Goal: Information Seeking & Learning: Learn about a topic

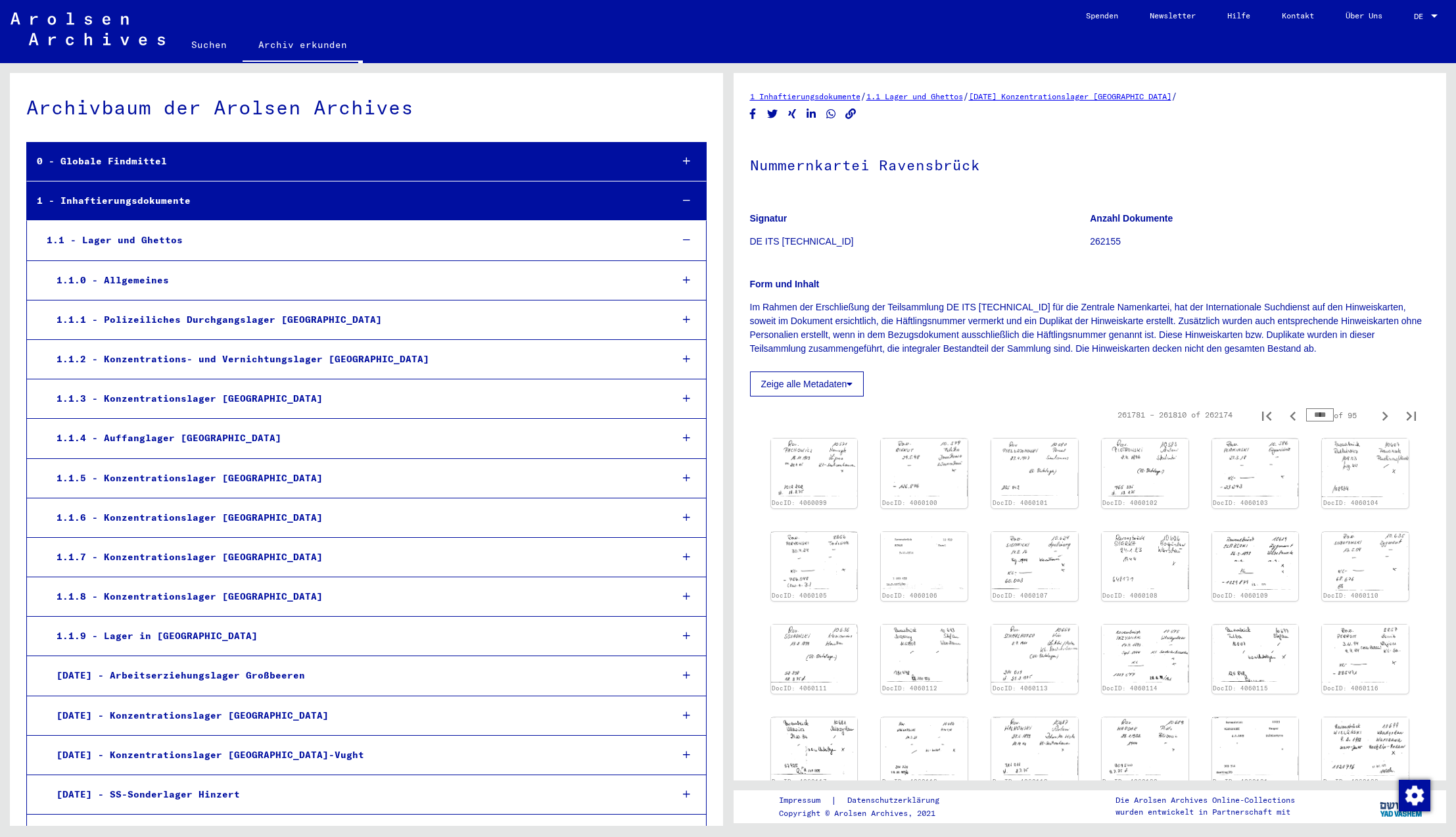
scroll to position [8013, 0]
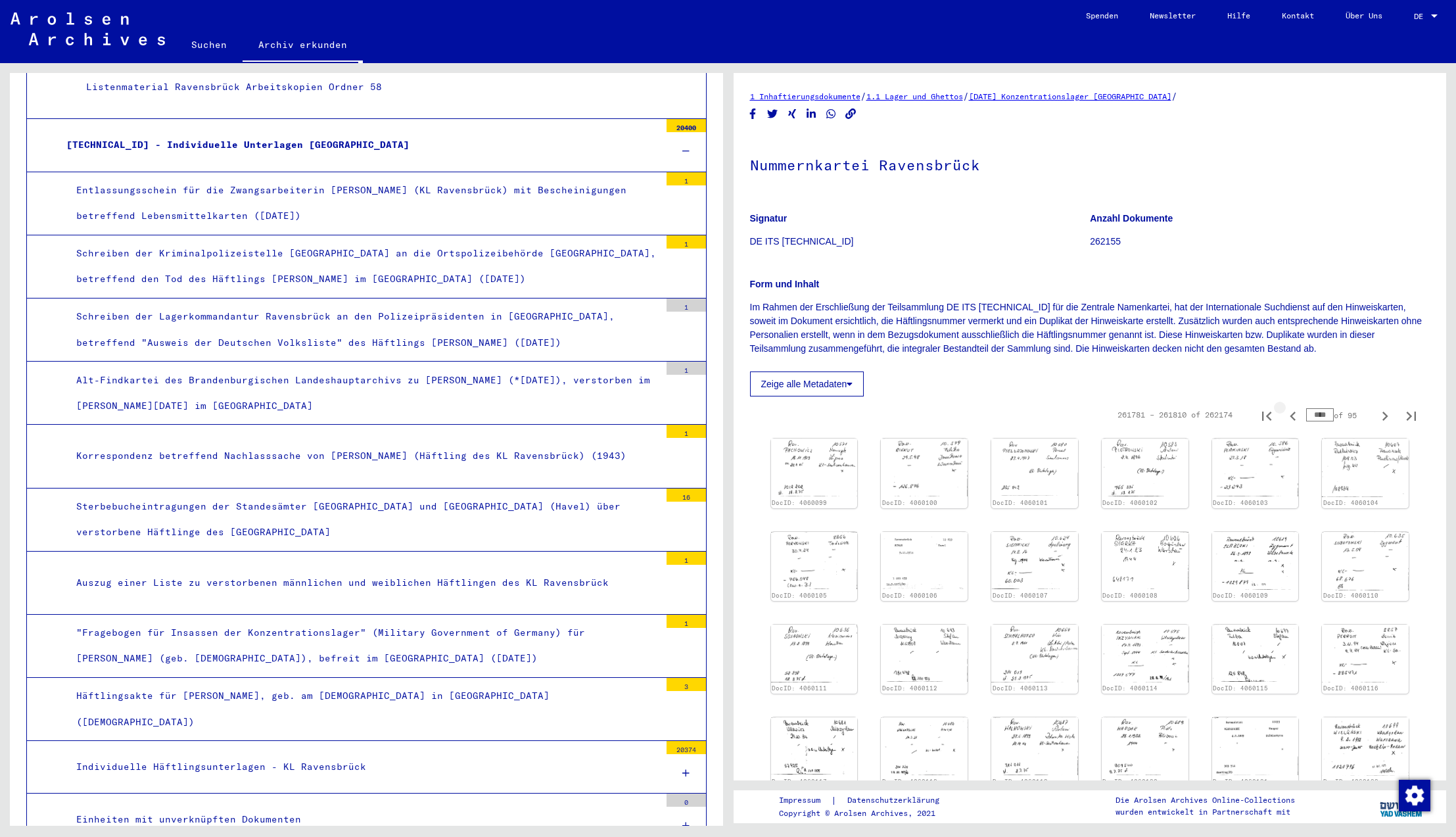
click at [1292, 417] on icon "Previous page" at bounding box center [1293, 417] width 6 height 9
type input "****"
click at [1292, 417] on icon "Previous page" at bounding box center [1293, 417] width 6 height 9
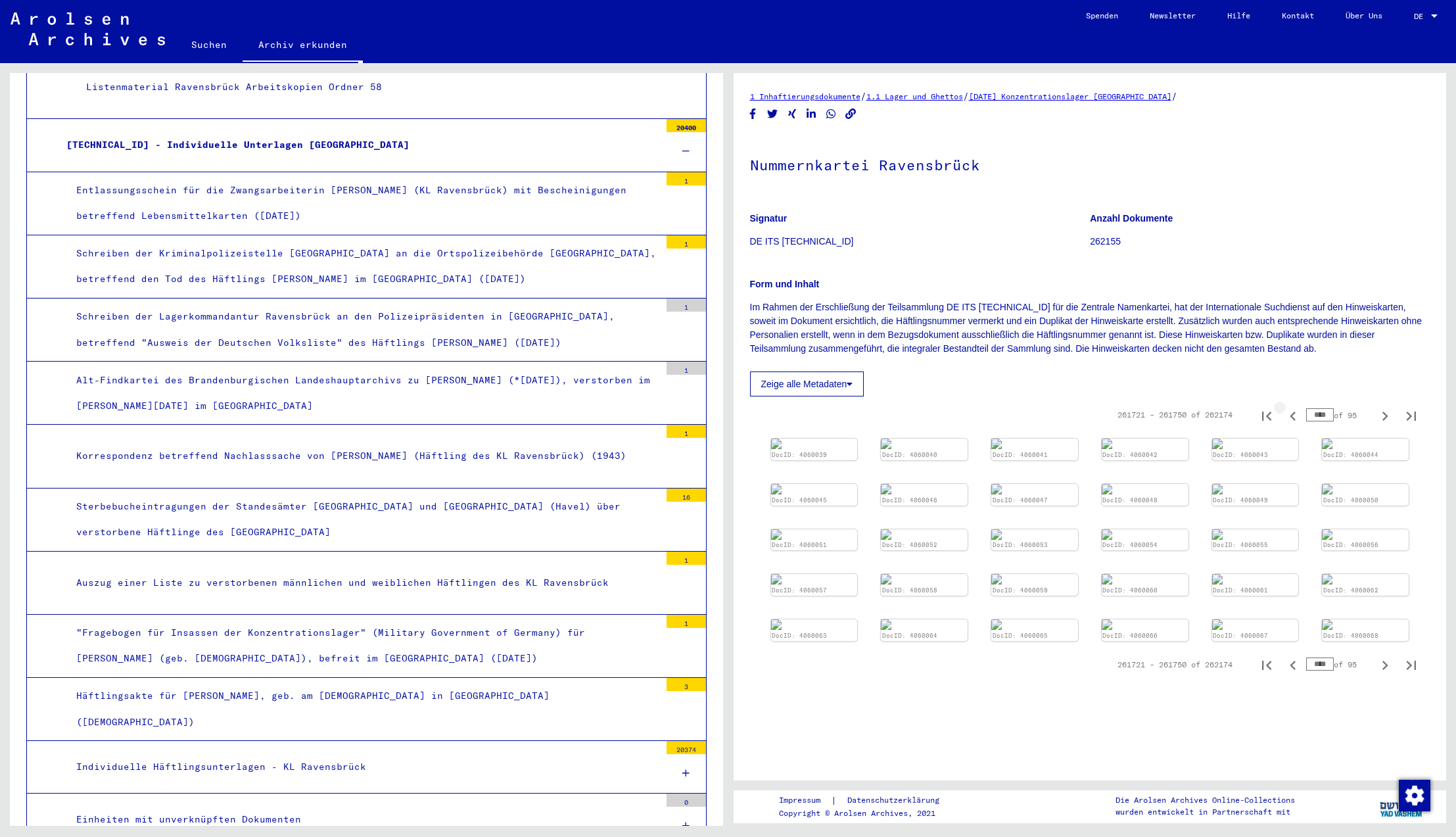
type input "****"
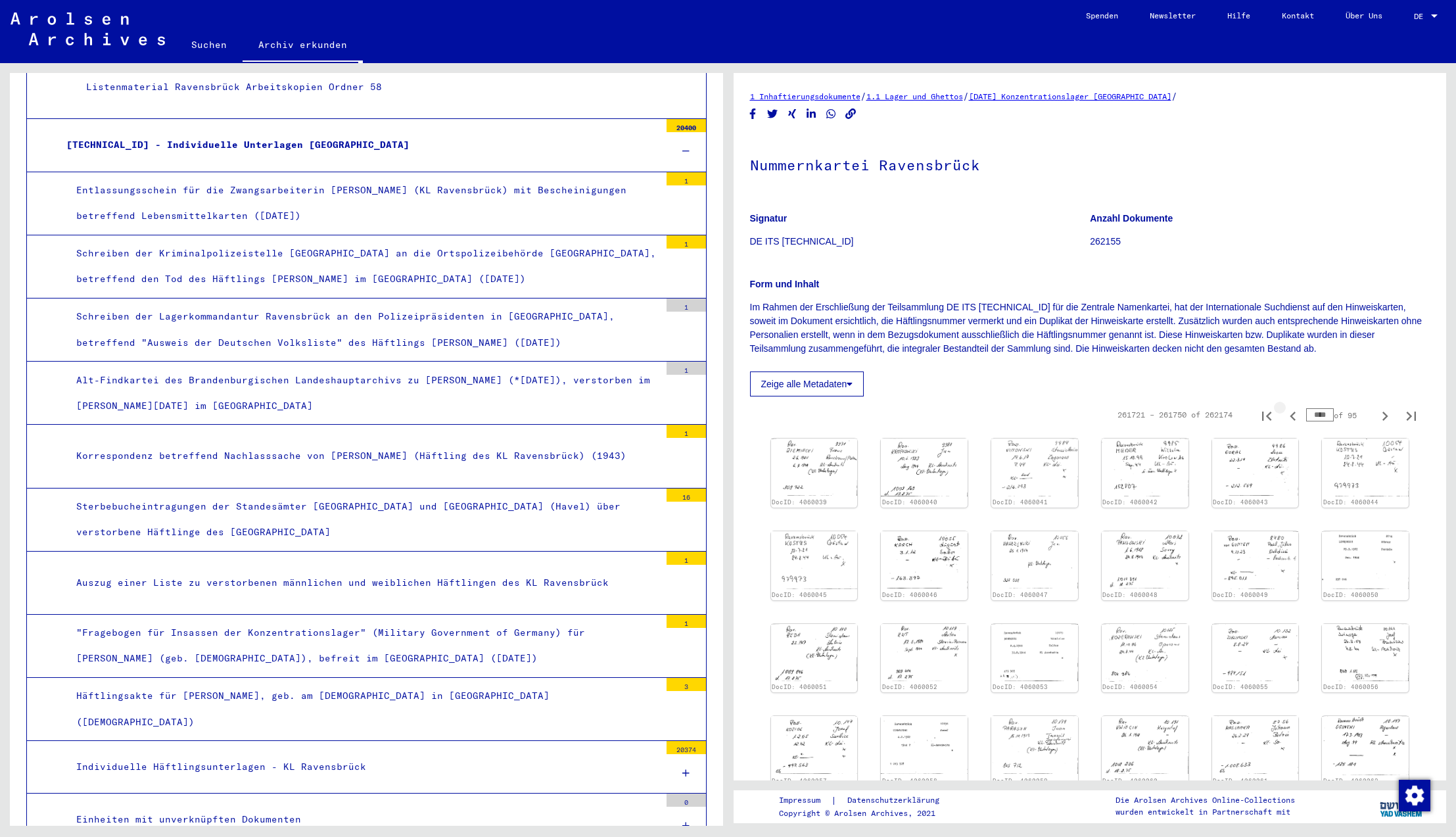
click at [1292, 417] on icon "Previous page" at bounding box center [1293, 417] width 6 height 9
type input "****"
click at [1292, 417] on icon "Previous page" at bounding box center [1293, 417] width 6 height 9
type input "****"
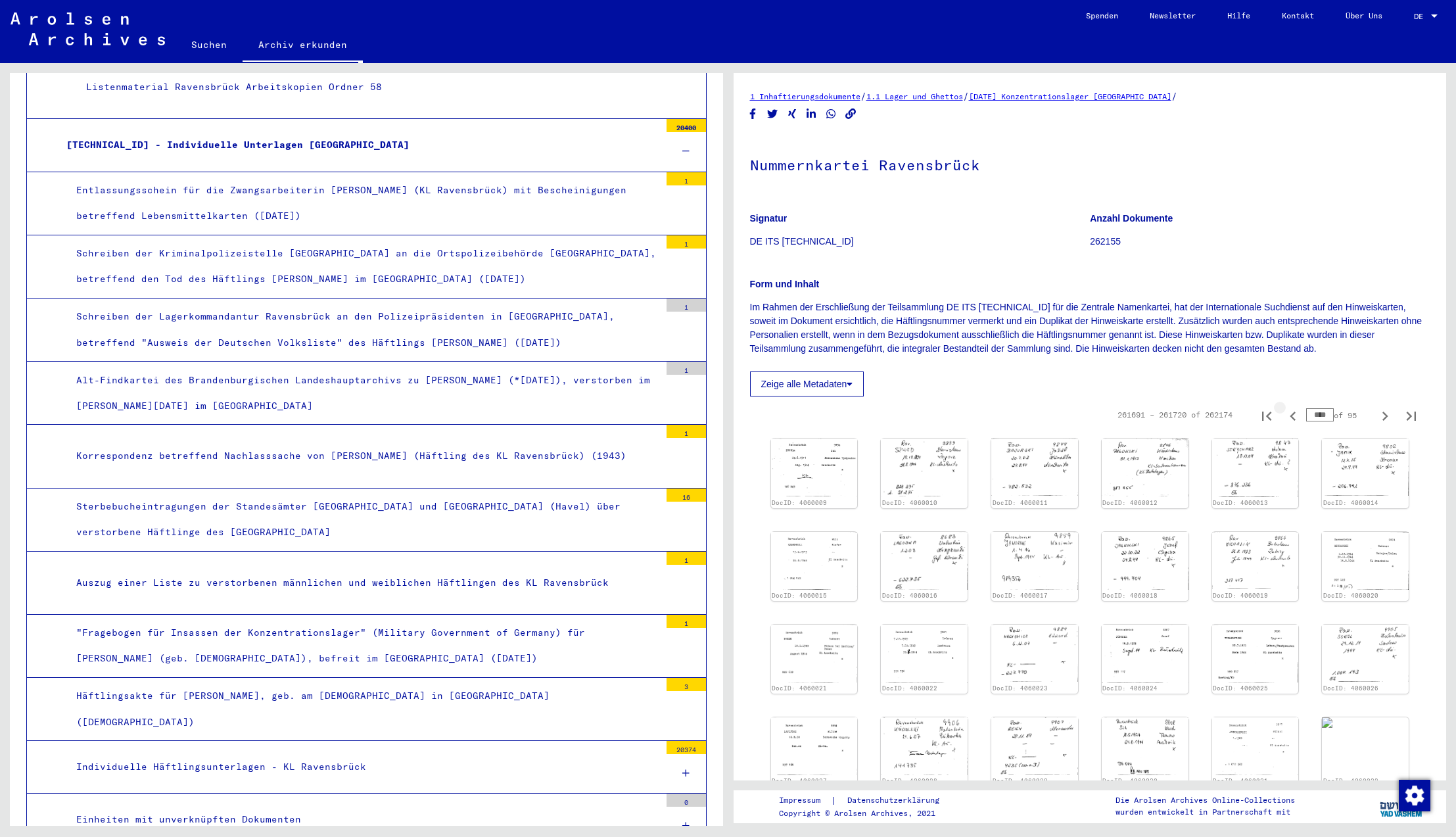
type input "****"
click at [1292, 417] on icon "Previous page" at bounding box center [1293, 417] width 6 height 9
type input "****"
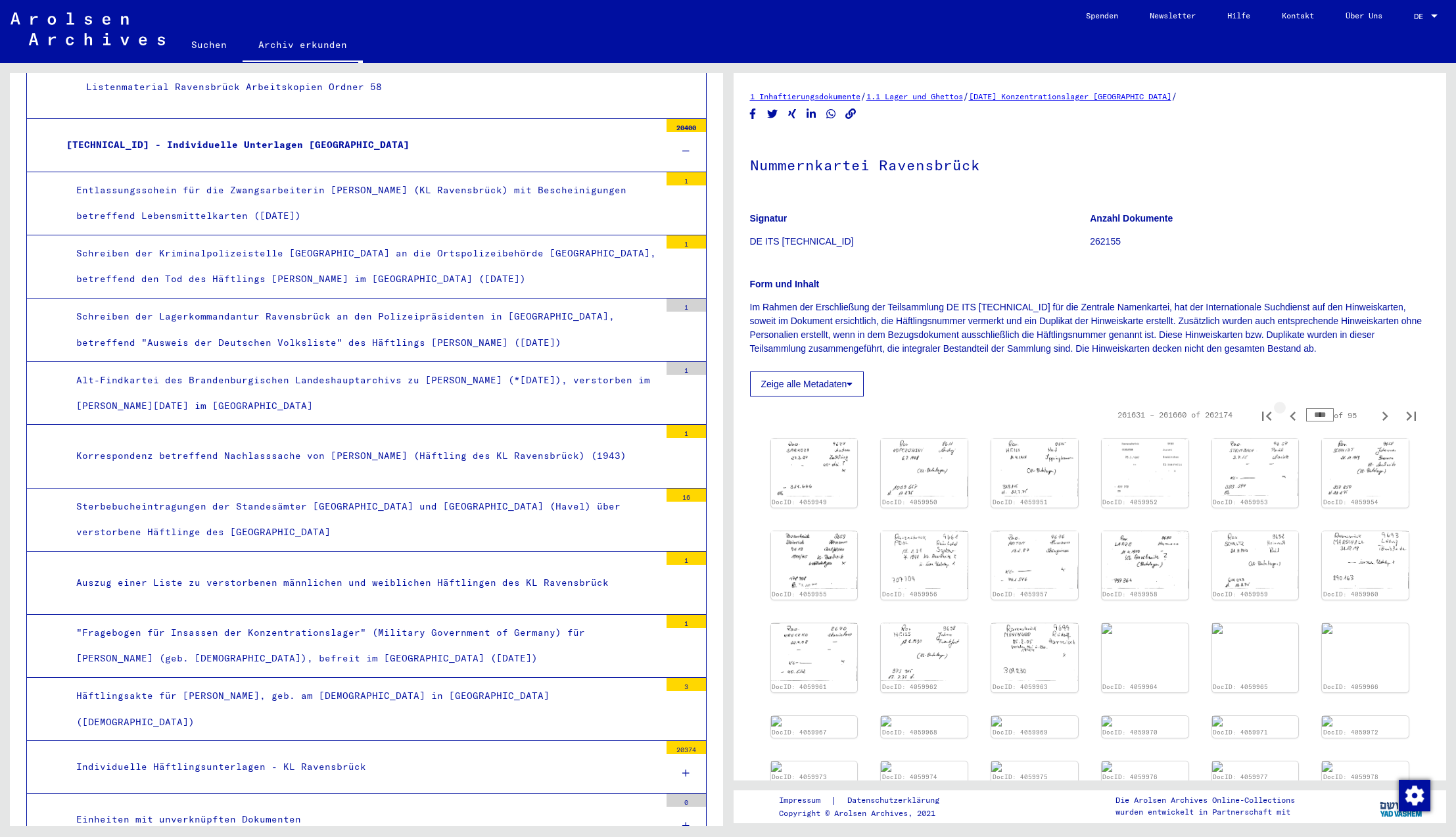
click at [1292, 417] on icon "Previous page" at bounding box center [1293, 417] width 6 height 9
type input "****"
click at [1139, 495] on img at bounding box center [1144, 467] width 91 height 61
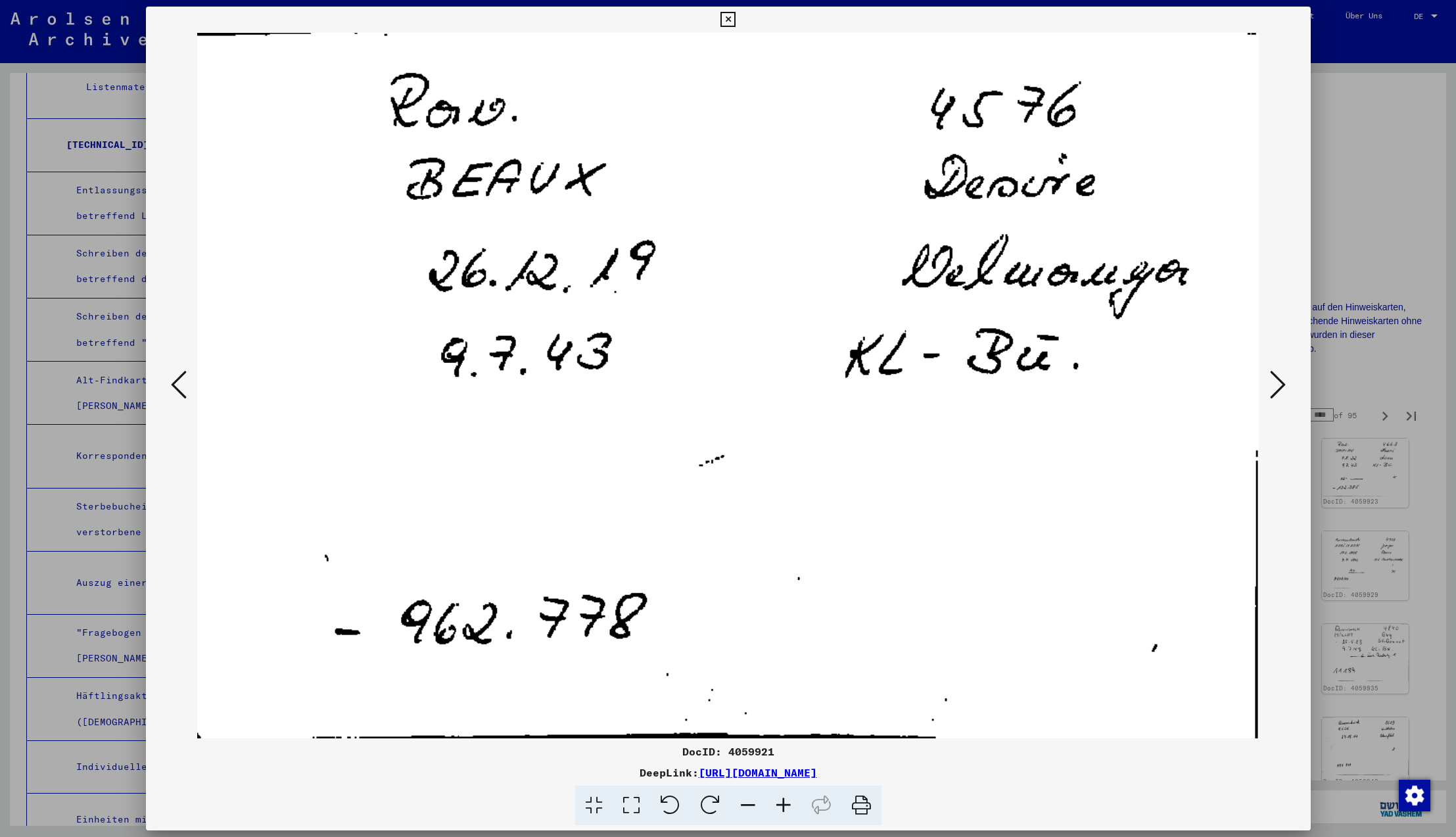
click at [736, 16] on icon at bounding box center [728, 20] width 15 height 16
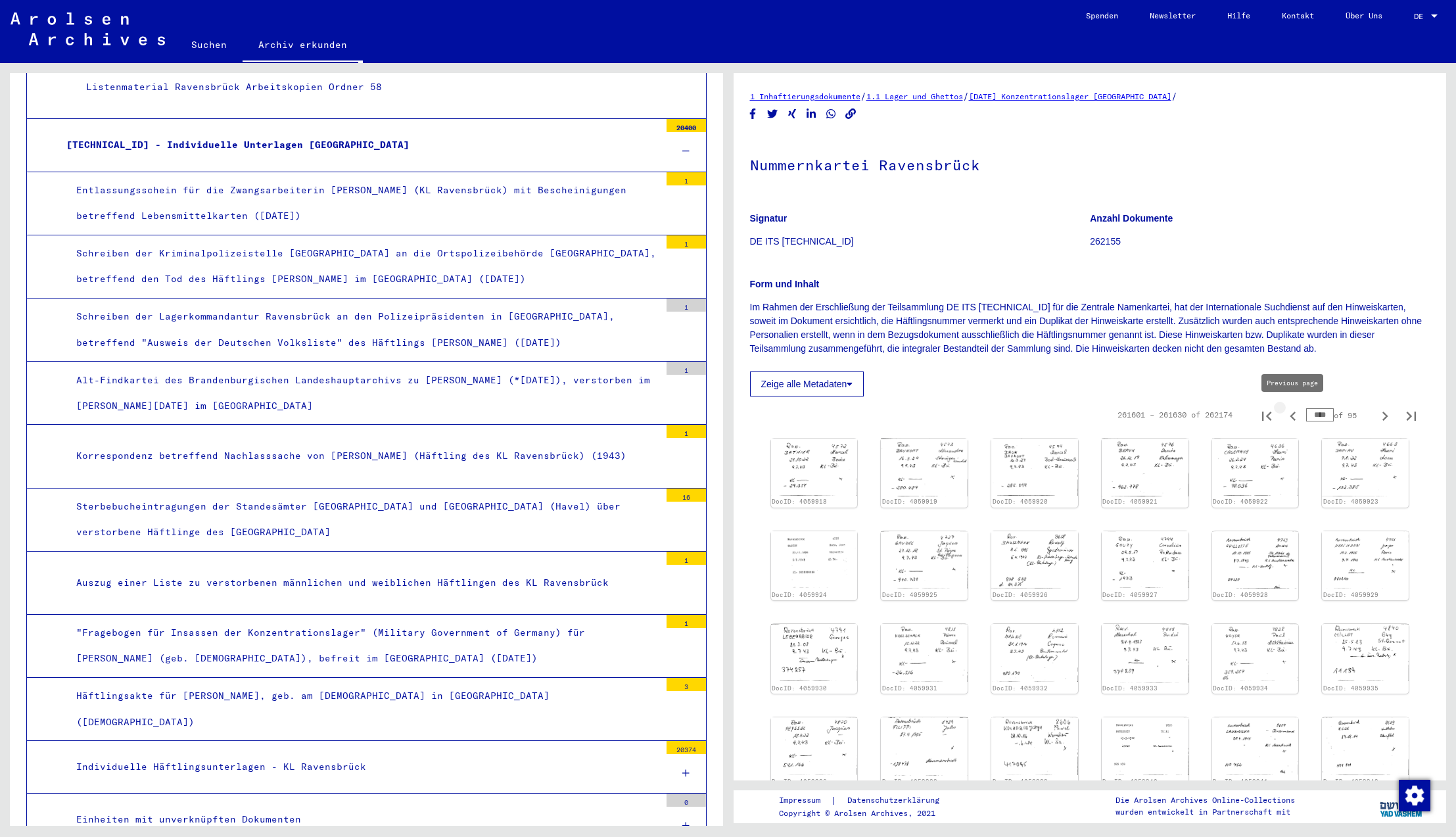
click at [1294, 417] on icon "Previous page" at bounding box center [1293, 417] width 19 height 19
type input "****"
click at [1291, 416] on icon "Previous page" at bounding box center [1293, 417] width 6 height 9
type input "****"
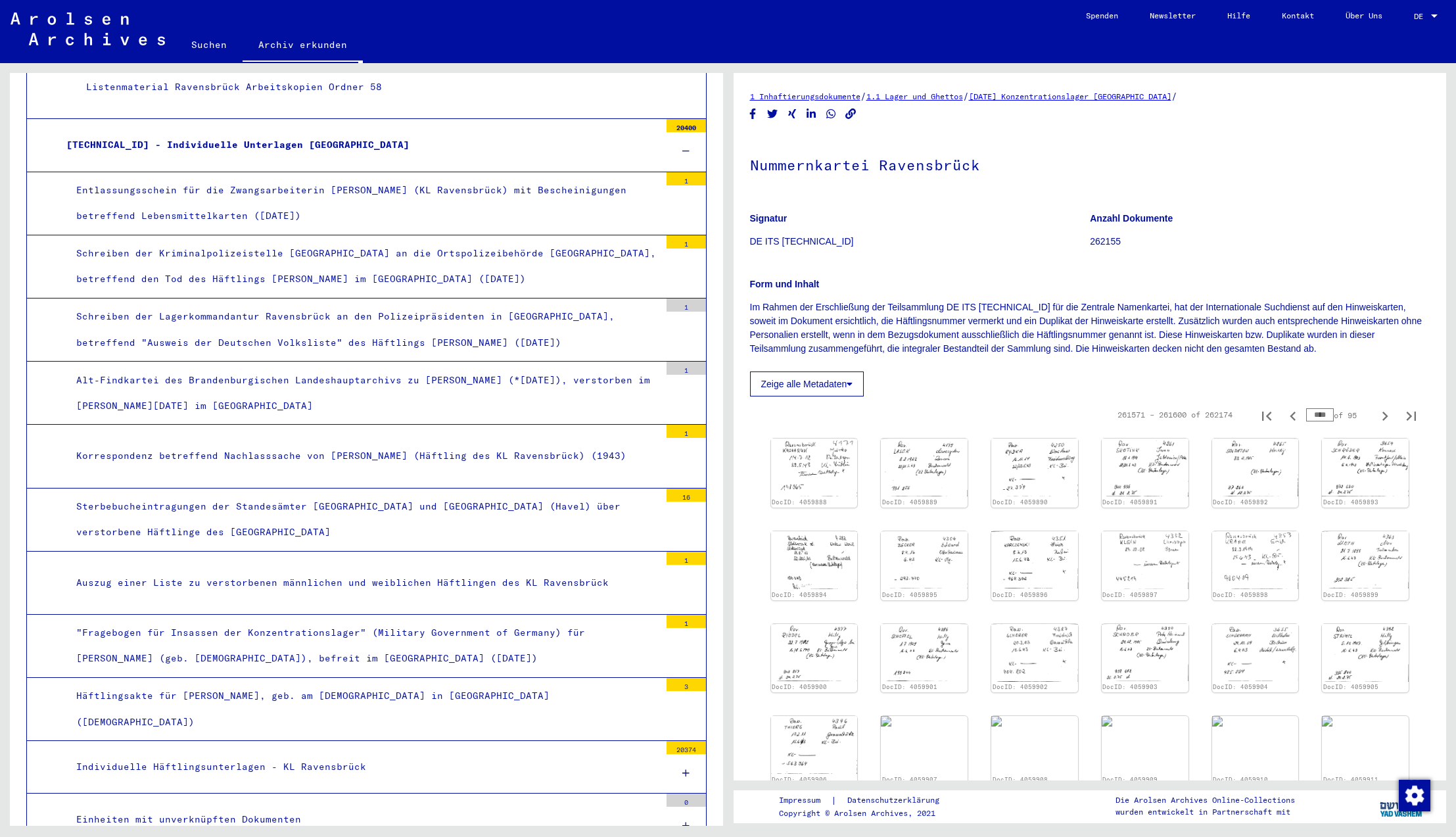
type input "****"
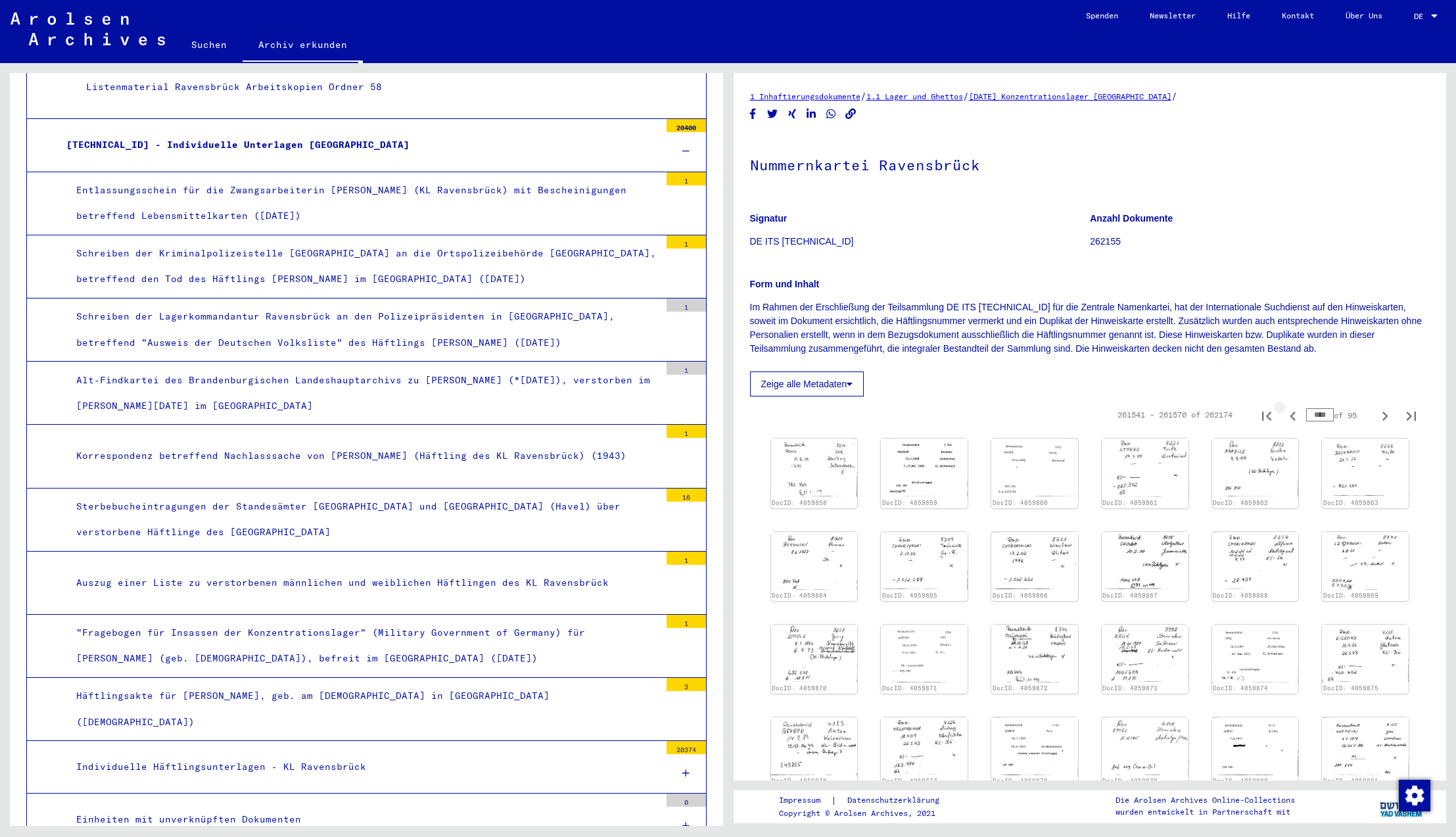
click at [1291, 416] on icon "Previous page" at bounding box center [1293, 417] width 6 height 9
type input "****"
click at [1291, 416] on icon "Previous page" at bounding box center [1293, 417] width 6 height 9
type input "****"
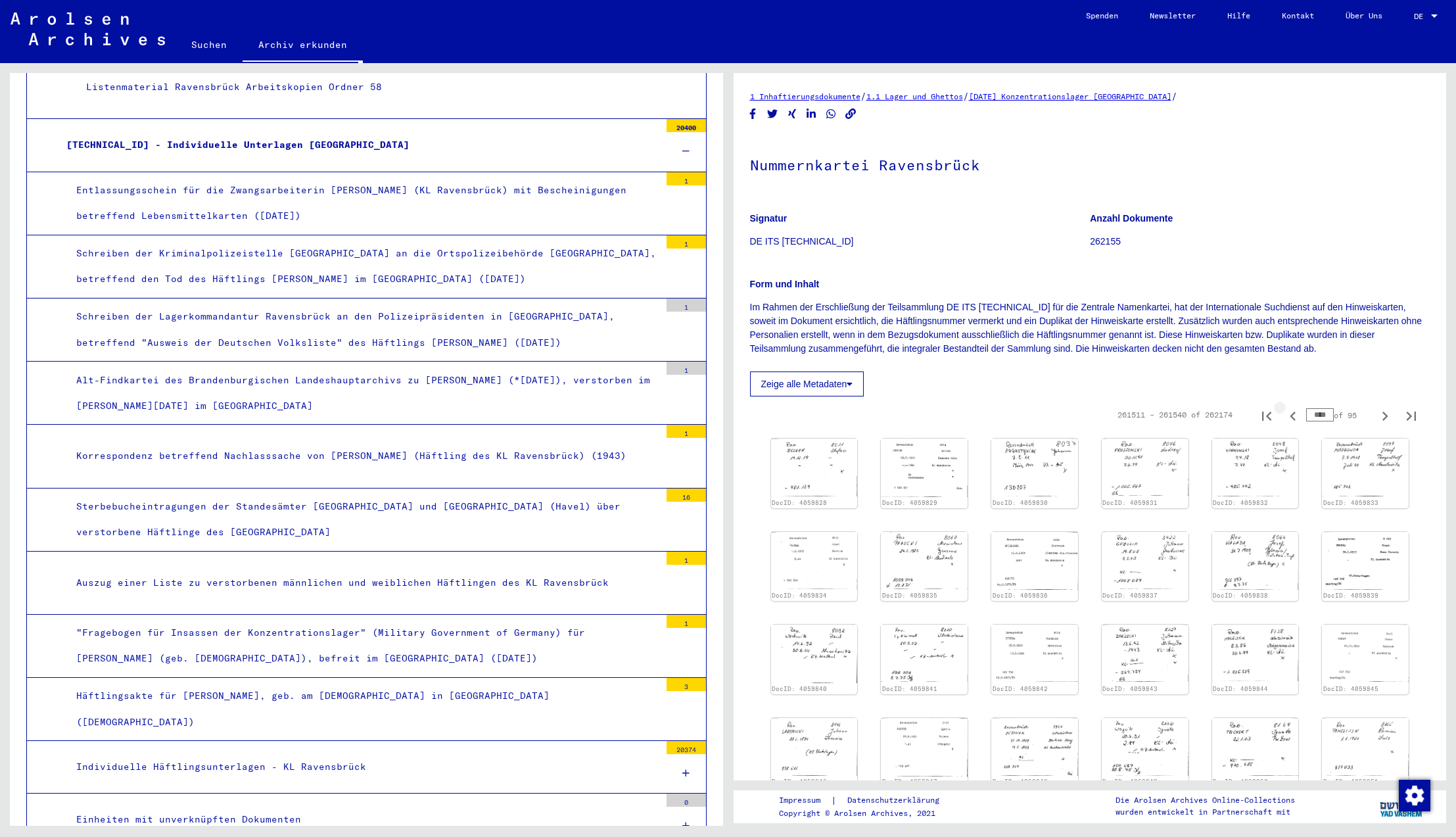
type input "****"
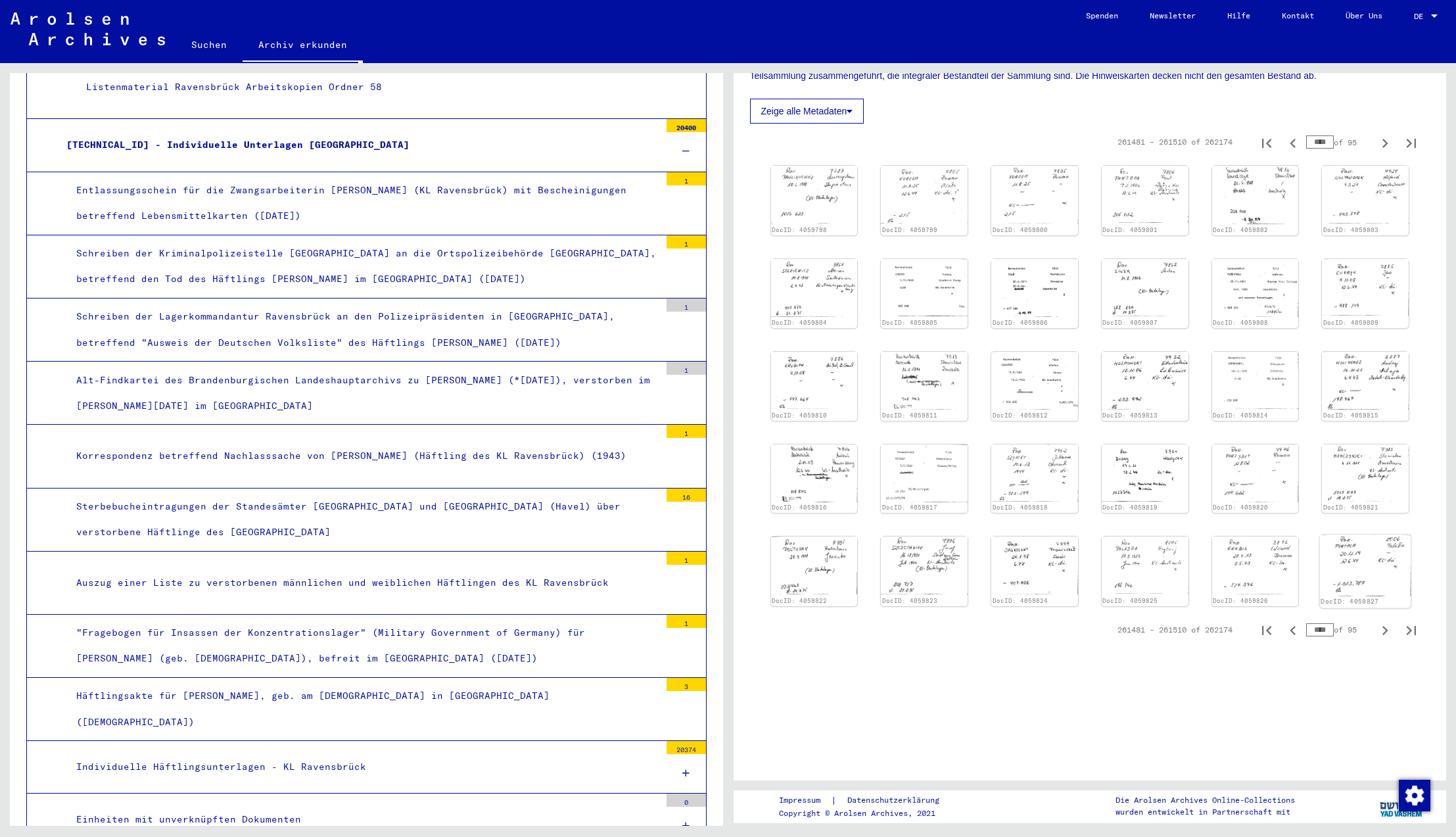
click at [1381, 557] on img at bounding box center [1365, 566] width 91 height 61
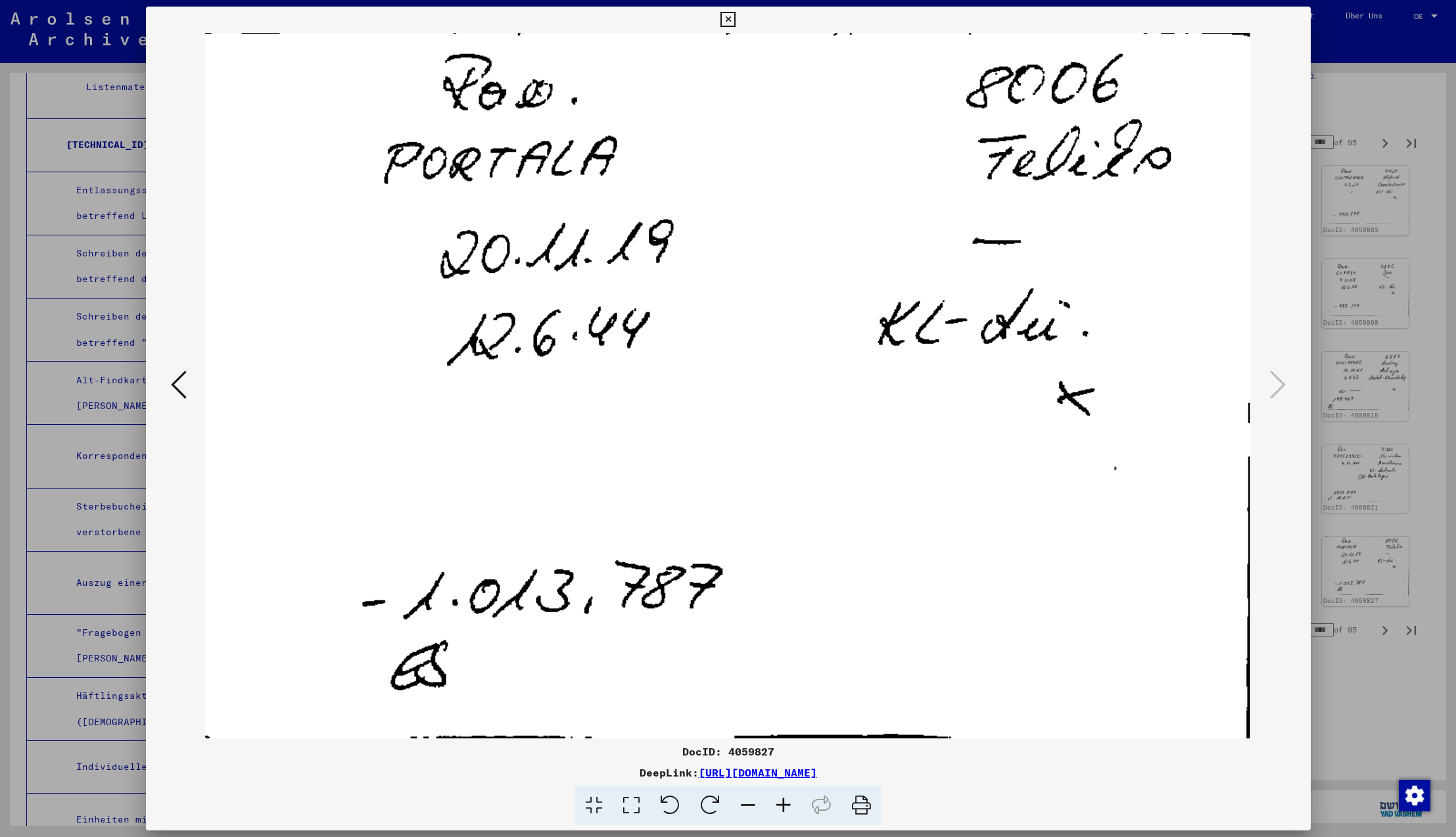
click at [177, 387] on icon at bounding box center [179, 385] width 16 height 32
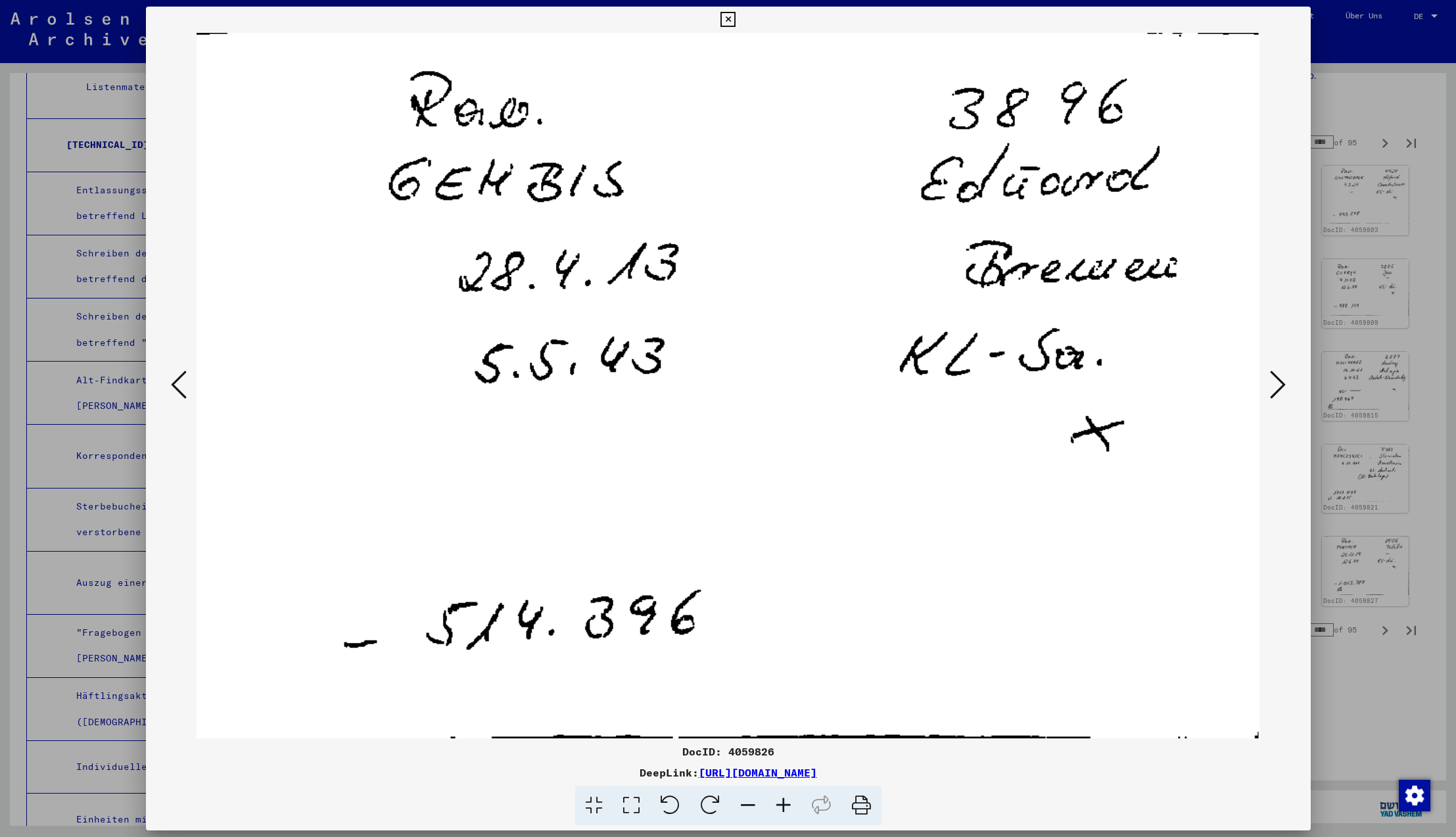
click at [177, 387] on icon at bounding box center [179, 385] width 16 height 32
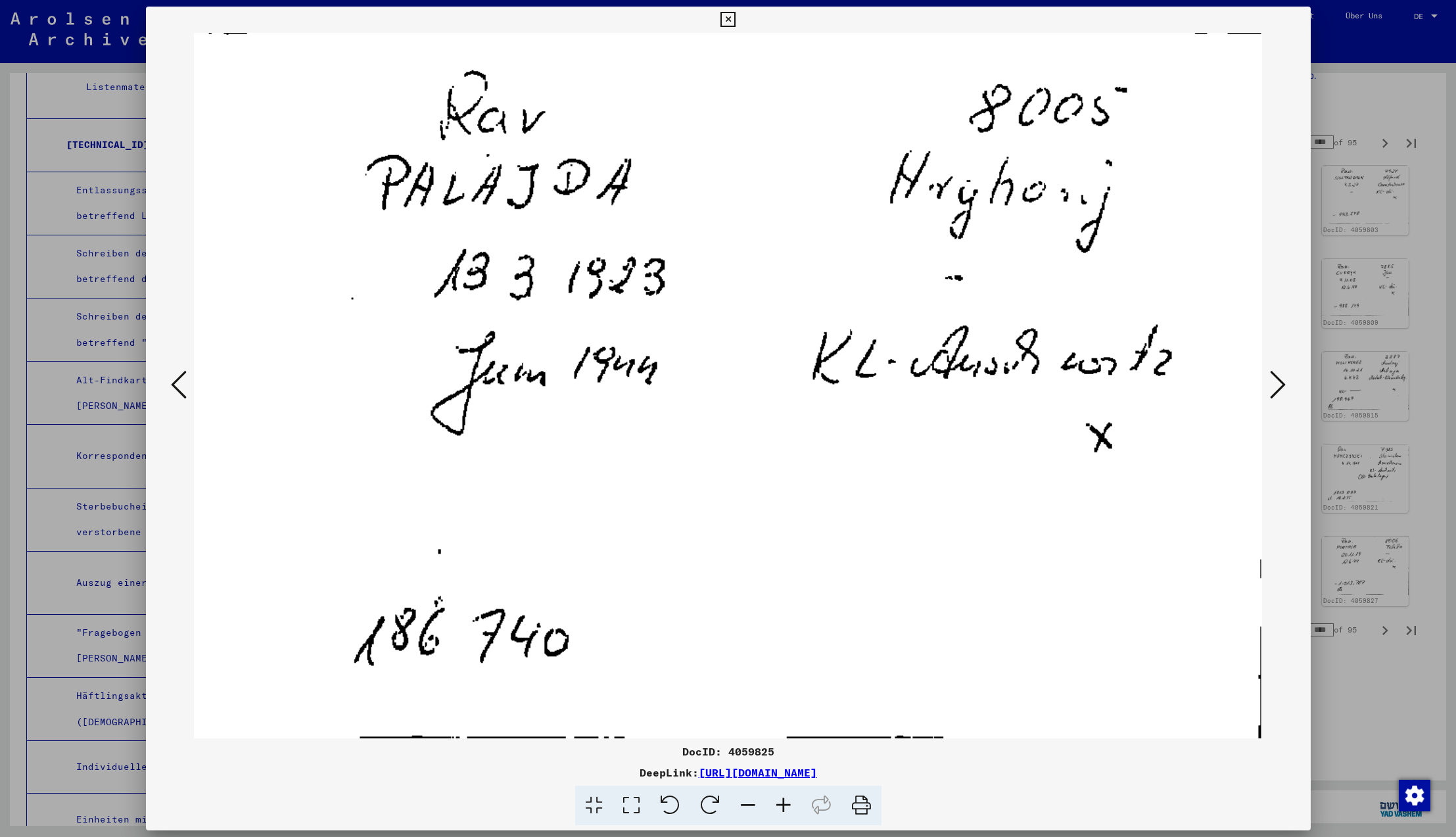
click at [177, 387] on icon at bounding box center [179, 385] width 16 height 32
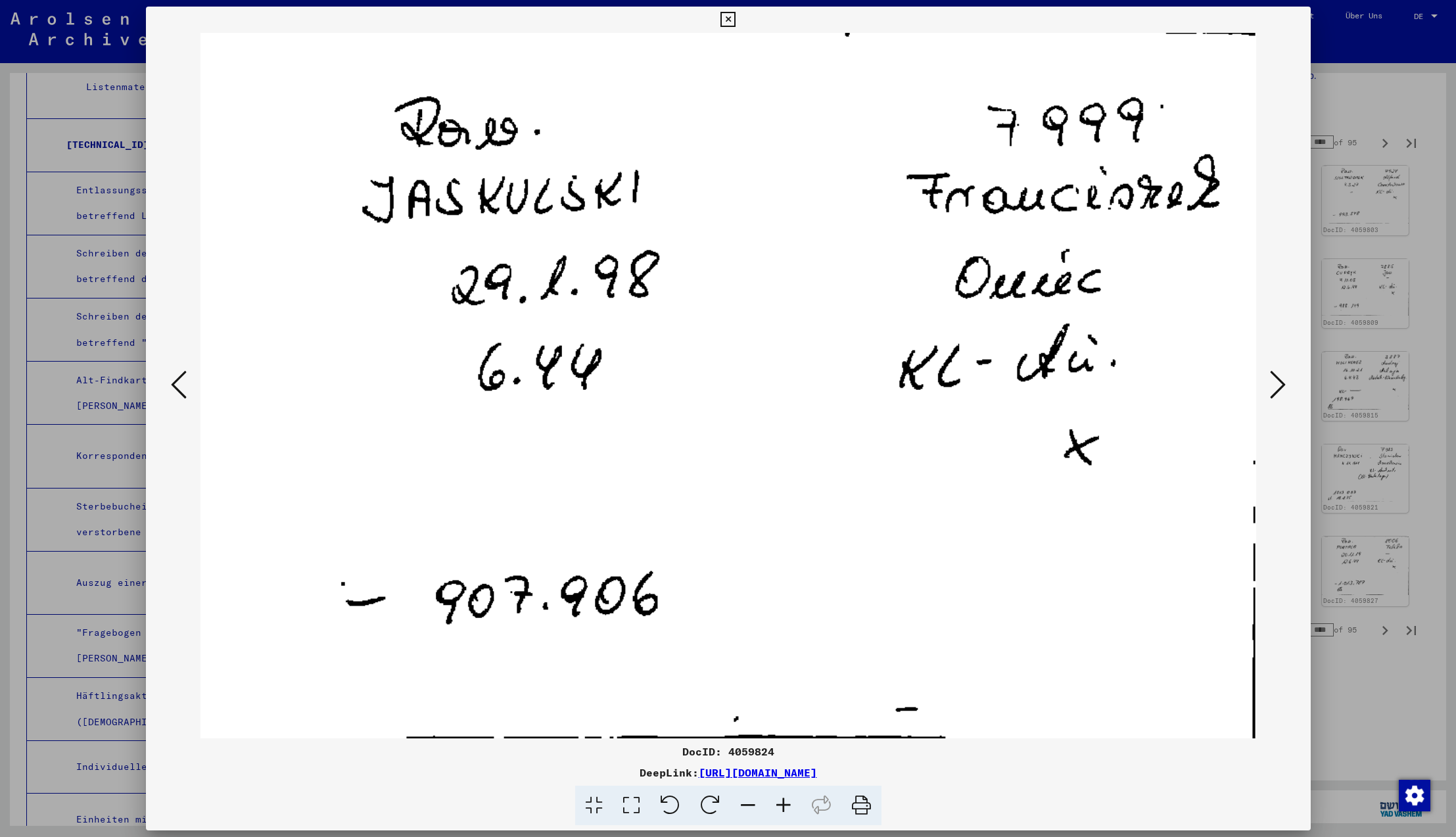
scroll to position [0, 1]
click at [177, 387] on icon at bounding box center [179, 385] width 16 height 32
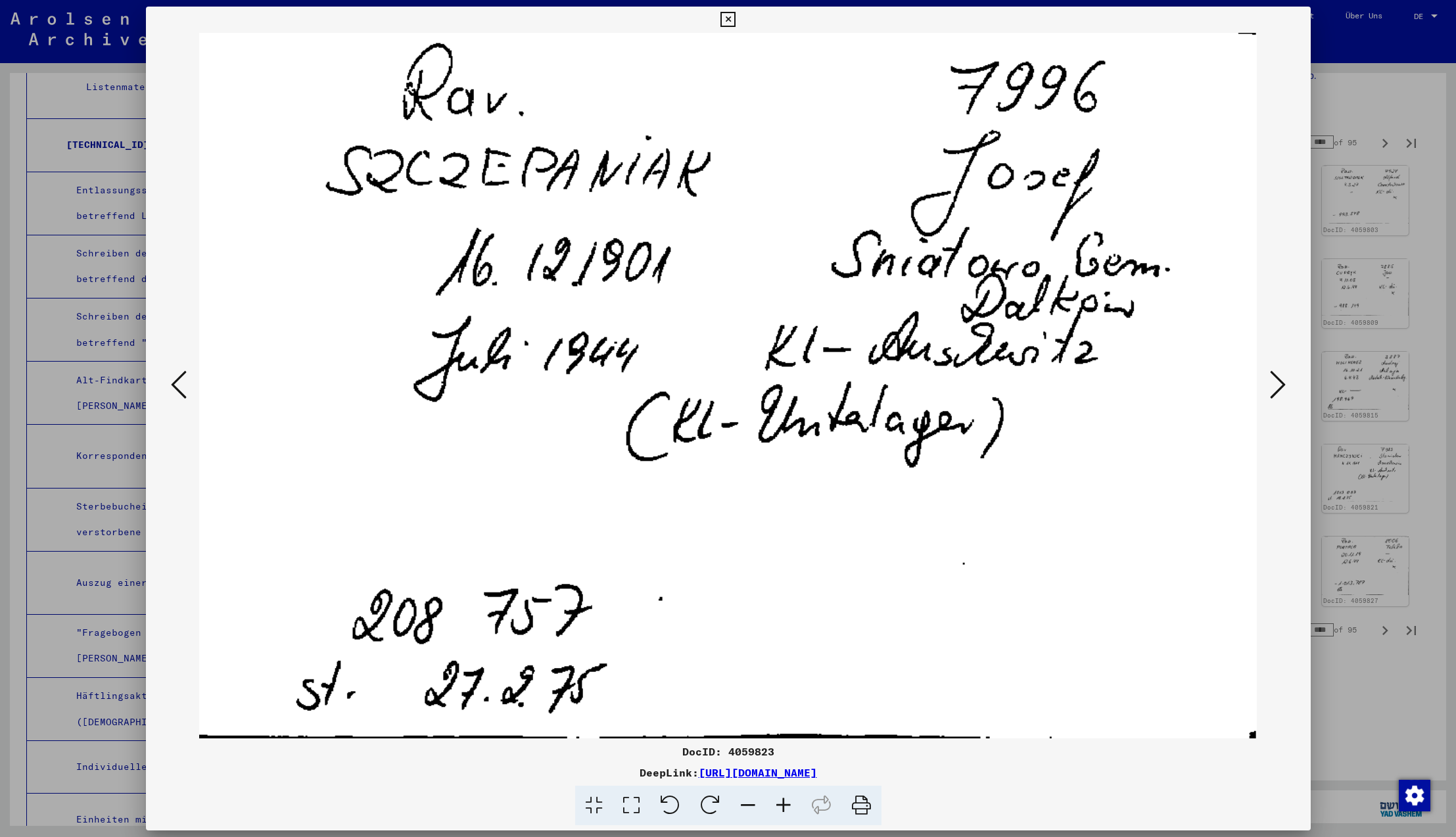
scroll to position [0, 0]
click at [177, 387] on icon at bounding box center [179, 385] width 16 height 32
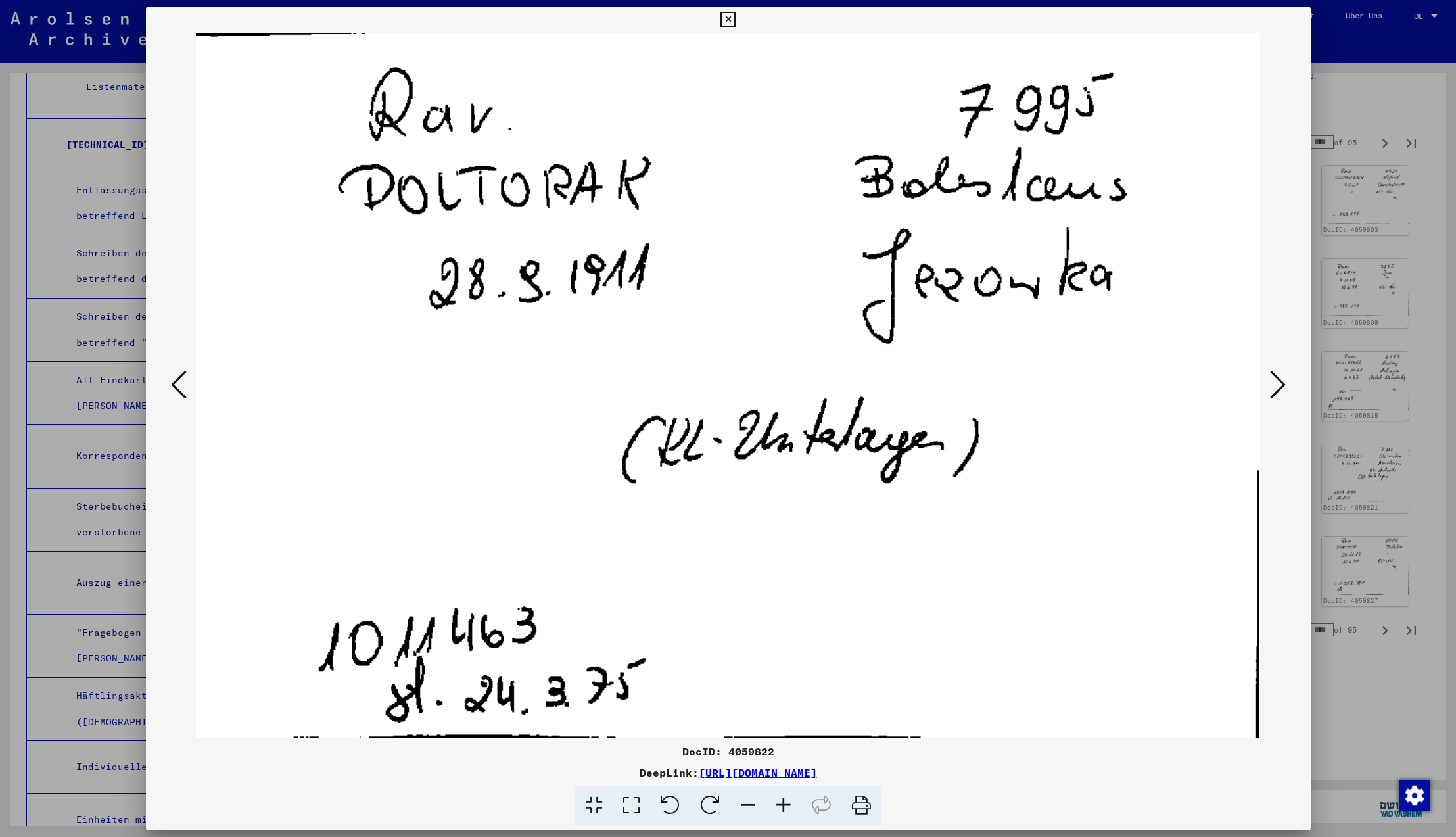
click at [177, 387] on icon at bounding box center [179, 385] width 16 height 32
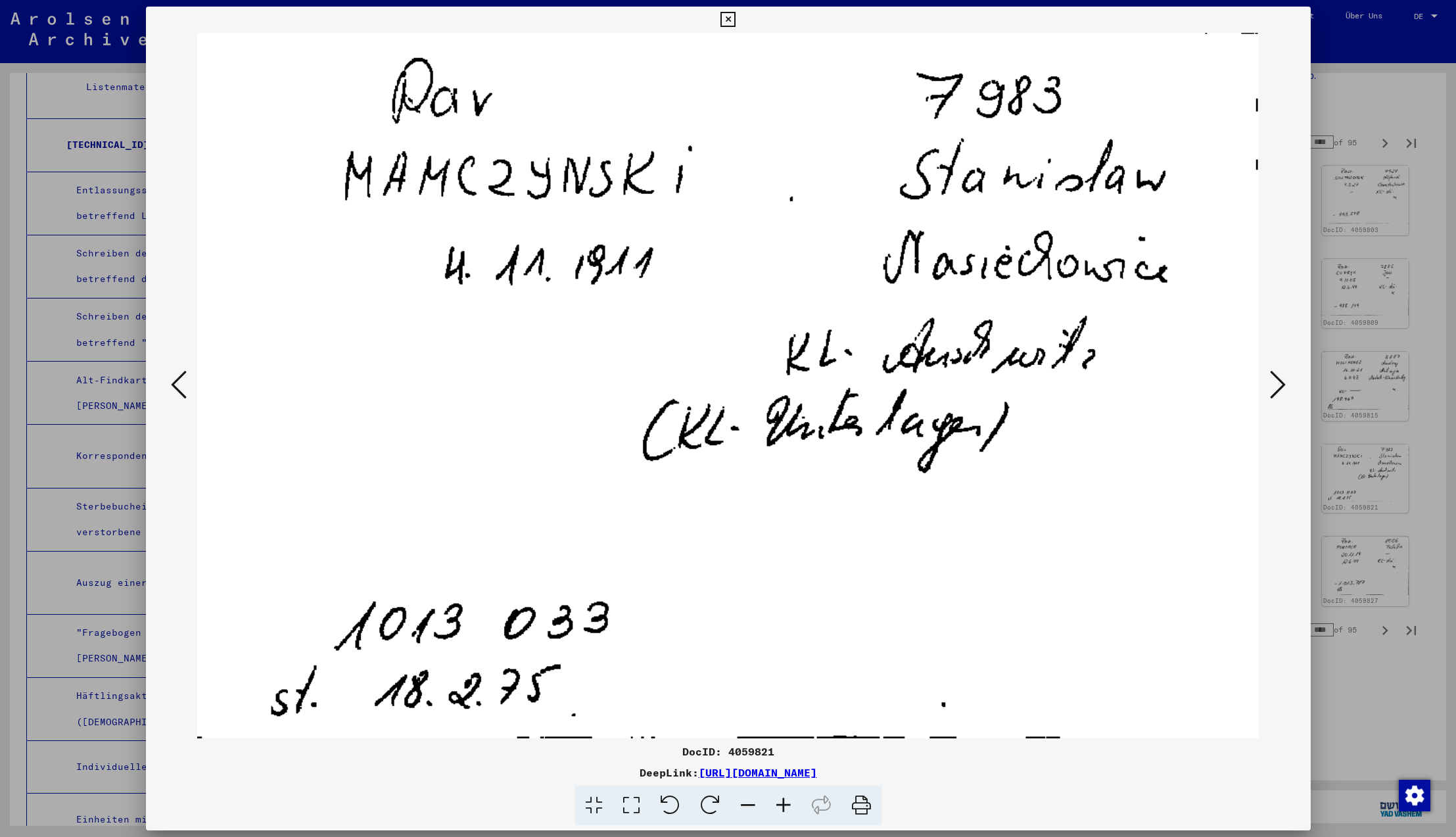
click at [177, 387] on icon at bounding box center [179, 385] width 16 height 32
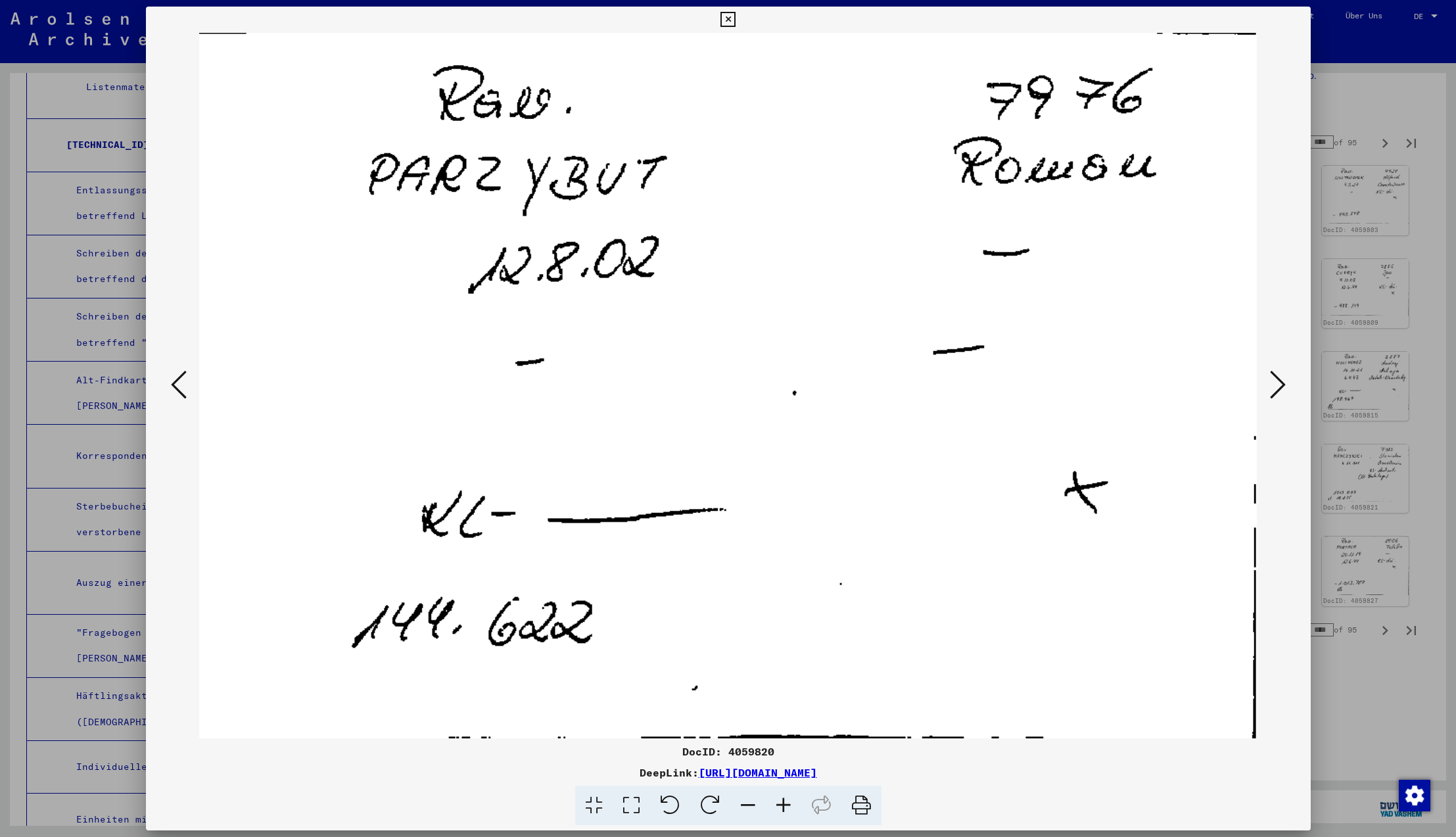
click at [177, 387] on icon at bounding box center [179, 385] width 16 height 32
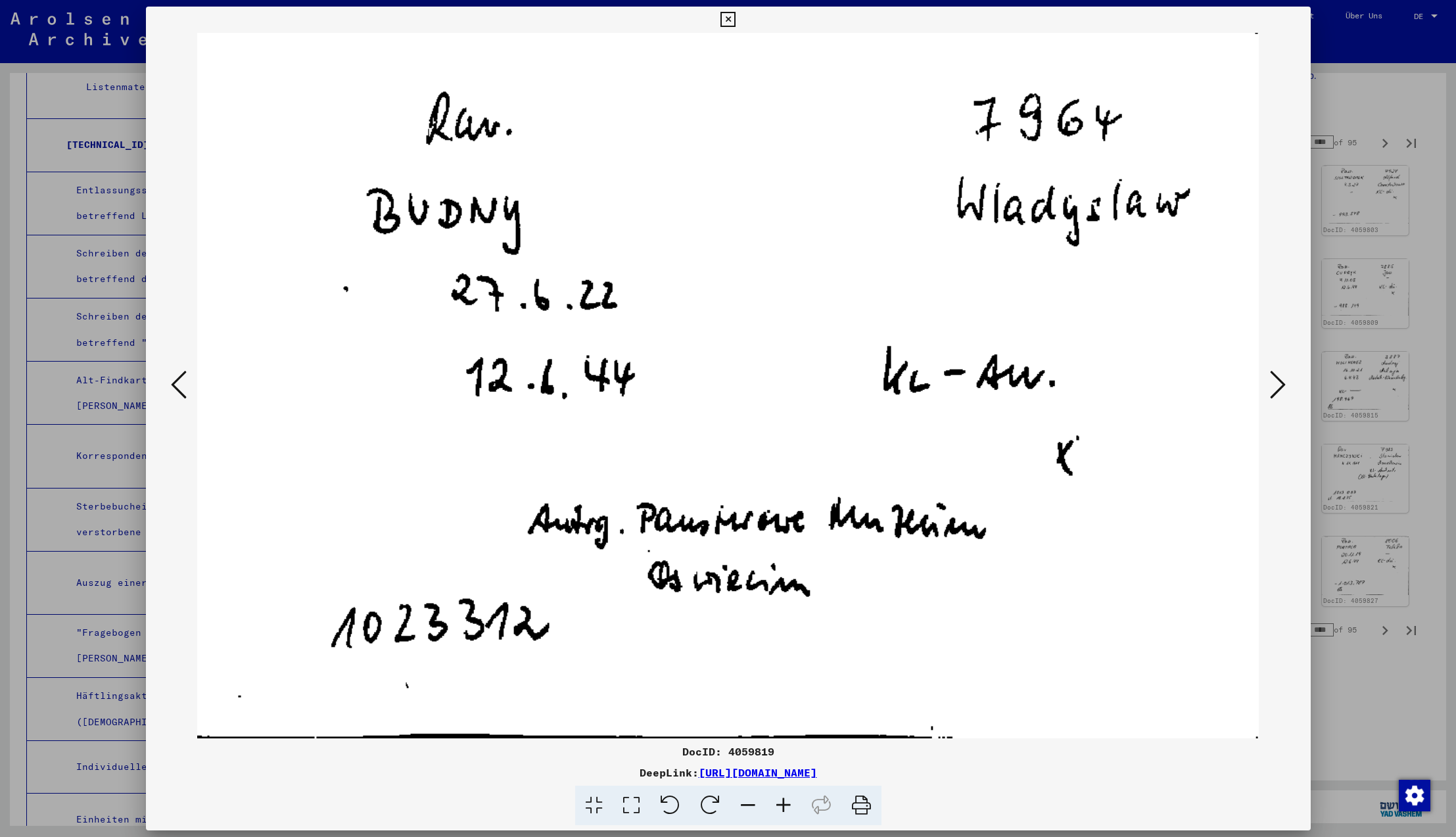
click at [177, 387] on icon at bounding box center [179, 385] width 16 height 32
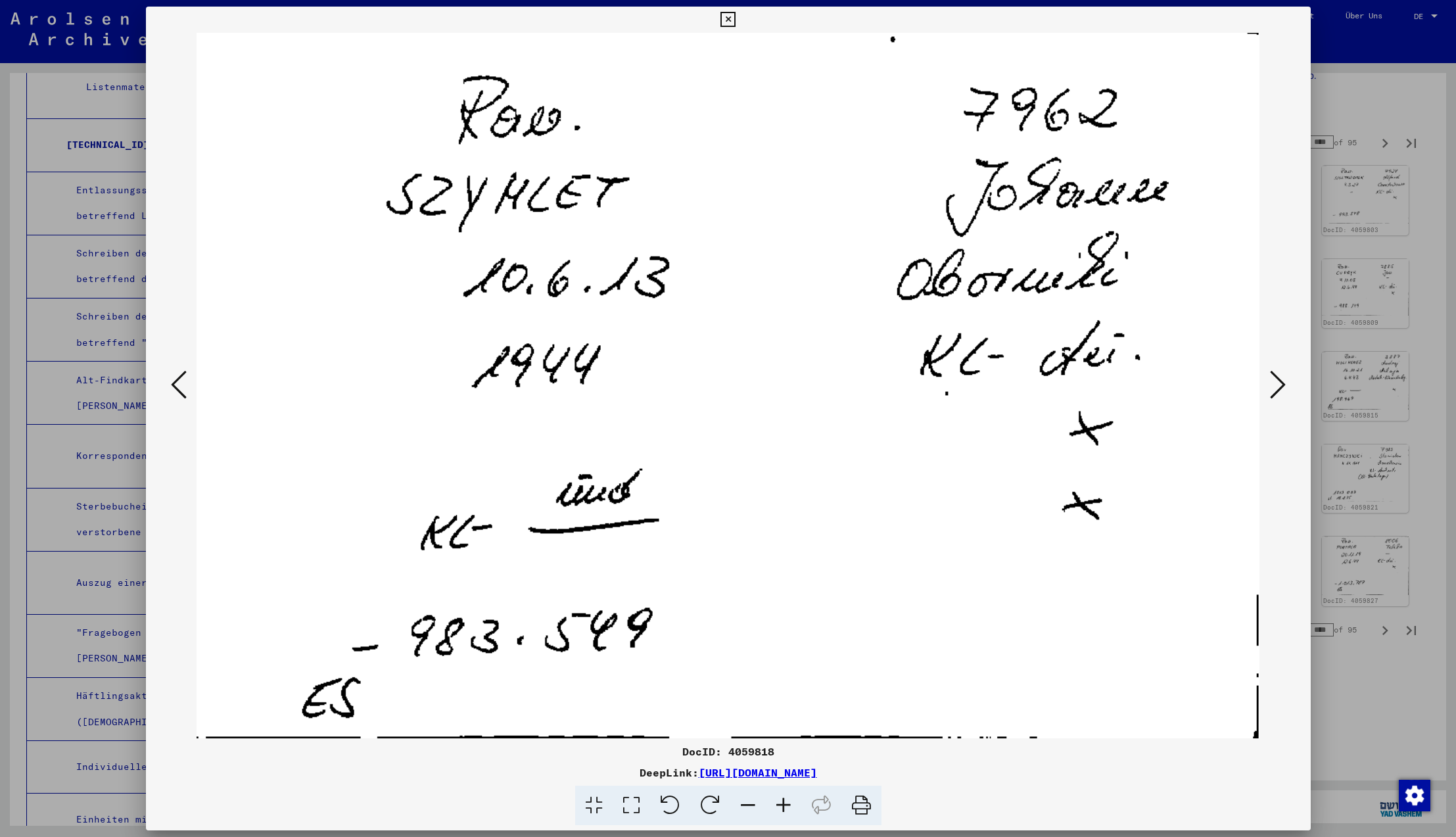
click at [177, 387] on icon at bounding box center [179, 385] width 16 height 32
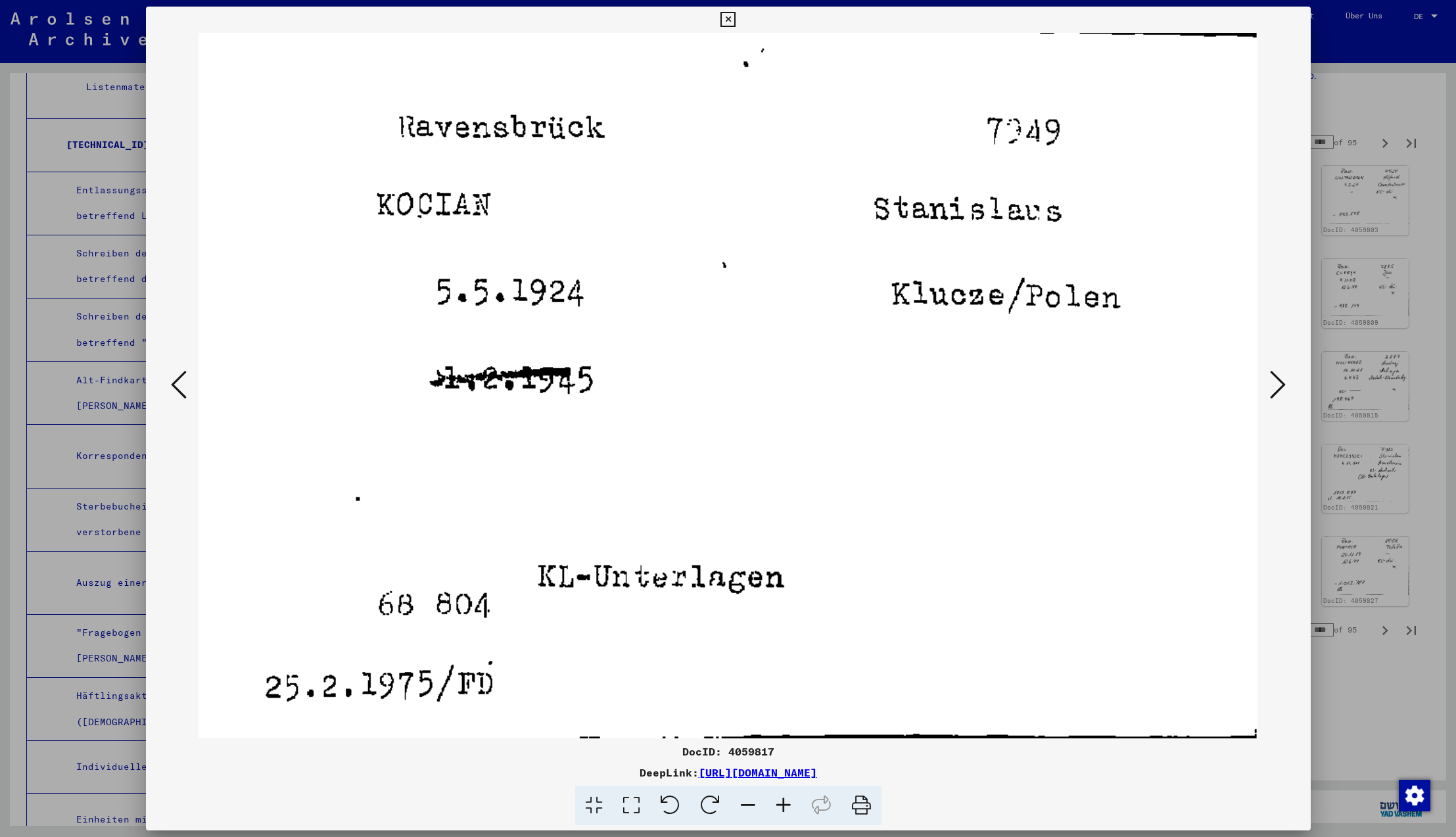
click at [177, 387] on icon at bounding box center [179, 385] width 16 height 32
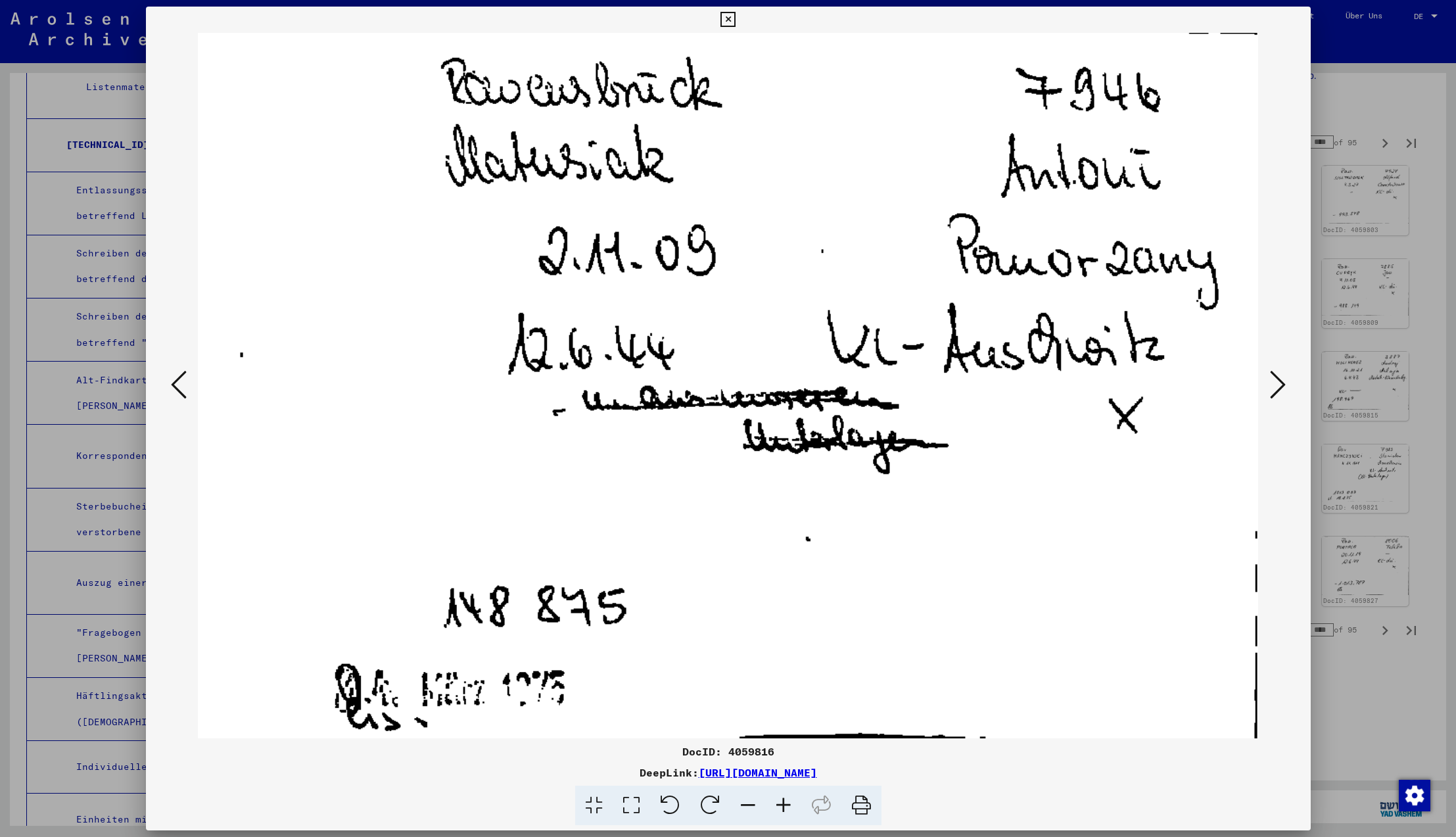
click at [177, 387] on icon at bounding box center [179, 385] width 16 height 32
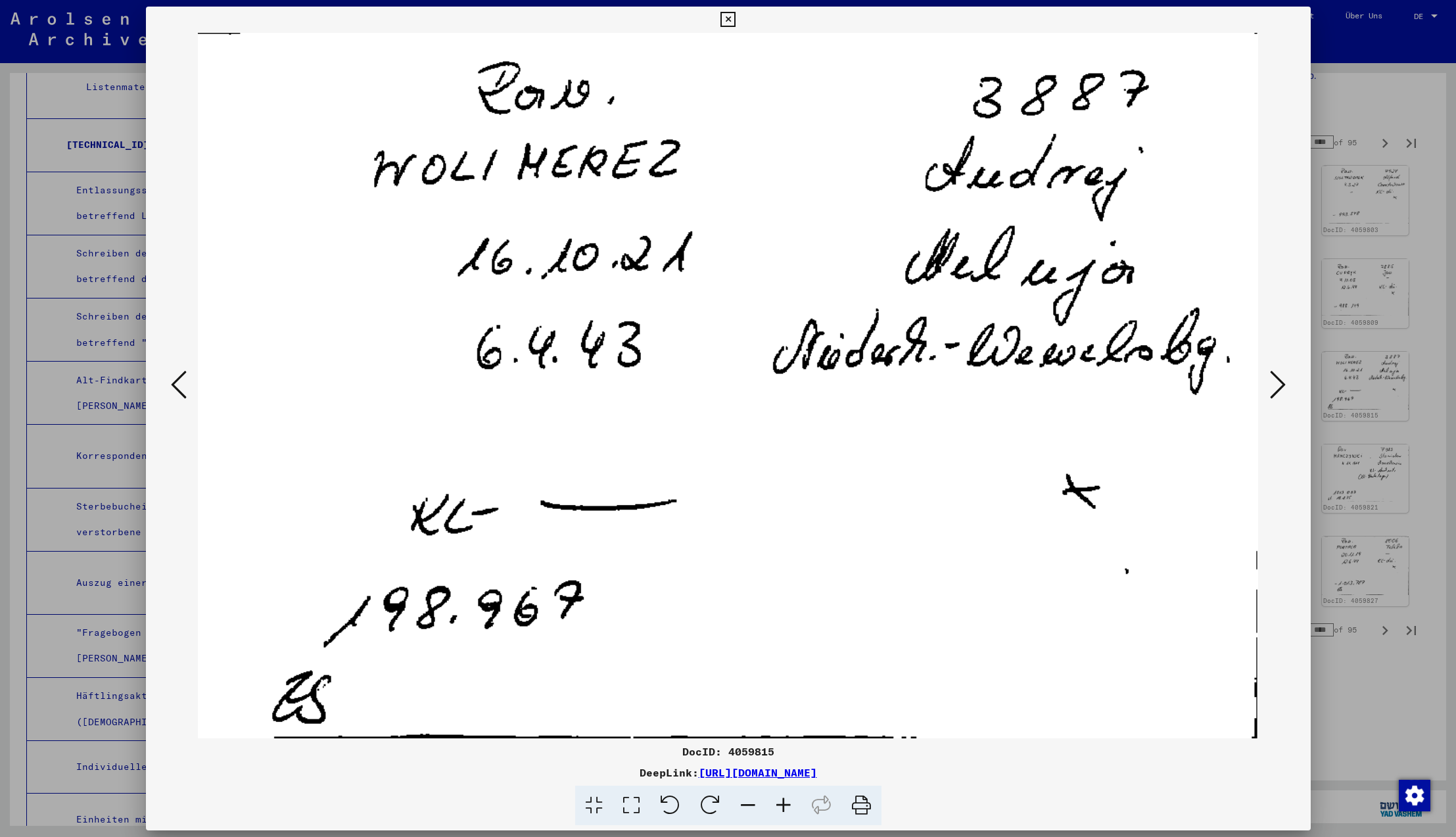
click at [177, 387] on icon at bounding box center [179, 385] width 16 height 32
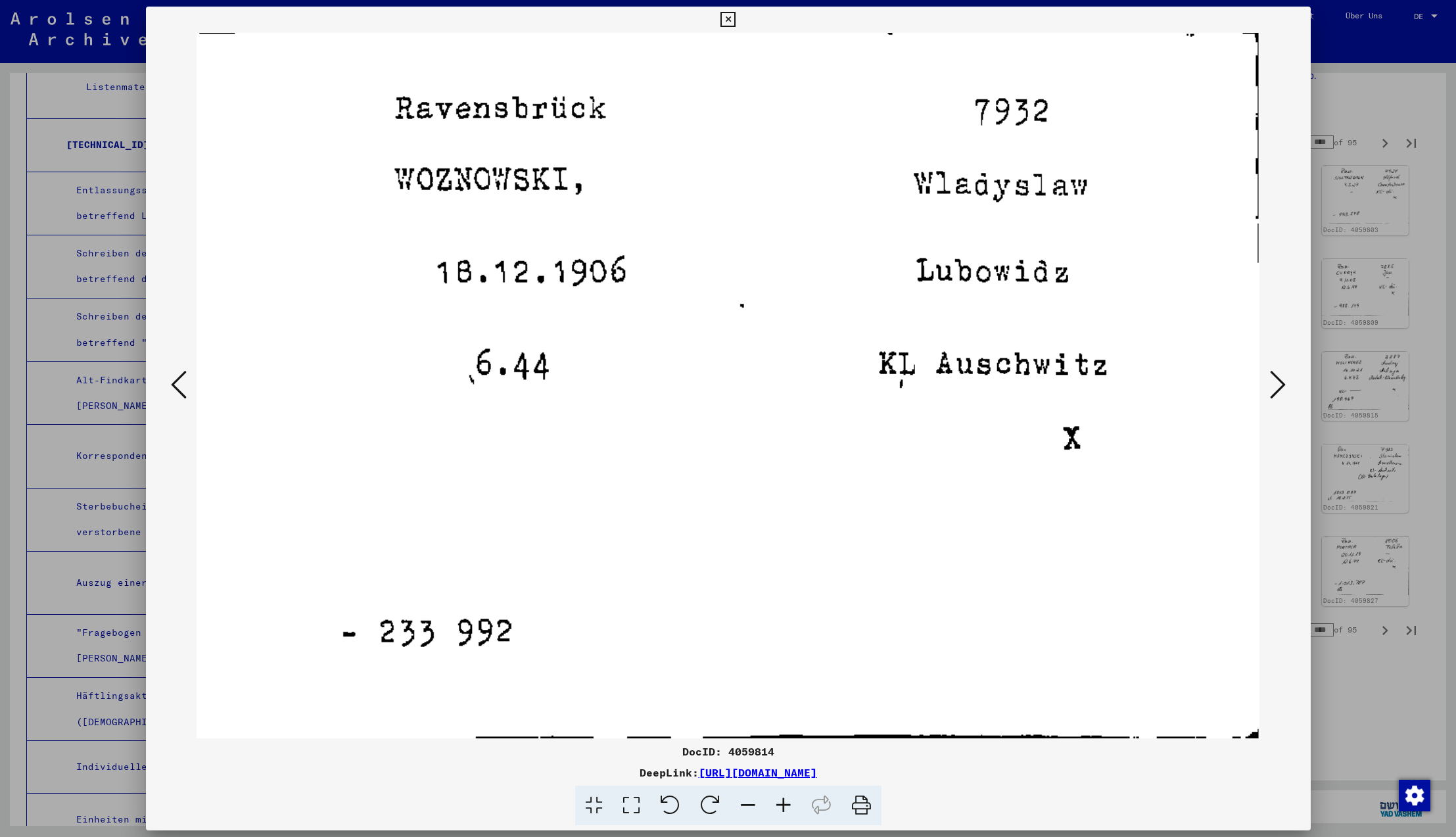
click at [177, 387] on icon at bounding box center [179, 385] width 16 height 32
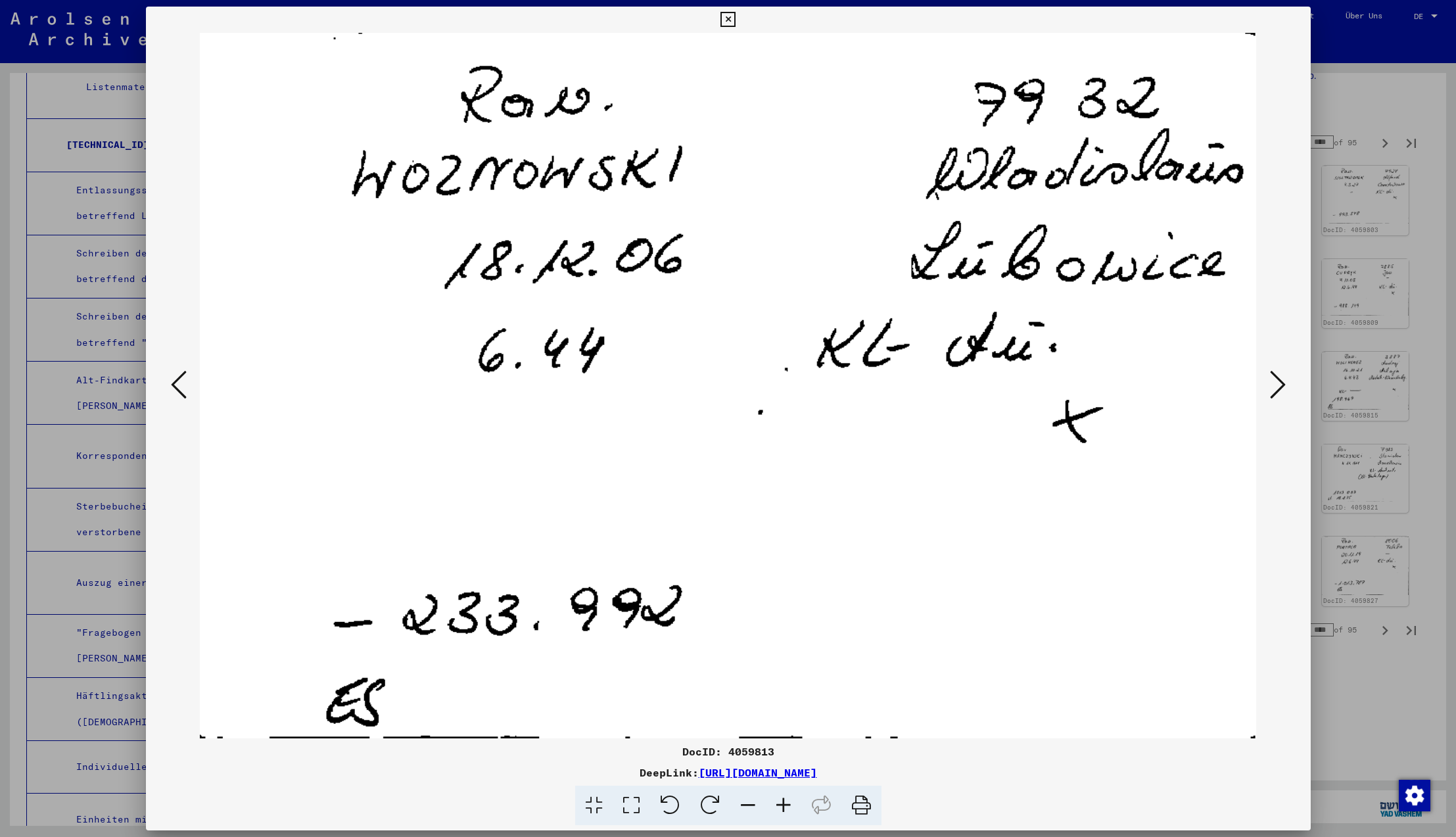
click at [177, 387] on icon at bounding box center [179, 385] width 16 height 32
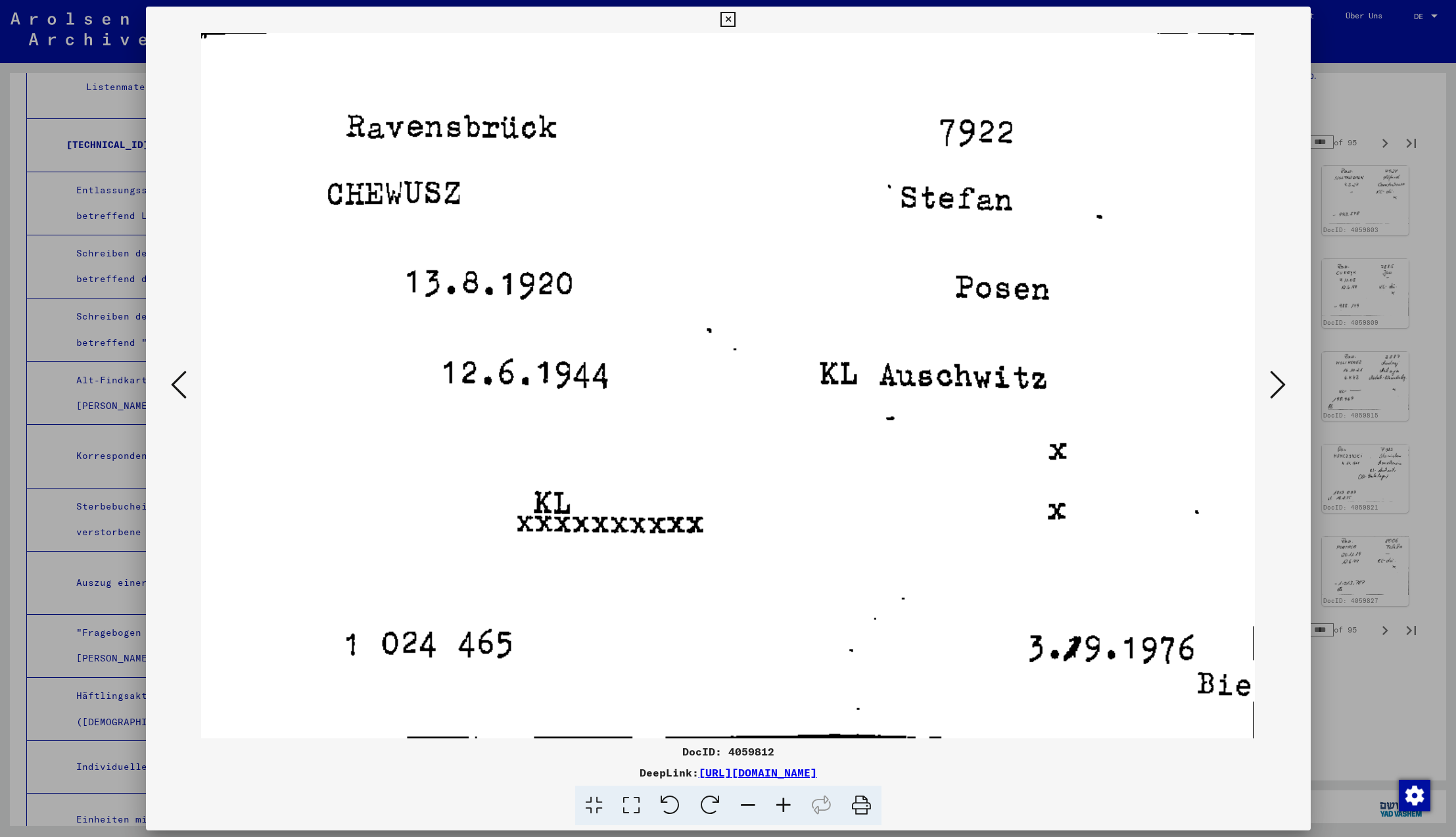
click at [177, 387] on icon at bounding box center [179, 385] width 16 height 32
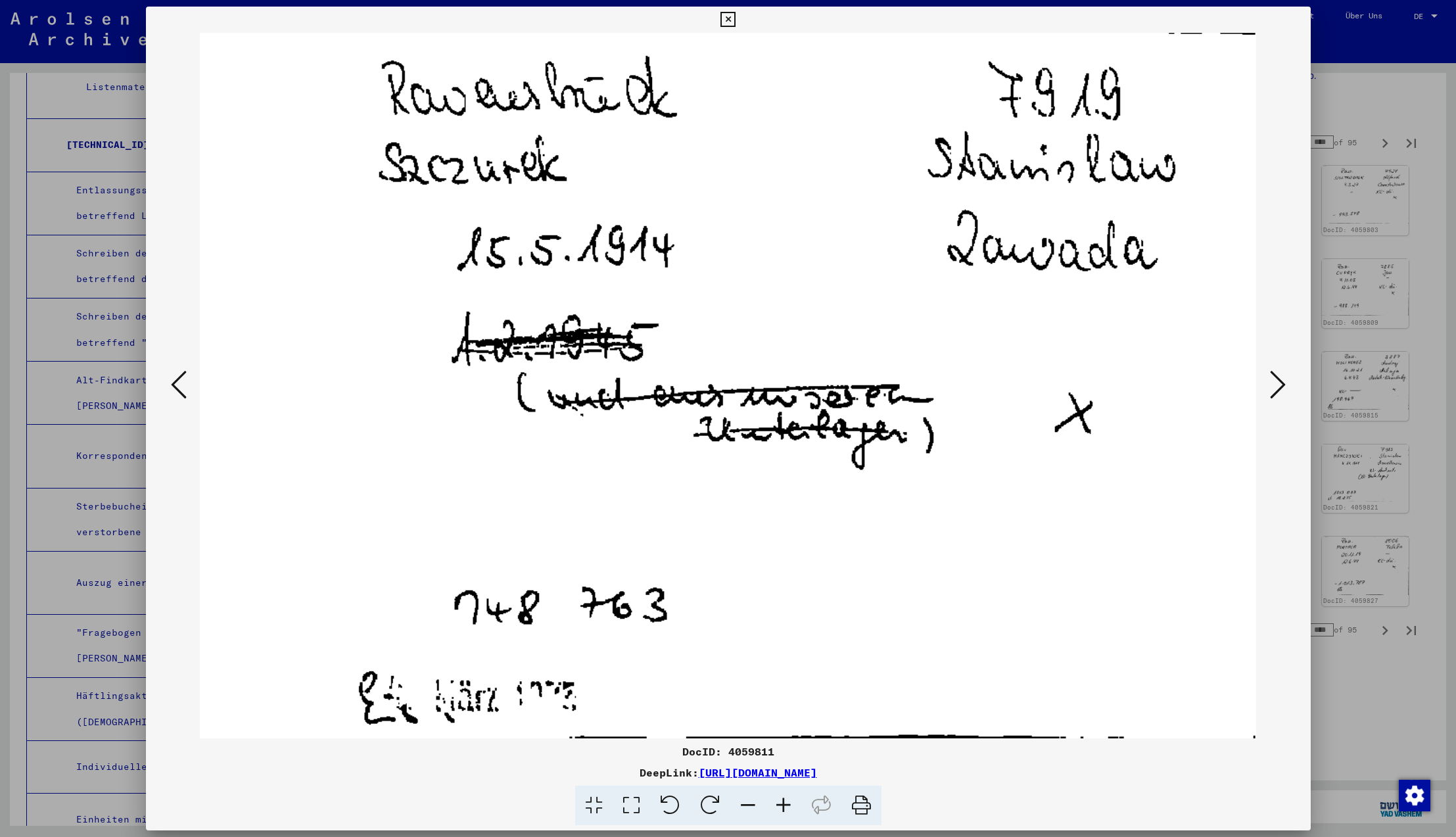
click at [177, 387] on icon at bounding box center [179, 385] width 16 height 32
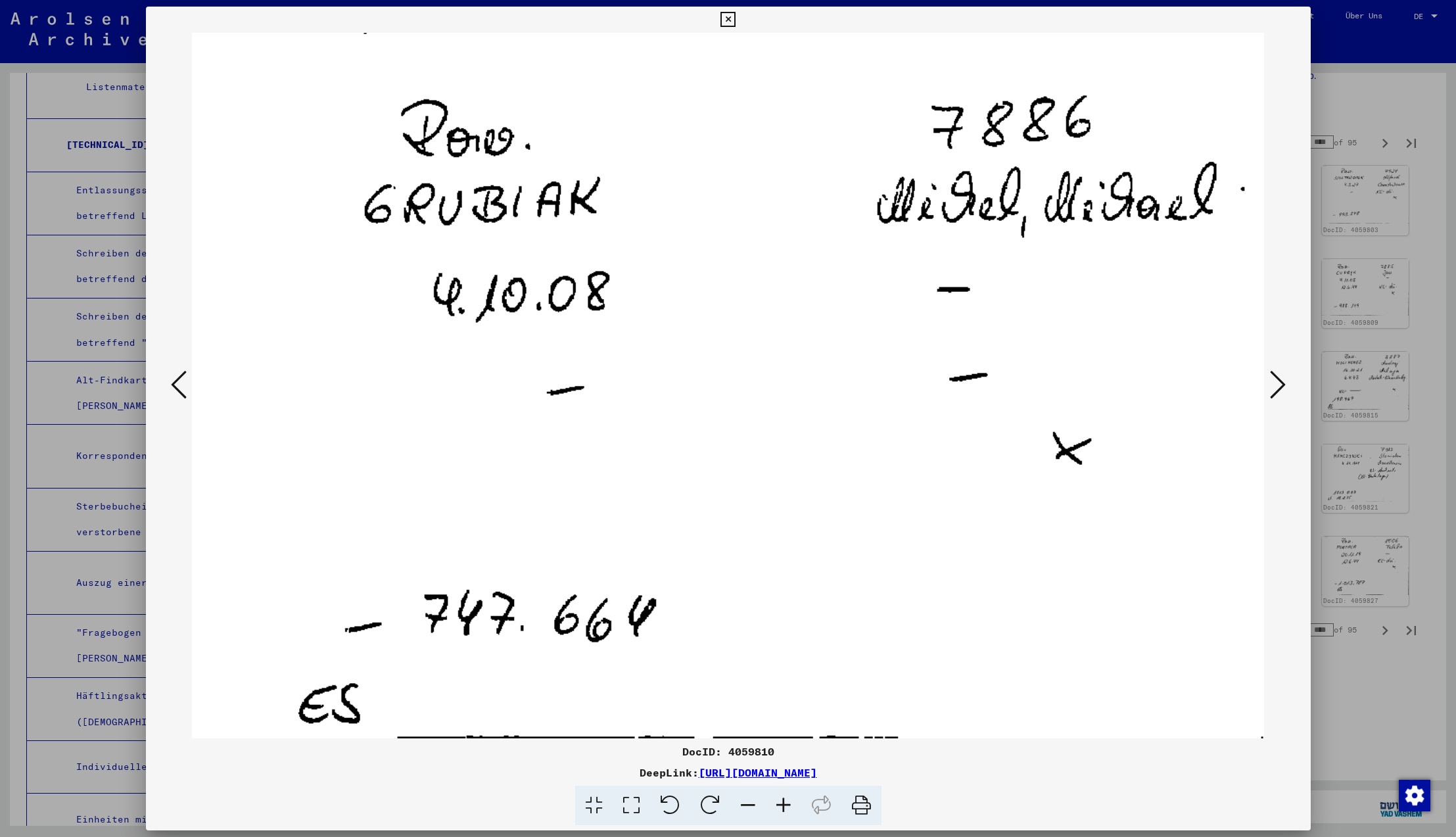
click at [177, 387] on icon at bounding box center [179, 385] width 16 height 32
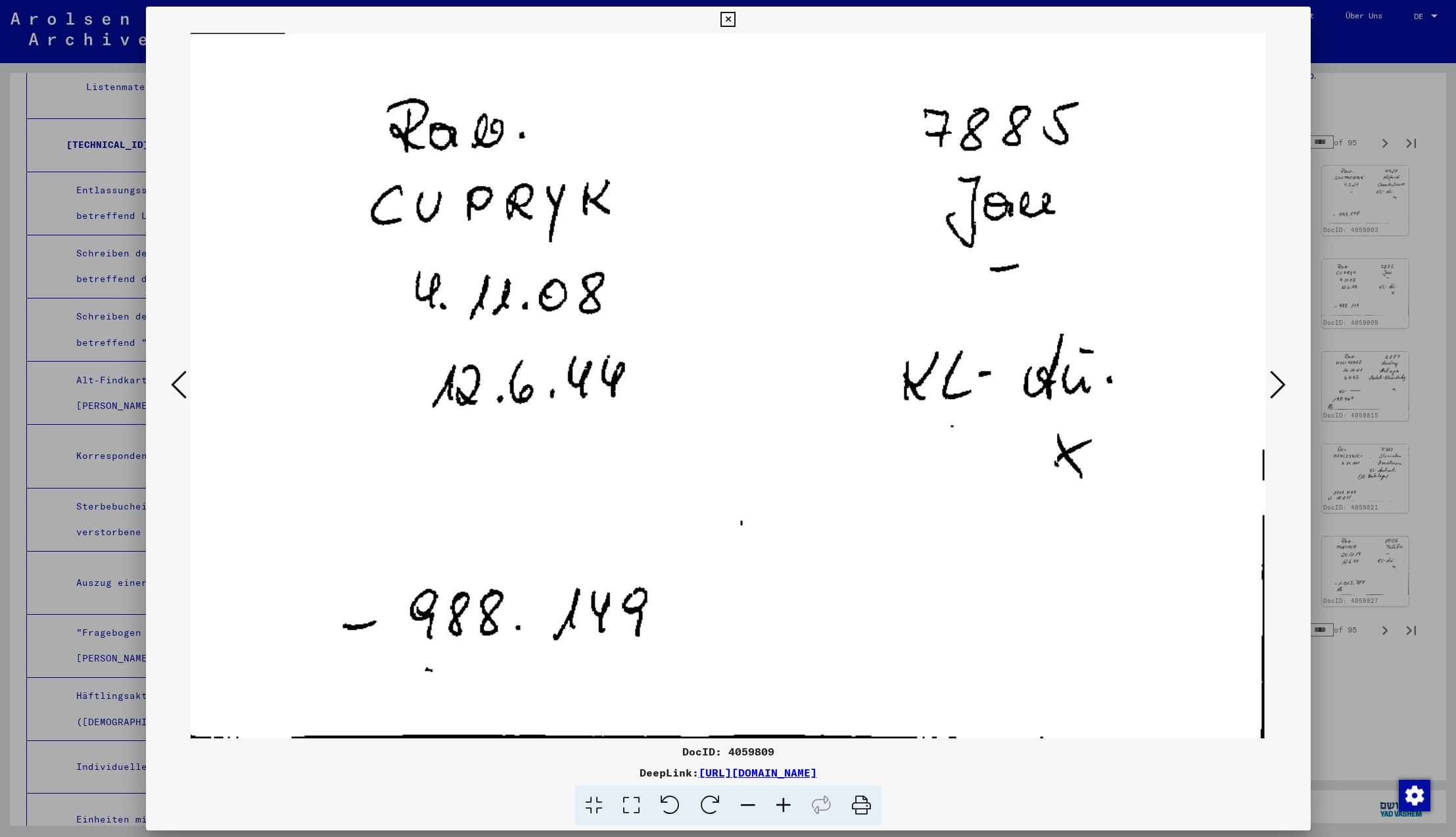
click at [177, 387] on icon at bounding box center [179, 385] width 16 height 32
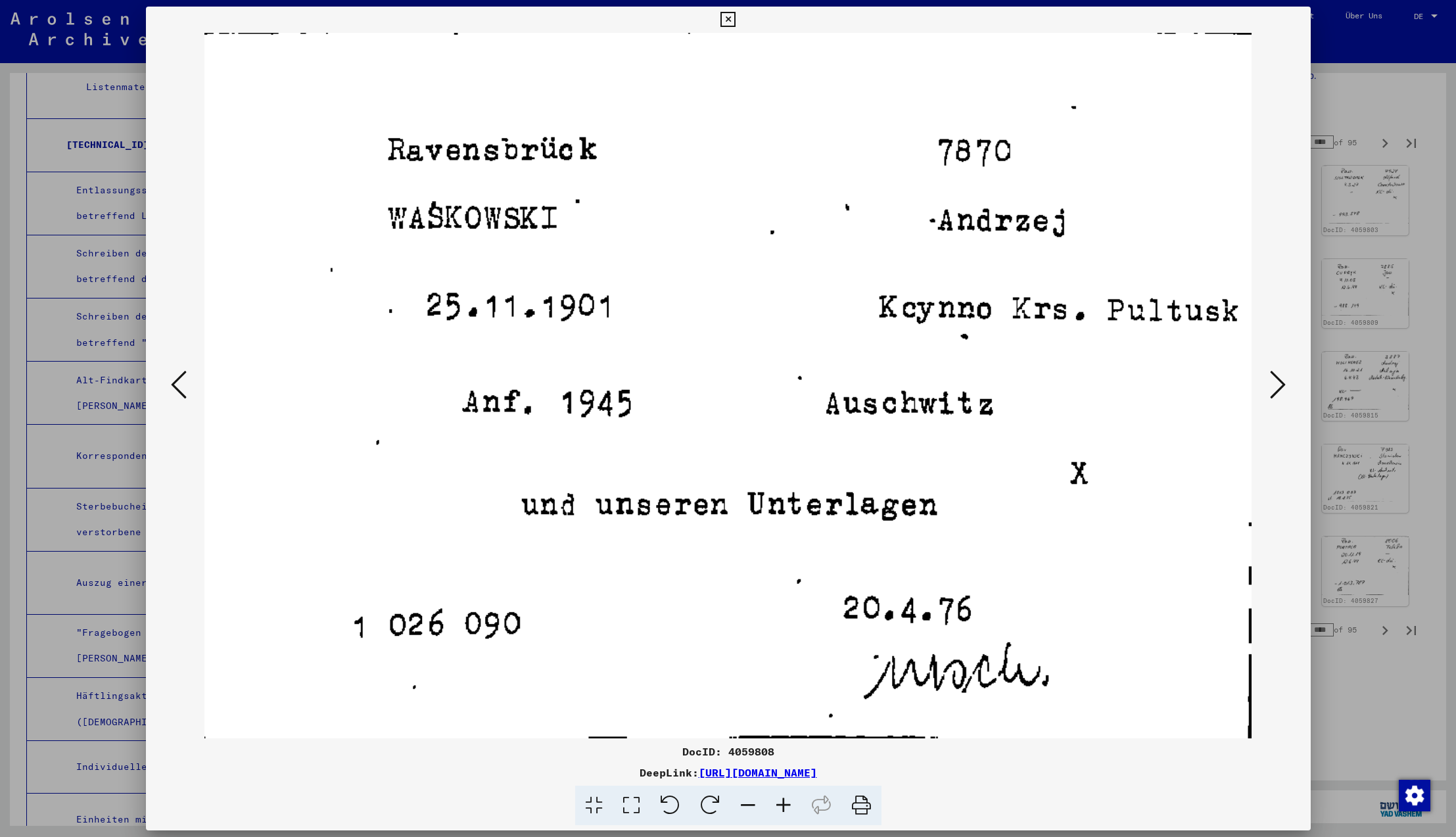
click at [177, 387] on icon at bounding box center [179, 385] width 16 height 32
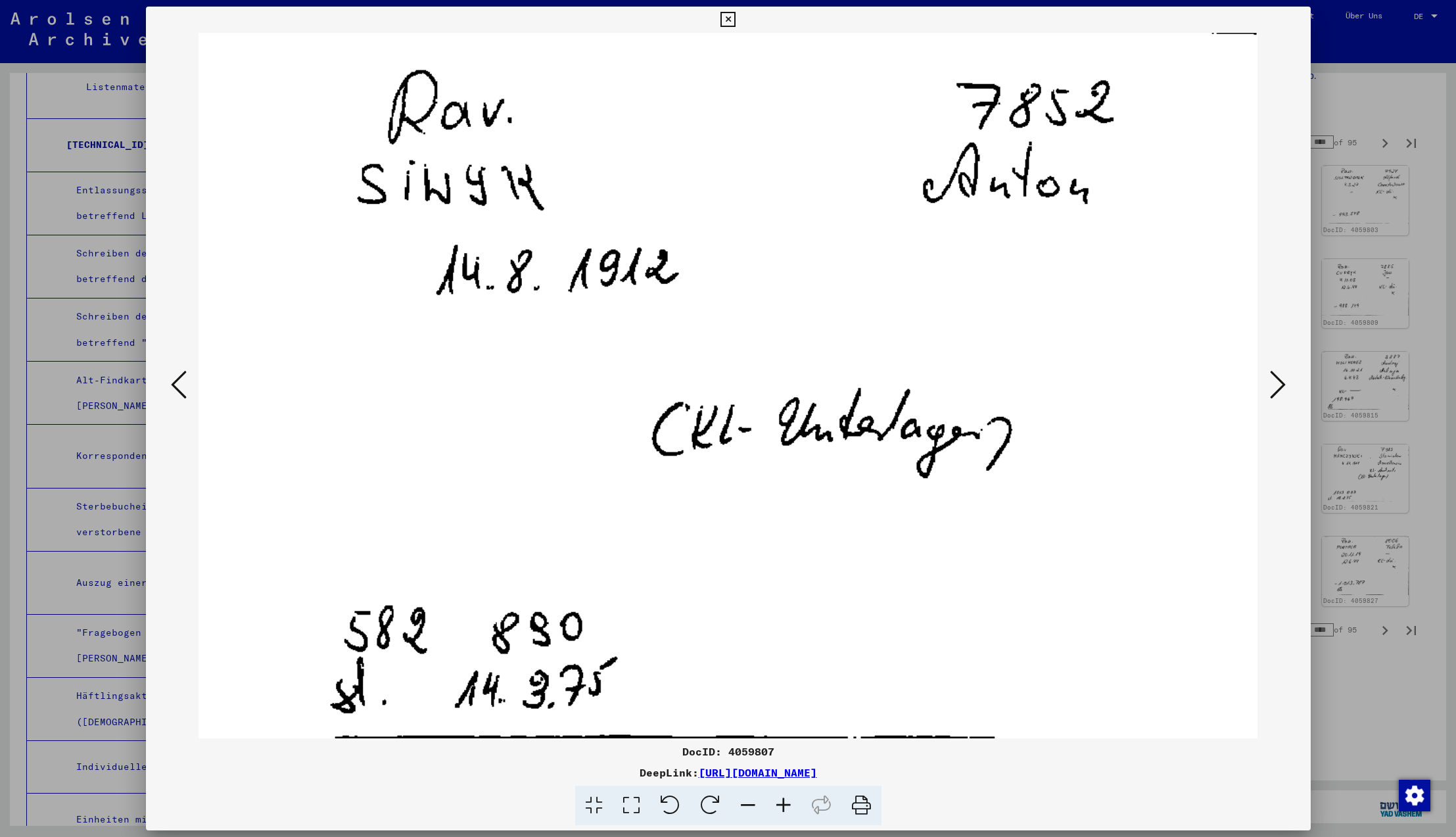
click at [177, 387] on icon at bounding box center [179, 385] width 16 height 32
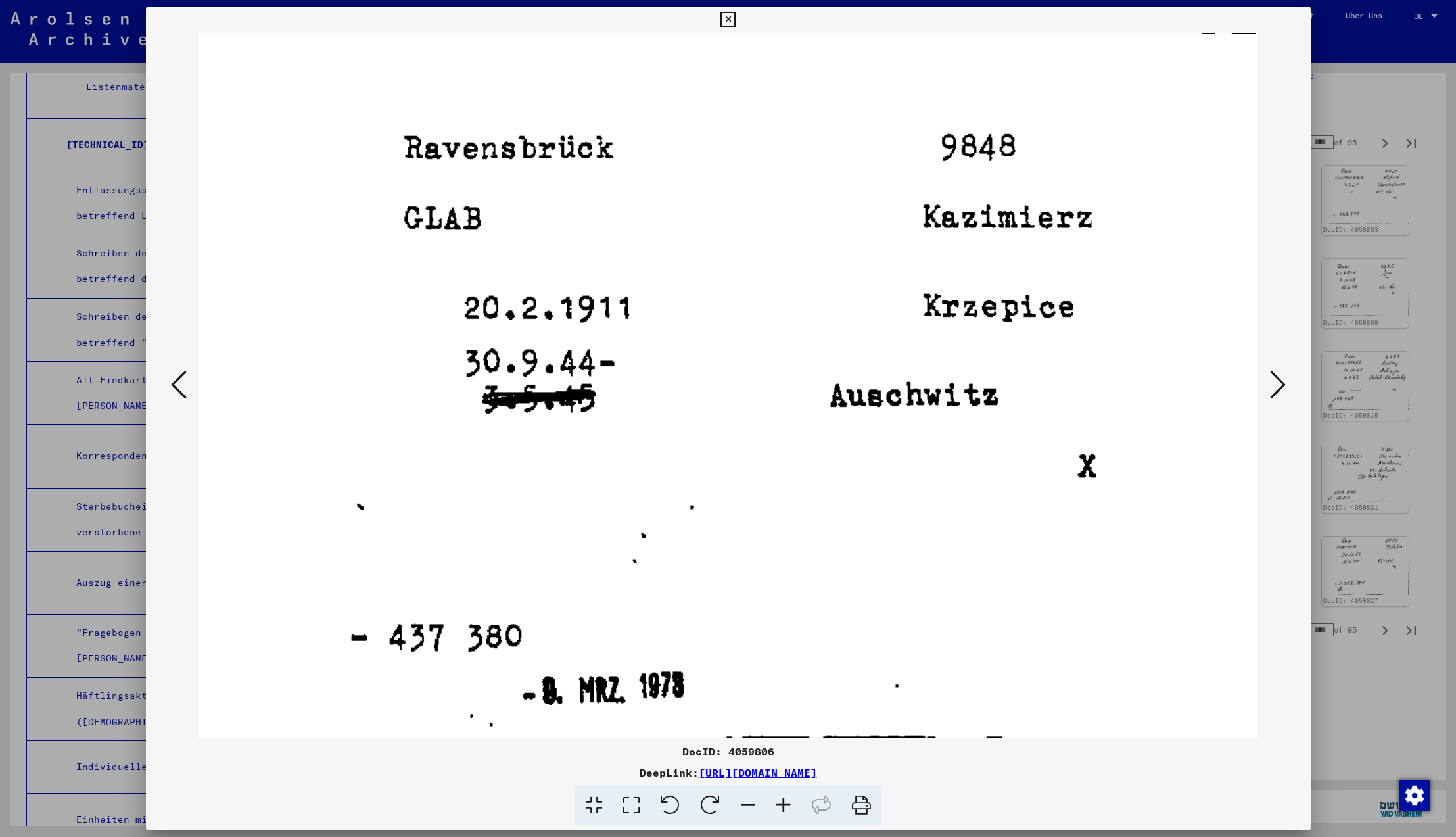
click at [177, 387] on icon at bounding box center [179, 385] width 16 height 32
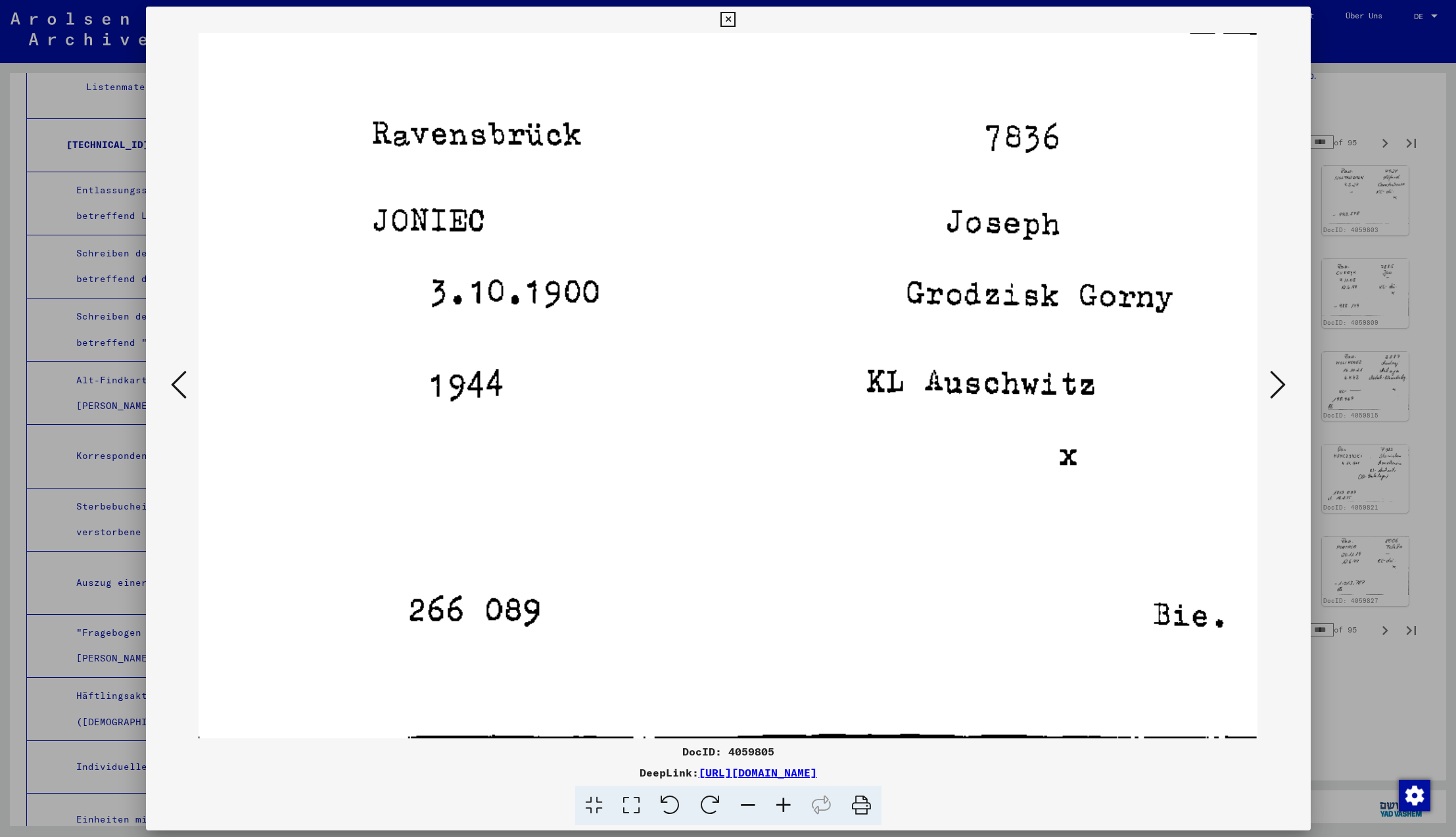
click at [177, 387] on icon at bounding box center [179, 385] width 16 height 32
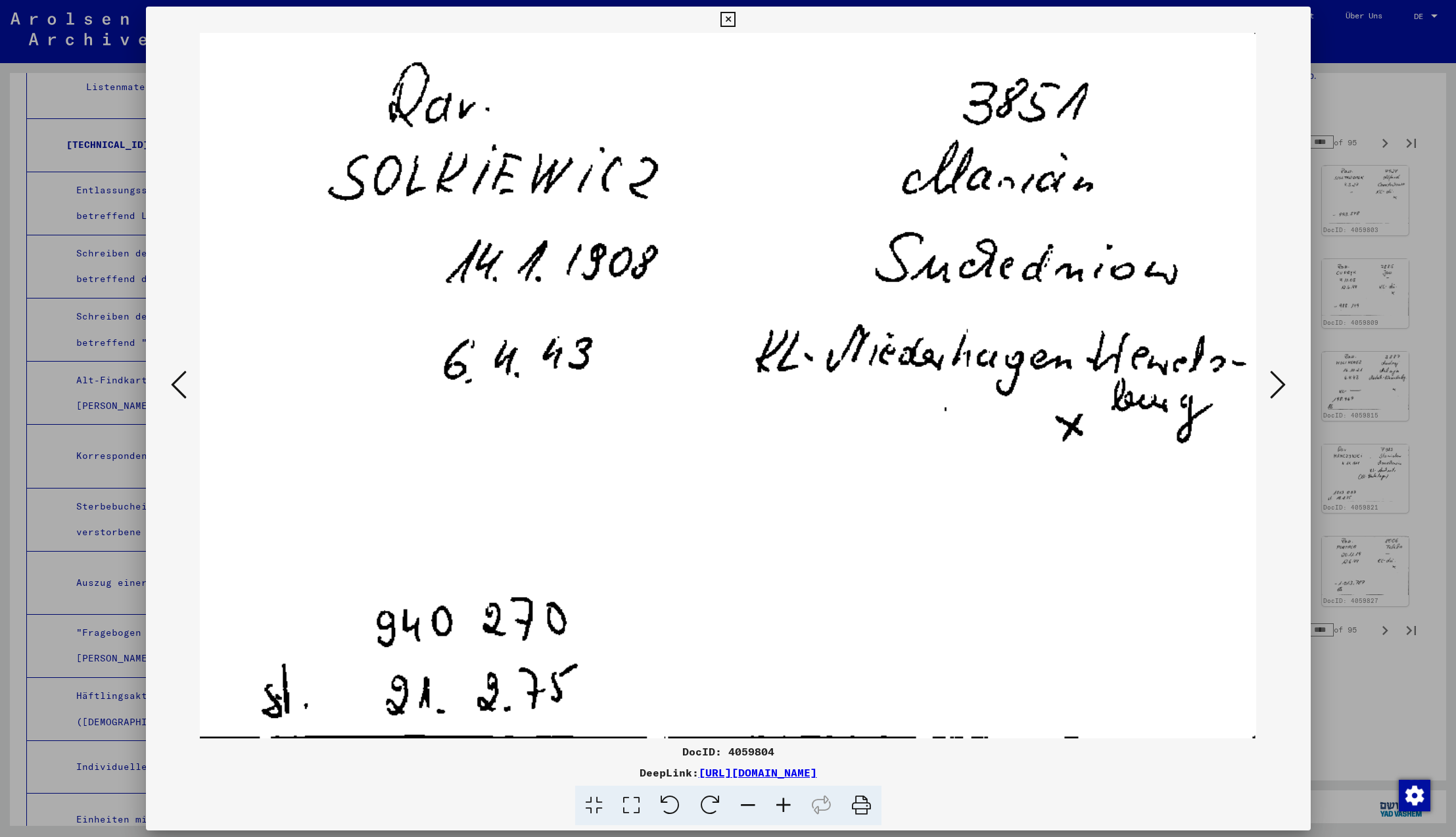
click at [177, 387] on icon at bounding box center [179, 385] width 16 height 32
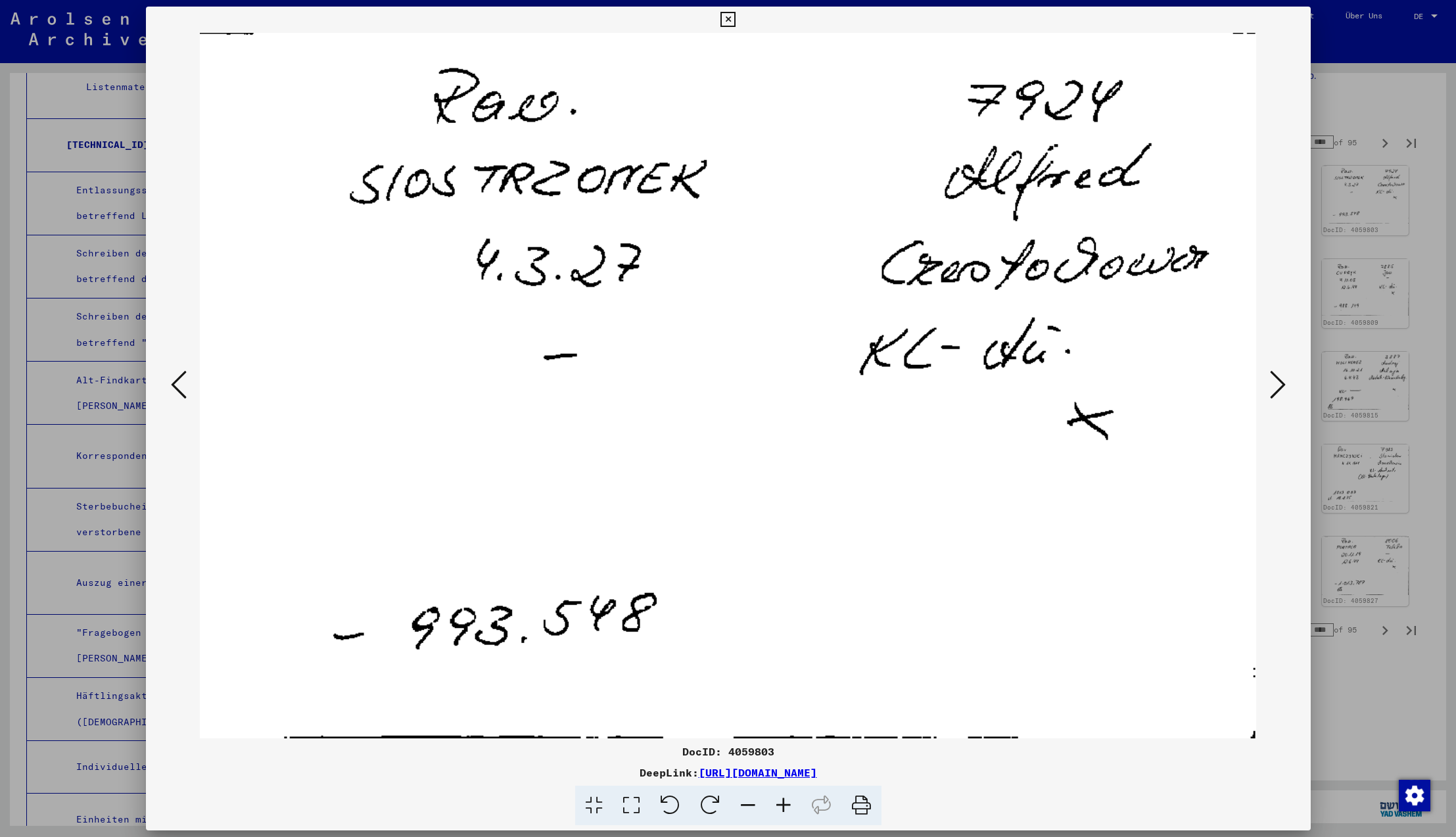
click at [177, 387] on icon at bounding box center [179, 385] width 16 height 32
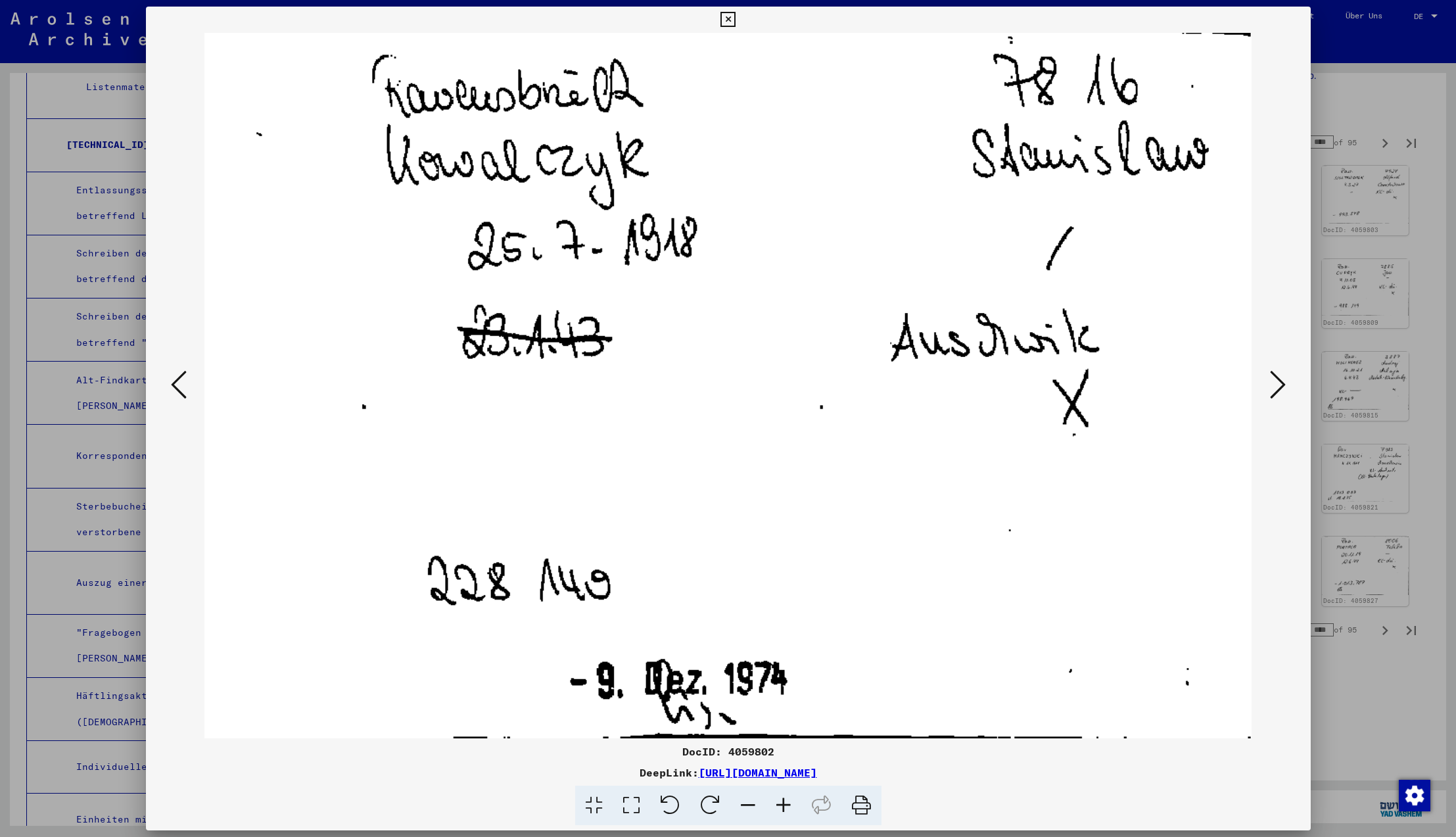
click at [177, 387] on icon at bounding box center [179, 385] width 16 height 32
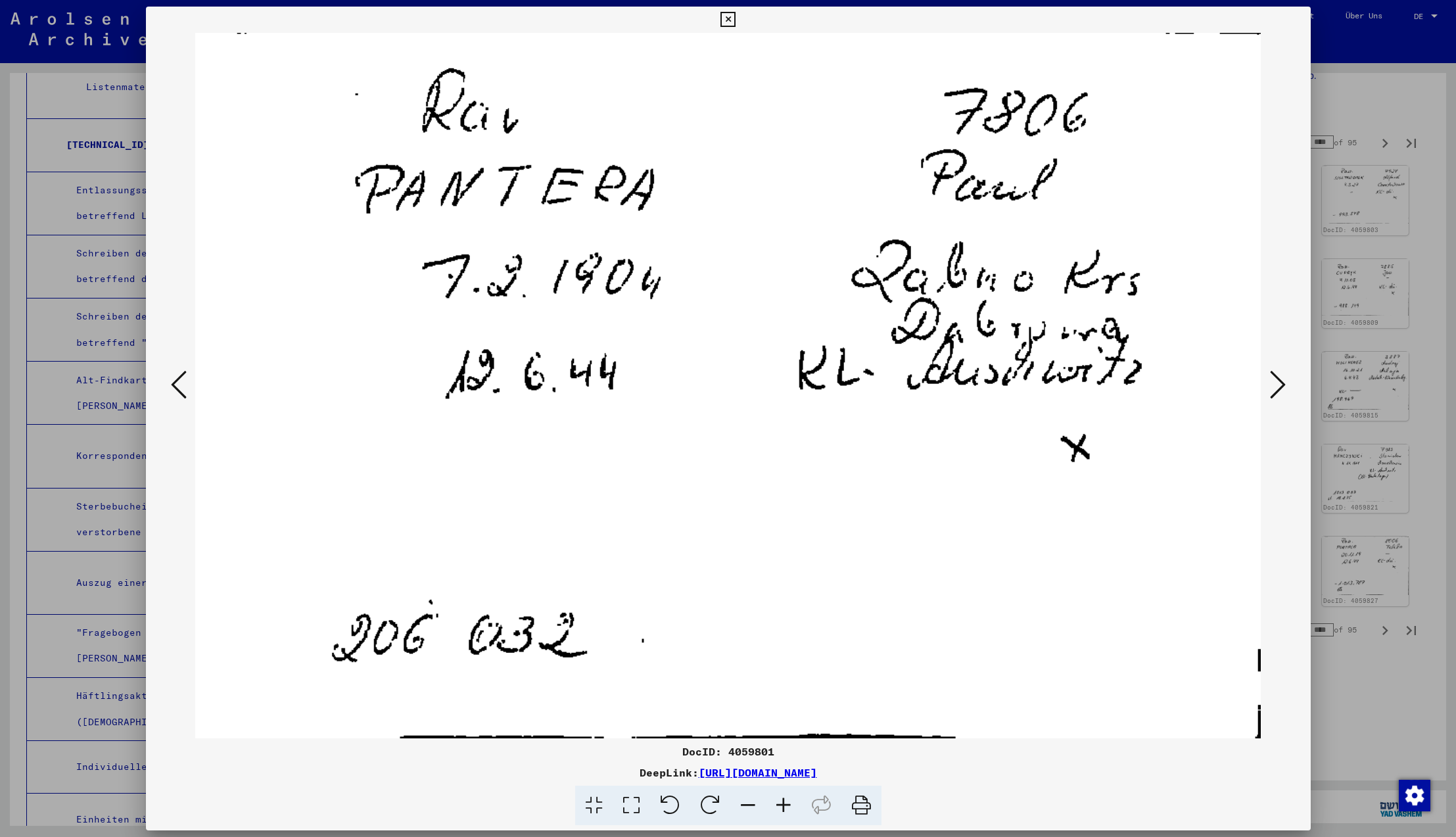
click at [177, 387] on icon at bounding box center [179, 385] width 16 height 32
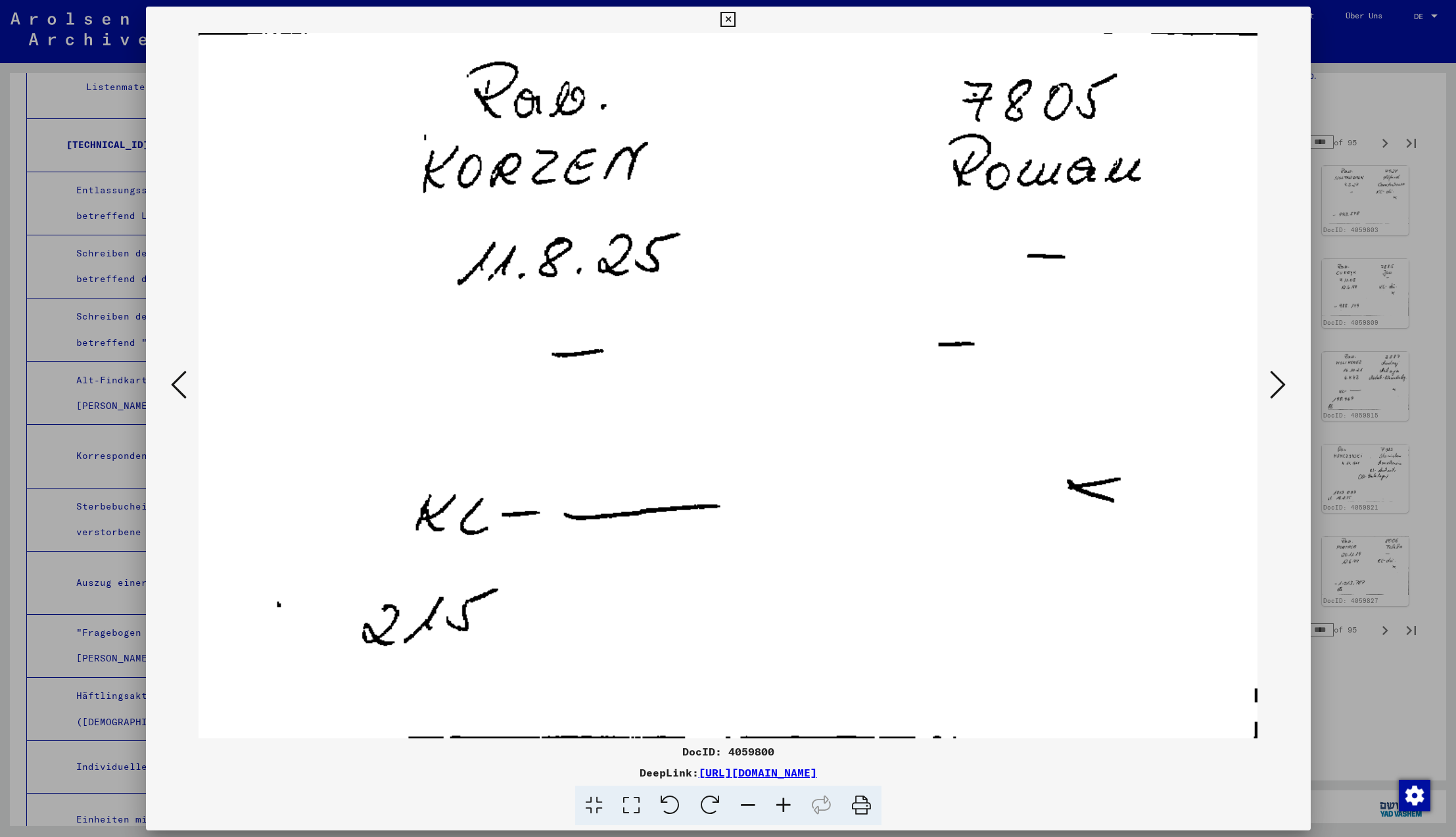
click at [177, 387] on icon at bounding box center [179, 385] width 16 height 32
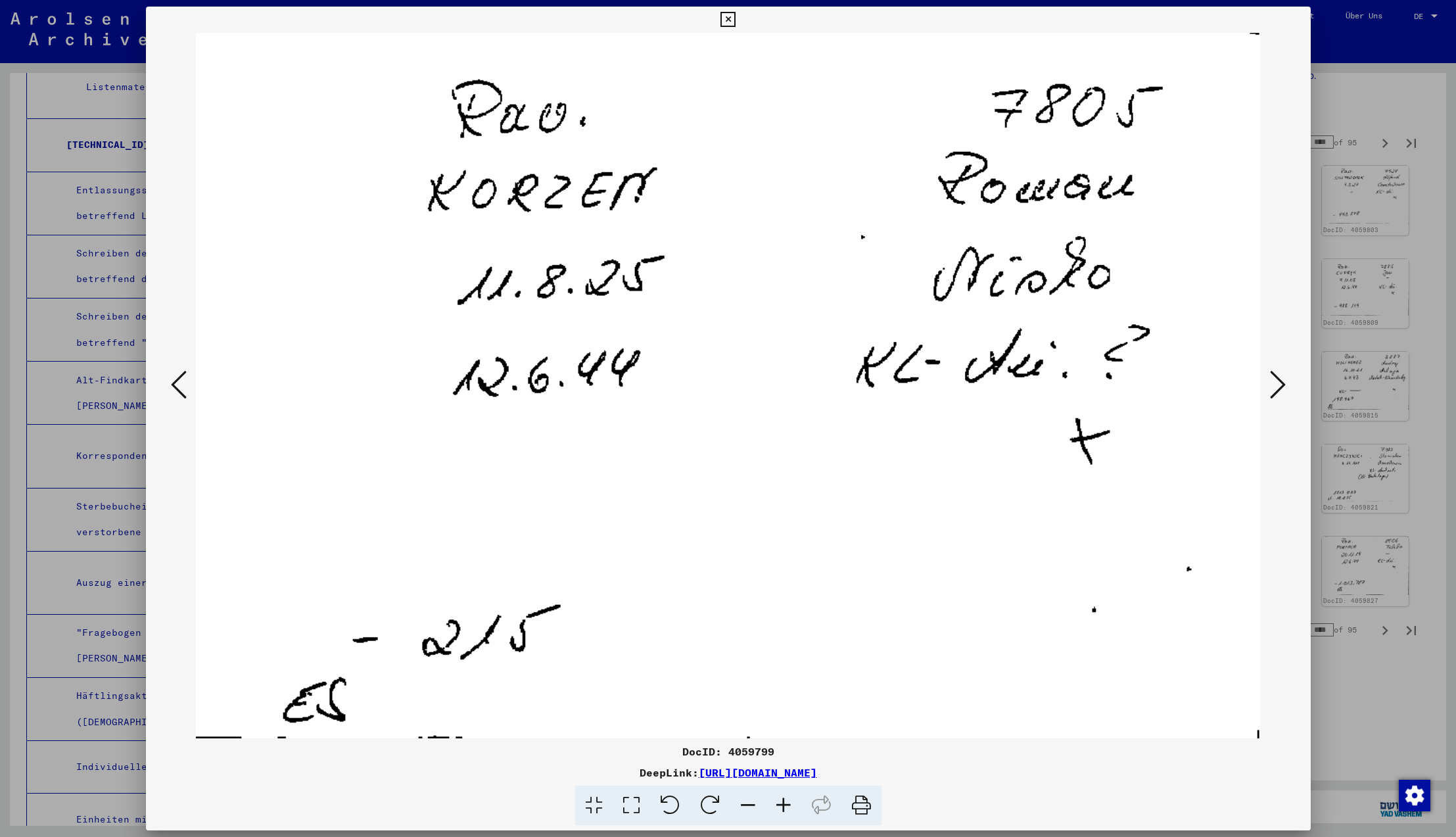
click at [177, 387] on icon at bounding box center [179, 385] width 16 height 32
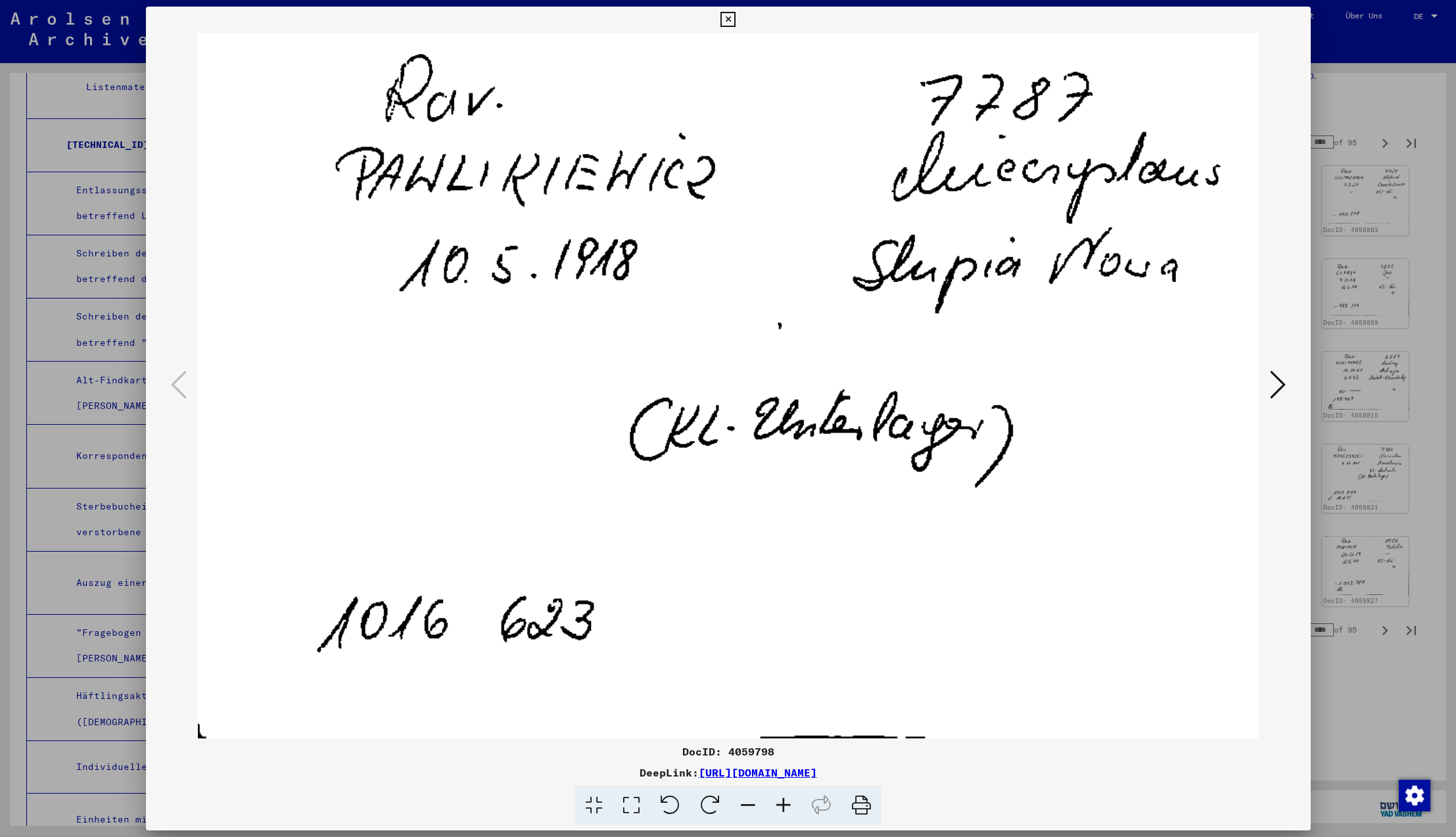
click at [177, 387] on icon at bounding box center [179, 385] width 16 height 32
click at [736, 21] on icon at bounding box center [728, 20] width 15 height 16
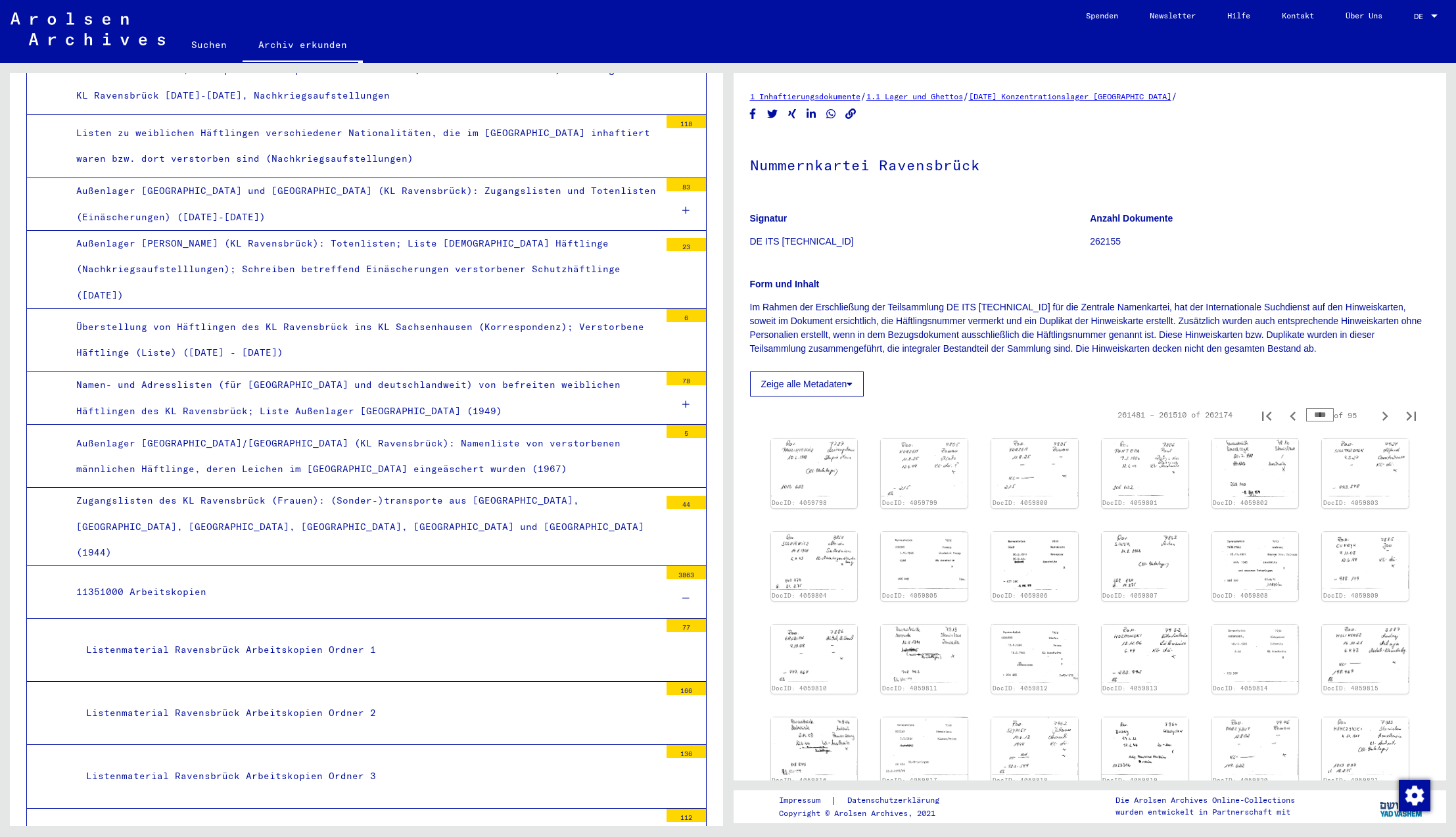
scroll to position [6055, 0]
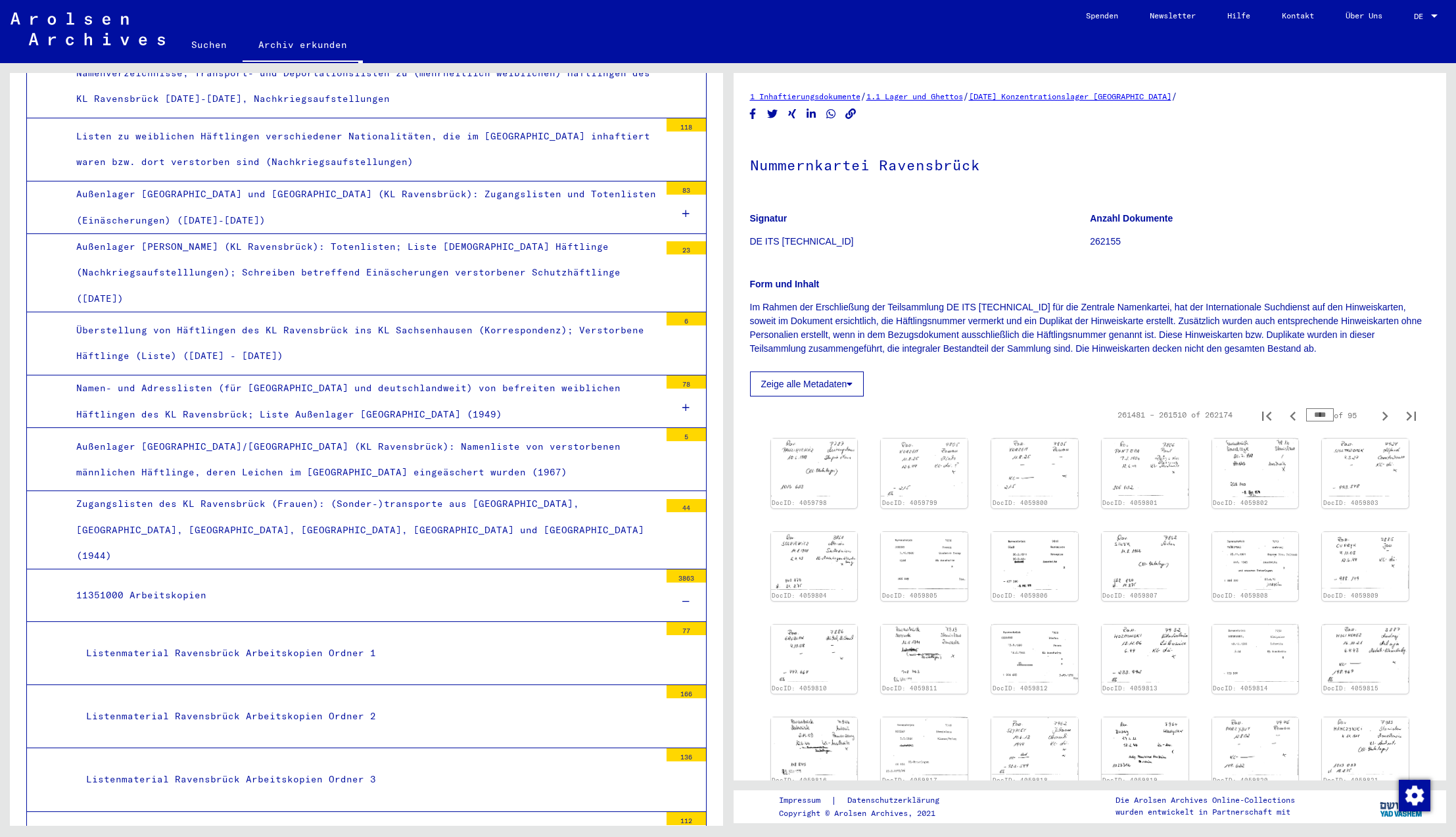
click at [305, 641] on div "Listenmaterial Ravensbrück Arbeitskopien Ordner 1" at bounding box center [367, 653] width 584 height 26
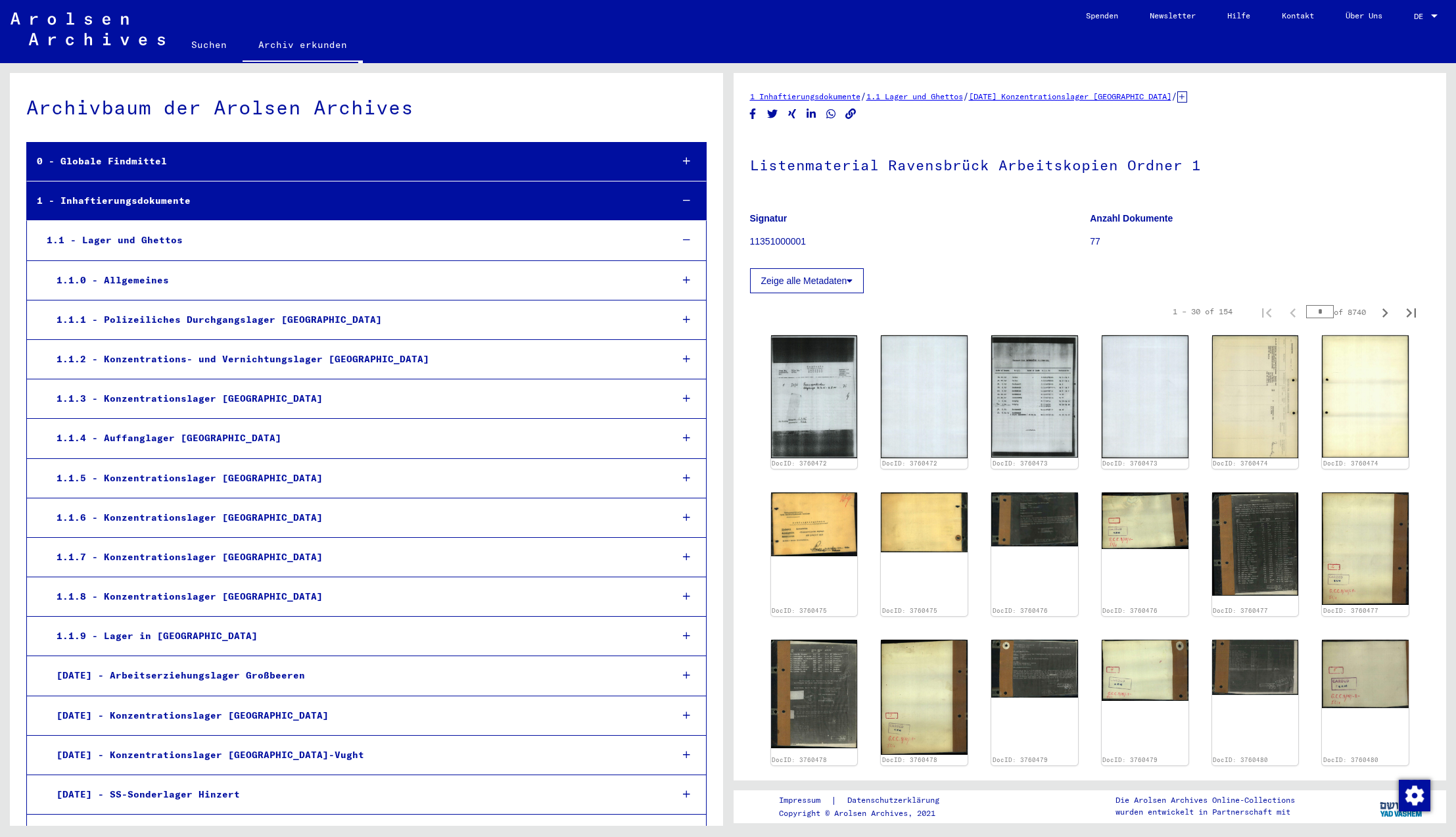
scroll to position [6055, 0]
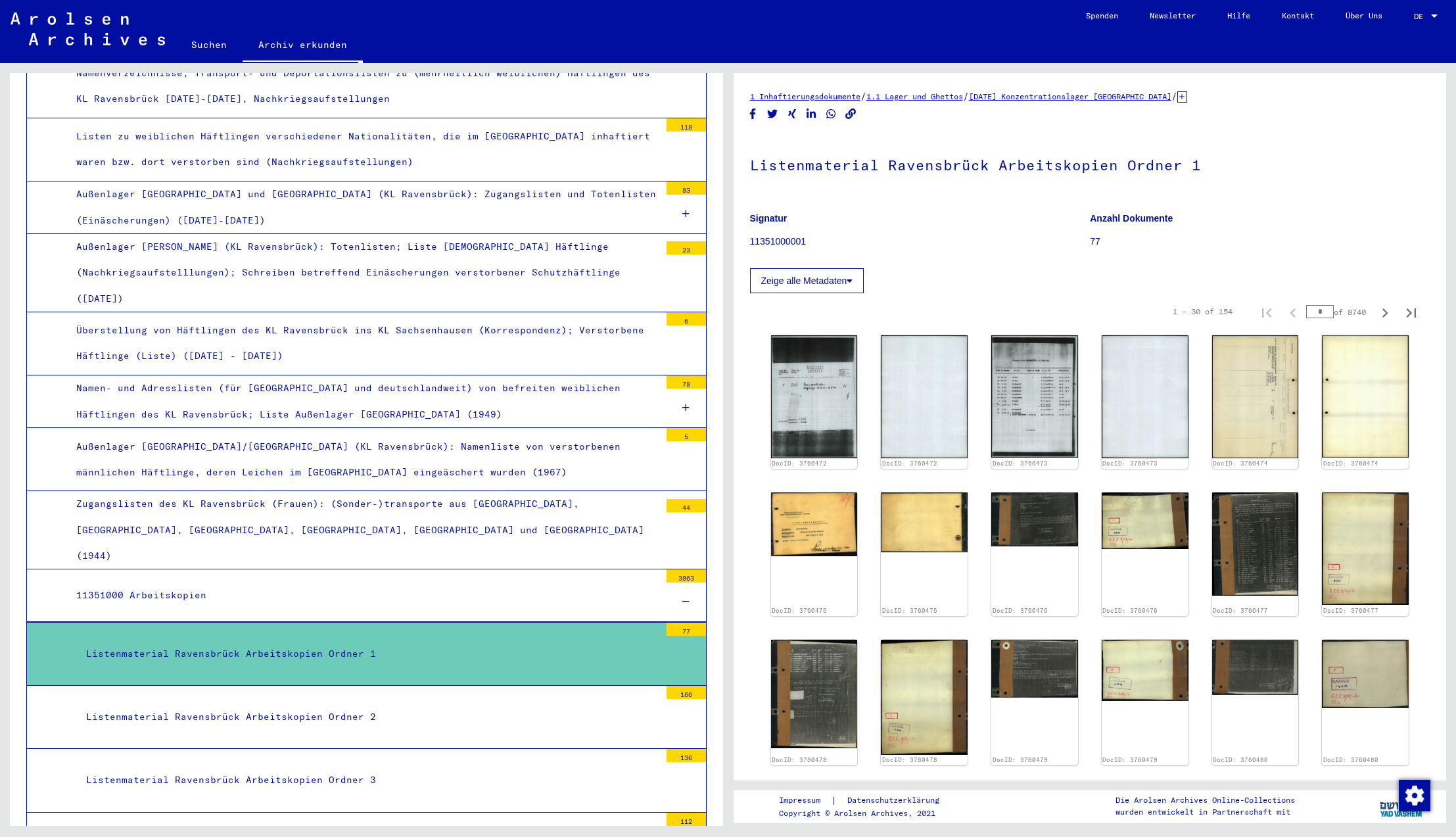
click at [260, 704] on div "Listenmaterial Ravensbrück Arbeitskopien Ordner 2" at bounding box center [367, 717] width 584 height 26
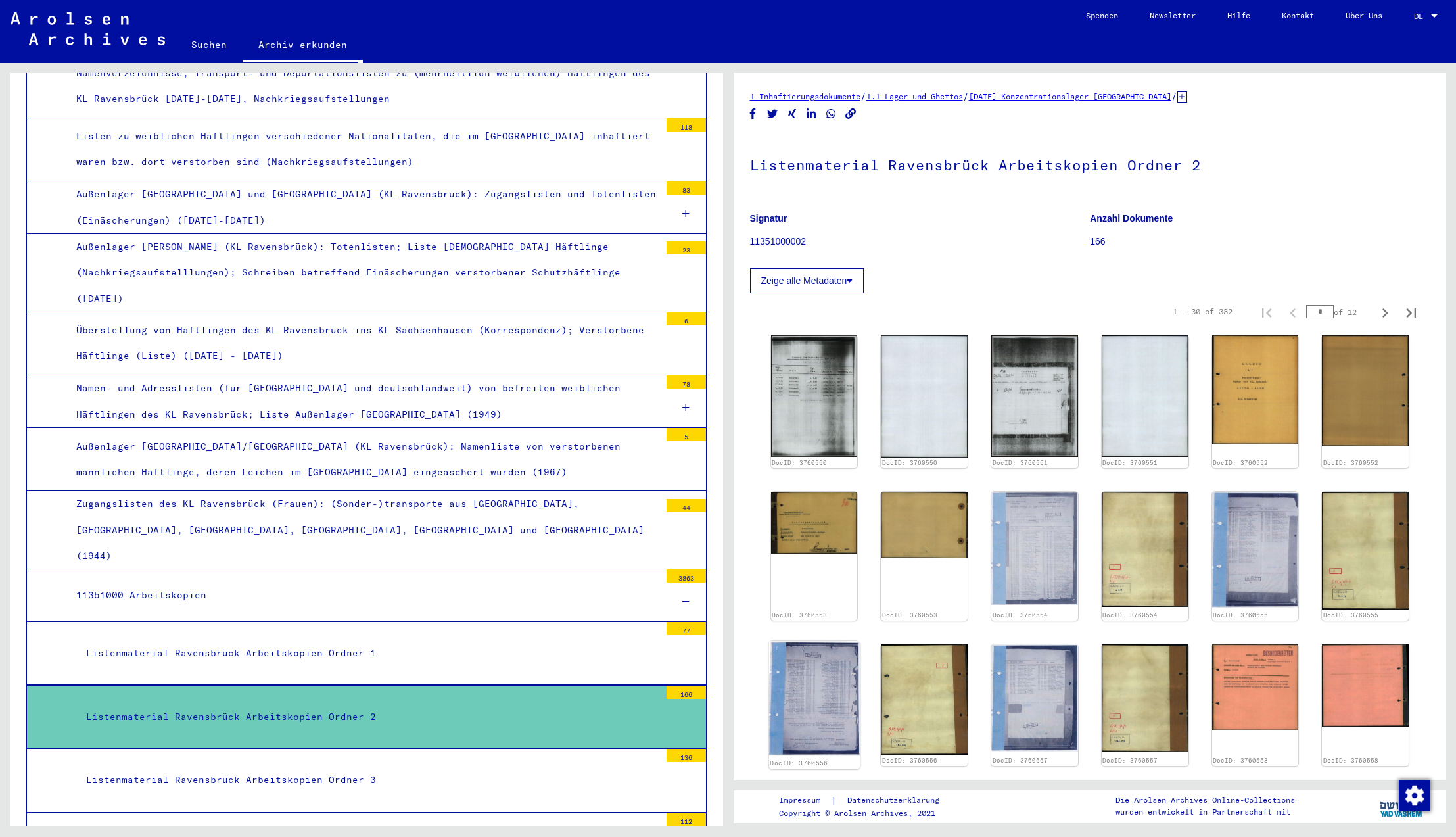
click at [833, 683] on img at bounding box center [814, 698] width 91 height 114
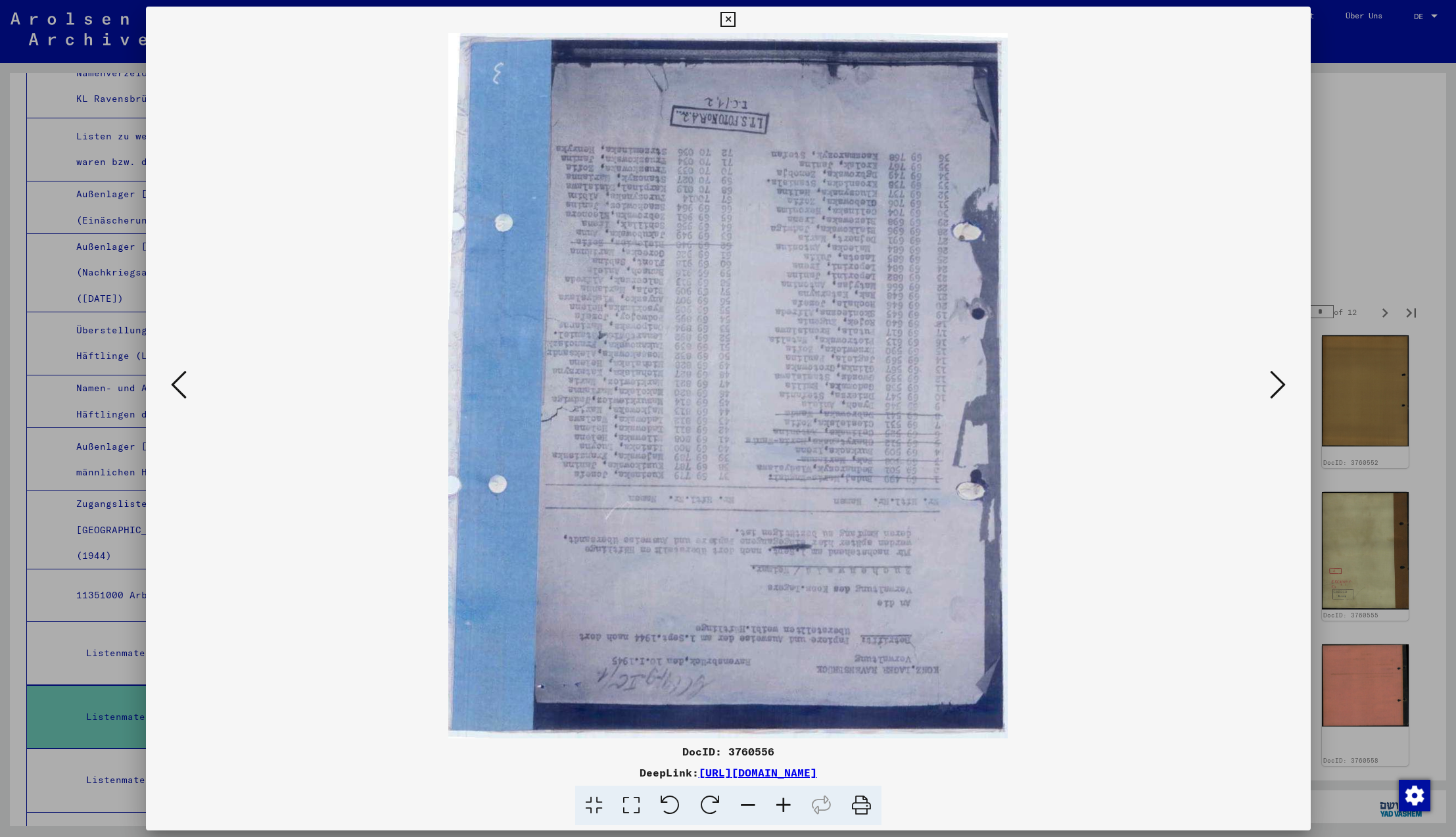
click at [705, 809] on icon at bounding box center [710, 806] width 40 height 40
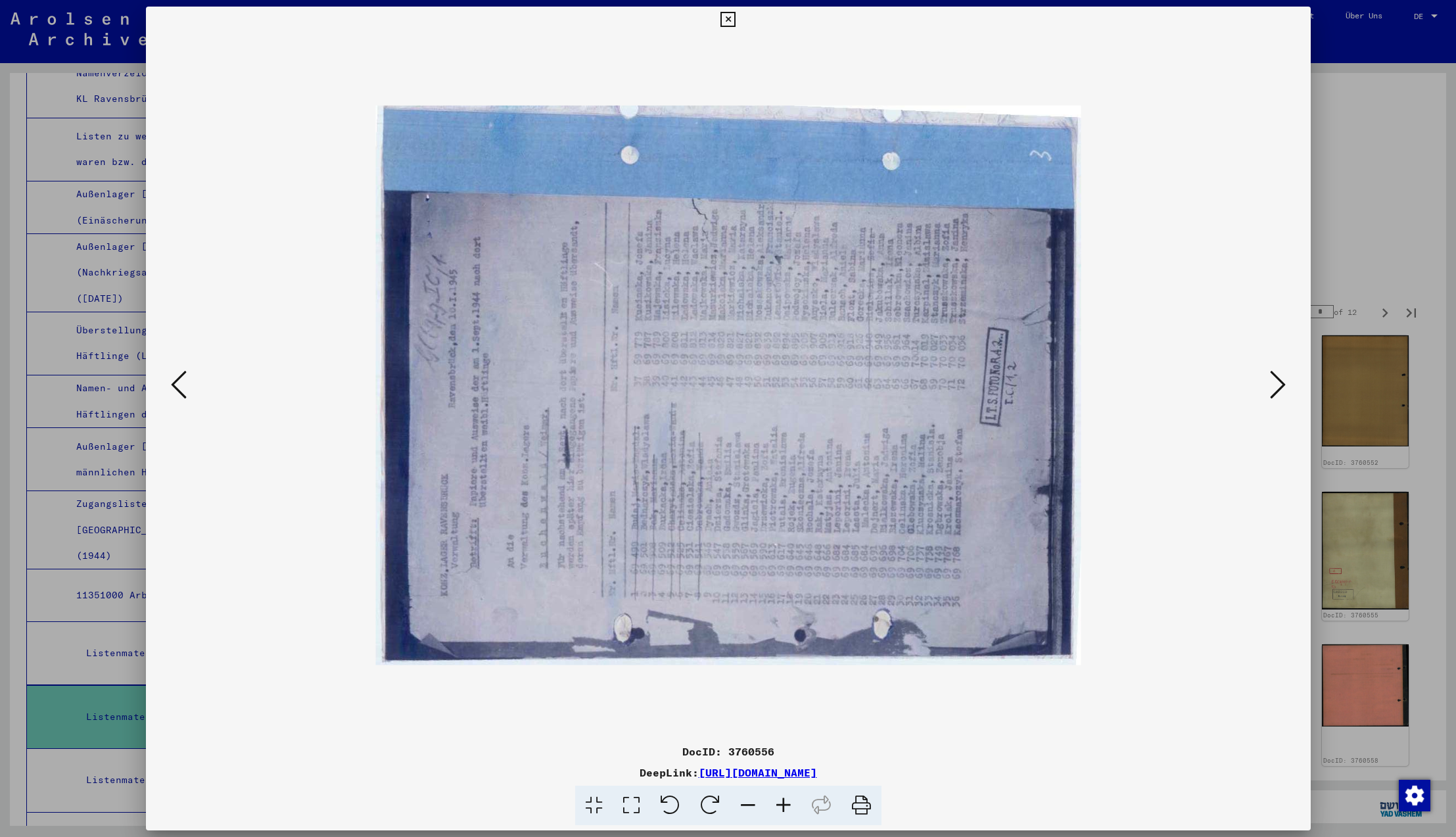
click at [705, 809] on icon at bounding box center [710, 806] width 40 height 40
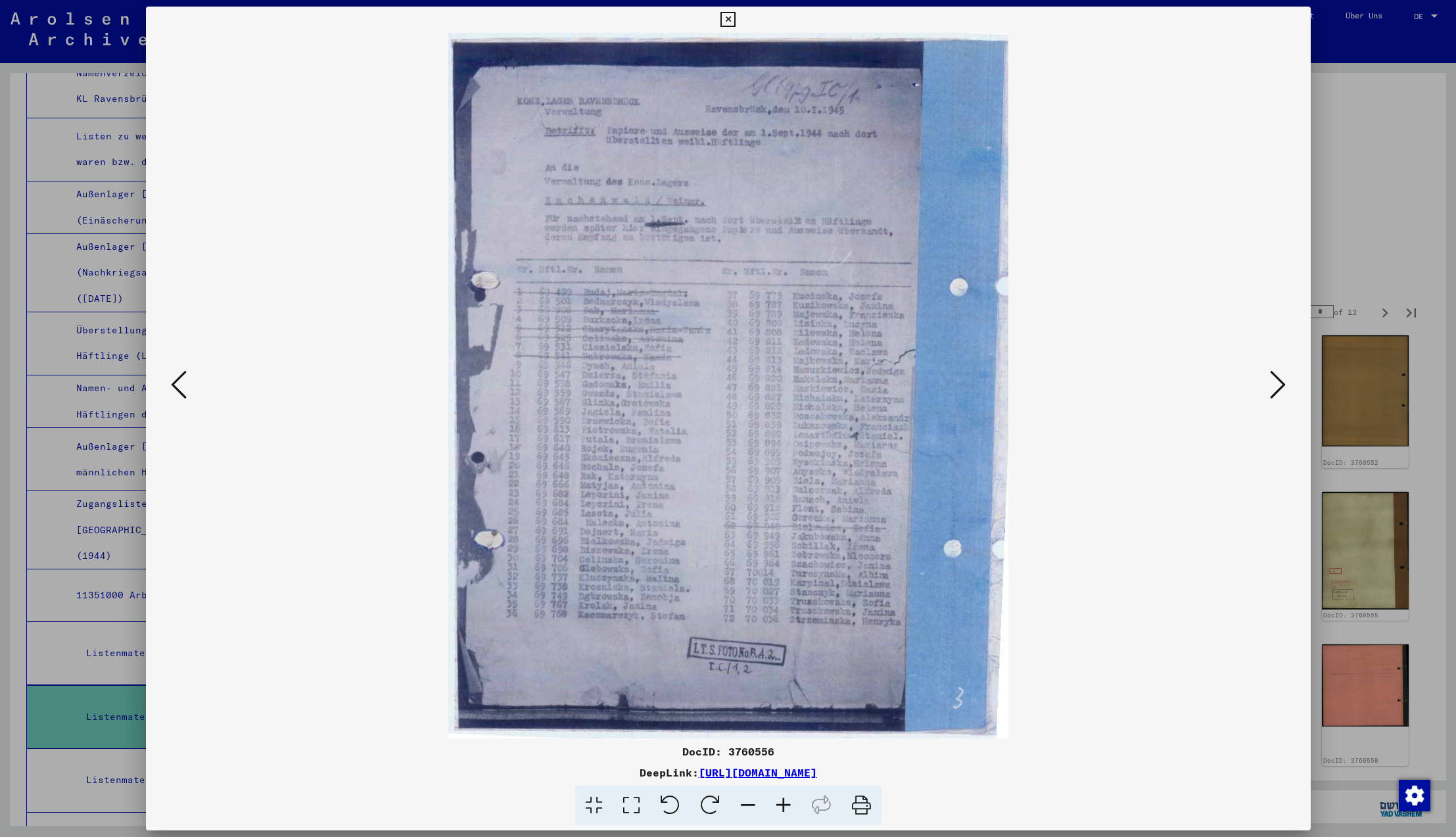
click at [736, 19] on icon at bounding box center [728, 20] width 15 height 16
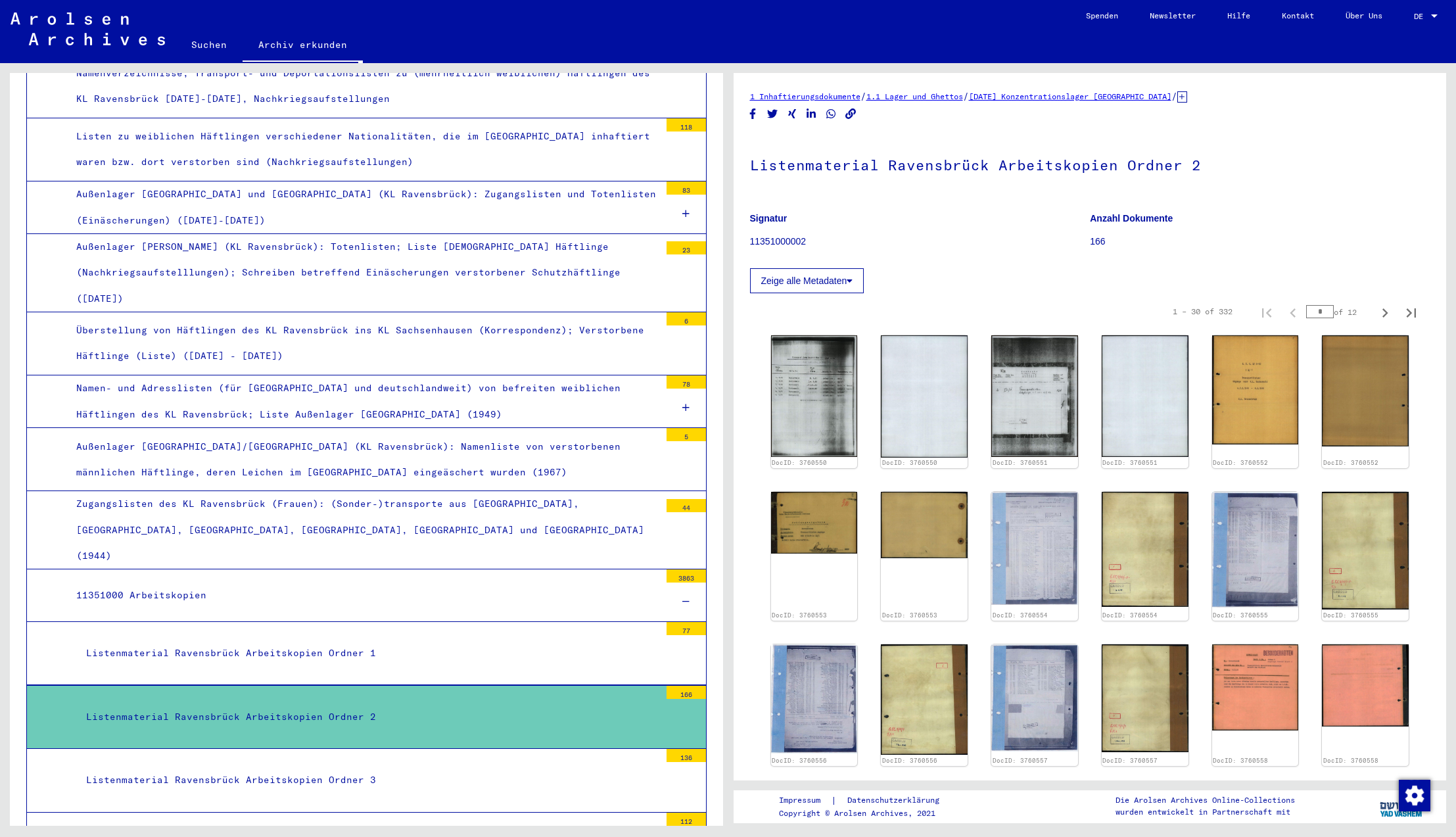
click at [291, 768] on div "Listenmaterial Ravensbrück Arbeitskopien Ordner 3" at bounding box center [367, 780] width 584 height 26
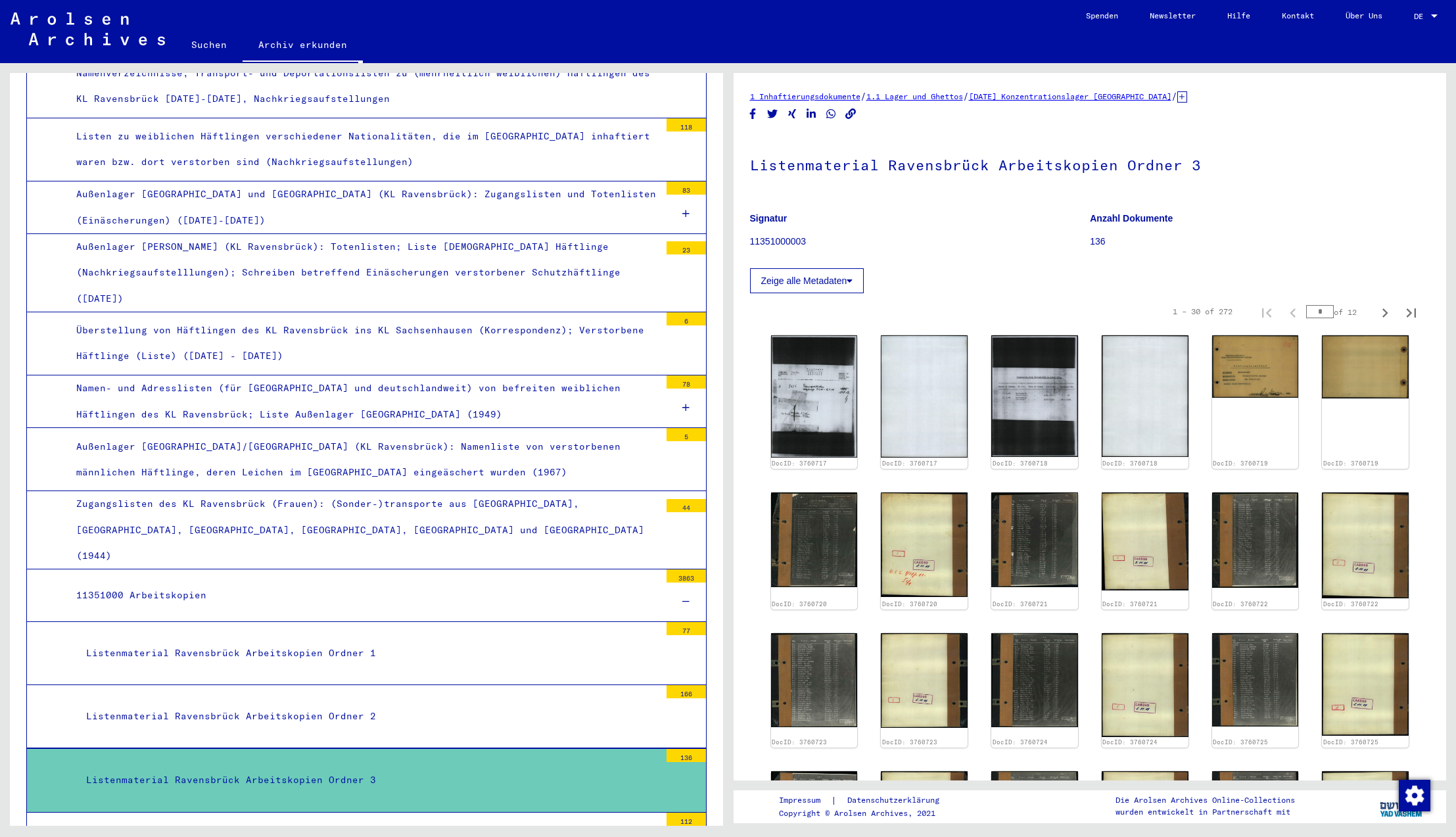
click at [297, 831] on div "Listenmaterial Ravensbrück Arbeitskopien Ordner 4" at bounding box center [367, 844] width 584 height 26
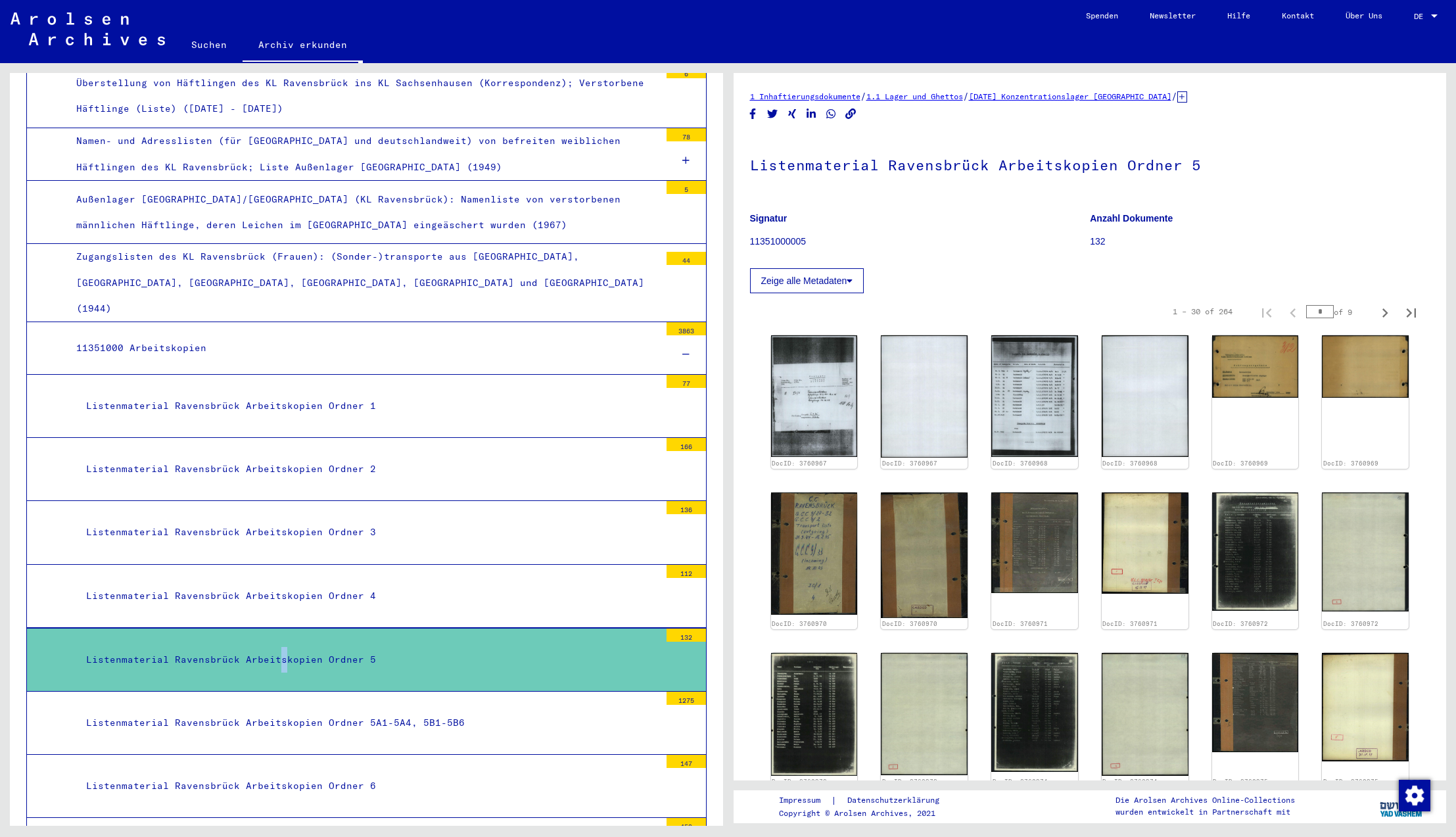
scroll to position [6327, 0]
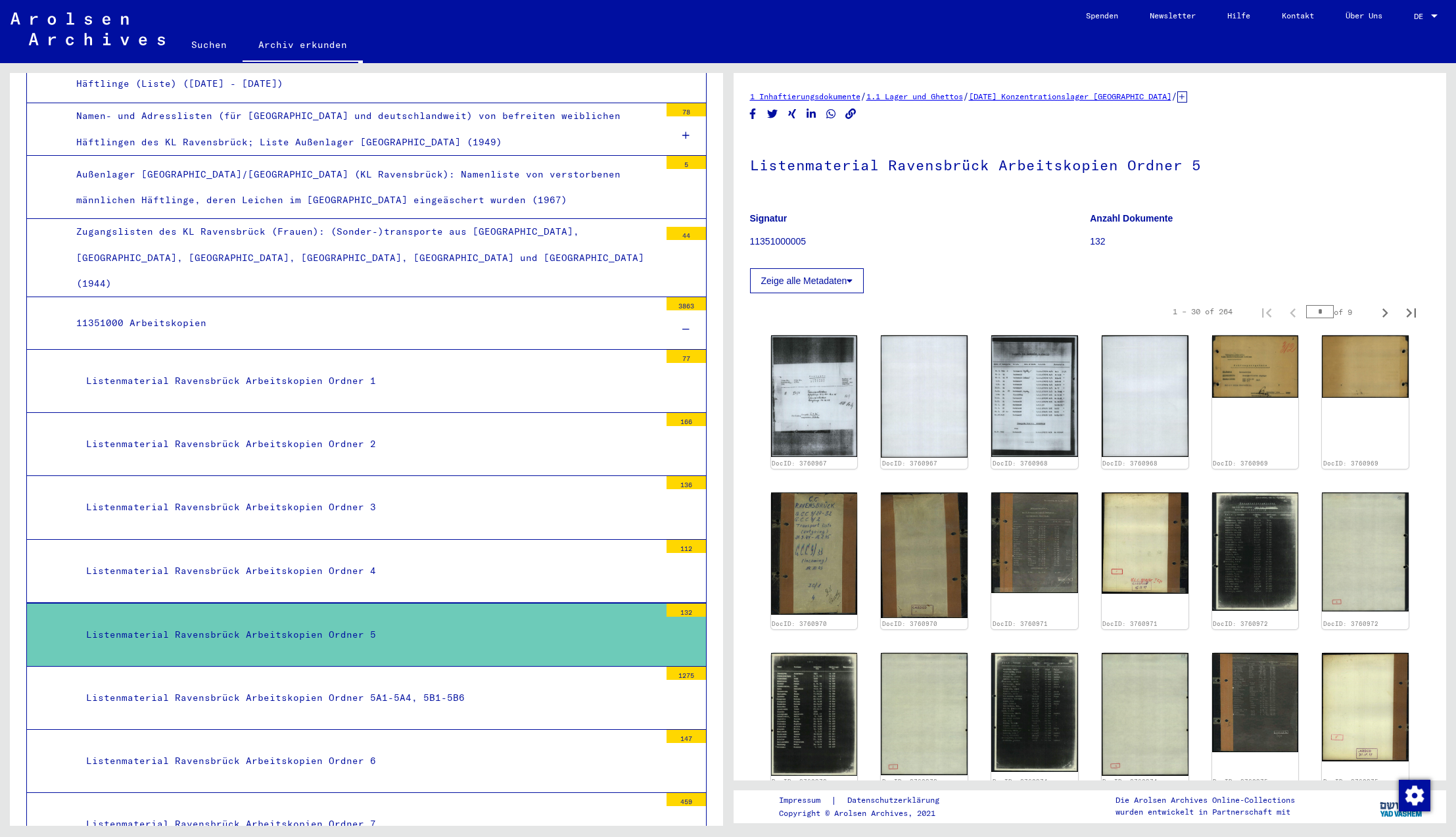
click at [217, 686] on div "Listenmaterial Ravensbrück Arbeitskopien Ordner 5A1-5A4, 5B1-5B6" at bounding box center [367, 698] width 584 height 26
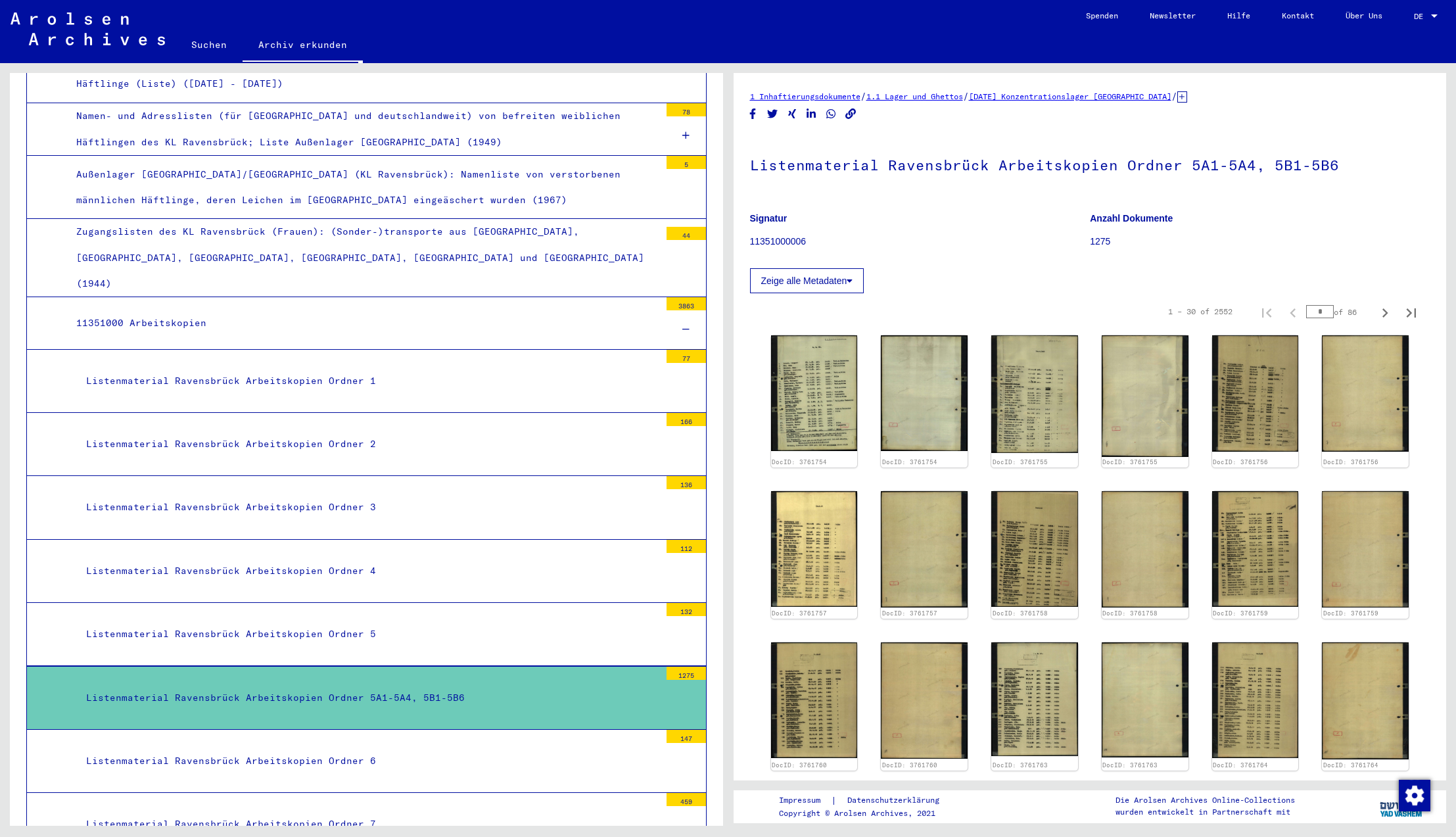
click at [210, 748] on div "Listenmaterial Ravensbrück Arbeitskopien Ordner 6" at bounding box center [367, 761] width 584 height 26
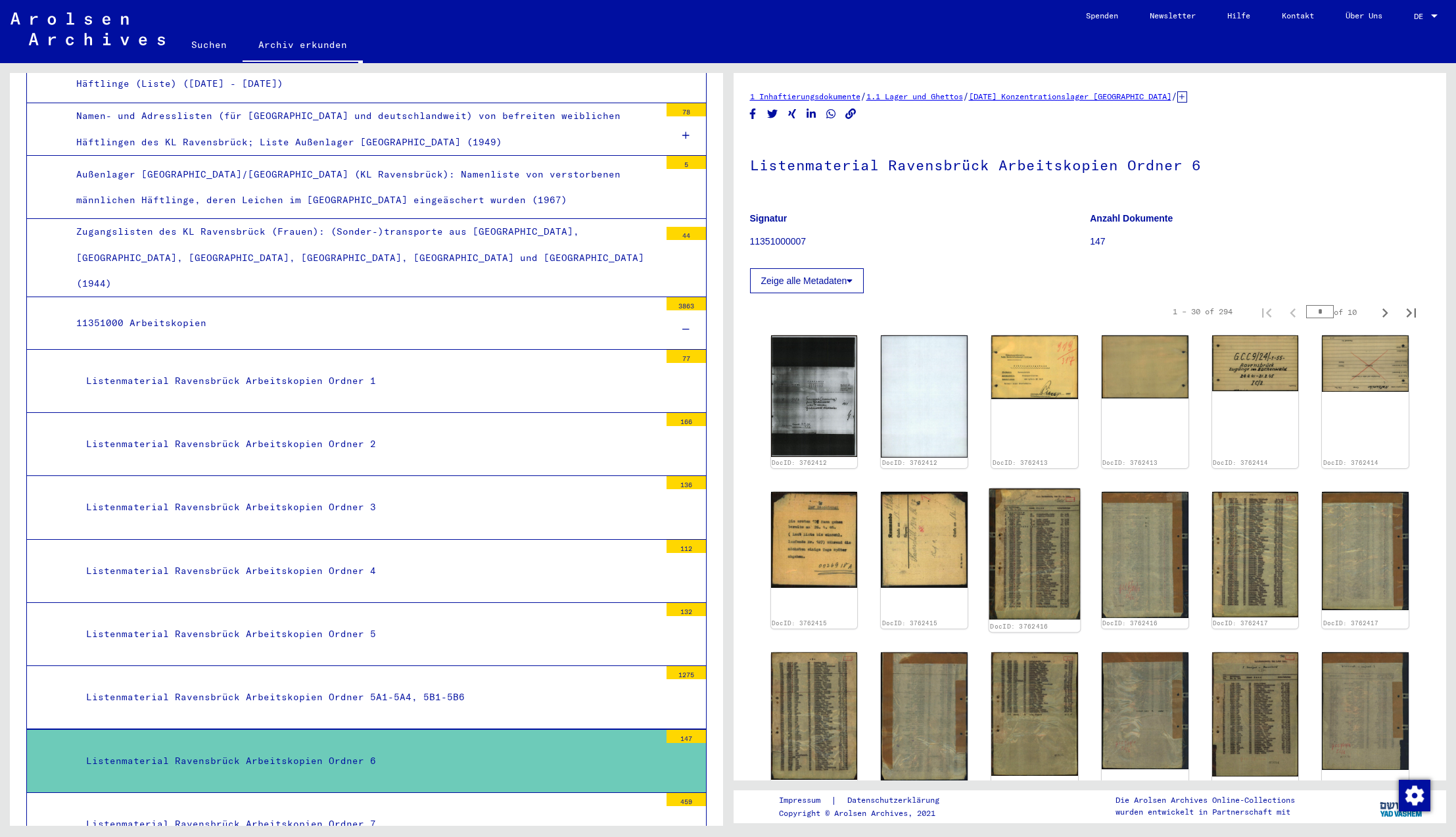
click at [1013, 558] on img at bounding box center [1034, 554] width 91 height 132
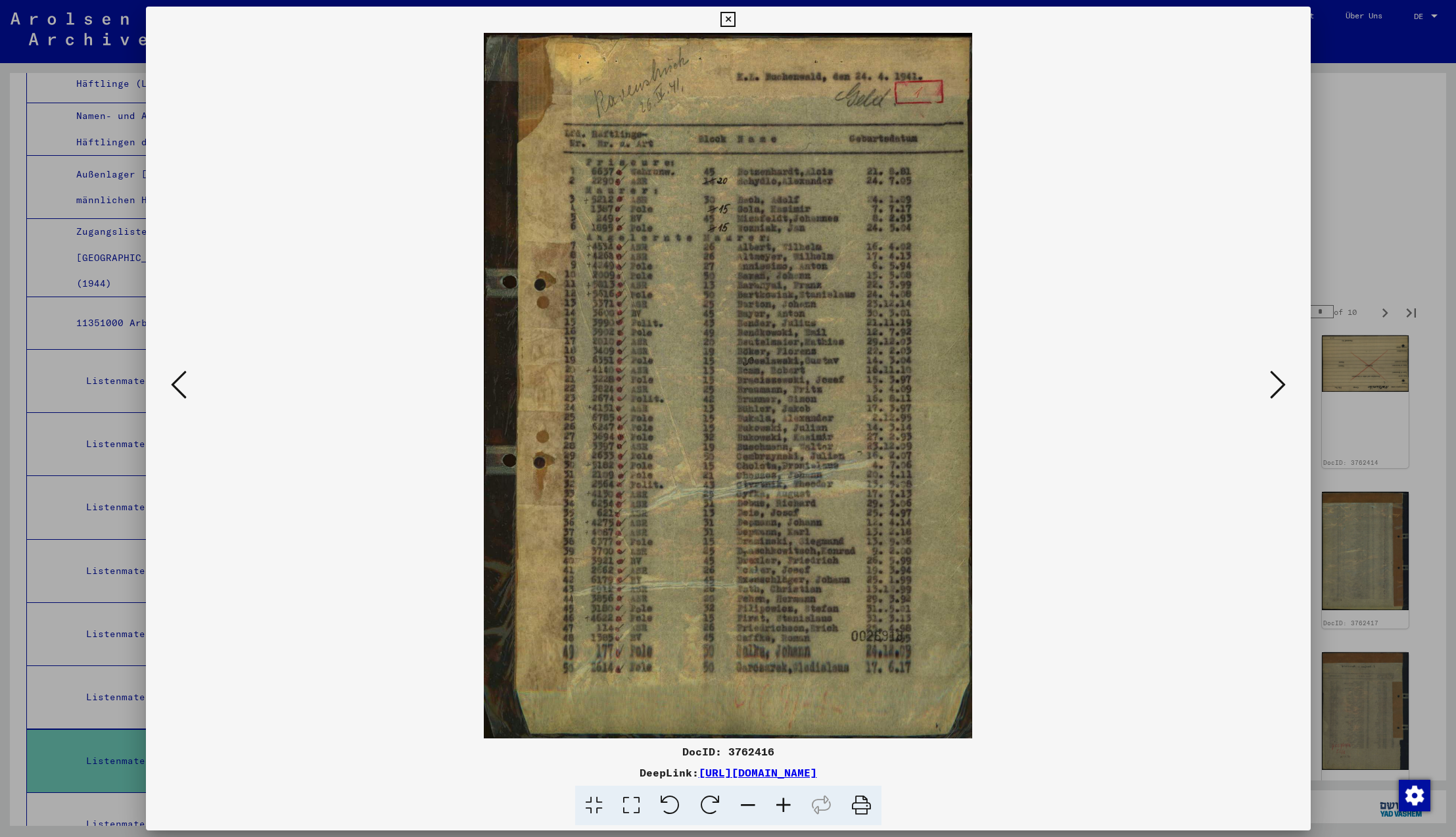
click at [736, 20] on icon at bounding box center [728, 20] width 15 height 16
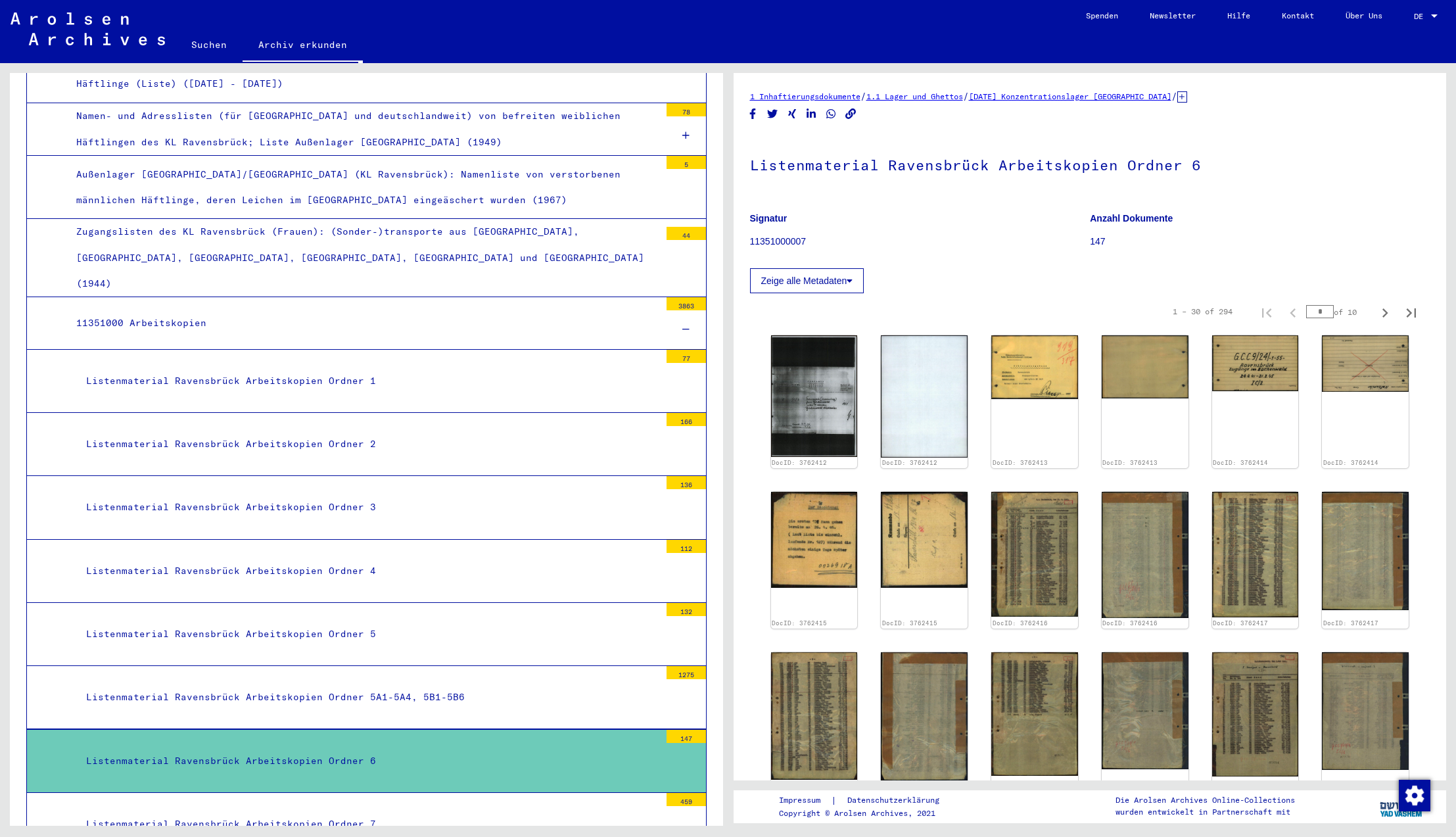
click at [270, 812] on div "Listenmaterial Ravensbrück Arbeitskopien Ordner 7" at bounding box center [367, 824] width 584 height 26
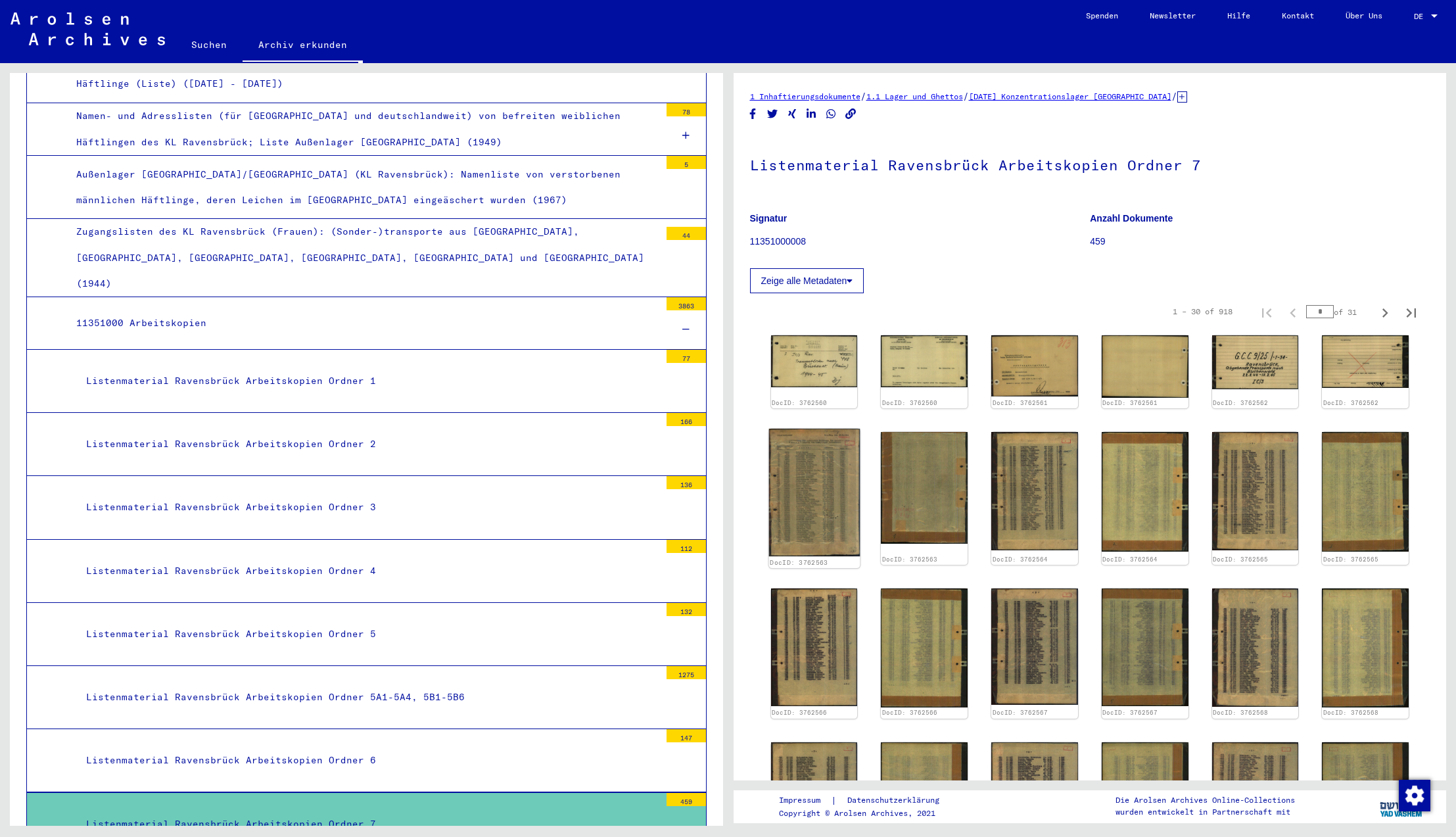
click at [824, 500] on img at bounding box center [814, 493] width 91 height 128
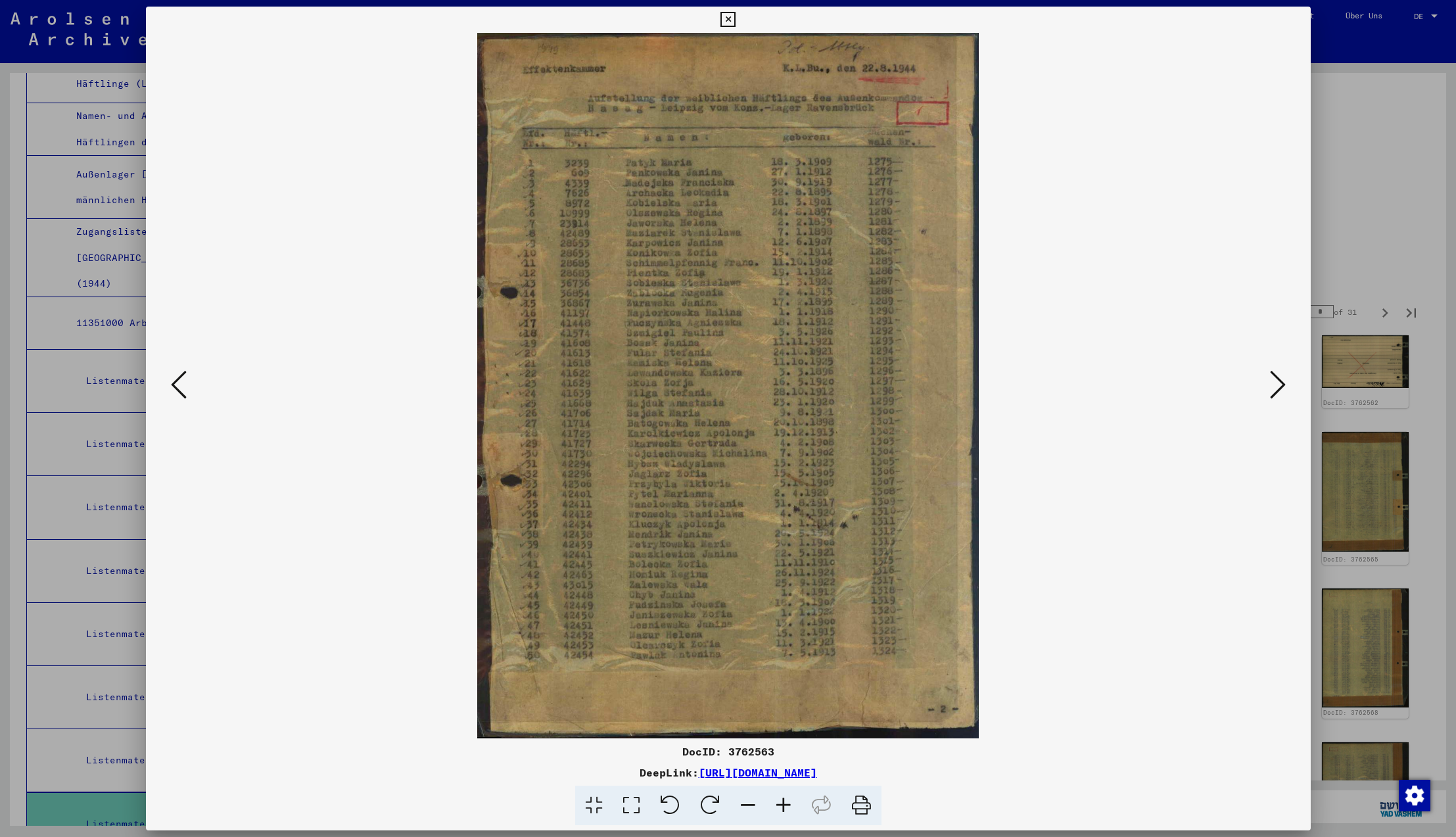
click at [736, 21] on icon at bounding box center [728, 20] width 15 height 16
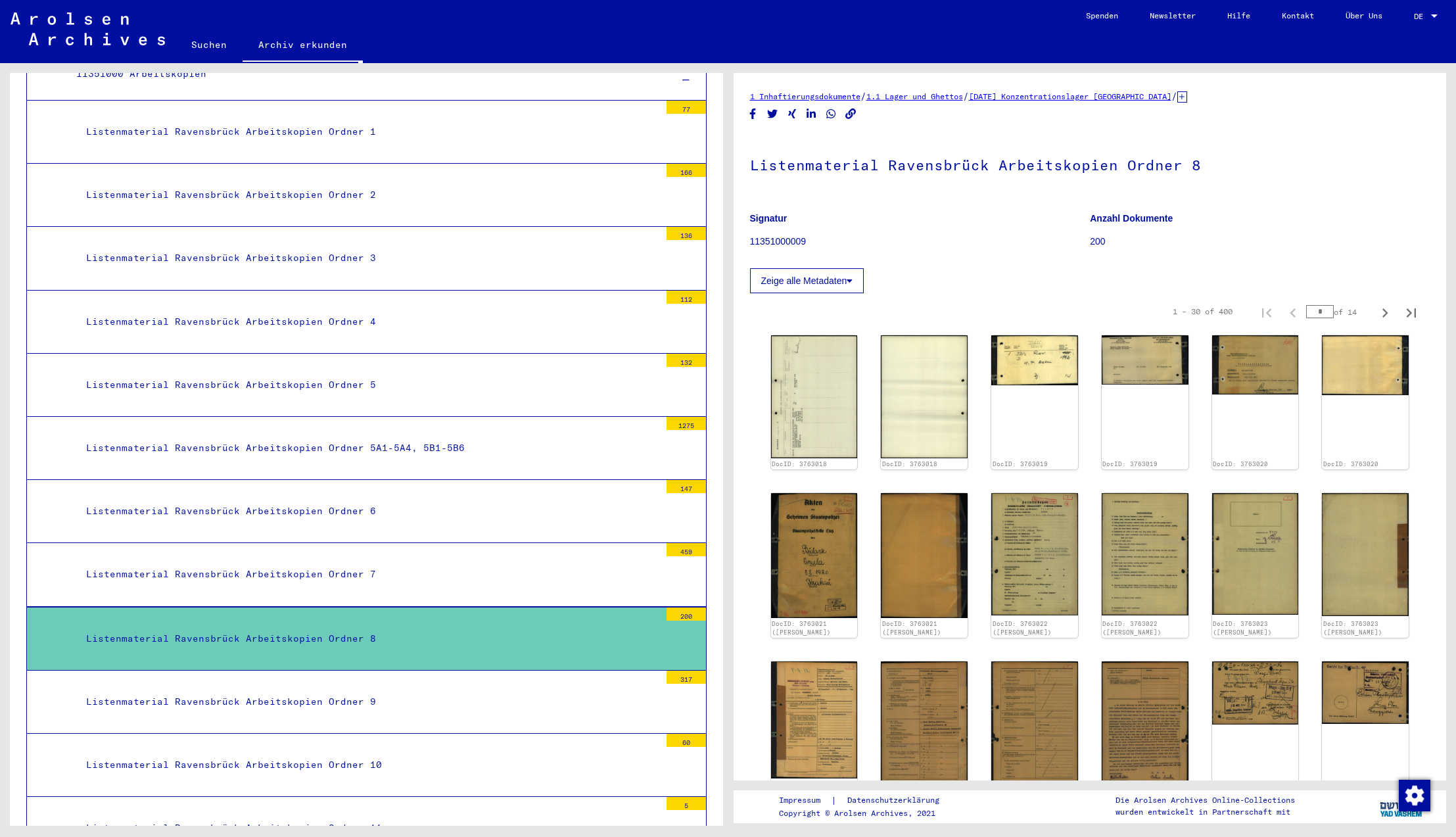
scroll to position [6580, 0]
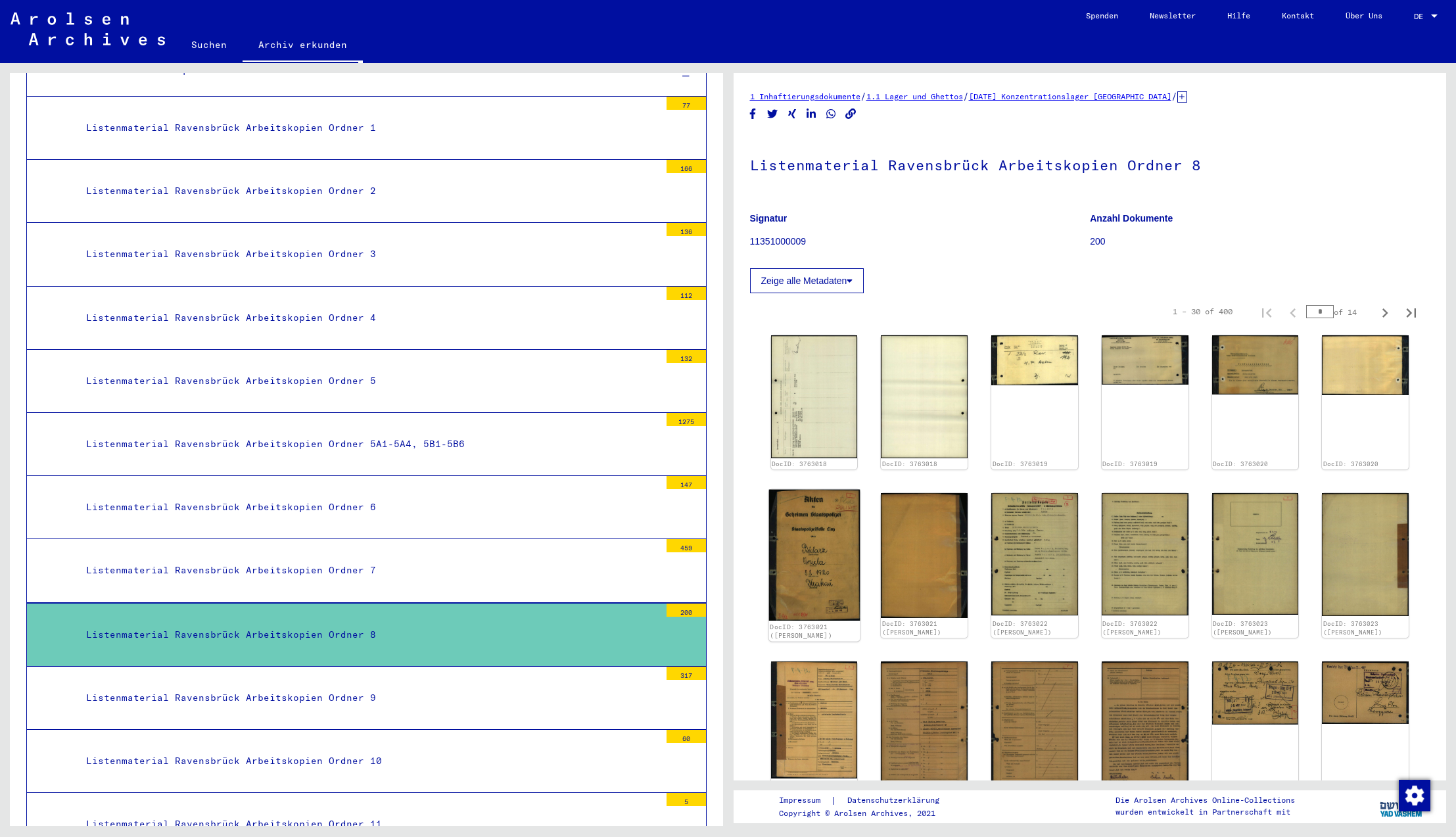
click at [814, 578] on img at bounding box center [814, 555] width 91 height 132
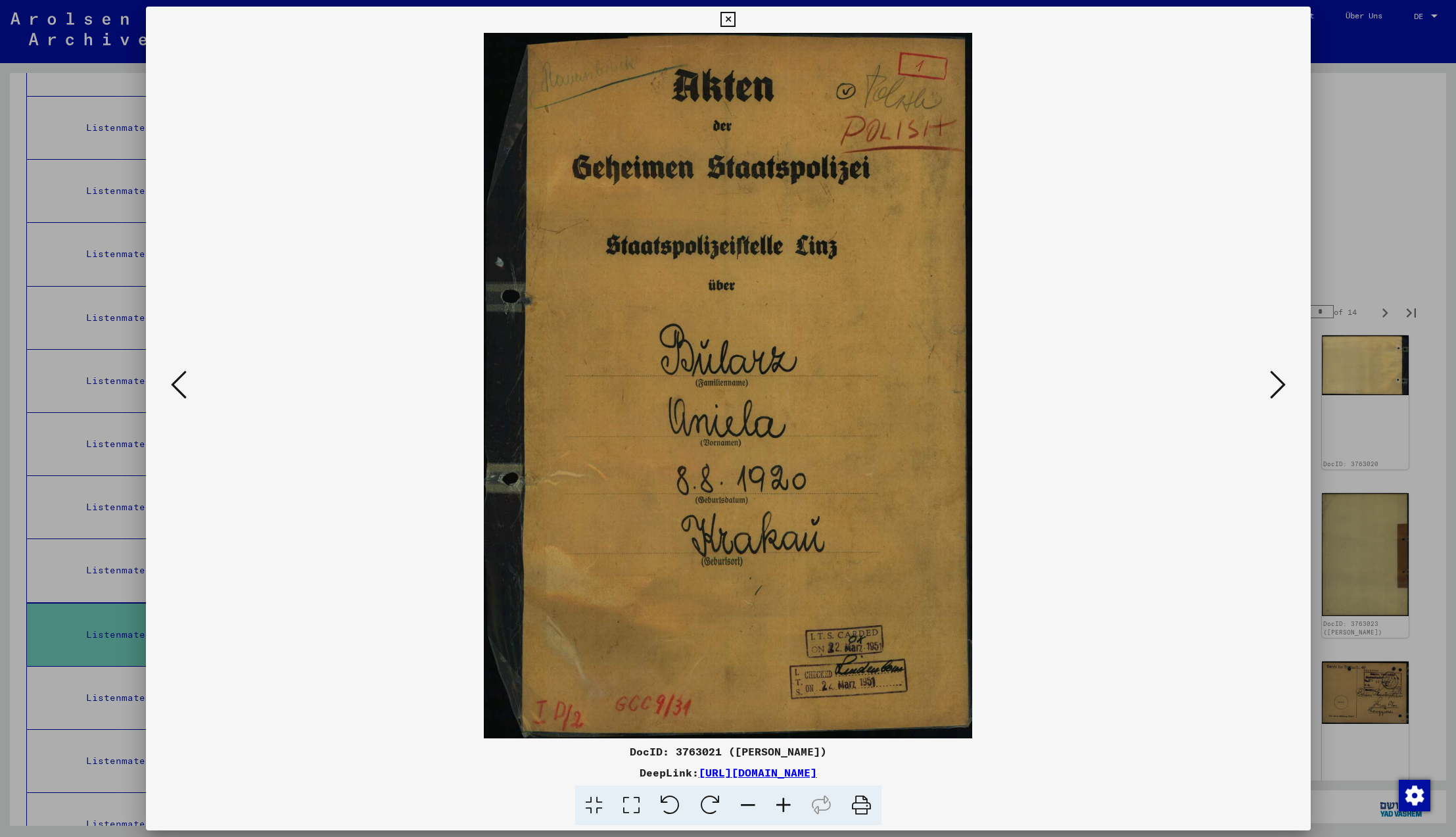
click at [736, 19] on icon at bounding box center [728, 20] width 15 height 16
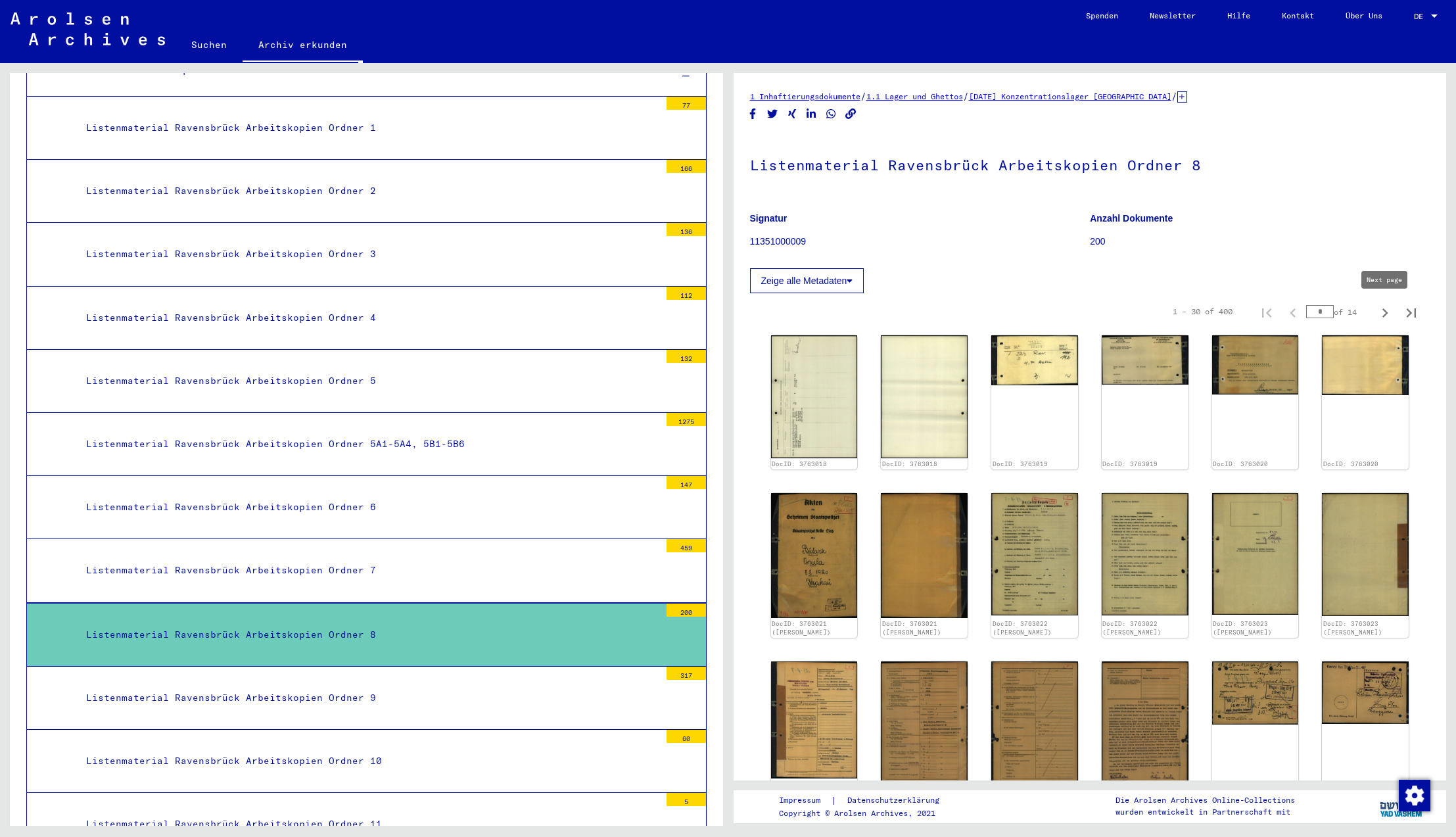
click at [1387, 314] on icon "Next page" at bounding box center [1385, 313] width 19 height 19
type input "*"
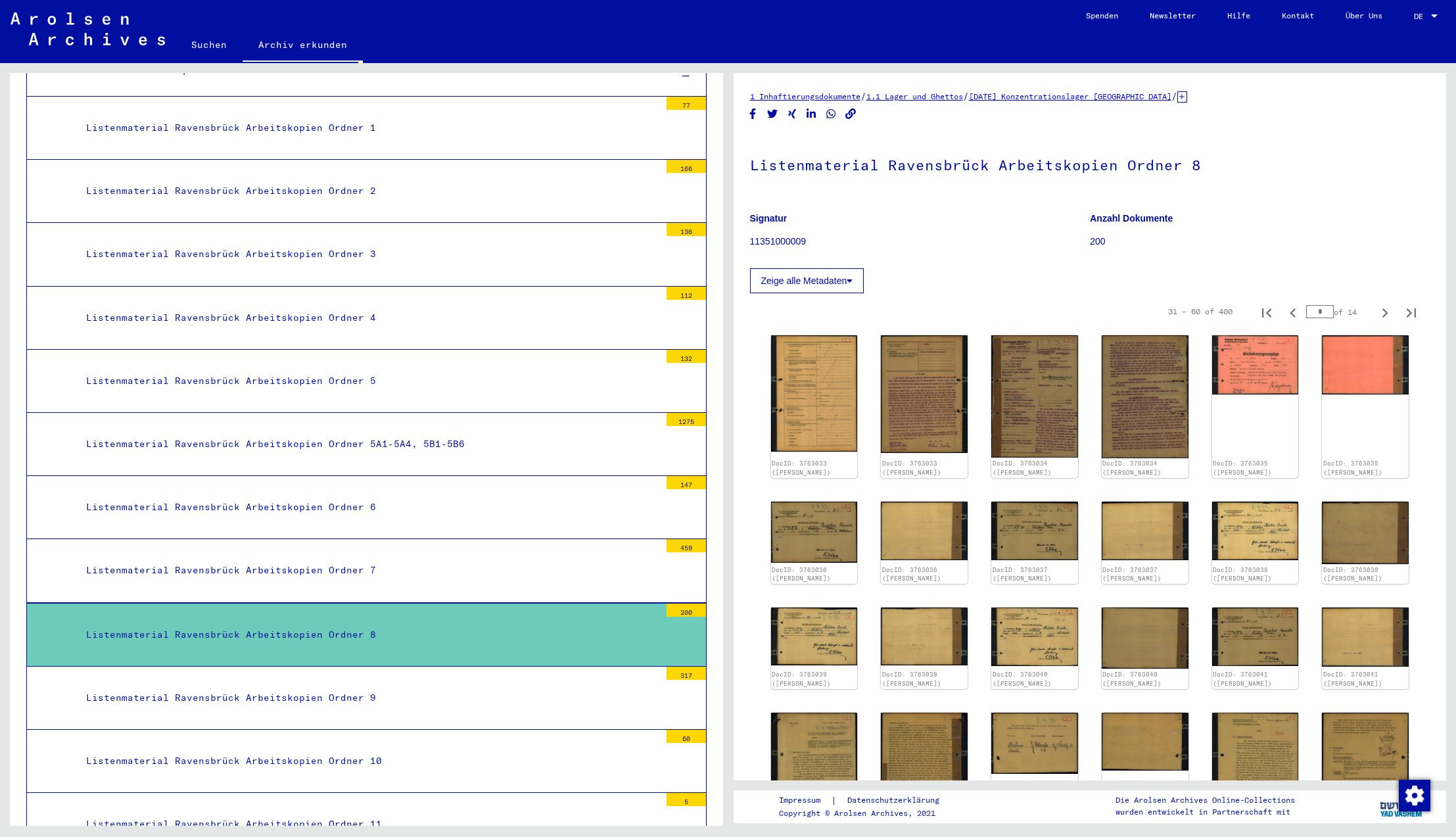
scroll to position [0, 0]
click at [1385, 312] on icon "Next page" at bounding box center [1385, 313] width 19 height 19
type input "*"
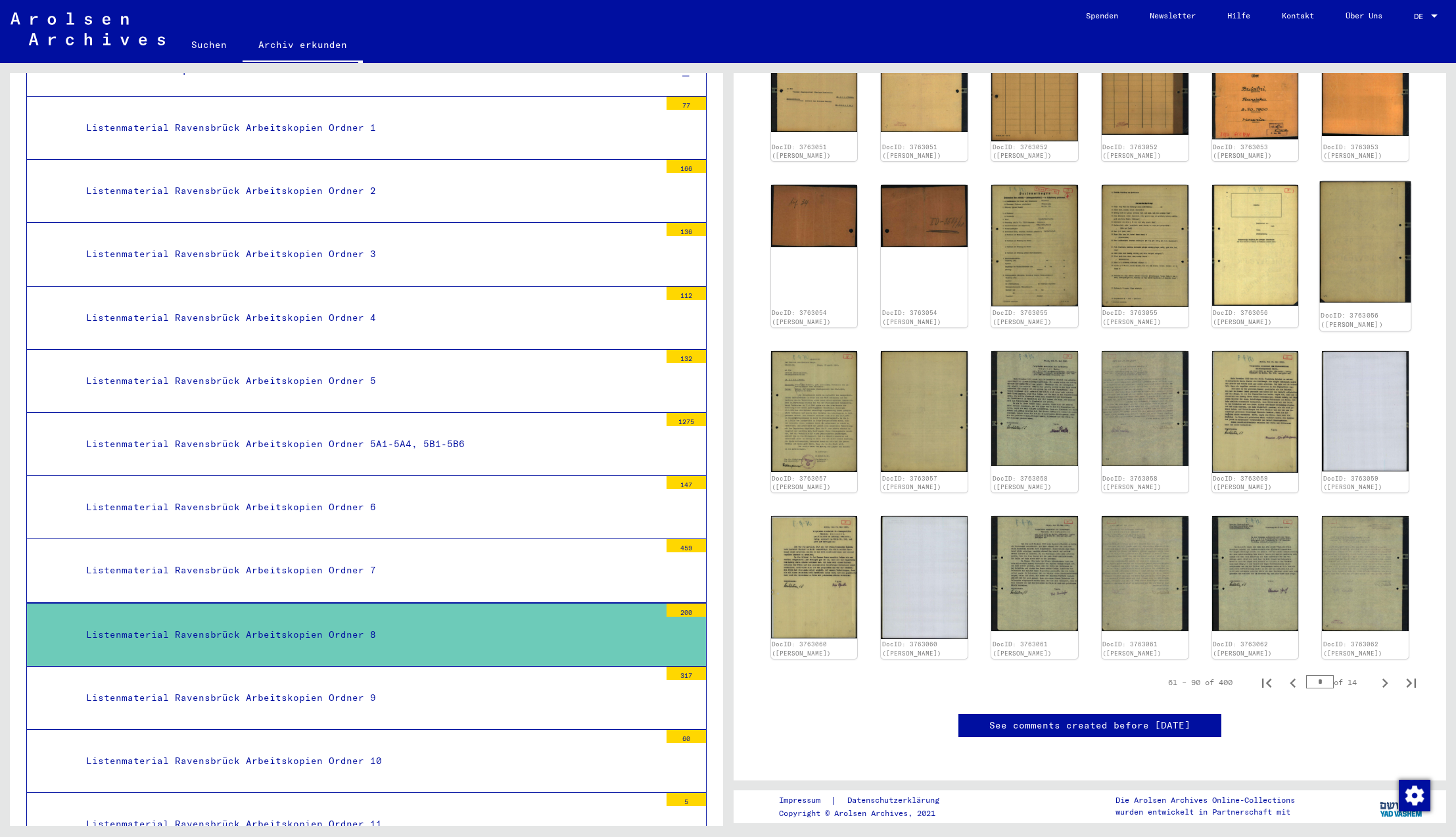
scroll to position [485, 0]
click at [1381, 679] on icon "Next page" at bounding box center [1385, 684] width 19 height 19
type input "*"
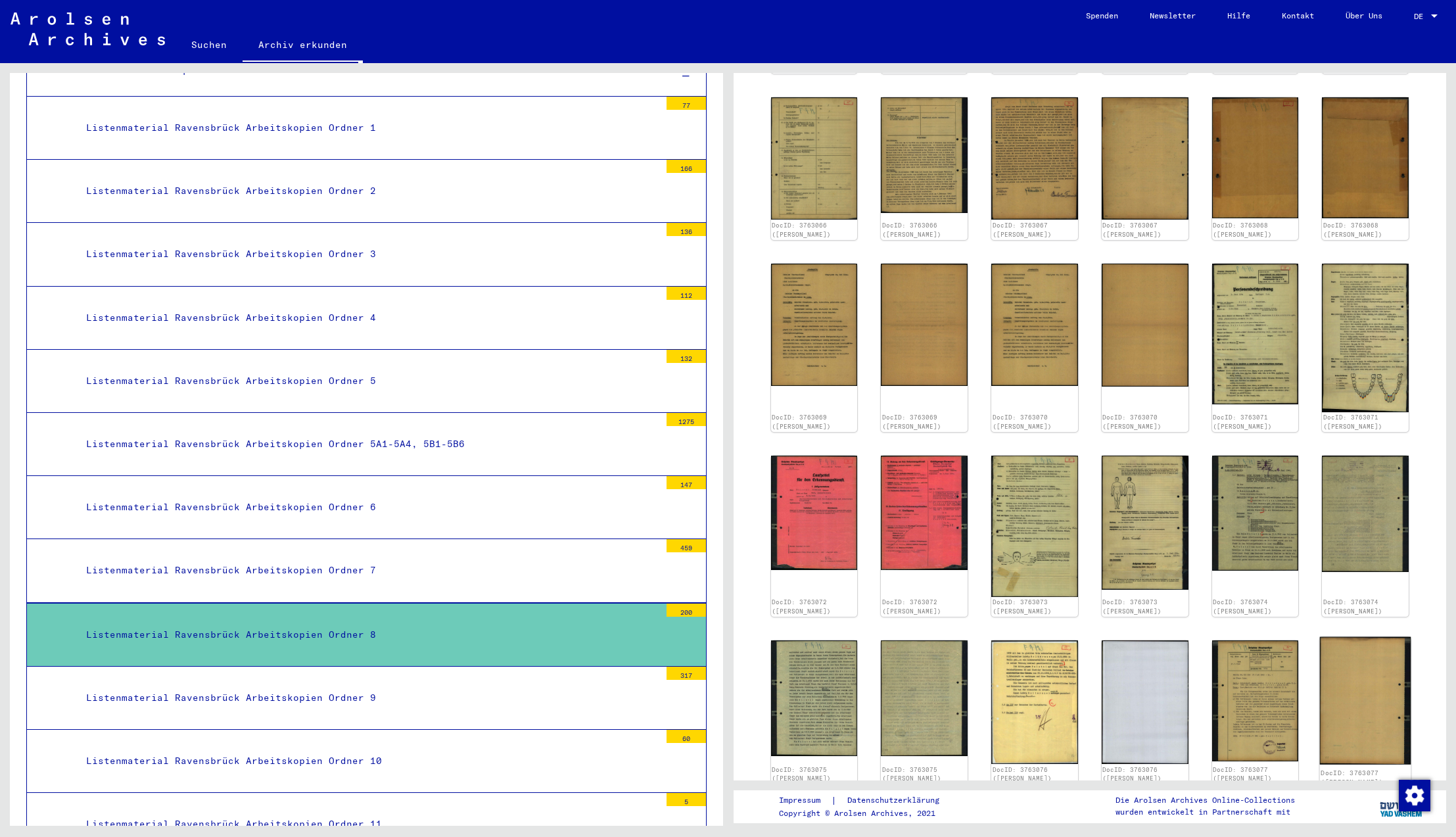
scroll to position [532, 0]
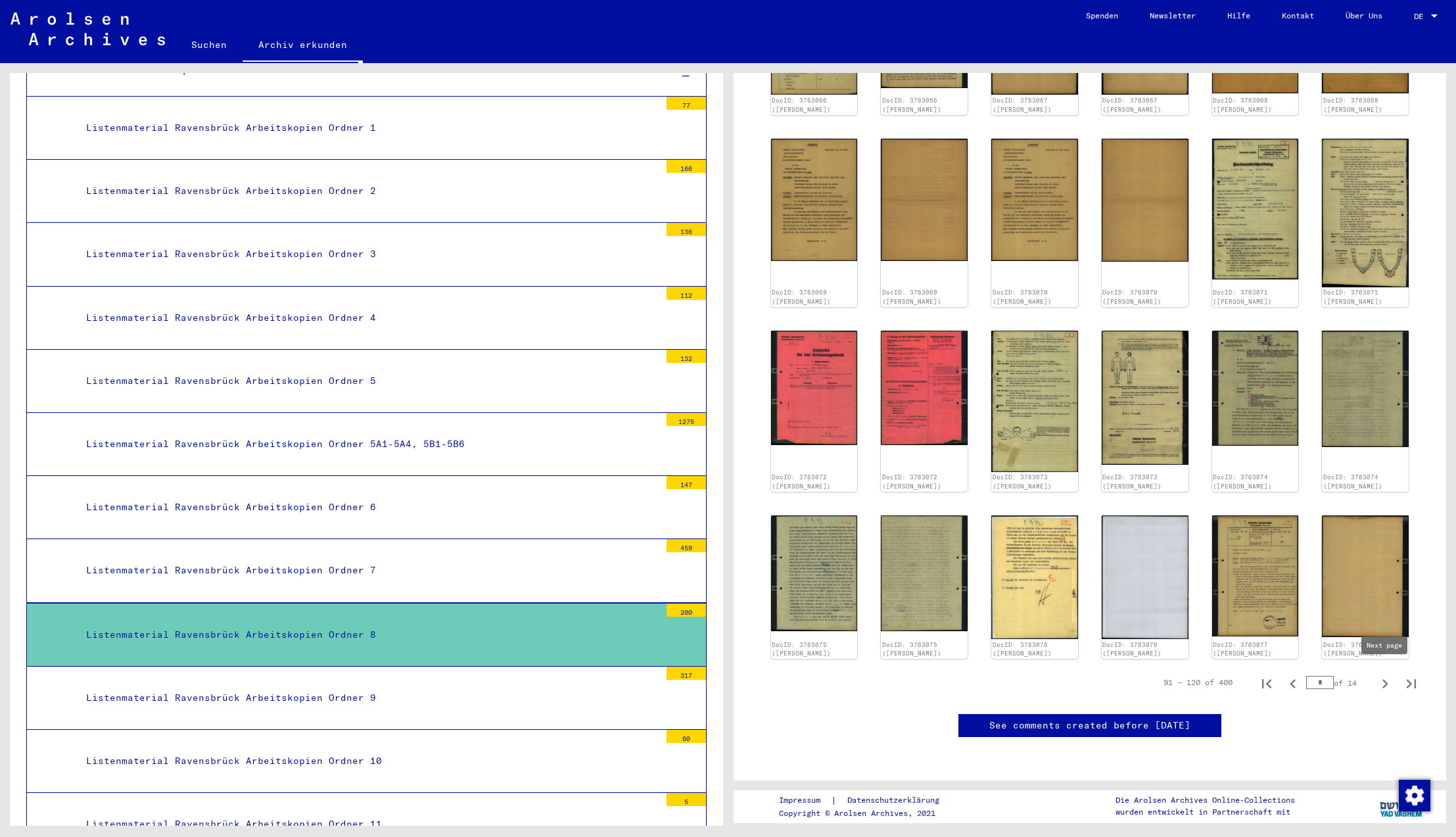
click at [1383, 680] on icon "Next page" at bounding box center [1385, 684] width 19 height 19
type input "*"
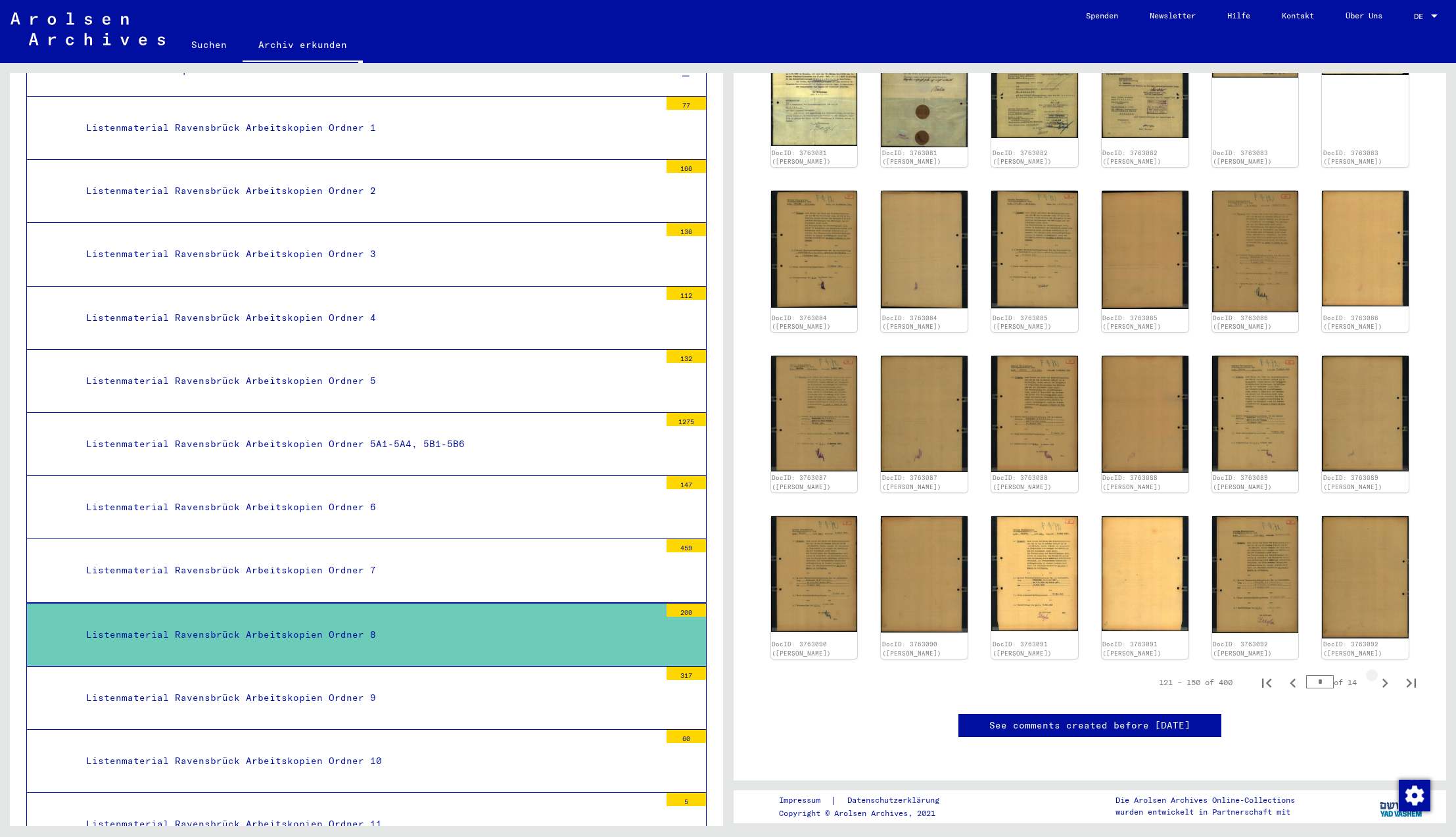
scroll to position [496, 0]
click at [1387, 679] on icon "Next page" at bounding box center [1385, 684] width 6 height 9
type input "*"
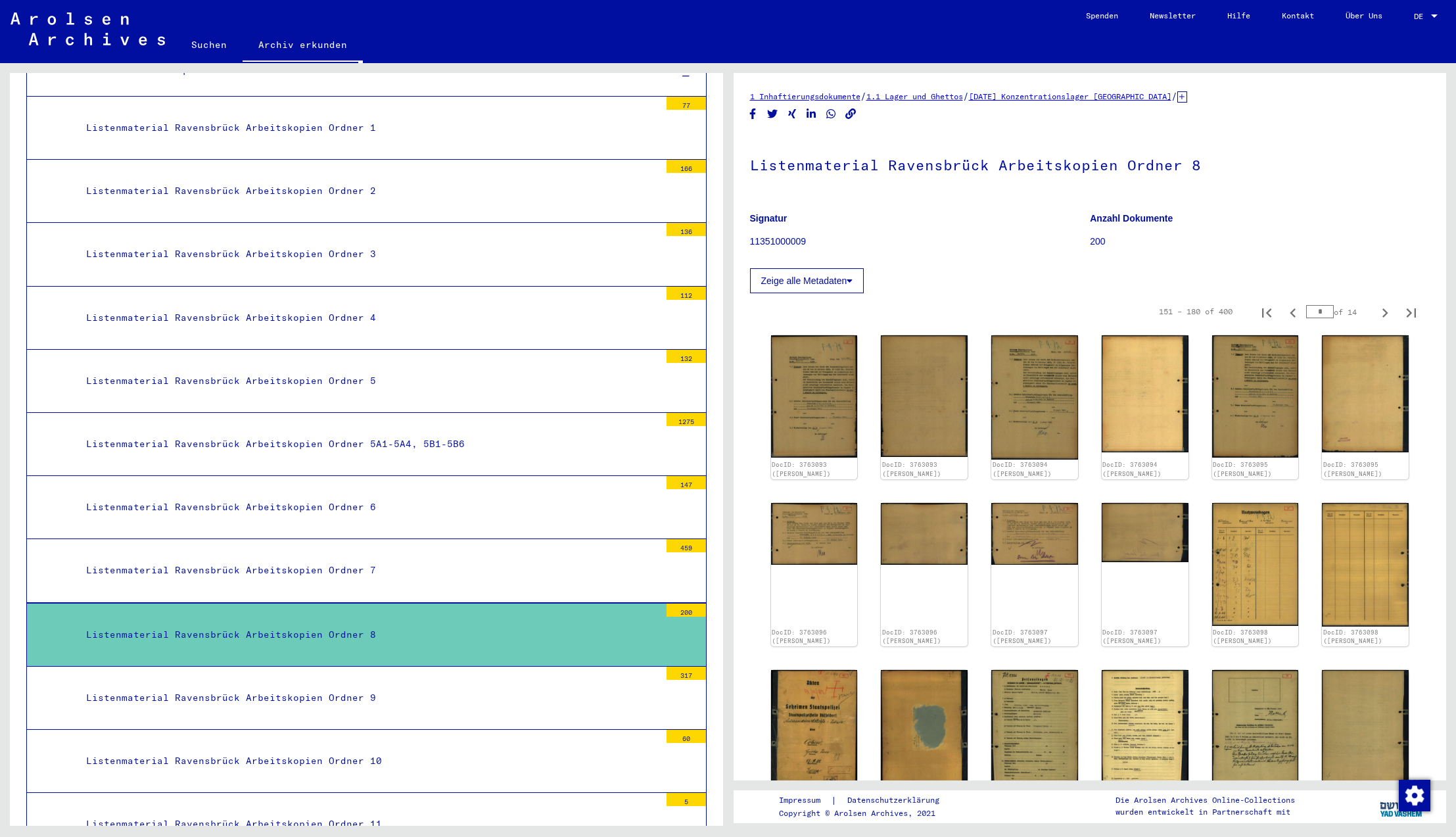
scroll to position [340, 0]
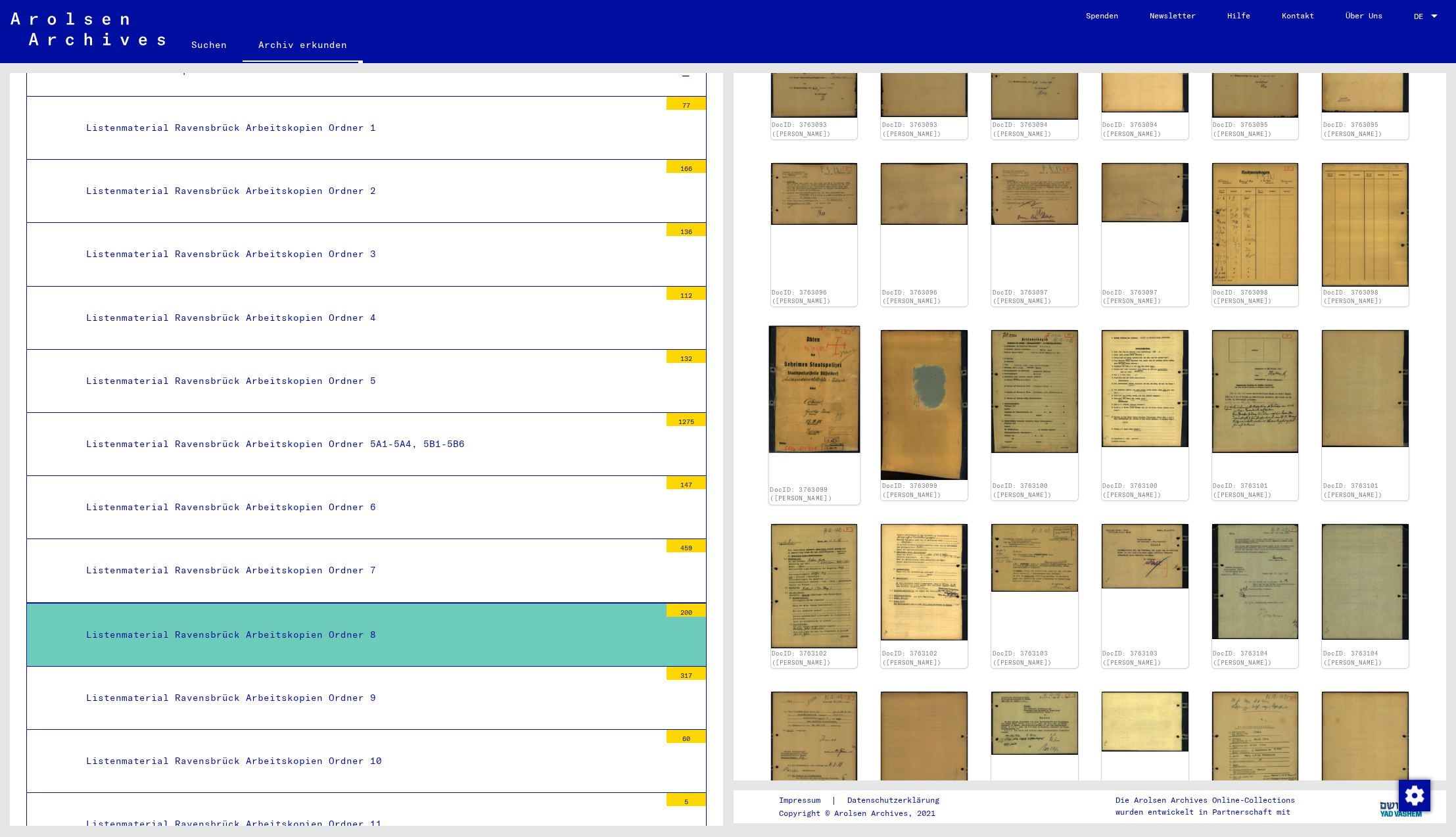
click at [829, 415] on img at bounding box center [814, 389] width 91 height 127
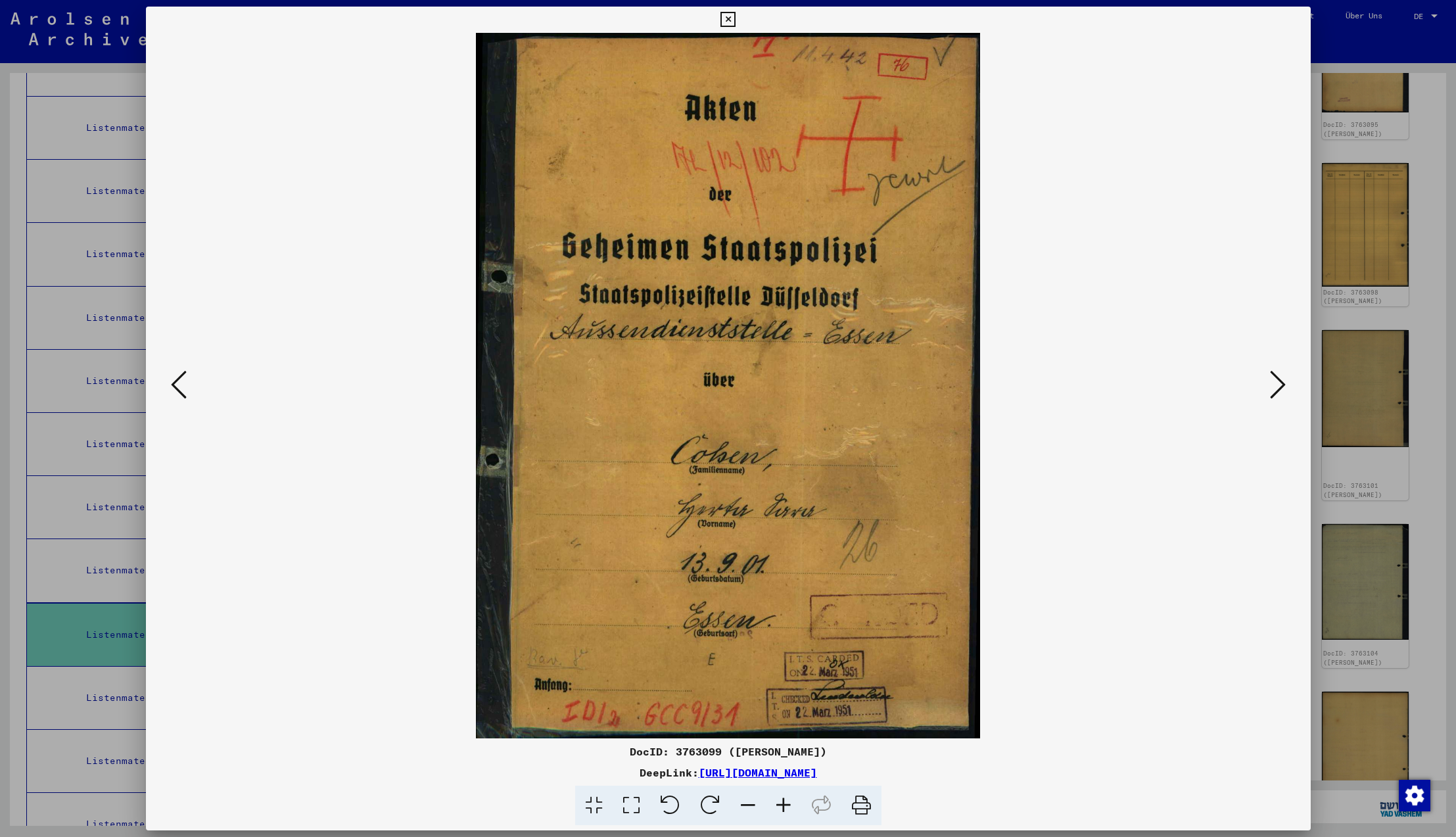
click at [1274, 384] on icon at bounding box center [1278, 385] width 16 height 32
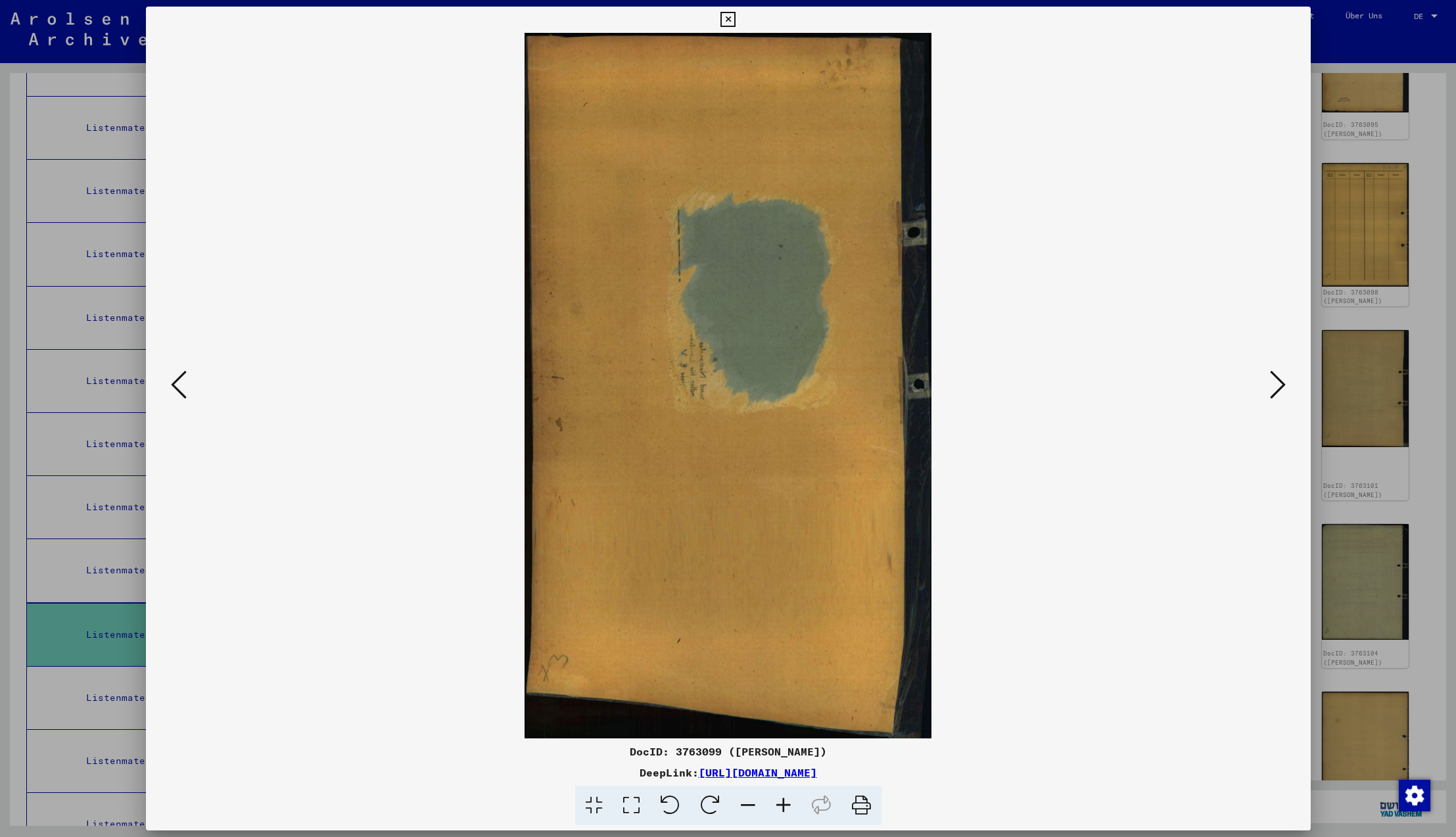
click at [1274, 384] on icon at bounding box center [1278, 385] width 16 height 32
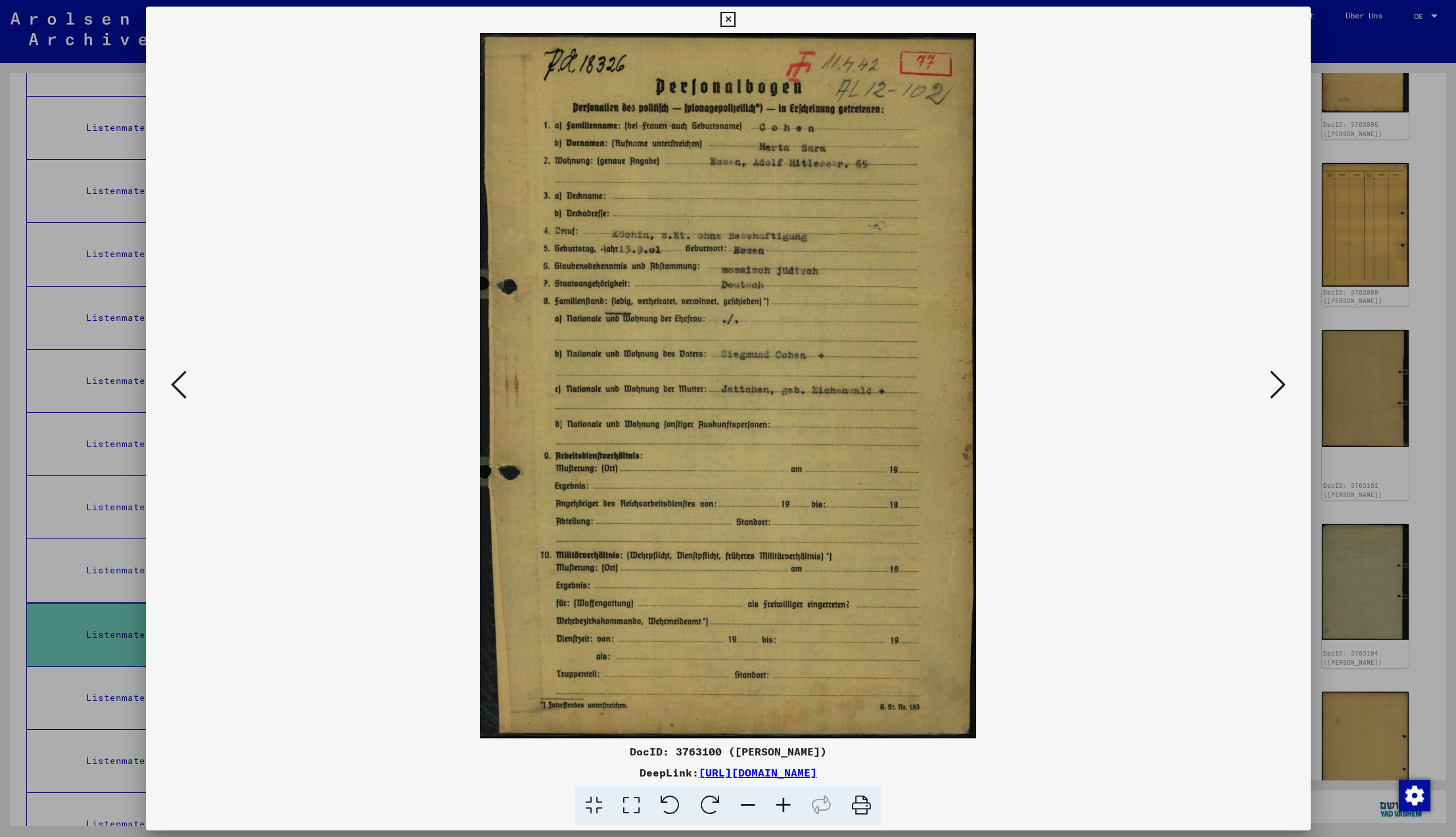
click at [1274, 384] on icon at bounding box center [1278, 385] width 16 height 32
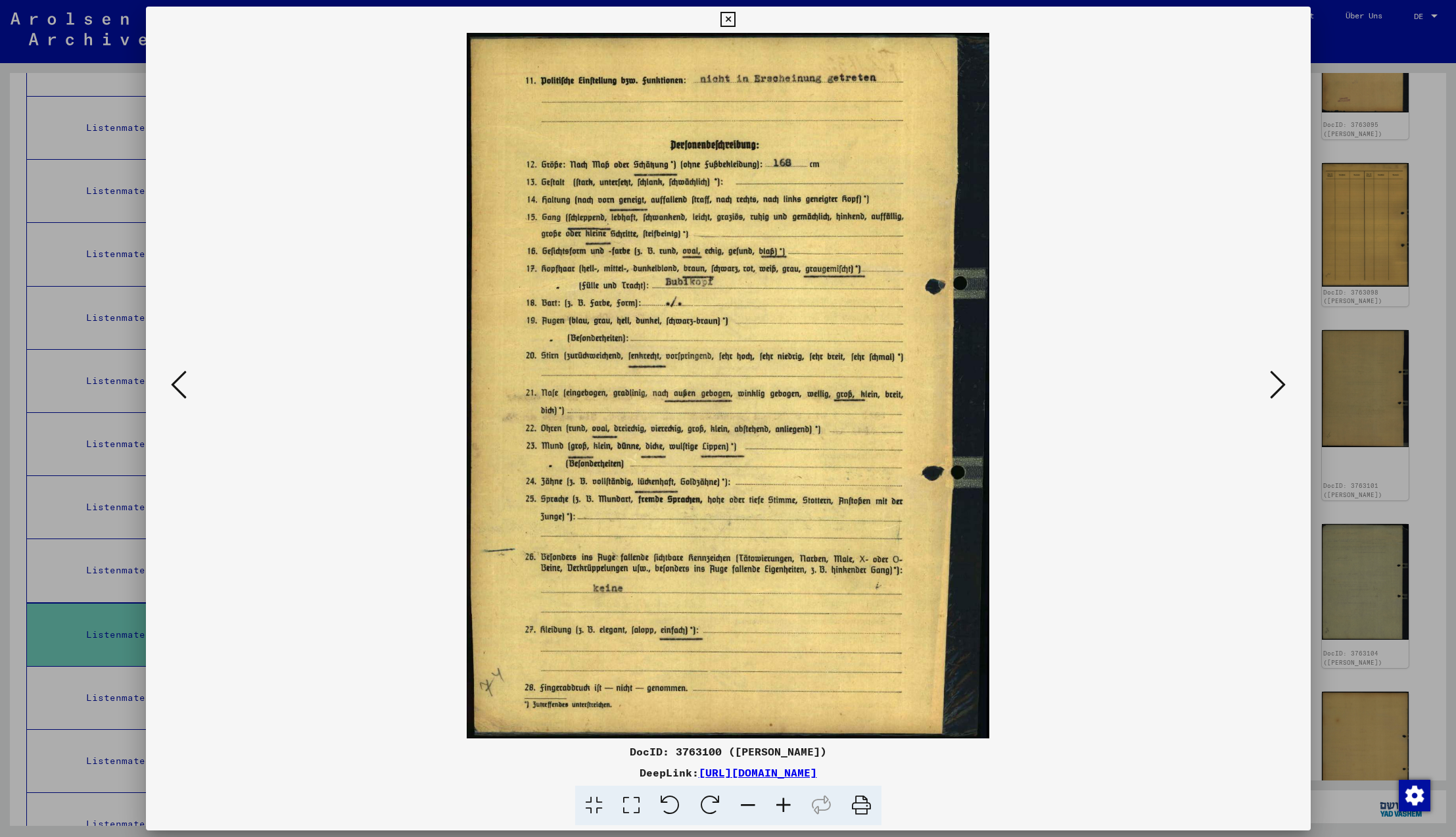
click at [1274, 384] on icon at bounding box center [1278, 385] width 16 height 32
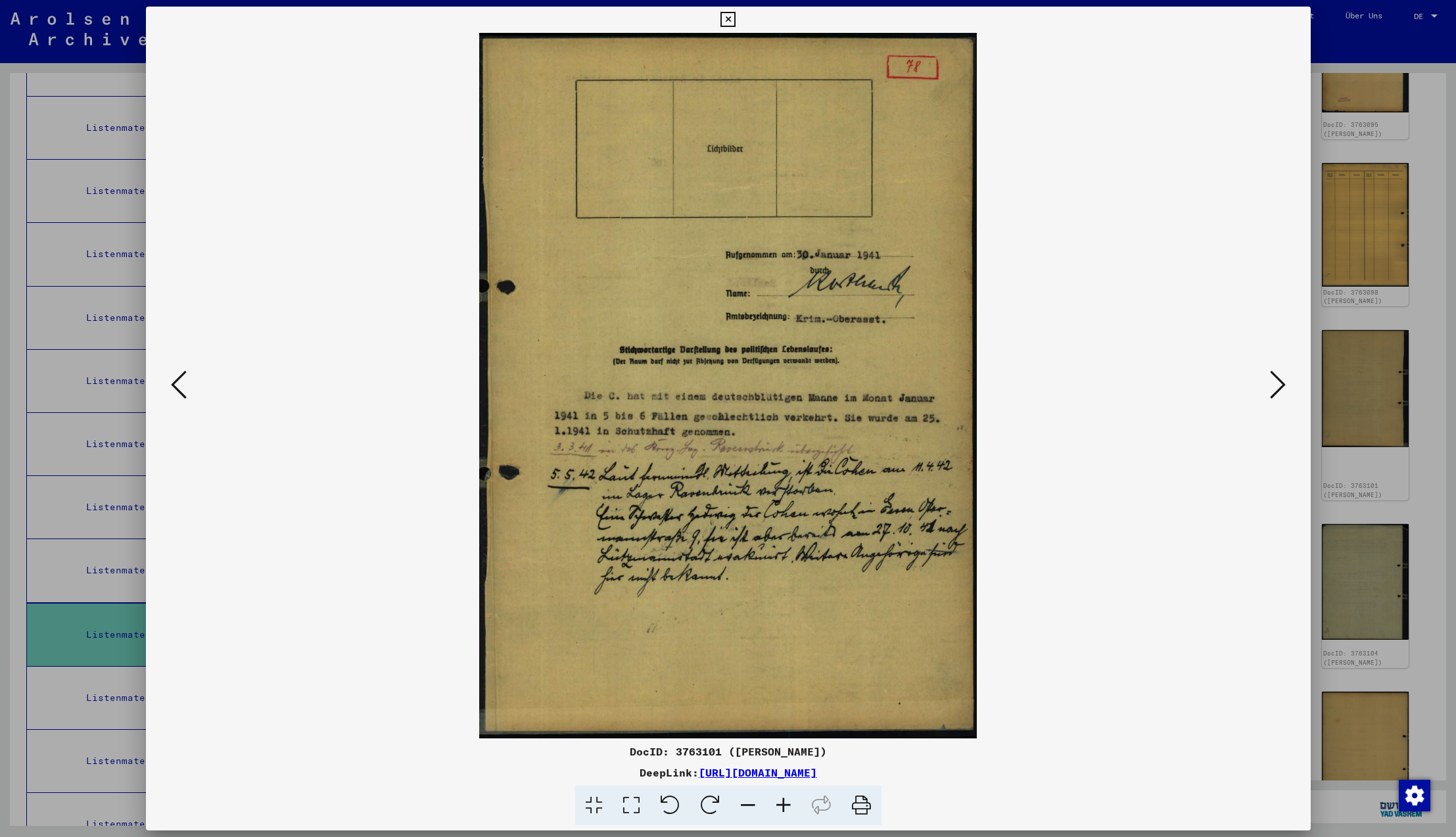
click at [1274, 384] on icon at bounding box center [1278, 385] width 16 height 32
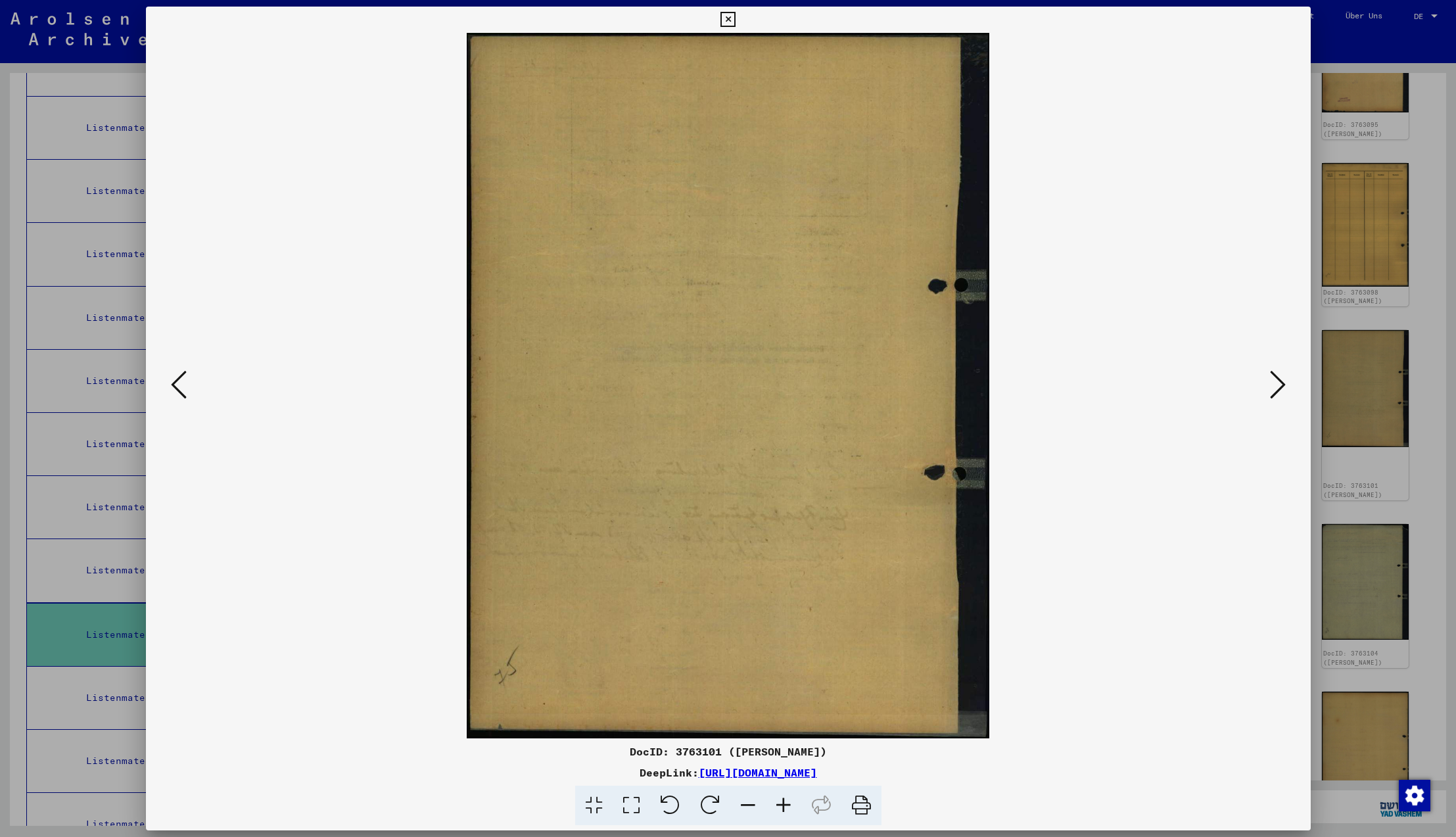
click at [1274, 384] on icon at bounding box center [1278, 385] width 16 height 32
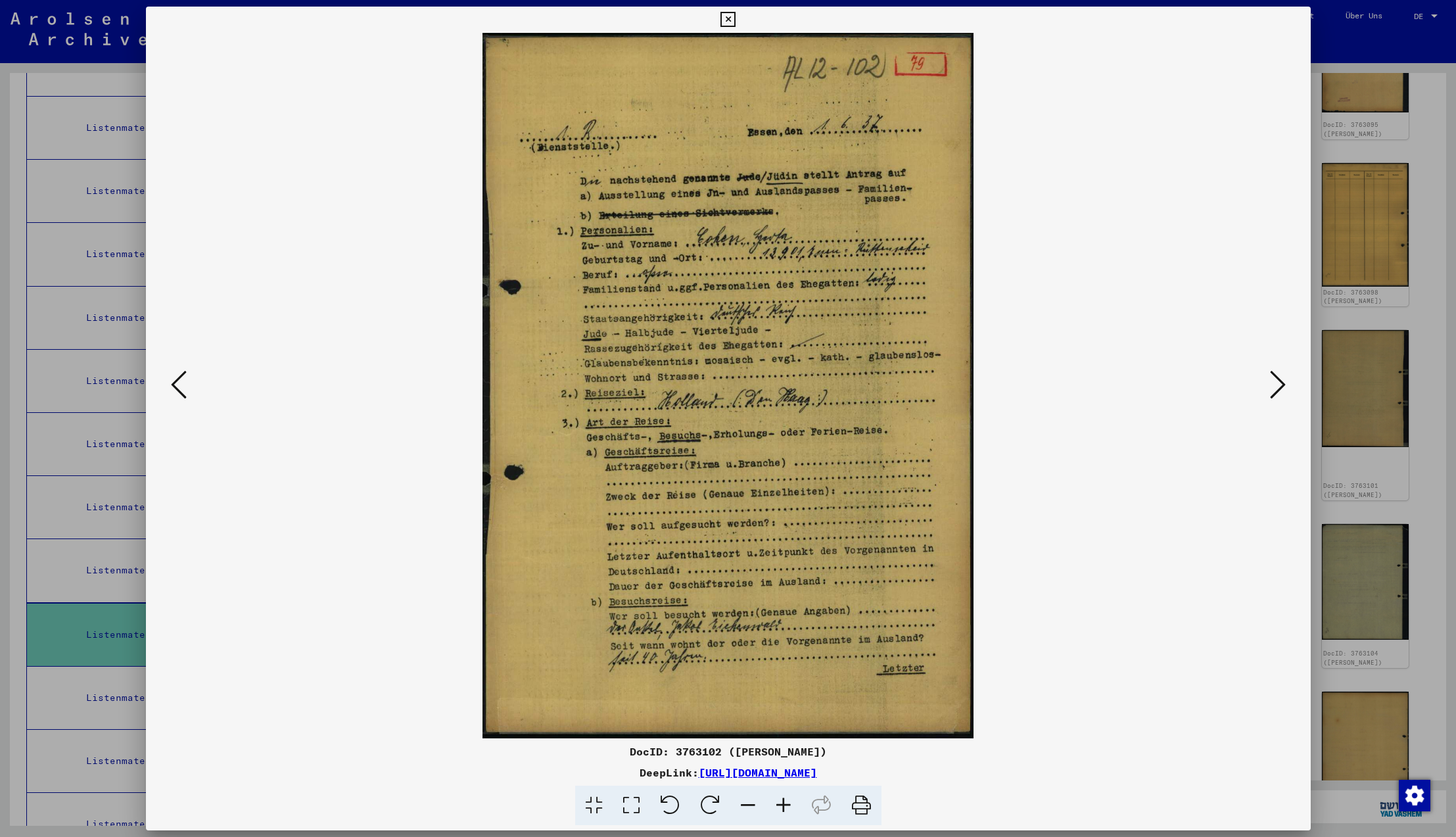
click at [1274, 384] on icon at bounding box center [1278, 385] width 16 height 32
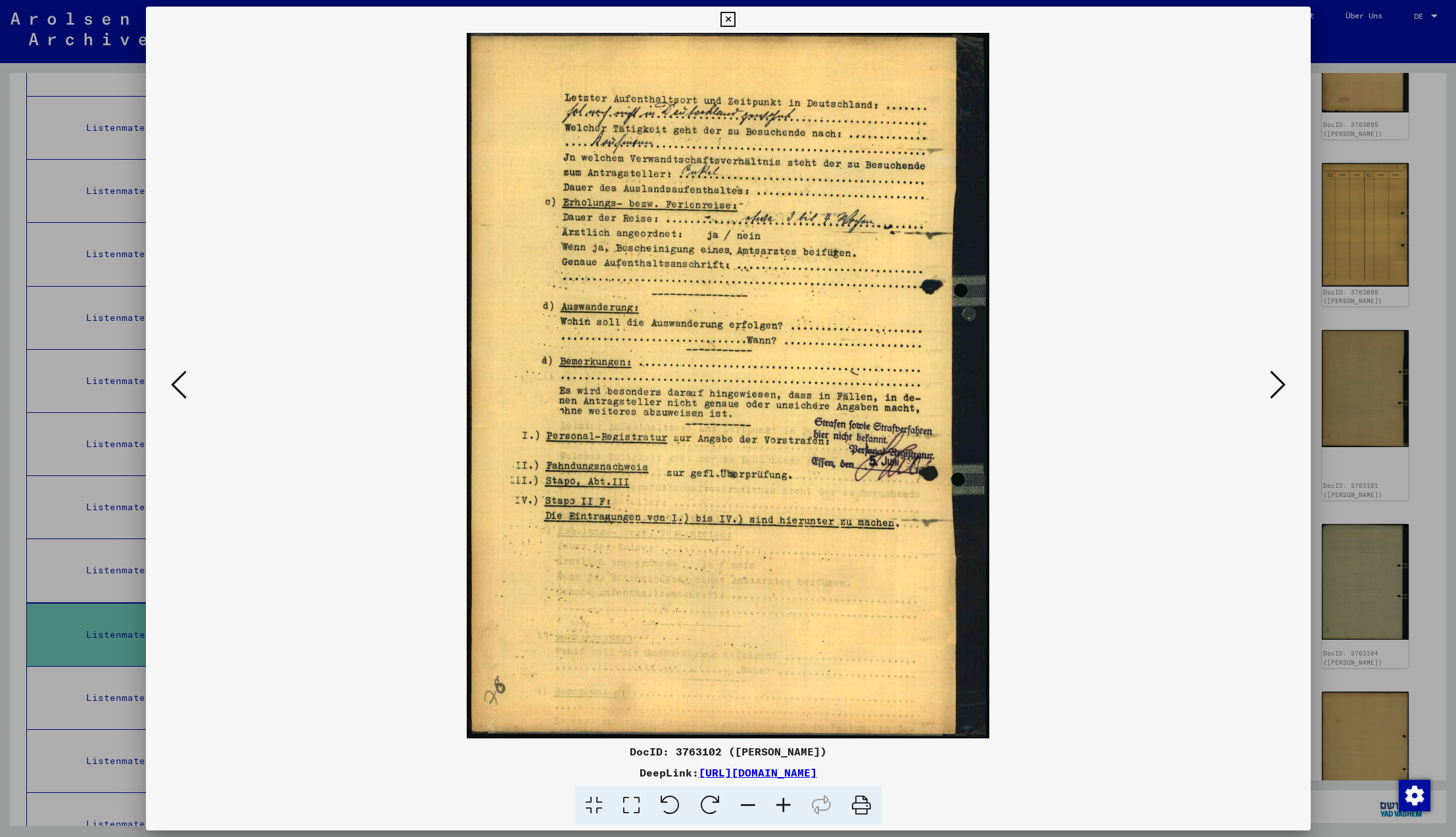
click at [1274, 384] on icon at bounding box center [1278, 385] width 16 height 32
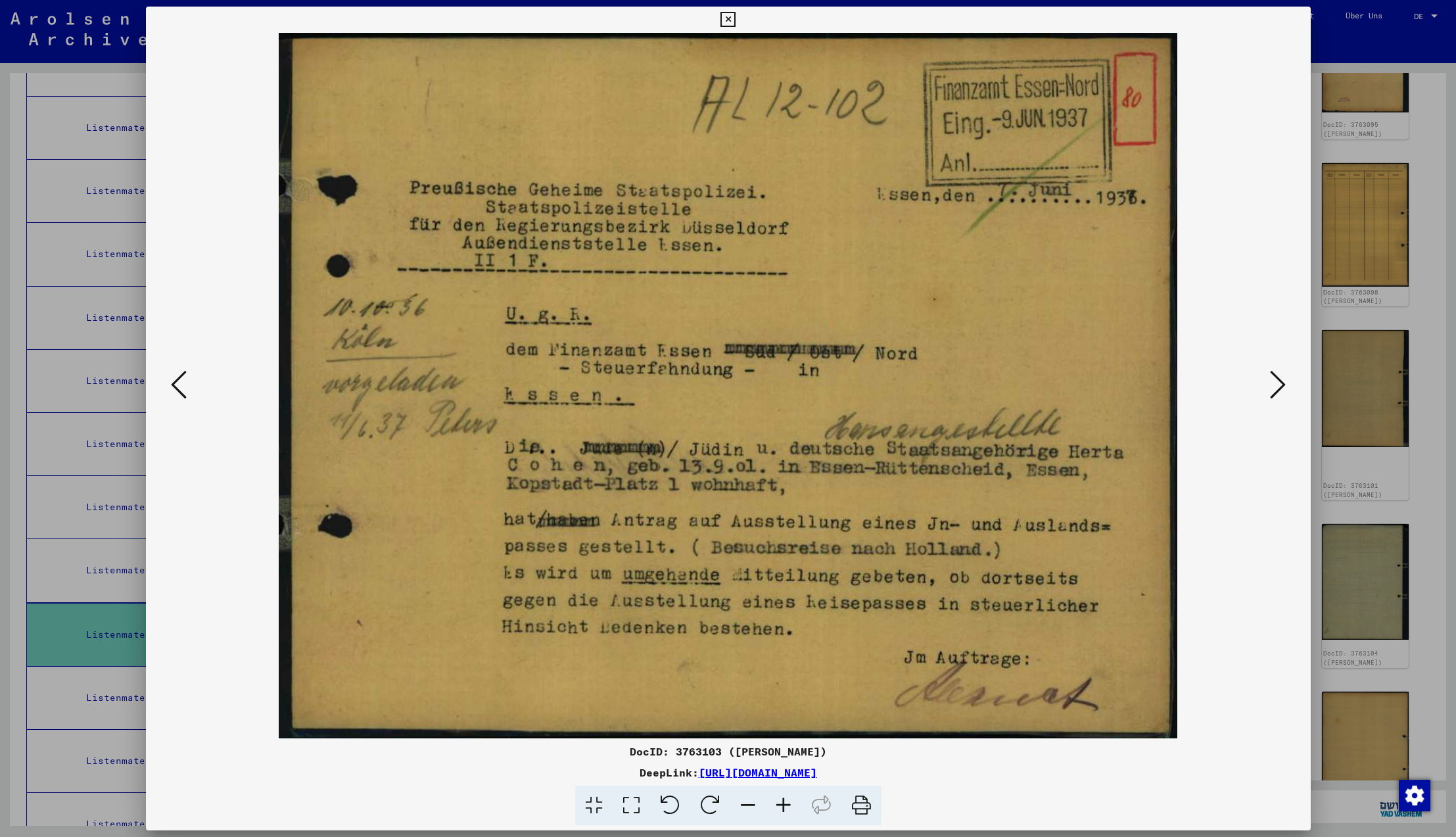
click at [1274, 384] on icon at bounding box center [1278, 385] width 16 height 32
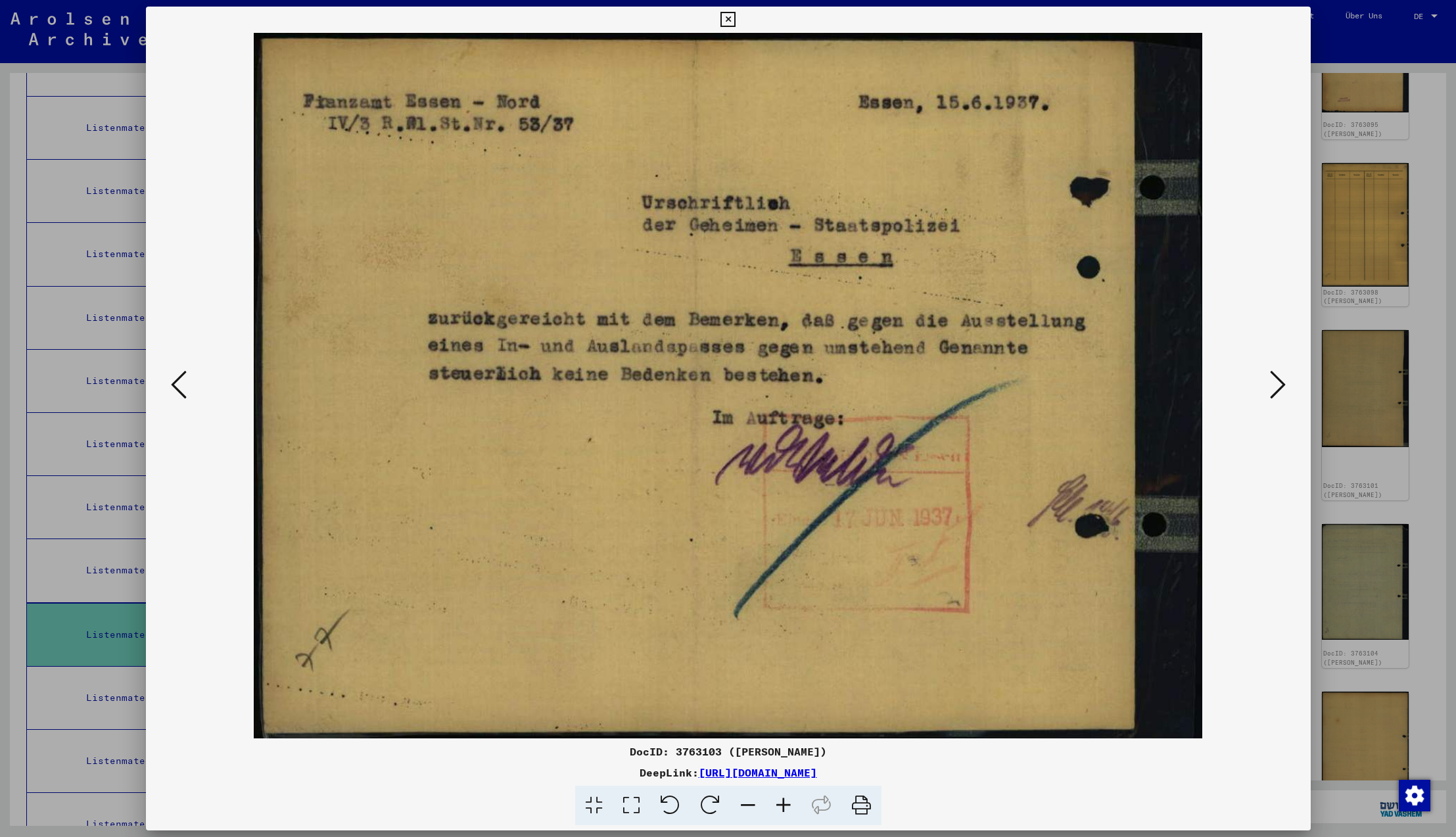
click at [1274, 384] on icon at bounding box center [1278, 385] width 16 height 32
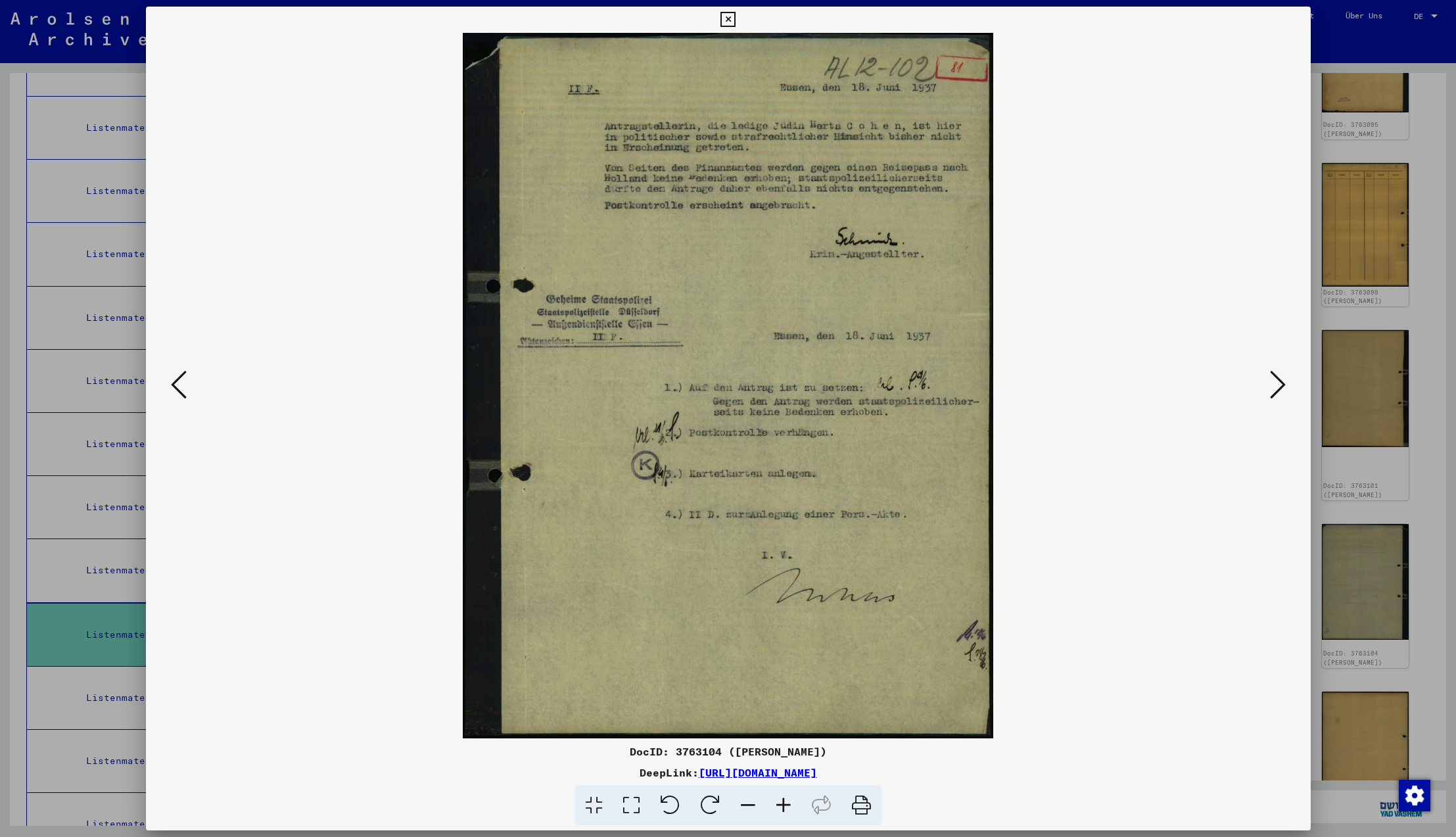
click at [1274, 384] on icon at bounding box center [1278, 385] width 16 height 32
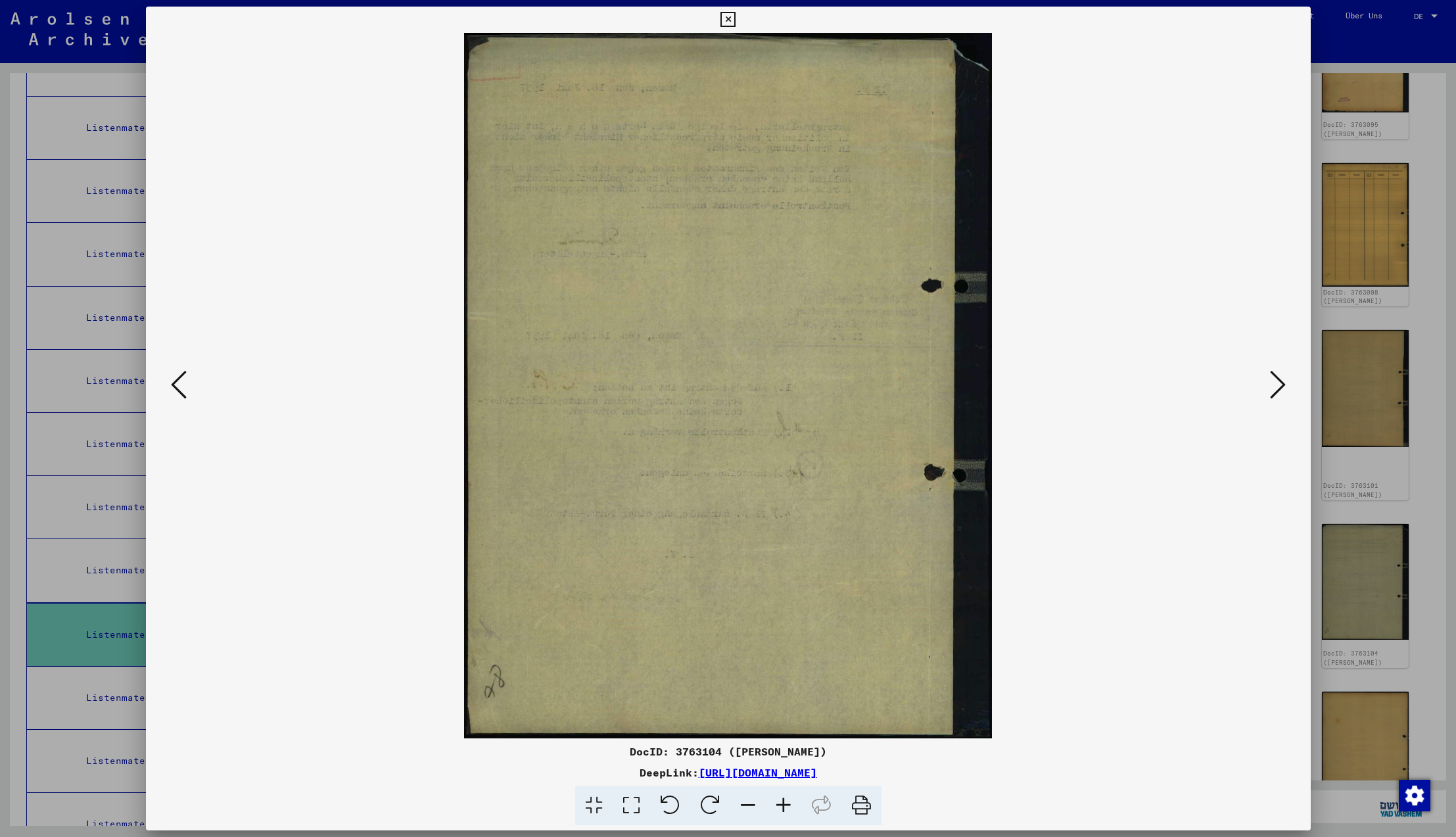
click at [1274, 384] on icon at bounding box center [1278, 385] width 16 height 32
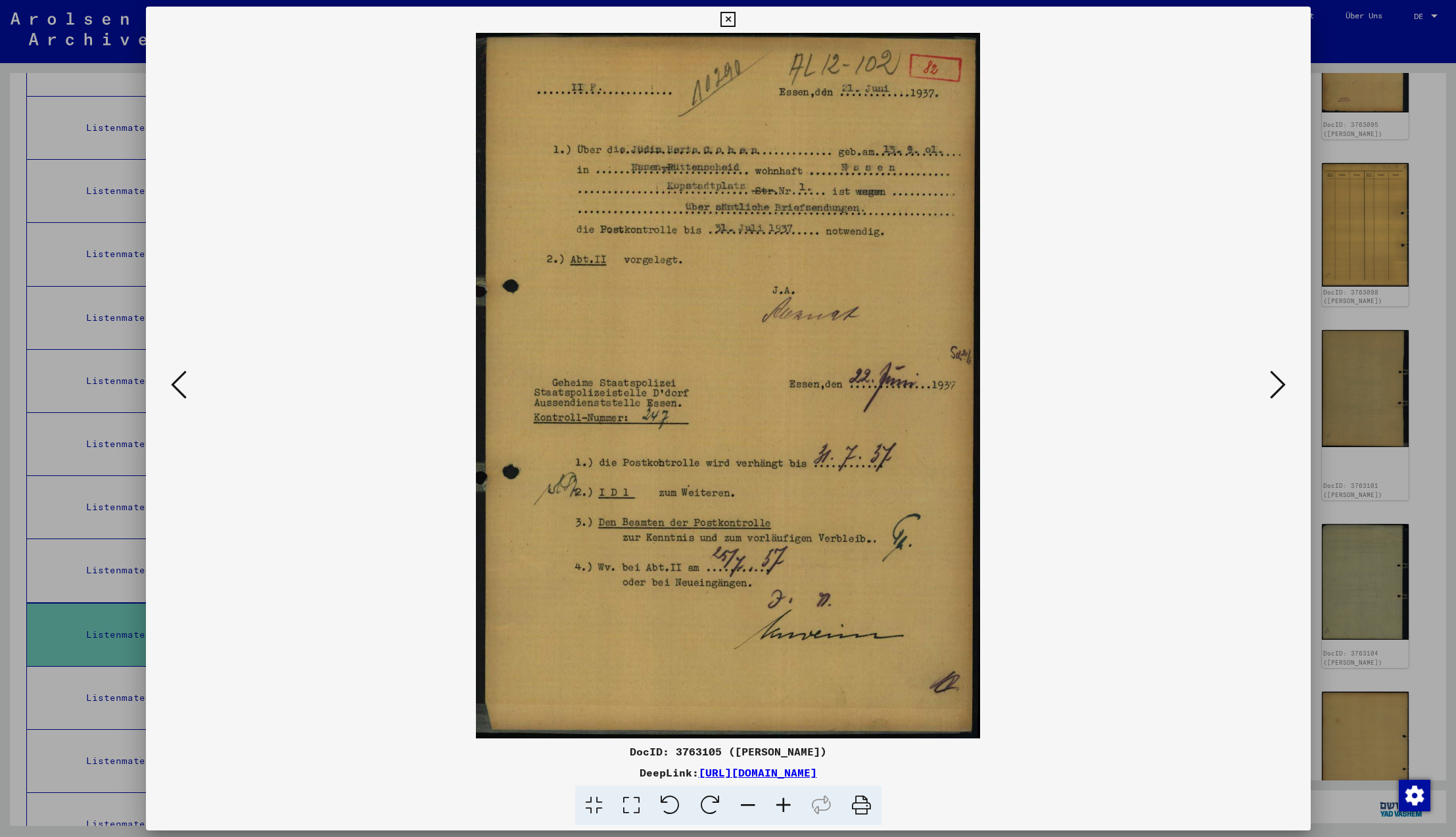
click at [1274, 384] on icon at bounding box center [1278, 385] width 16 height 32
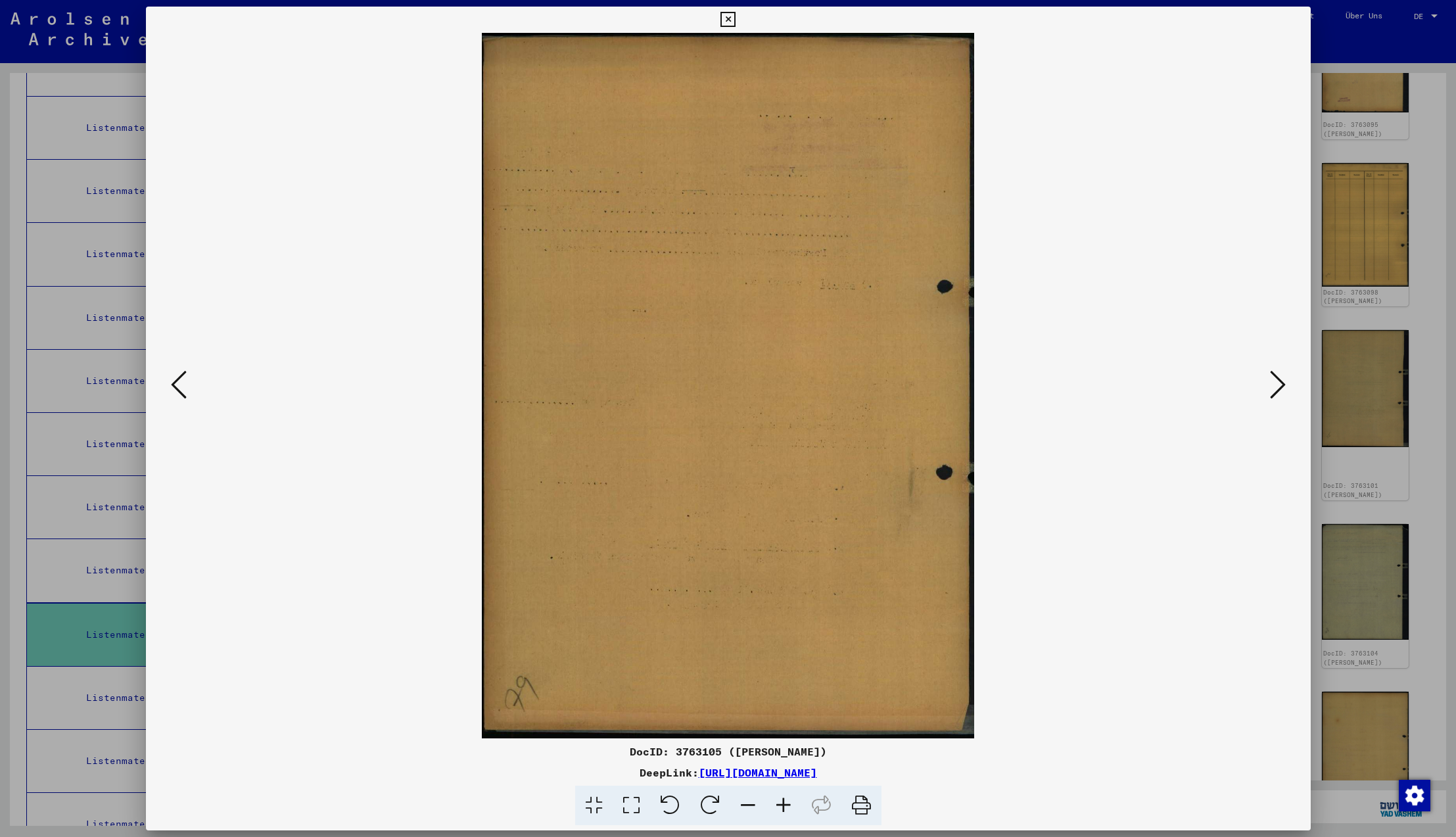
click at [1274, 384] on icon at bounding box center [1278, 385] width 16 height 32
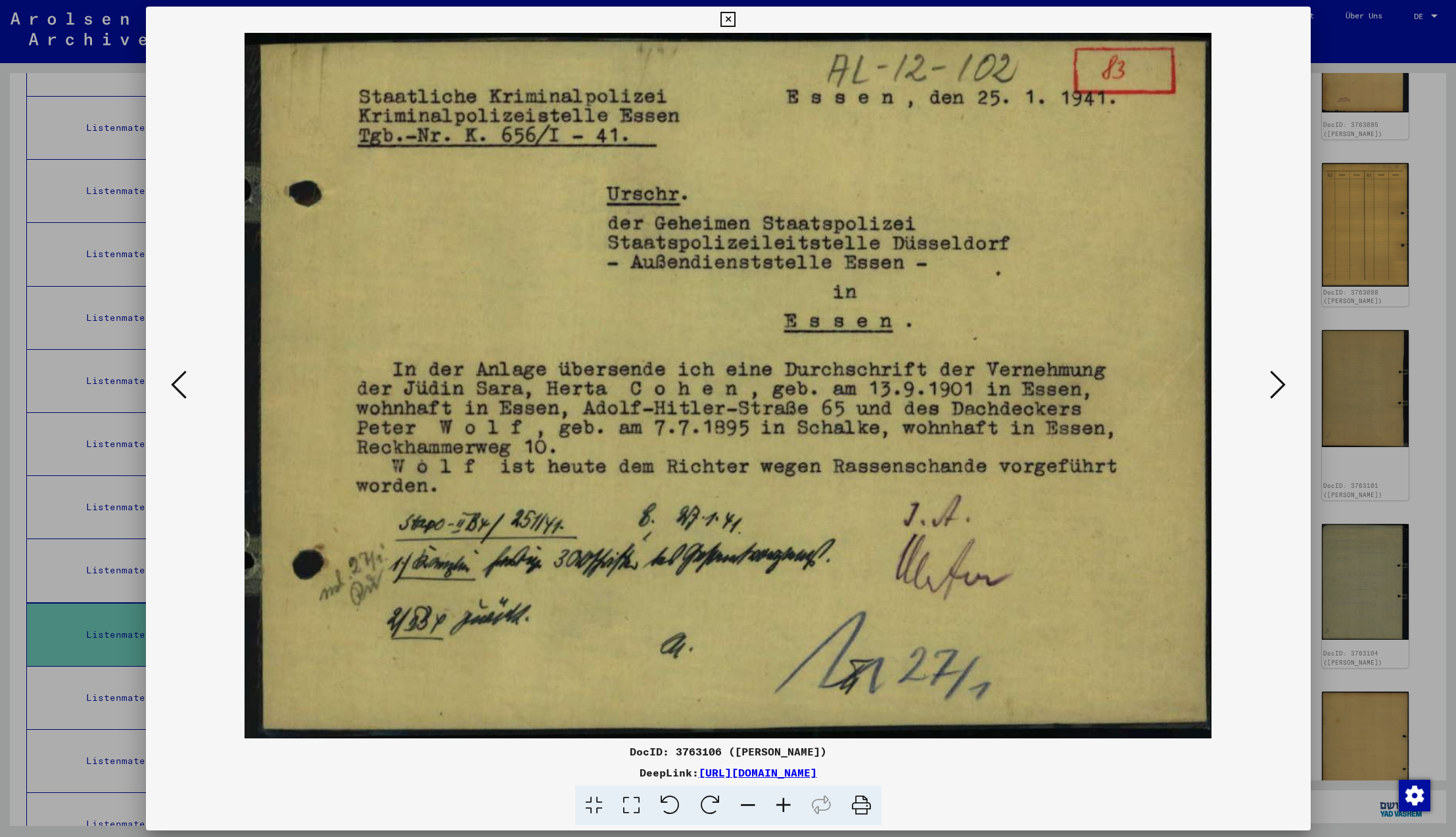
click at [1274, 384] on icon at bounding box center [1278, 385] width 16 height 32
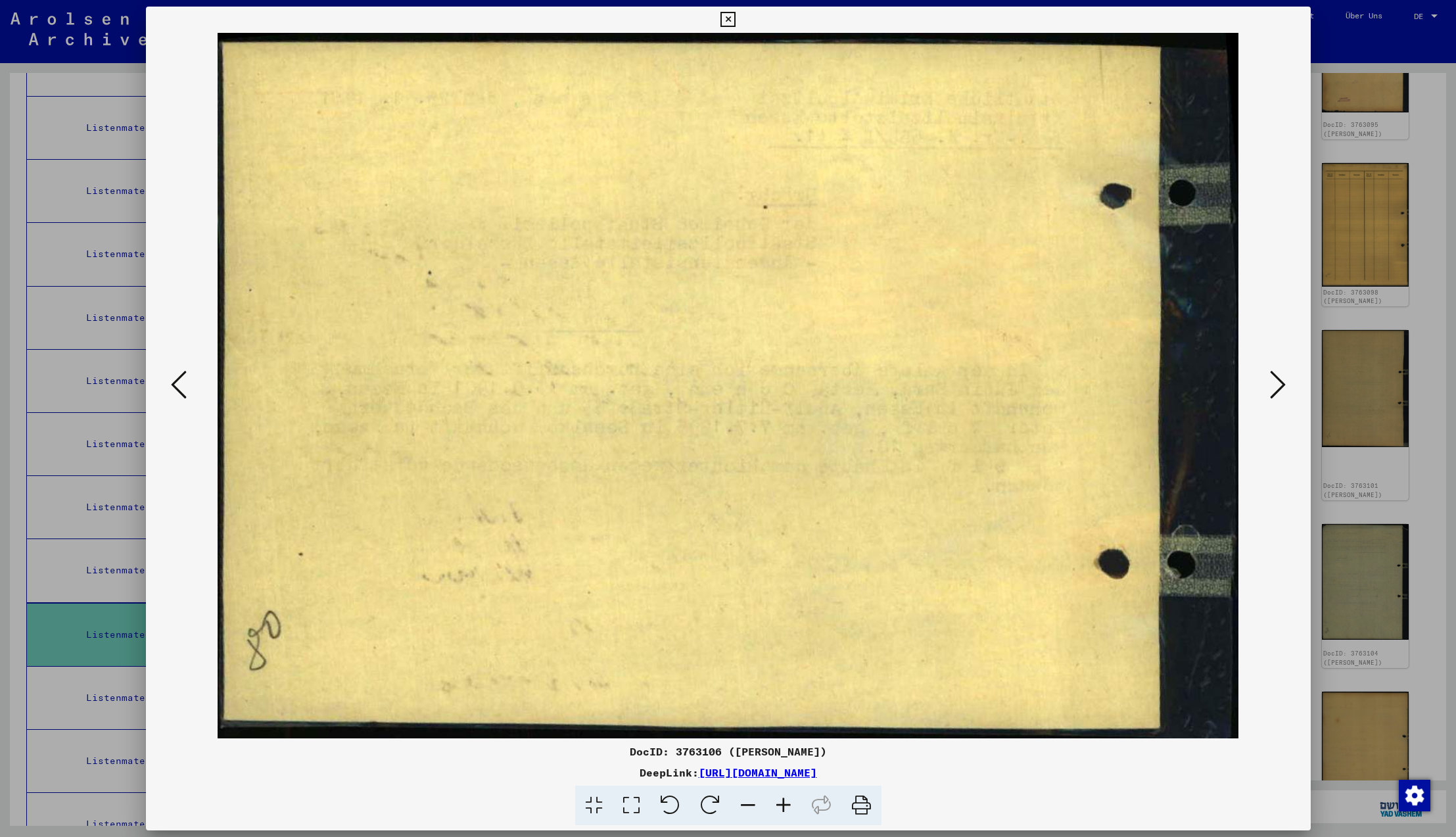
click at [1274, 384] on icon at bounding box center [1278, 385] width 16 height 32
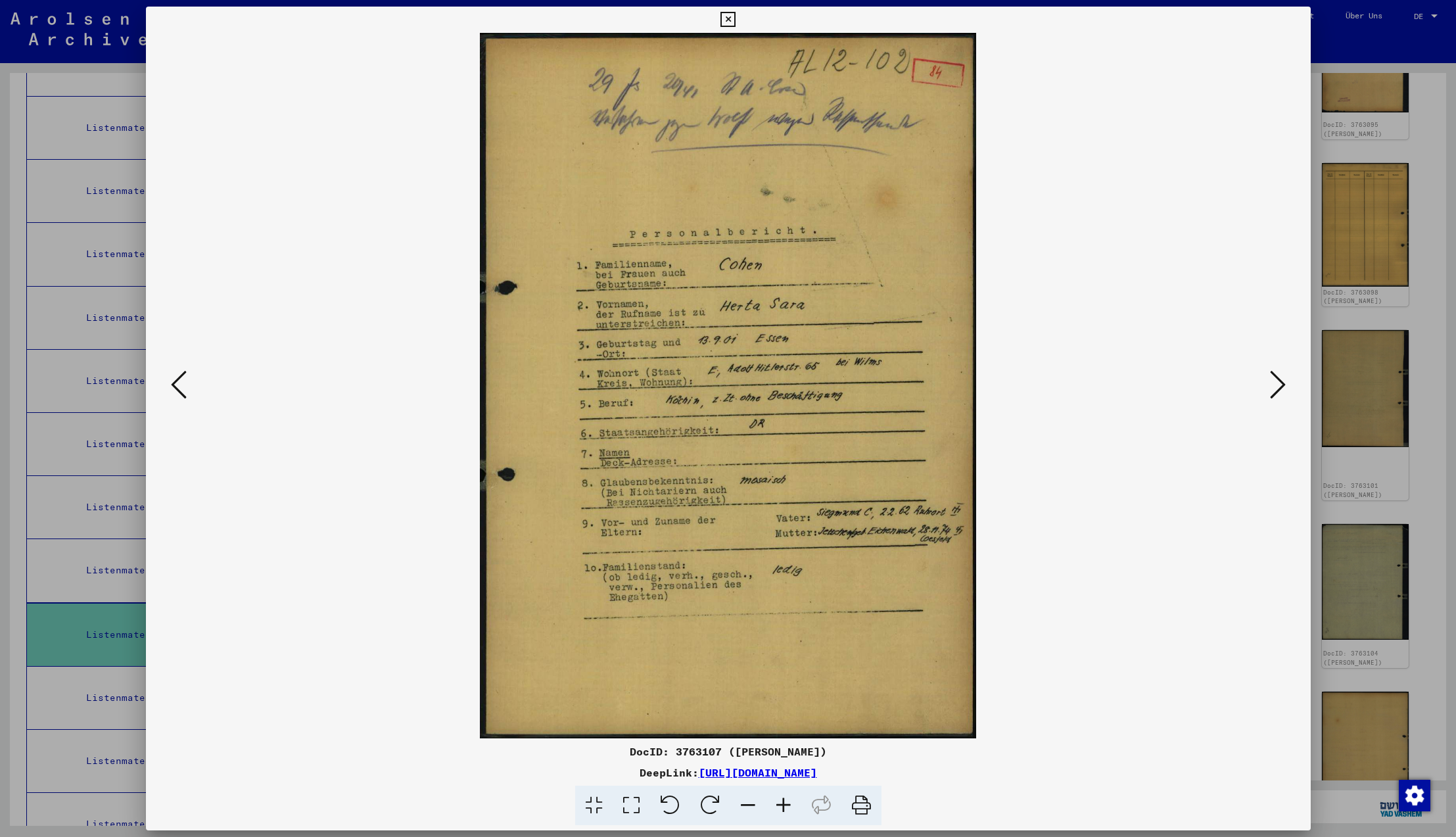
click at [1274, 384] on icon at bounding box center [1278, 385] width 16 height 32
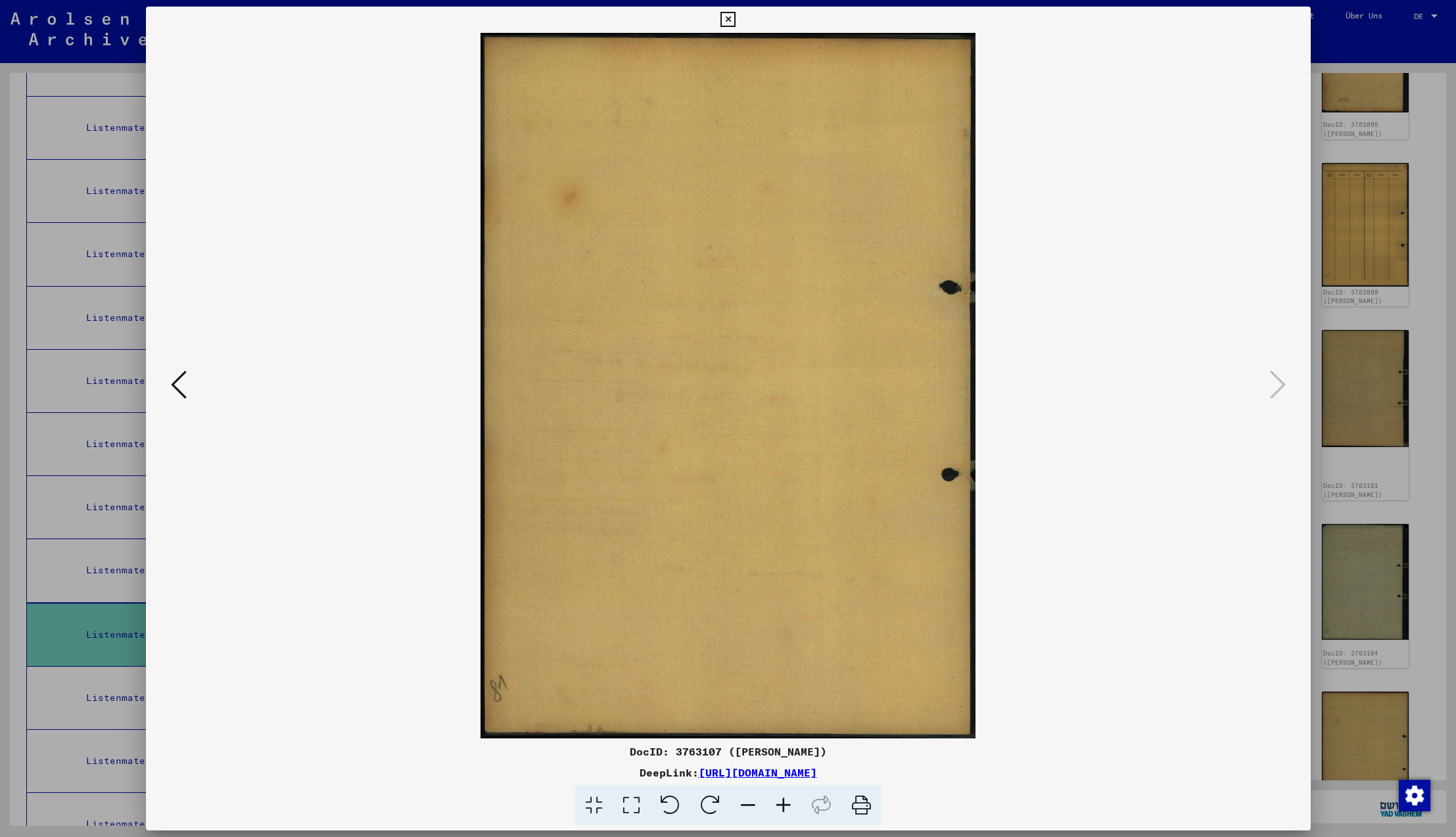
click at [1274, 384] on icon at bounding box center [1278, 385] width 16 height 32
click at [736, 20] on icon at bounding box center [728, 20] width 15 height 16
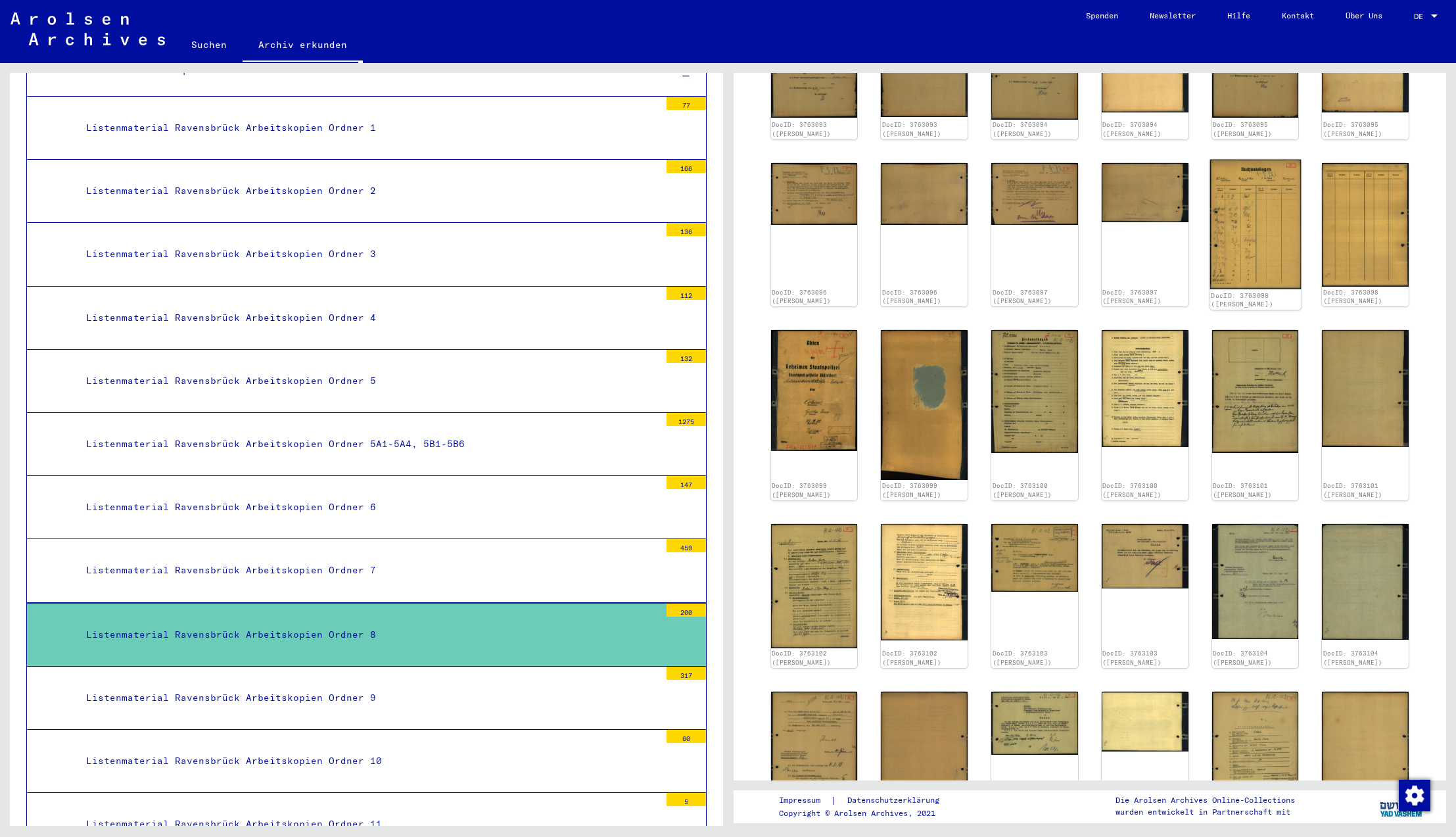
scroll to position [159, 0]
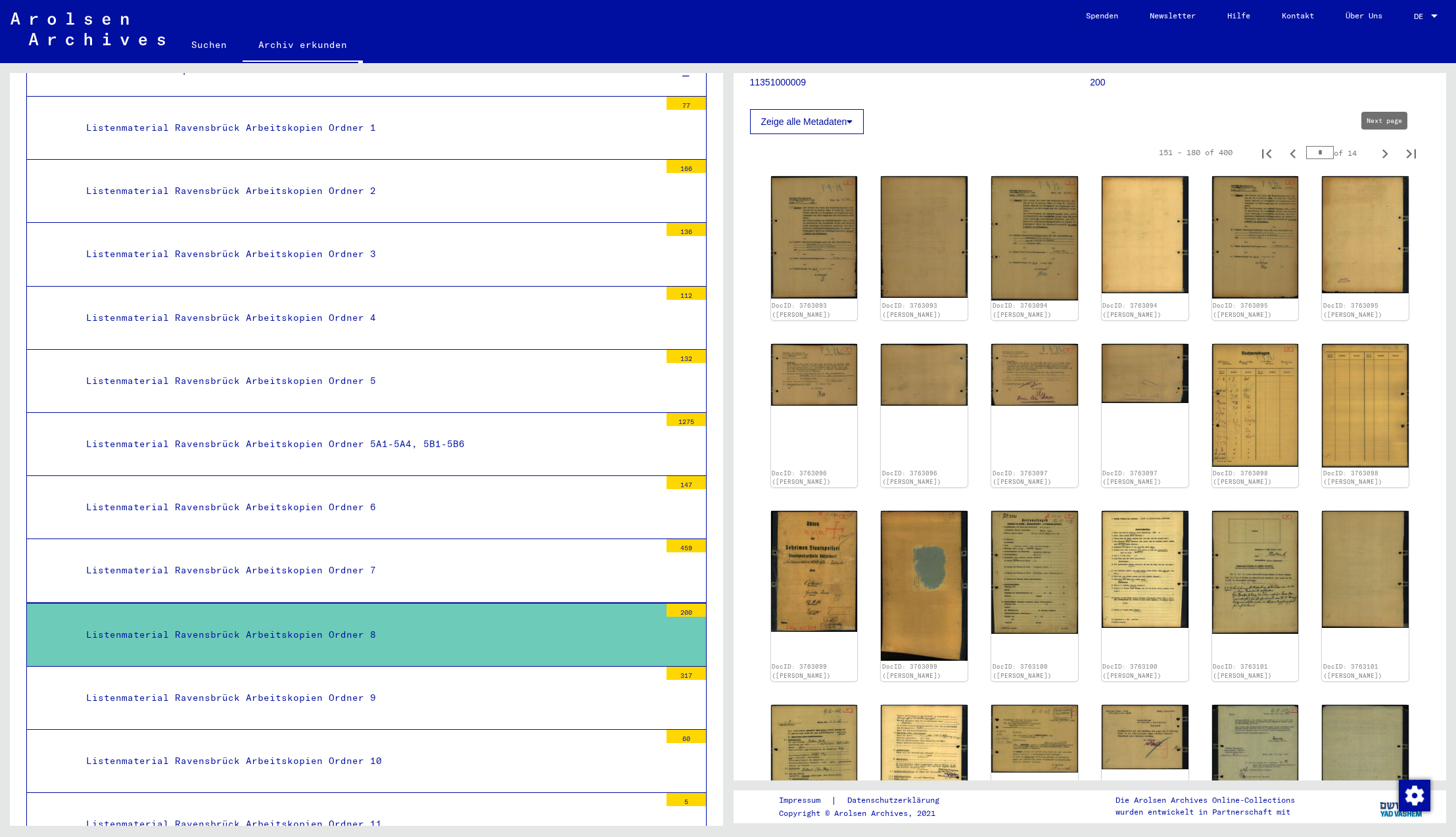
click at [1385, 153] on icon "Next page" at bounding box center [1385, 154] width 19 height 19
type input "*"
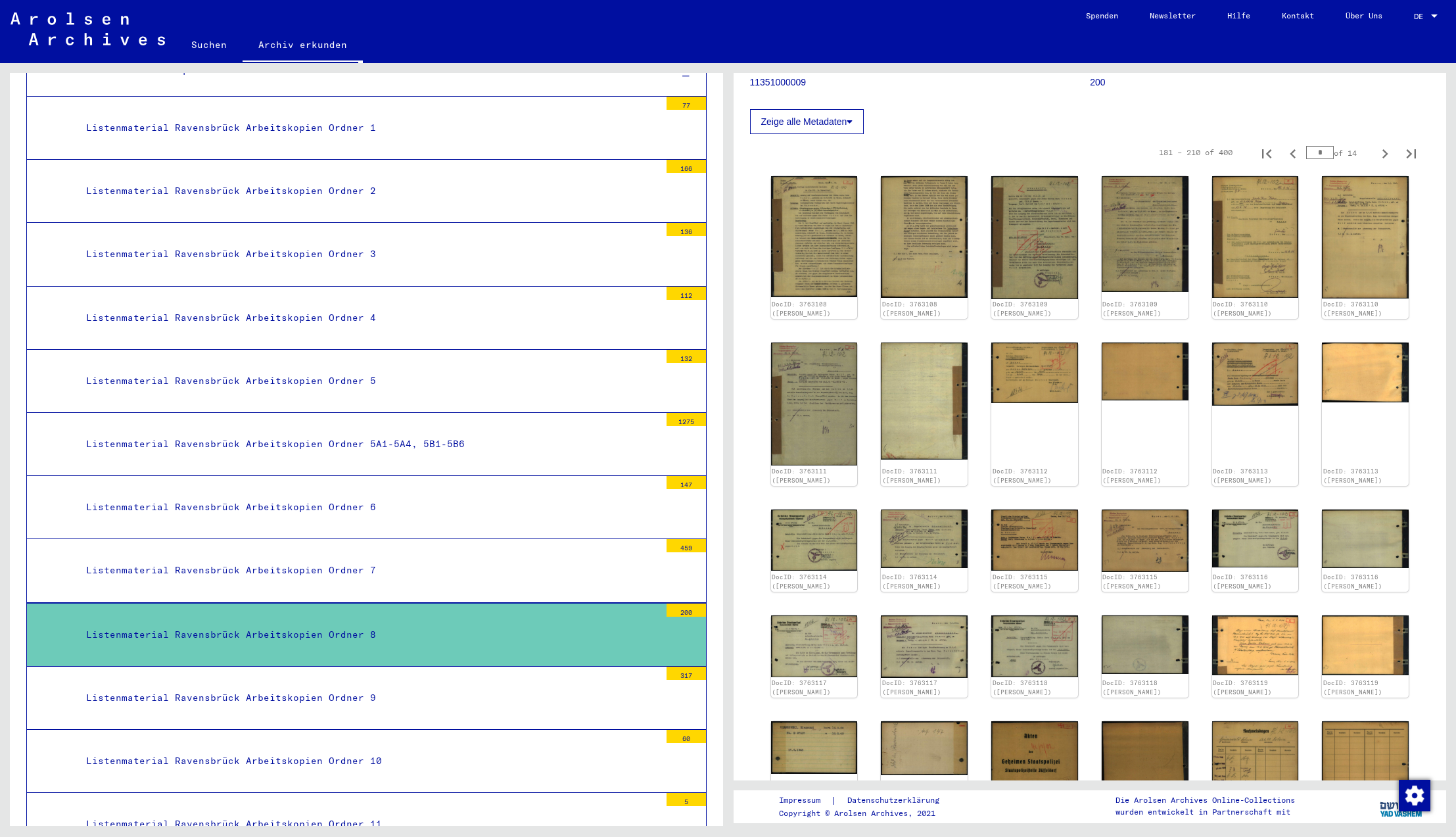
scroll to position [0, 0]
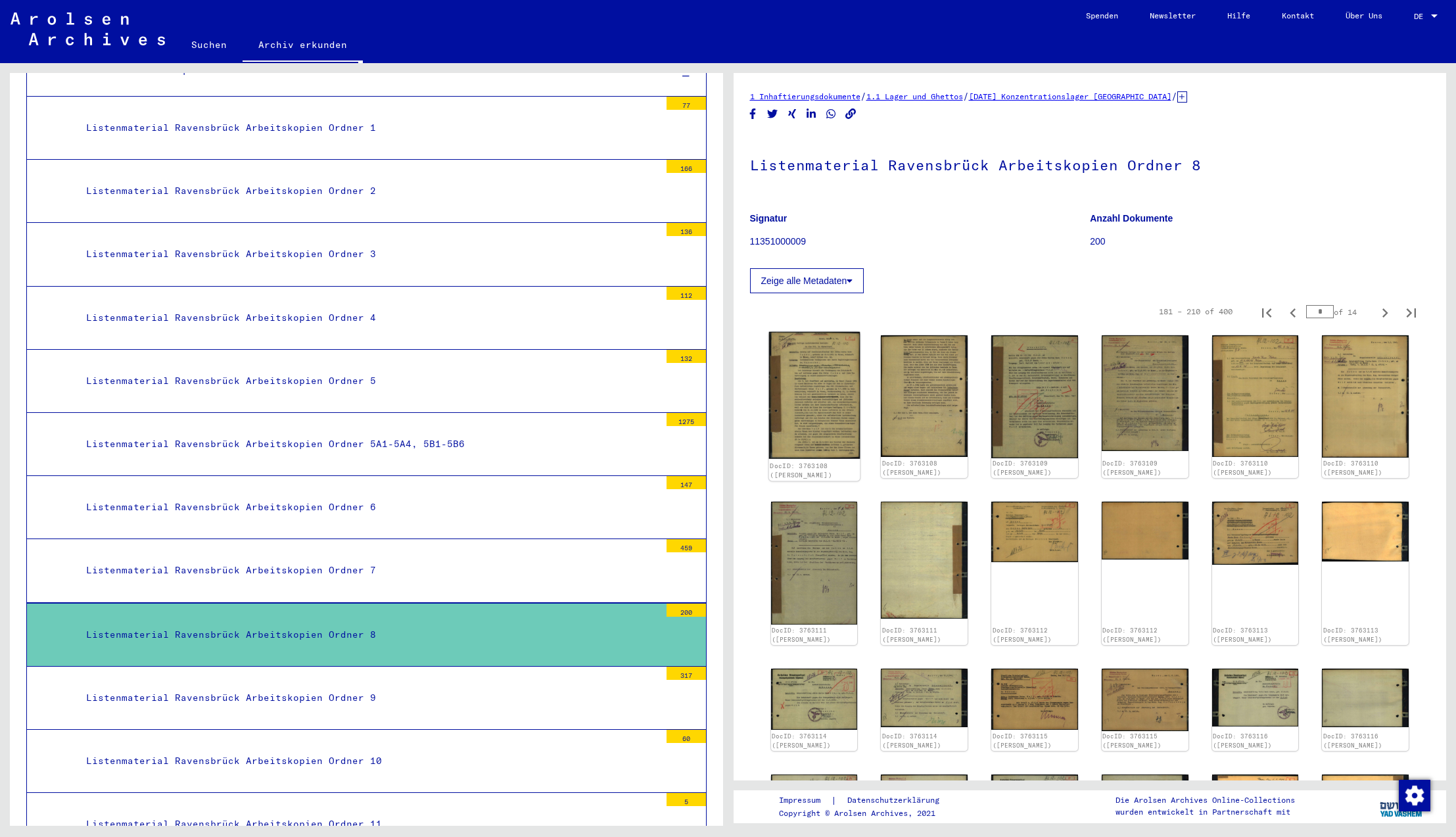
click at [798, 417] on img at bounding box center [814, 395] width 91 height 127
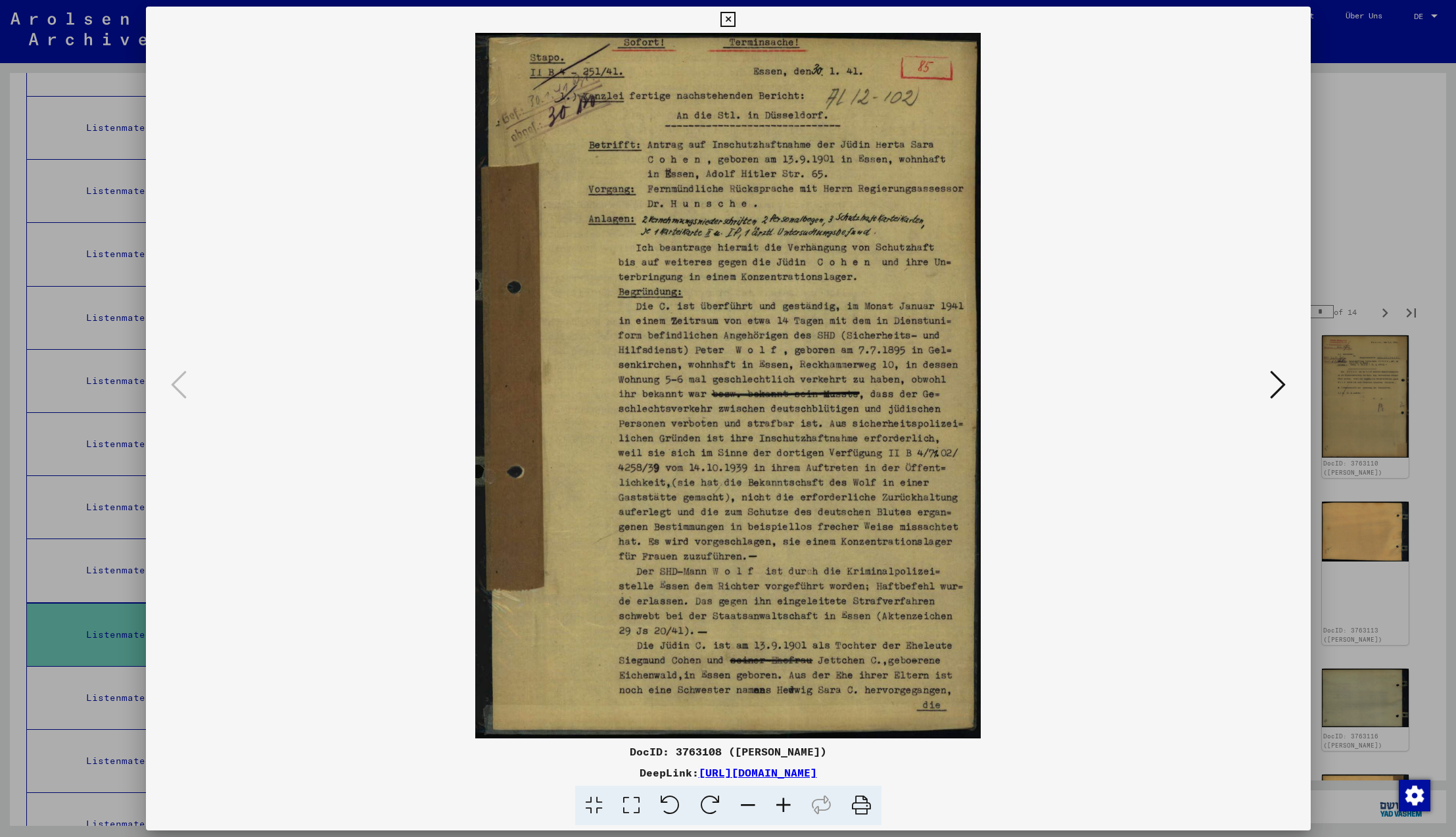
click at [1280, 385] on icon at bounding box center [1278, 385] width 16 height 32
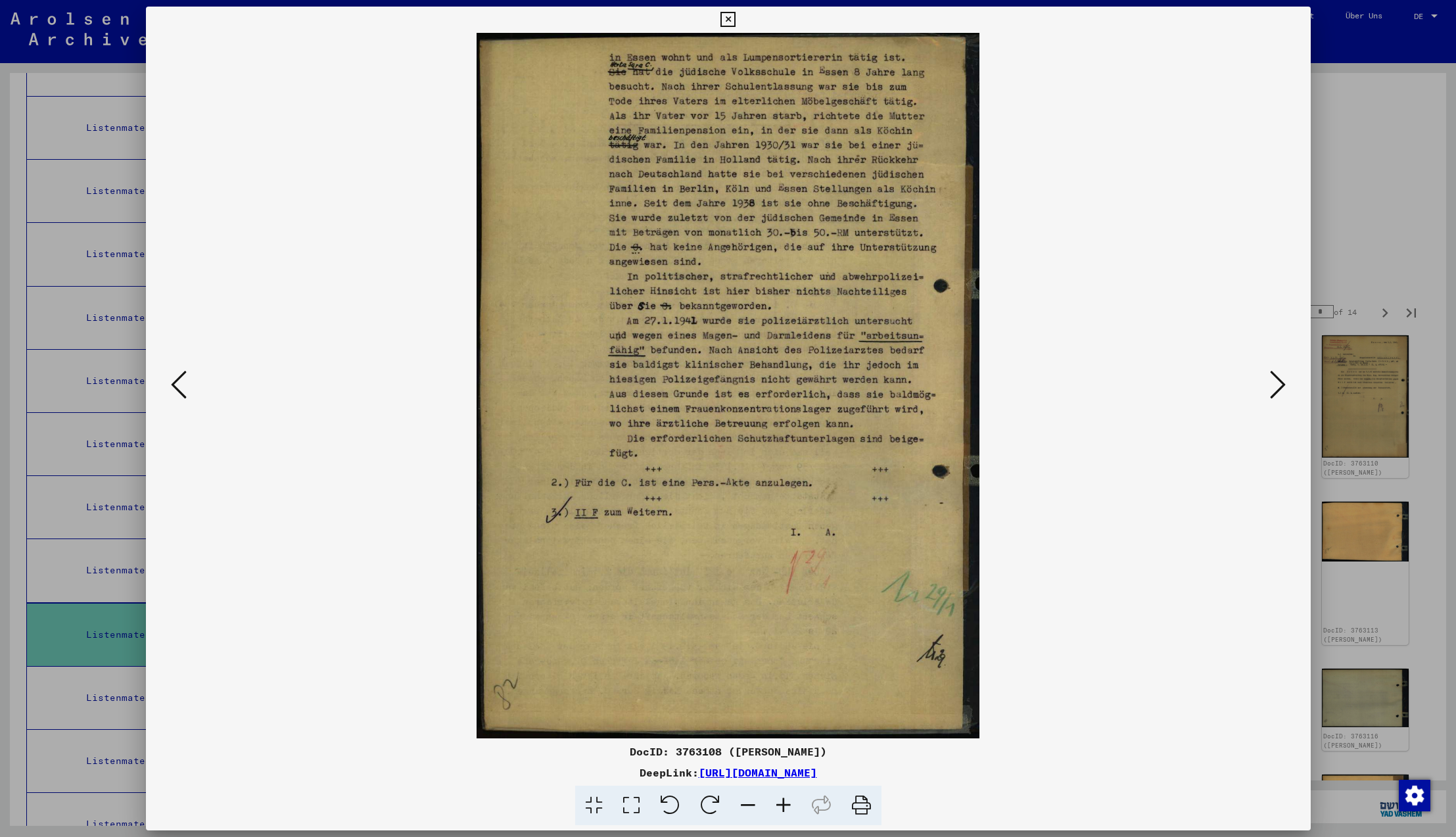
click at [1278, 384] on icon at bounding box center [1278, 385] width 16 height 32
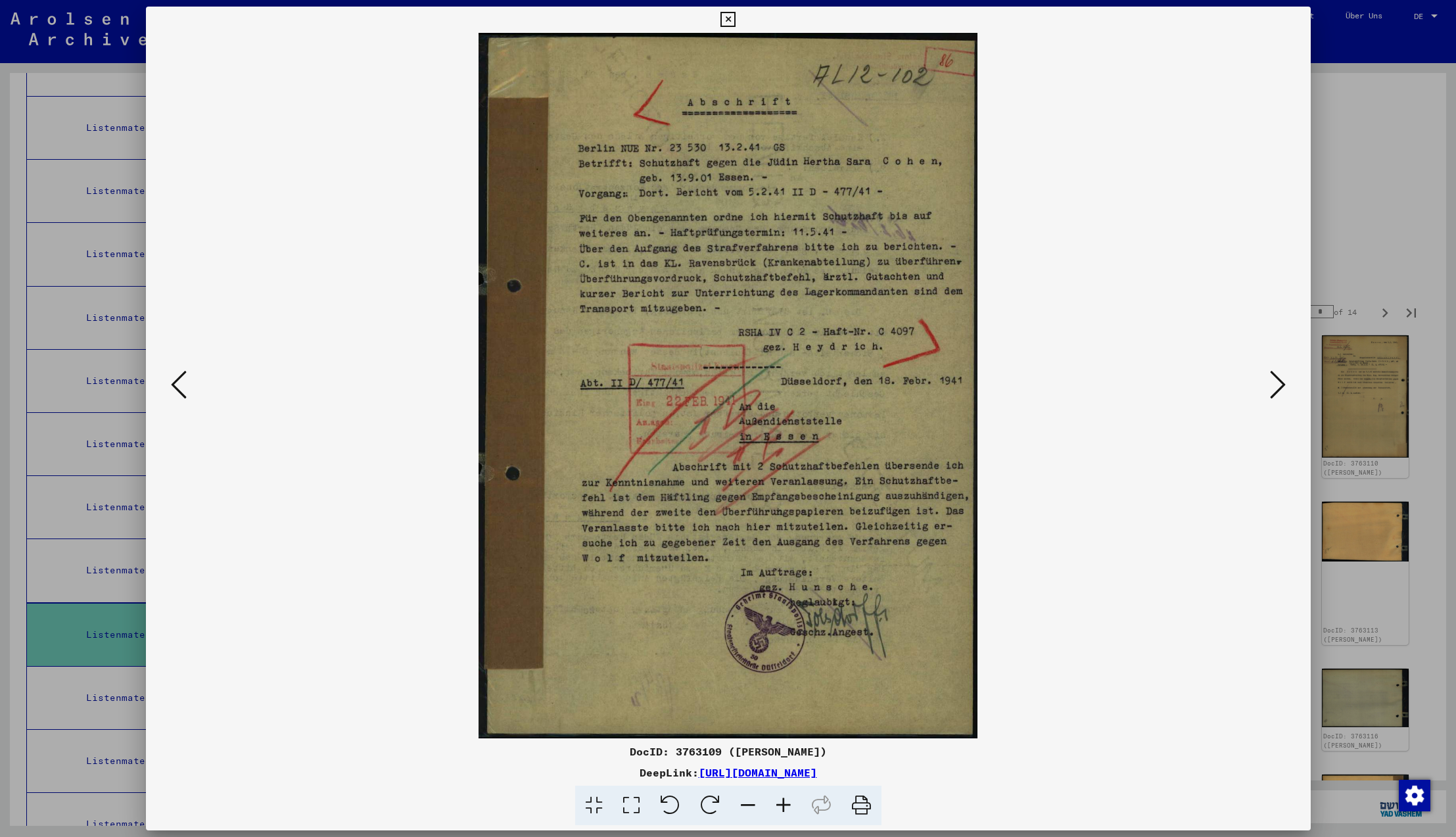
click at [1278, 384] on icon at bounding box center [1278, 385] width 16 height 32
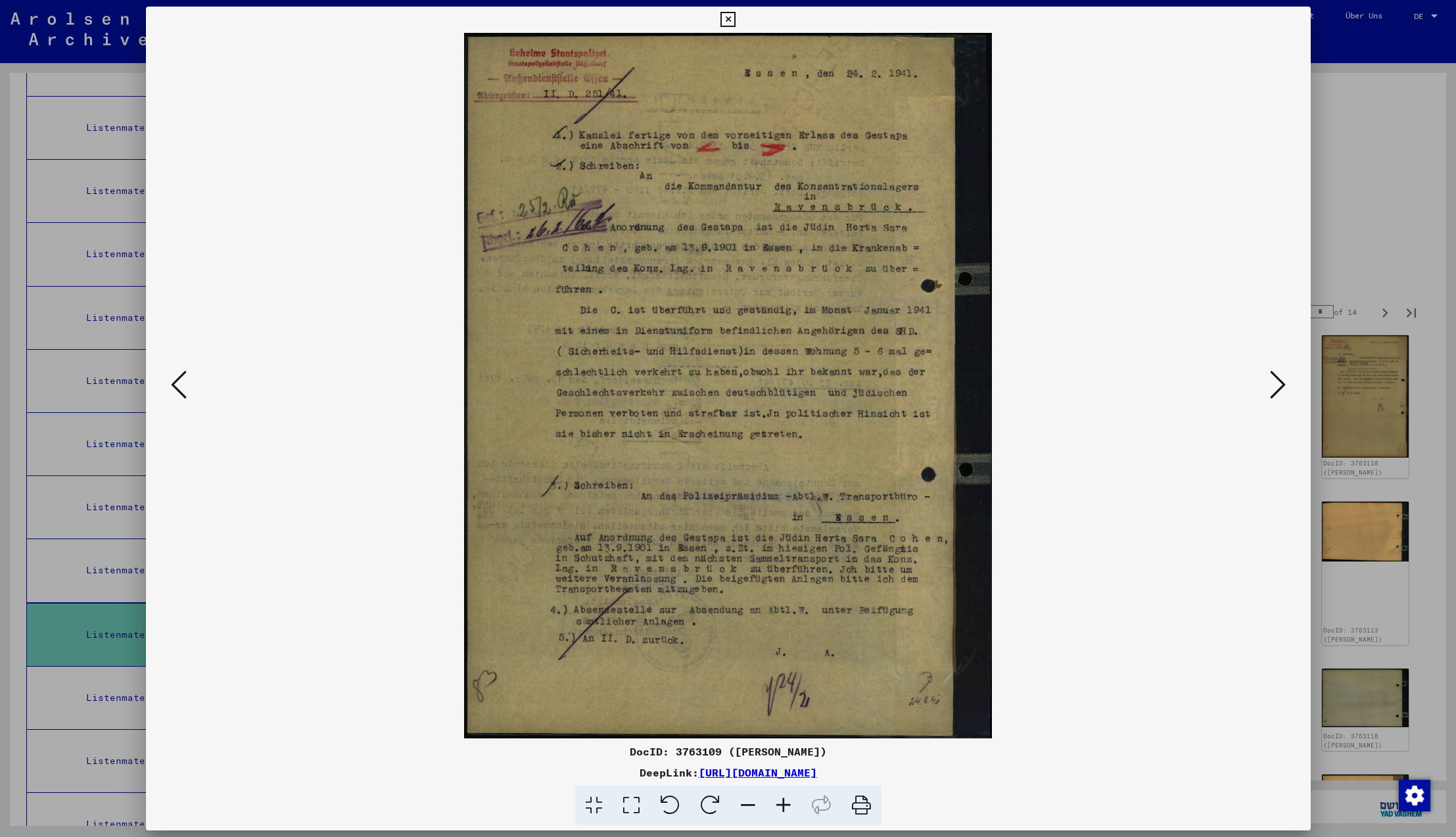
click at [1278, 384] on icon at bounding box center [1278, 385] width 16 height 32
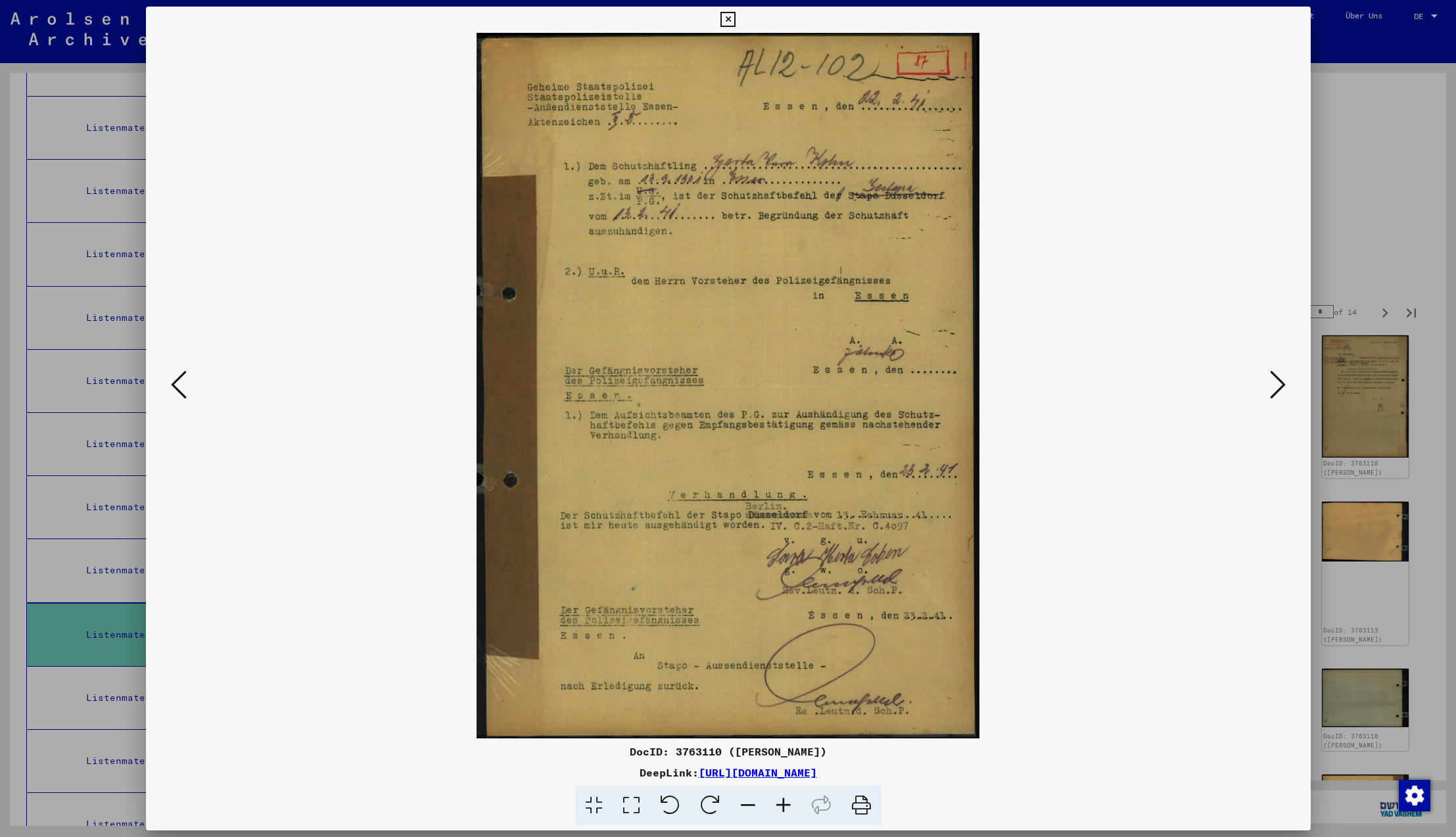
click at [1278, 384] on icon at bounding box center [1278, 385] width 16 height 32
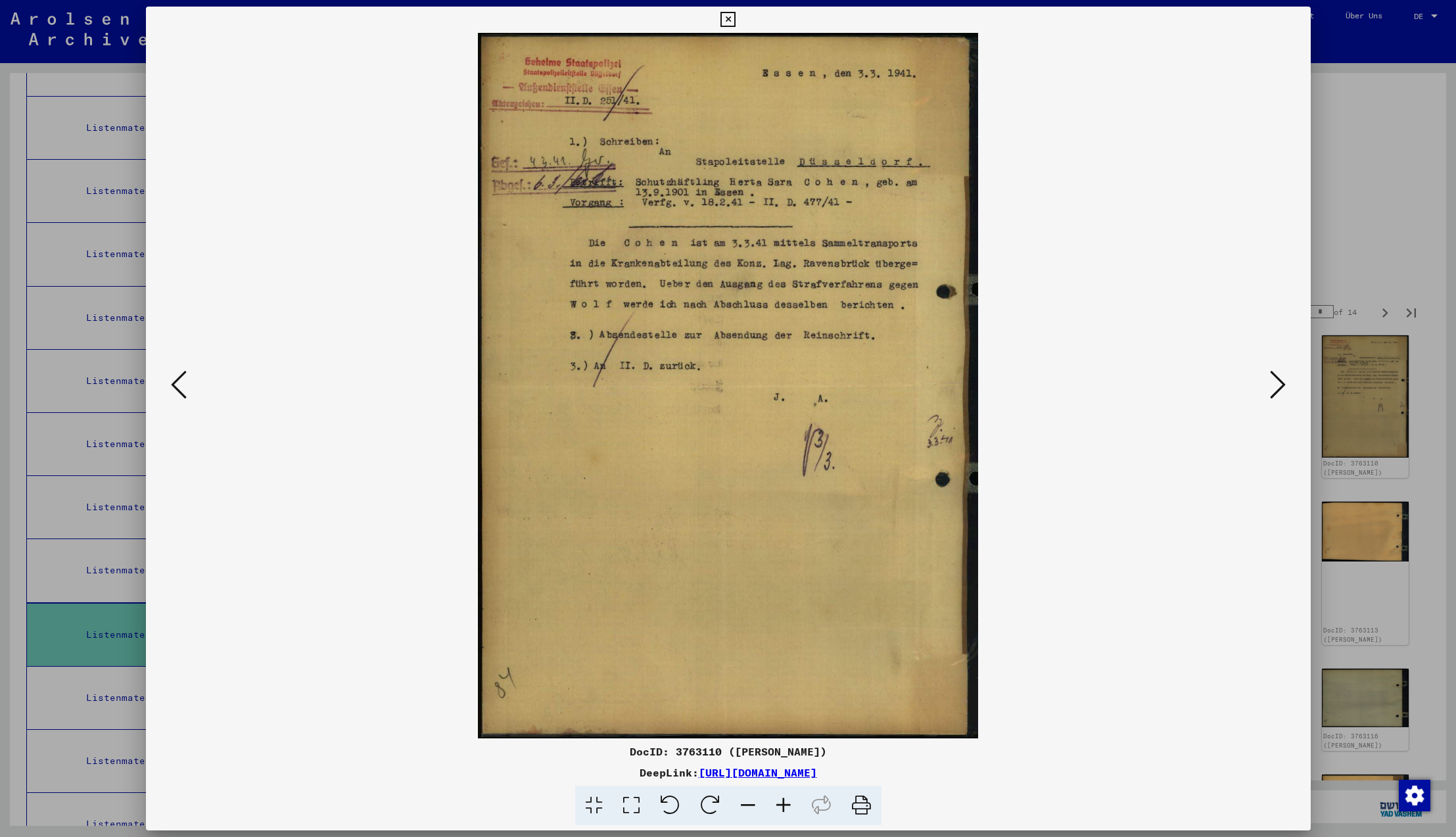
click at [1278, 384] on icon at bounding box center [1278, 385] width 16 height 32
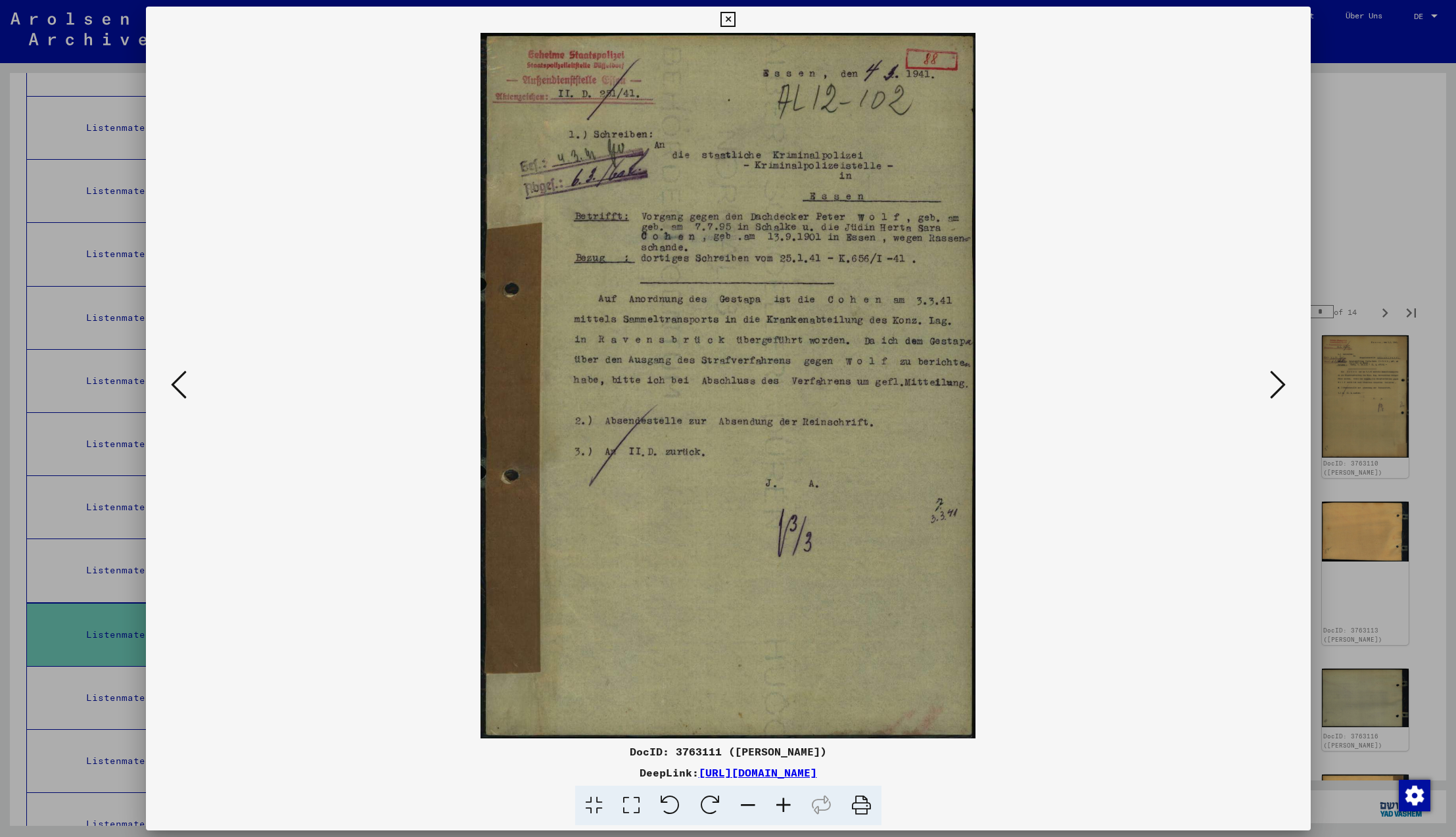
click at [1278, 384] on icon at bounding box center [1278, 385] width 16 height 32
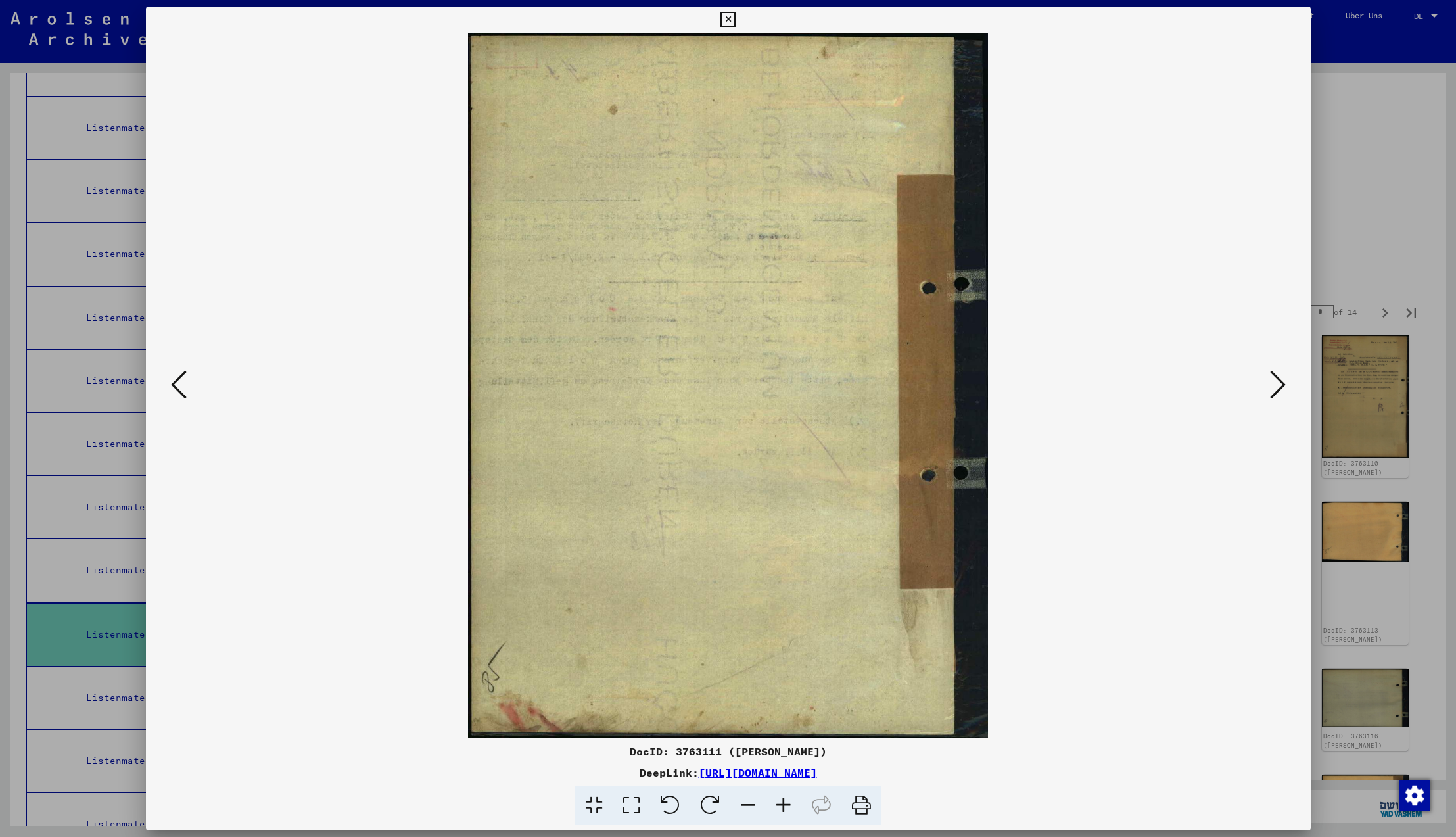
click at [1278, 384] on icon at bounding box center [1278, 385] width 16 height 32
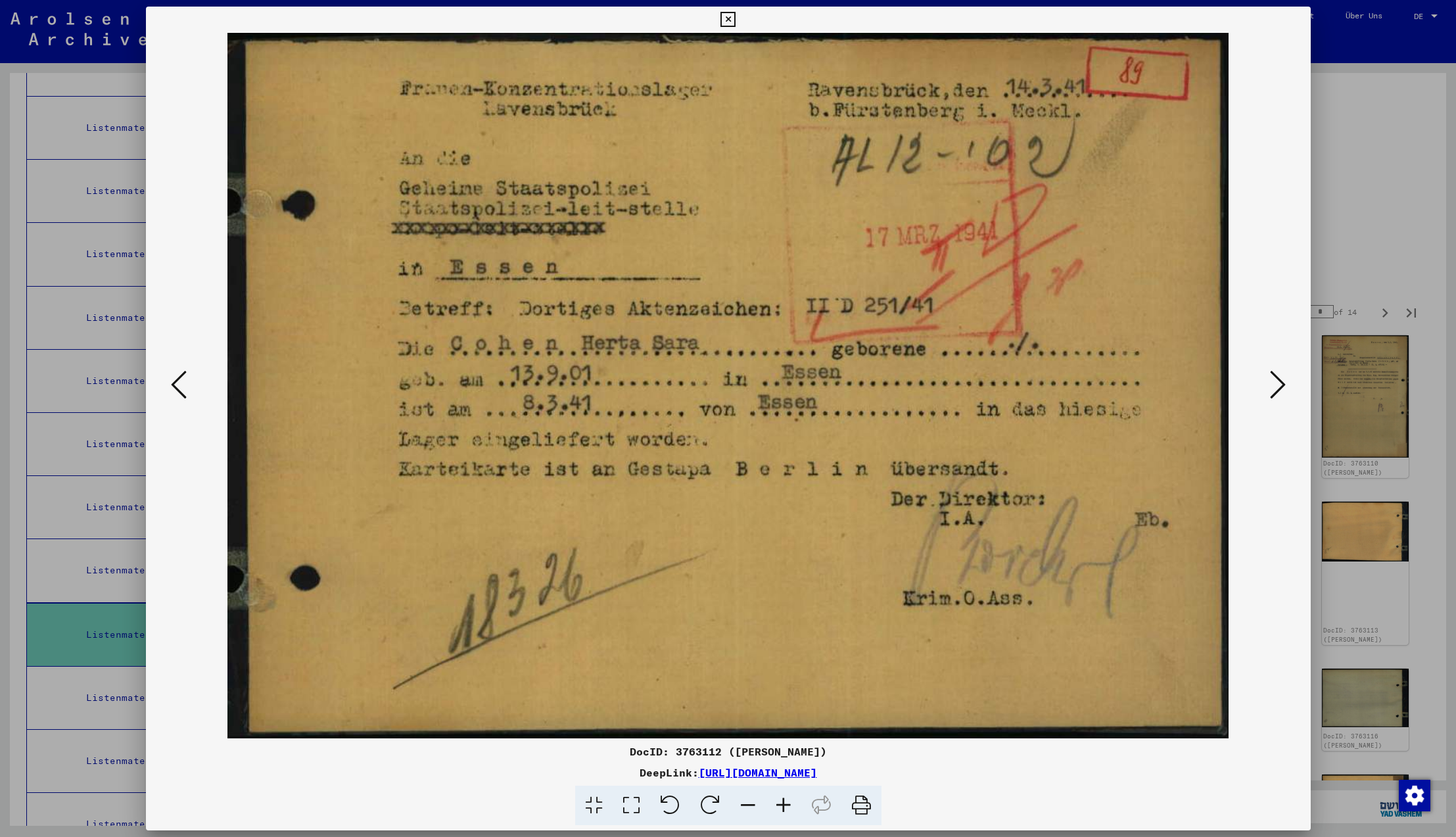
click at [1278, 384] on icon at bounding box center [1278, 385] width 16 height 32
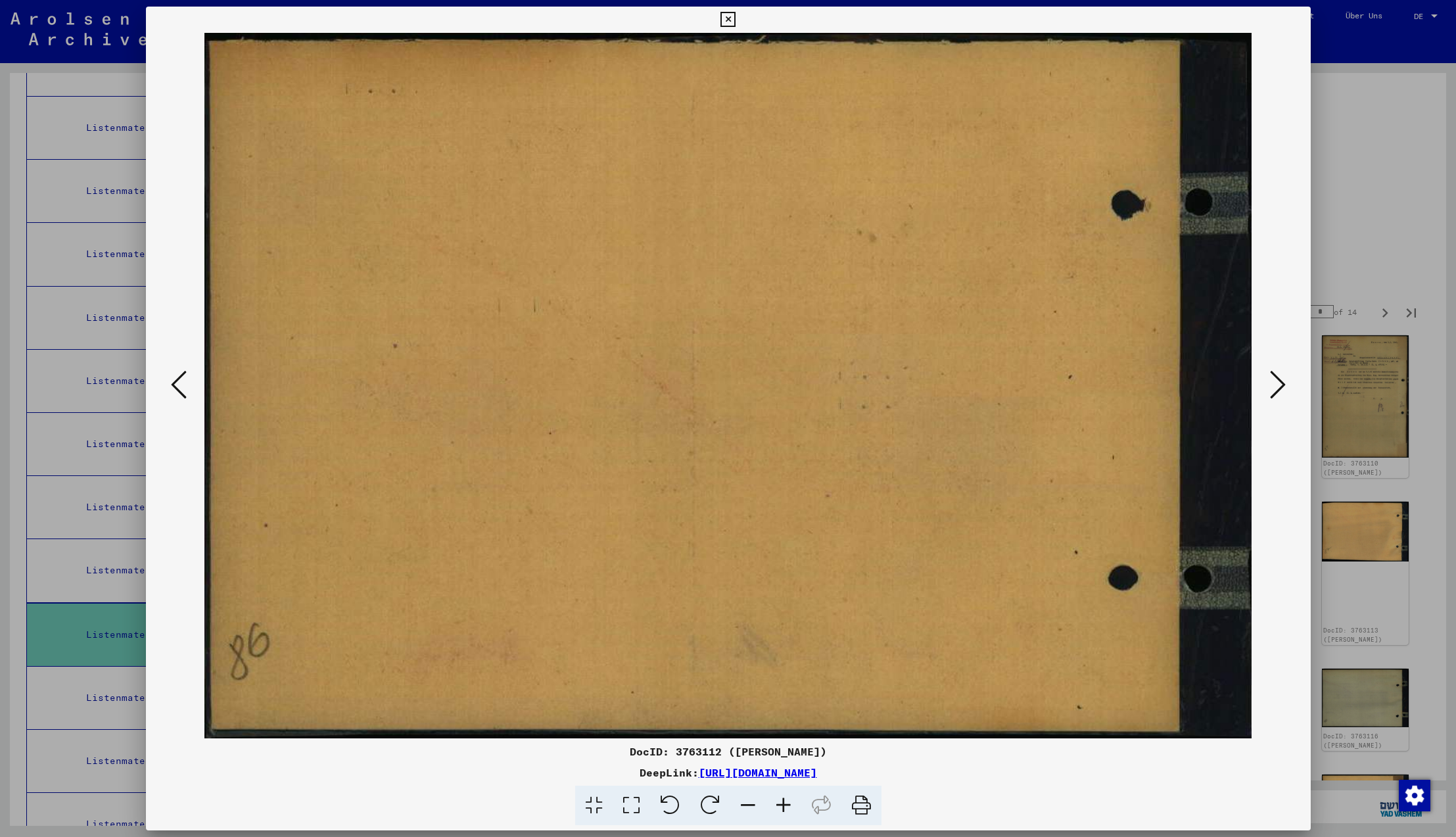
click at [1278, 384] on icon at bounding box center [1278, 385] width 16 height 32
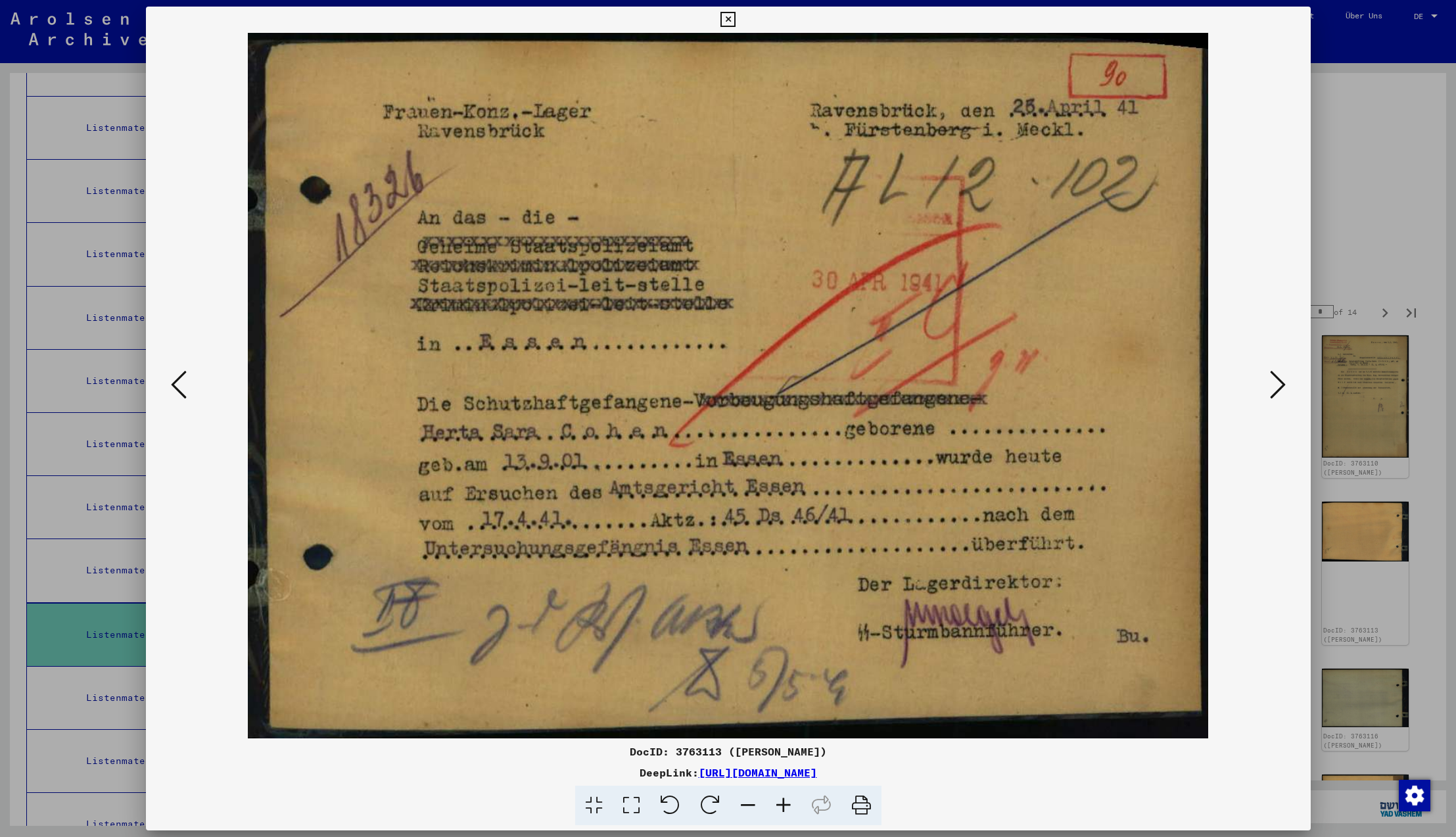
click at [1278, 384] on icon at bounding box center [1278, 385] width 16 height 32
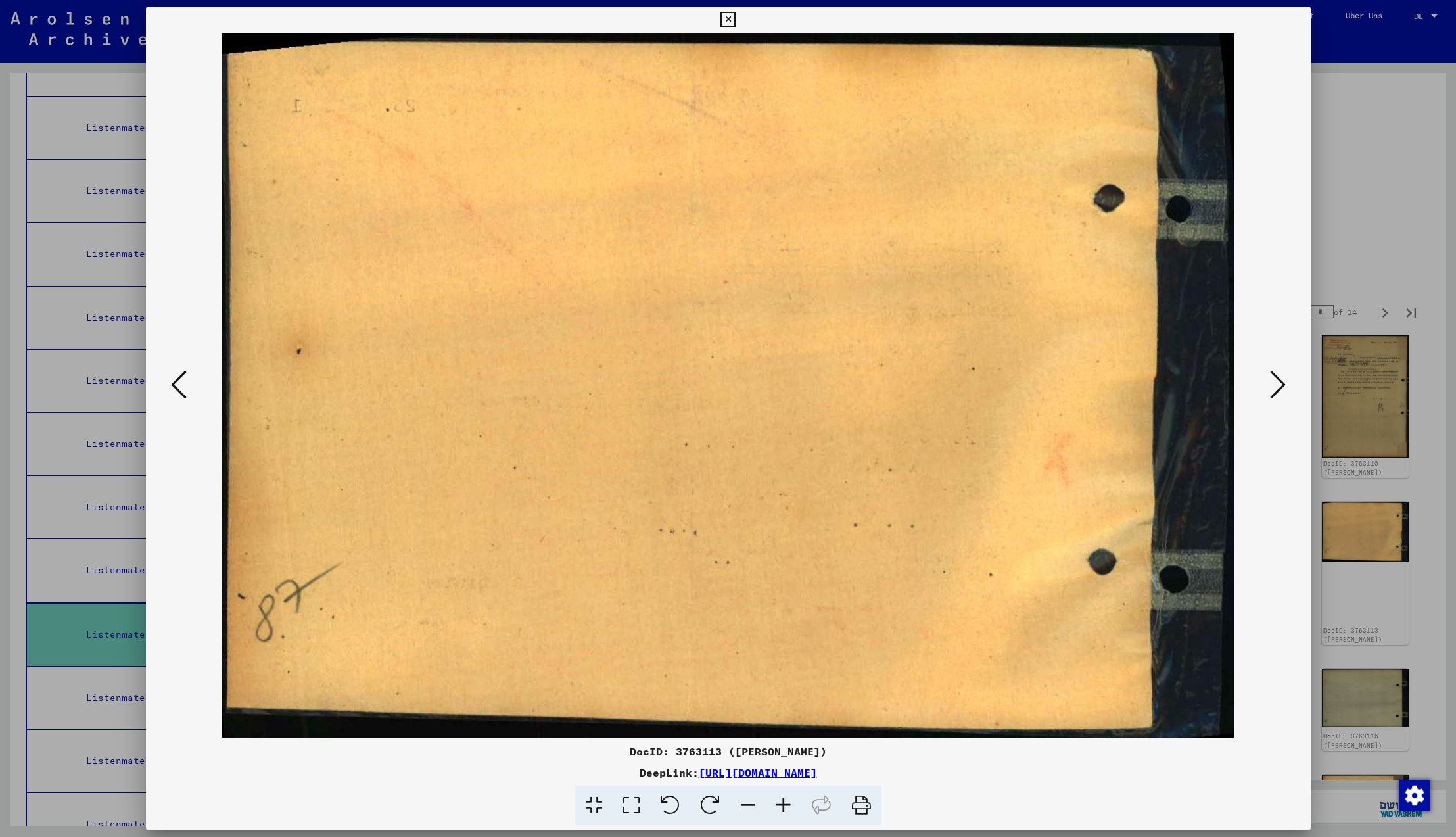
click at [1278, 384] on icon at bounding box center [1278, 385] width 16 height 32
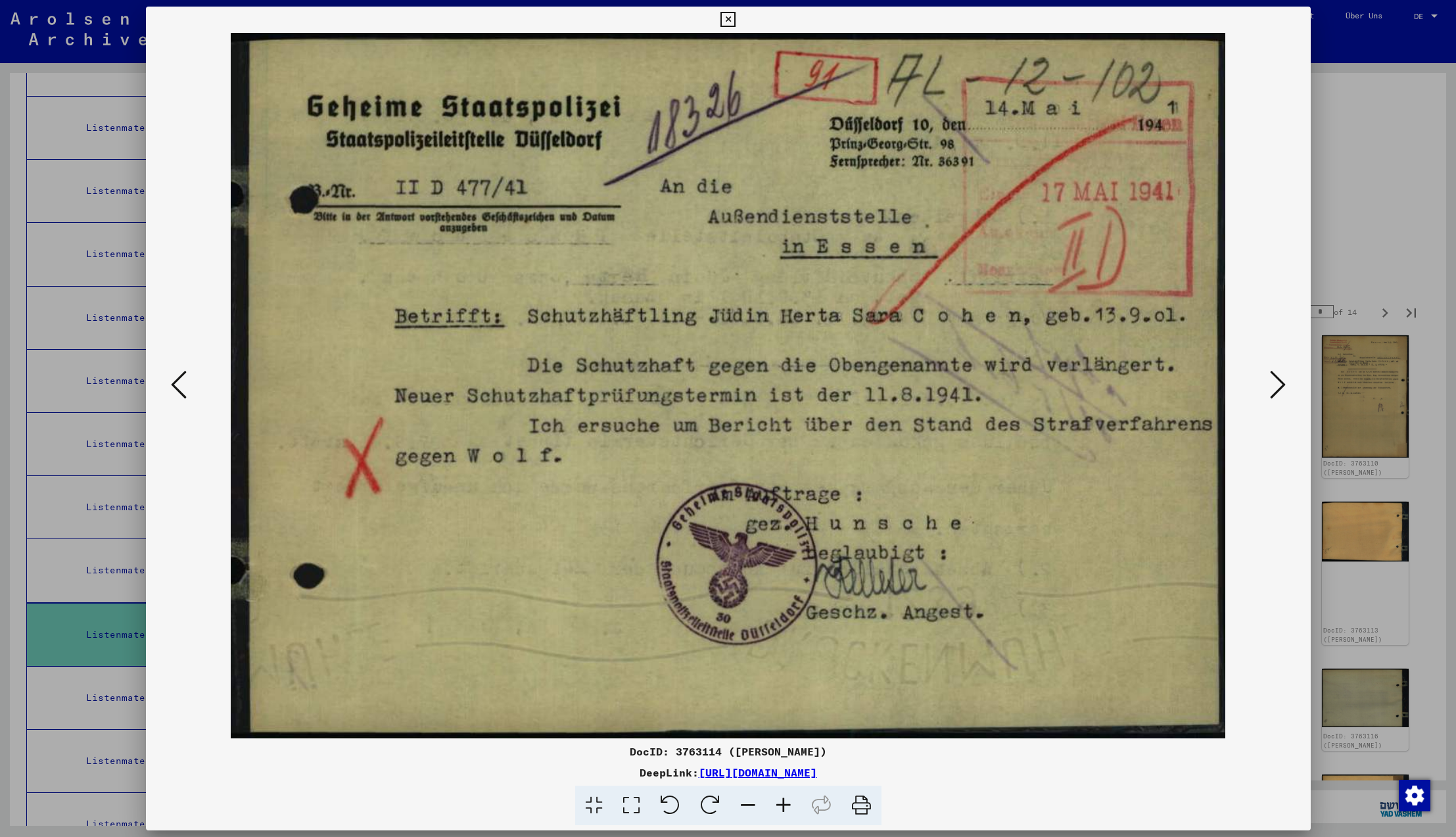
click at [1278, 384] on icon at bounding box center [1278, 385] width 16 height 32
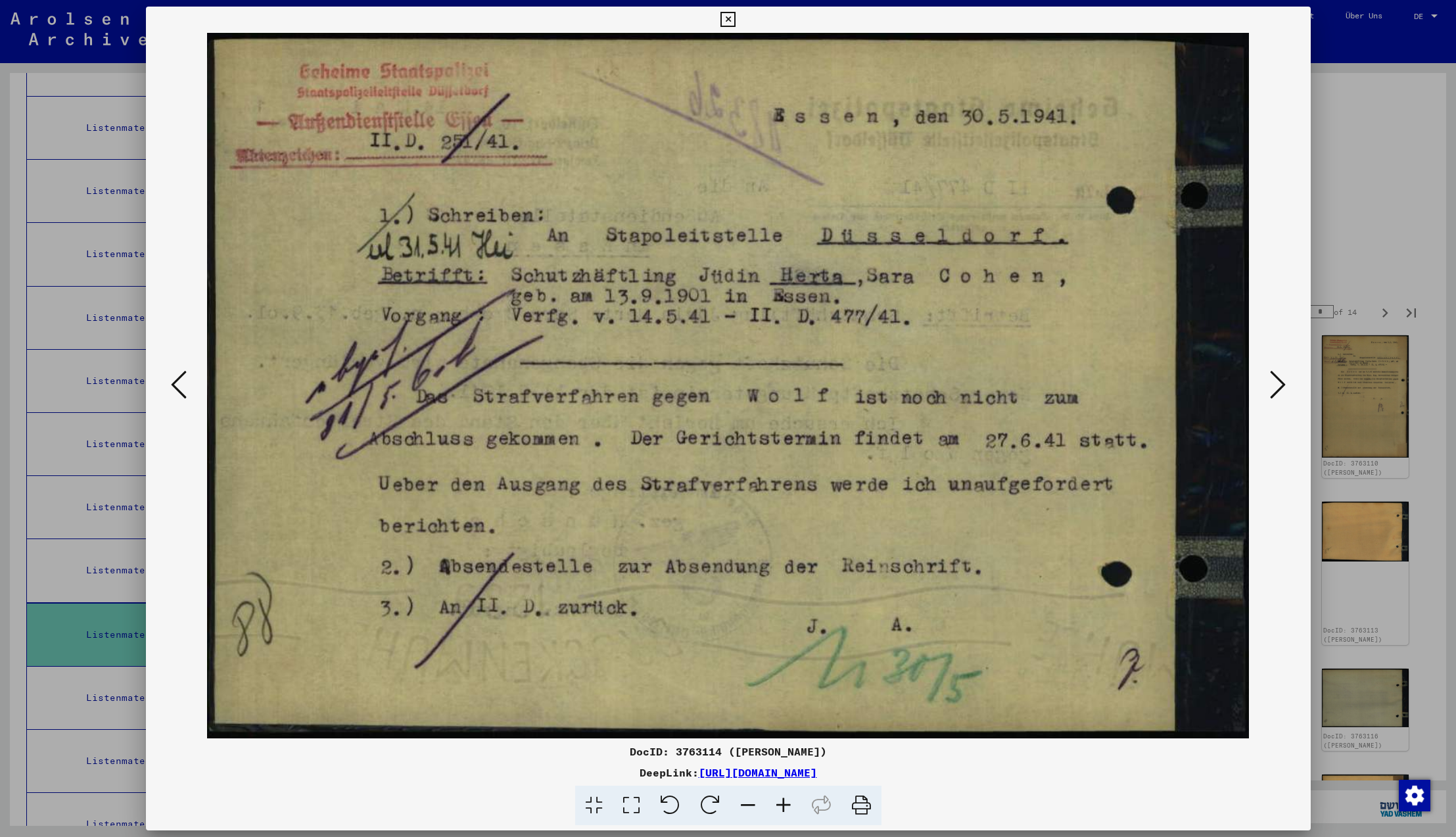
click at [1278, 384] on icon at bounding box center [1278, 385] width 16 height 32
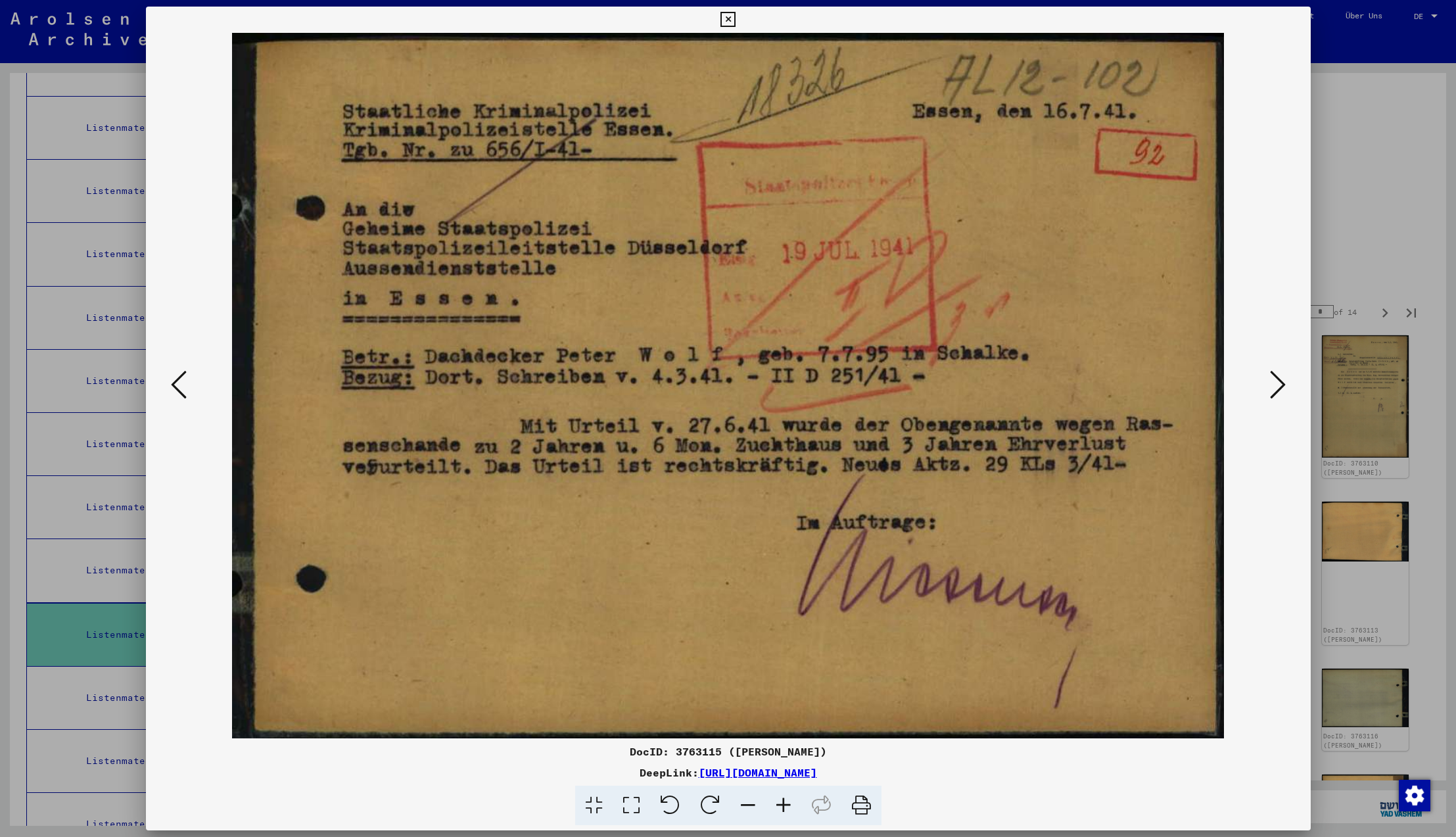
click at [1278, 384] on icon at bounding box center [1278, 385] width 16 height 32
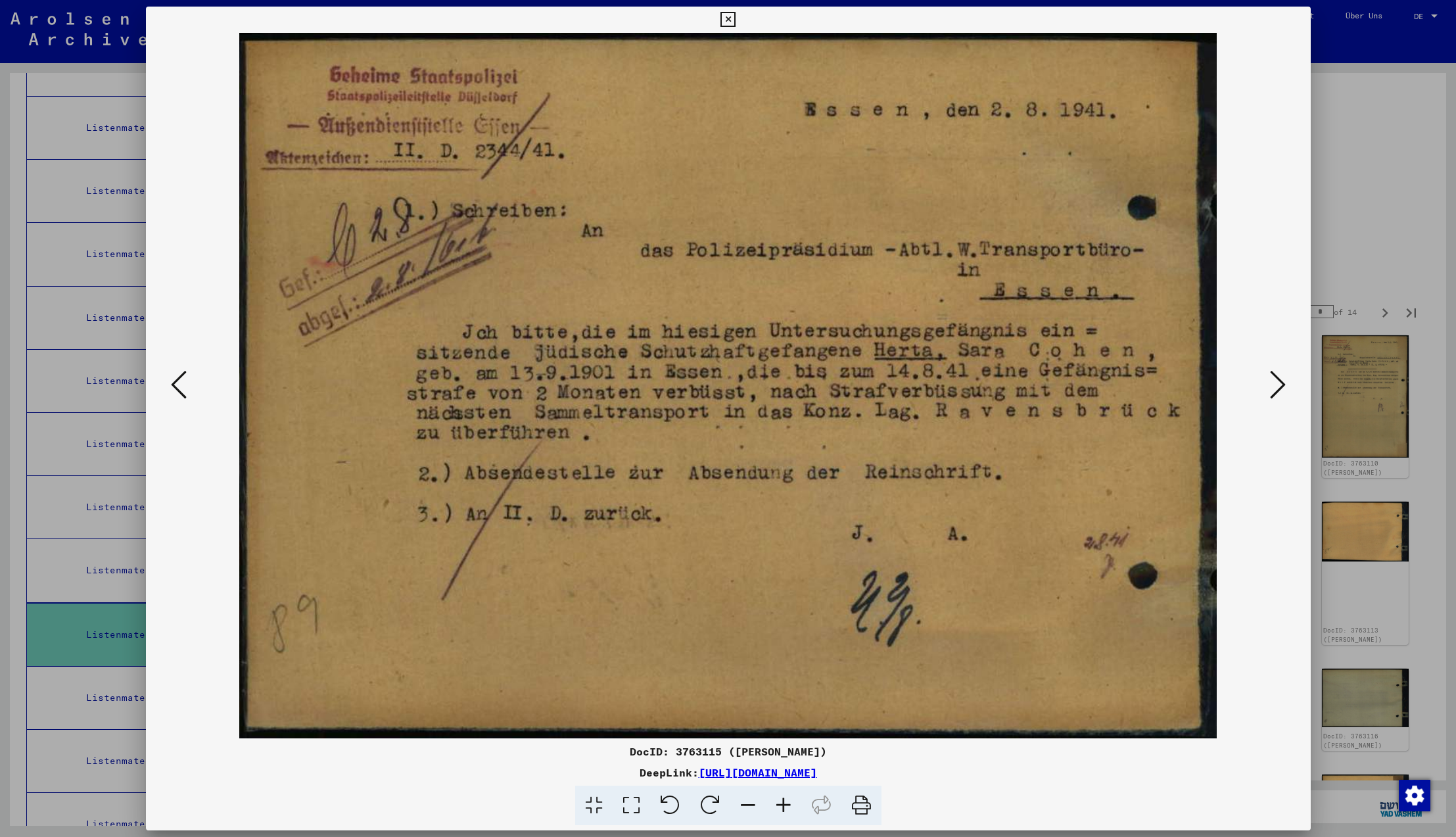
click at [1278, 384] on icon at bounding box center [1278, 385] width 16 height 32
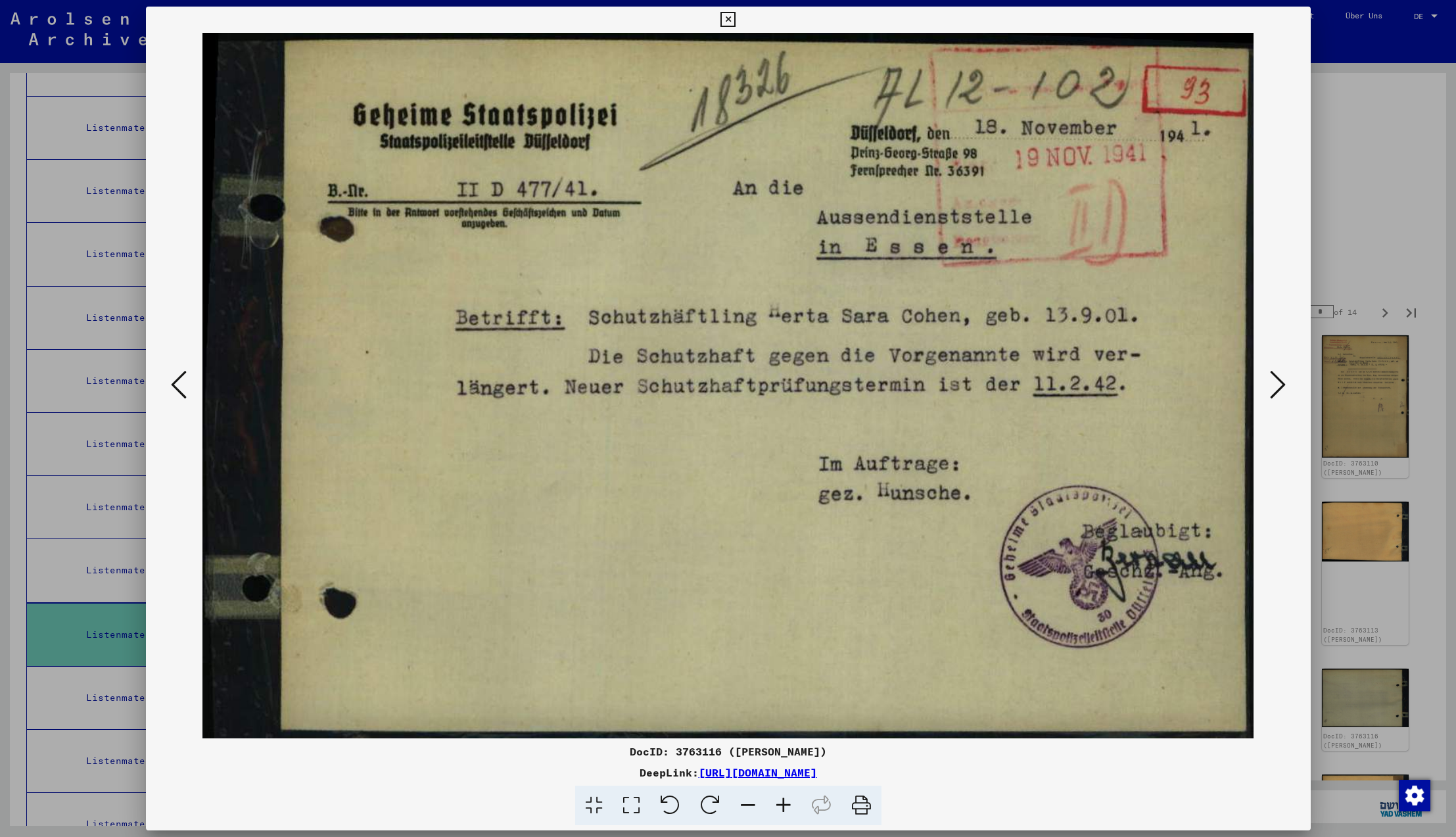
click at [1278, 384] on icon at bounding box center [1278, 385] width 16 height 32
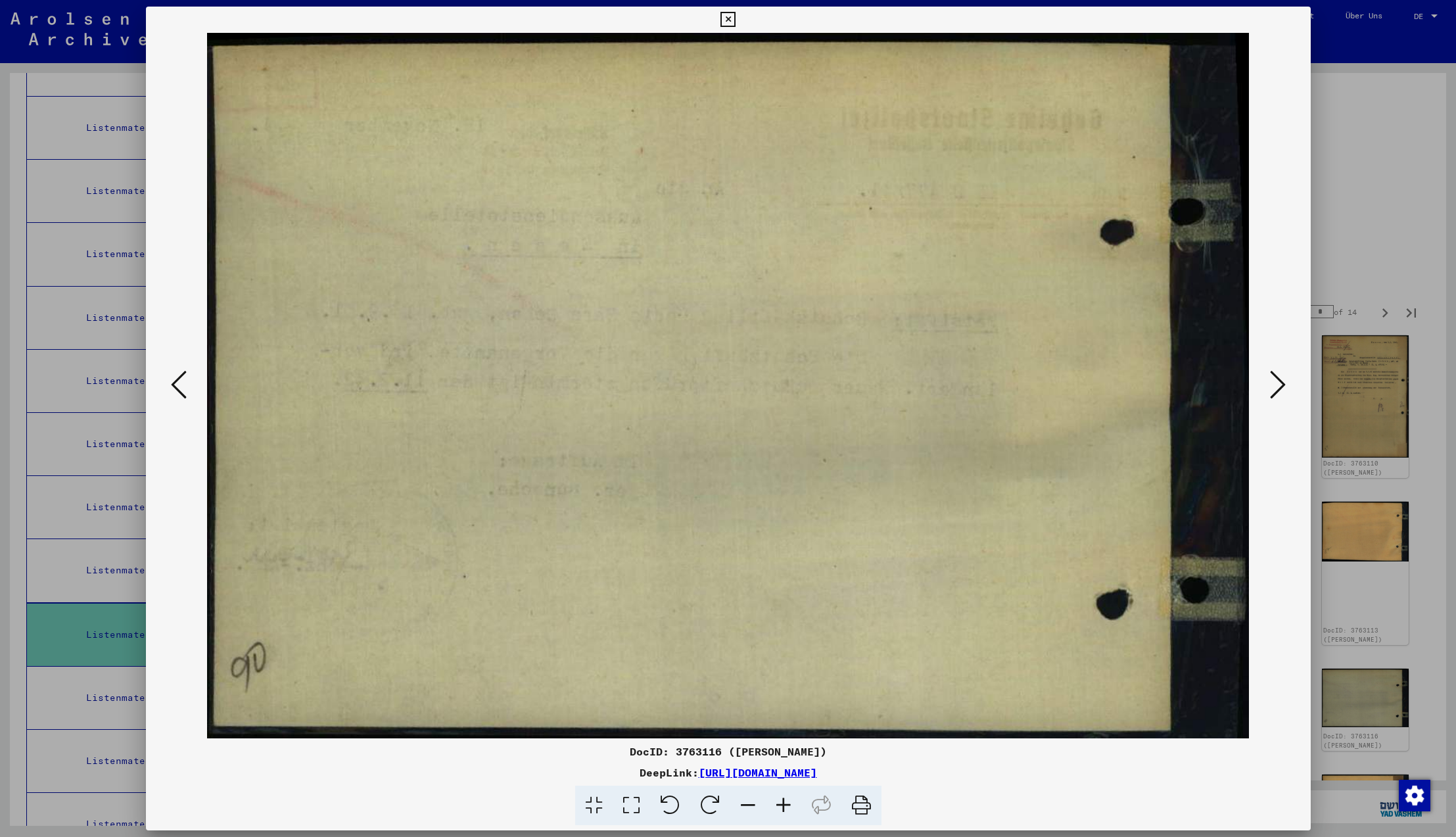
click at [1278, 384] on icon at bounding box center [1278, 385] width 16 height 32
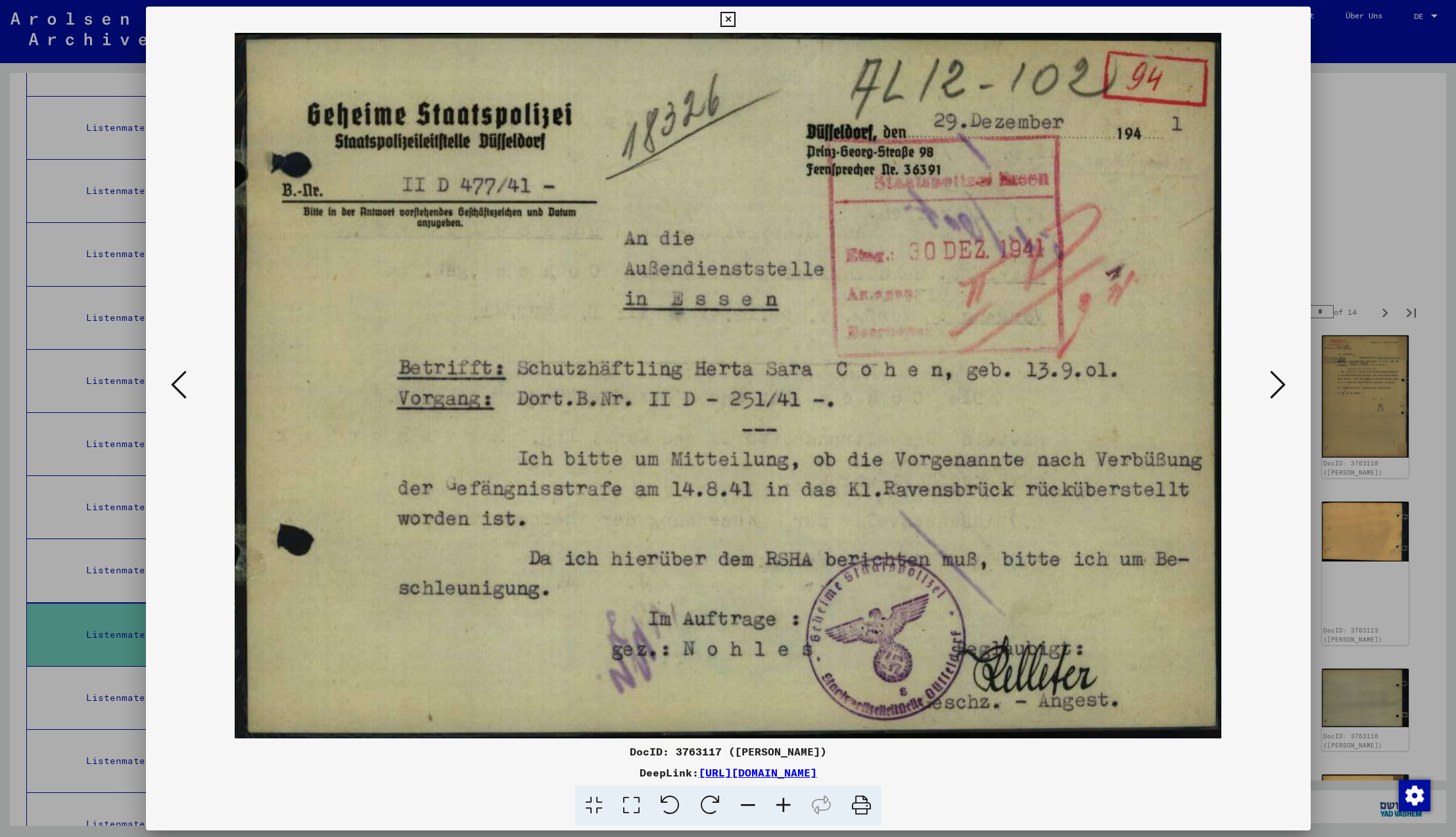
click at [1278, 384] on icon at bounding box center [1278, 385] width 16 height 32
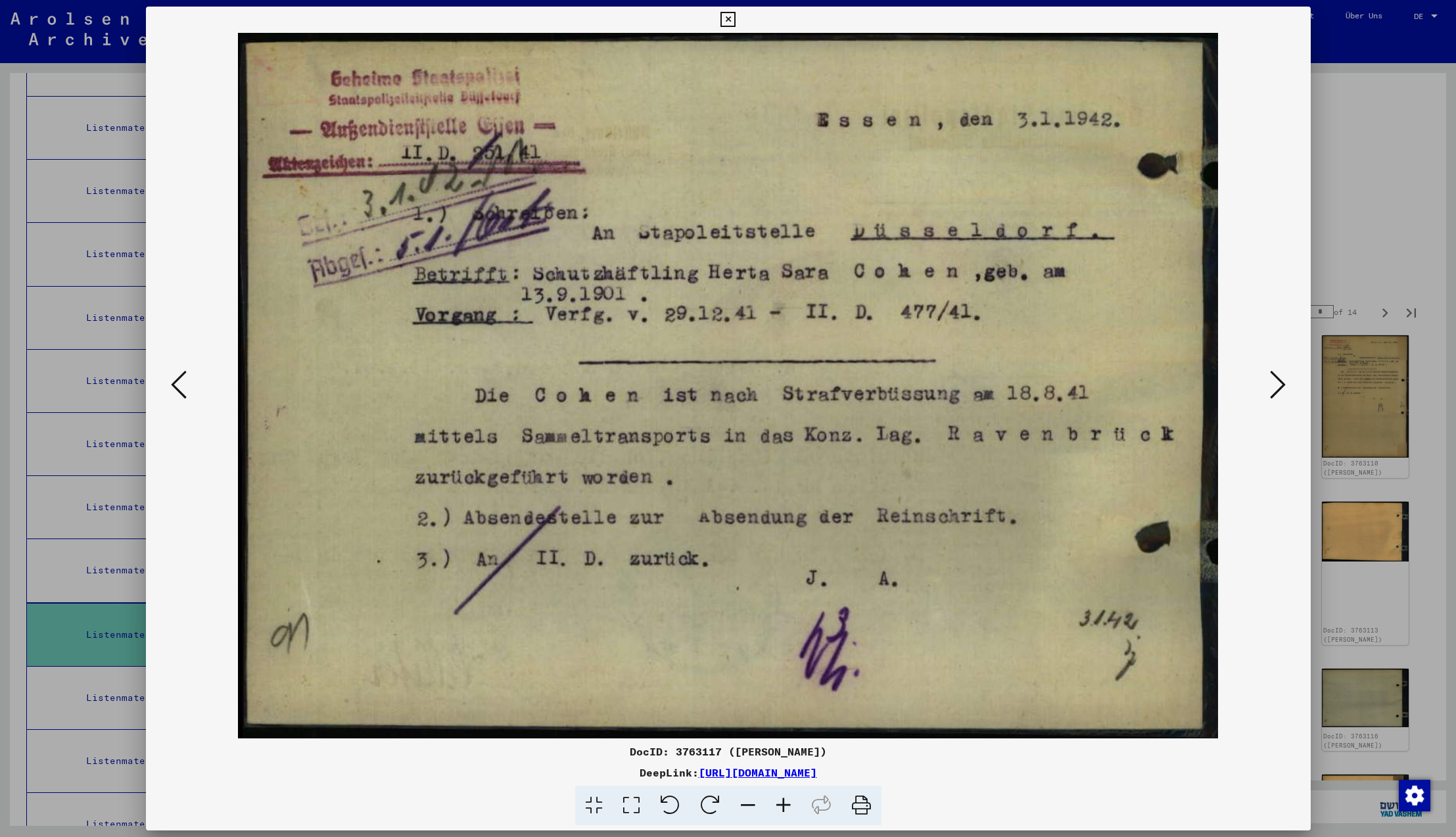
click at [1278, 384] on icon at bounding box center [1278, 385] width 16 height 32
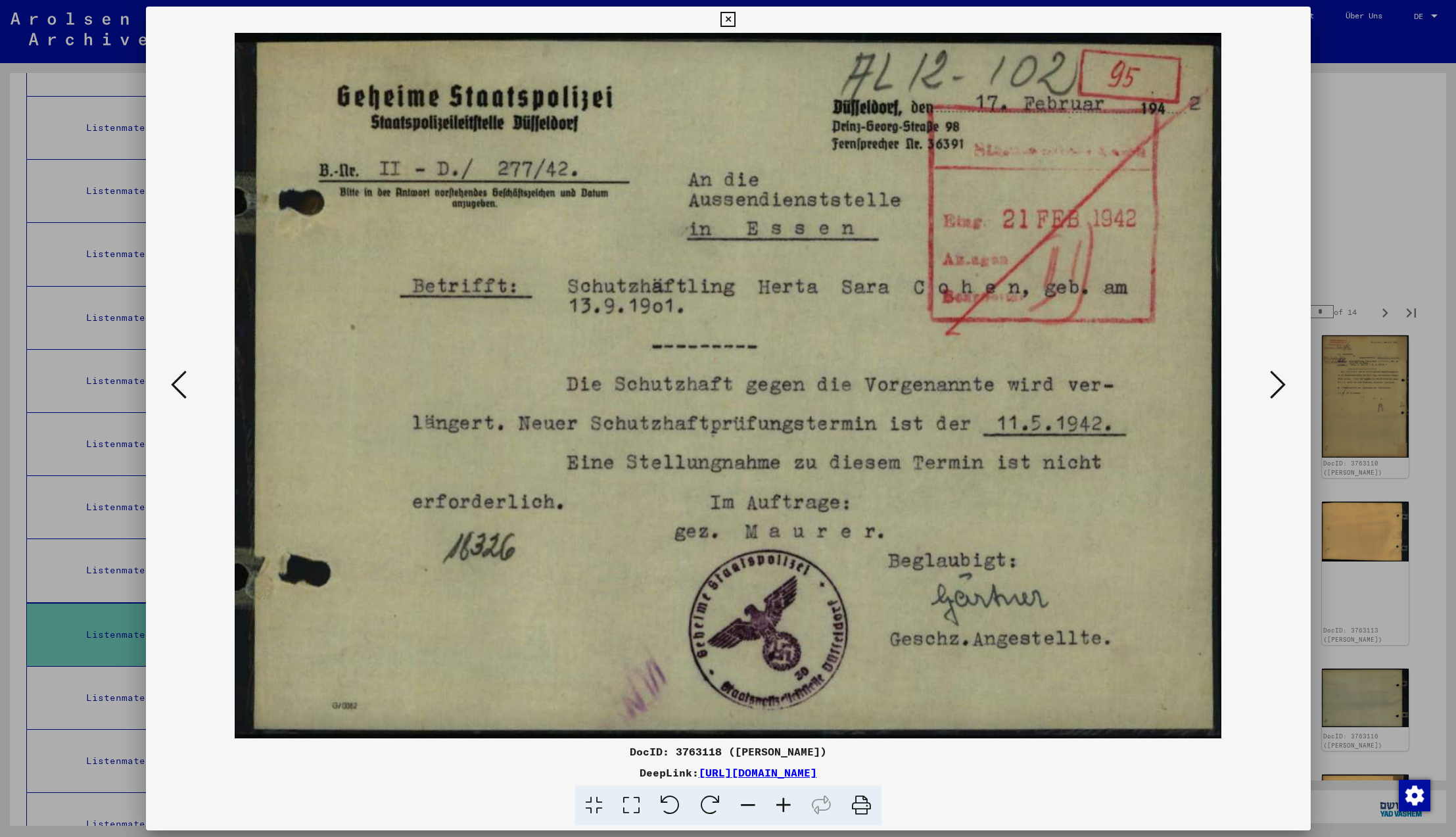
click at [1278, 384] on icon at bounding box center [1278, 385] width 16 height 32
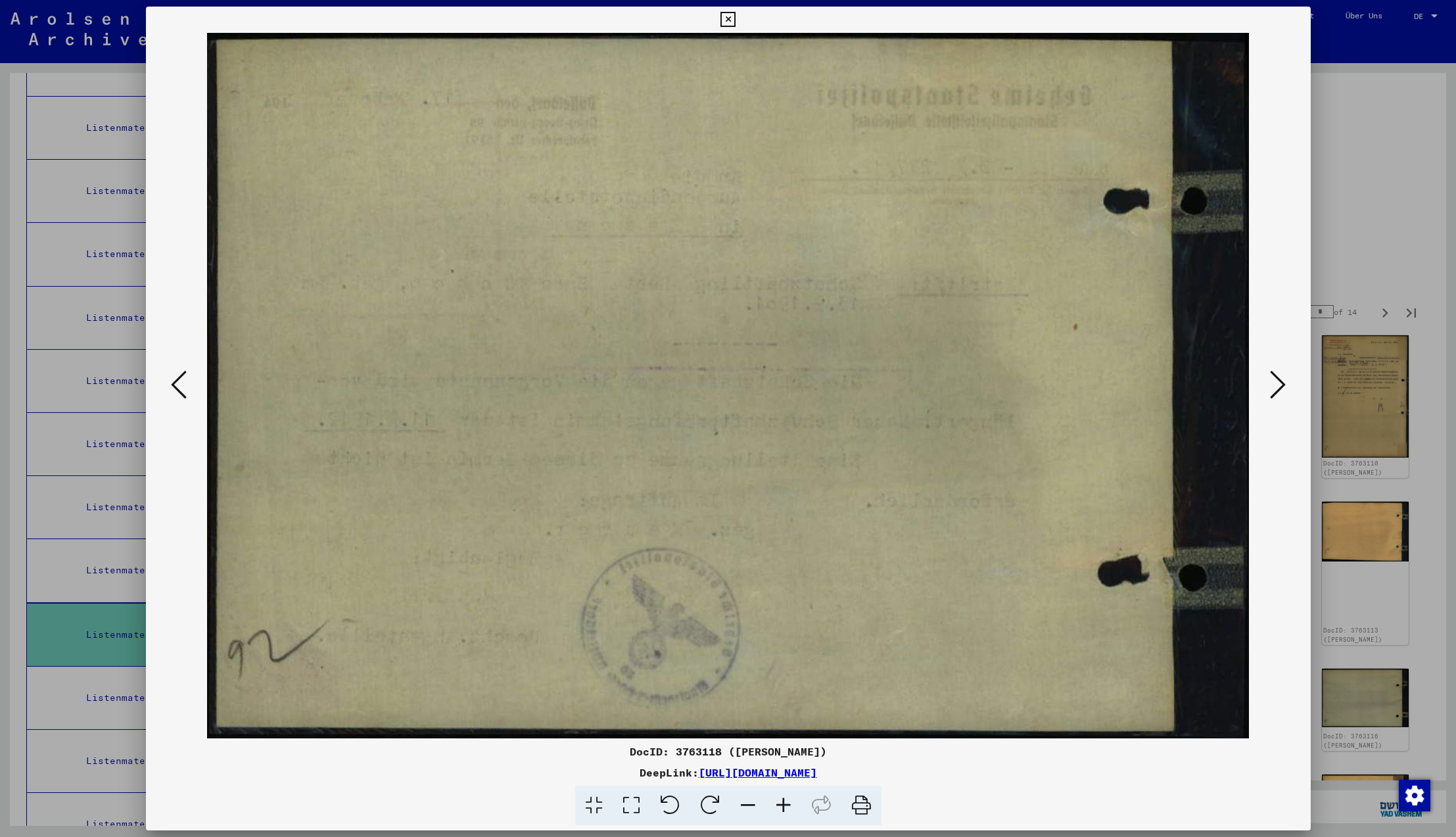
click at [178, 387] on icon at bounding box center [179, 385] width 16 height 32
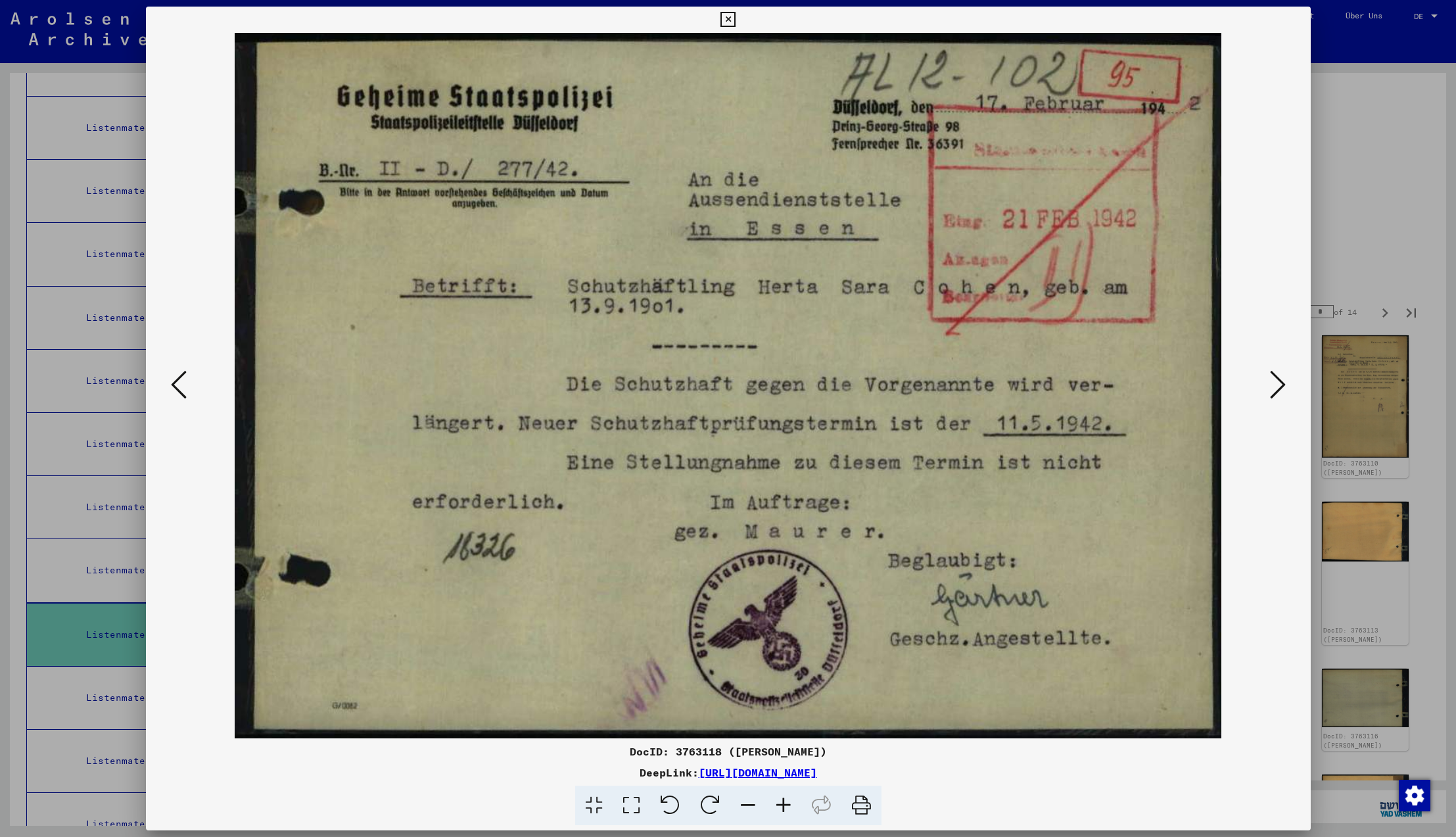
click at [1276, 389] on icon at bounding box center [1278, 385] width 16 height 32
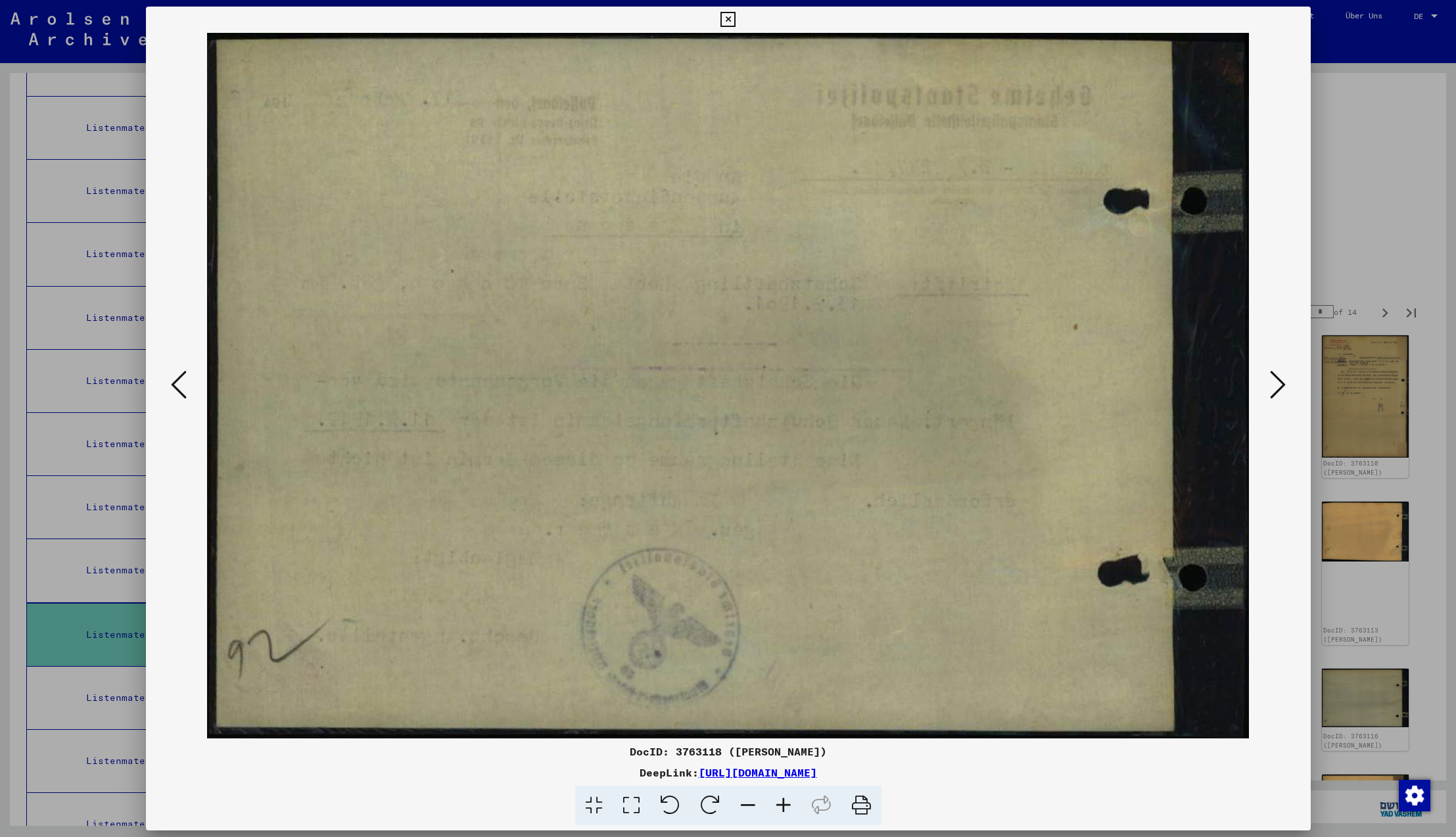
click at [1276, 389] on icon at bounding box center [1278, 385] width 16 height 32
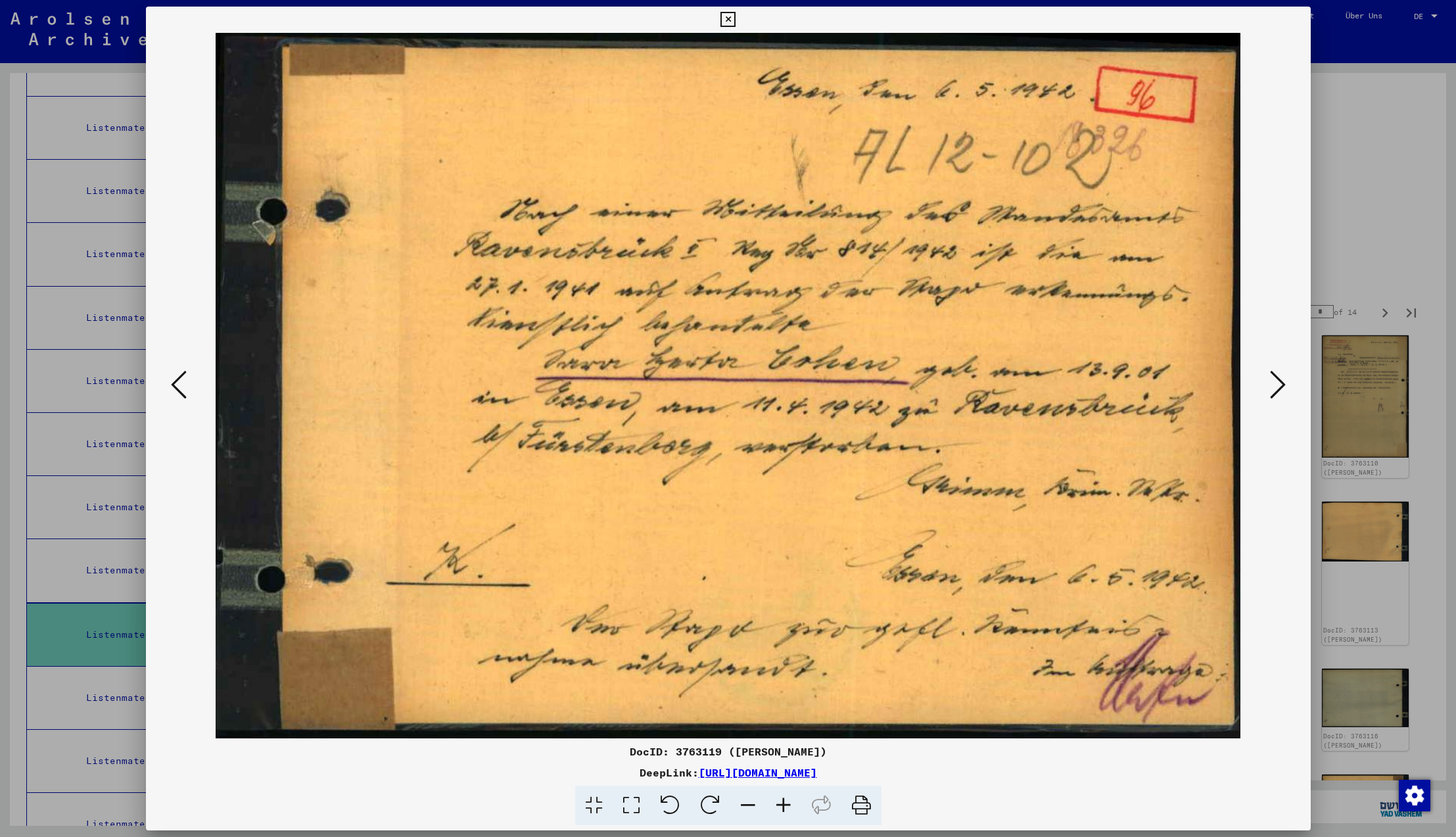
click at [177, 390] on icon at bounding box center [179, 385] width 16 height 32
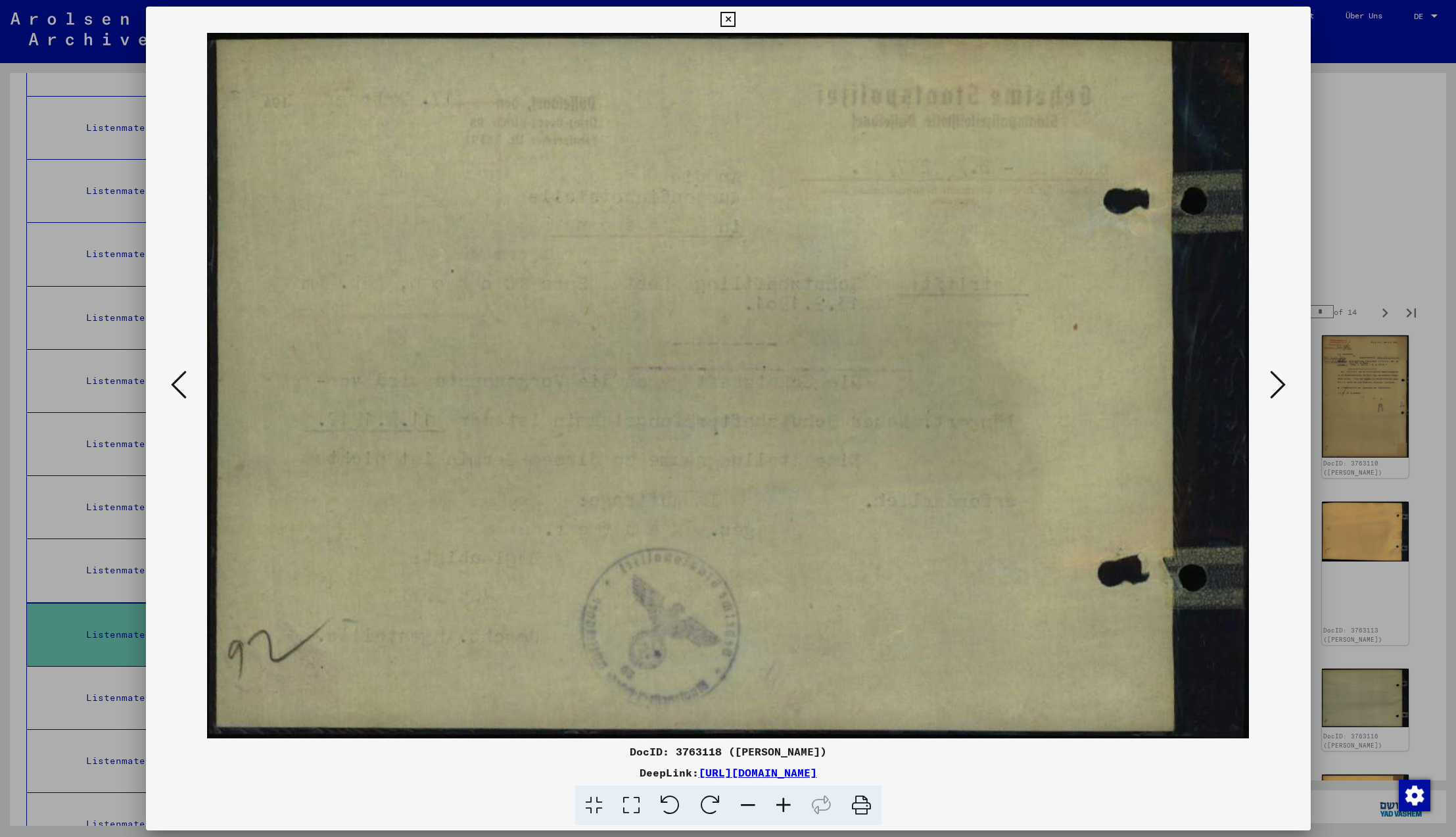
click at [177, 390] on icon at bounding box center [179, 385] width 16 height 32
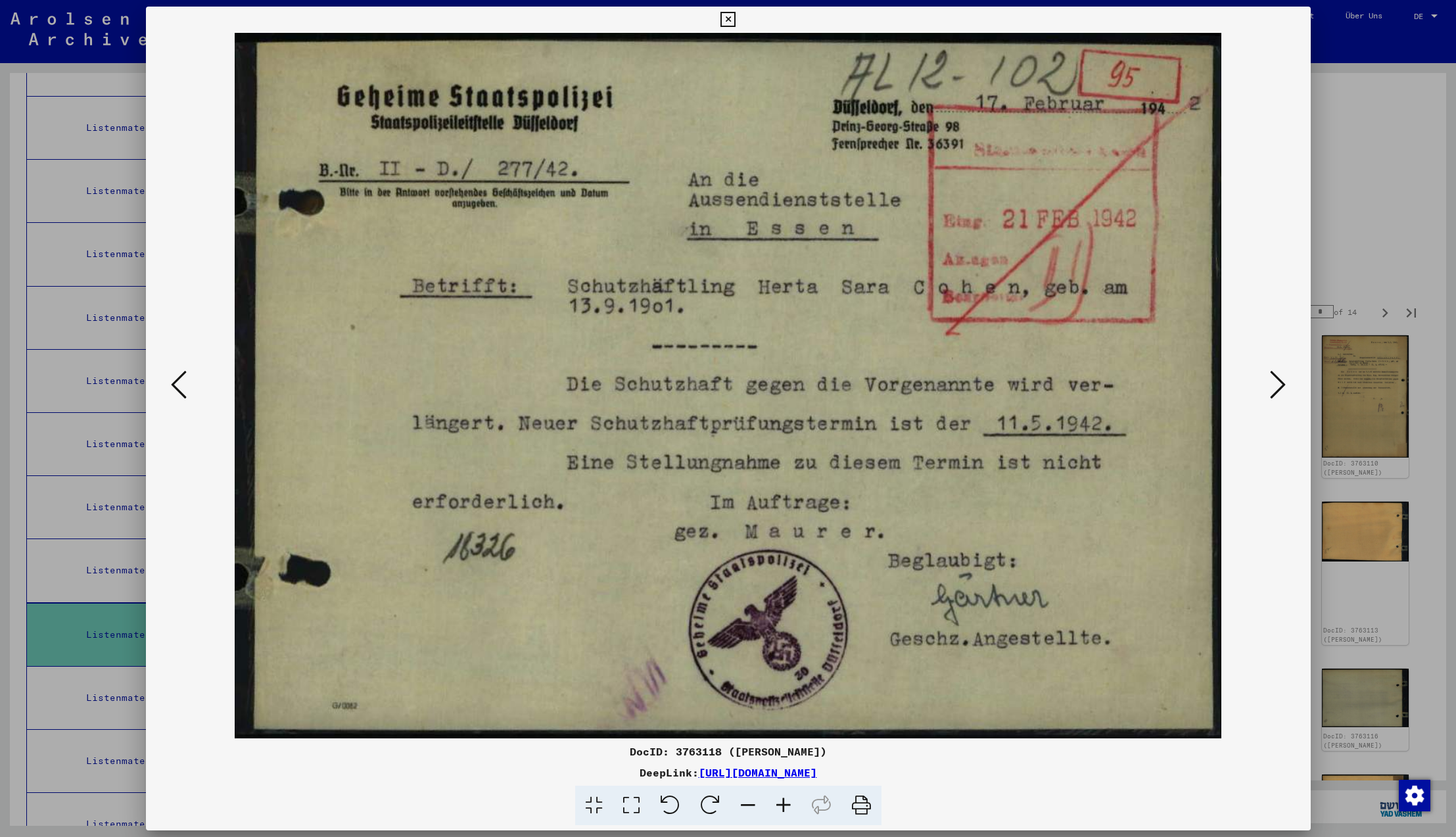
click at [1276, 386] on icon at bounding box center [1278, 385] width 16 height 32
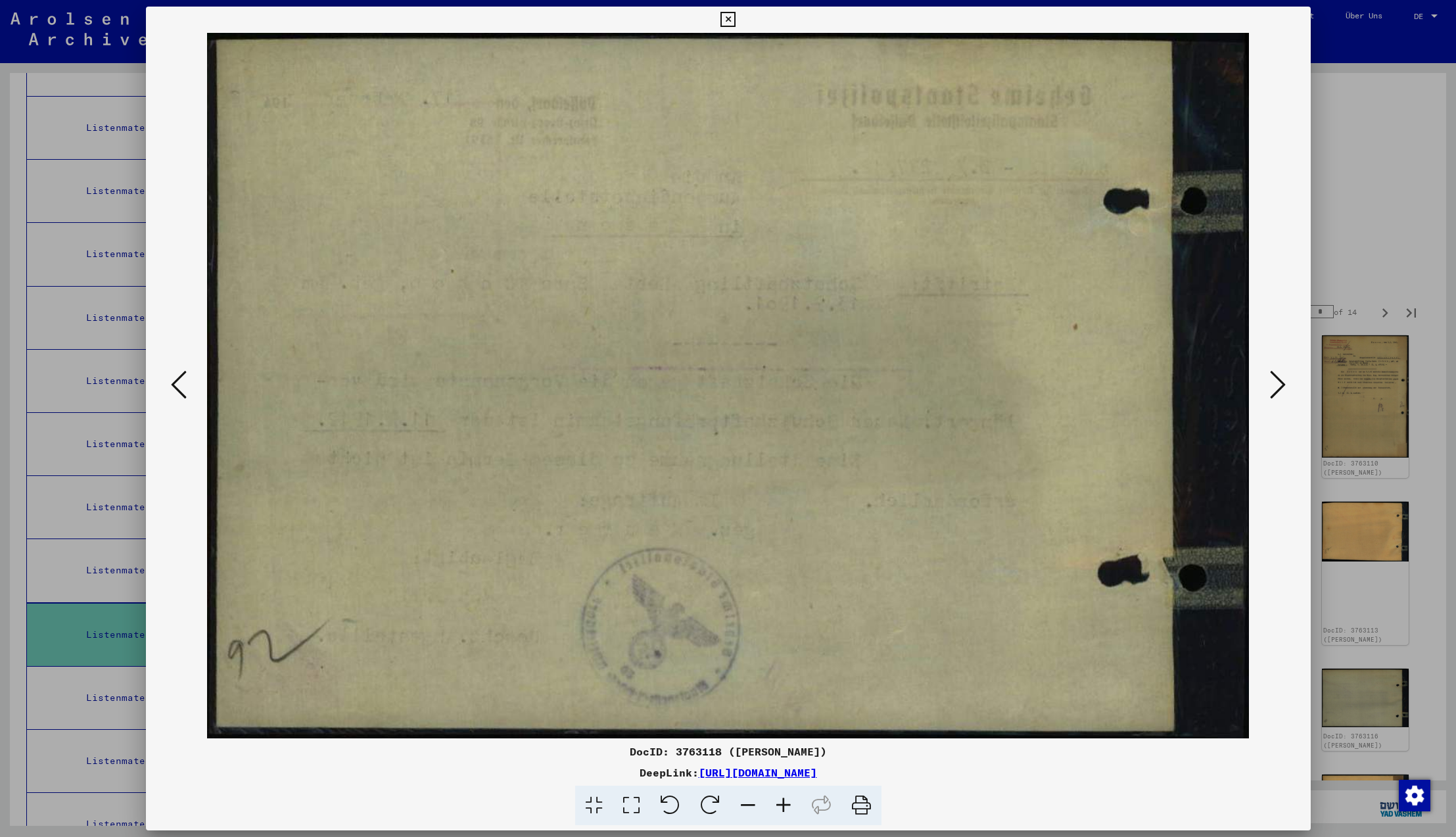
click at [1276, 386] on icon at bounding box center [1278, 385] width 16 height 32
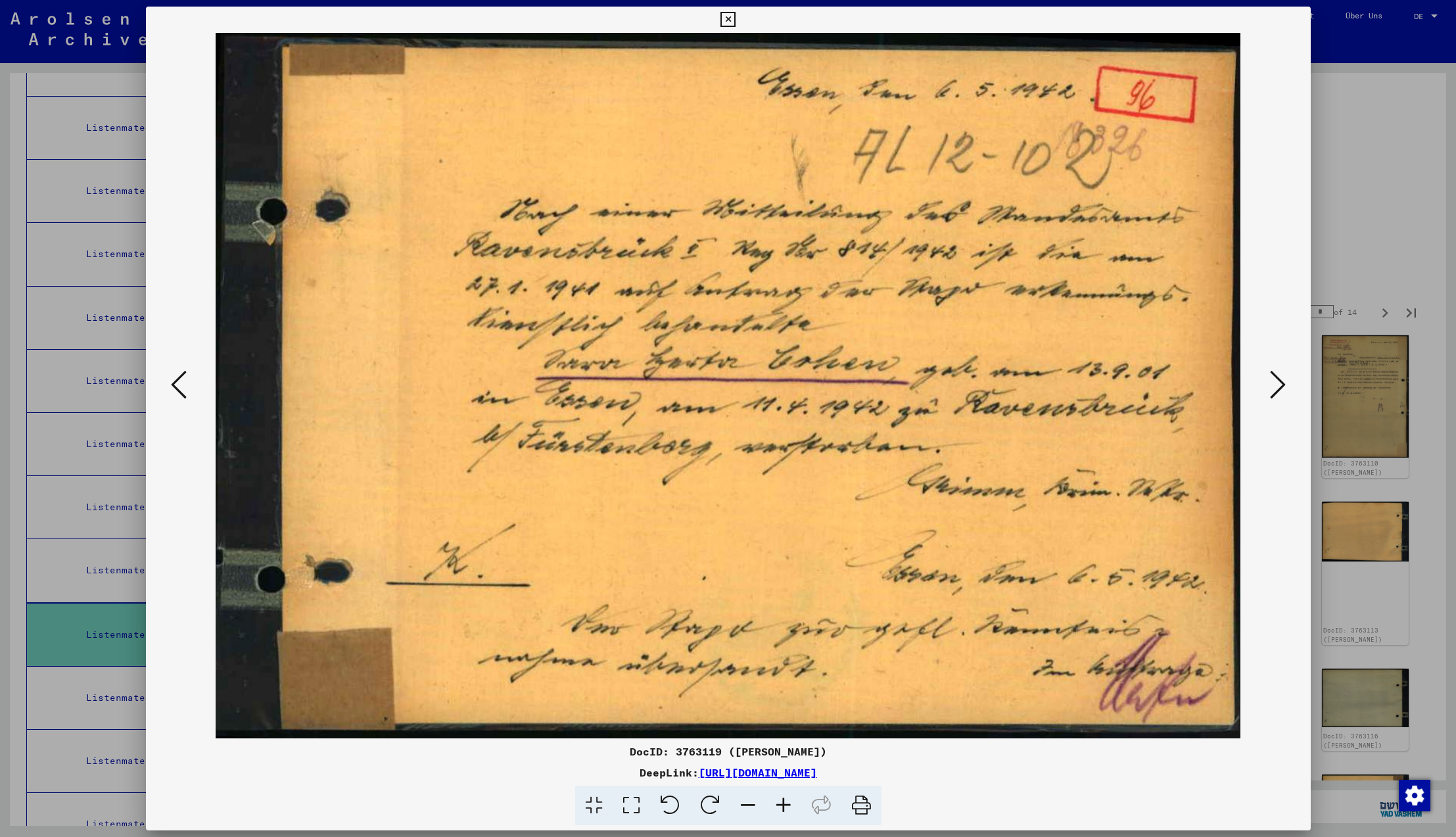
click at [1276, 386] on icon at bounding box center [1278, 385] width 16 height 32
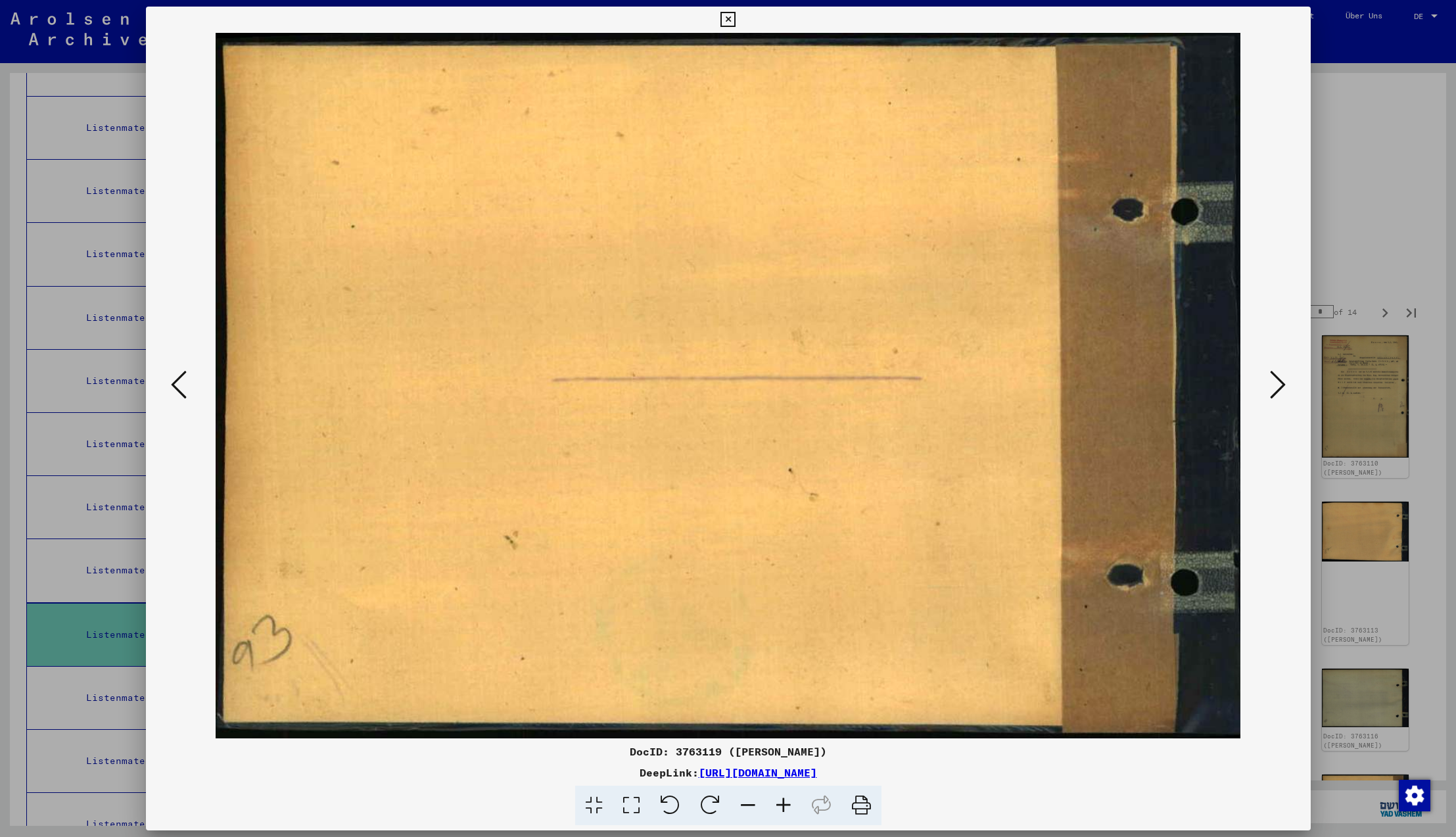
click at [1276, 386] on icon at bounding box center [1278, 385] width 16 height 32
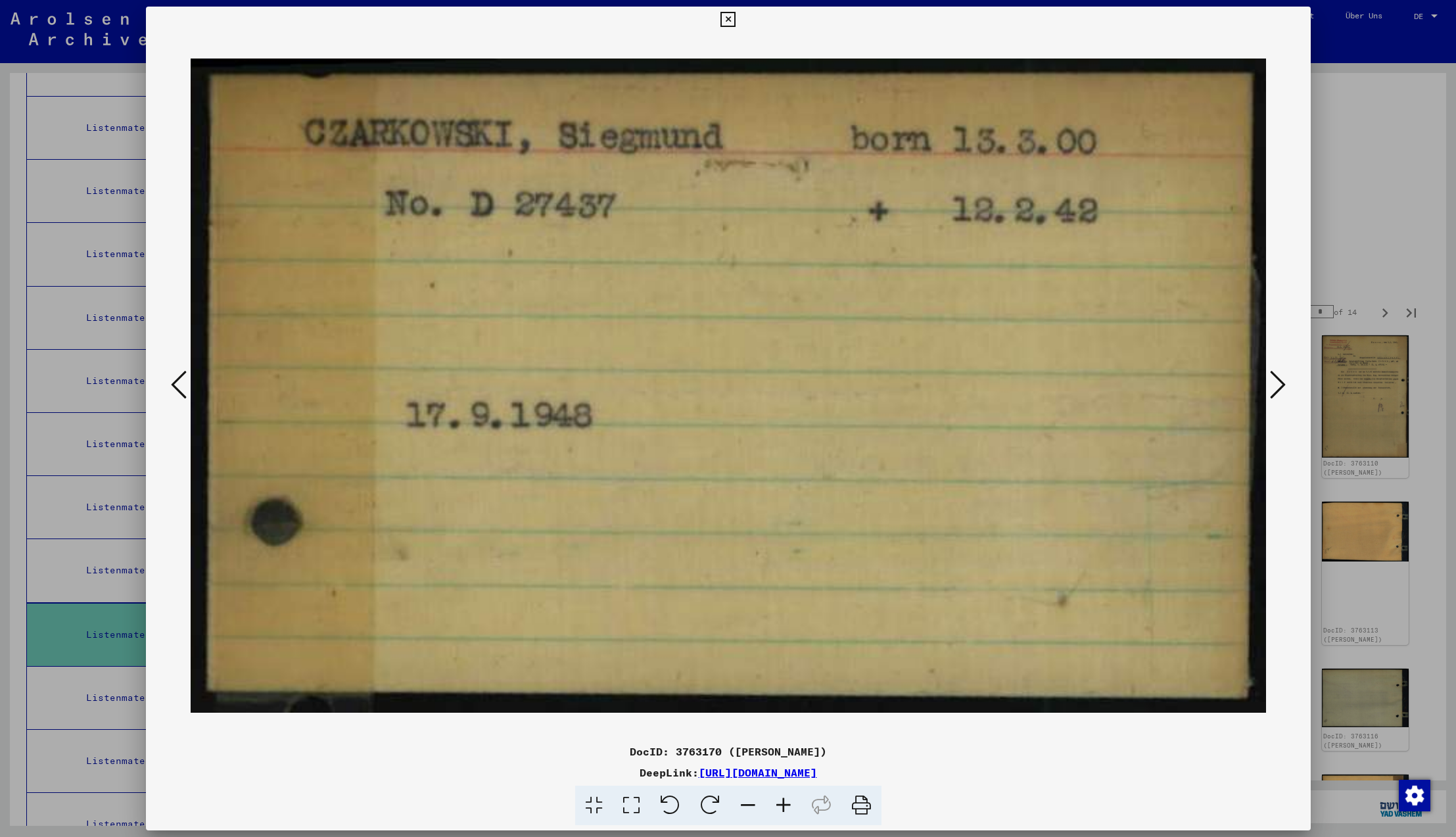
click at [1276, 386] on icon at bounding box center [1278, 385] width 16 height 32
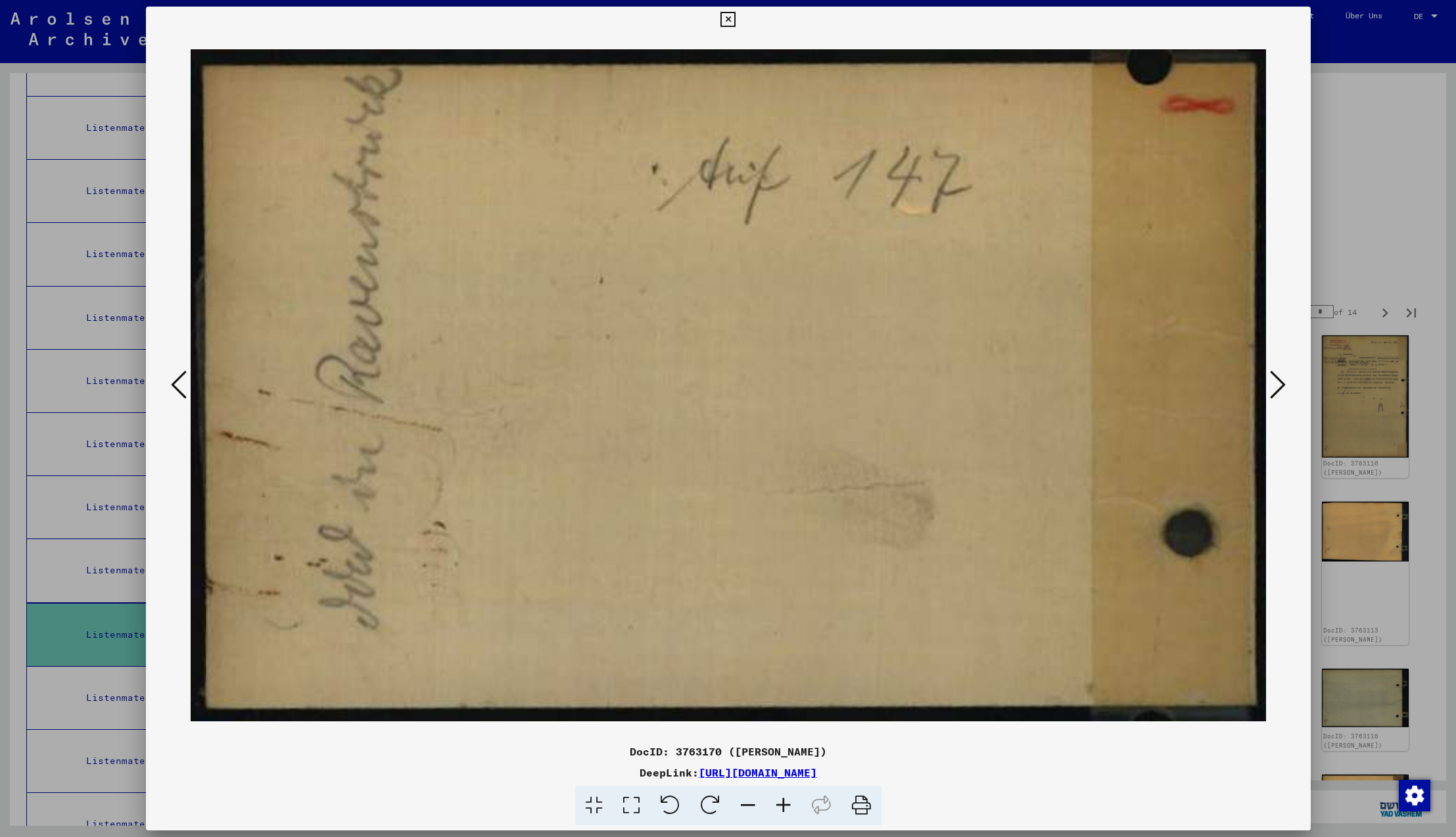
click at [1276, 386] on icon at bounding box center [1278, 385] width 16 height 32
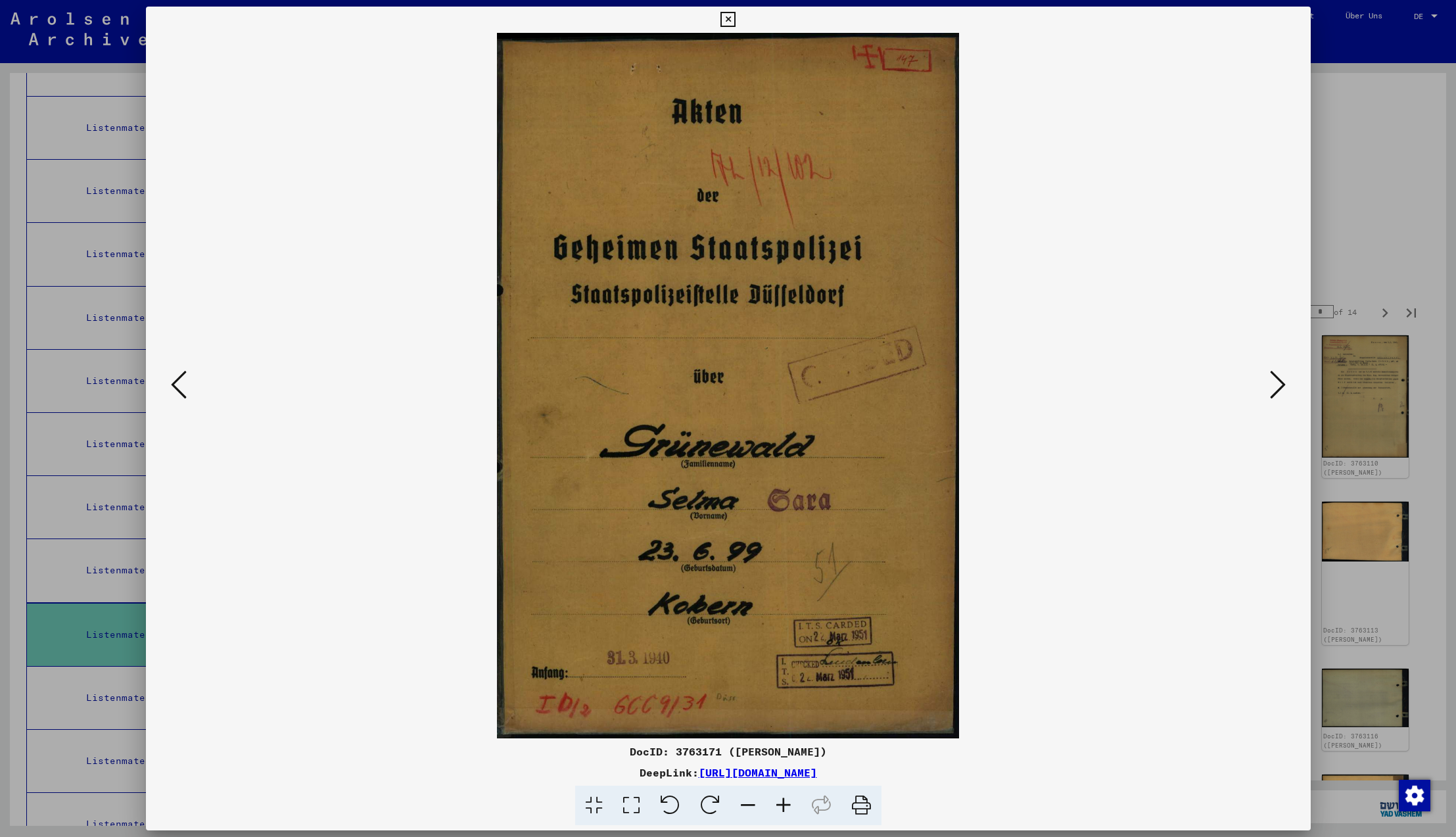
click at [1276, 386] on icon at bounding box center [1278, 385] width 16 height 32
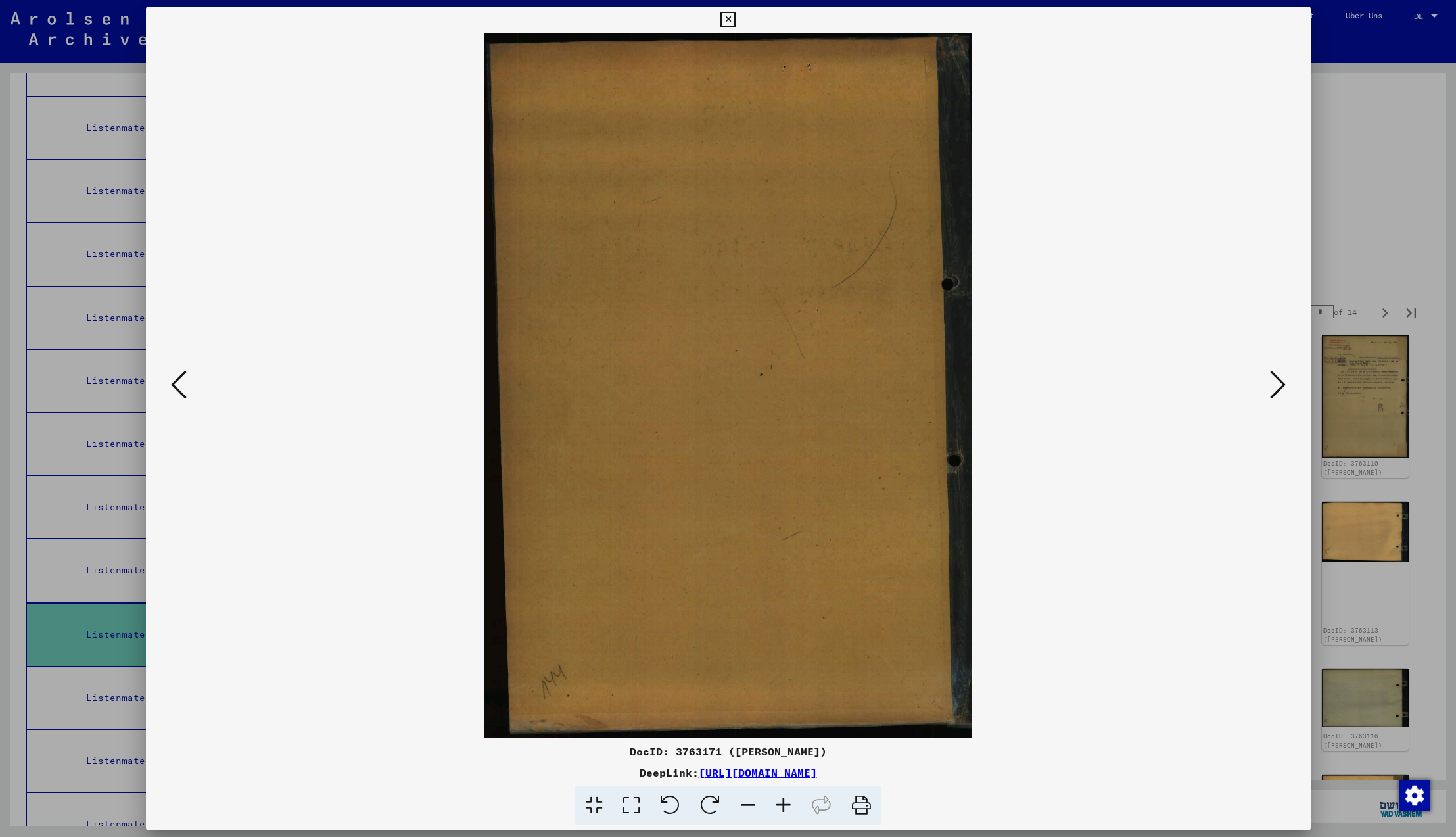
click at [1276, 386] on icon at bounding box center [1278, 385] width 16 height 32
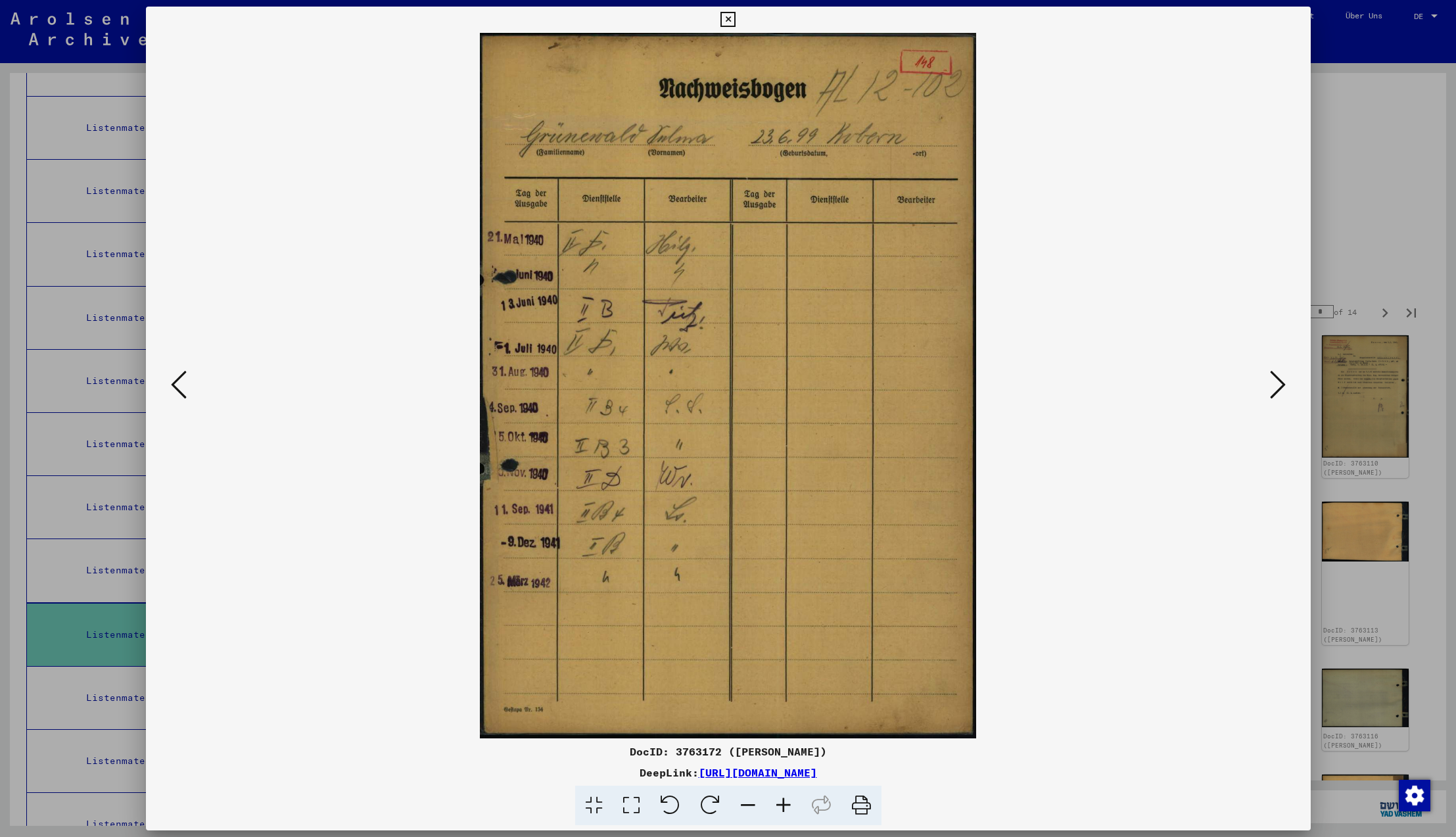
click at [1276, 386] on icon at bounding box center [1278, 385] width 16 height 32
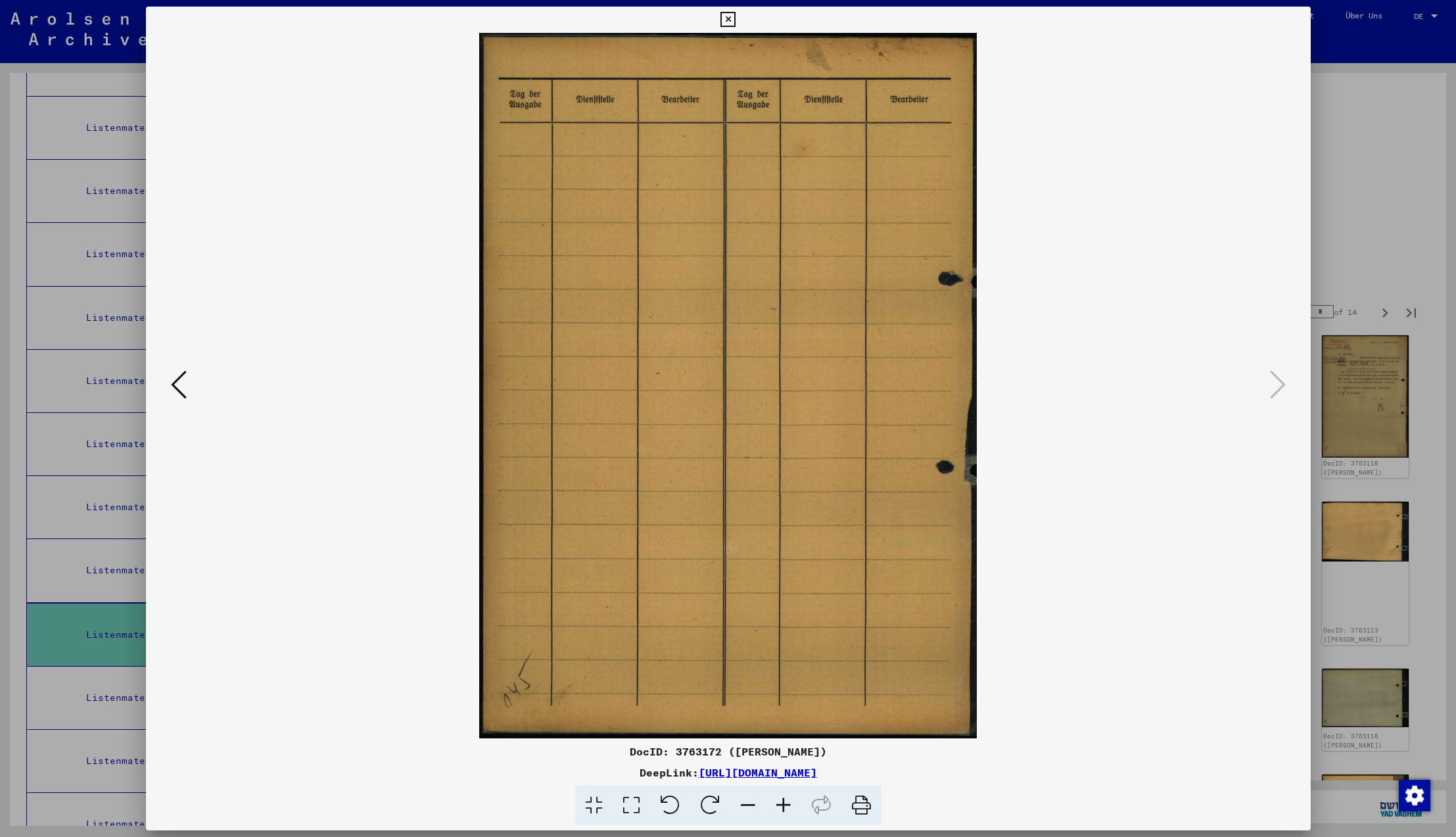
click at [1276, 386] on icon at bounding box center [1278, 385] width 16 height 32
click at [736, 20] on icon at bounding box center [728, 20] width 15 height 16
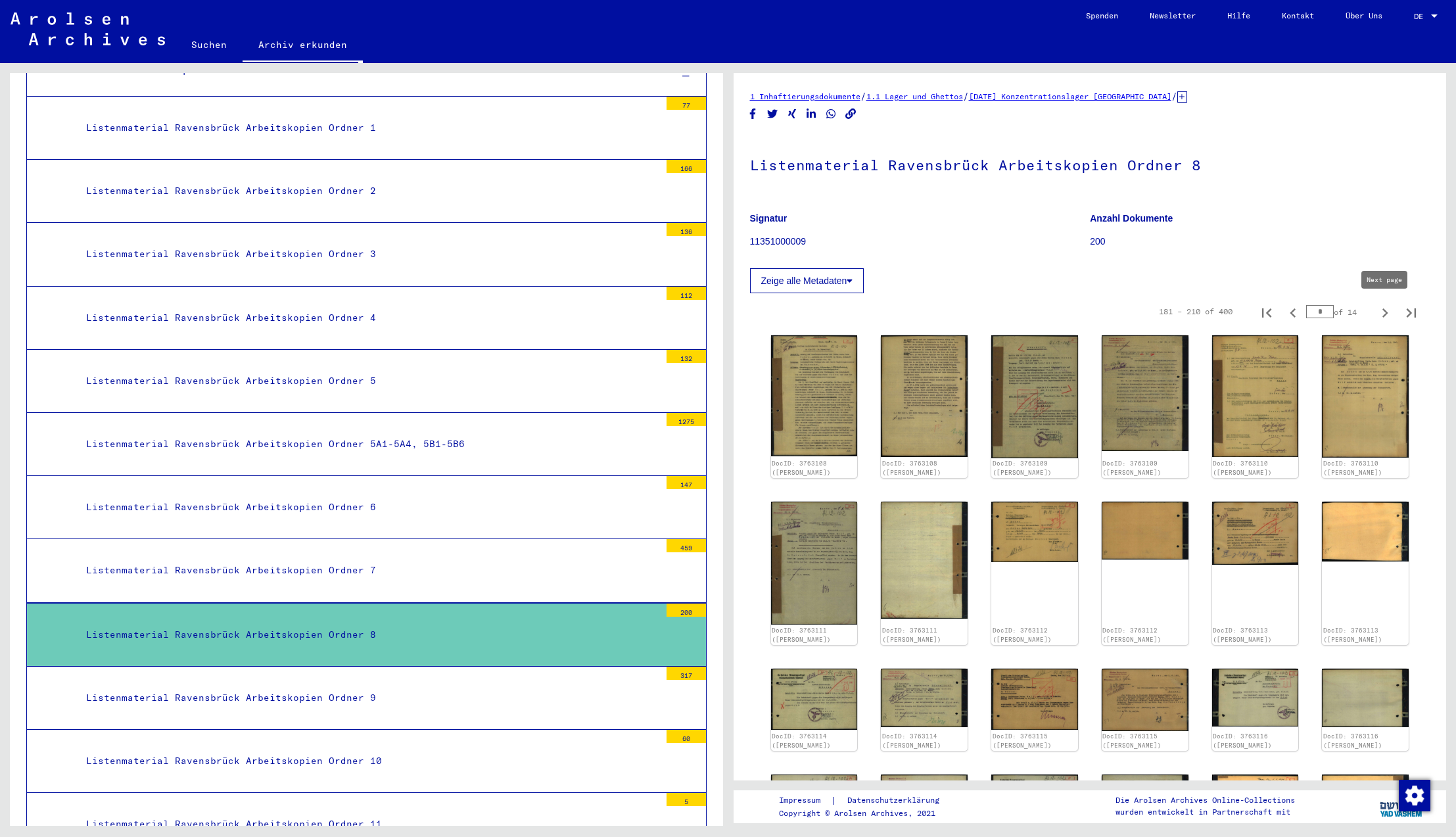
click at [1384, 312] on icon "Next page" at bounding box center [1385, 313] width 19 height 19
type input "*"
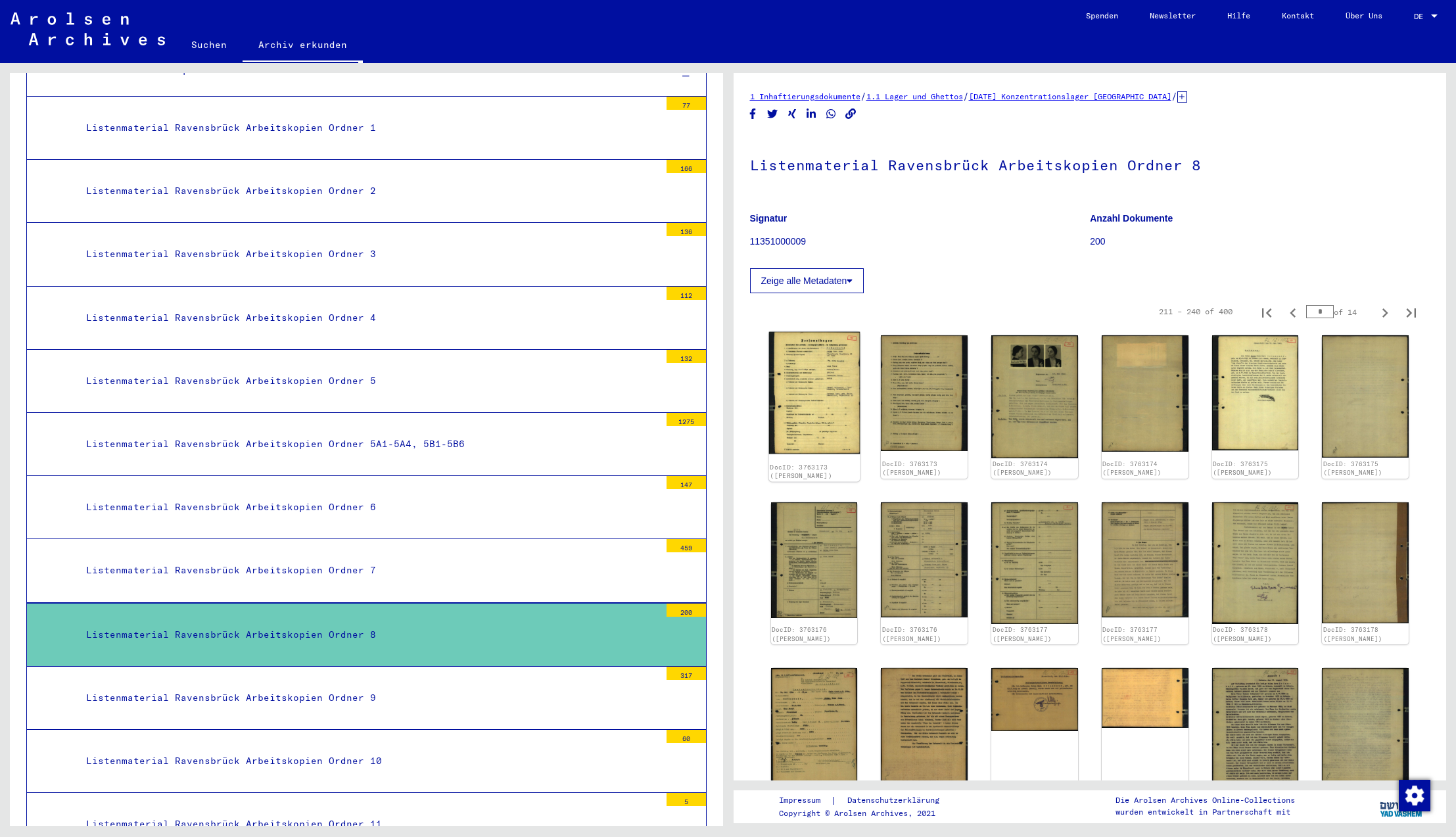
click at [830, 355] on img at bounding box center [814, 393] width 91 height 122
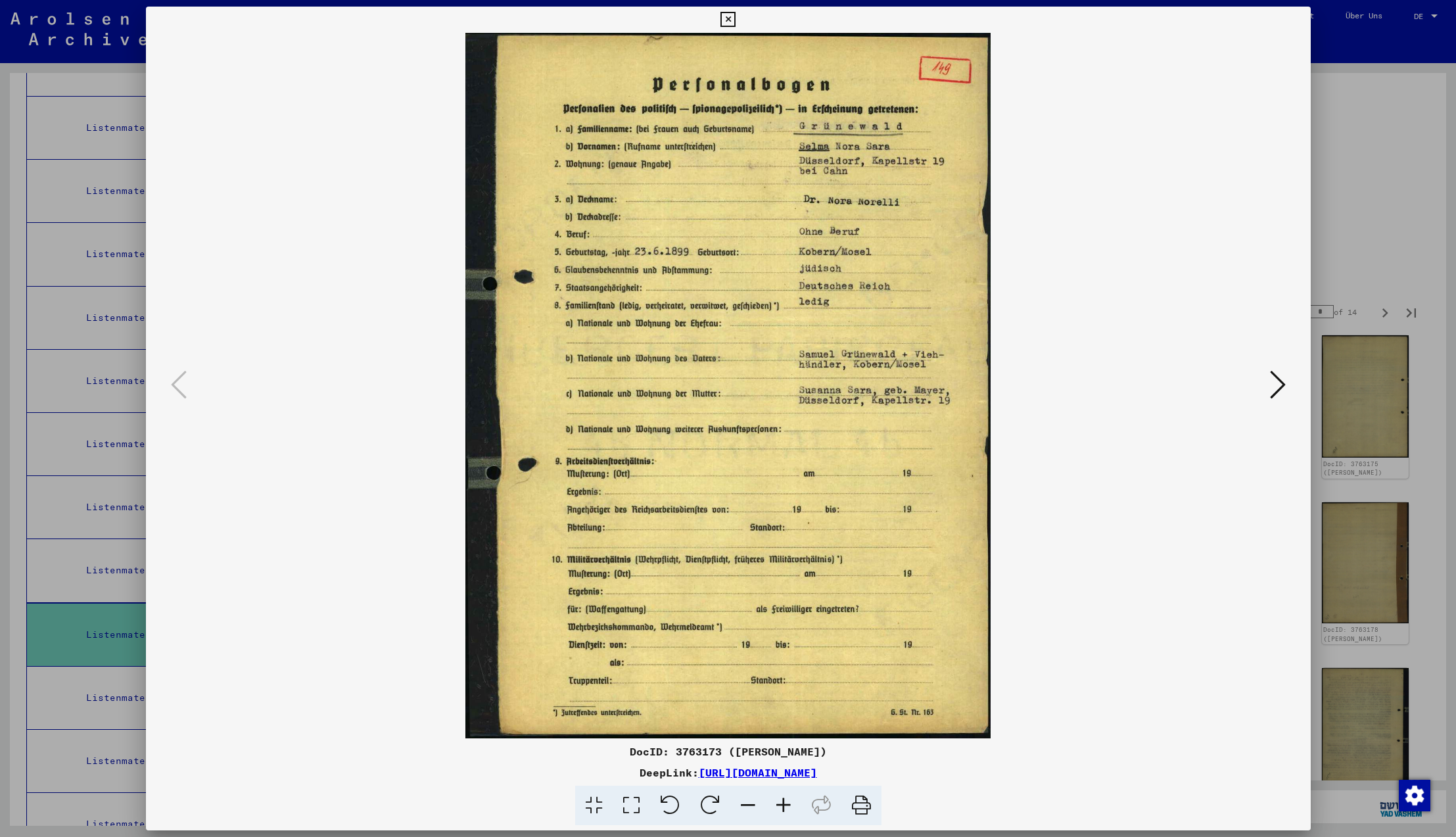
click at [1275, 387] on icon at bounding box center [1278, 385] width 16 height 32
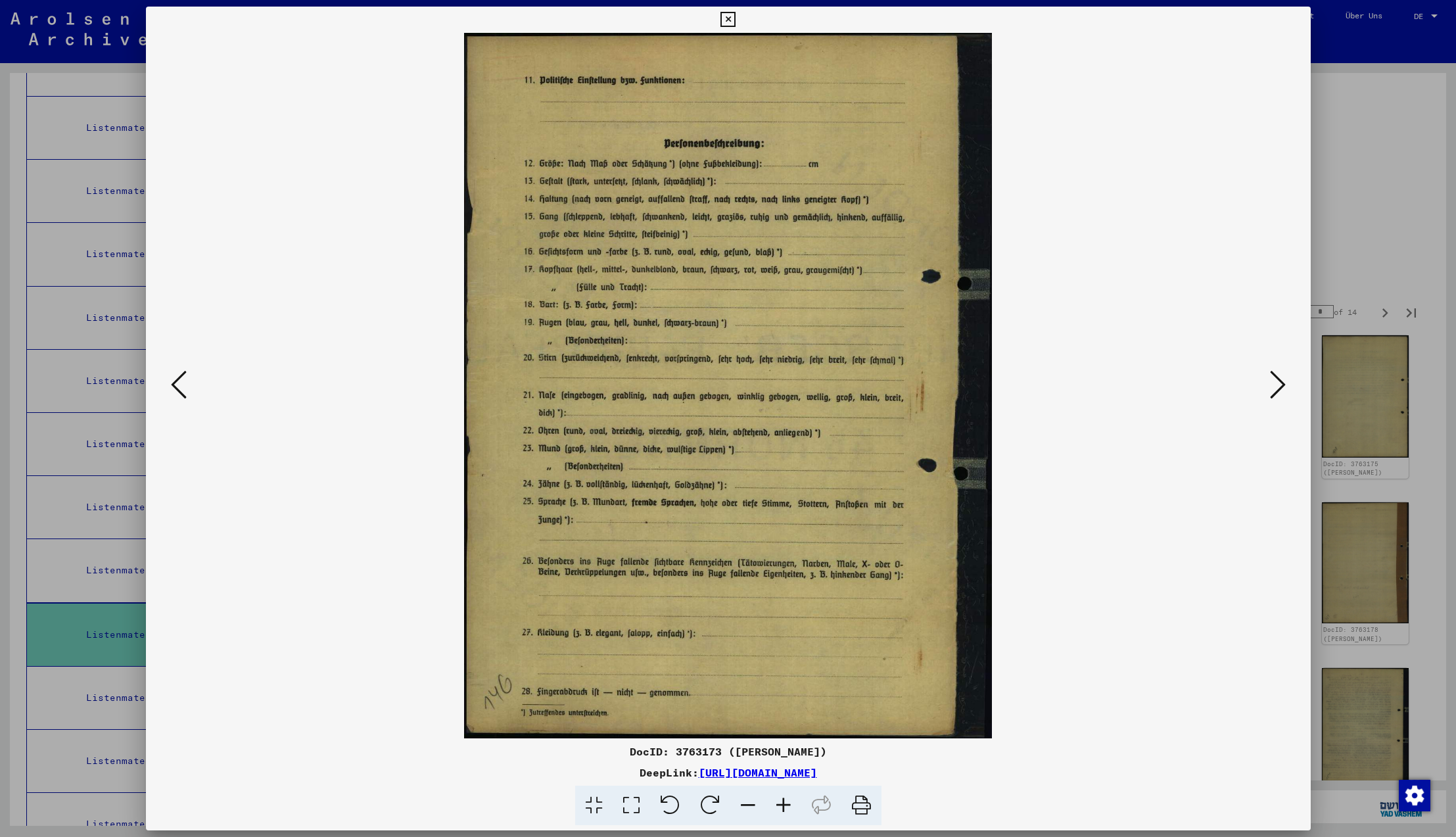
click at [1275, 387] on icon at bounding box center [1278, 385] width 16 height 32
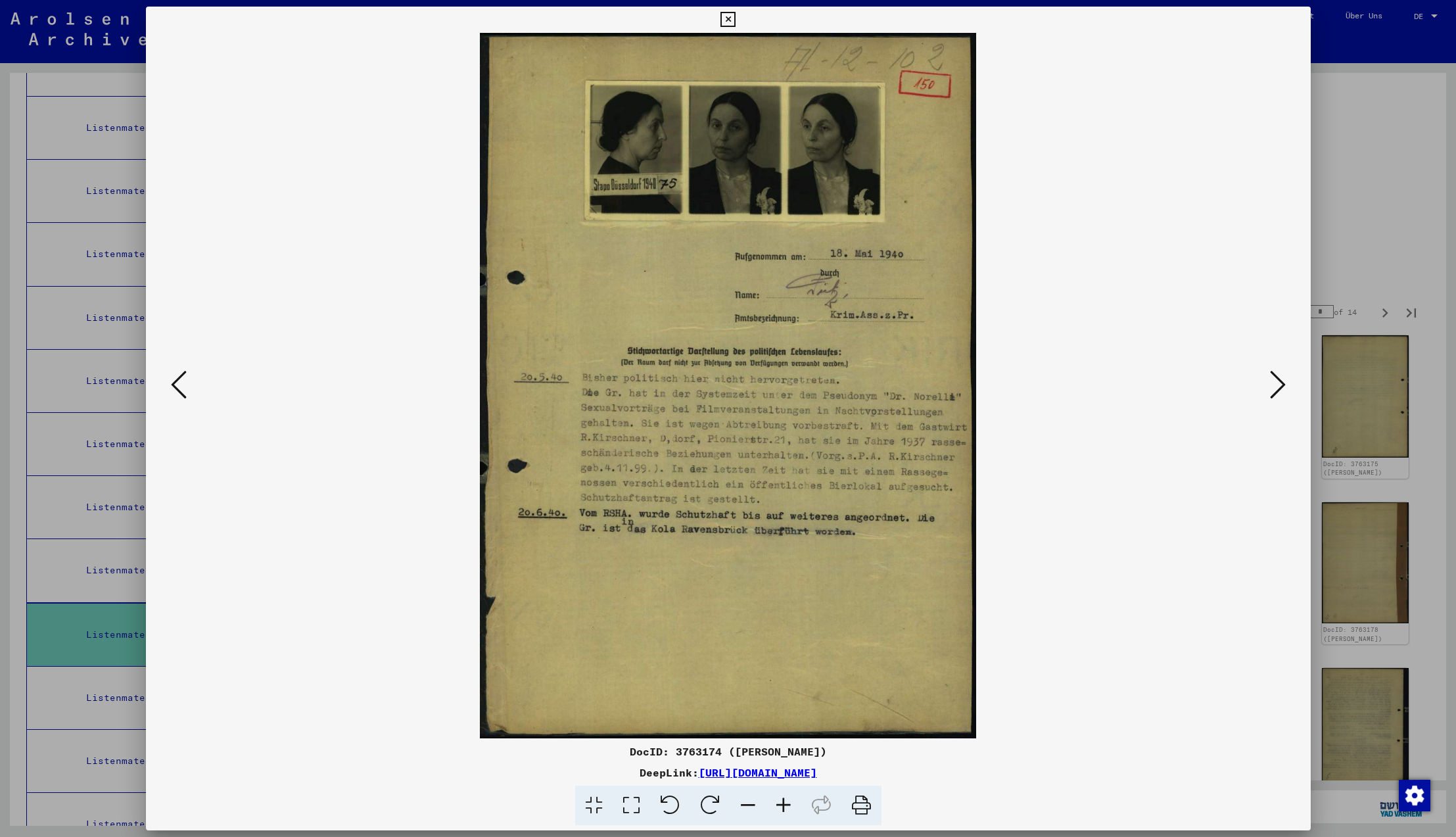
click at [1275, 387] on icon at bounding box center [1278, 385] width 16 height 32
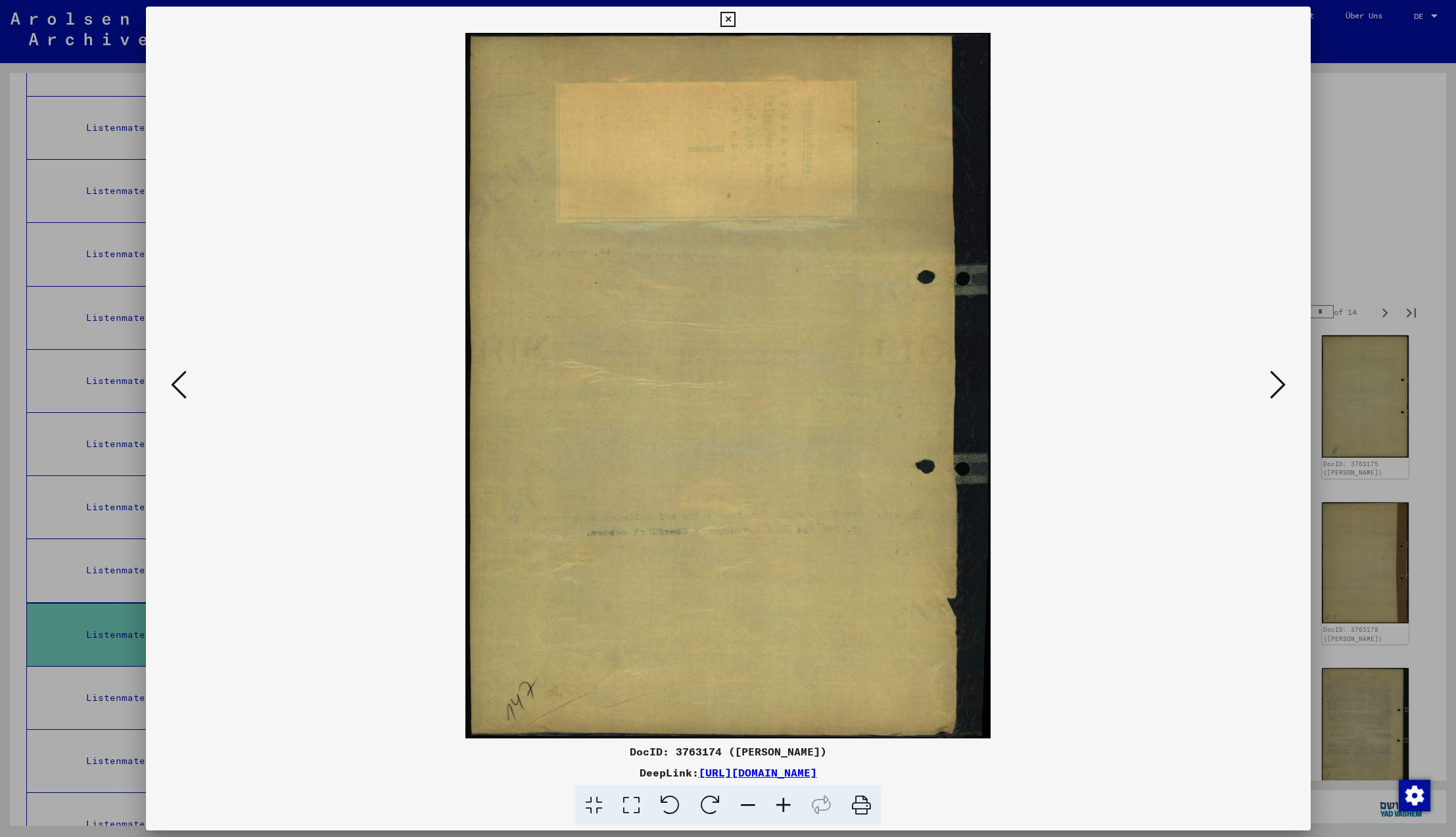
click at [1275, 387] on icon at bounding box center [1278, 385] width 16 height 32
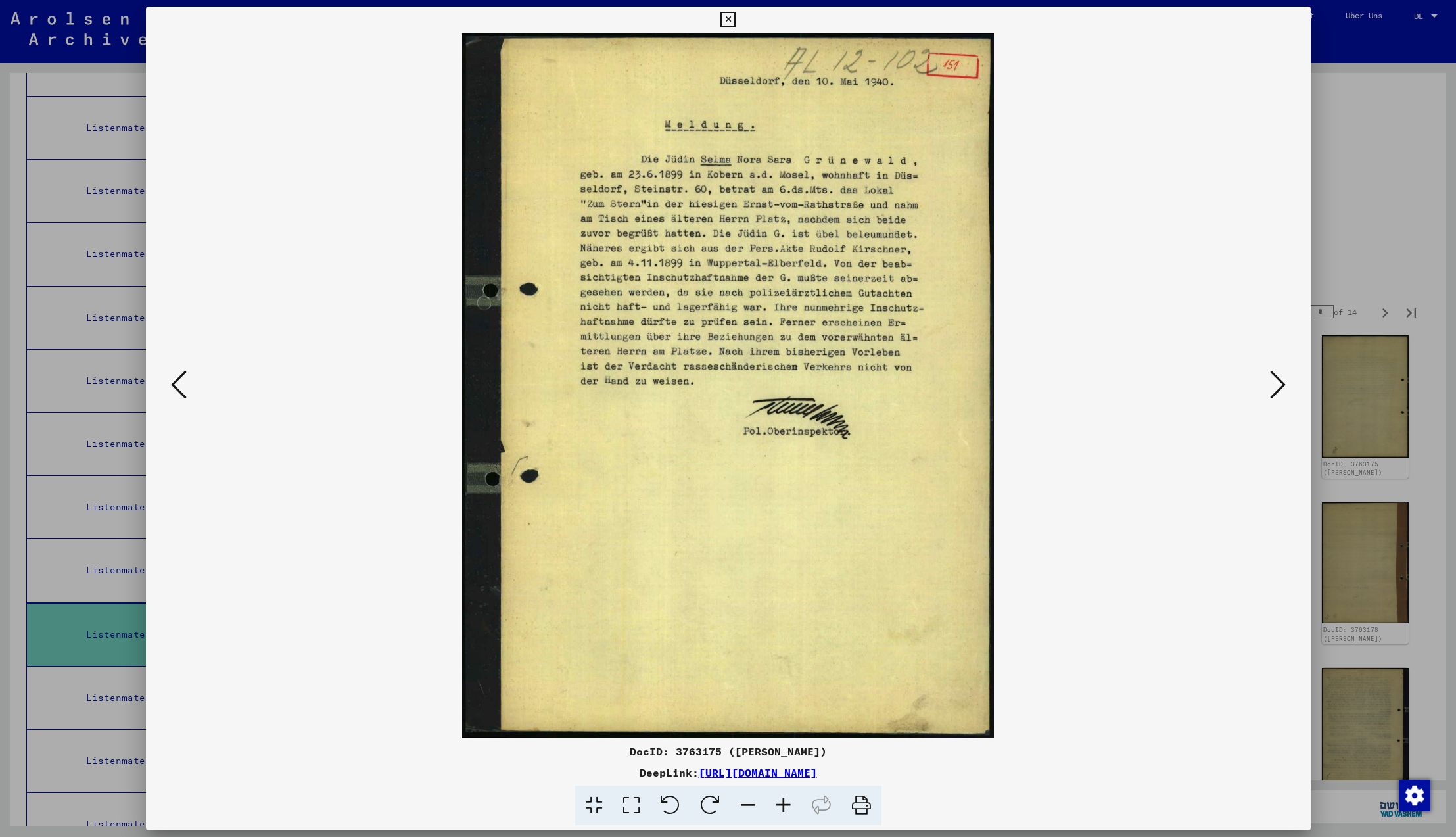
click at [1275, 384] on icon at bounding box center [1278, 385] width 16 height 32
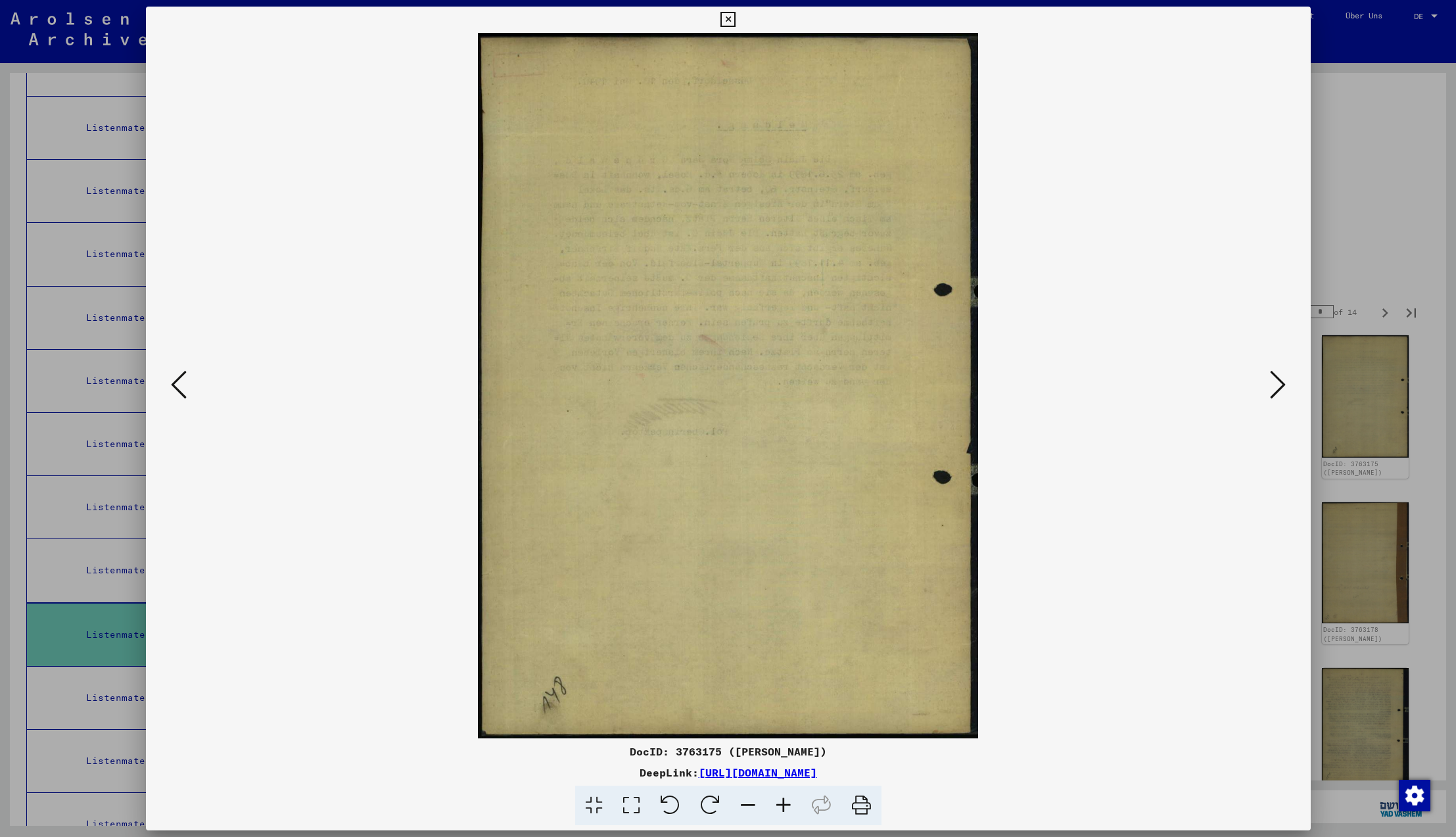
click at [1275, 384] on icon at bounding box center [1278, 385] width 16 height 32
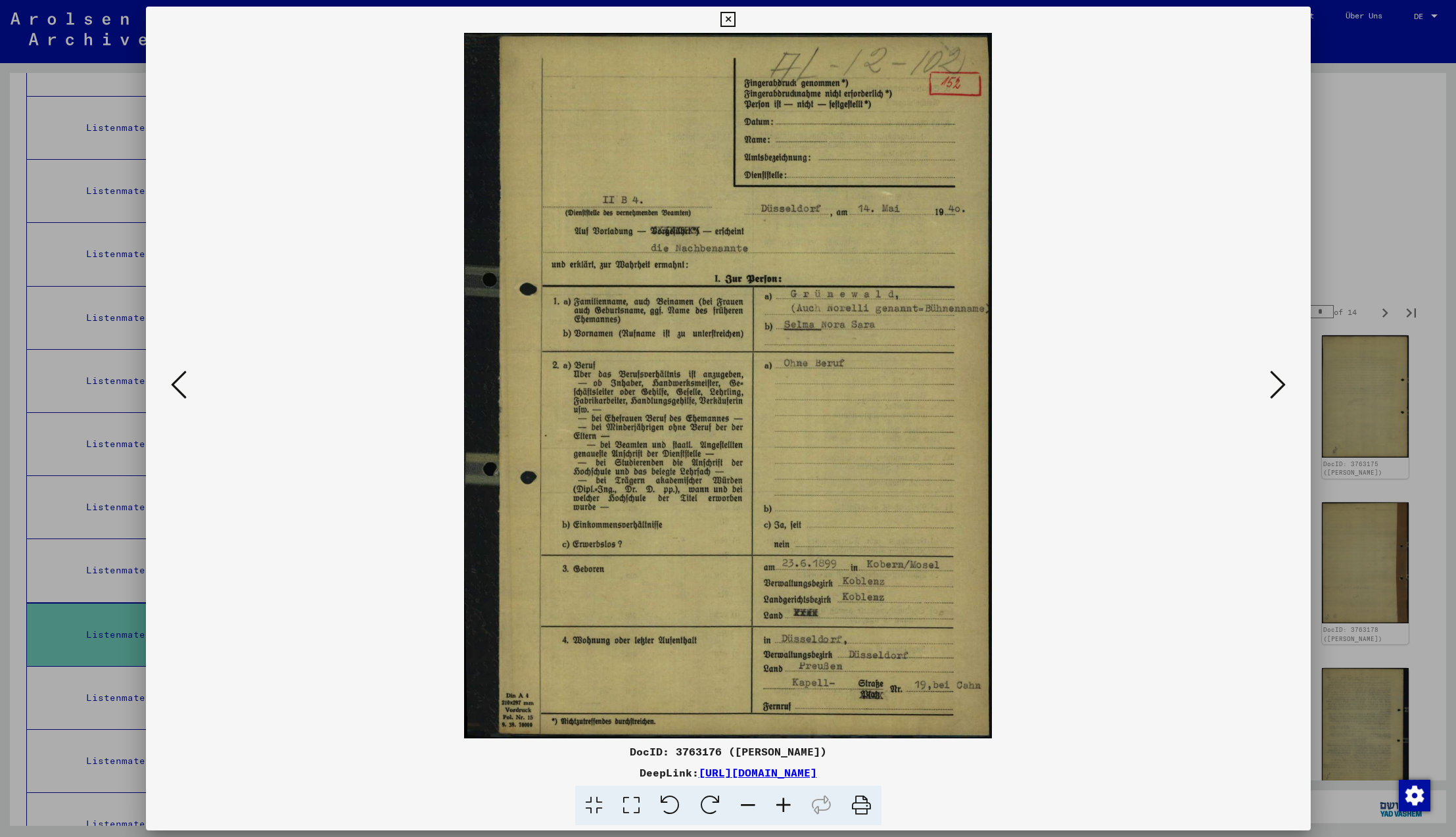
click at [1275, 384] on icon at bounding box center [1278, 385] width 16 height 32
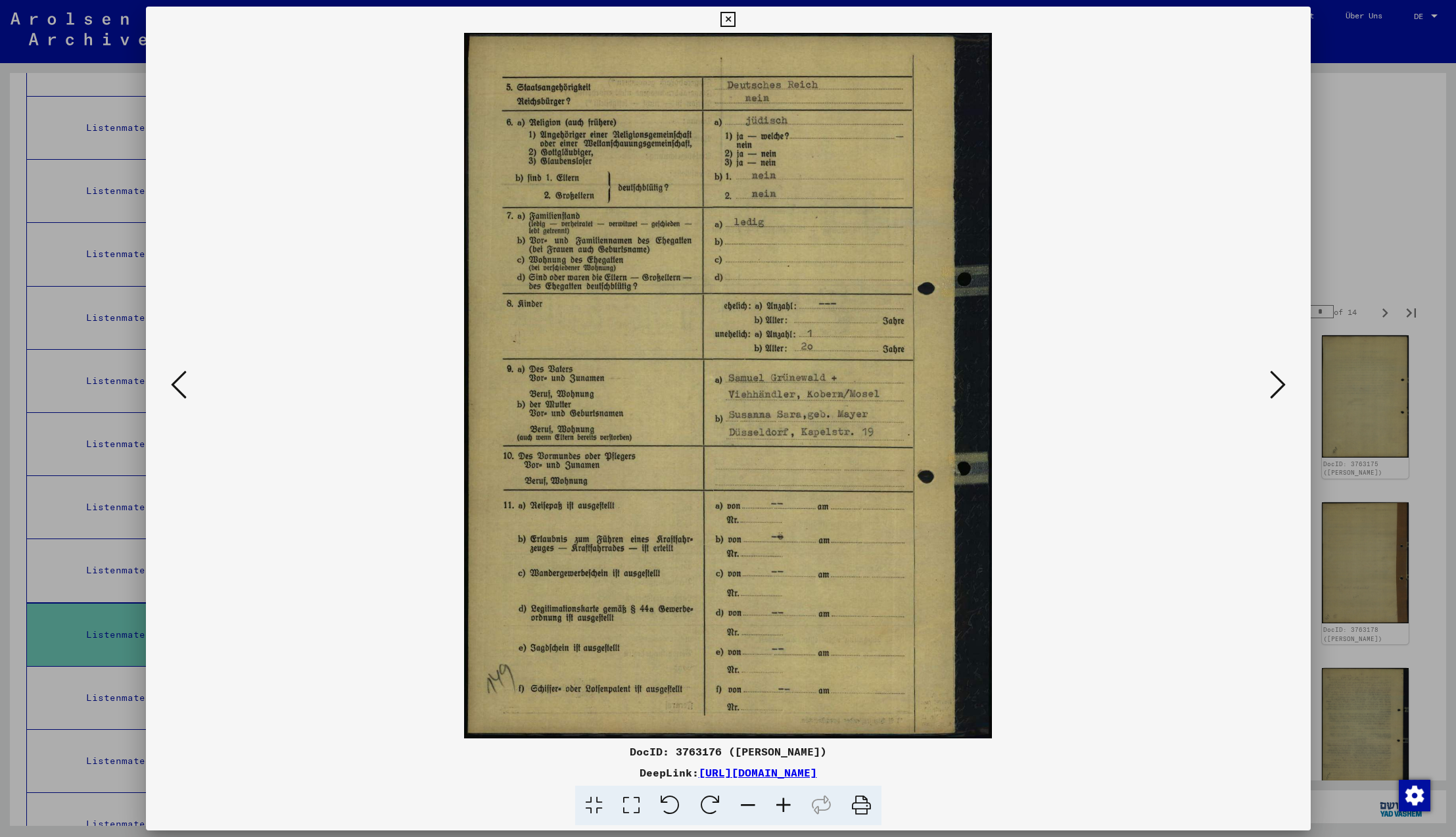
click at [178, 383] on icon at bounding box center [179, 385] width 16 height 32
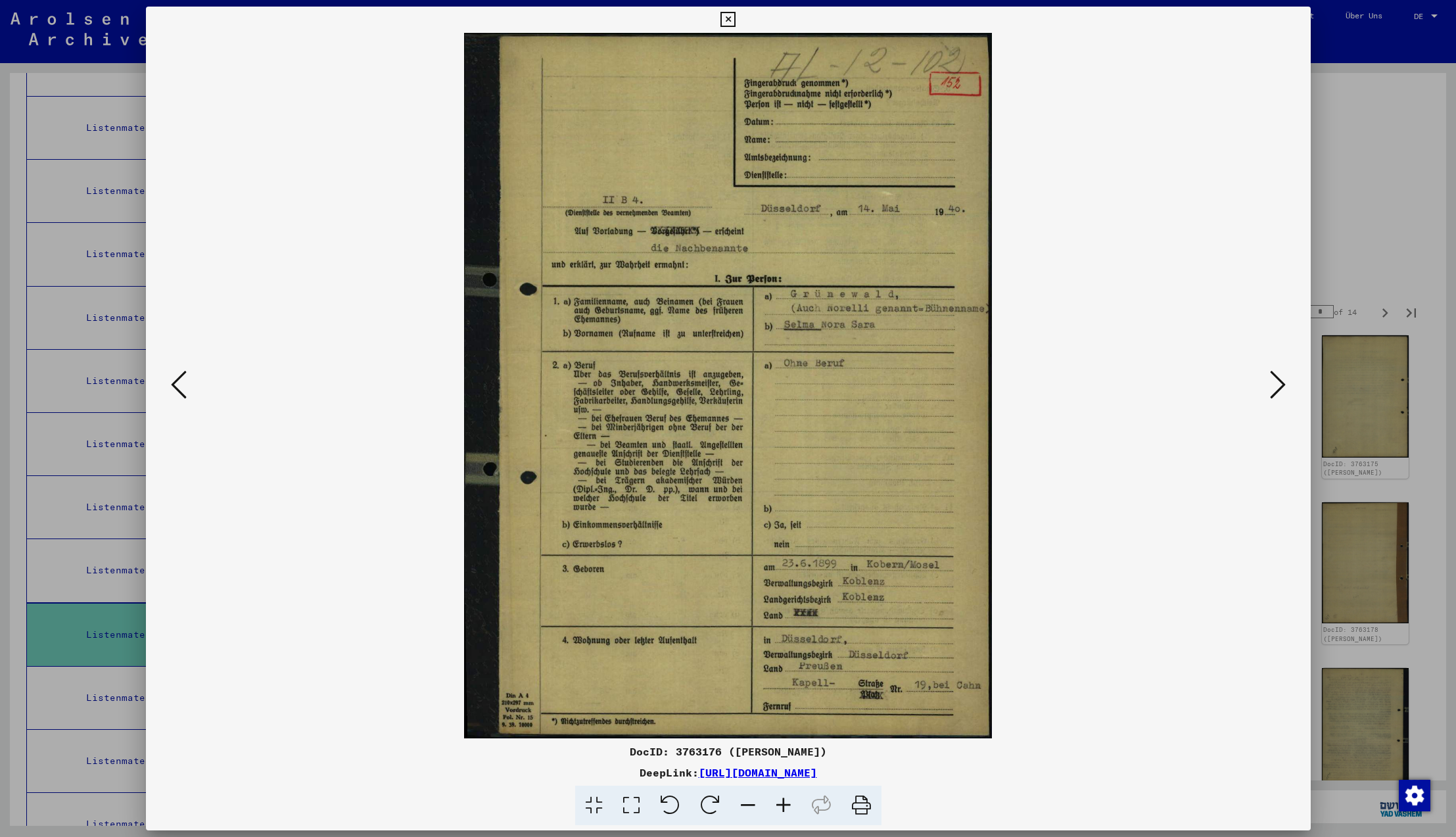
click at [1278, 388] on icon at bounding box center [1278, 385] width 16 height 32
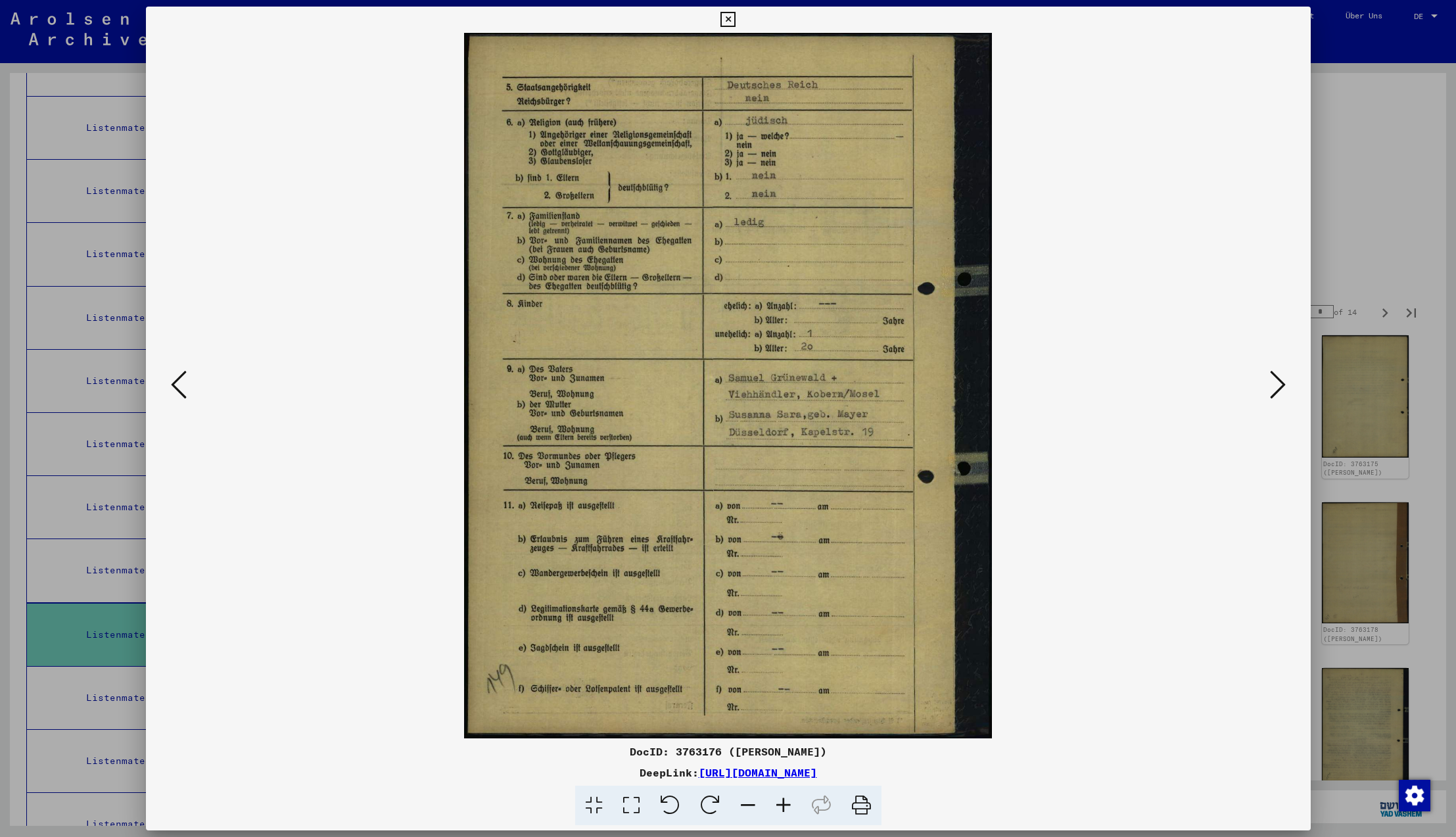
click at [1278, 387] on icon at bounding box center [1278, 385] width 16 height 32
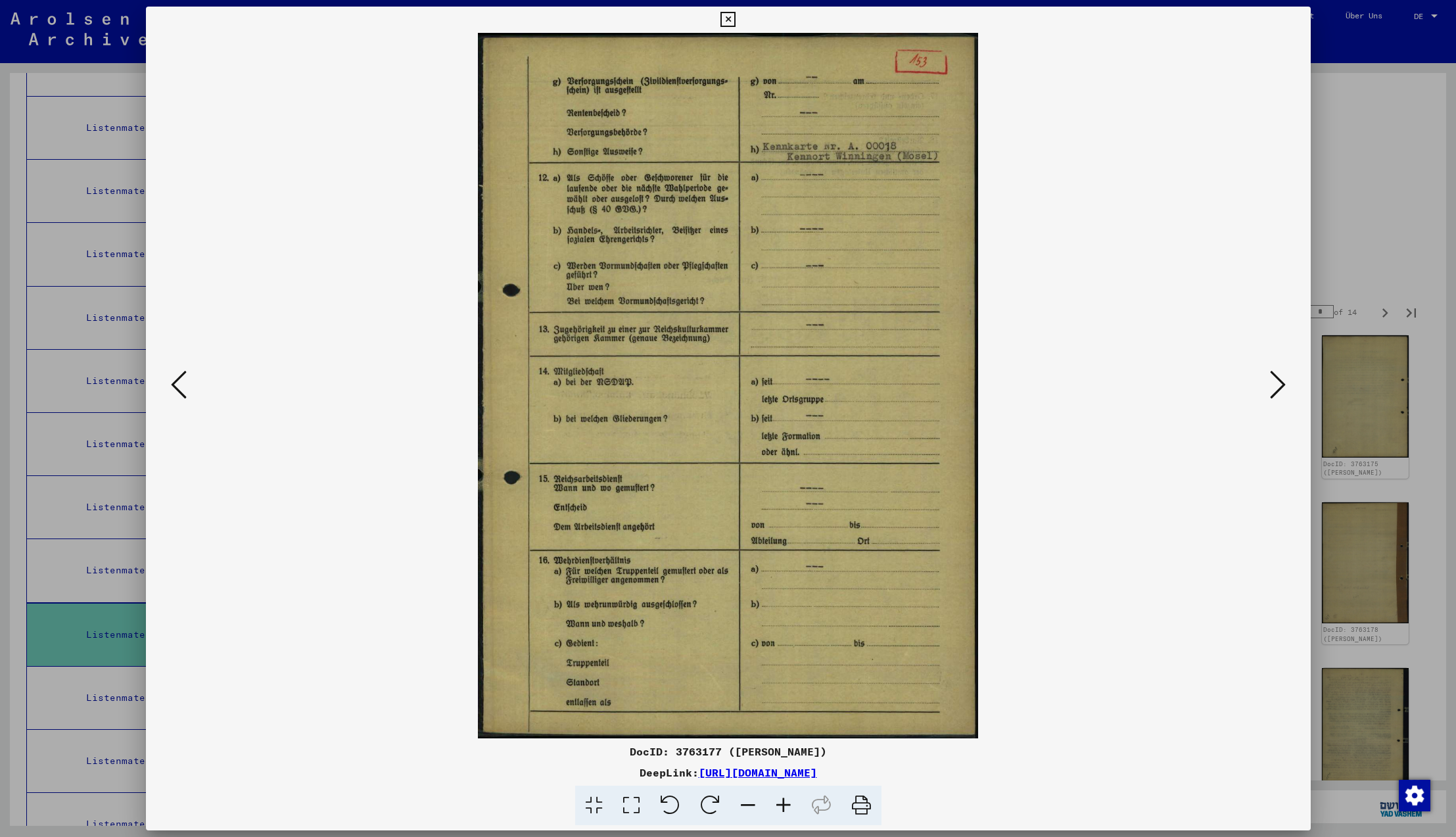
click at [1278, 387] on icon at bounding box center [1278, 385] width 16 height 32
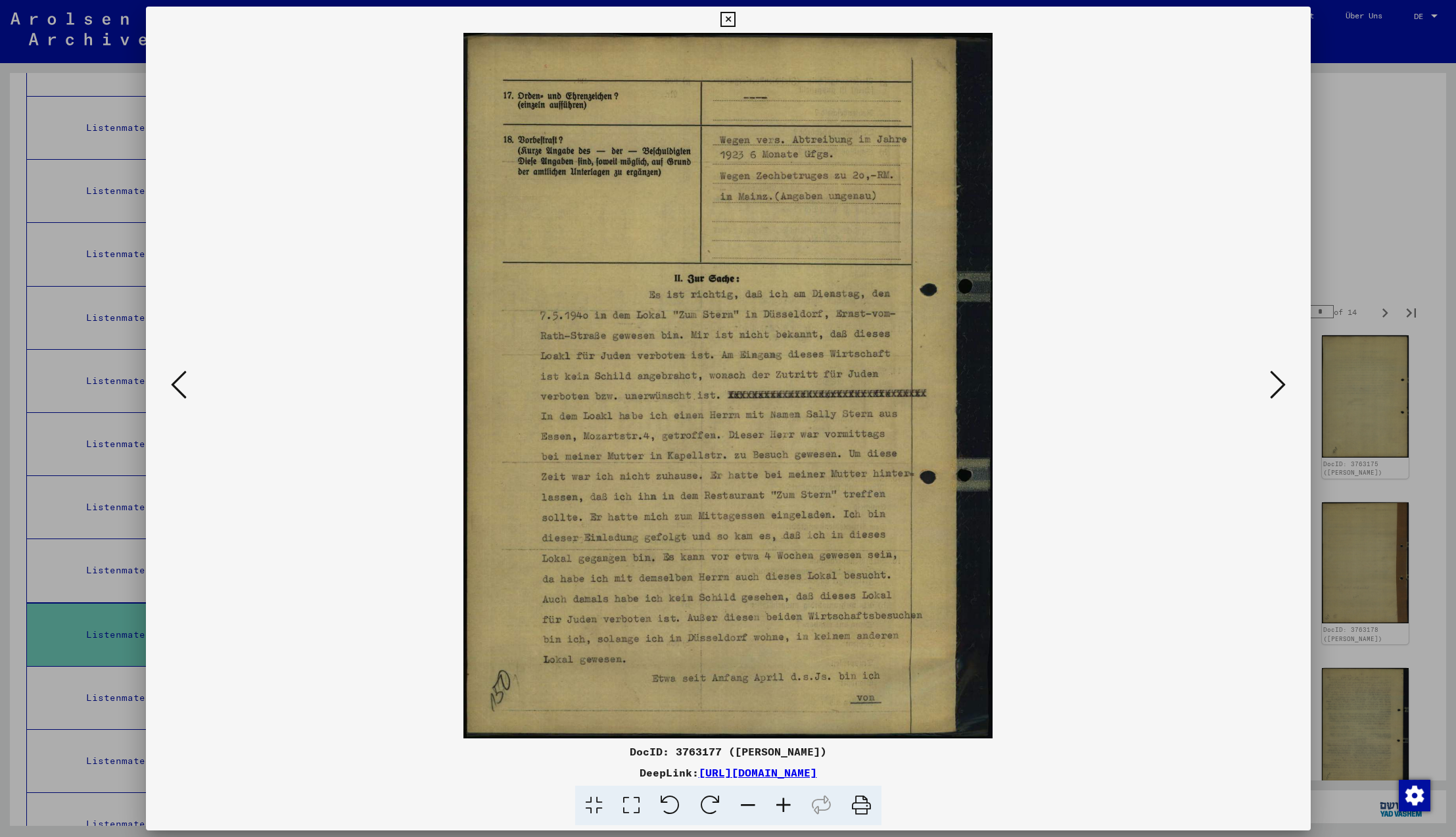
click at [1278, 386] on icon at bounding box center [1278, 385] width 16 height 32
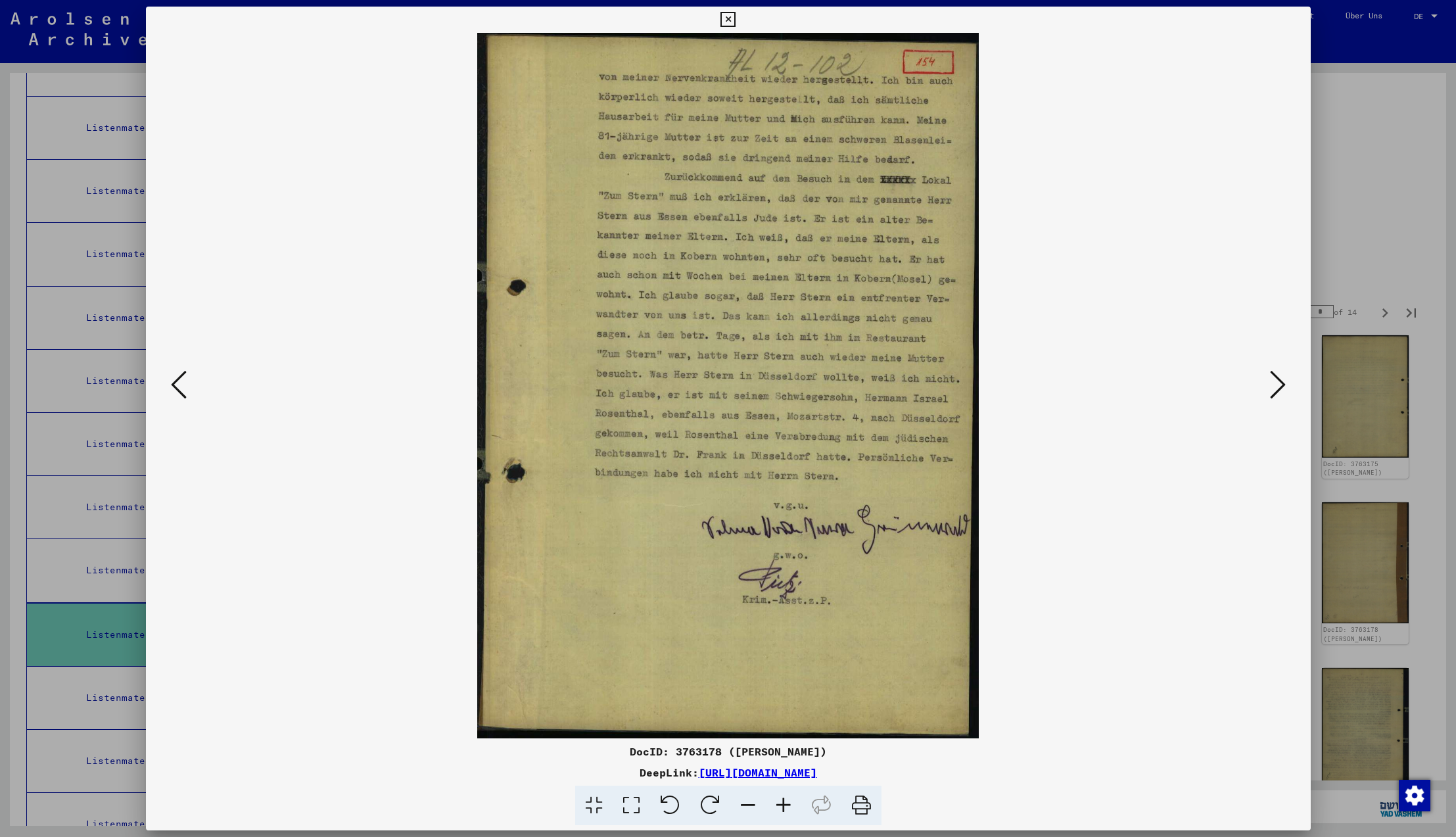
click at [1275, 387] on icon at bounding box center [1278, 385] width 16 height 32
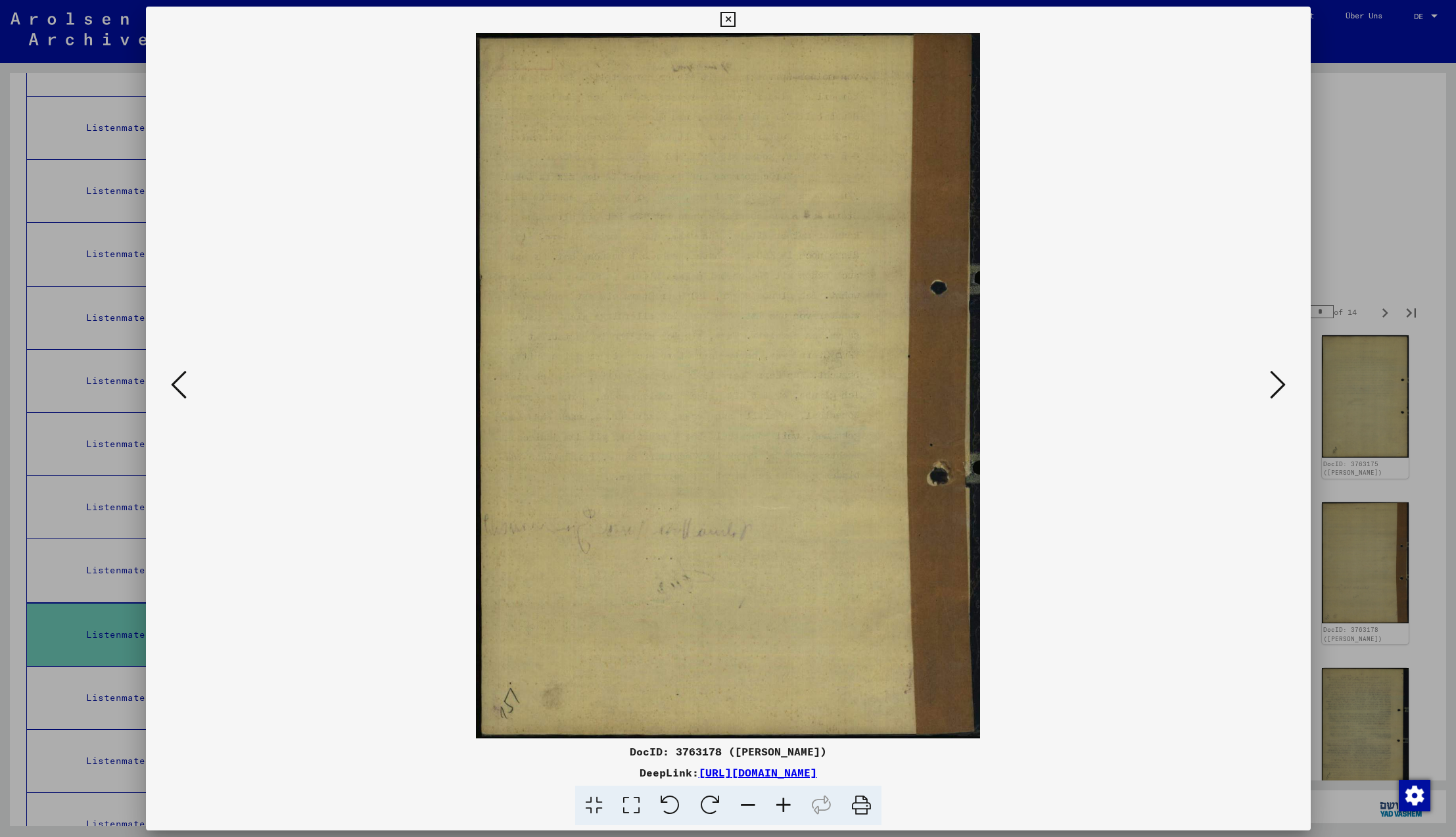
click at [1275, 387] on icon at bounding box center [1278, 385] width 16 height 32
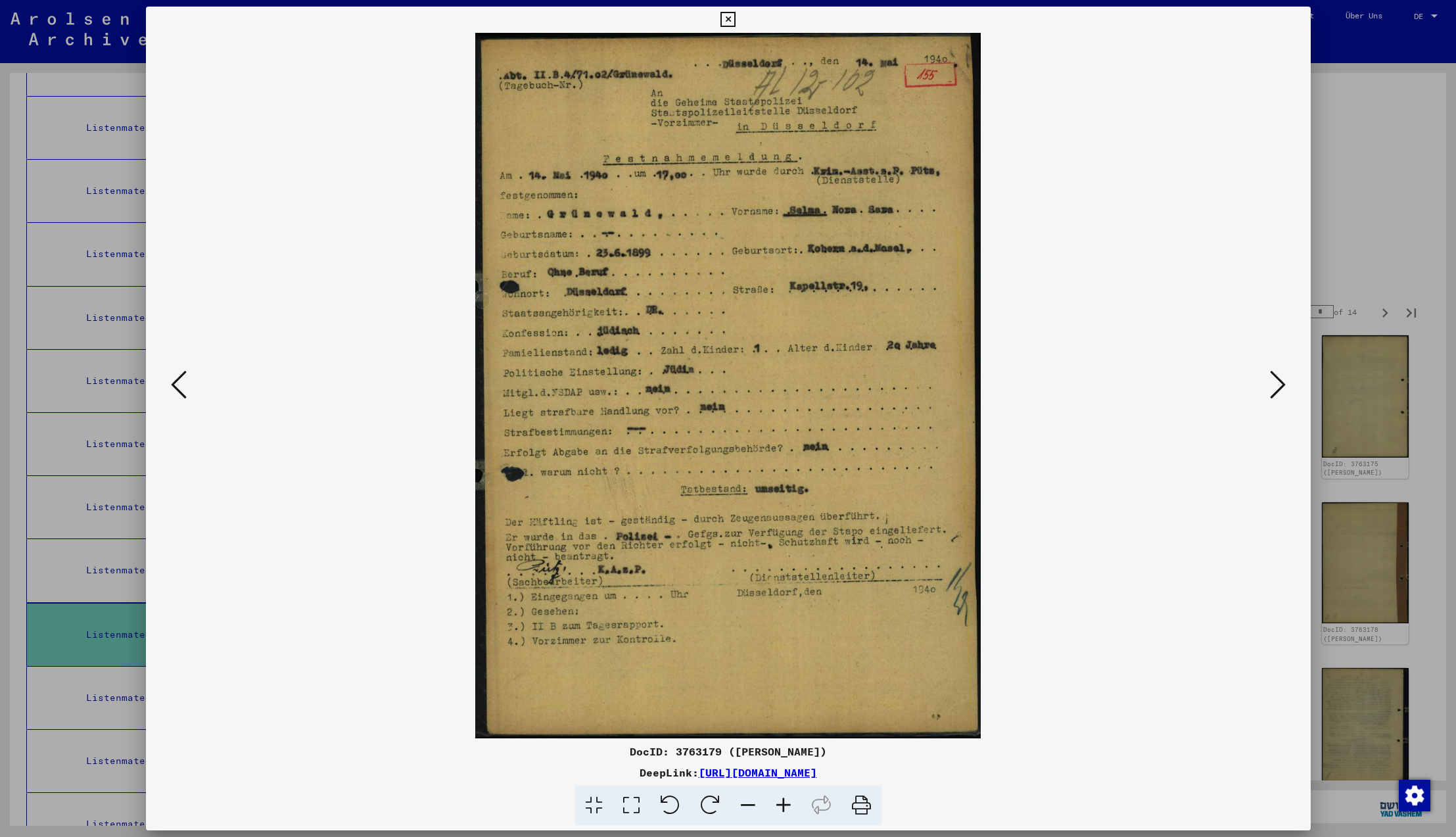
click at [1275, 387] on icon at bounding box center [1278, 385] width 16 height 32
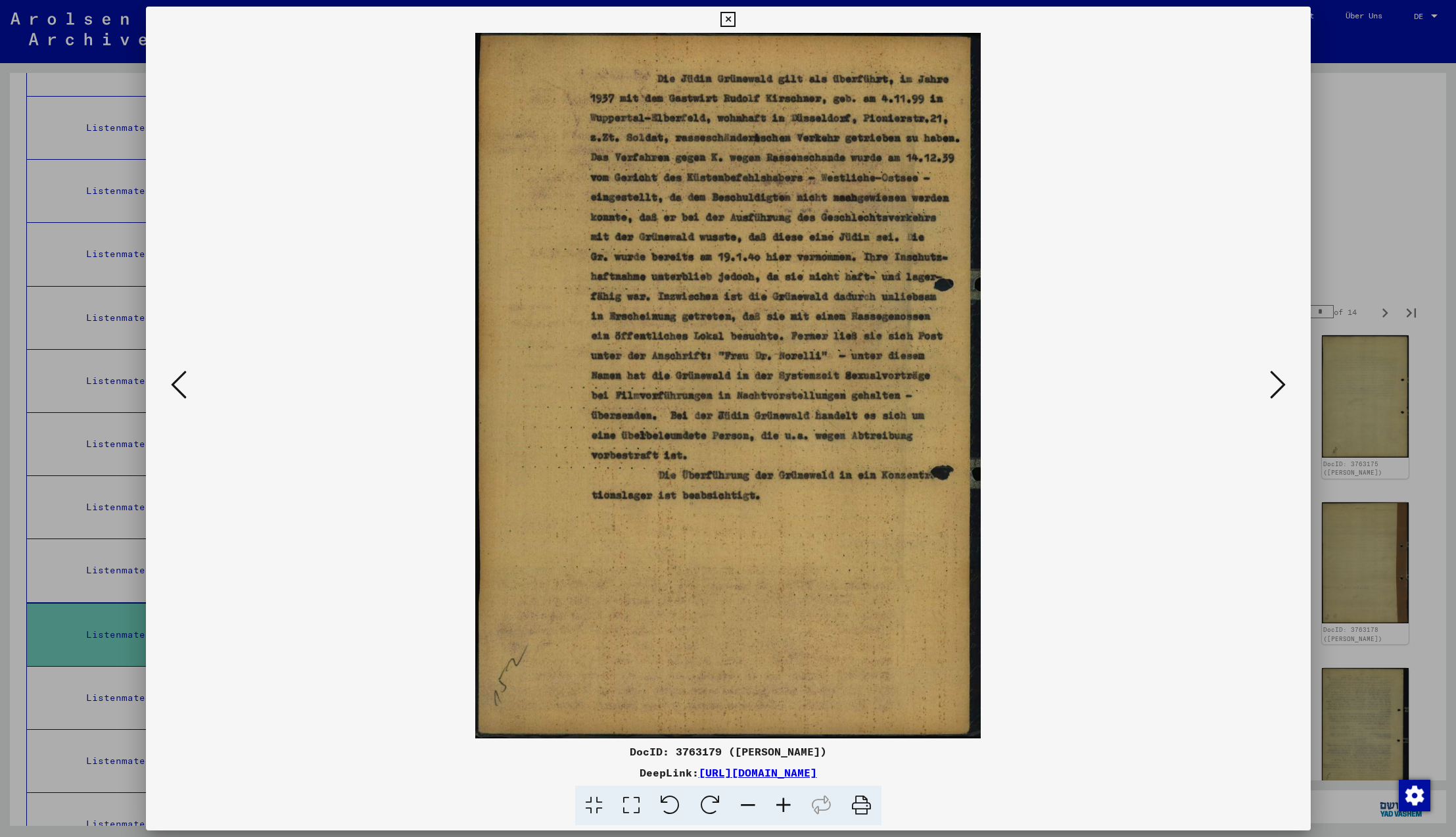
click at [1275, 387] on icon at bounding box center [1278, 385] width 16 height 32
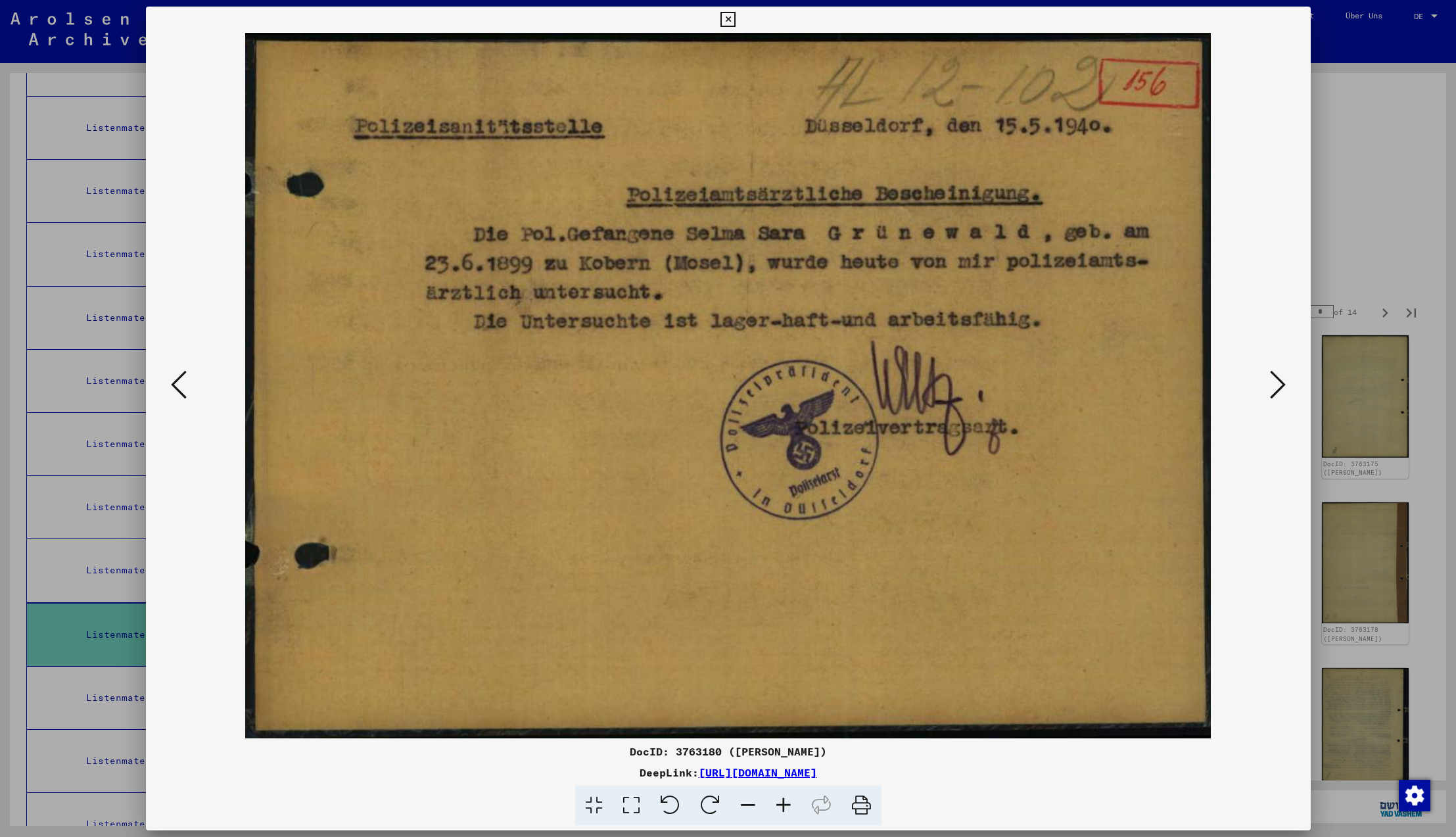
click at [1275, 387] on icon at bounding box center [1278, 385] width 16 height 32
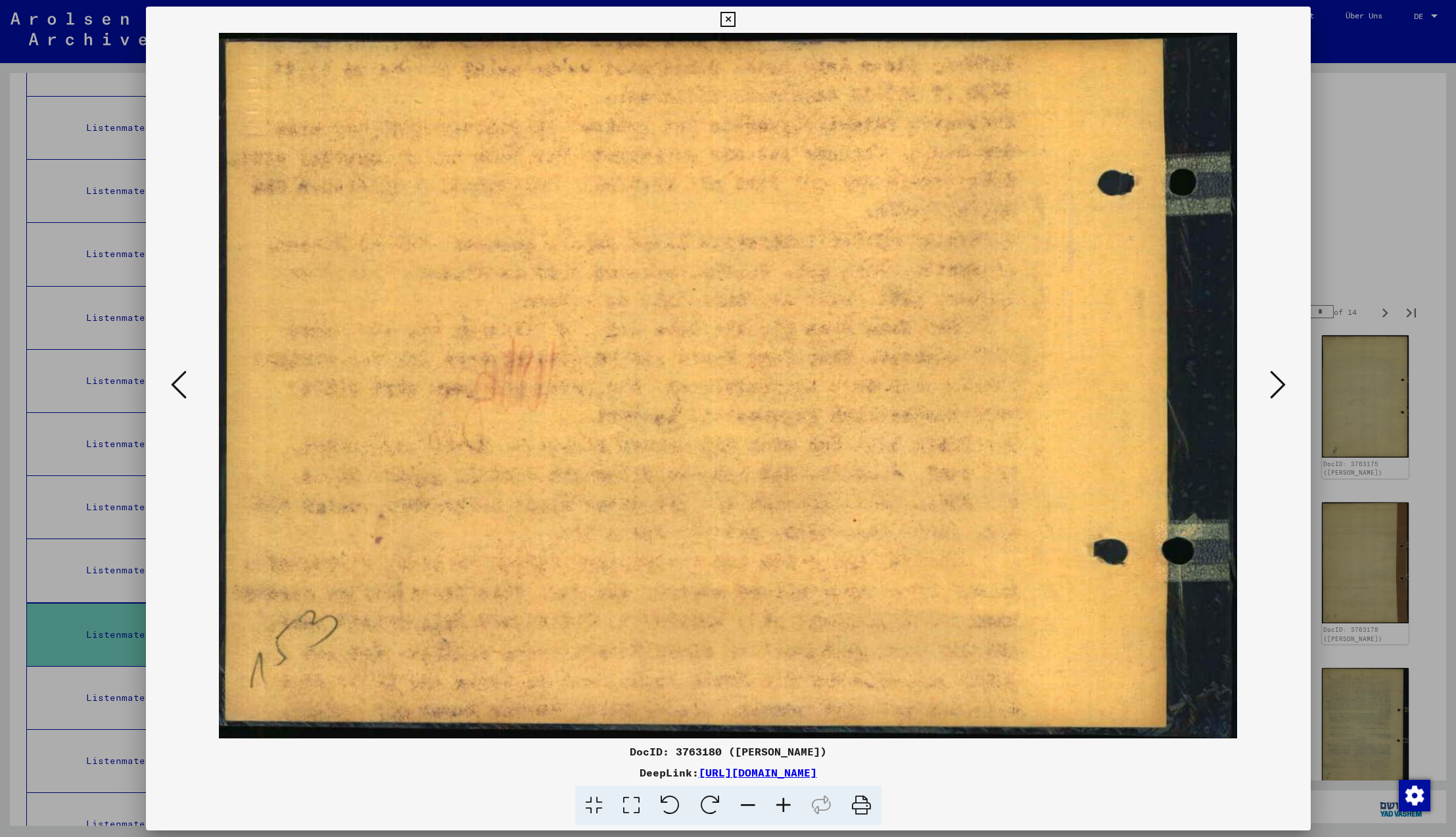
click at [1275, 387] on icon at bounding box center [1278, 385] width 16 height 32
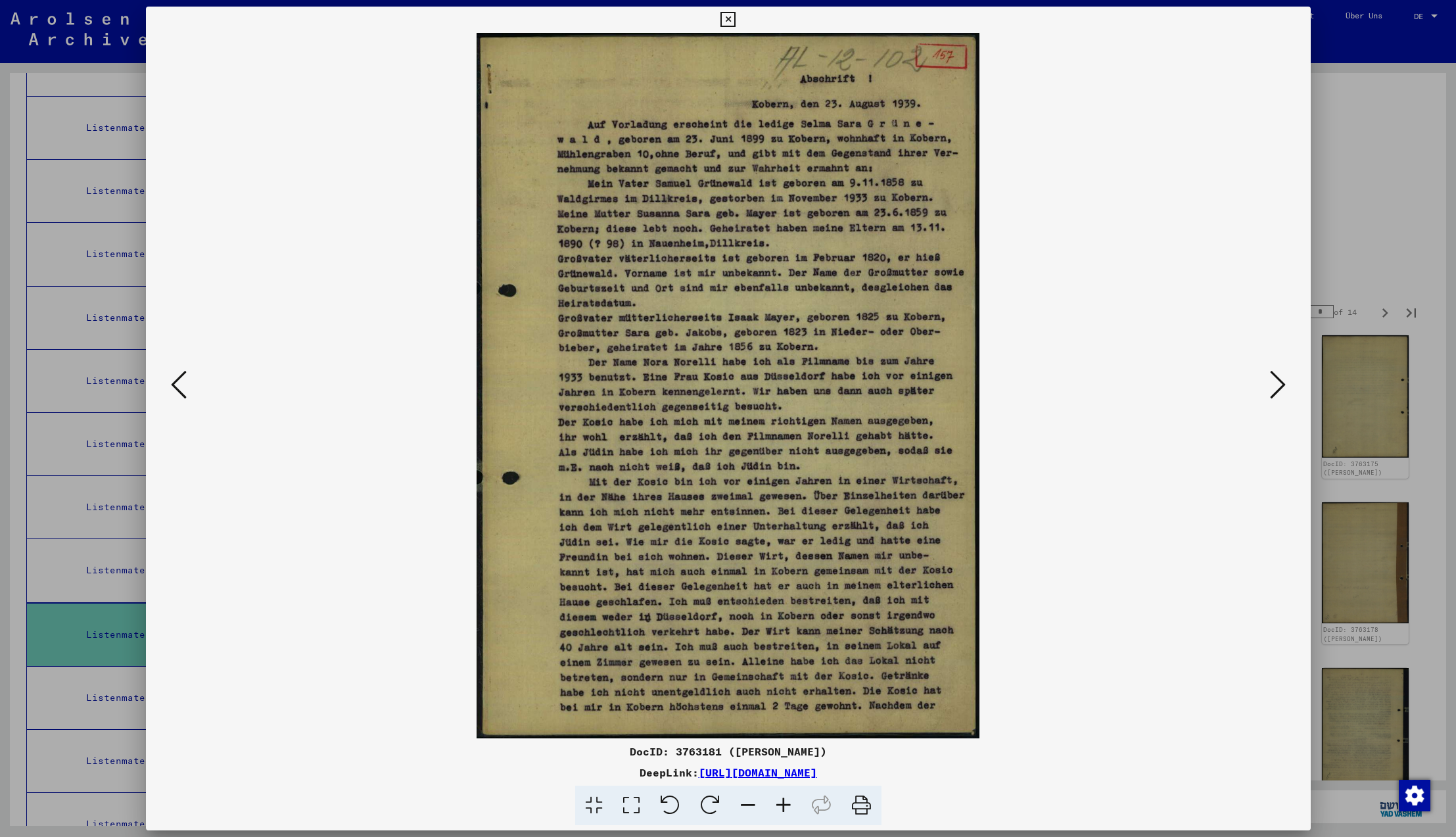
click at [1275, 387] on icon at bounding box center [1278, 385] width 16 height 32
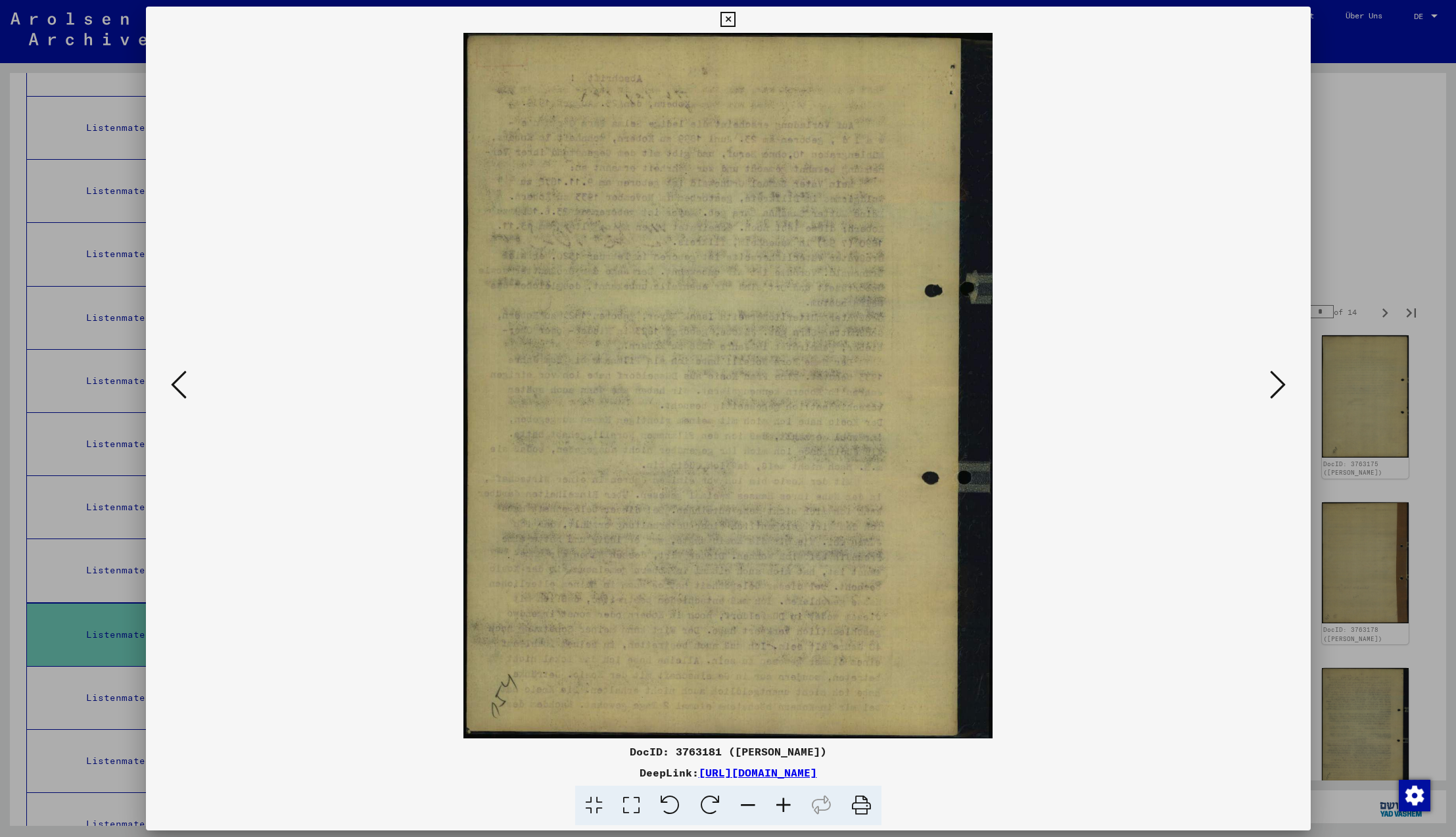
click at [1275, 387] on icon at bounding box center [1278, 385] width 16 height 32
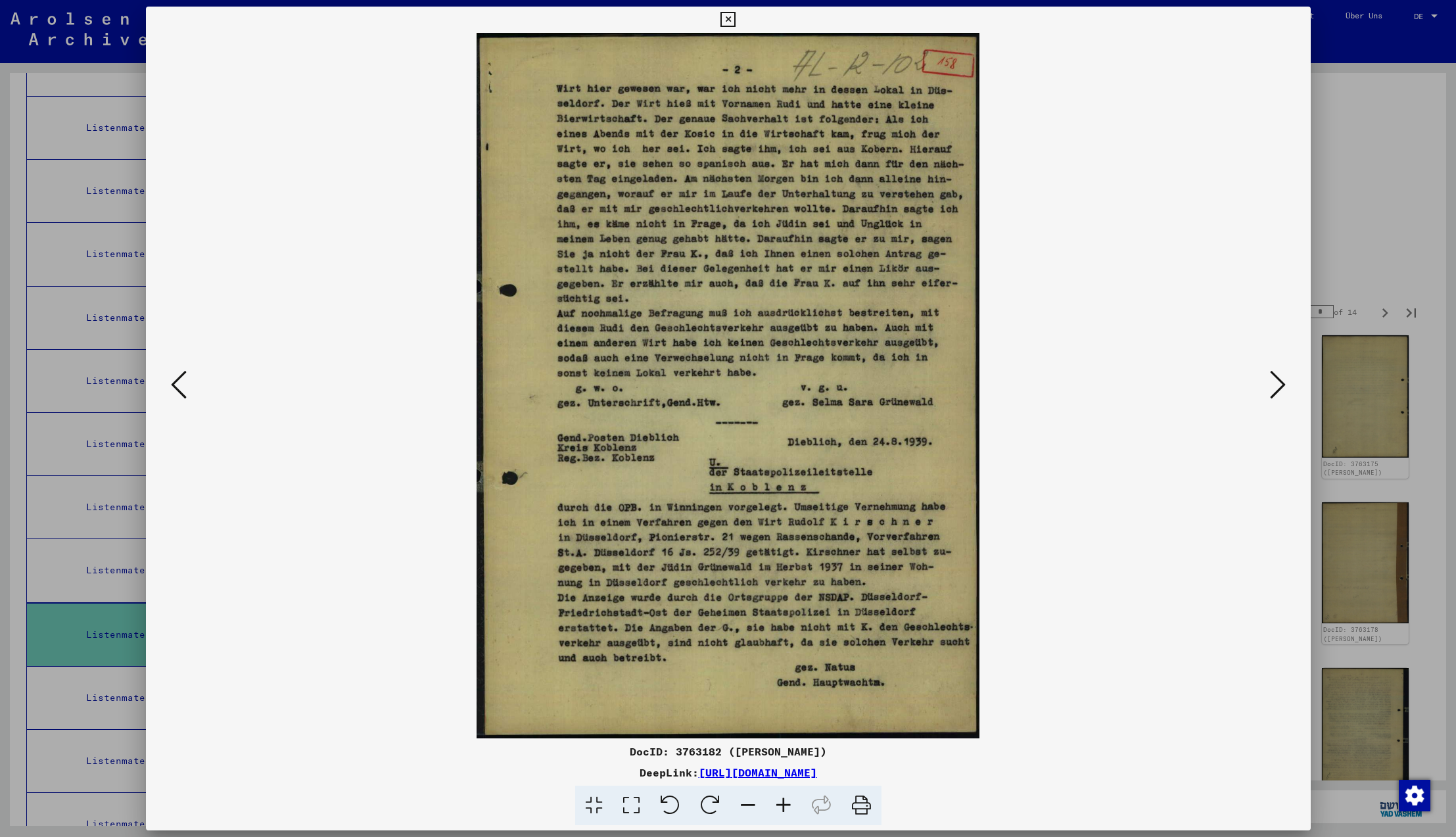
click at [1275, 387] on icon at bounding box center [1278, 385] width 16 height 32
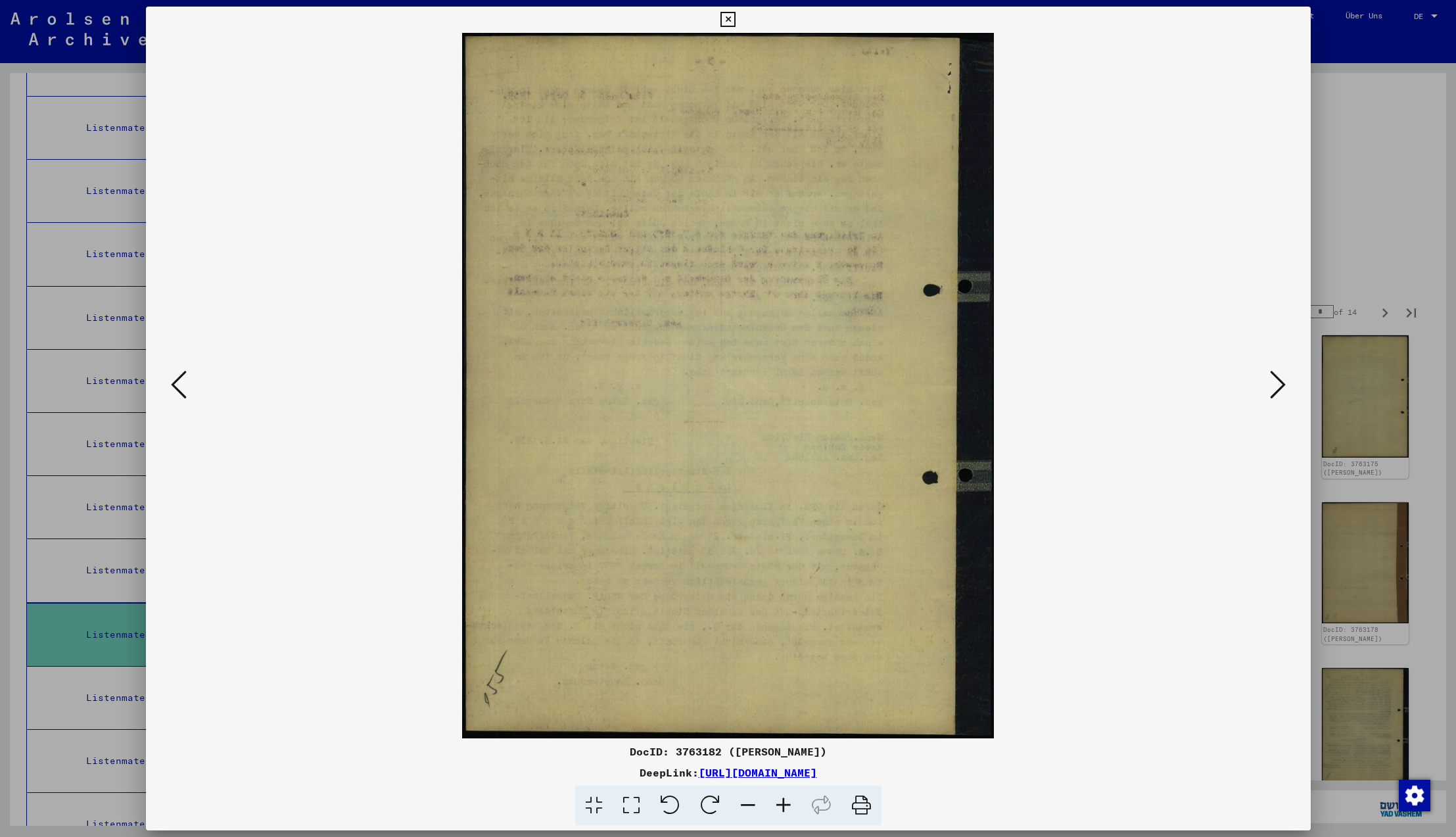
click at [1275, 387] on icon at bounding box center [1278, 385] width 16 height 32
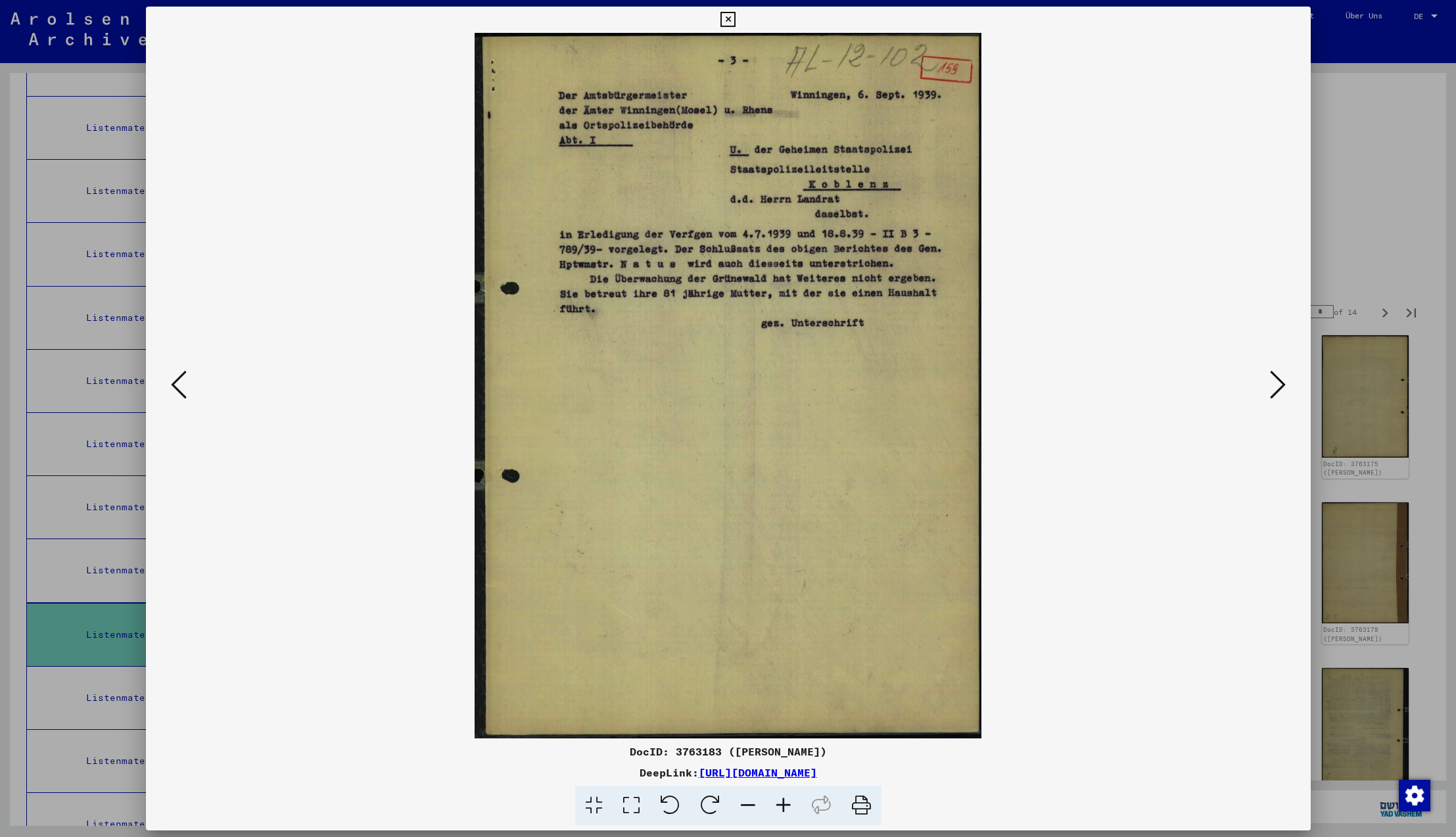
click at [1275, 387] on icon at bounding box center [1278, 385] width 16 height 32
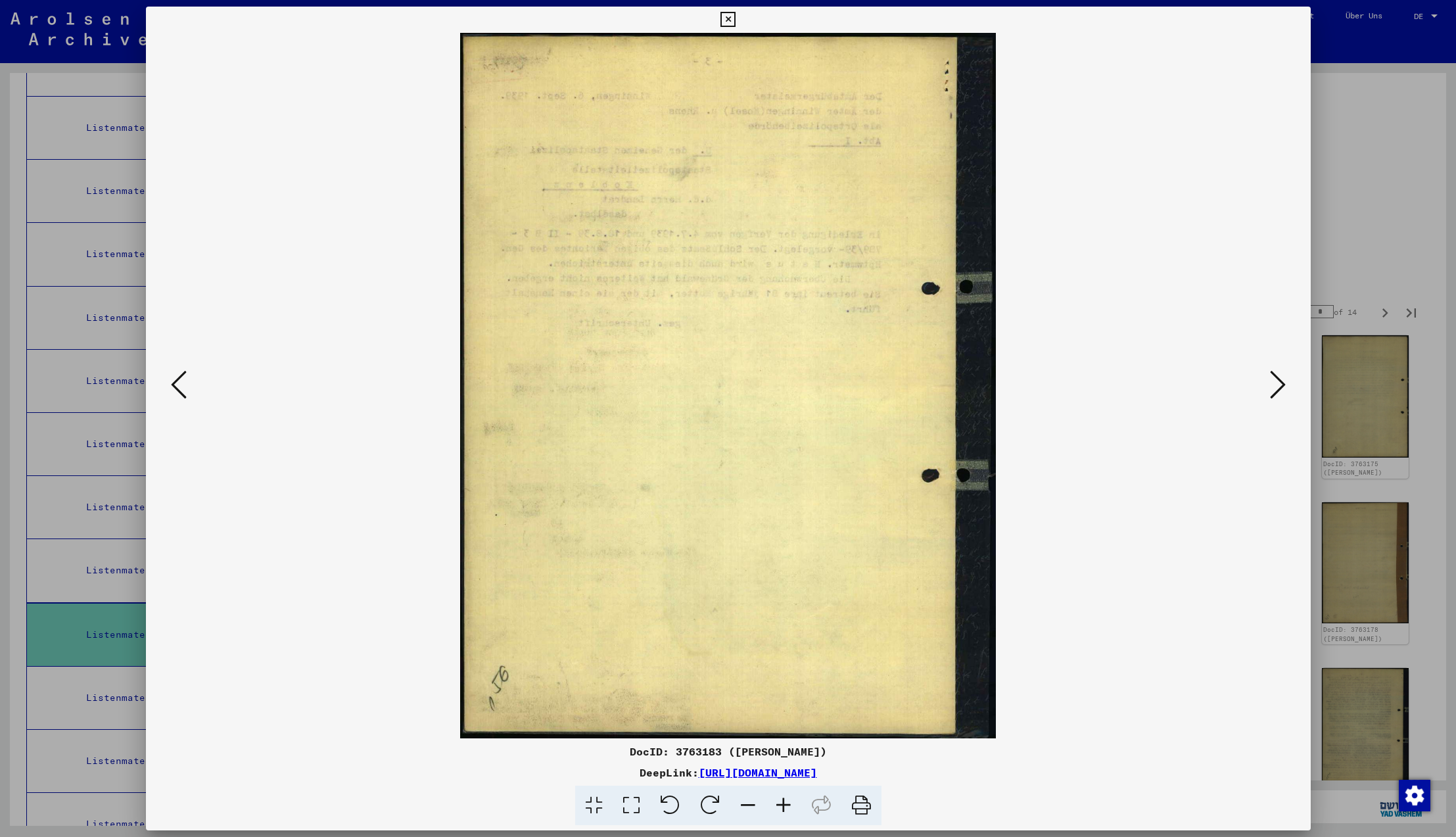
click at [1275, 387] on icon at bounding box center [1278, 385] width 16 height 32
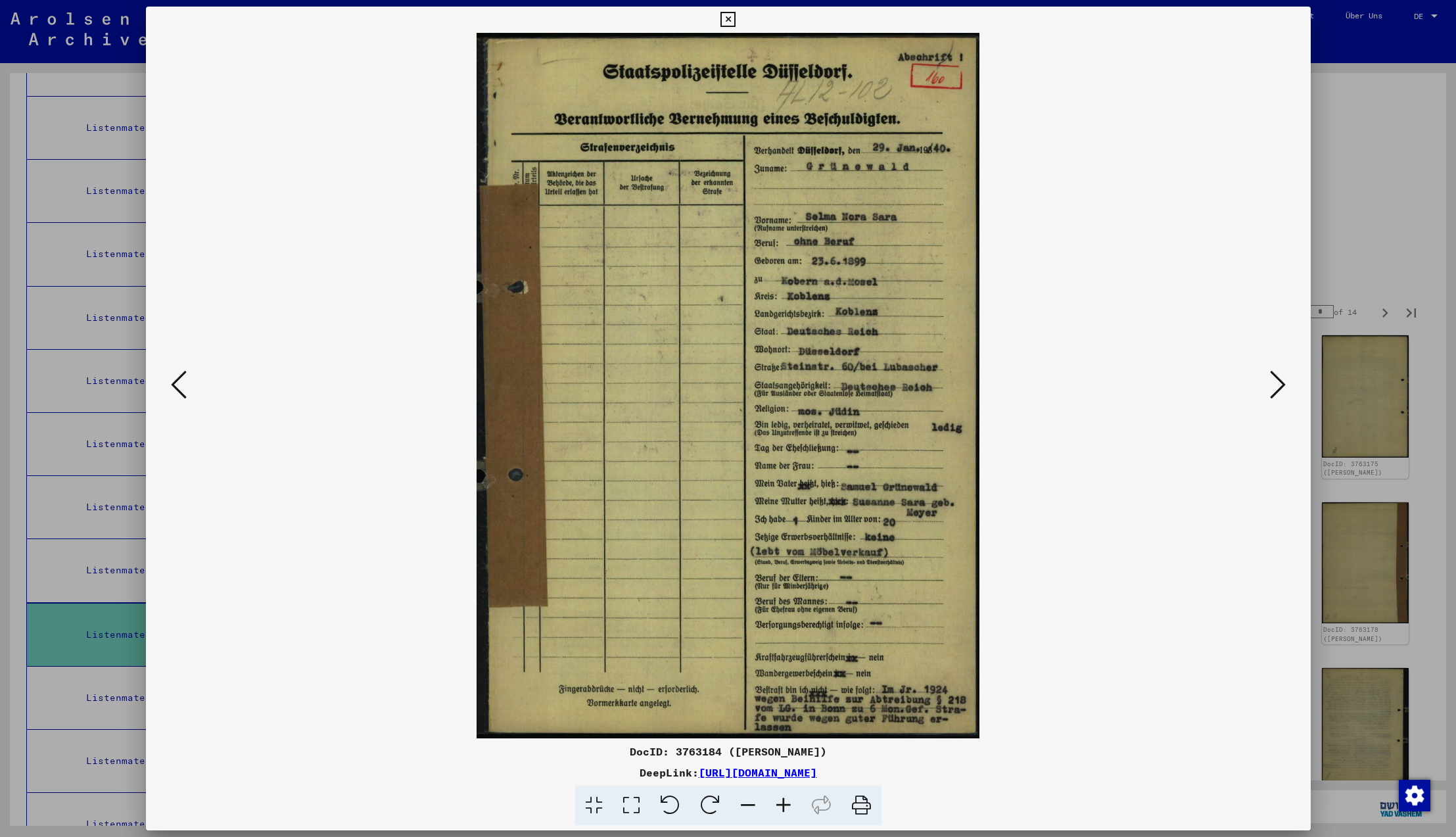
click at [1275, 387] on icon at bounding box center [1278, 385] width 16 height 32
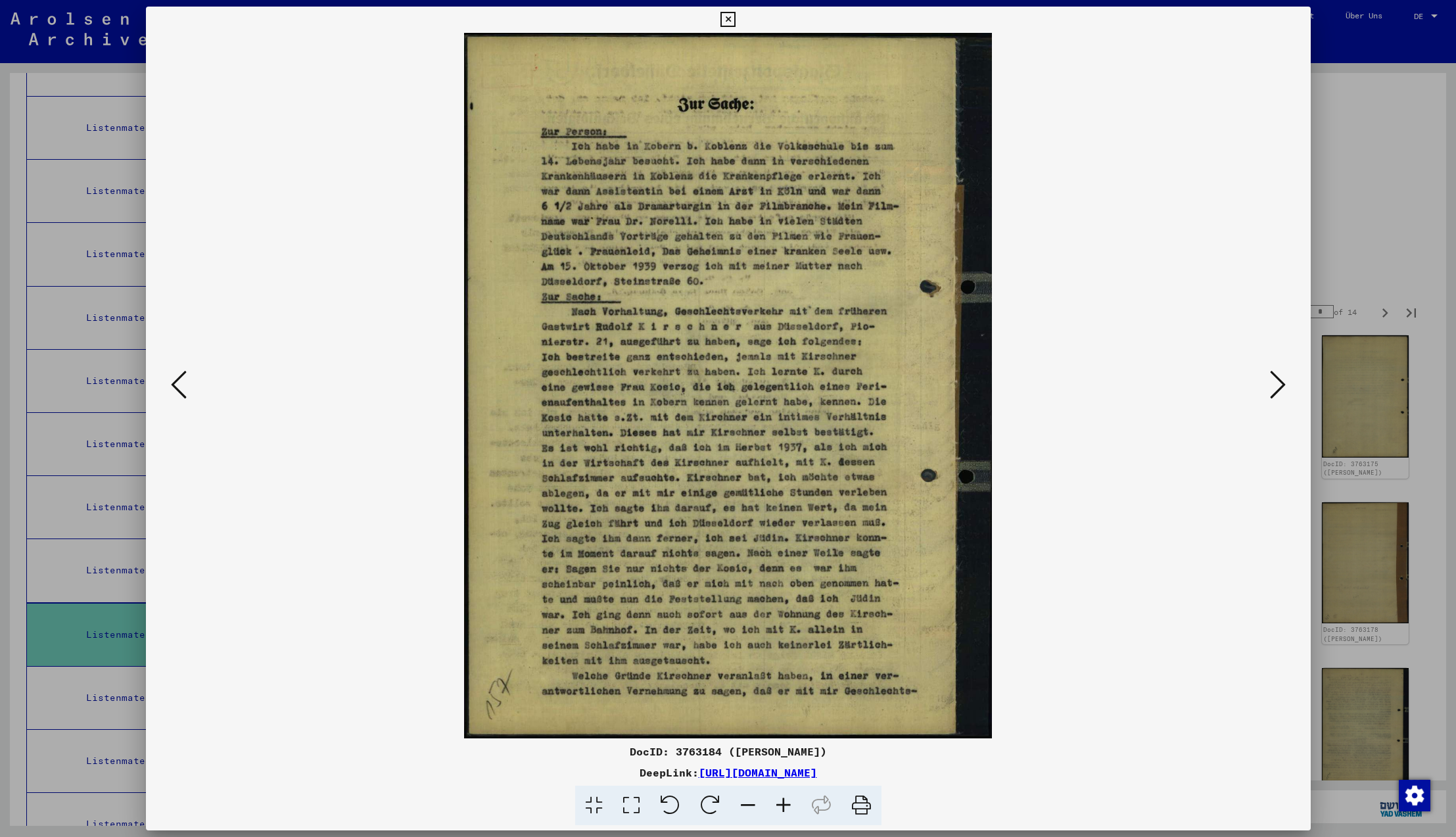
click at [1275, 387] on icon at bounding box center [1278, 385] width 16 height 32
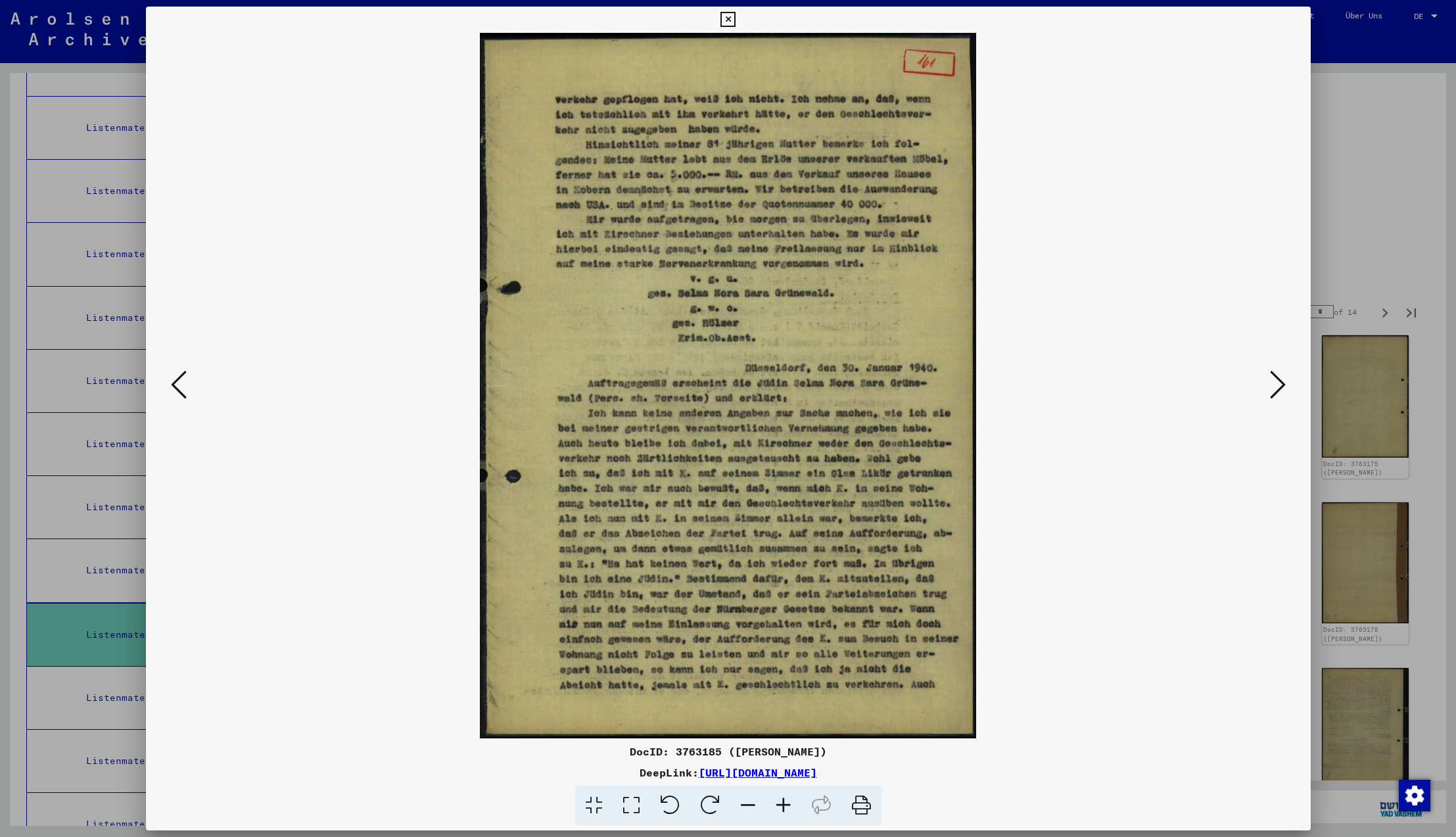
click at [1275, 387] on icon at bounding box center [1278, 385] width 16 height 32
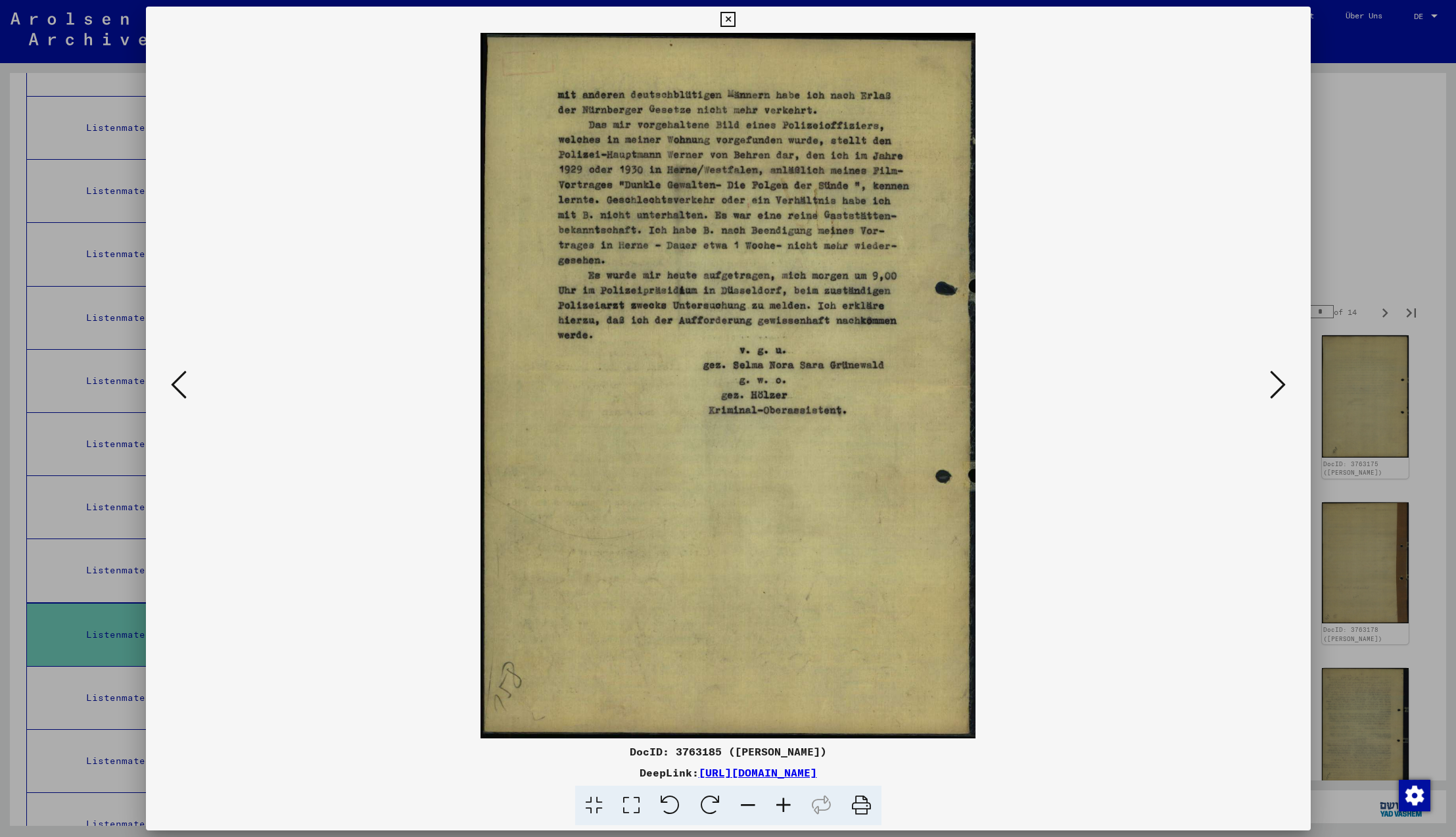
click at [1275, 387] on icon at bounding box center [1278, 385] width 16 height 32
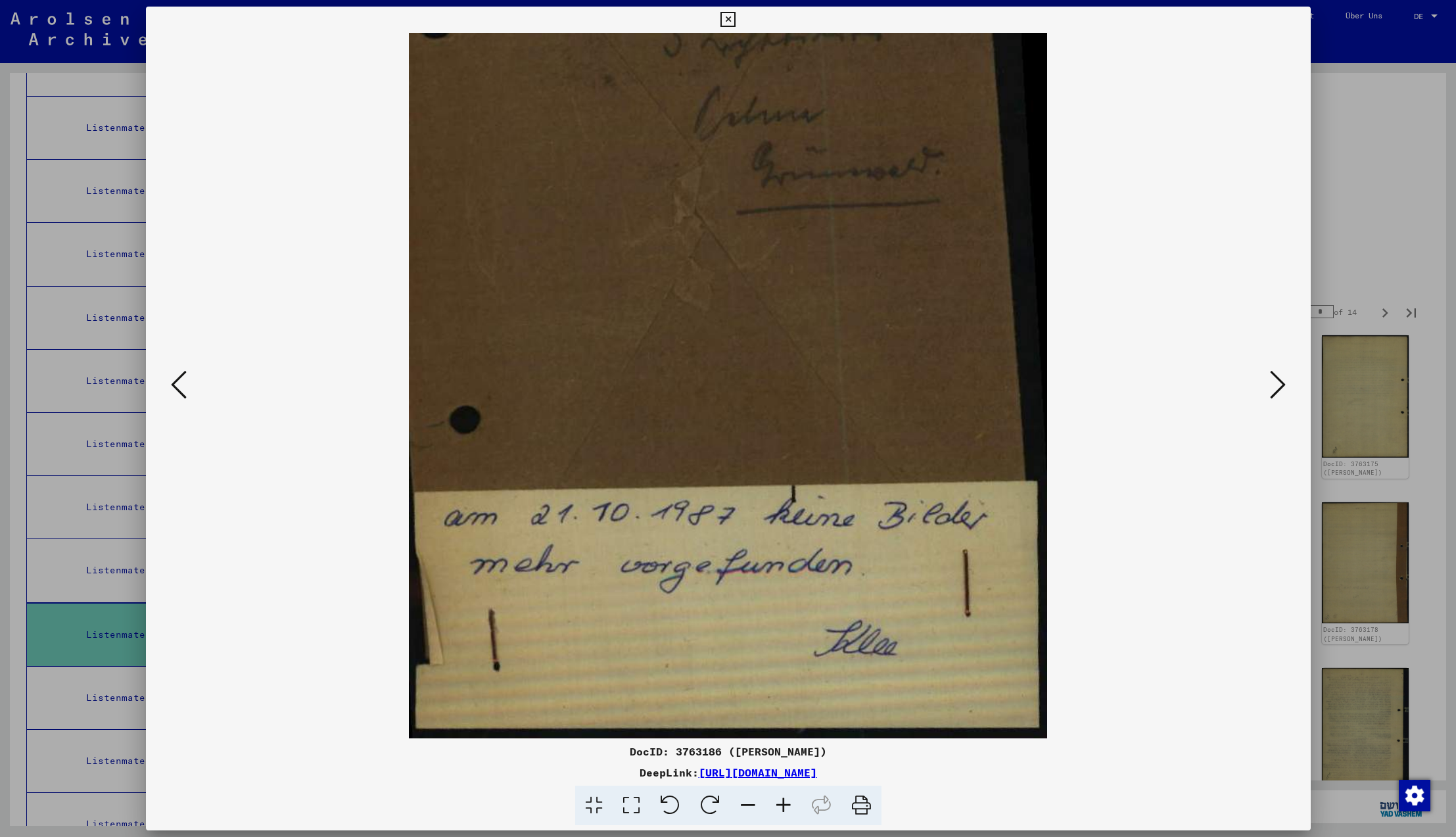
click at [1275, 387] on icon at bounding box center [1278, 385] width 16 height 32
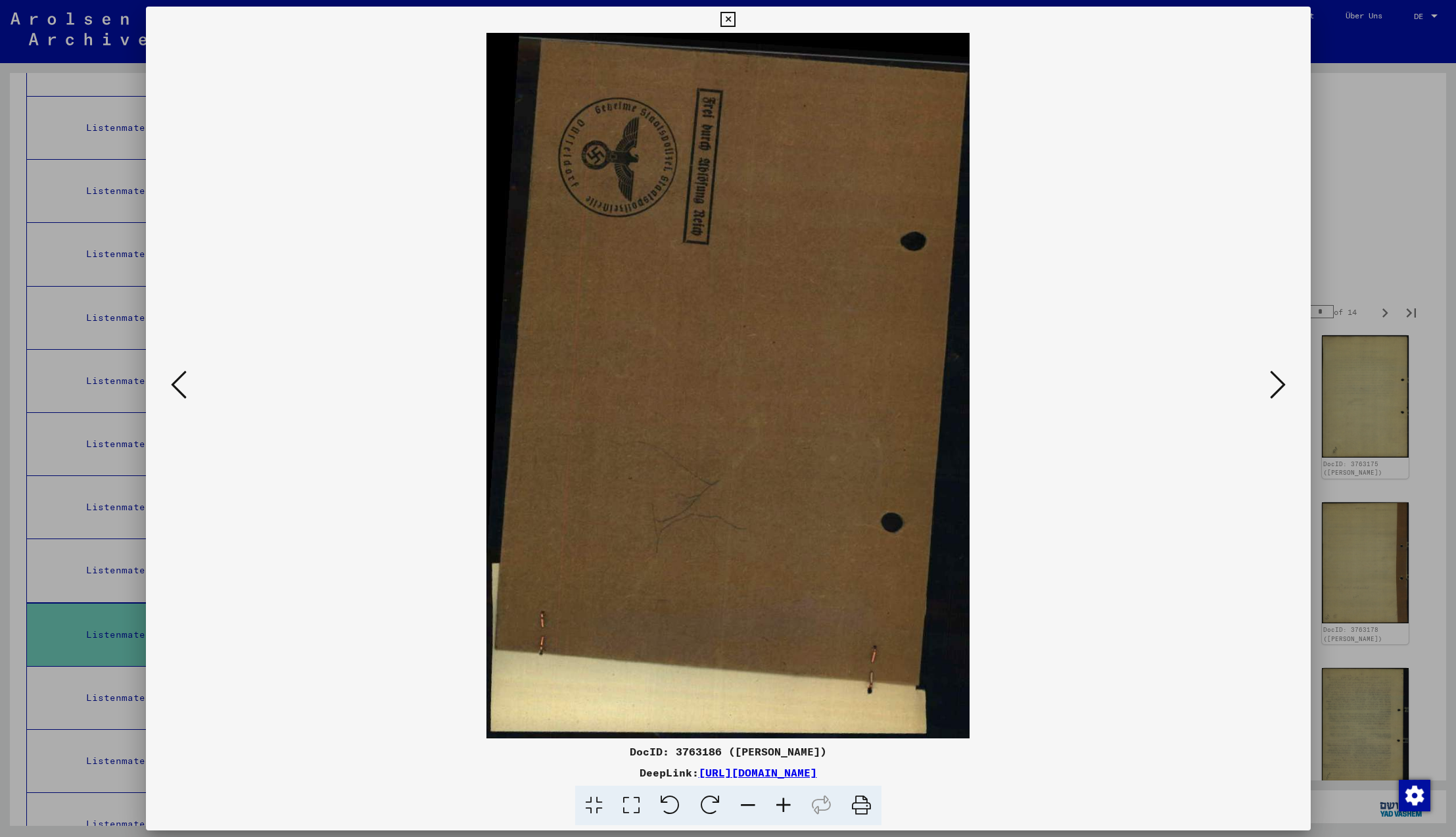
click at [1275, 387] on icon at bounding box center [1278, 385] width 16 height 32
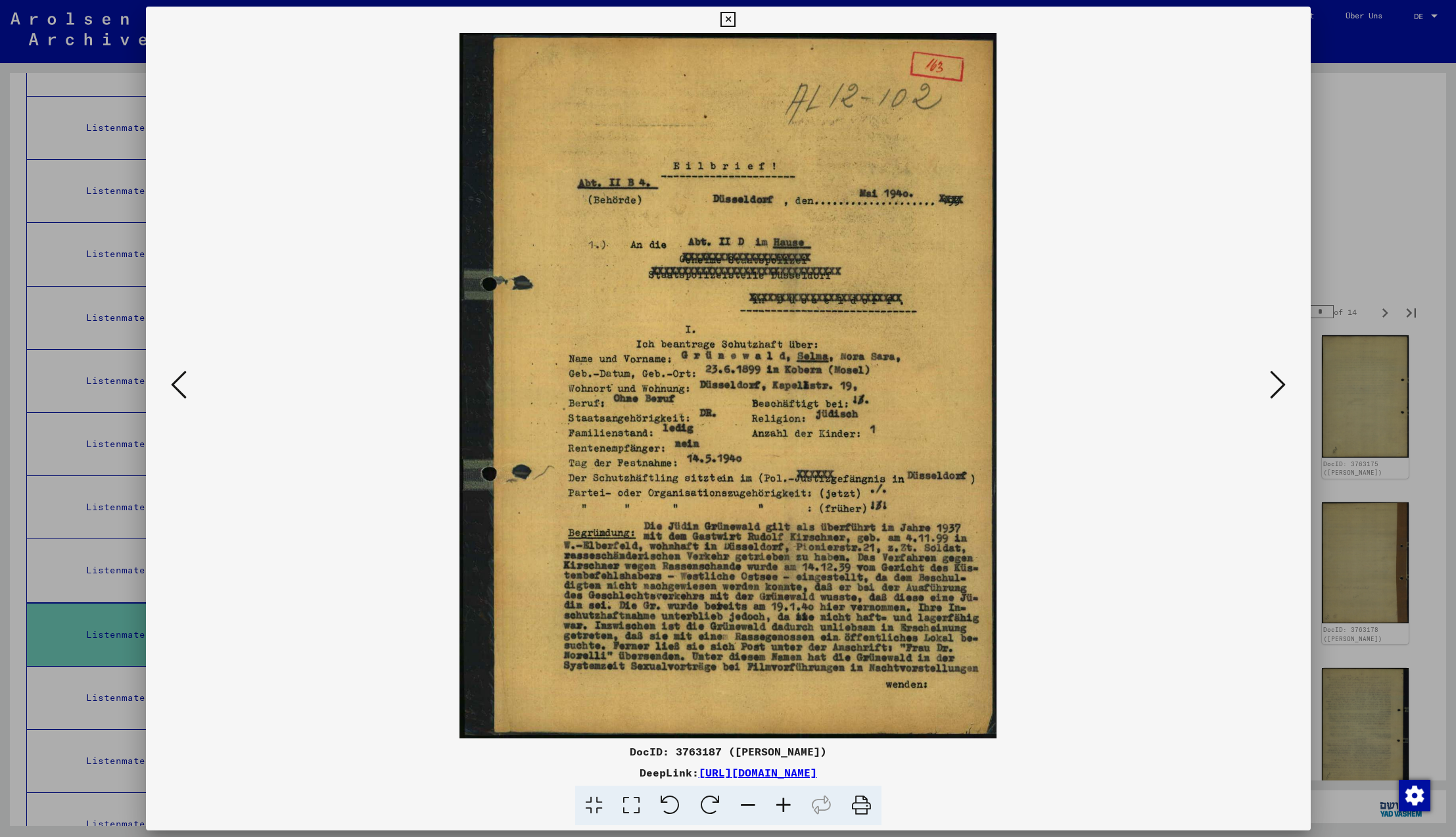
click at [1275, 387] on icon at bounding box center [1278, 385] width 16 height 32
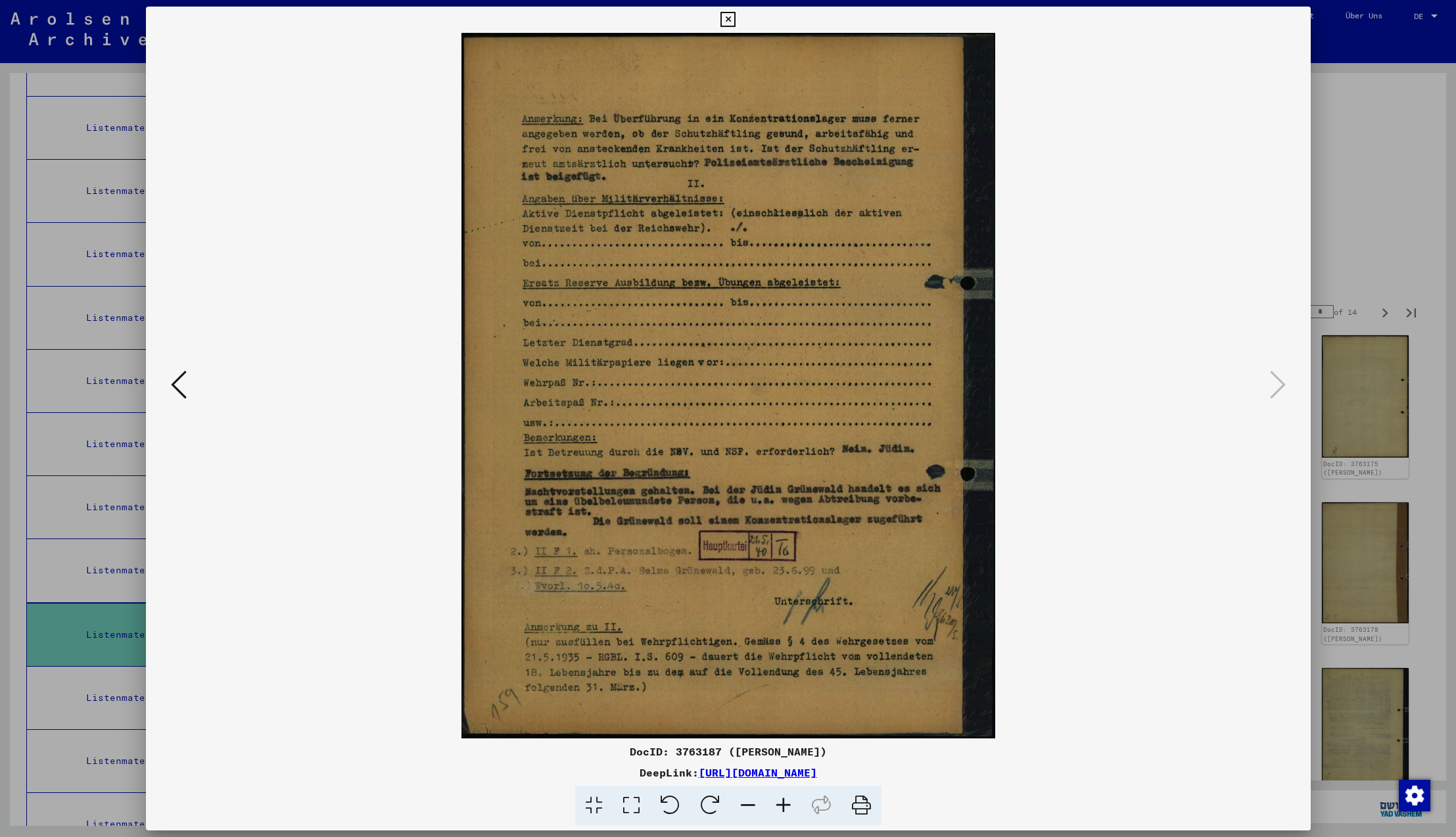
click at [1275, 387] on icon at bounding box center [1278, 385] width 16 height 32
click at [736, 22] on icon at bounding box center [728, 20] width 15 height 16
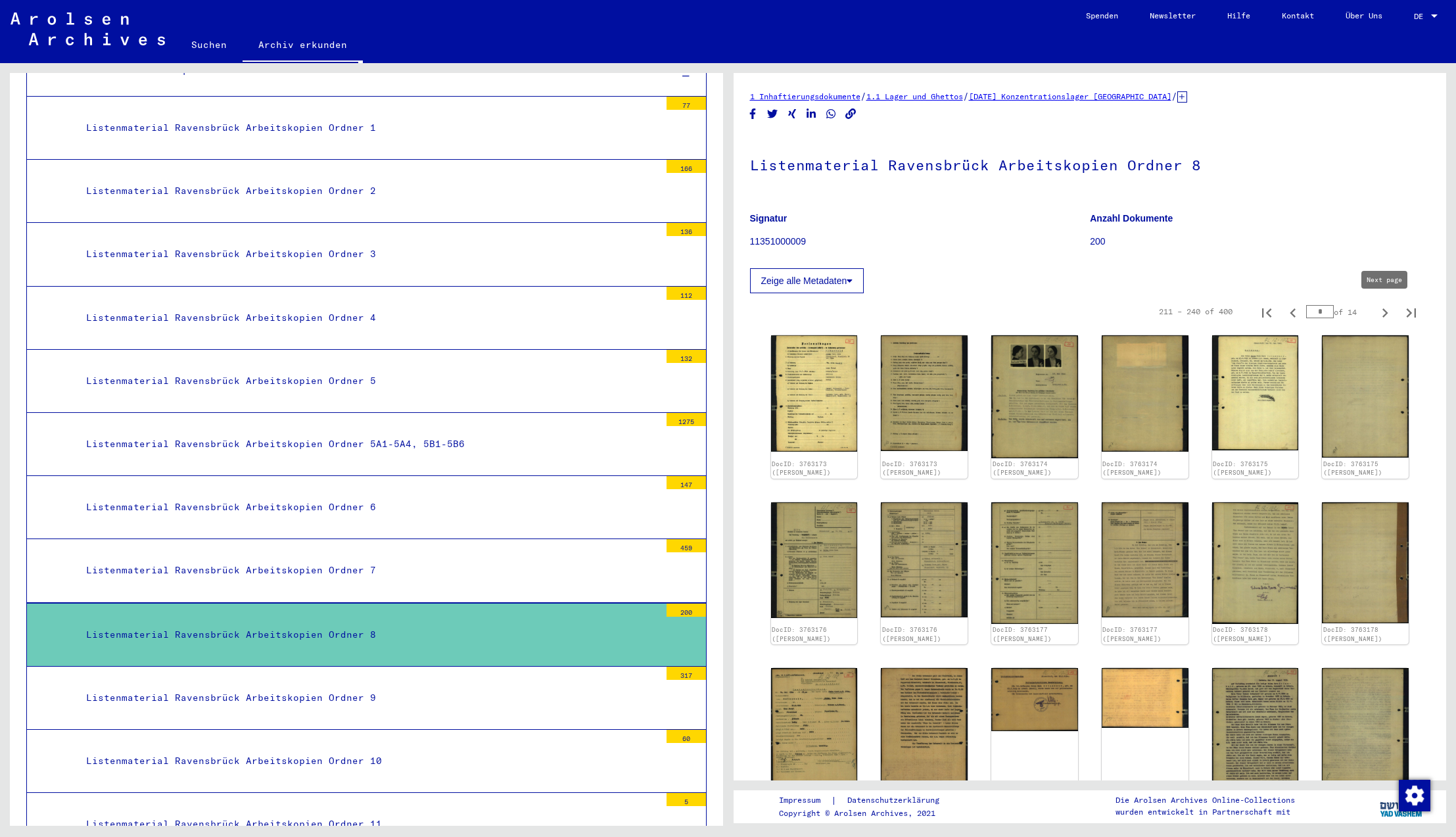
click at [1385, 312] on icon "Next page" at bounding box center [1385, 313] width 19 height 19
type input "*"
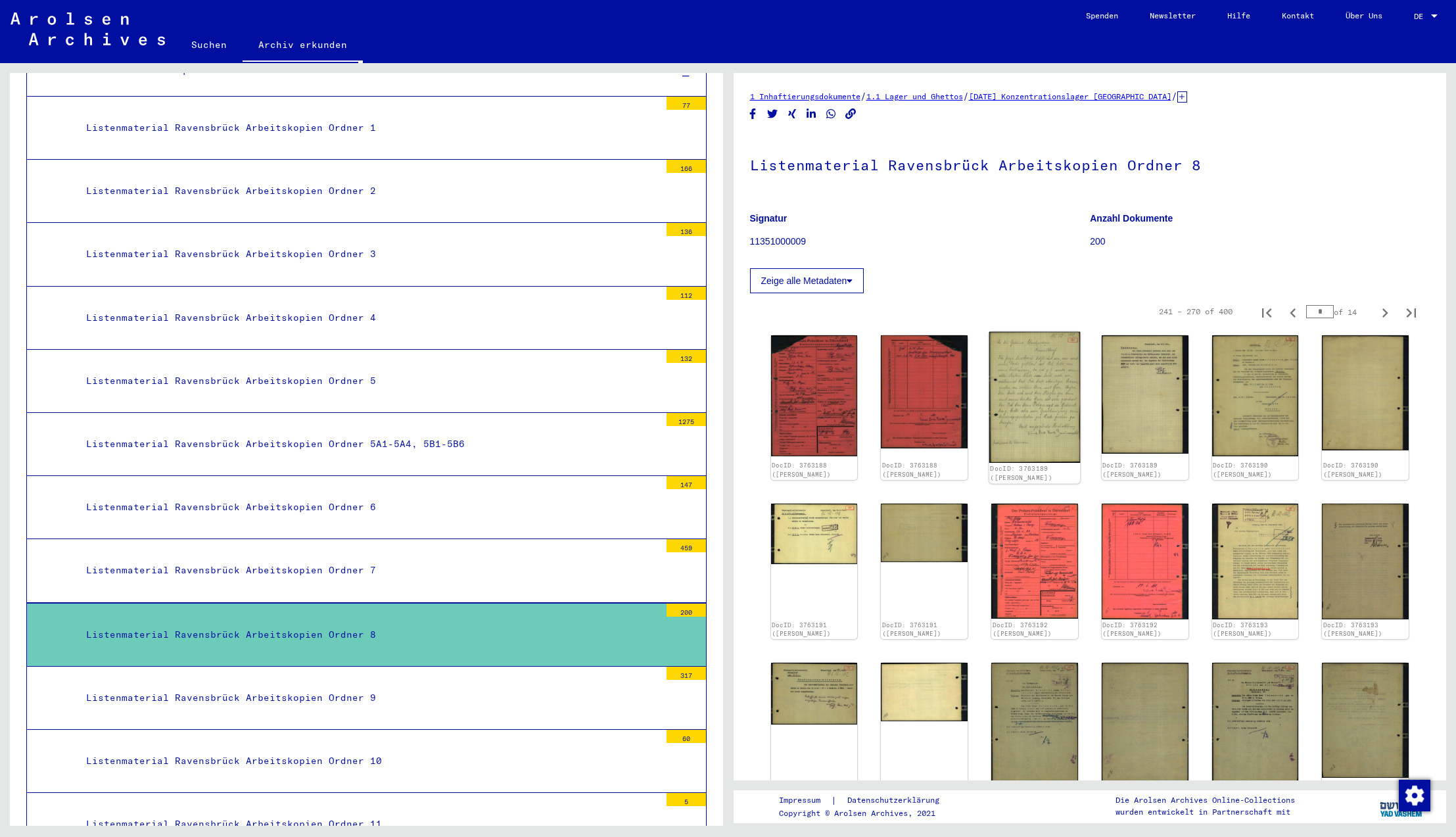
click at [1024, 396] on img at bounding box center [1034, 397] width 91 height 131
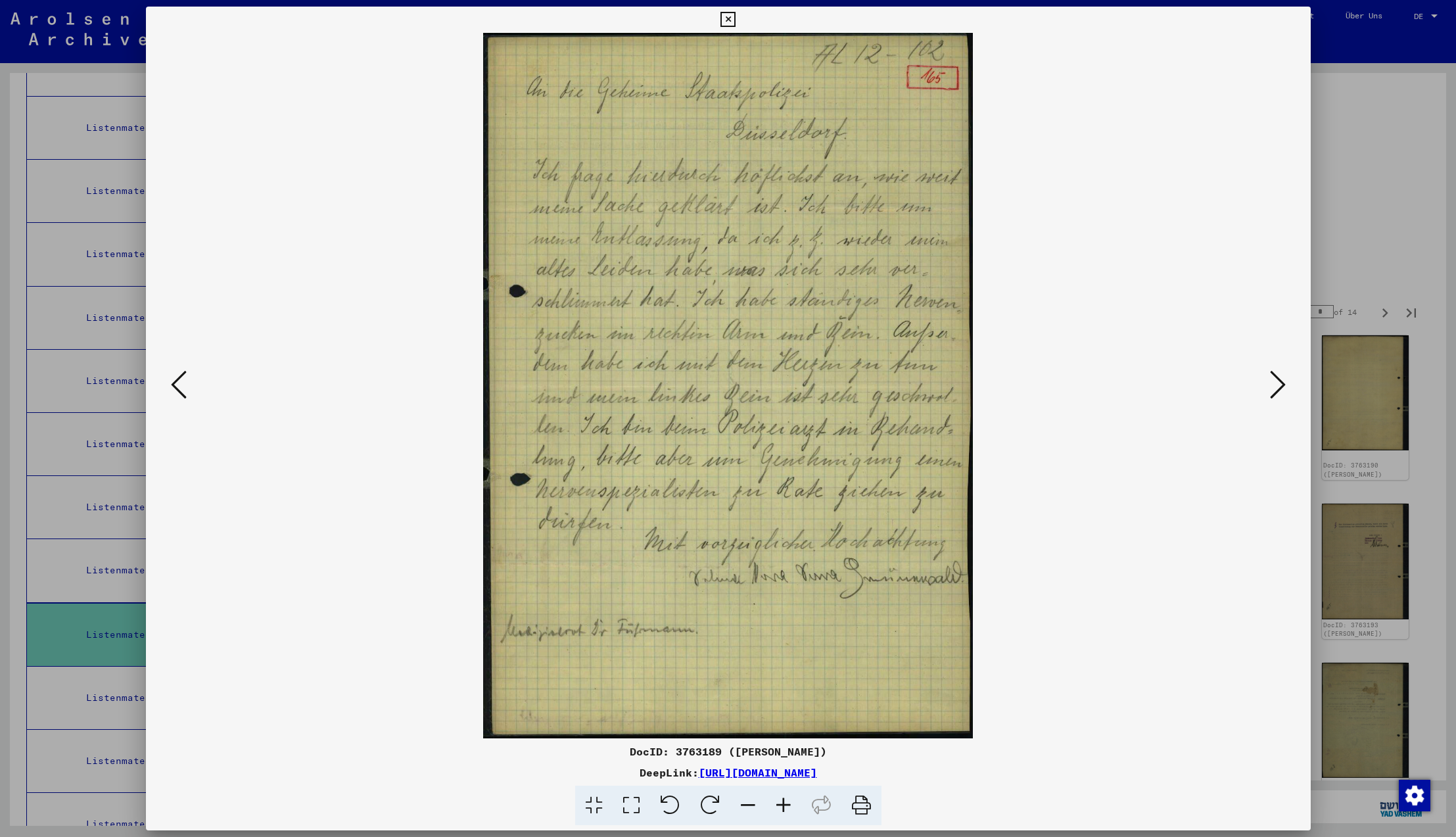
click at [1282, 385] on icon at bounding box center [1278, 385] width 16 height 32
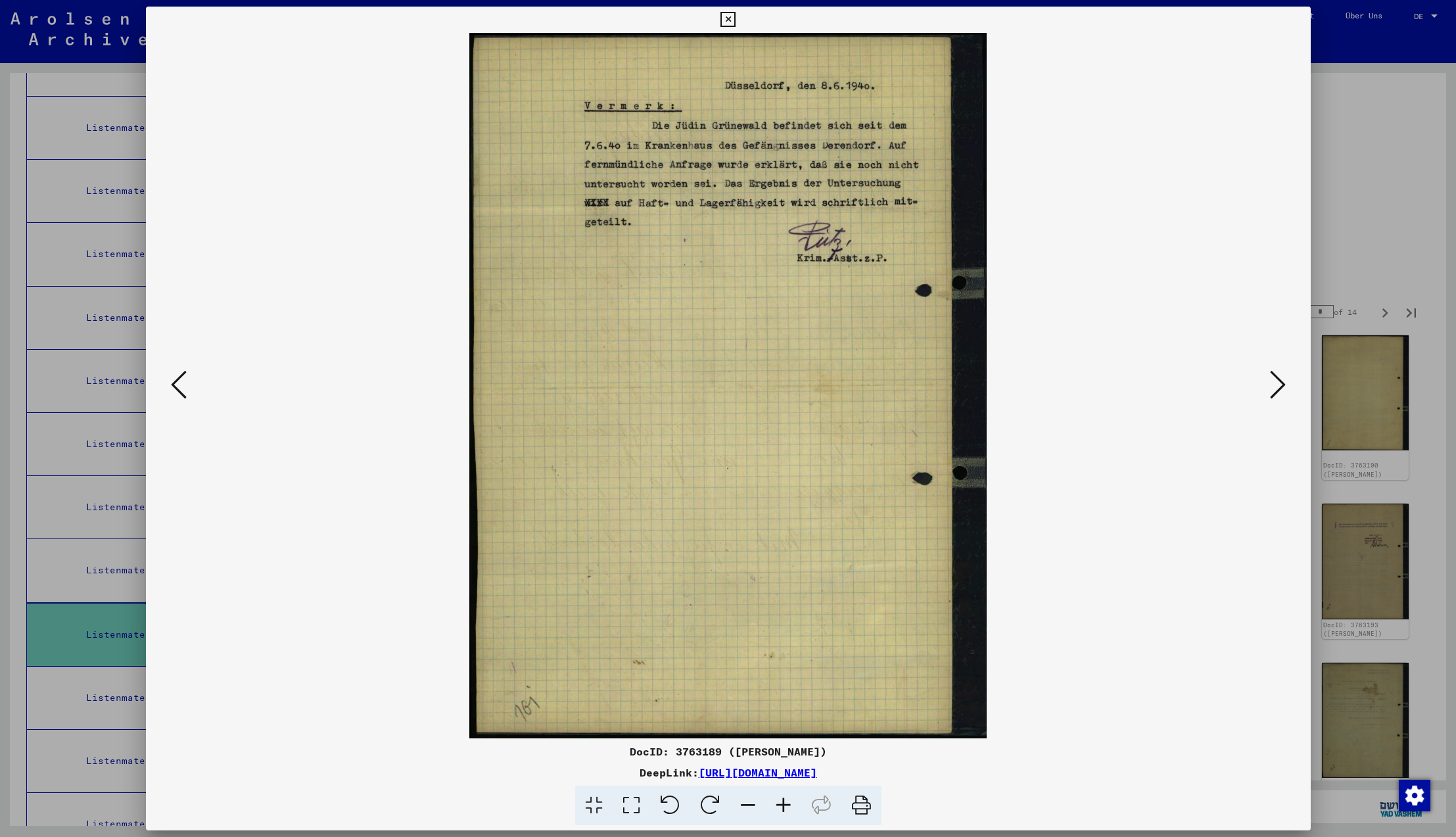
click at [1277, 383] on icon at bounding box center [1278, 385] width 16 height 32
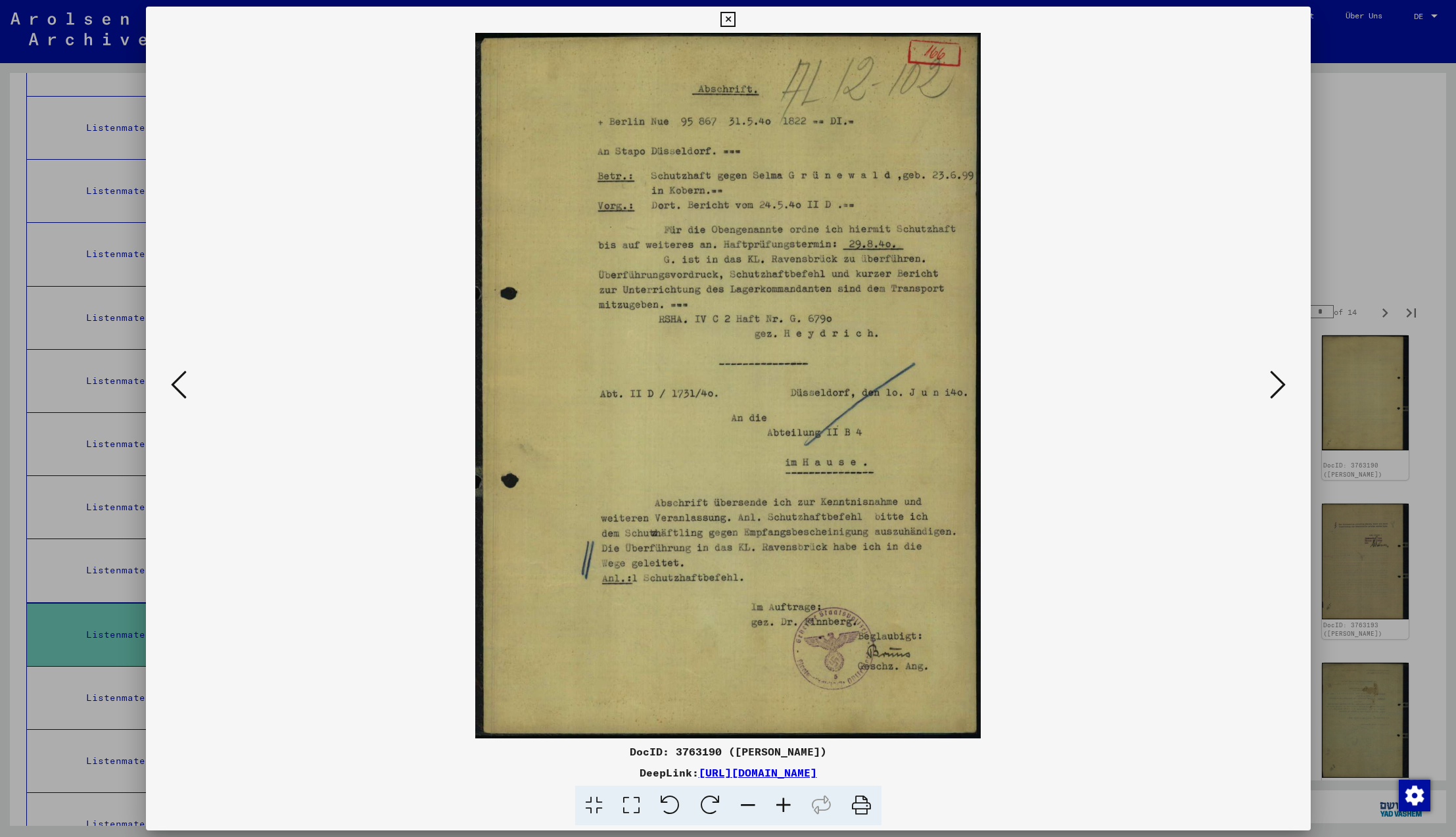
click at [1277, 383] on icon at bounding box center [1278, 385] width 16 height 32
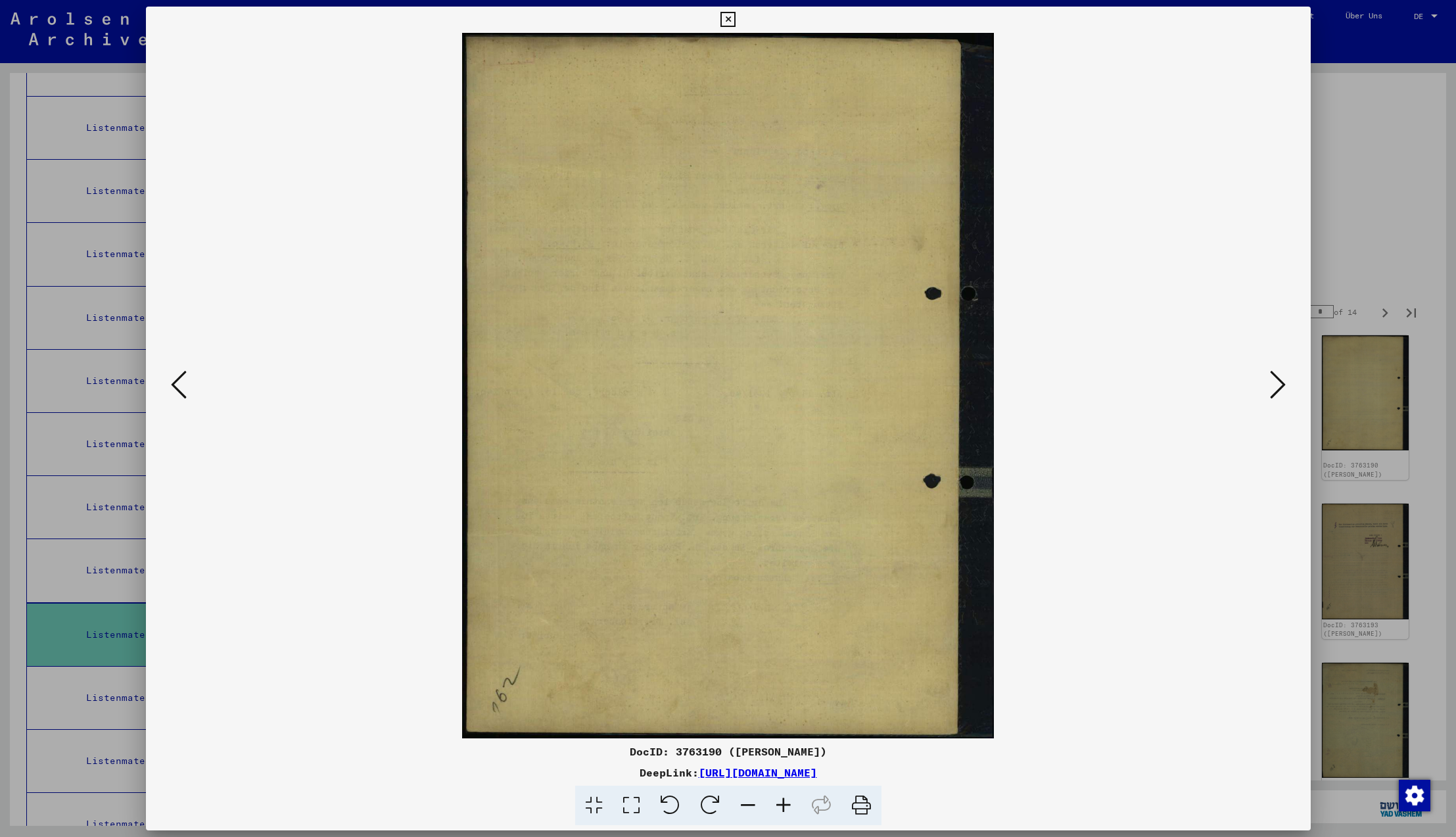
click at [1277, 383] on icon at bounding box center [1278, 385] width 16 height 32
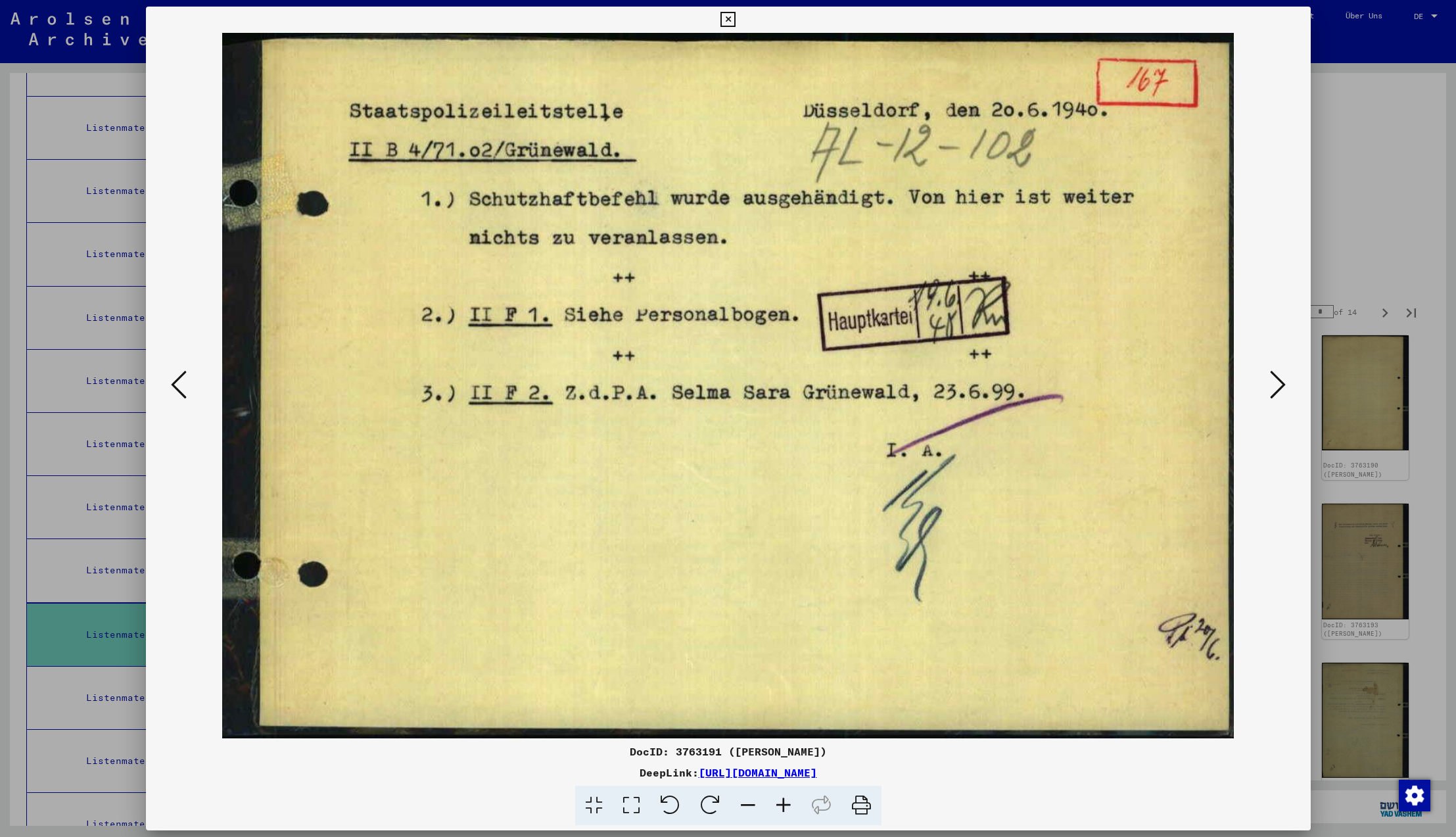
click at [1277, 383] on icon at bounding box center [1278, 385] width 16 height 32
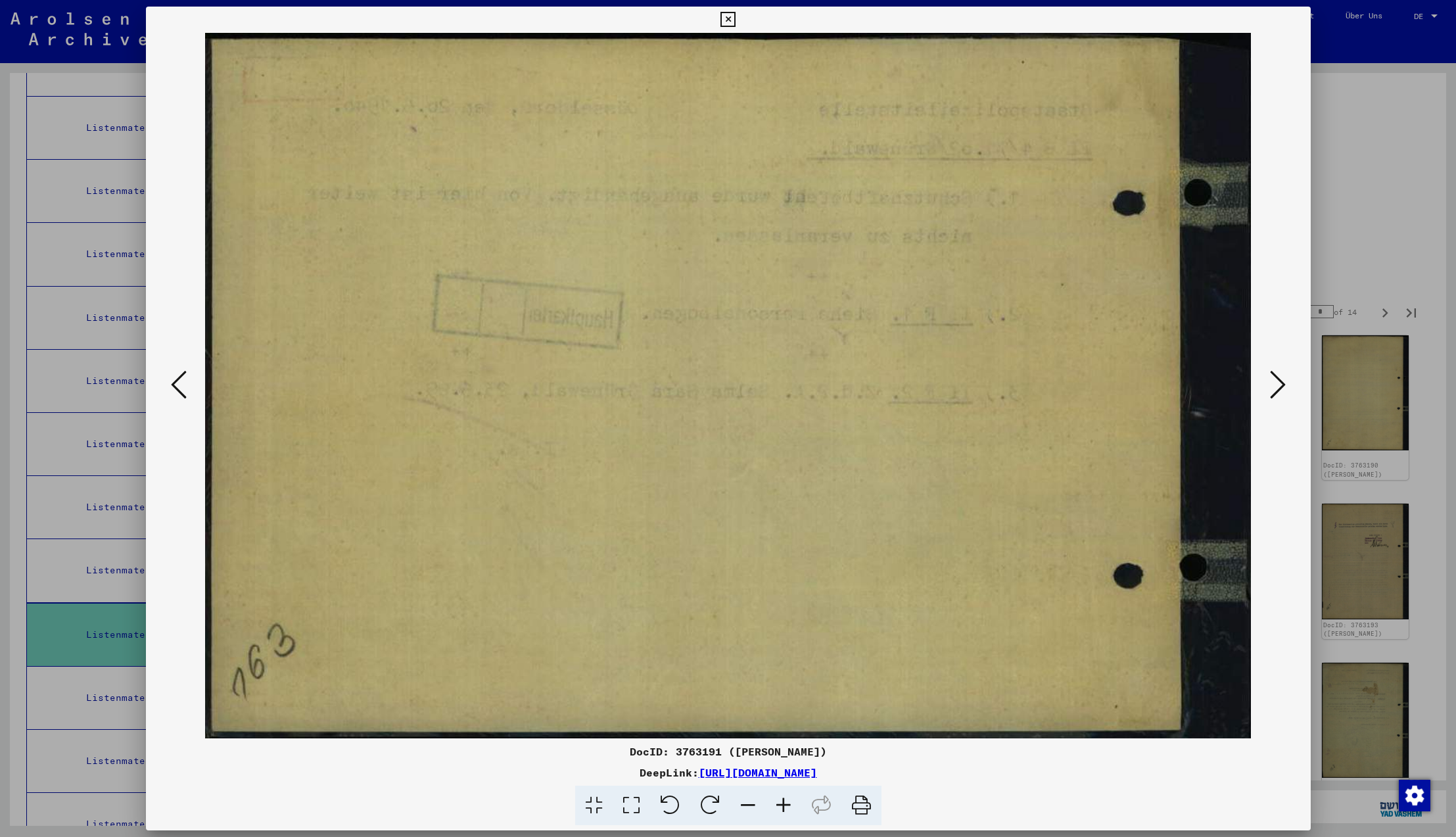
click at [1277, 383] on icon at bounding box center [1278, 385] width 16 height 32
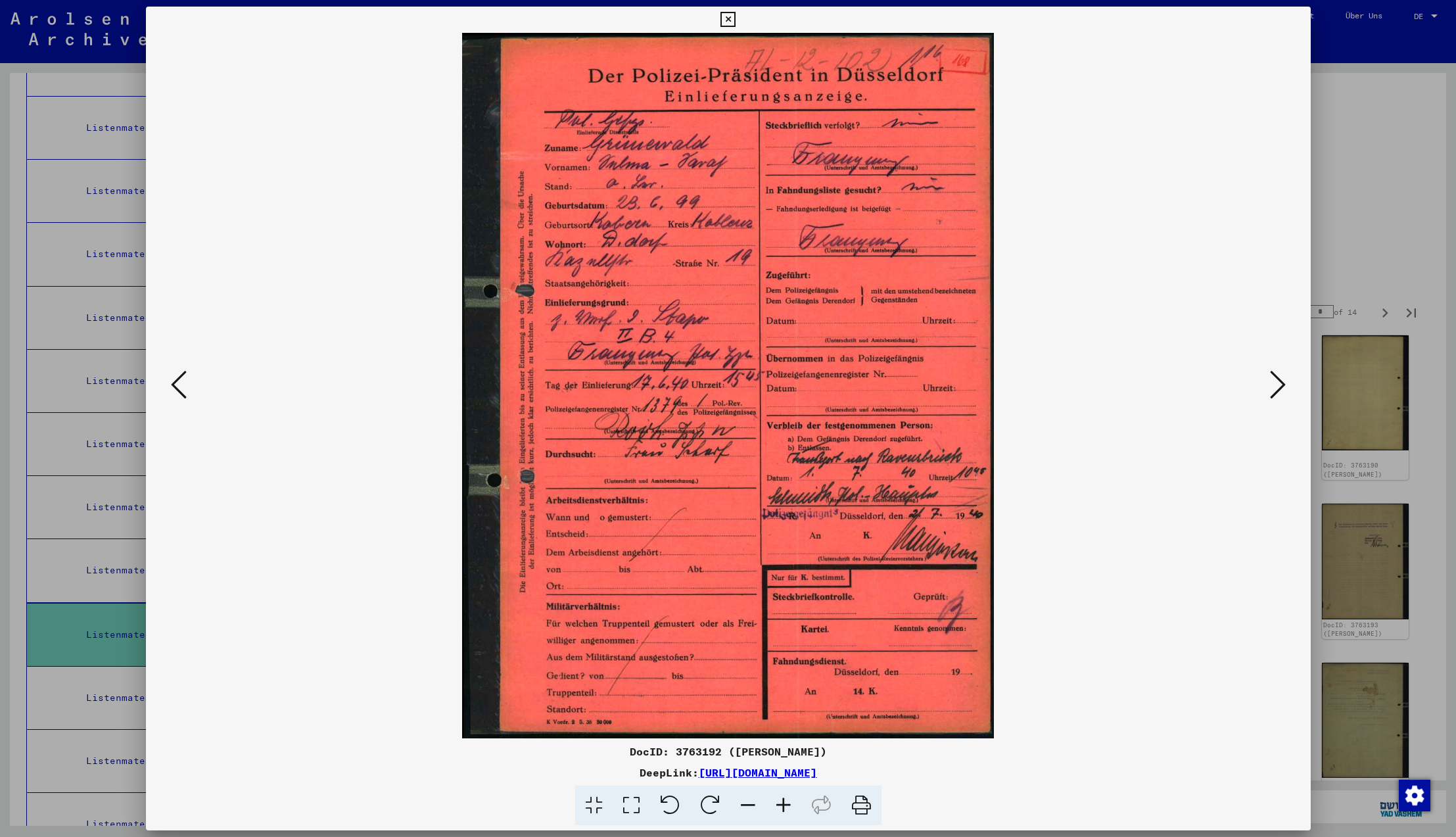
click at [1277, 383] on icon at bounding box center [1278, 385] width 16 height 32
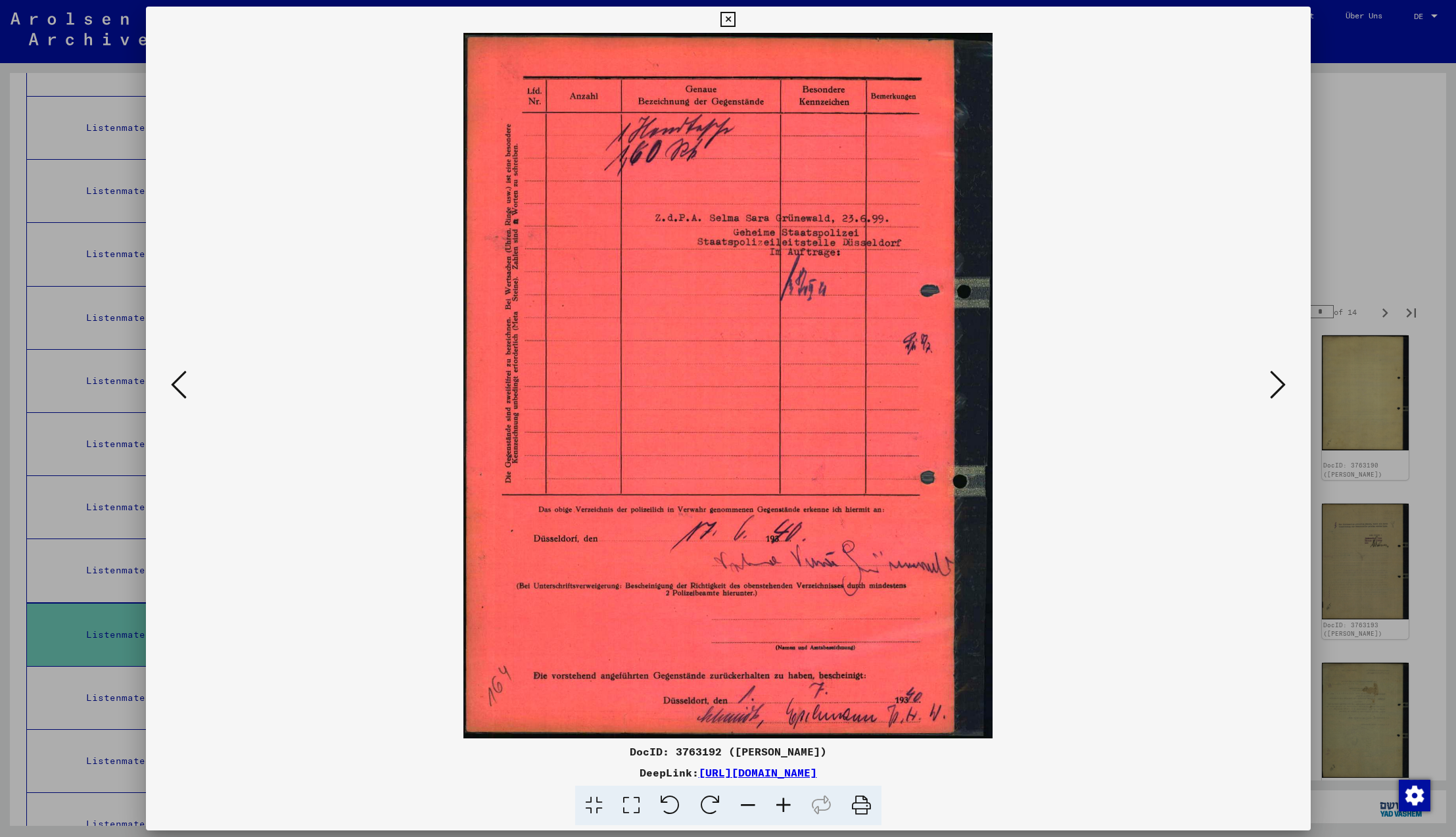
click at [1277, 383] on icon at bounding box center [1278, 385] width 16 height 32
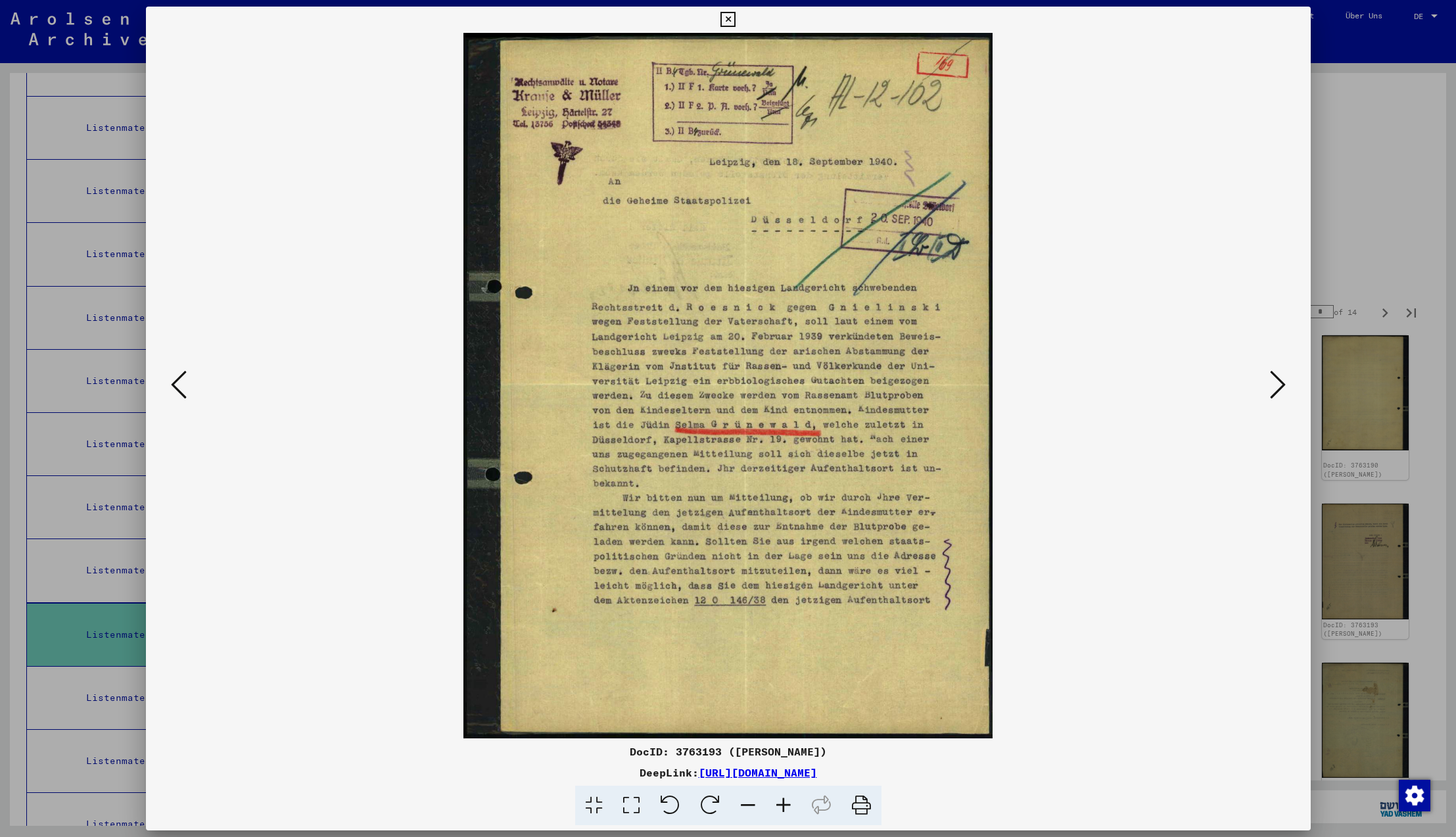
click at [1277, 383] on icon at bounding box center [1278, 385] width 16 height 32
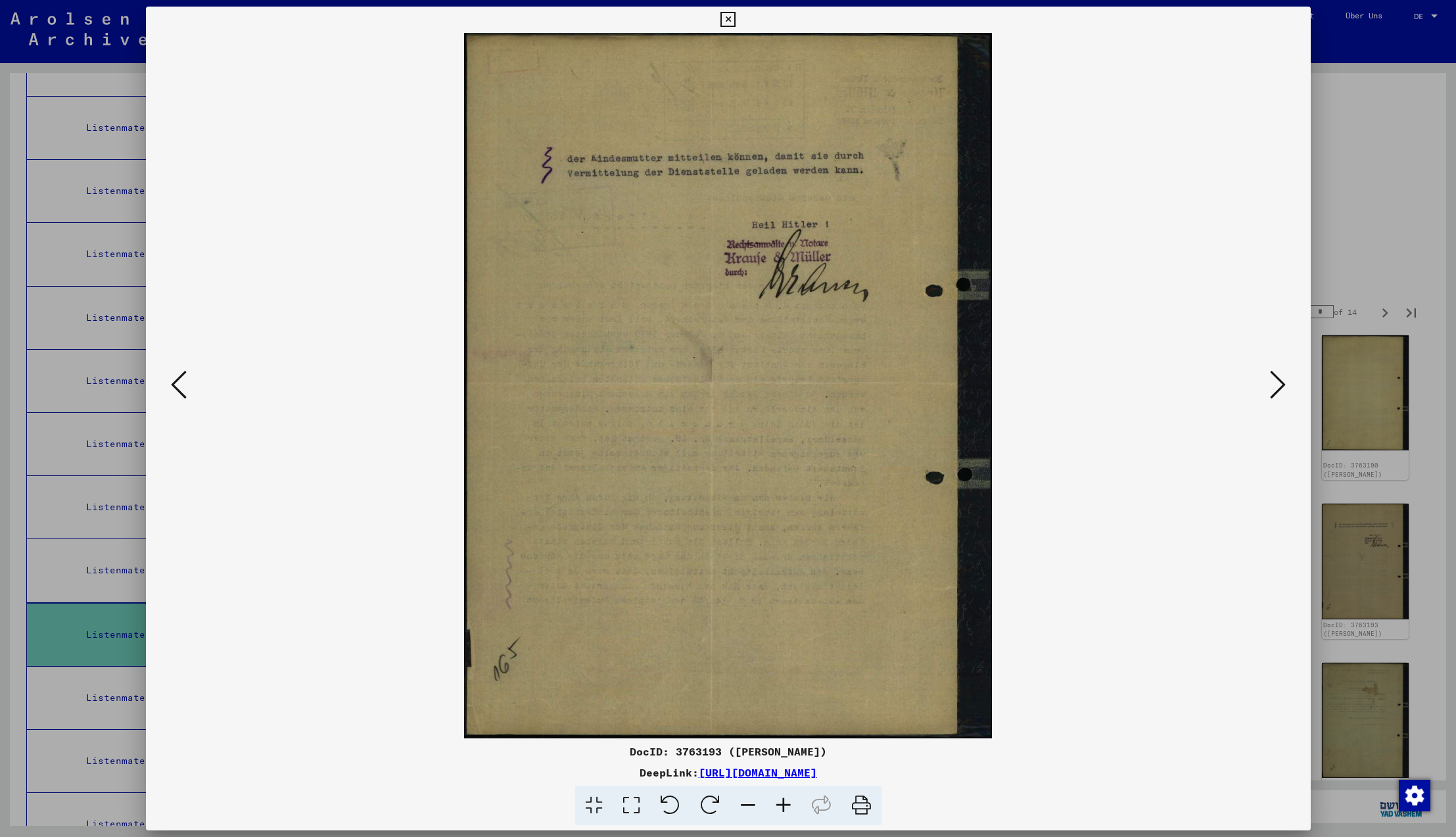
click at [1277, 383] on icon at bounding box center [1278, 385] width 16 height 32
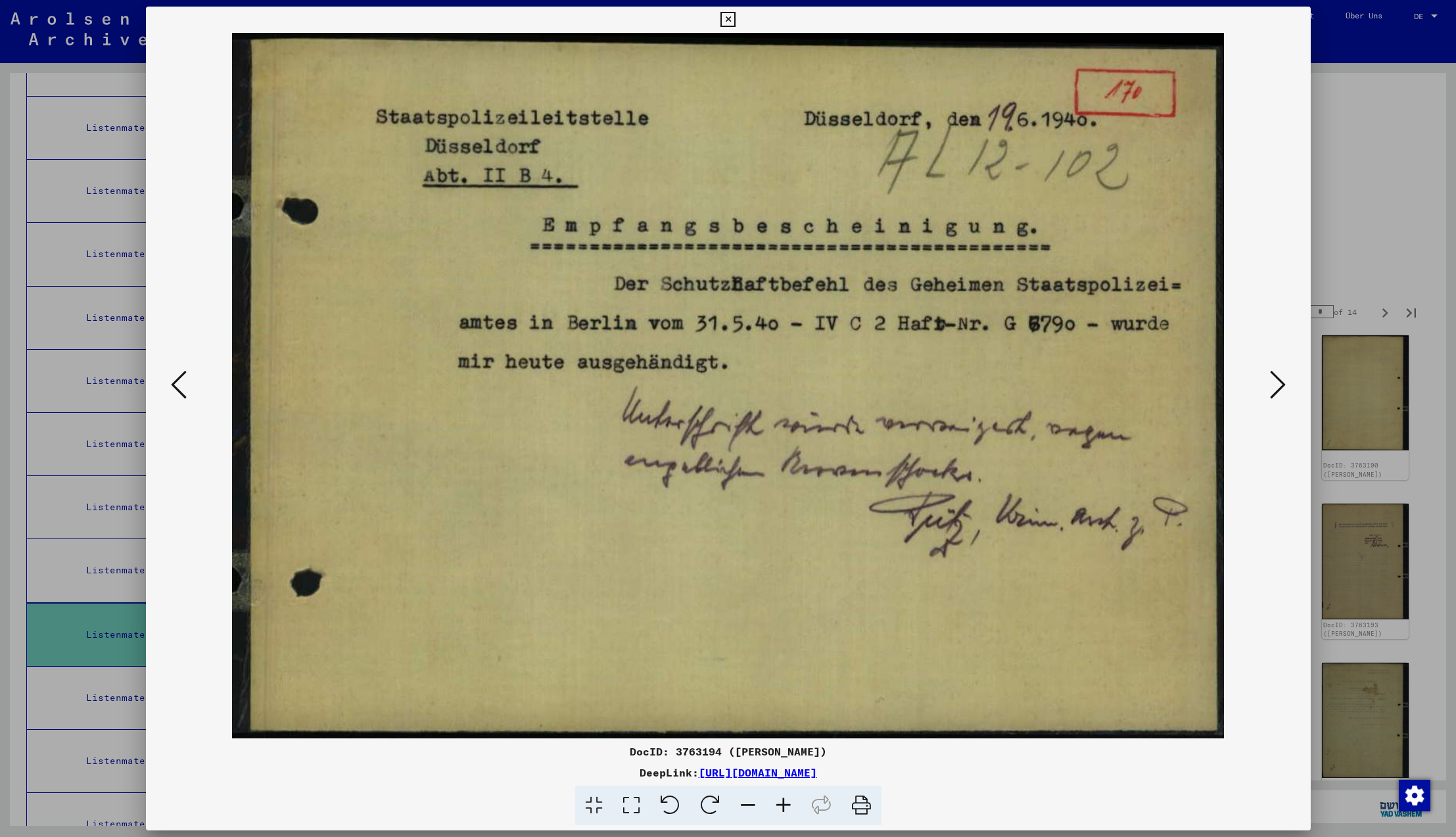
click at [1277, 383] on icon at bounding box center [1278, 385] width 16 height 32
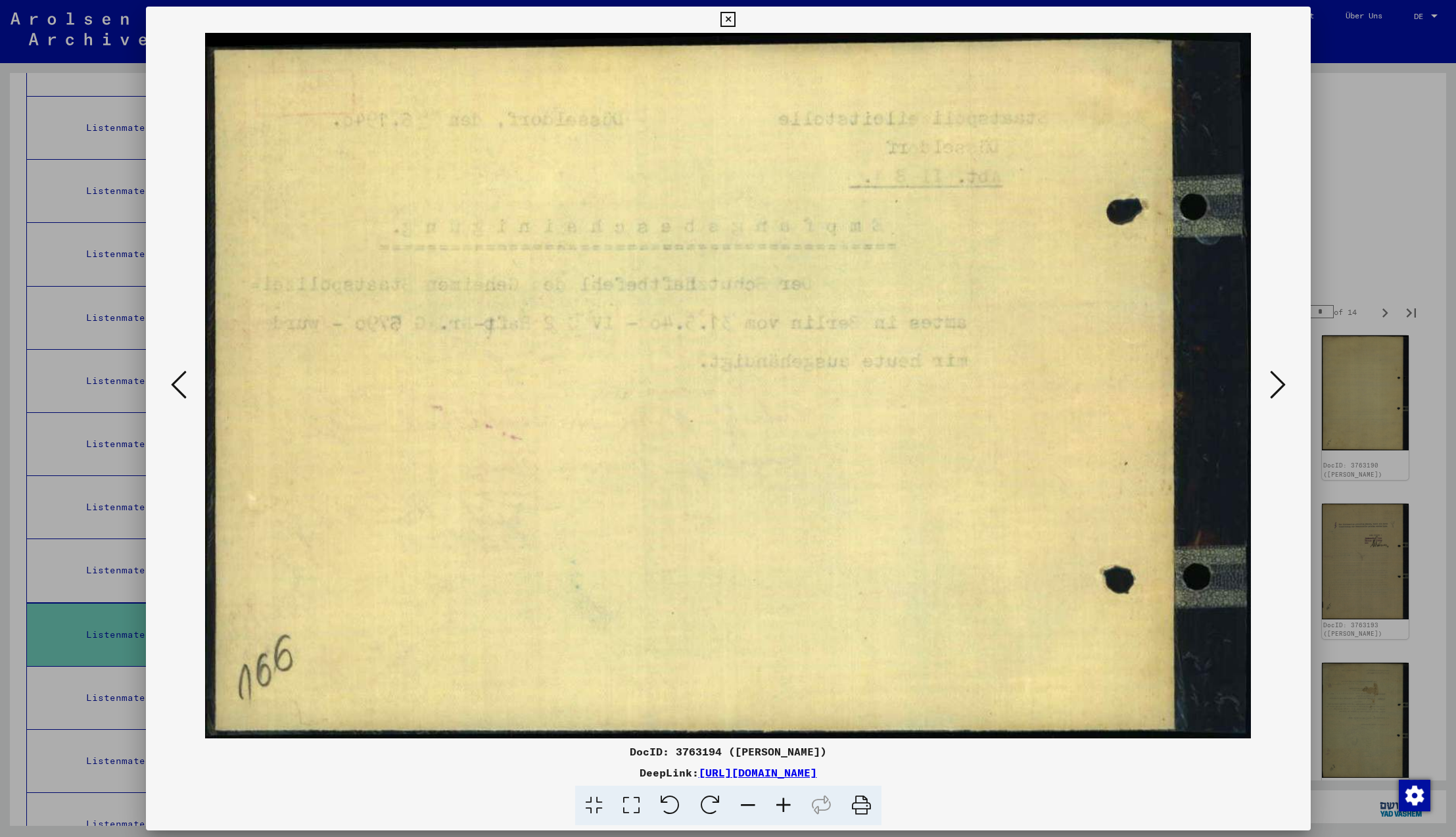
click at [1277, 383] on icon at bounding box center [1278, 385] width 16 height 32
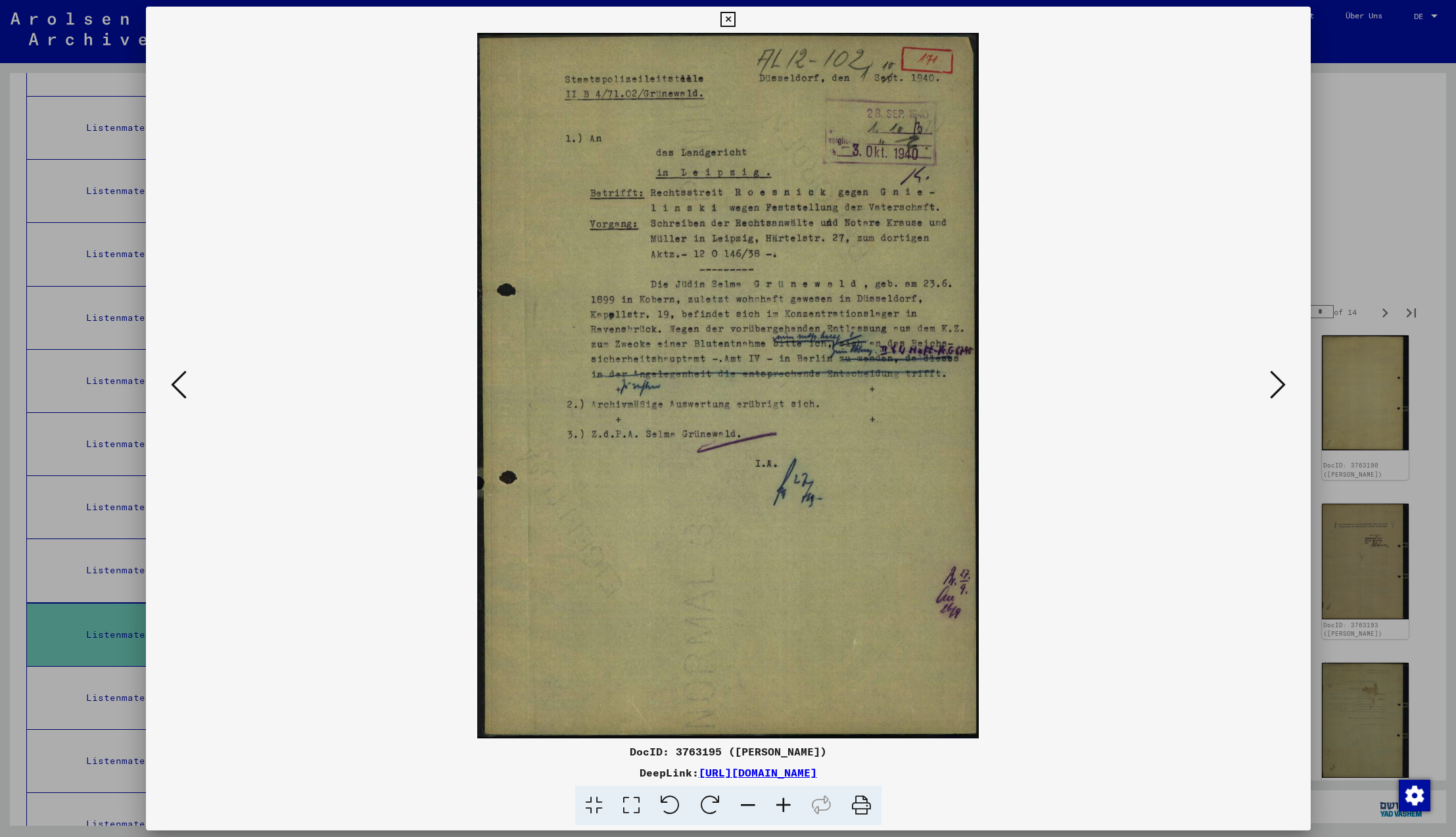
click at [1277, 383] on icon at bounding box center [1278, 385] width 16 height 32
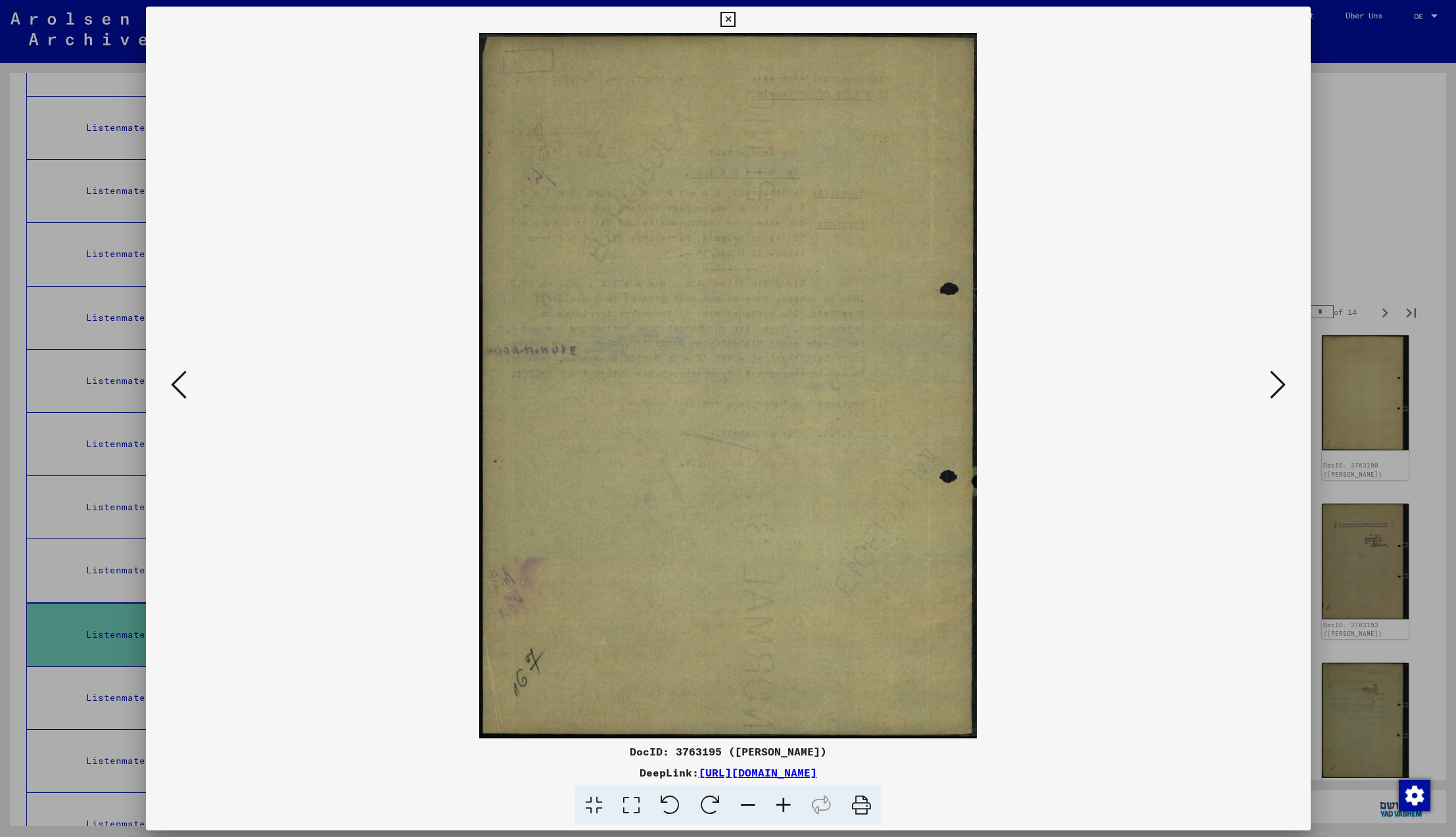
click at [1277, 383] on icon at bounding box center [1278, 385] width 16 height 32
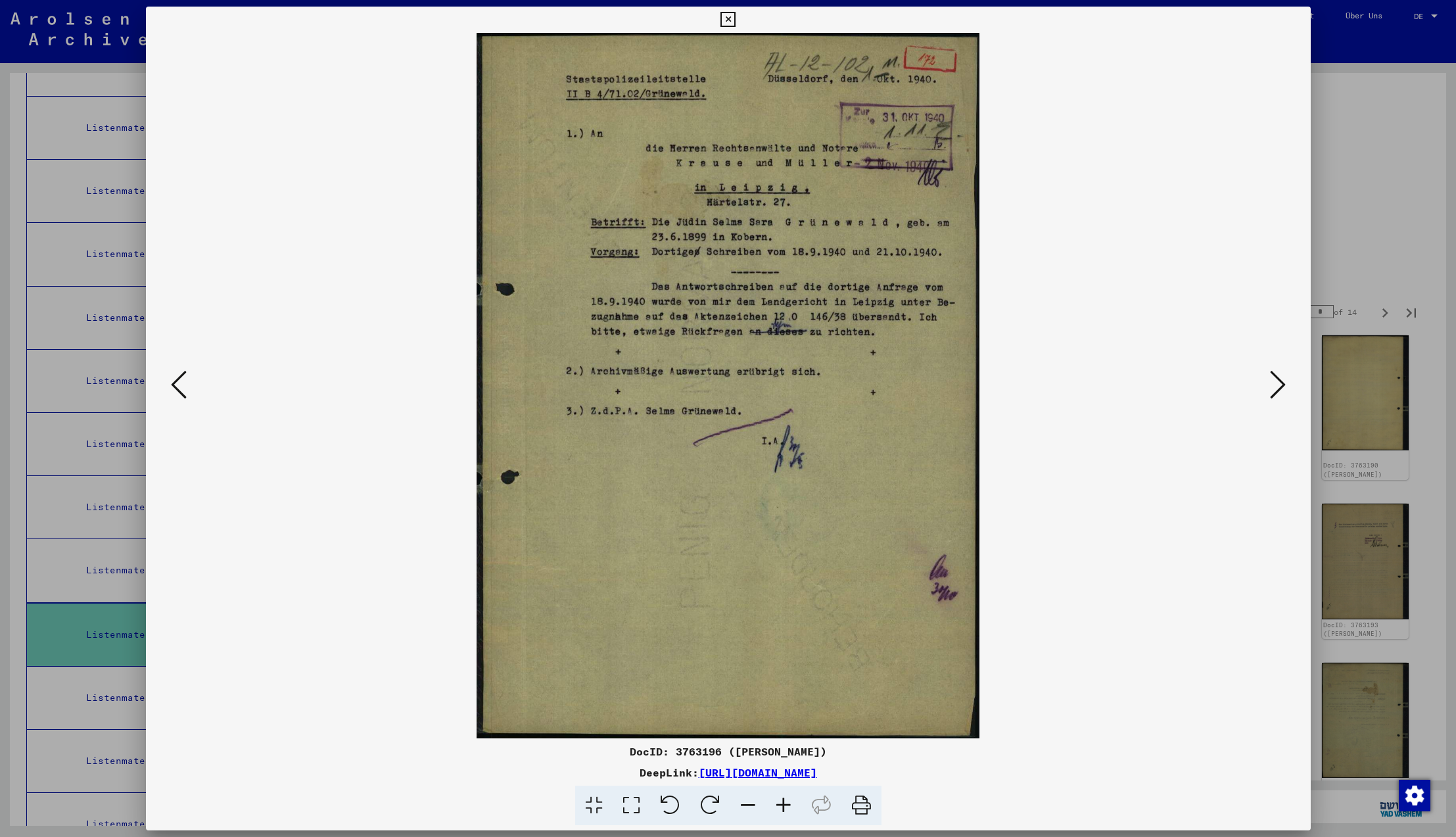
click at [1277, 383] on icon at bounding box center [1278, 385] width 16 height 32
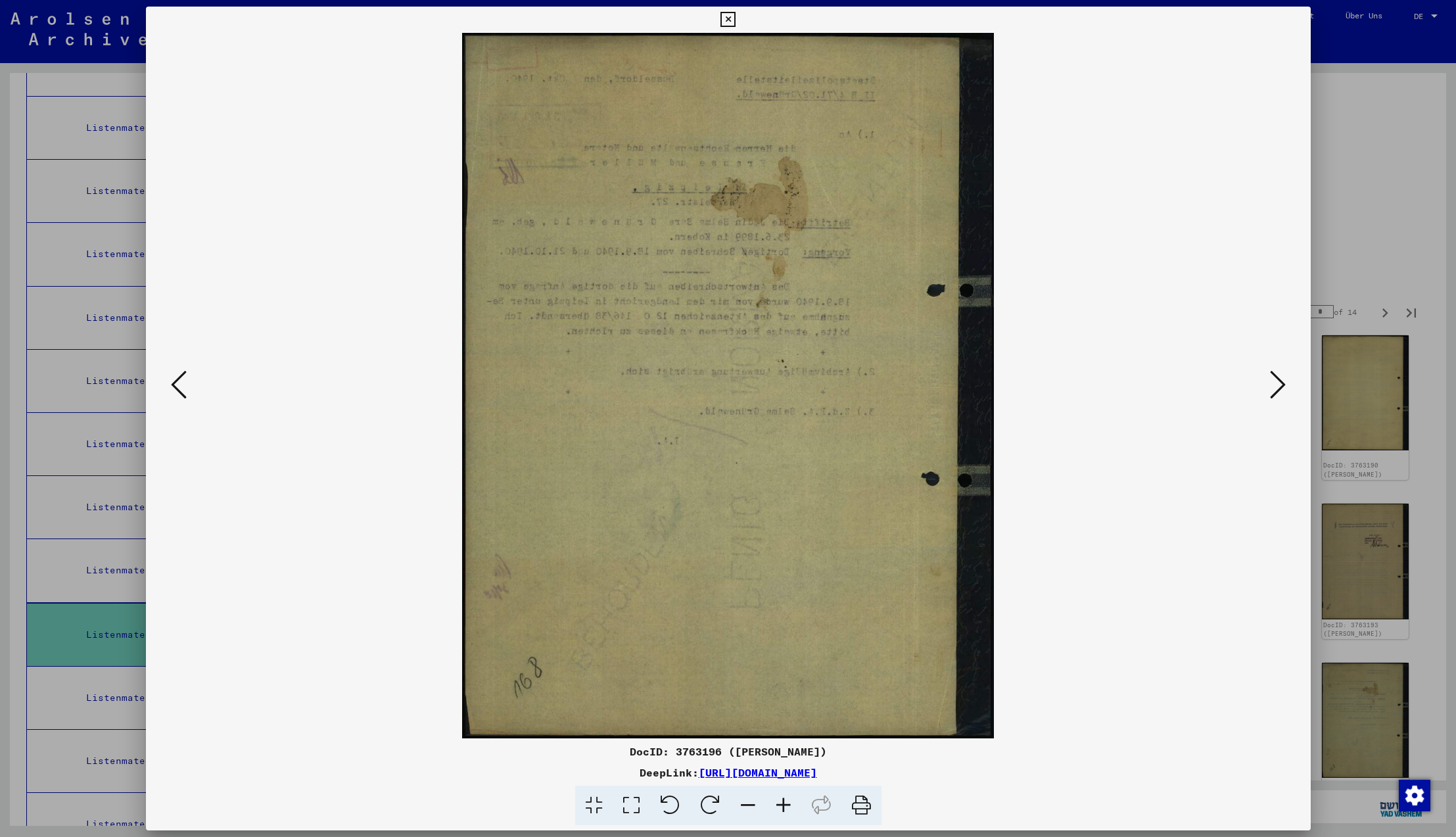
click at [1277, 383] on icon at bounding box center [1278, 385] width 16 height 32
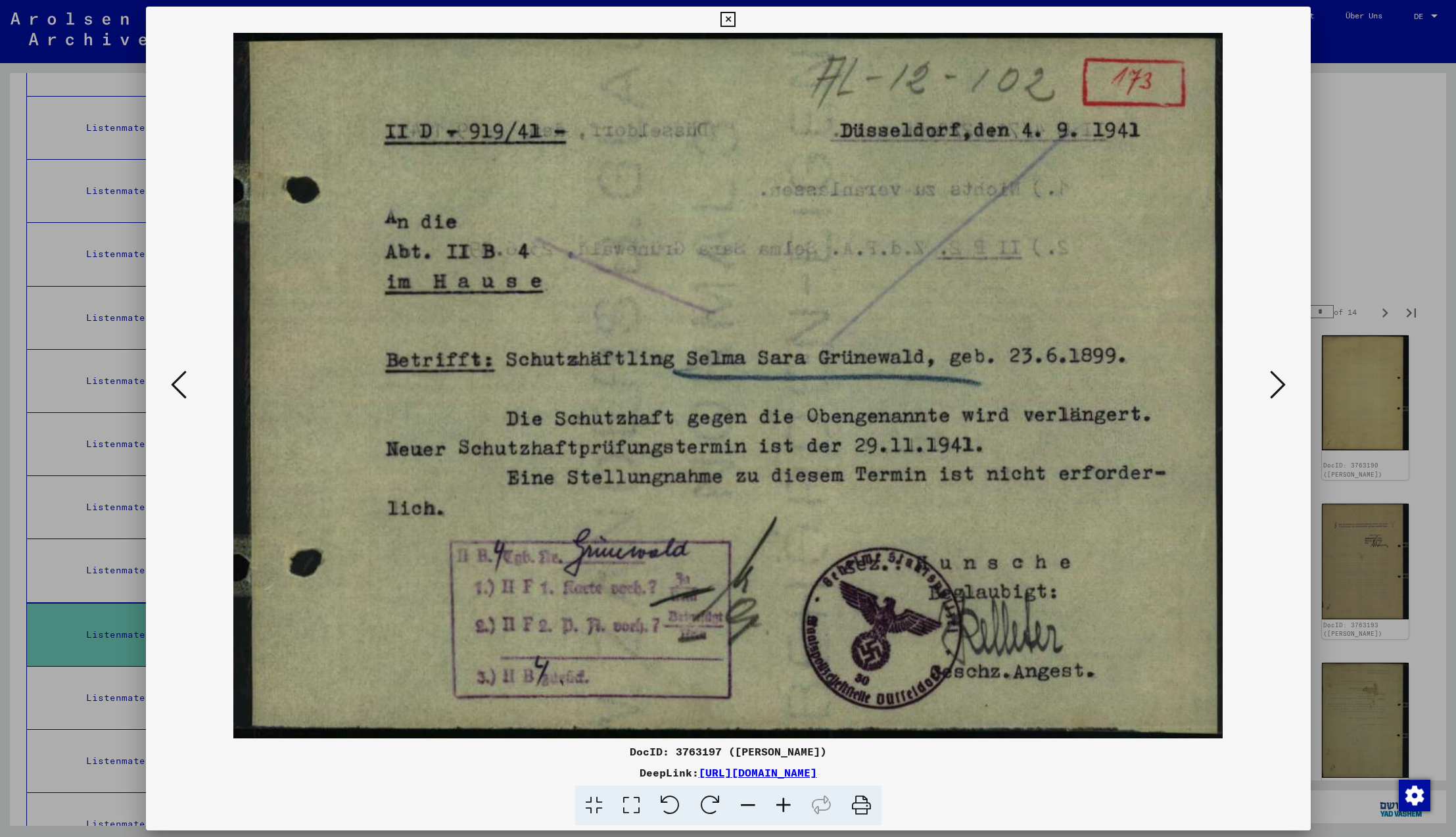
click at [1277, 383] on icon at bounding box center [1278, 385] width 16 height 32
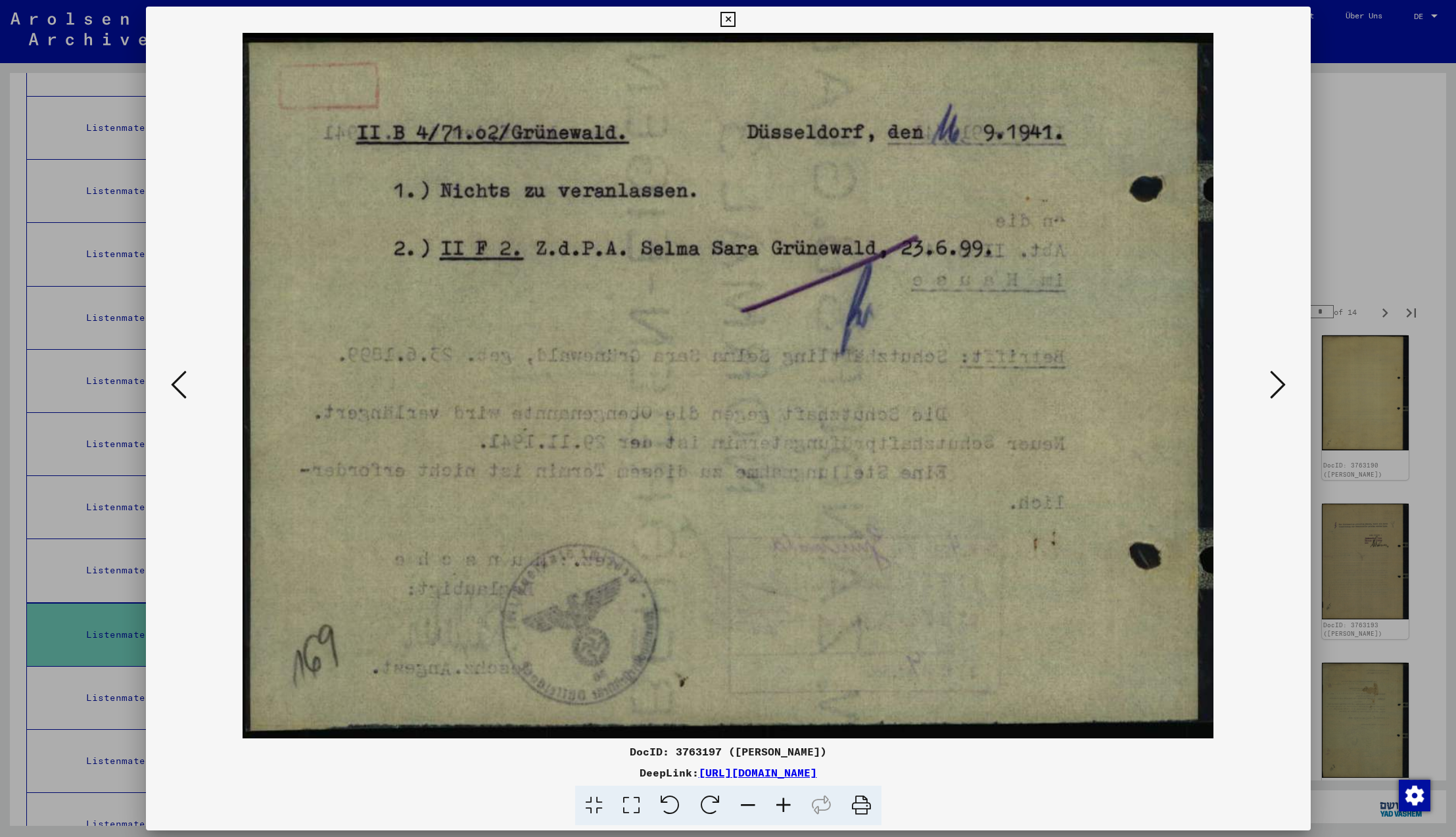
click at [1277, 383] on icon at bounding box center [1278, 385] width 16 height 32
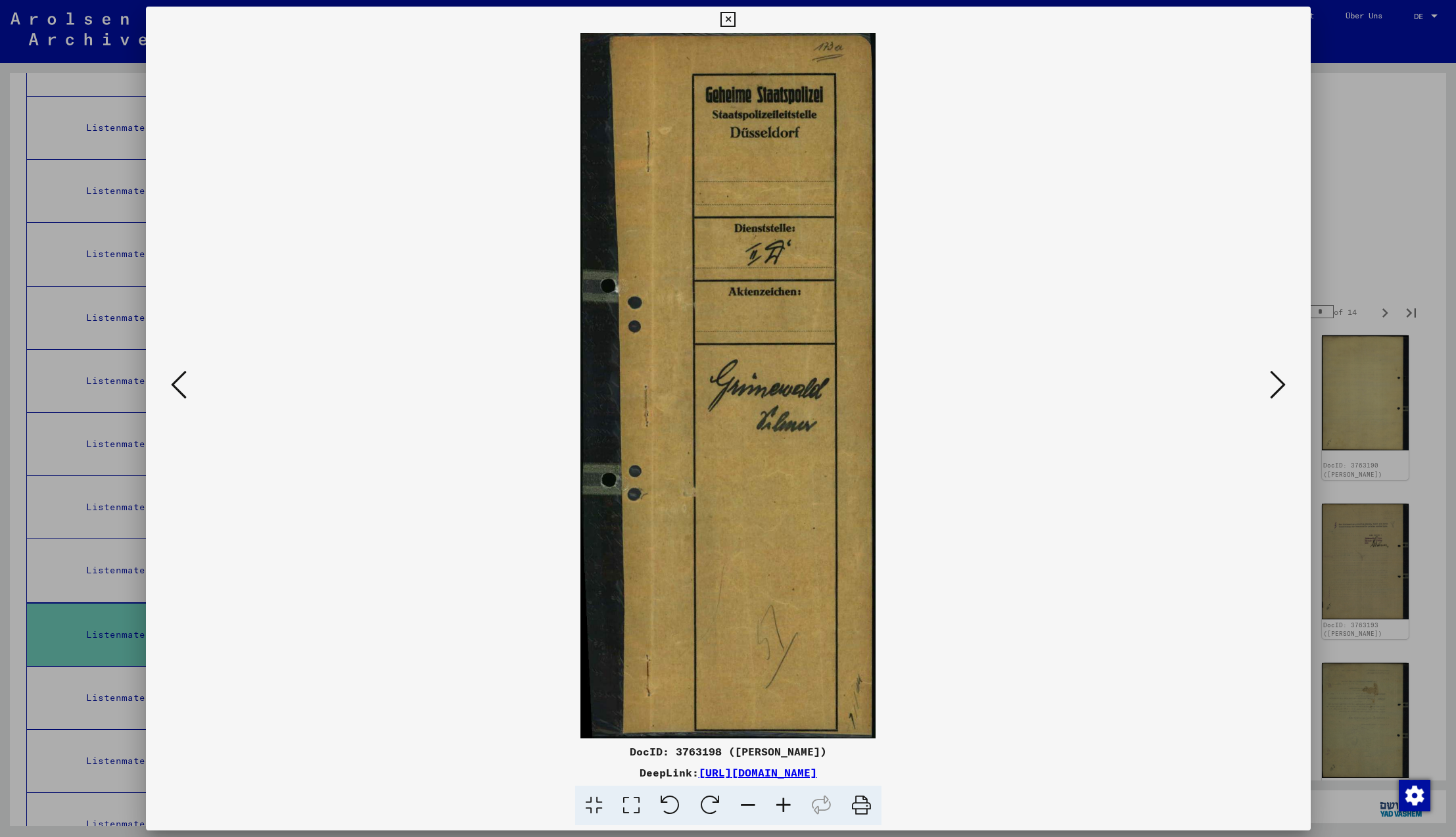
click at [1277, 383] on icon at bounding box center [1278, 385] width 16 height 32
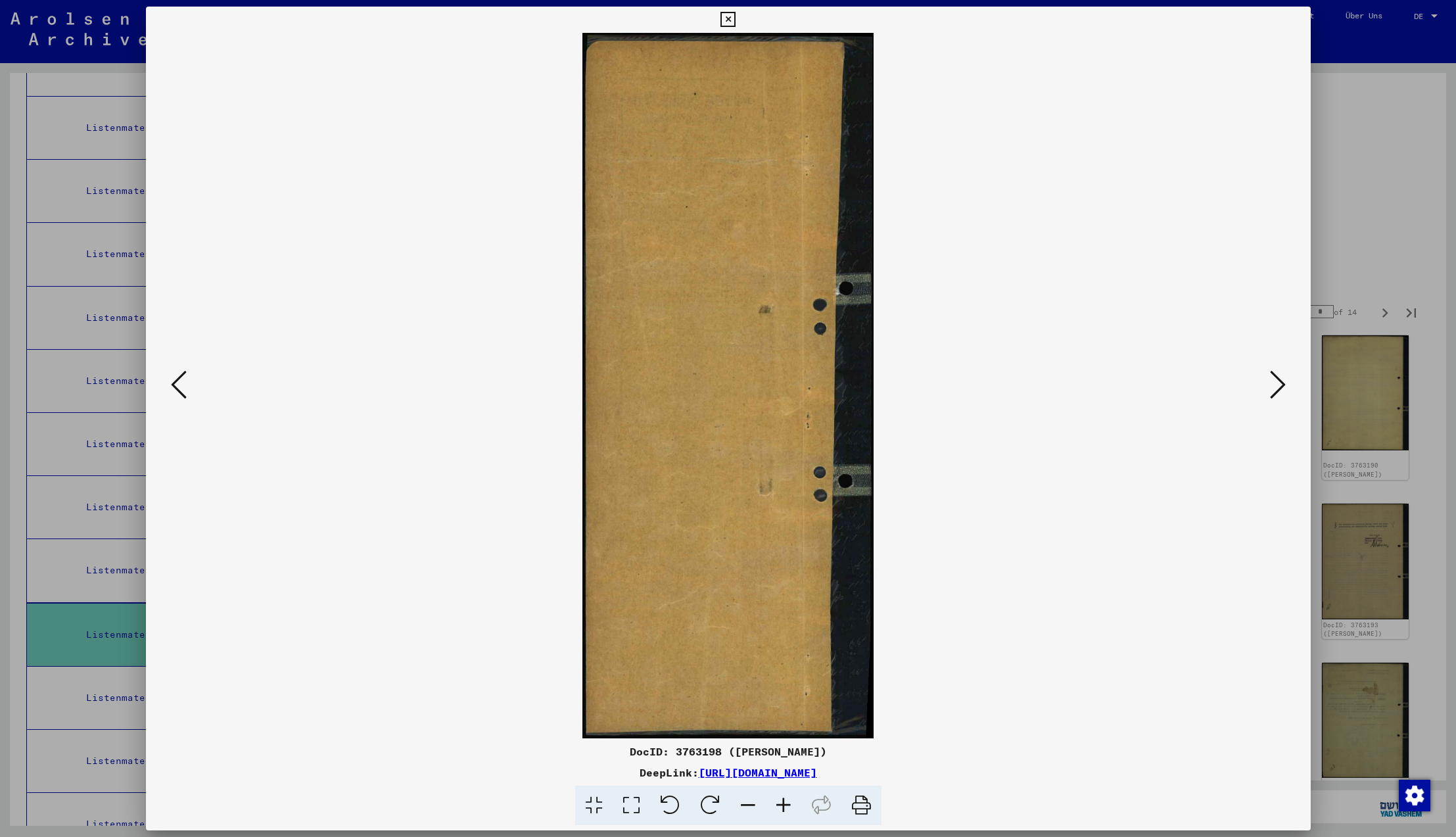
click at [1277, 383] on icon at bounding box center [1278, 385] width 16 height 32
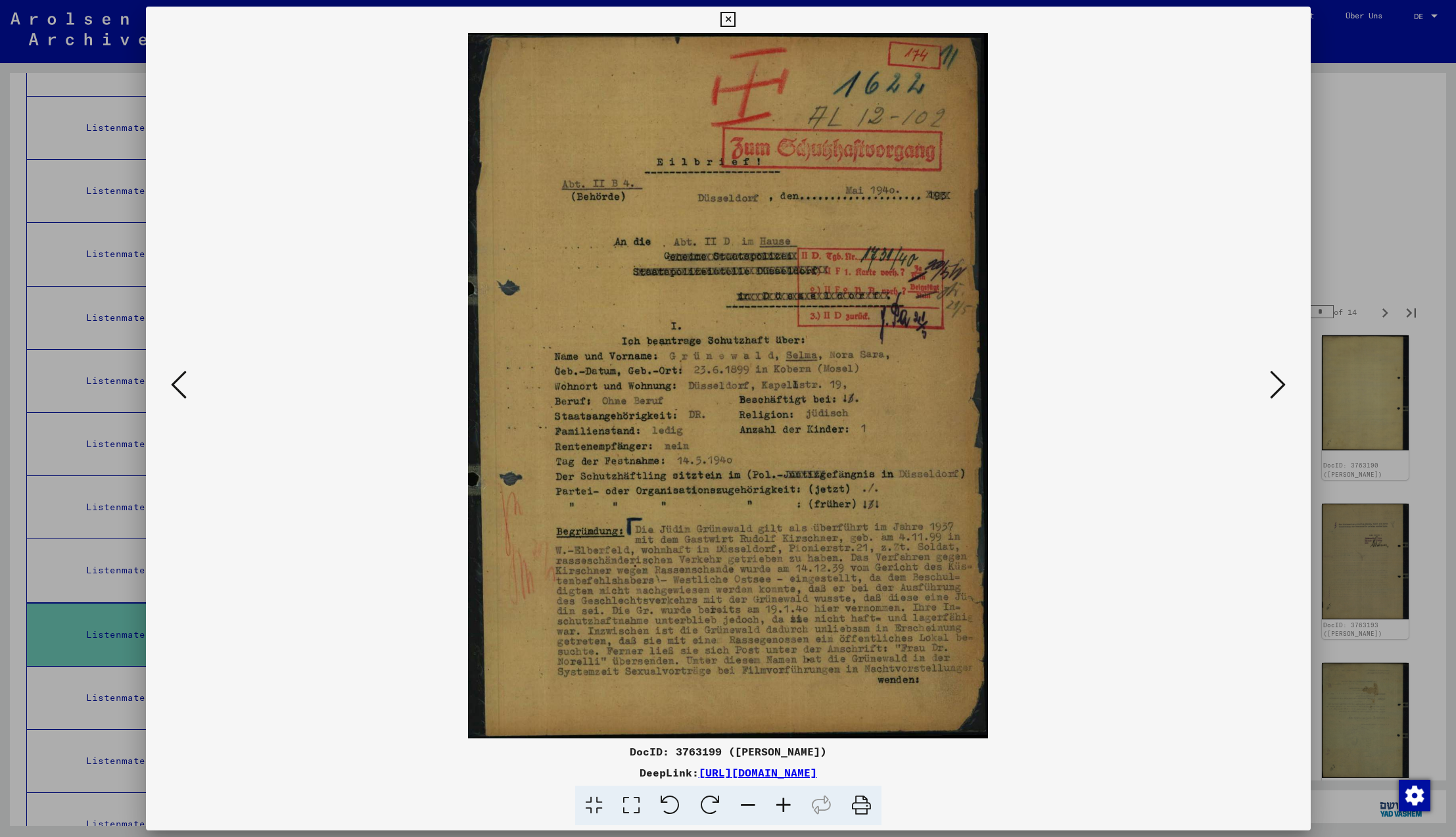
click at [1277, 383] on icon at bounding box center [1278, 385] width 16 height 32
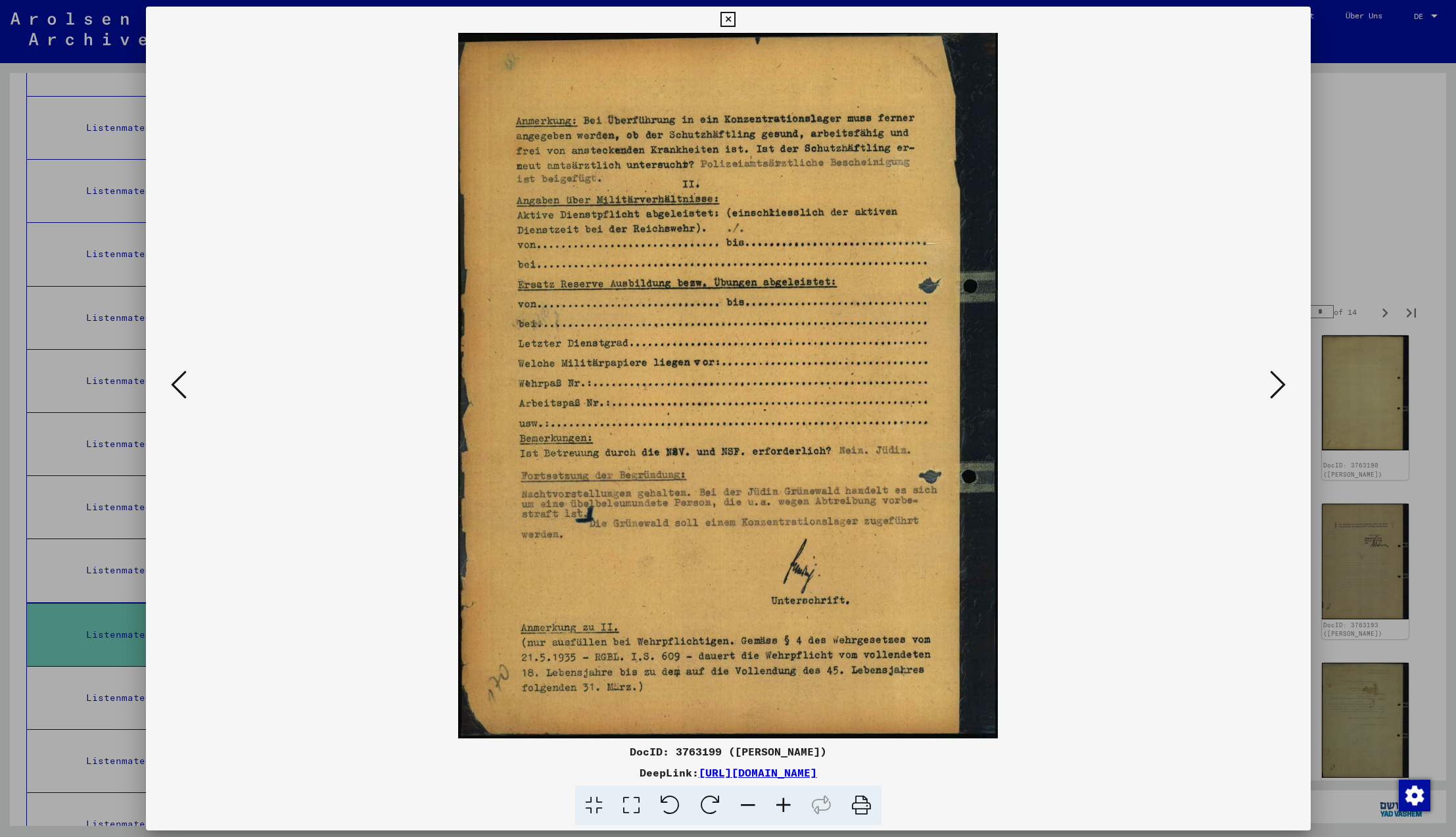
click at [1277, 383] on icon at bounding box center [1278, 385] width 16 height 32
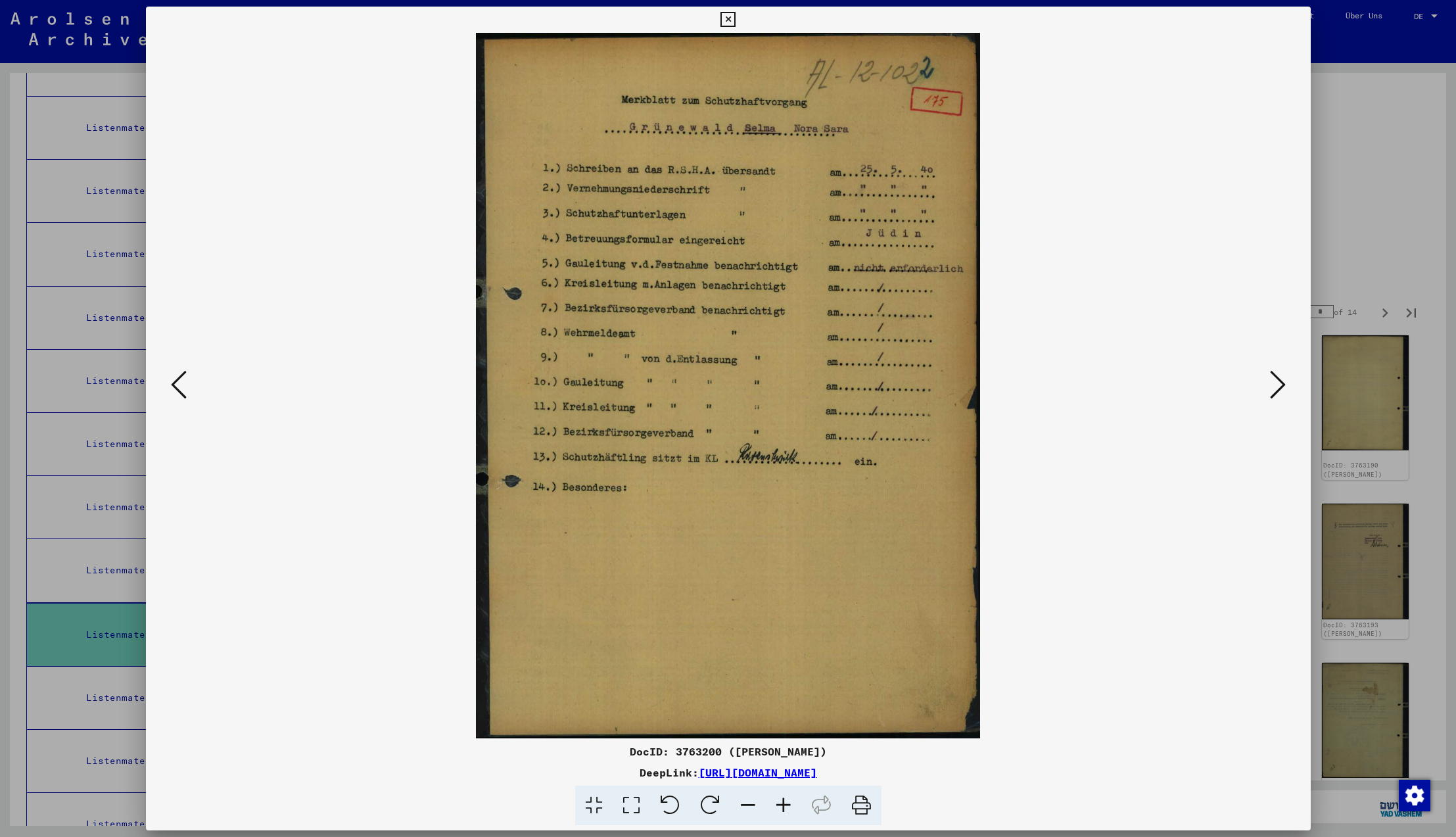
click at [1277, 383] on icon at bounding box center [1278, 385] width 16 height 32
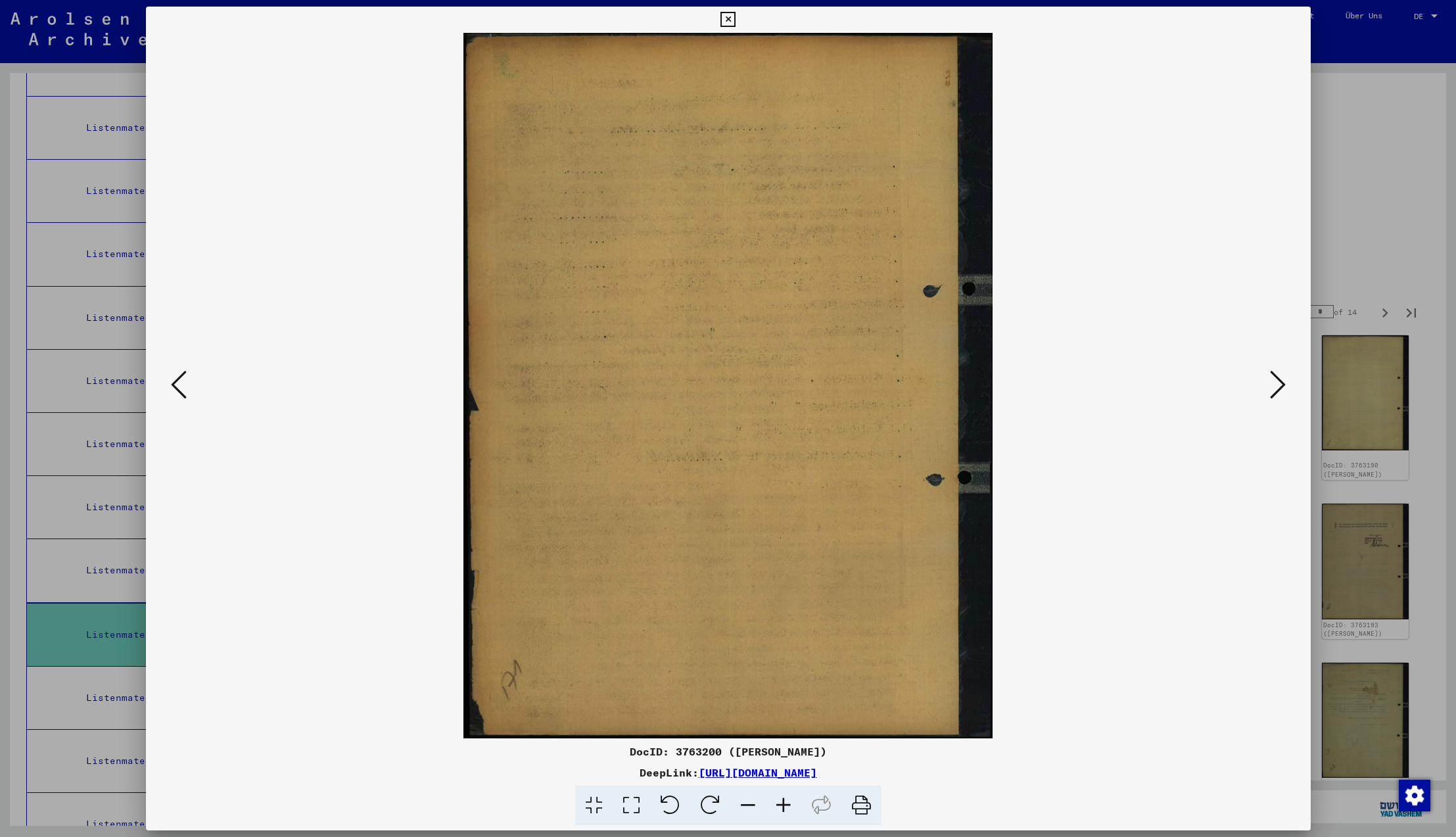
click at [1277, 383] on icon at bounding box center [1278, 385] width 16 height 32
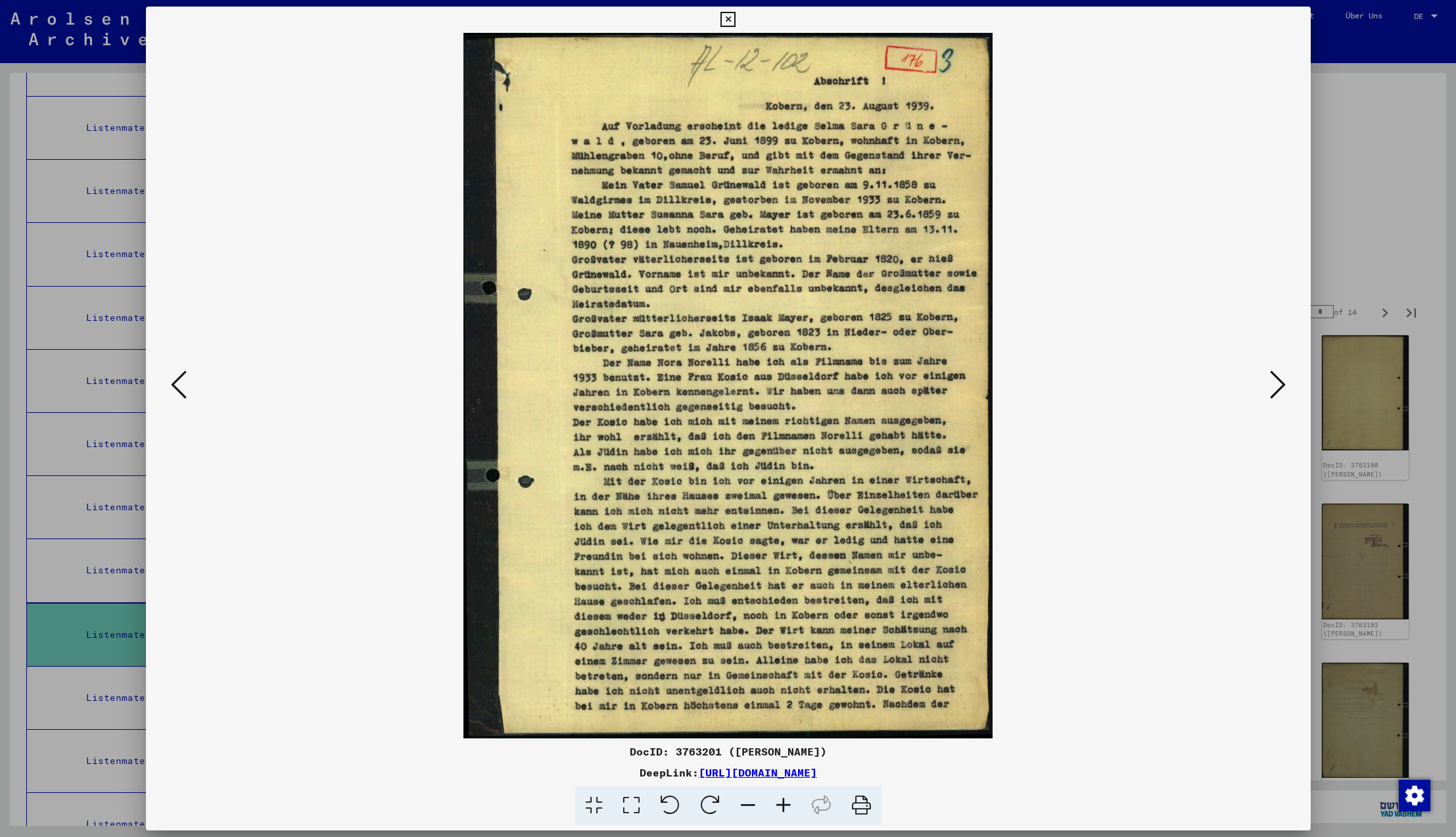
click at [1277, 383] on icon at bounding box center [1278, 385] width 16 height 32
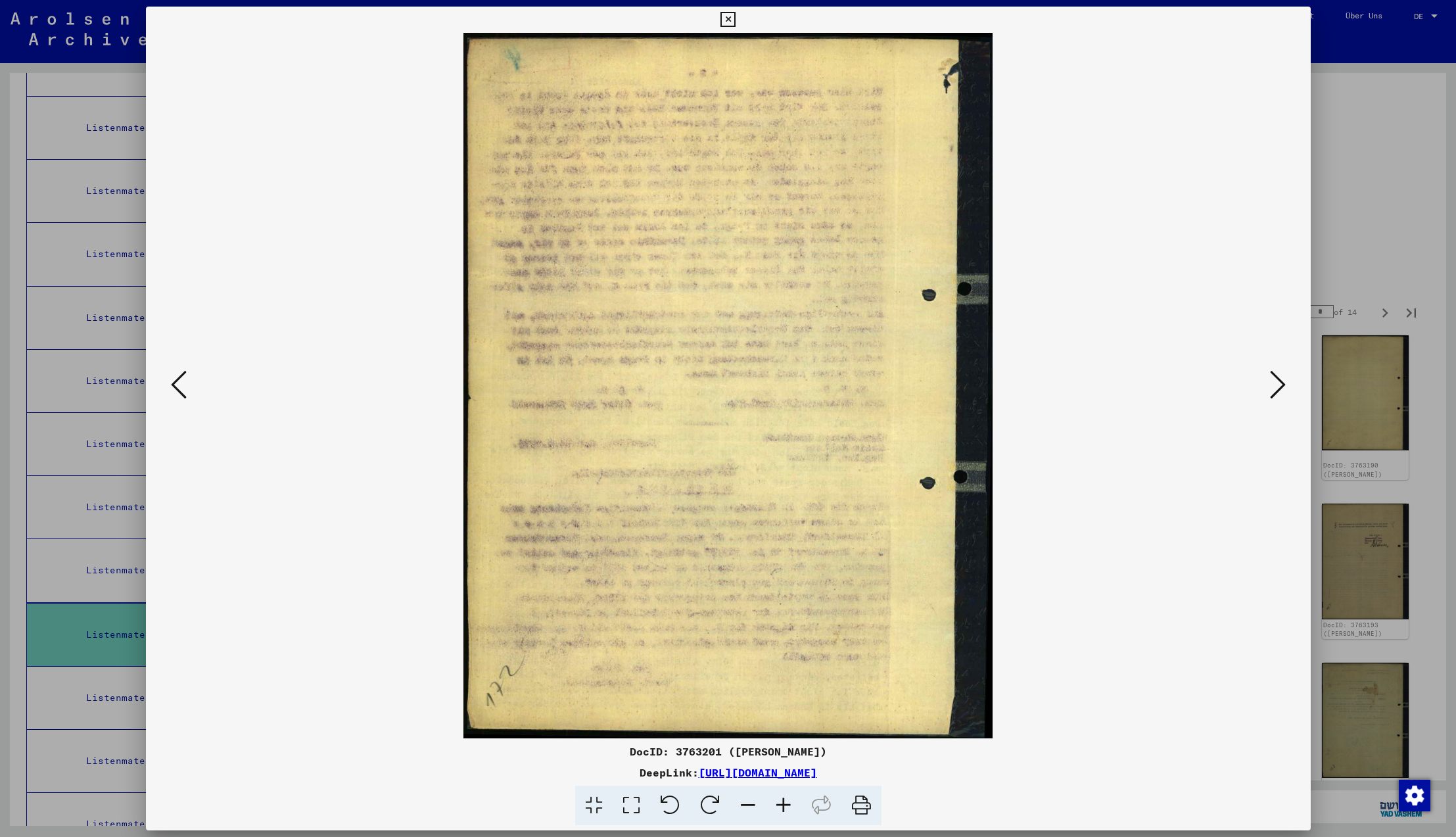
click at [1277, 383] on icon at bounding box center [1278, 385] width 16 height 32
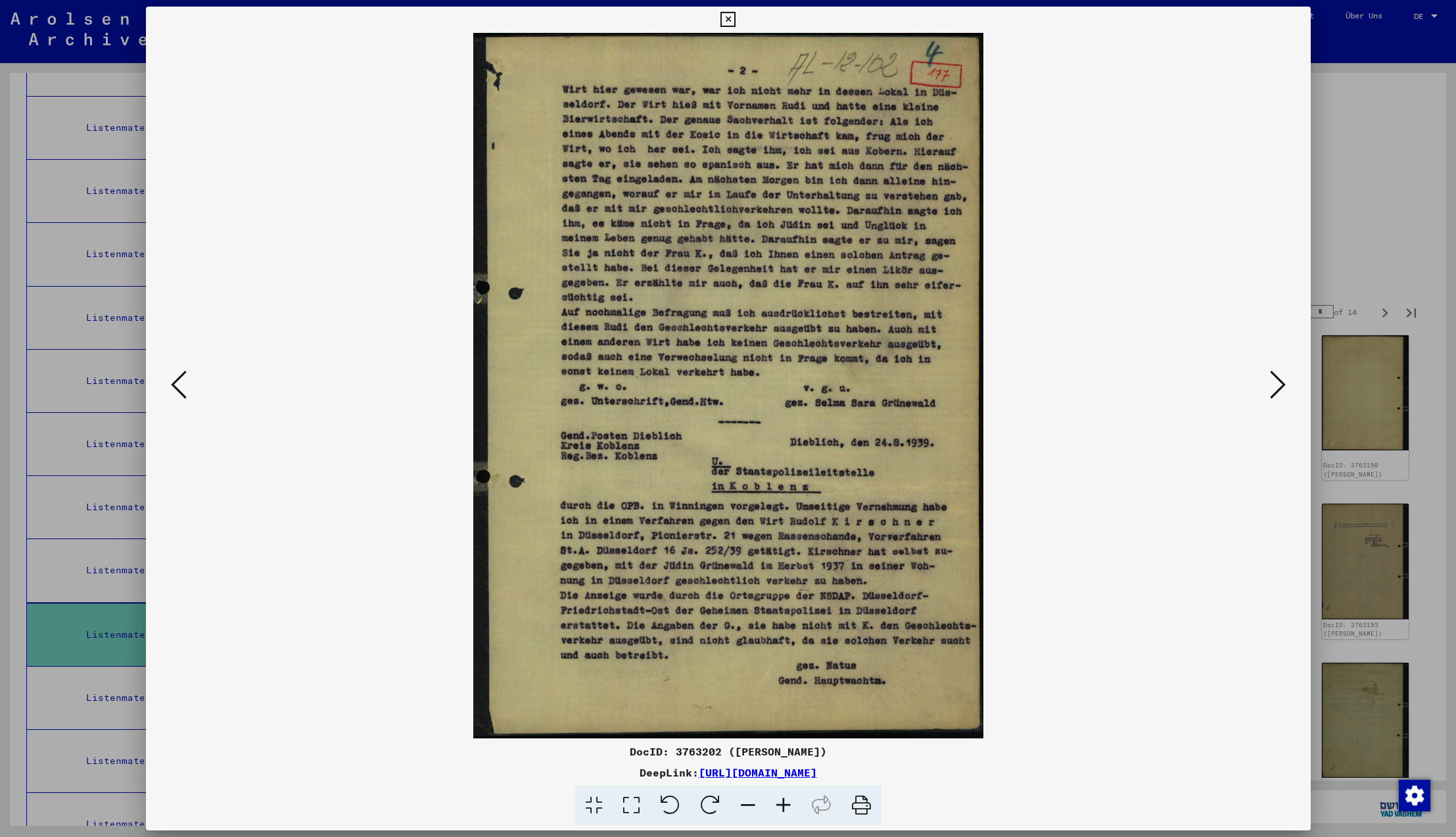
click at [1277, 383] on icon at bounding box center [1278, 385] width 16 height 32
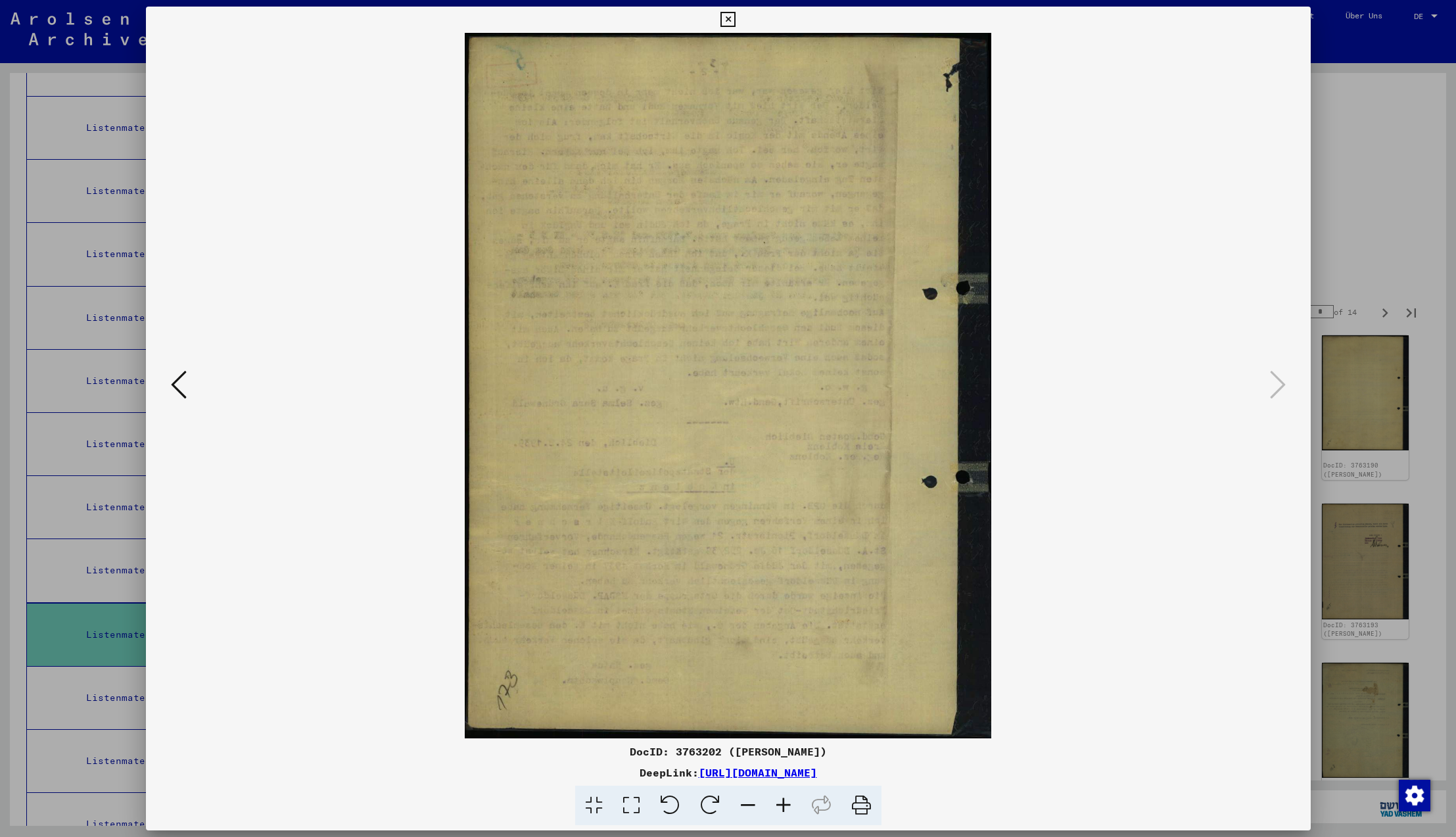
click at [1277, 383] on icon at bounding box center [1278, 385] width 16 height 32
click at [736, 19] on icon at bounding box center [728, 20] width 15 height 16
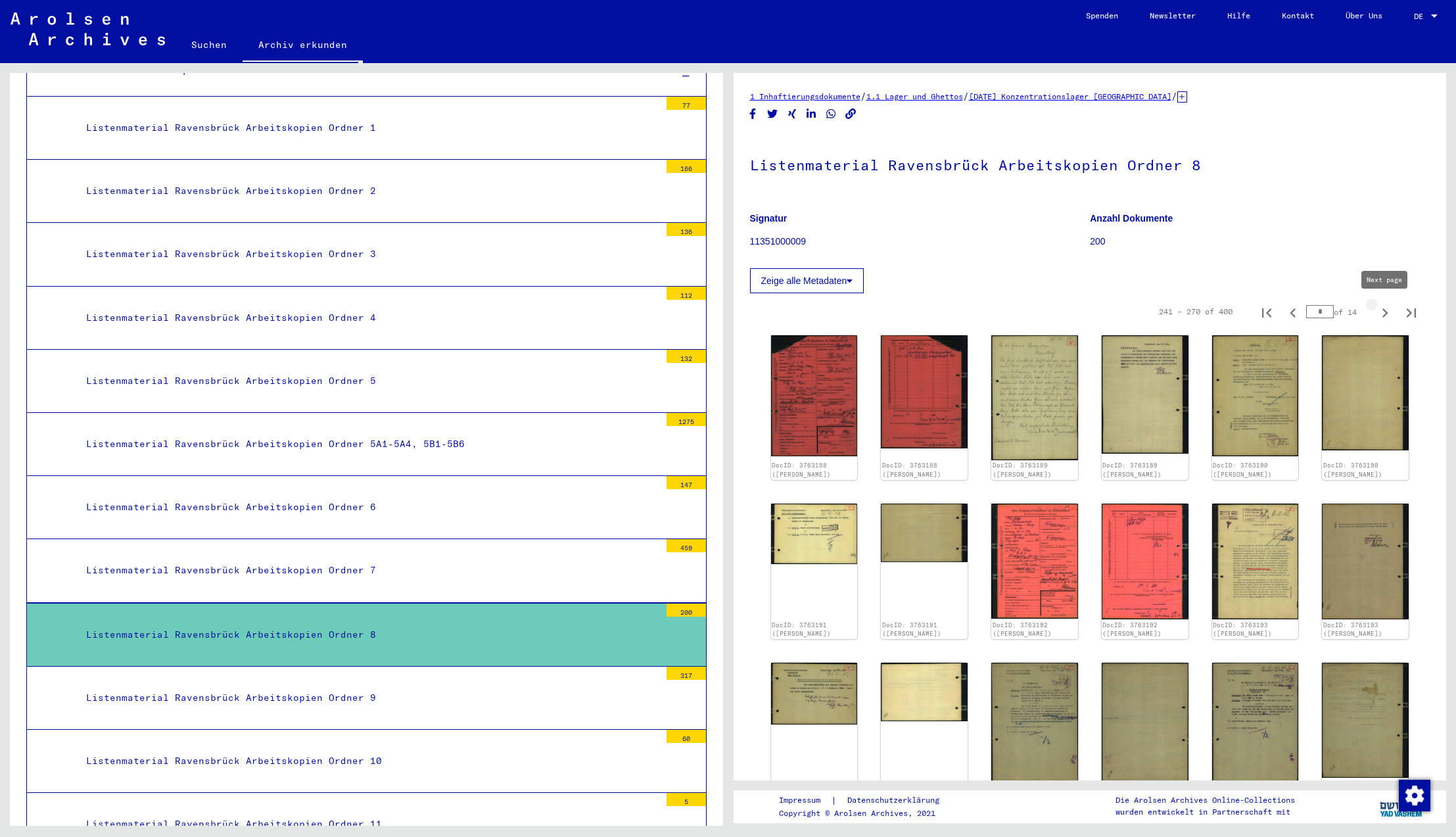
click at [1386, 313] on icon "Next page" at bounding box center [1385, 313] width 6 height 9
type input "**"
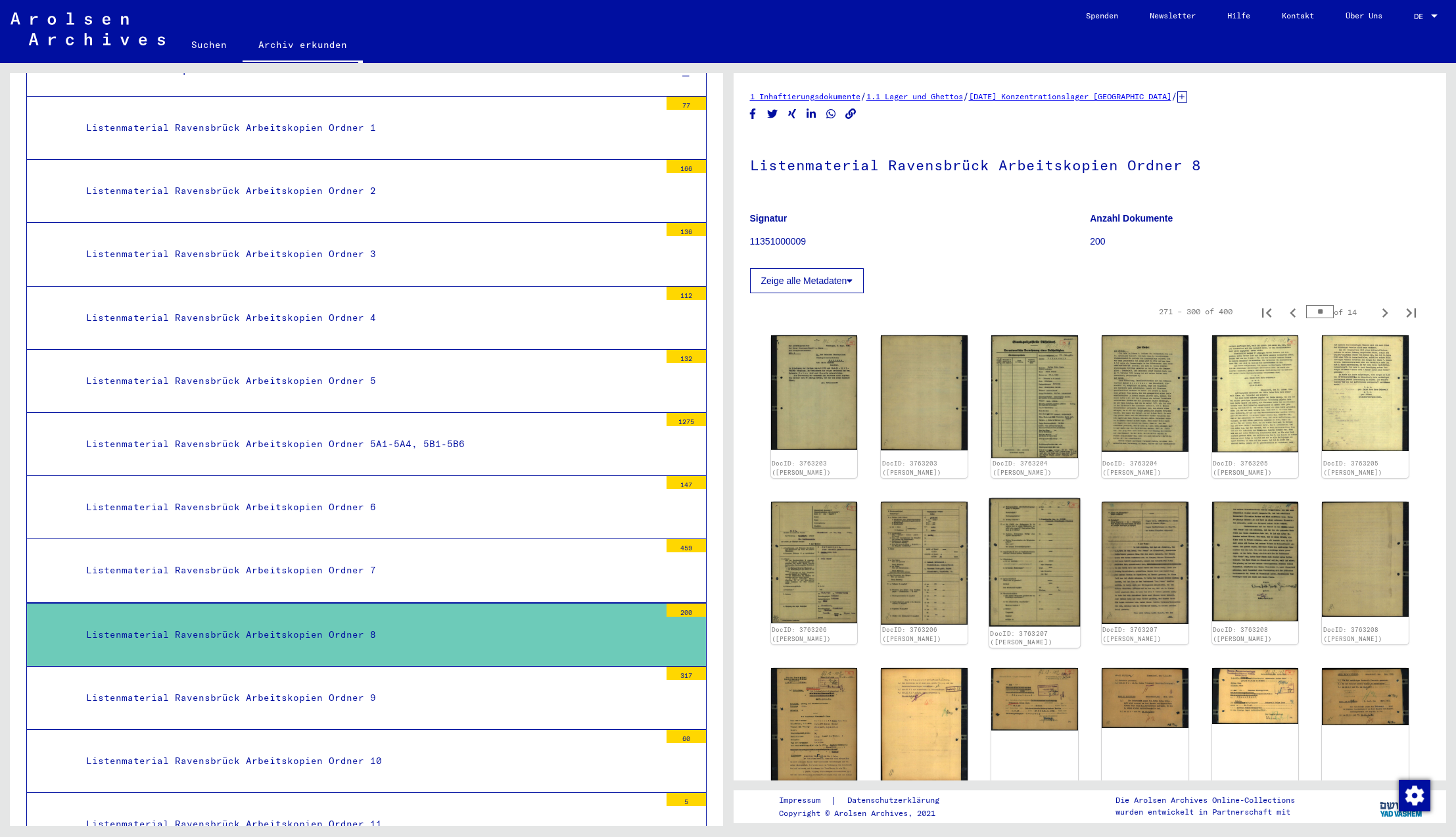
scroll to position [149, 0]
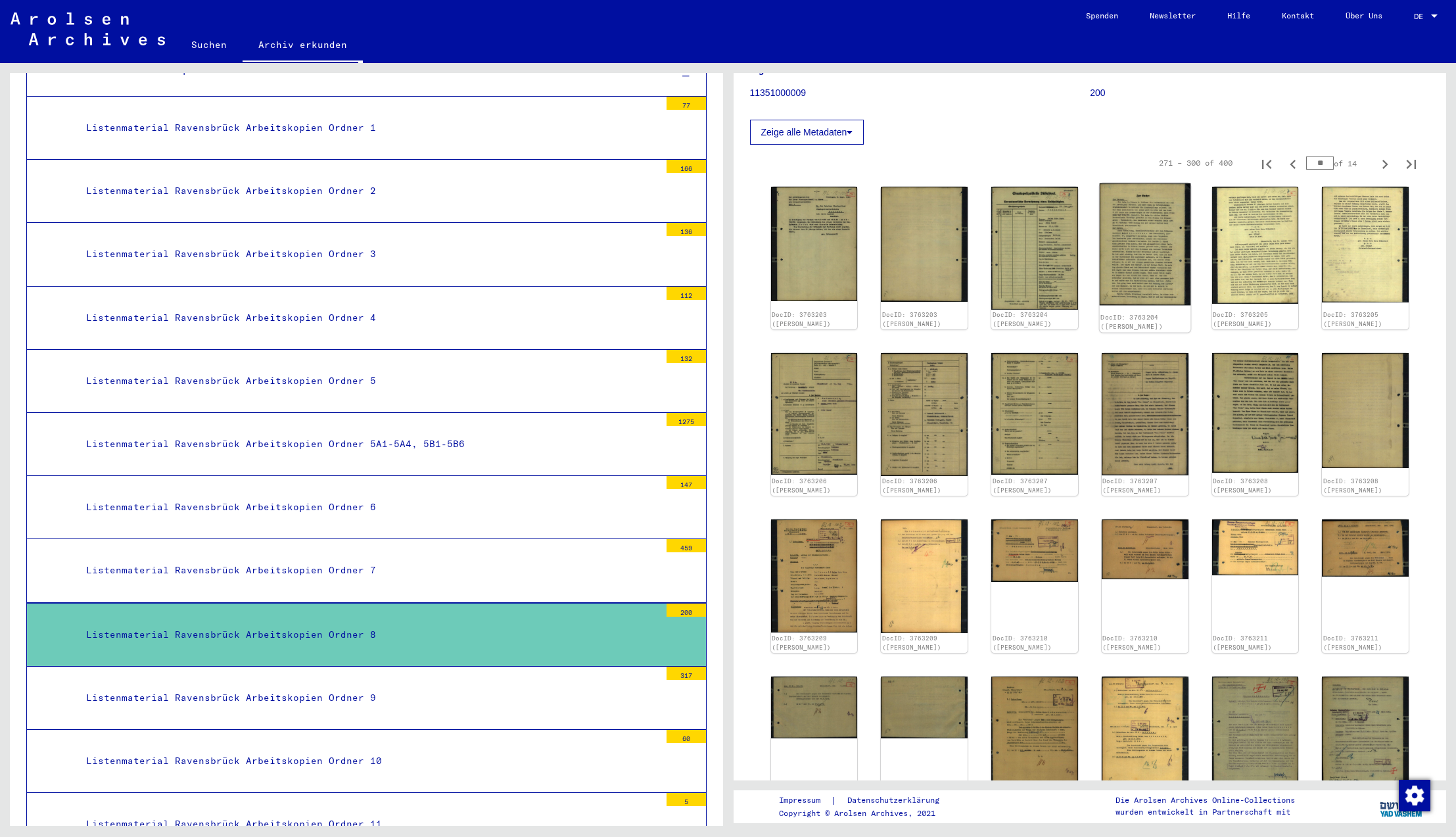
click at [1150, 243] on img at bounding box center [1144, 245] width 91 height 122
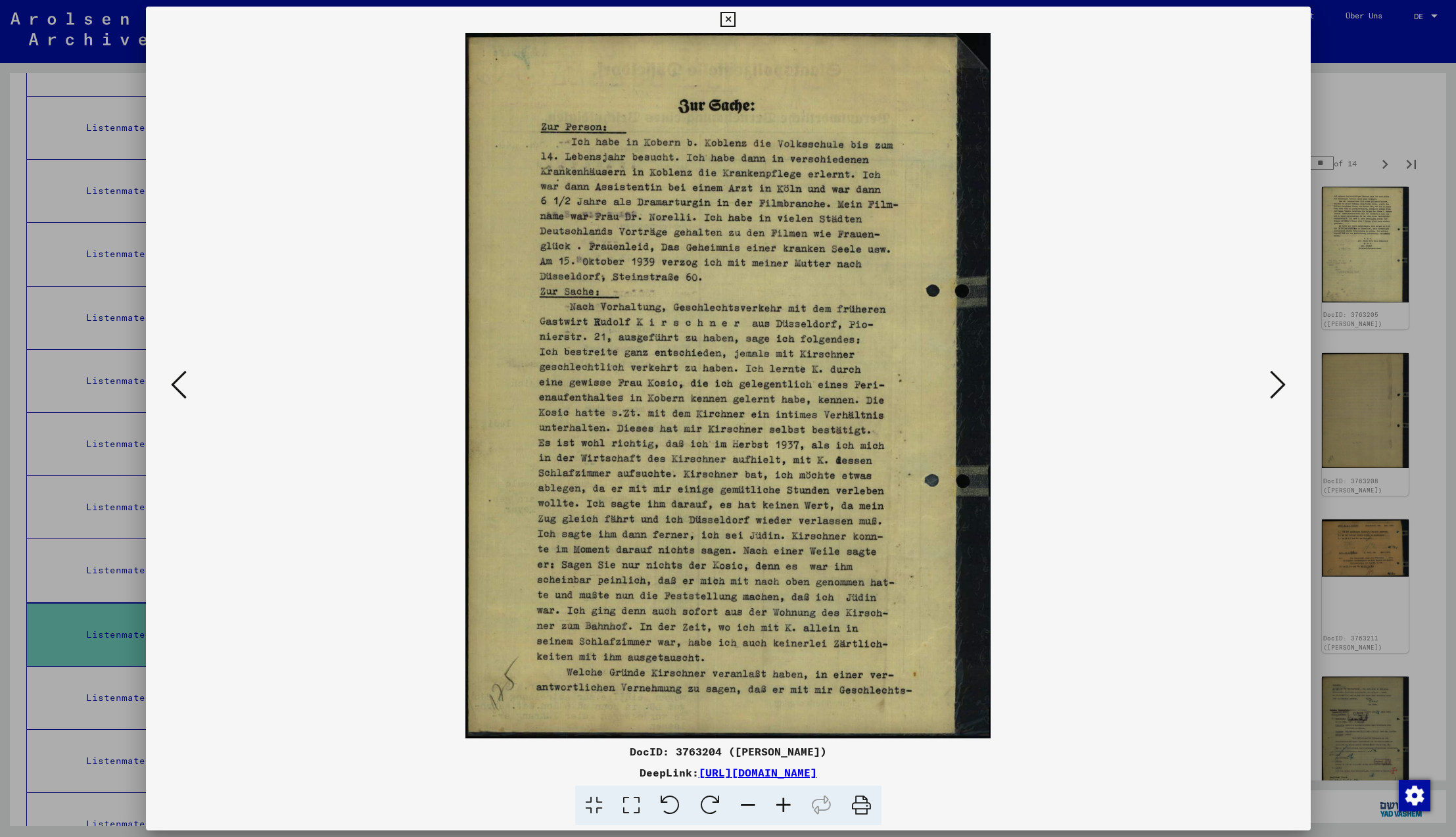
click at [736, 20] on icon at bounding box center [728, 20] width 15 height 16
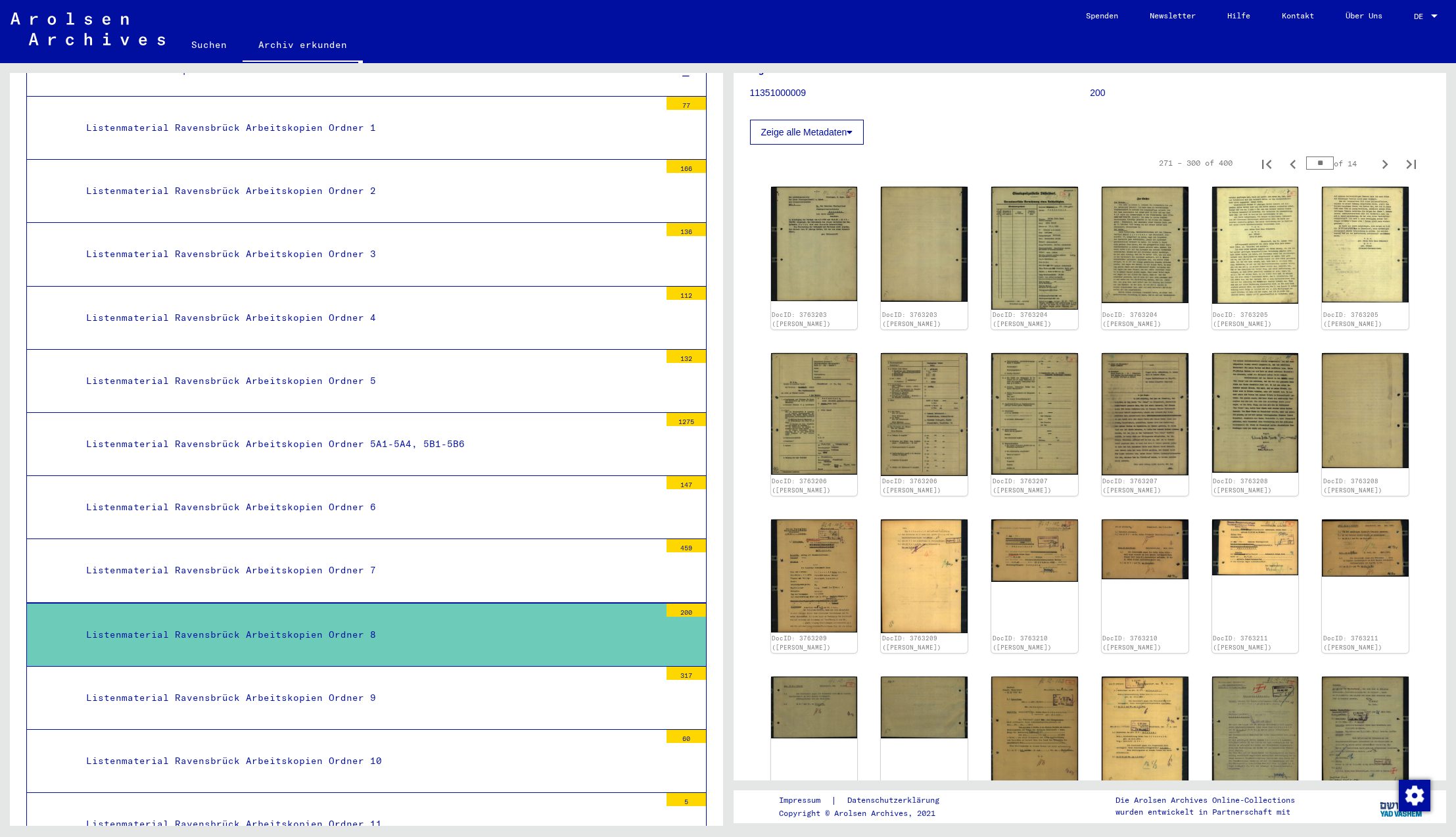
scroll to position [482, 0]
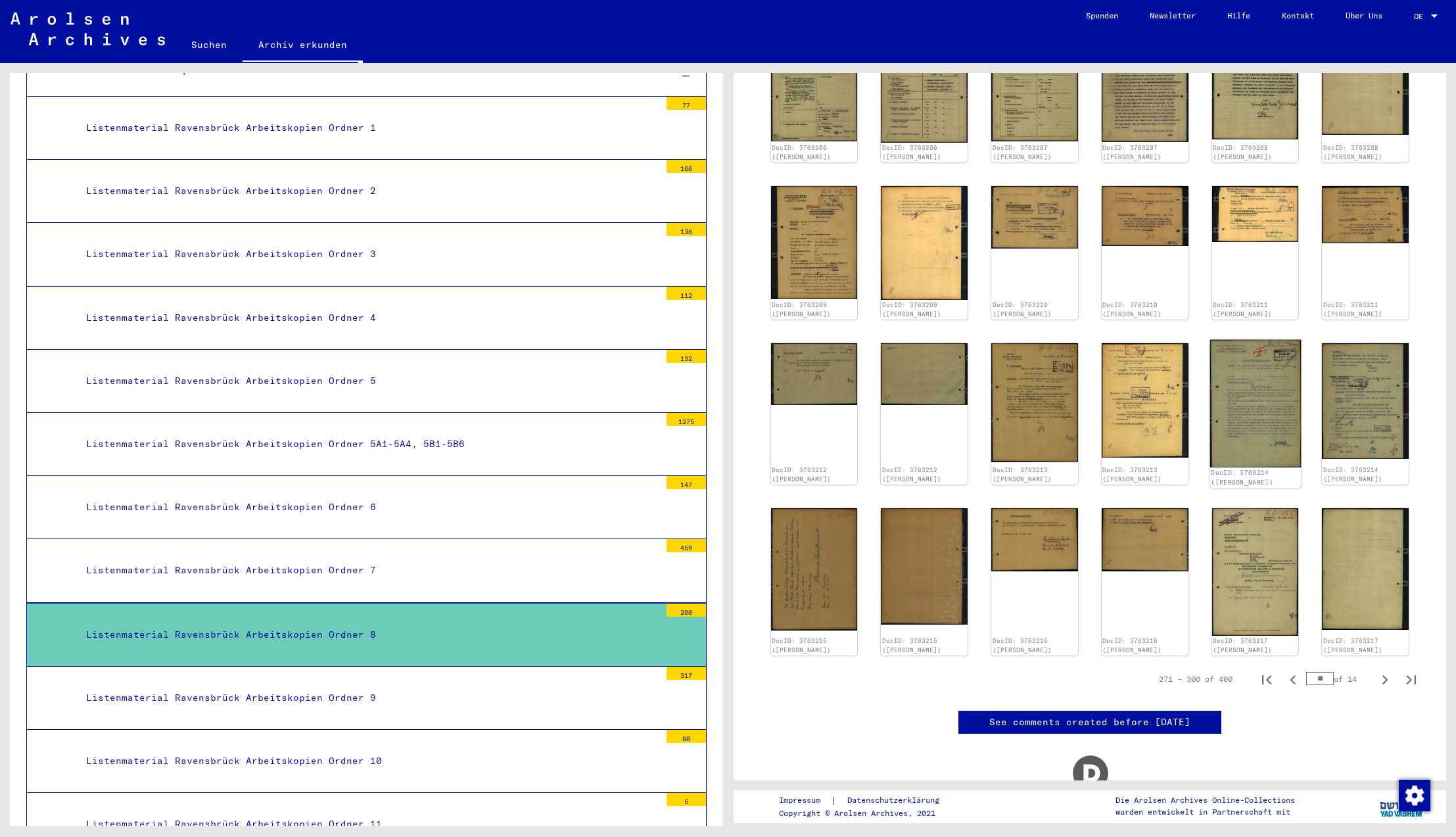
click at [1240, 405] on img at bounding box center [1254, 403] width 91 height 128
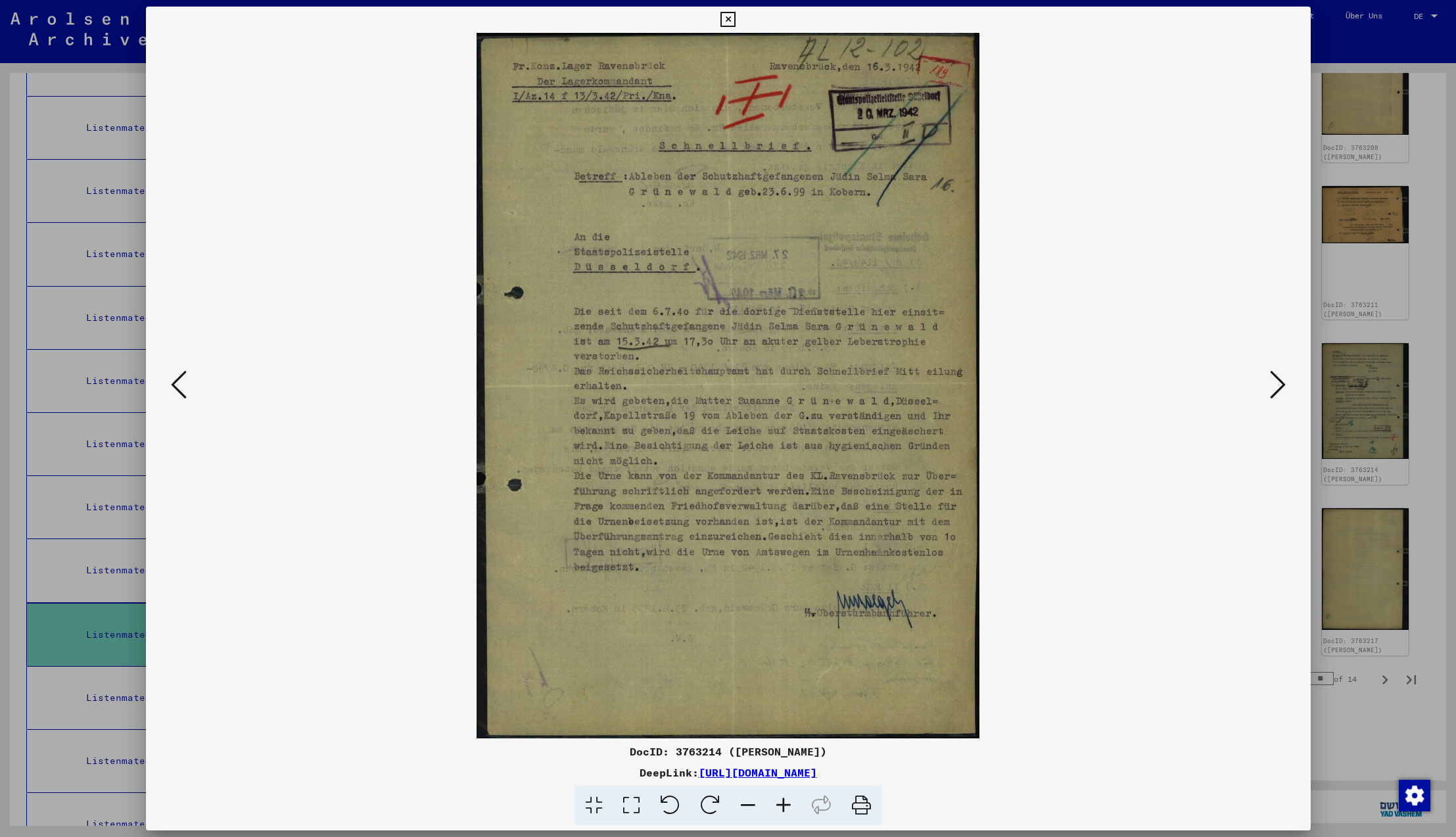
click at [1276, 385] on icon at bounding box center [1278, 385] width 16 height 32
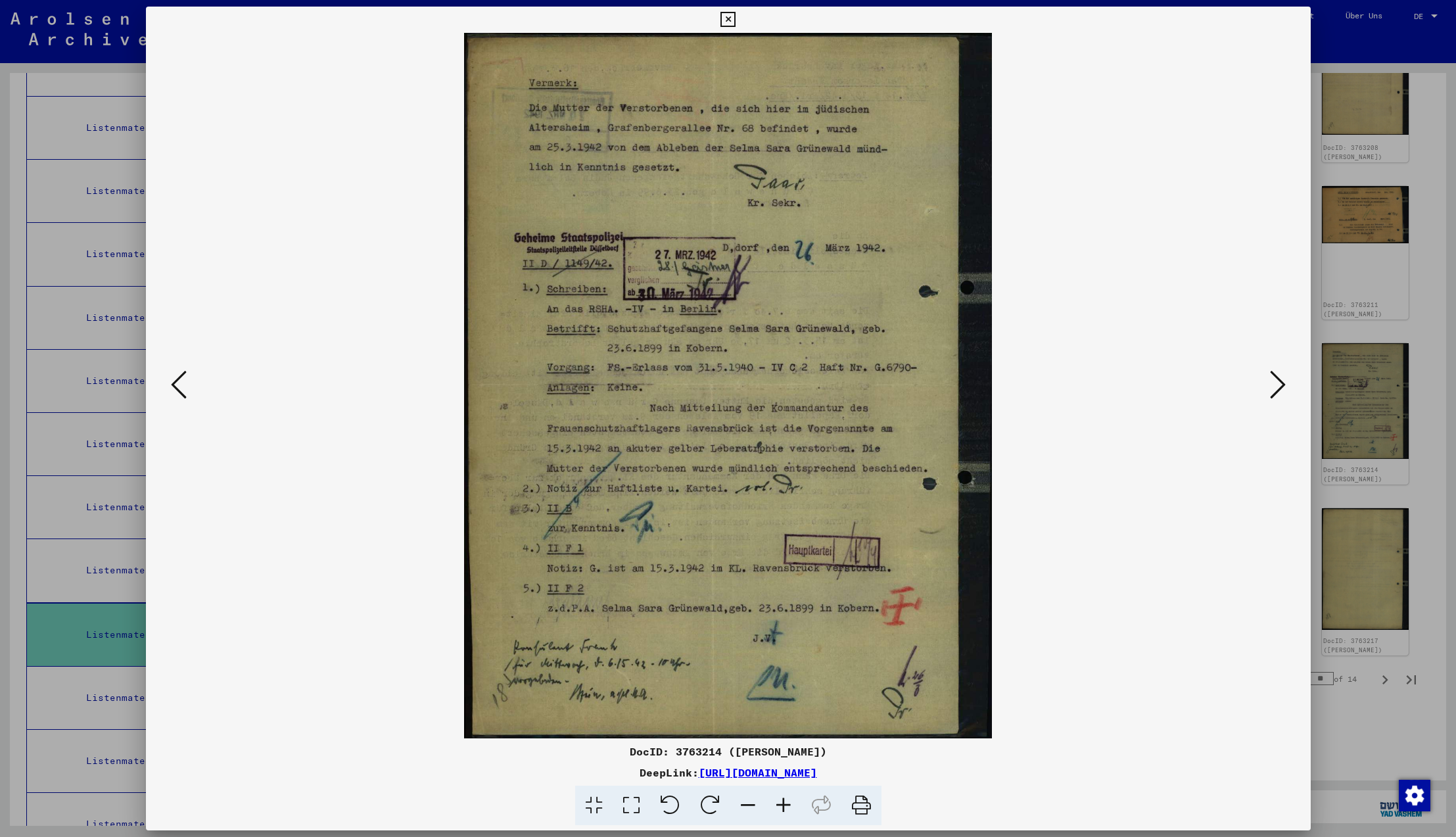
click at [1276, 385] on icon at bounding box center [1278, 385] width 16 height 32
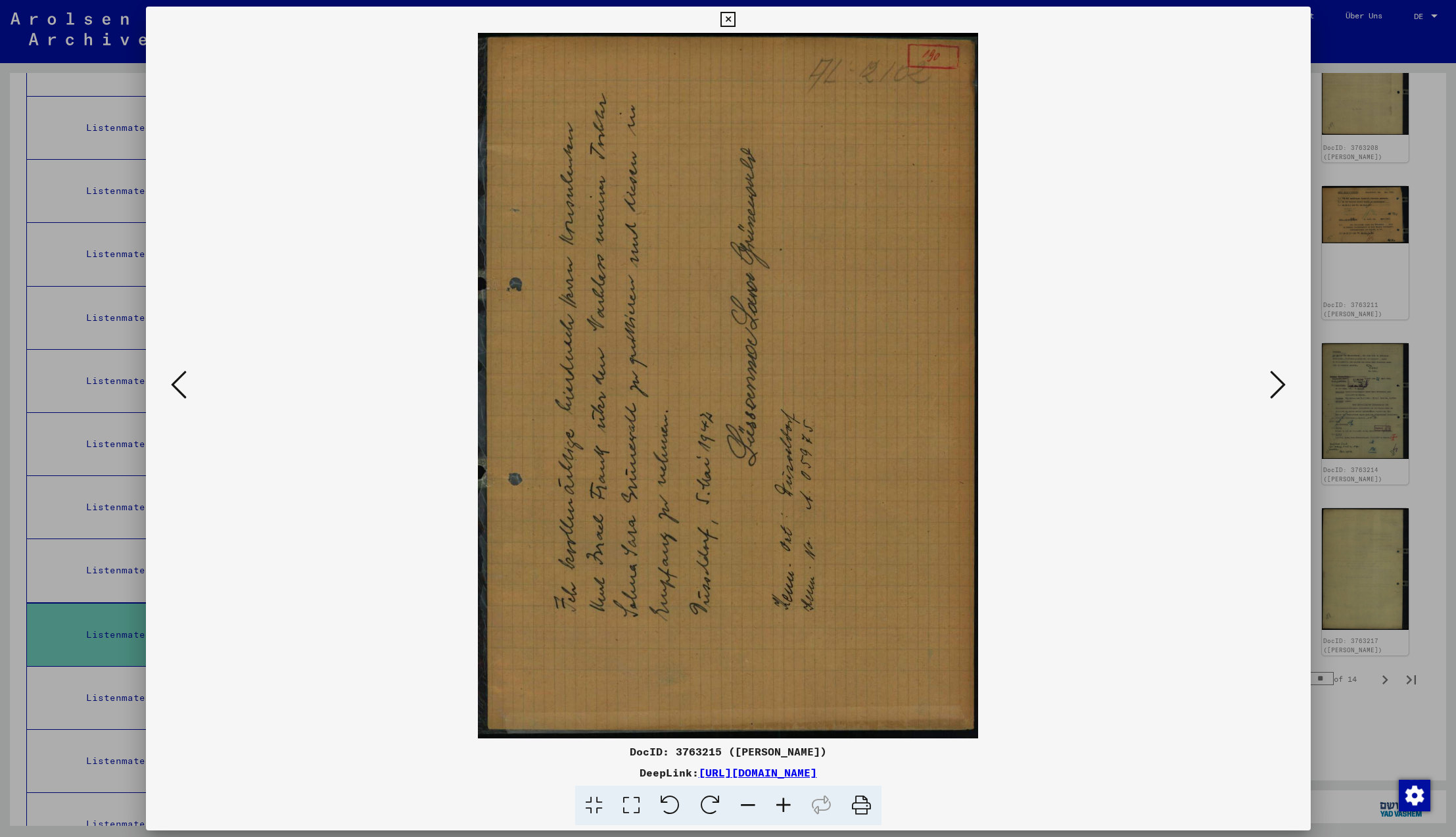
click at [714, 802] on icon at bounding box center [710, 806] width 40 height 40
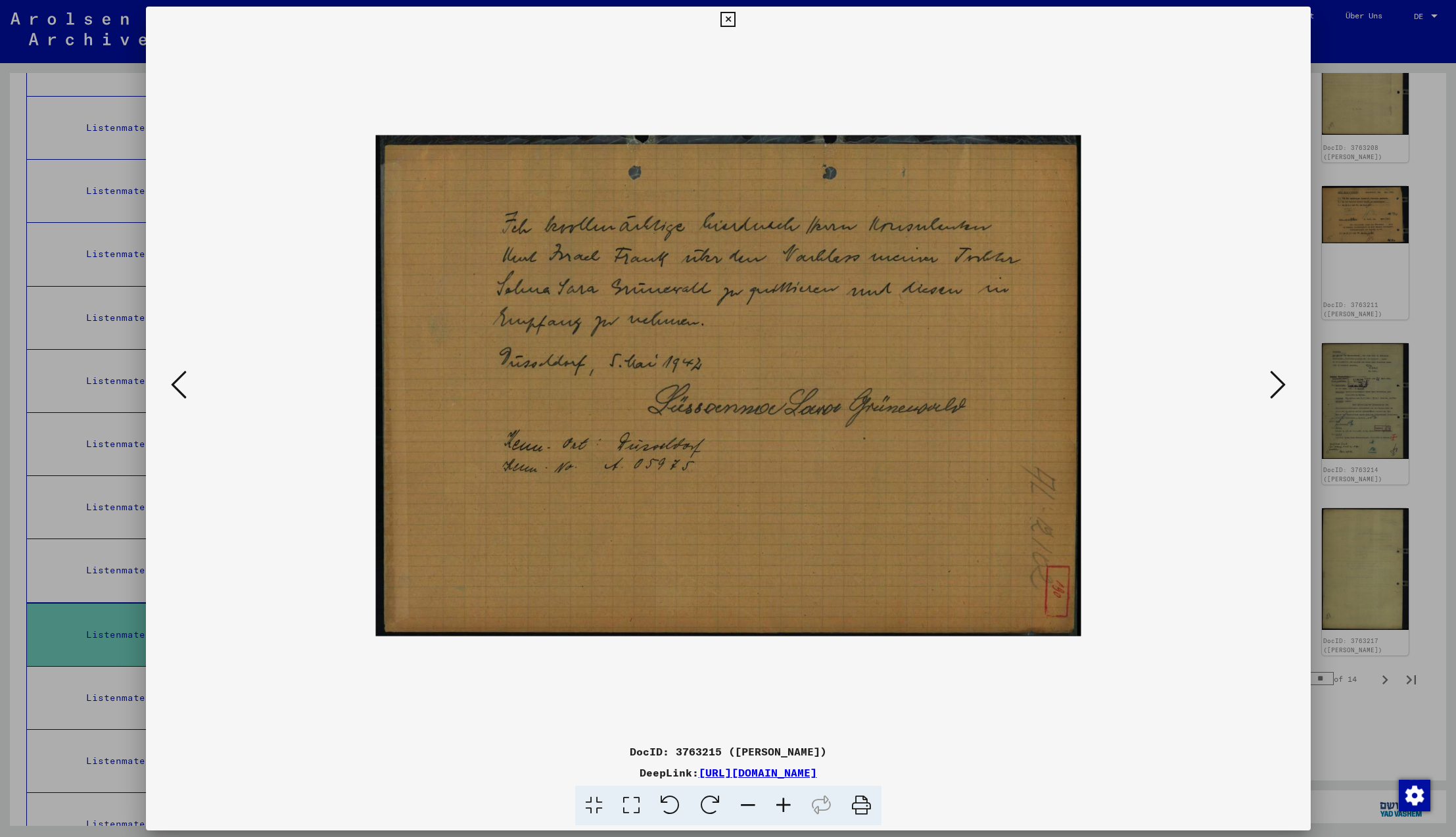
click at [1279, 385] on icon at bounding box center [1278, 385] width 16 height 32
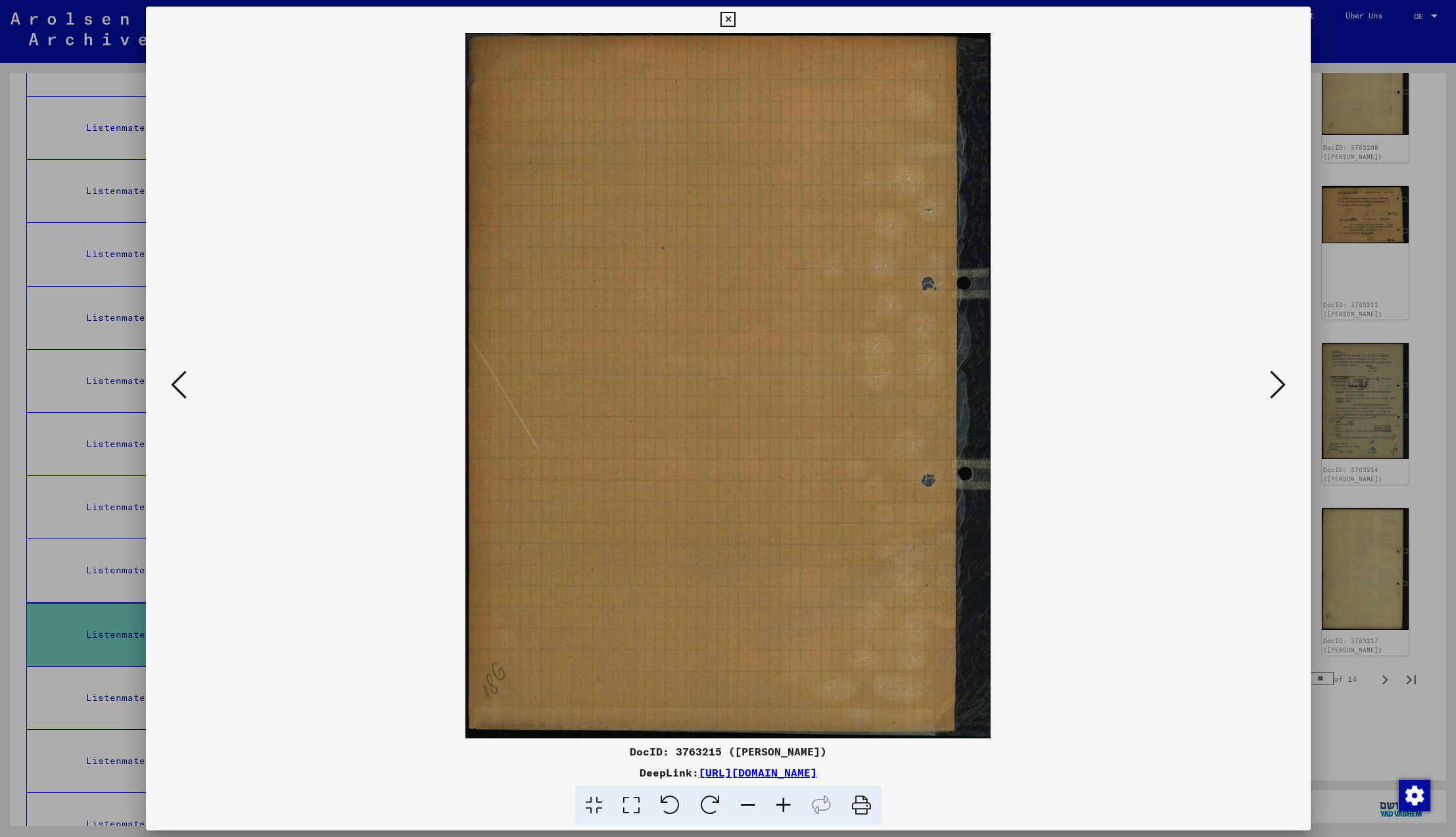
click at [1279, 385] on icon at bounding box center [1278, 385] width 16 height 32
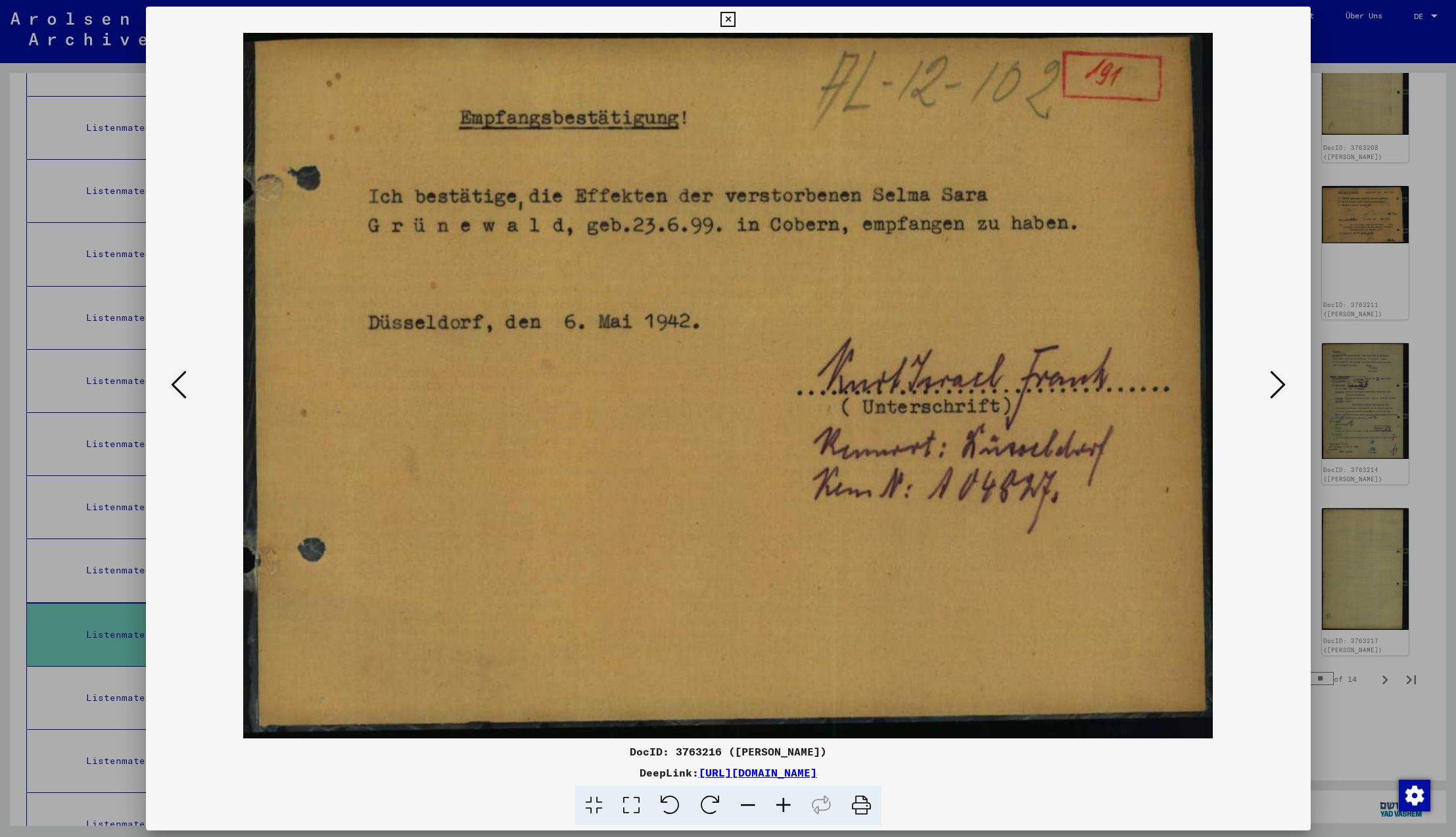
click at [1280, 384] on icon at bounding box center [1278, 385] width 16 height 32
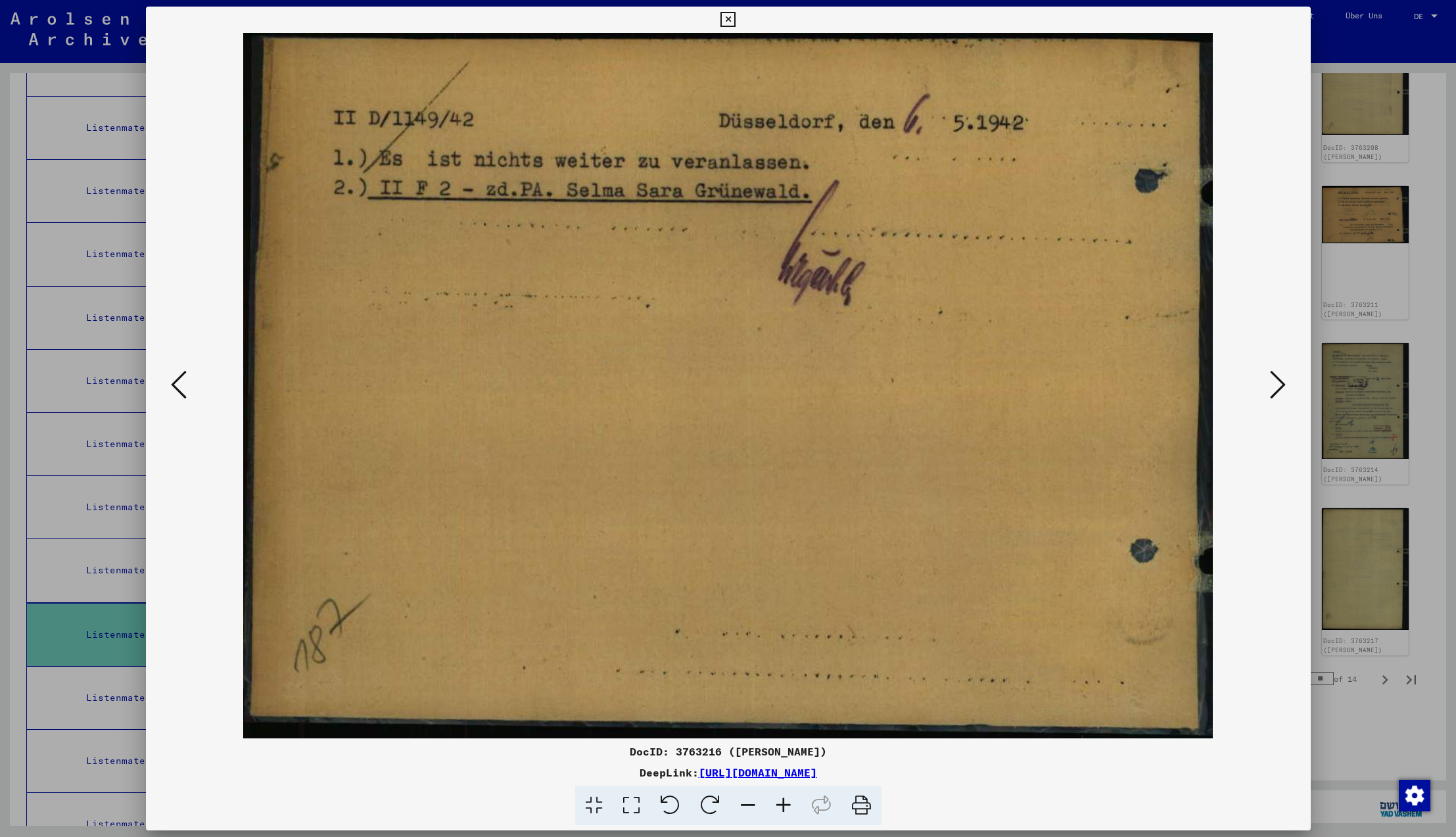
click at [1280, 384] on icon at bounding box center [1278, 385] width 16 height 32
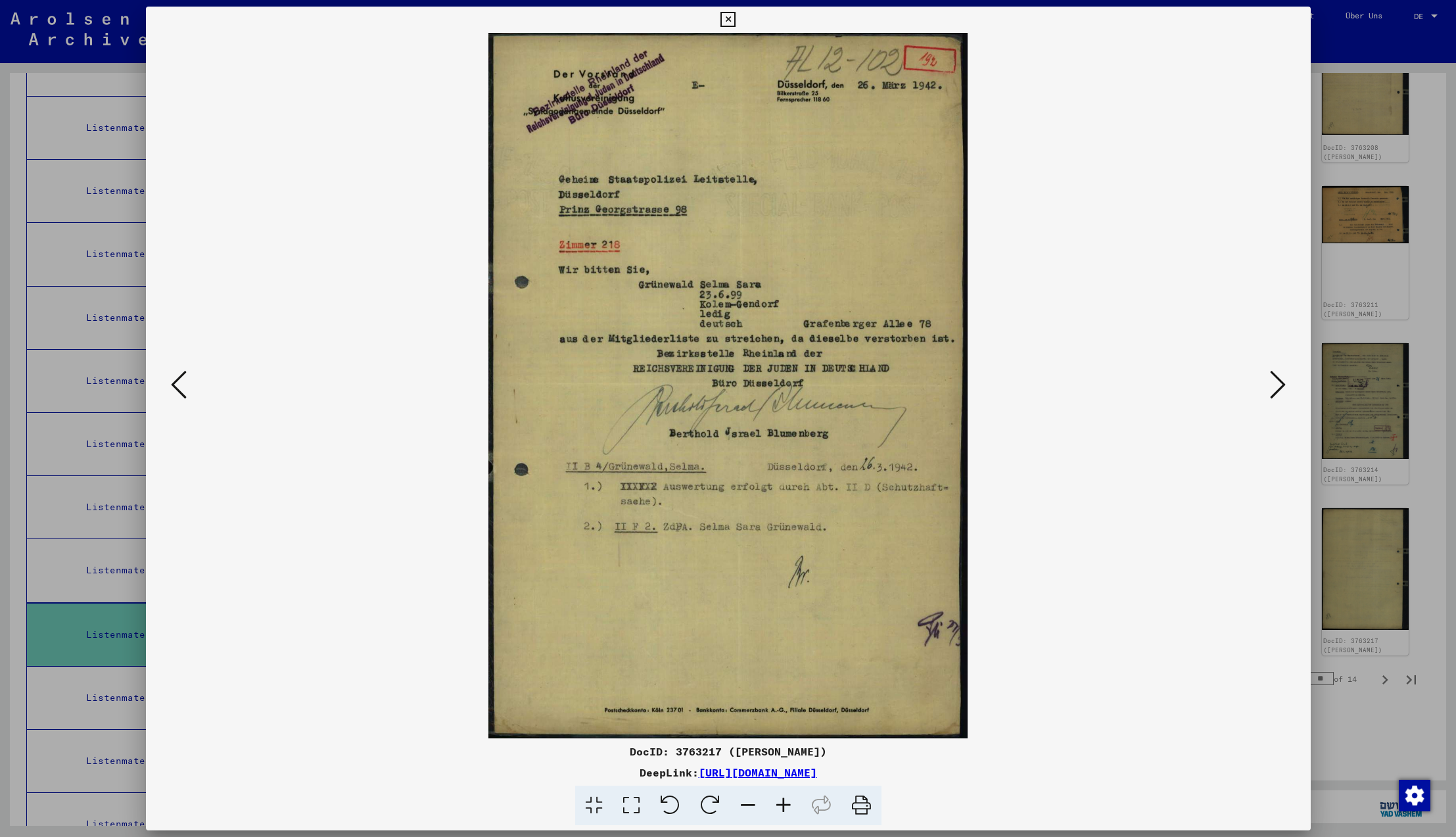
click at [1280, 384] on icon at bounding box center [1278, 385] width 16 height 32
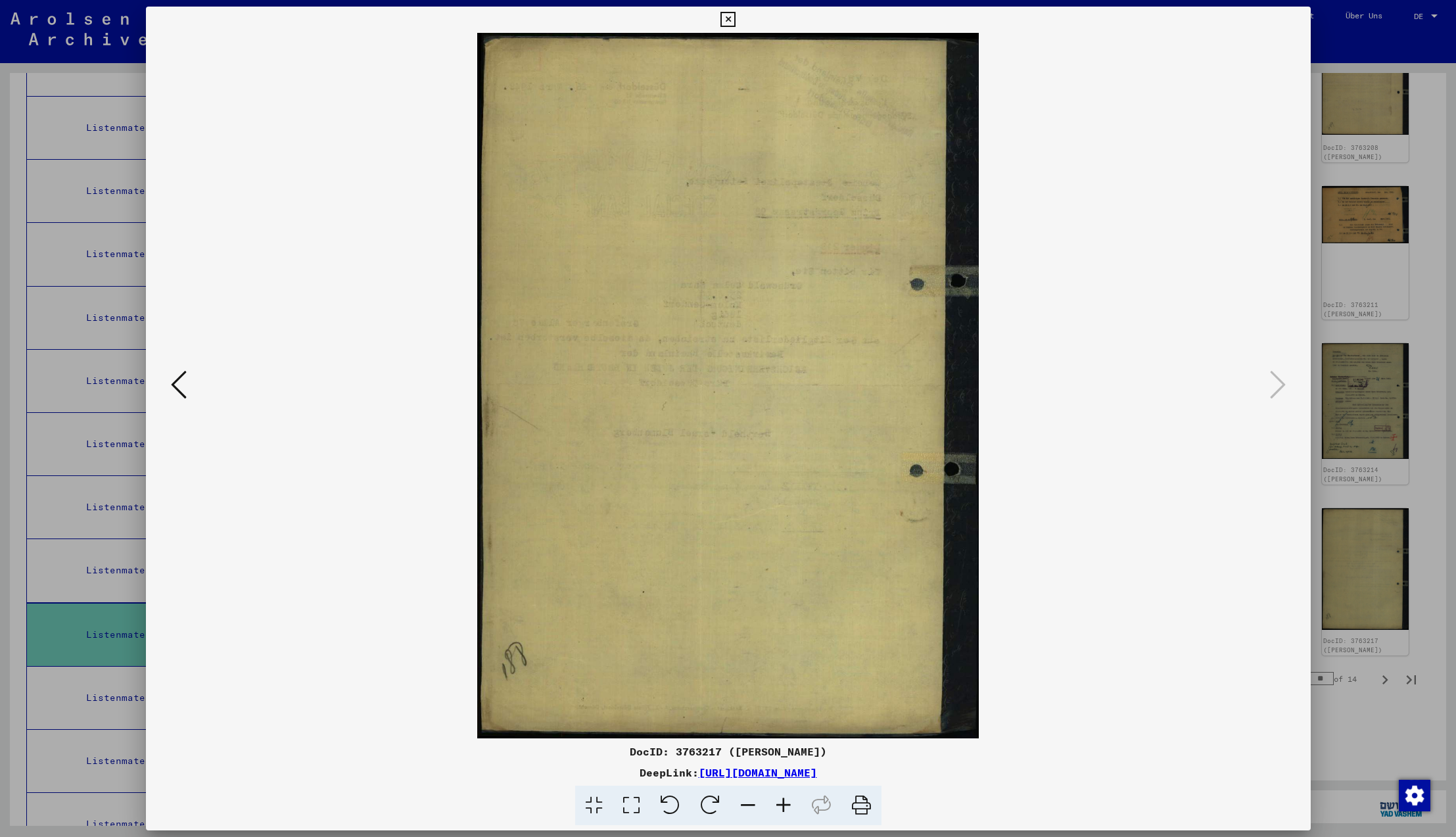
click at [1280, 384] on icon at bounding box center [1278, 385] width 16 height 32
click at [736, 20] on icon at bounding box center [728, 20] width 15 height 16
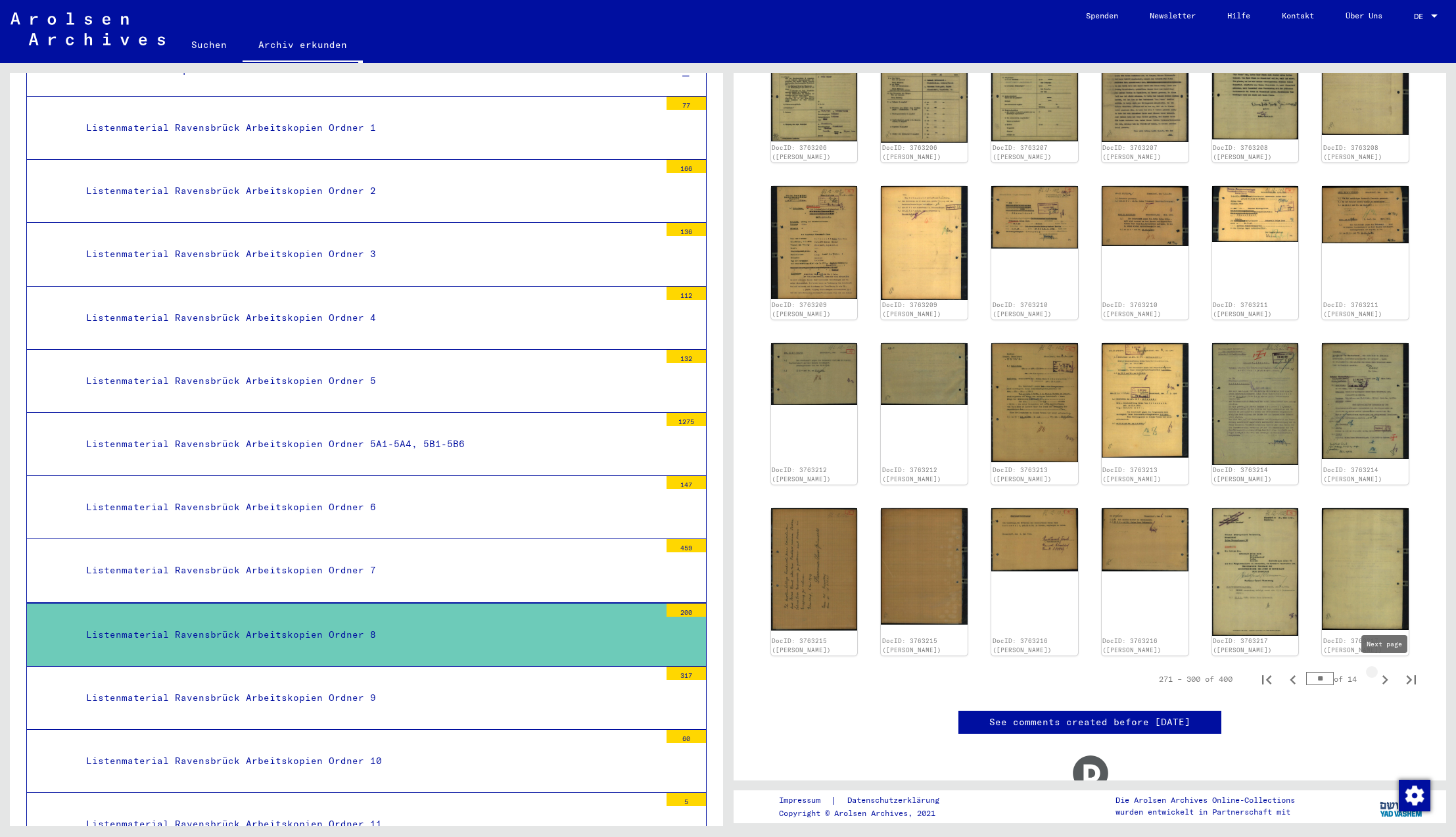
click at [1387, 679] on icon "Next page" at bounding box center [1385, 680] width 19 height 19
type input "**"
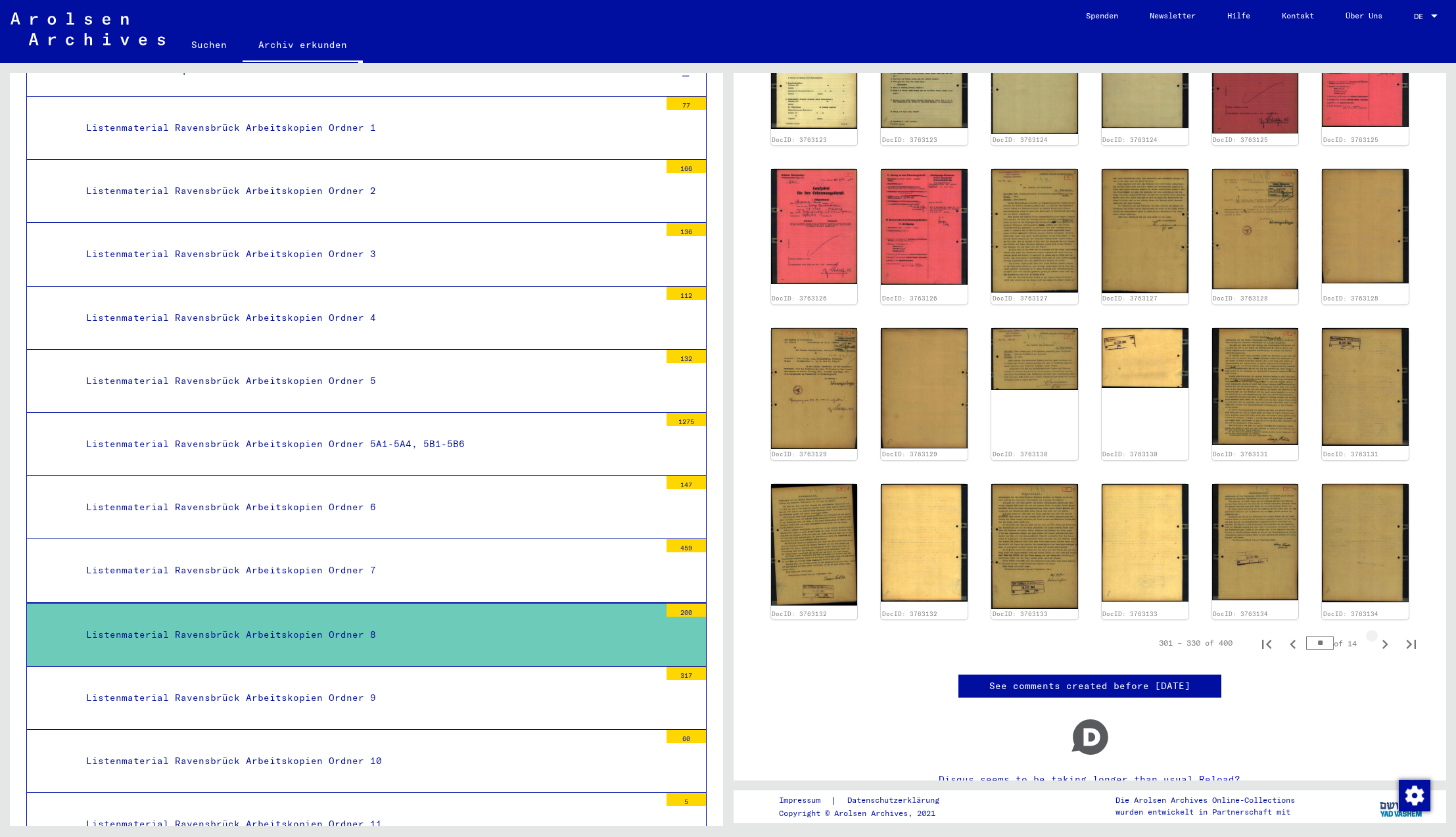
scroll to position [0, 0]
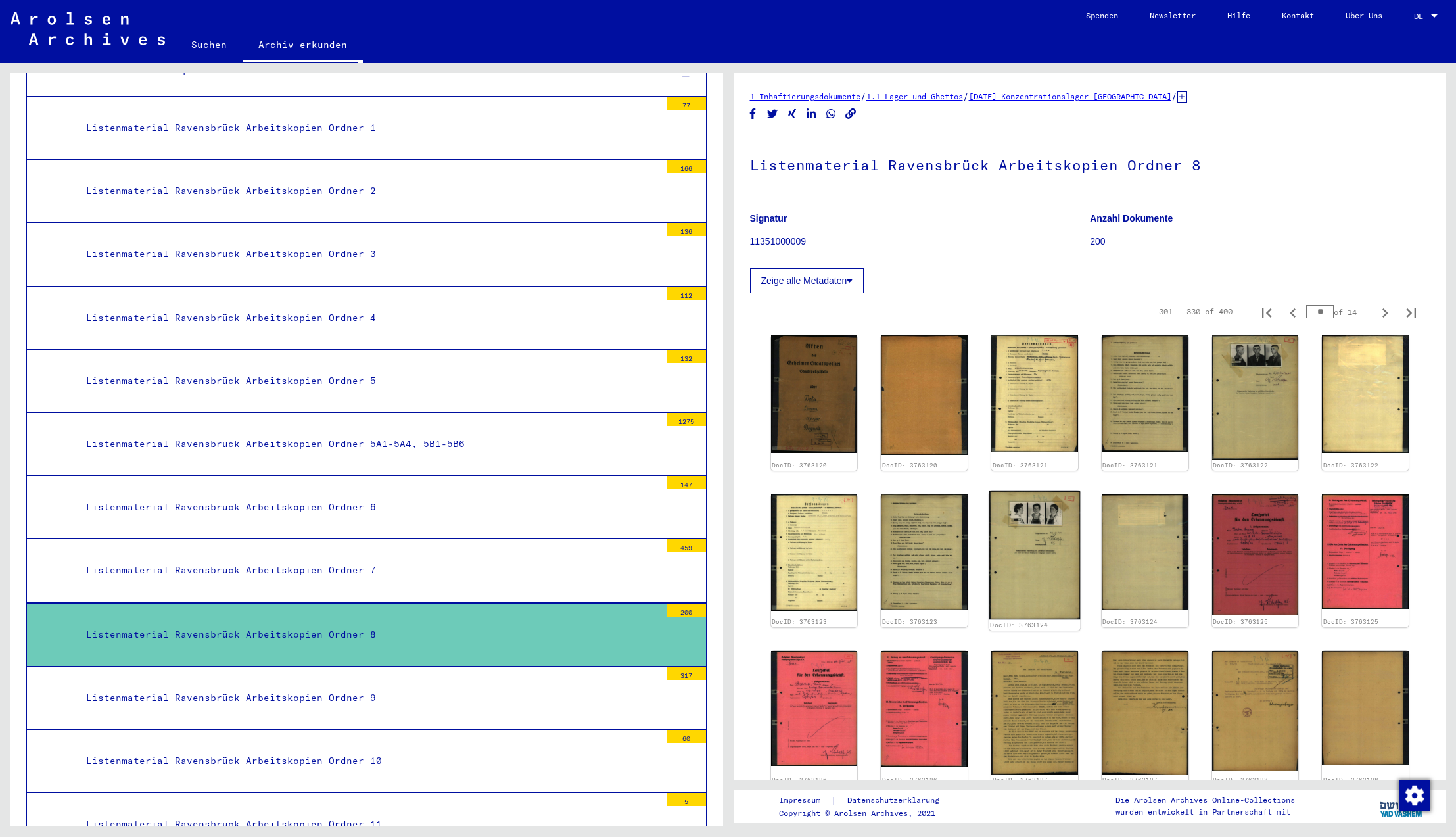
click at [1032, 536] on img at bounding box center [1034, 555] width 91 height 128
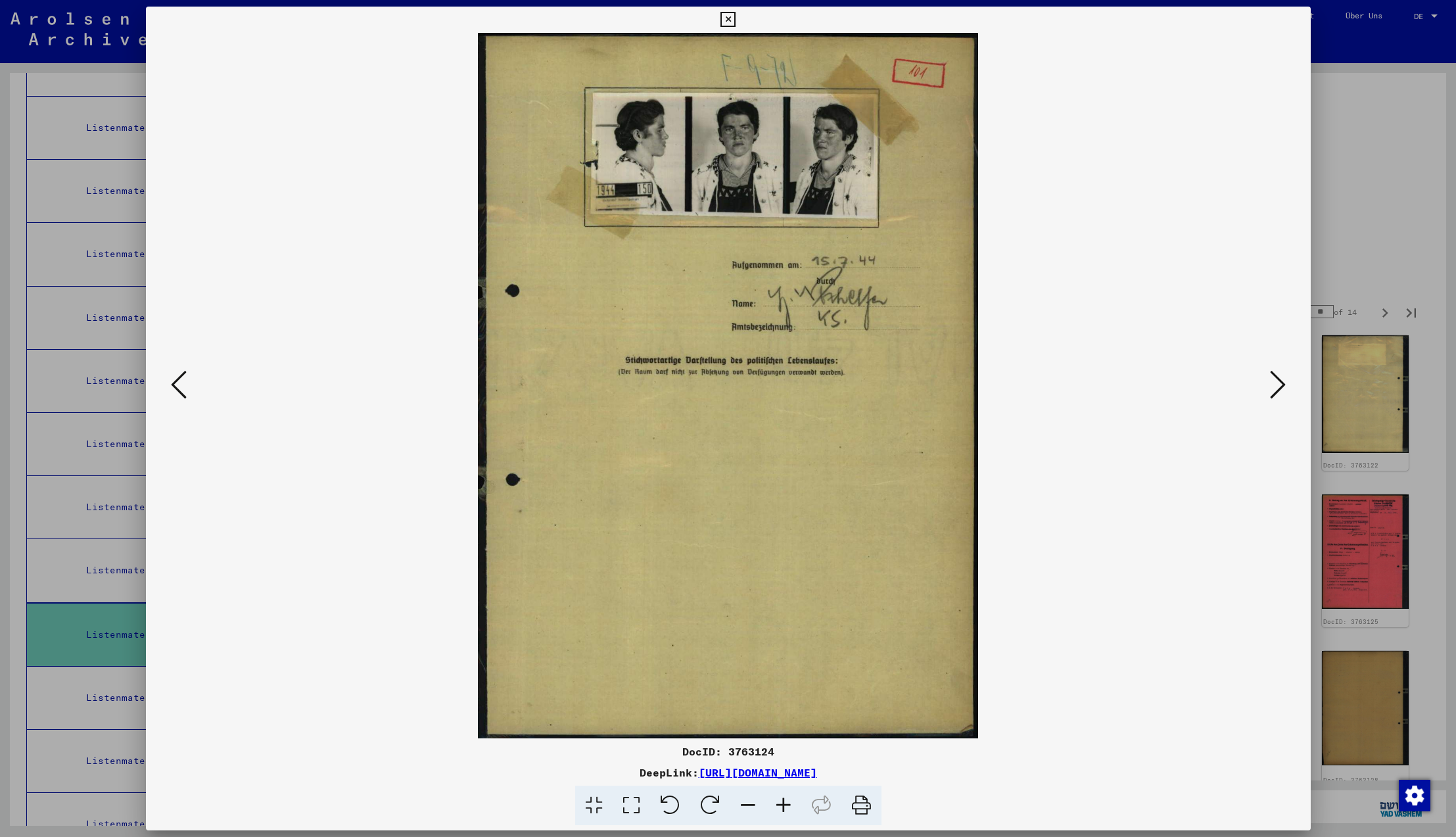
click at [174, 388] on icon at bounding box center [179, 385] width 16 height 32
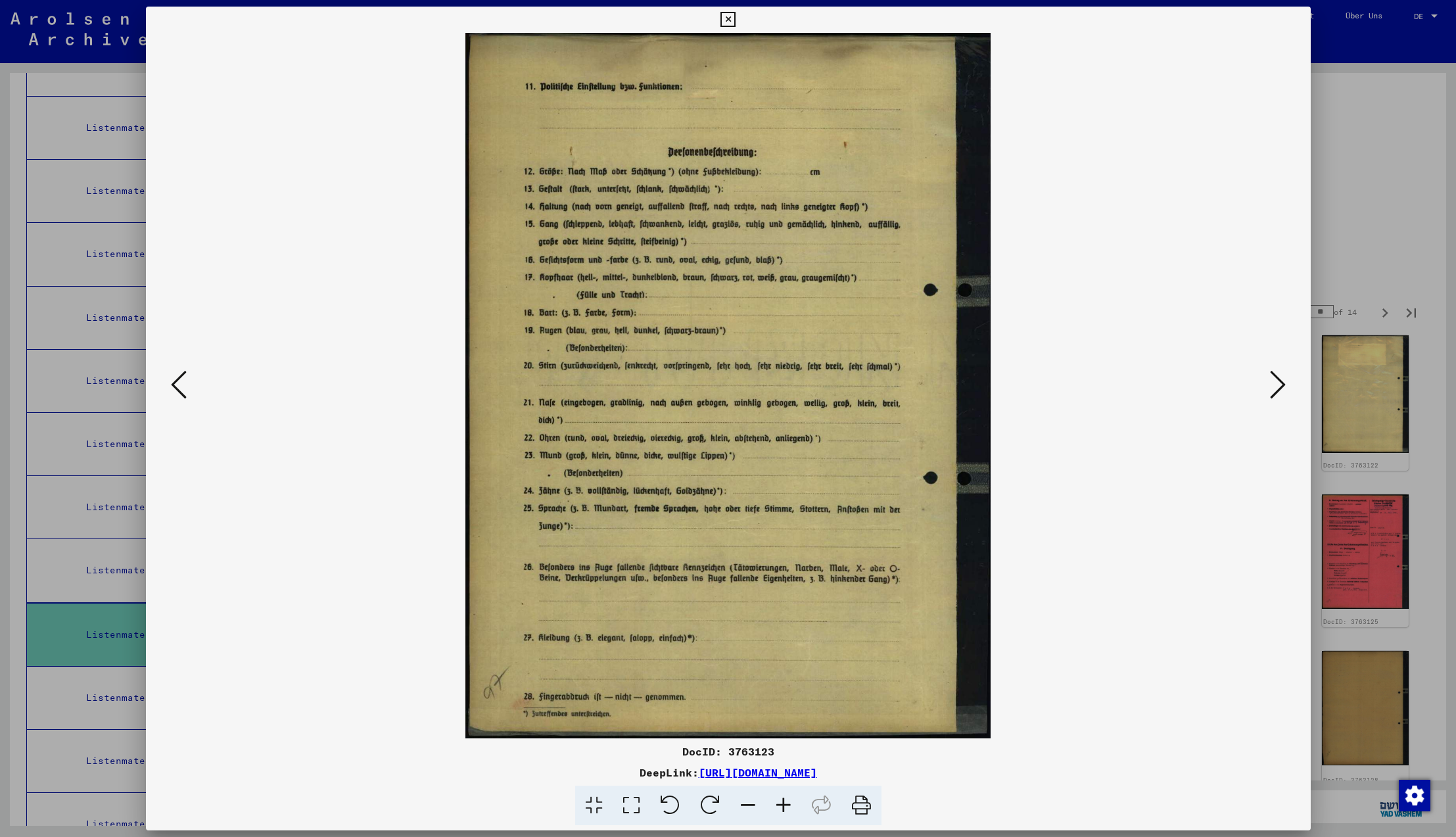
click at [174, 388] on icon at bounding box center [179, 385] width 16 height 32
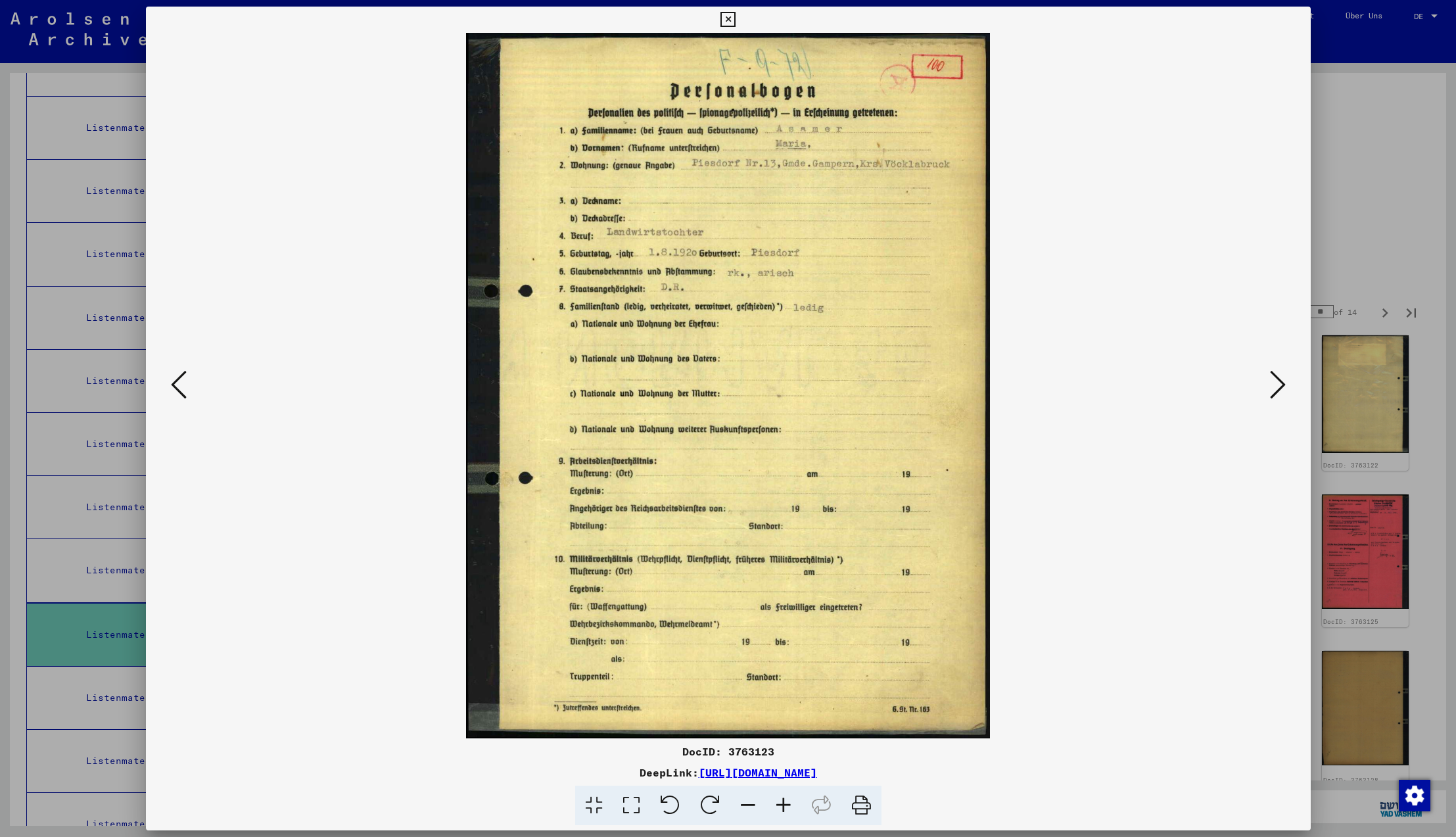
click at [1278, 386] on icon at bounding box center [1278, 385] width 16 height 32
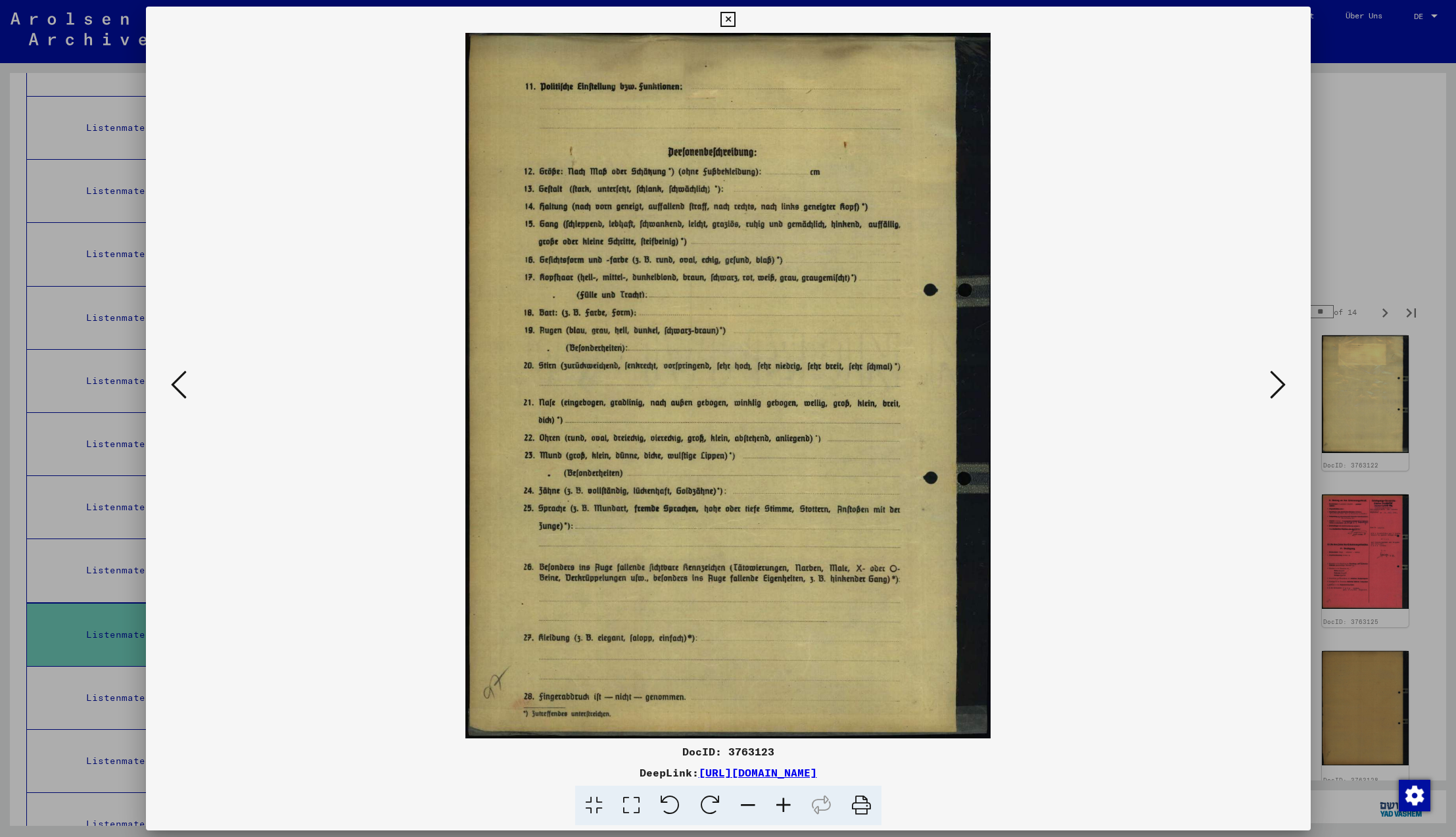
click at [1278, 386] on icon at bounding box center [1278, 385] width 16 height 32
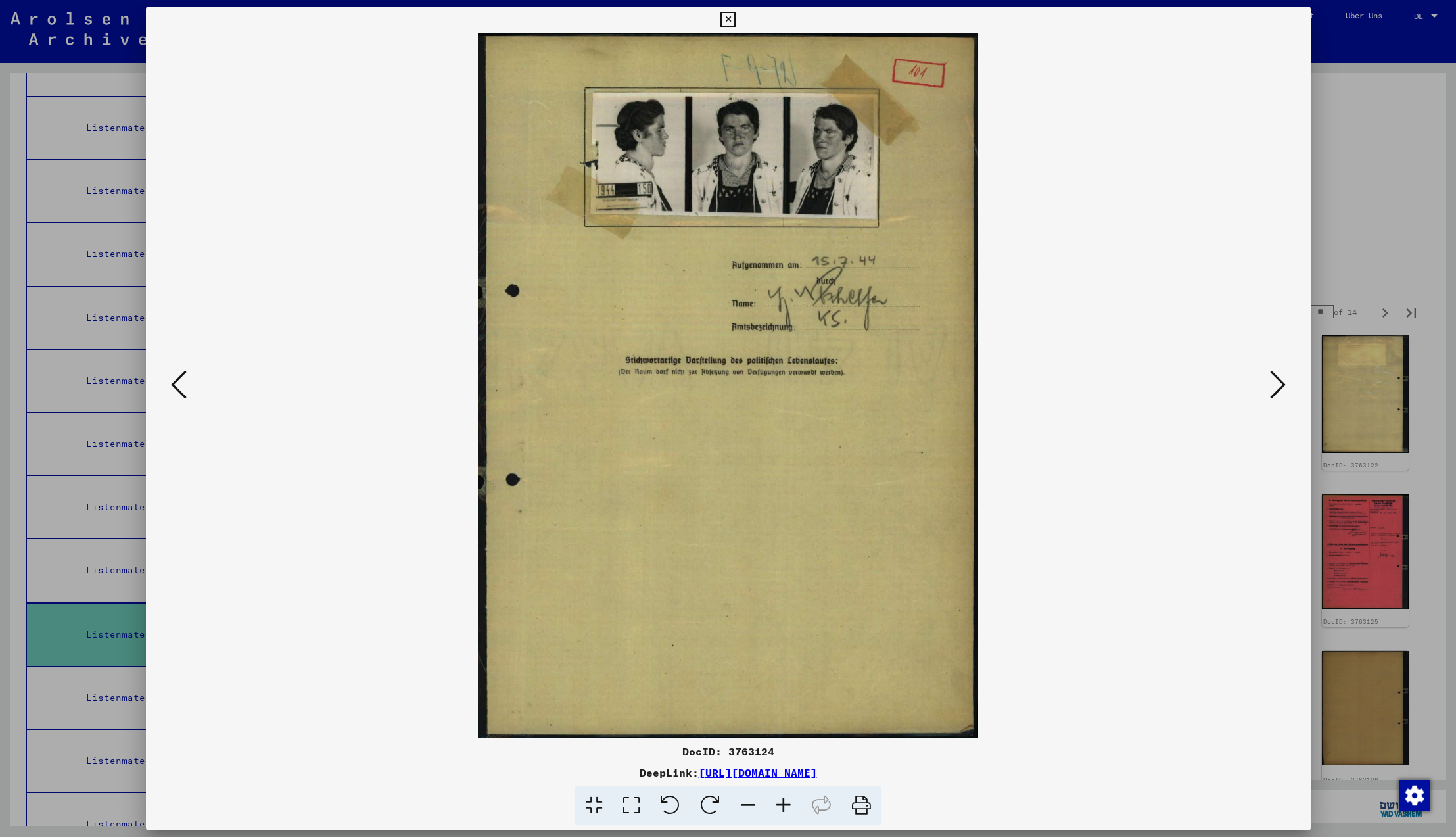
click at [1278, 386] on icon at bounding box center [1278, 385] width 16 height 32
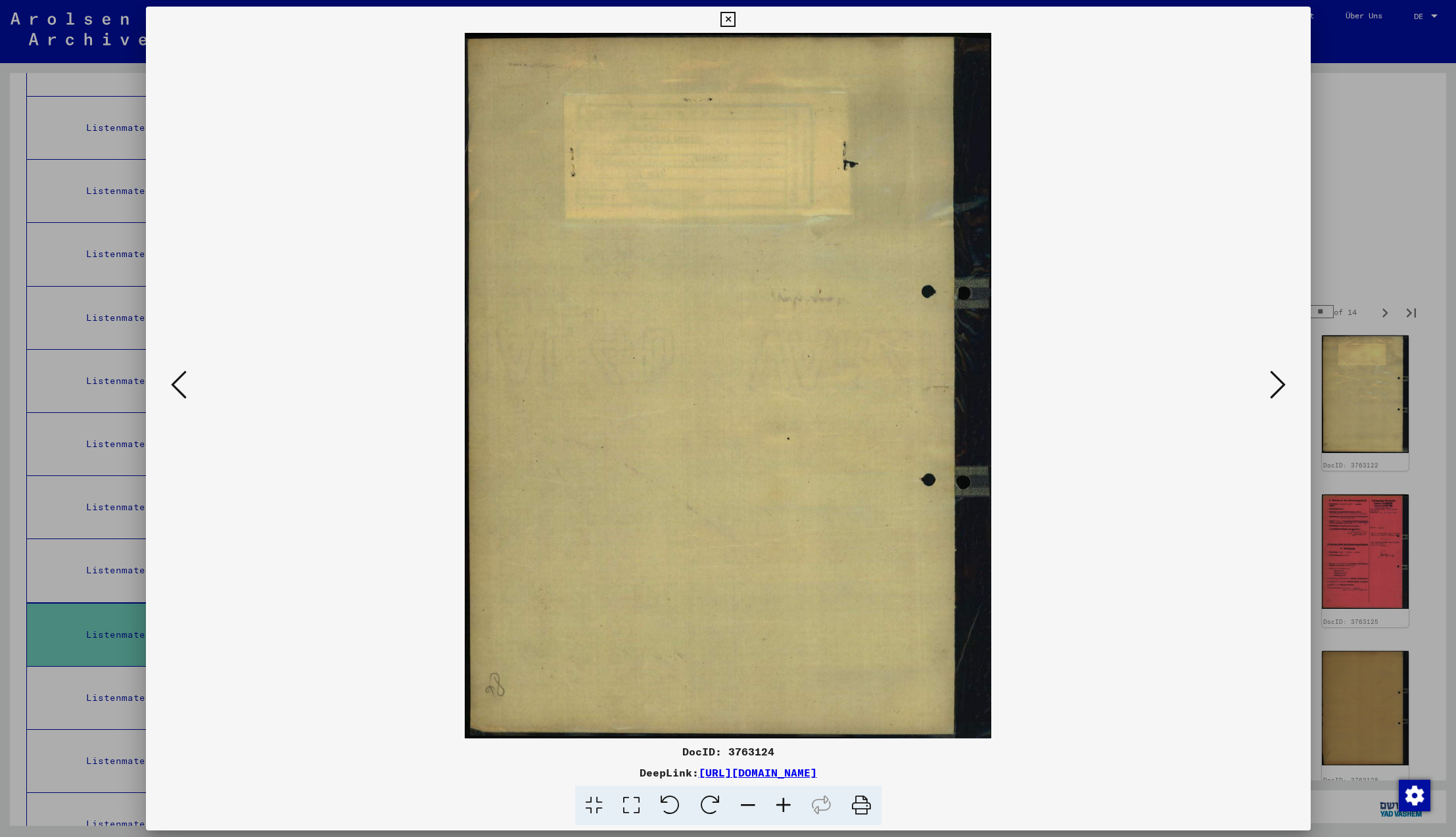
click at [1278, 386] on icon at bounding box center [1278, 385] width 16 height 32
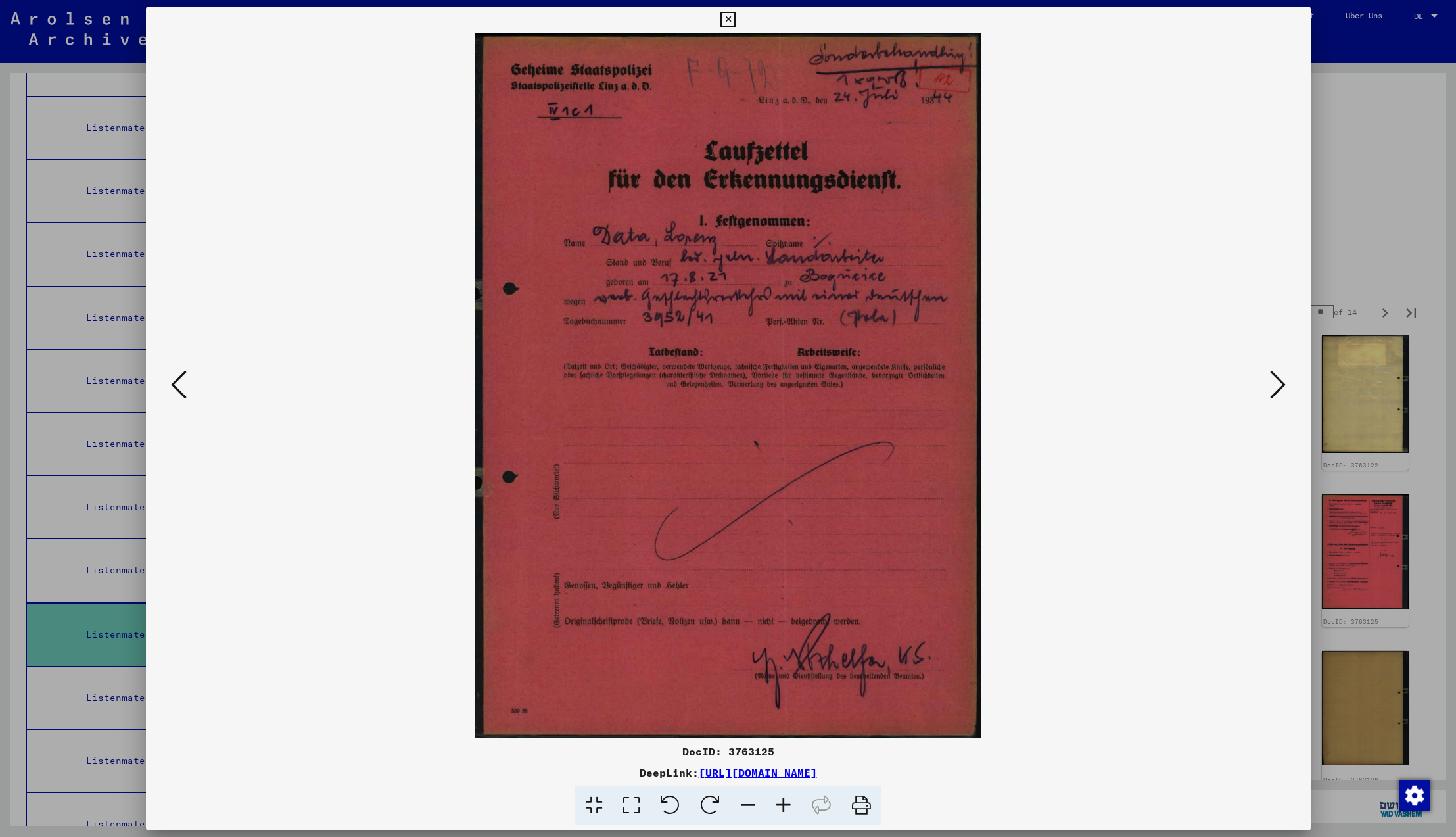
click at [173, 388] on icon at bounding box center [179, 385] width 16 height 32
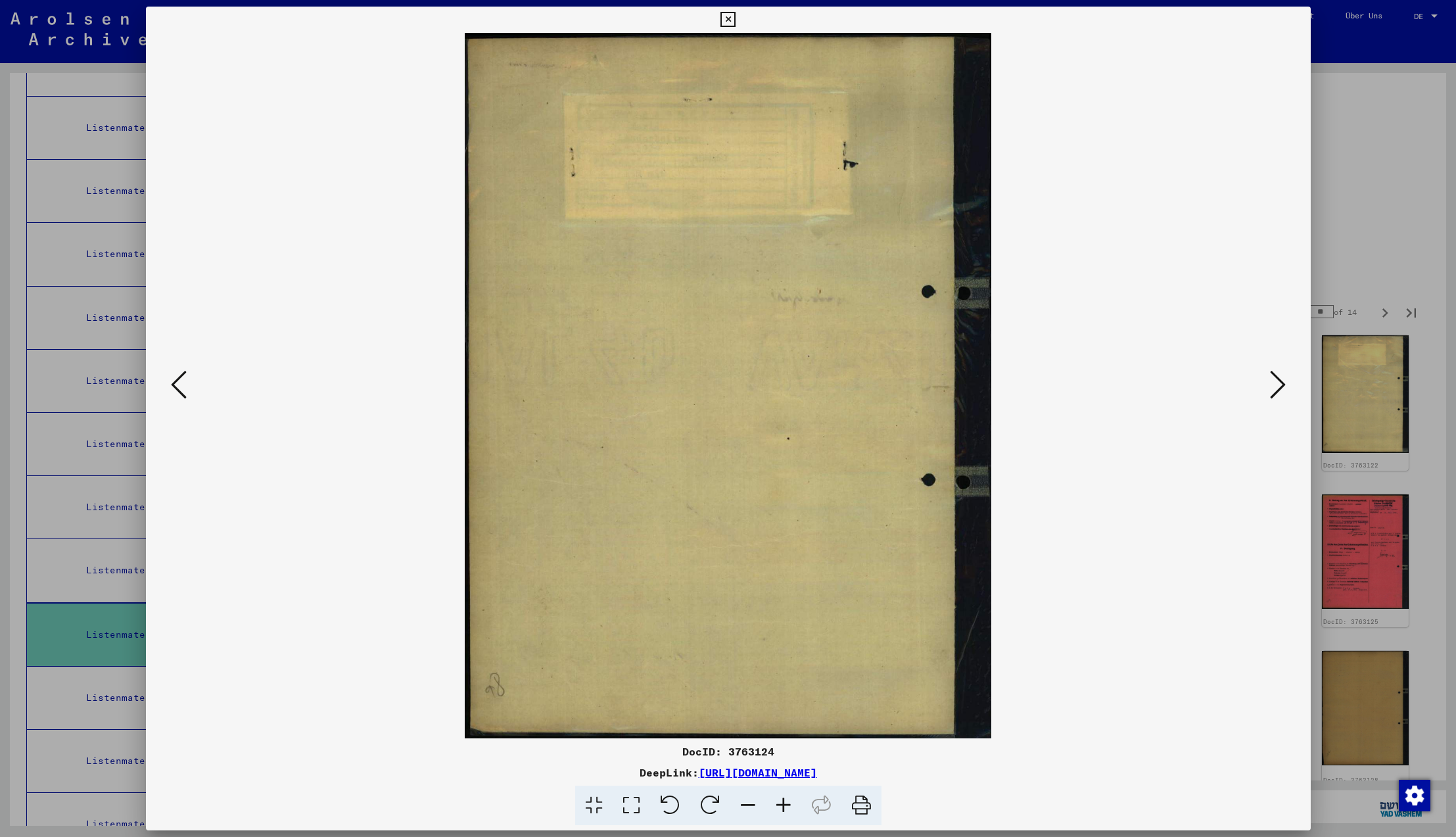
click at [173, 388] on icon at bounding box center [179, 385] width 16 height 32
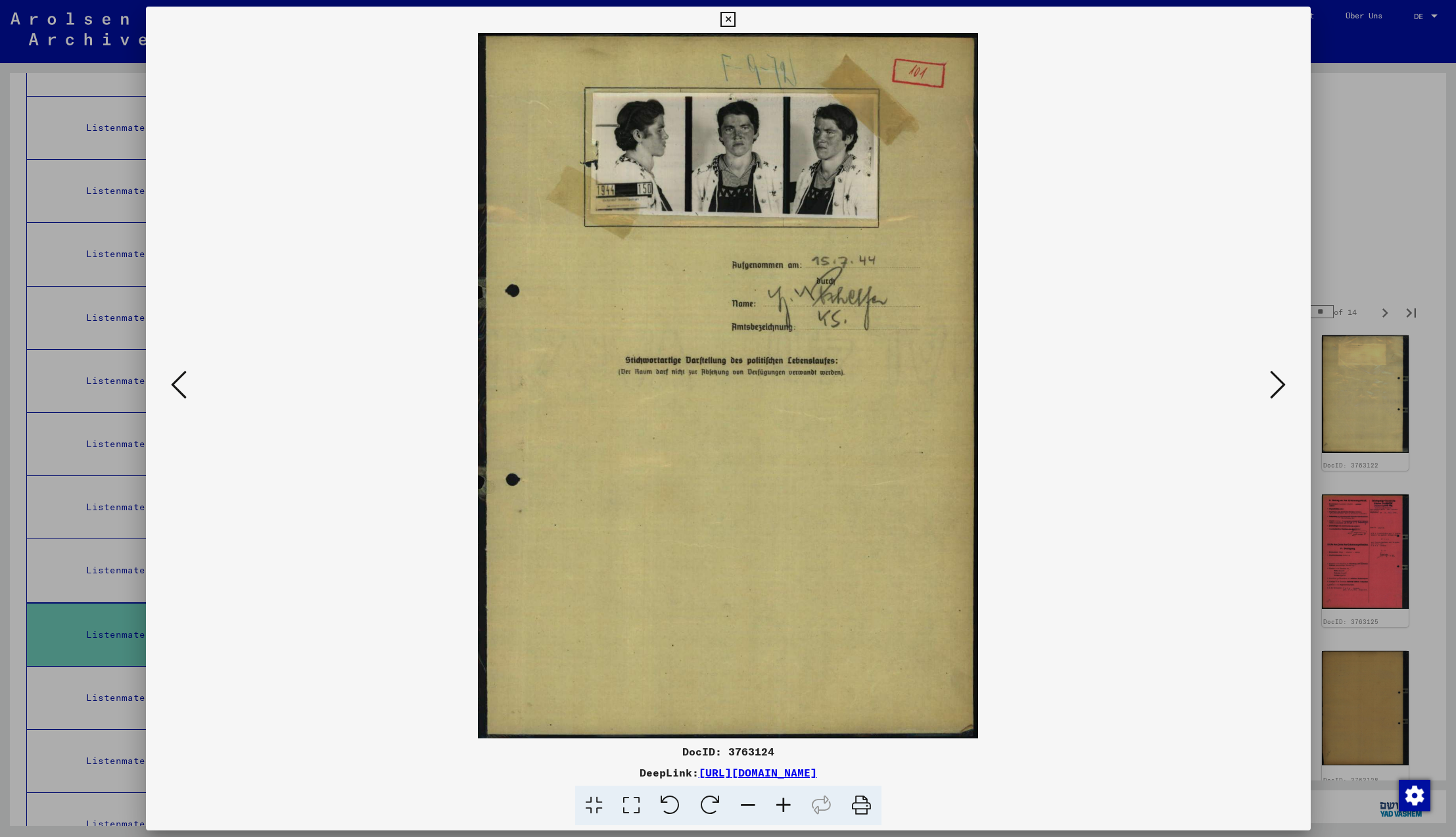
click at [173, 388] on icon at bounding box center [179, 385] width 16 height 32
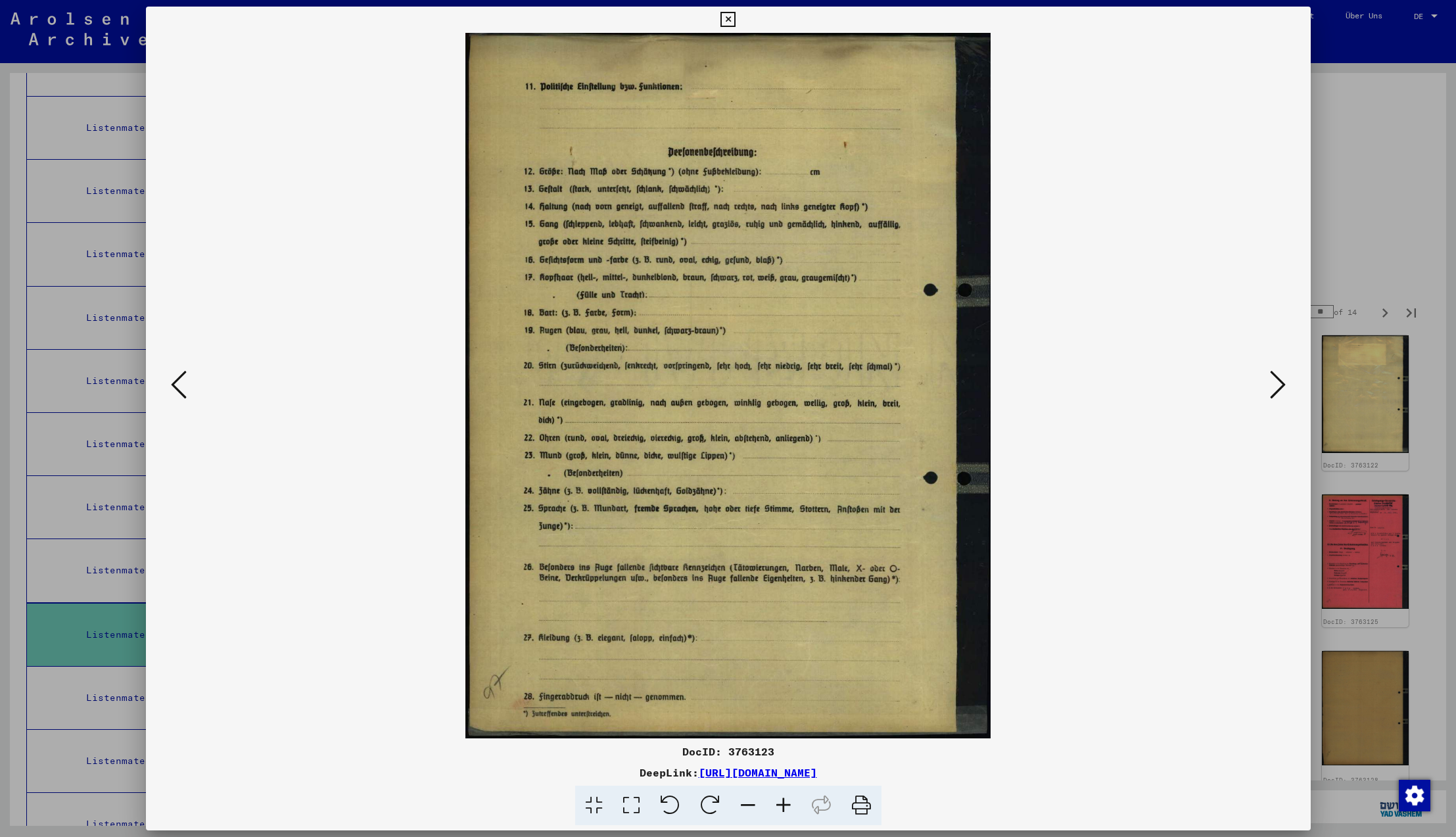
click at [173, 388] on icon at bounding box center [179, 385] width 16 height 32
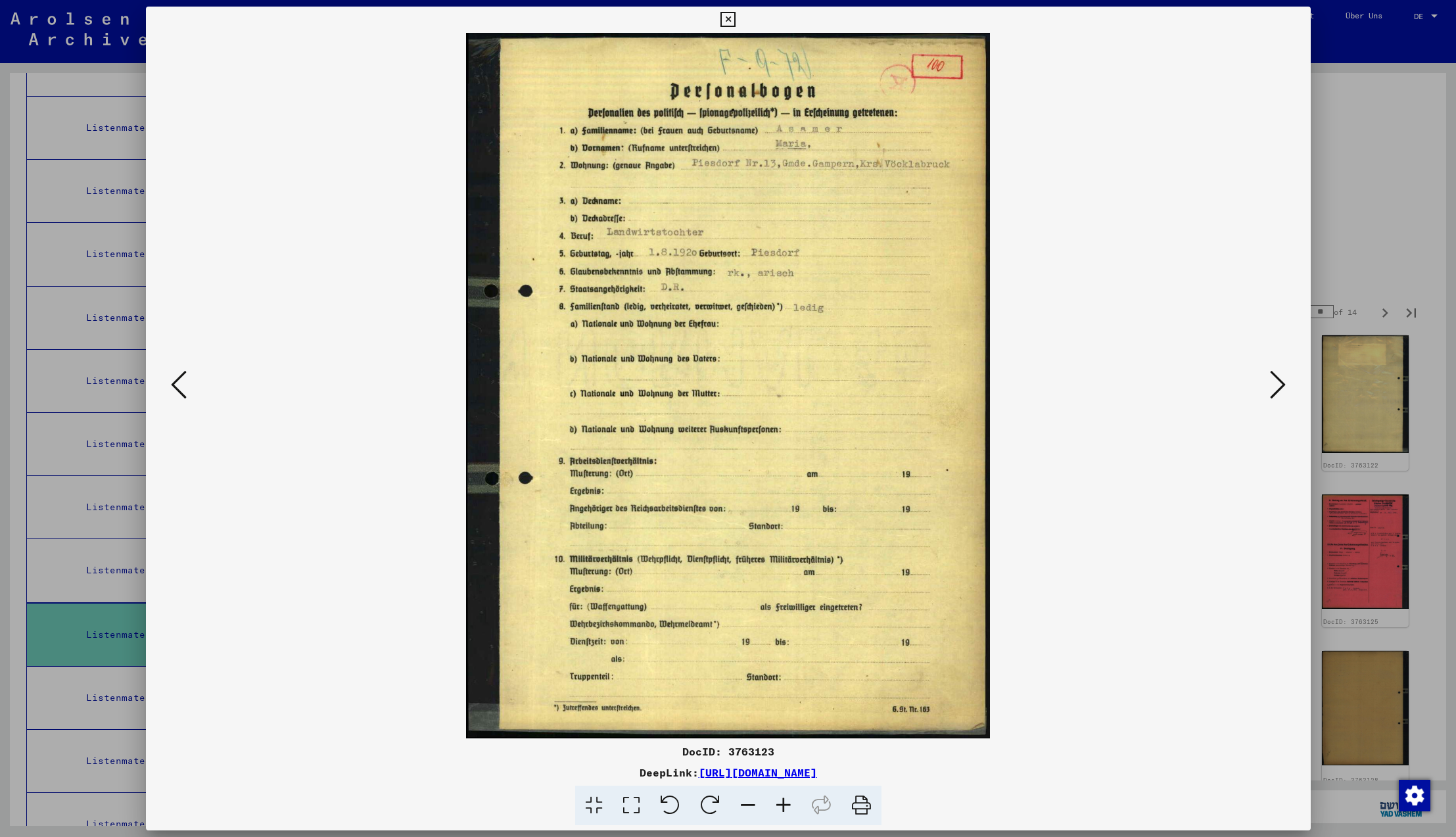
click at [173, 388] on icon at bounding box center [179, 385] width 16 height 32
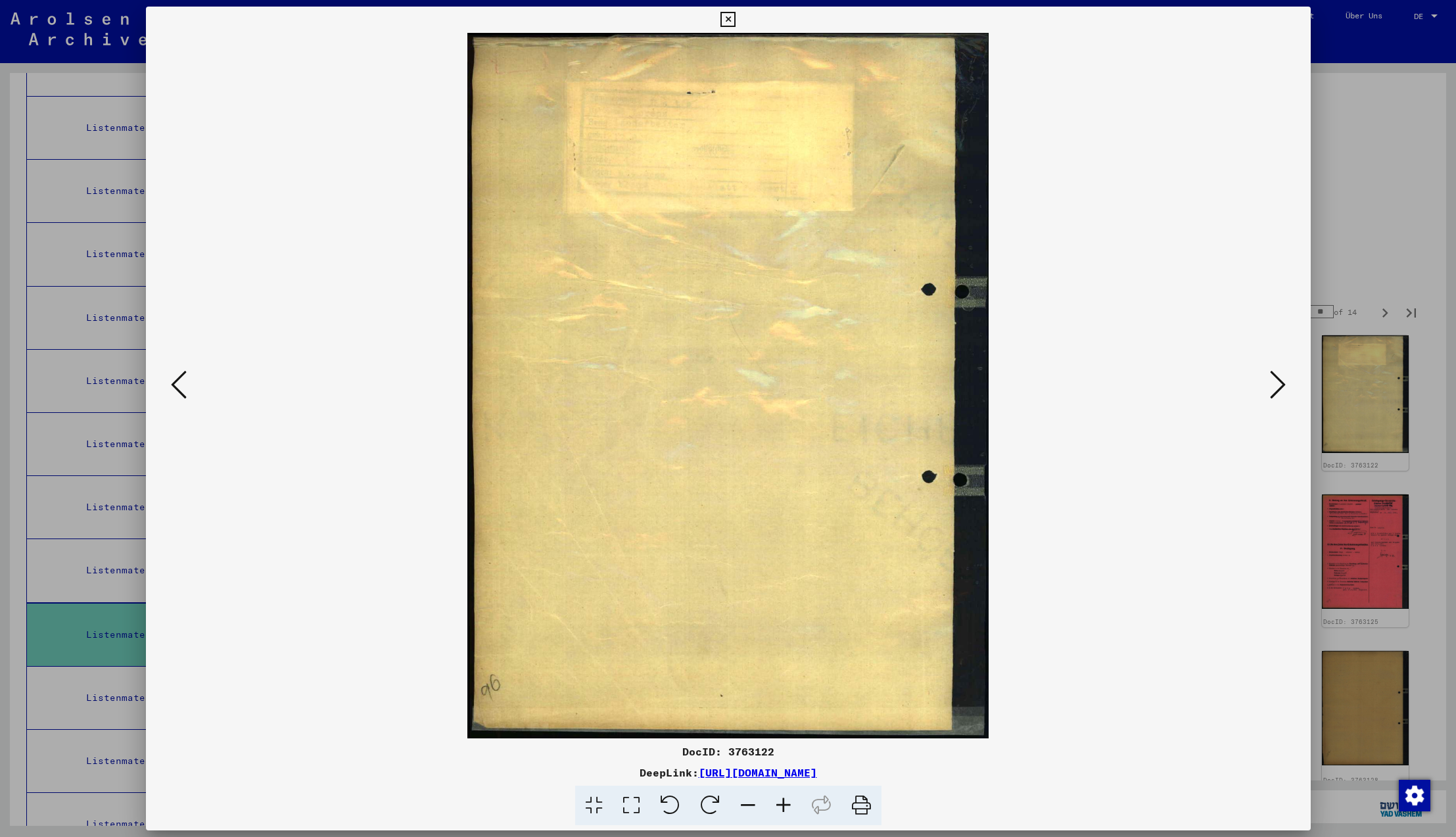
click at [173, 388] on icon at bounding box center [179, 385] width 16 height 32
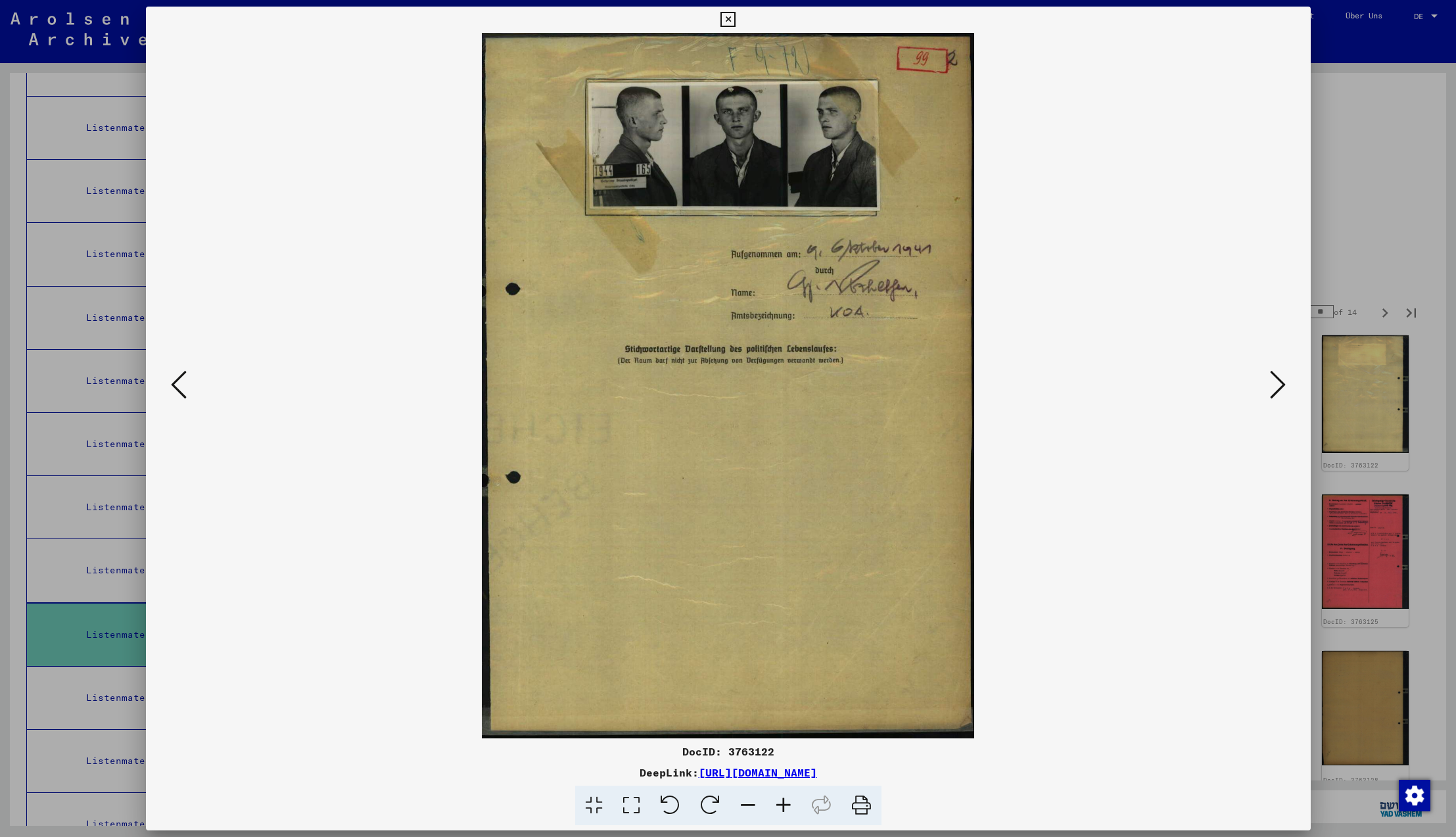
click at [173, 388] on icon at bounding box center [179, 385] width 16 height 32
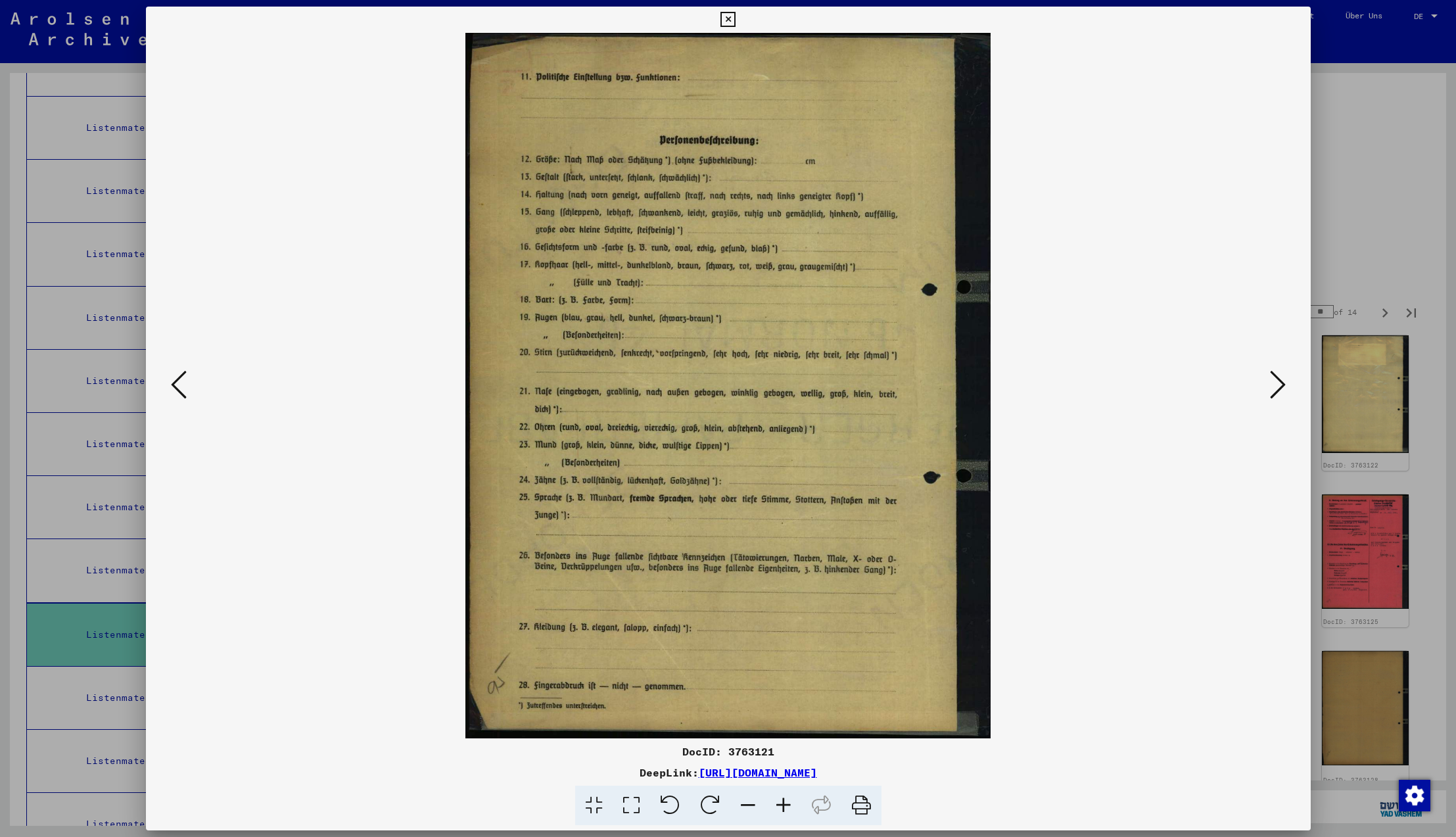
click at [173, 388] on icon at bounding box center [179, 385] width 16 height 32
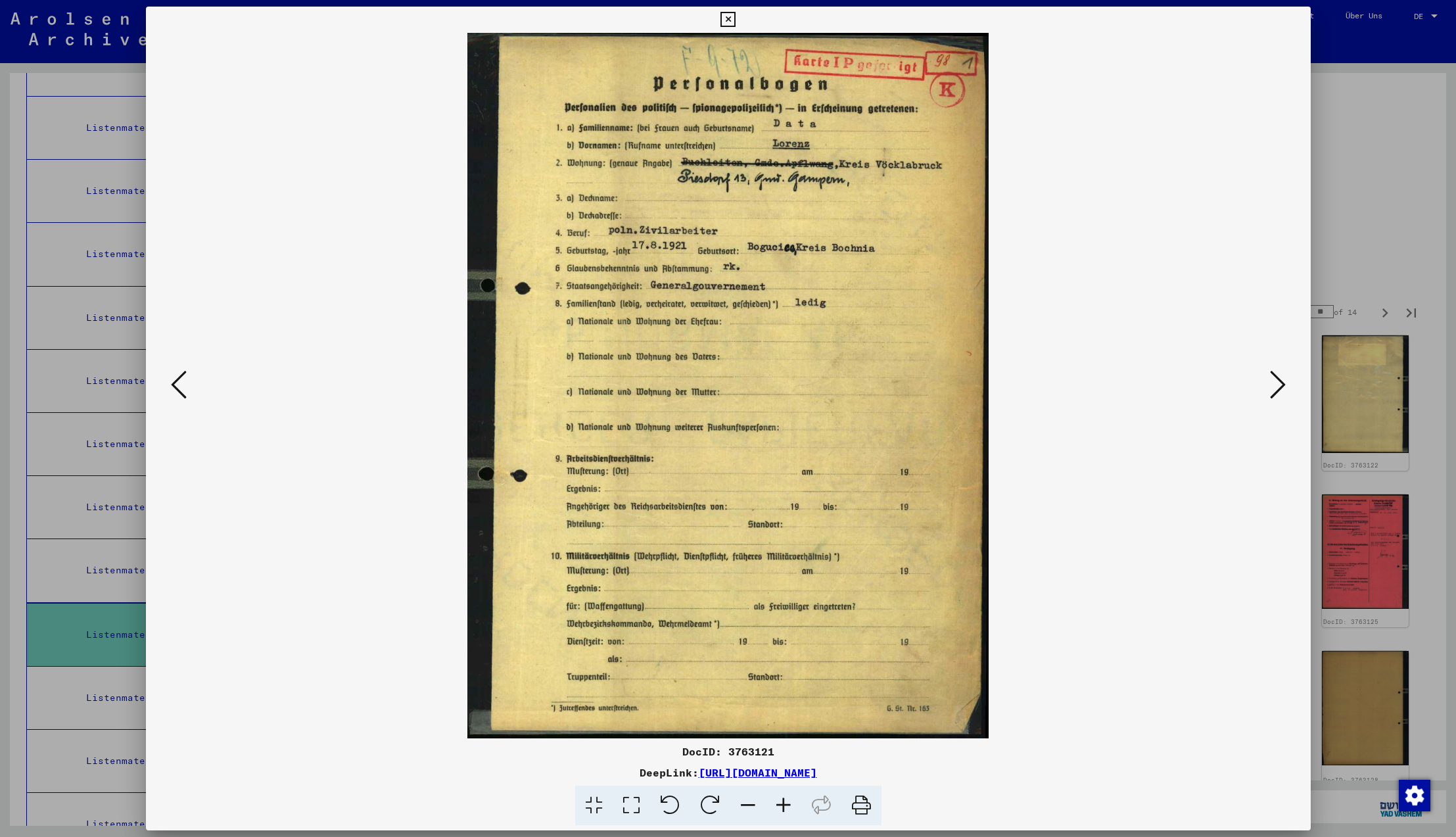
click at [1278, 385] on icon at bounding box center [1278, 385] width 16 height 32
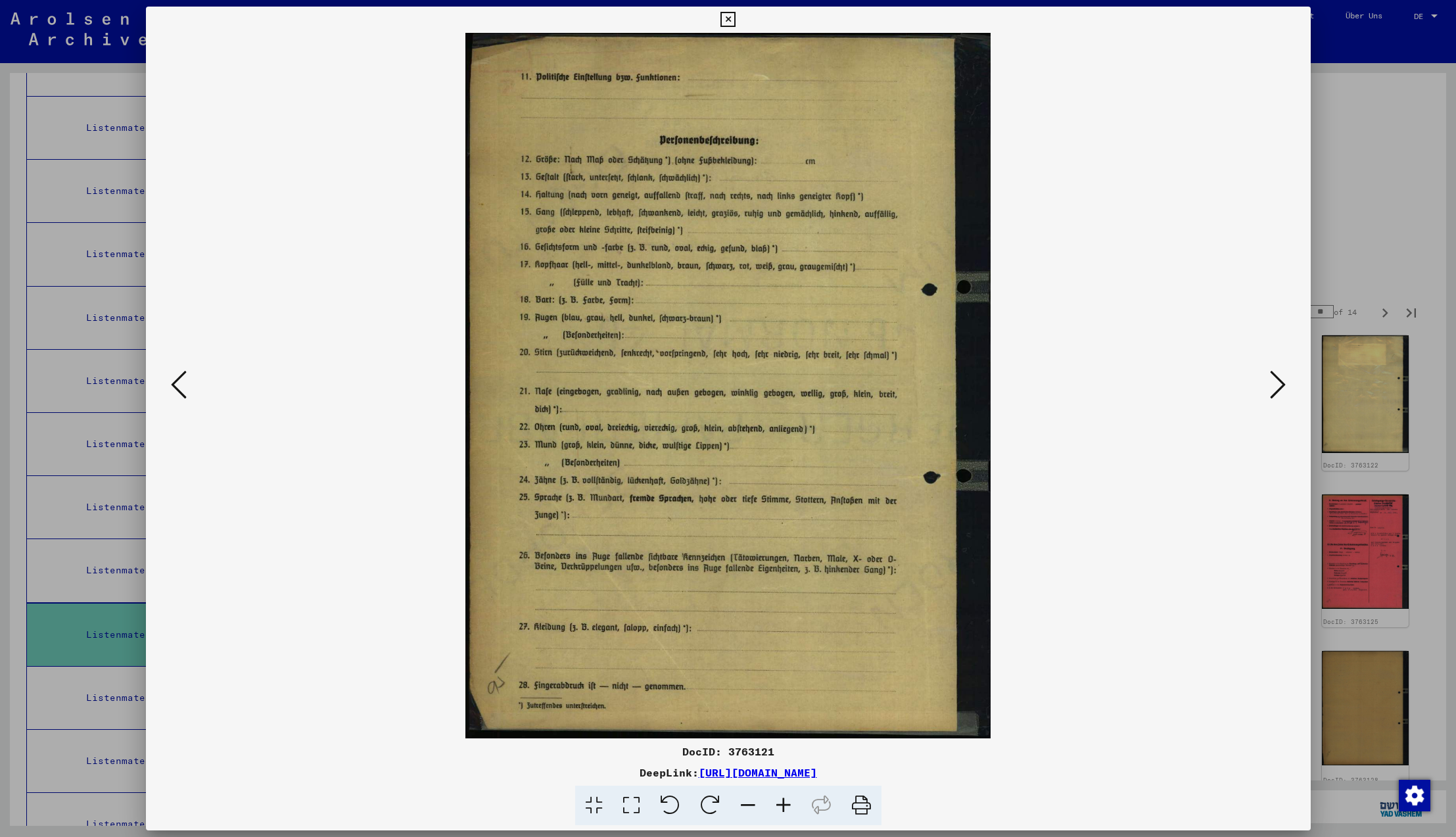
click at [1278, 385] on icon at bounding box center [1278, 385] width 16 height 32
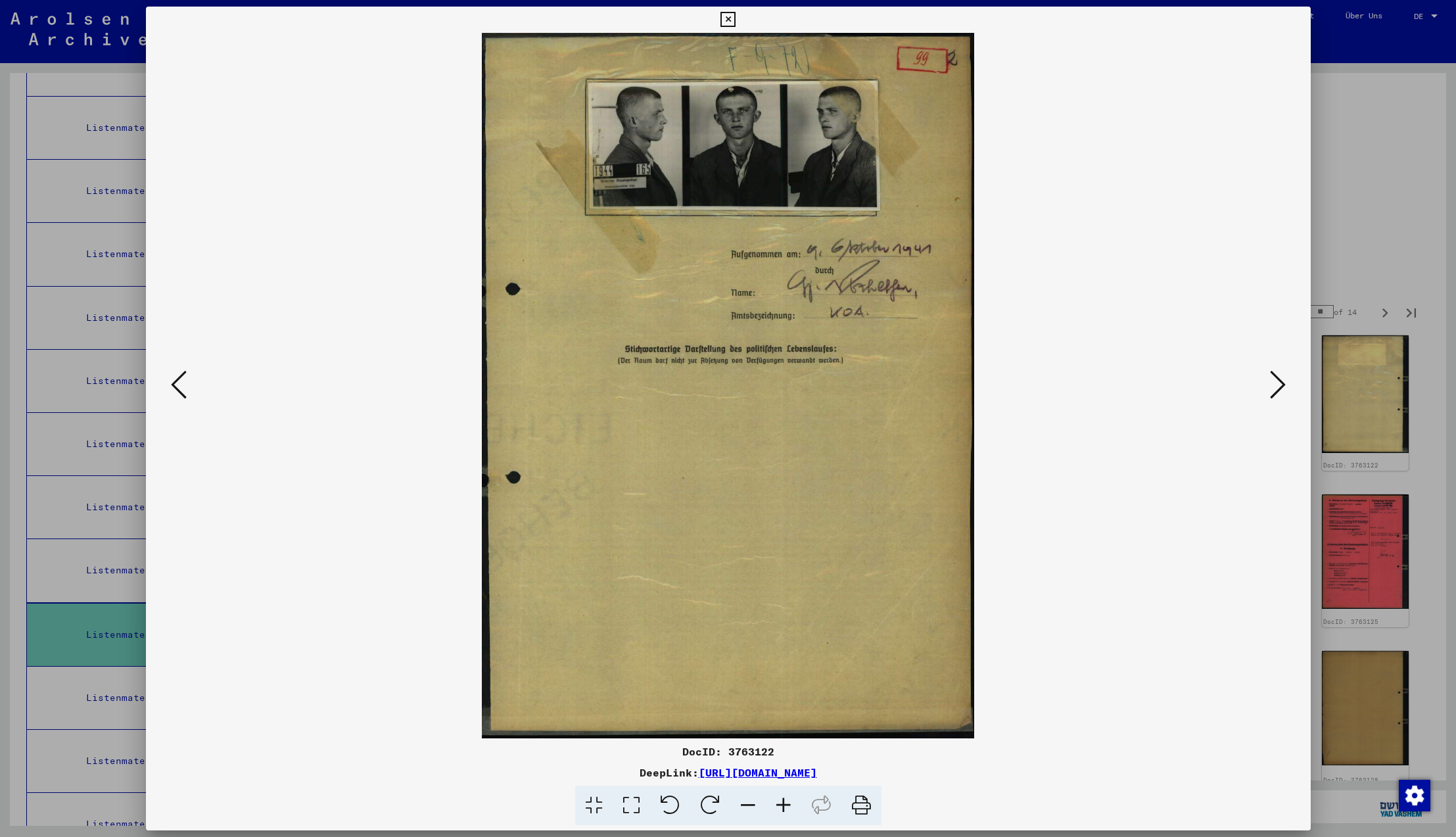
click at [1278, 385] on icon at bounding box center [1278, 385] width 16 height 32
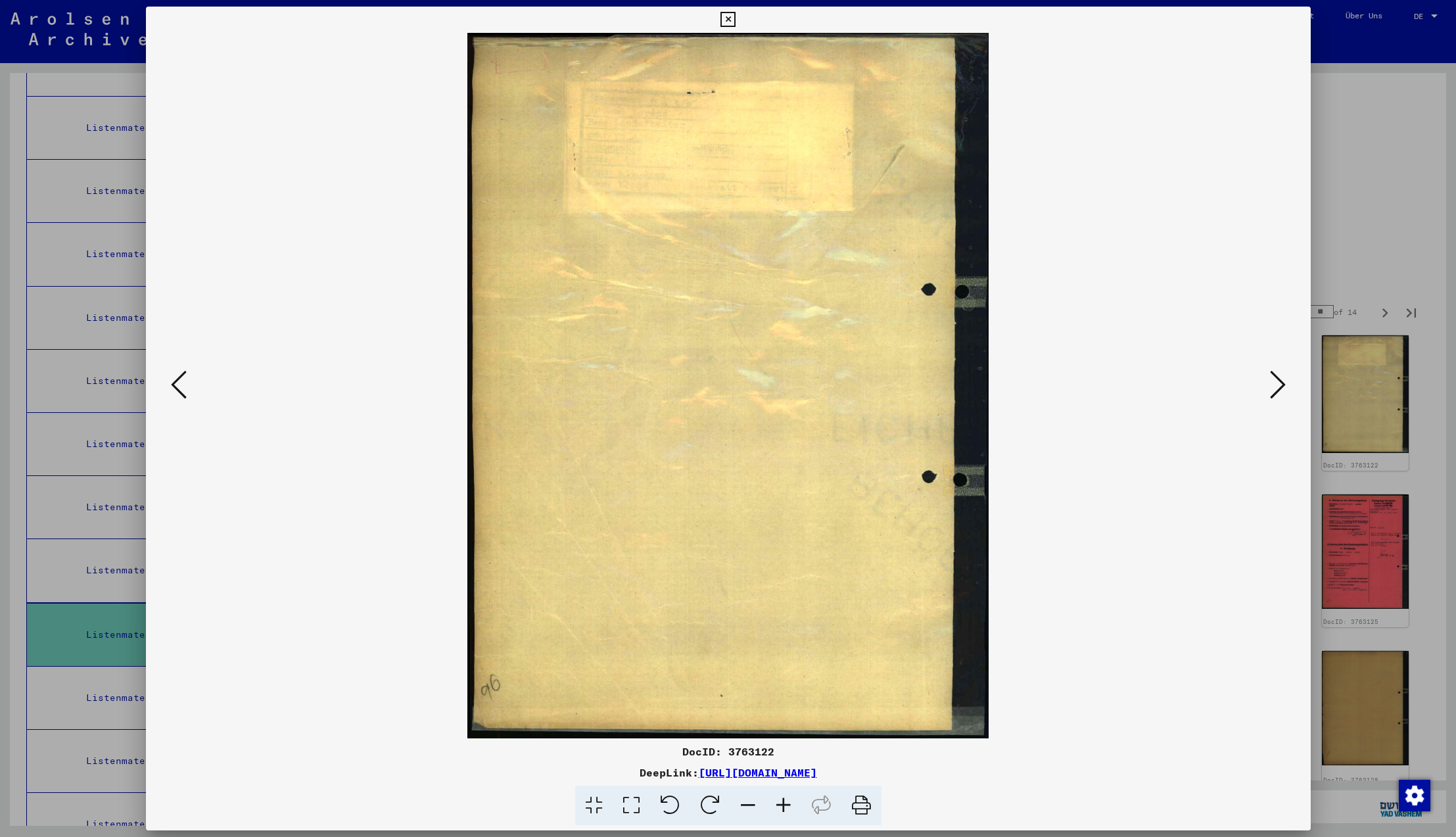
click at [1278, 385] on icon at bounding box center [1278, 385] width 16 height 32
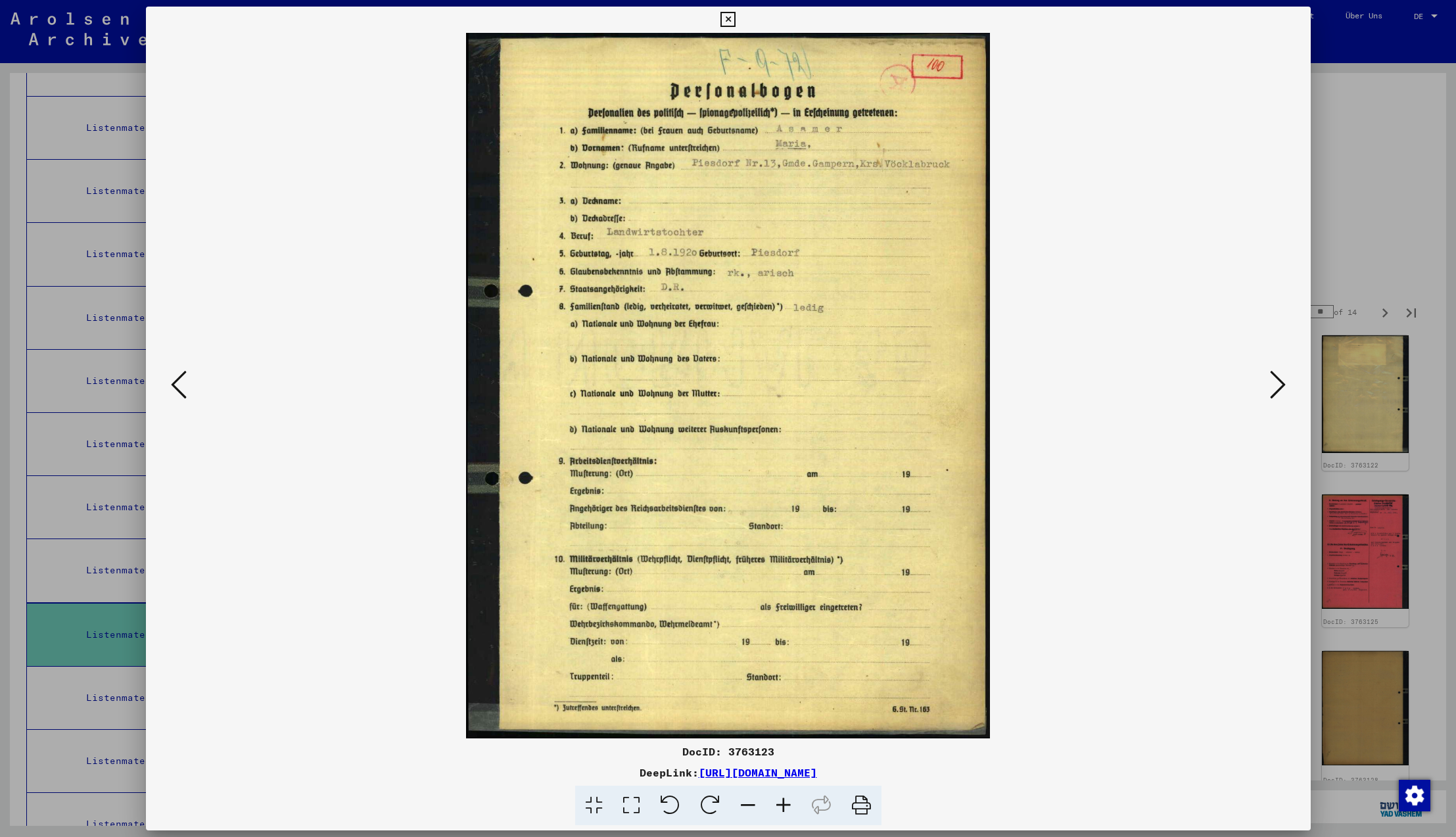
click at [1278, 385] on icon at bounding box center [1278, 385] width 16 height 32
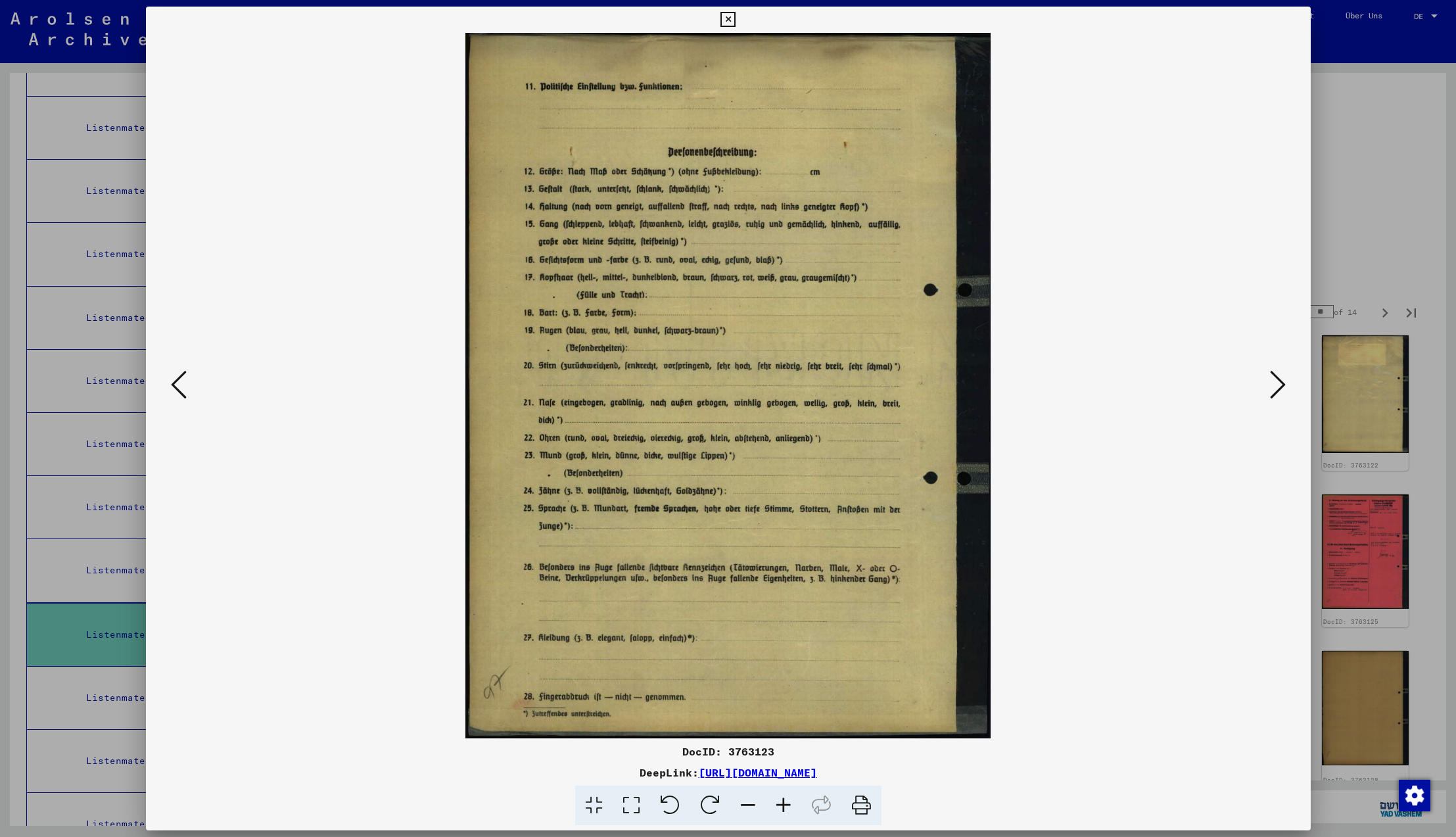
click at [1278, 385] on icon at bounding box center [1278, 385] width 16 height 32
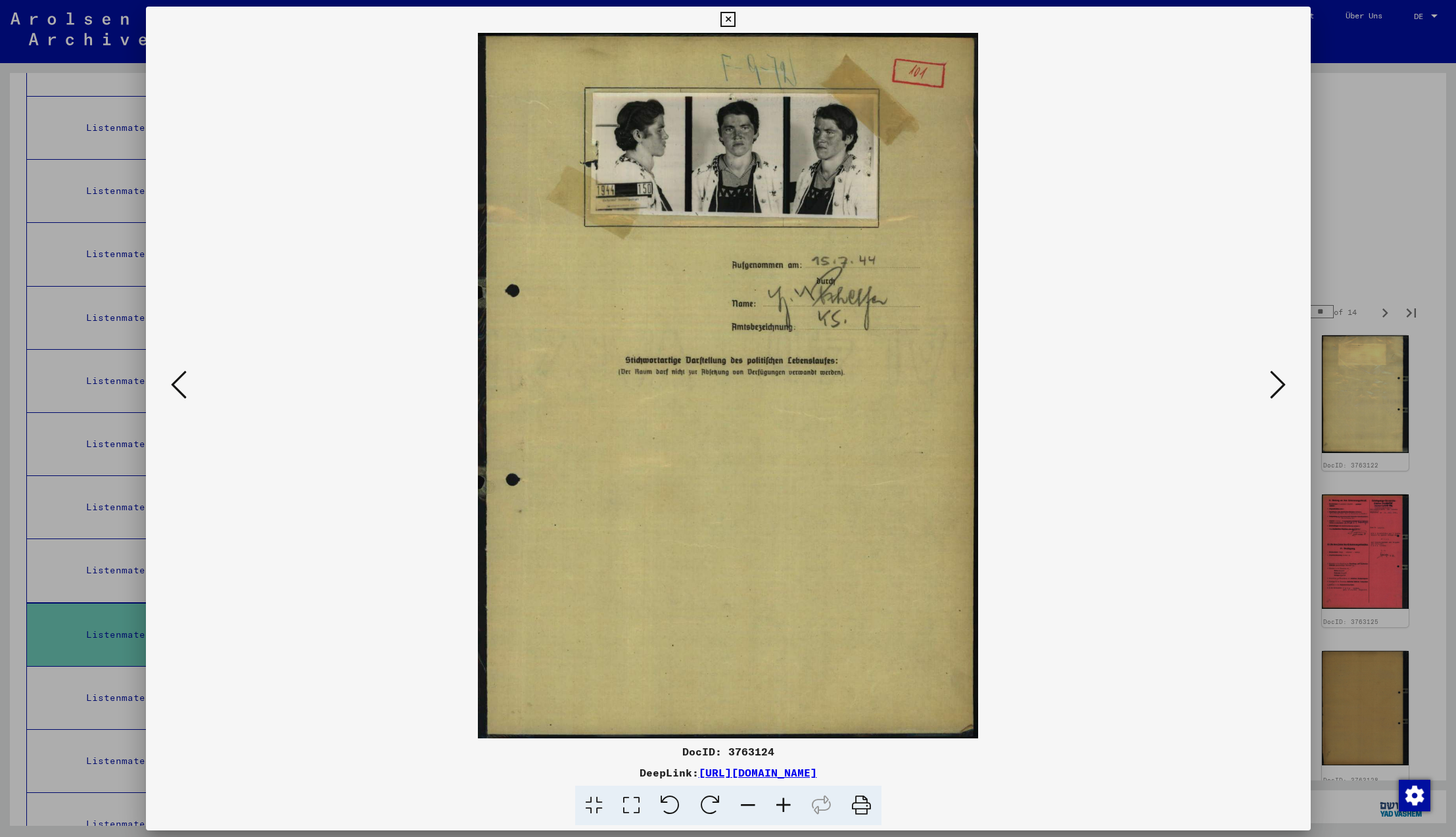
click at [1278, 385] on icon at bounding box center [1278, 385] width 16 height 32
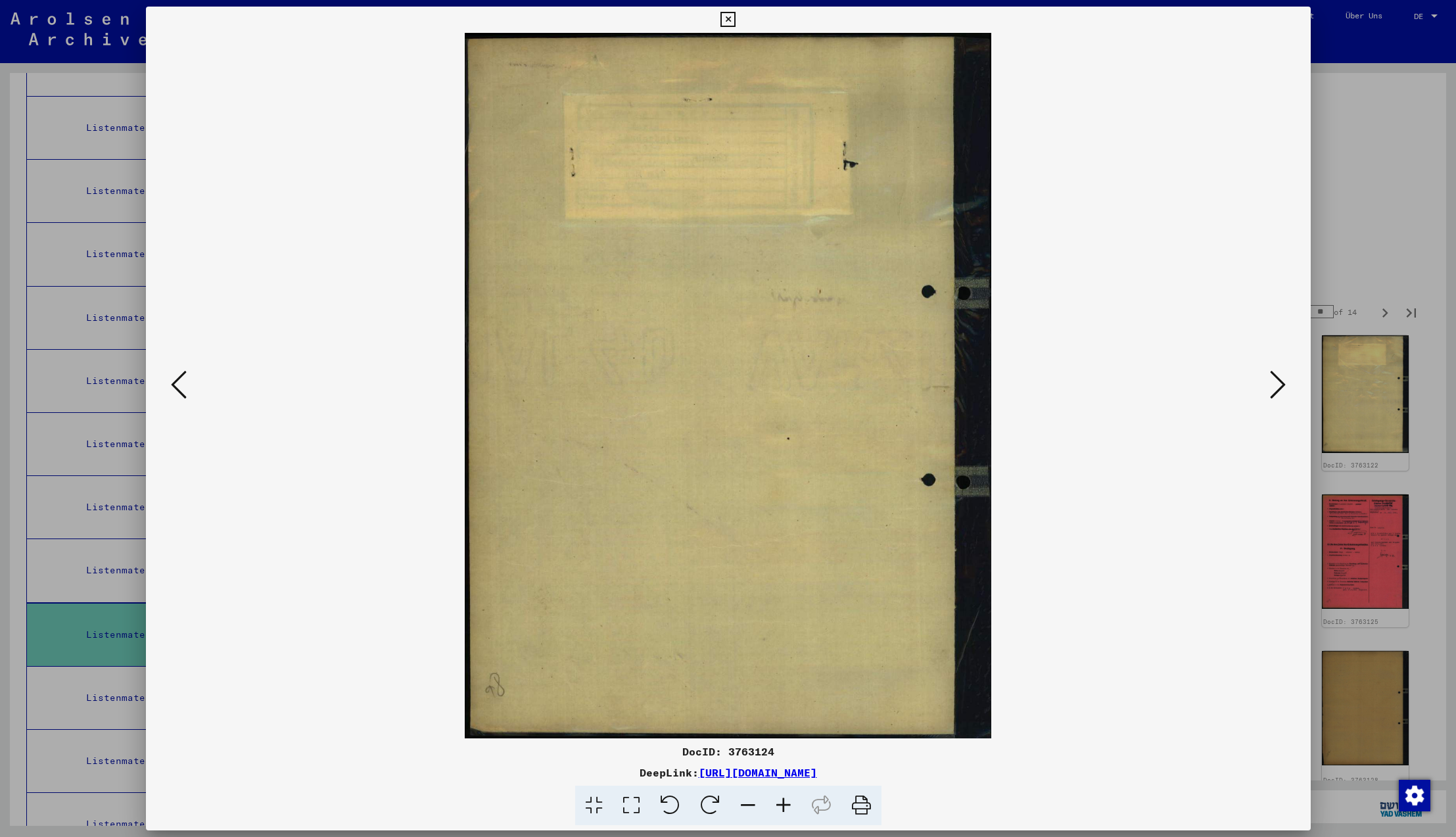
click at [1278, 385] on icon at bounding box center [1278, 385] width 16 height 32
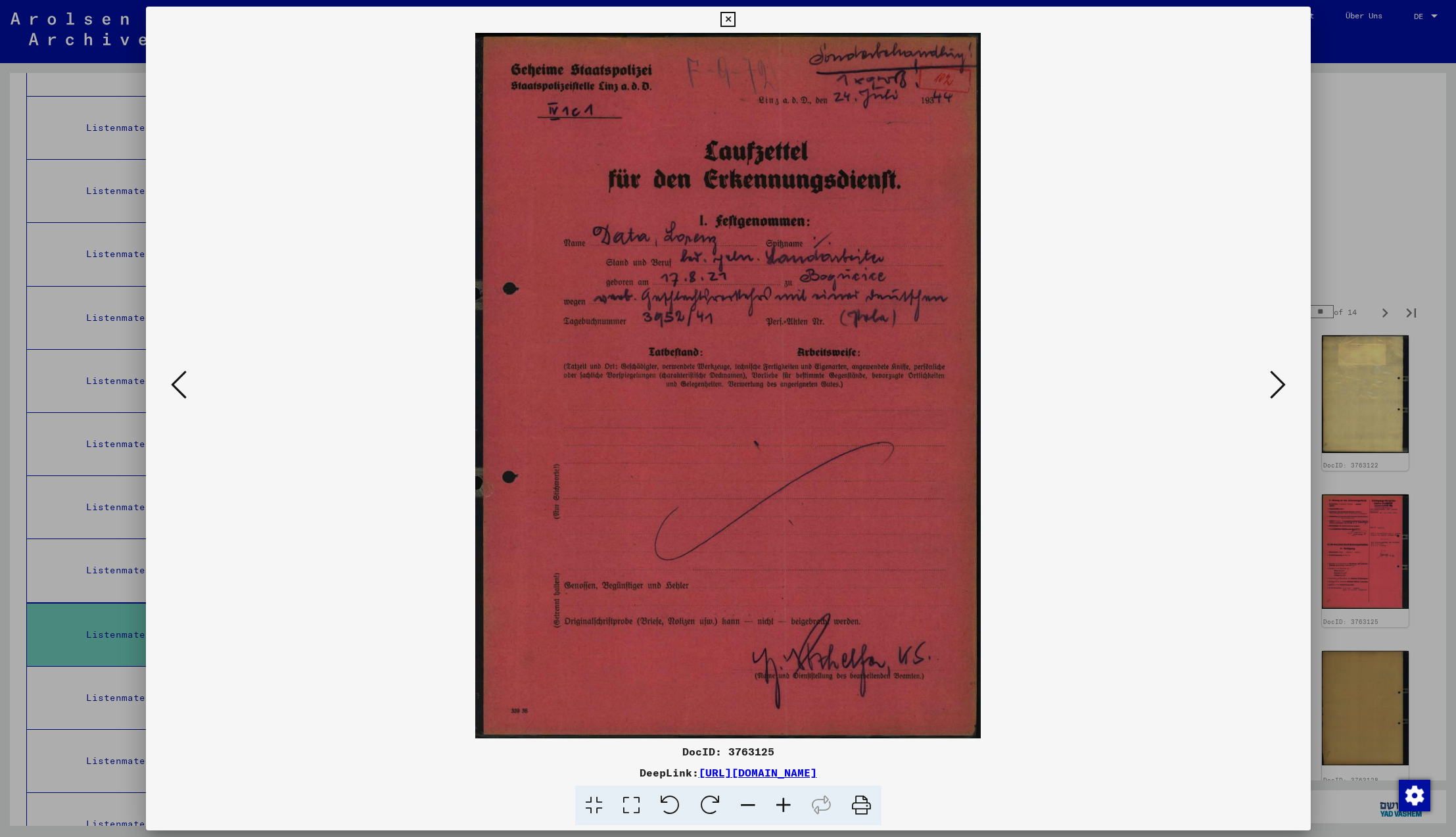
click at [1278, 385] on icon at bounding box center [1278, 385] width 16 height 32
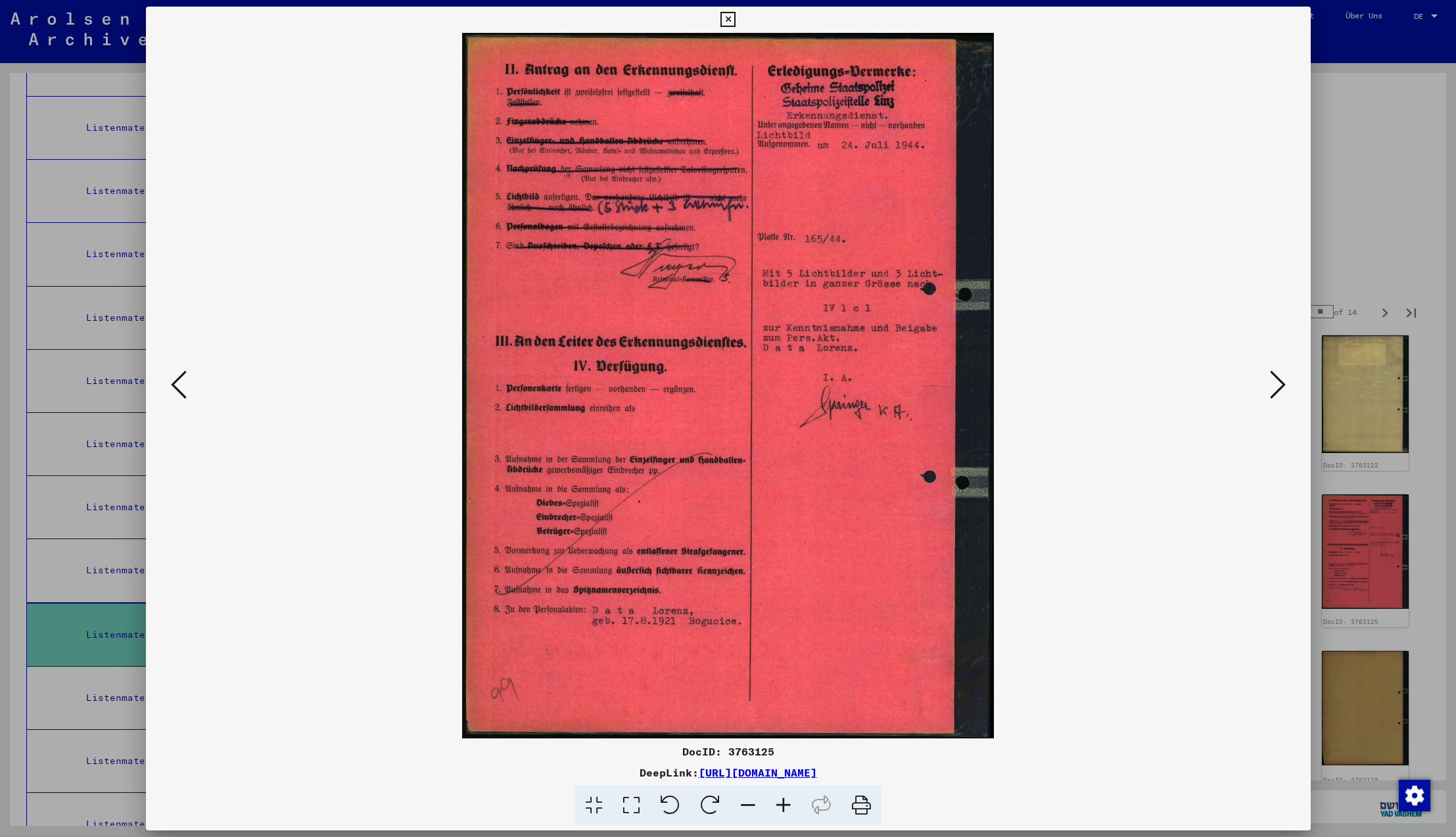
click at [1278, 385] on icon at bounding box center [1278, 385] width 16 height 32
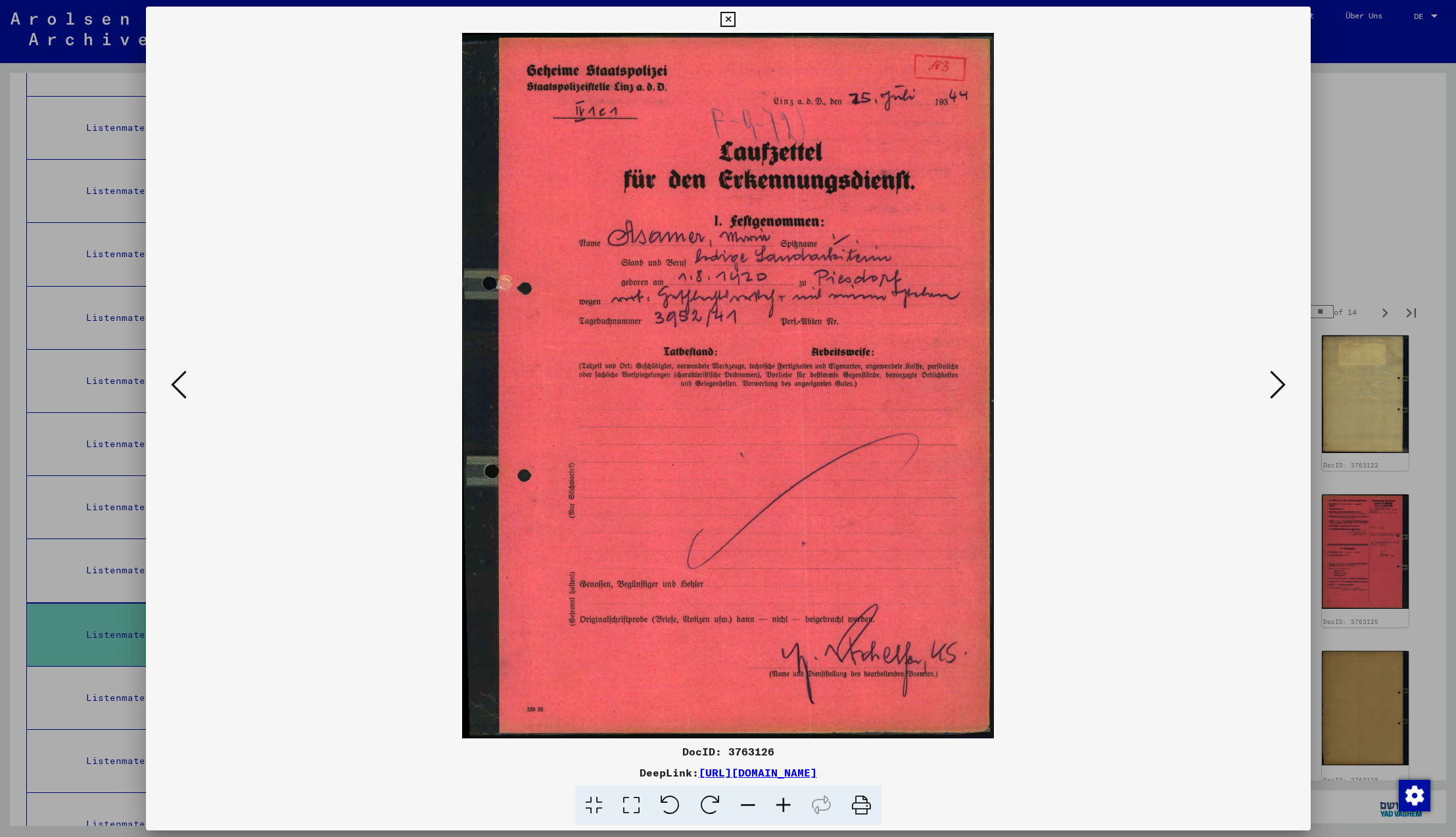
click at [1278, 385] on icon at bounding box center [1278, 385] width 16 height 32
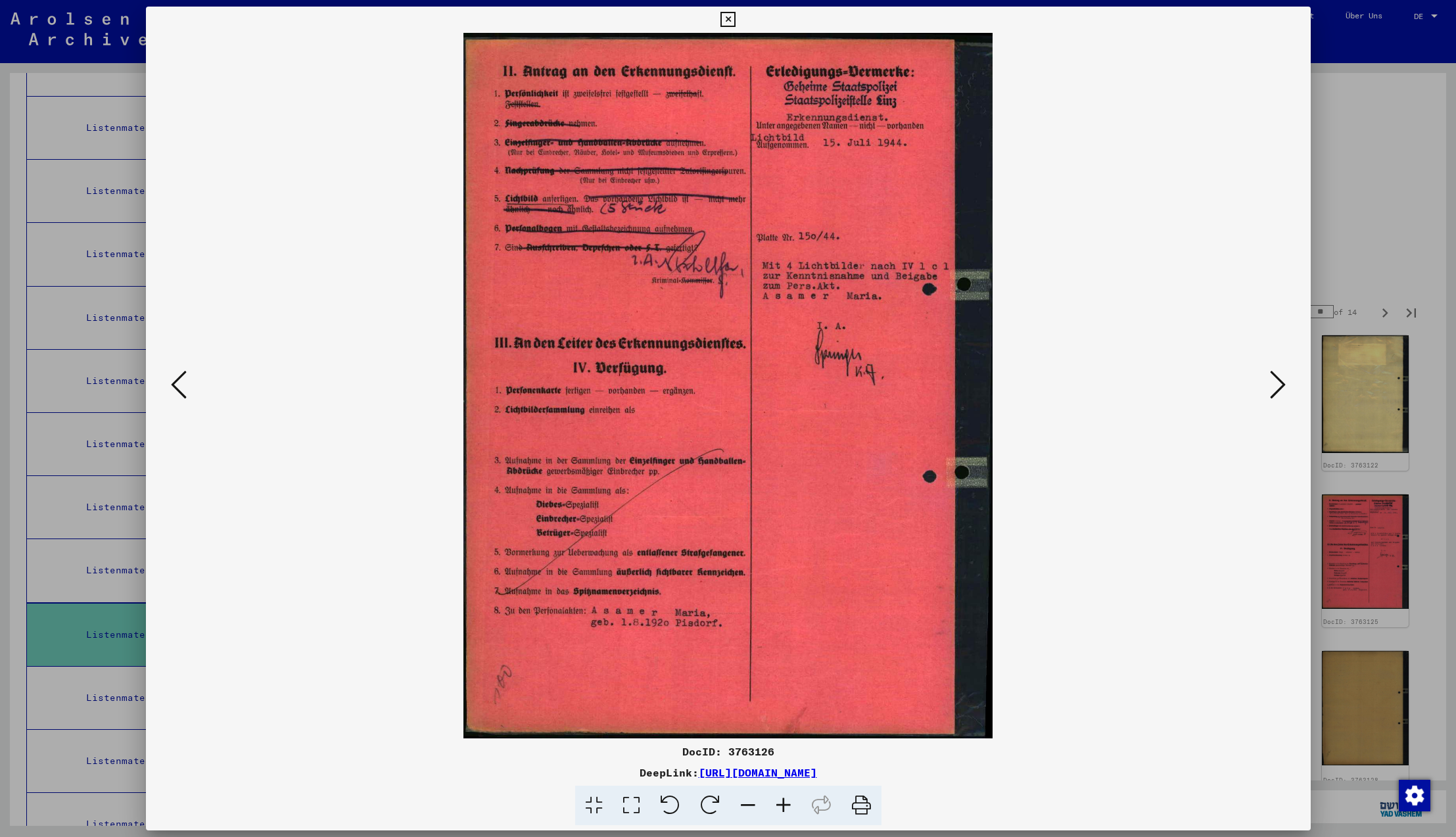
click at [1278, 385] on icon at bounding box center [1278, 385] width 16 height 32
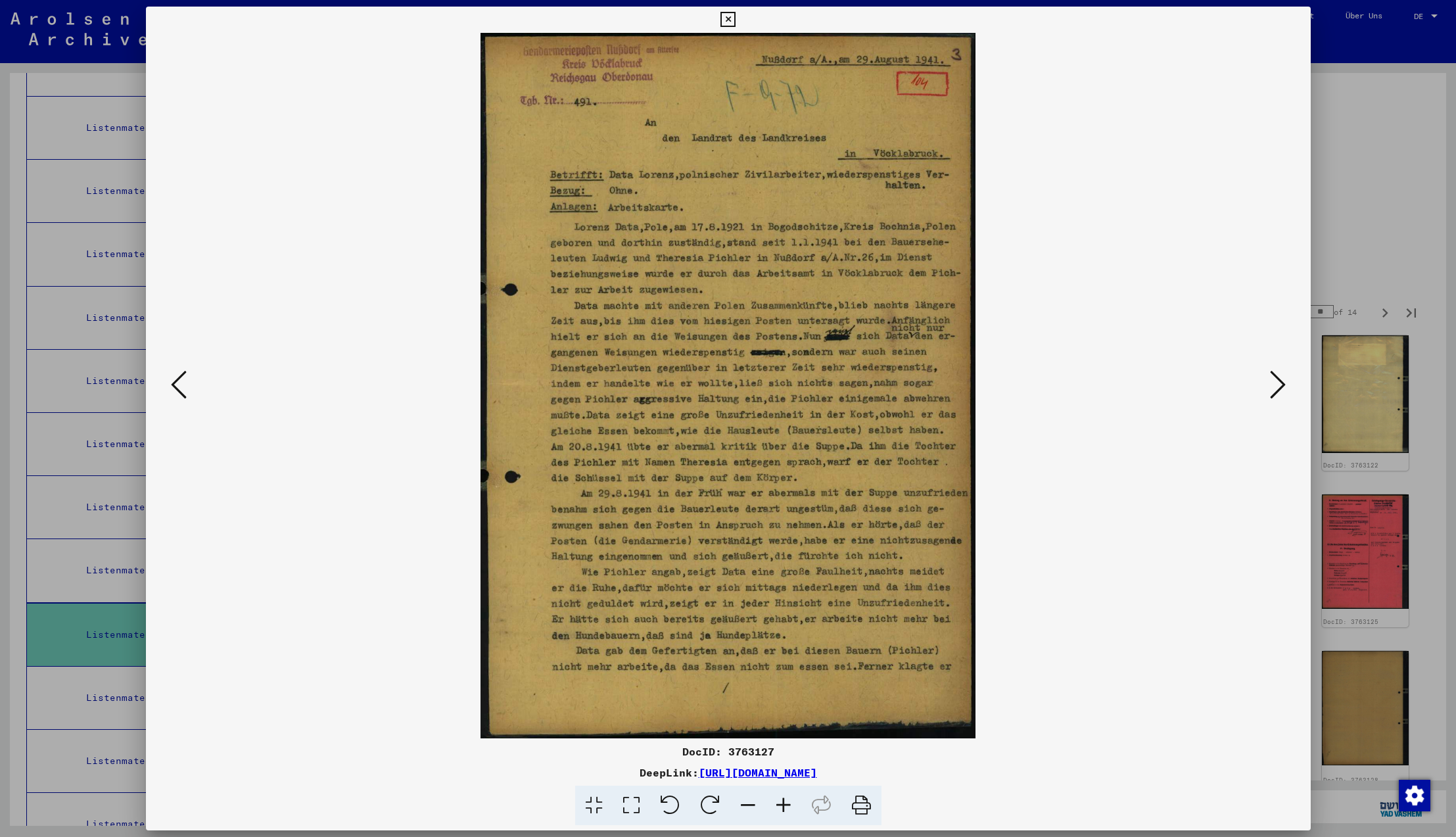
click at [1278, 385] on icon at bounding box center [1278, 385] width 16 height 32
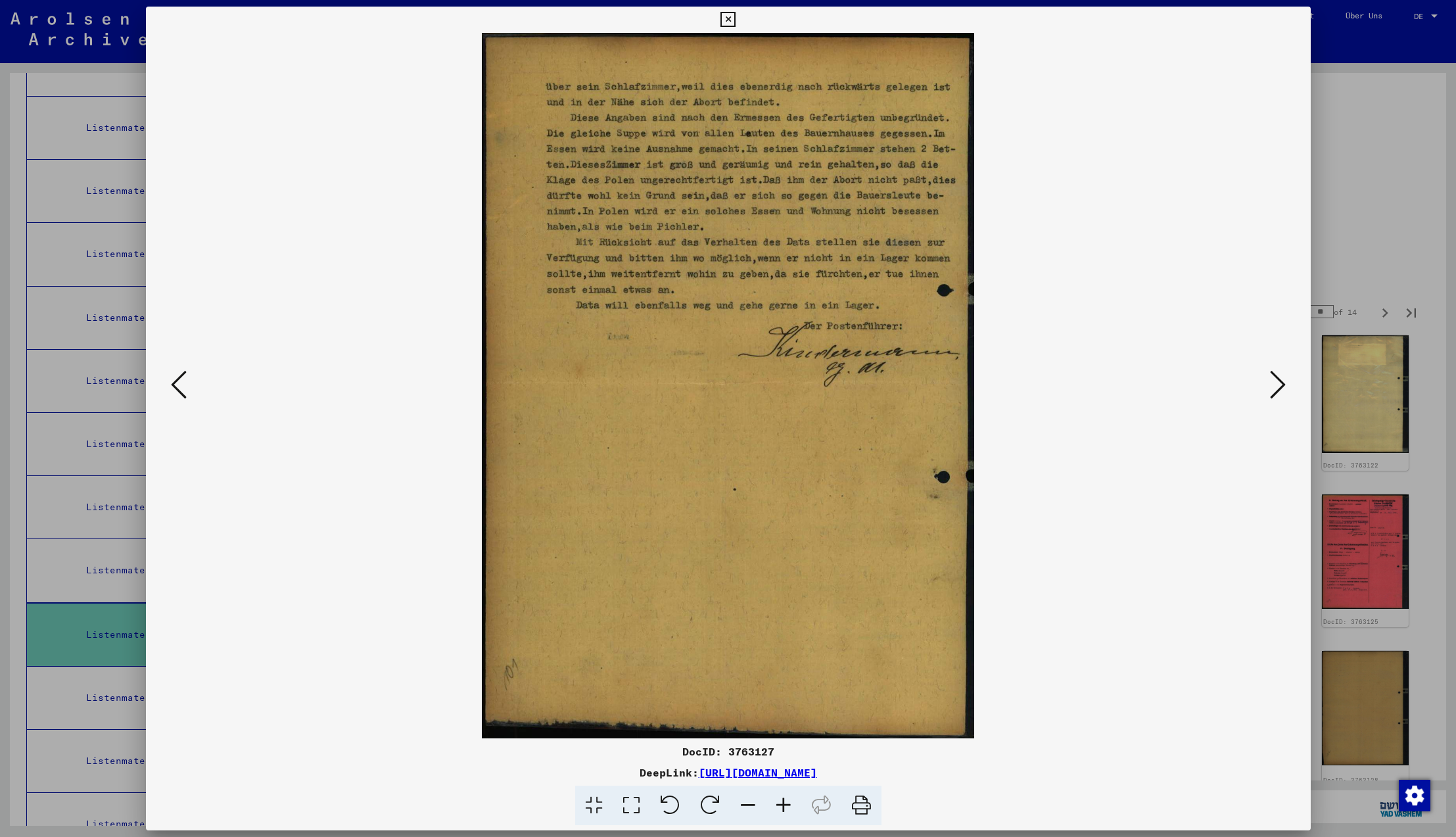
click at [1279, 387] on icon at bounding box center [1278, 385] width 16 height 32
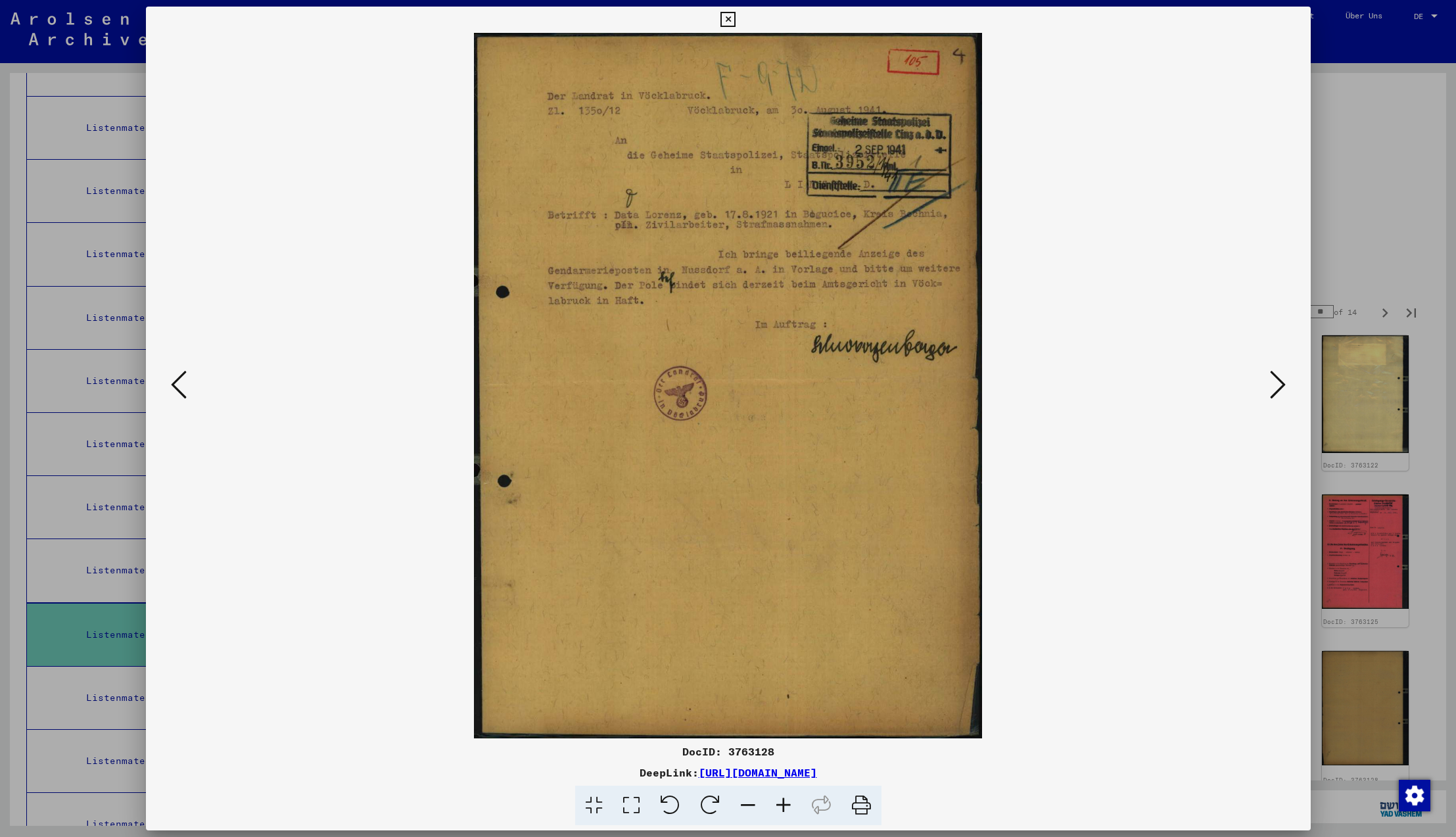
click at [1279, 387] on icon at bounding box center [1278, 385] width 16 height 32
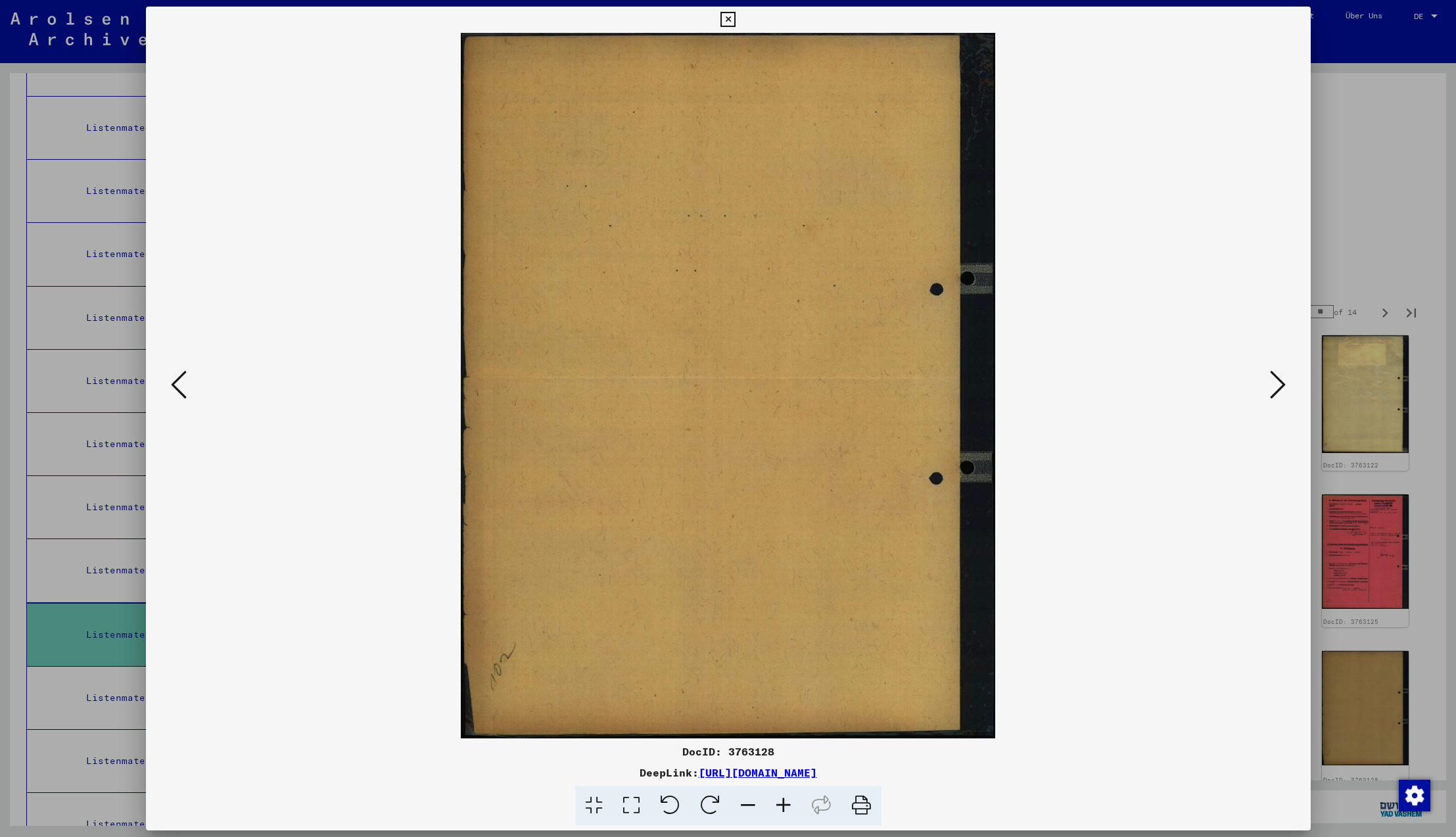
click at [1279, 387] on icon at bounding box center [1278, 385] width 16 height 32
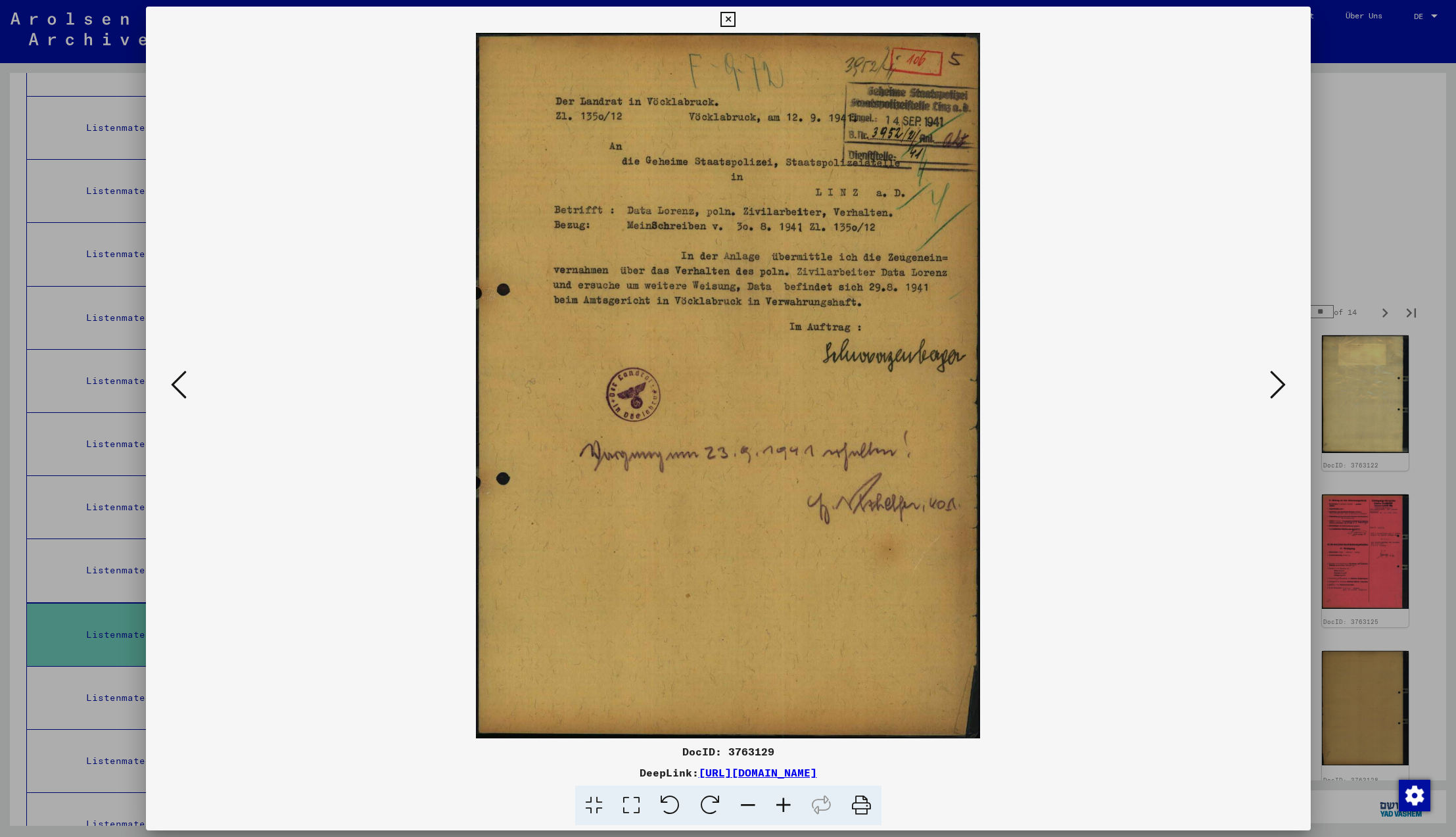
click at [1279, 387] on icon at bounding box center [1278, 385] width 16 height 32
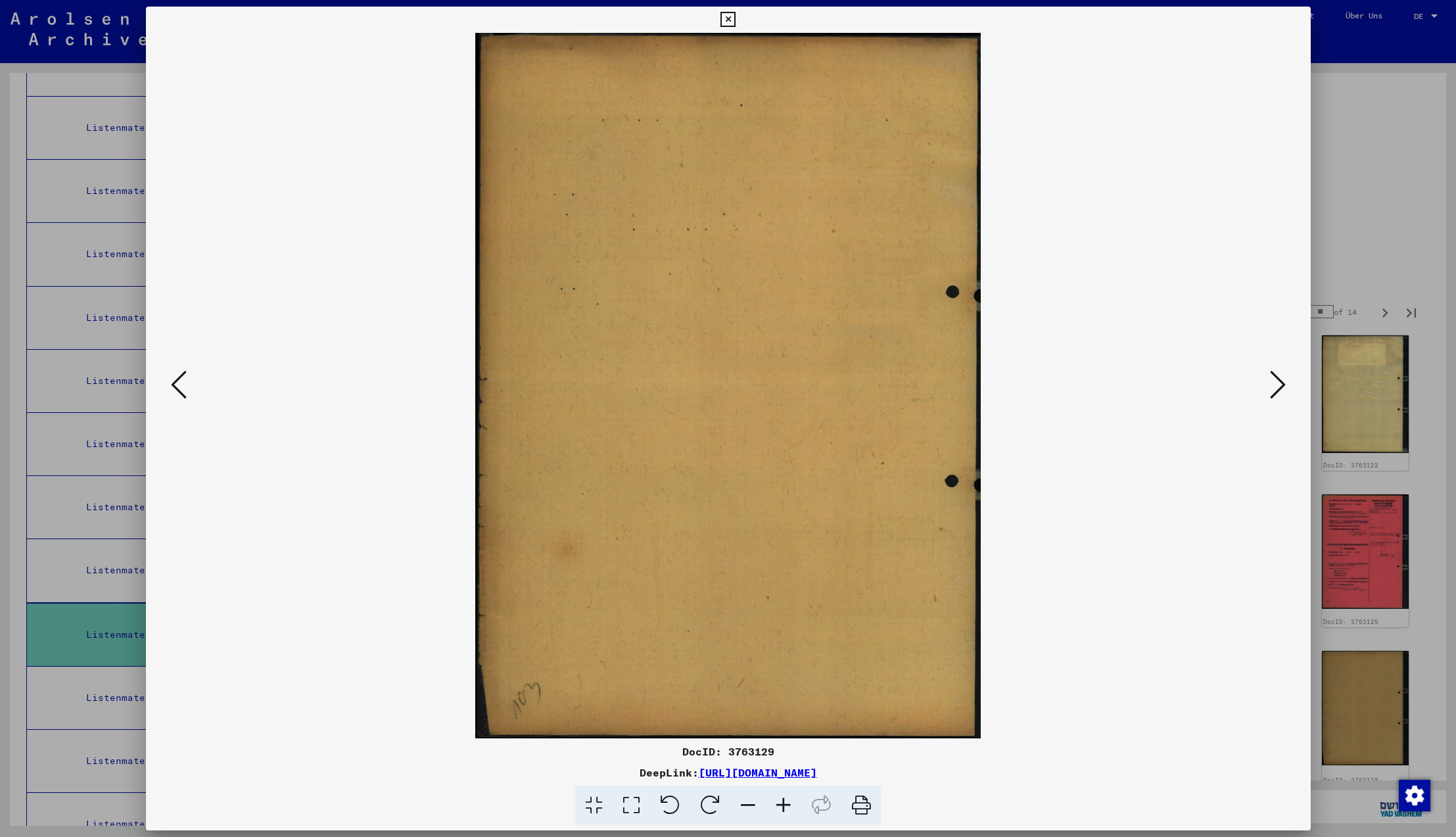
click at [1279, 387] on icon at bounding box center [1278, 385] width 16 height 32
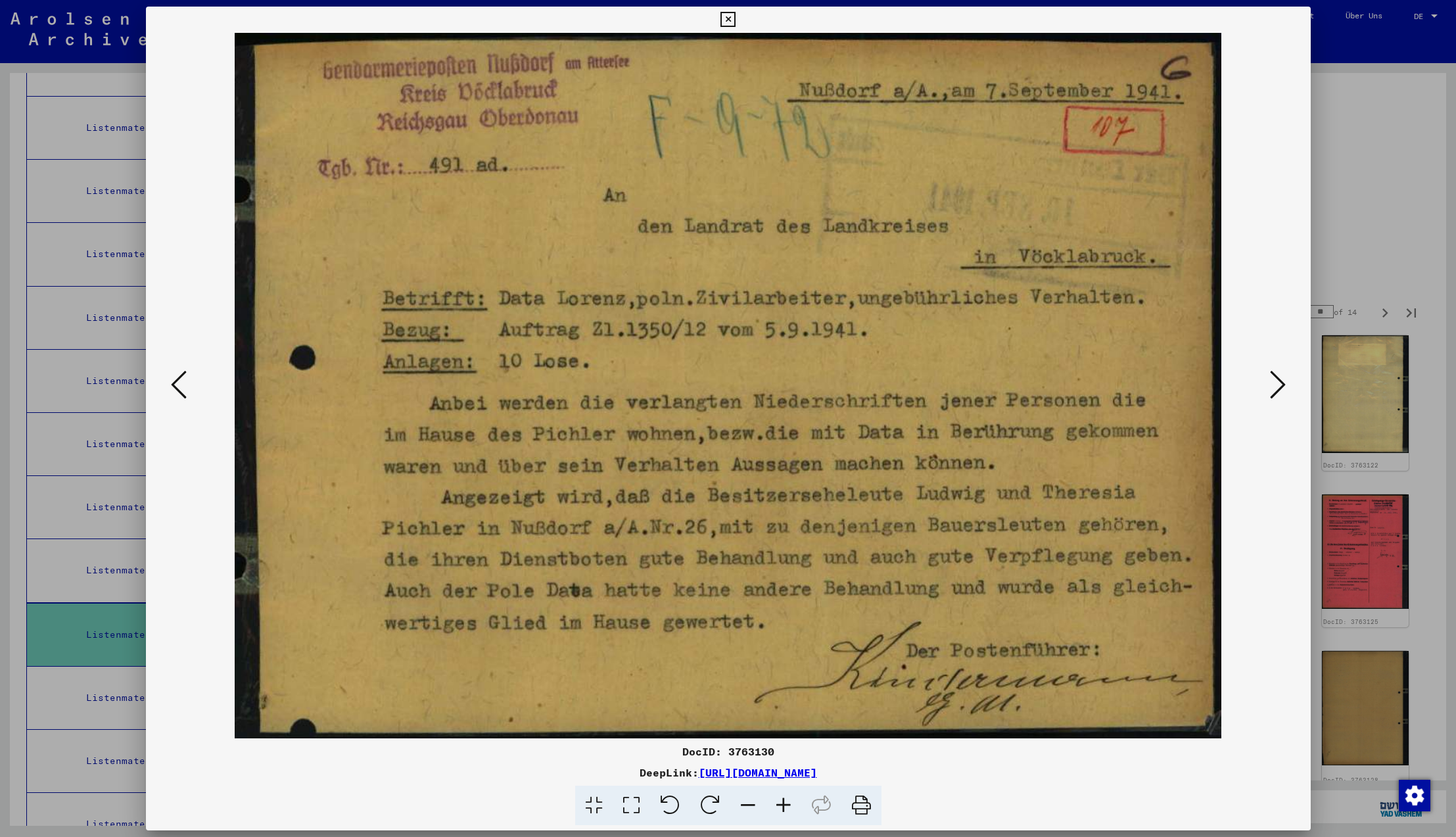
click at [1279, 387] on icon at bounding box center [1278, 385] width 16 height 32
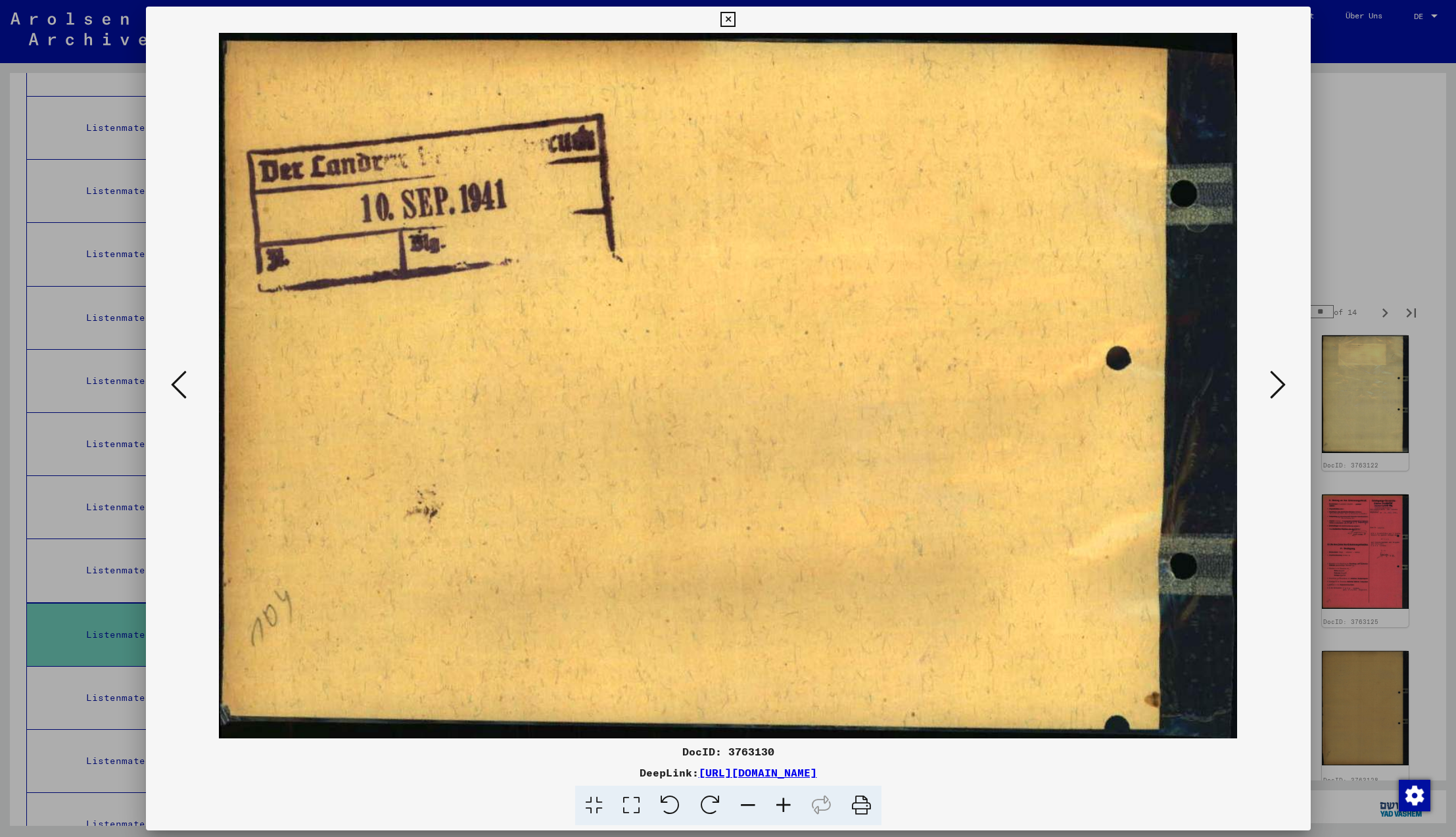
click at [1279, 387] on icon at bounding box center [1278, 385] width 16 height 32
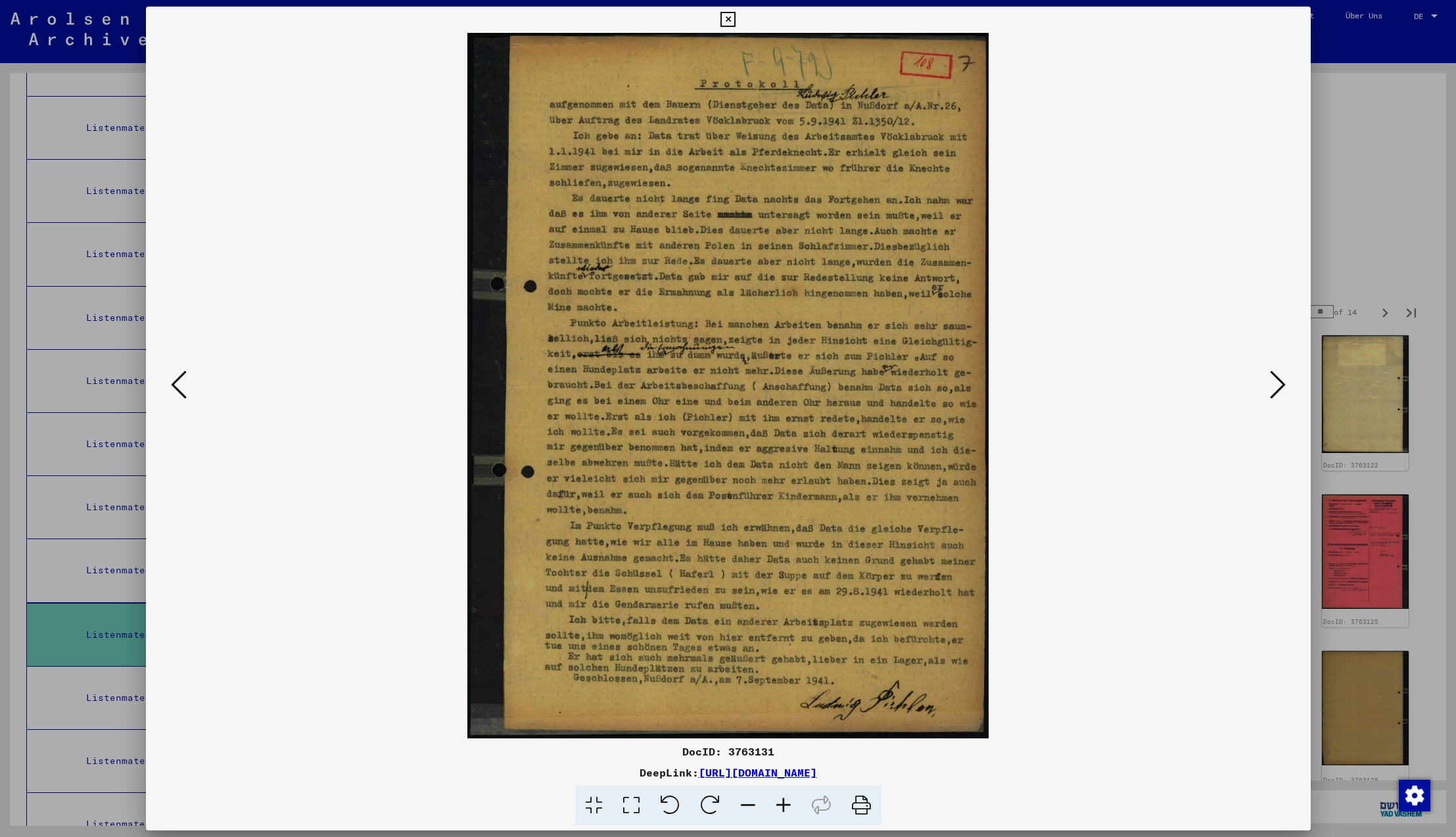
click at [1279, 387] on icon at bounding box center [1278, 385] width 16 height 32
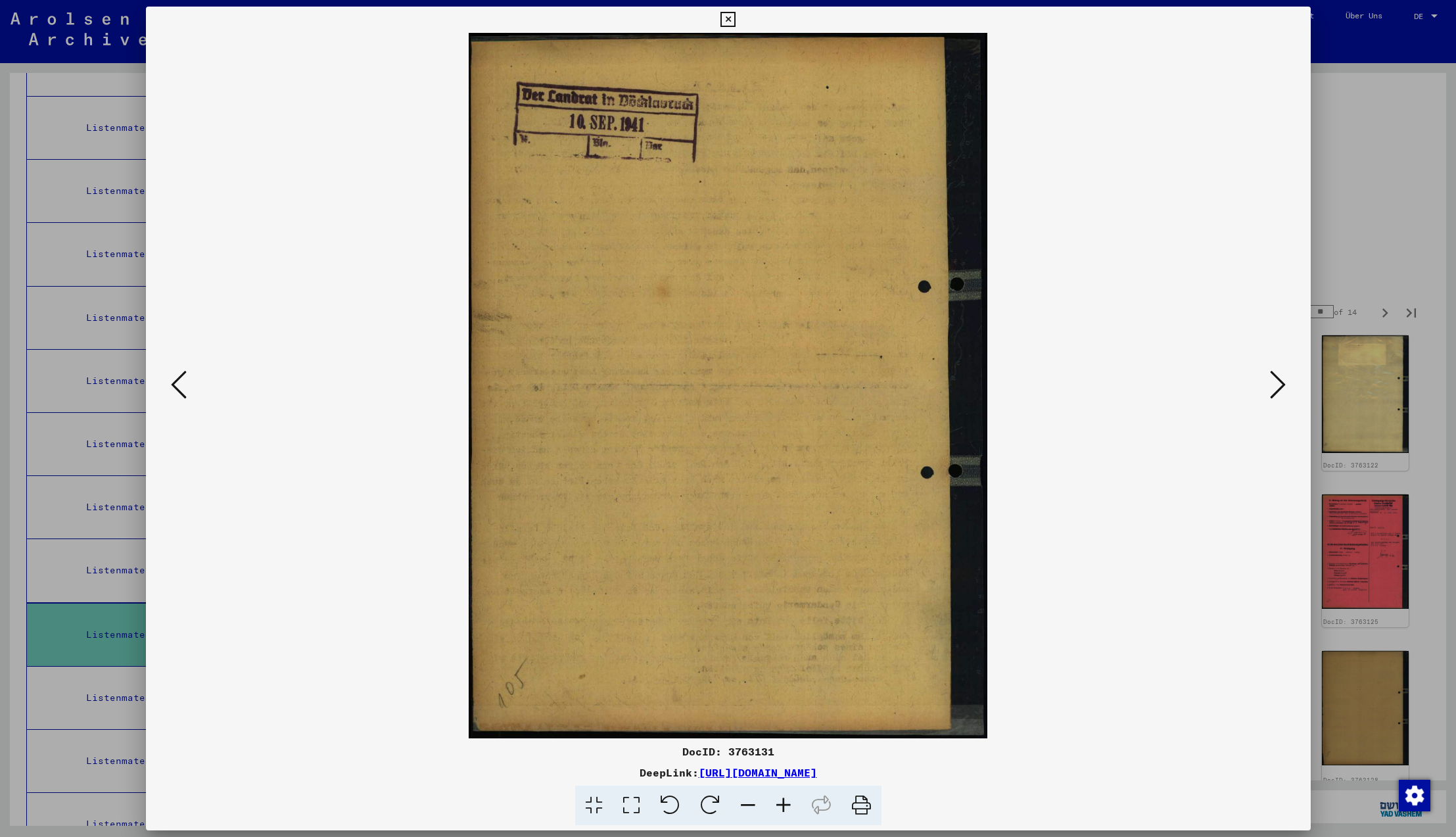
click at [1279, 387] on icon at bounding box center [1278, 385] width 16 height 32
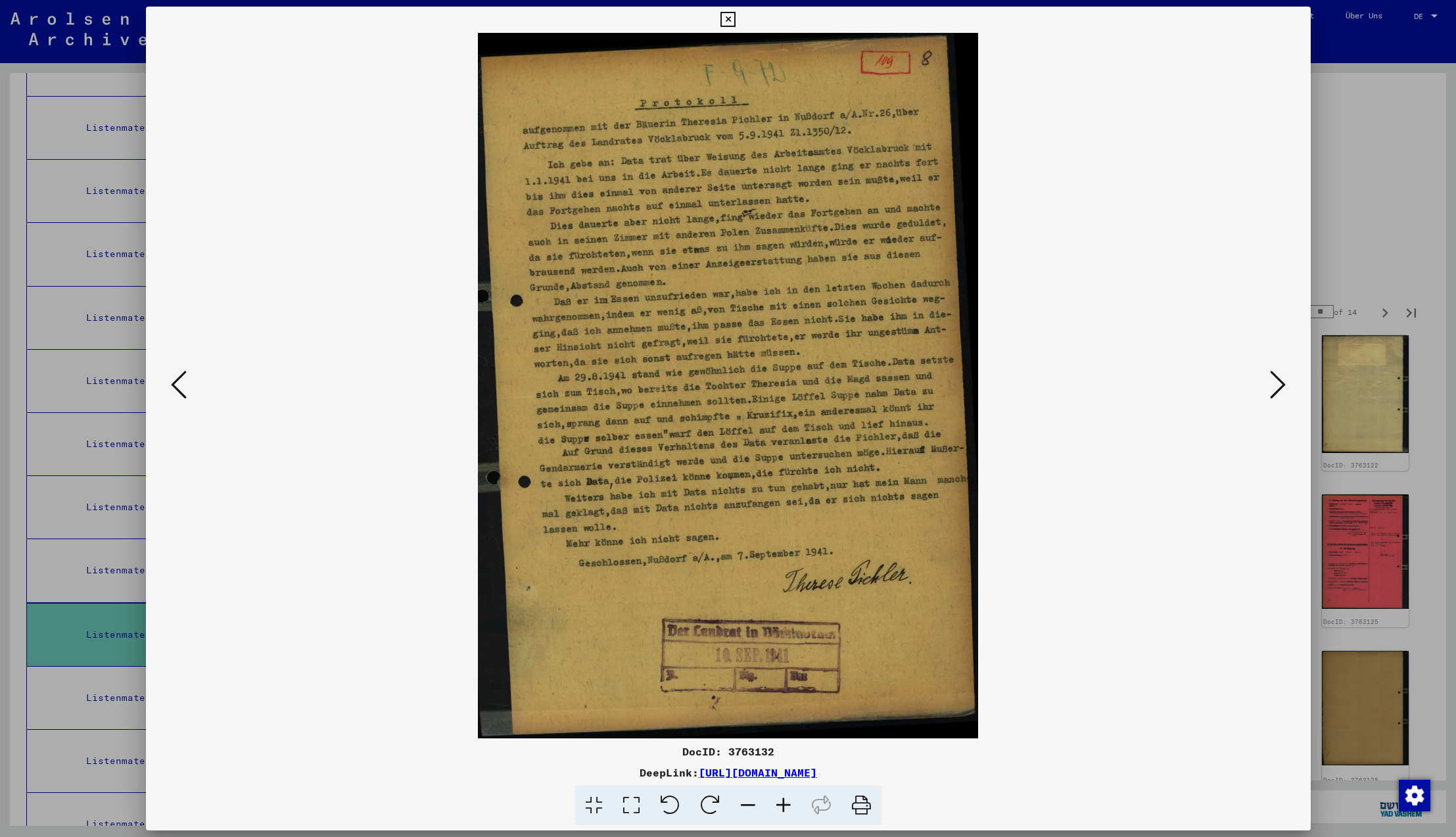
click at [1279, 387] on icon at bounding box center [1278, 385] width 16 height 32
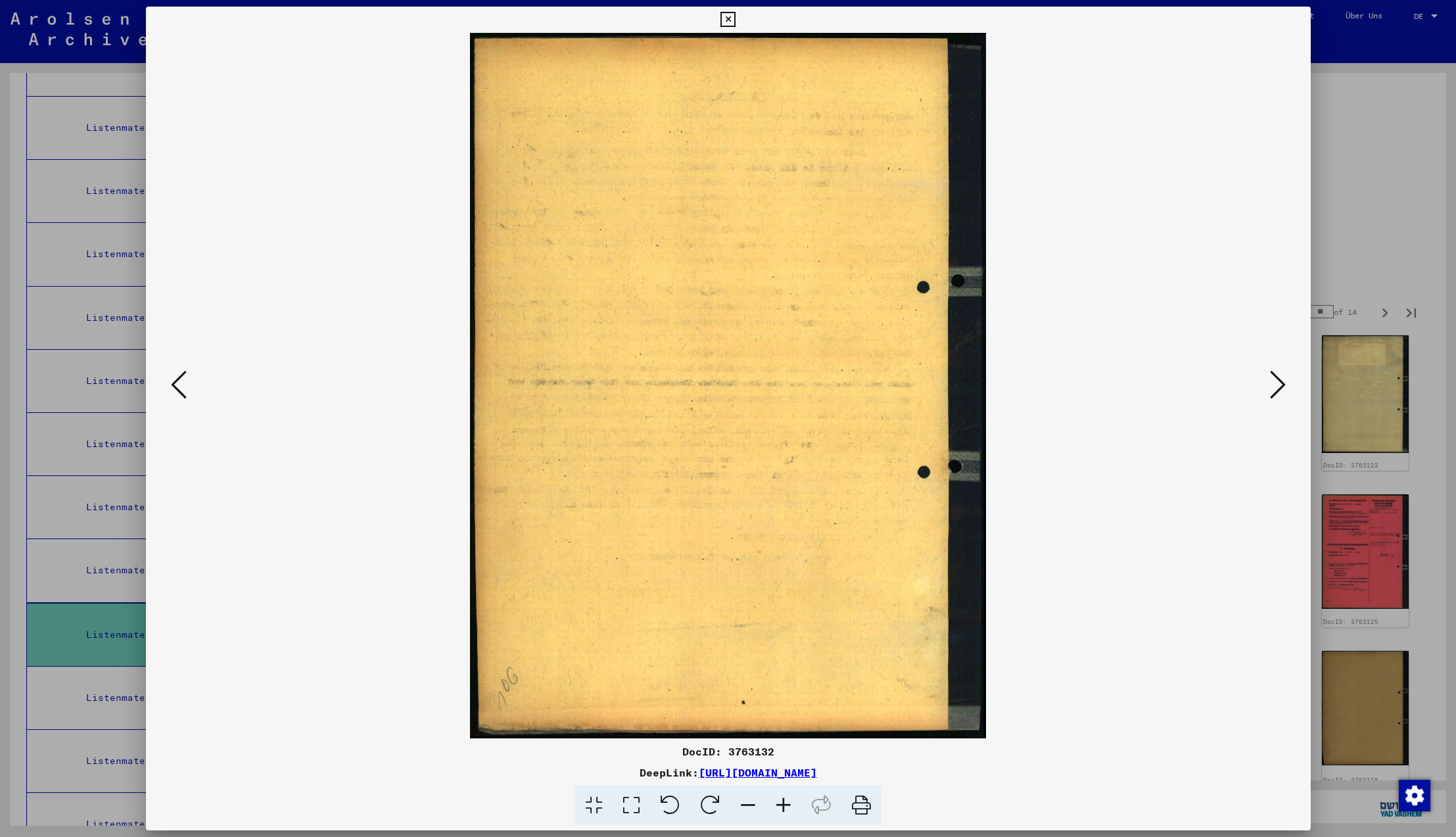
click at [1279, 387] on icon at bounding box center [1278, 385] width 16 height 32
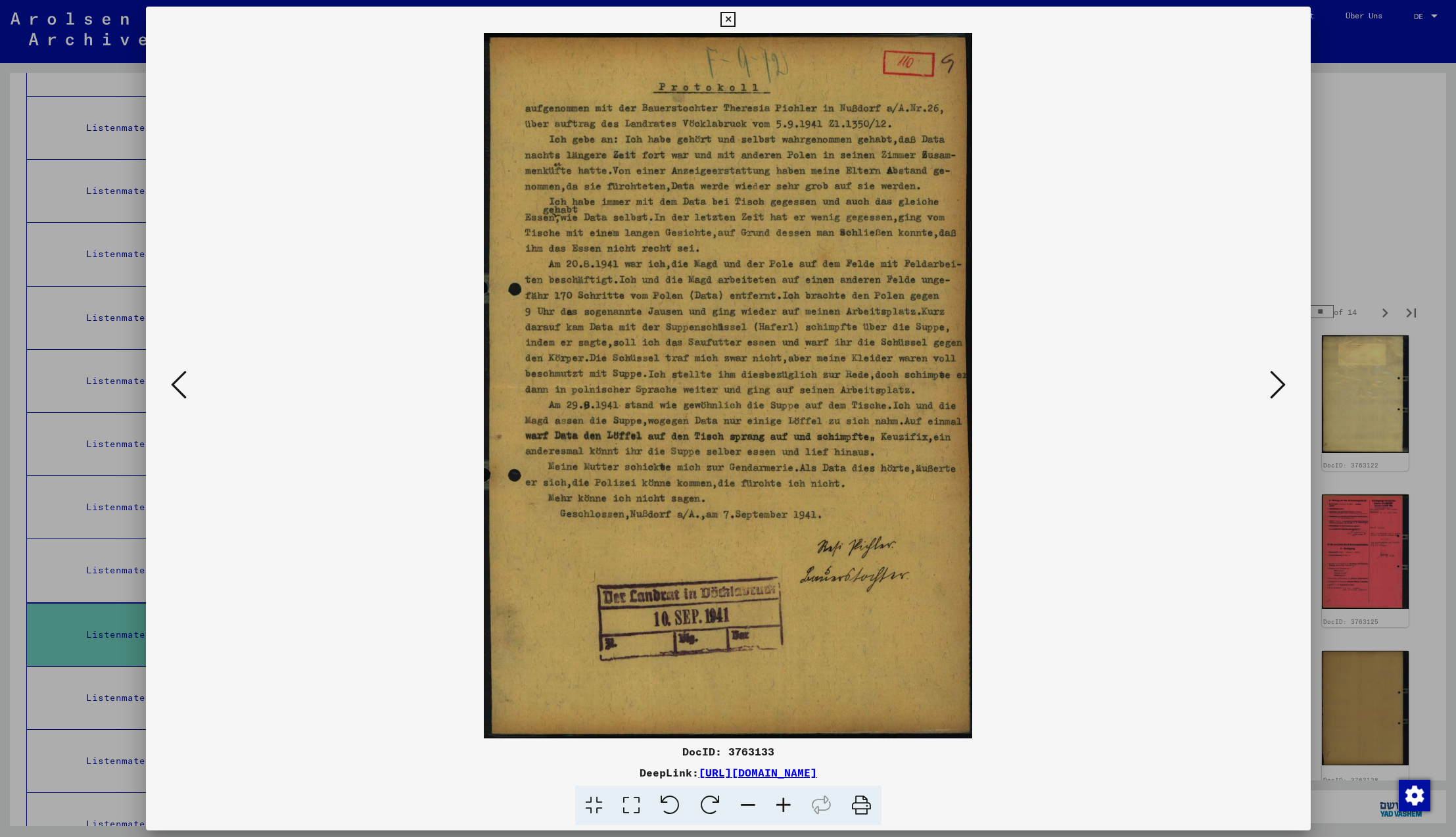
click at [1279, 387] on icon at bounding box center [1278, 385] width 16 height 32
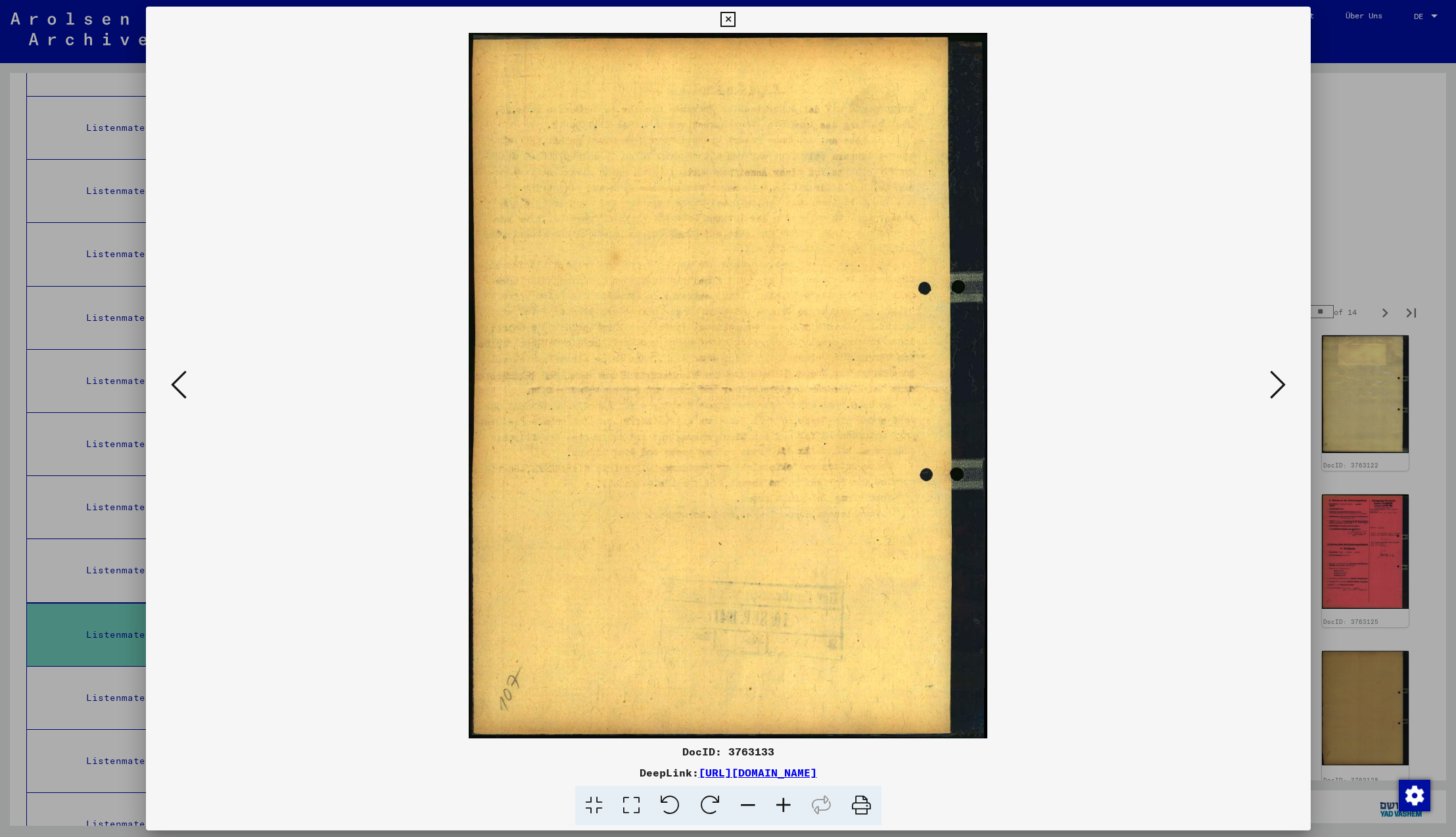
click at [1279, 387] on icon at bounding box center [1278, 385] width 16 height 32
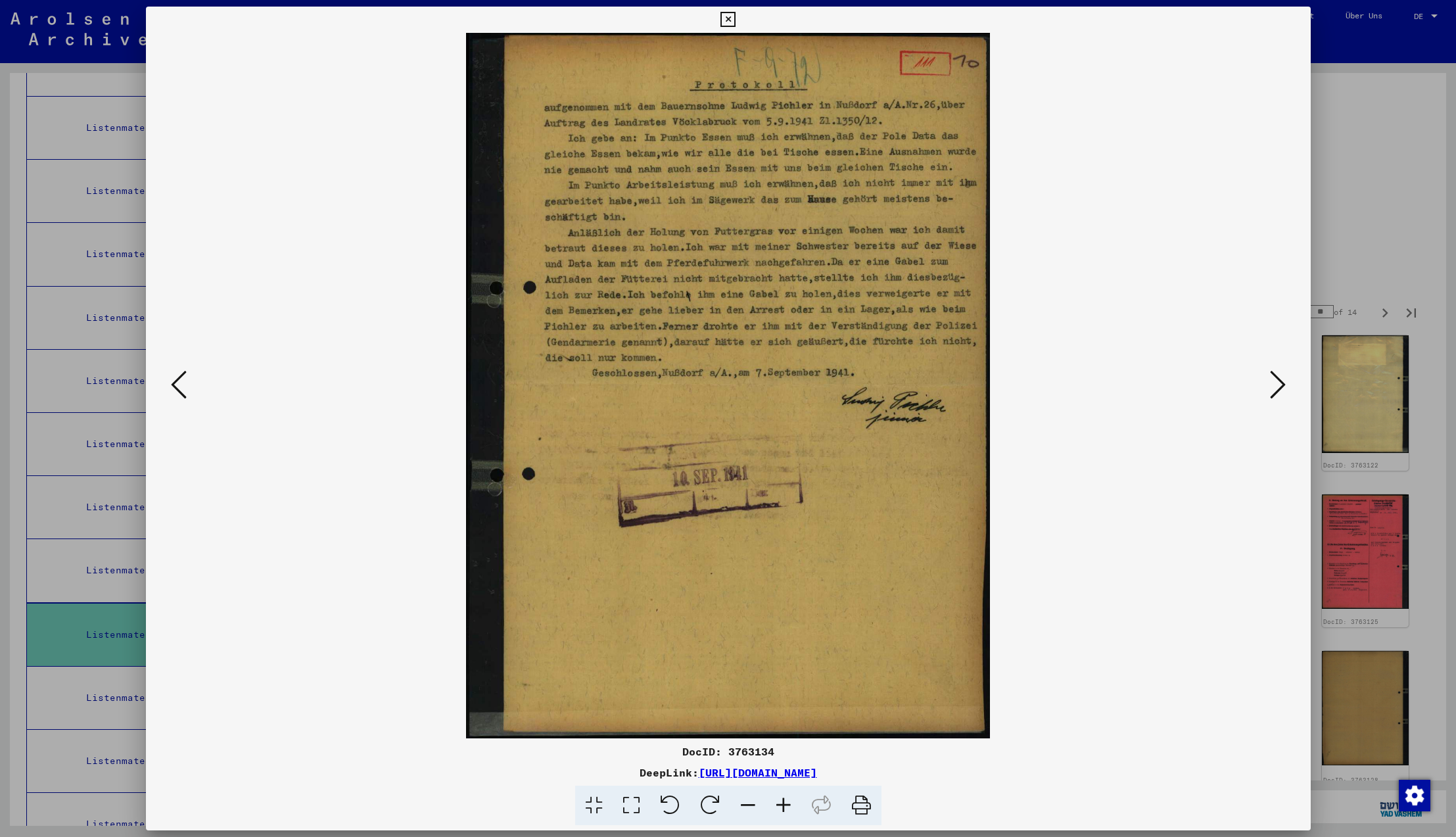
click at [1279, 387] on icon at bounding box center [1278, 385] width 16 height 32
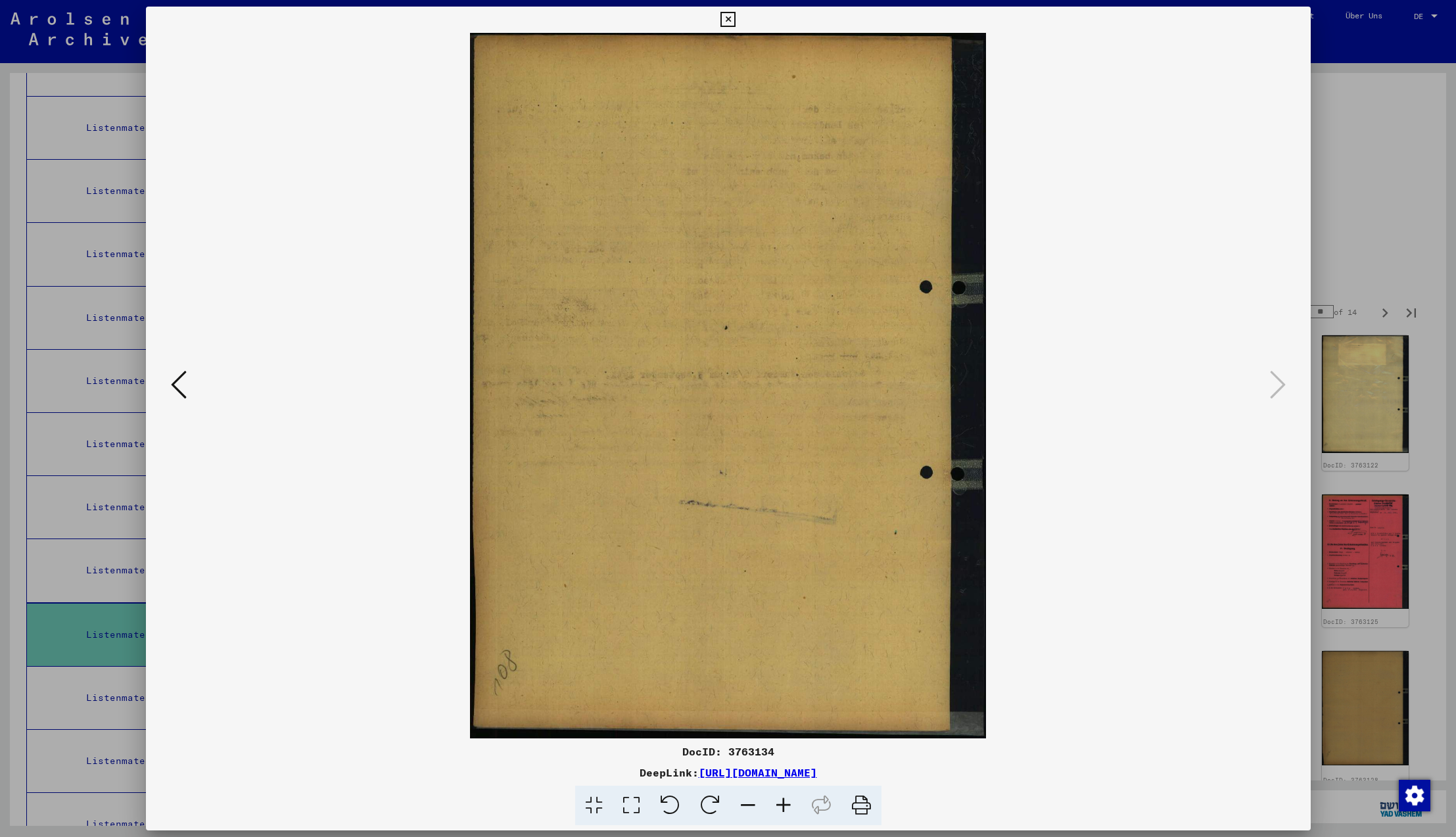
click at [1279, 387] on icon at bounding box center [1278, 385] width 16 height 32
click at [736, 18] on icon at bounding box center [728, 20] width 15 height 16
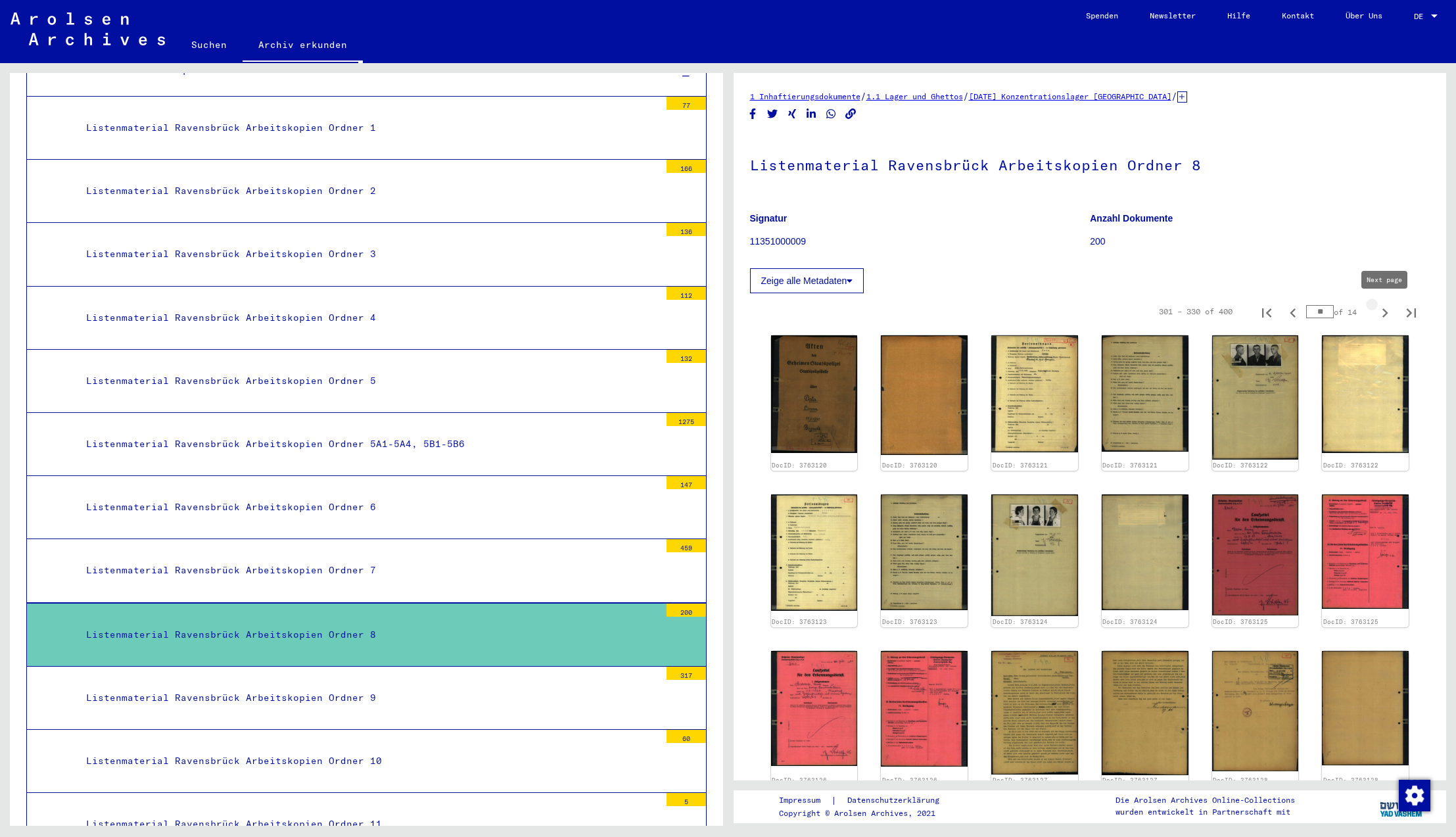
click at [1385, 312] on icon "Next page" at bounding box center [1385, 313] width 19 height 19
type input "**"
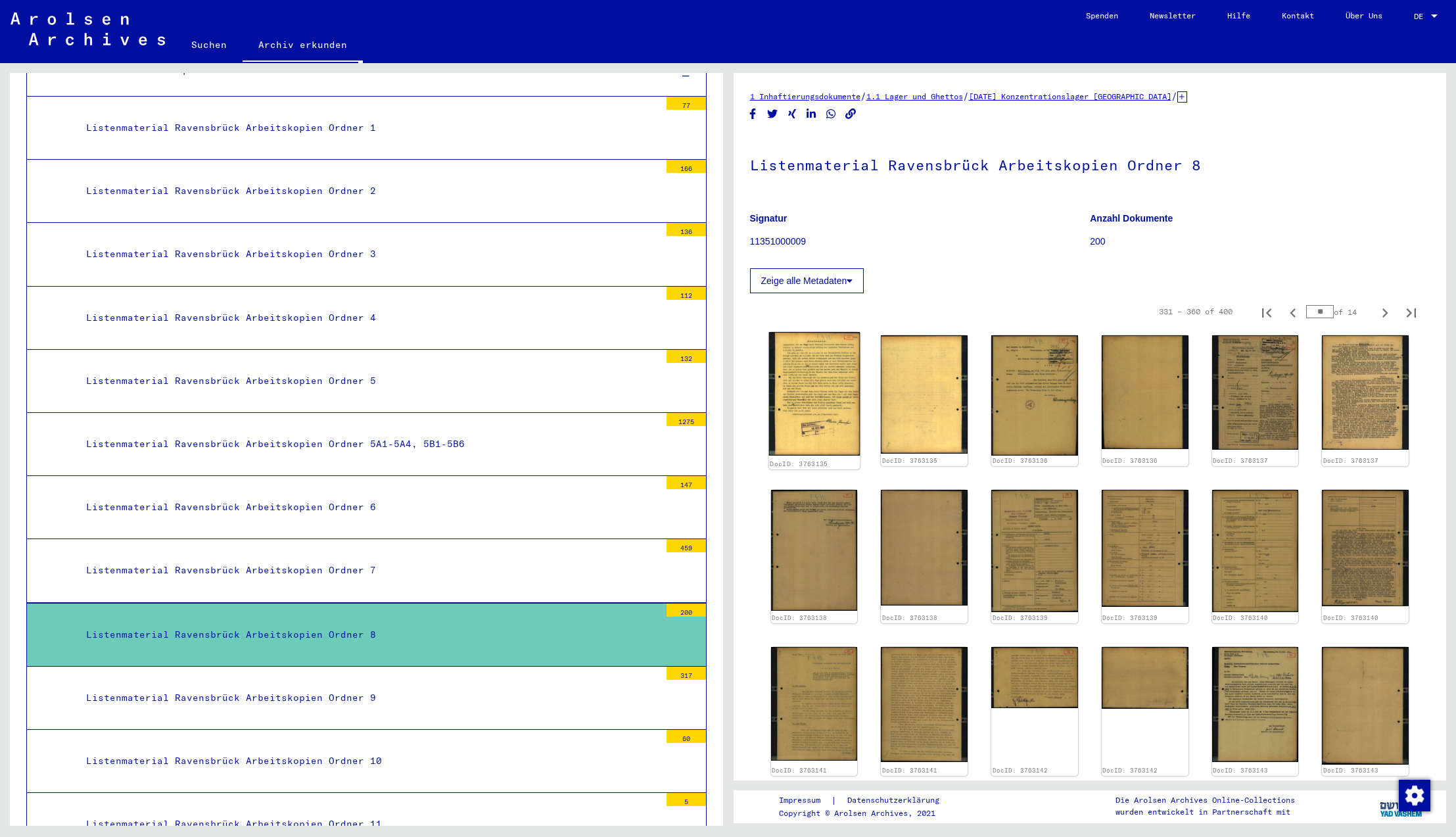
click at [826, 381] on img at bounding box center [814, 393] width 91 height 123
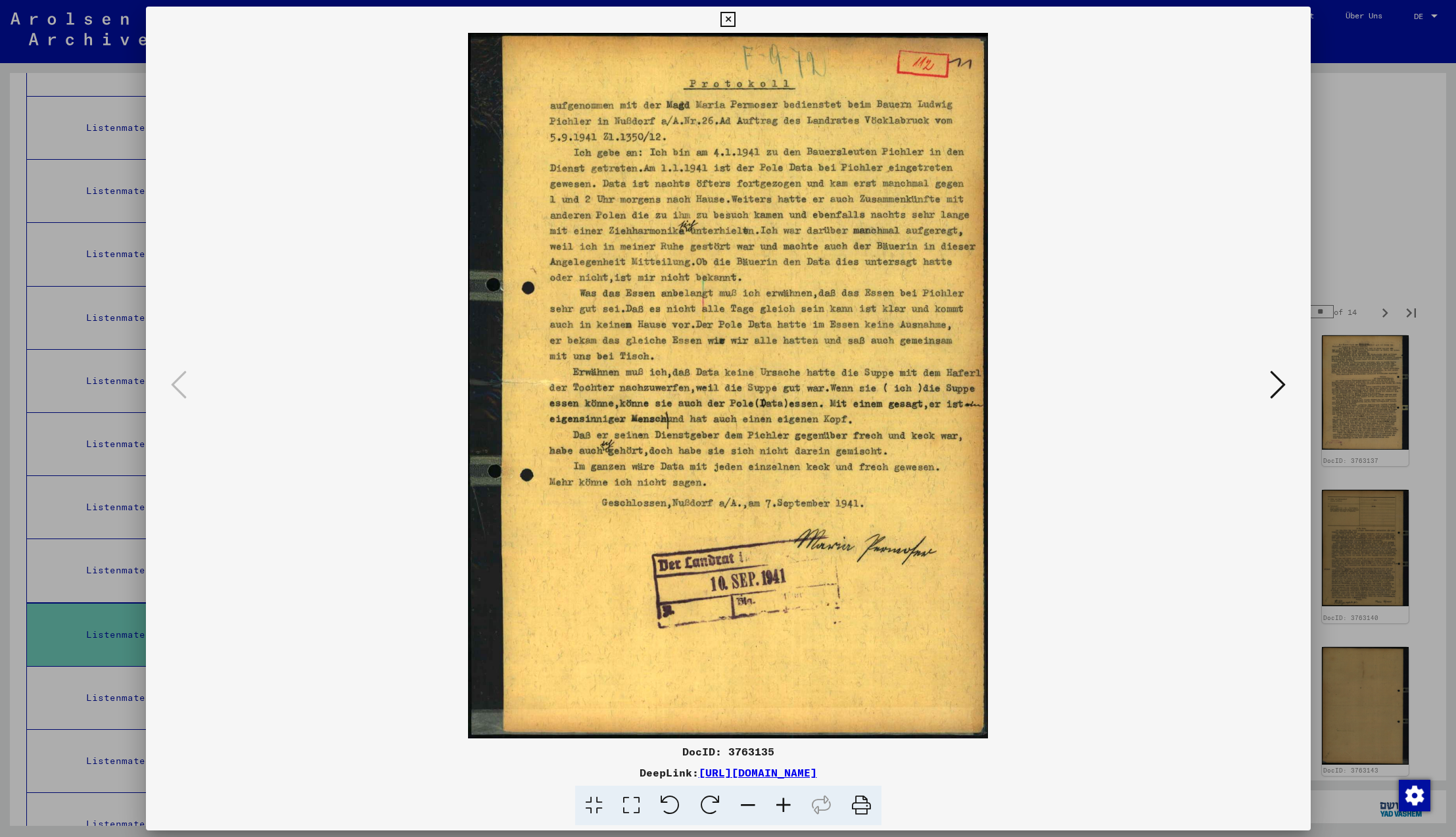
click at [1278, 385] on icon at bounding box center [1278, 385] width 16 height 32
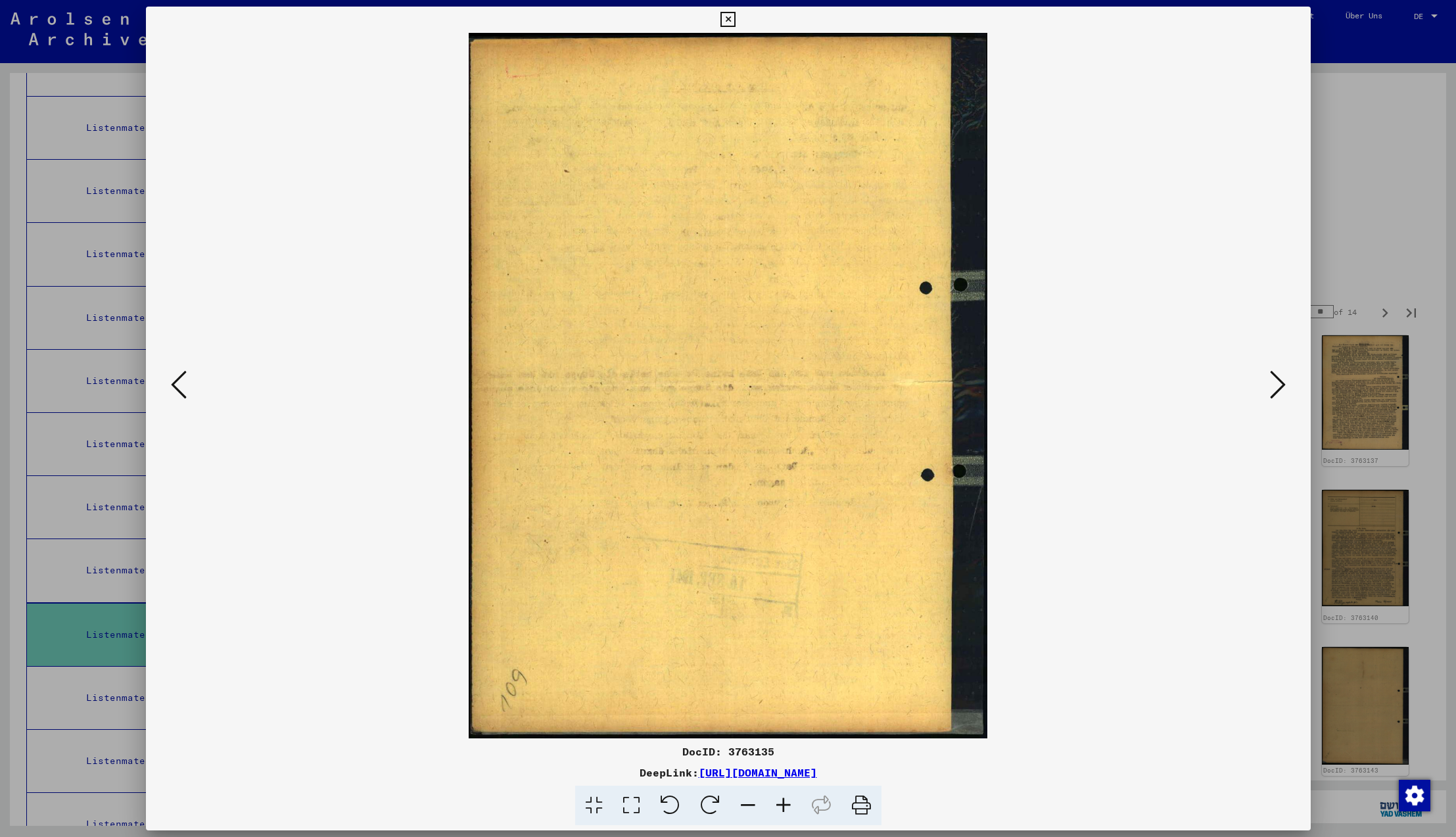
click at [1278, 385] on icon at bounding box center [1278, 385] width 16 height 32
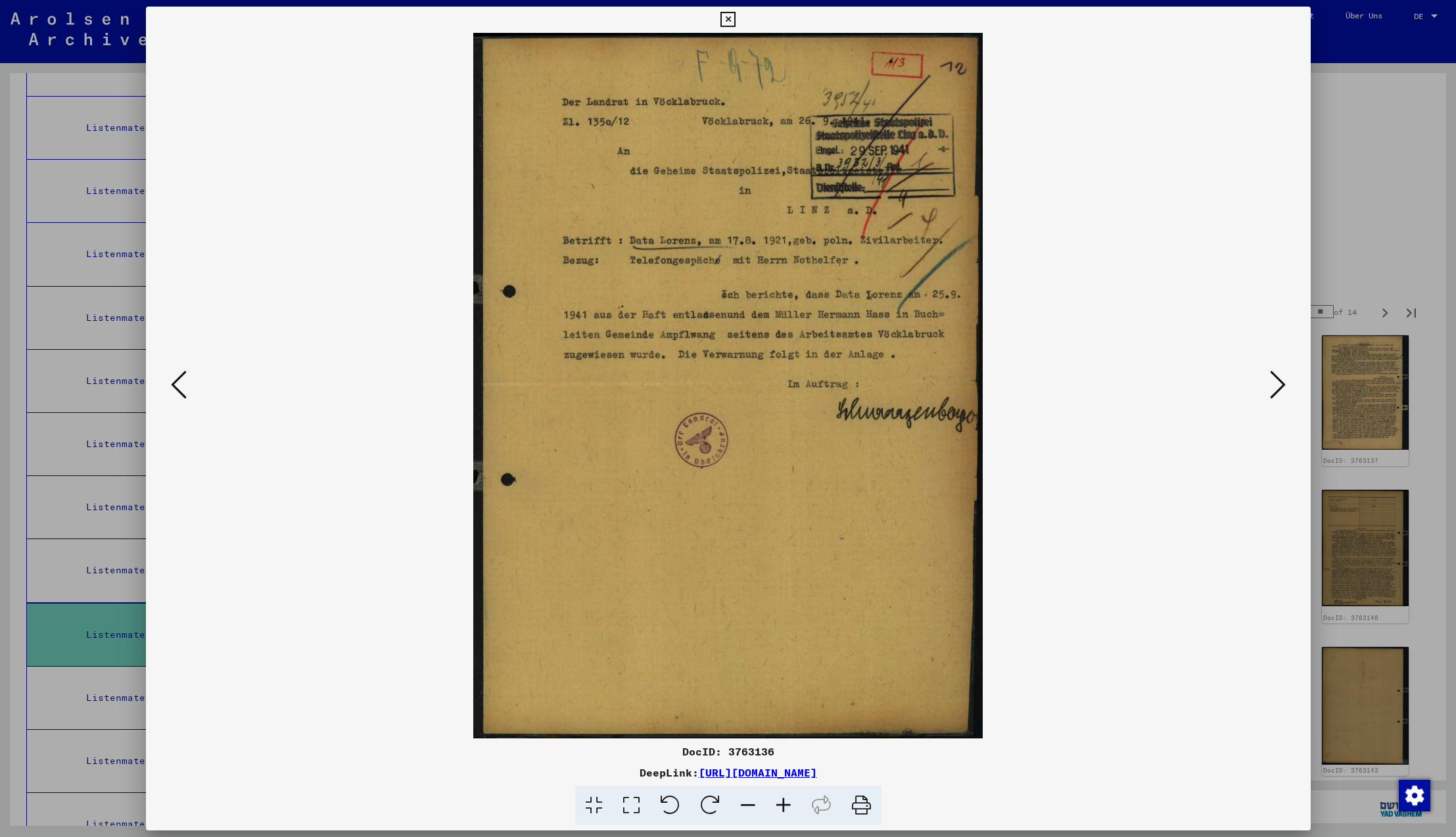
click at [1278, 385] on icon at bounding box center [1278, 385] width 16 height 32
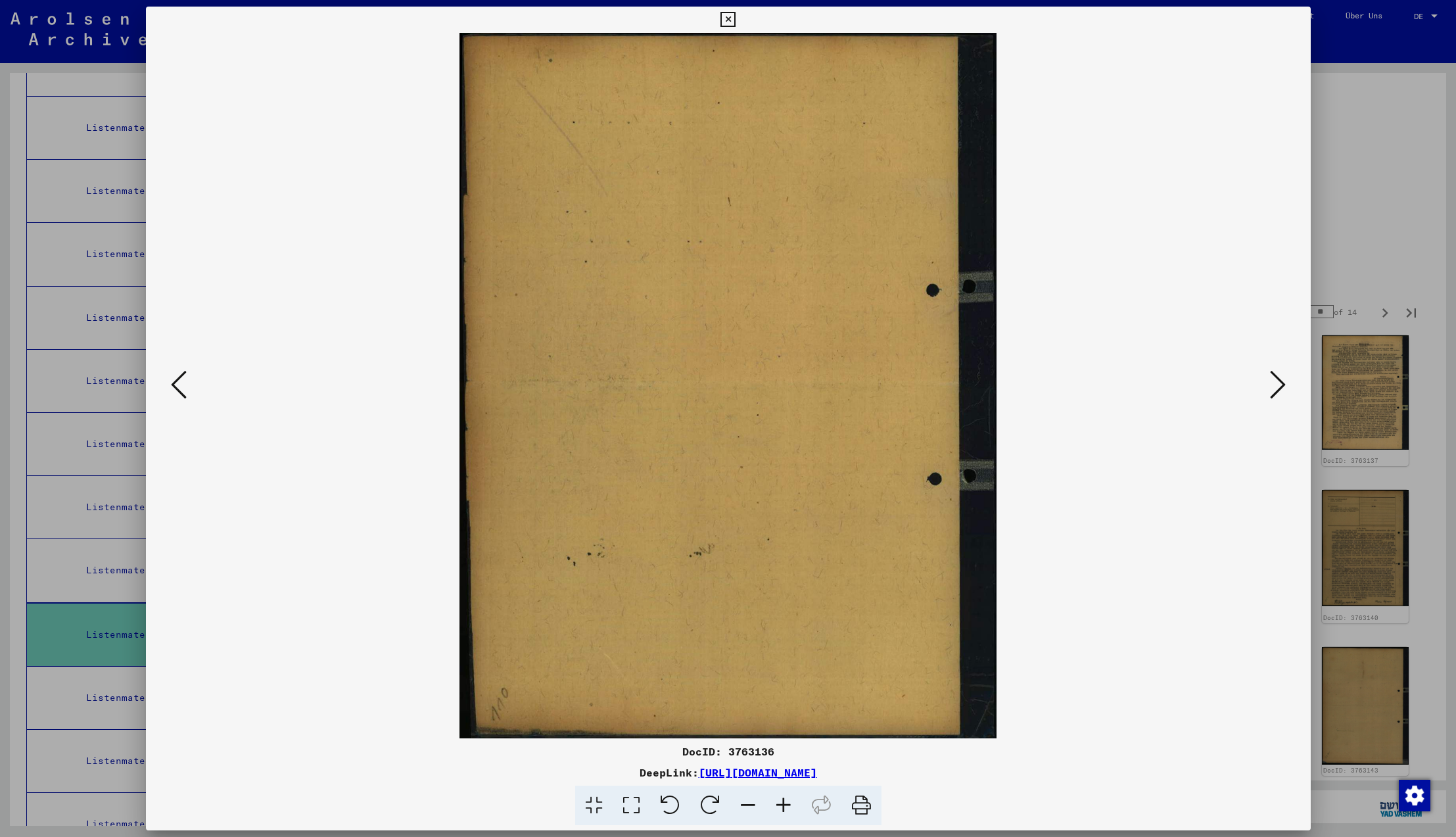
click at [1278, 385] on icon at bounding box center [1278, 385] width 16 height 32
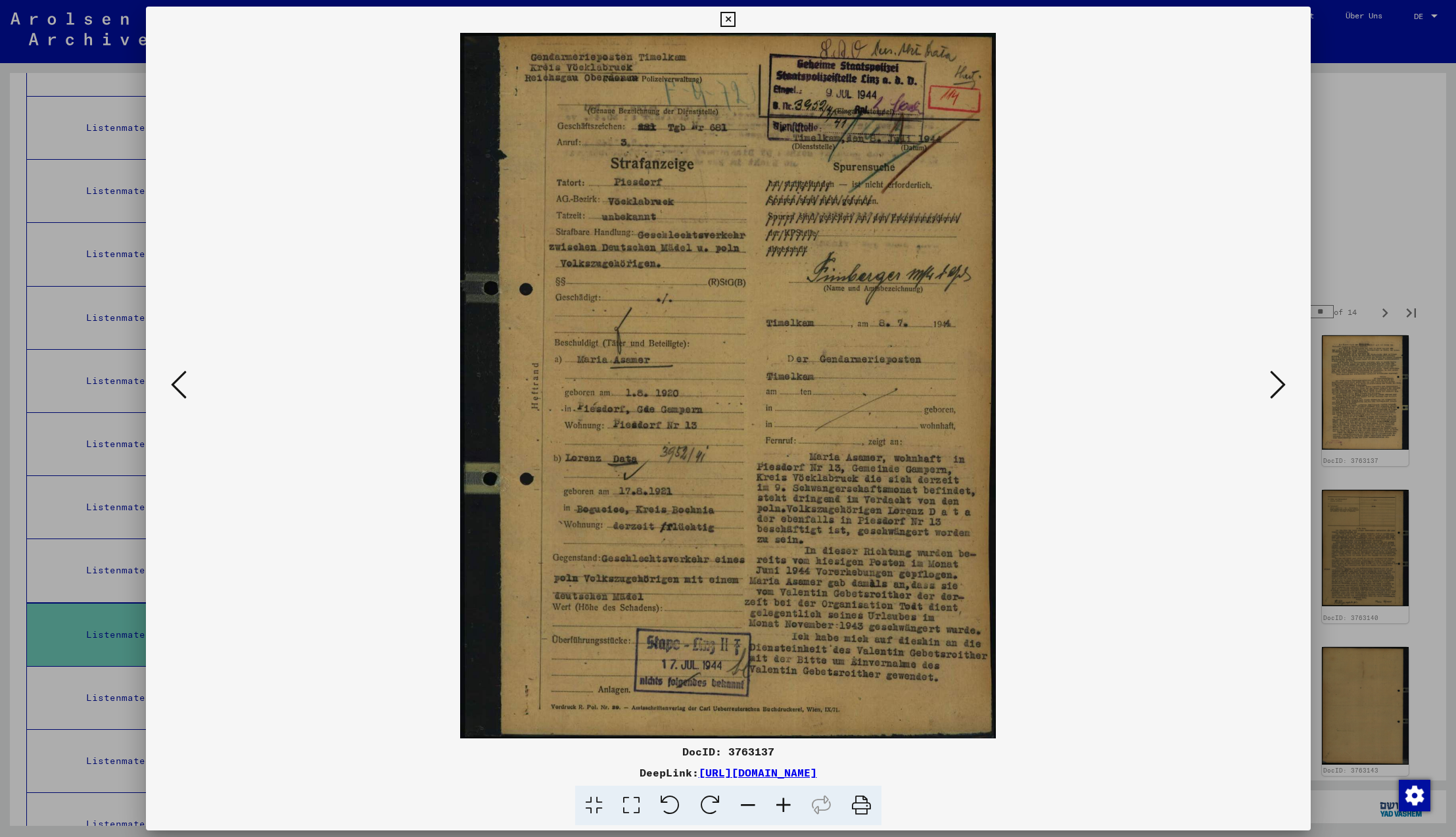
click at [1278, 385] on icon at bounding box center [1278, 385] width 16 height 32
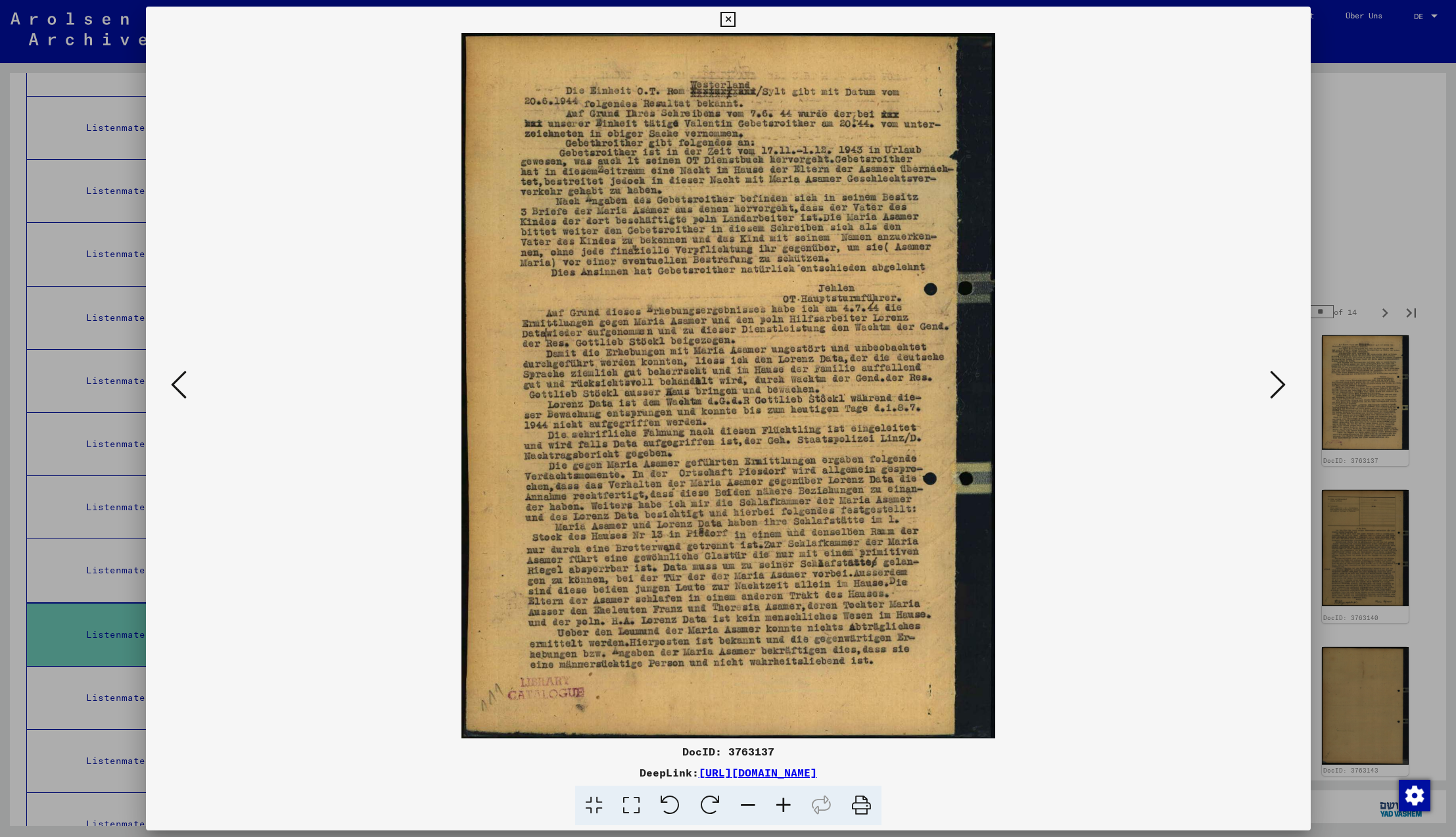
click at [1278, 385] on icon at bounding box center [1278, 385] width 16 height 32
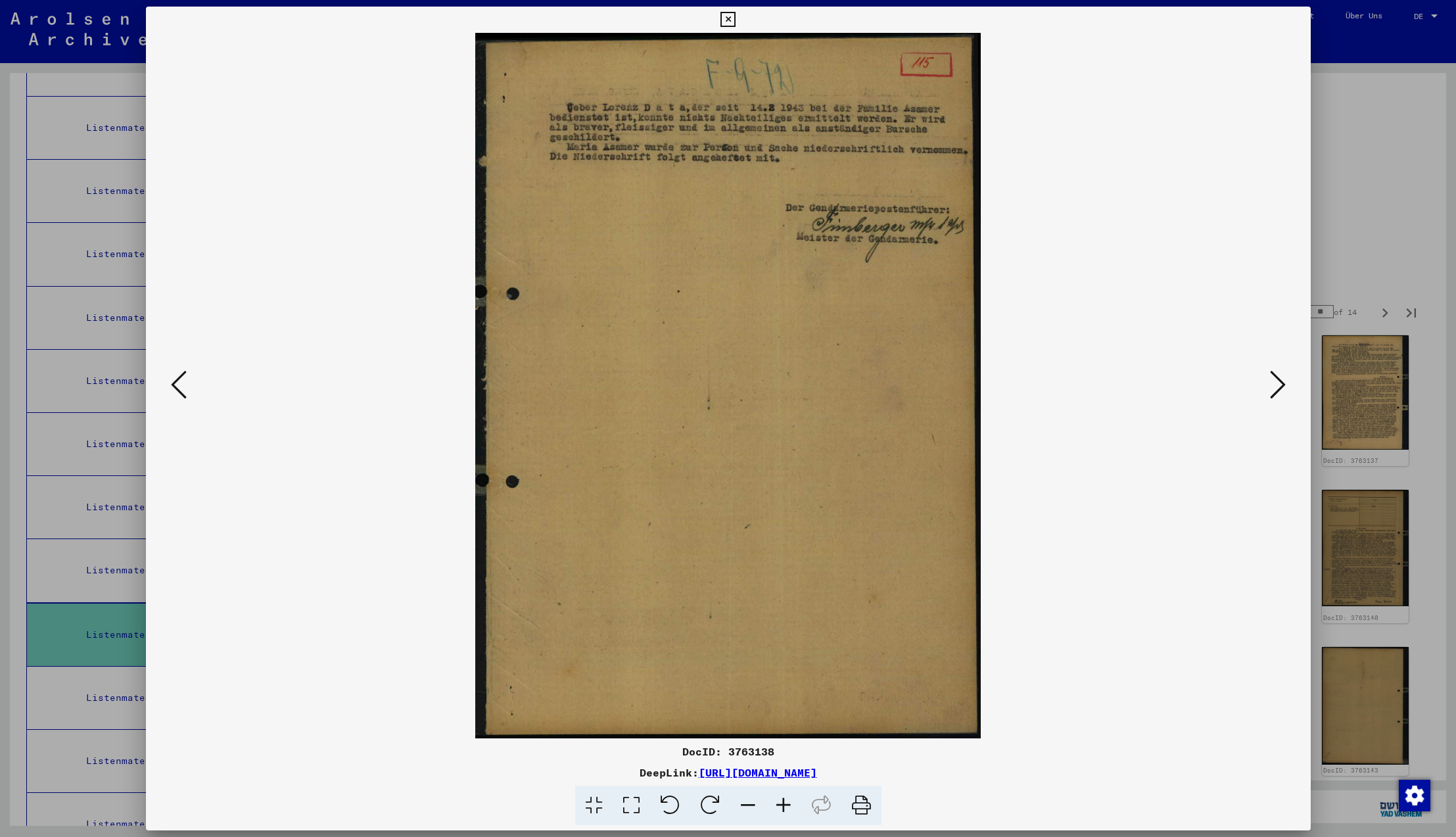
click at [1278, 385] on icon at bounding box center [1278, 385] width 16 height 32
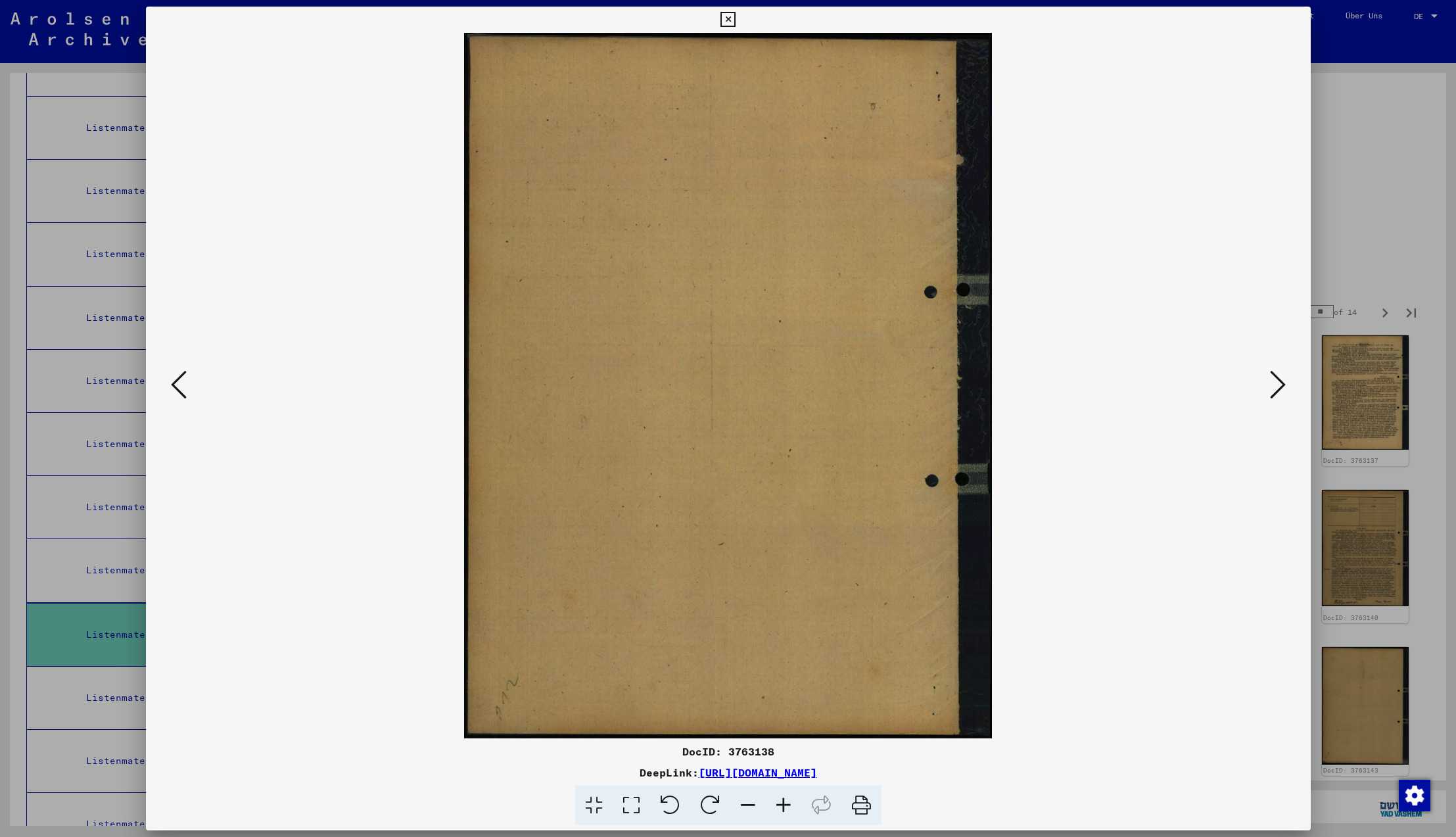
click at [1278, 385] on icon at bounding box center [1278, 385] width 16 height 32
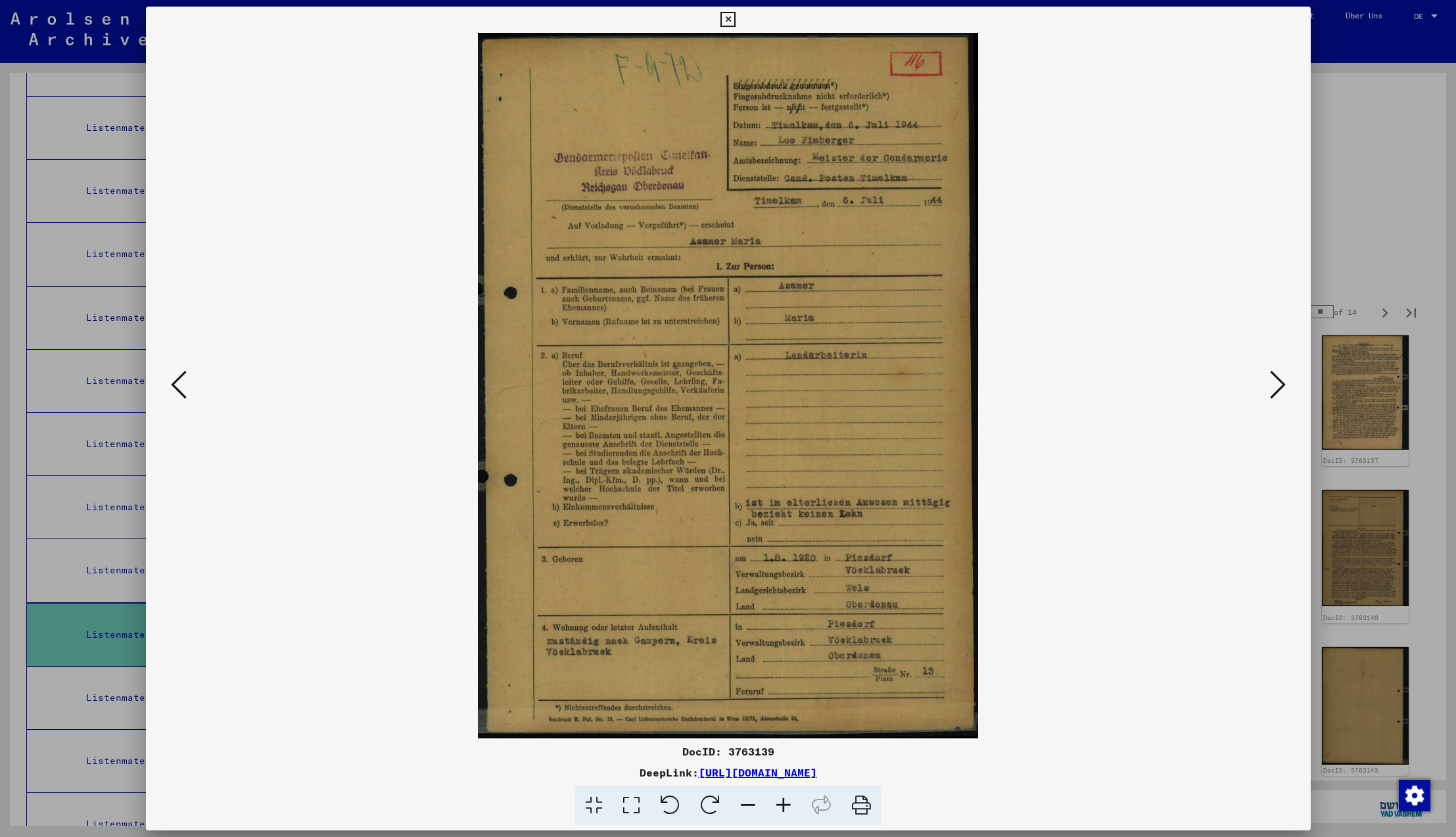
click at [1278, 385] on icon at bounding box center [1278, 385] width 16 height 32
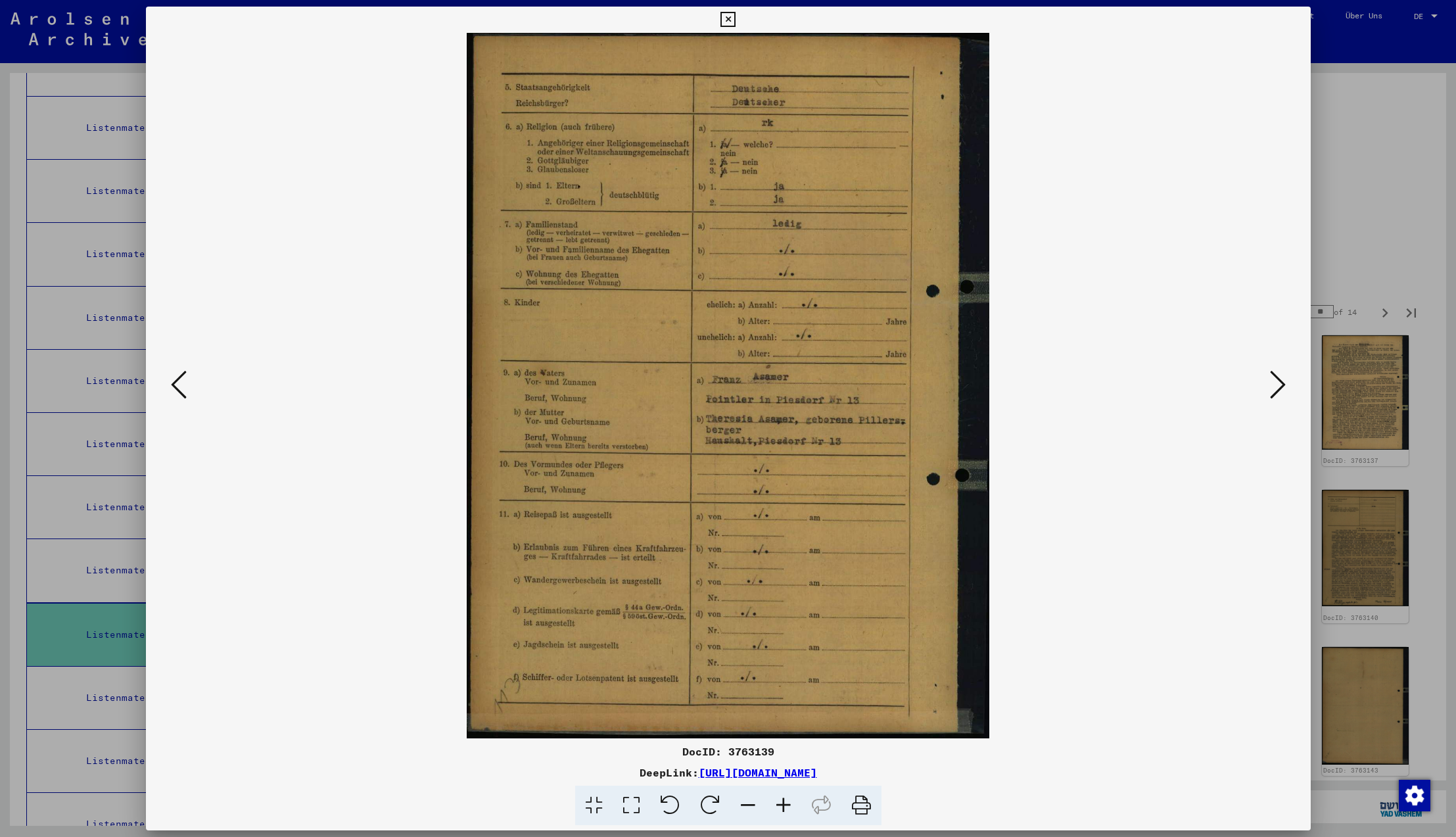
click at [1278, 385] on icon at bounding box center [1278, 385] width 16 height 32
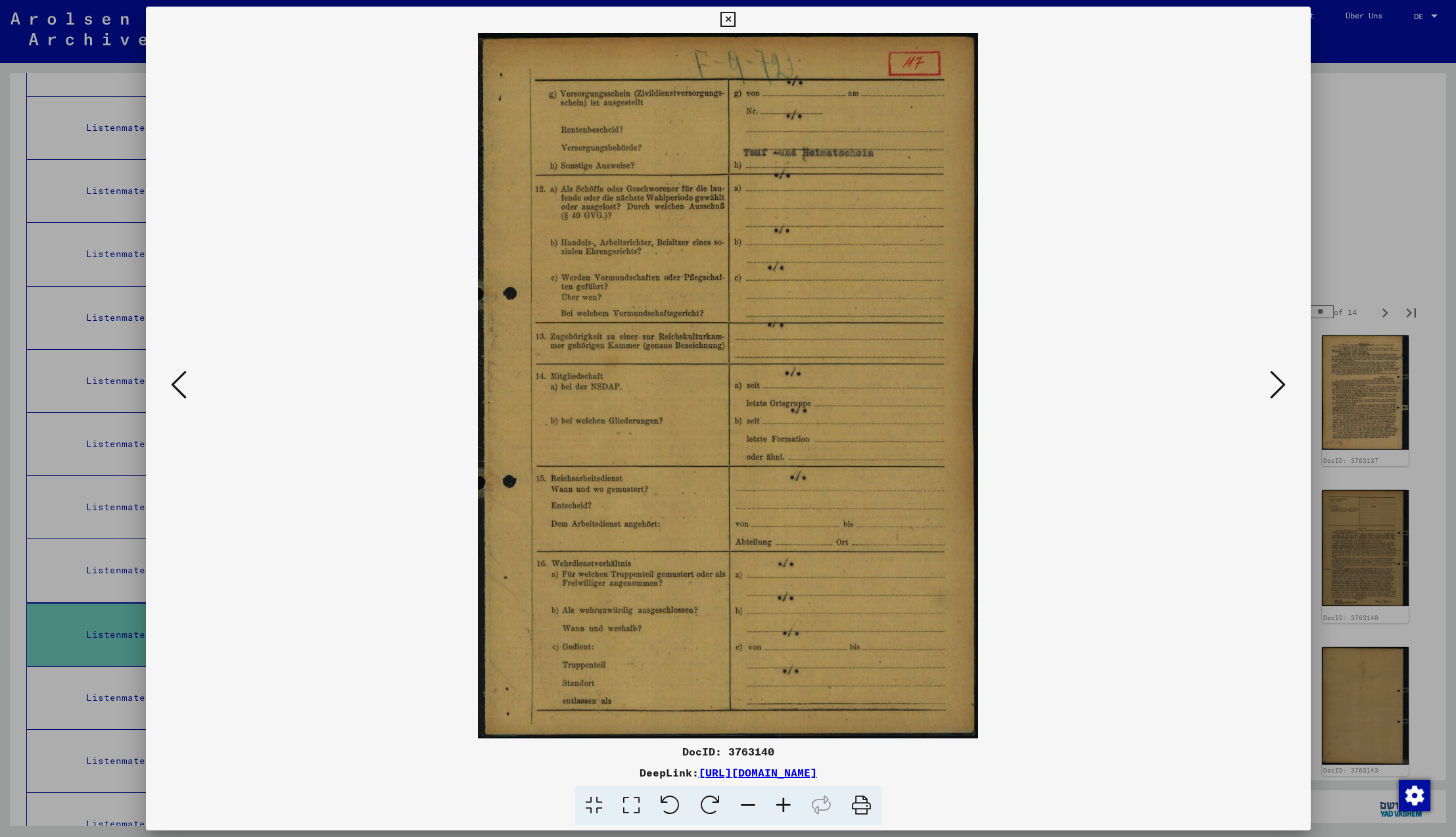
click at [1278, 385] on icon at bounding box center [1278, 385] width 16 height 32
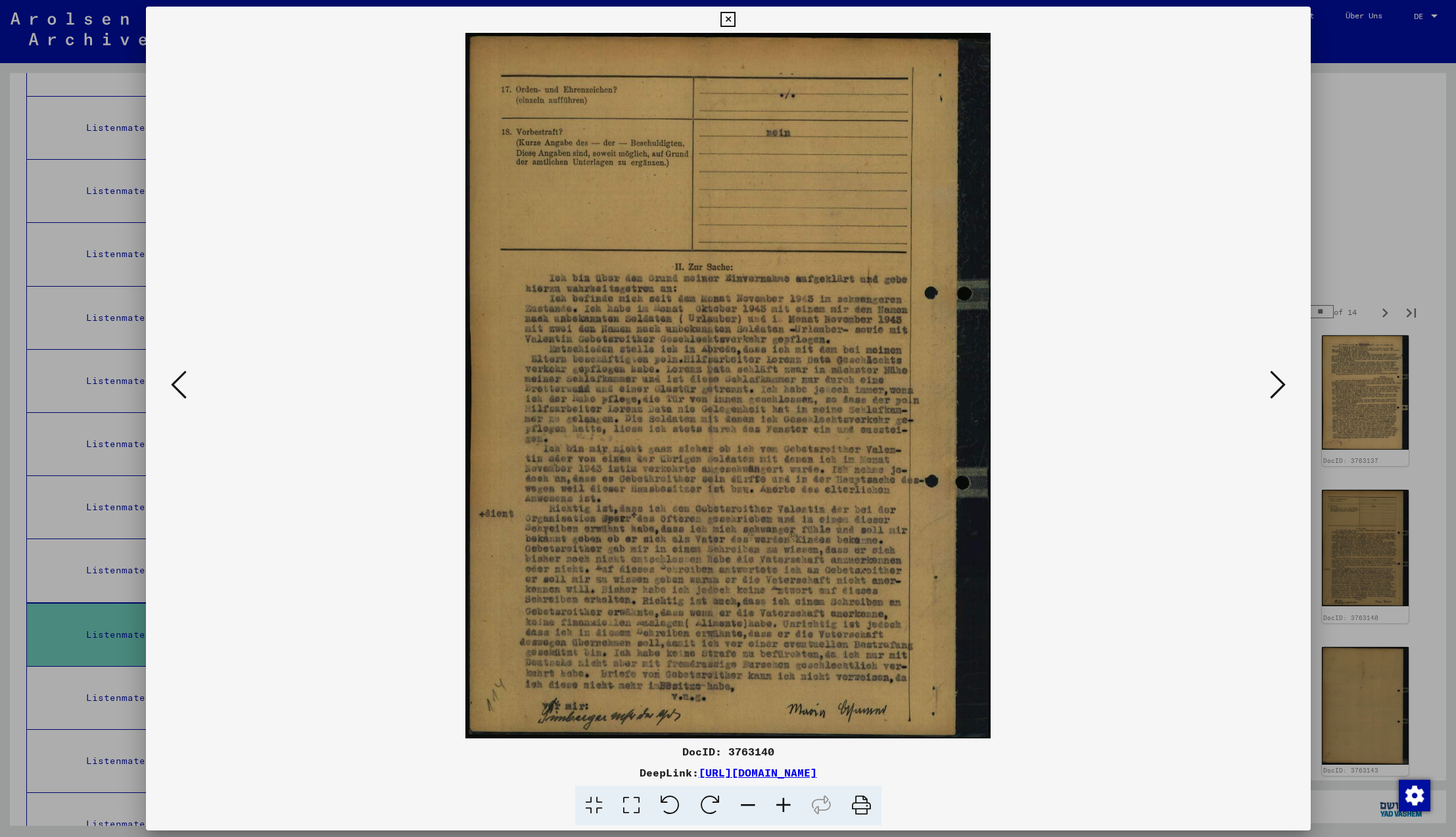
click at [1273, 385] on icon at bounding box center [1278, 385] width 16 height 32
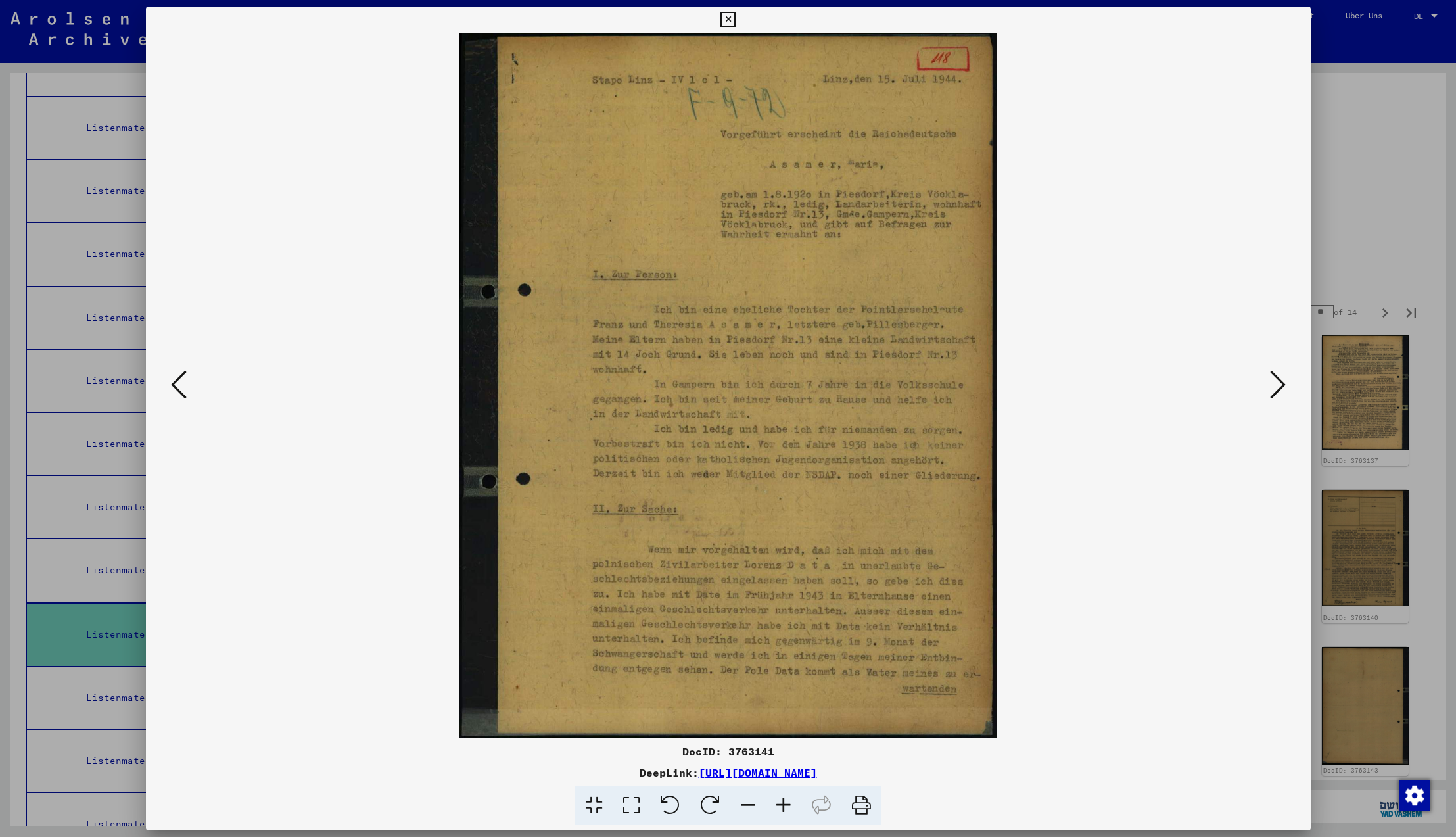
click at [1273, 385] on icon at bounding box center [1278, 385] width 16 height 32
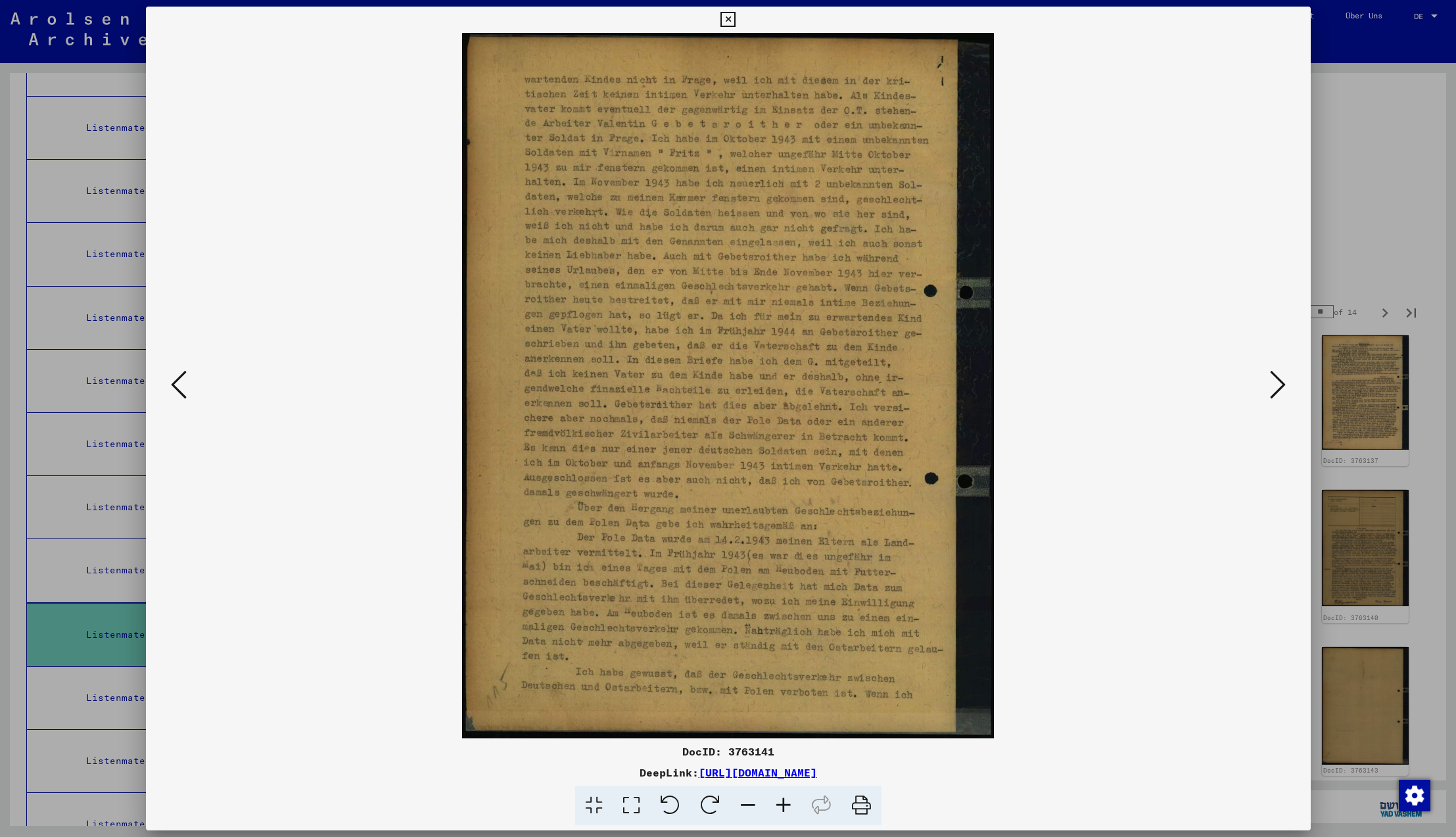
click at [1273, 385] on icon at bounding box center [1278, 385] width 16 height 32
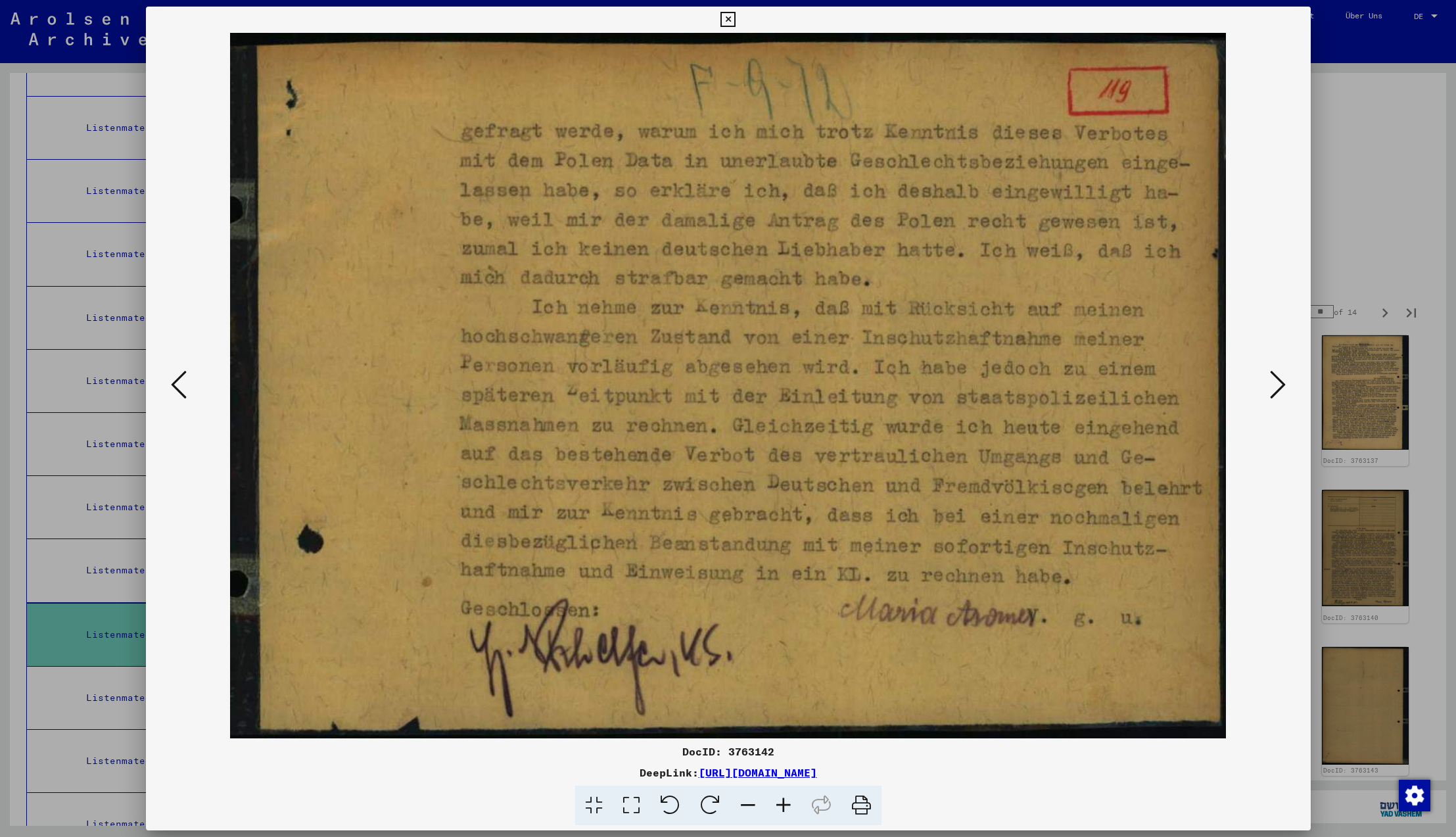
click at [1273, 385] on icon at bounding box center [1278, 385] width 16 height 32
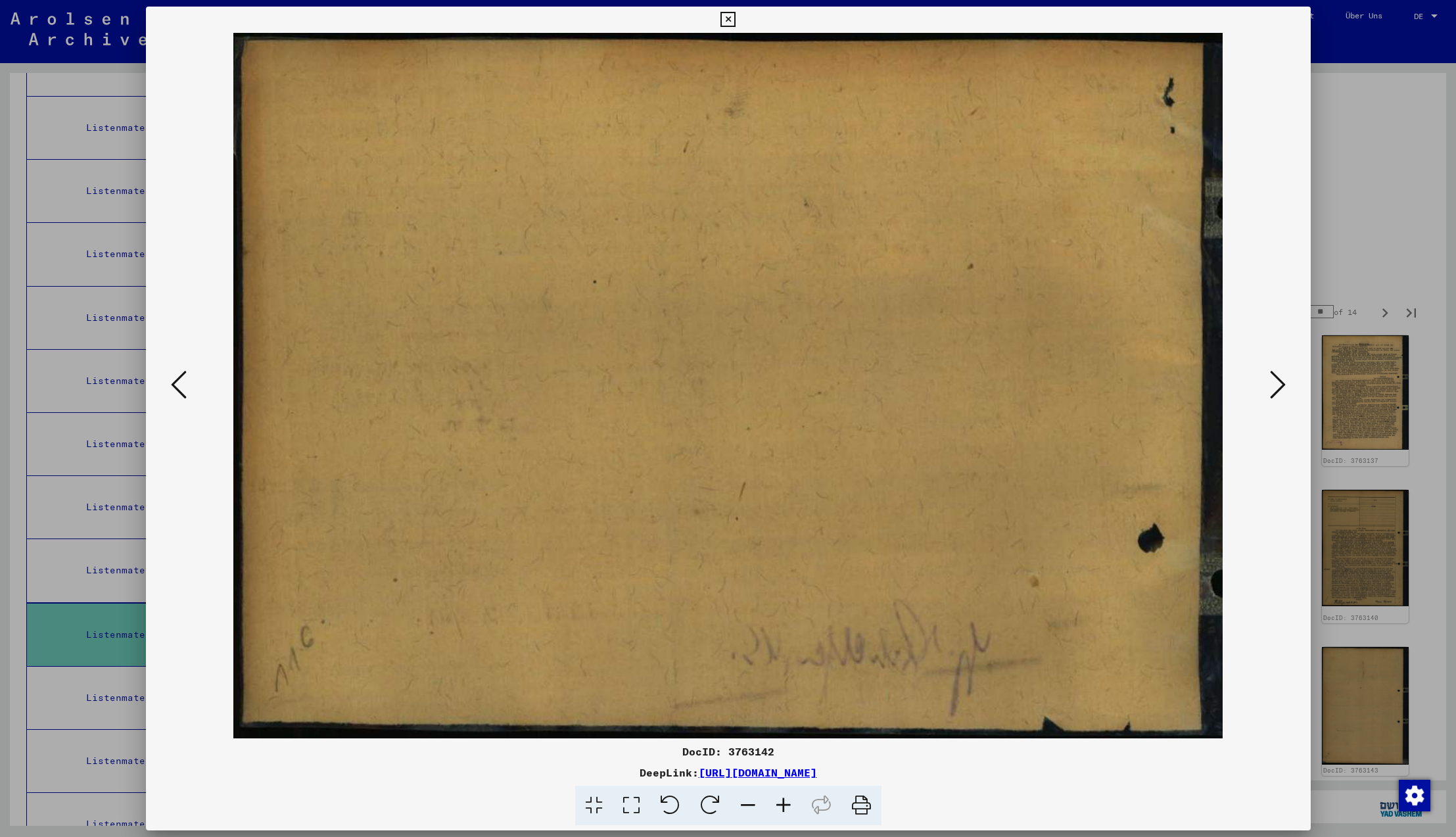
click at [1273, 385] on icon at bounding box center [1278, 385] width 16 height 32
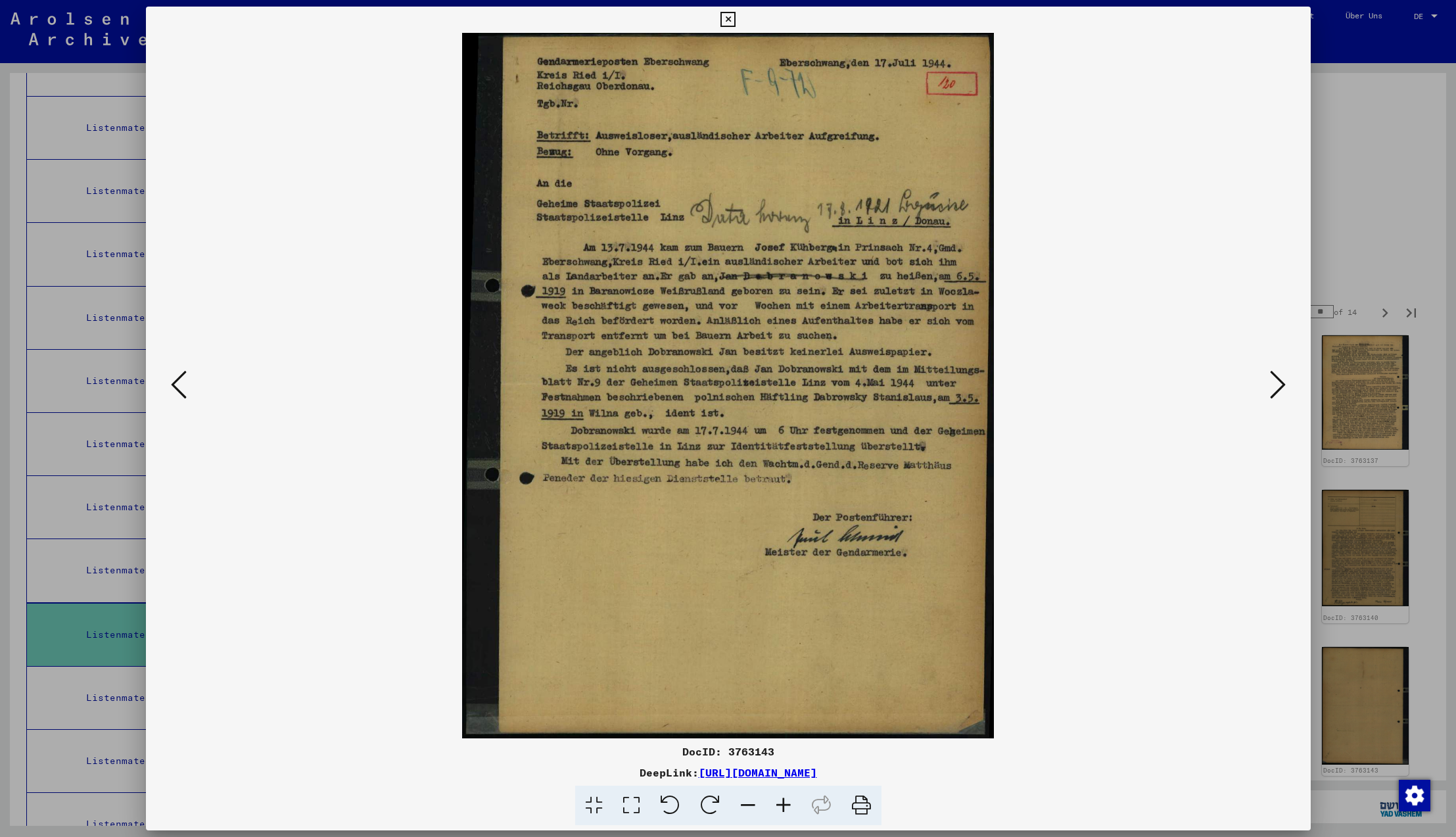
click at [1273, 385] on icon at bounding box center [1278, 385] width 16 height 32
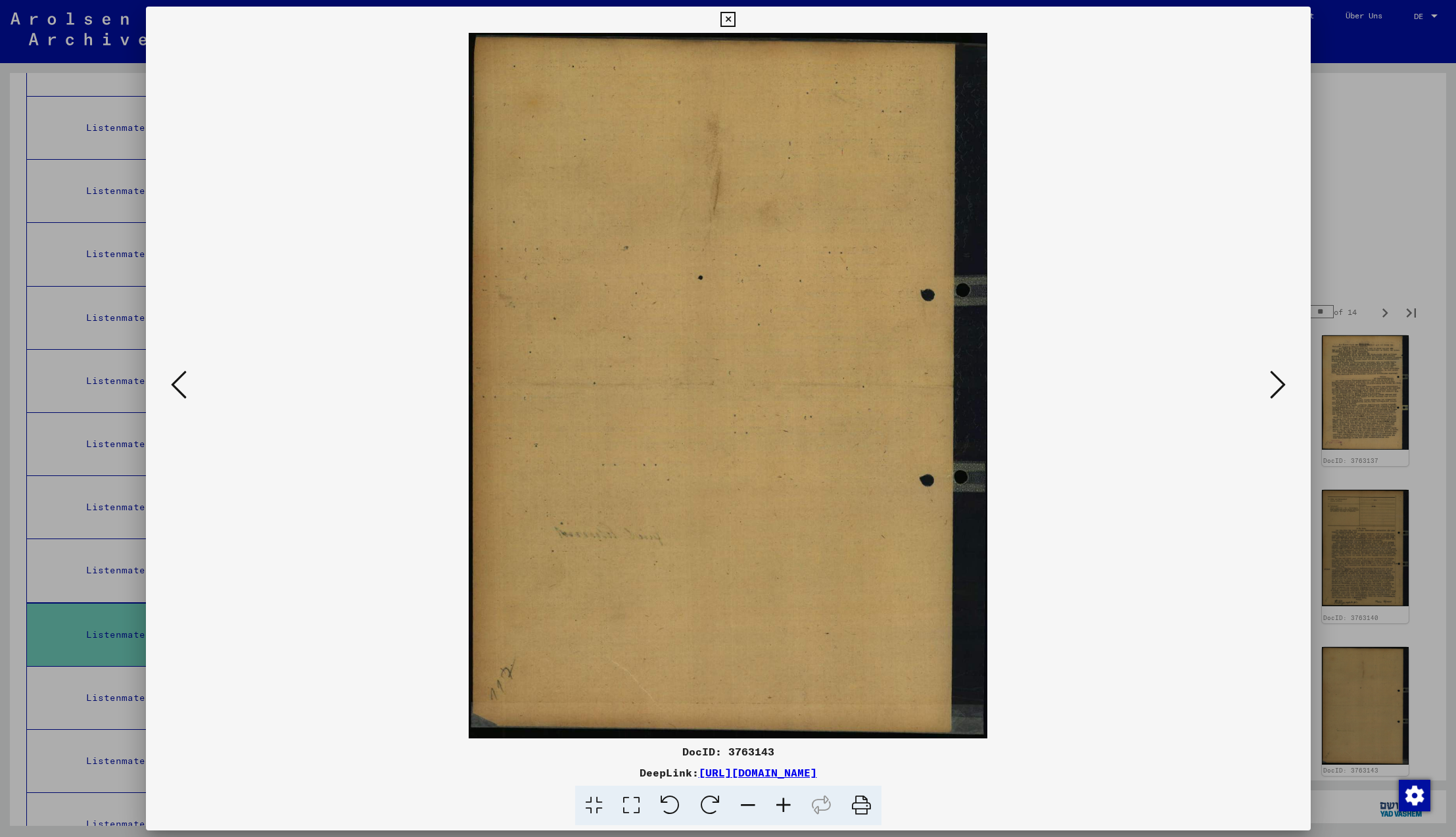
click at [1273, 385] on icon at bounding box center [1278, 385] width 16 height 32
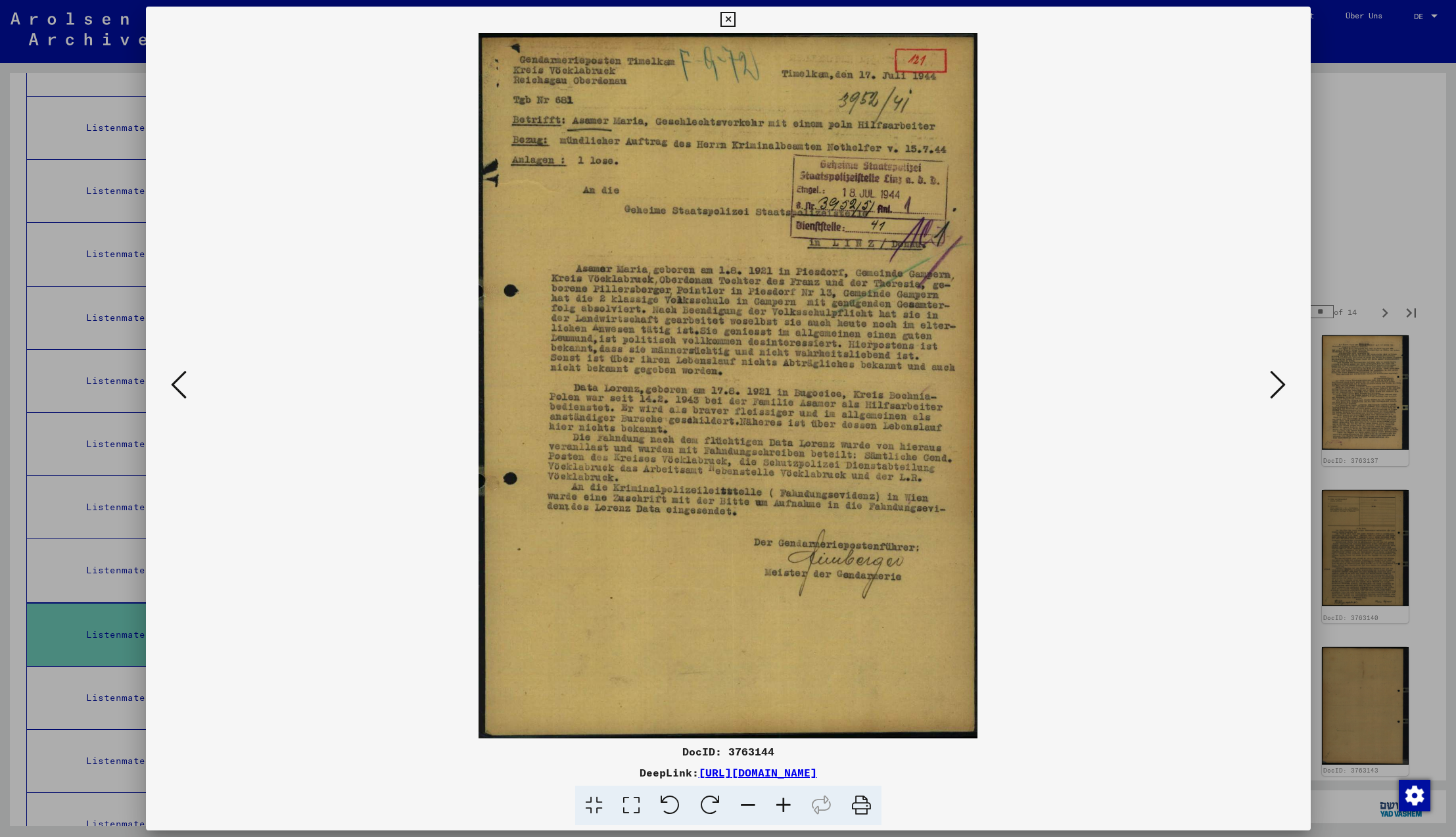
click at [1273, 385] on icon at bounding box center [1278, 385] width 16 height 32
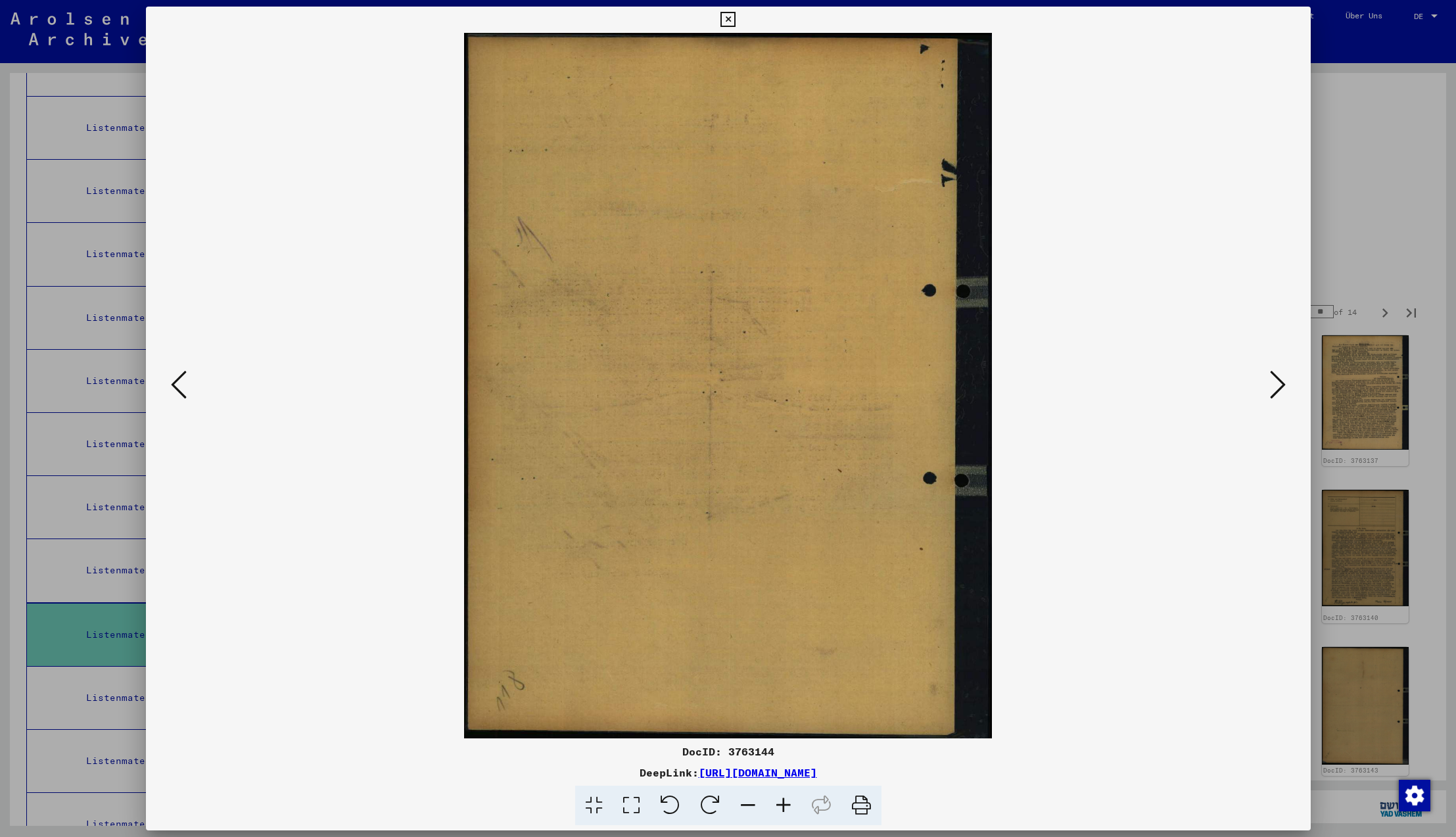
click at [1273, 385] on icon at bounding box center [1278, 385] width 16 height 32
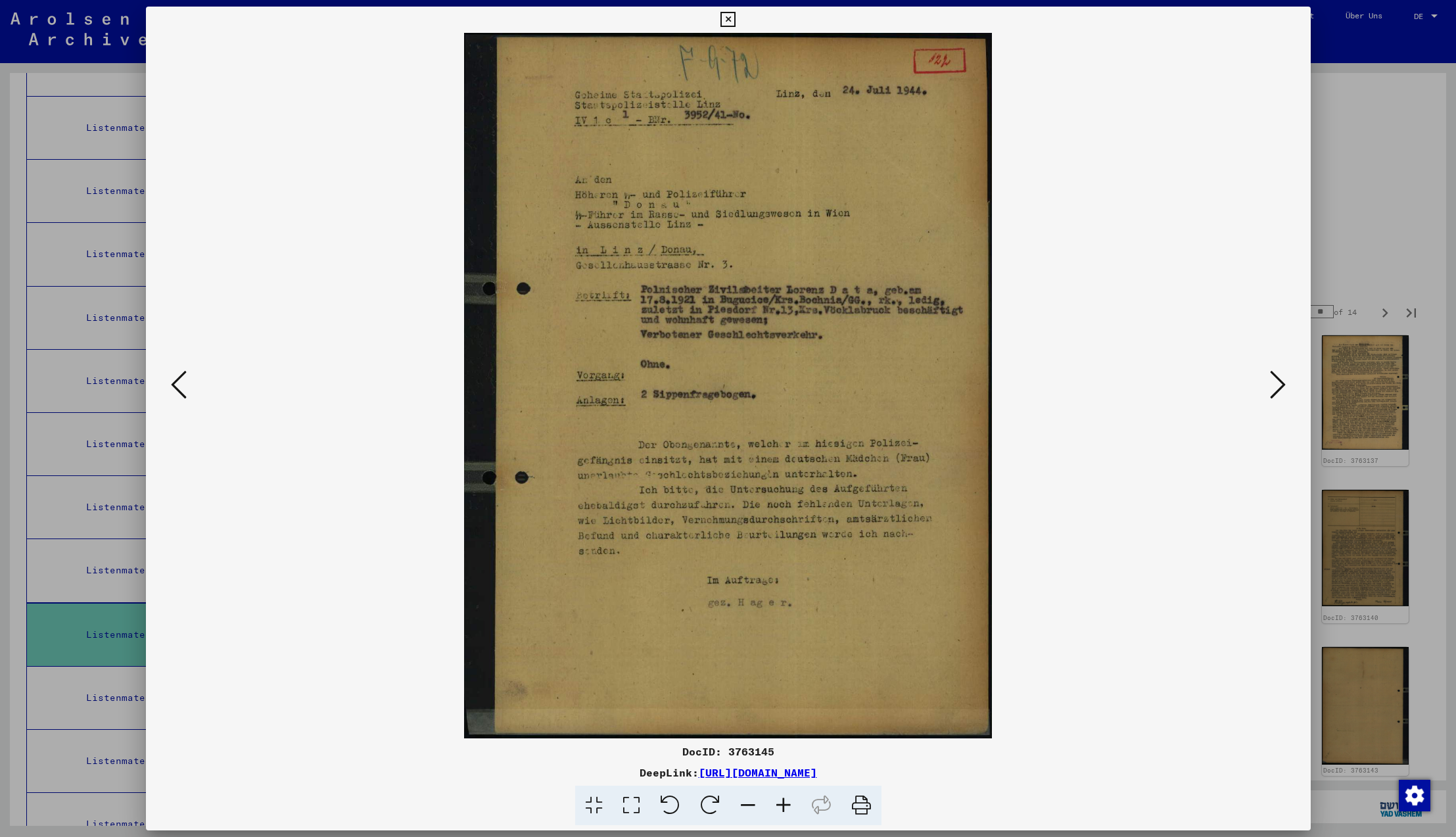
click at [1273, 385] on icon at bounding box center [1278, 385] width 16 height 32
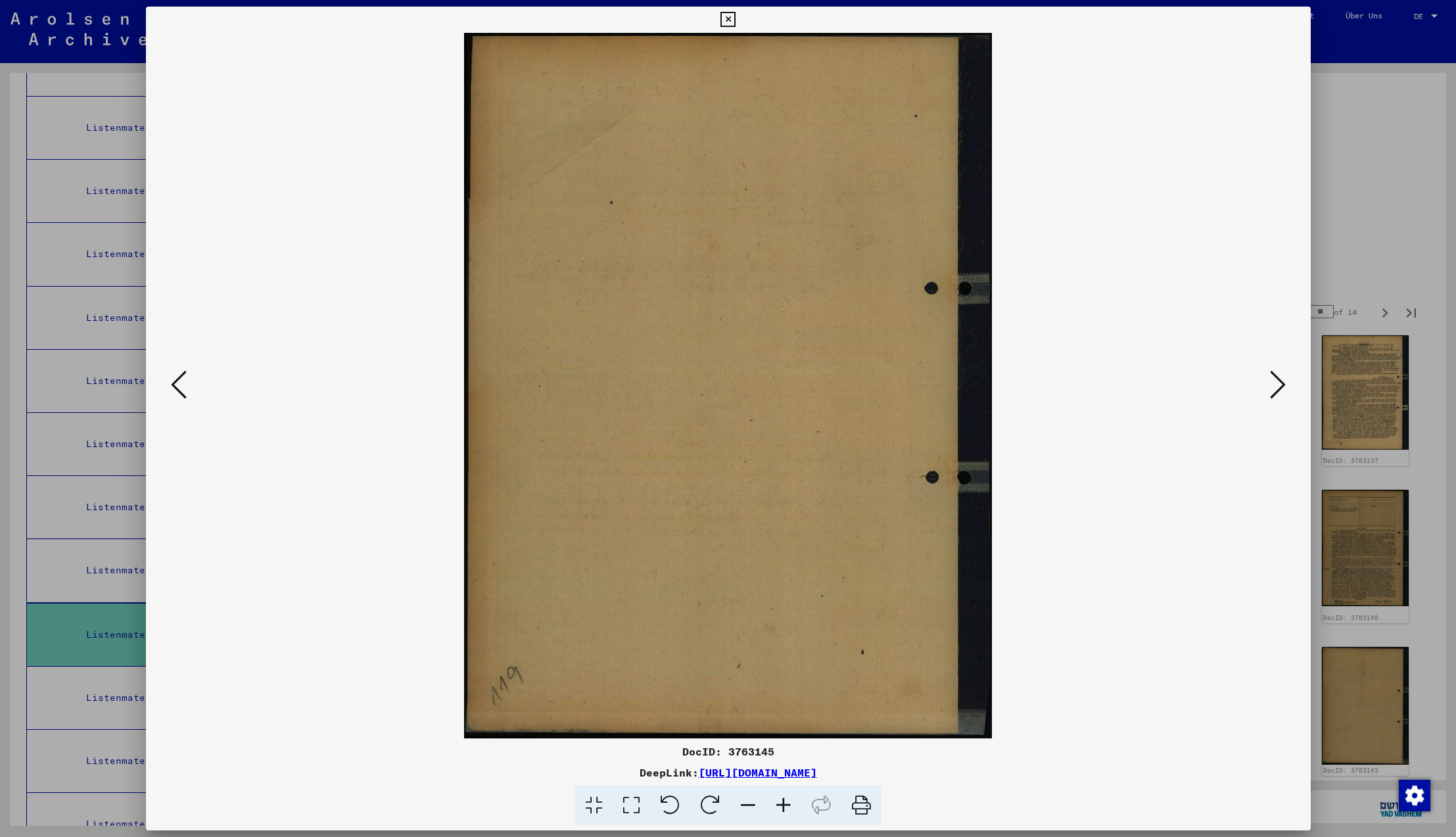
click at [1273, 385] on icon at bounding box center [1278, 385] width 16 height 32
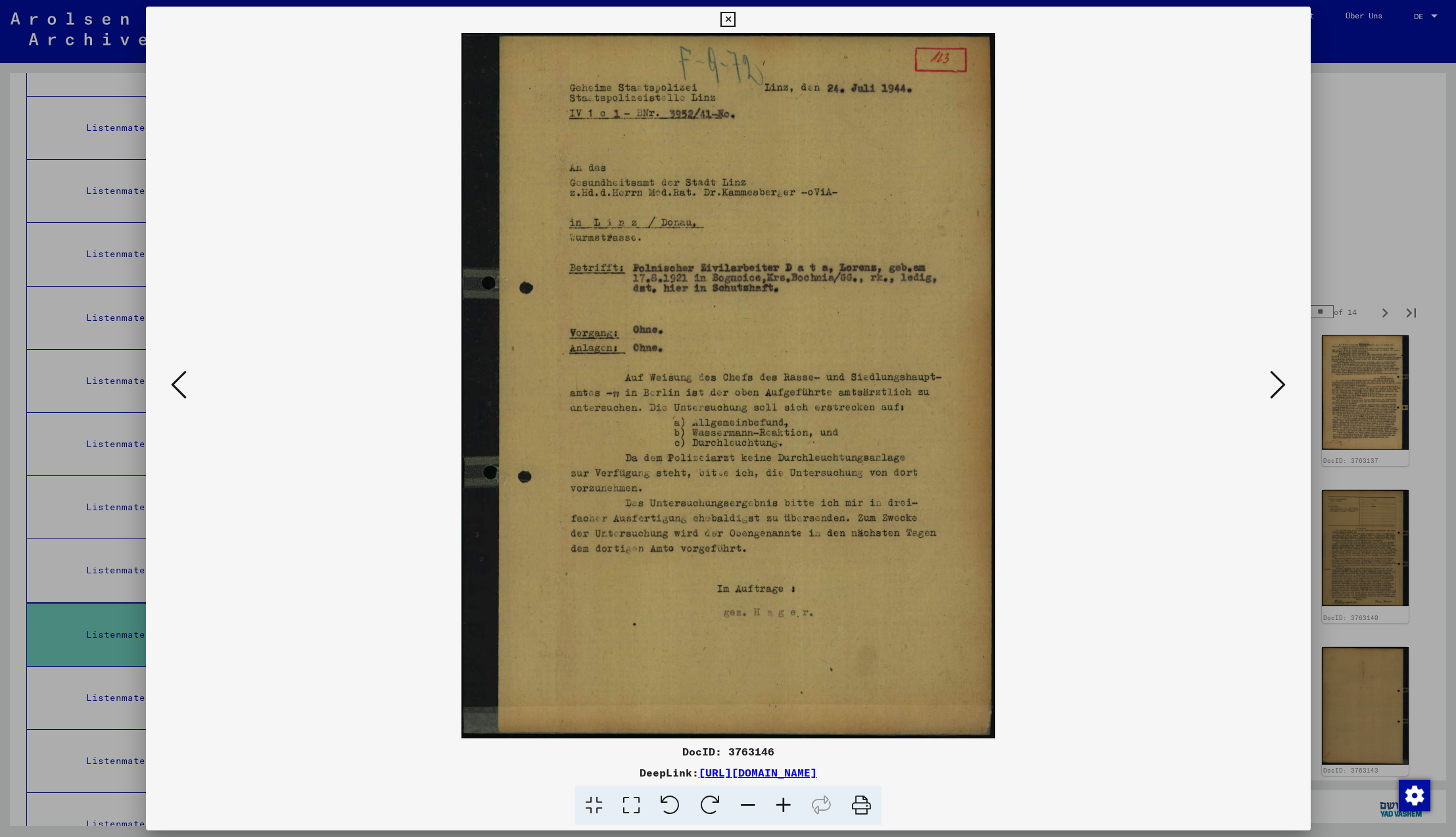
click at [1273, 385] on icon at bounding box center [1278, 385] width 16 height 32
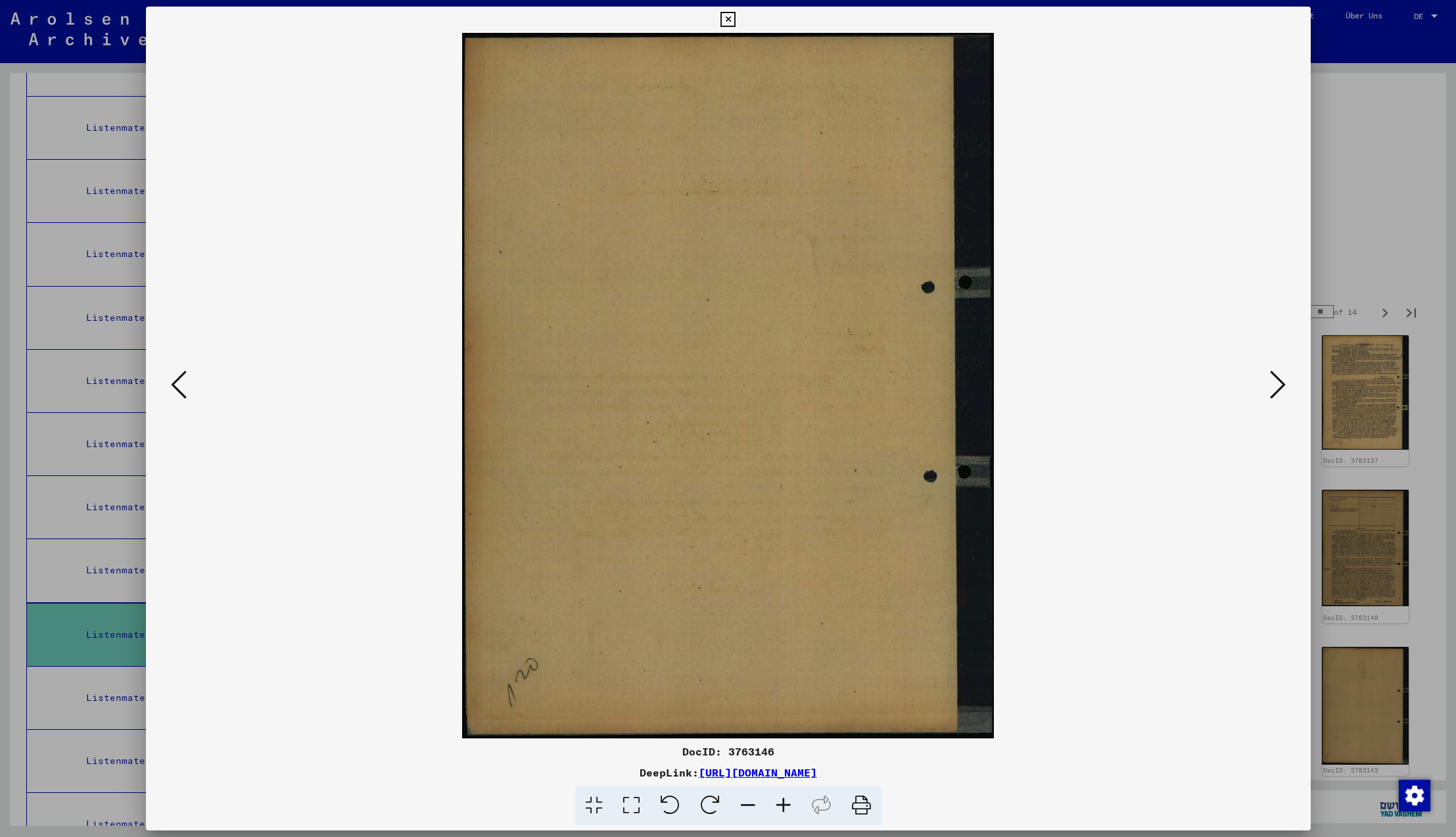
click at [1273, 385] on icon at bounding box center [1278, 385] width 16 height 32
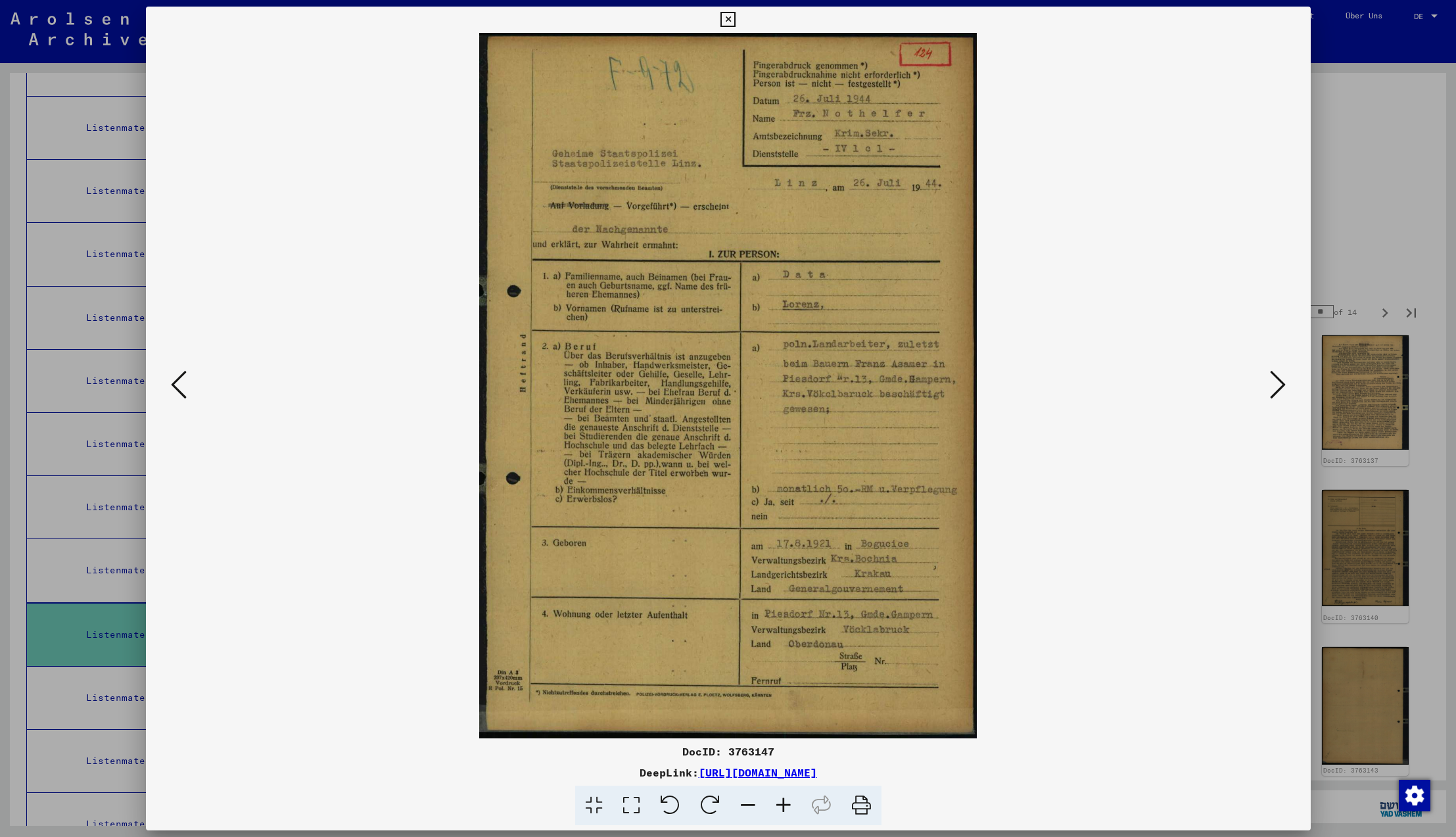
click at [1273, 385] on icon at bounding box center [1278, 385] width 16 height 32
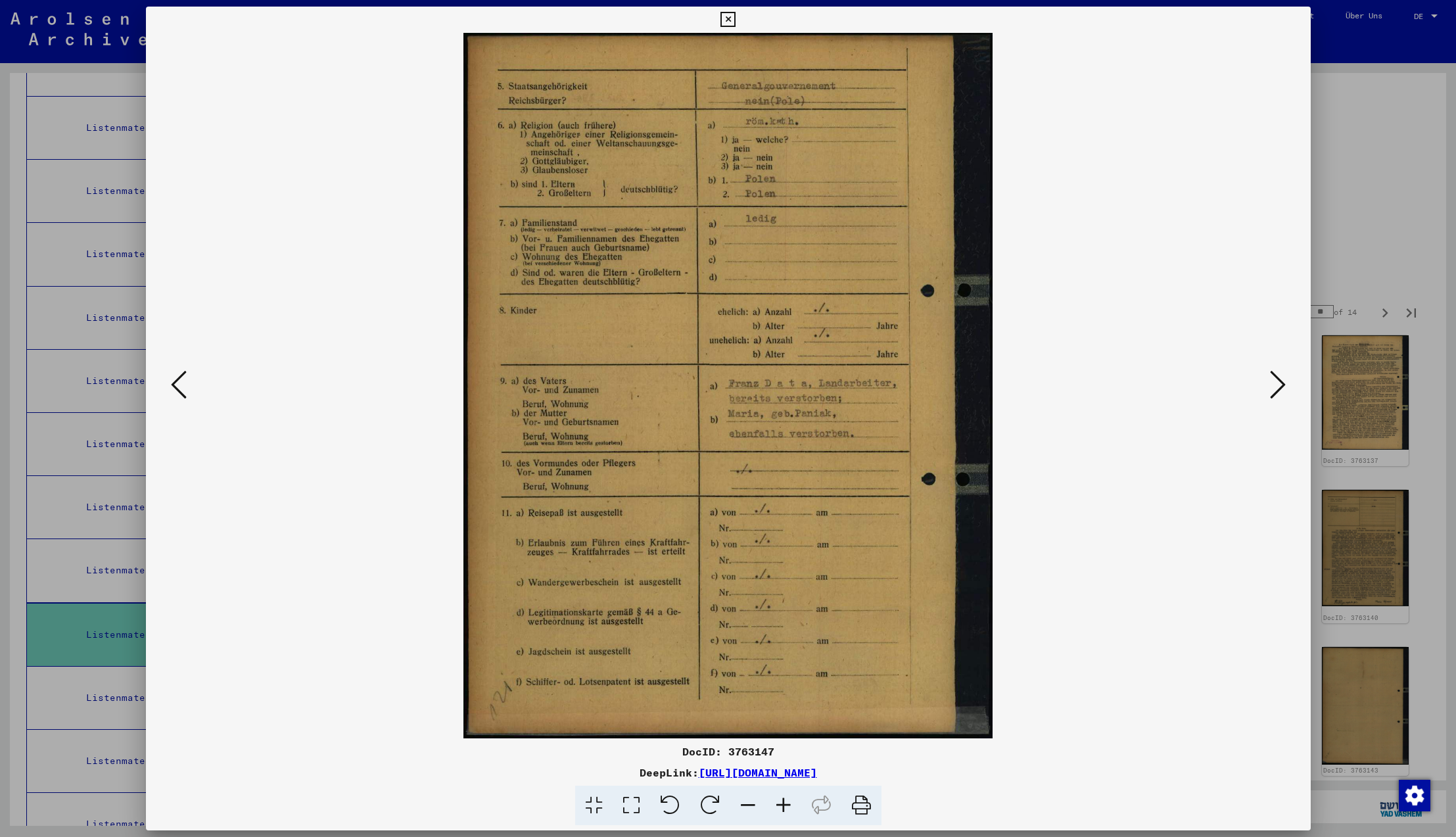
click at [1273, 385] on icon at bounding box center [1278, 385] width 16 height 32
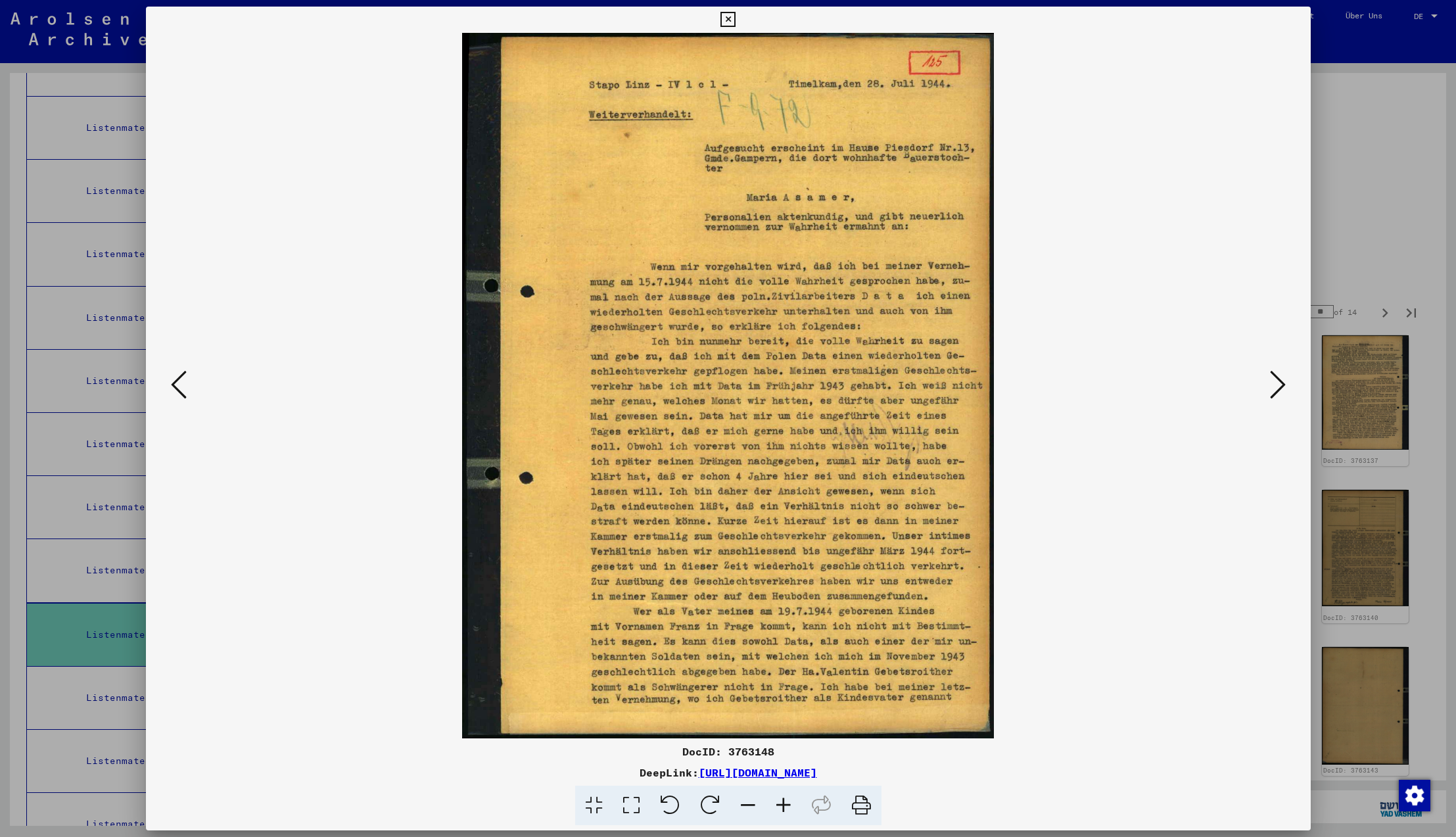
click at [1273, 385] on icon at bounding box center [1278, 385] width 16 height 32
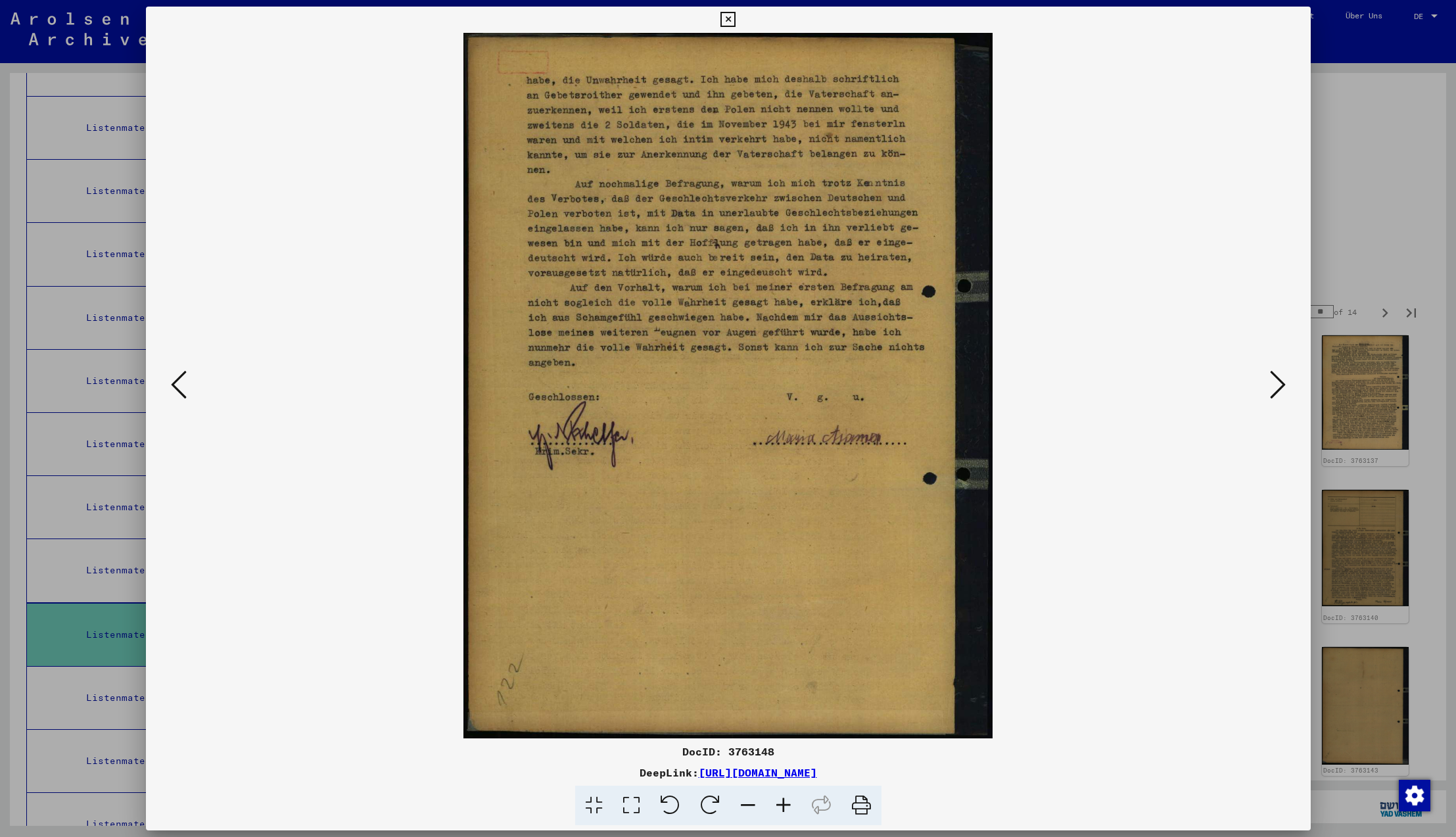
click at [1273, 385] on icon at bounding box center [1278, 385] width 16 height 32
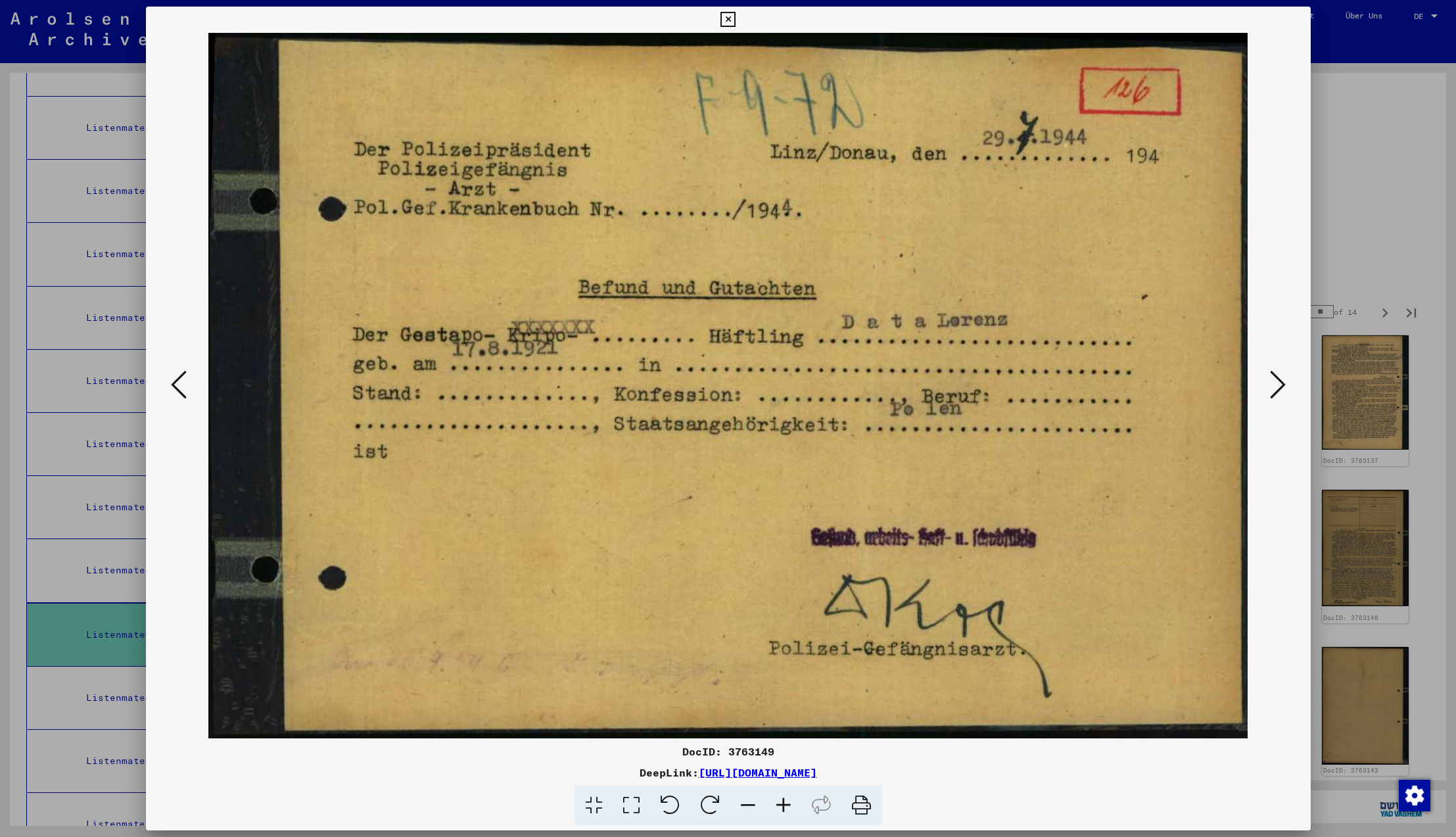
click at [177, 387] on icon at bounding box center [179, 385] width 16 height 32
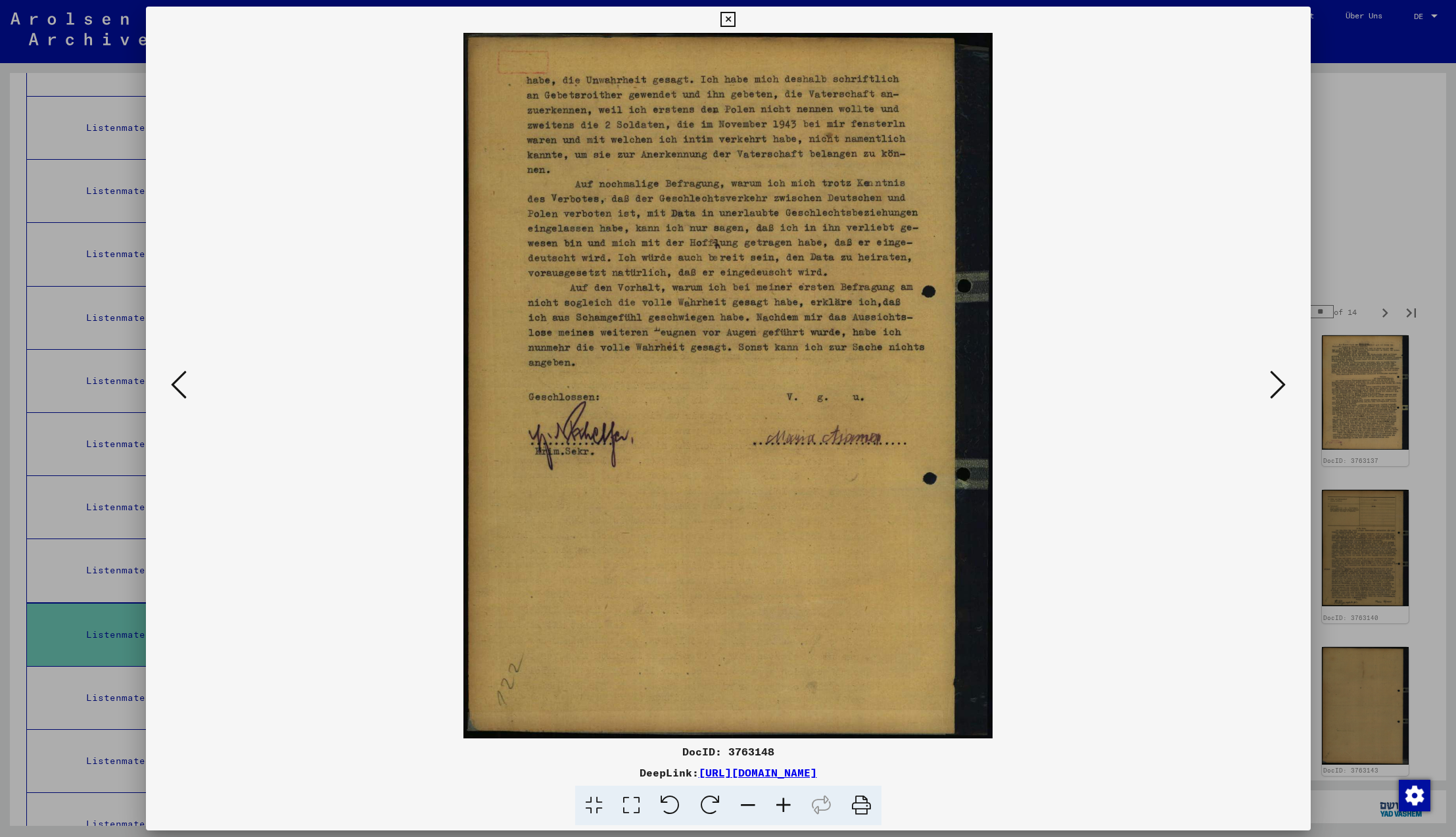
click at [177, 387] on icon at bounding box center [179, 385] width 16 height 32
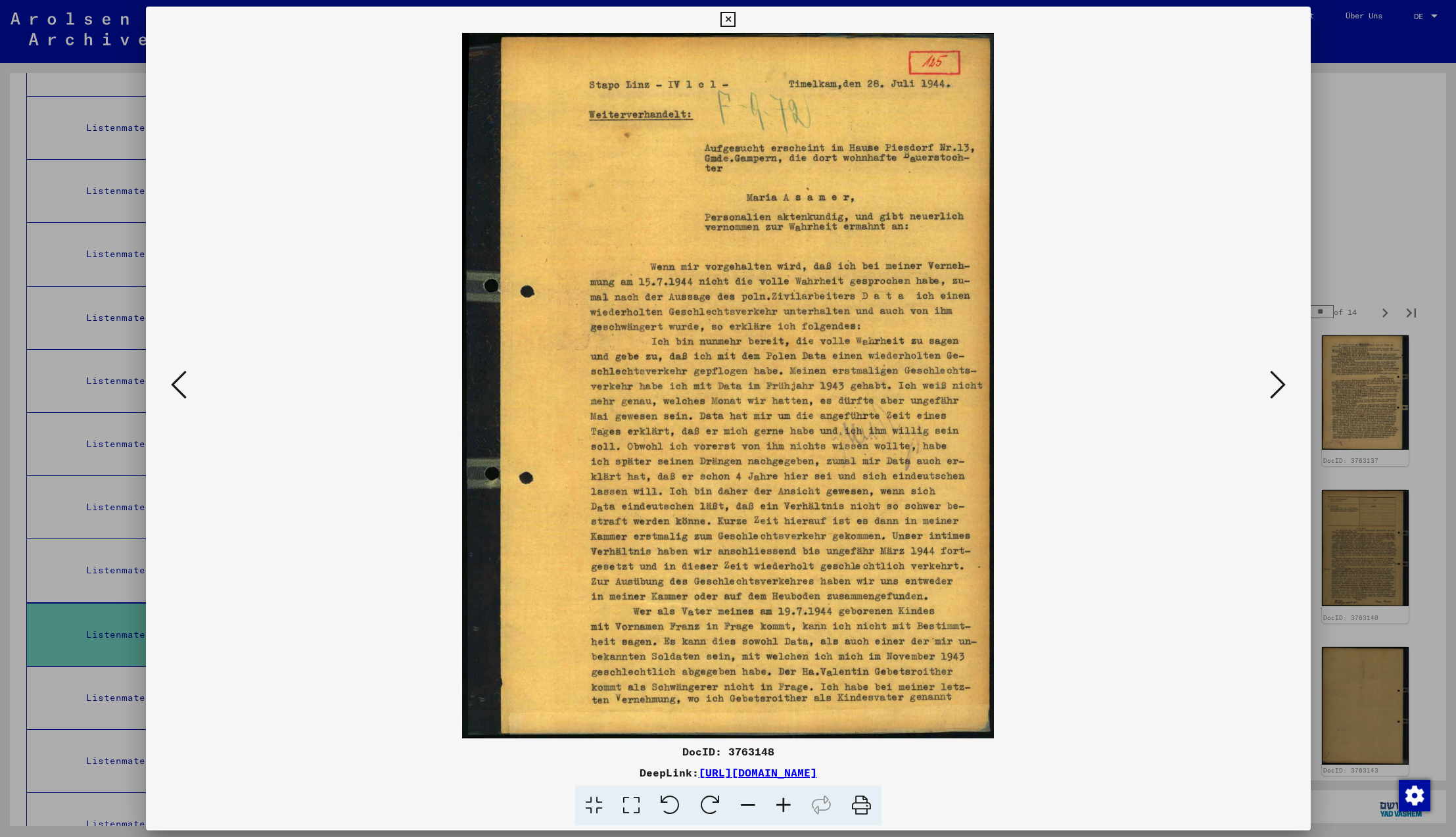
click at [1272, 382] on icon at bounding box center [1278, 385] width 16 height 32
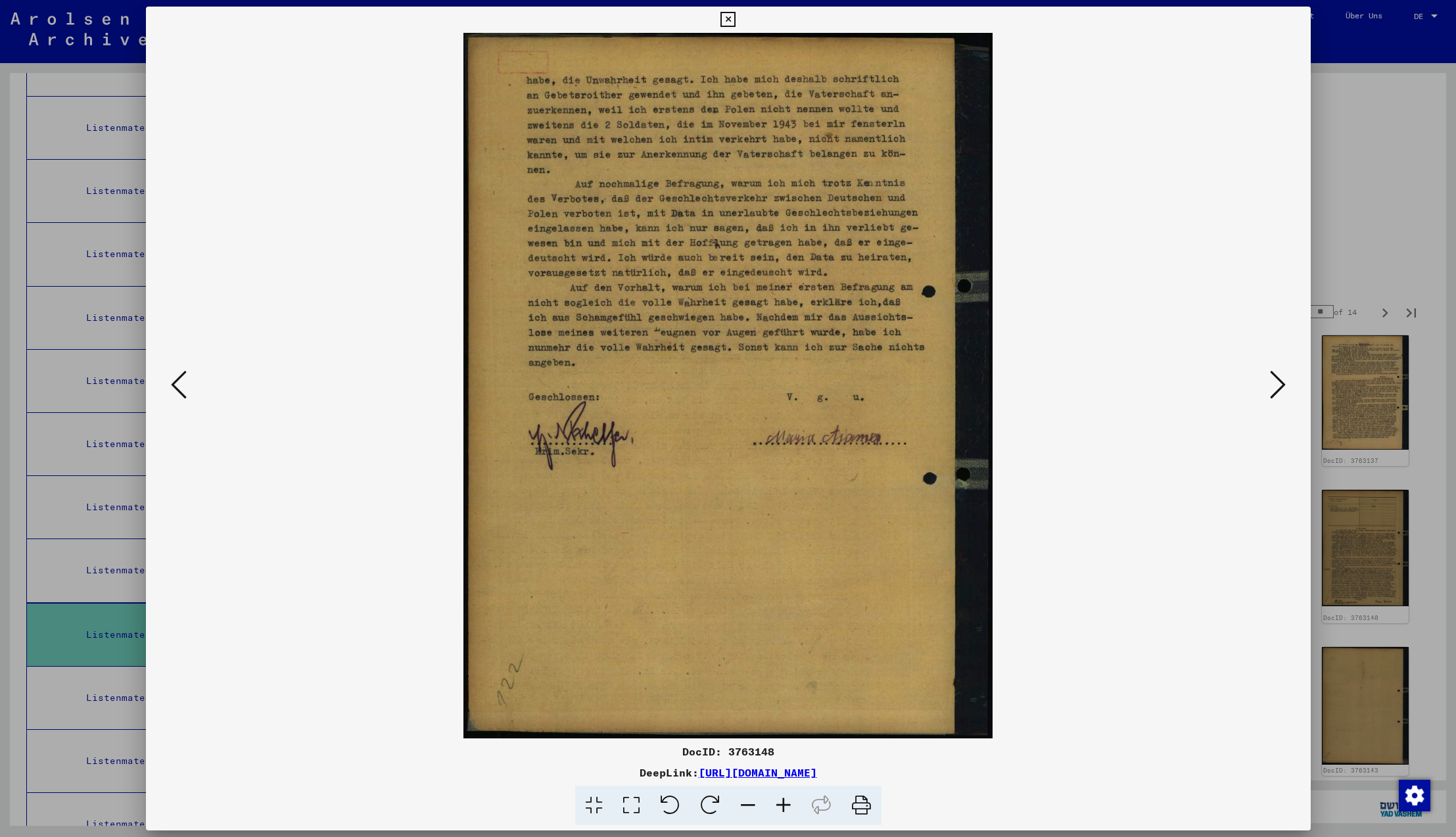
click at [1272, 382] on icon at bounding box center [1278, 385] width 16 height 32
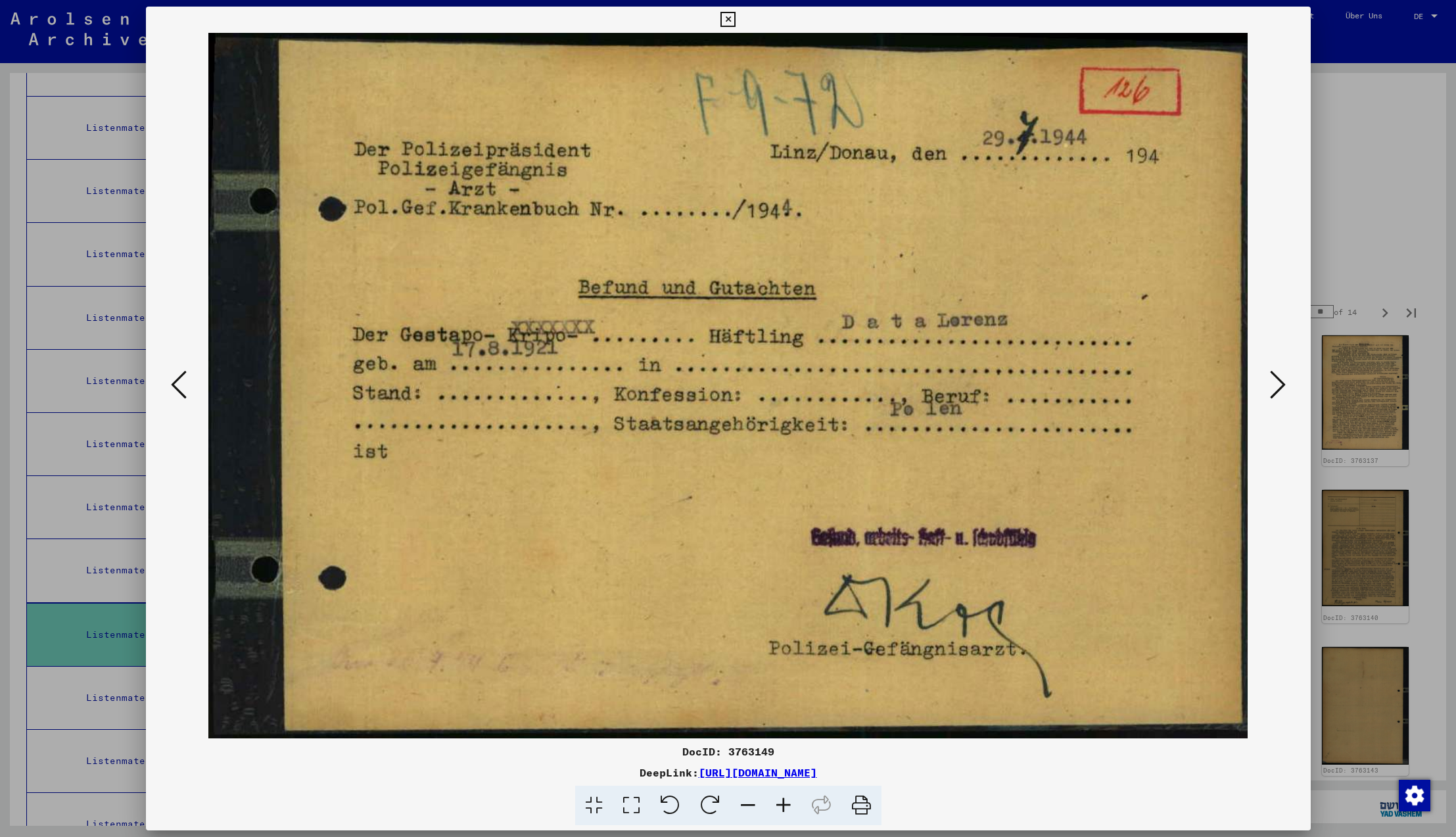
click at [1272, 382] on icon at bounding box center [1278, 385] width 16 height 32
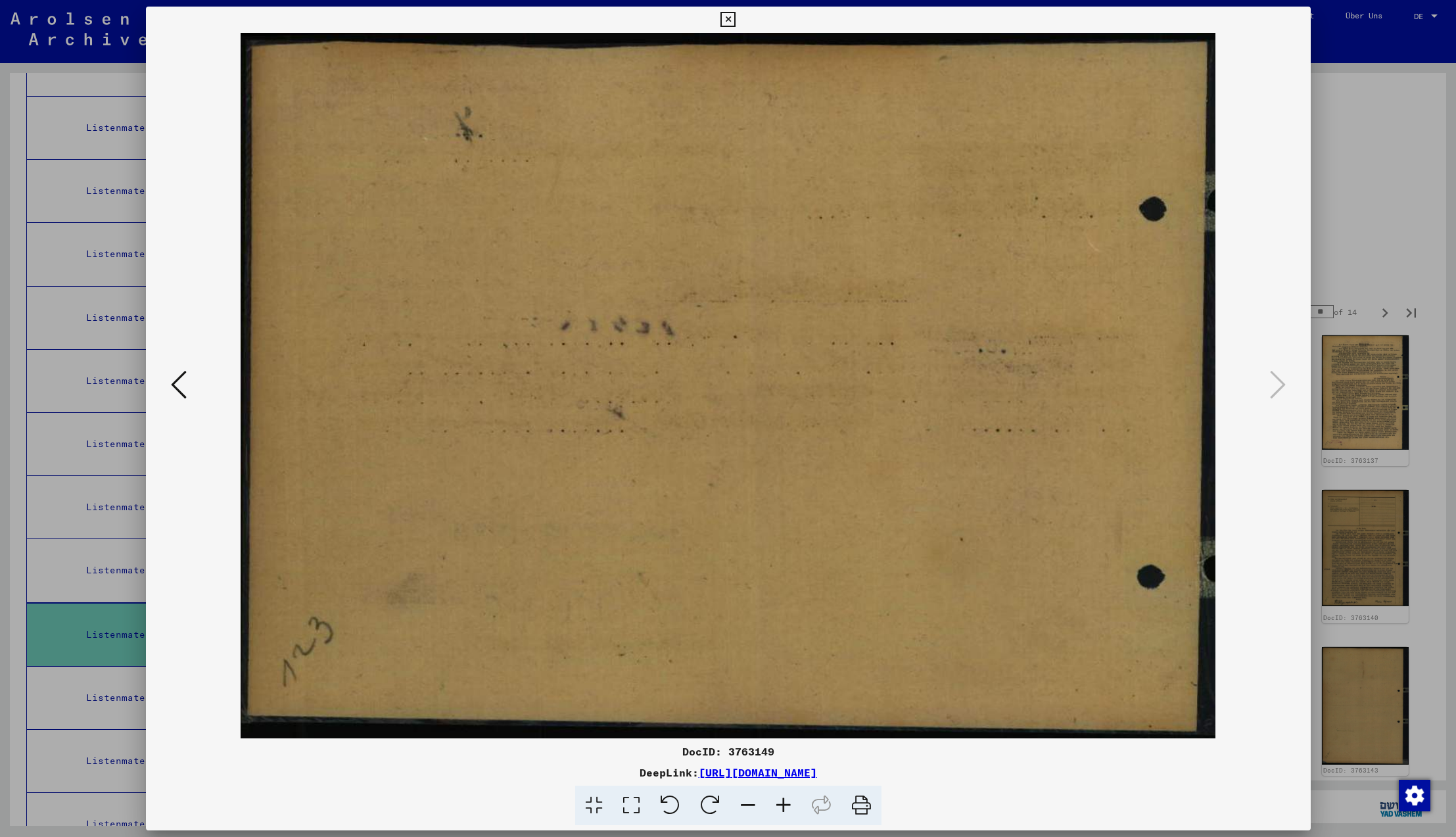
click at [1272, 382] on icon at bounding box center [1278, 385] width 16 height 32
click at [736, 20] on icon at bounding box center [728, 20] width 15 height 16
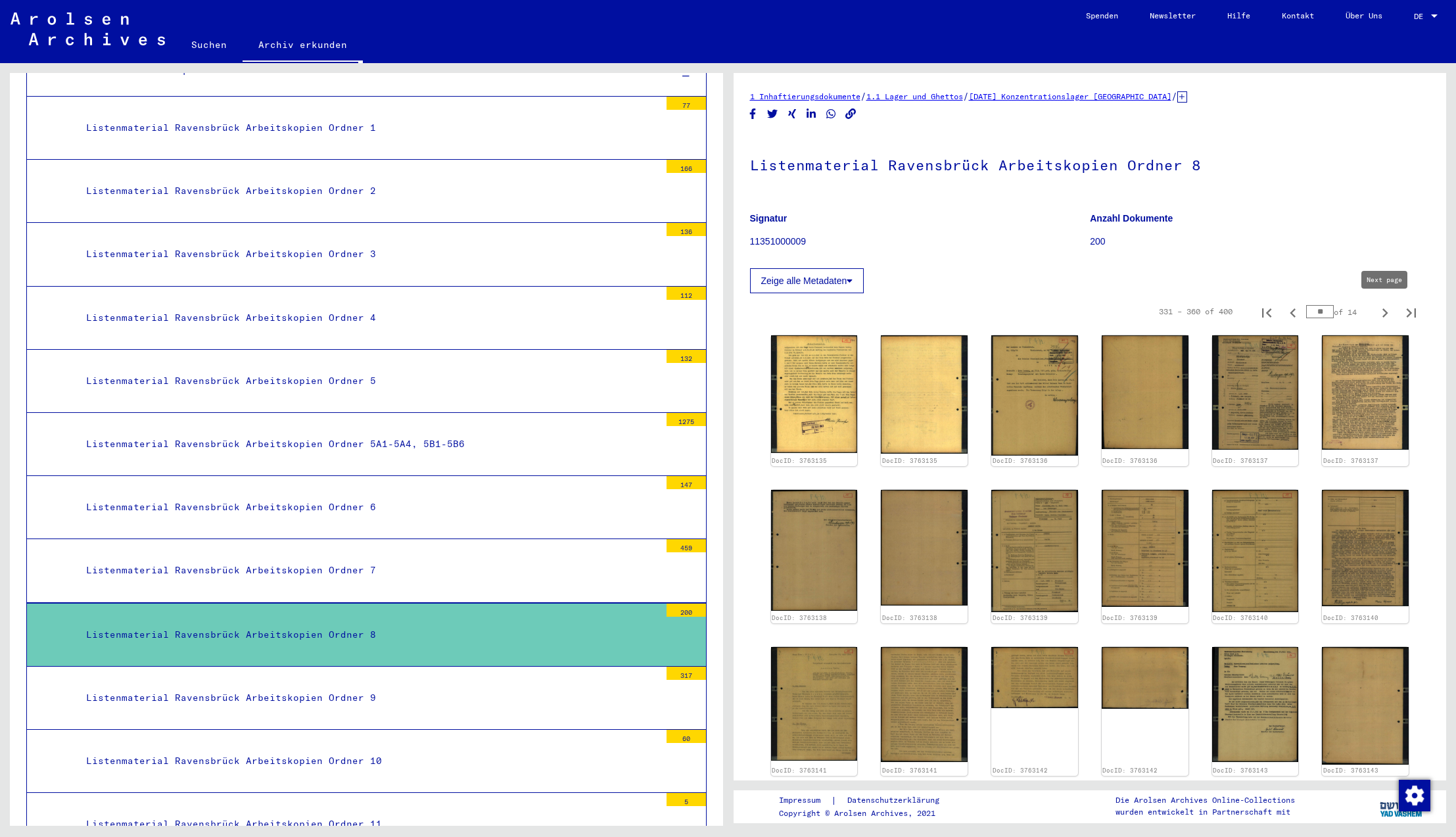
click at [1386, 312] on icon "Next page" at bounding box center [1385, 313] width 6 height 9
type input "**"
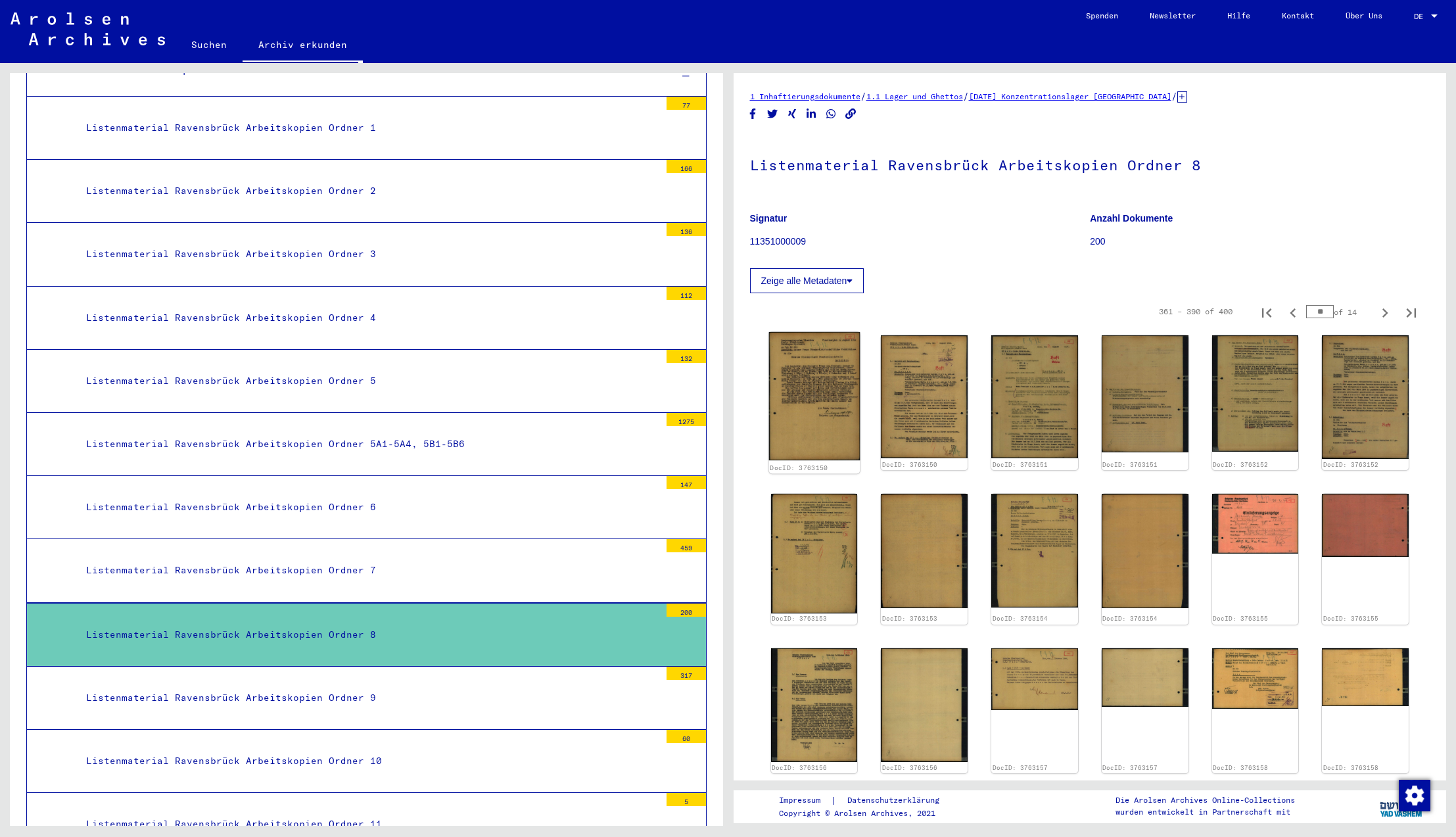
click at [800, 385] on img at bounding box center [814, 396] width 91 height 129
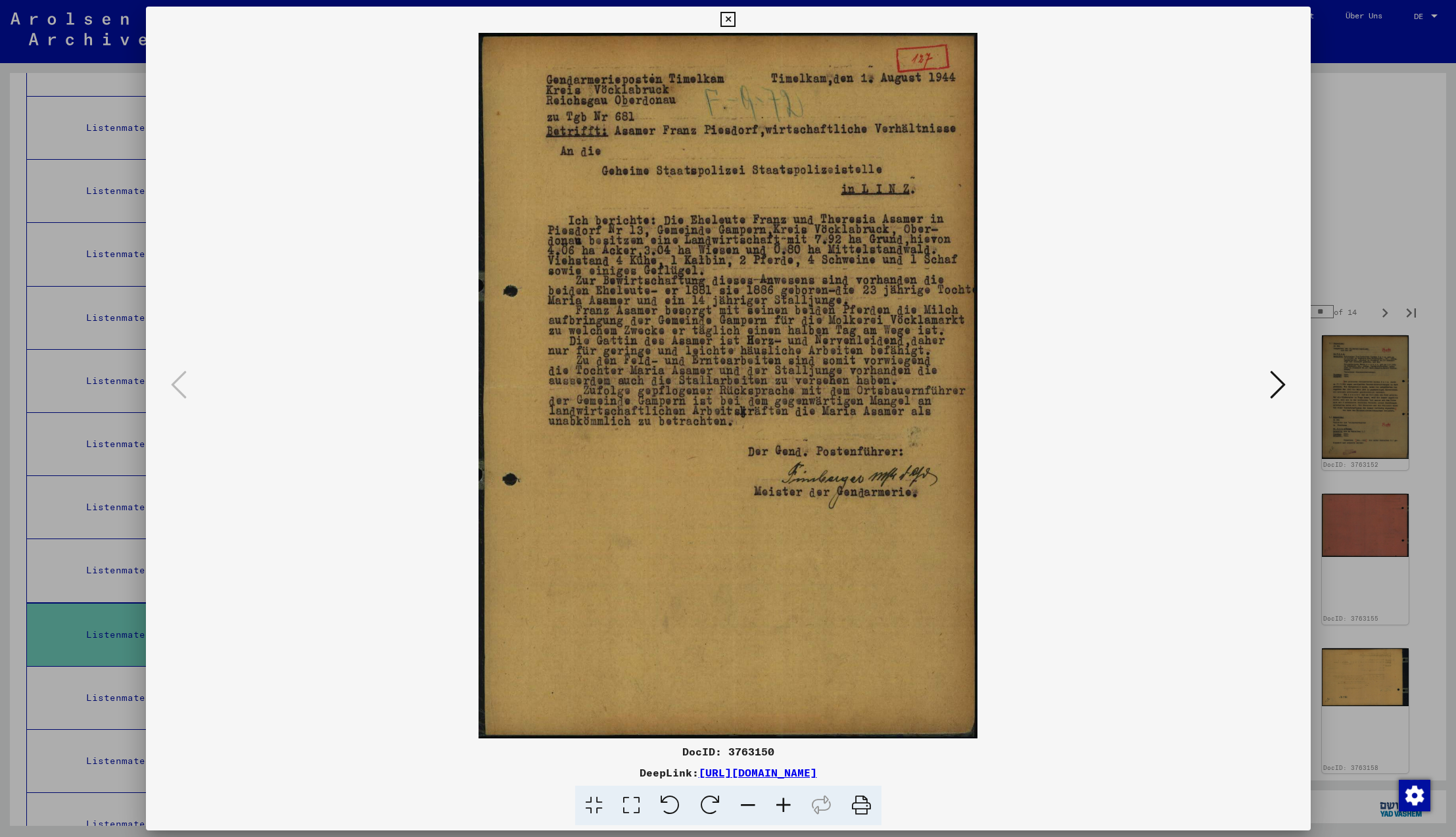
click at [1276, 384] on icon at bounding box center [1278, 385] width 16 height 32
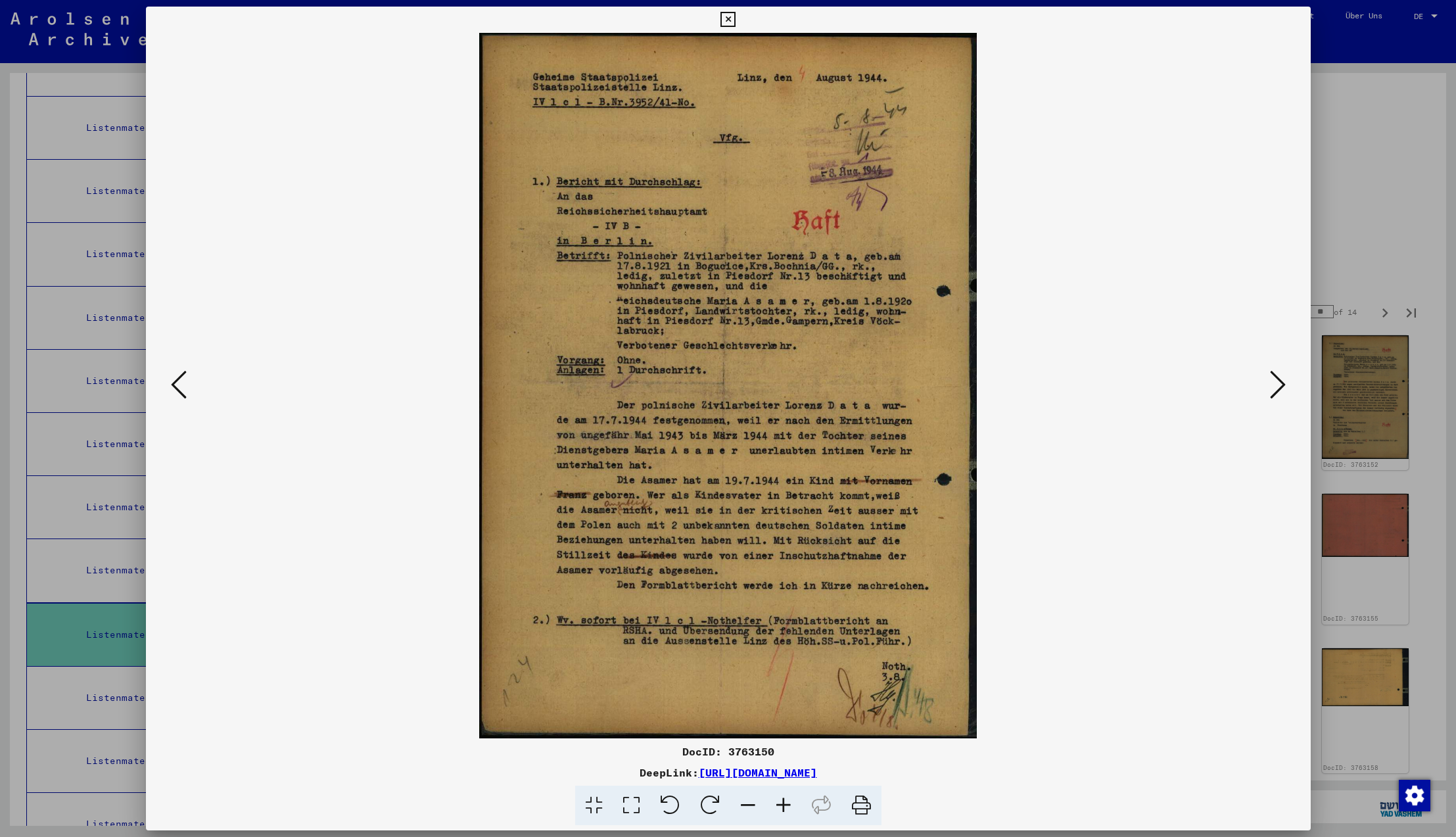
click at [1276, 384] on icon at bounding box center [1278, 385] width 16 height 32
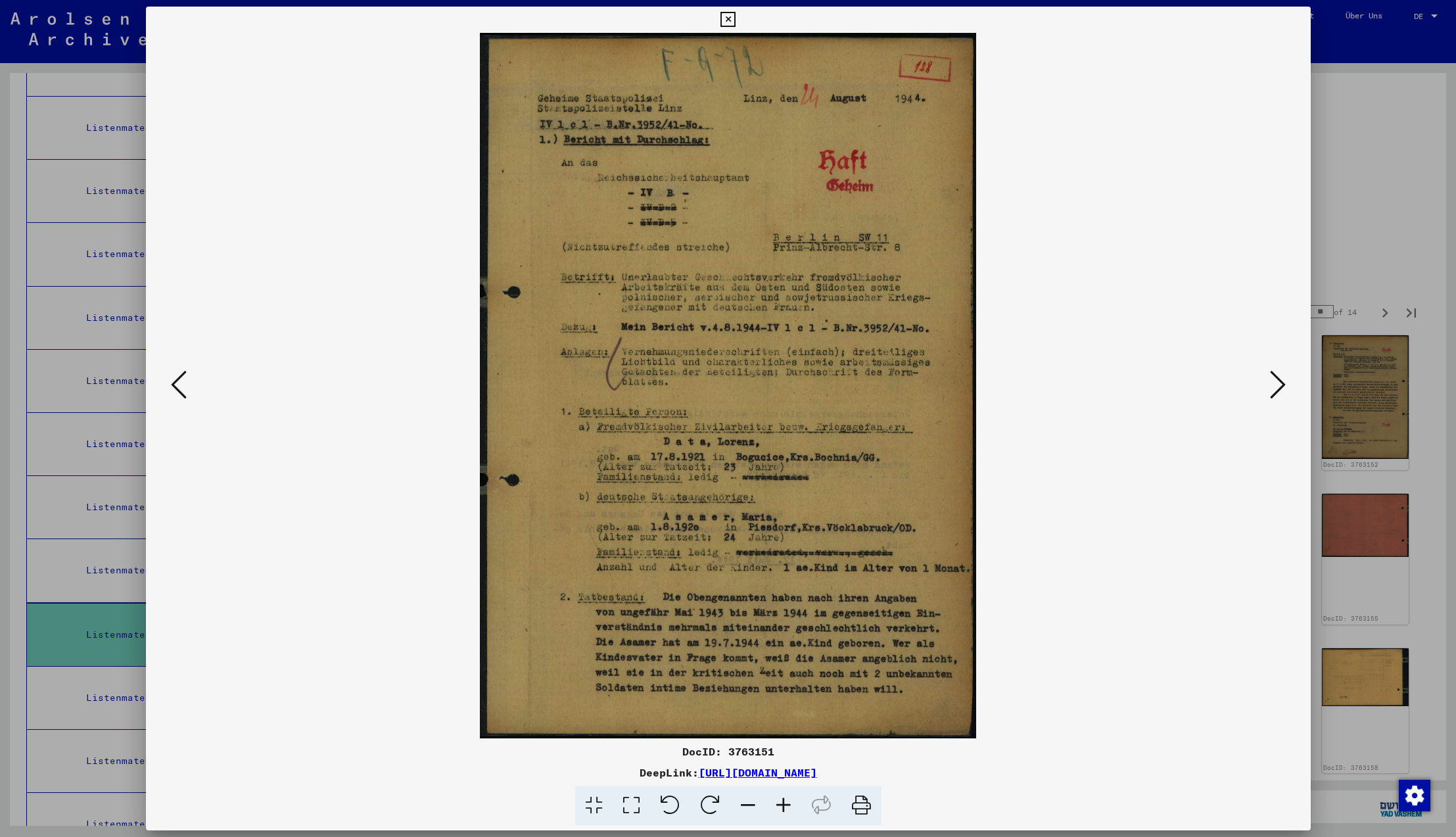
click at [1270, 386] on icon at bounding box center [1278, 385] width 16 height 32
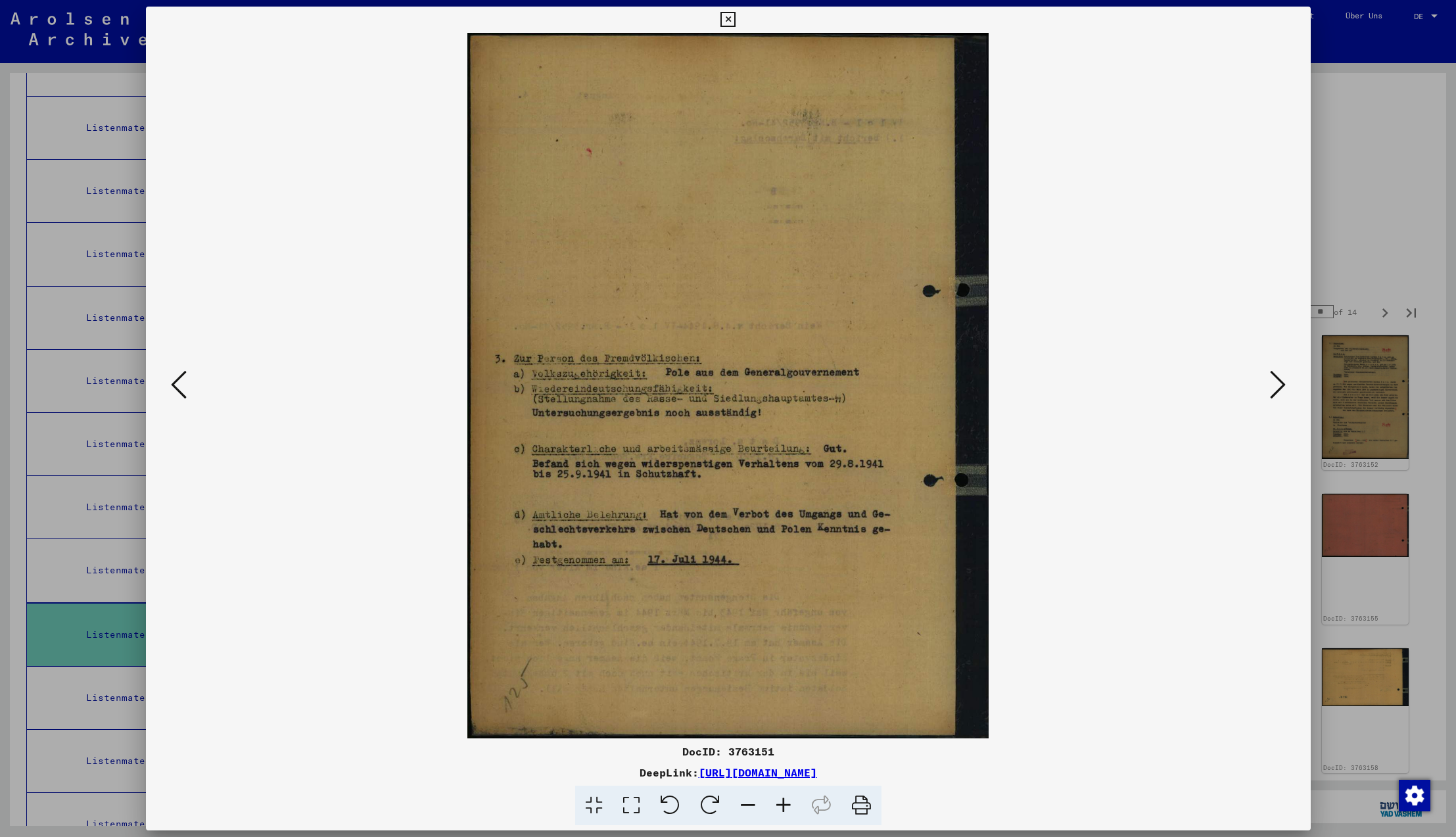
click at [1270, 386] on icon at bounding box center [1278, 385] width 16 height 32
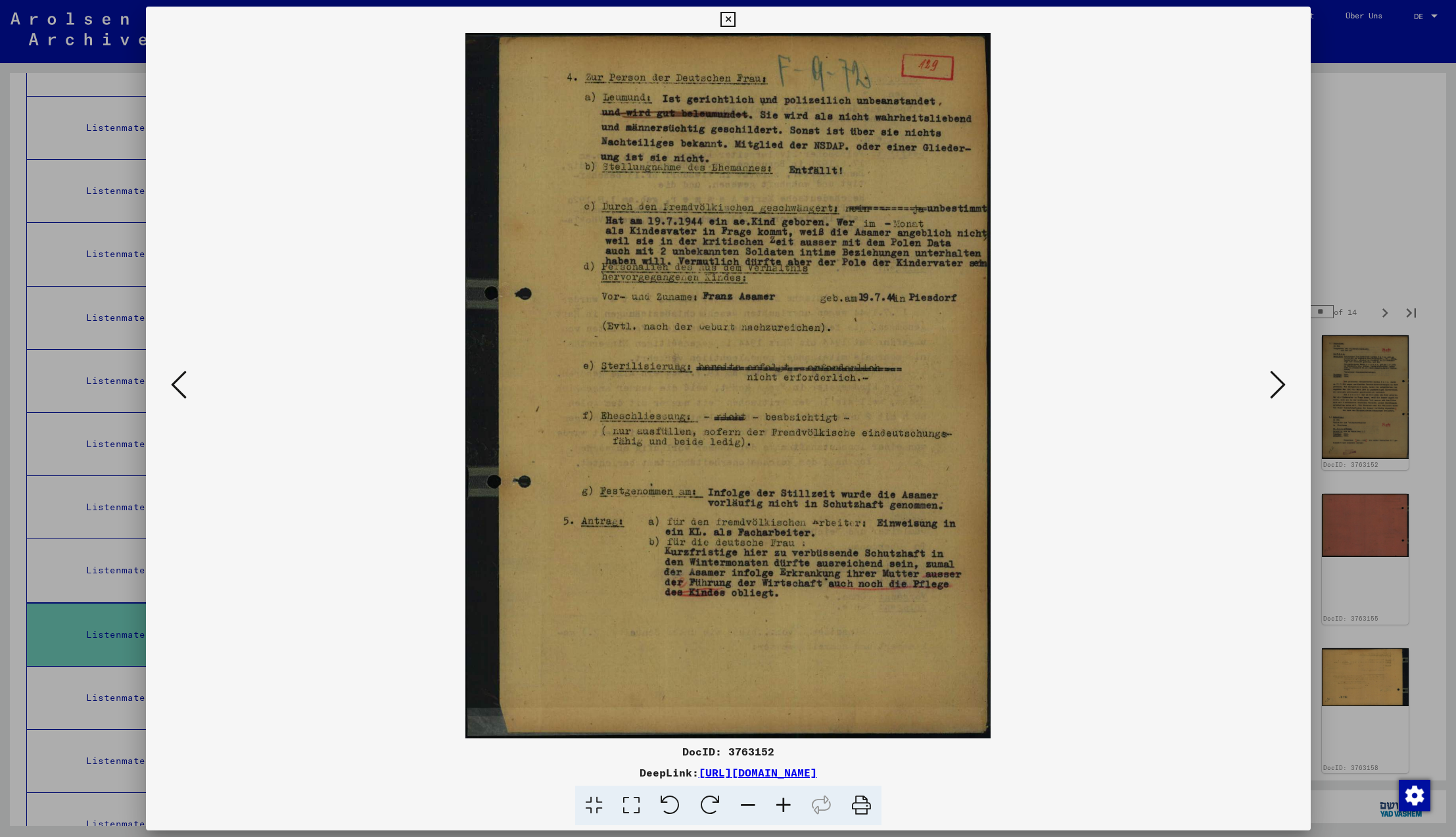
click at [1270, 386] on icon at bounding box center [1278, 385] width 16 height 32
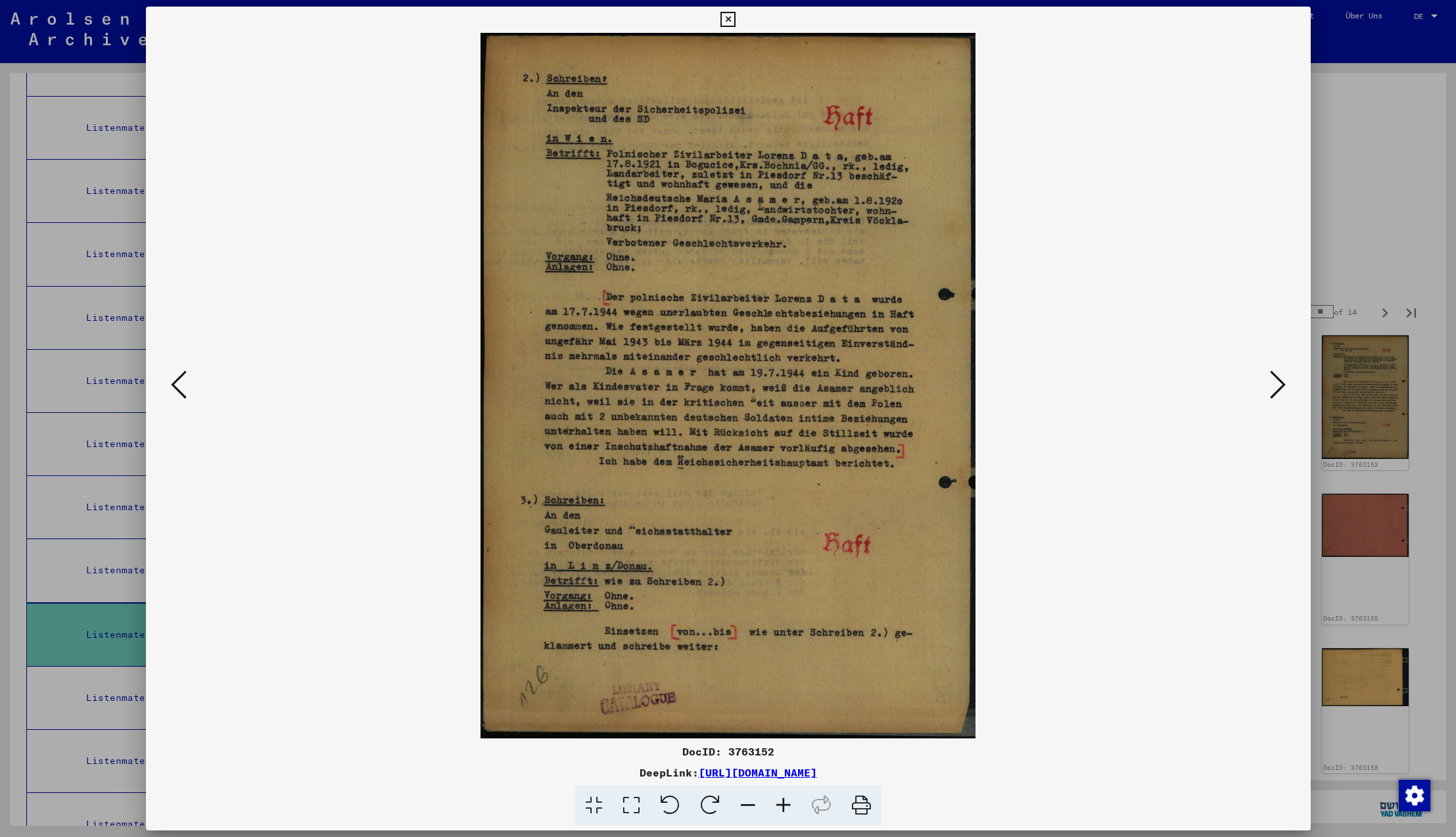
click at [1270, 386] on icon at bounding box center [1278, 385] width 16 height 32
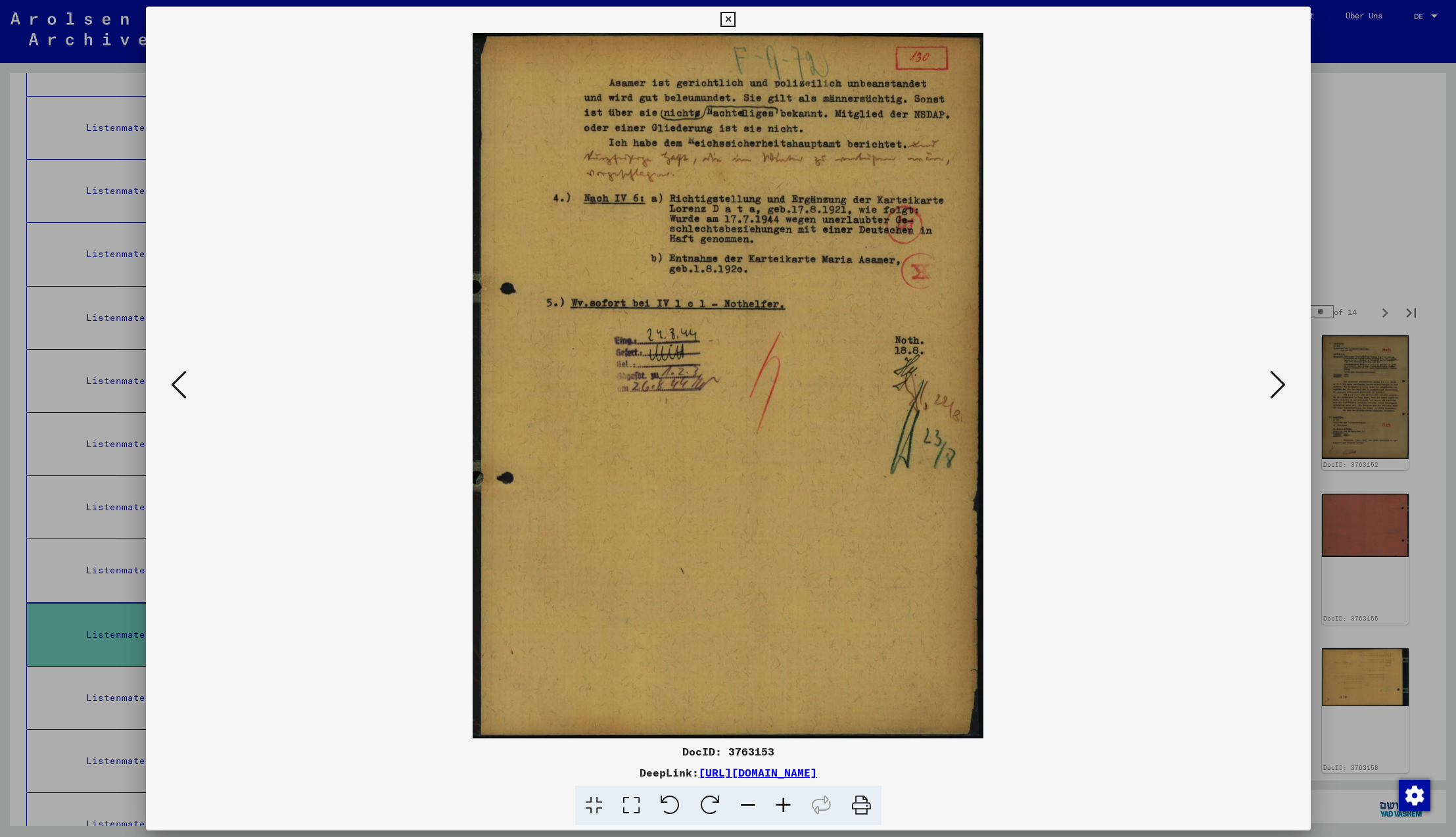
click at [1270, 386] on icon at bounding box center [1278, 385] width 16 height 32
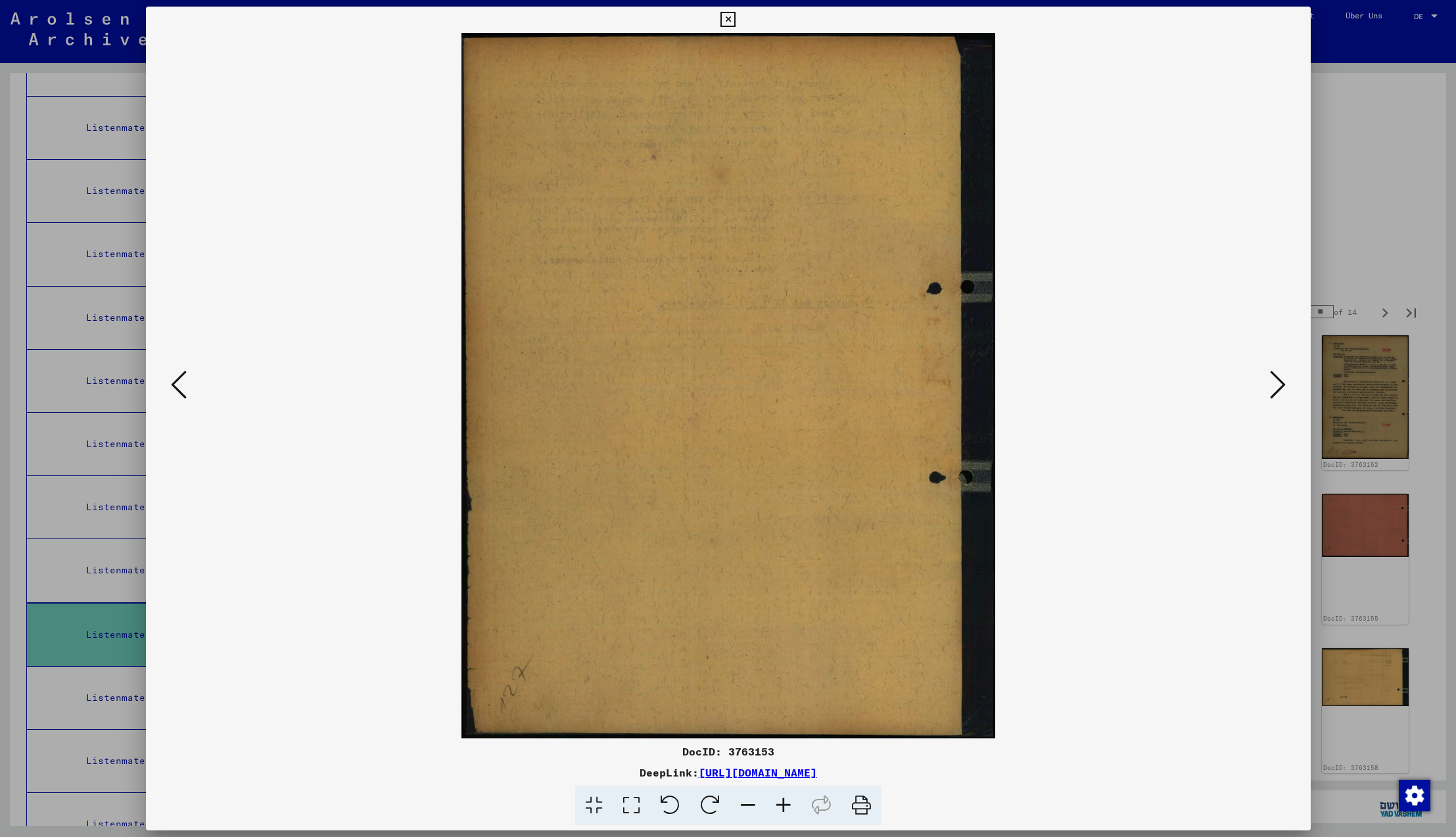
click at [1270, 386] on icon at bounding box center [1278, 385] width 16 height 32
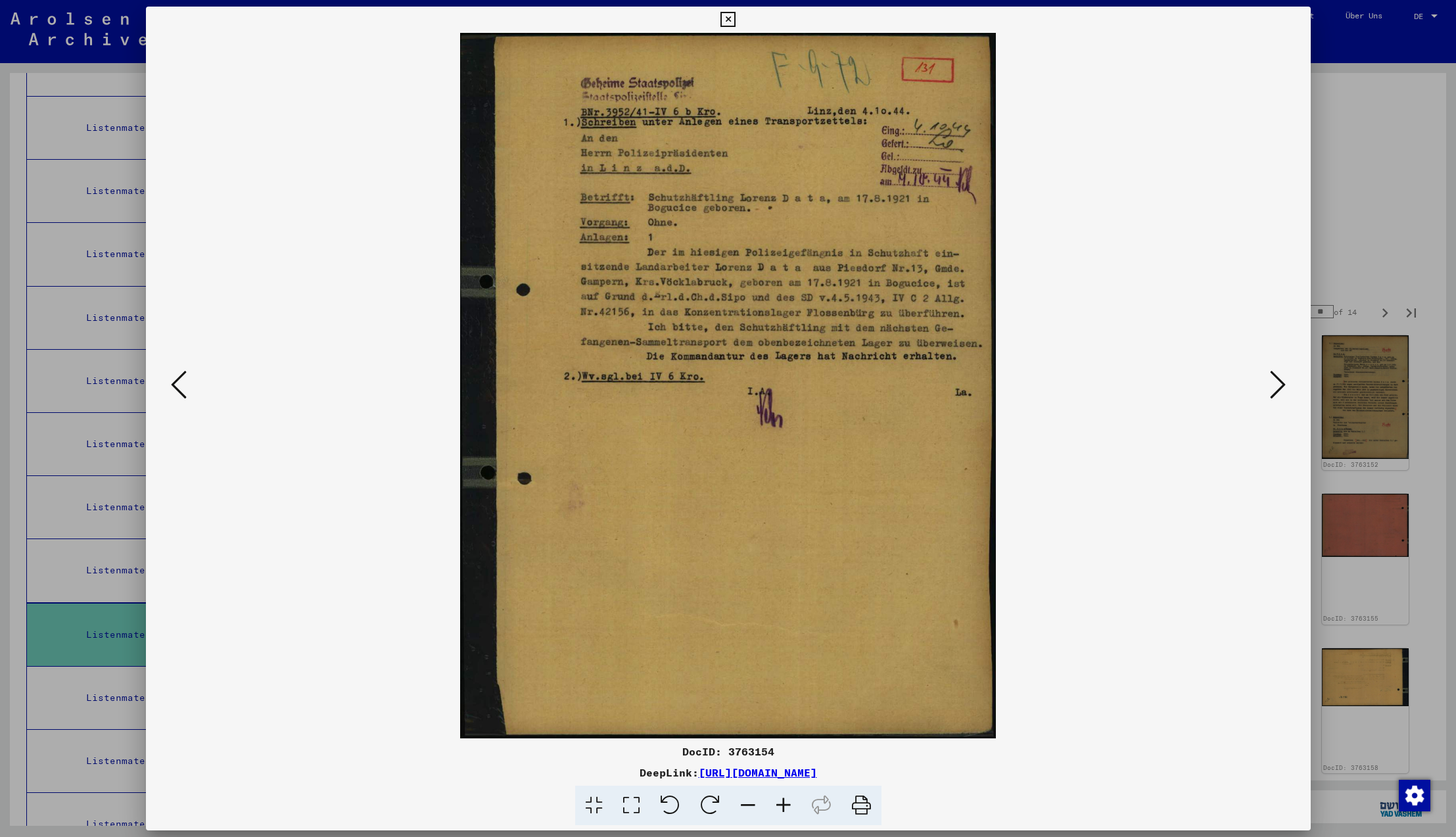
click at [1270, 386] on icon at bounding box center [1278, 385] width 16 height 32
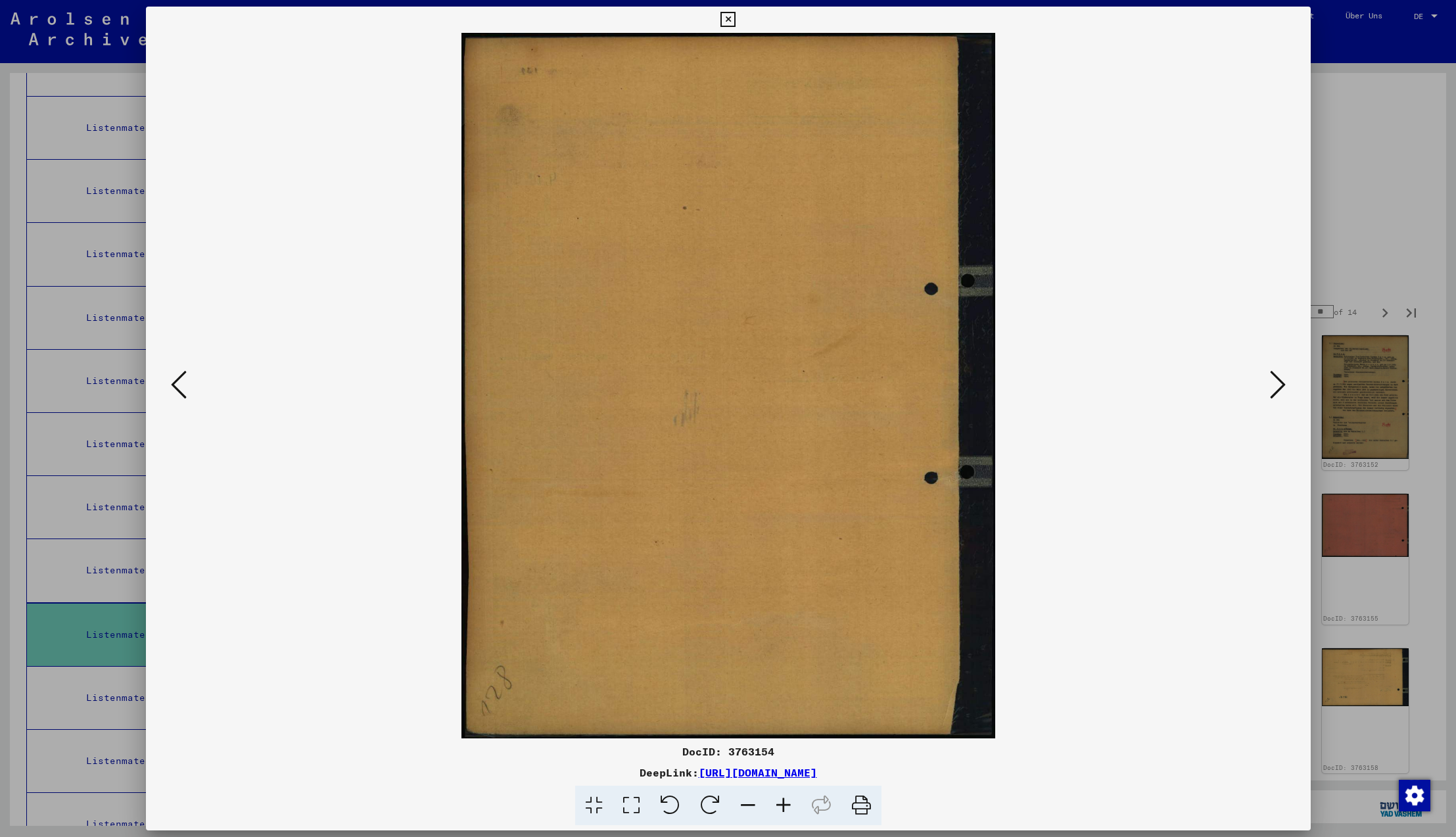
click at [1270, 386] on icon at bounding box center [1278, 385] width 16 height 32
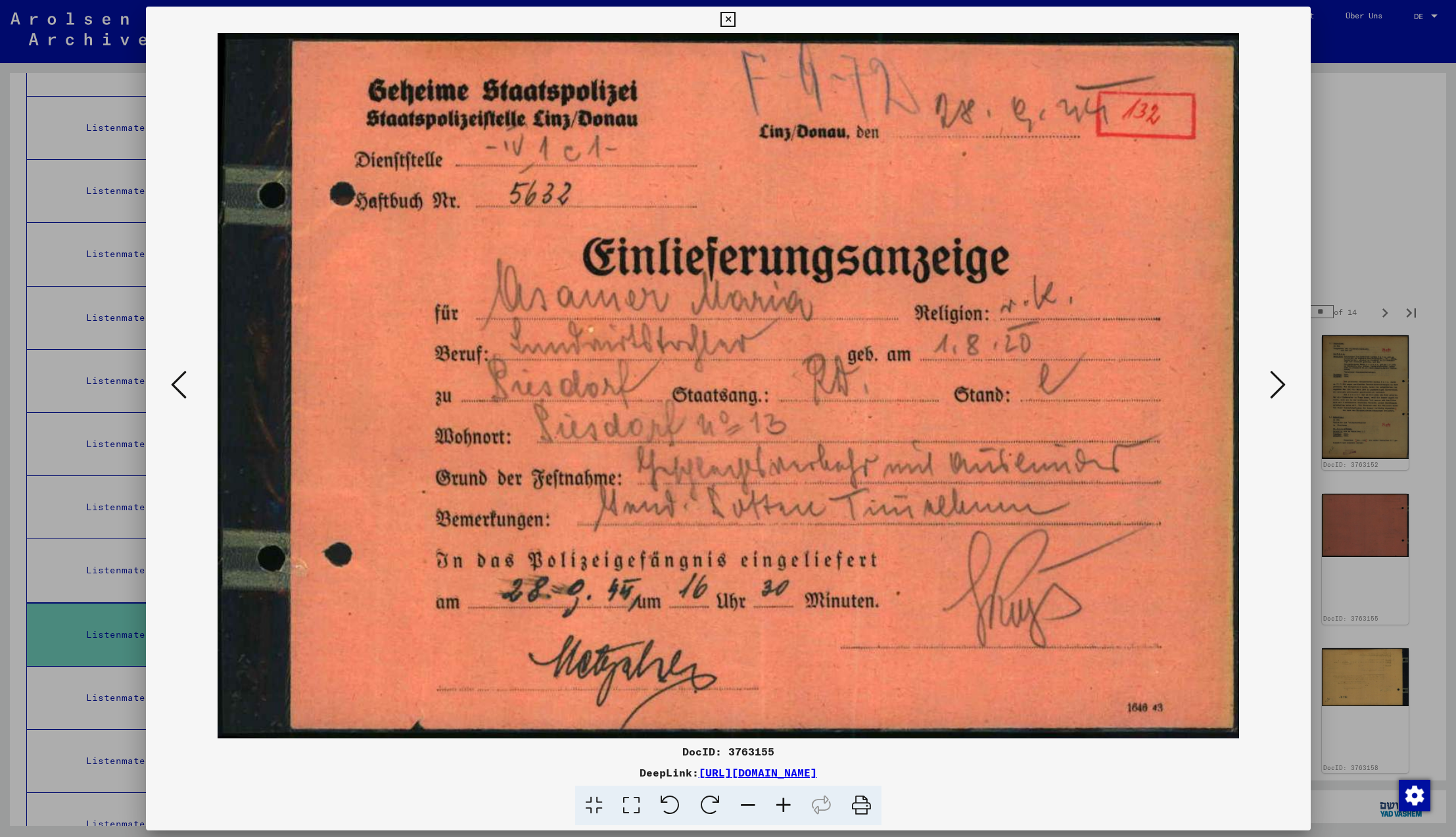
click at [1270, 386] on icon at bounding box center [1278, 385] width 16 height 32
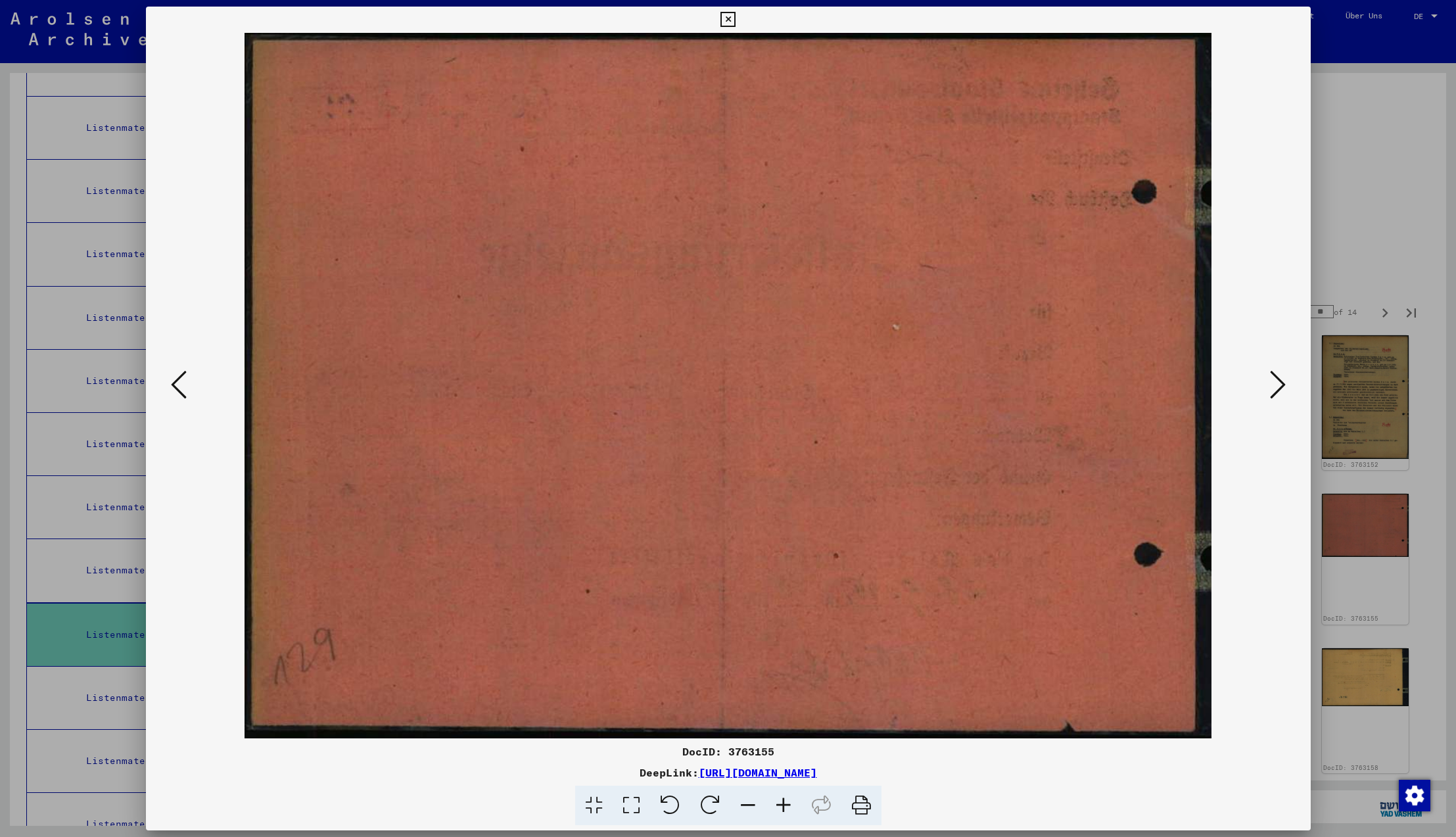
click at [1270, 386] on icon at bounding box center [1278, 385] width 16 height 32
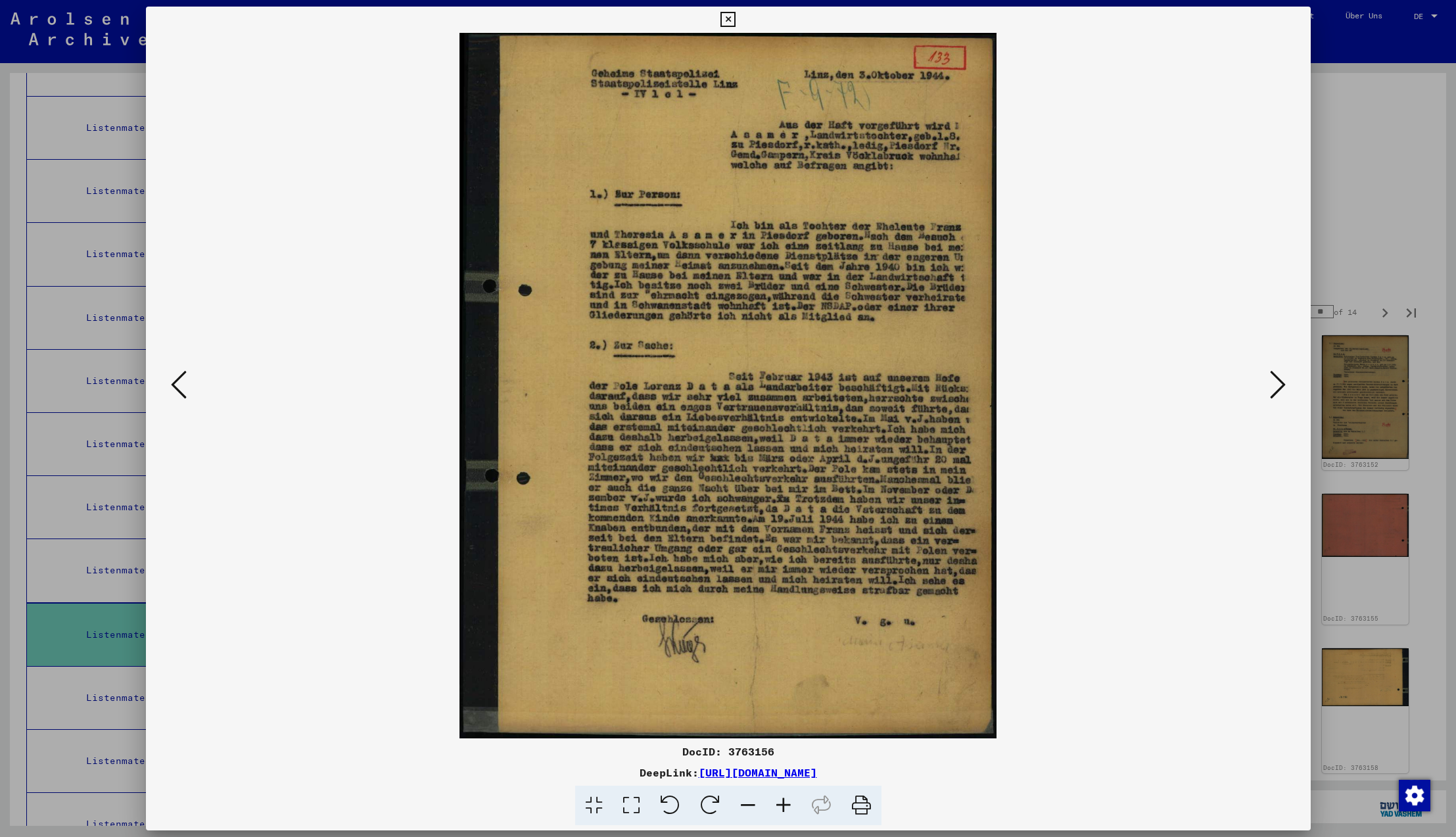
click at [1270, 386] on icon at bounding box center [1278, 385] width 16 height 32
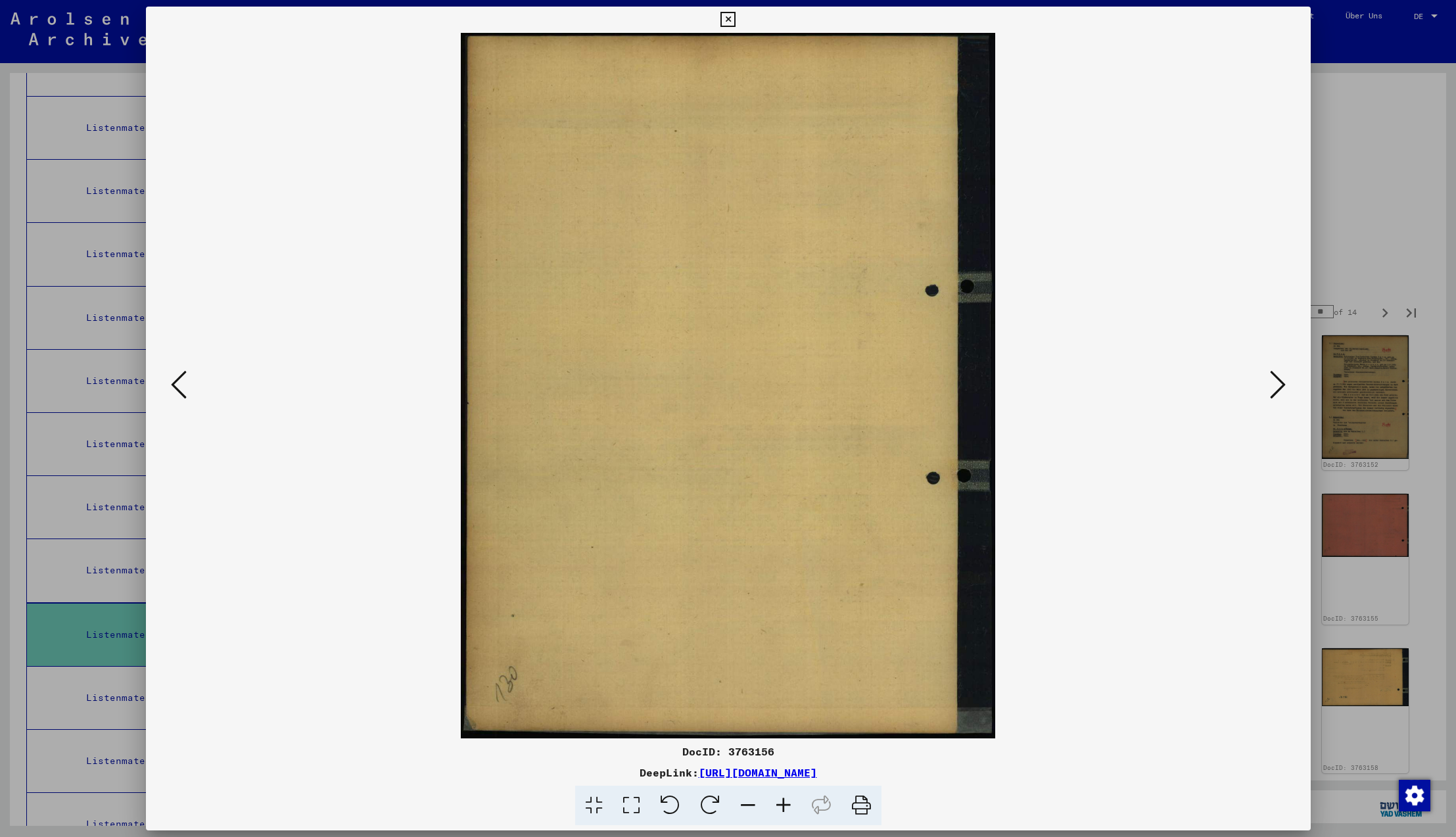
click at [1270, 386] on icon at bounding box center [1278, 385] width 16 height 32
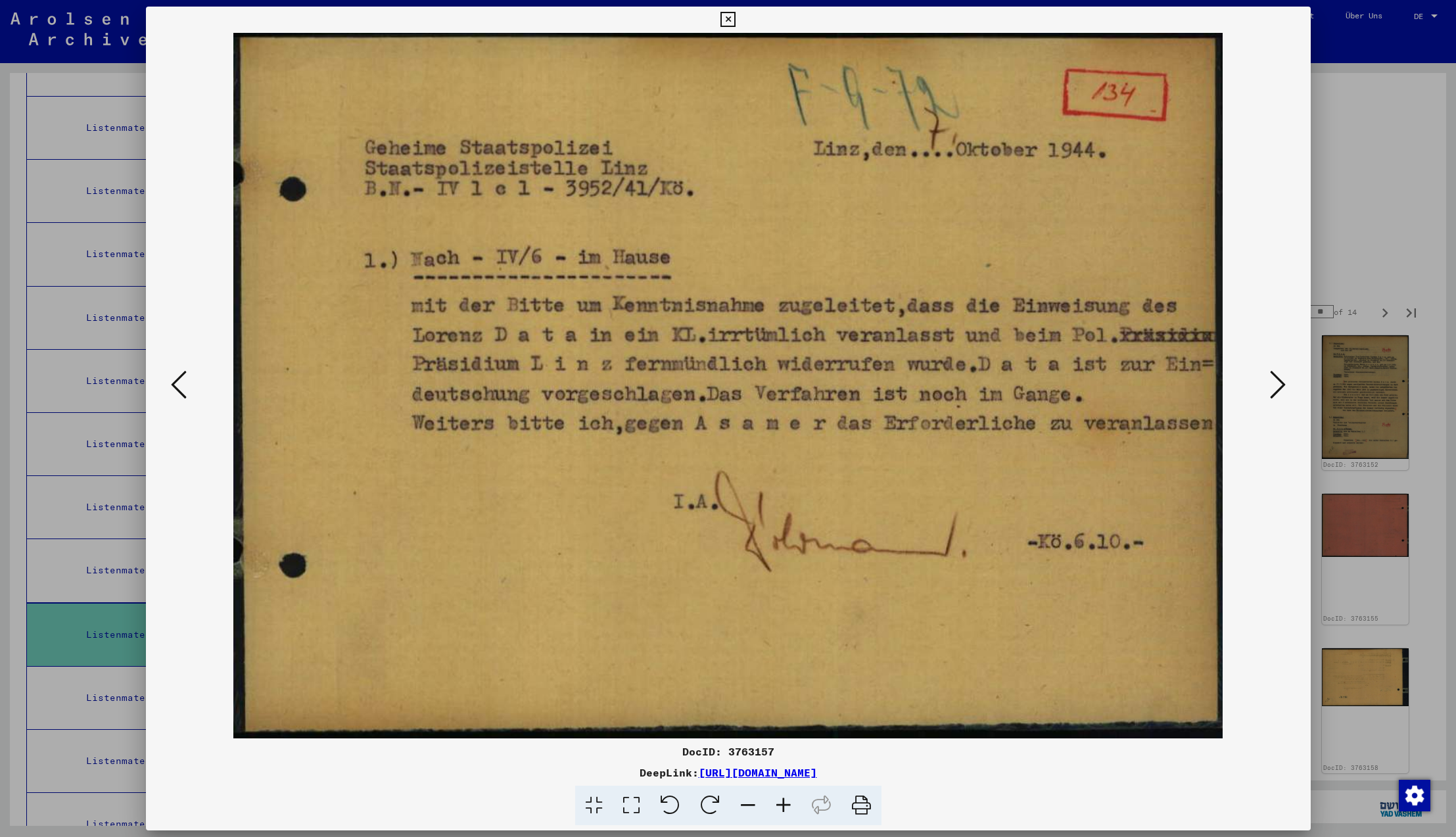
click at [1270, 386] on icon at bounding box center [1278, 385] width 16 height 32
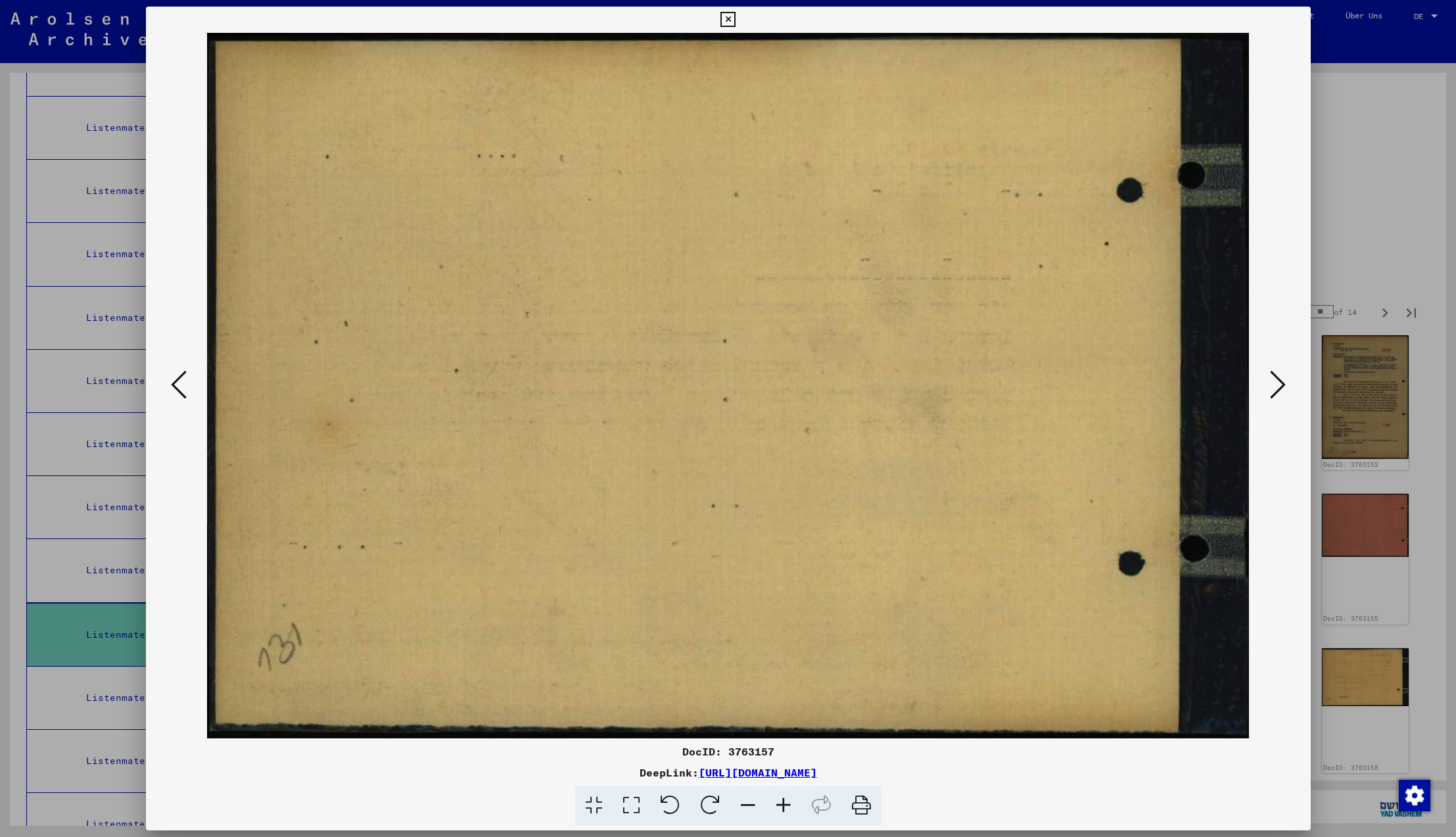
click at [1270, 386] on icon at bounding box center [1278, 385] width 16 height 32
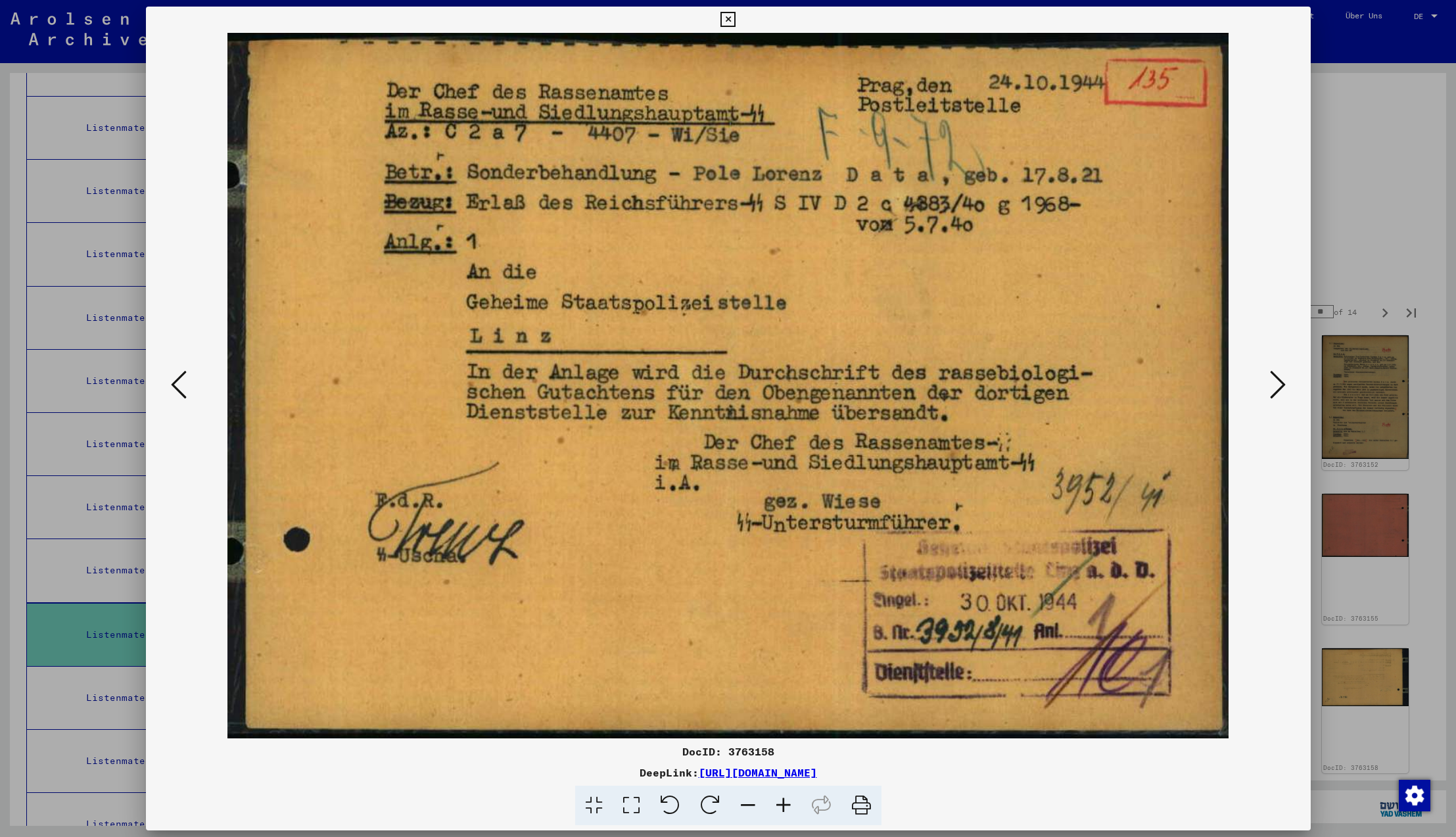
click at [1270, 386] on icon at bounding box center [1278, 385] width 16 height 32
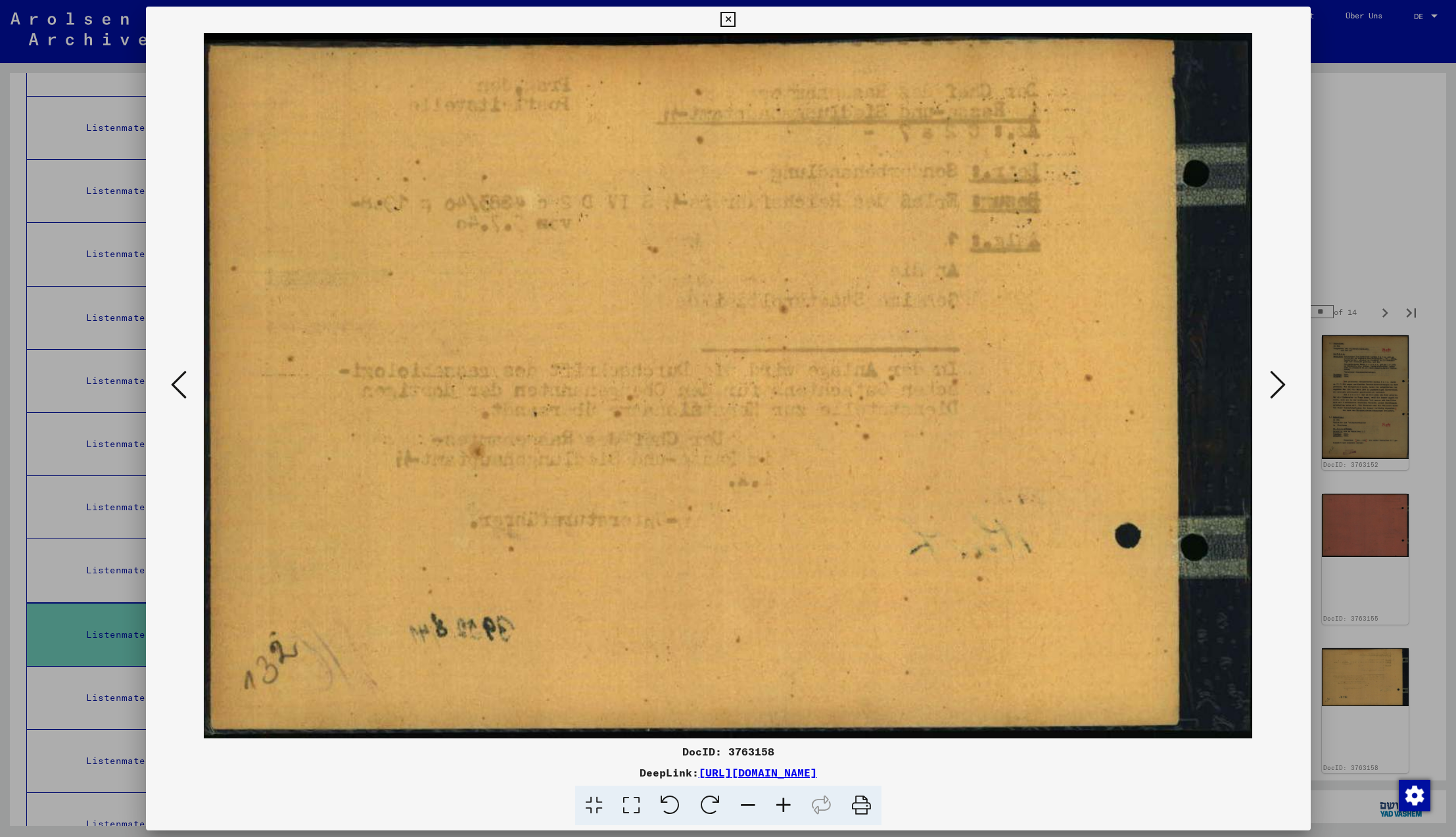
click at [1270, 386] on icon at bounding box center [1278, 385] width 16 height 32
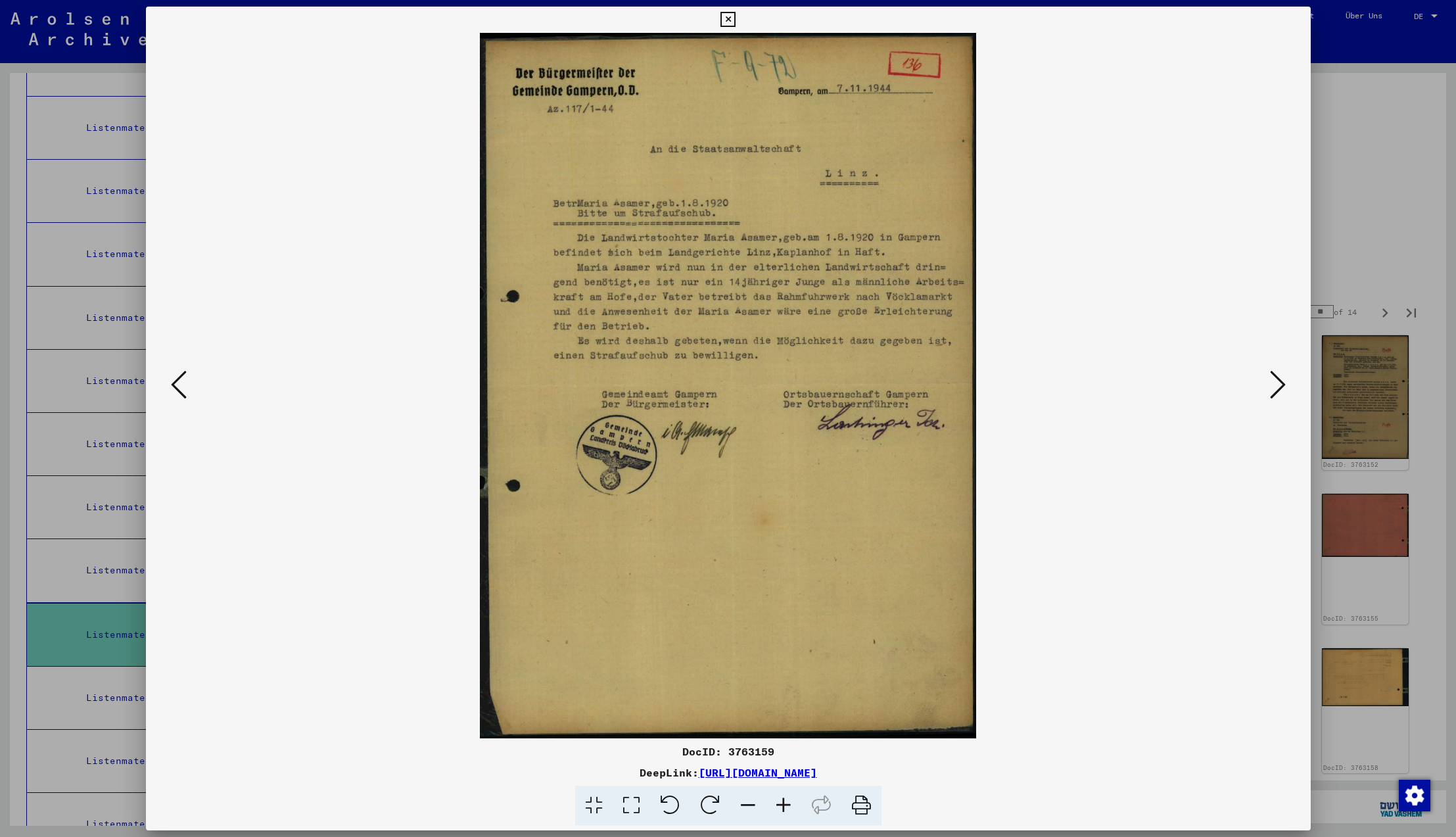
click at [1276, 385] on icon at bounding box center [1278, 385] width 16 height 32
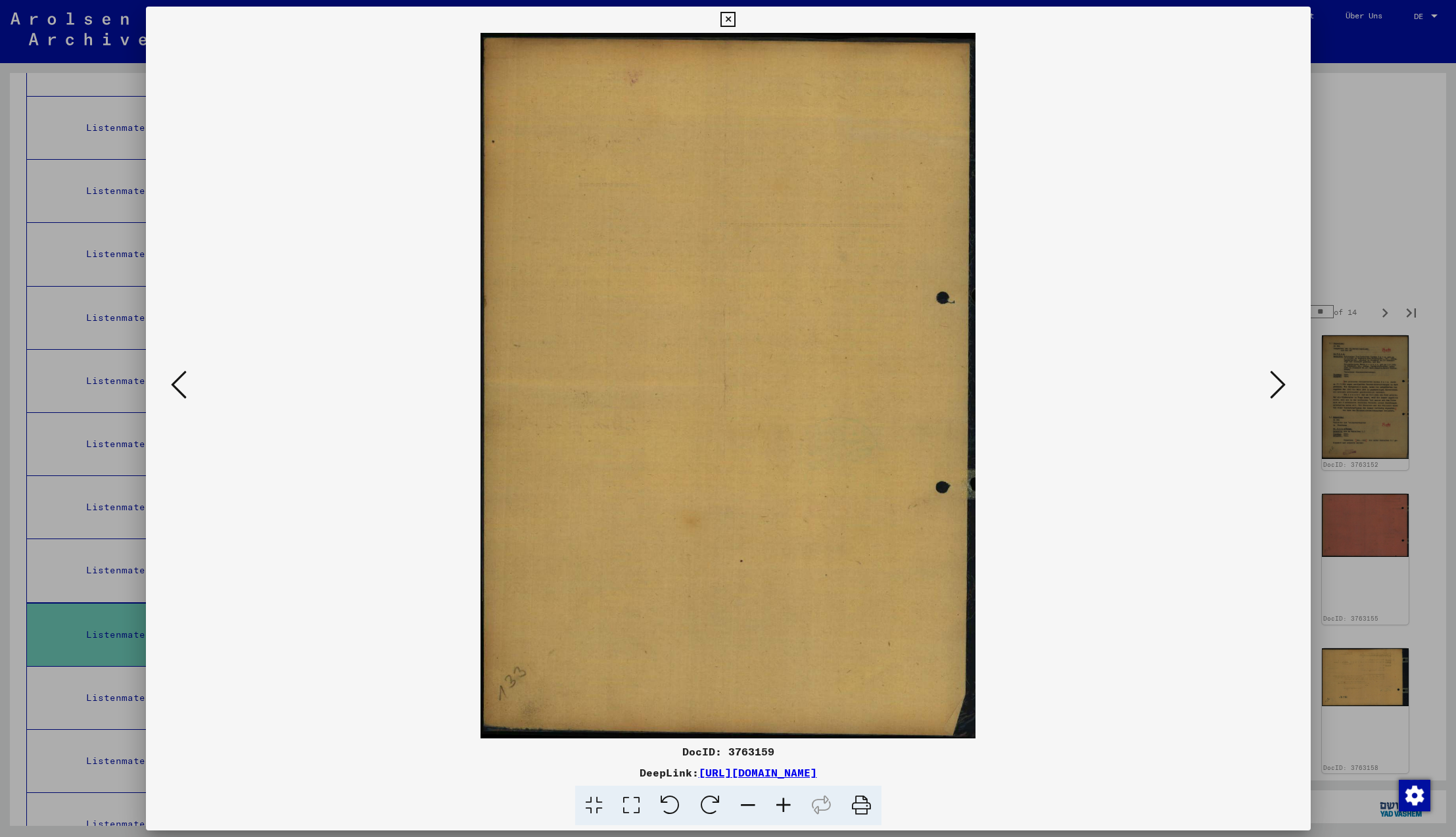
click at [1276, 385] on icon at bounding box center [1278, 385] width 16 height 32
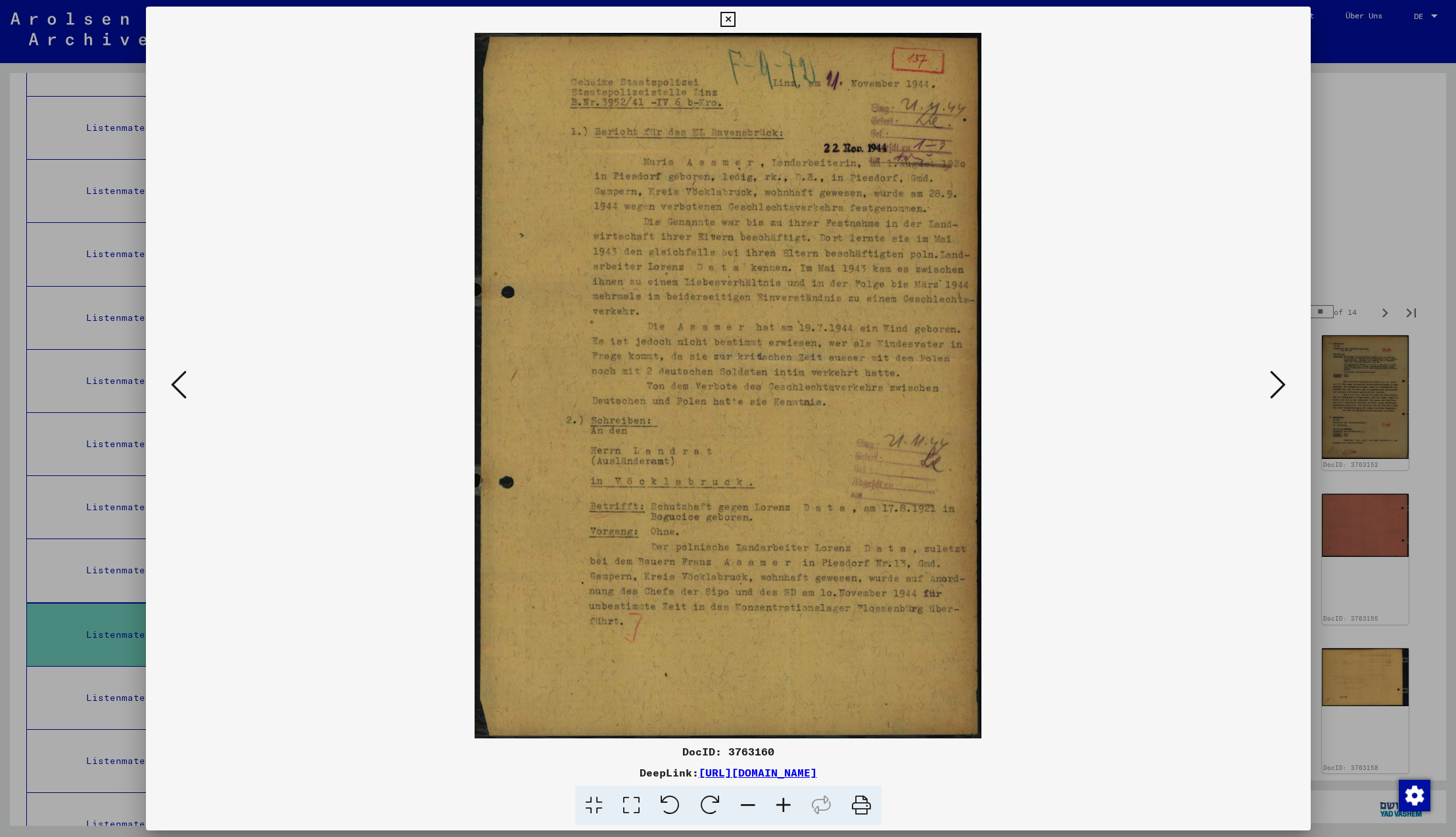
click at [1276, 385] on icon at bounding box center [1278, 385] width 16 height 32
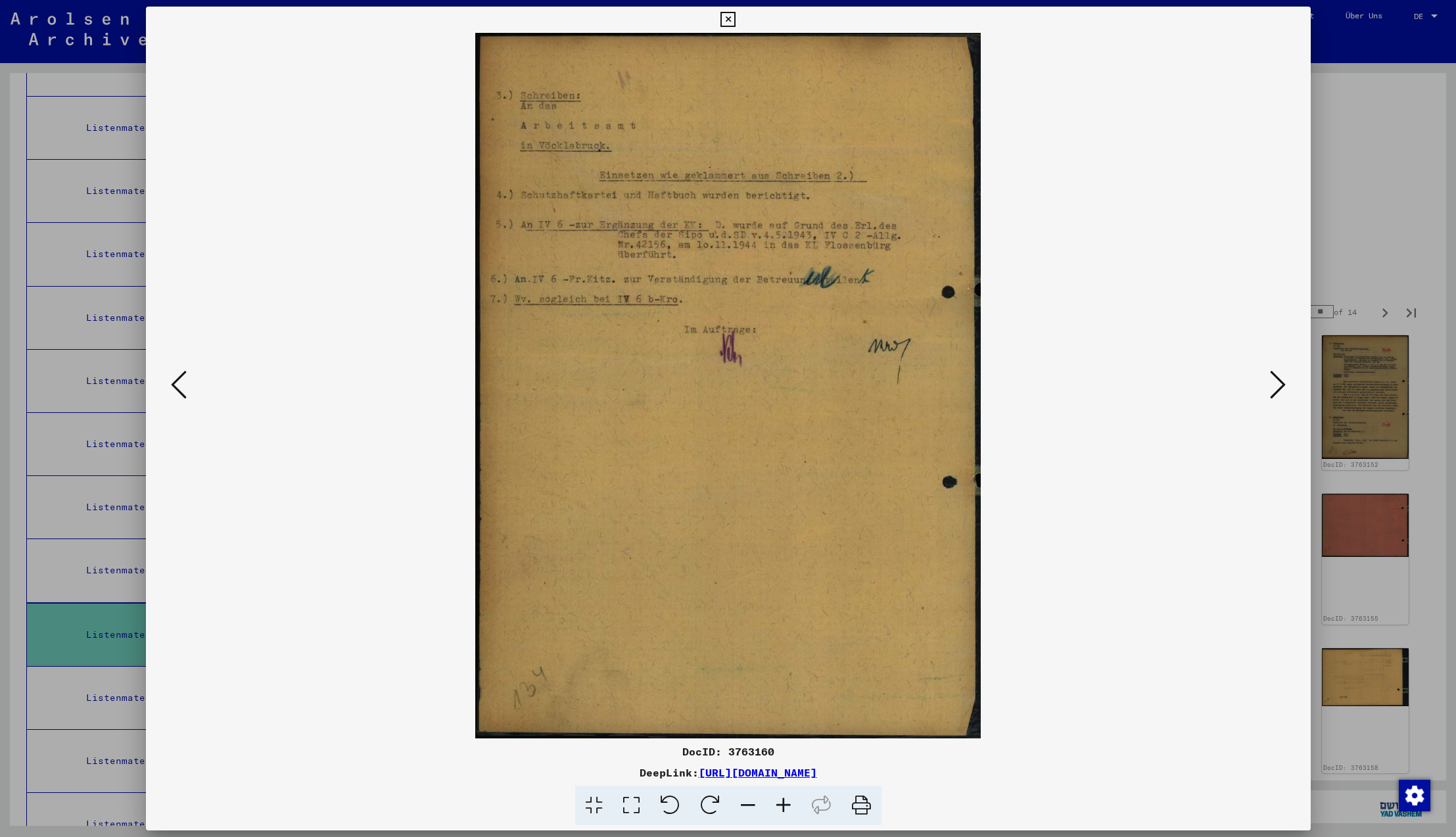
click at [1276, 385] on icon at bounding box center [1278, 385] width 16 height 32
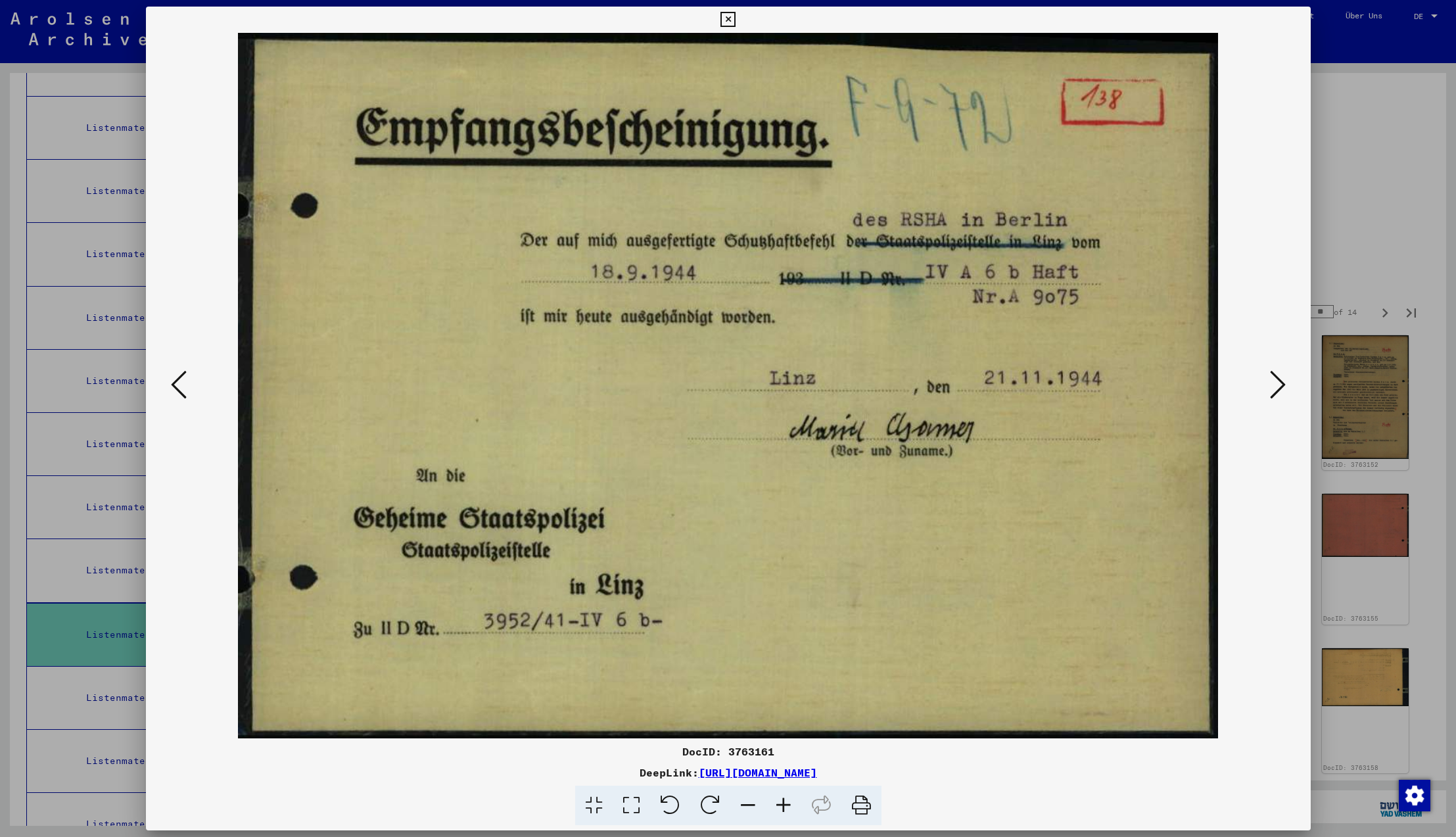
click at [1276, 385] on icon at bounding box center [1278, 385] width 16 height 32
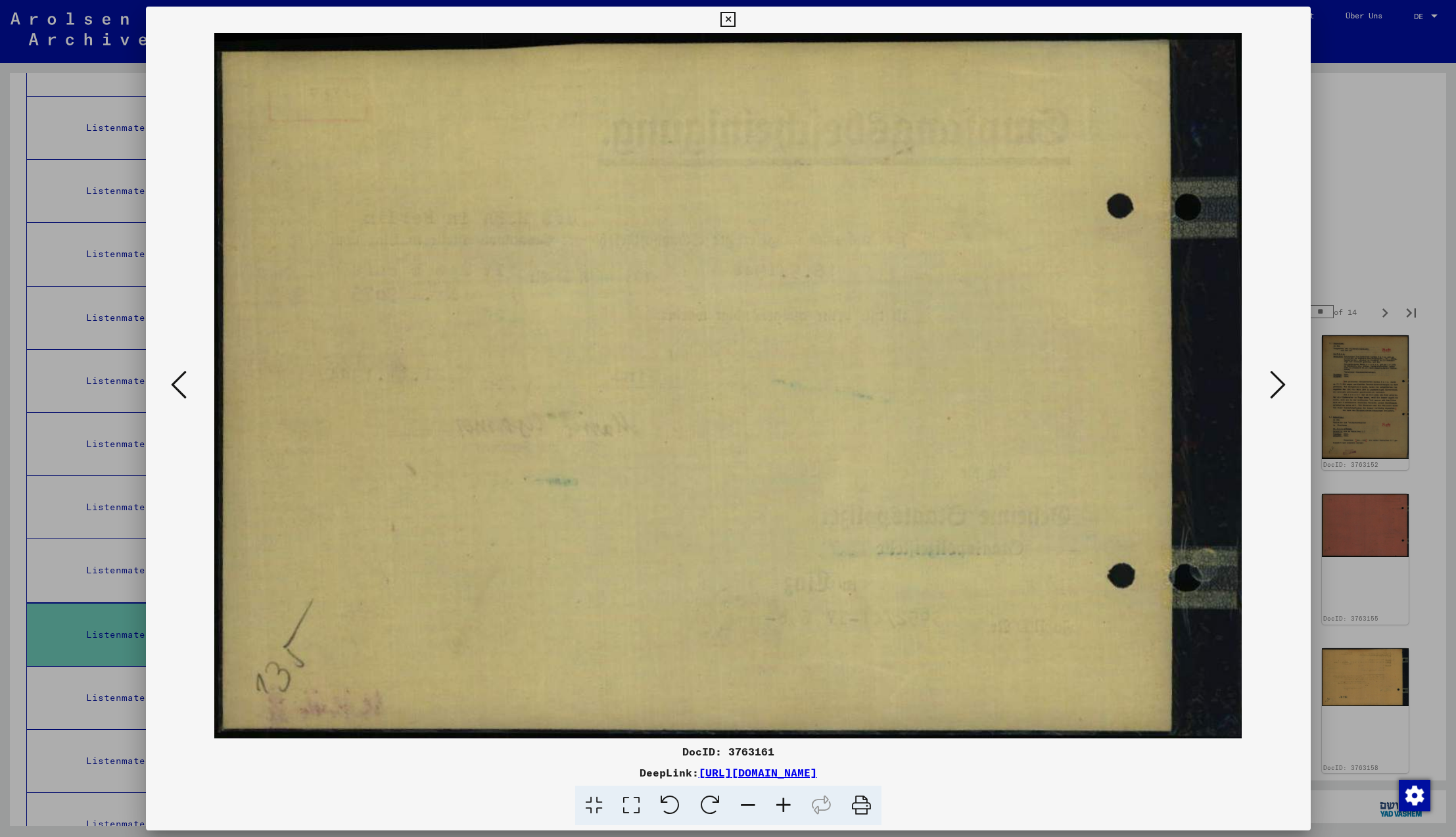
click at [1276, 385] on icon at bounding box center [1278, 385] width 16 height 32
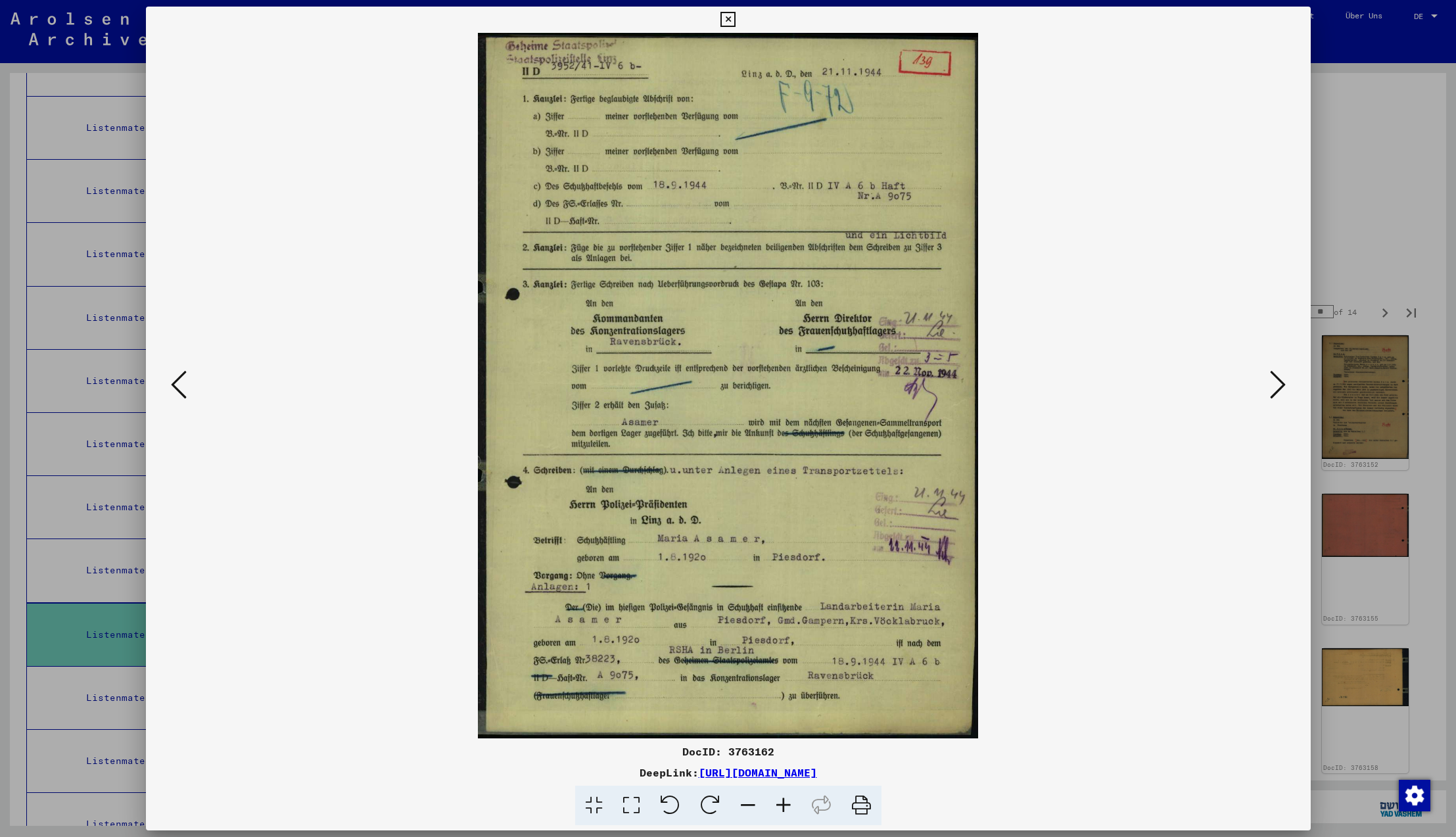
click at [1276, 385] on icon at bounding box center [1278, 385] width 16 height 32
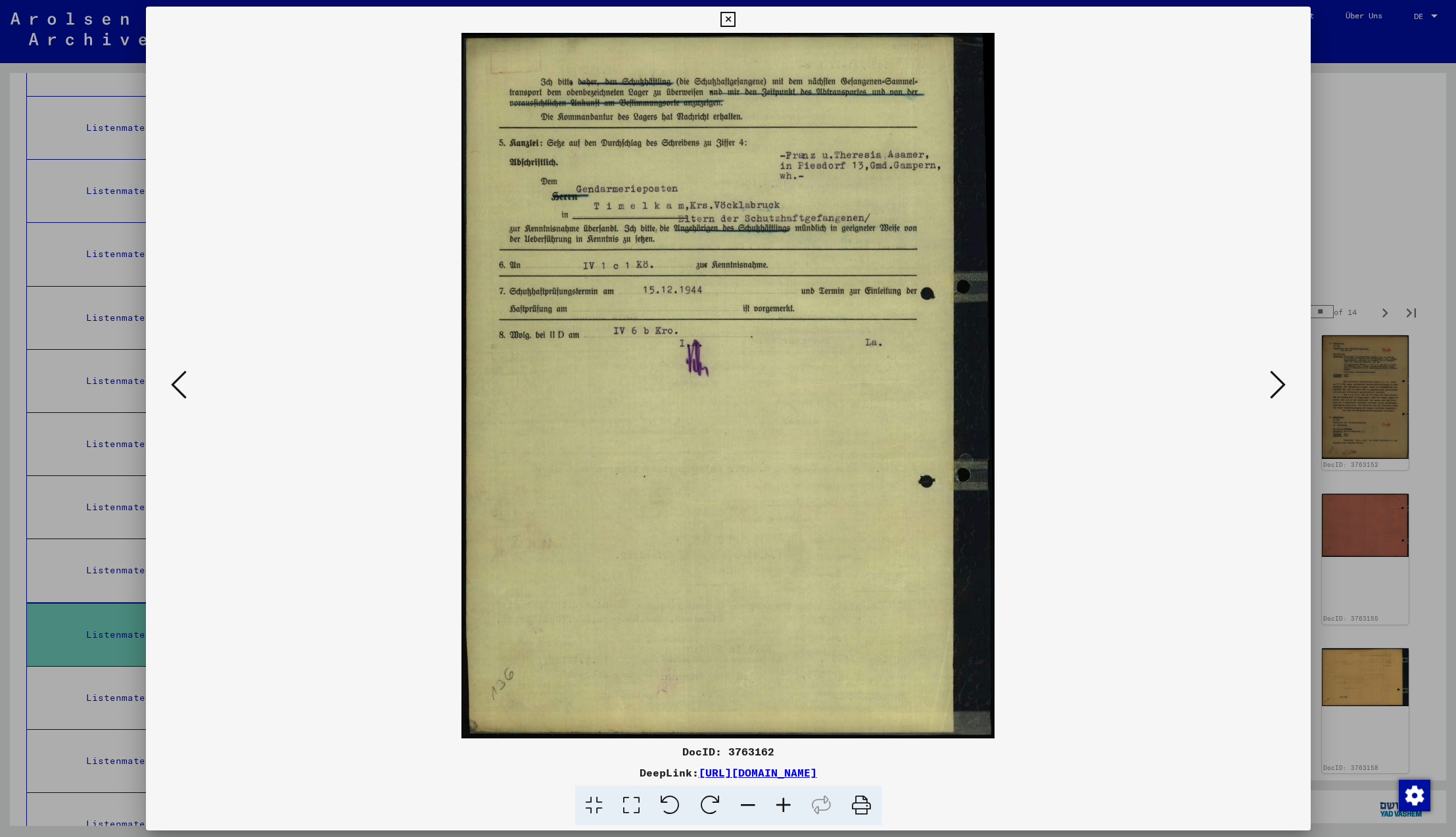
click at [180, 383] on icon at bounding box center [179, 385] width 16 height 32
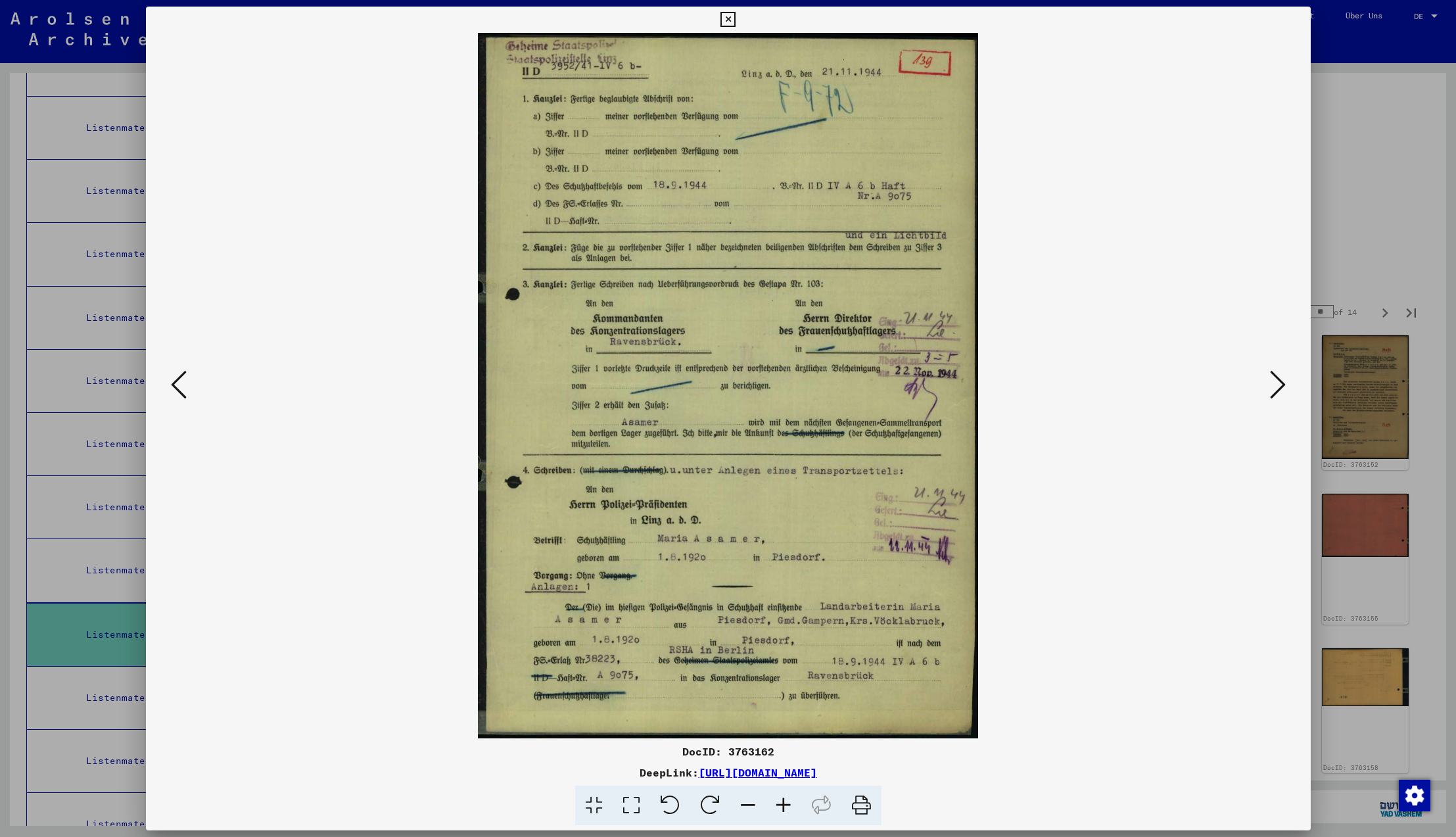
click at [1274, 385] on icon at bounding box center [1278, 385] width 16 height 32
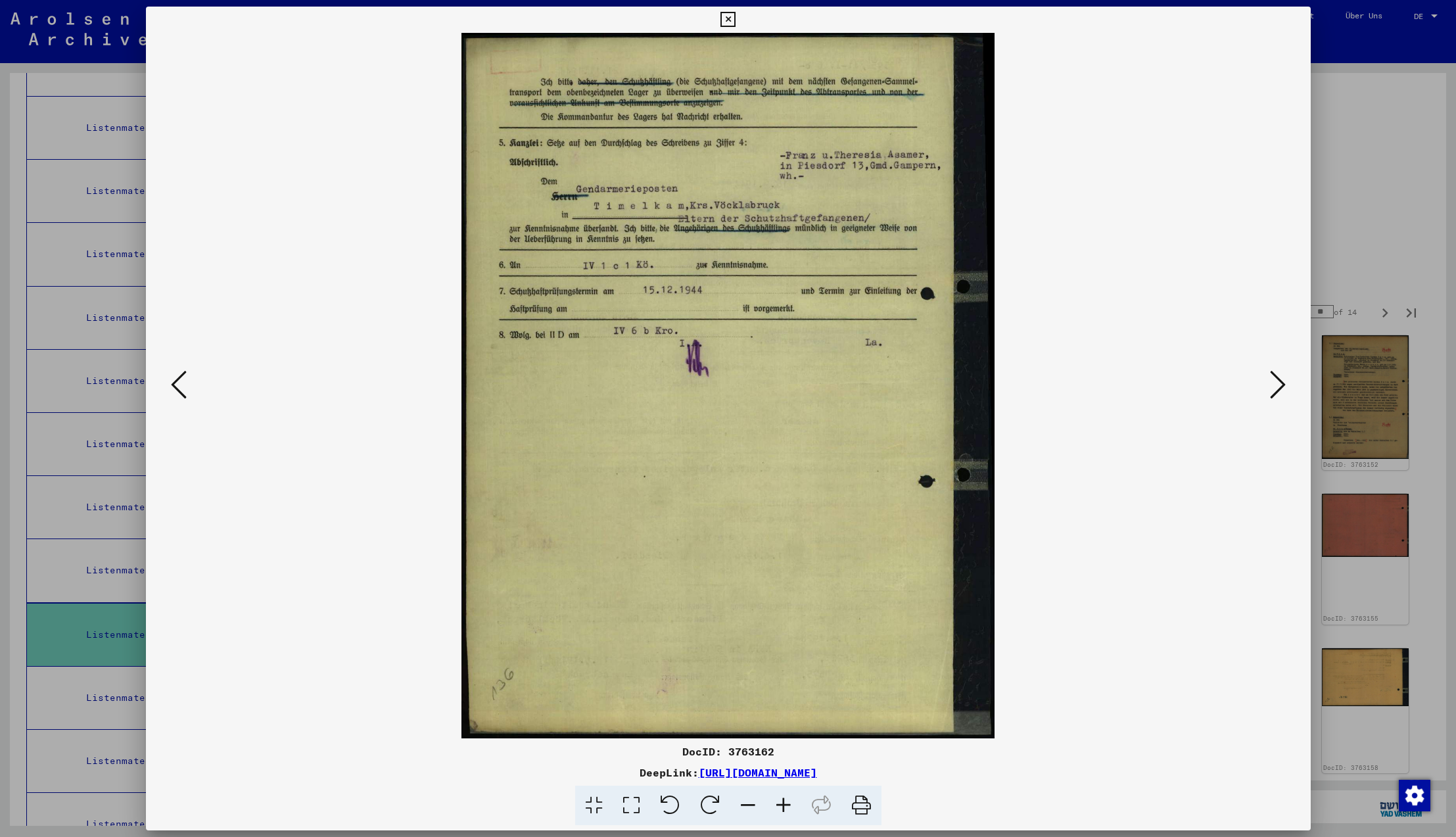
click at [1274, 385] on icon at bounding box center [1278, 385] width 16 height 32
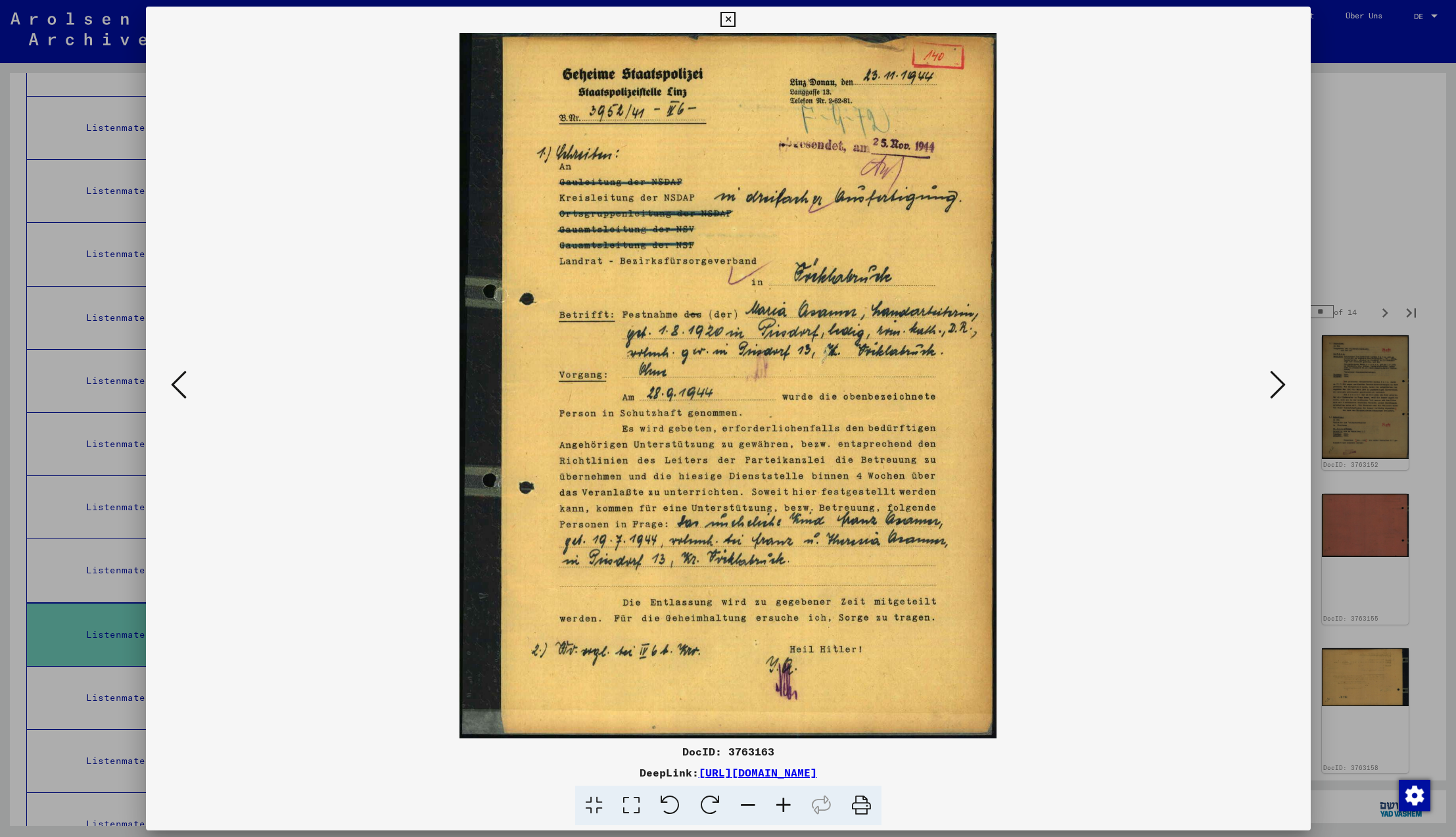
click at [1274, 385] on icon at bounding box center [1278, 385] width 16 height 32
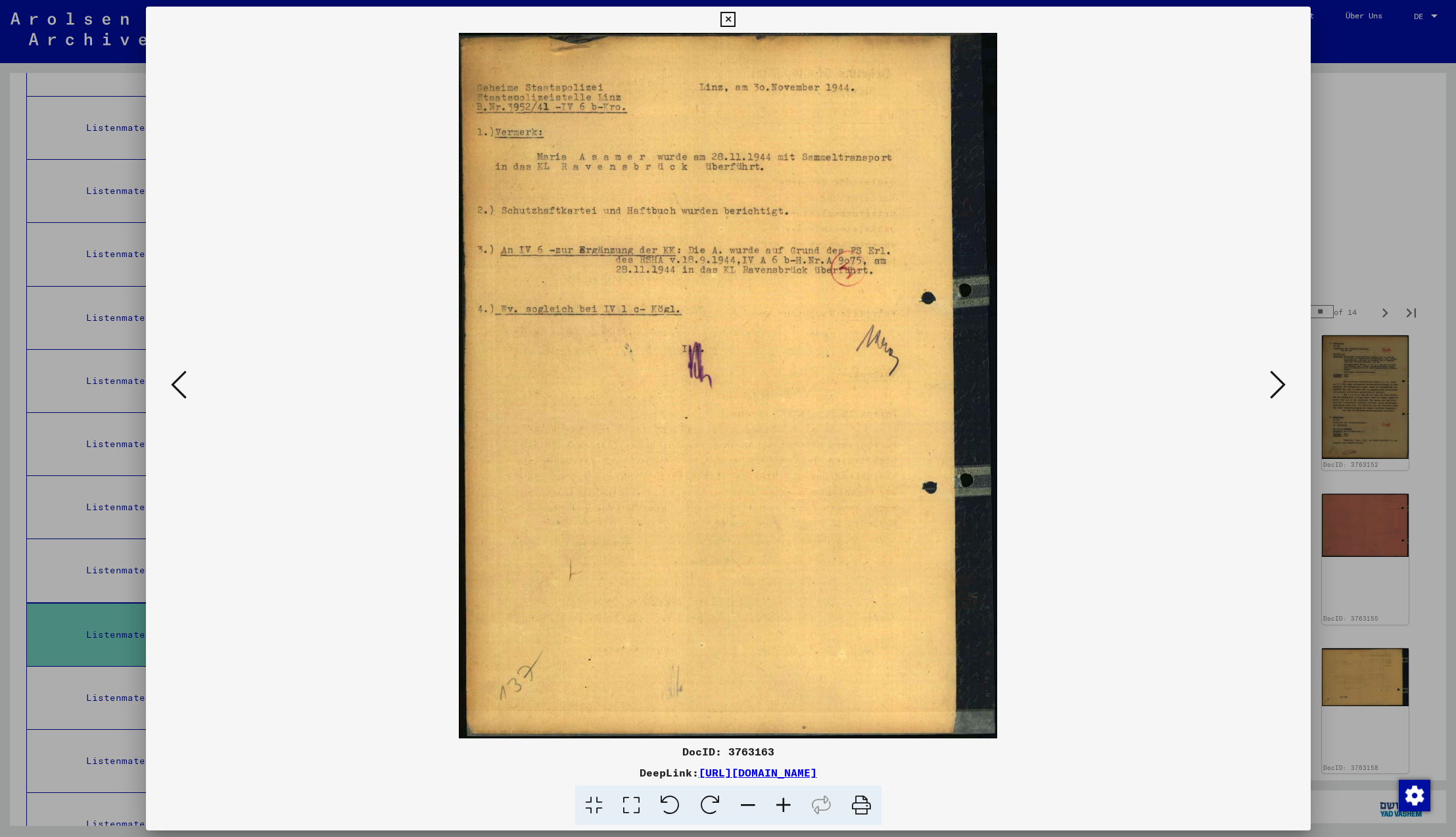
click at [1274, 385] on icon at bounding box center [1278, 385] width 16 height 32
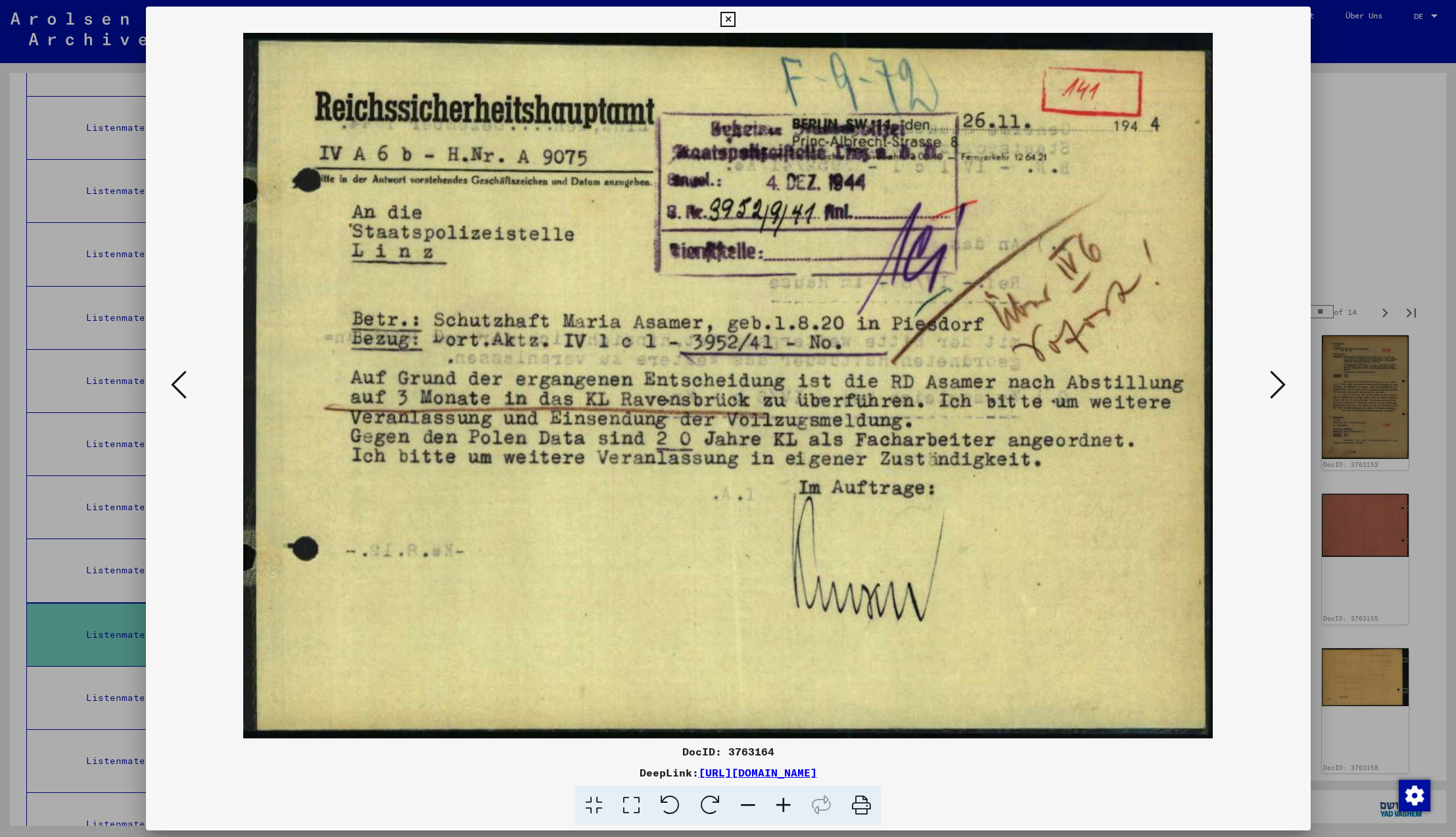
click at [1274, 385] on icon at bounding box center [1278, 385] width 16 height 32
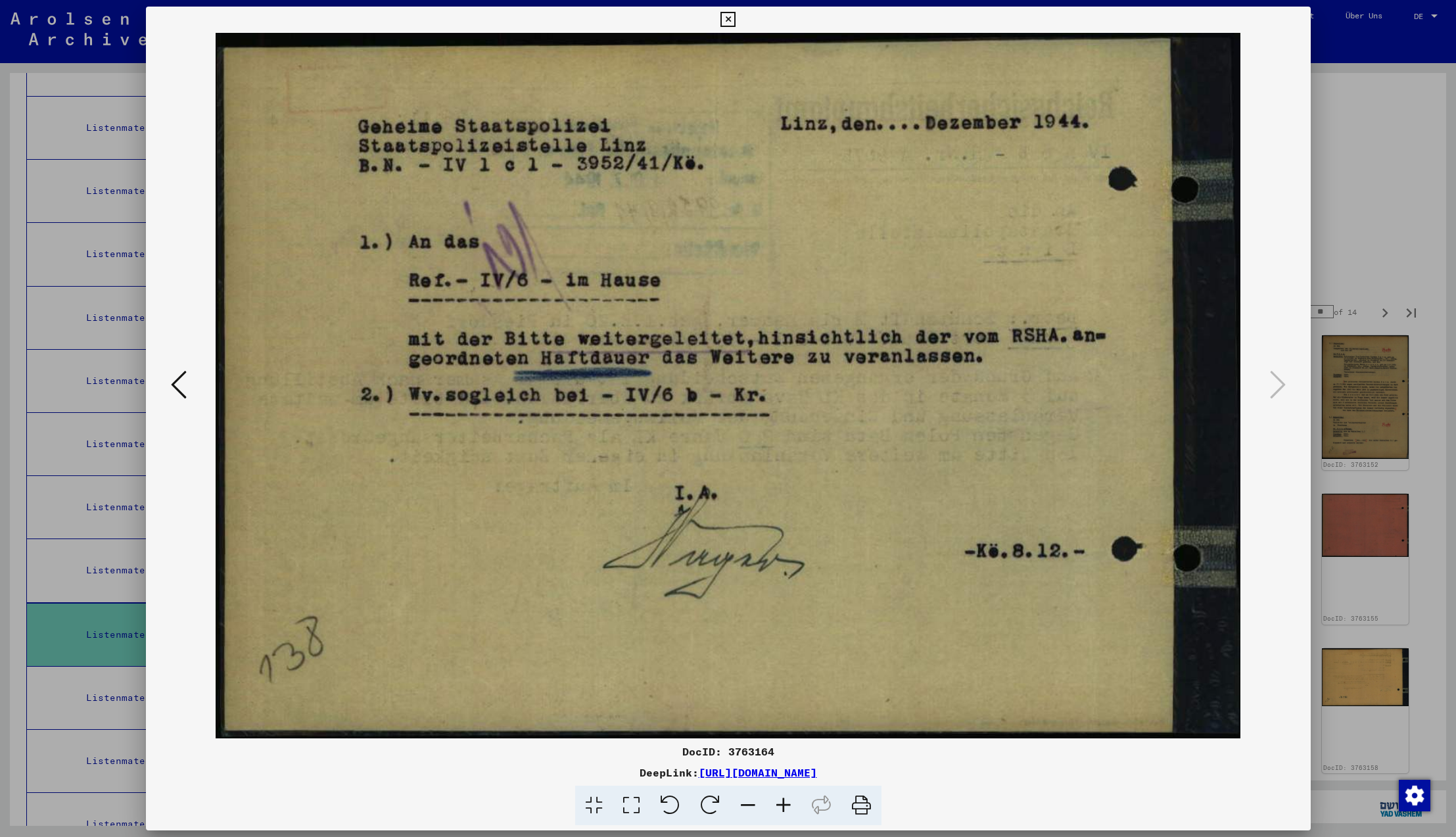
click at [1274, 385] on icon at bounding box center [1278, 385] width 16 height 32
click at [736, 17] on icon at bounding box center [728, 20] width 15 height 16
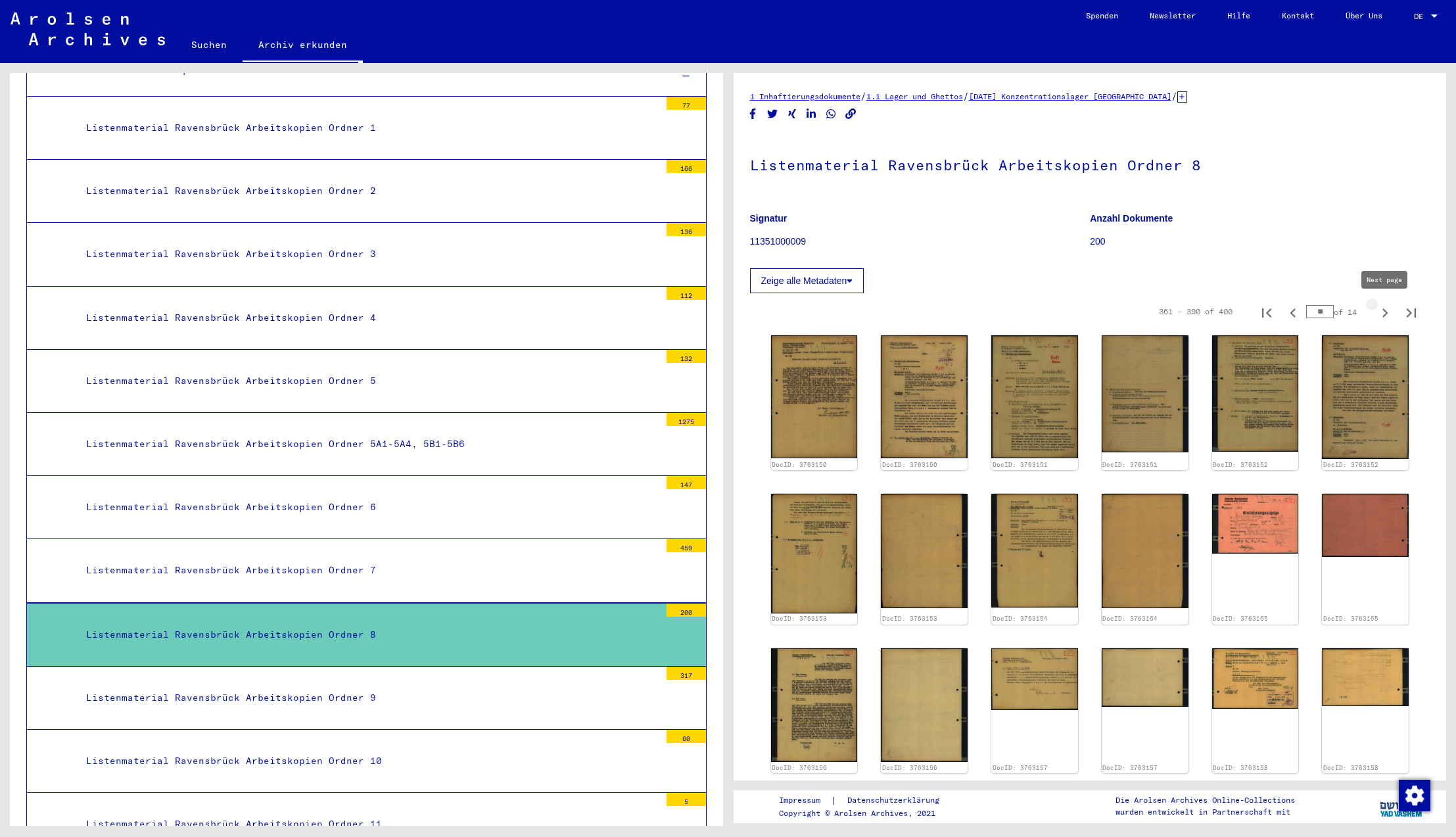
click at [1387, 312] on icon "Next page" at bounding box center [1385, 313] width 6 height 9
type input "**"
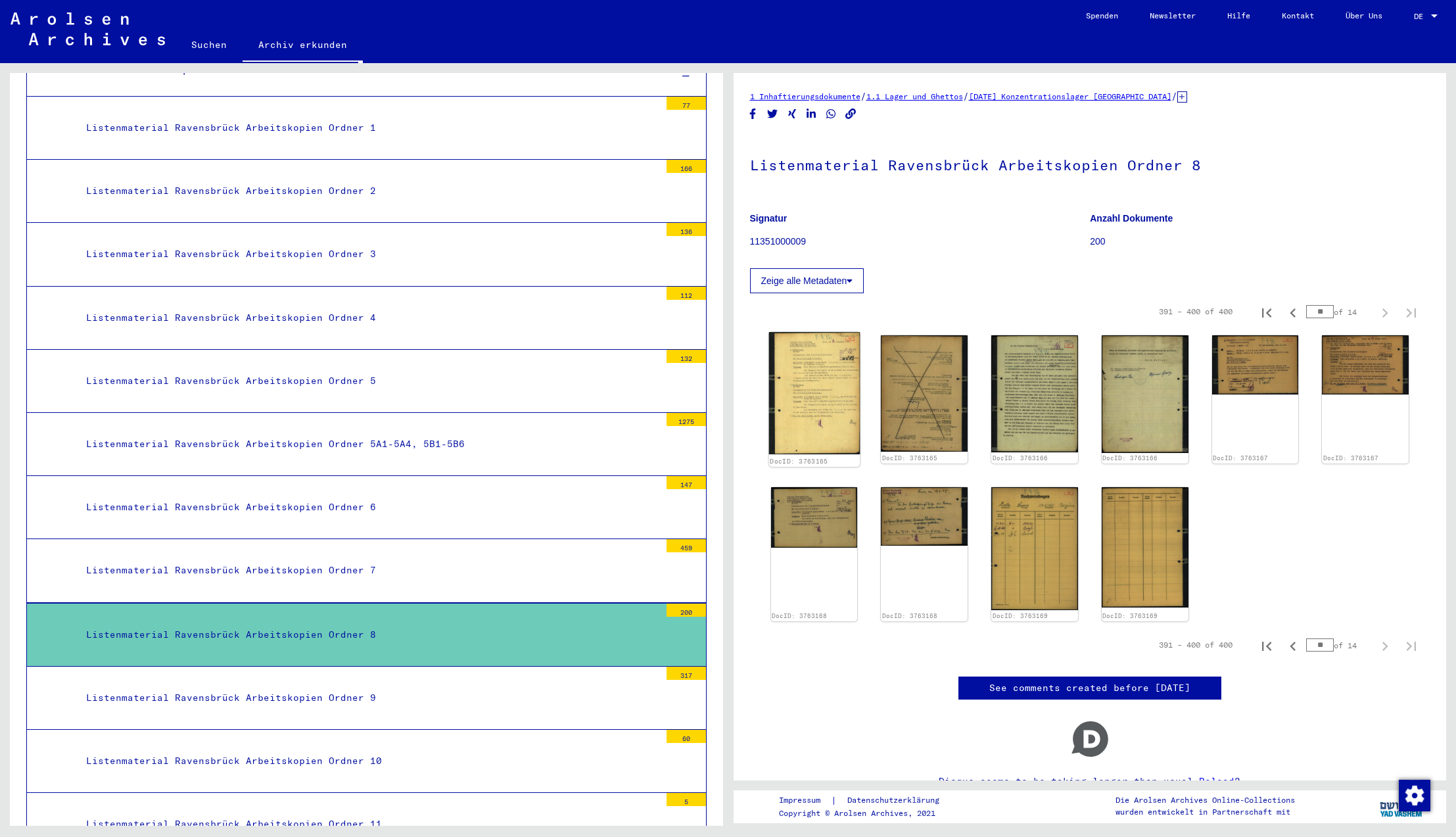
click at [815, 404] on img at bounding box center [814, 393] width 91 height 122
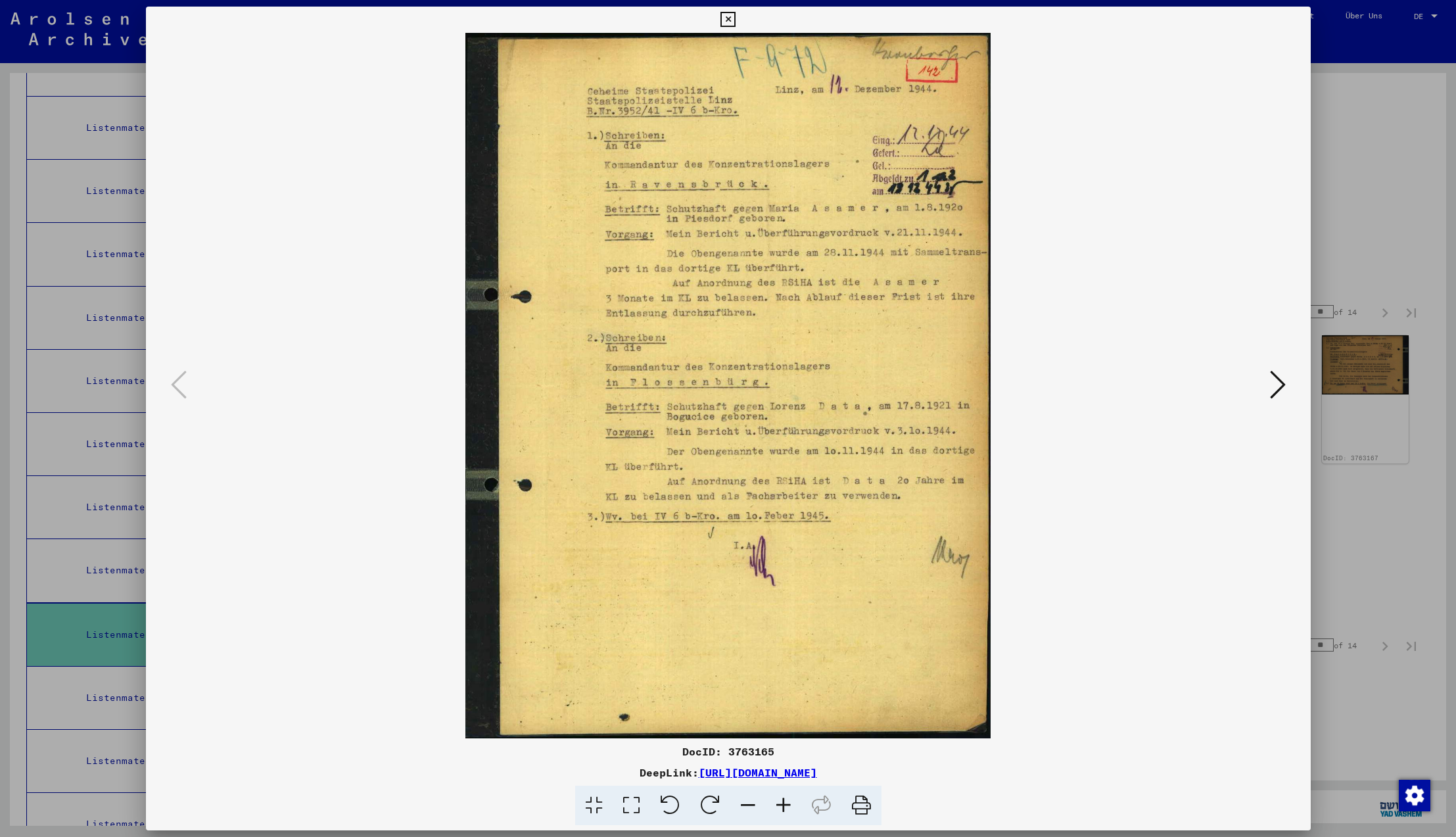
click at [1276, 387] on icon at bounding box center [1278, 385] width 16 height 32
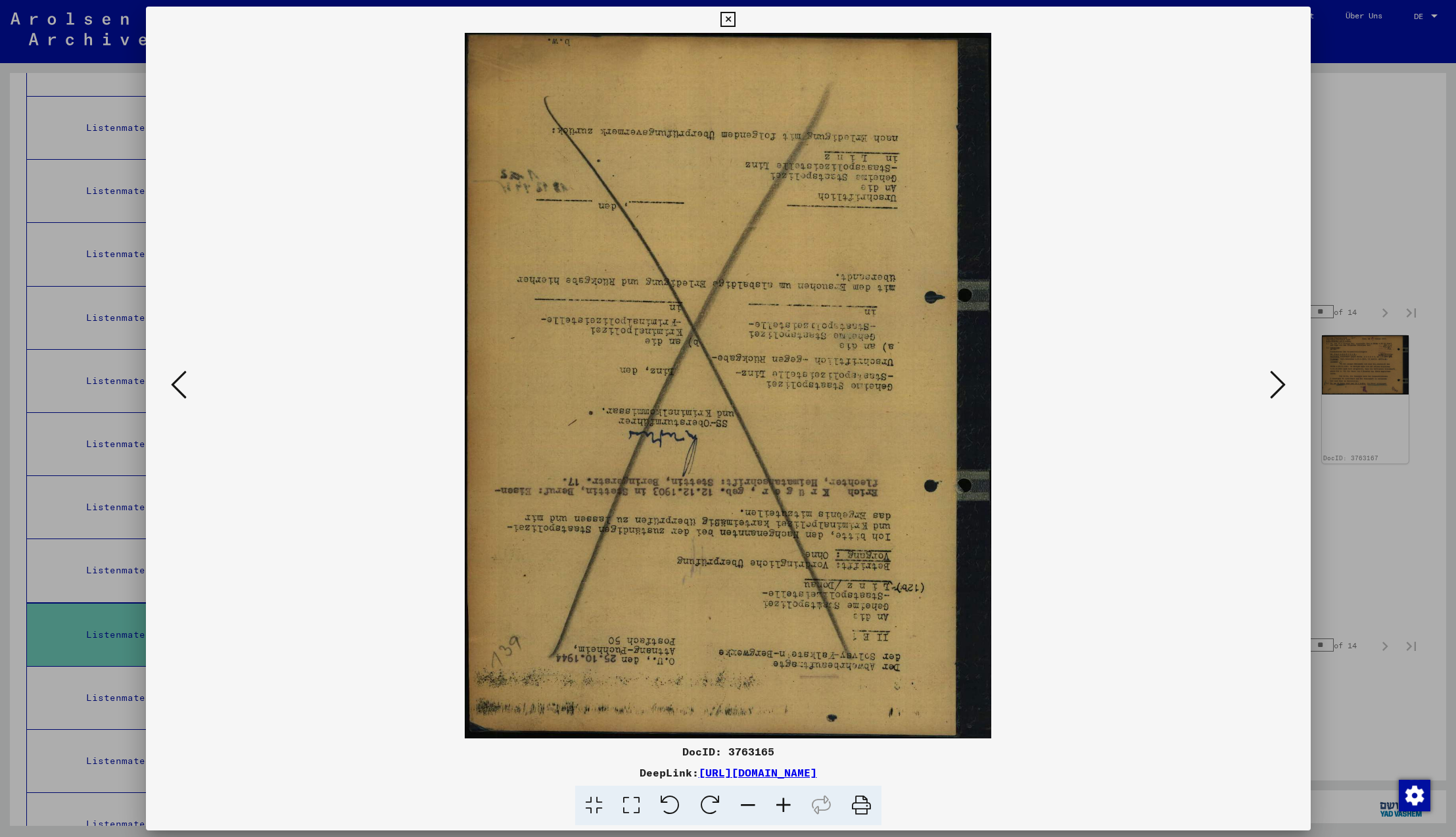
click at [1276, 387] on icon at bounding box center [1278, 385] width 16 height 32
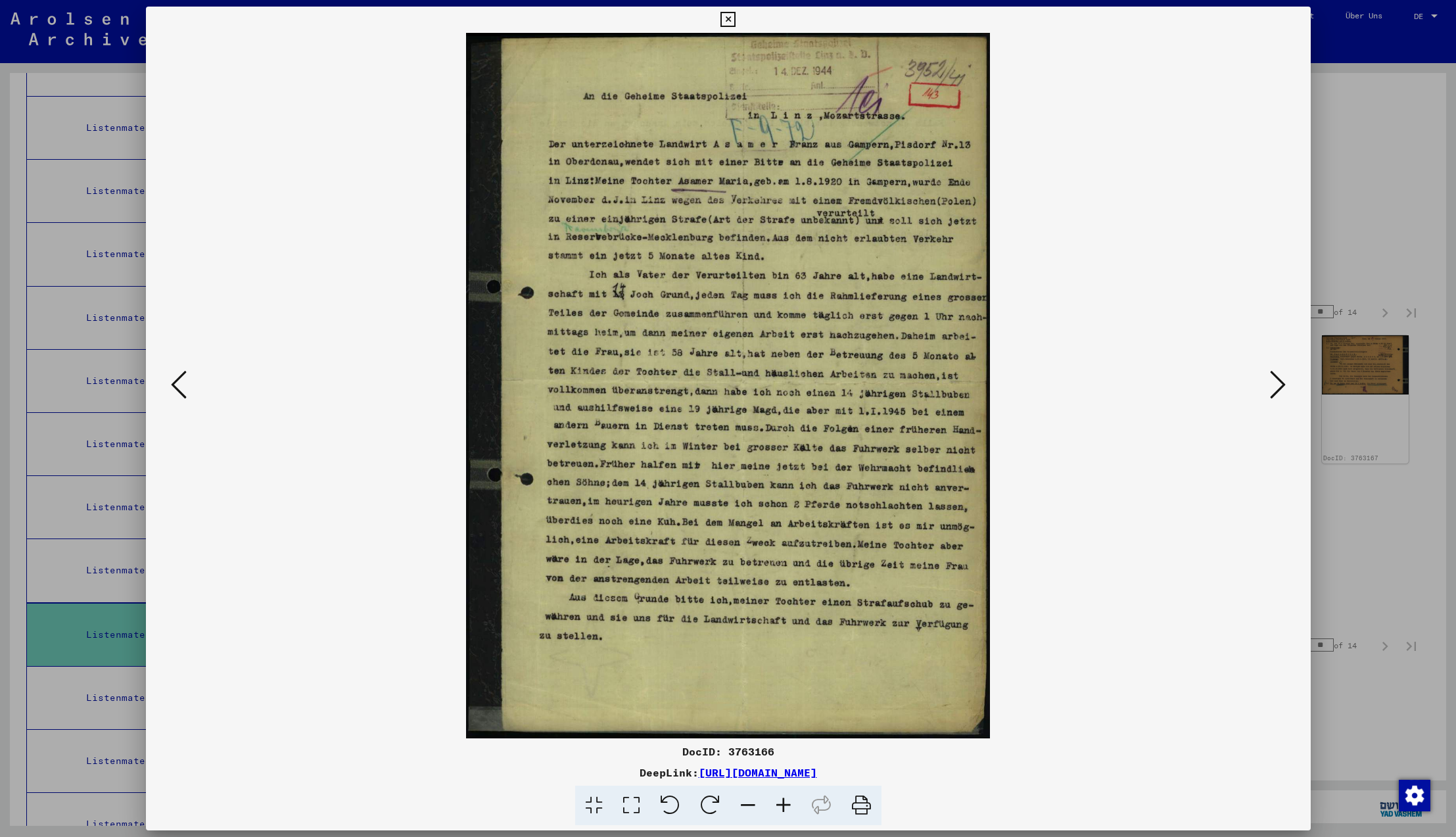
click at [1276, 387] on icon at bounding box center [1278, 385] width 16 height 32
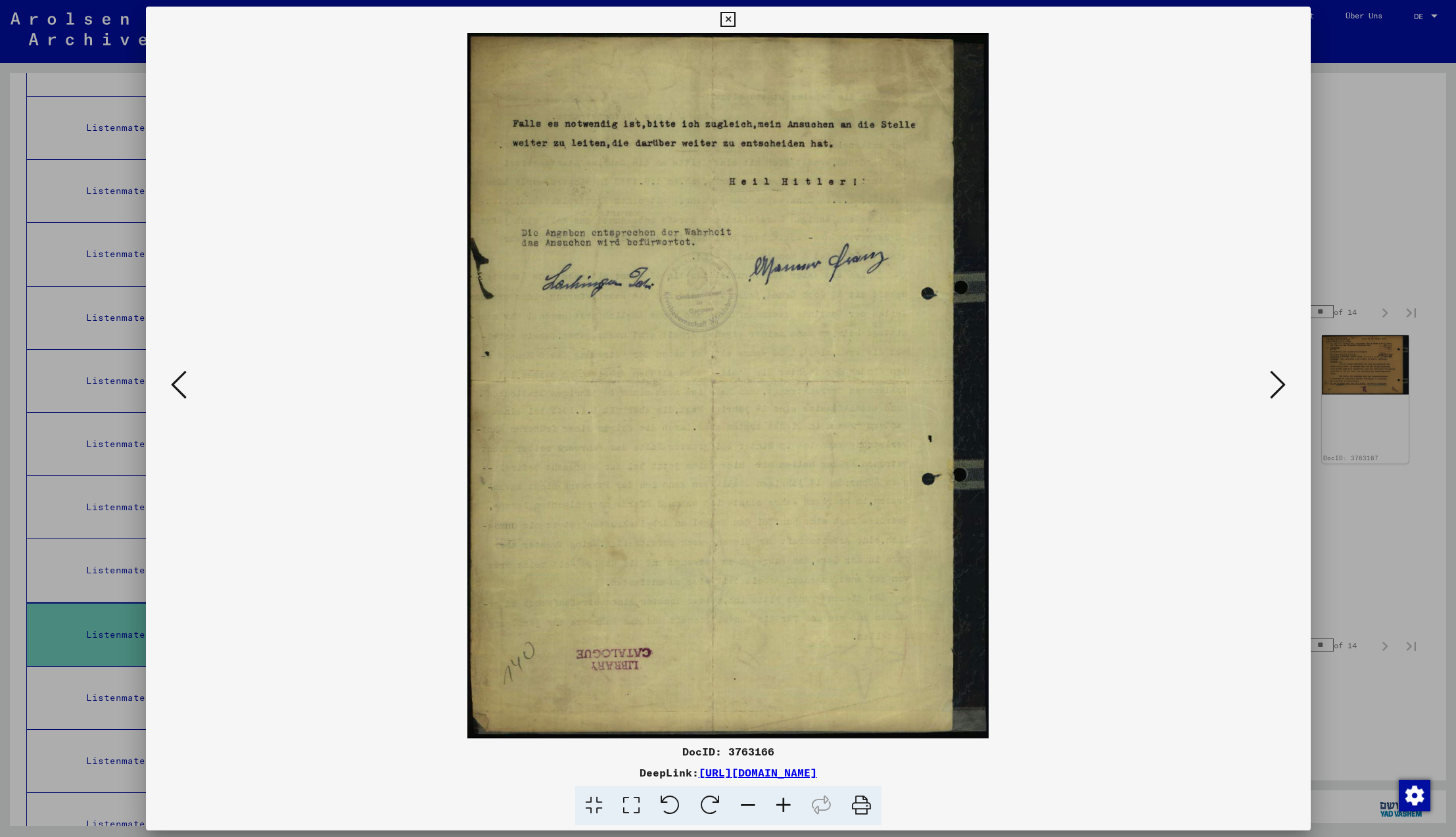
click at [1276, 387] on icon at bounding box center [1278, 385] width 16 height 32
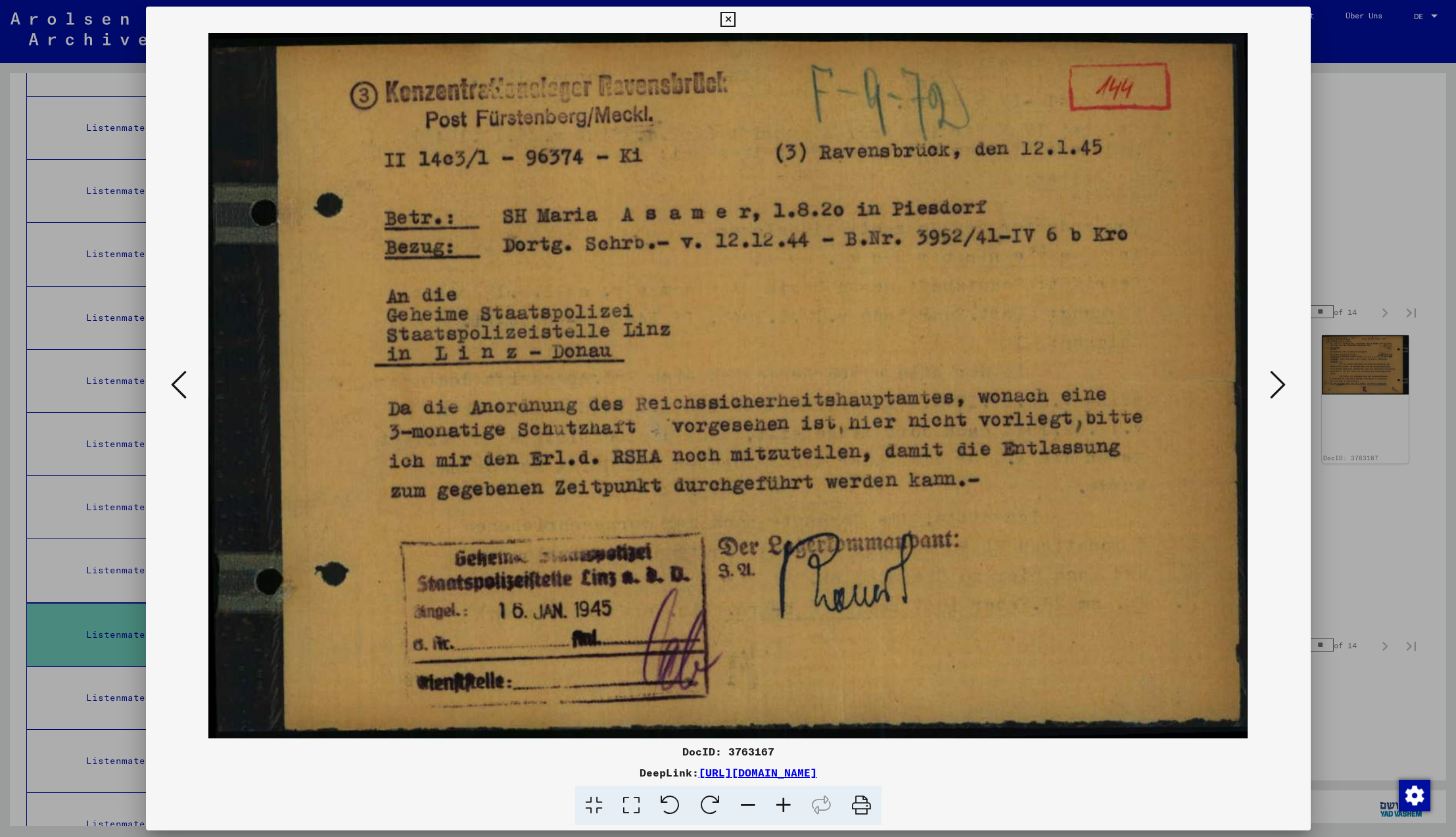
click at [1276, 387] on icon at bounding box center [1278, 385] width 16 height 32
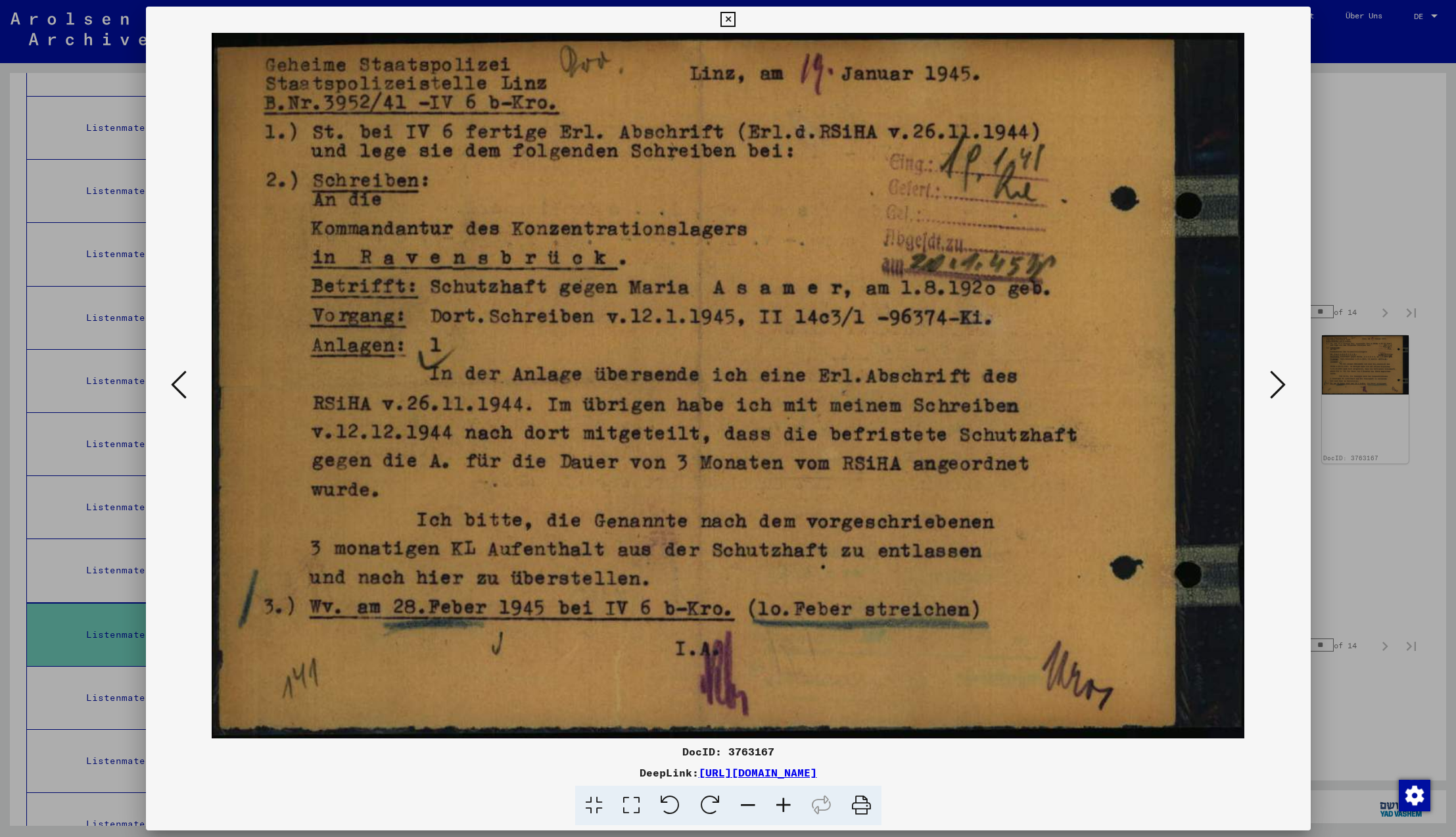
click at [1276, 387] on icon at bounding box center [1278, 385] width 16 height 32
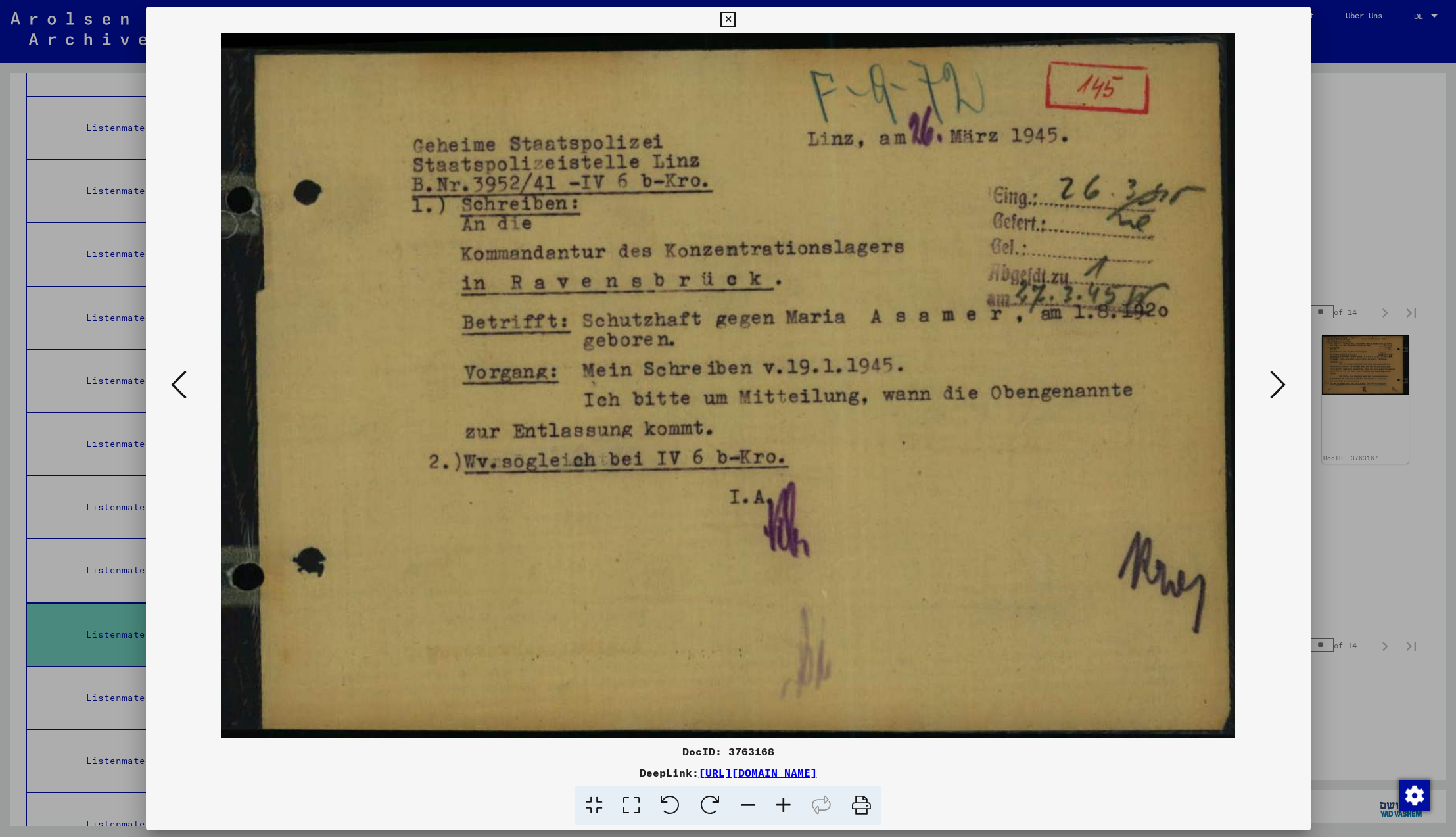
click at [1276, 387] on icon at bounding box center [1278, 385] width 16 height 32
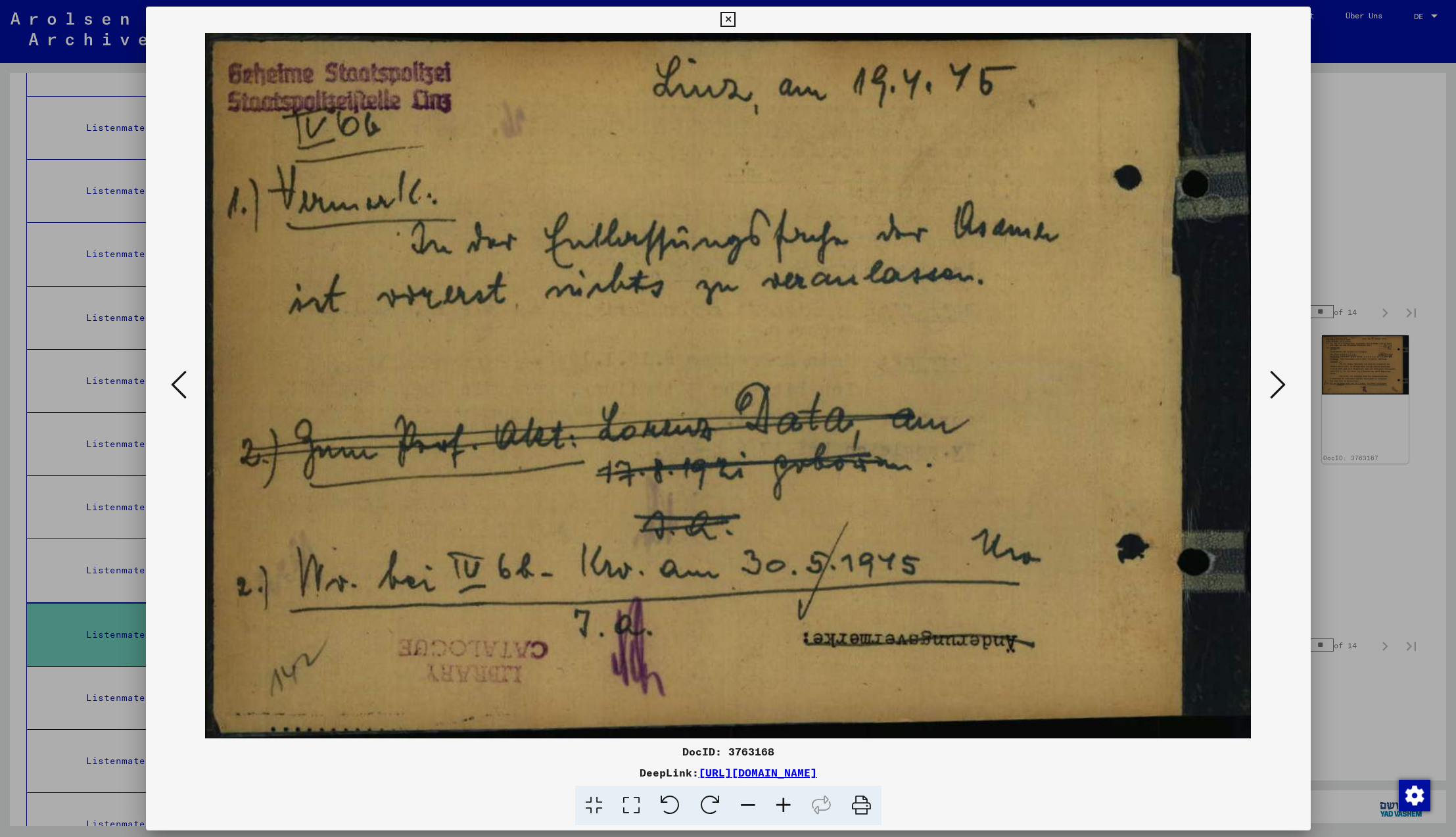
click at [1276, 387] on icon at bounding box center [1278, 385] width 16 height 32
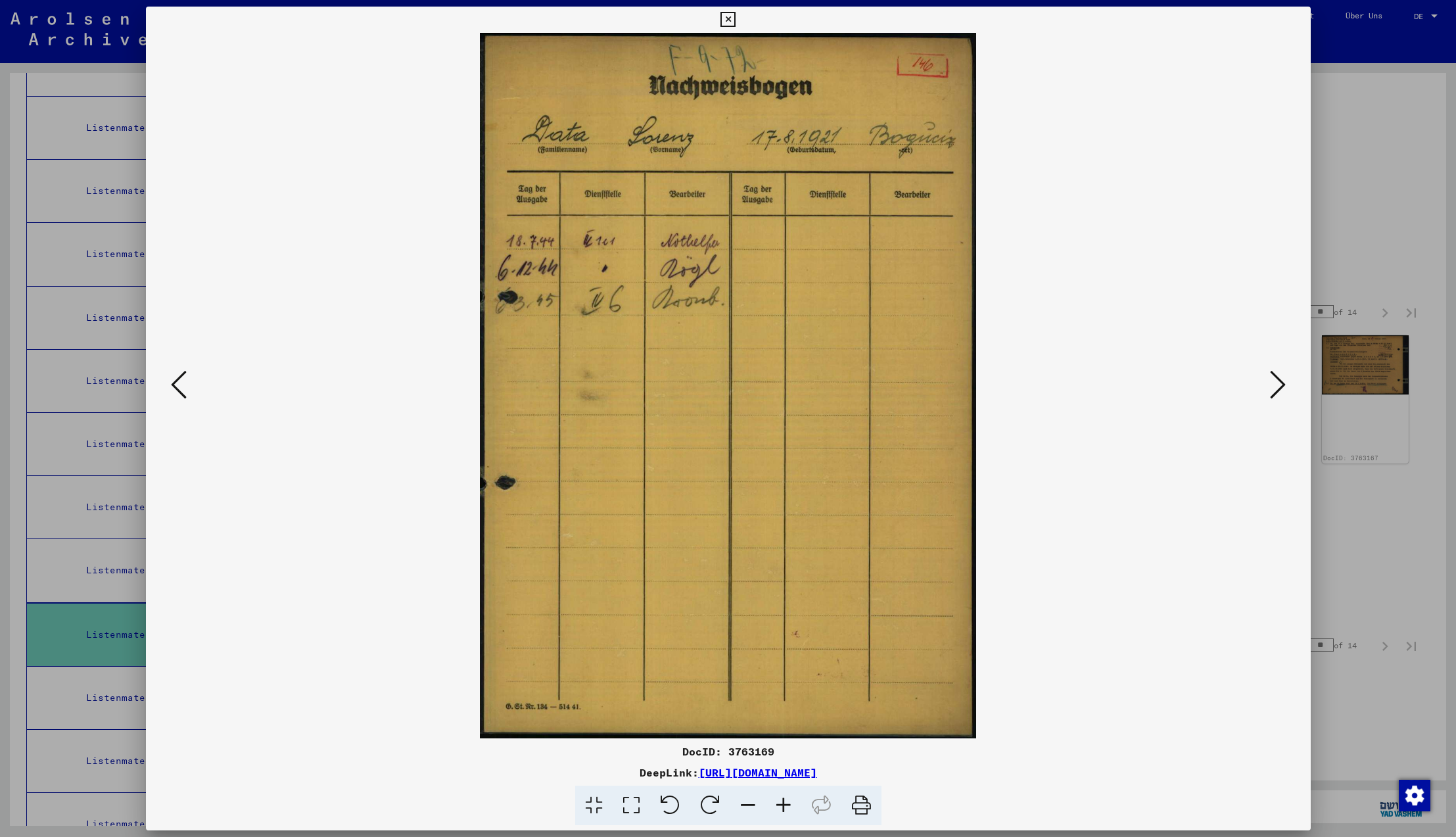
click at [1276, 387] on icon at bounding box center [1278, 385] width 16 height 32
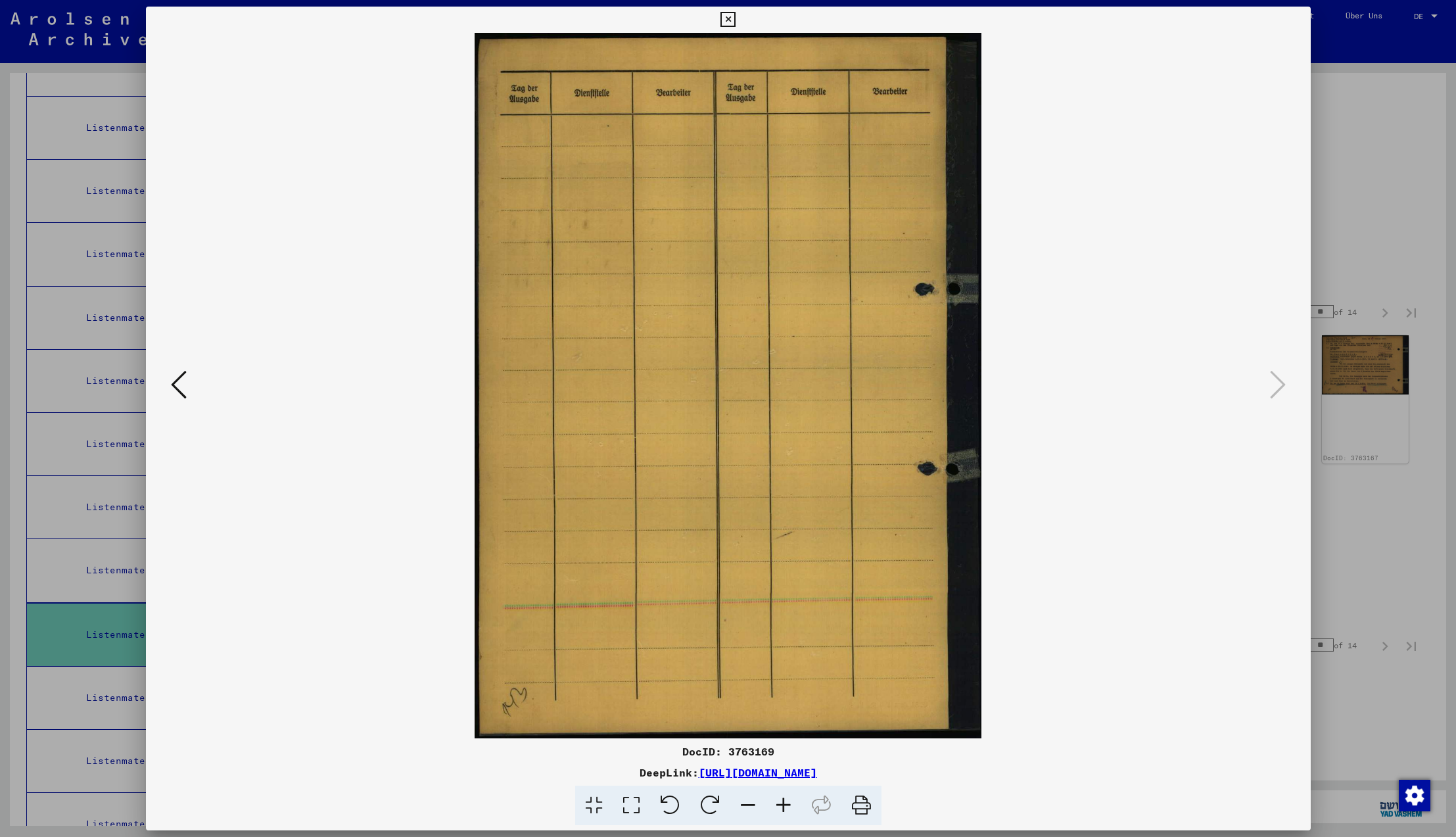
click at [1276, 387] on icon at bounding box center [1278, 385] width 16 height 32
click at [736, 20] on icon at bounding box center [728, 20] width 15 height 16
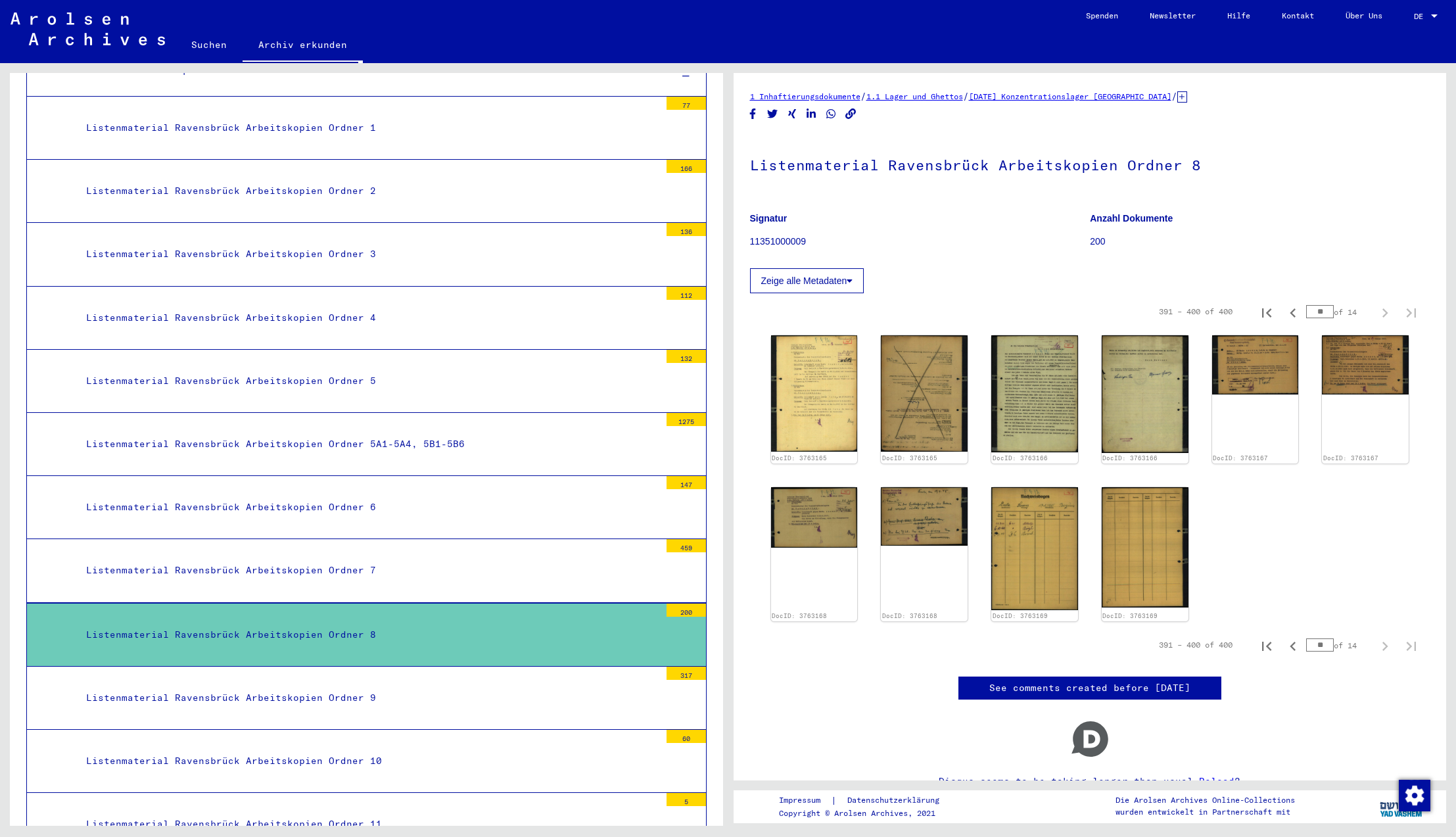
click at [235, 686] on div "Listenmaterial Ravensbrück Arbeitskopien Ordner 9" at bounding box center [367, 698] width 584 height 26
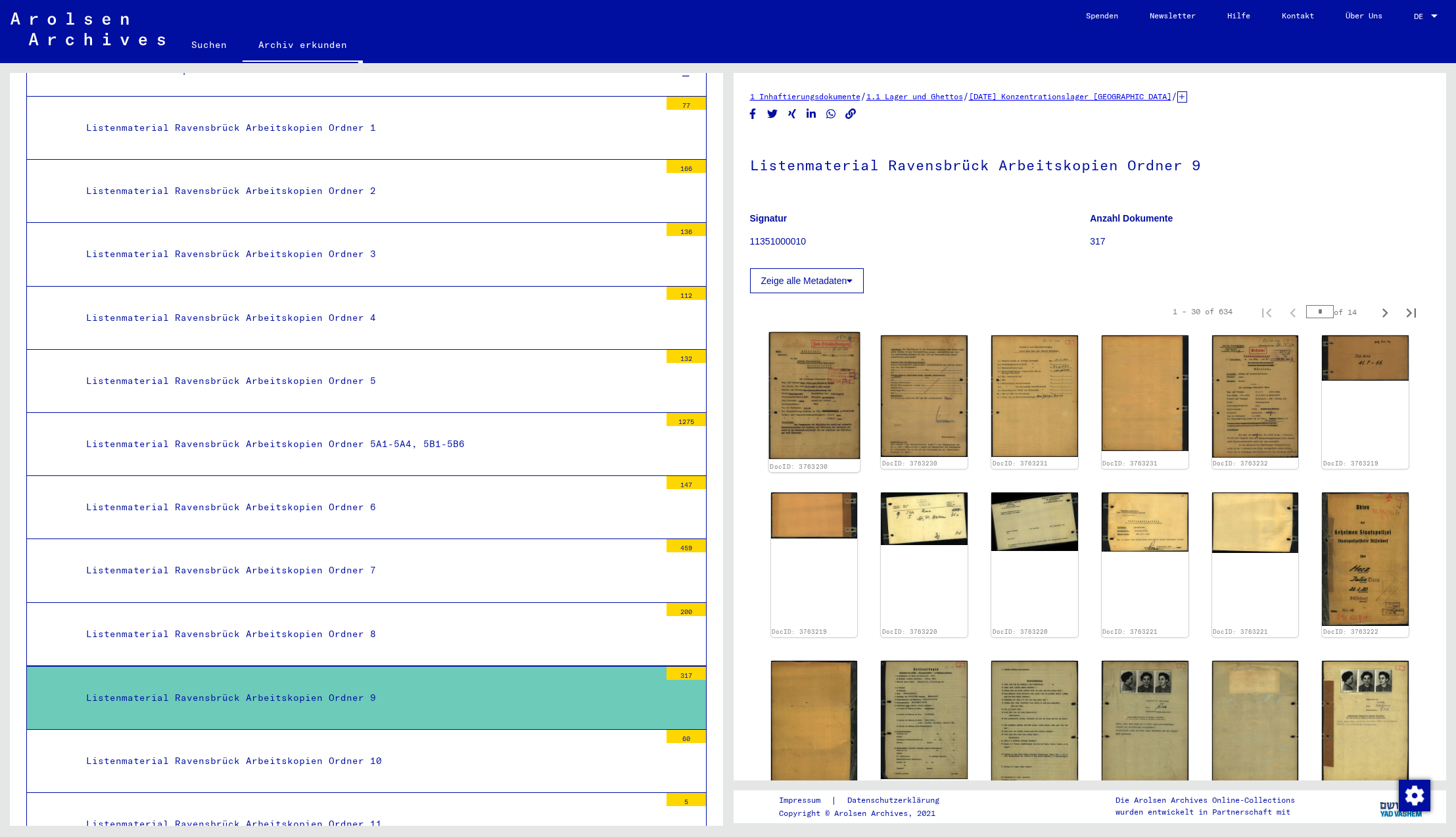
click at [812, 414] on img at bounding box center [814, 395] width 91 height 127
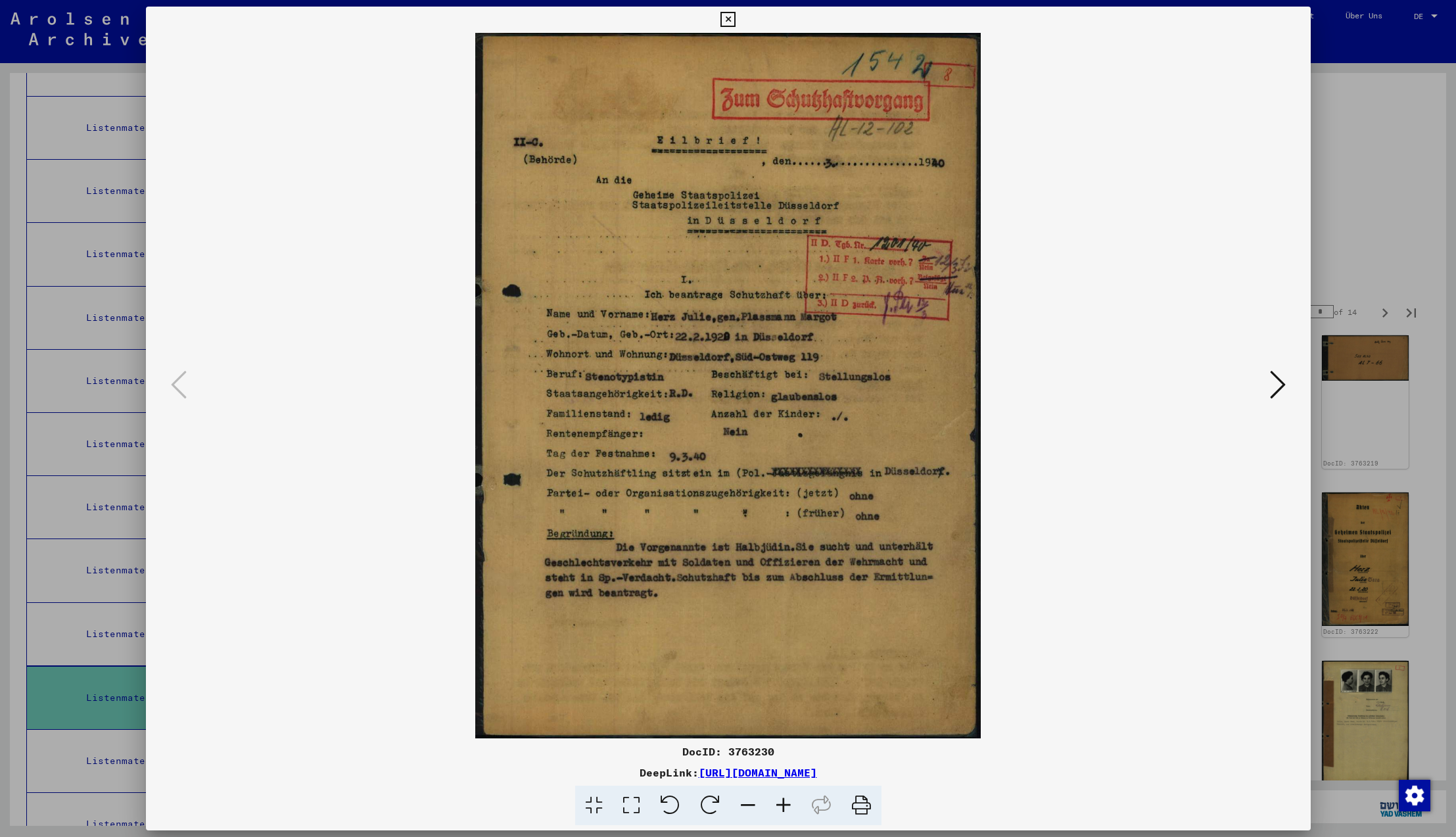
click at [1284, 385] on icon at bounding box center [1278, 385] width 16 height 32
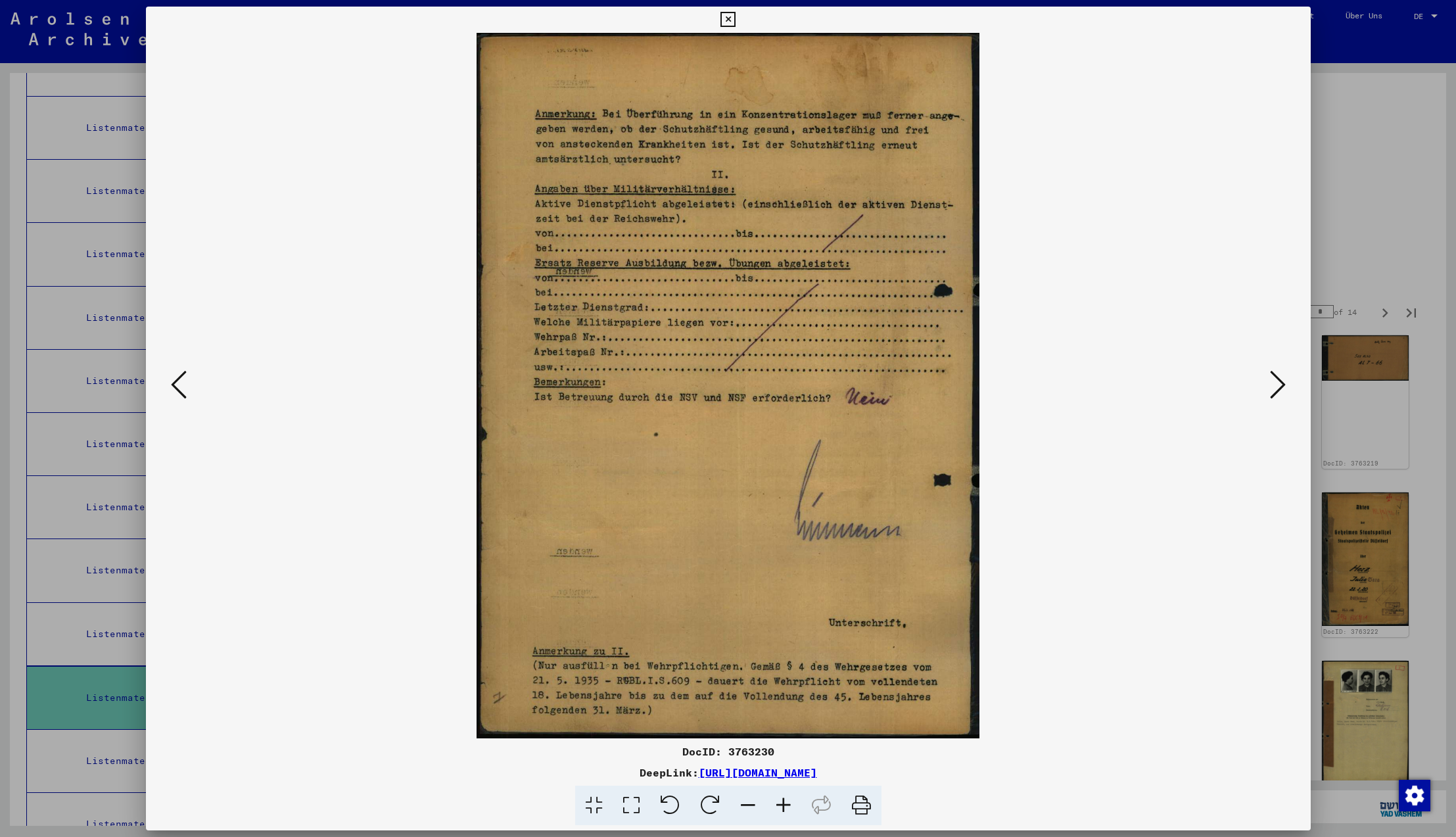
click at [1284, 385] on icon at bounding box center [1278, 385] width 16 height 32
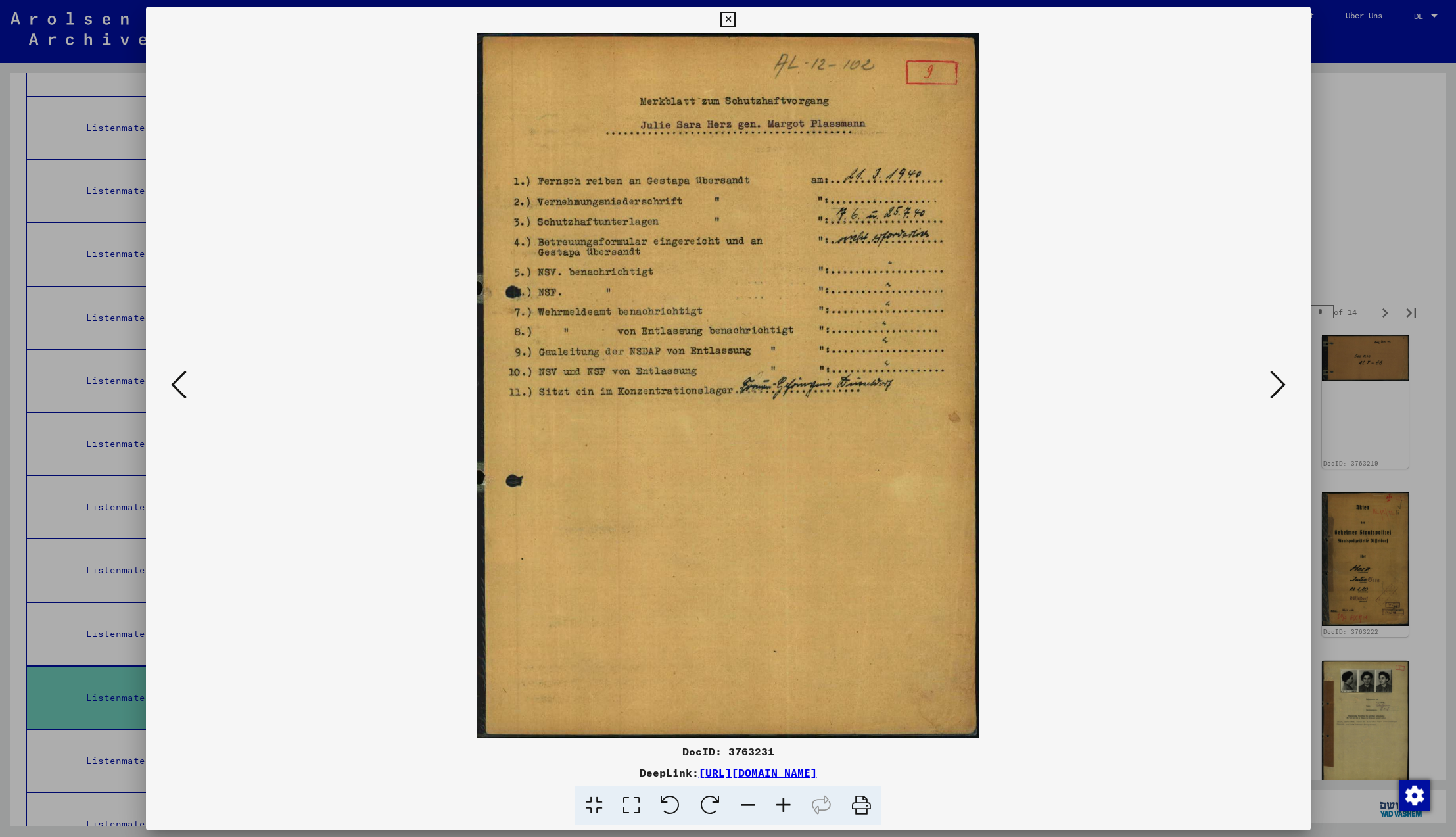
click at [1284, 385] on icon at bounding box center [1278, 385] width 16 height 32
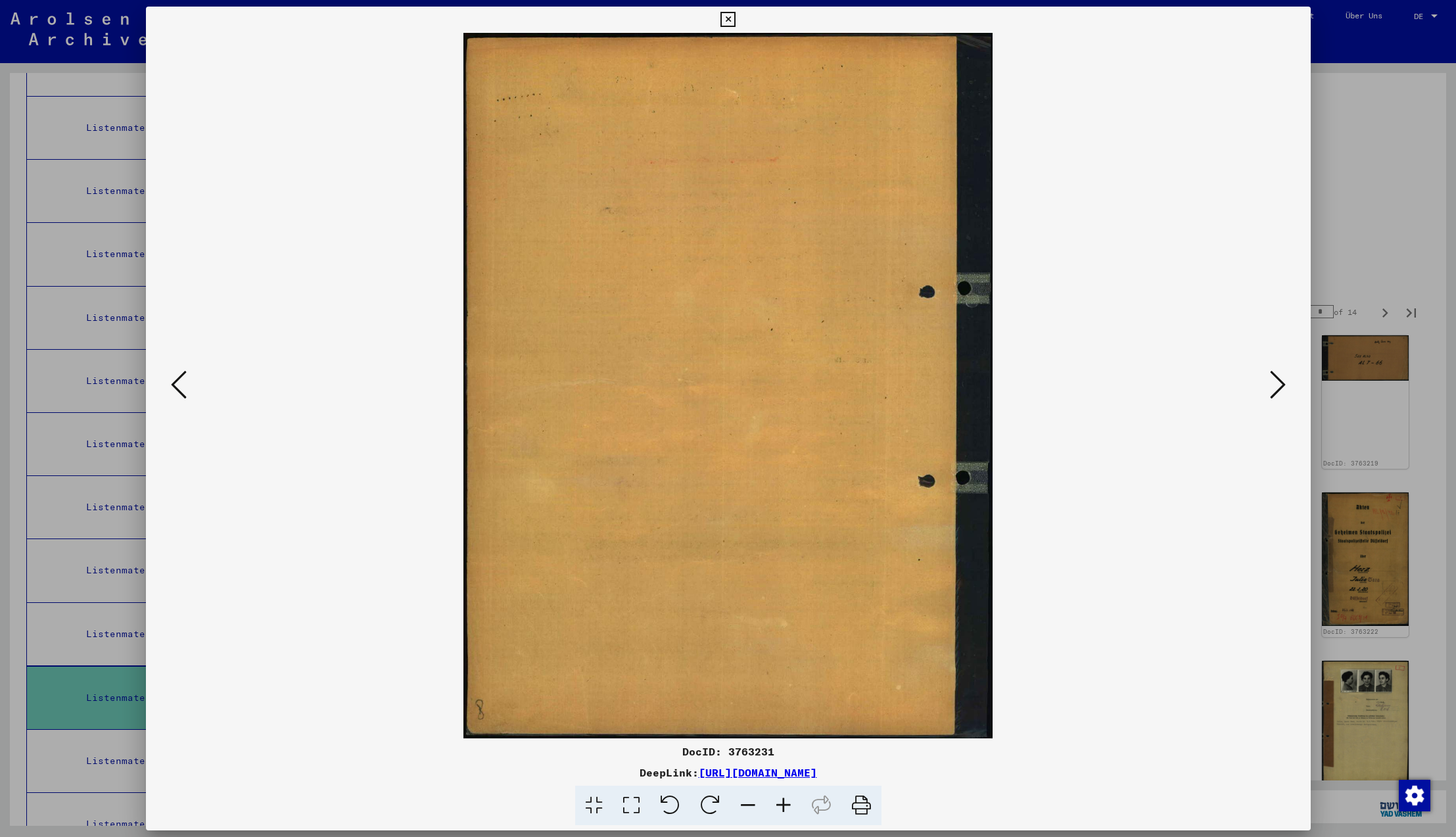
click at [1284, 385] on icon at bounding box center [1278, 385] width 16 height 32
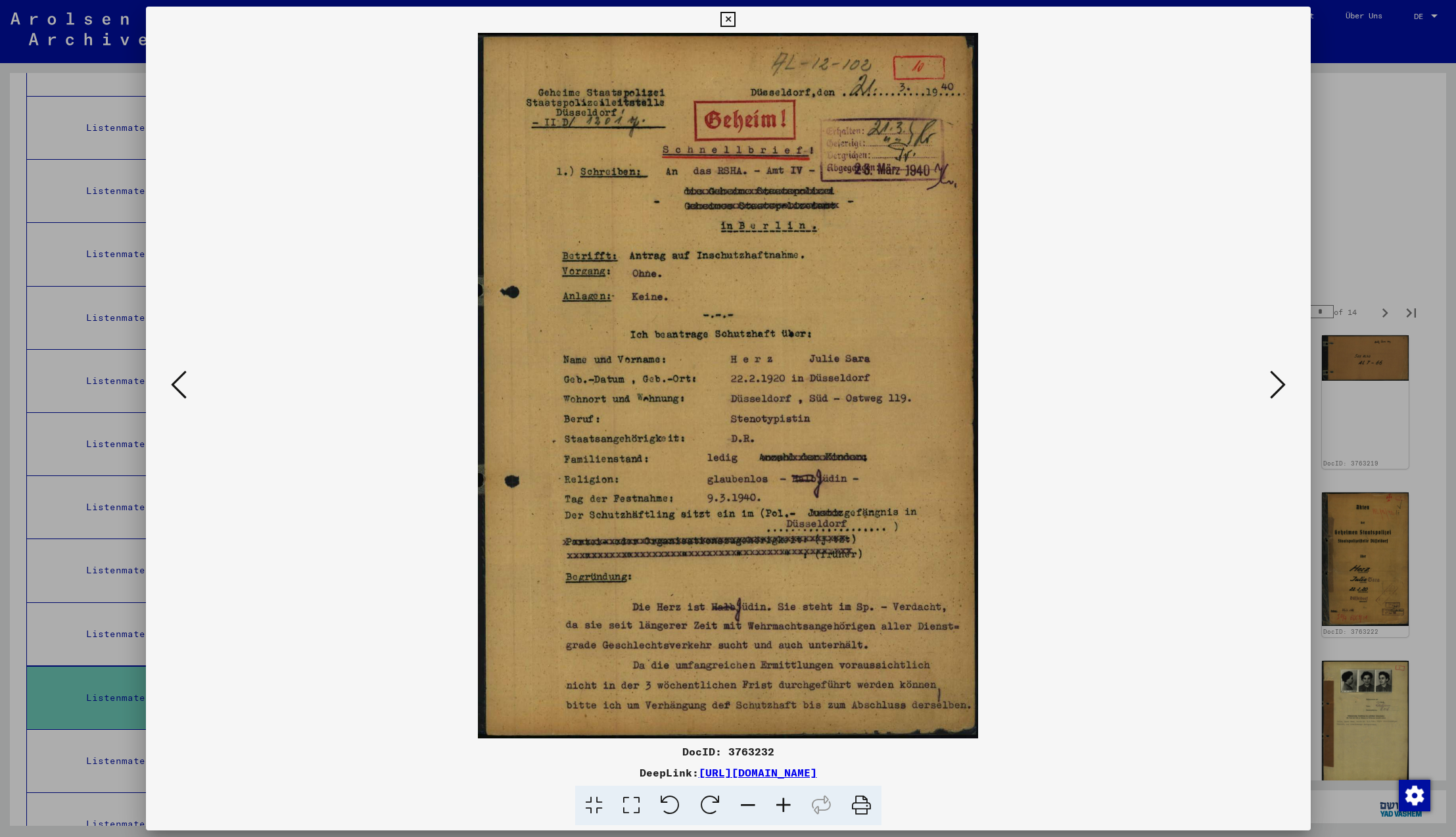
click at [1284, 385] on icon at bounding box center [1278, 385] width 16 height 32
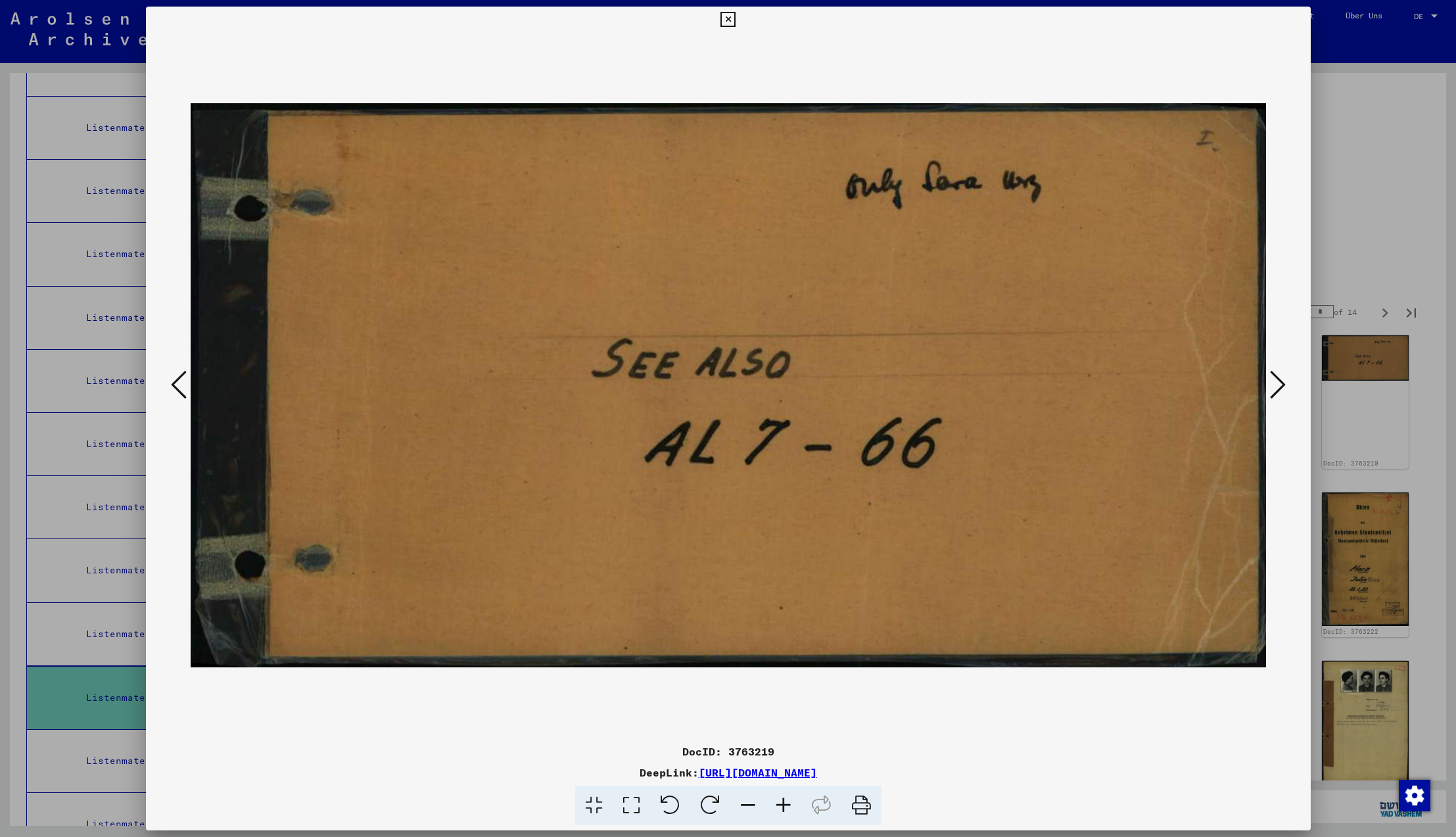
click at [1284, 385] on icon at bounding box center [1278, 385] width 16 height 32
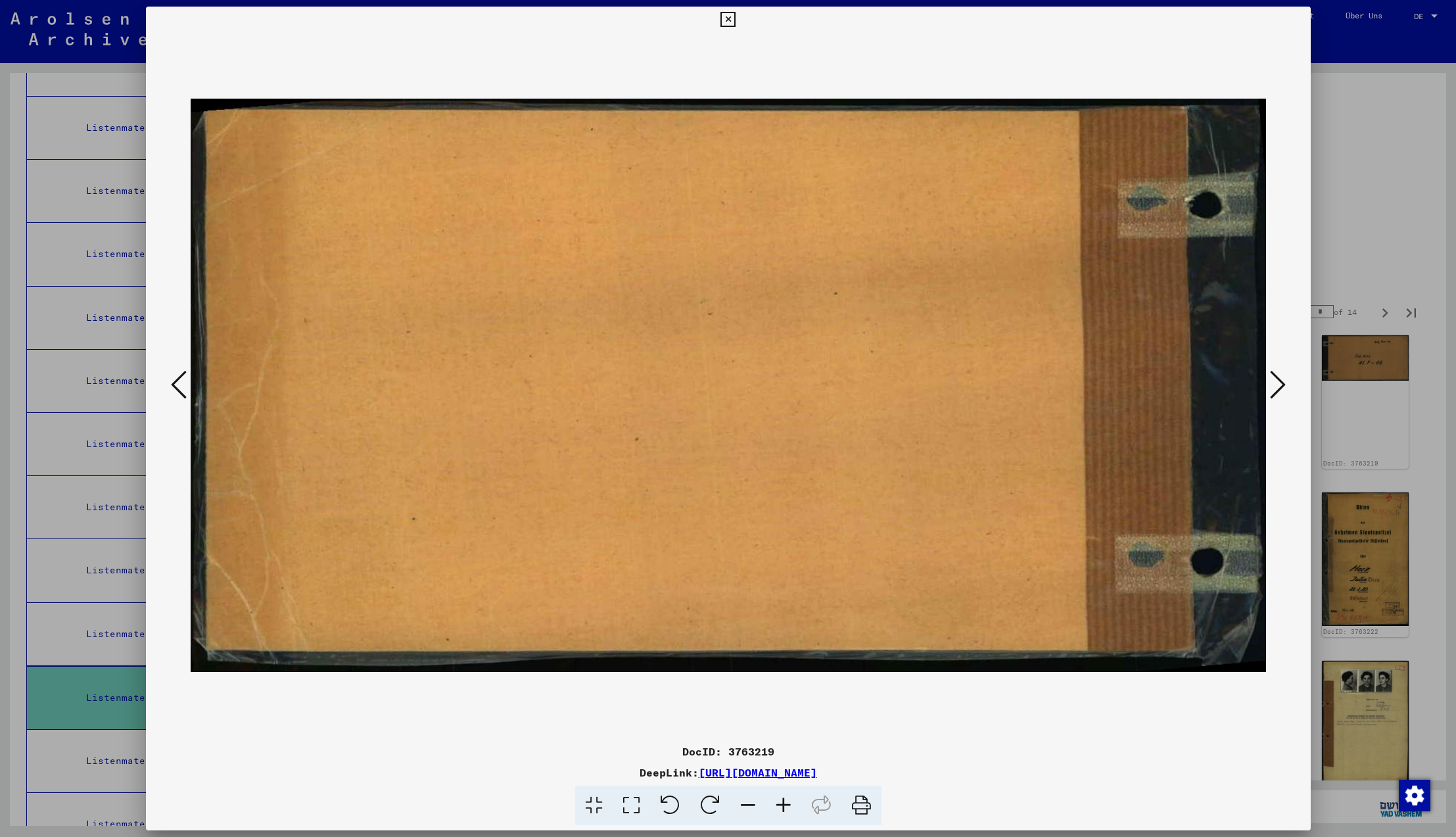
click at [1284, 385] on icon at bounding box center [1278, 385] width 16 height 32
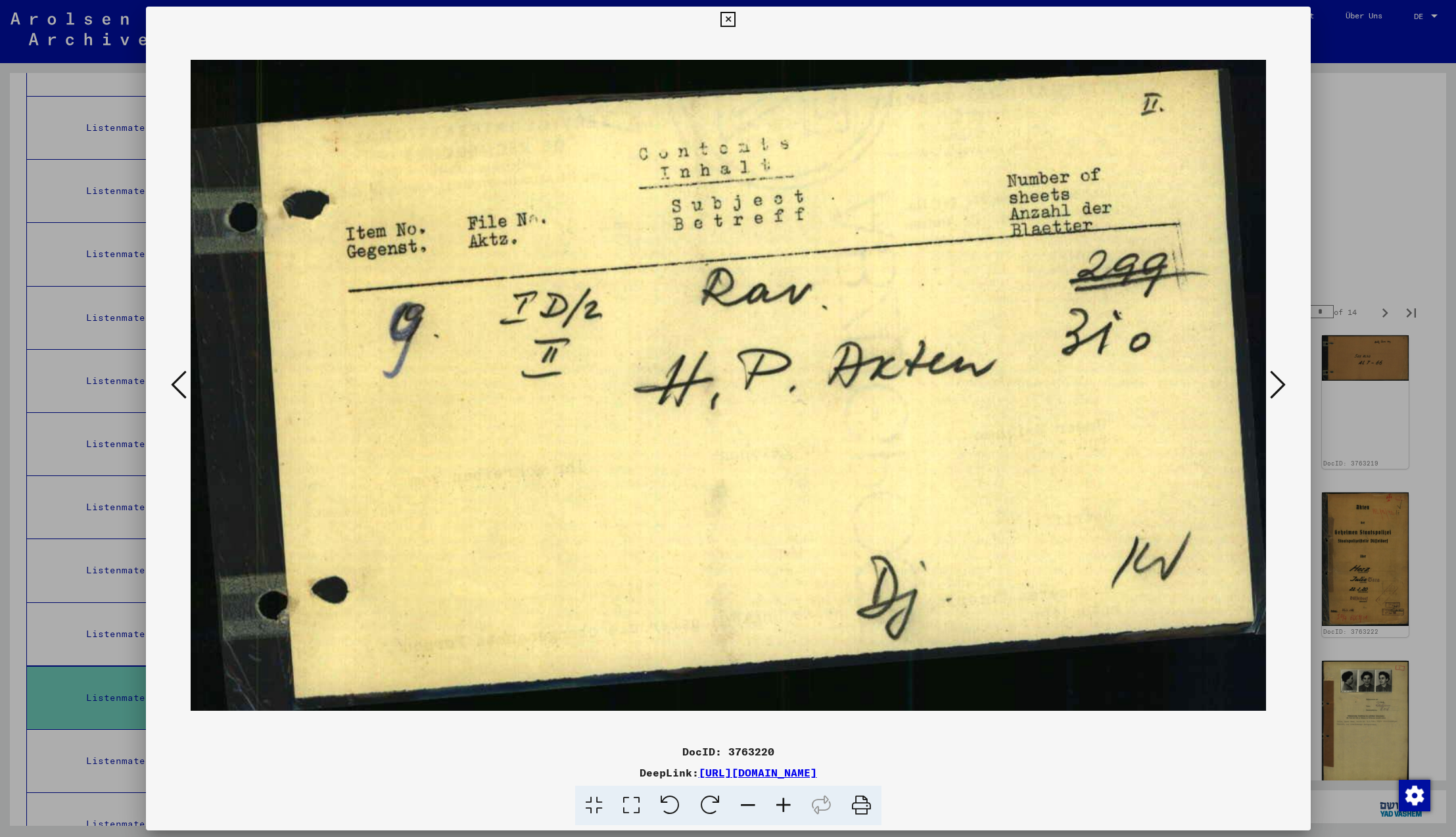
click at [1284, 385] on icon at bounding box center [1278, 385] width 16 height 32
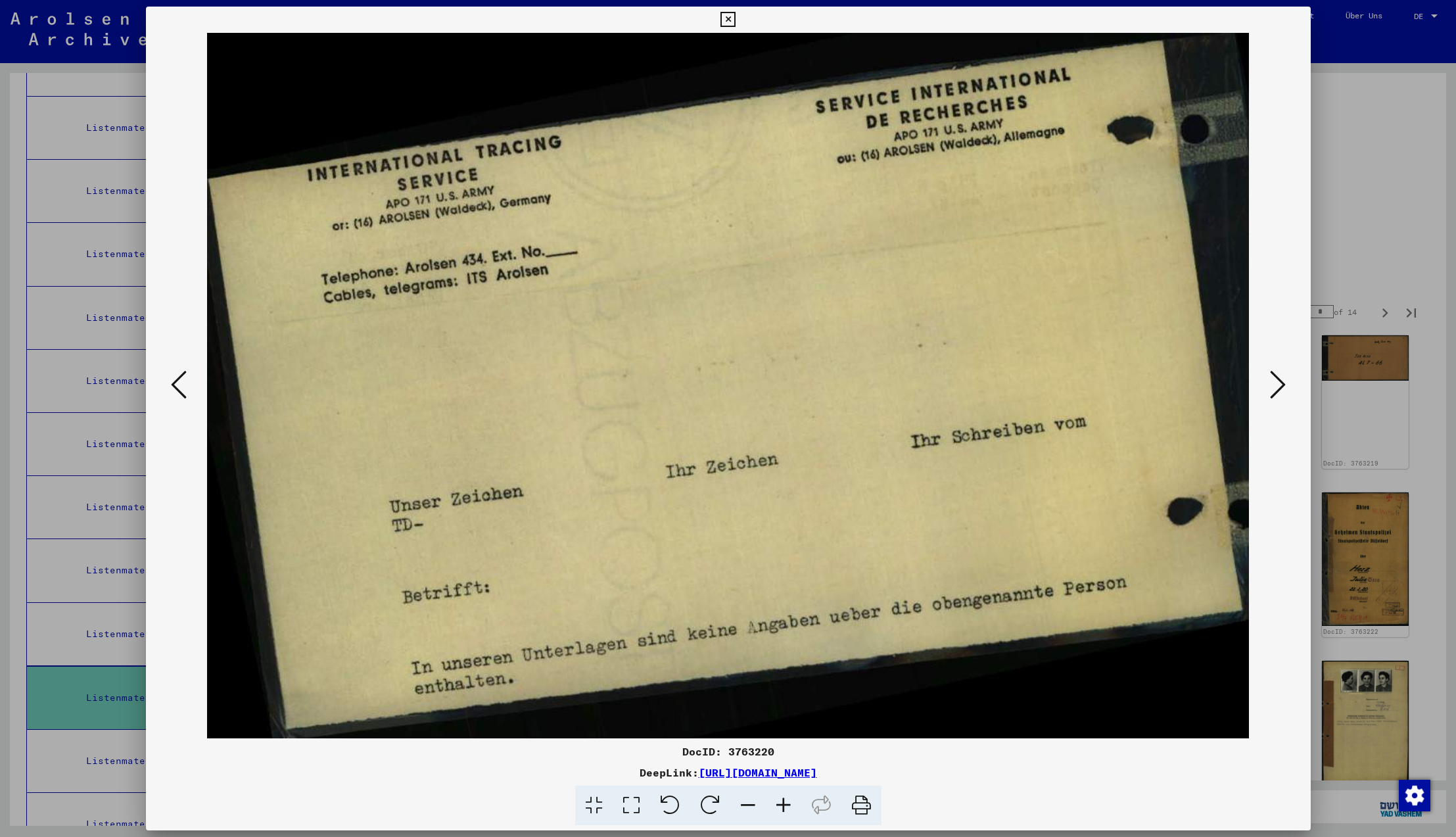
click at [1284, 385] on icon at bounding box center [1278, 385] width 16 height 32
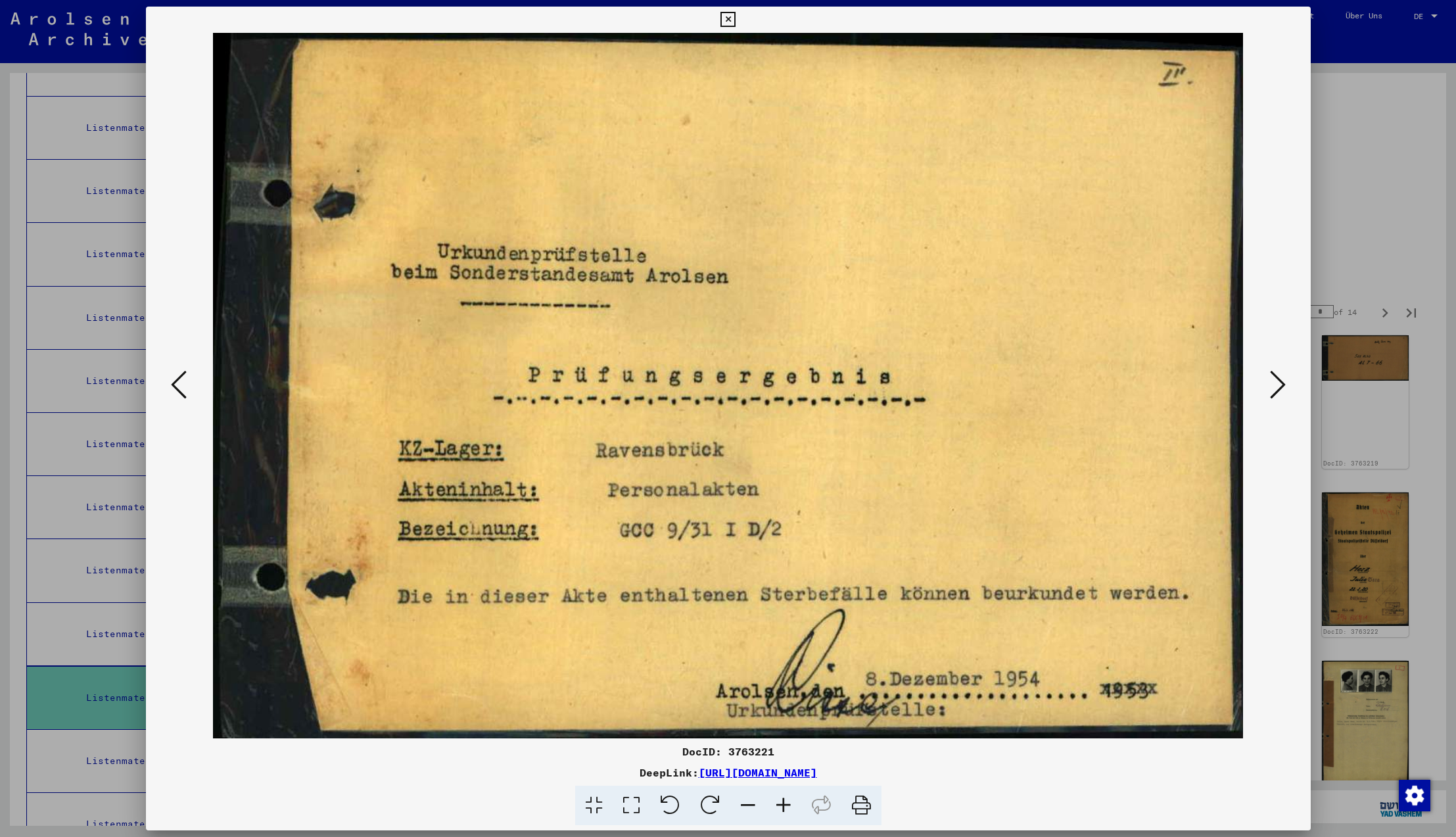
click at [1284, 385] on icon at bounding box center [1278, 385] width 16 height 32
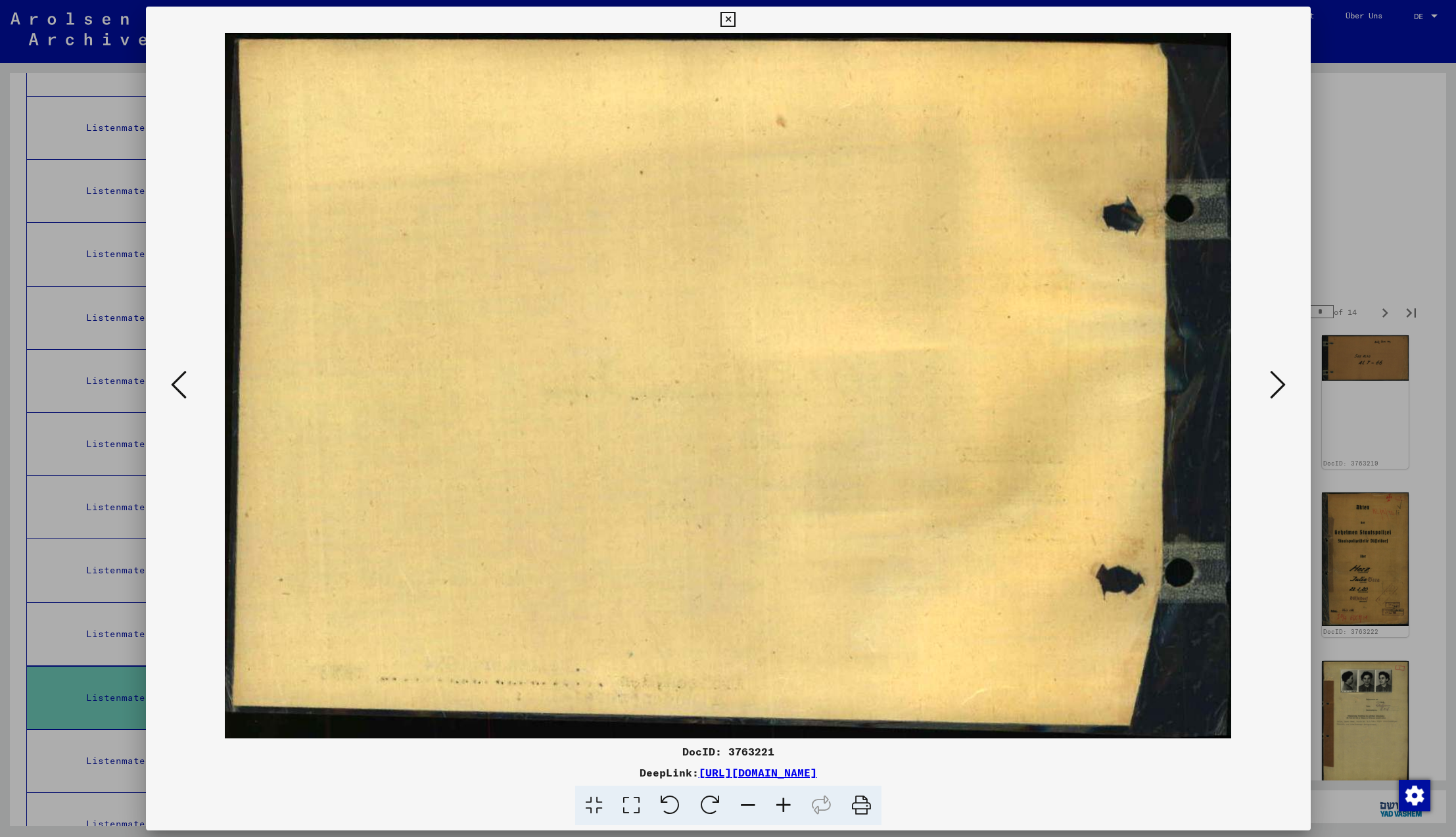
click at [1284, 385] on icon at bounding box center [1278, 385] width 16 height 32
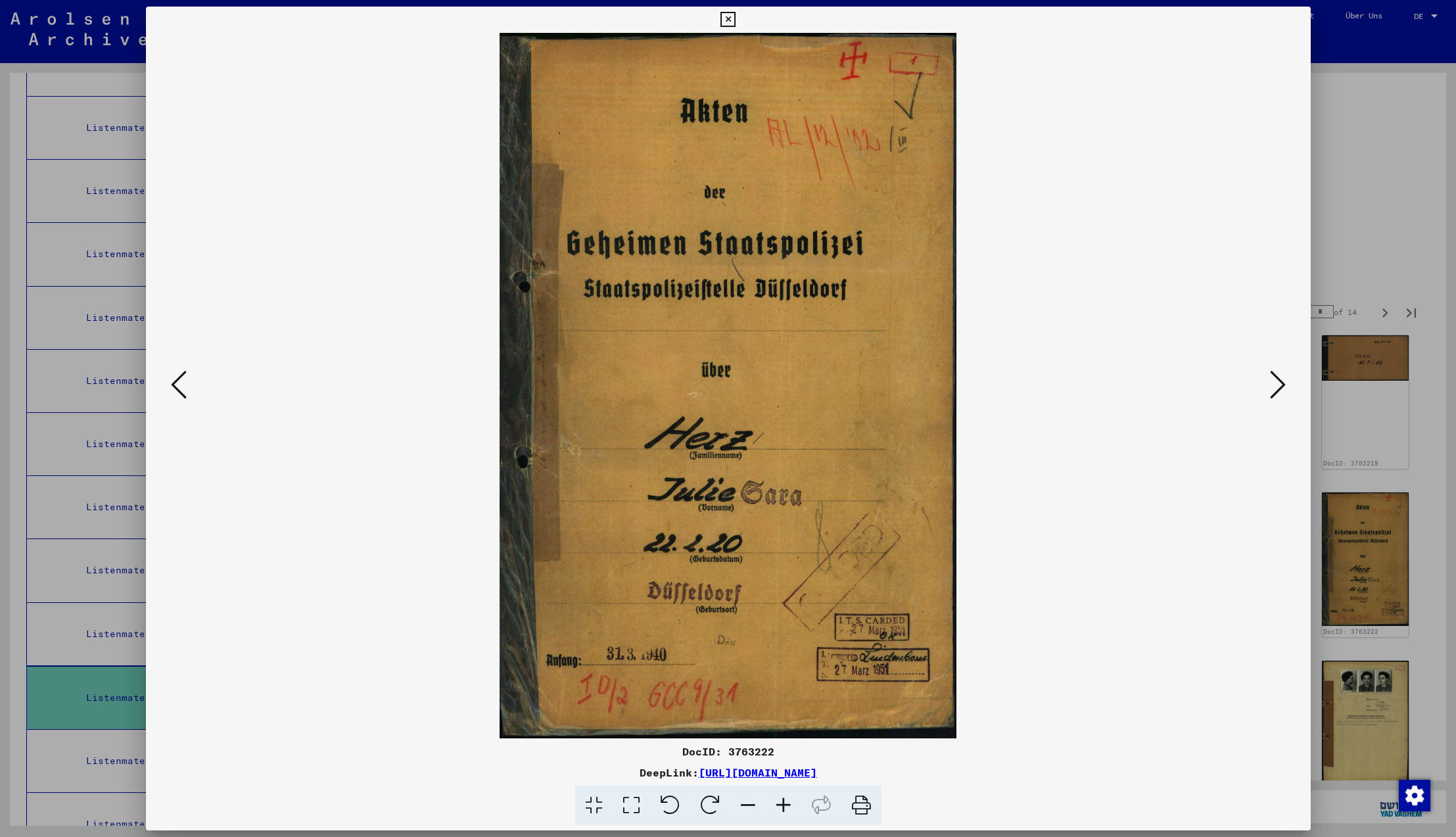
click at [1284, 385] on icon at bounding box center [1278, 385] width 16 height 32
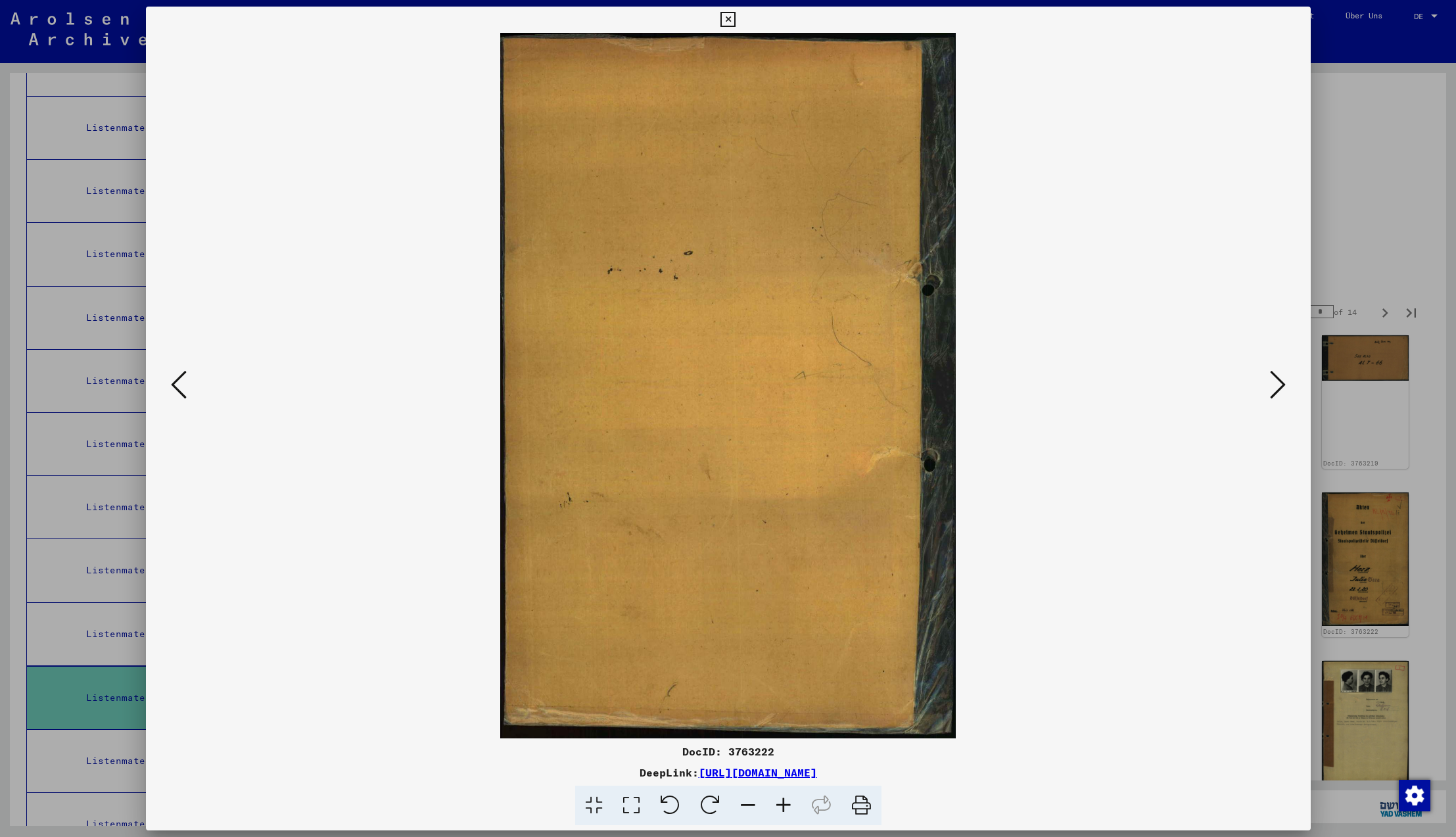
click at [1284, 385] on icon at bounding box center [1278, 385] width 16 height 32
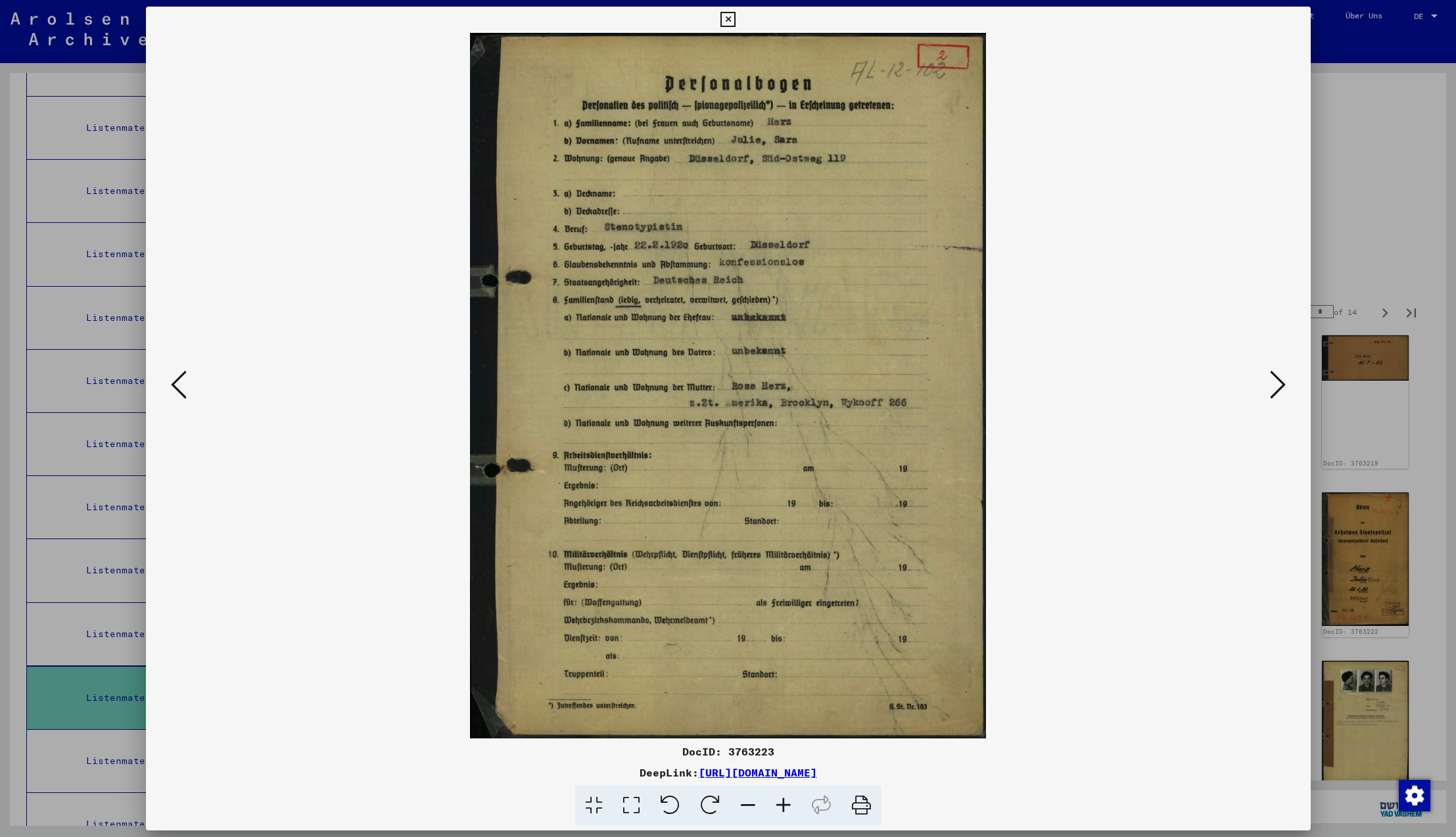
click at [1284, 385] on icon at bounding box center [1278, 385] width 16 height 32
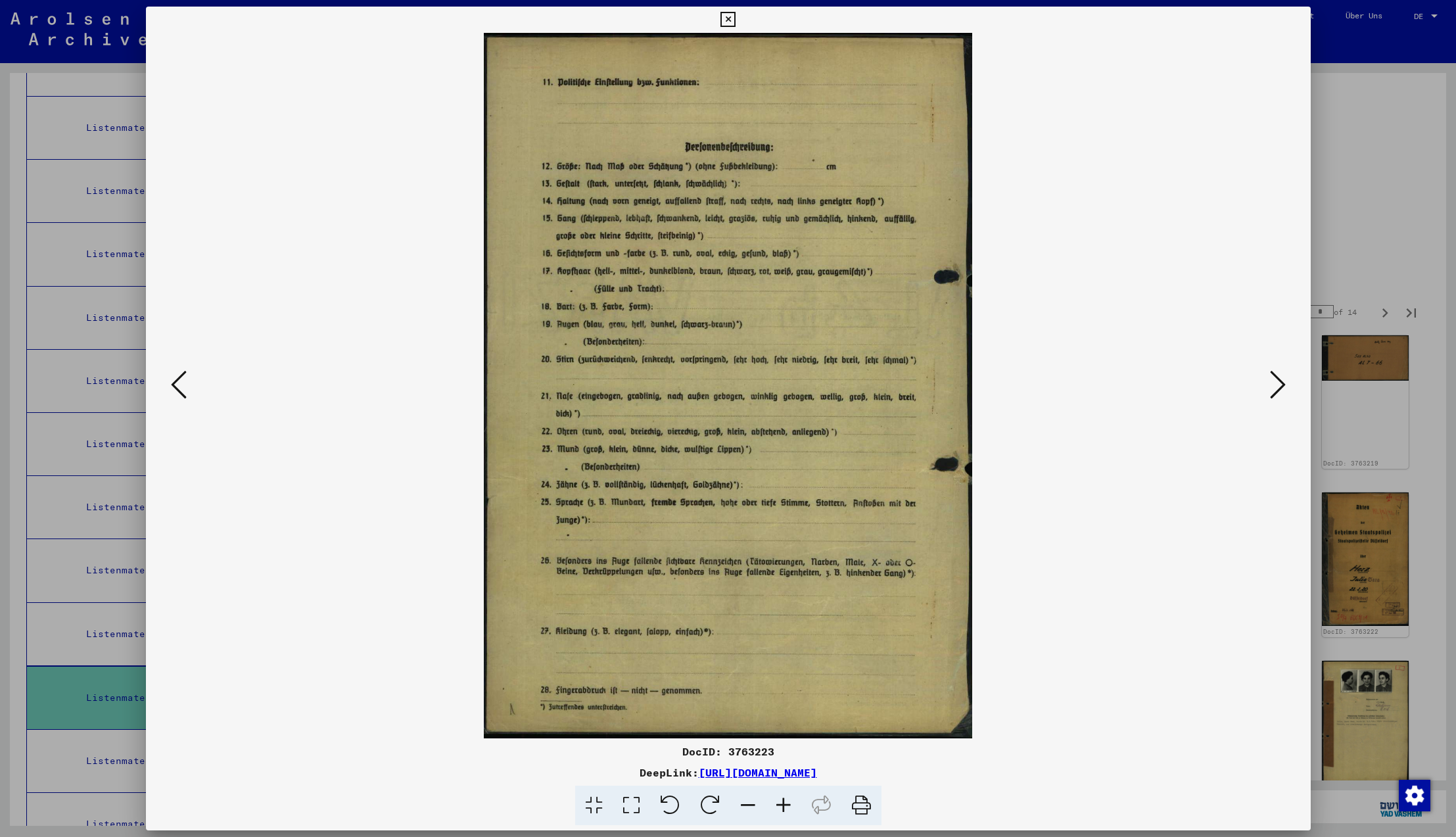
click at [1284, 385] on icon at bounding box center [1278, 385] width 16 height 32
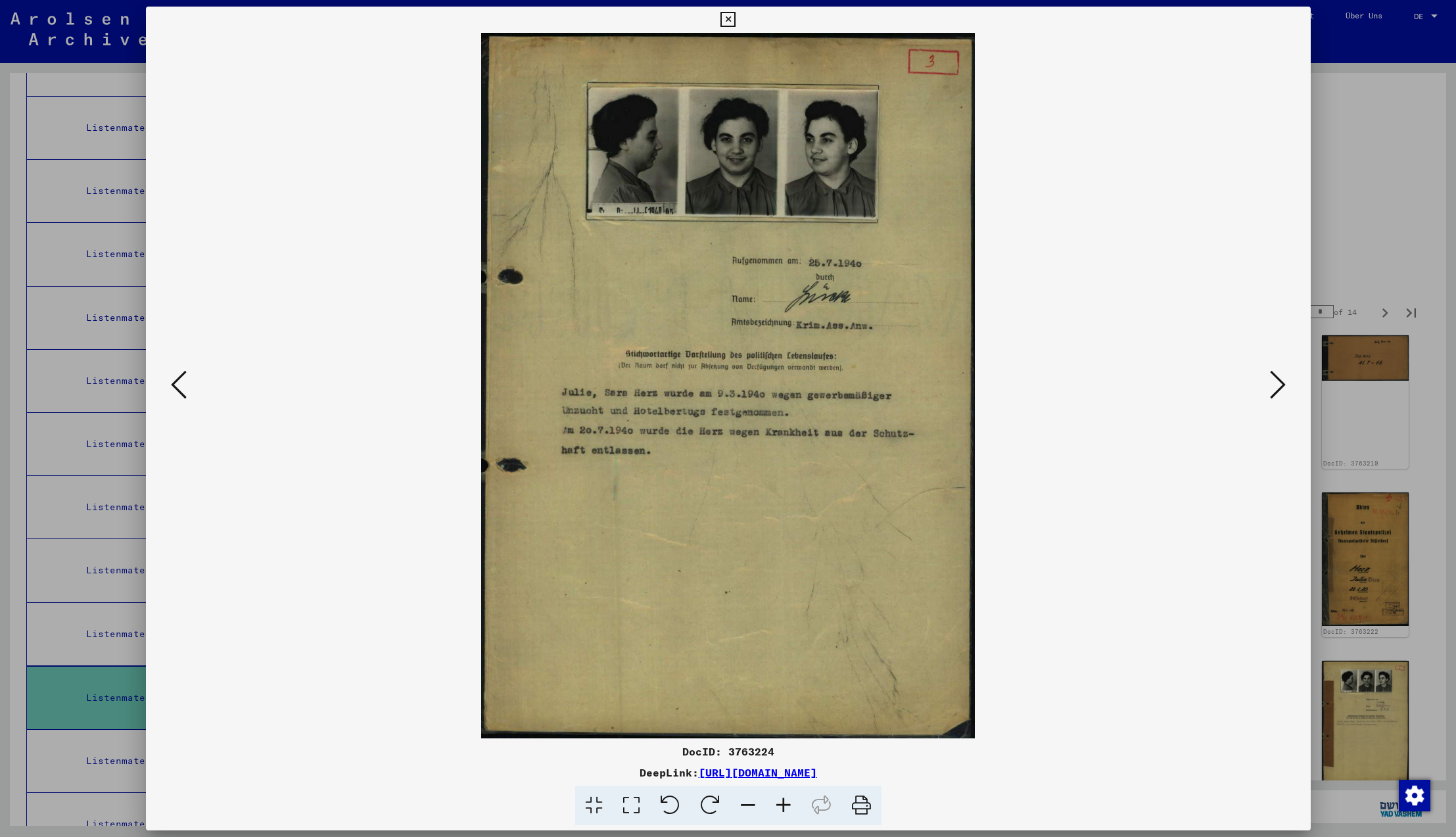
click at [1284, 385] on icon at bounding box center [1278, 385] width 16 height 32
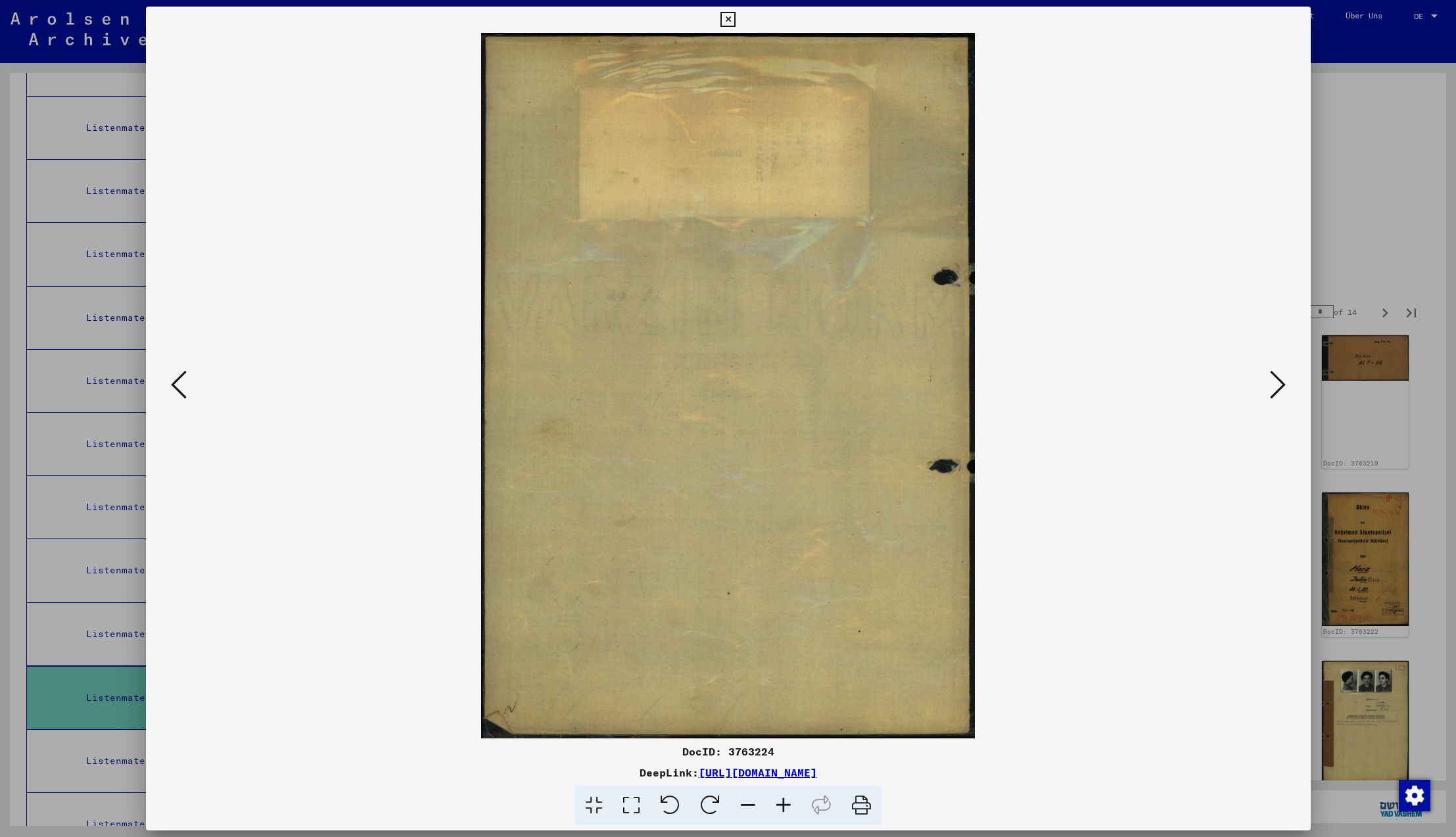
click at [1284, 385] on icon at bounding box center [1278, 385] width 16 height 32
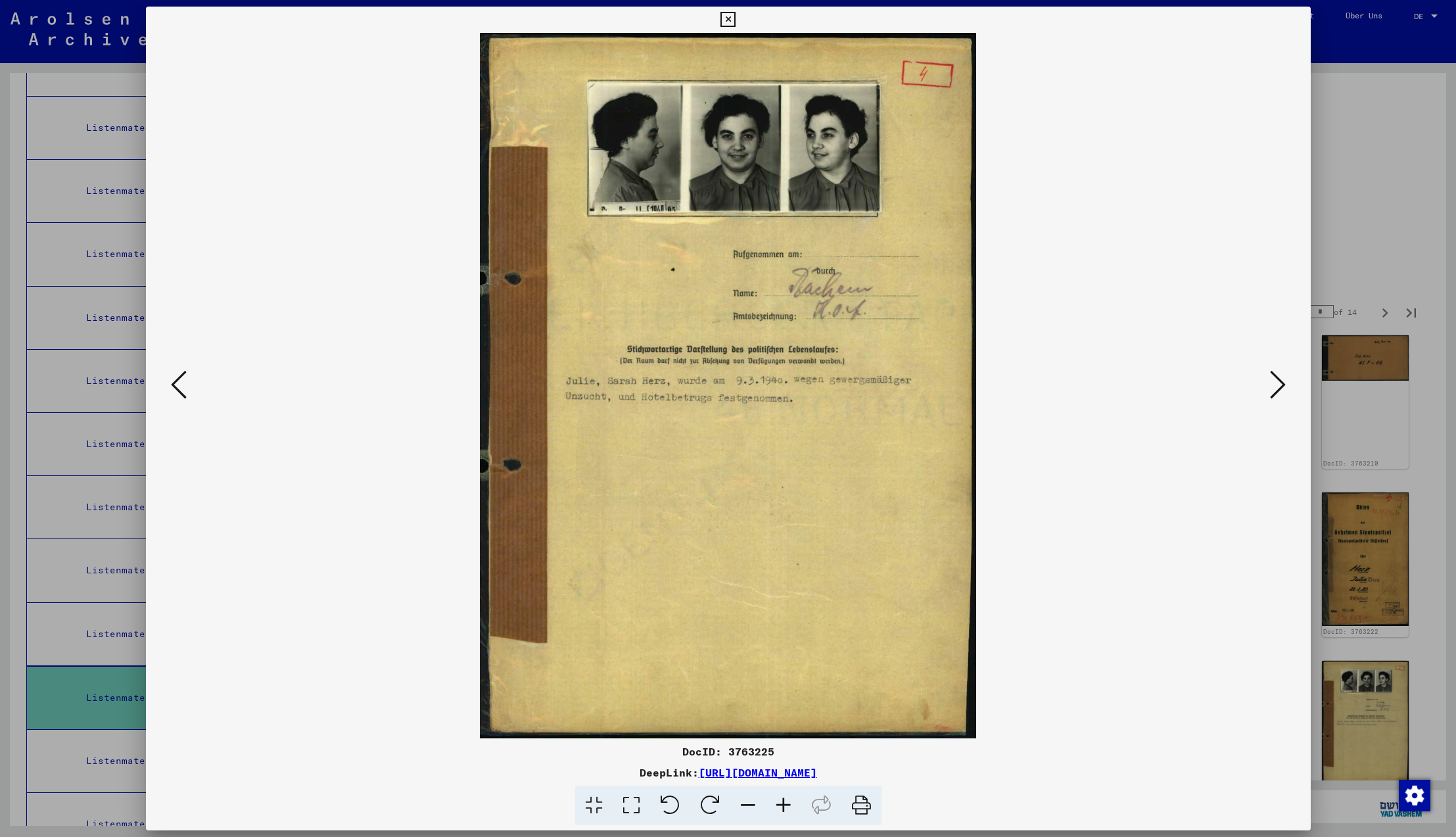
click at [1284, 385] on icon at bounding box center [1278, 385] width 16 height 32
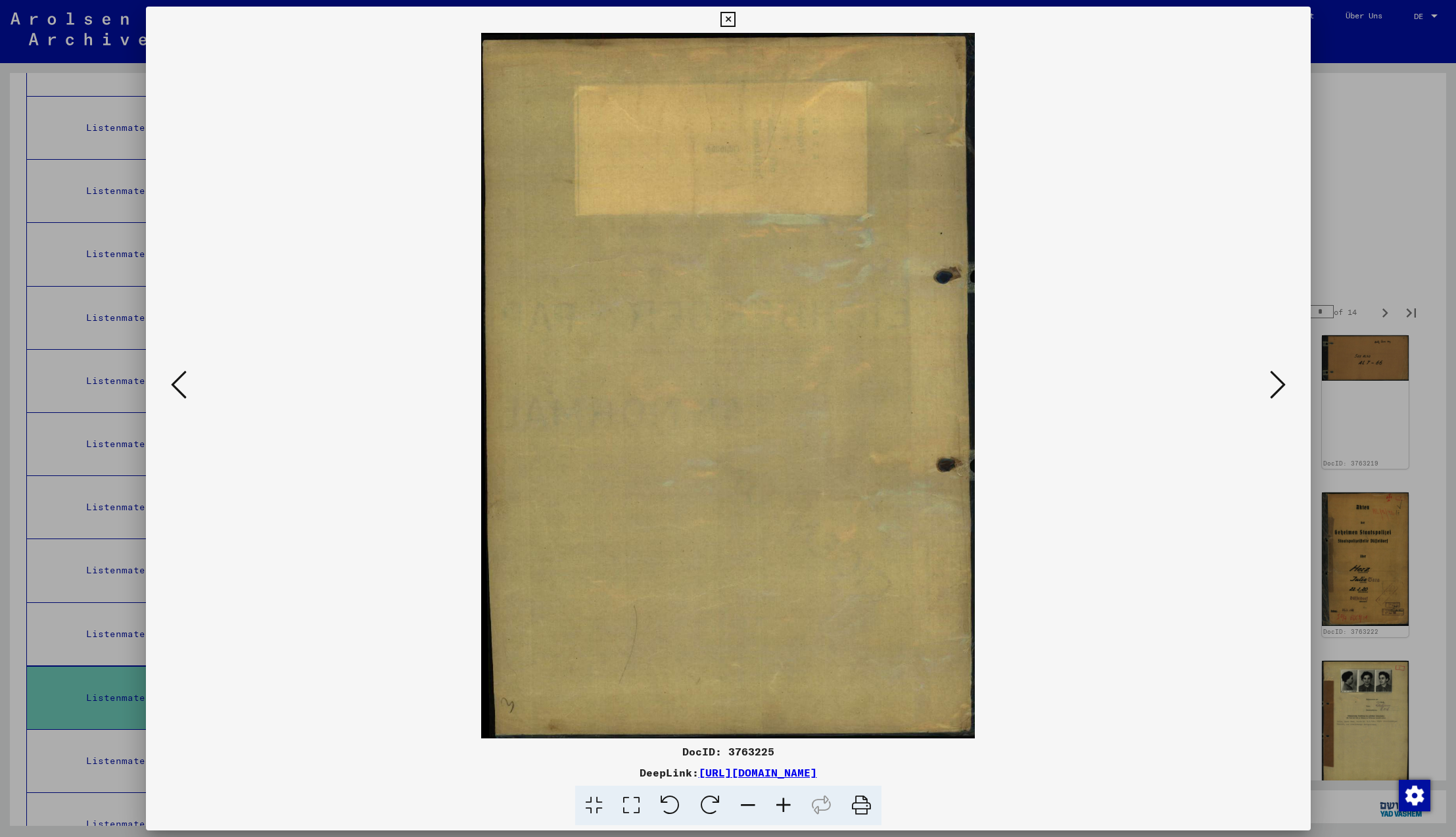
click at [1284, 385] on icon at bounding box center [1278, 385] width 16 height 32
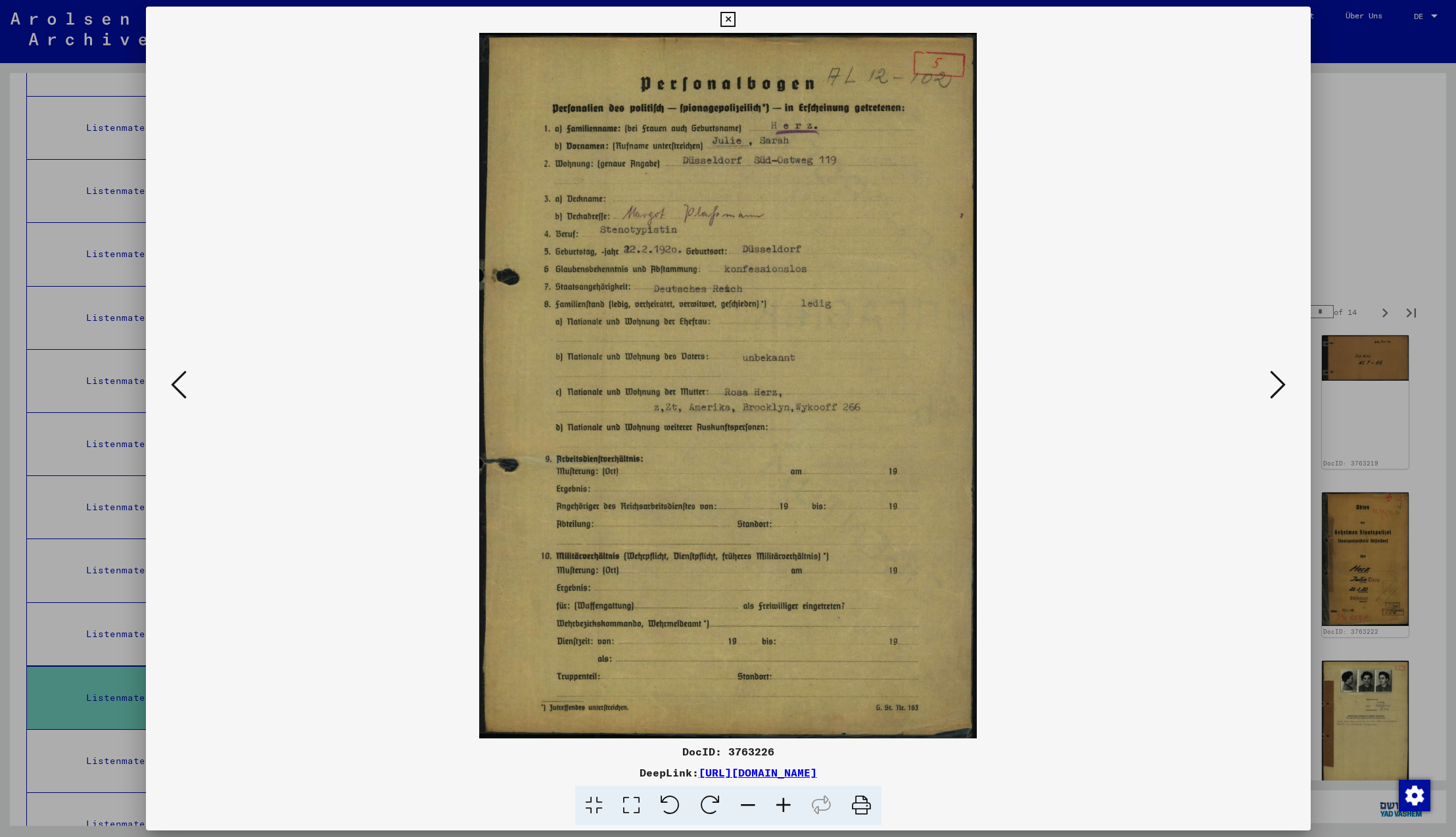
click at [1284, 385] on icon at bounding box center [1278, 385] width 16 height 32
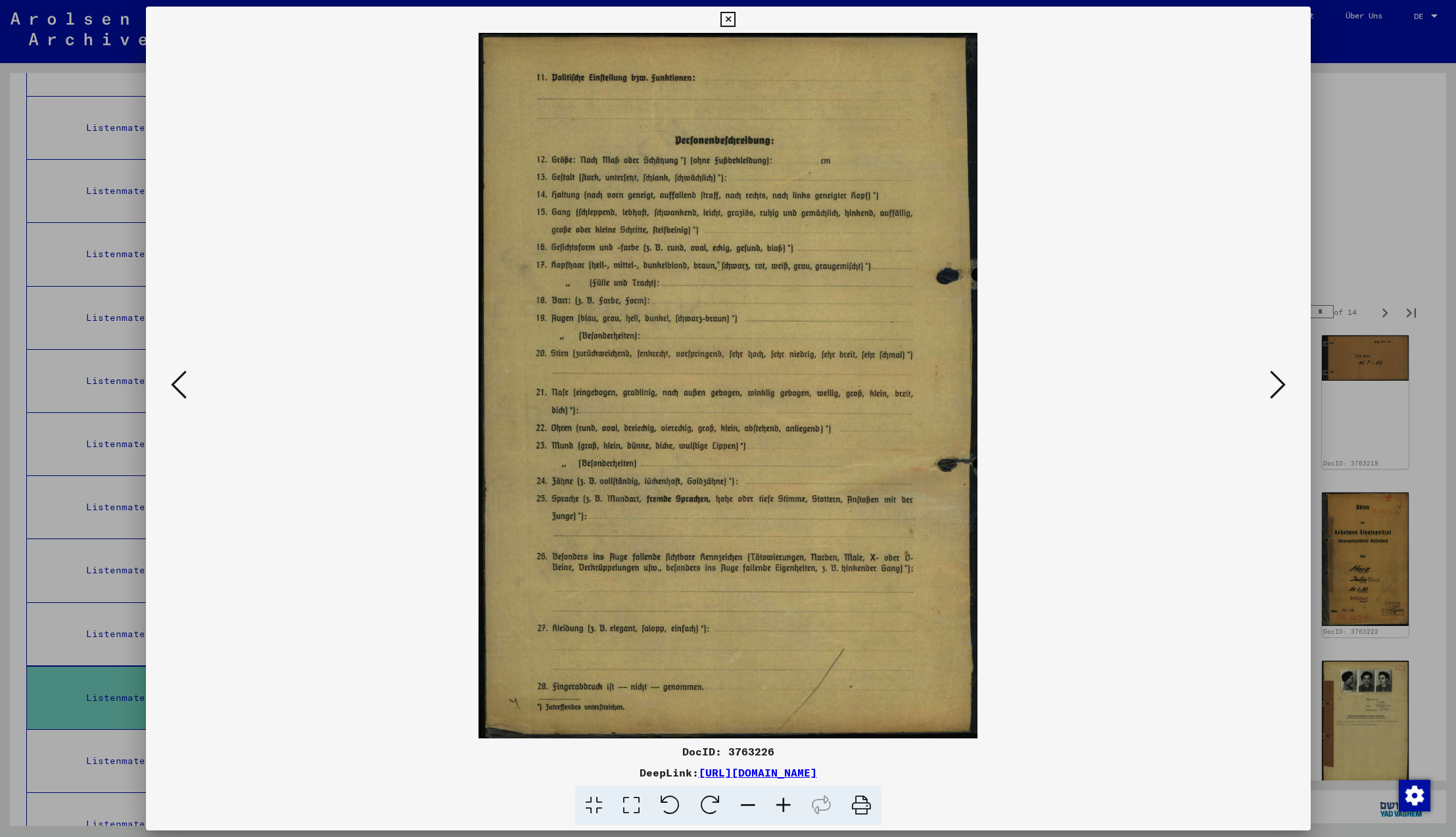
click at [1284, 385] on icon at bounding box center [1278, 385] width 16 height 32
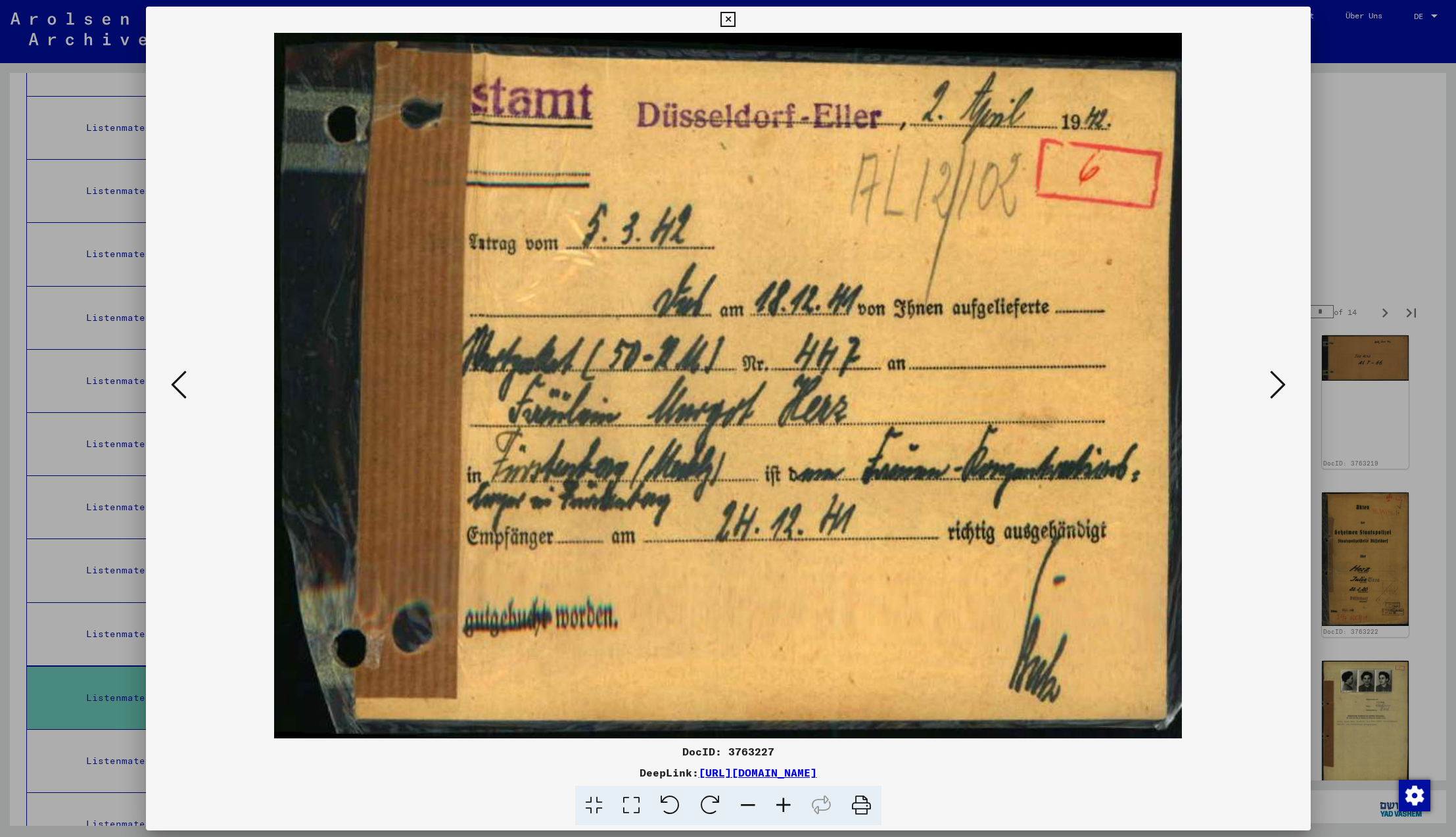
click at [1284, 385] on icon at bounding box center [1278, 385] width 16 height 32
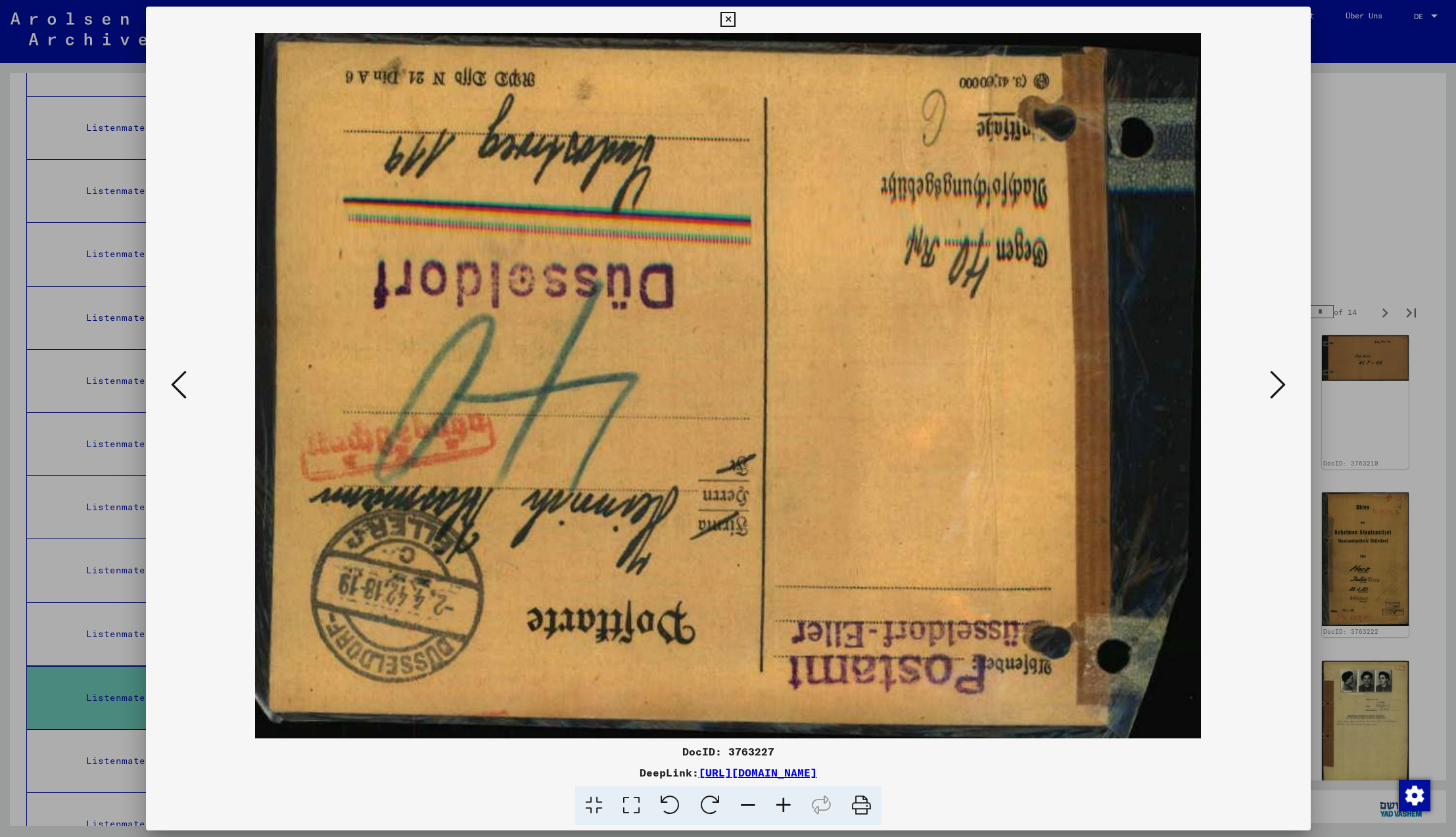
click at [1284, 385] on icon at bounding box center [1278, 385] width 16 height 32
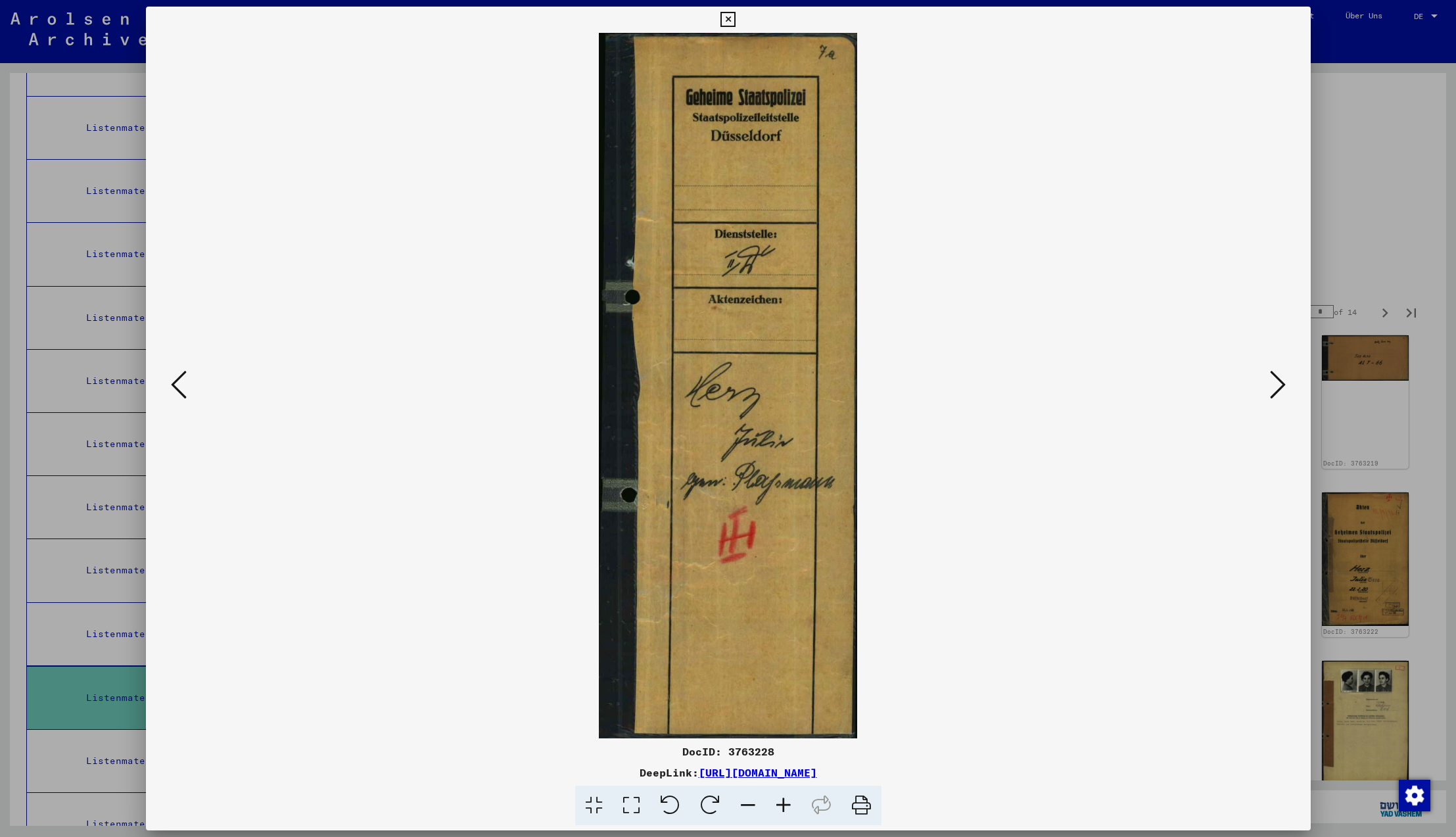
click at [1284, 385] on icon at bounding box center [1278, 385] width 16 height 32
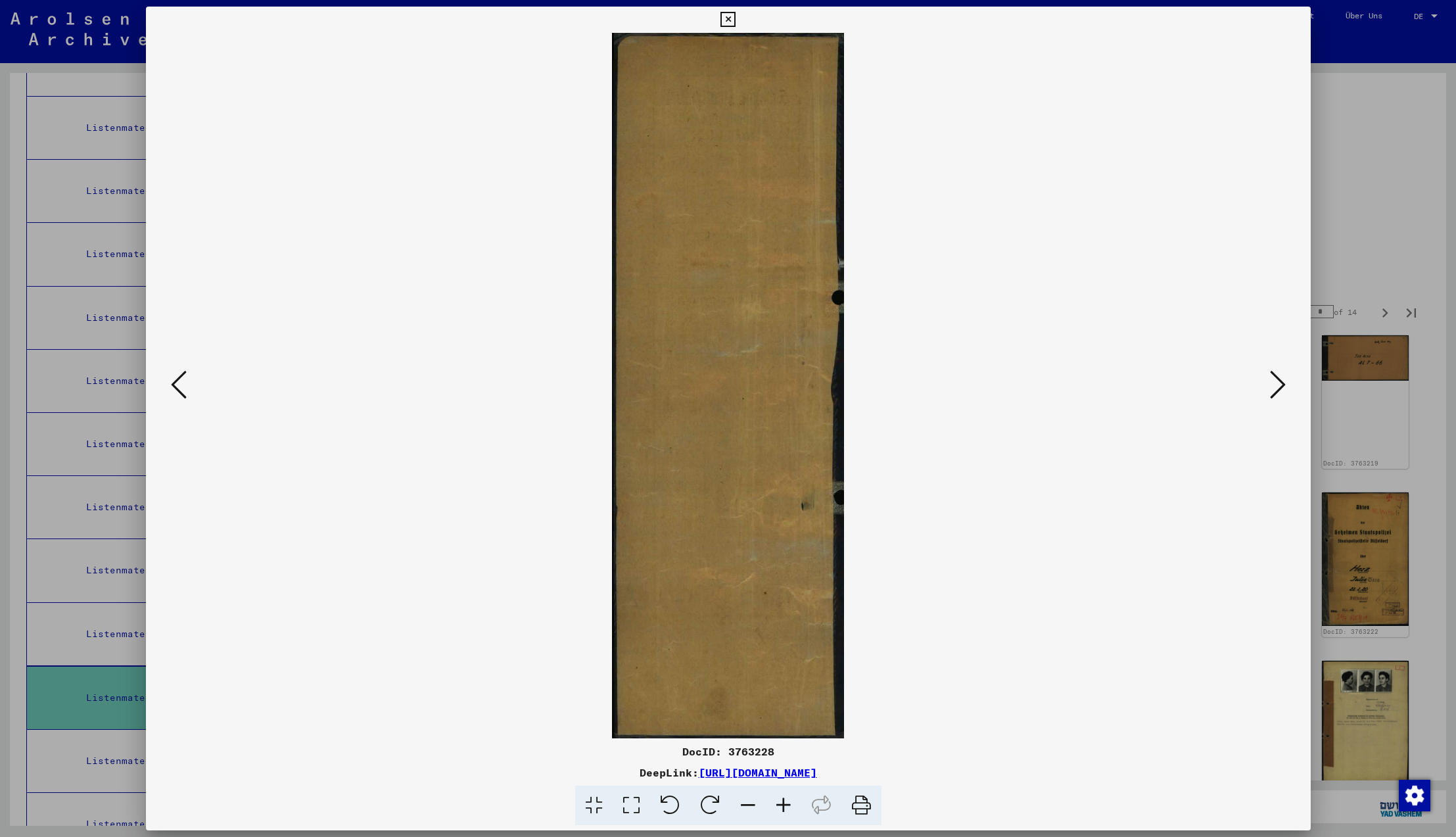
click at [1284, 385] on icon at bounding box center [1278, 385] width 16 height 32
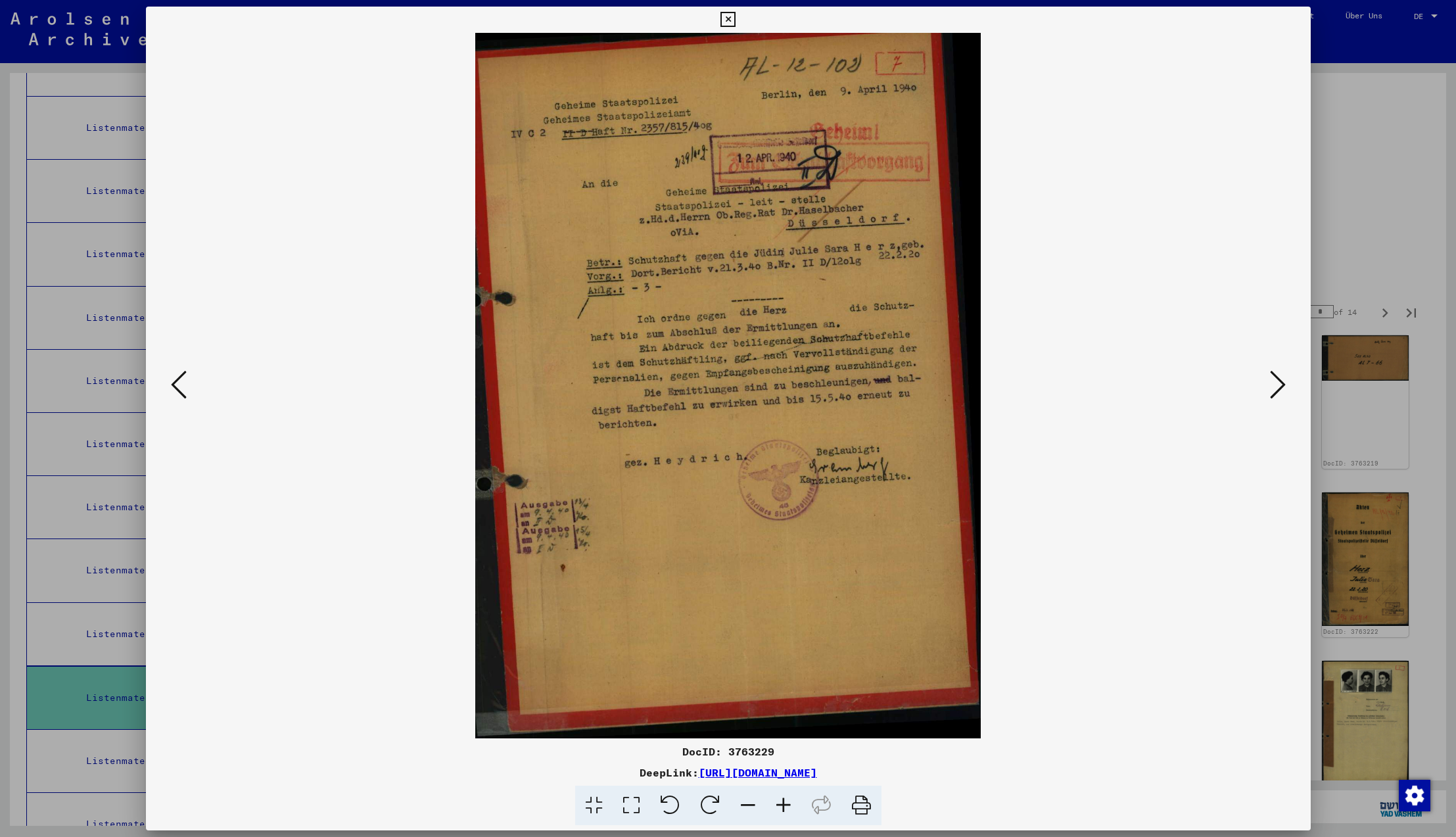
click at [1284, 385] on icon at bounding box center [1278, 385] width 16 height 32
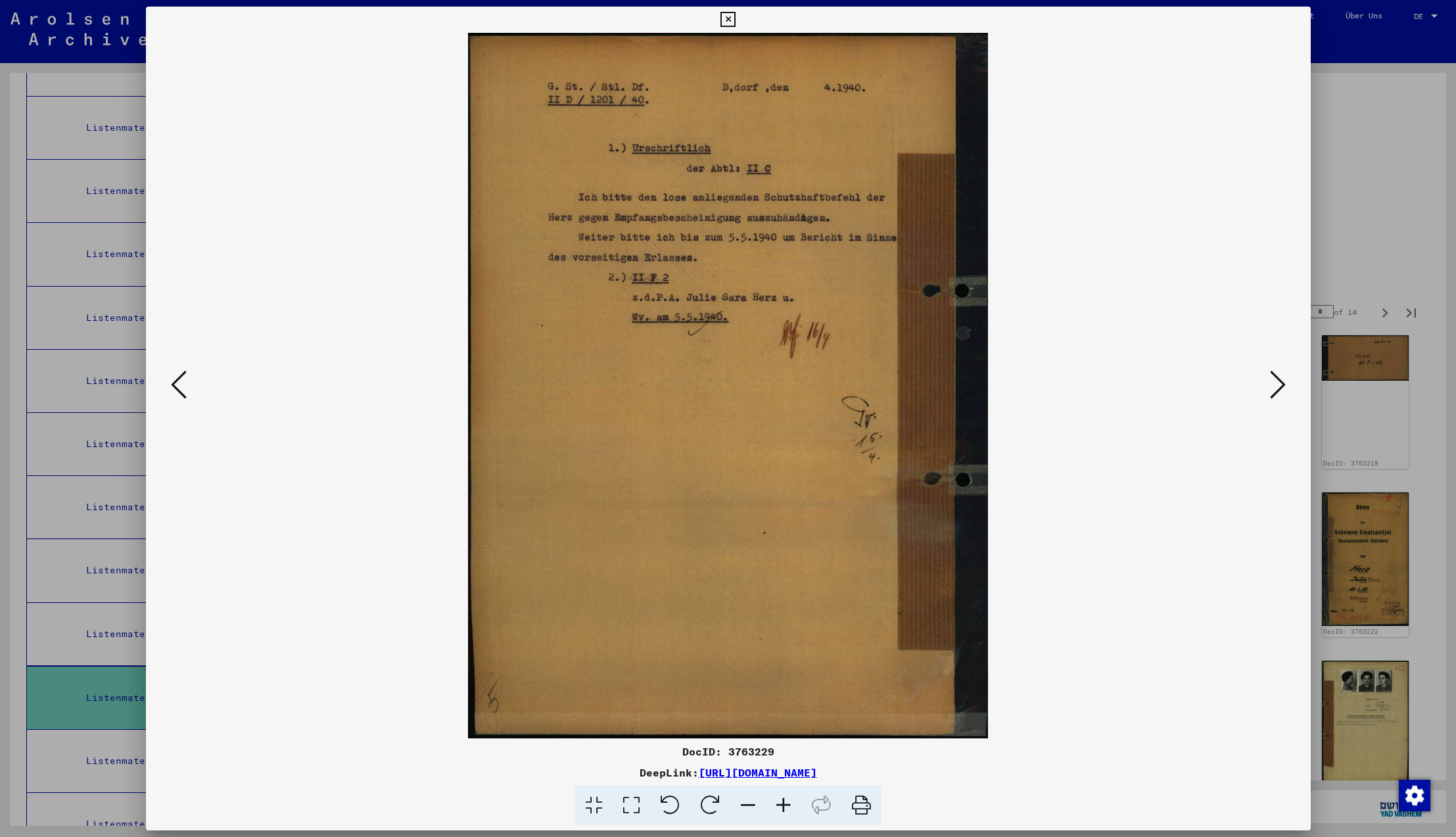
click at [1284, 385] on icon at bounding box center [1278, 385] width 16 height 32
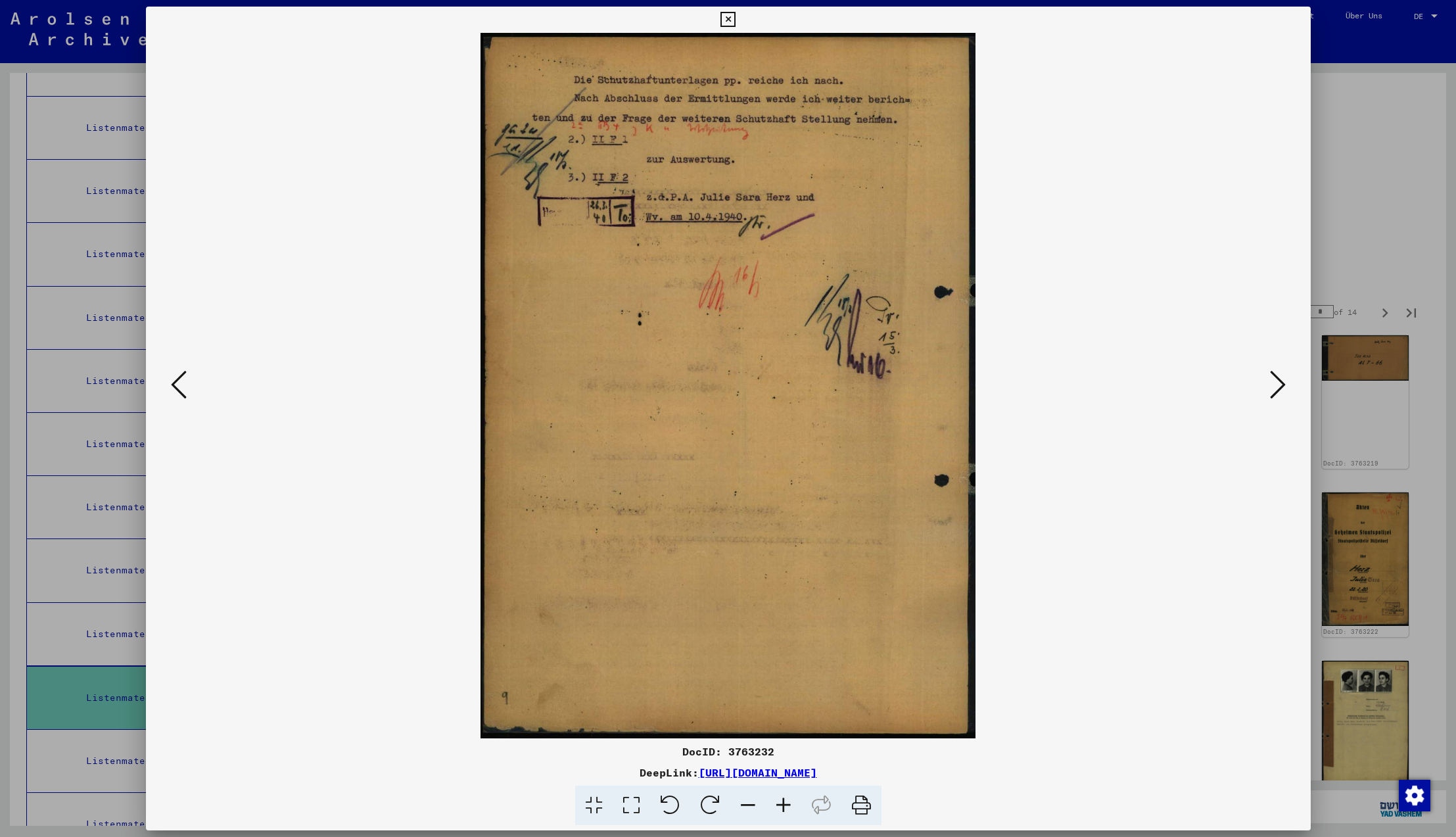
click at [1284, 385] on icon at bounding box center [1278, 385] width 16 height 32
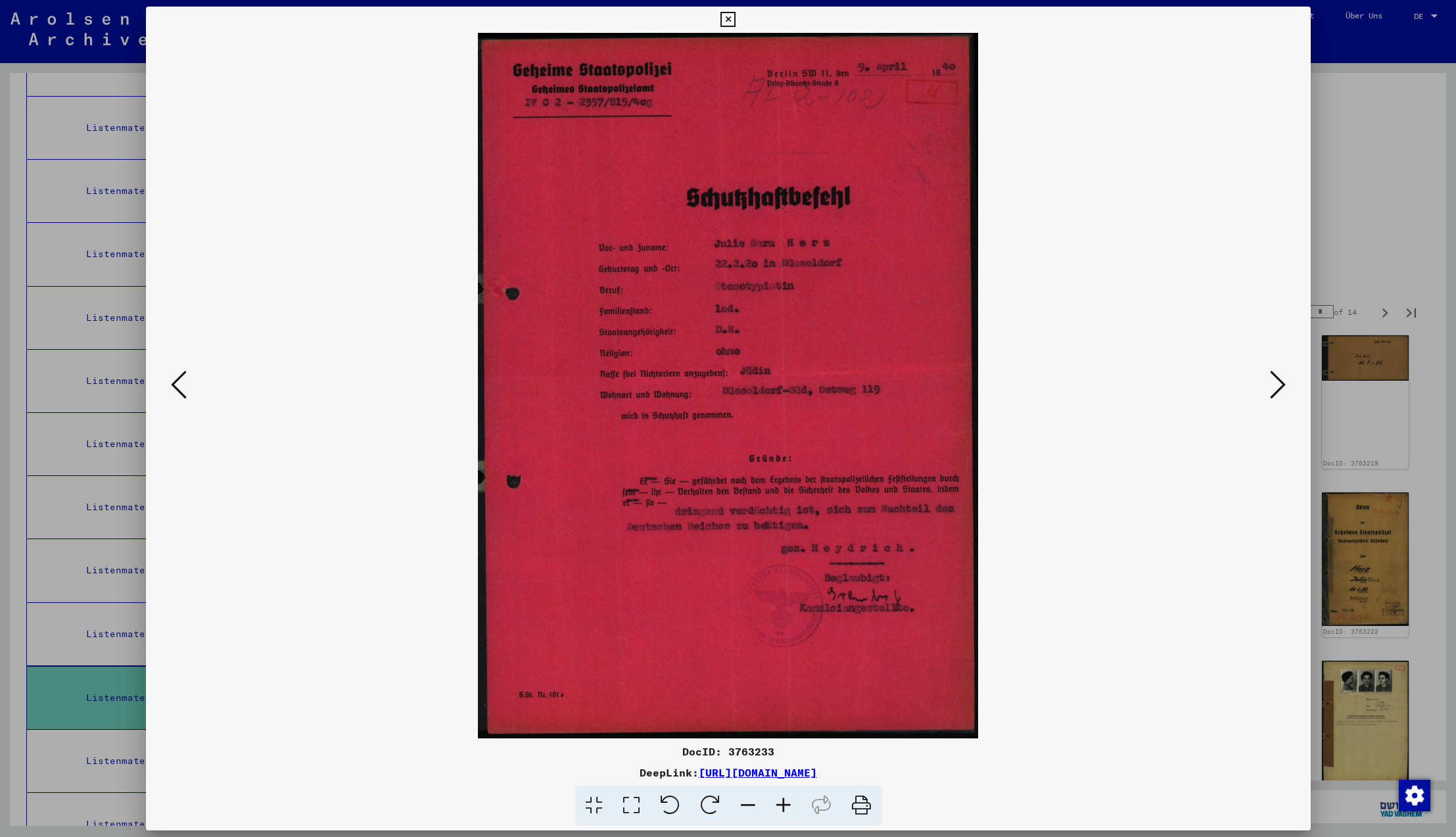
click at [1284, 385] on icon at bounding box center [1278, 385] width 16 height 32
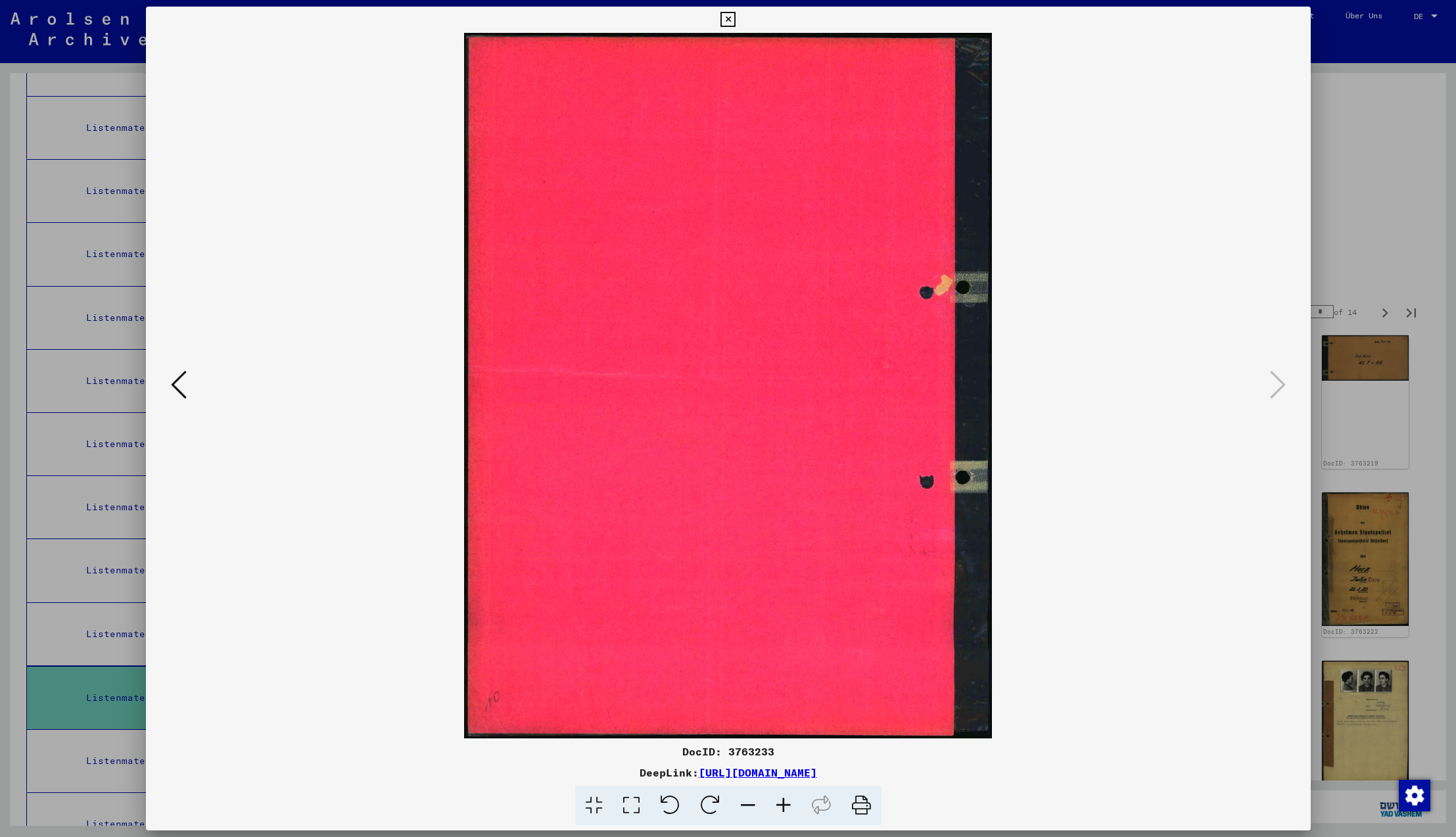
click at [1284, 385] on icon at bounding box center [1278, 385] width 16 height 32
click at [736, 24] on icon at bounding box center [728, 20] width 15 height 16
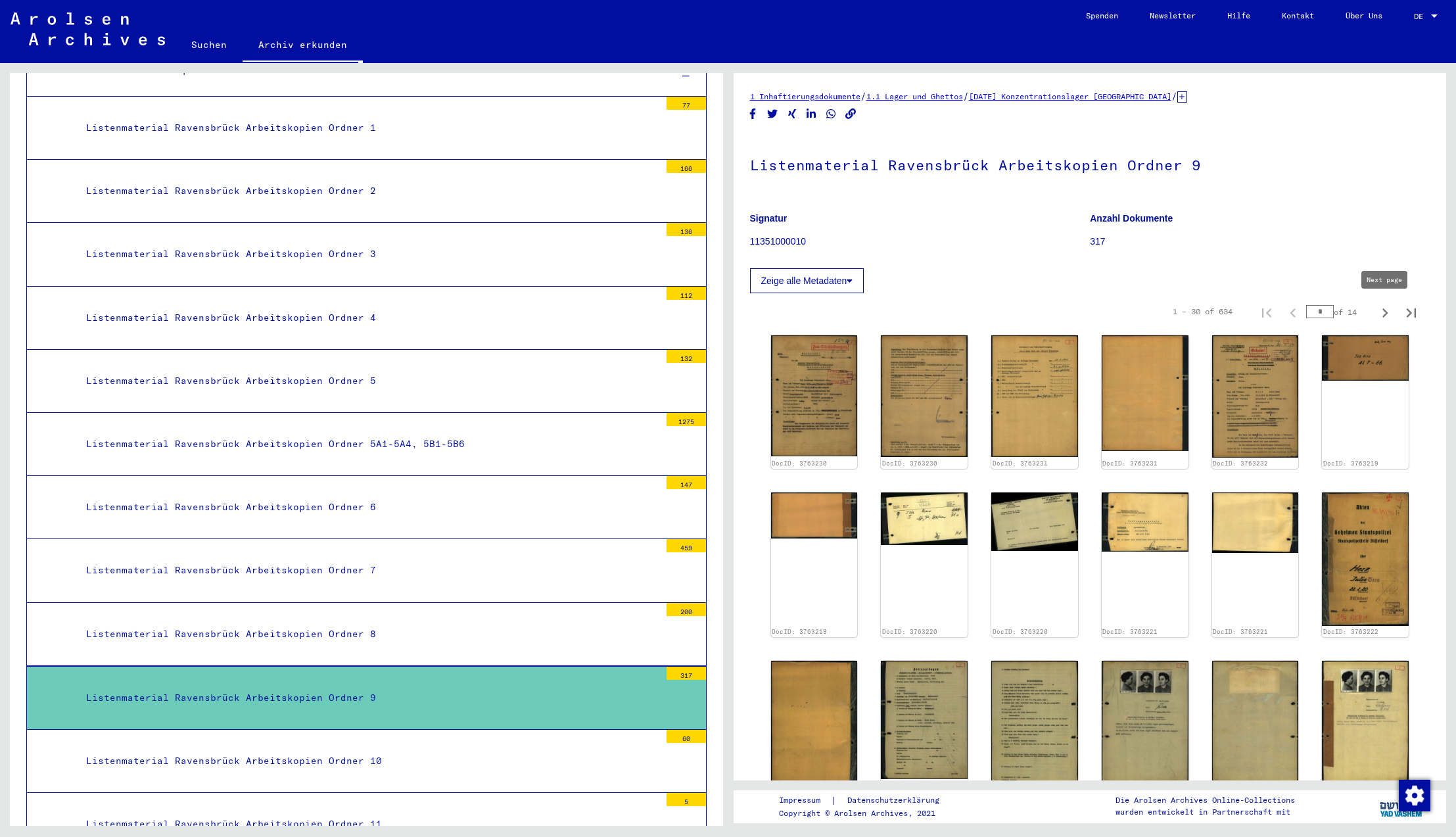
click at [1387, 312] on icon "Next page" at bounding box center [1385, 313] width 6 height 9
type input "*"
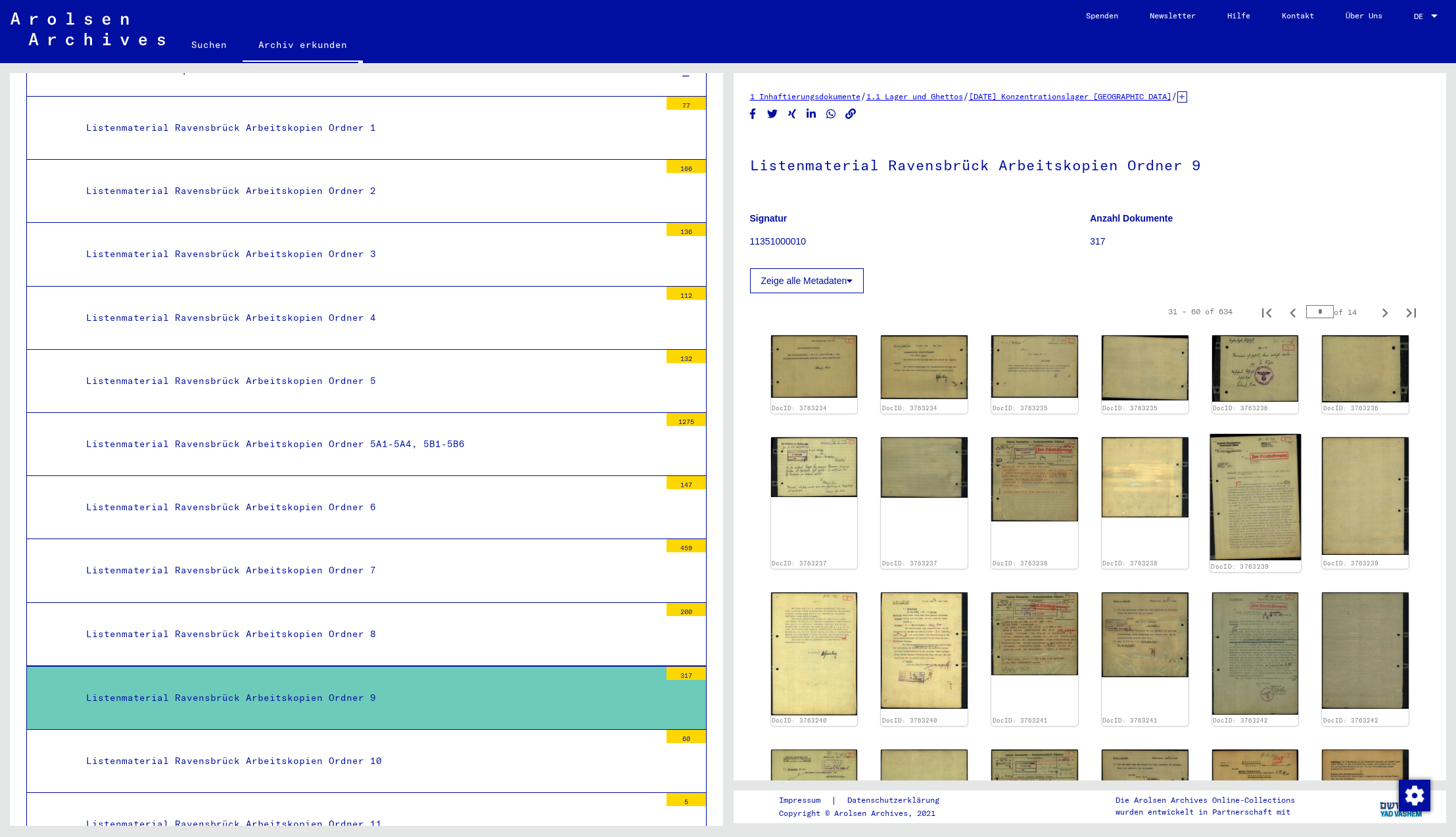
click at [1250, 505] on img at bounding box center [1254, 497] width 91 height 126
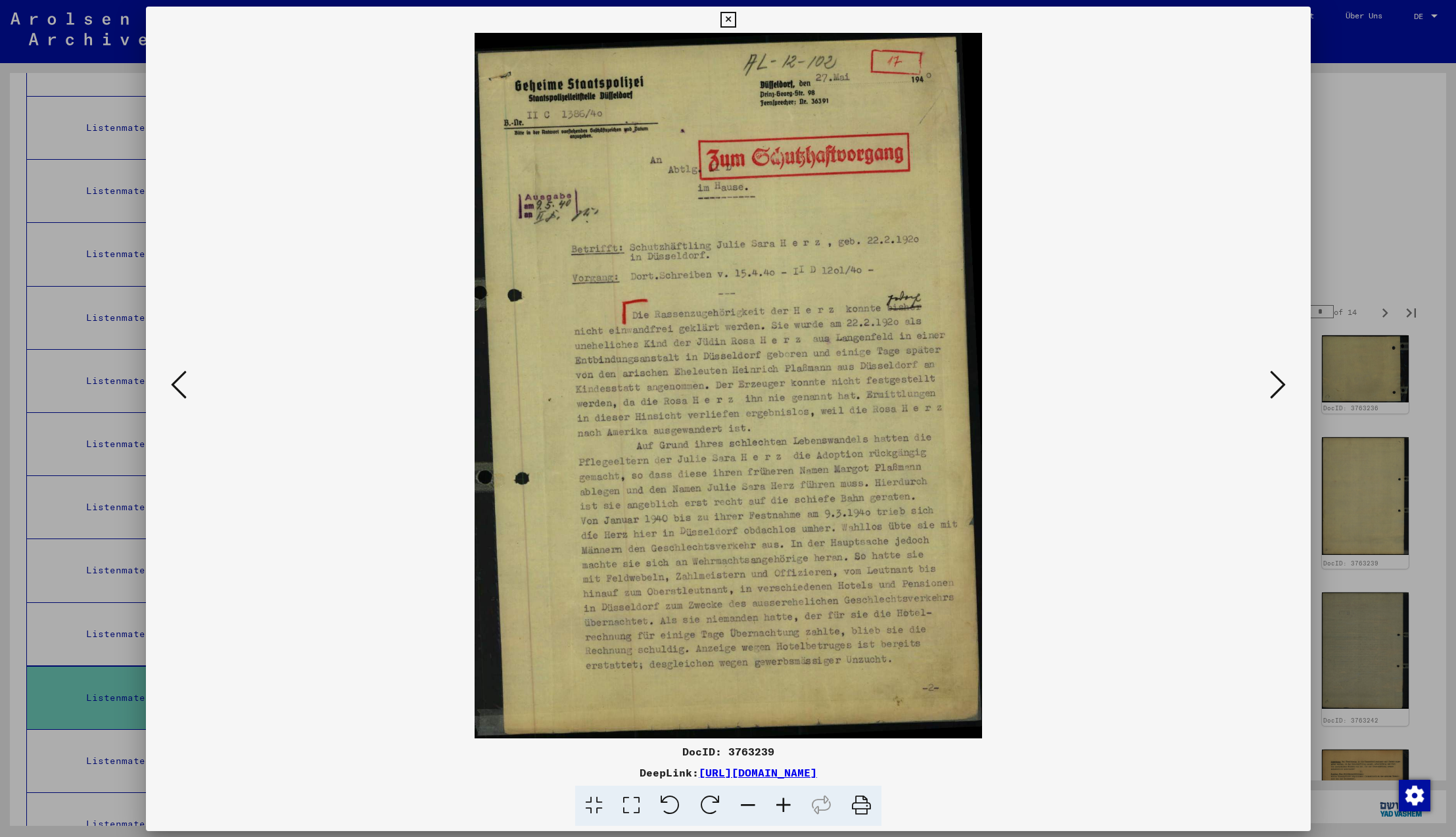
click at [1250, 505] on img at bounding box center [728, 385] width 1075 height 705
click at [1275, 385] on icon at bounding box center [1278, 385] width 16 height 32
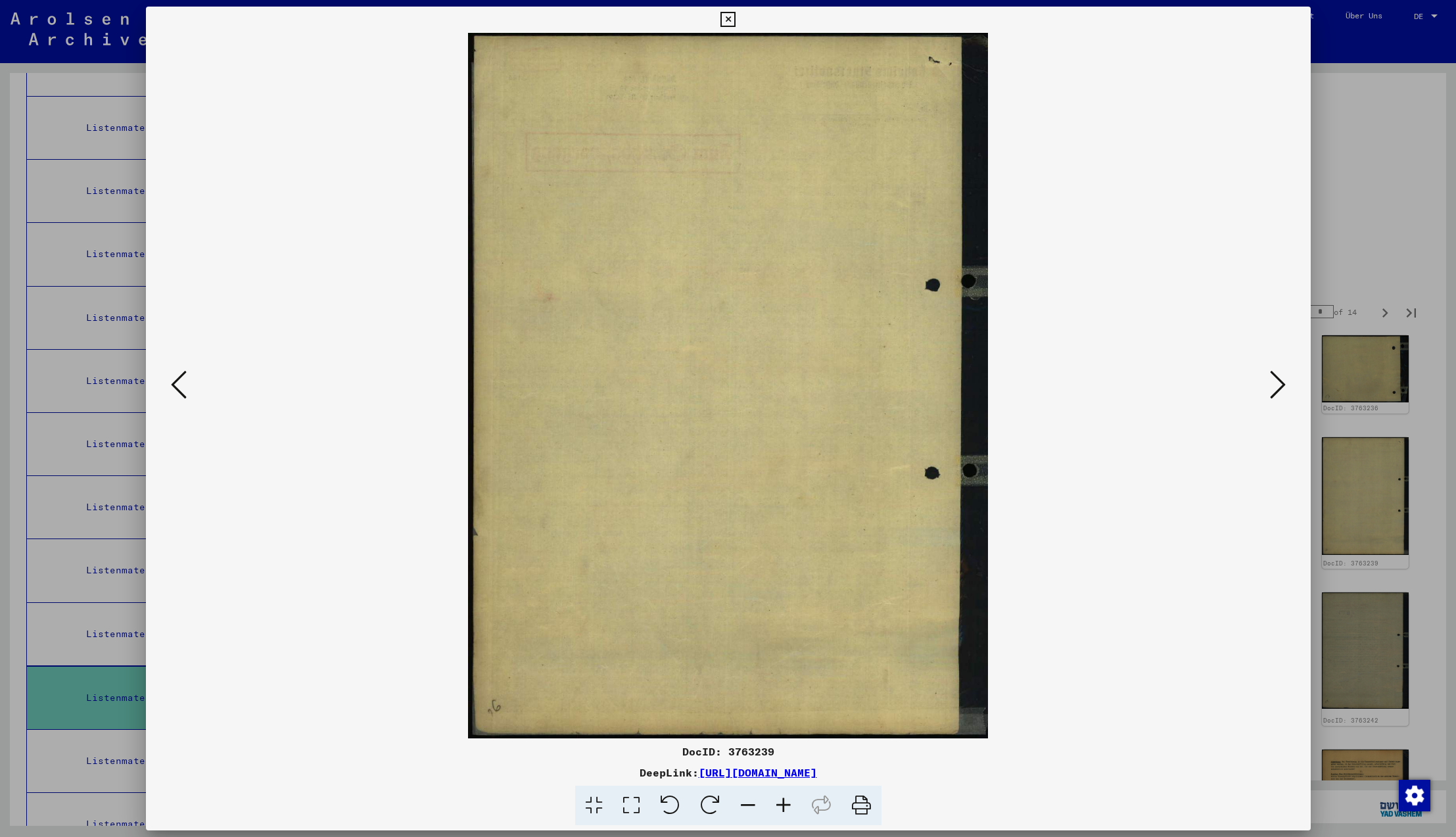
click at [1275, 385] on icon at bounding box center [1278, 385] width 16 height 32
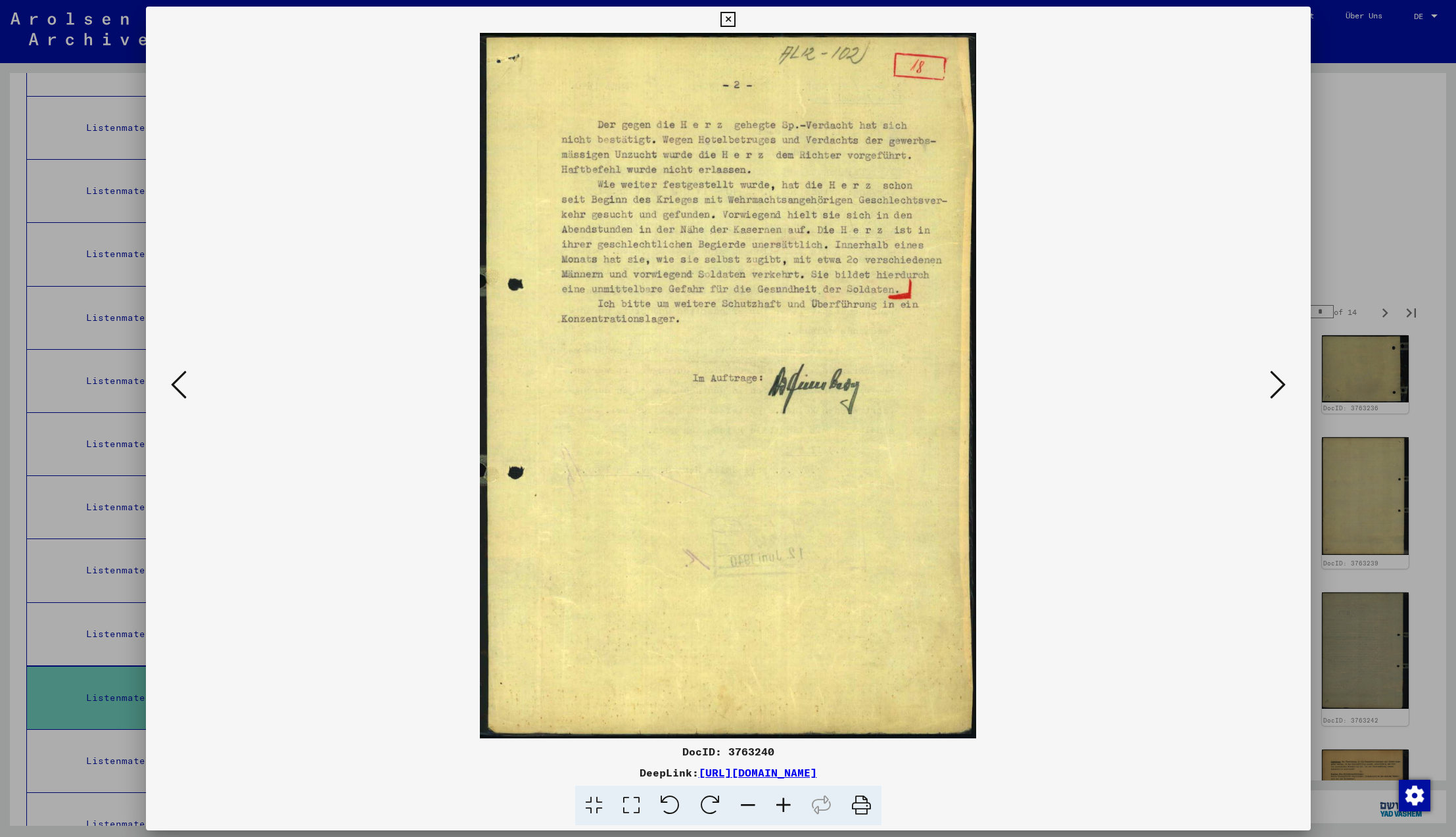
click at [736, 23] on icon at bounding box center [728, 20] width 15 height 16
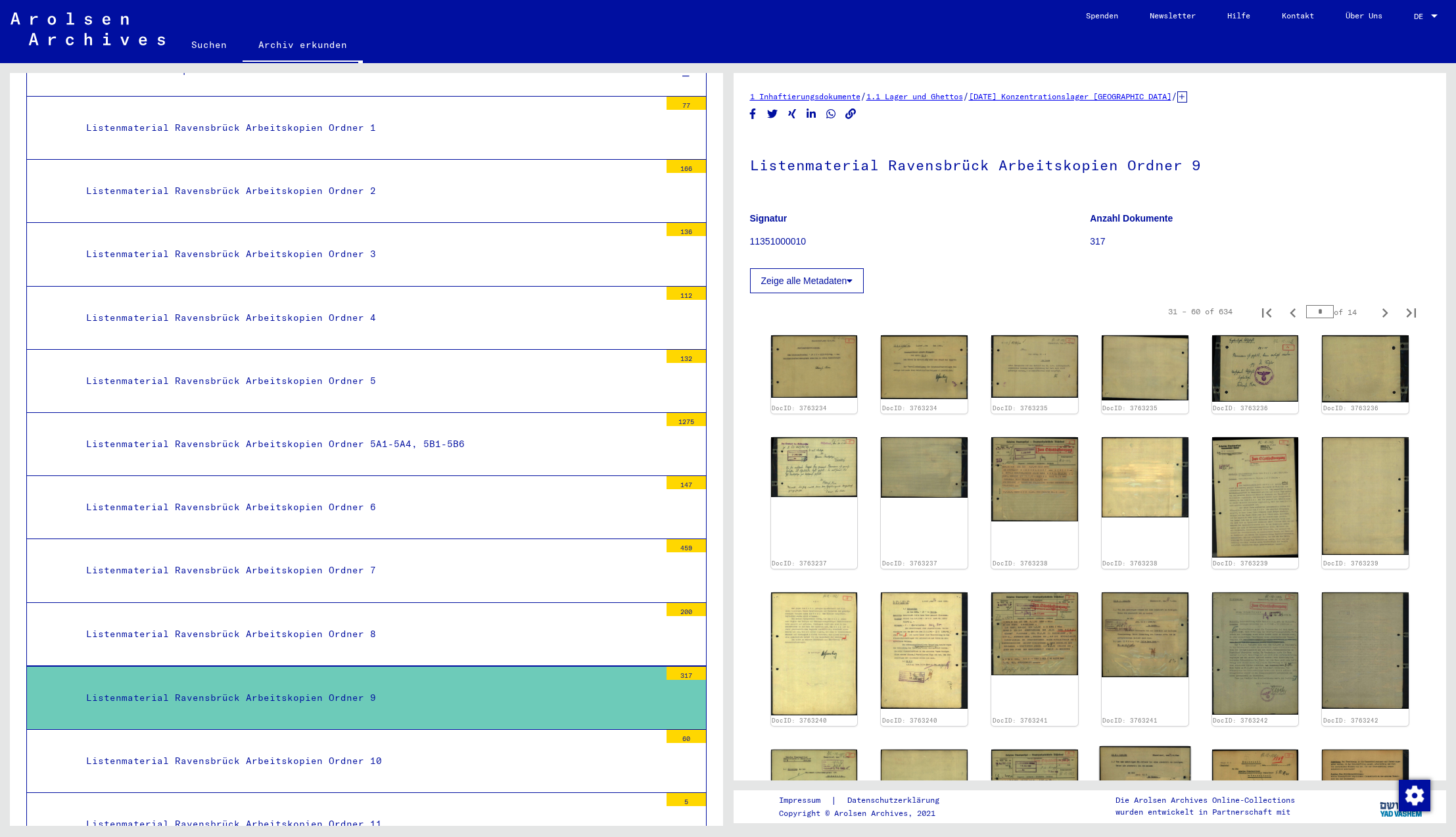
scroll to position [471, 0]
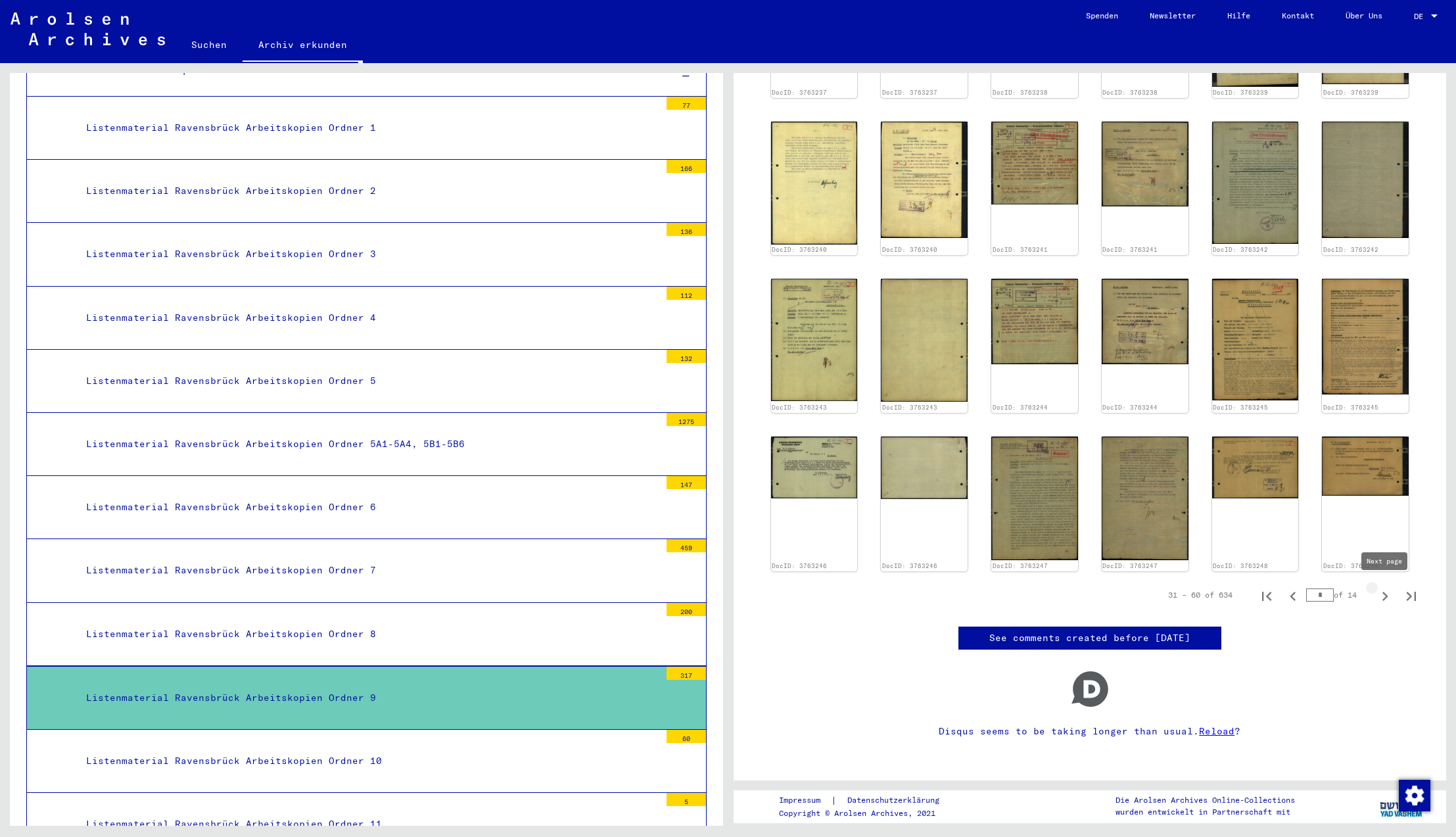
click at [1383, 595] on icon "Next page" at bounding box center [1385, 596] width 19 height 19
type input "*"
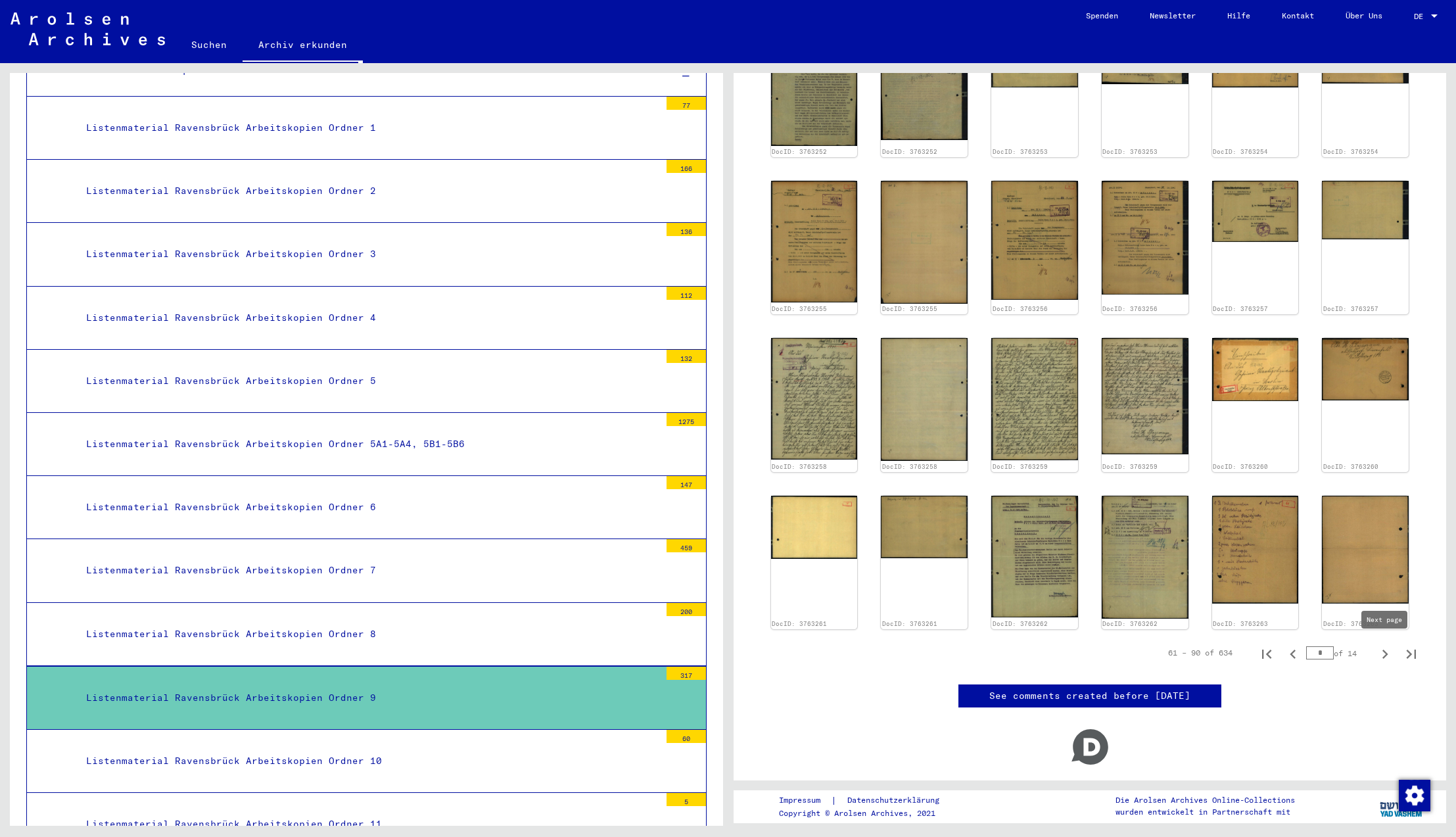
scroll to position [472, 0]
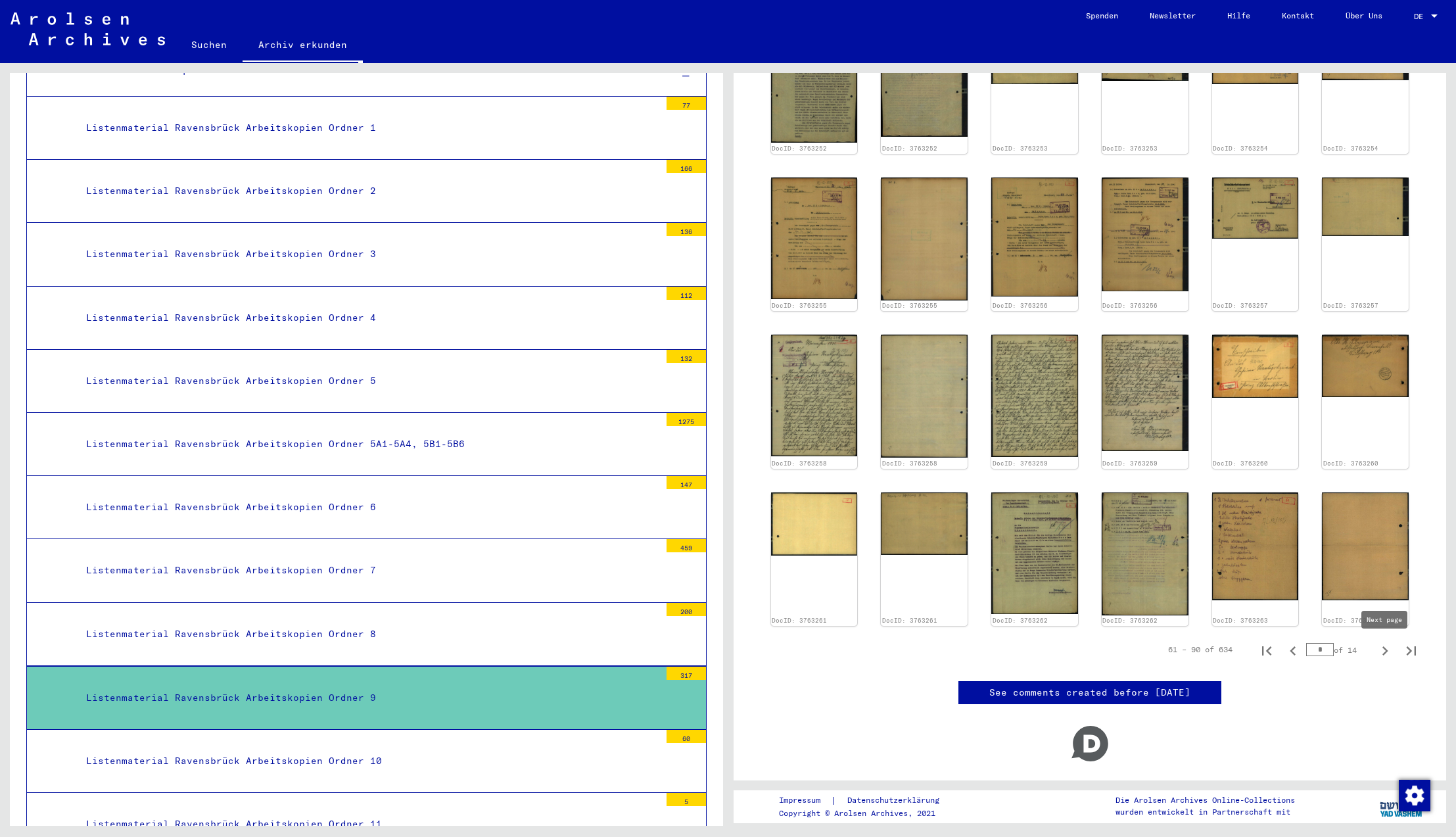
click at [1383, 653] on icon "Next page" at bounding box center [1385, 651] width 19 height 19
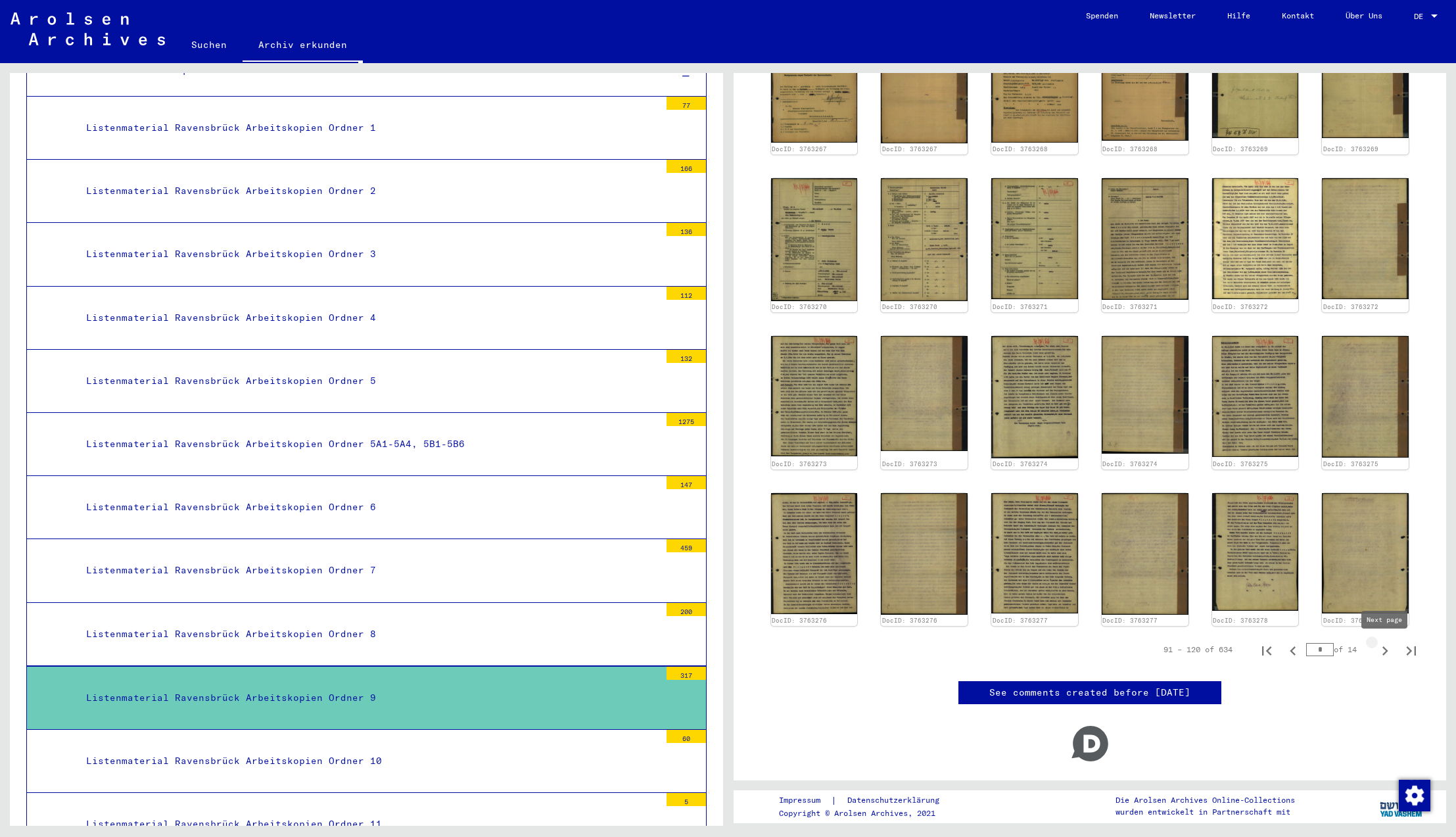
type input "*"
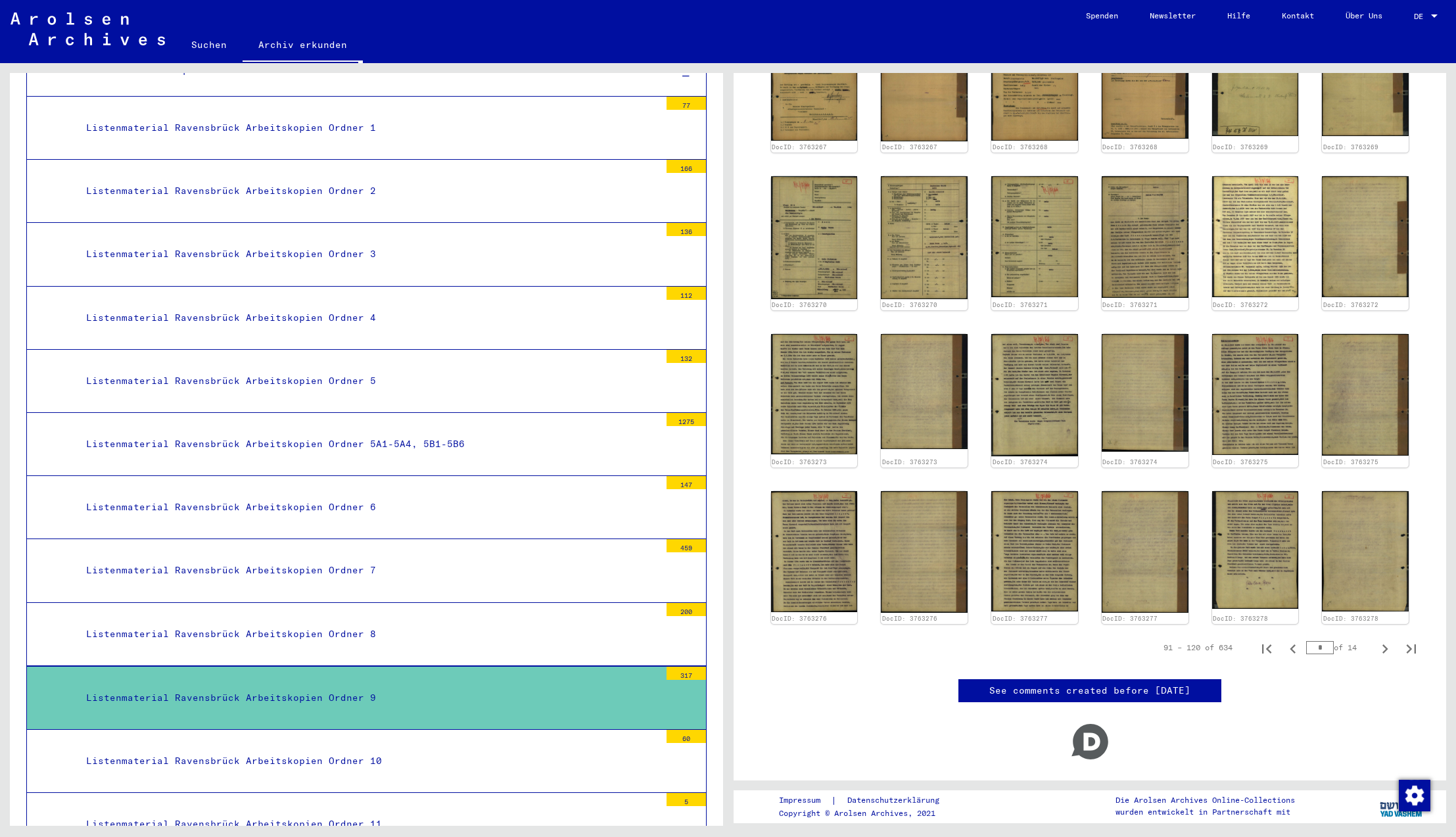
click at [1385, 649] on icon "Next page" at bounding box center [1385, 649] width 6 height 9
type input "*"
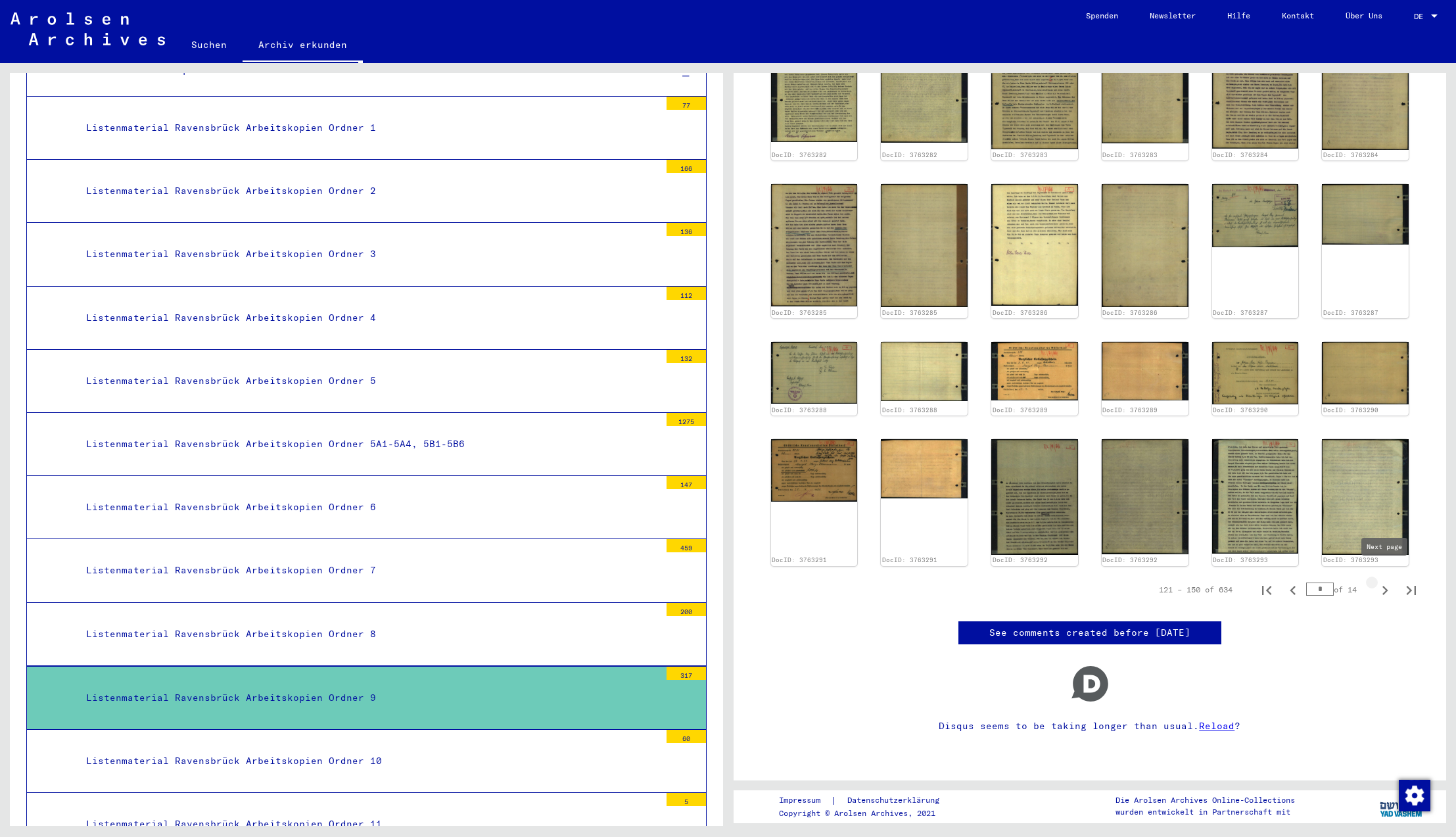
click at [1387, 586] on icon "Next page" at bounding box center [1385, 590] width 6 height 9
type input "*"
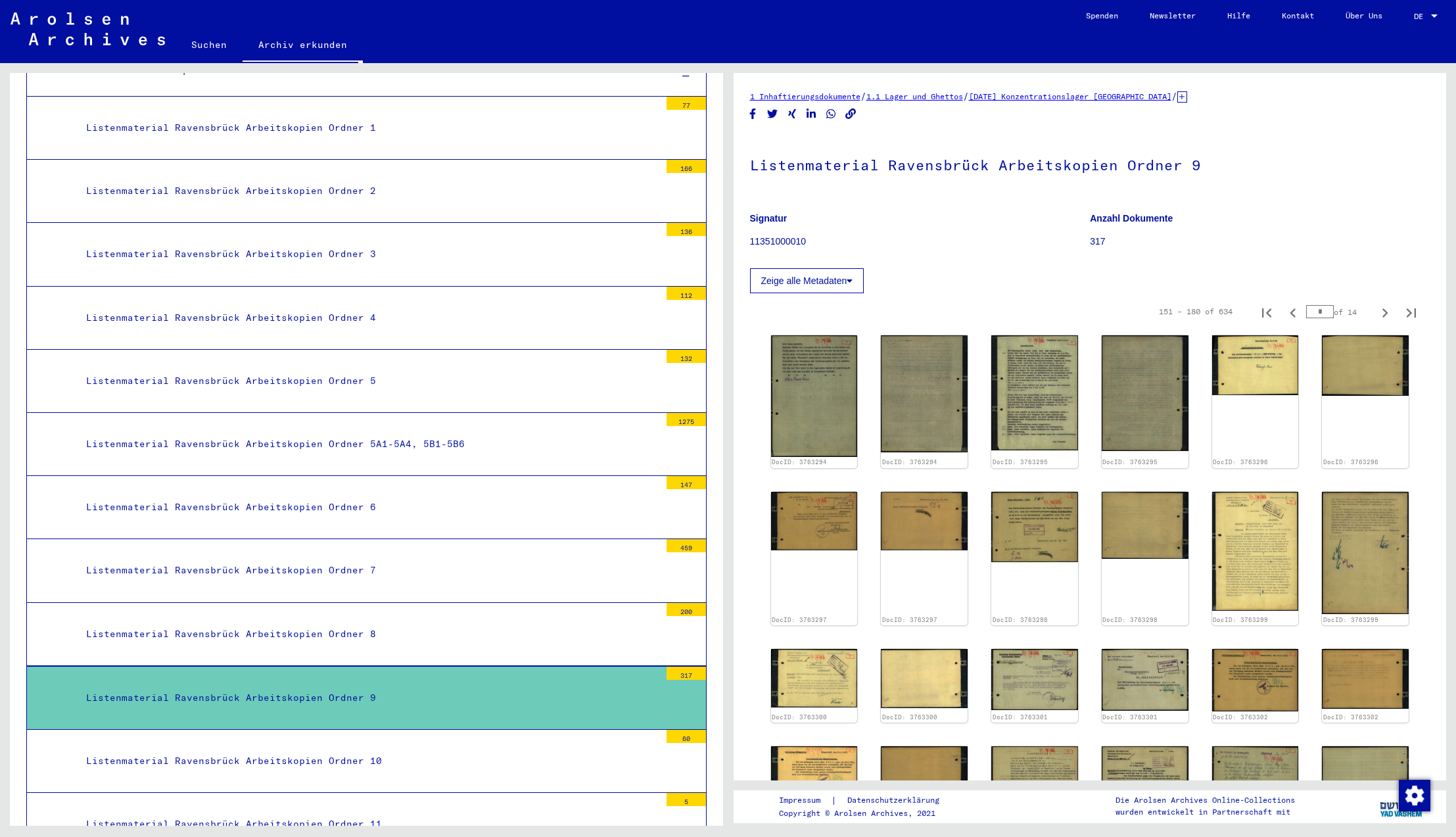
scroll to position [404, 0]
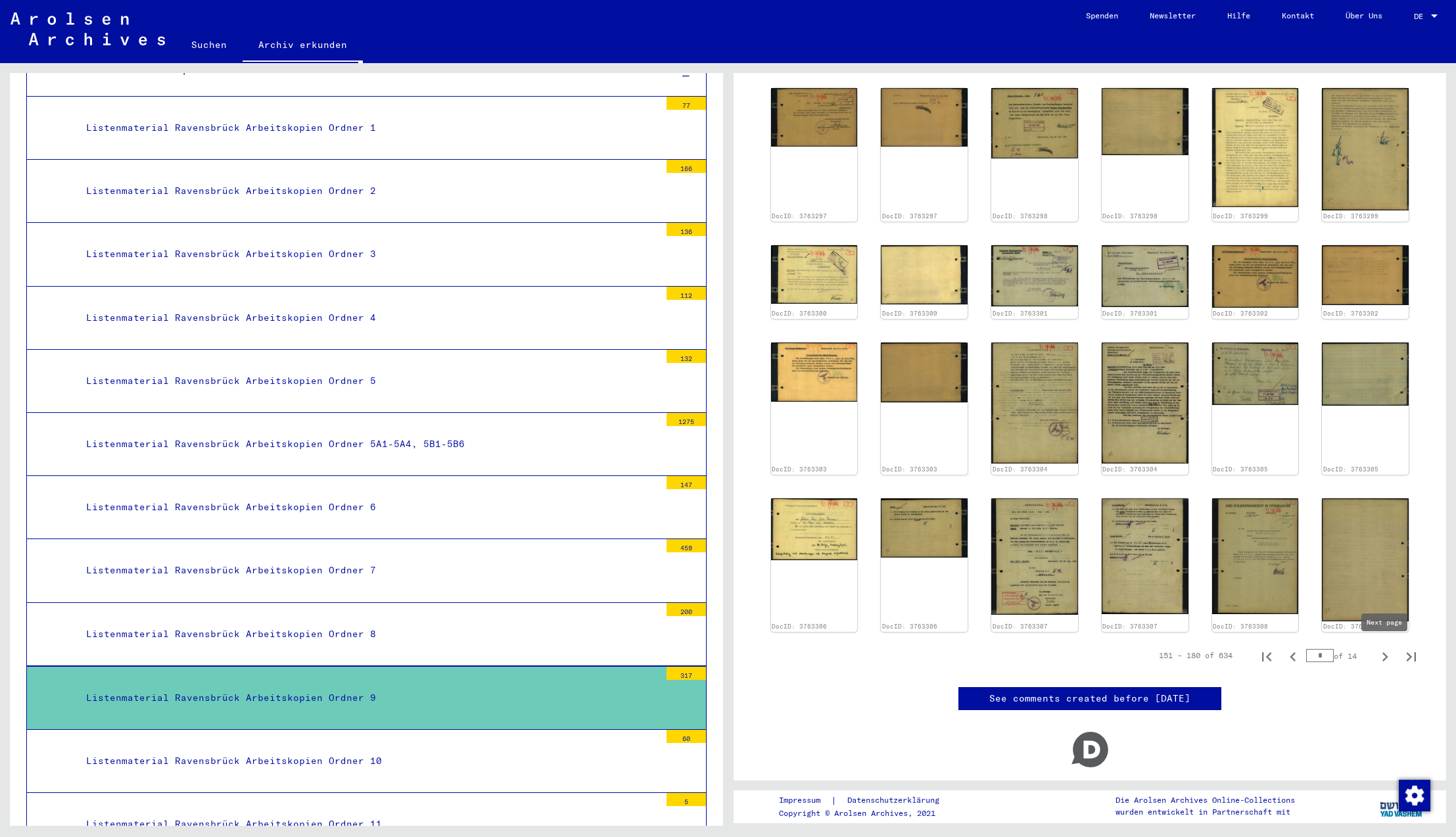
click at [1384, 653] on icon "Next page" at bounding box center [1385, 657] width 6 height 9
type input "*"
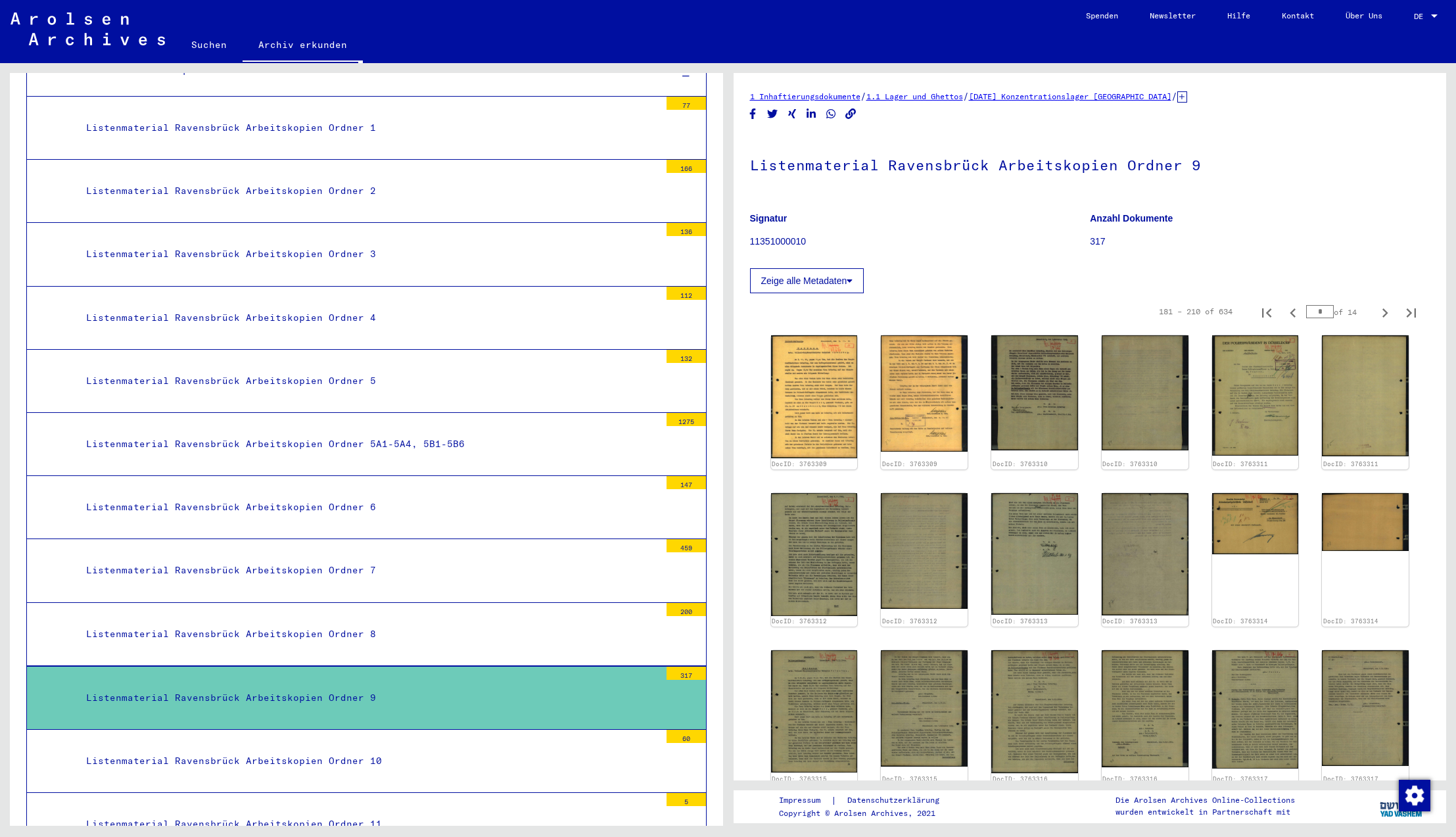
scroll to position [486, 0]
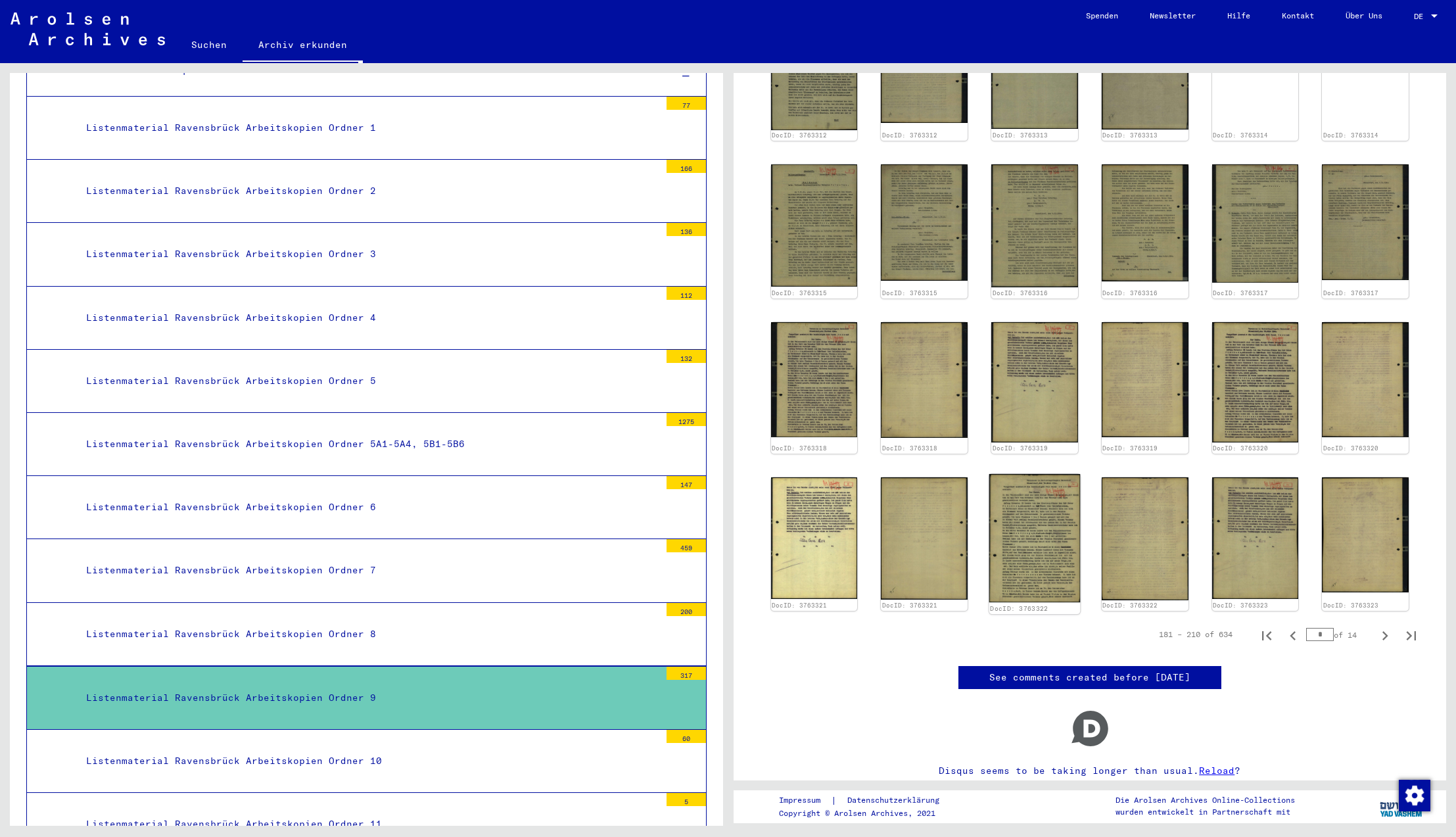
click at [1048, 557] on img at bounding box center [1034, 538] width 91 height 128
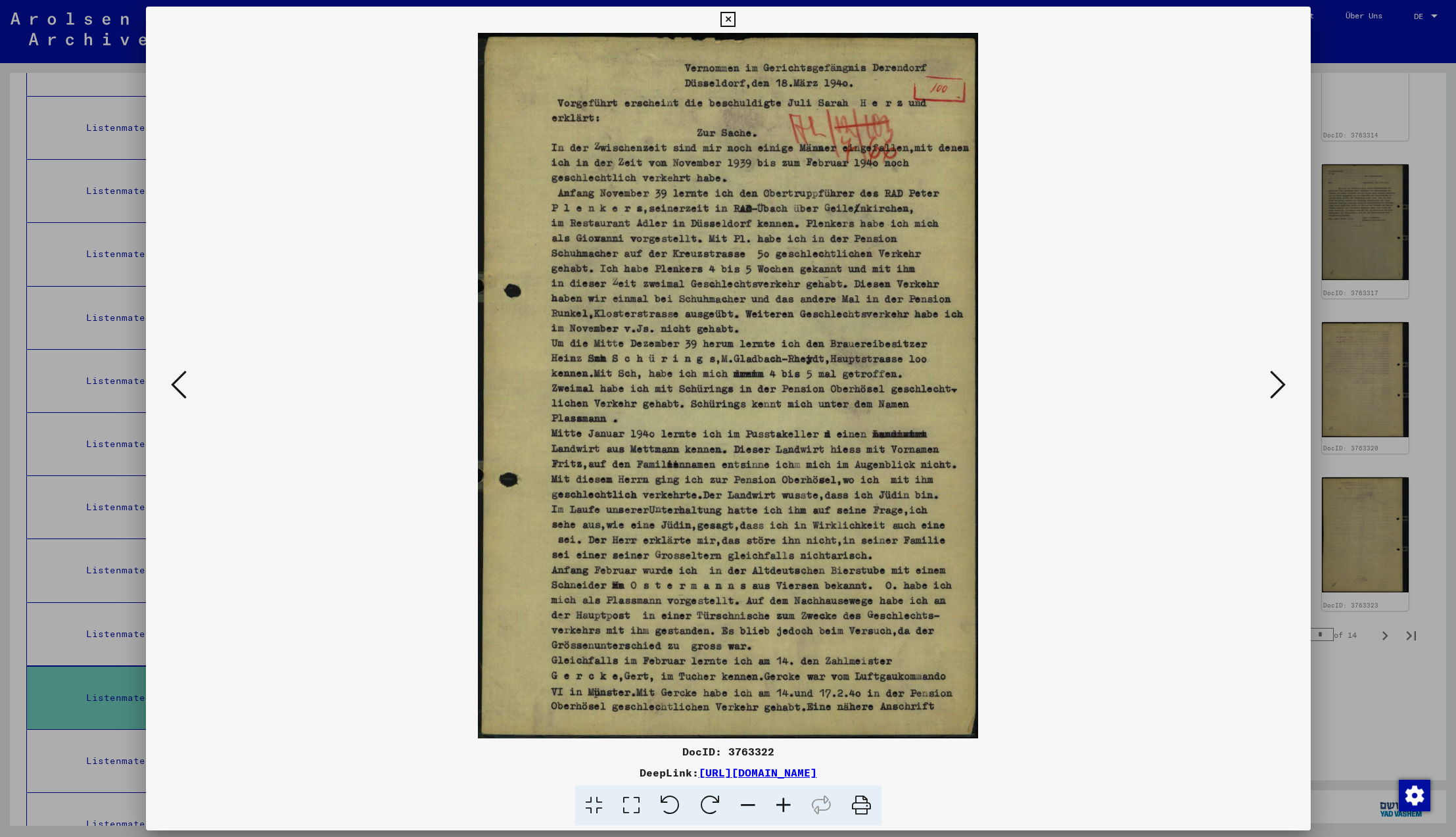
click at [1278, 381] on icon at bounding box center [1278, 385] width 16 height 32
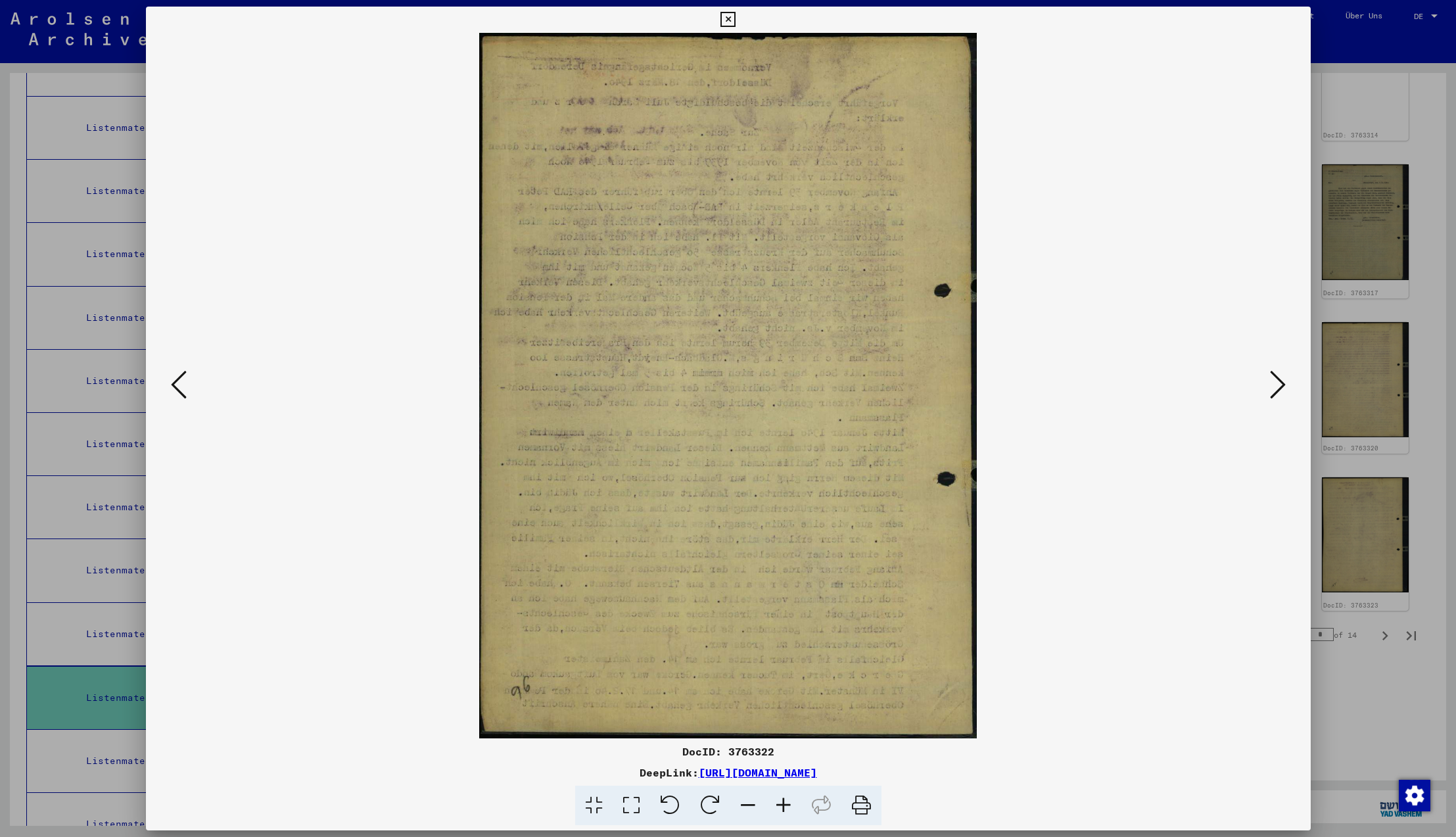
click at [1278, 381] on icon at bounding box center [1278, 385] width 16 height 32
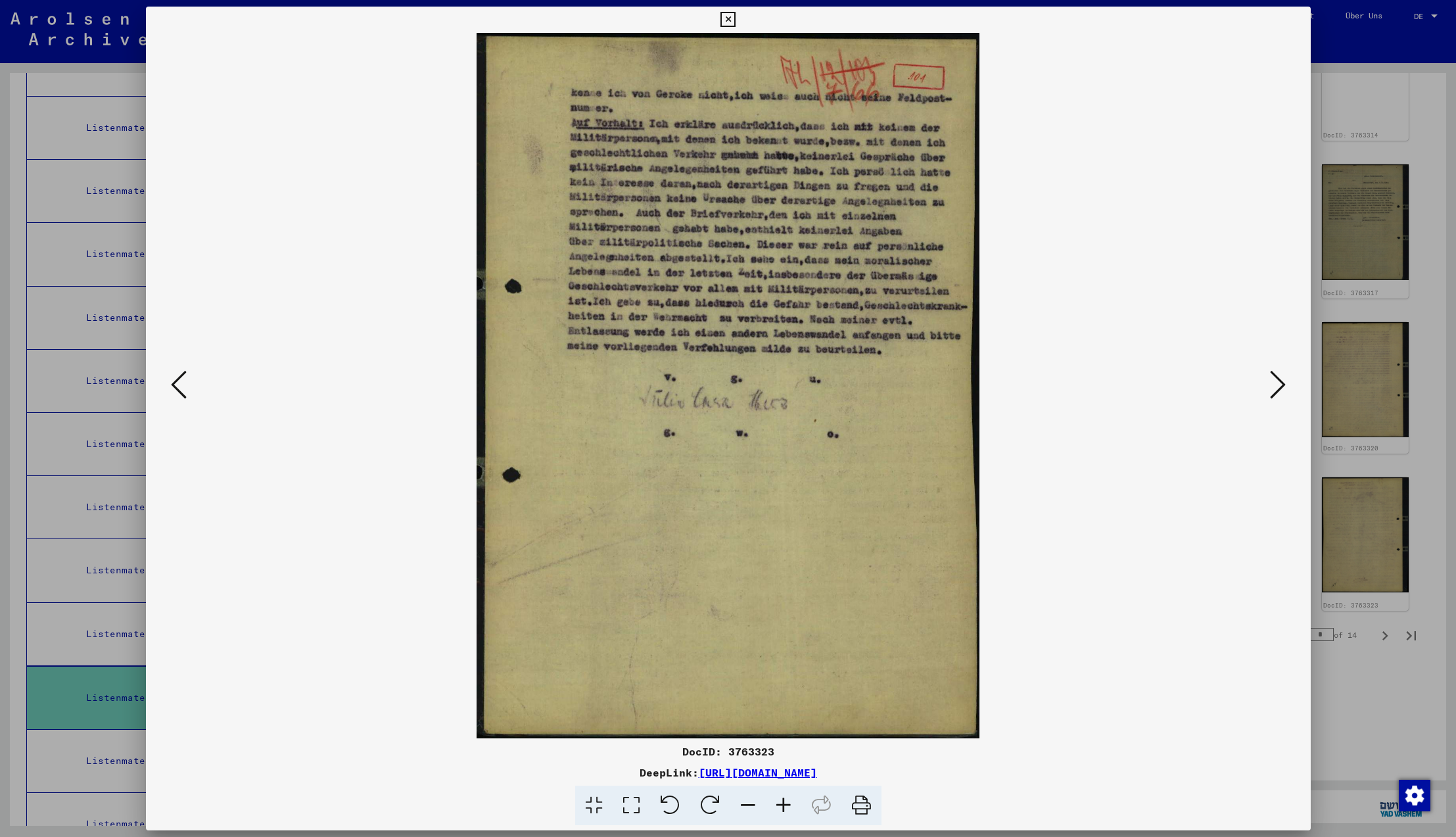
click at [1278, 381] on icon at bounding box center [1278, 385] width 16 height 32
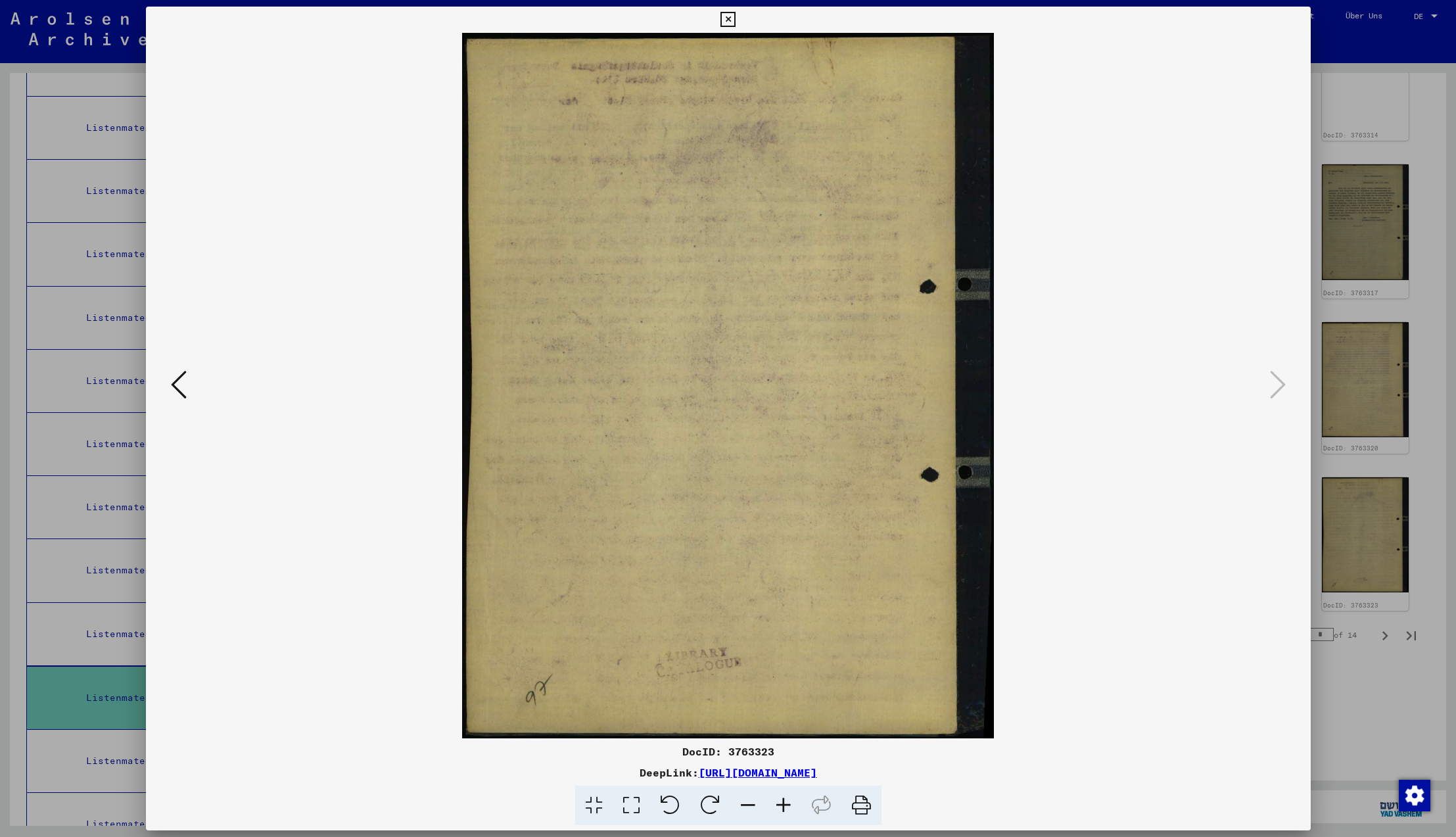
click at [1278, 381] on icon at bounding box center [1278, 385] width 16 height 32
click at [736, 21] on icon at bounding box center [728, 20] width 15 height 16
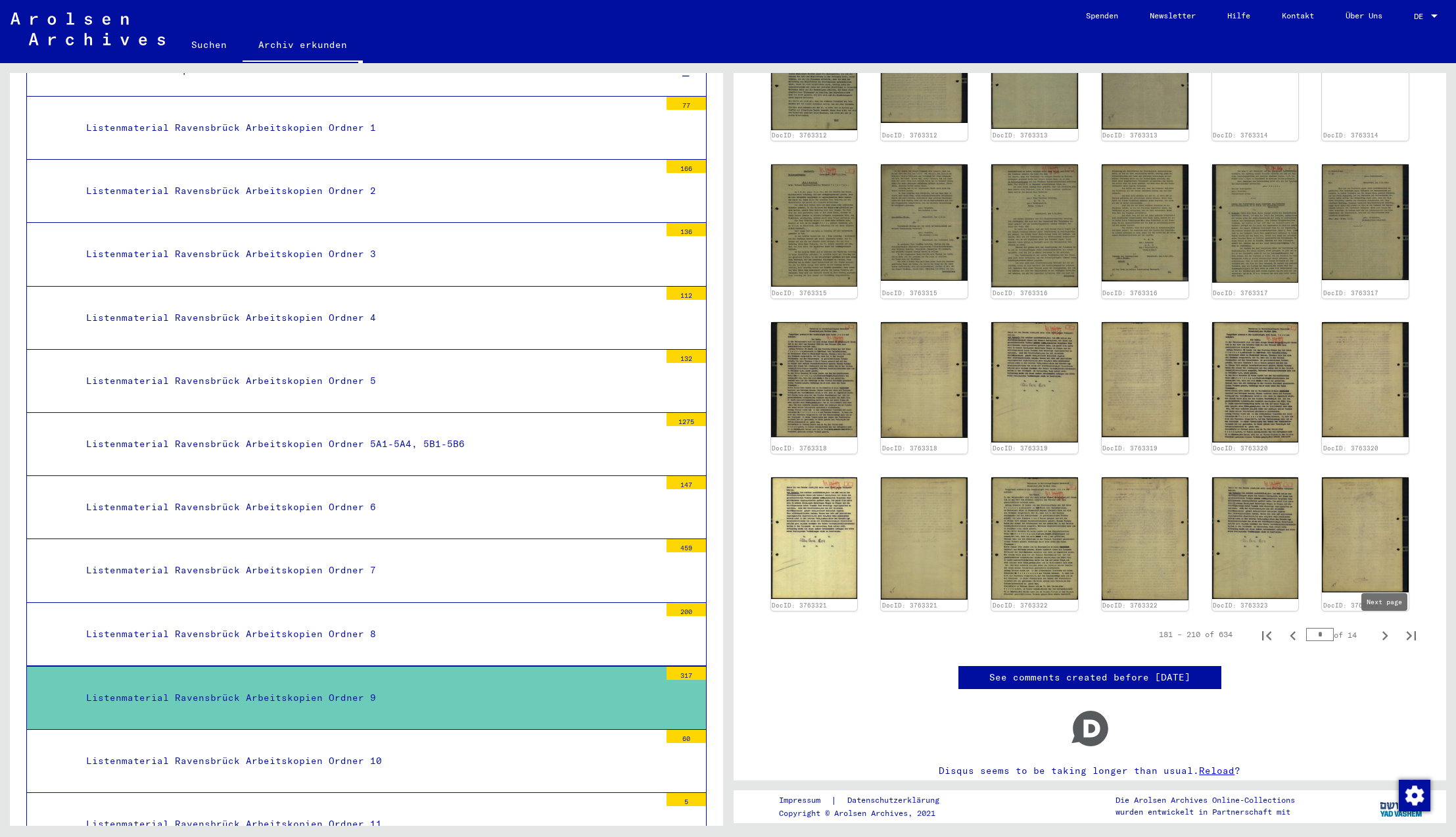
click at [1387, 635] on icon "Next page" at bounding box center [1385, 636] width 6 height 9
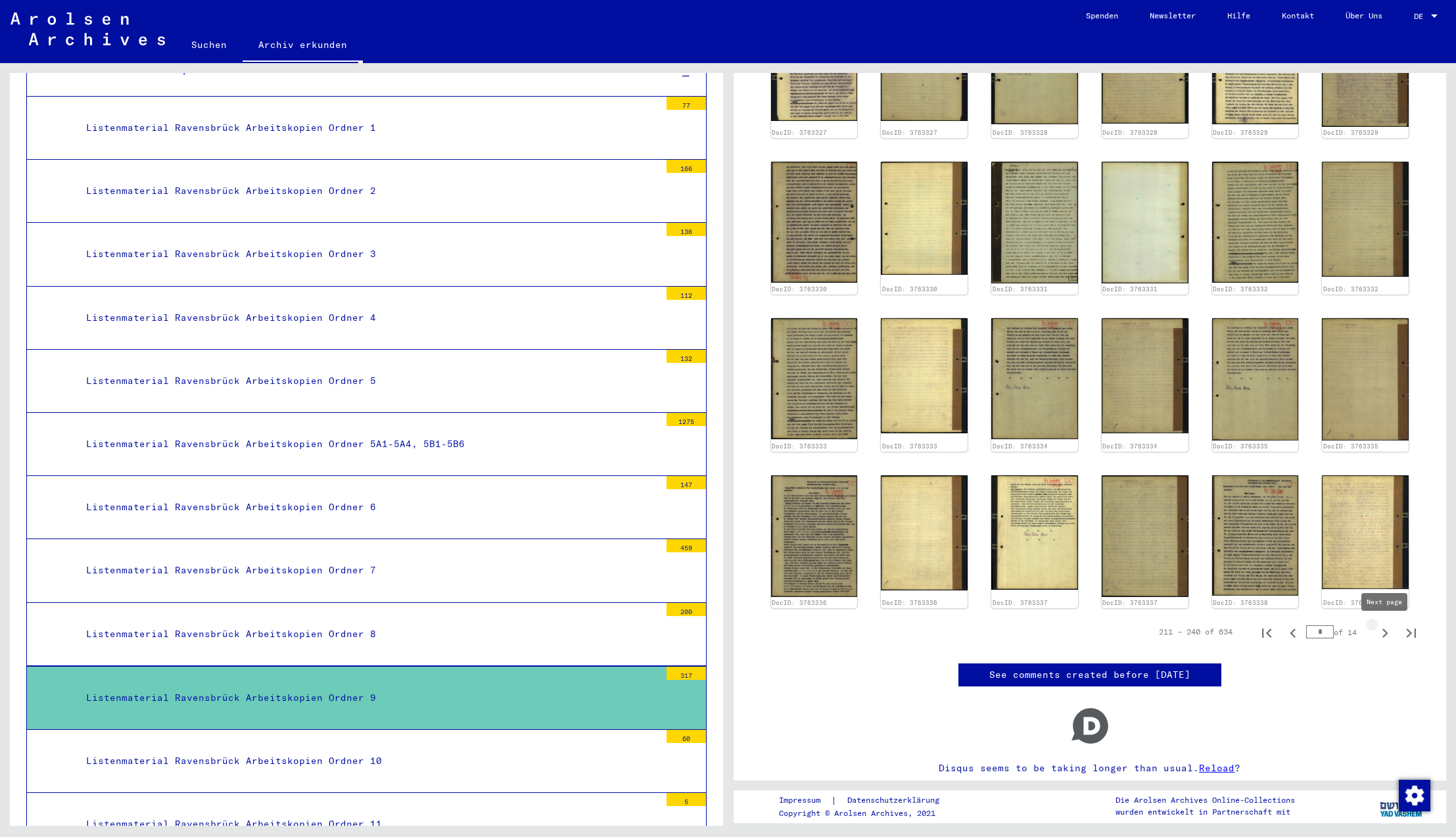
type input "*"
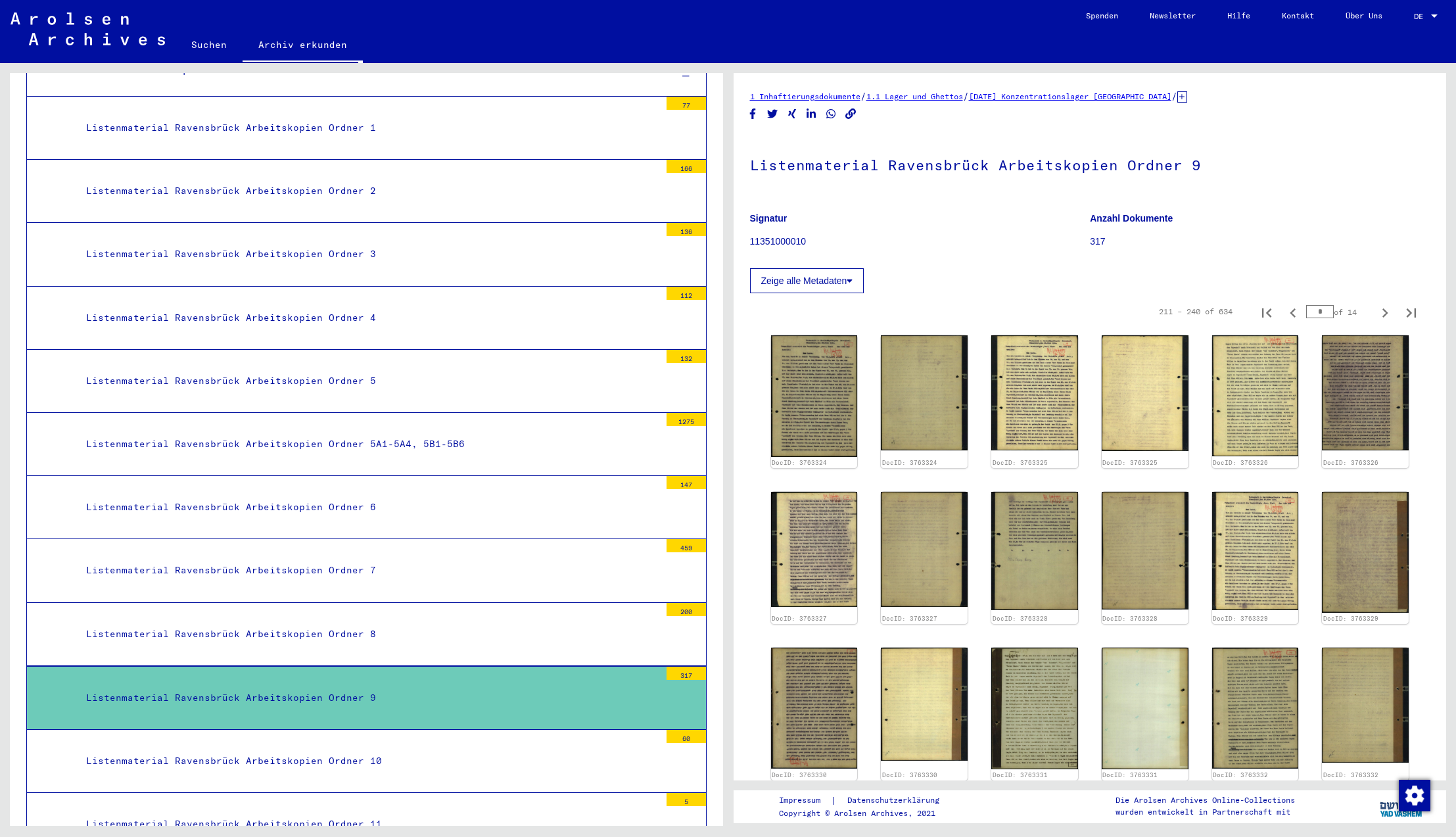
scroll to position [410, 0]
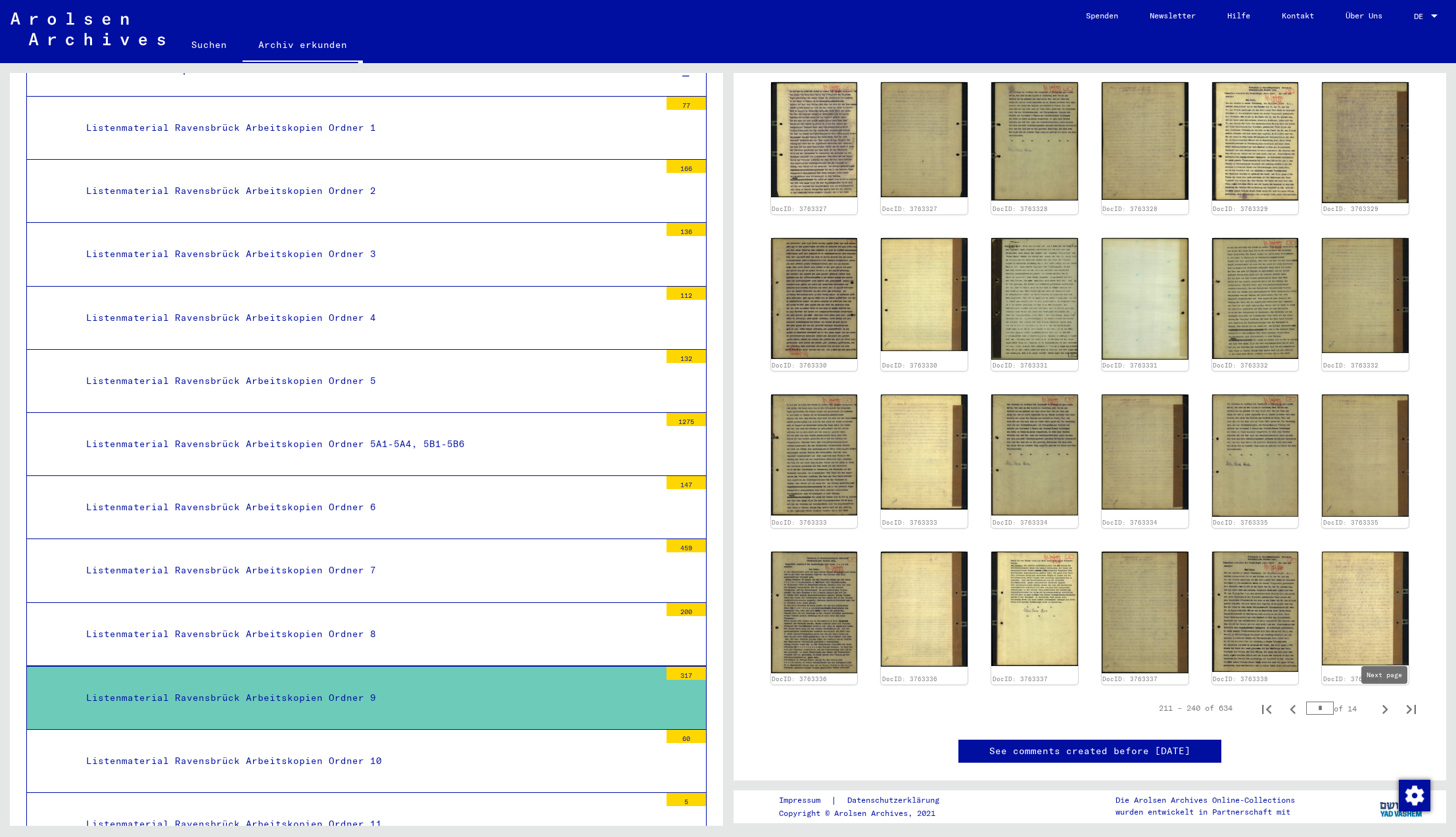
click at [1387, 709] on icon "Next page" at bounding box center [1385, 709] width 19 height 19
type input "*"
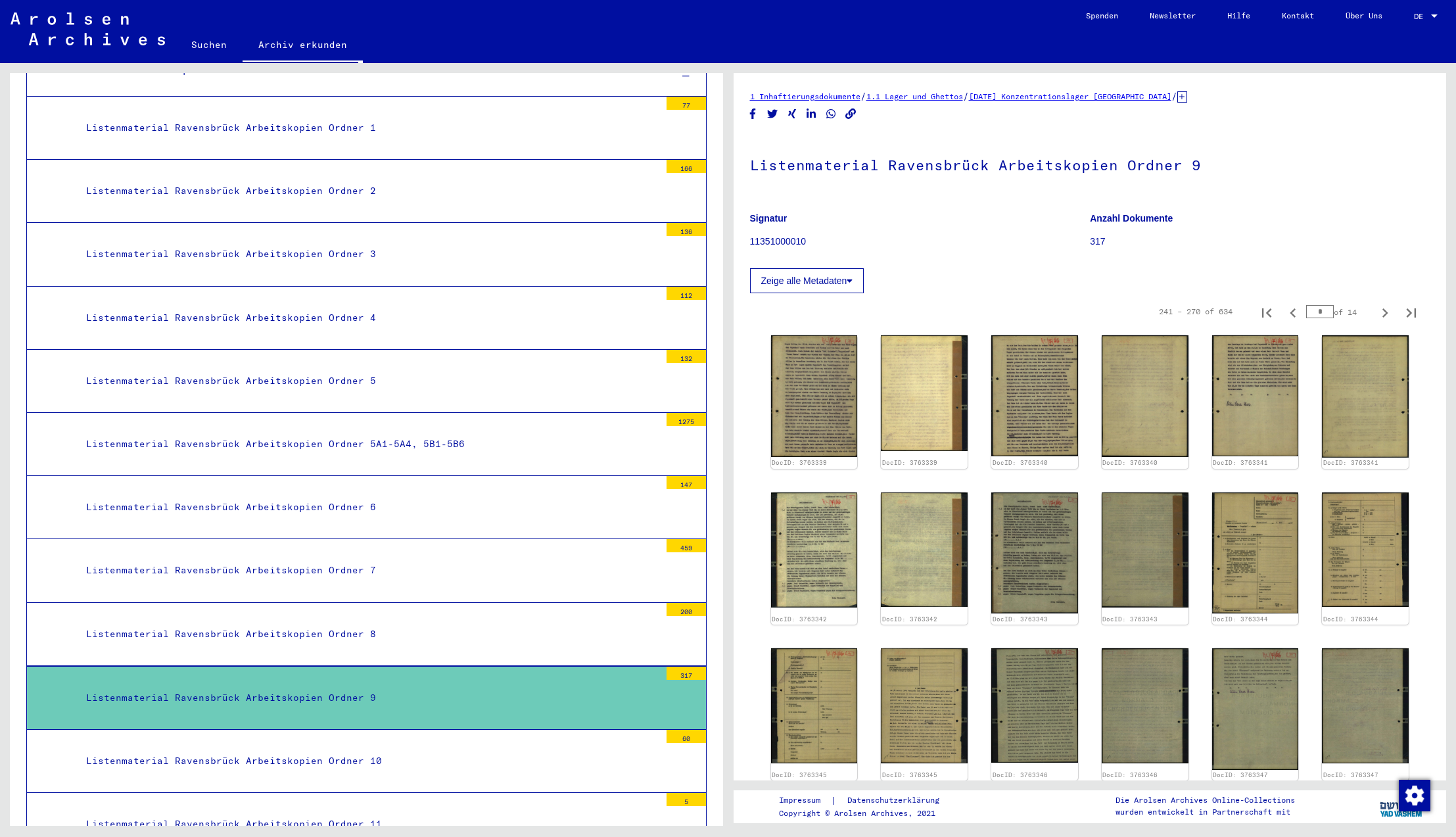
scroll to position [467, 0]
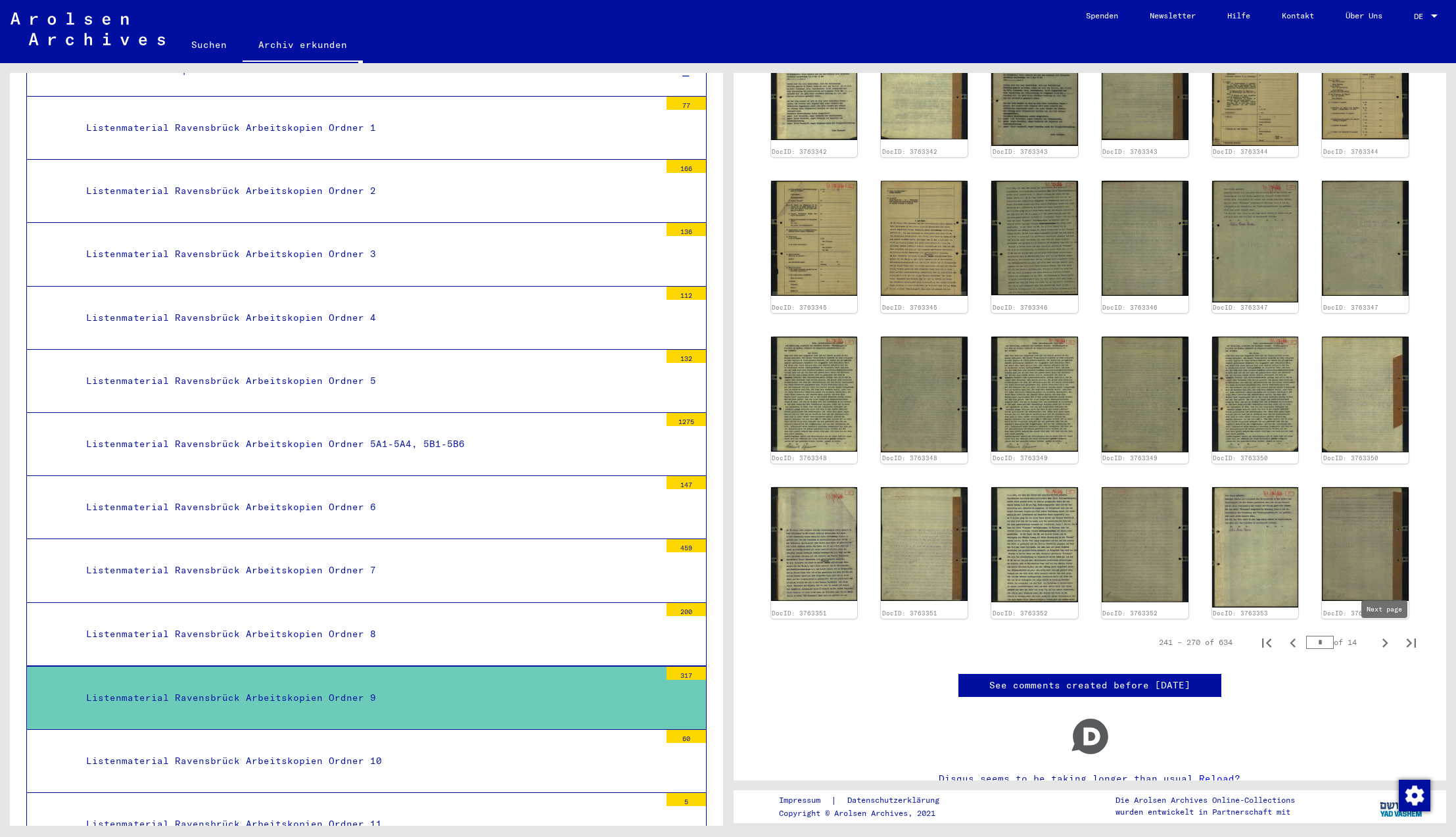
click at [1385, 643] on icon "Next page" at bounding box center [1385, 643] width 6 height 9
type input "**"
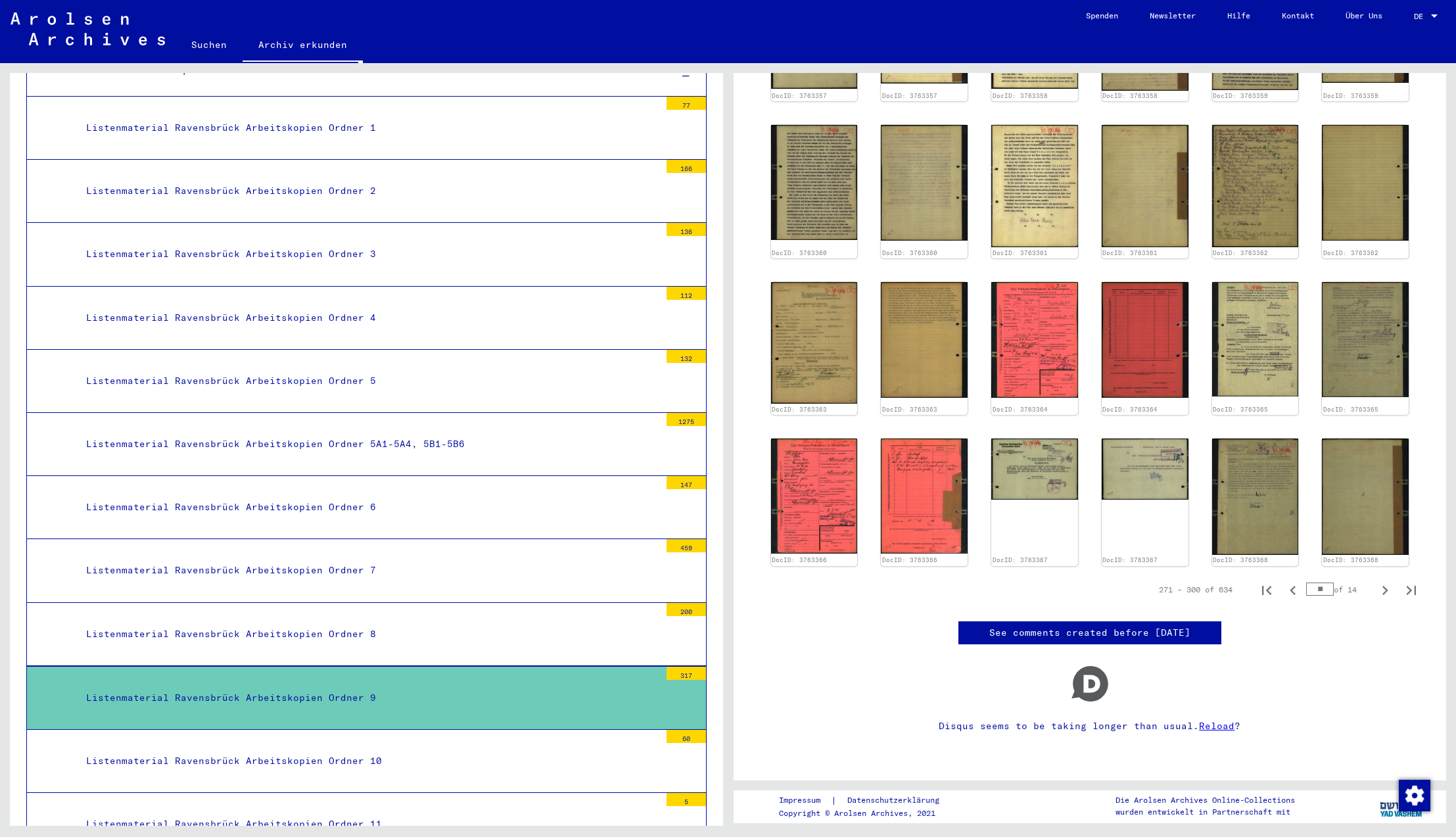
scroll to position [534, 0]
click at [1387, 581] on icon "Next page" at bounding box center [1385, 590] width 19 height 19
type input "**"
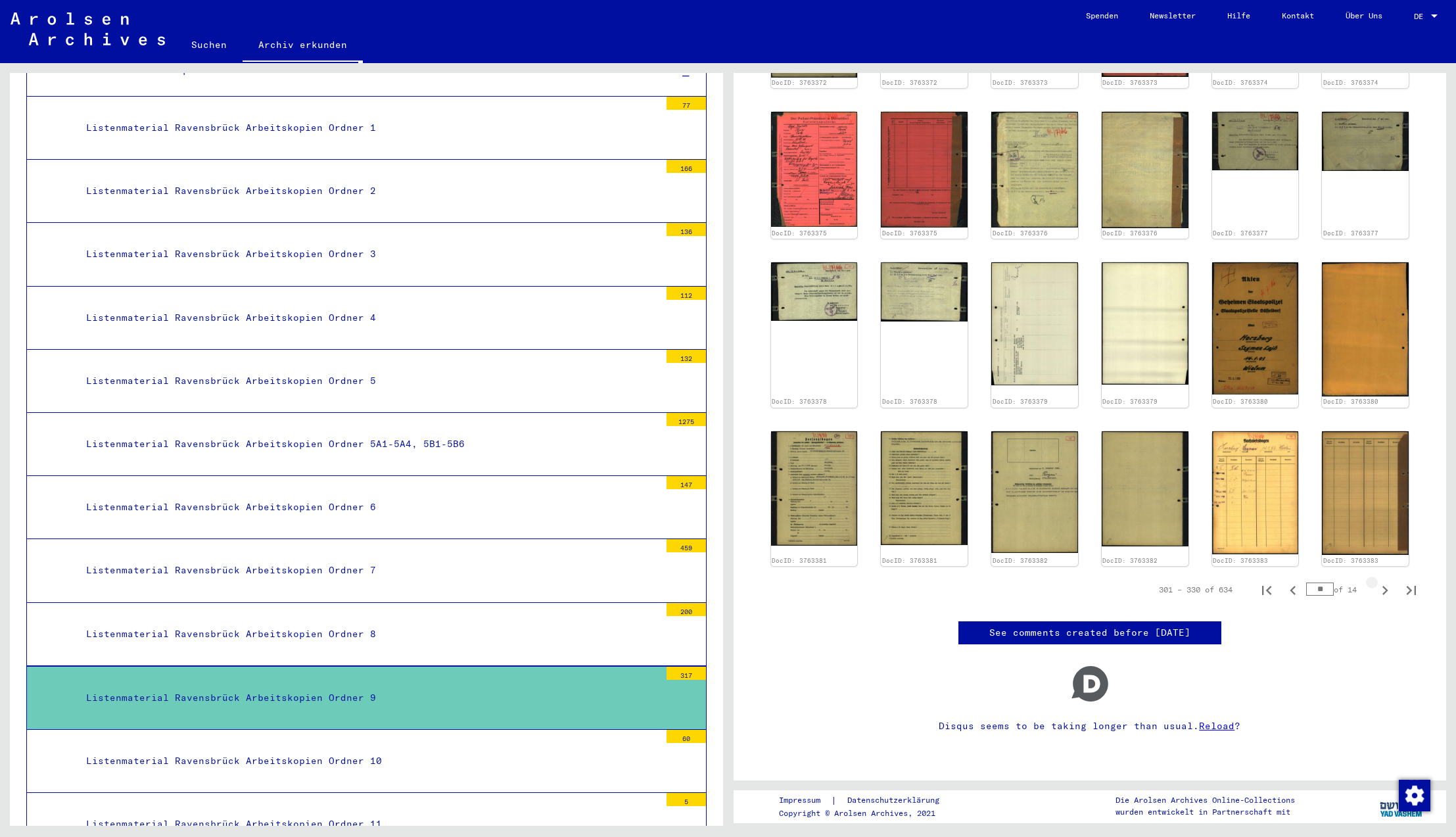
scroll to position [0, 0]
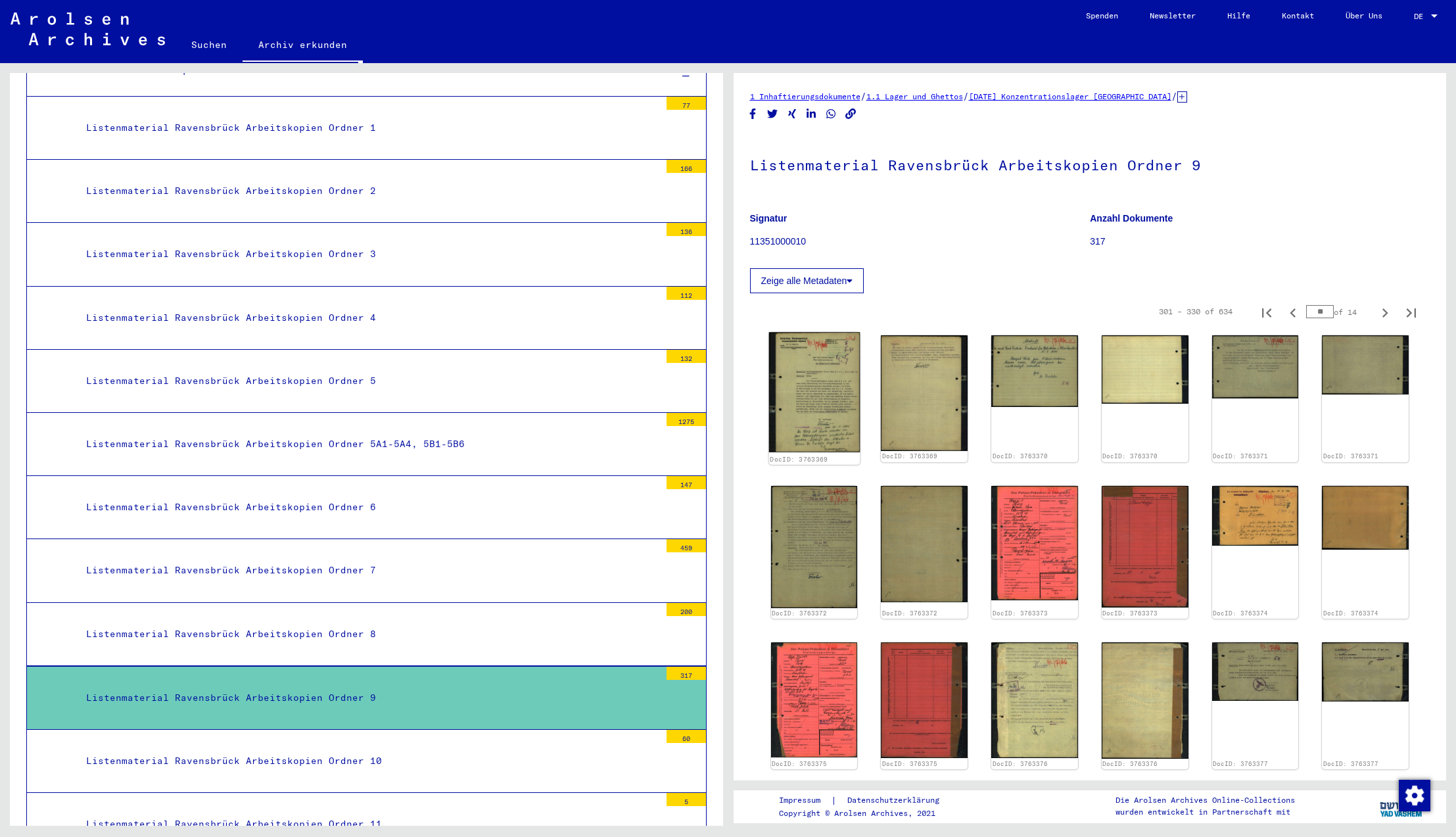
click at [833, 401] on img at bounding box center [814, 392] width 91 height 120
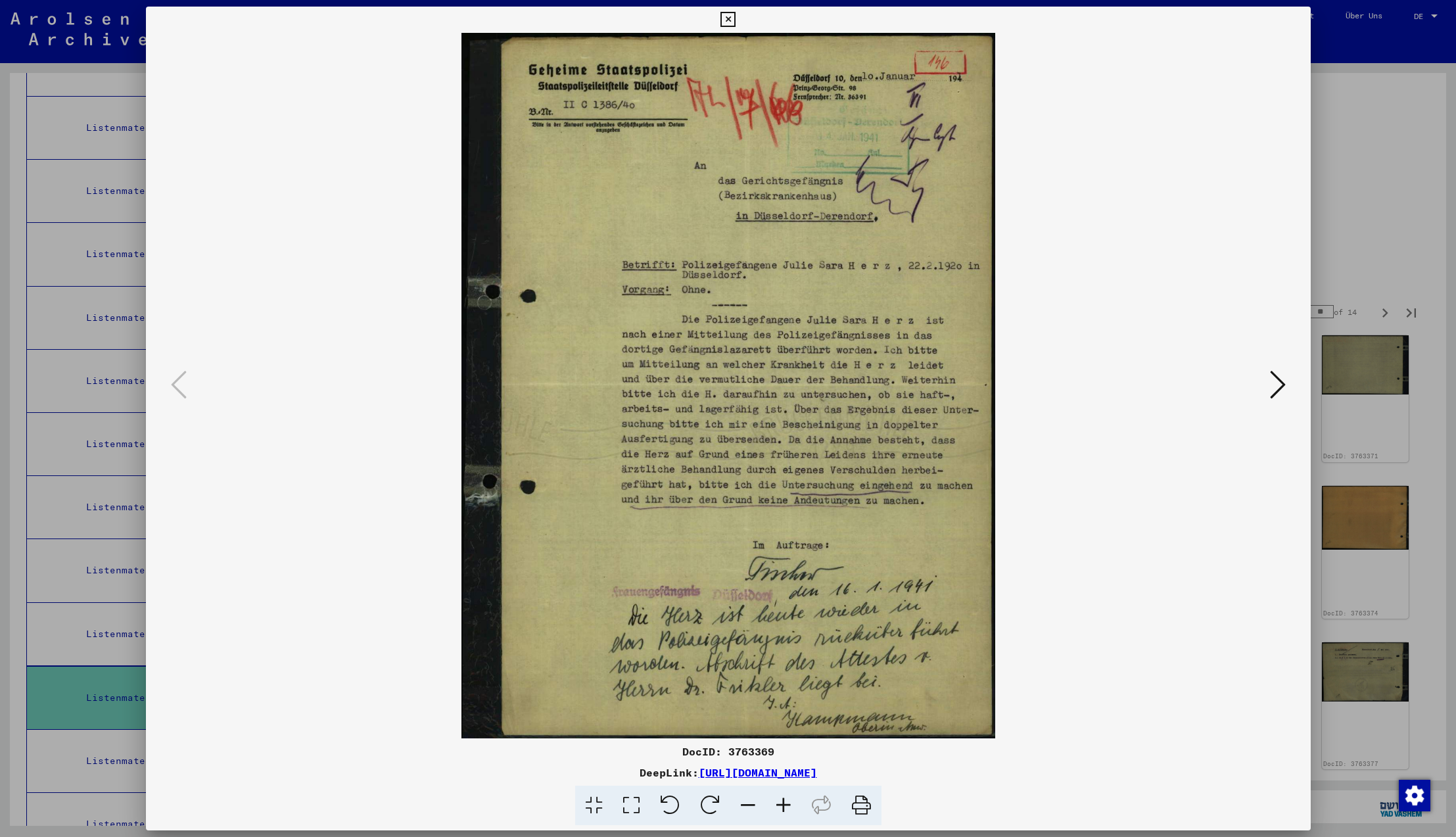
click at [1277, 389] on icon at bounding box center [1278, 385] width 16 height 32
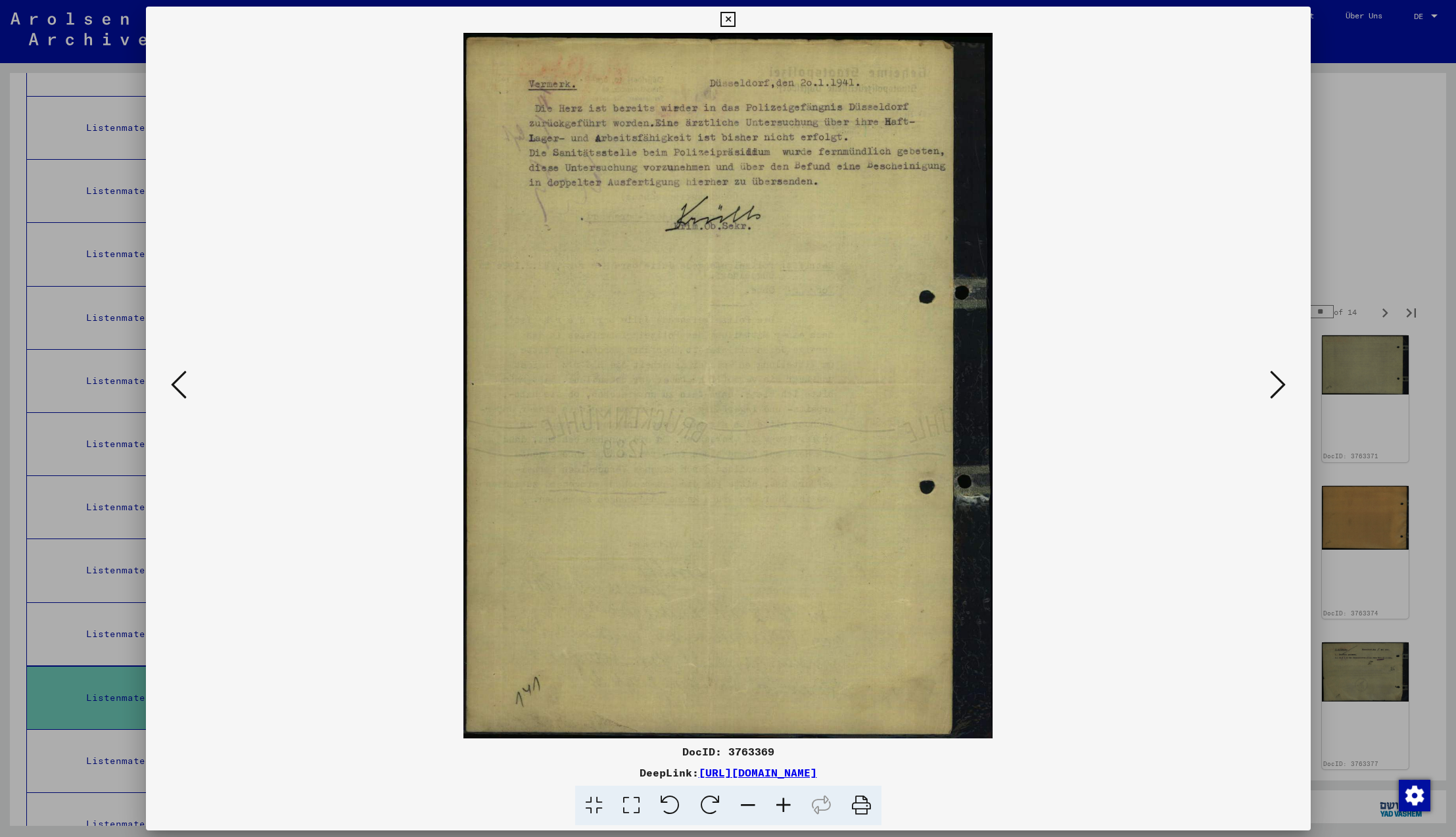
click at [1277, 389] on icon at bounding box center [1278, 385] width 16 height 32
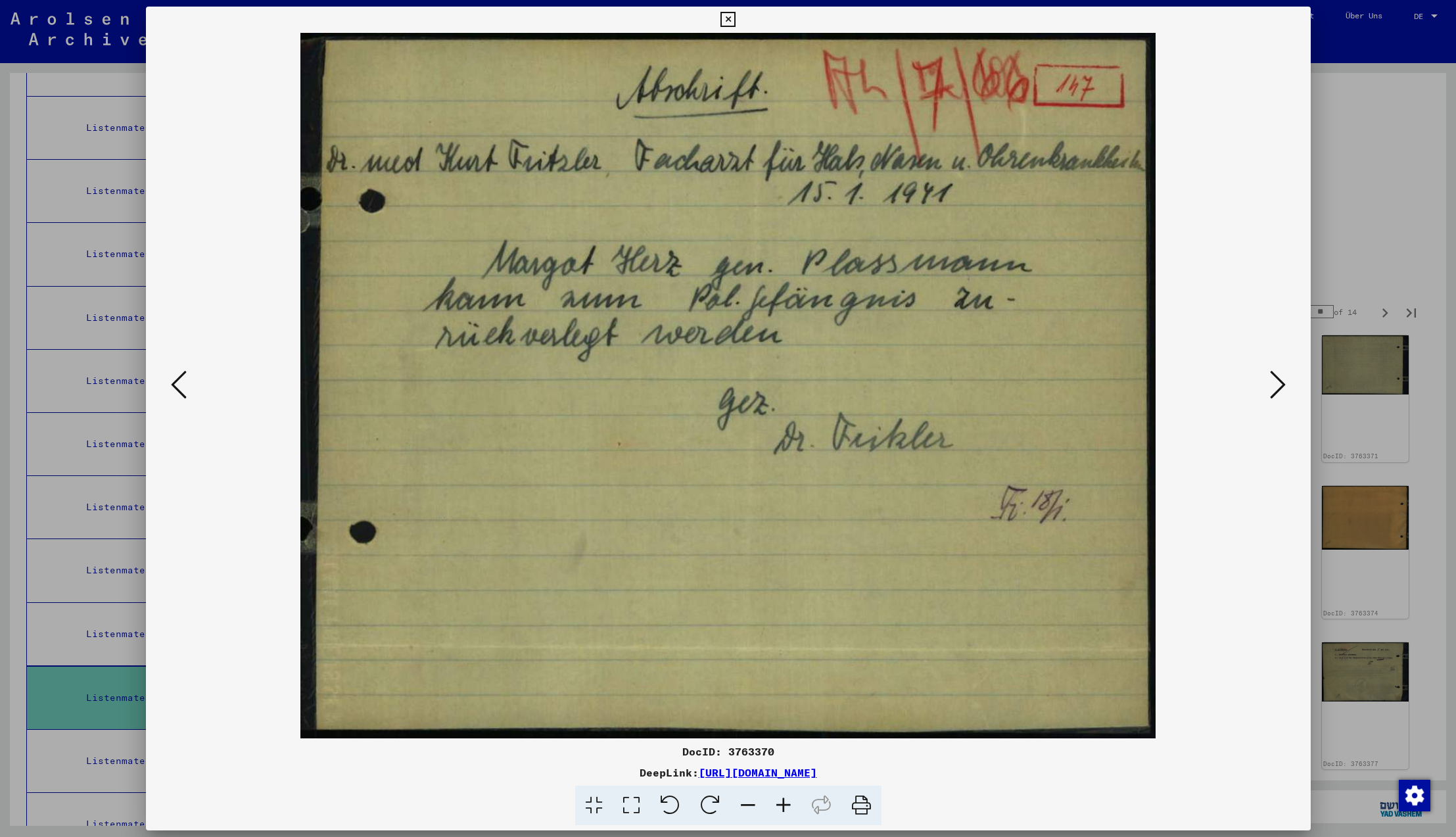
click at [1277, 389] on icon at bounding box center [1278, 385] width 16 height 32
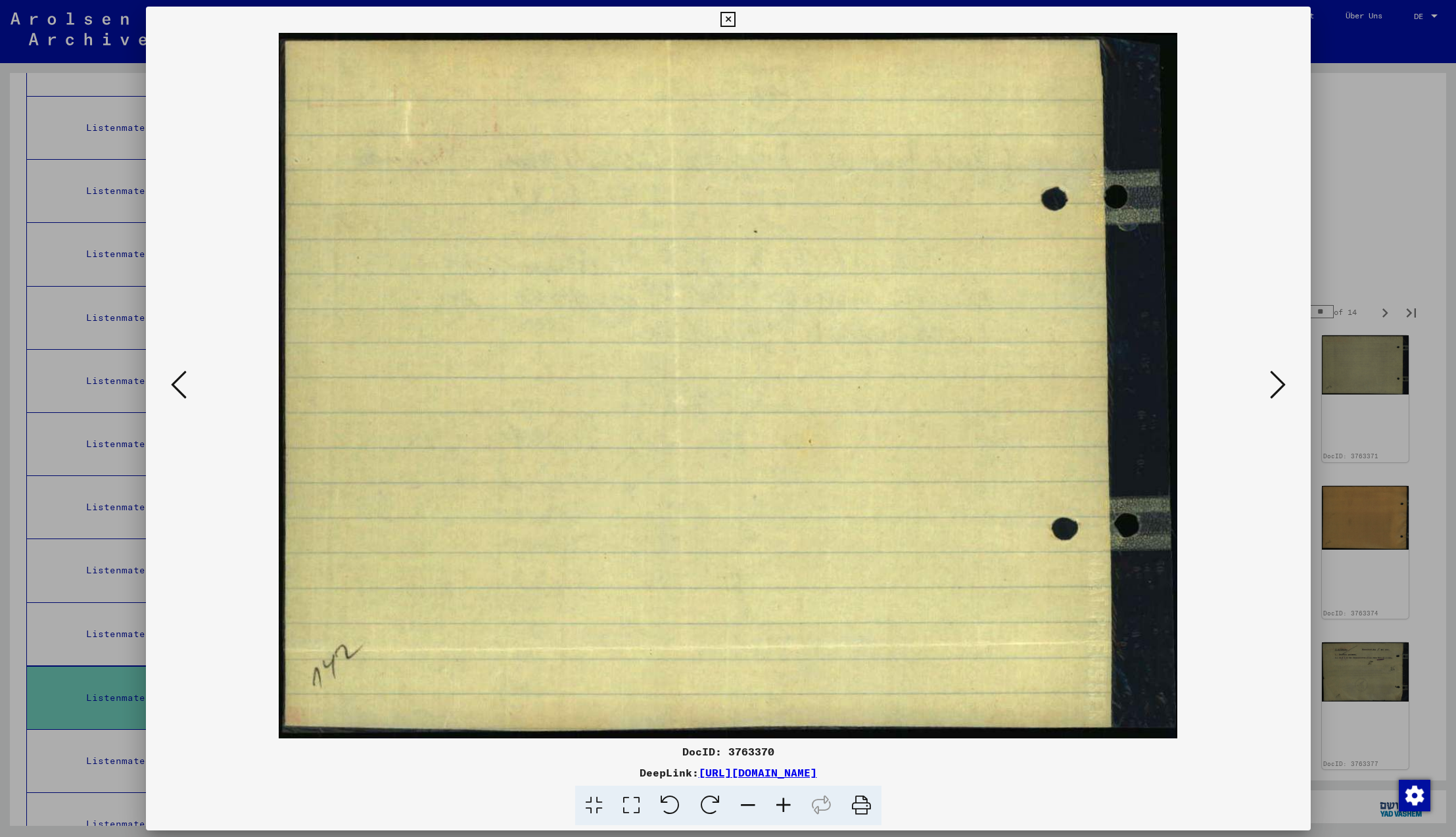
click at [1277, 389] on icon at bounding box center [1278, 385] width 16 height 32
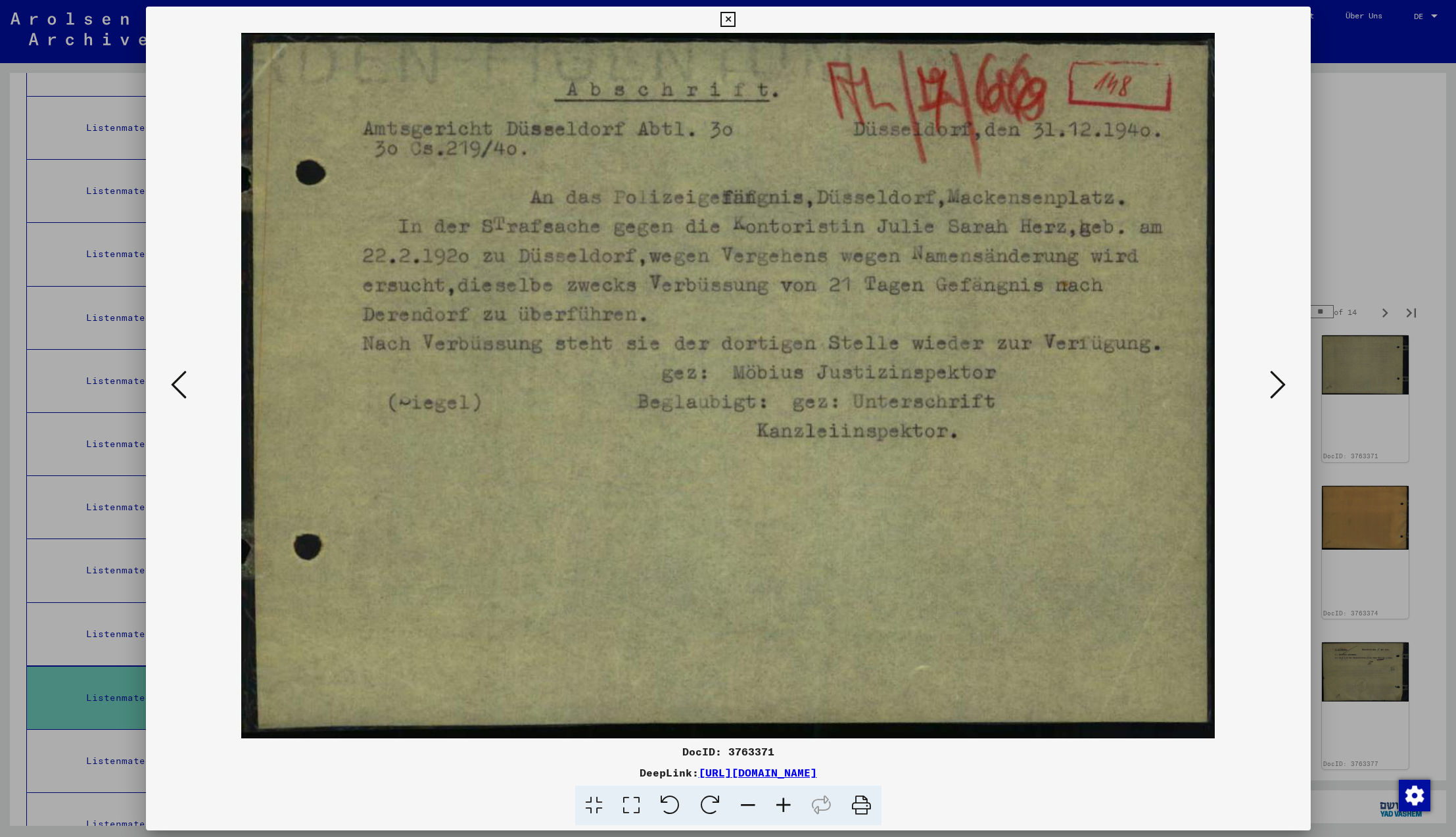
click at [1277, 389] on icon at bounding box center [1278, 385] width 16 height 32
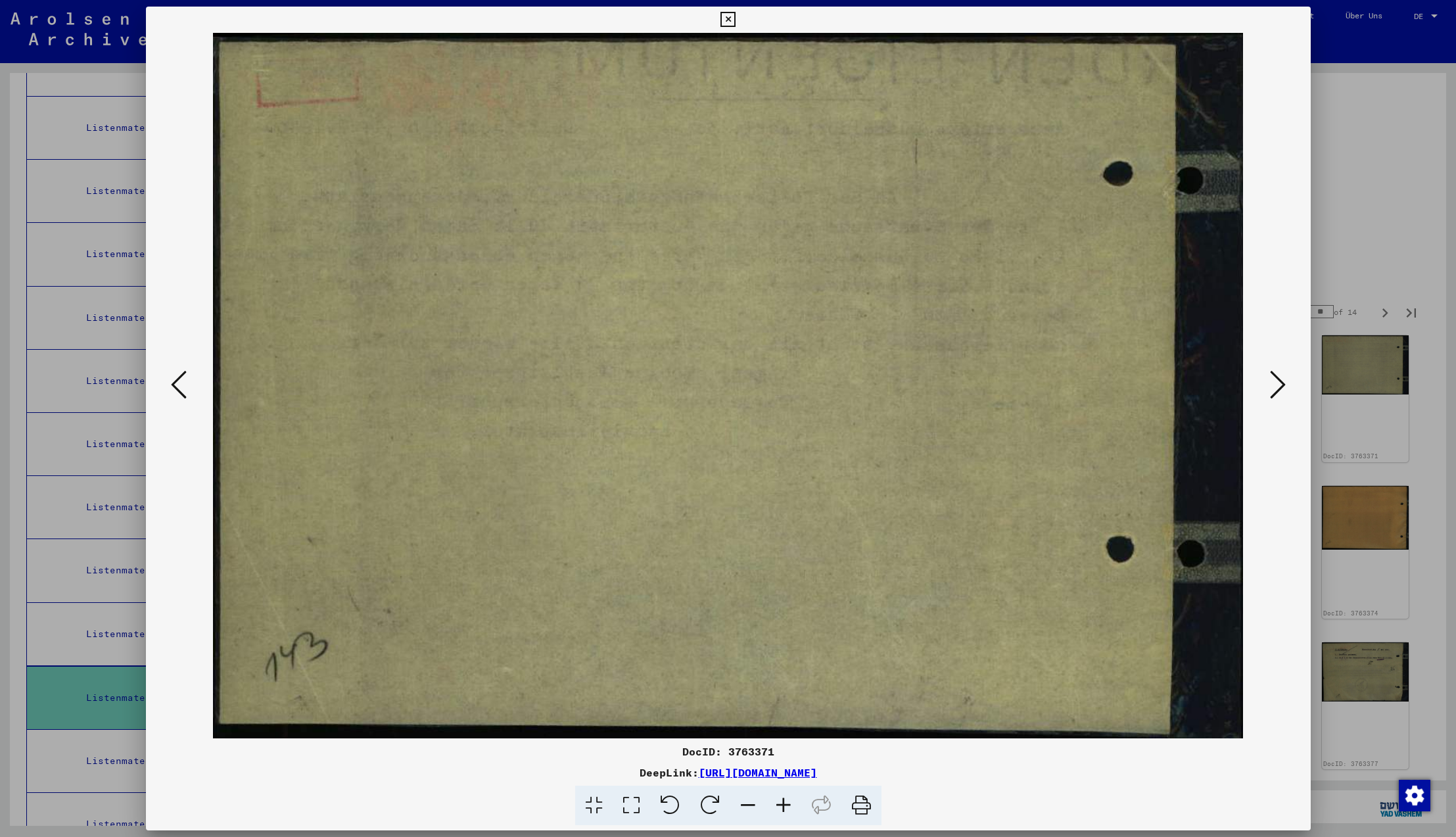
click at [1277, 389] on icon at bounding box center [1278, 385] width 16 height 32
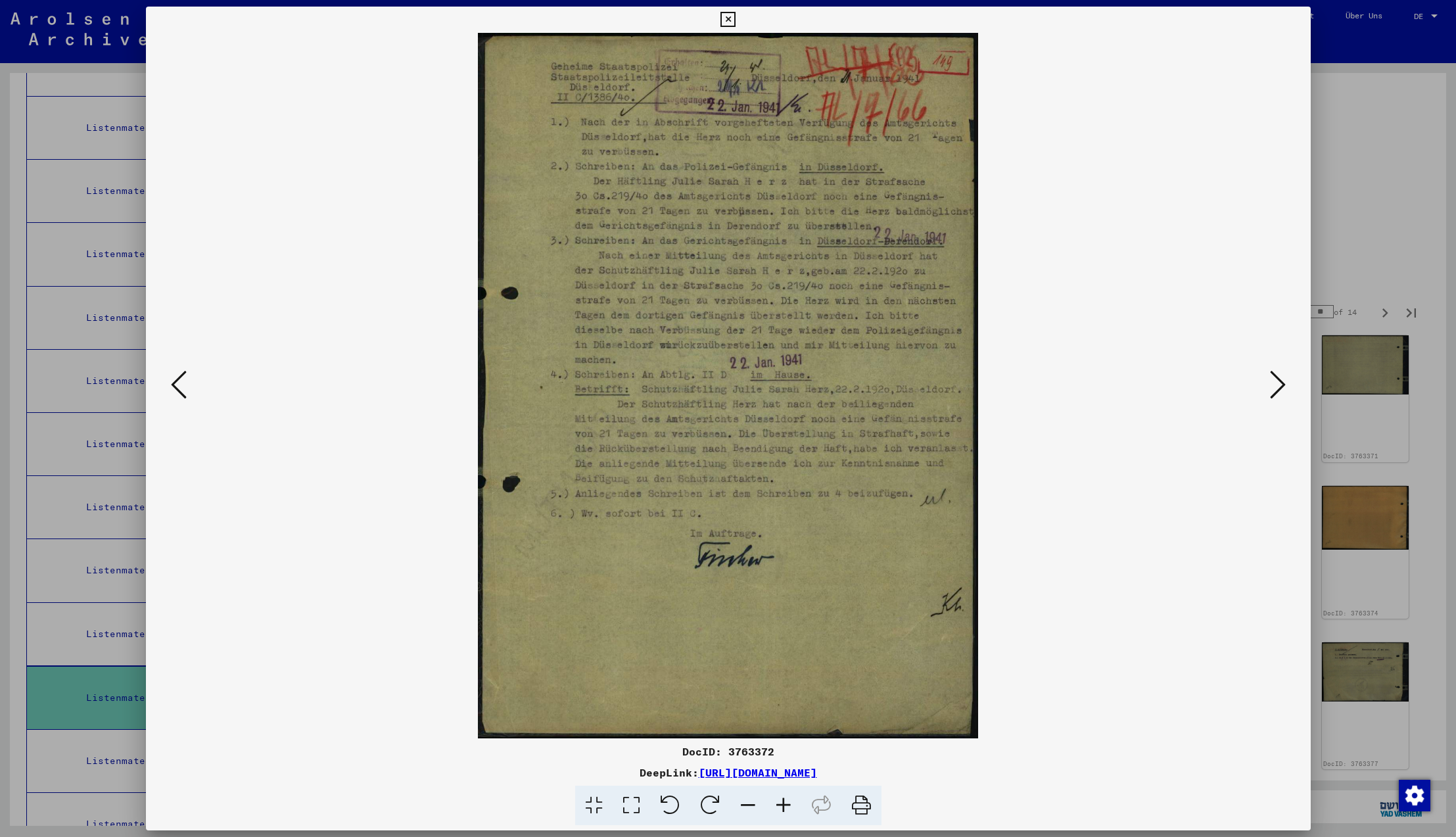
click at [1277, 389] on icon at bounding box center [1278, 385] width 16 height 32
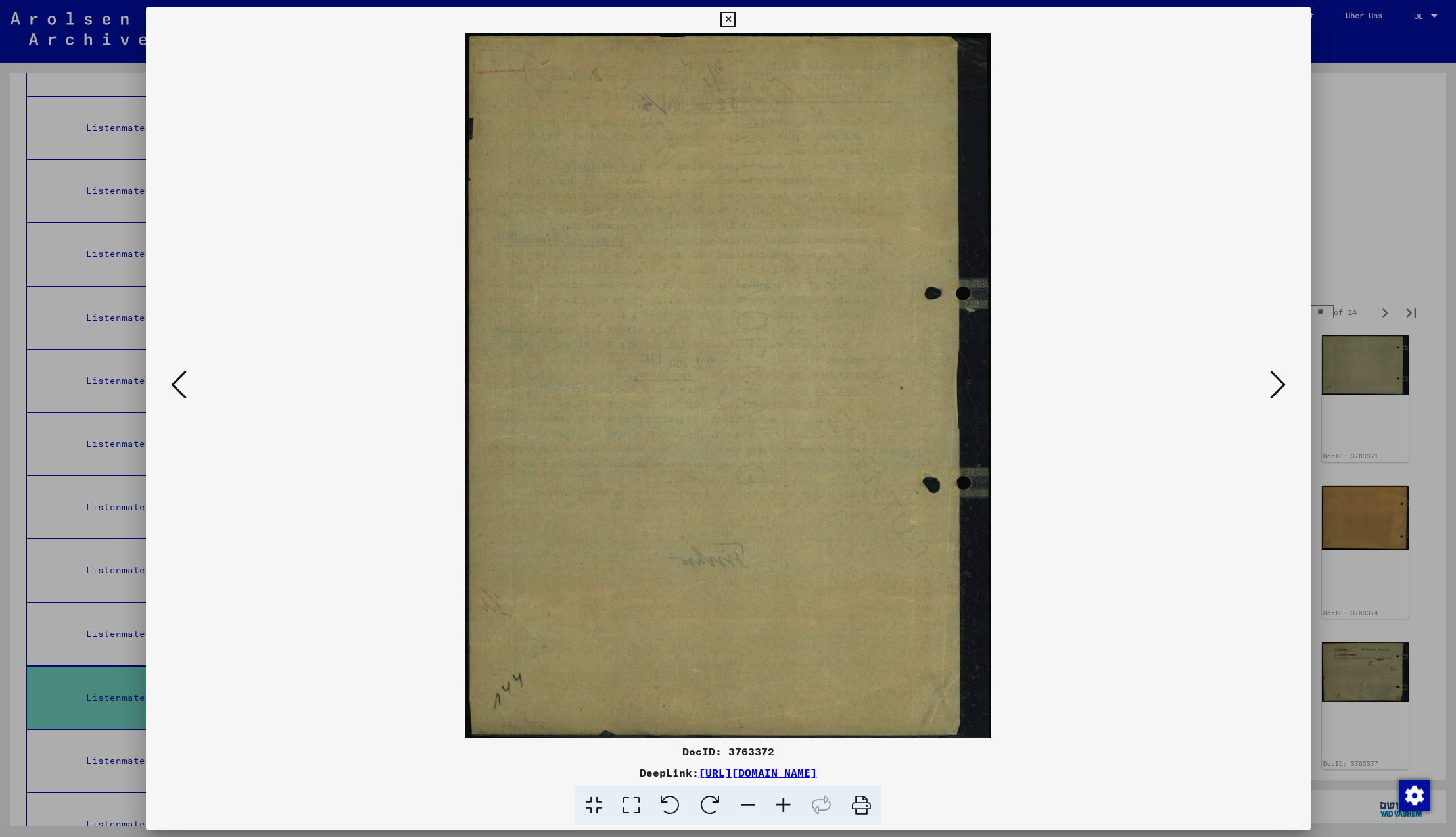
click at [1277, 389] on icon at bounding box center [1278, 385] width 16 height 32
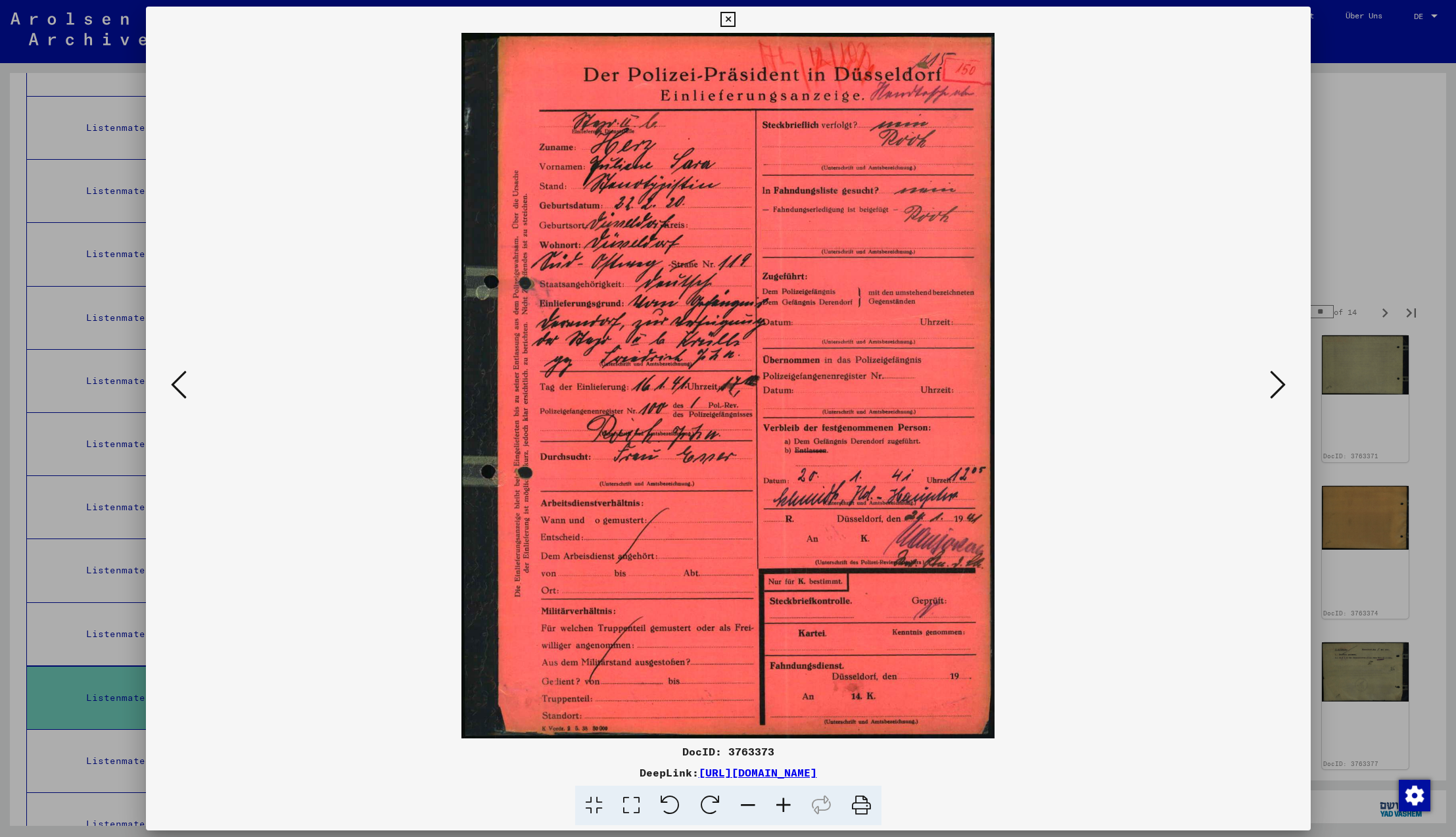
click at [1277, 389] on icon at bounding box center [1278, 385] width 16 height 32
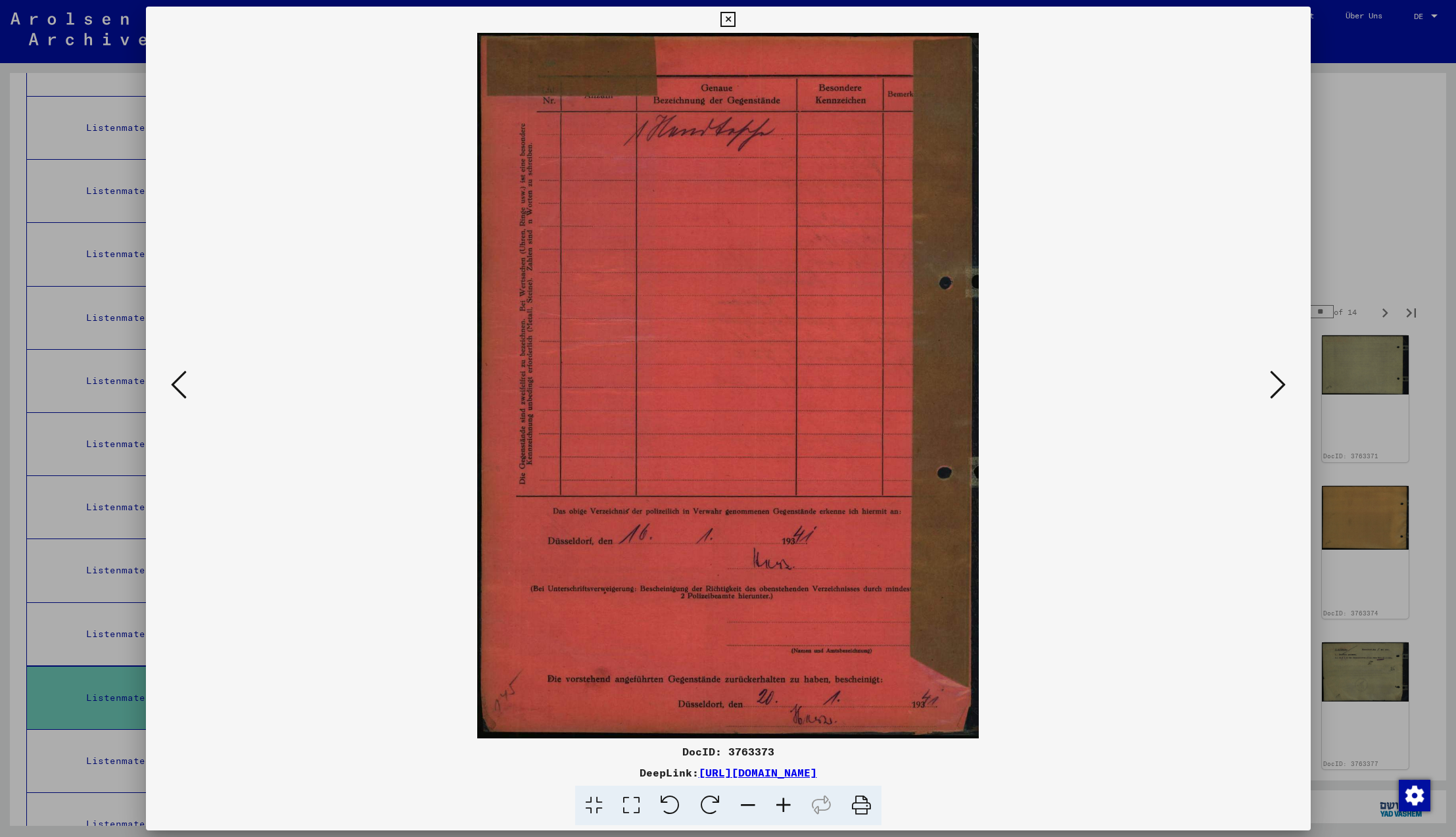
click at [1277, 389] on icon at bounding box center [1278, 385] width 16 height 32
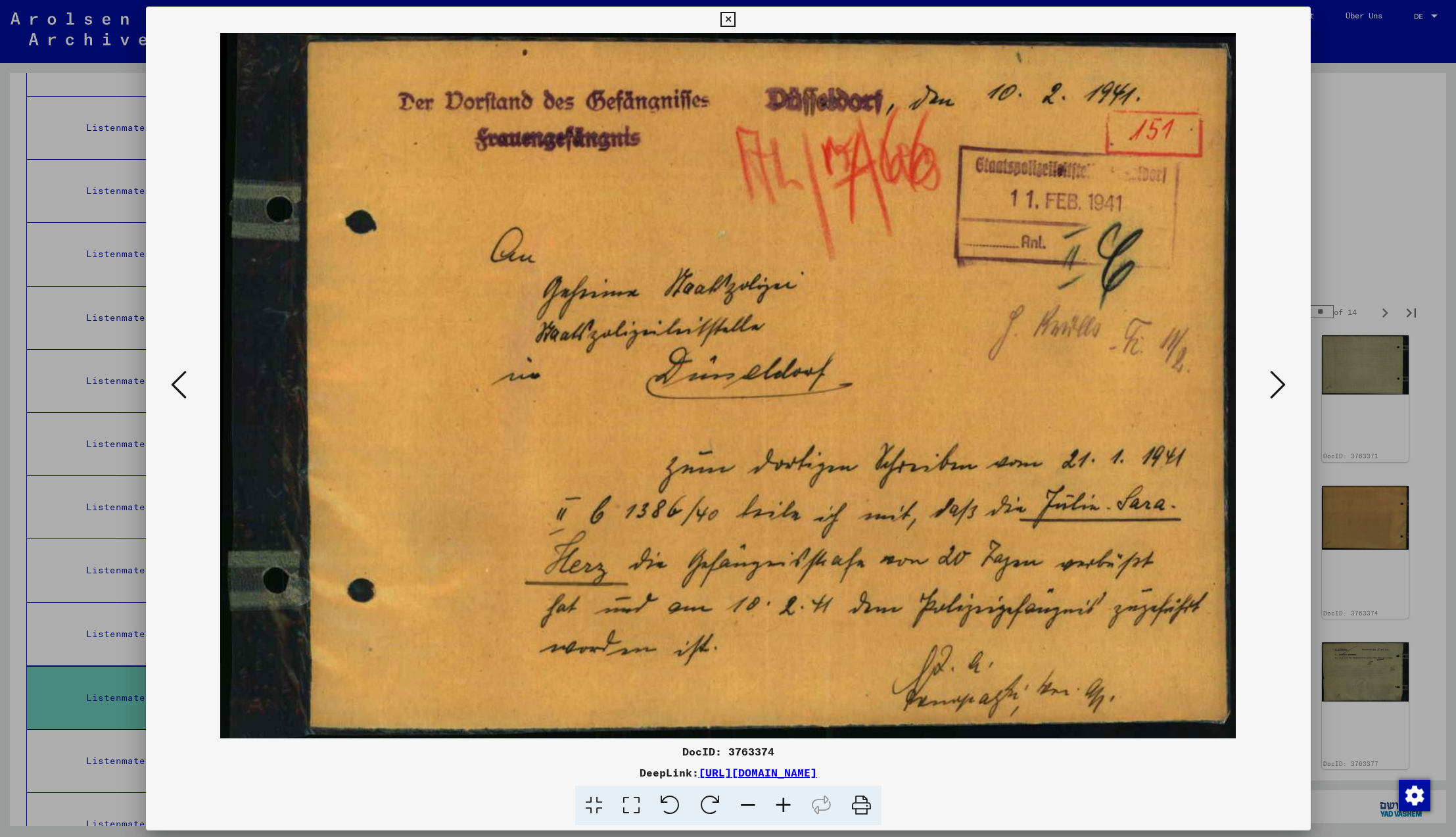
click at [1277, 389] on icon at bounding box center [1278, 385] width 16 height 32
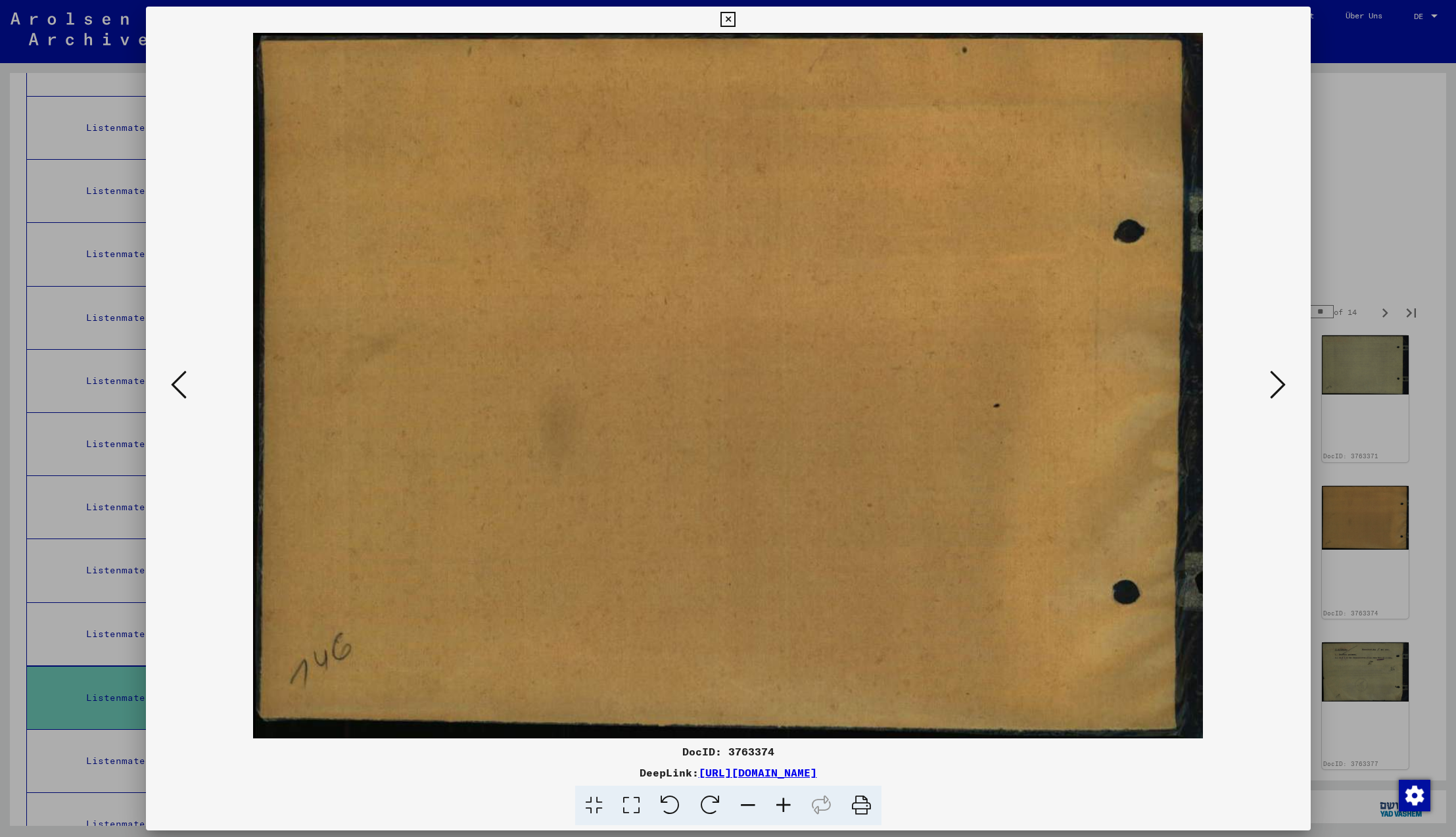
click at [1277, 389] on icon at bounding box center [1278, 385] width 16 height 32
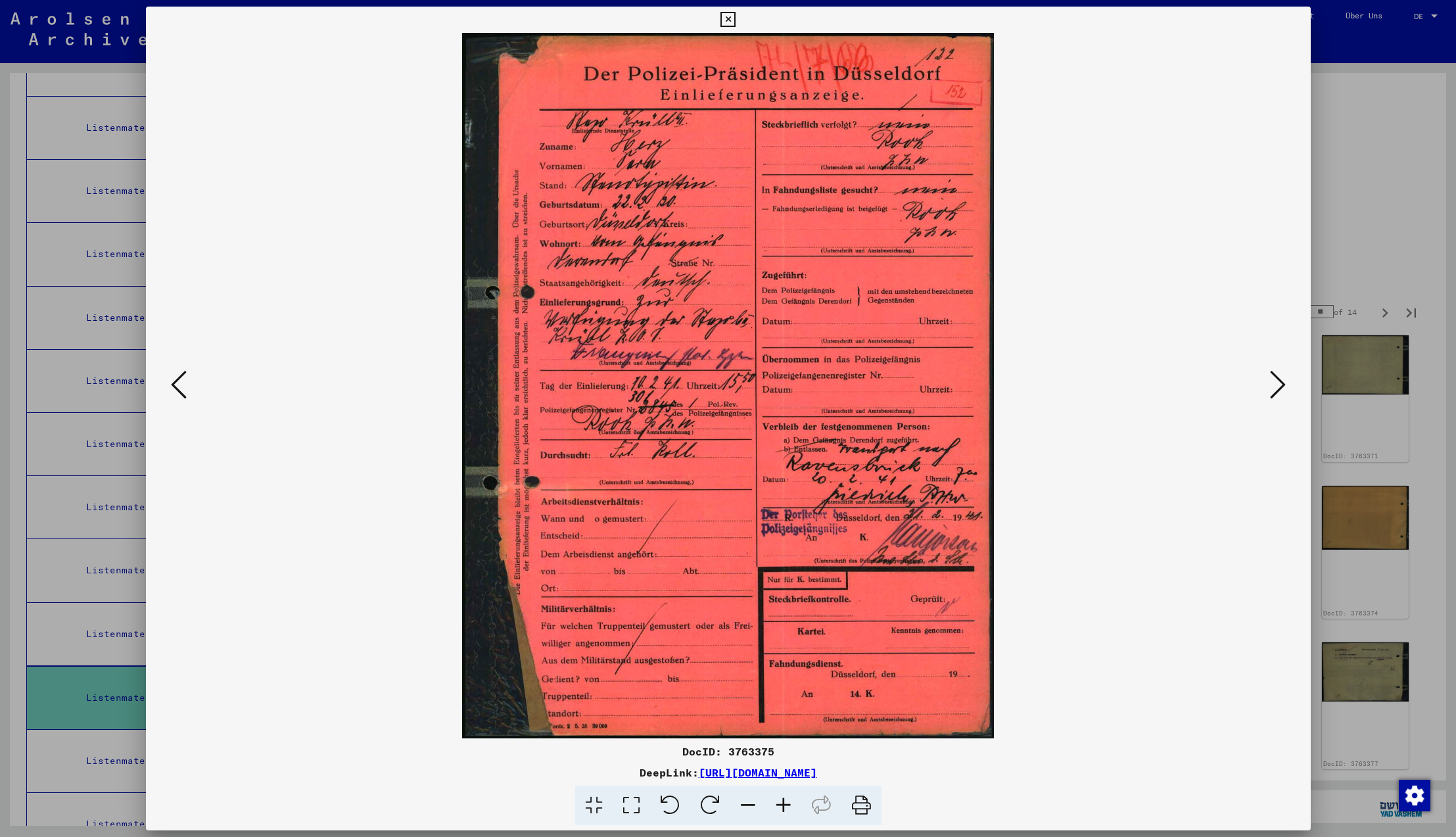
click at [1277, 389] on icon at bounding box center [1278, 385] width 16 height 32
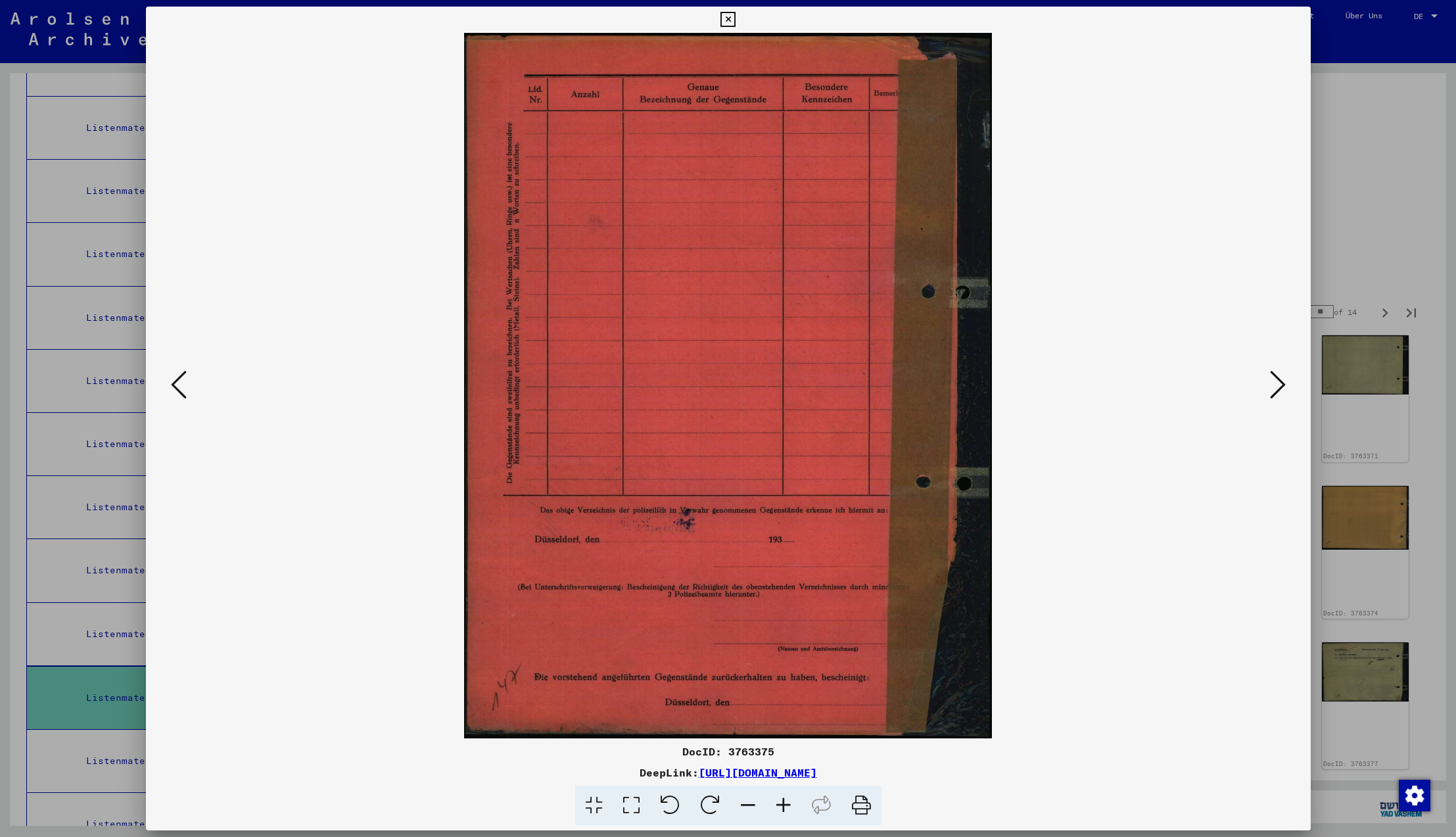
click at [1277, 389] on icon at bounding box center [1278, 385] width 16 height 32
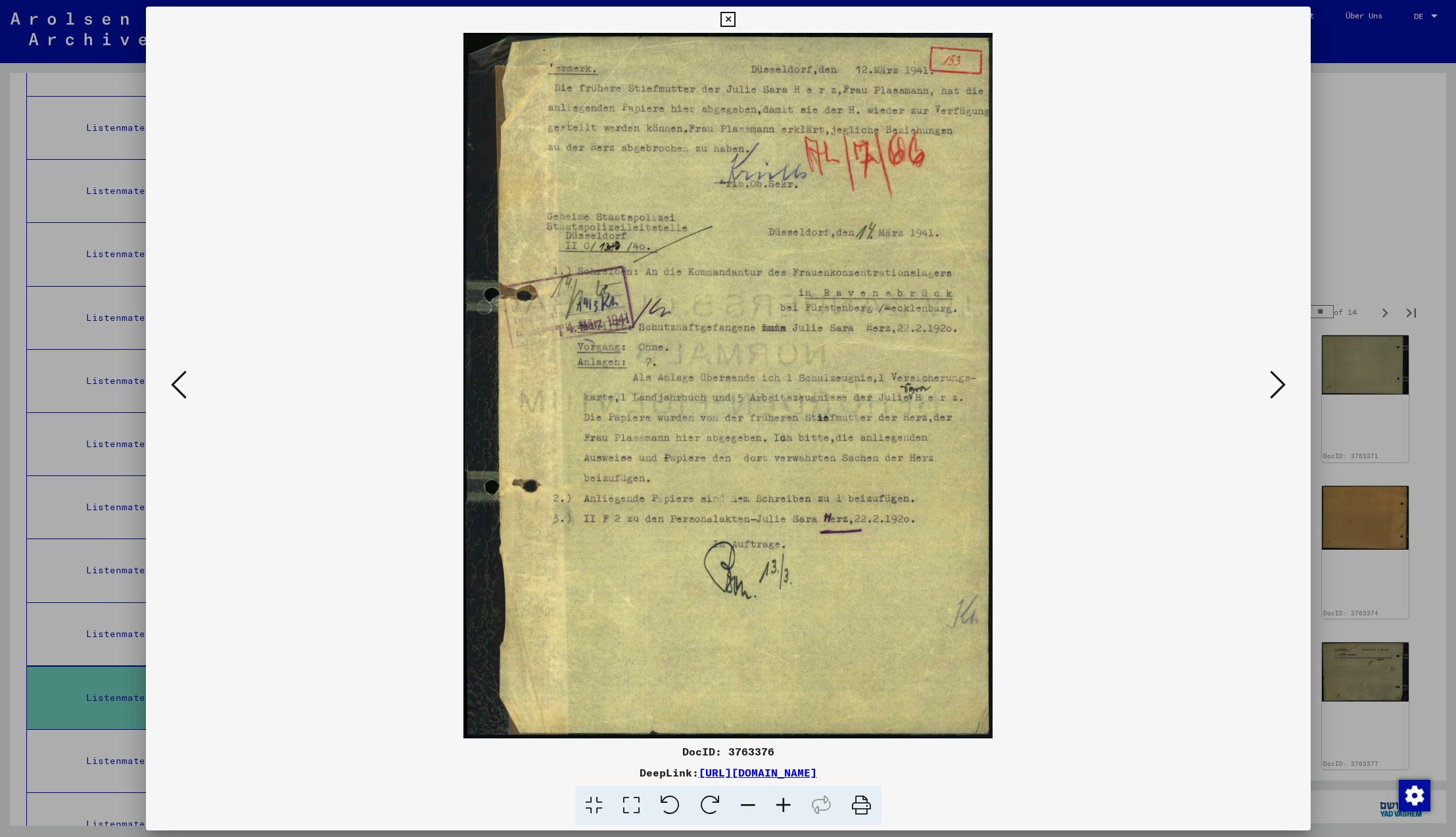
click at [1277, 389] on icon at bounding box center [1278, 385] width 16 height 32
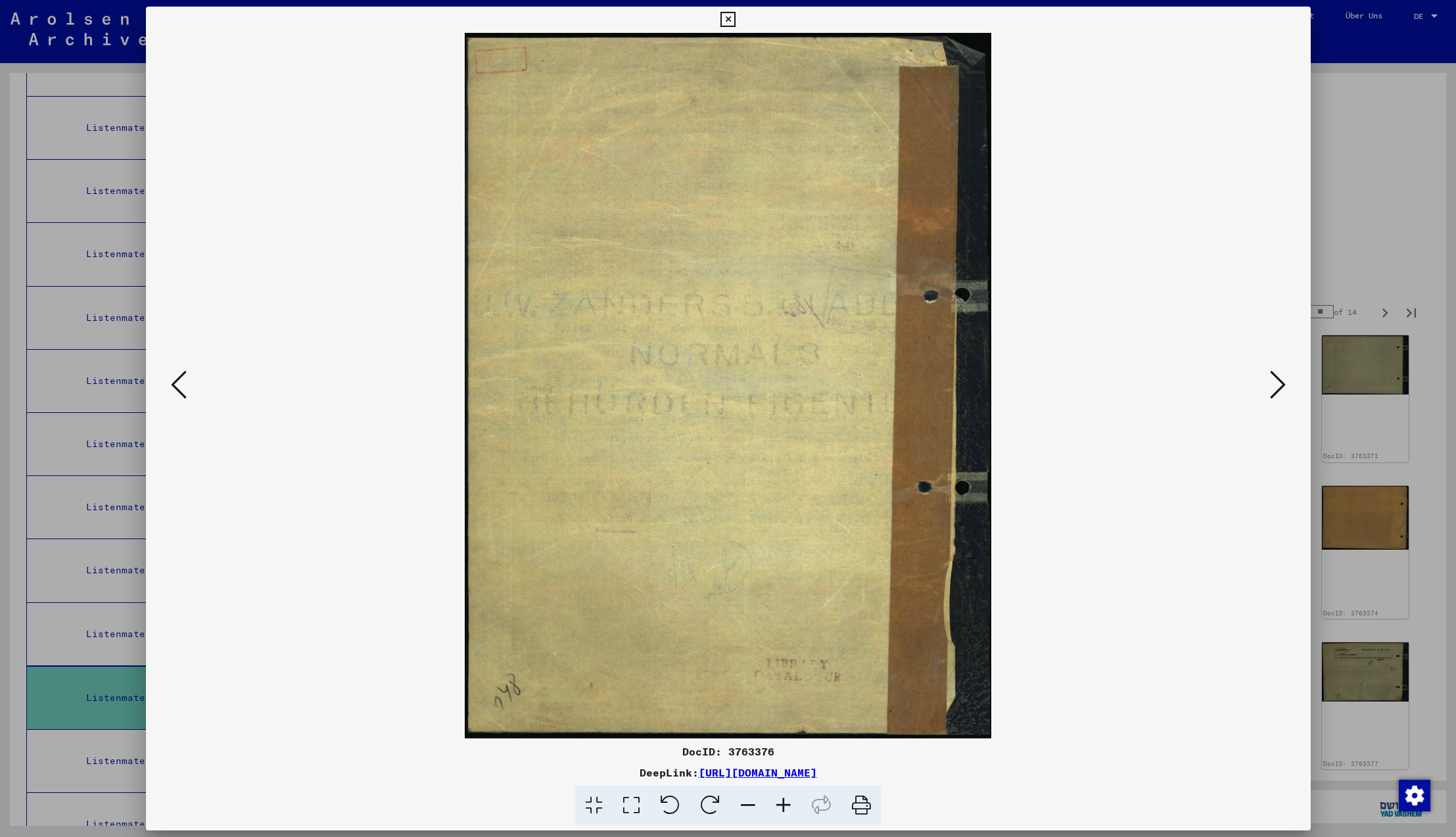
click at [1277, 389] on icon at bounding box center [1278, 385] width 16 height 32
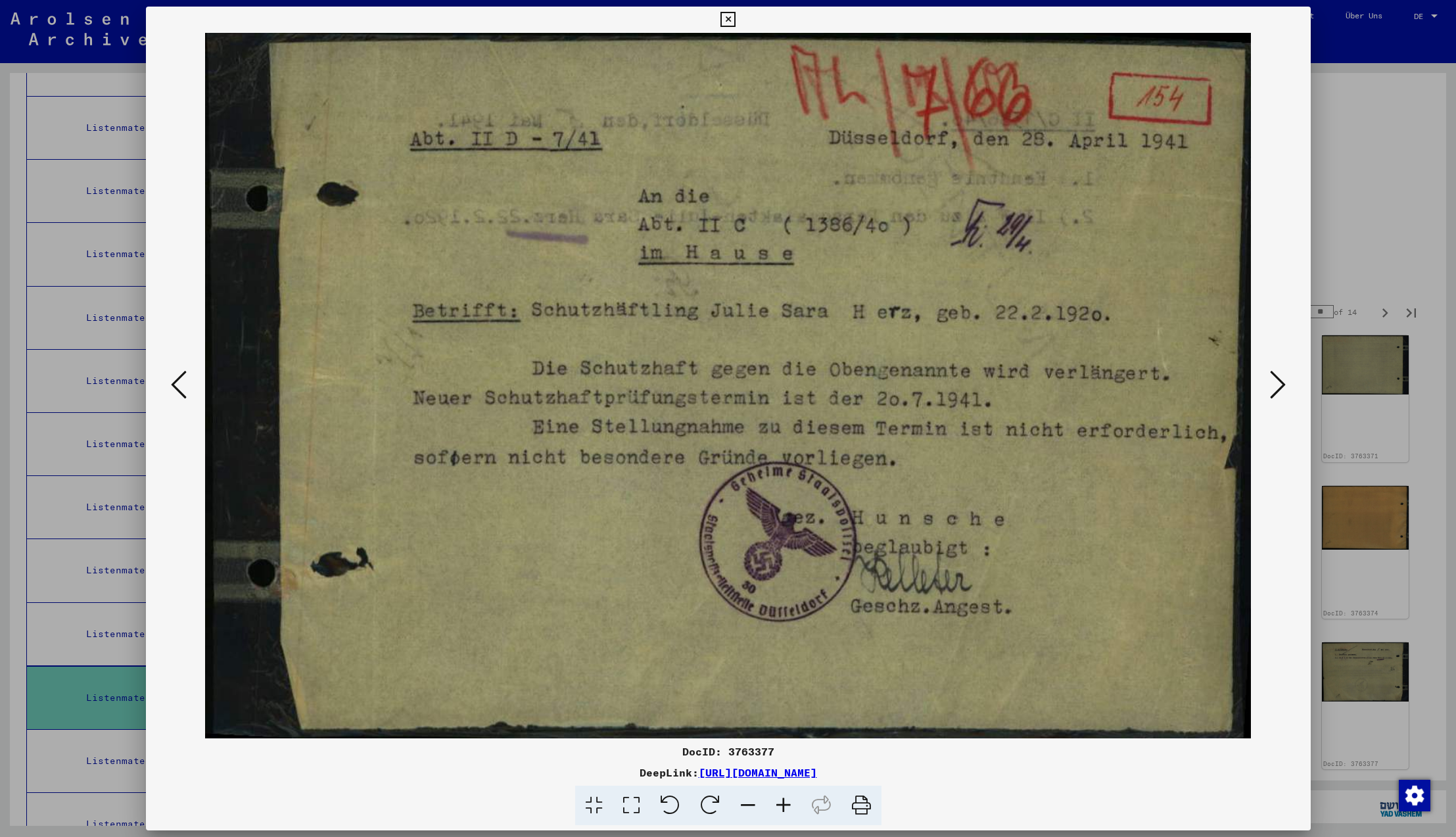
click at [1277, 389] on icon at bounding box center [1278, 385] width 16 height 32
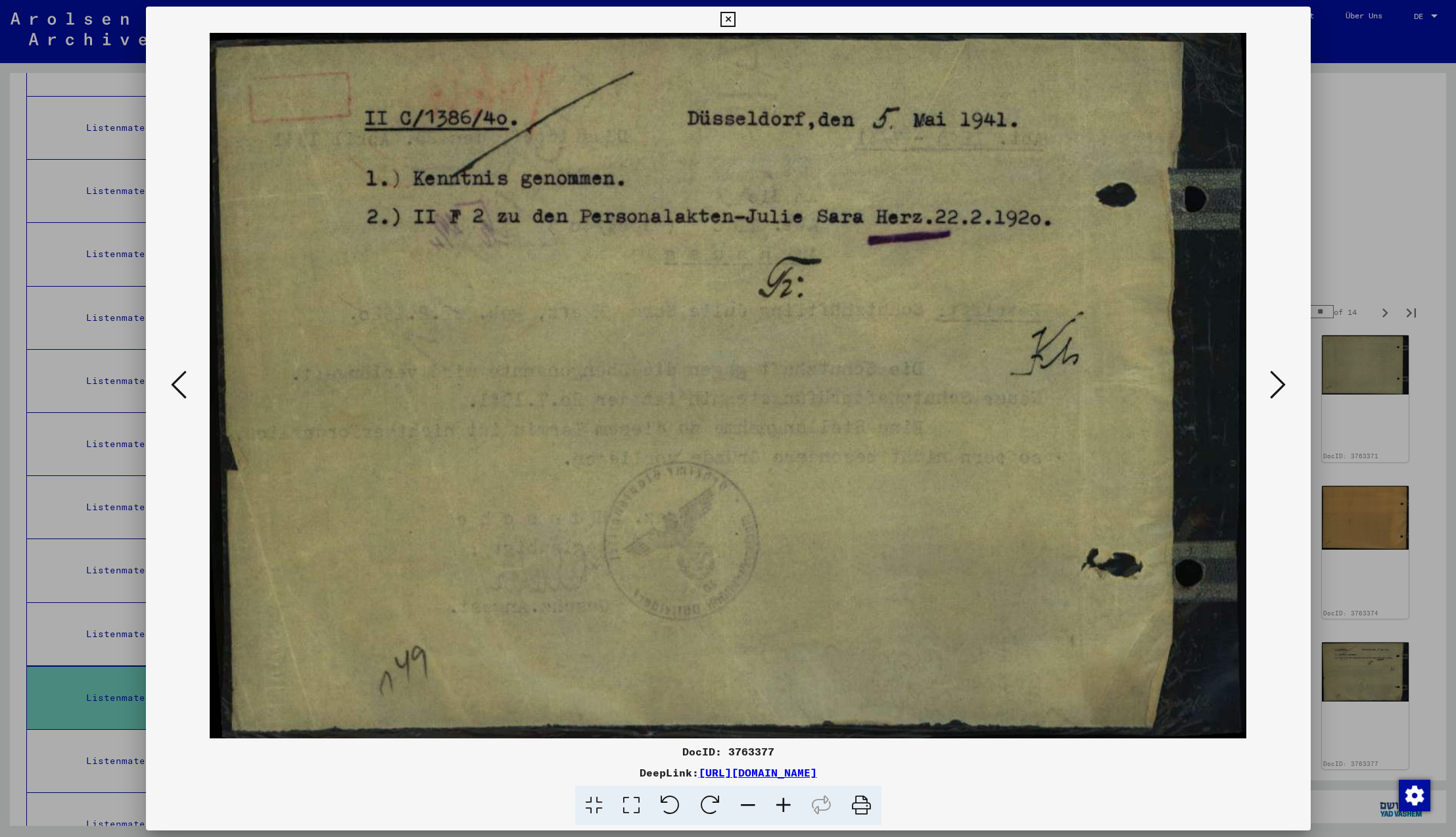
click at [1277, 389] on icon at bounding box center [1278, 385] width 16 height 32
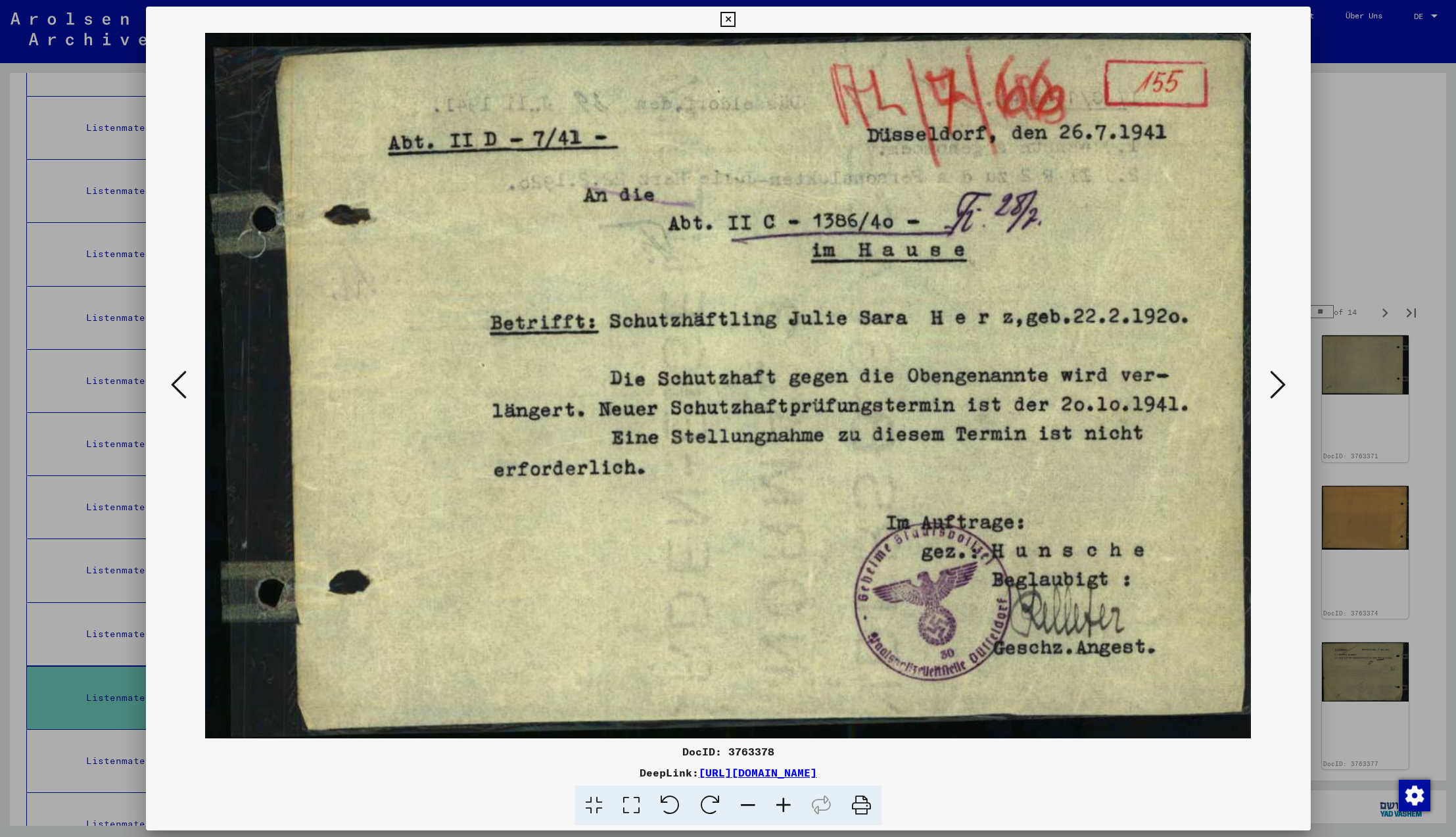
click at [1277, 389] on icon at bounding box center [1278, 385] width 16 height 32
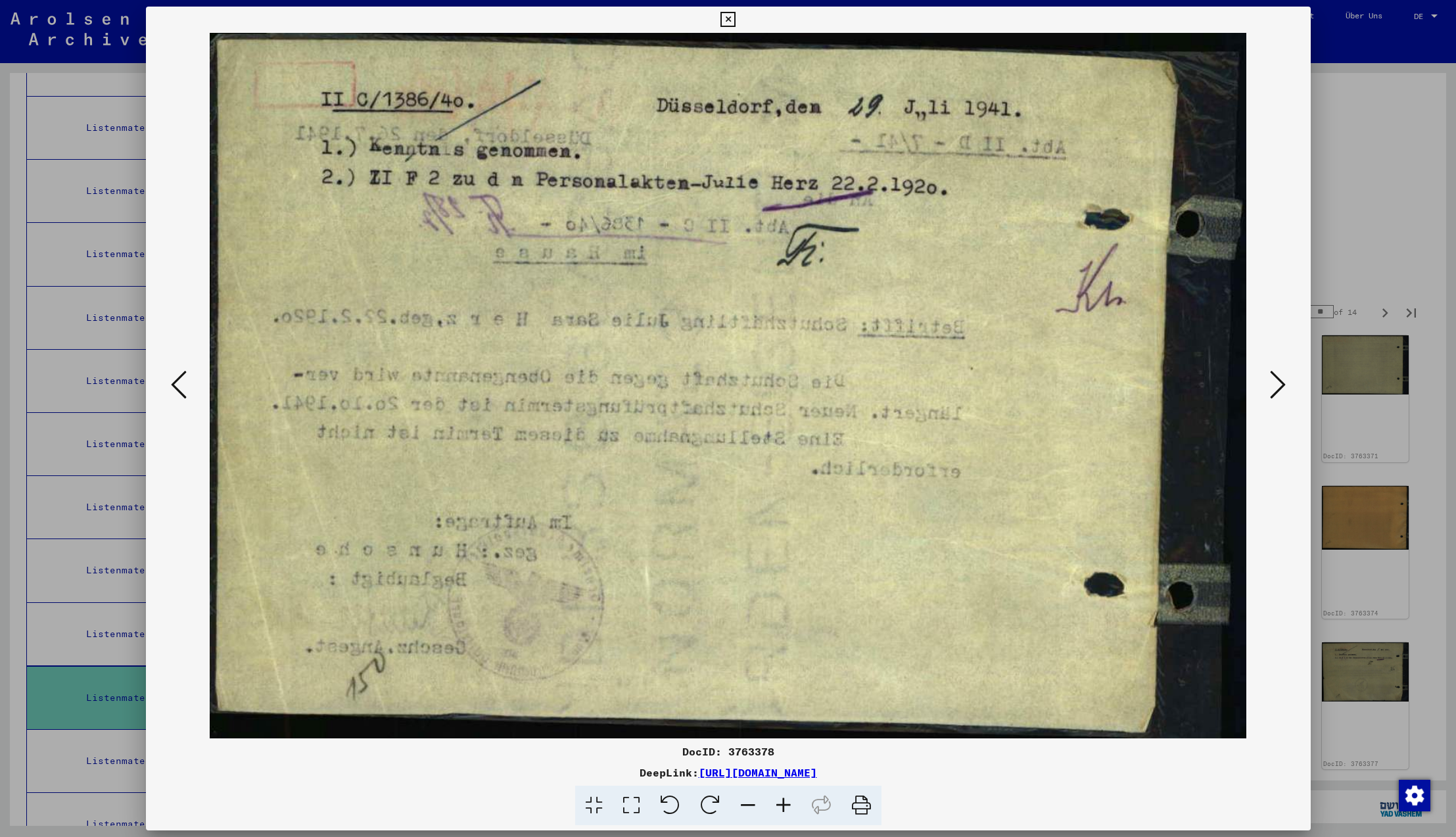
click at [1277, 389] on icon at bounding box center [1278, 385] width 16 height 32
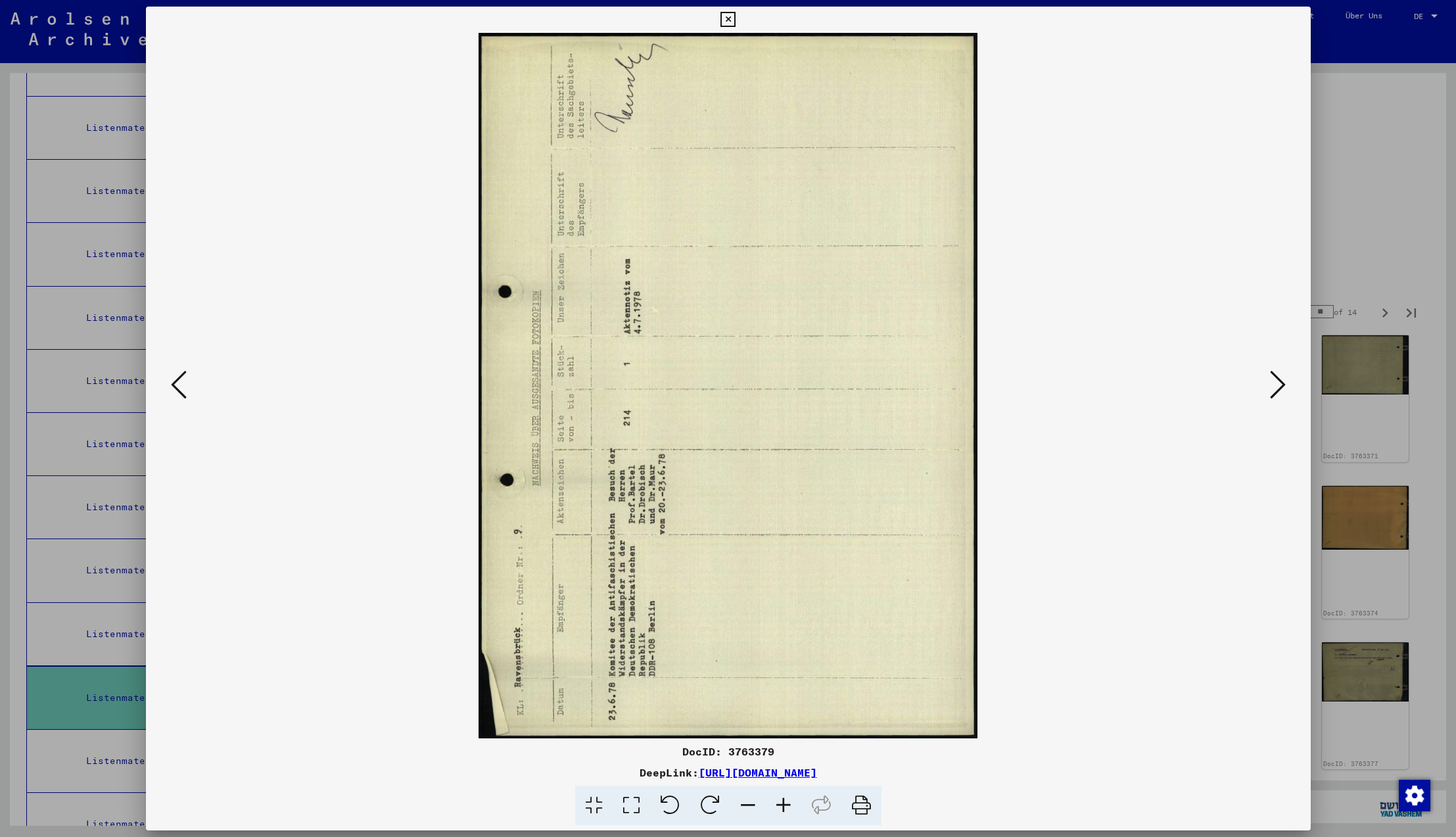
click at [1277, 389] on icon at bounding box center [1278, 385] width 16 height 32
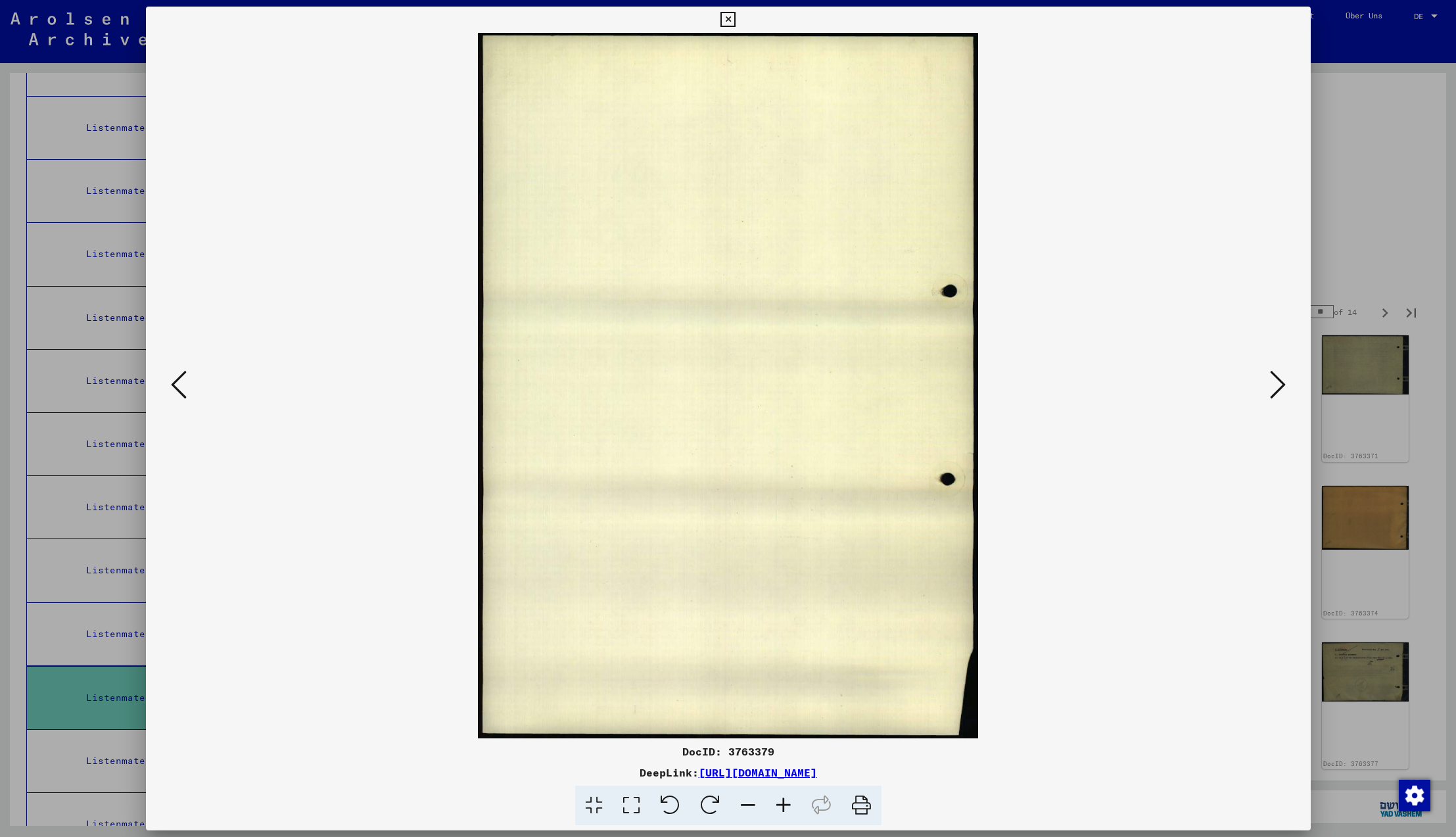
click at [1277, 389] on icon at bounding box center [1278, 385] width 16 height 32
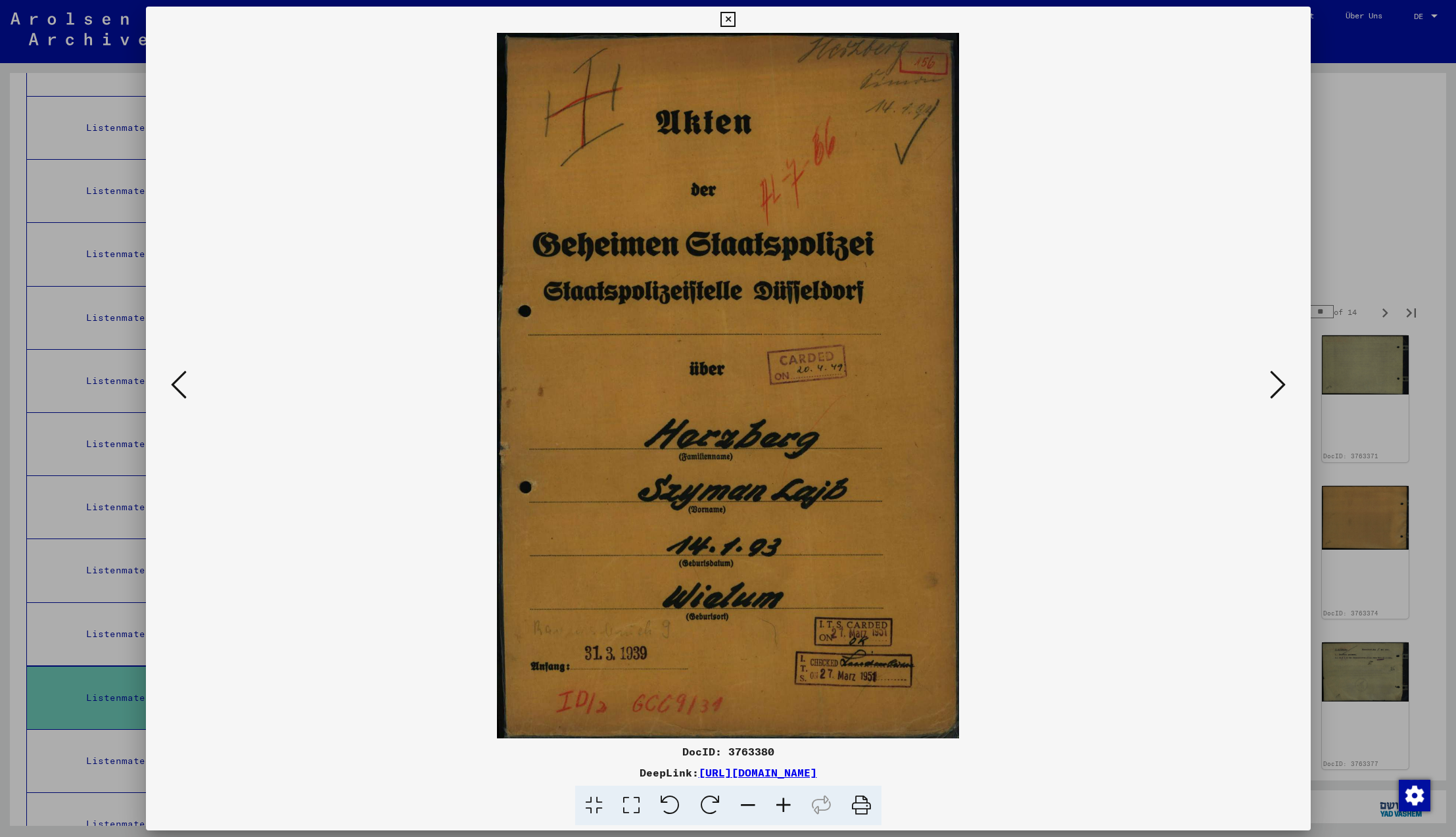
click at [1277, 389] on icon at bounding box center [1278, 385] width 16 height 32
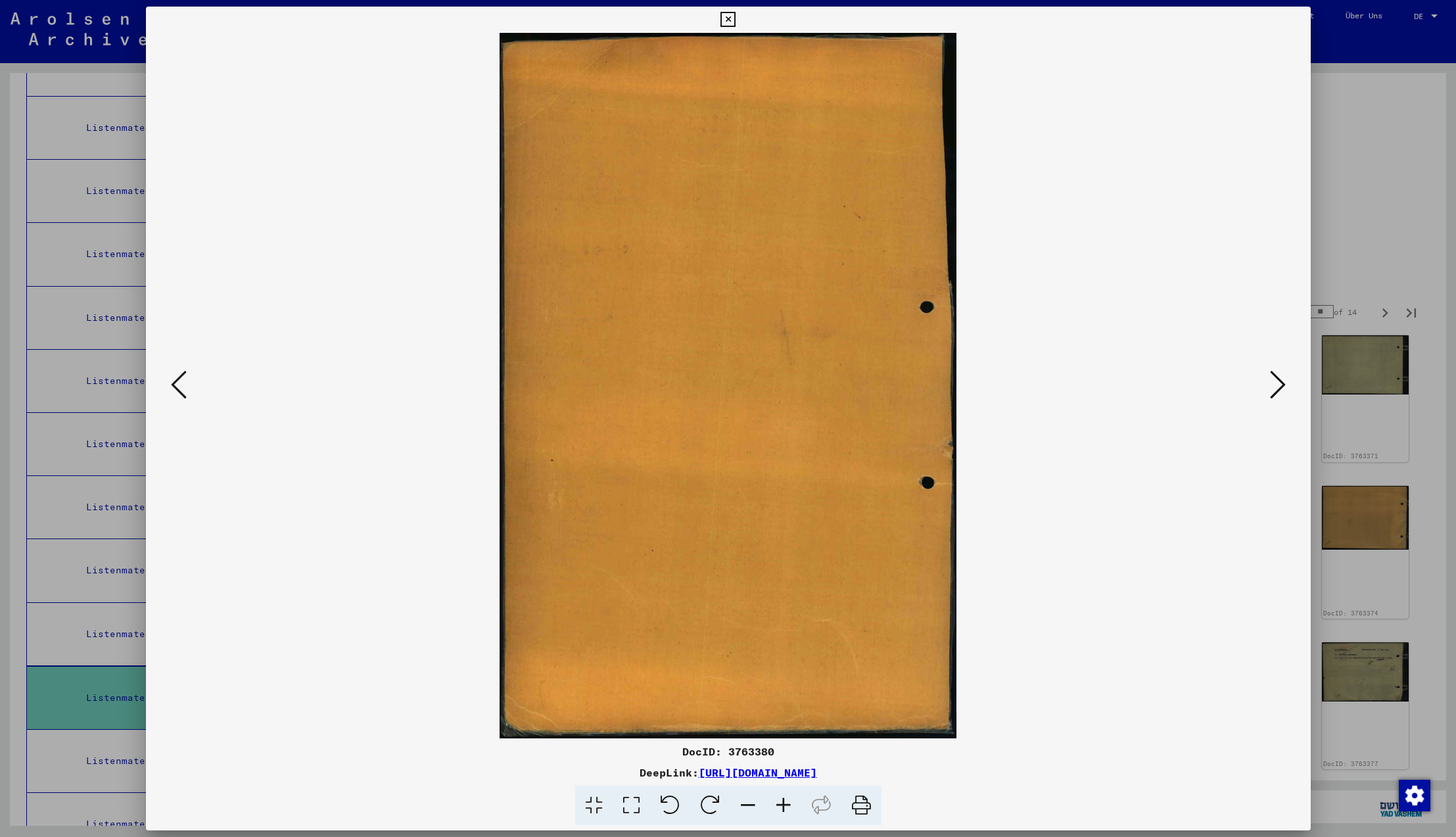
click at [1277, 389] on icon at bounding box center [1278, 385] width 16 height 32
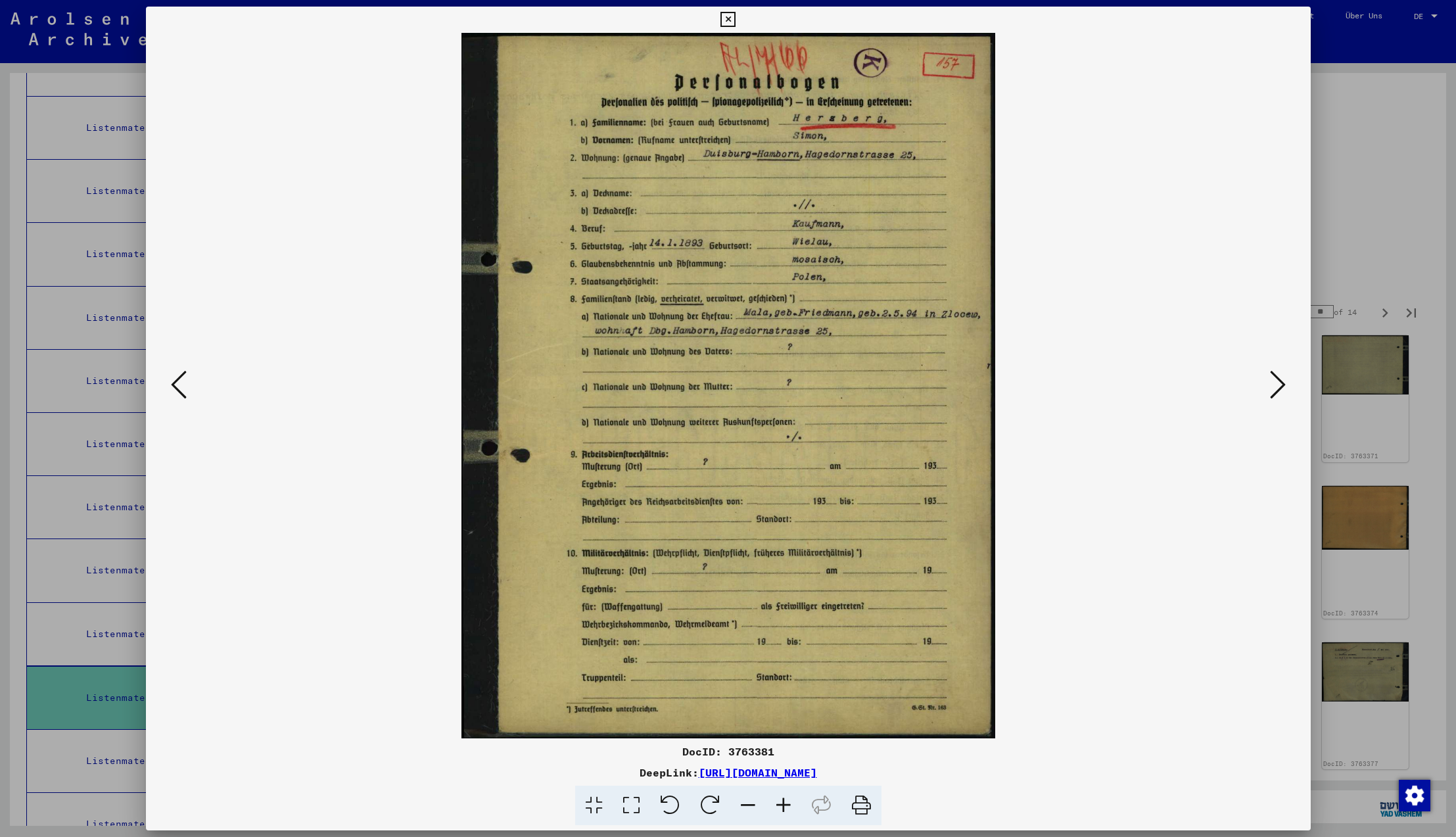
click at [1277, 389] on icon at bounding box center [1278, 385] width 16 height 32
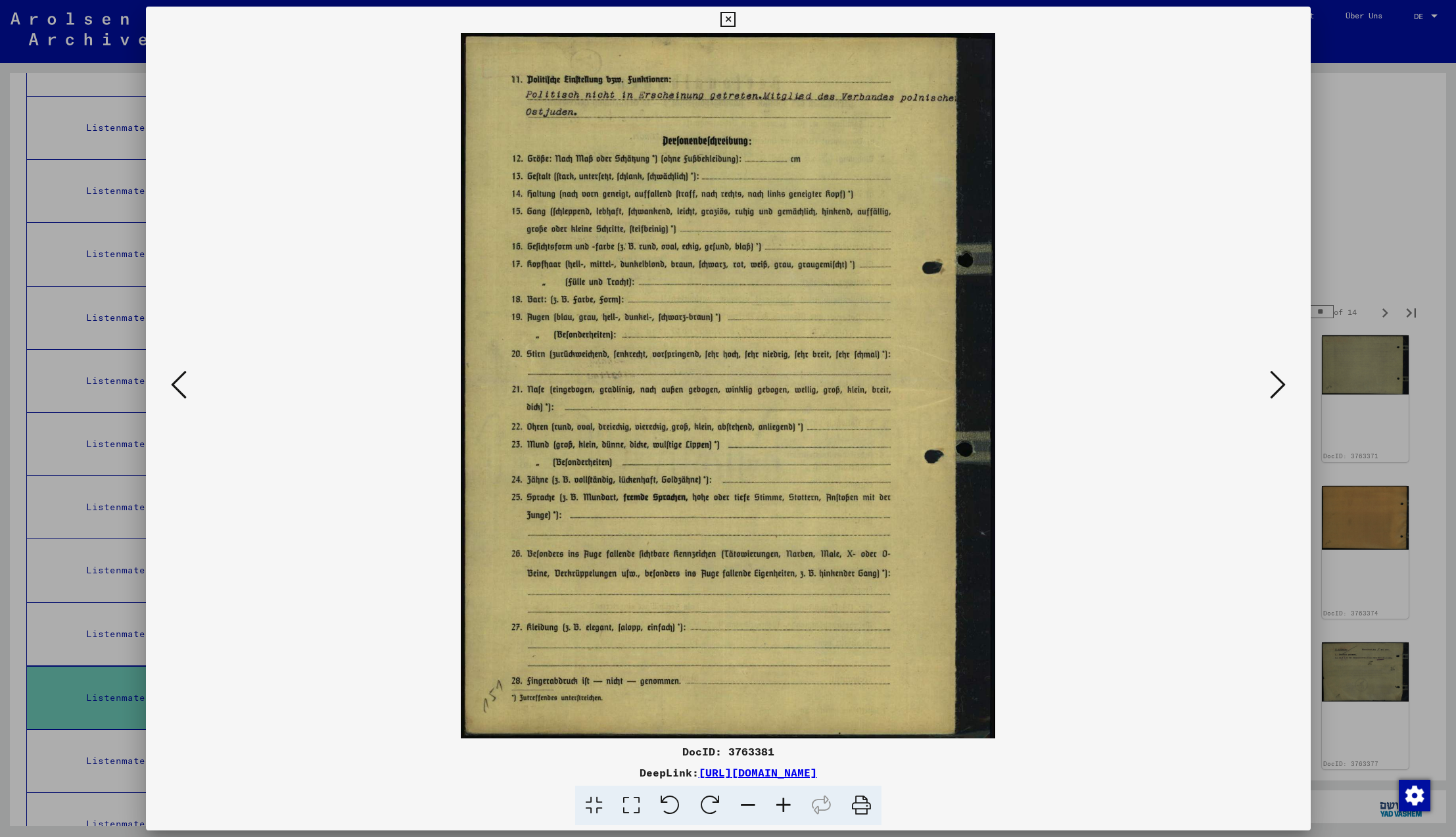
click at [1277, 389] on icon at bounding box center [1278, 385] width 16 height 32
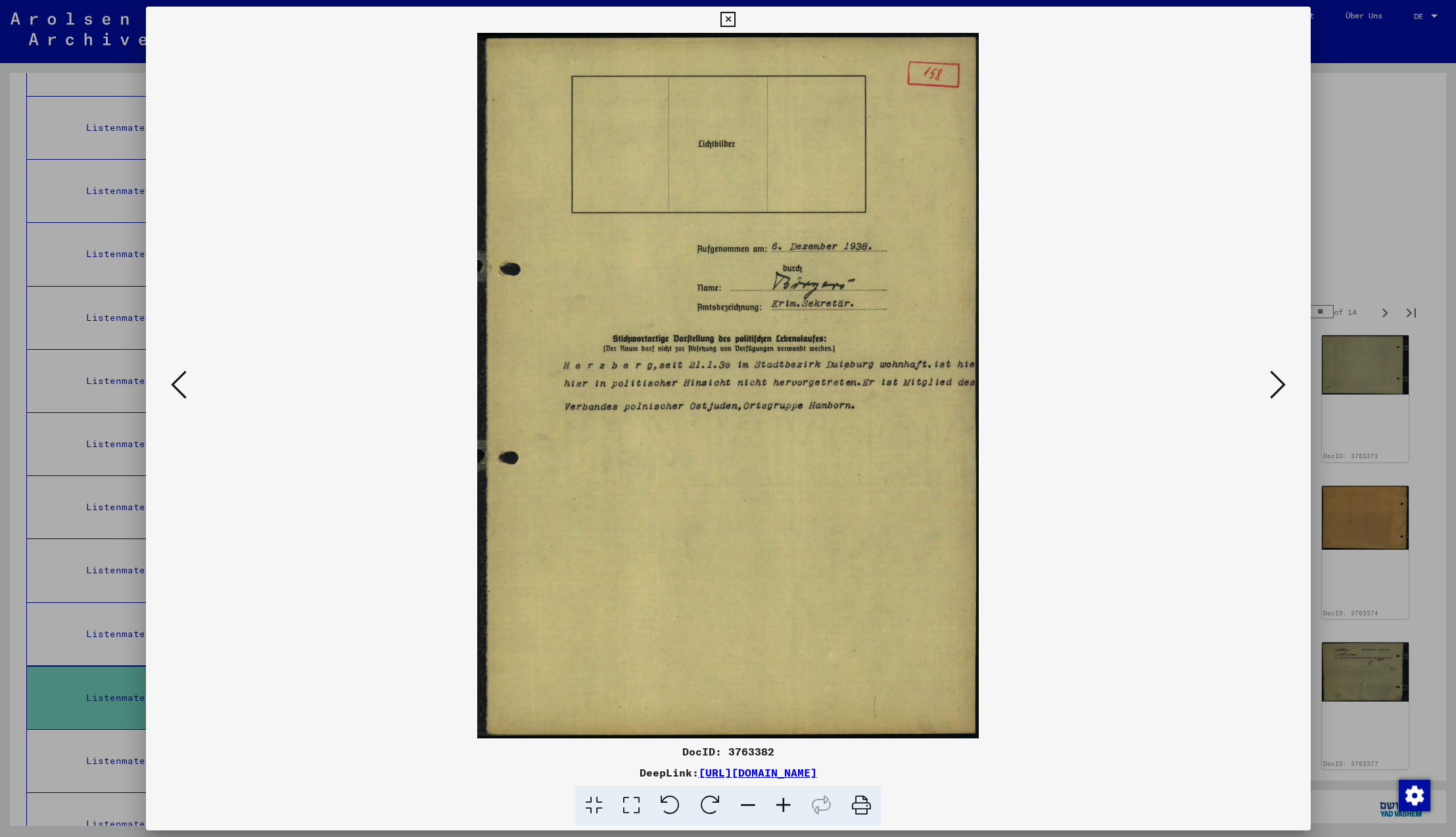
click at [1277, 389] on icon at bounding box center [1278, 385] width 16 height 32
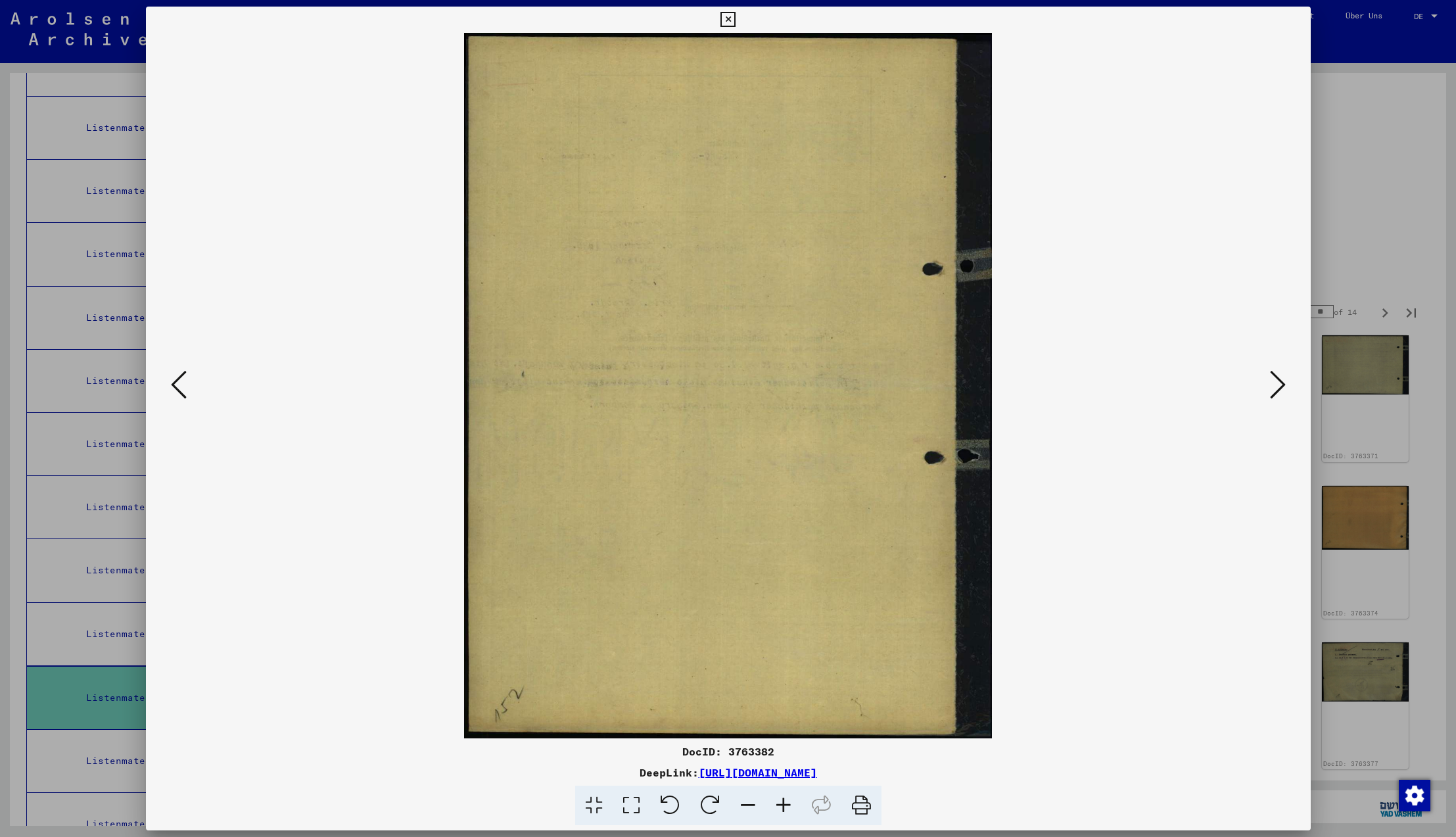
click at [1277, 389] on icon at bounding box center [1278, 385] width 16 height 32
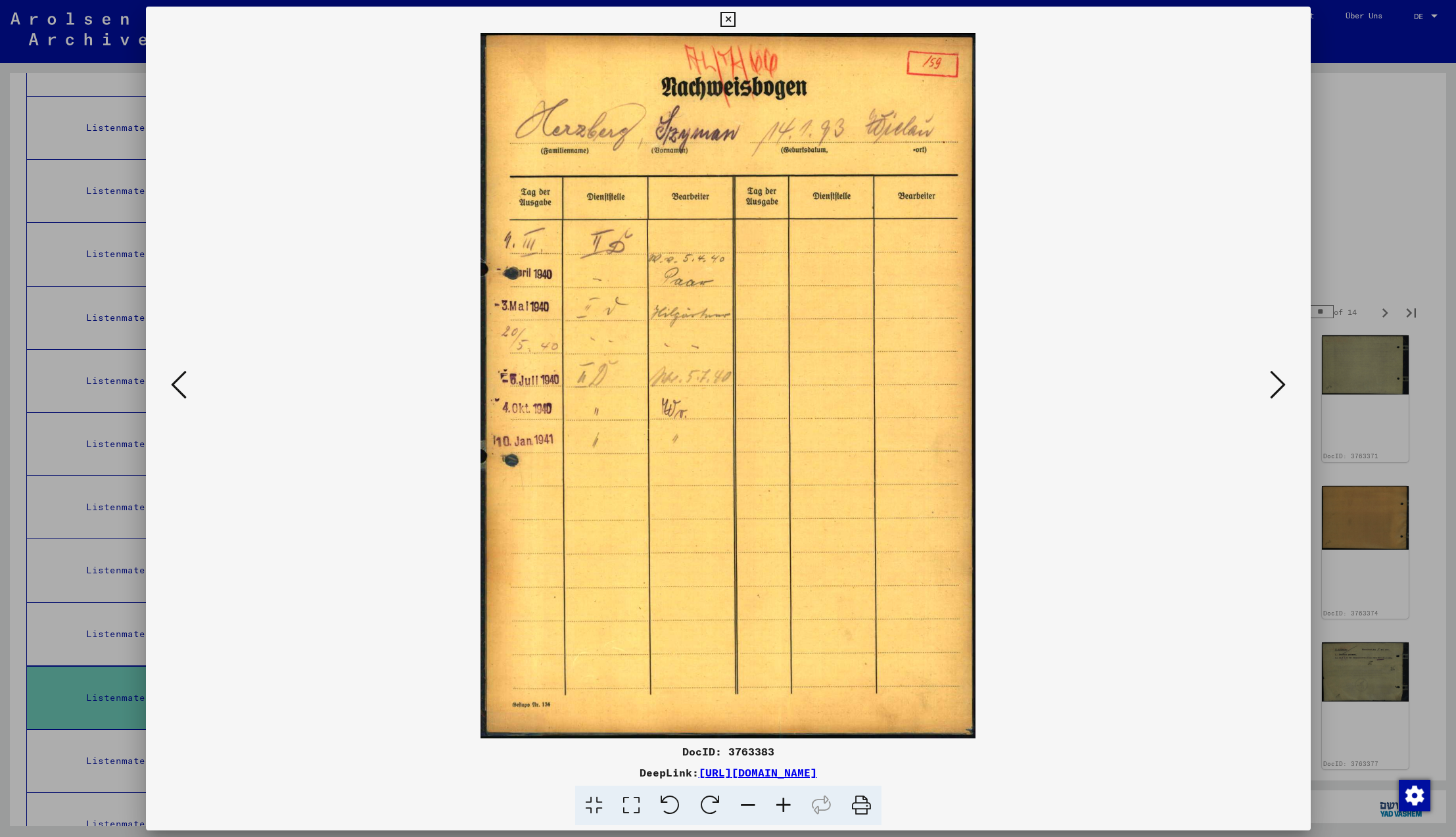
click at [1277, 389] on icon at bounding box center [1278, 385] width 16 height 32
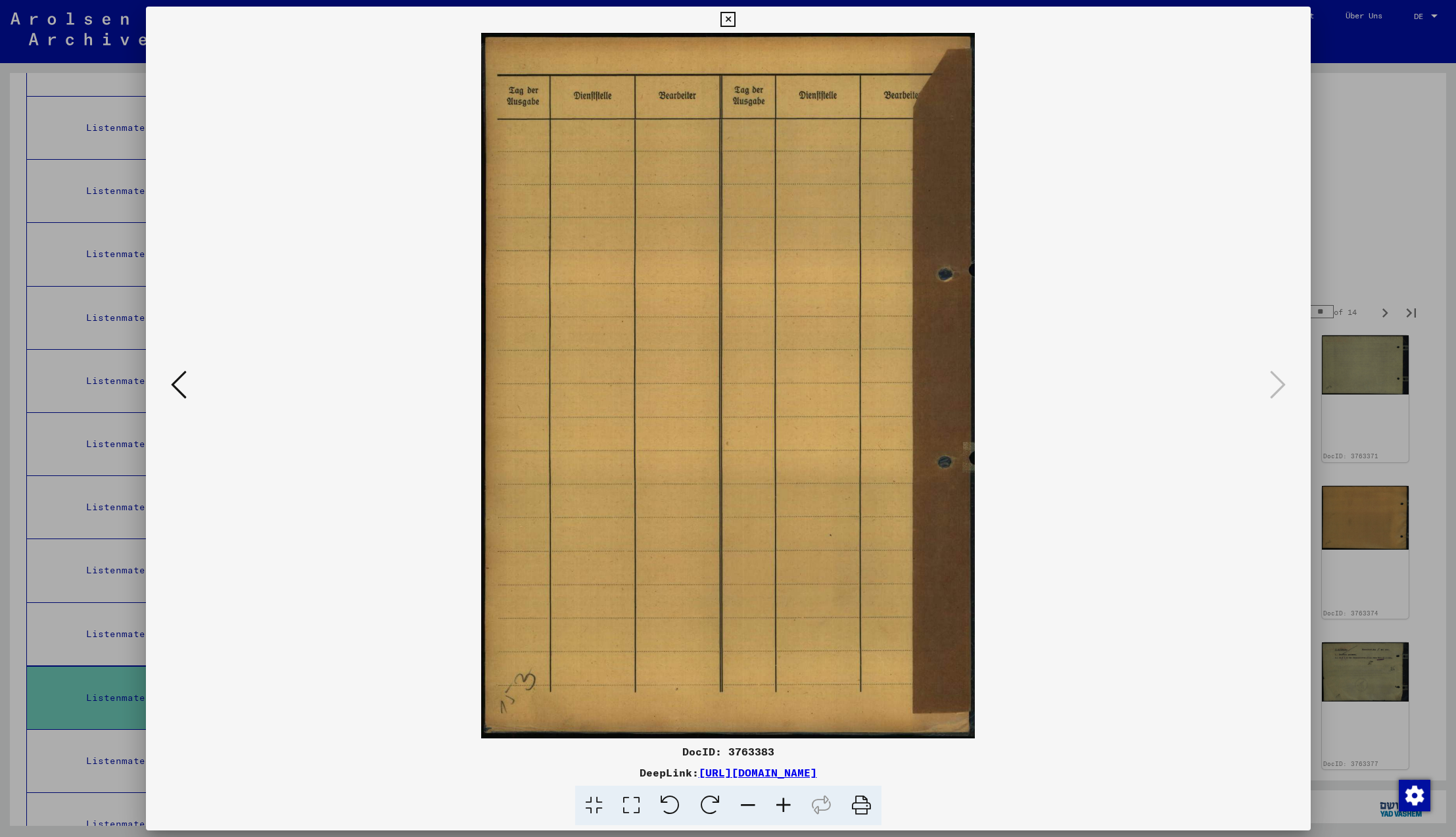
click at [1277, 389] on icon at bounding box center [1278, 385] width 16 height 32
click at [736, 17] on icon at bounding box center [728, 20] width 15 height 16
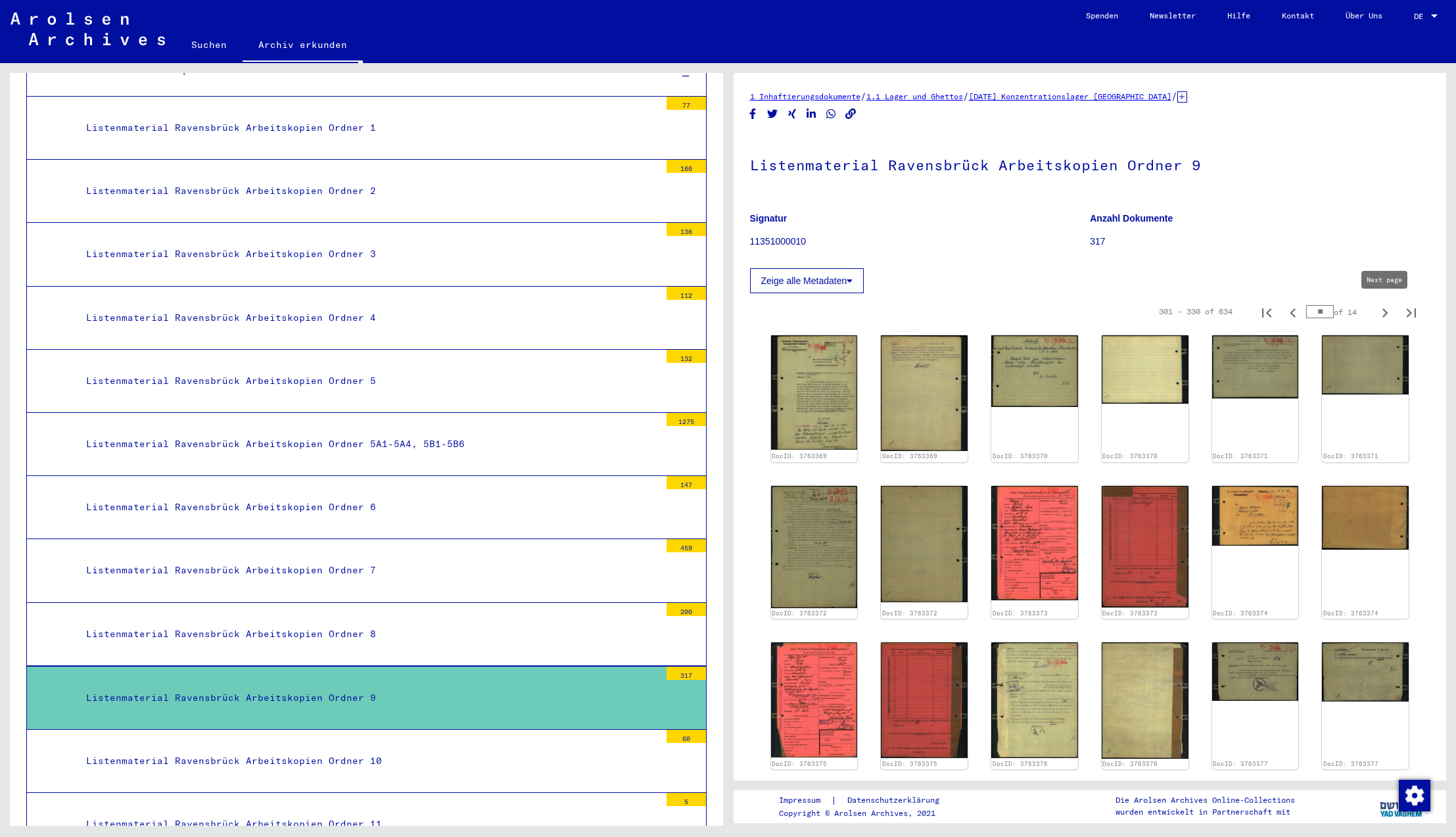
click at [1389, 312] on icon "Next page" at bounding box center [1385, 313] width 19 height 19
type input "**"
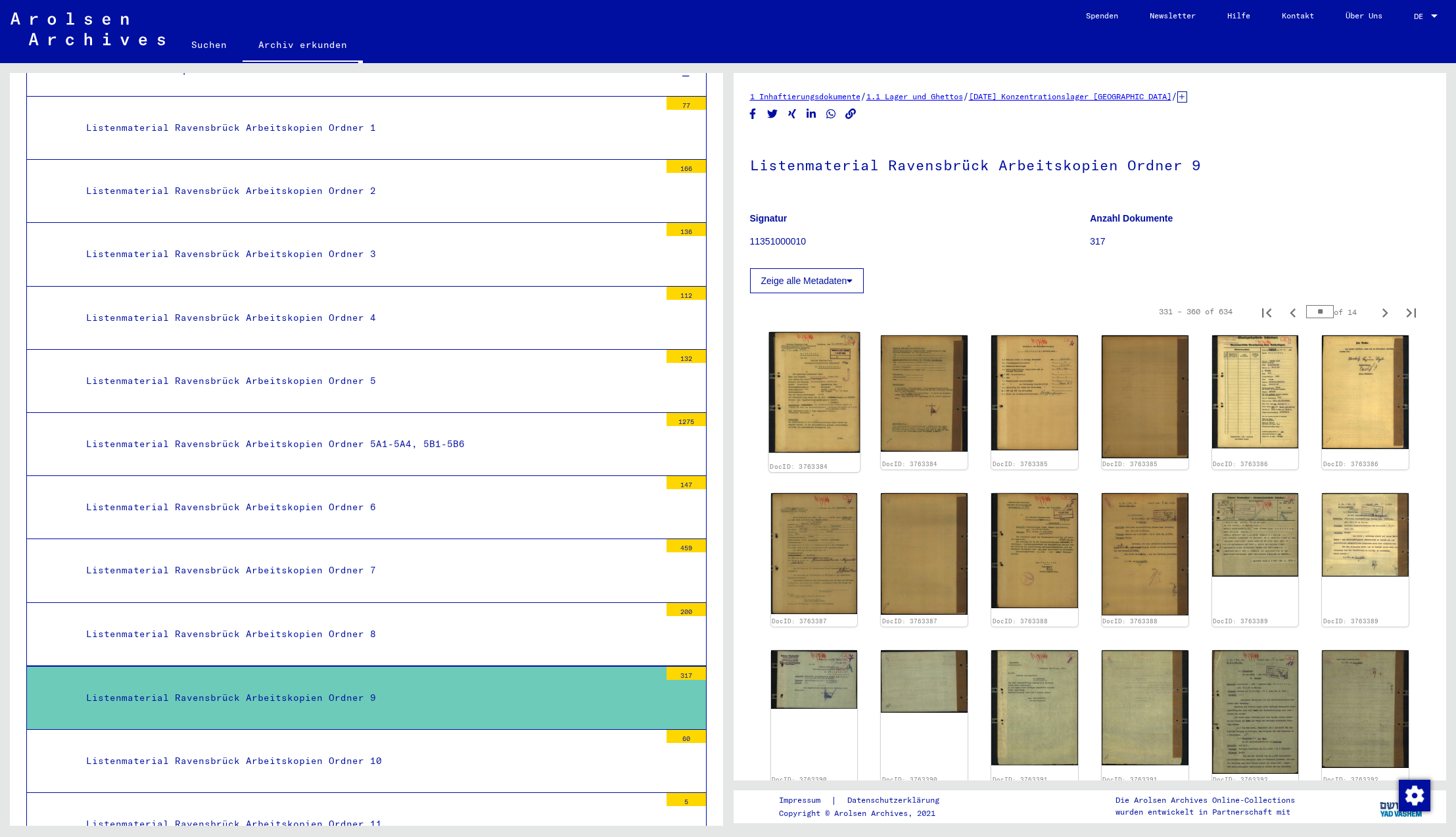
click at [816, 386] on img at bounding box center [814, 392] width 91 height 121
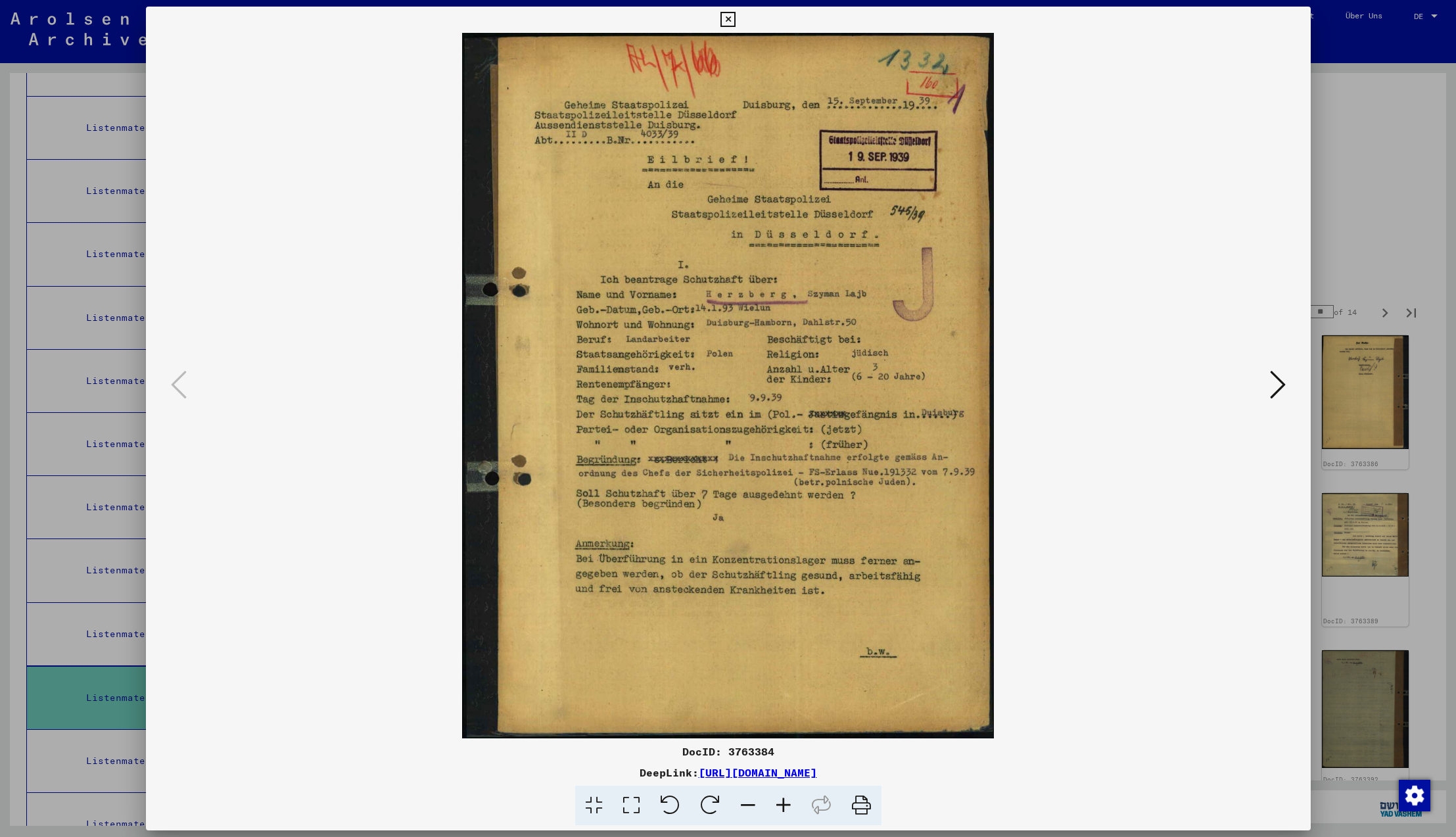
click at [1276, 379] on icon at bounding box center [1278, 385] width 16 height 32
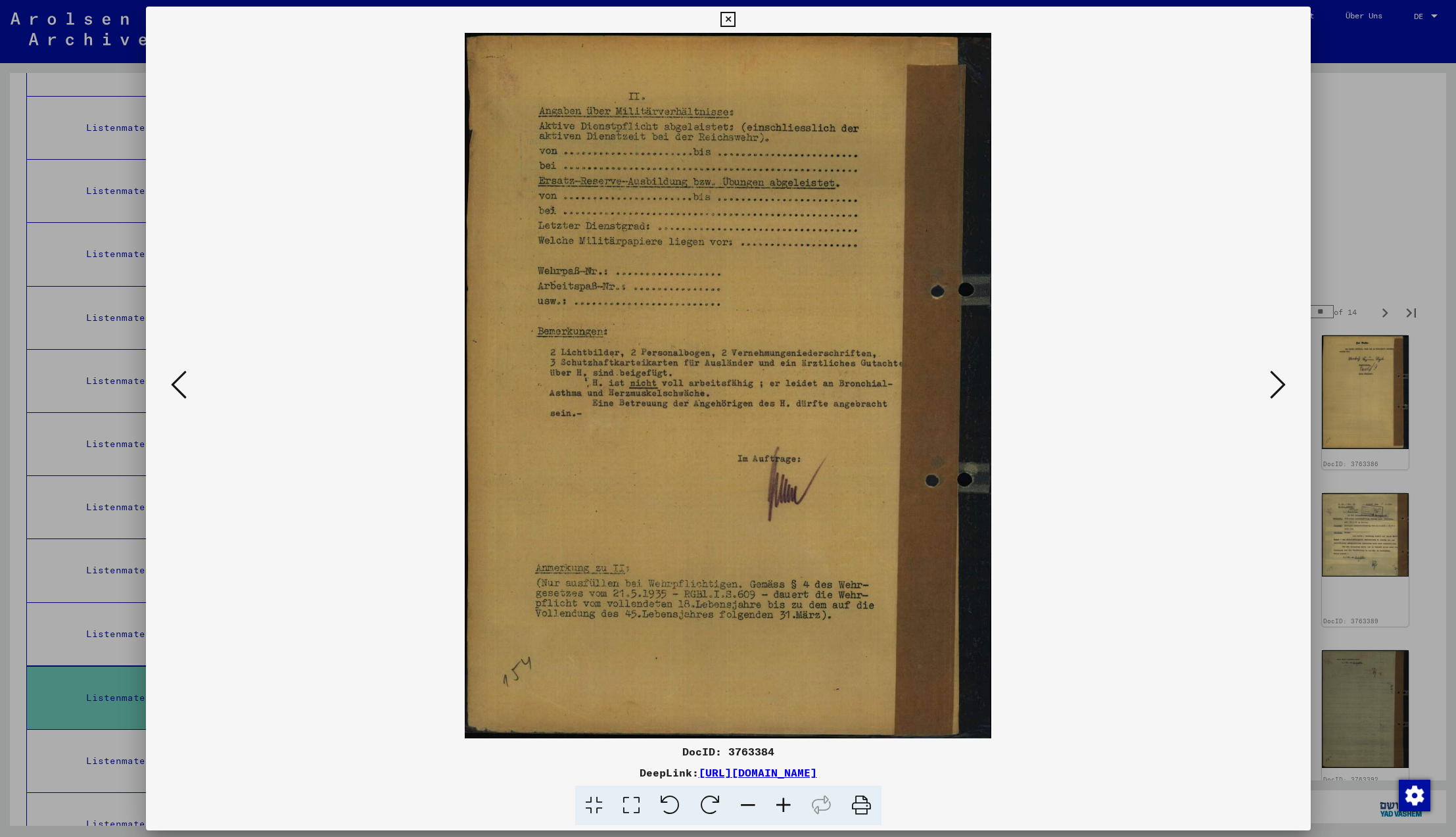
click at [1276, 380] on icon at bounding box center [1278, 385] width 16 height 32
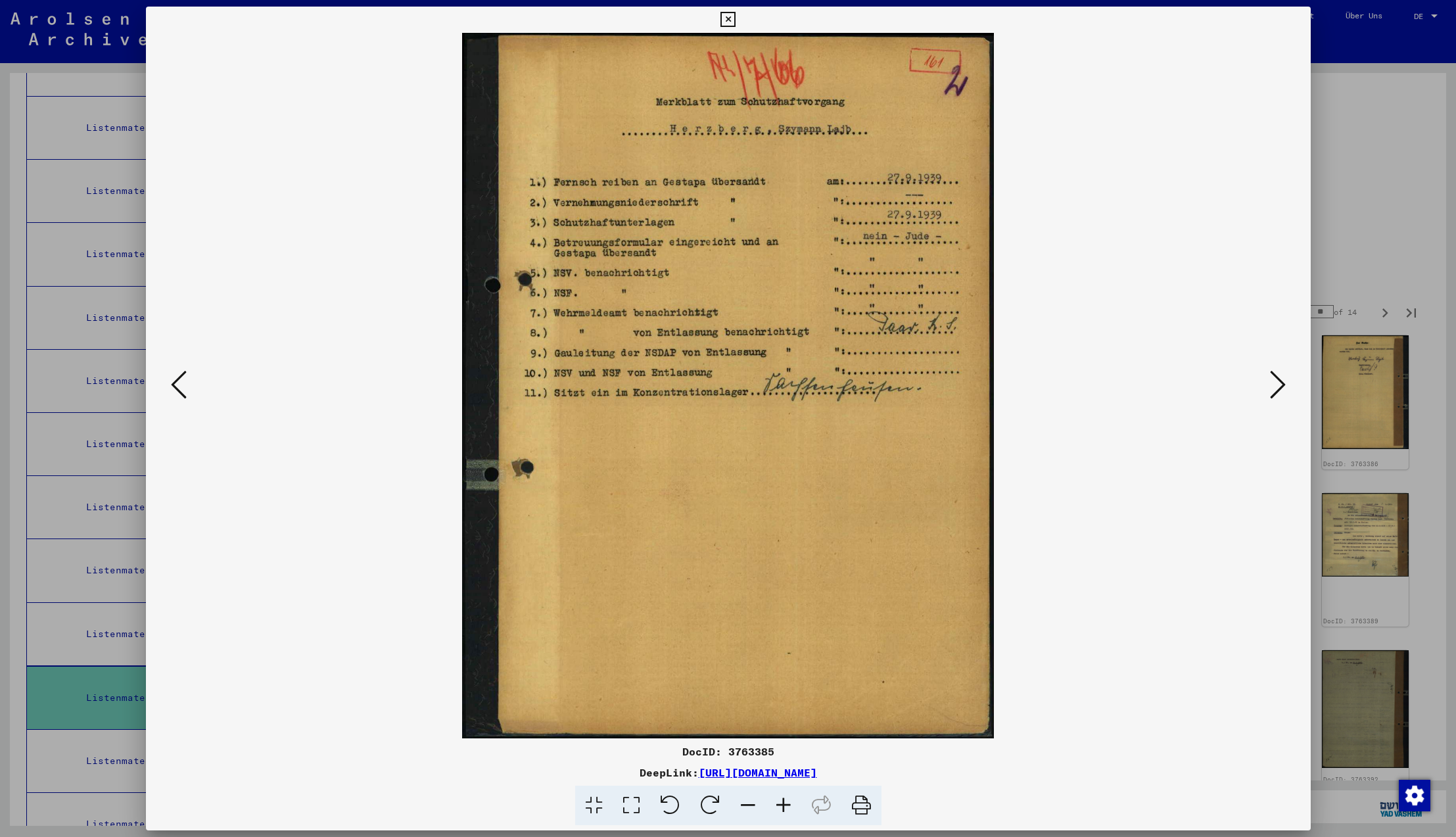
click at [1276, 380] on icon at bounding box center [1278, 385] width 16 height 32
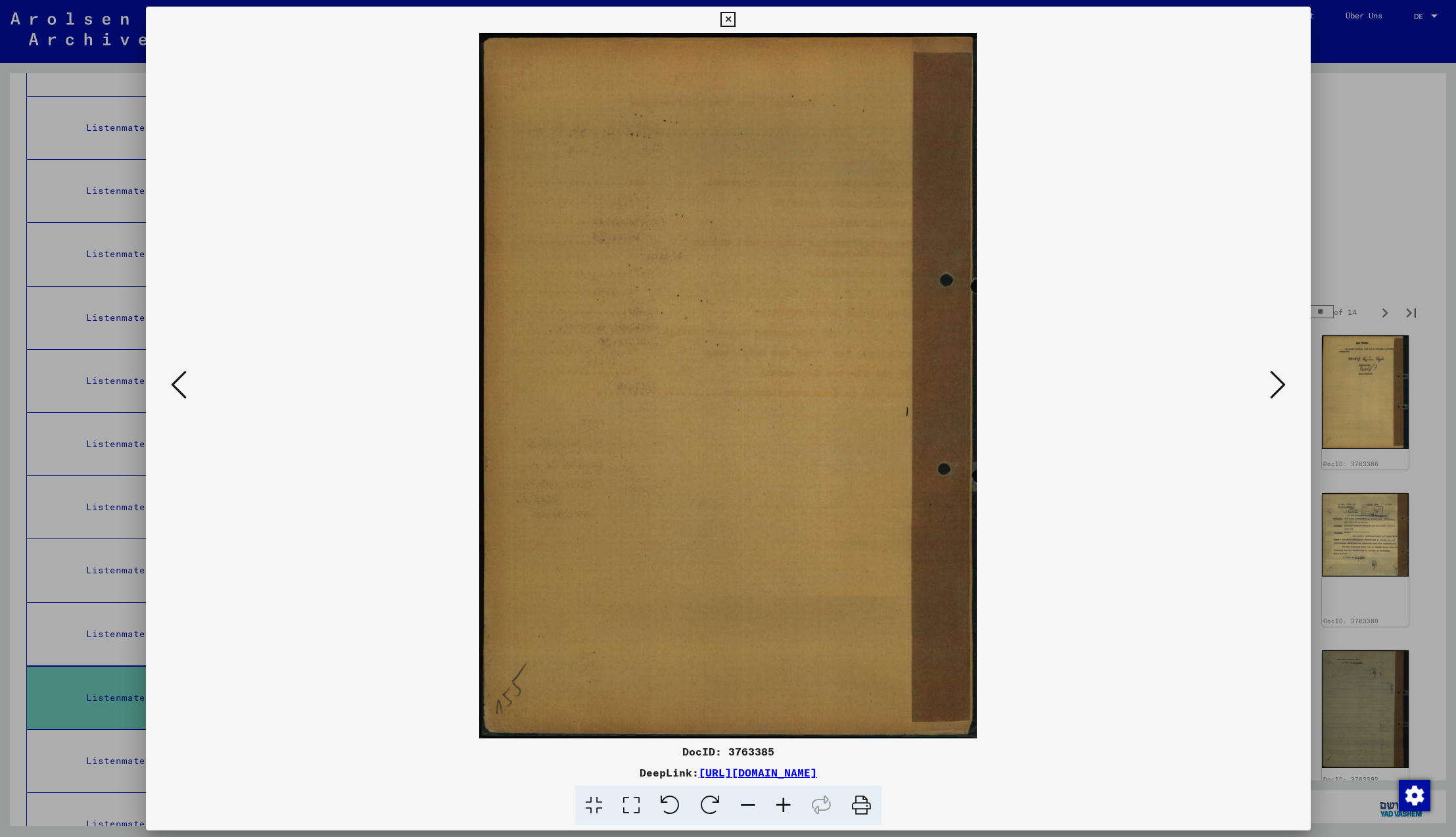
click at [1276, 380] on icon at bounding box center [1278, 385] width 16 height 32
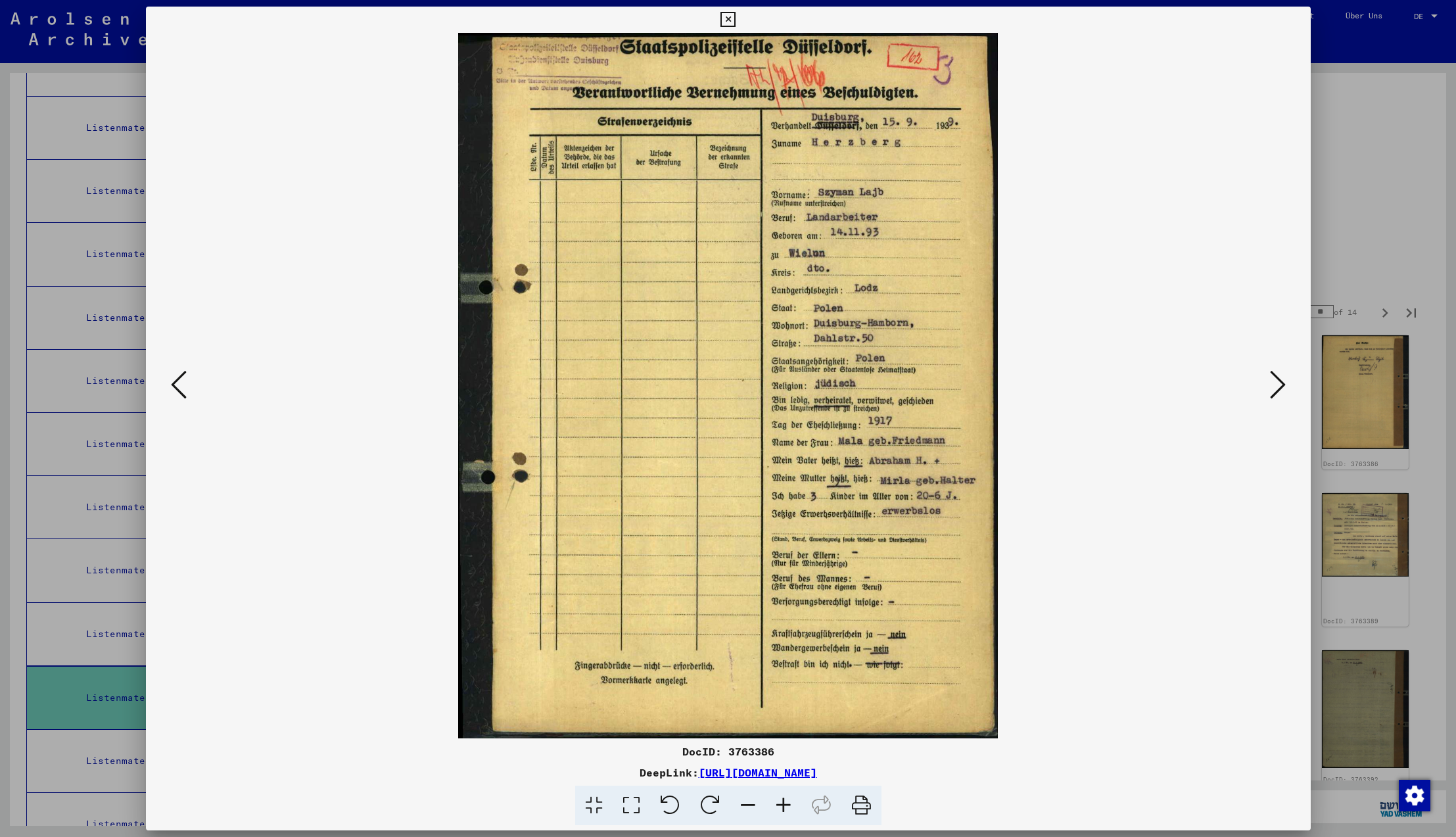
click at [1276, 380] on icon at bounding box center [1278, 385] width 16 height 32
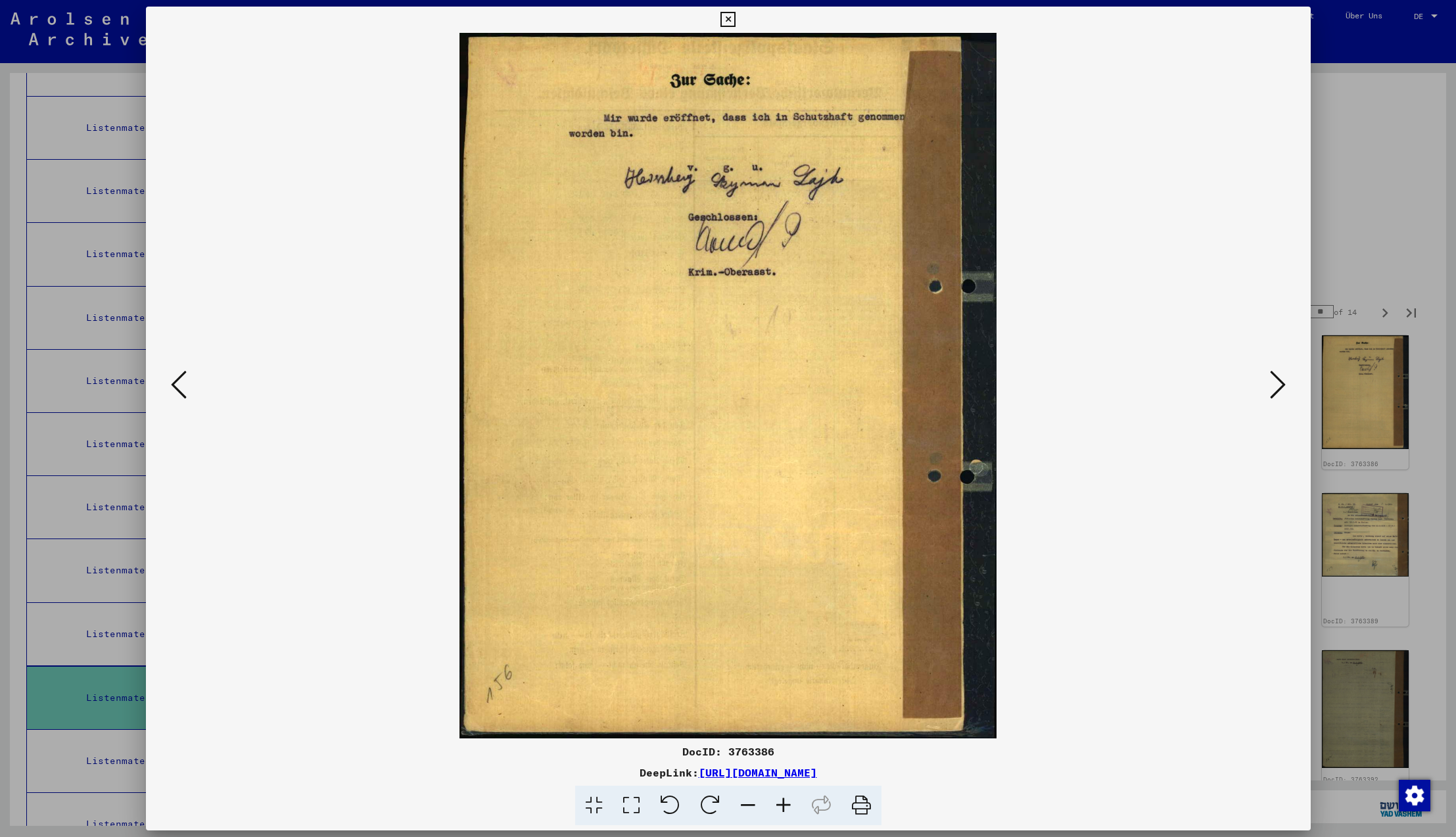
click at [1276, 380] on icon at bounding box center [1278, 385] width 16 height 32
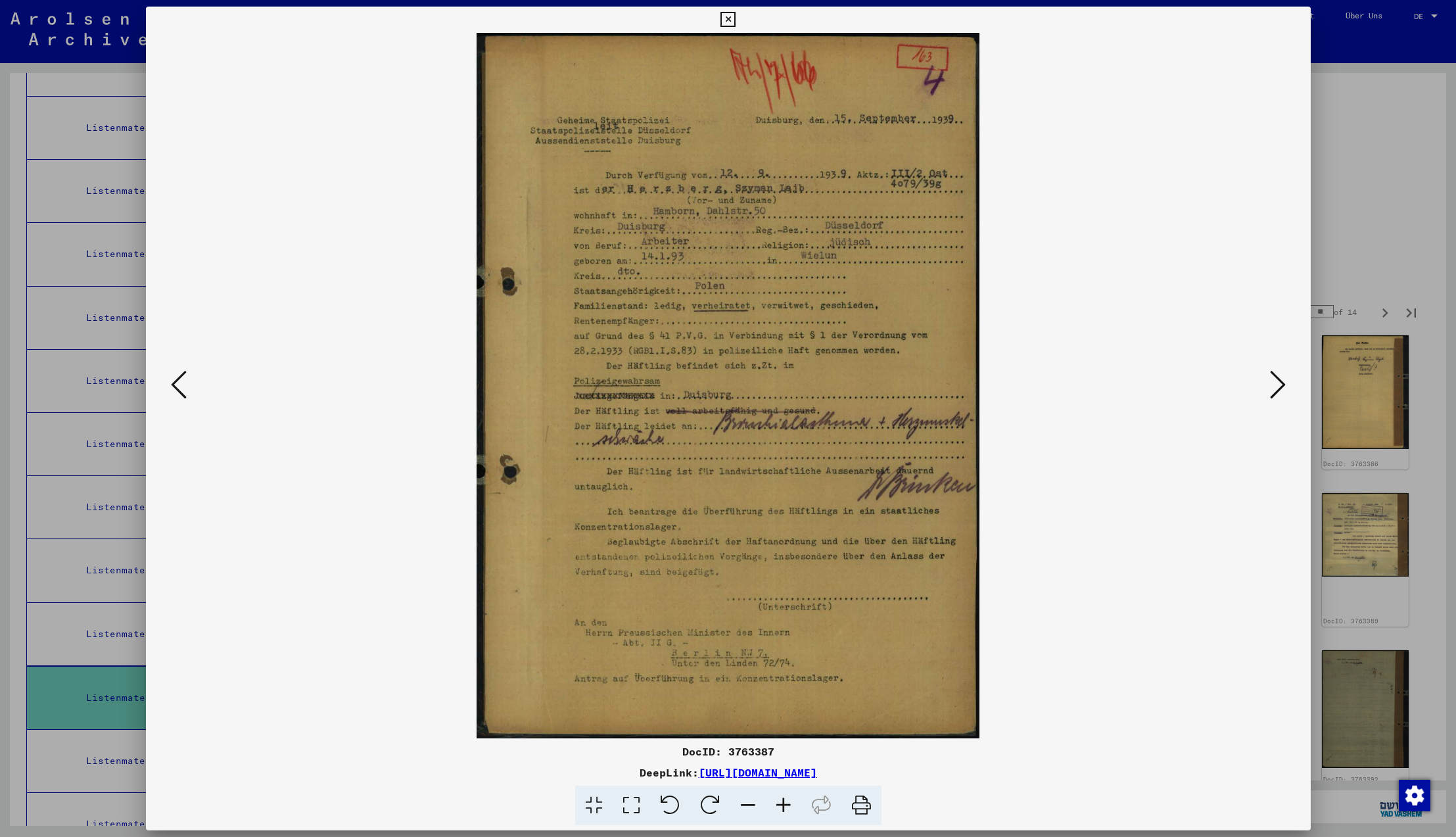
click at [1276, 380] on icon at bounding box center [1278, 385] width 16 height 32
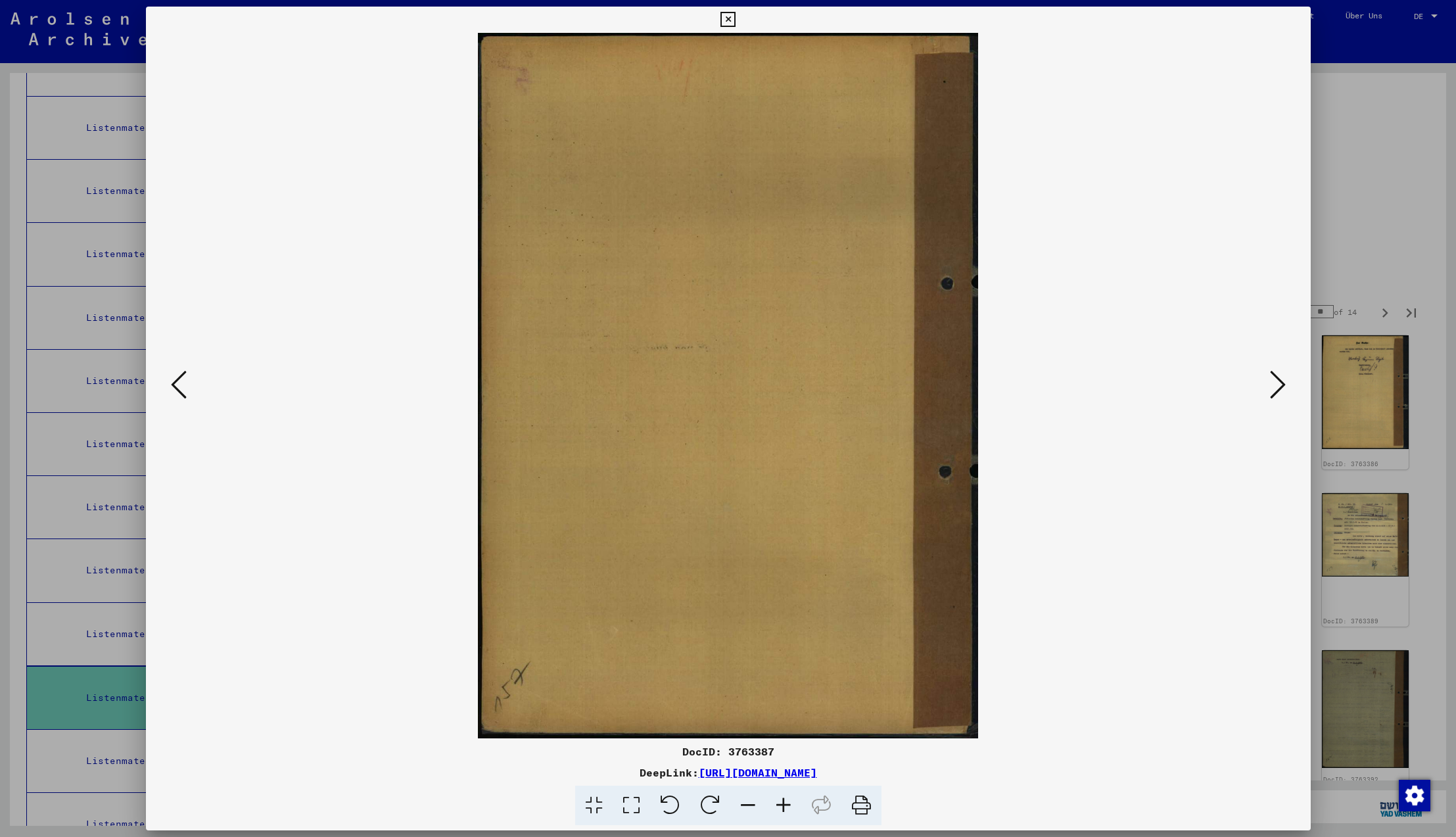
click at [1276, 380] on icon at bounding box center [1278, 385] width 16 height 32
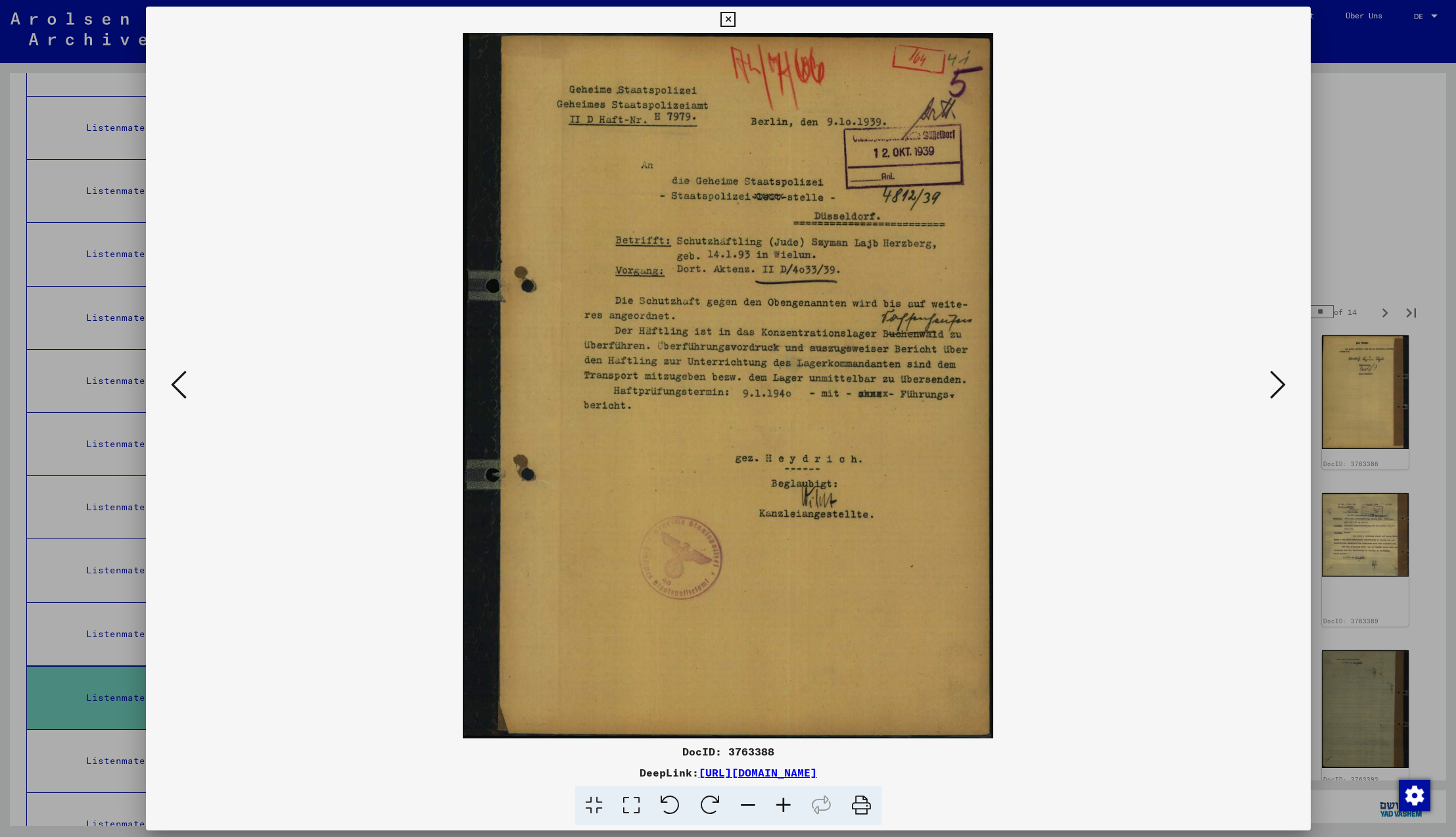
click at [1276, 380] on icon at bounding box center [1278, 385] width 16 height 32
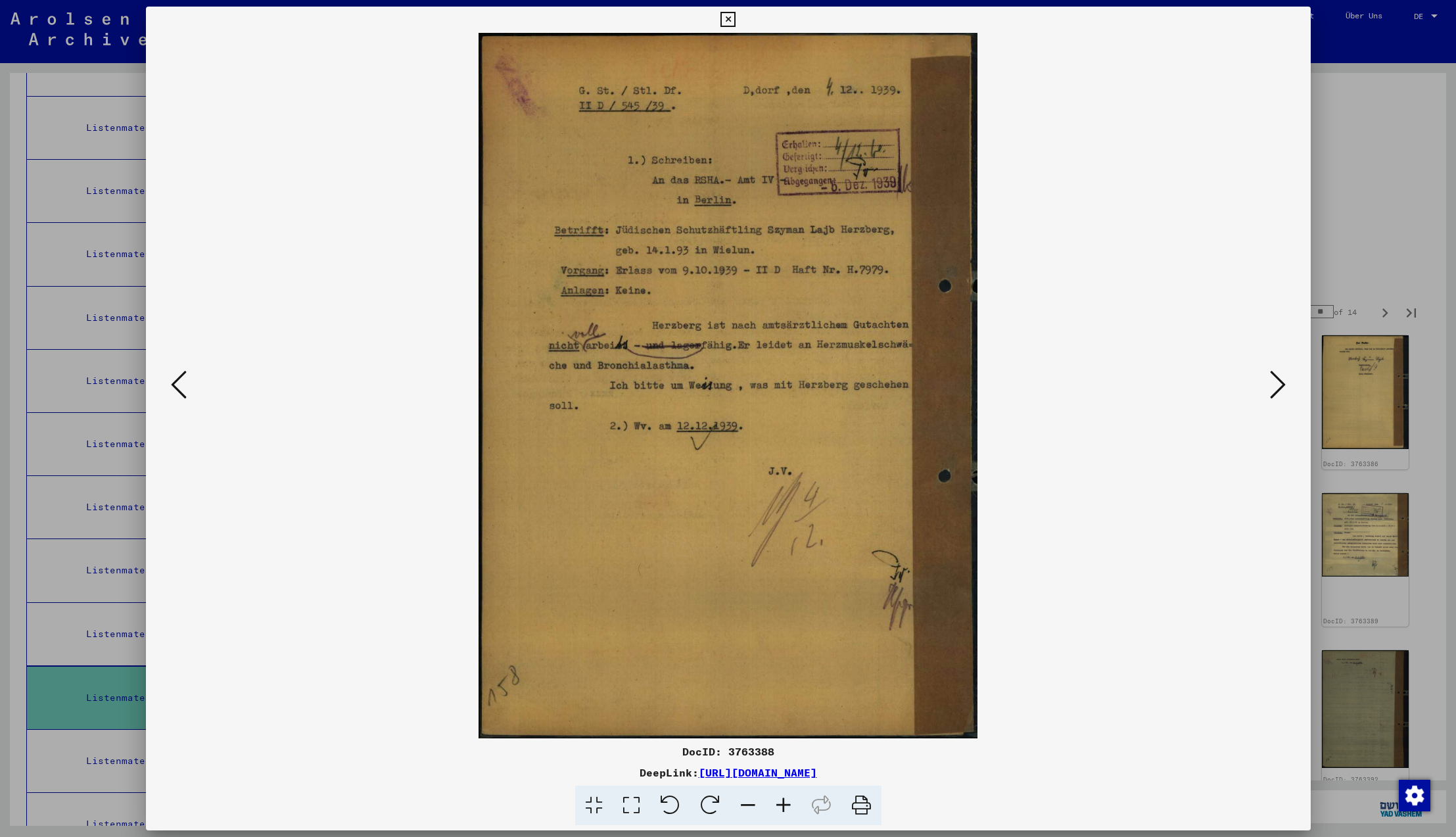
click at [736, 20] on icon at bounding box center [728, 20] width 15 height 16
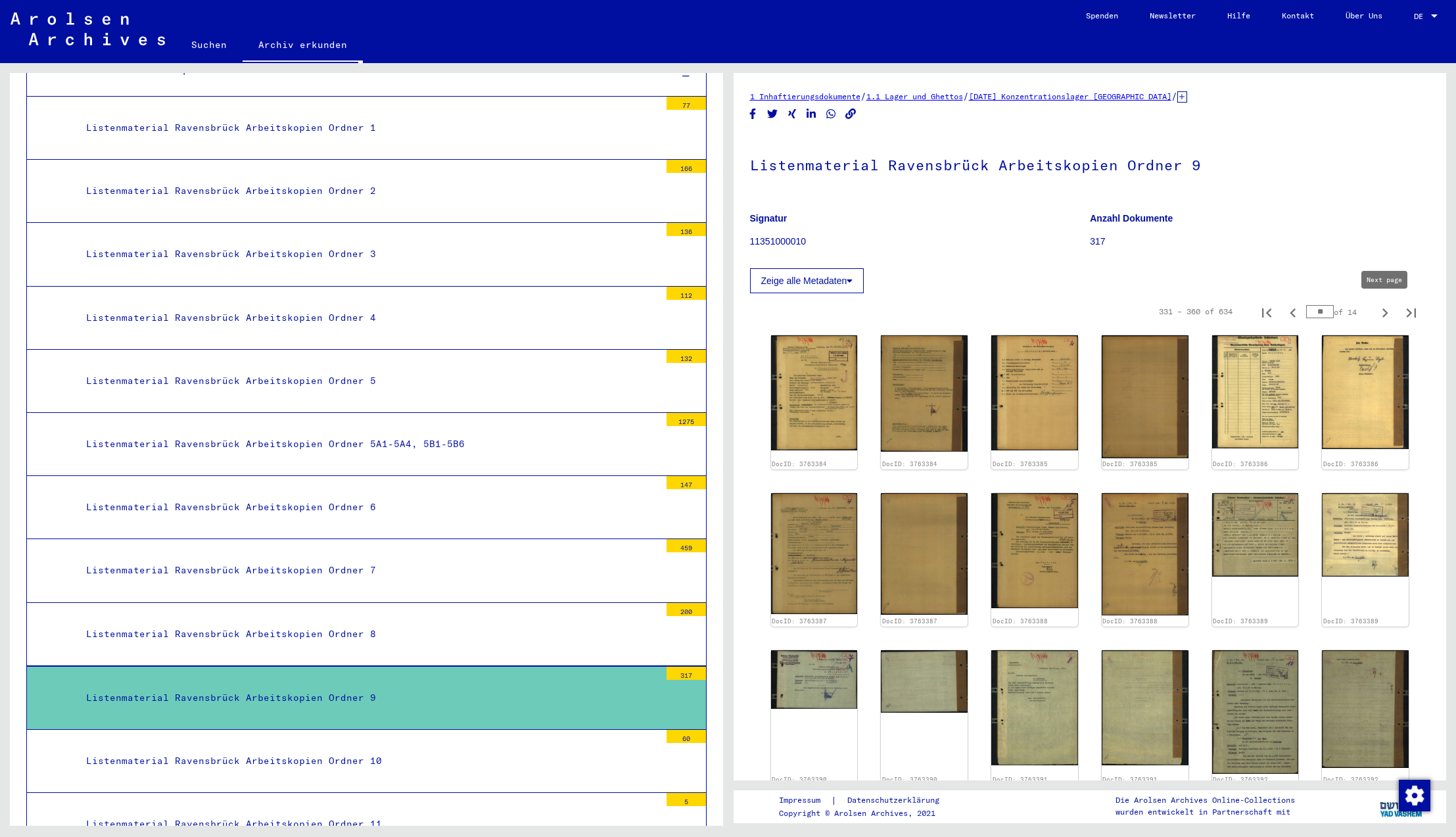
click at [1386, 313] on icon "Next page" at bounding box center [1385, 313] width 6 height 9
type input "**"
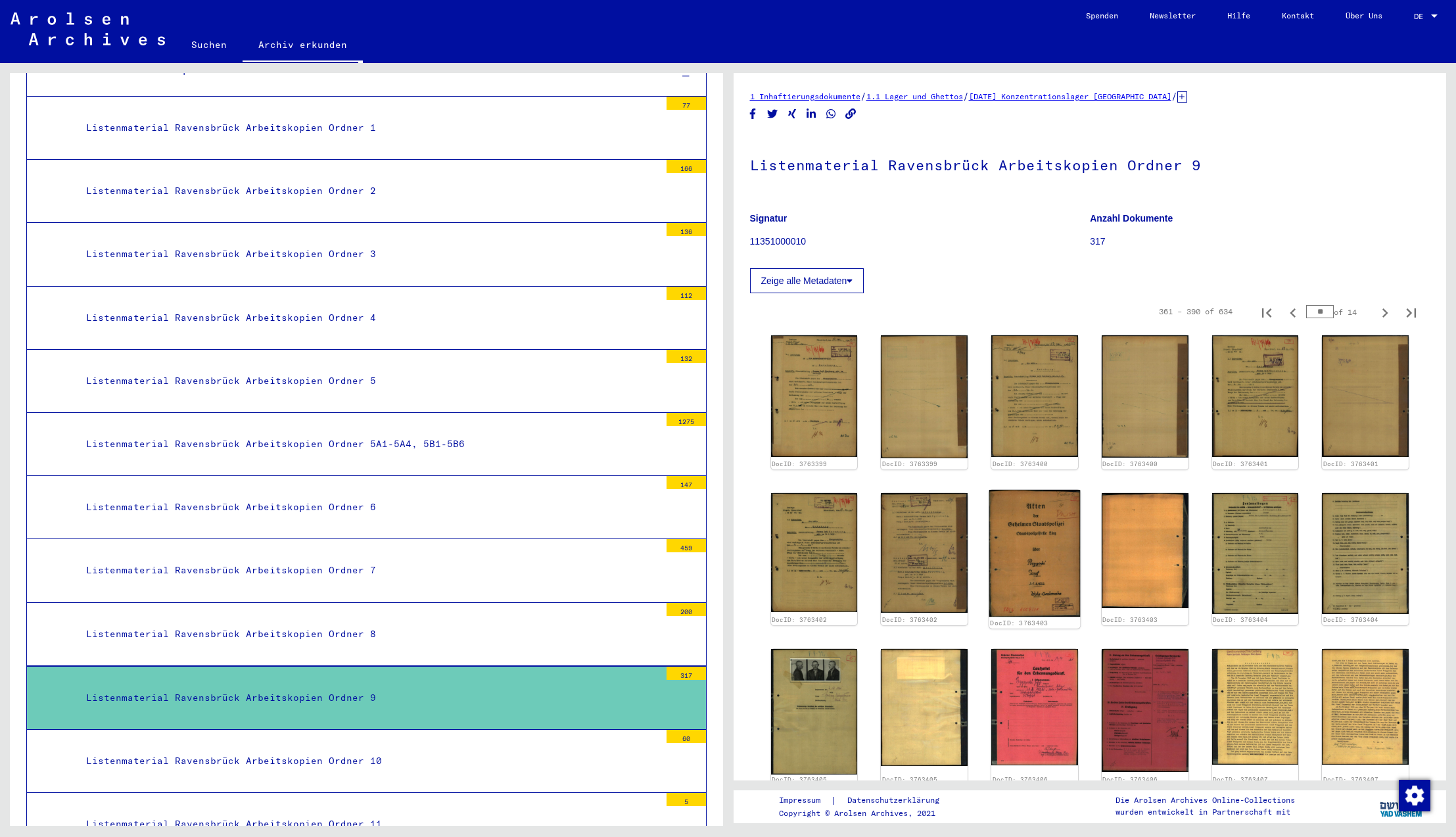
click at [1036, 548] on img at bounding box center [1034, 553] width 91 height 127
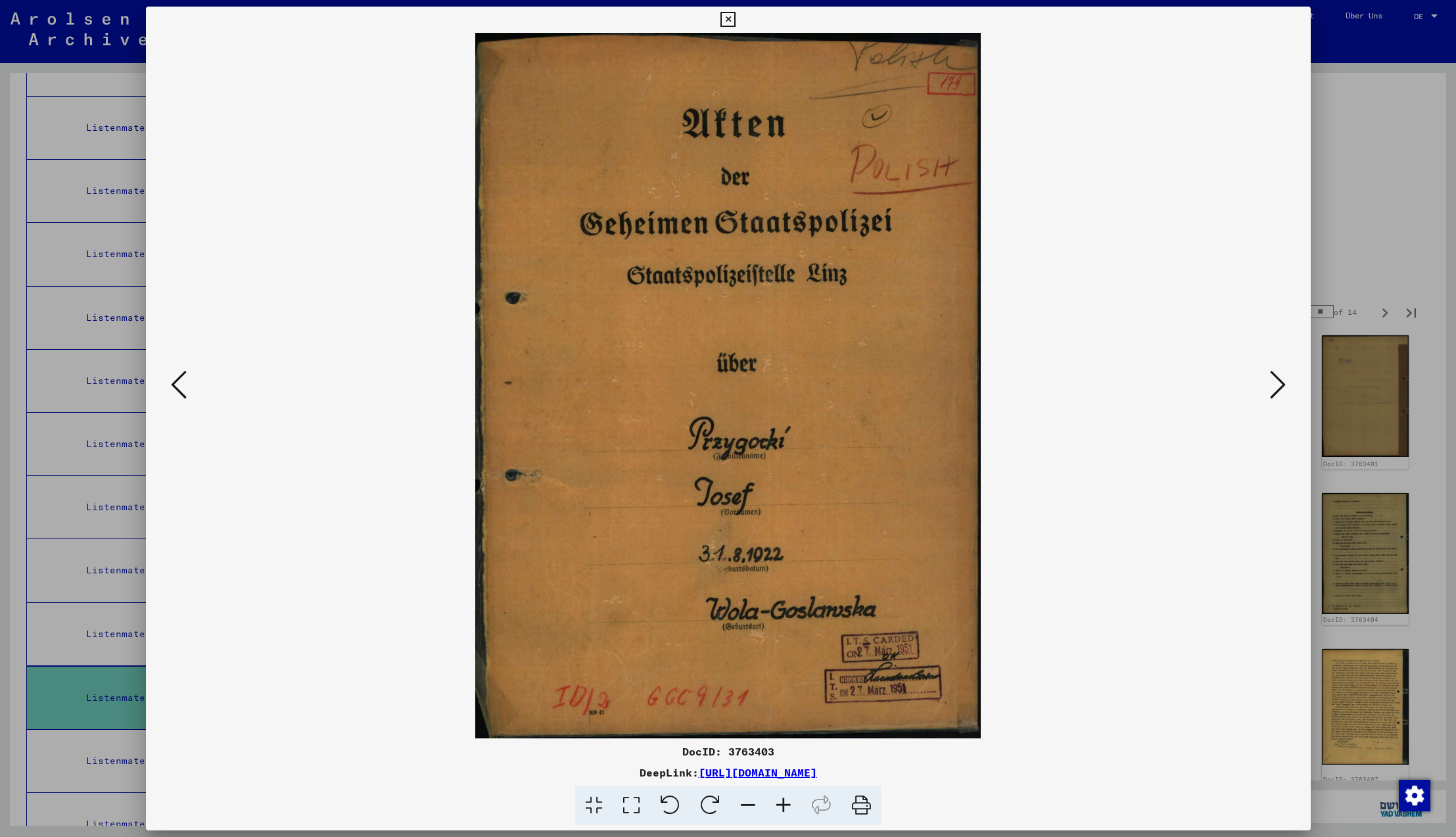
drag, startPoint x: 1305, startPoint y: 18, endPoint x: 1304, endPoint y: 33, distance: 15.0
click at [736, 17] on icon at bounding box center [728, 20] width 15 height 16
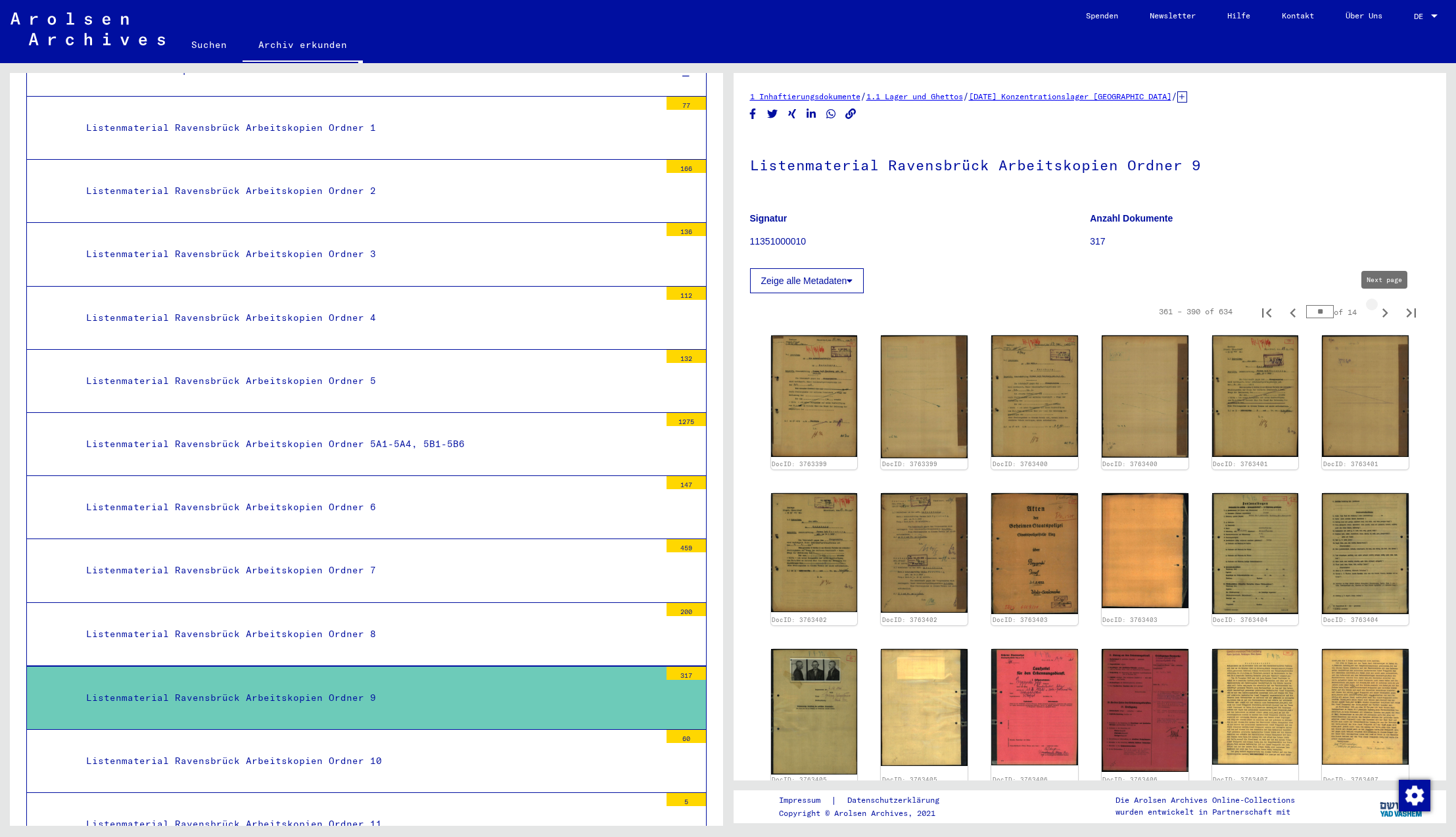
click at [1386, 310] on icon "Next page" at bounding box center [1385, 313] width 19 height 19
type input "**"
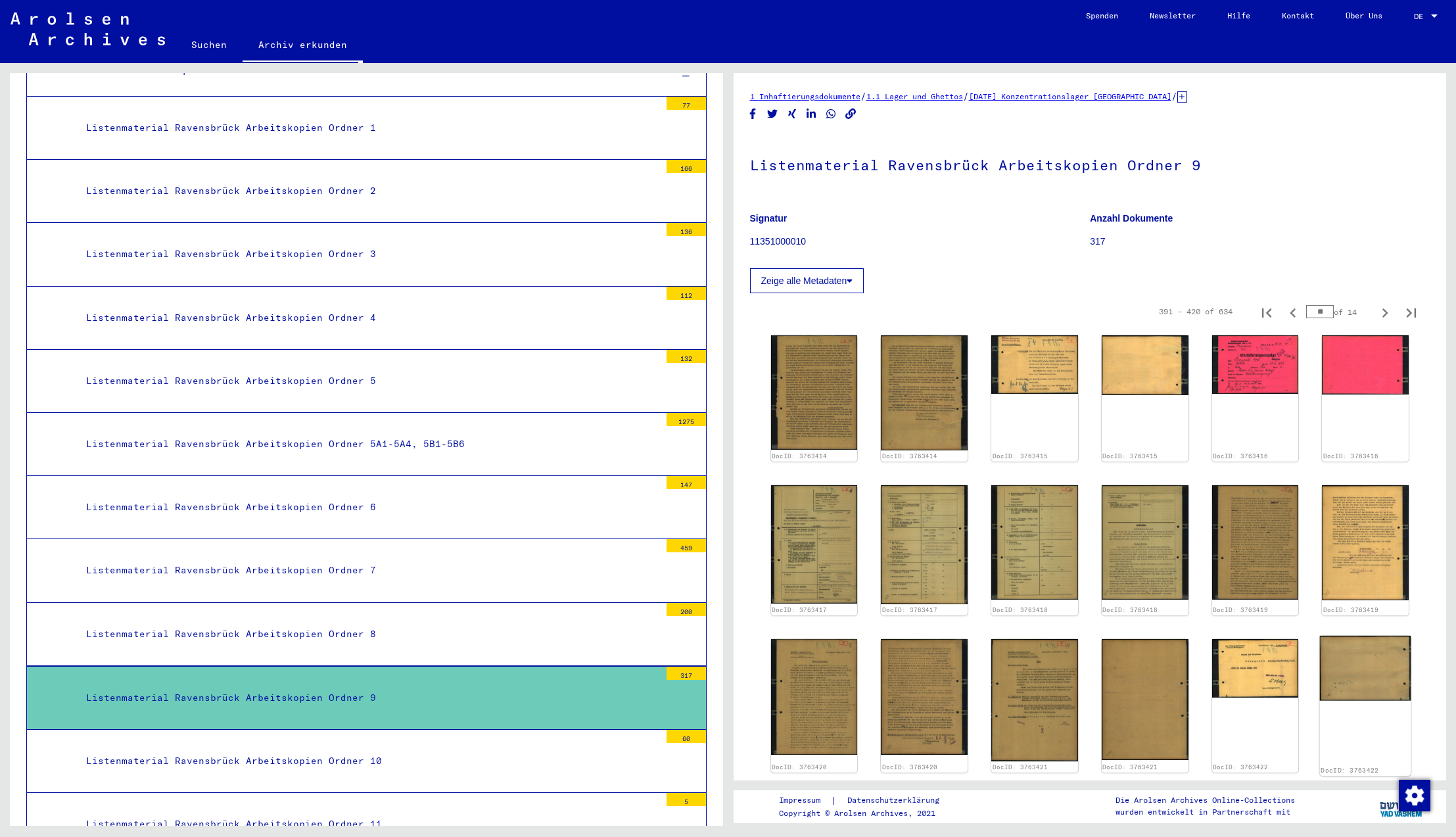
scroll to position [473, 0]
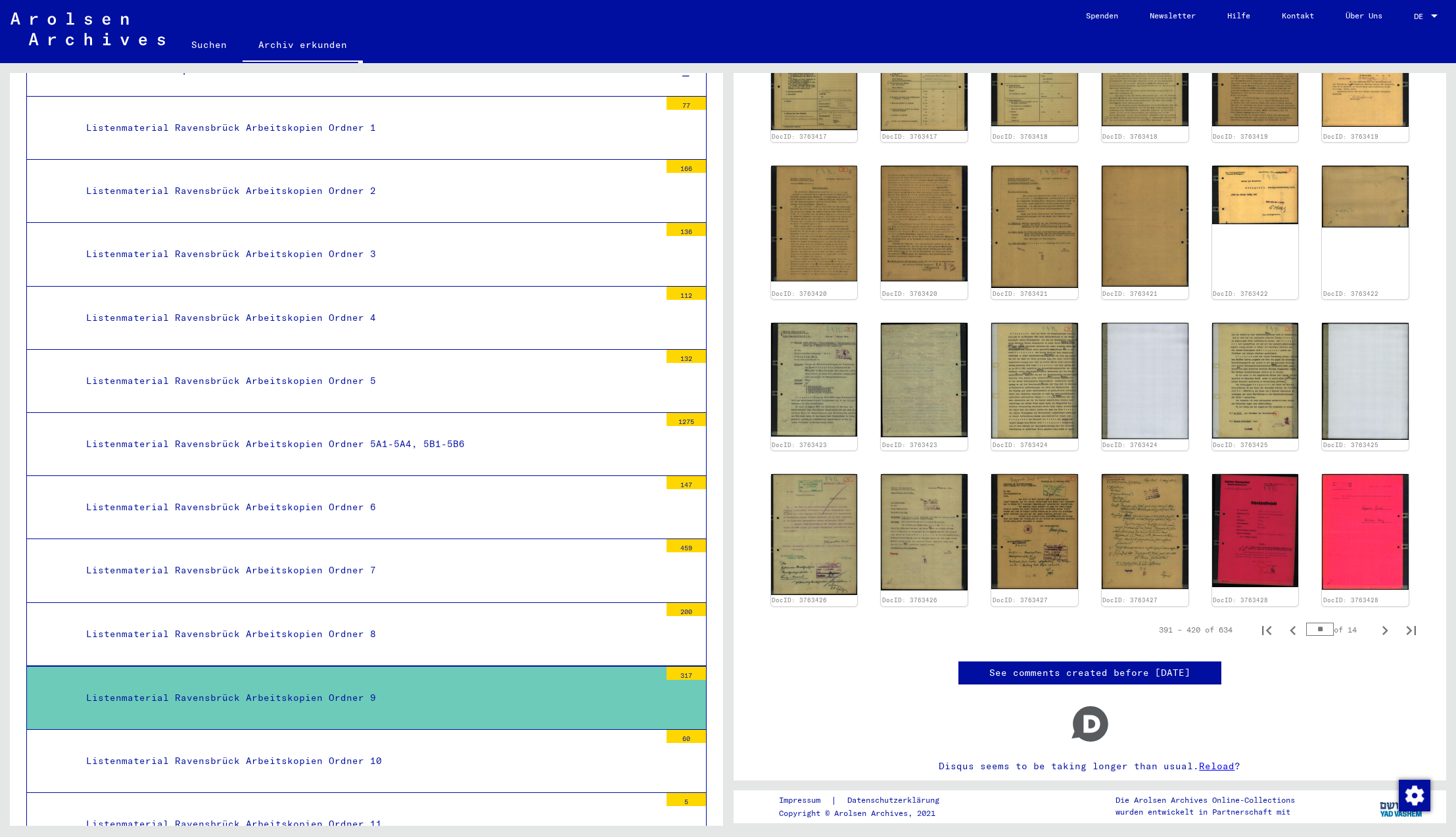
click at [222, 748] on div "Listenmaterial Ravensbrück Arbeitskopien Ordner 10" at bounding box center [367, 761] width 584 height 26
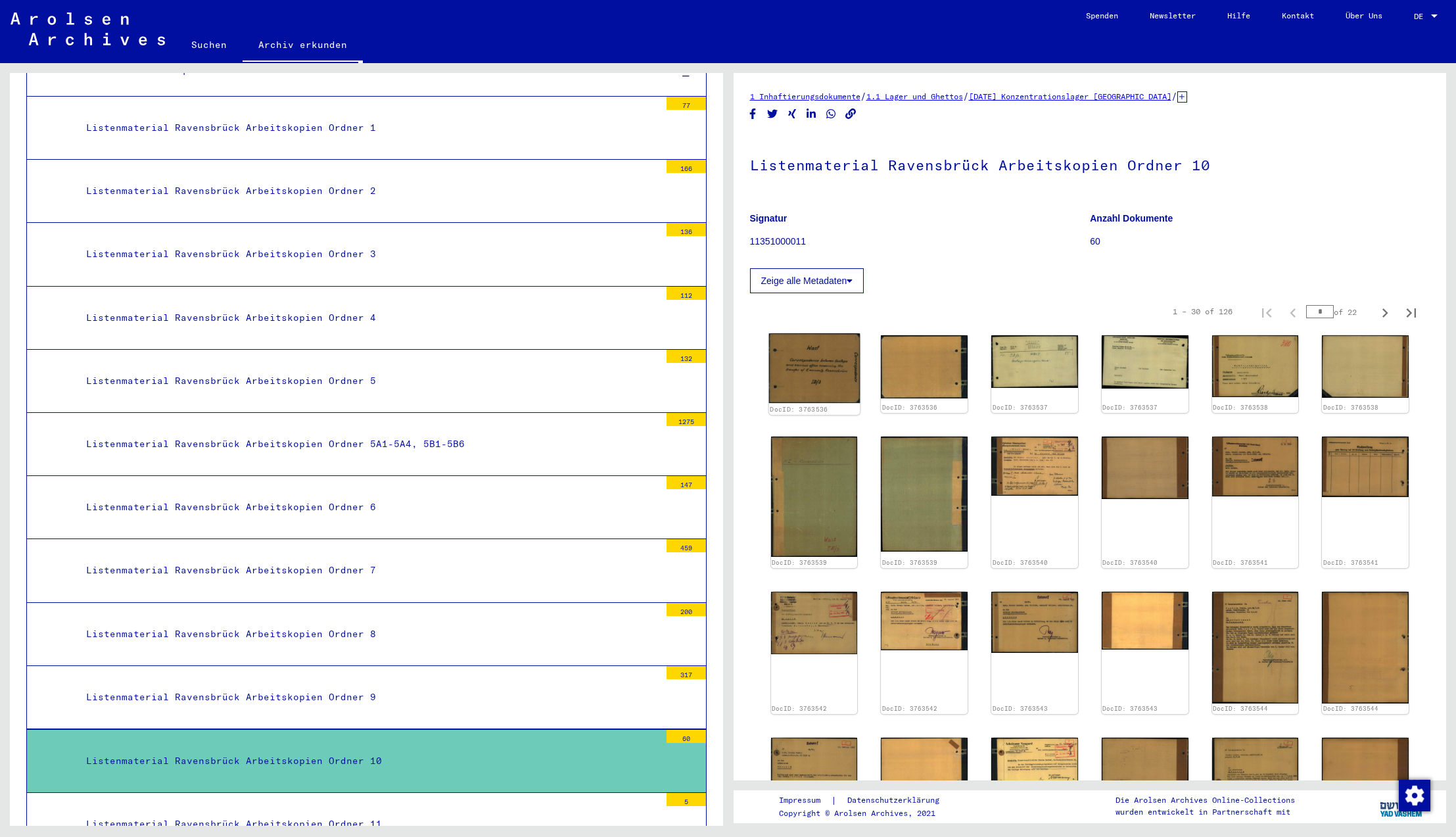
click at [808, 379] on img at bounding box center [814, 368] width 91 height 69
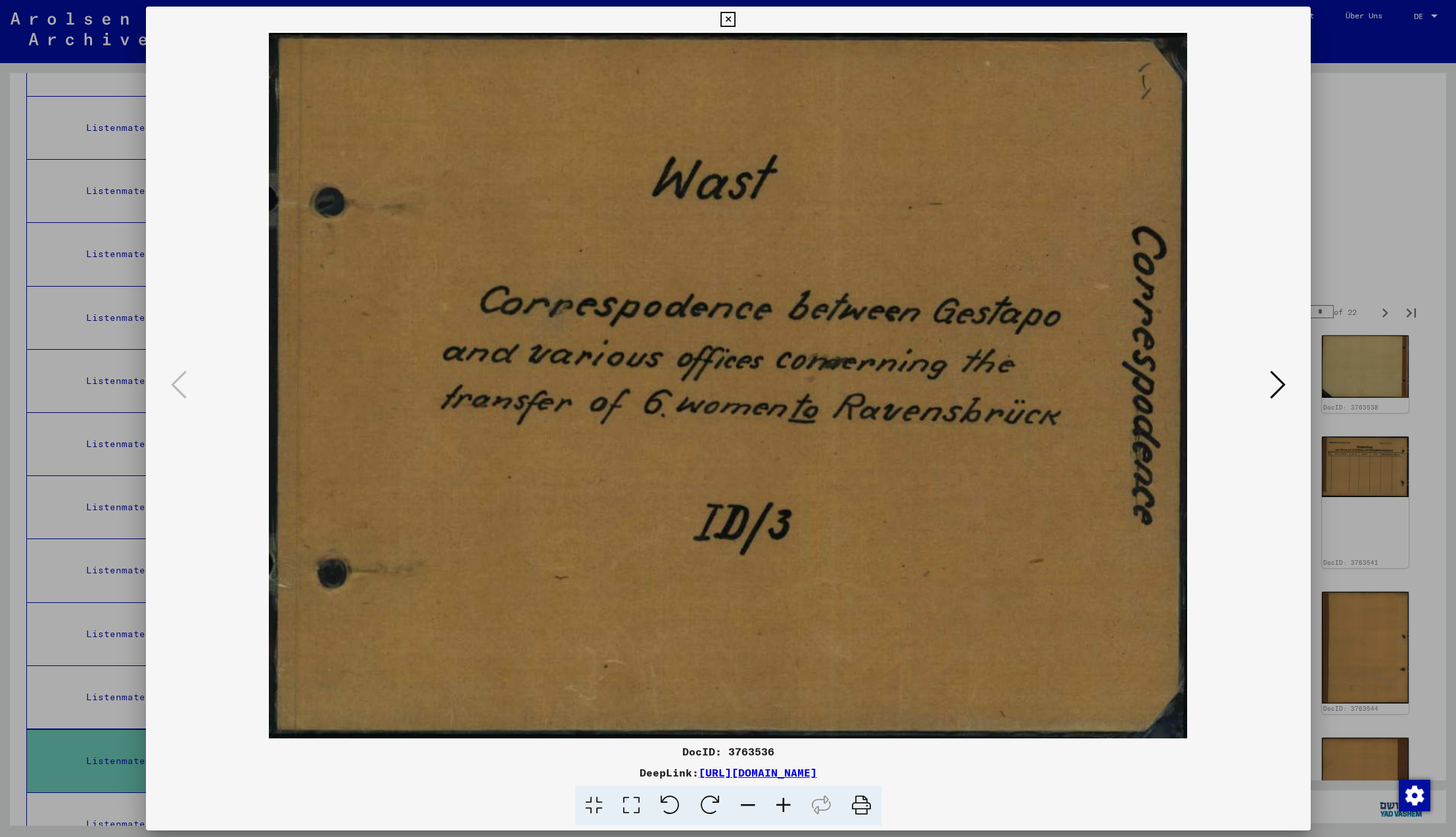
click at [736, 22] on icon at bounding box center [728, 20] width 15 height 16
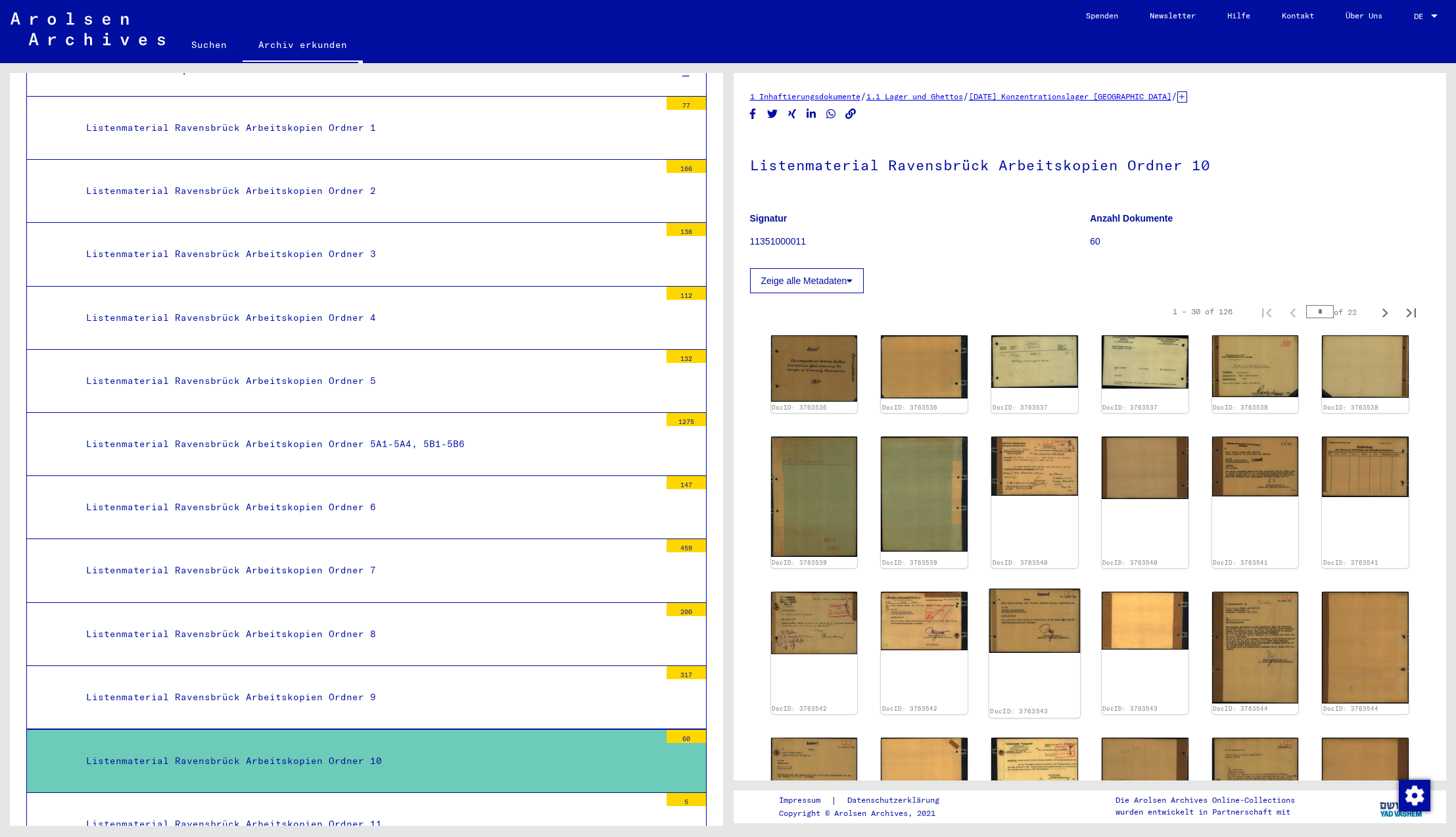
scroll to position [411, 0]
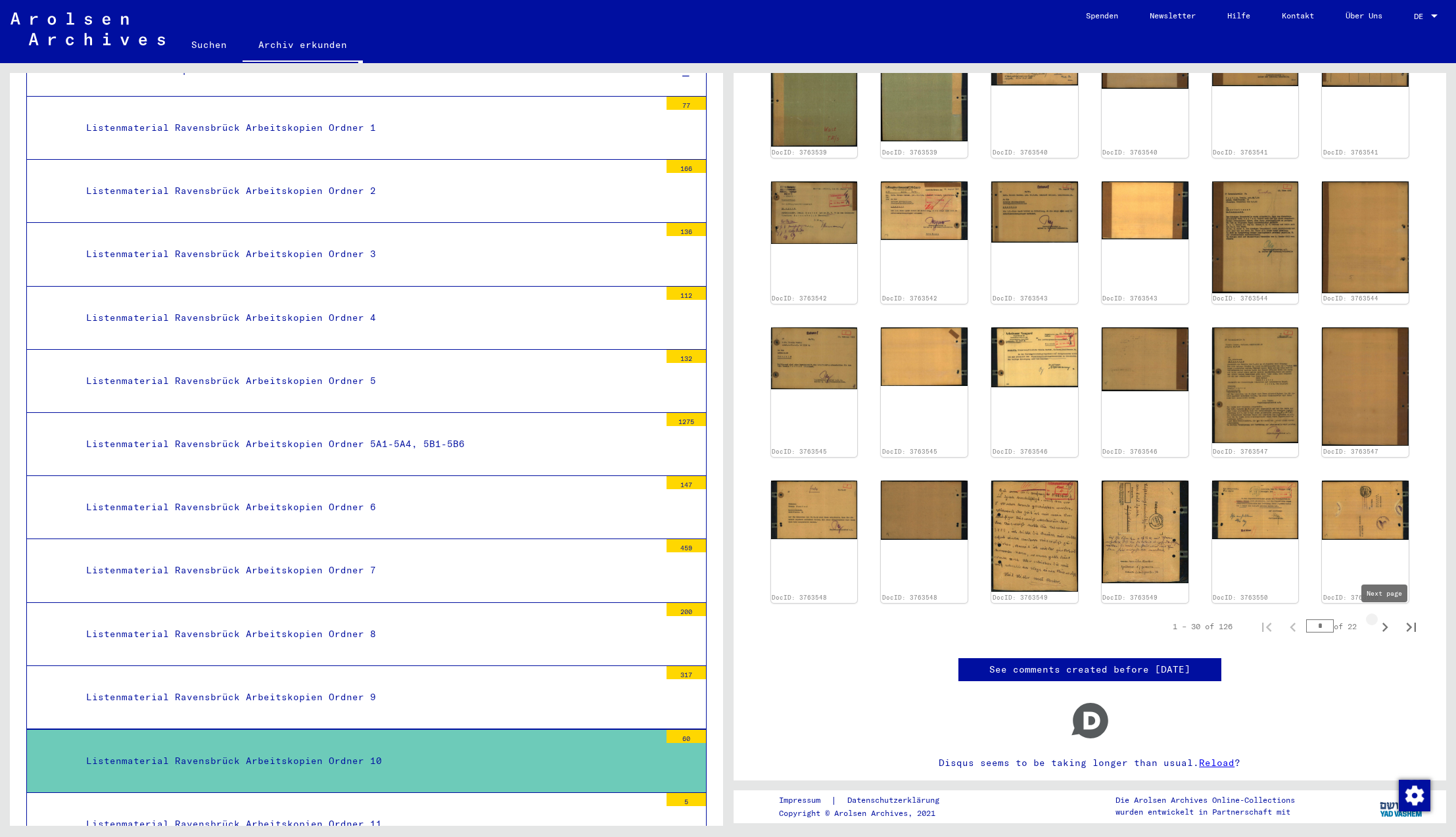
click at [1385, 626] on icon "Next page" at bounding box center [1385, 627] width 19 height 19
type input "*"
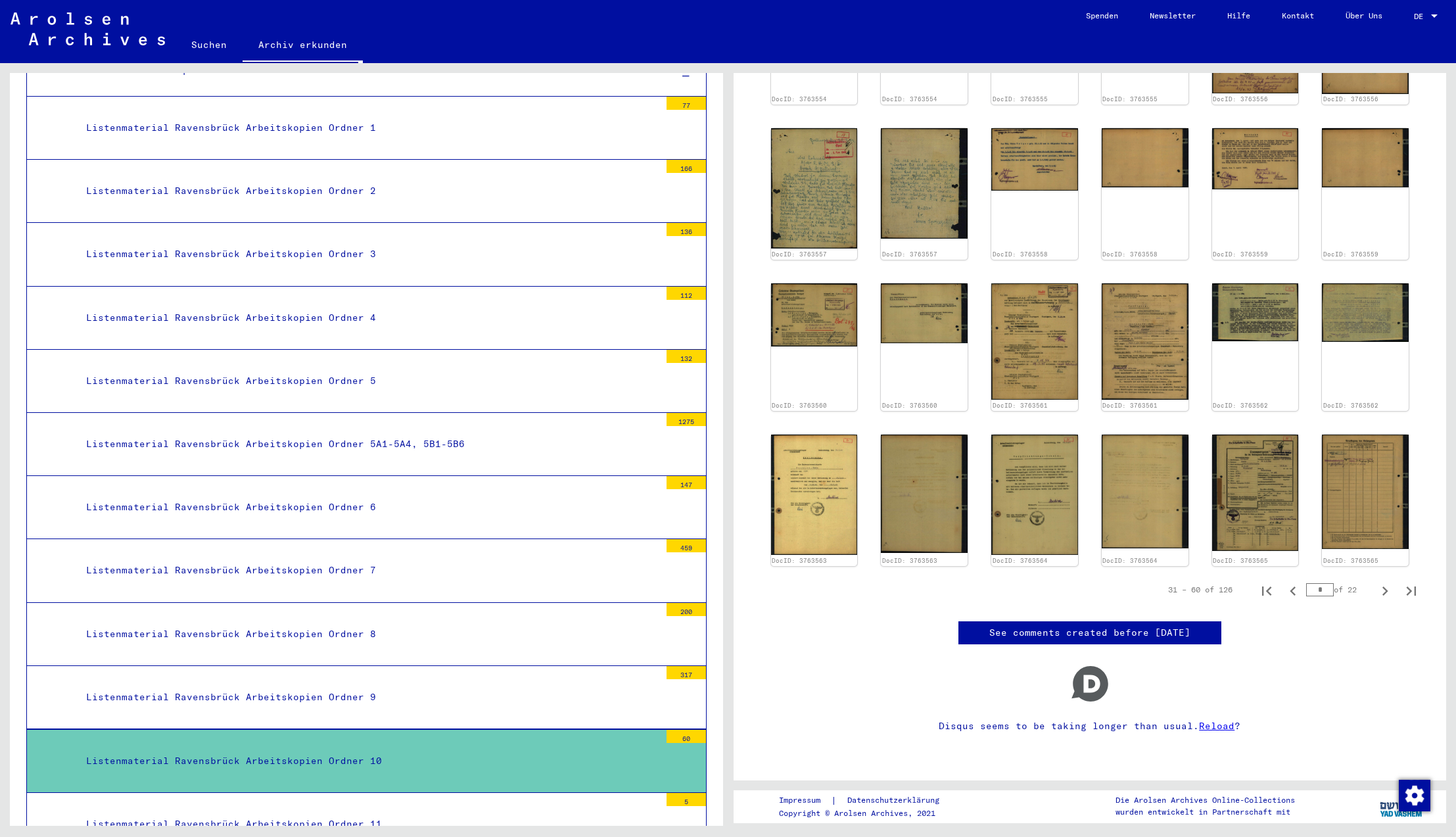
scroll to position [0, 0]
click at [1388, 586] on icon "Next page" at bounding box center [1385, 591] width 6 height 9
type input "*"
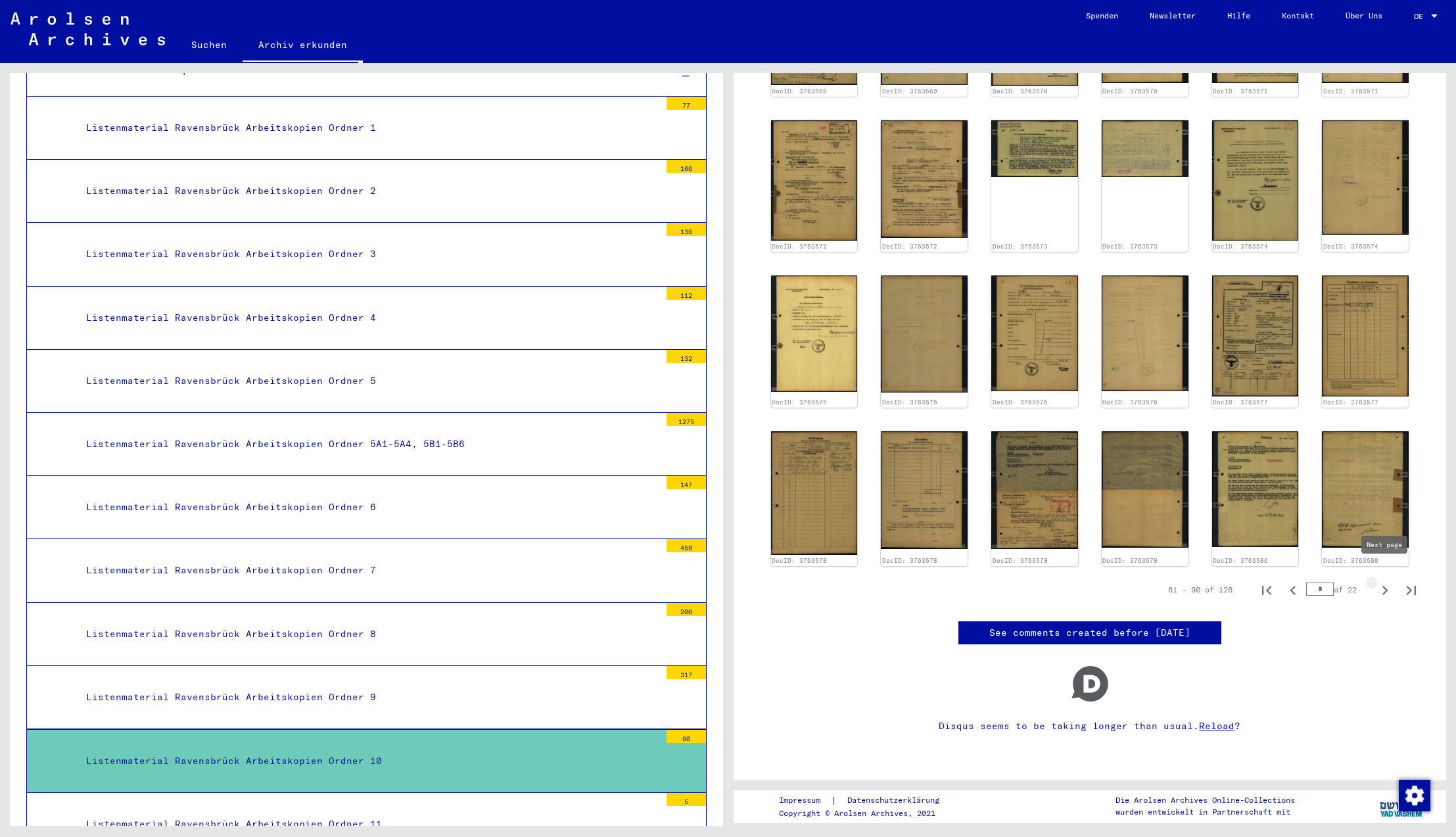
click at [1387, 586] on icon "Next page" at bounding box center [1385, 590] width 6 height 9
type input "*"
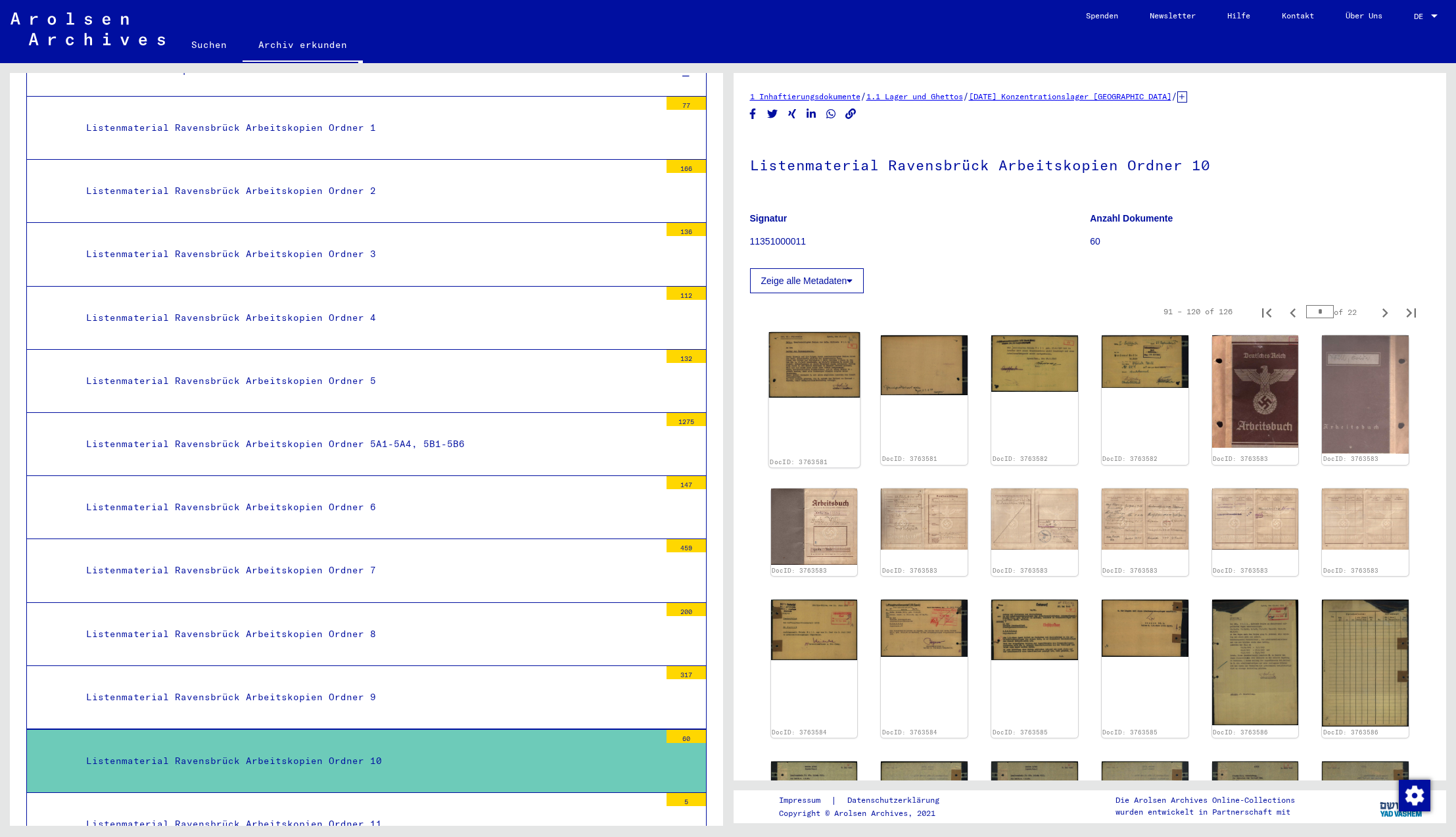
click at [801, 362] on img at bounding box center [814, 364] width 91 height 65
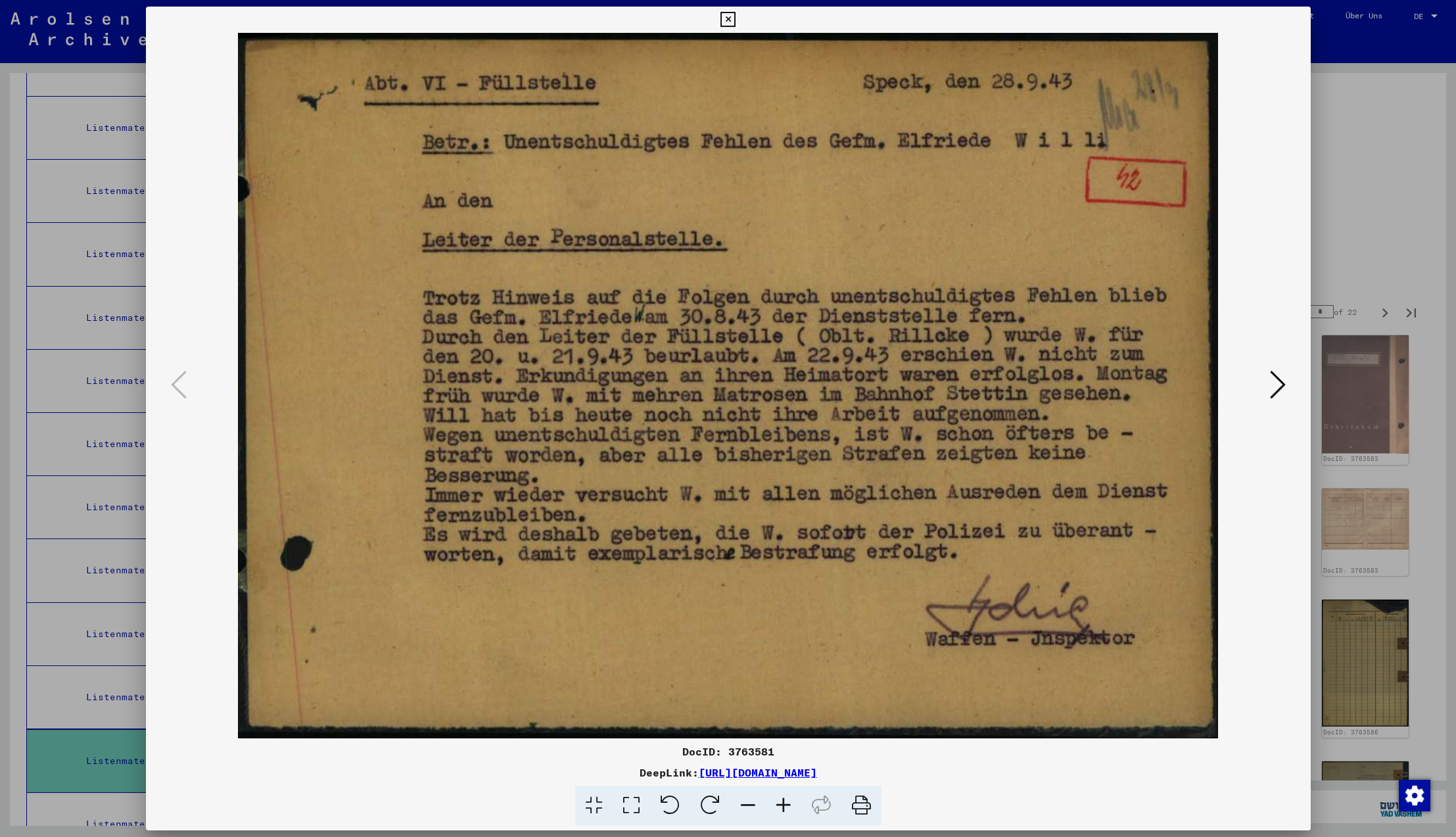
click at [1272, 384] on icon at bounding box center [1278, 385] width 16 height 32
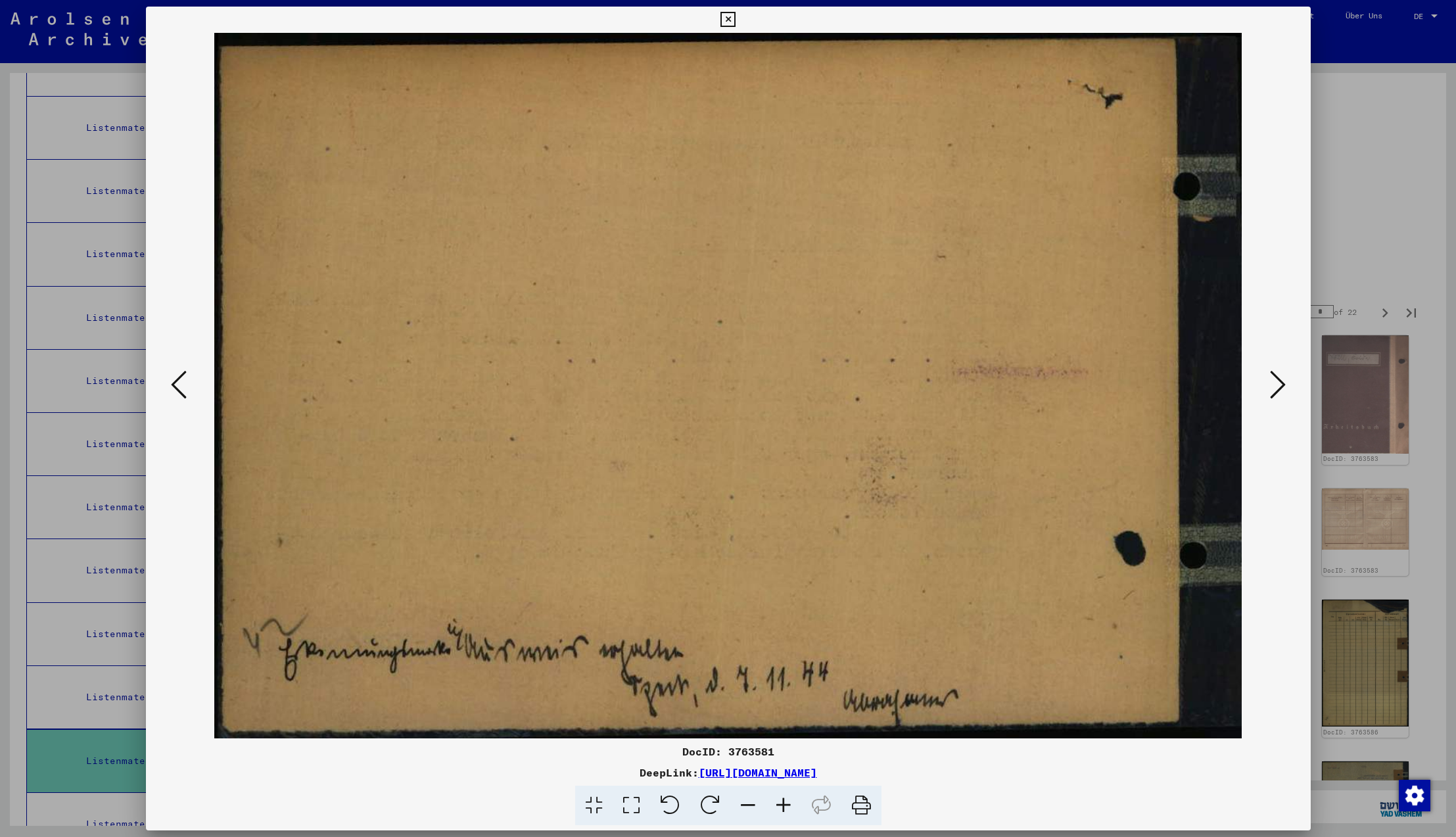
click at [1272, 384] on icon at bounding box center [1278, 385] width 16 height 32
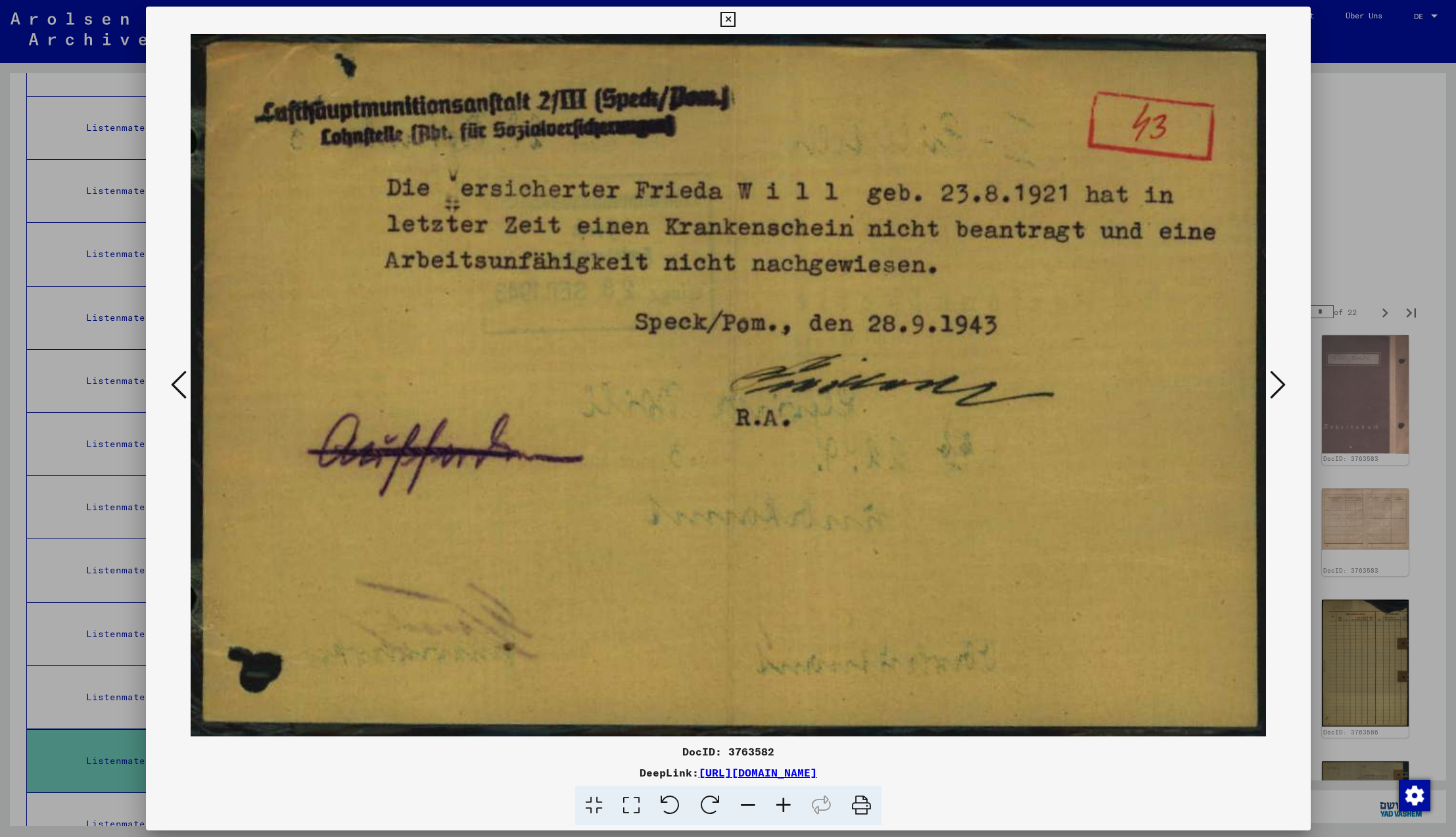
click at [1275, 383] on icon at bounding box center [1278, 385] width 16 height 32
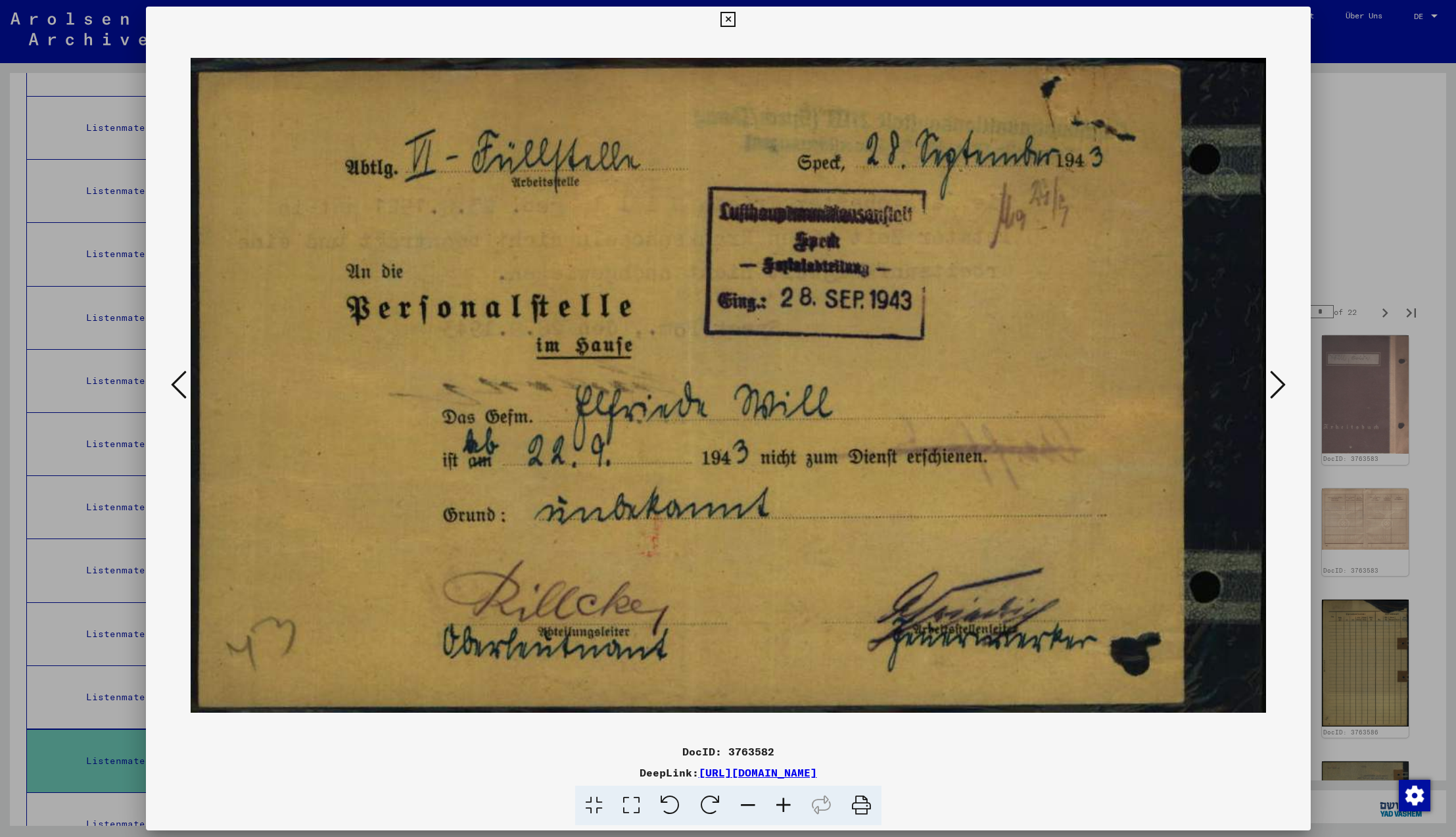
click at [1275, 383] on icon at bounding box center [1278, 385] width 16 height 32
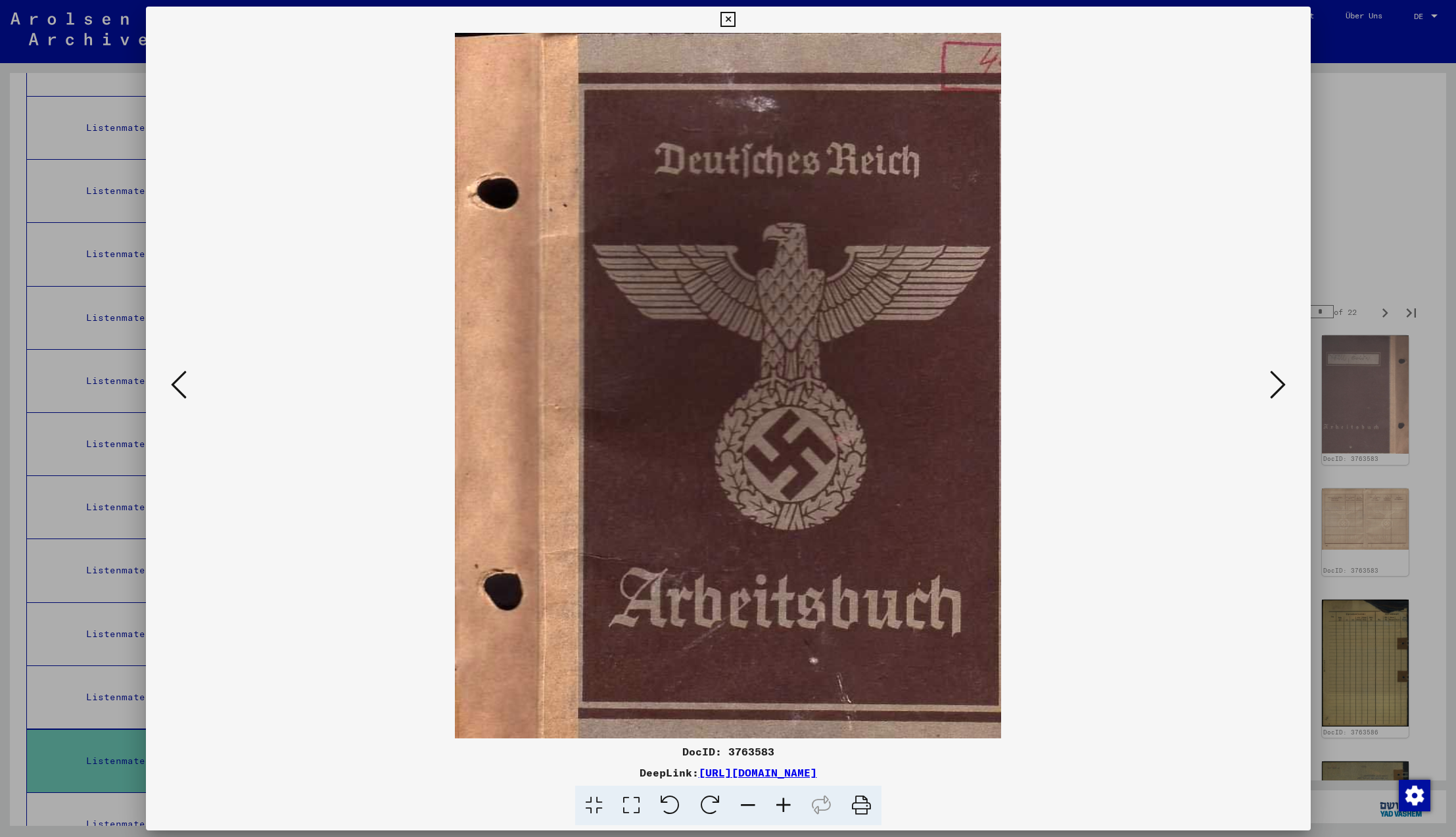
click at [1275, 383] on icon at bounding box center [1278, 385] width 16 height 32
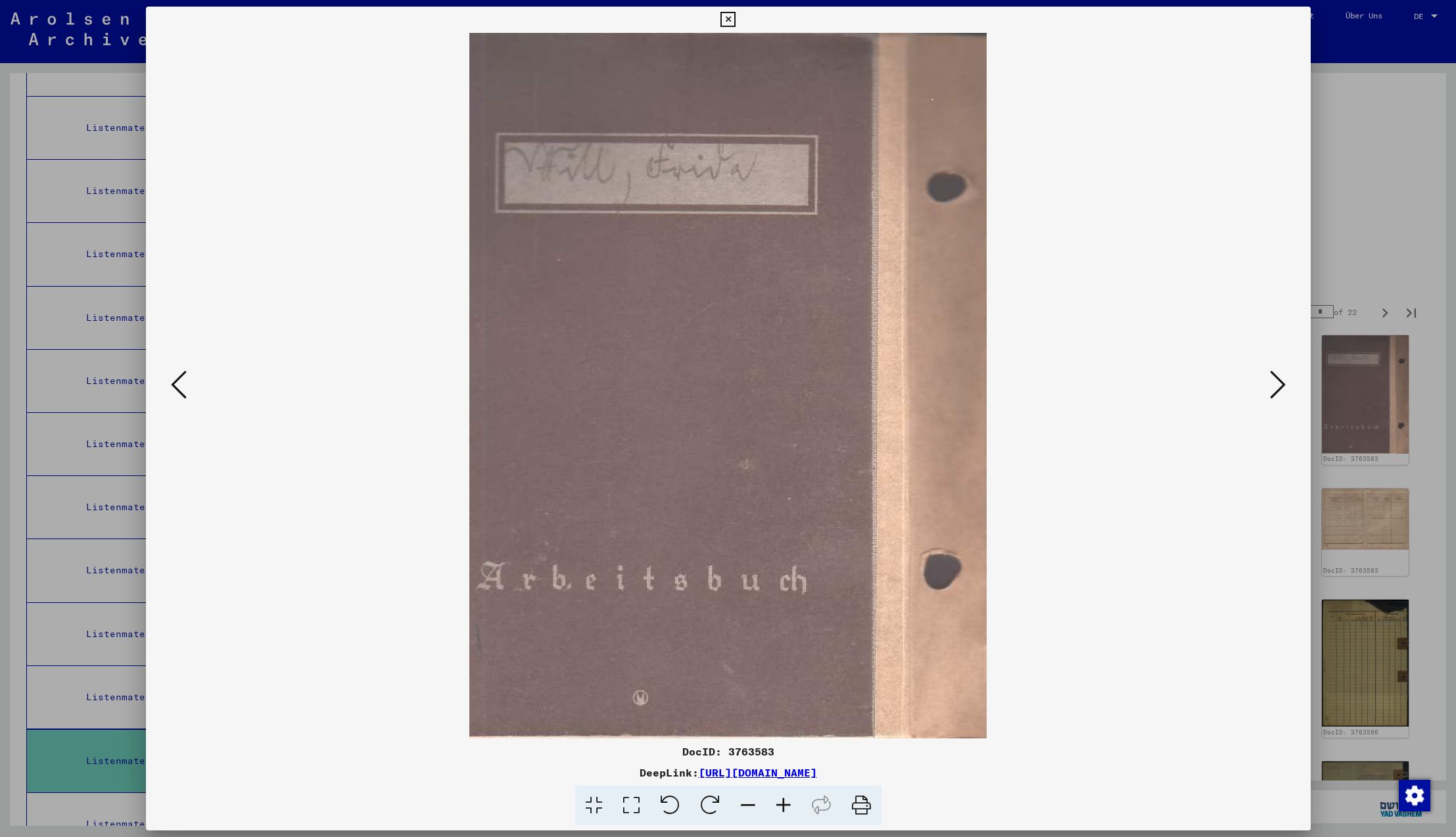
click at [1275, 383] on icon at bounding box center [1278, 385] width 16 height 32
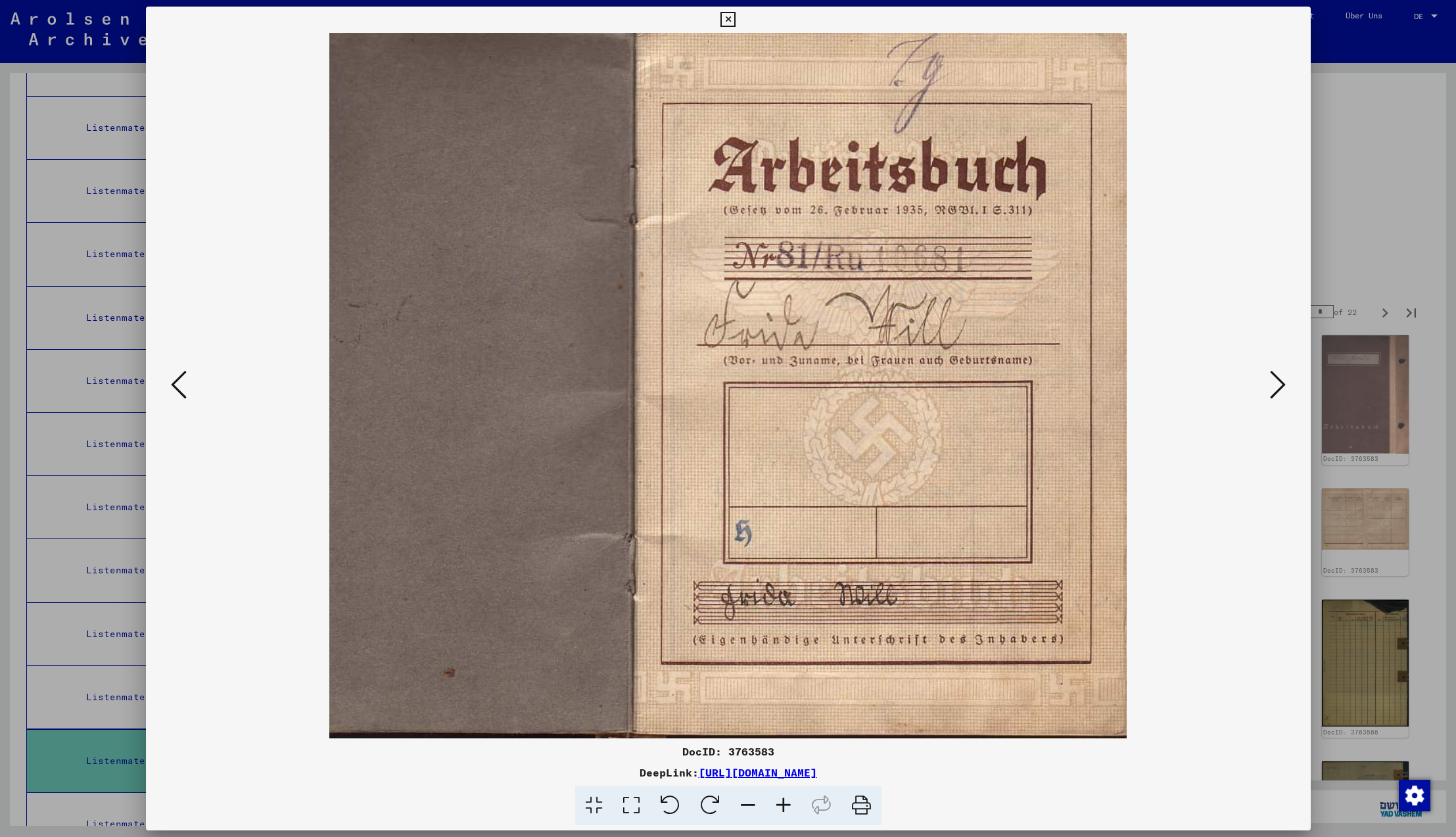
click at [1275, 383] on icon at bounding box center [1278, 385] width 16 height 32
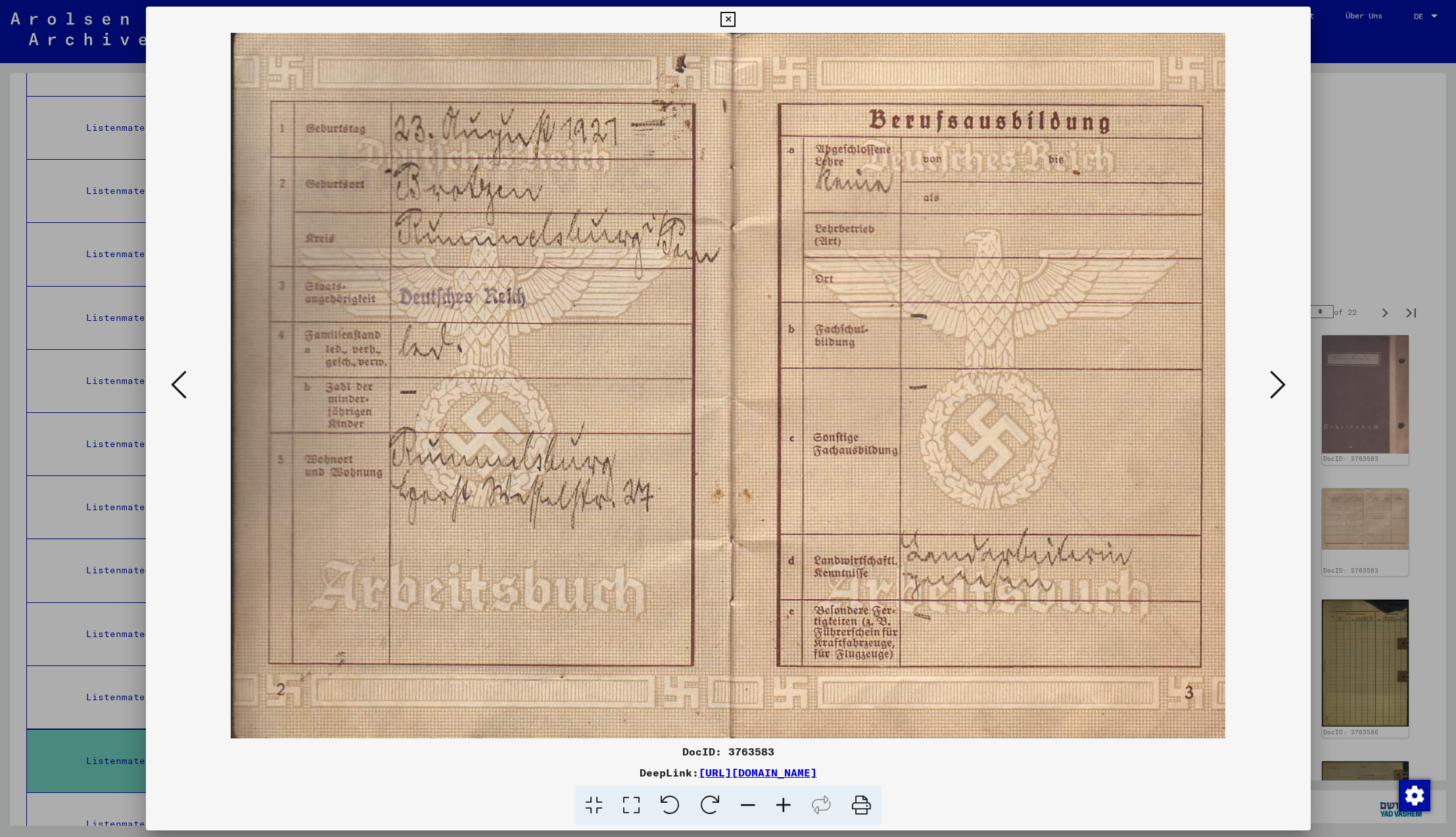
click at [1275, 383] on icon at bounding box center [1278, 385] width 16 height 32
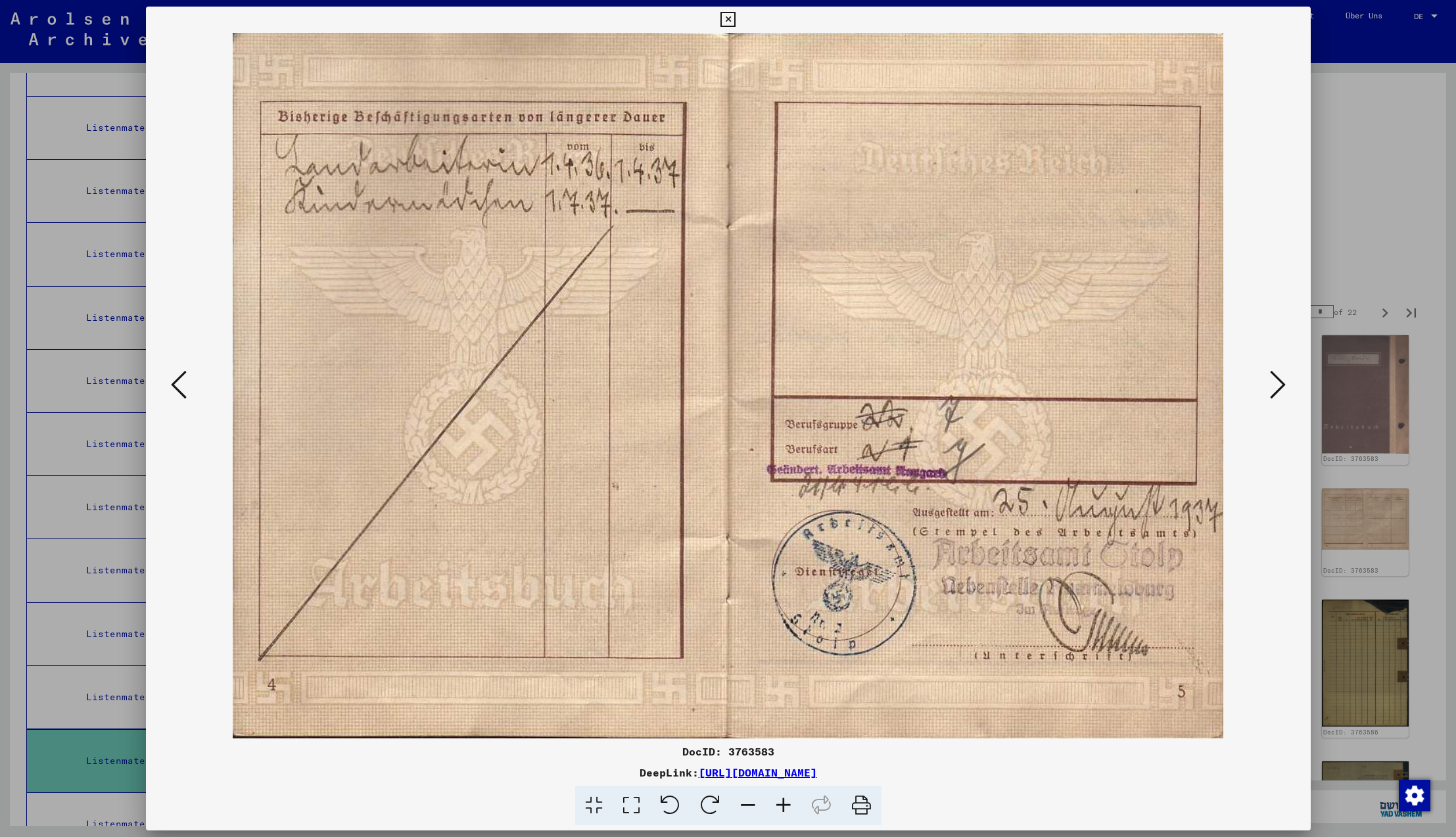
click at [1275, 383] on icon at bounding box center [1278, 385] width 16 height 32
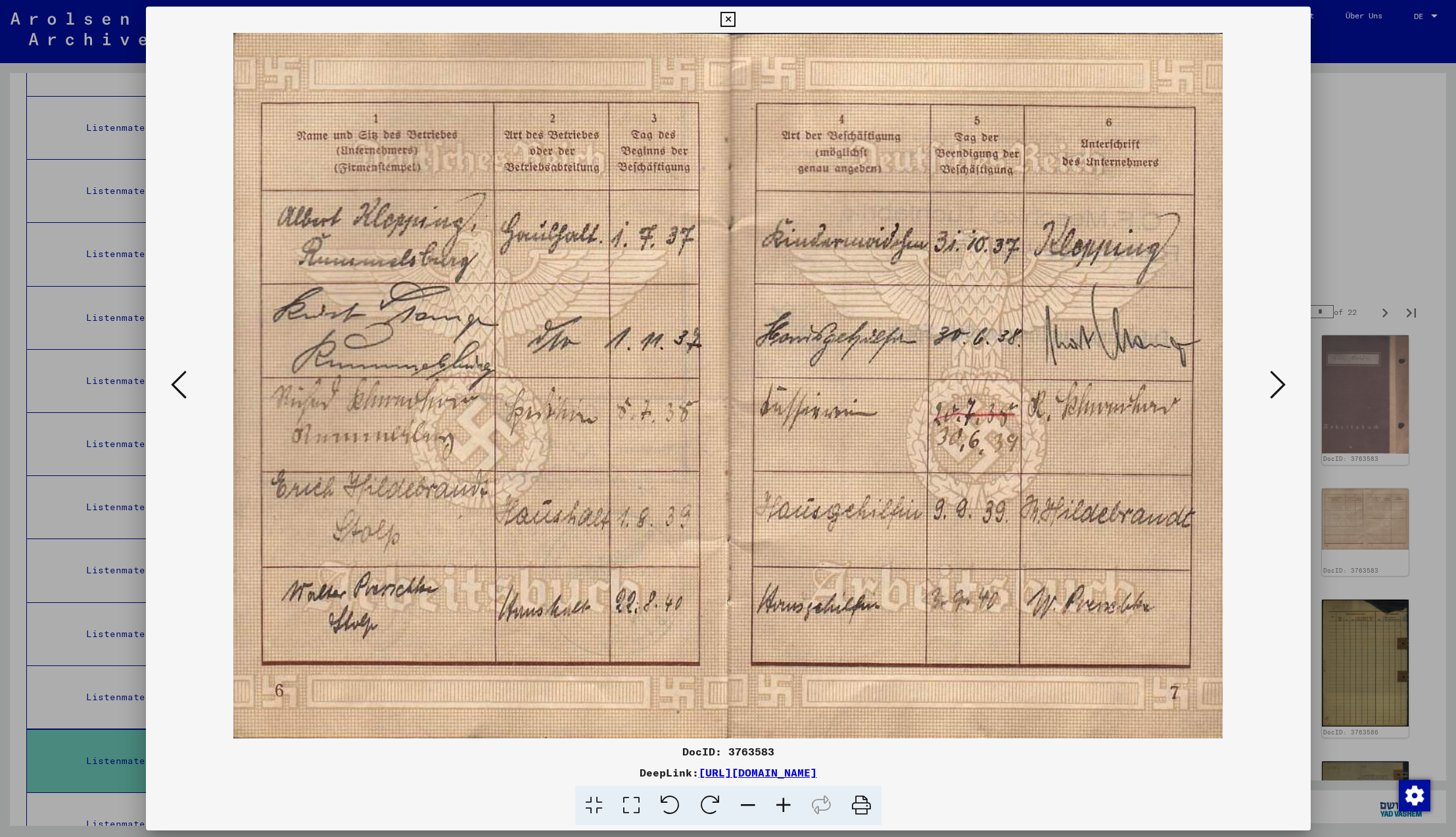
click at [1275, 383] on icon at bounding box center [1278, 385] width 16 height 32
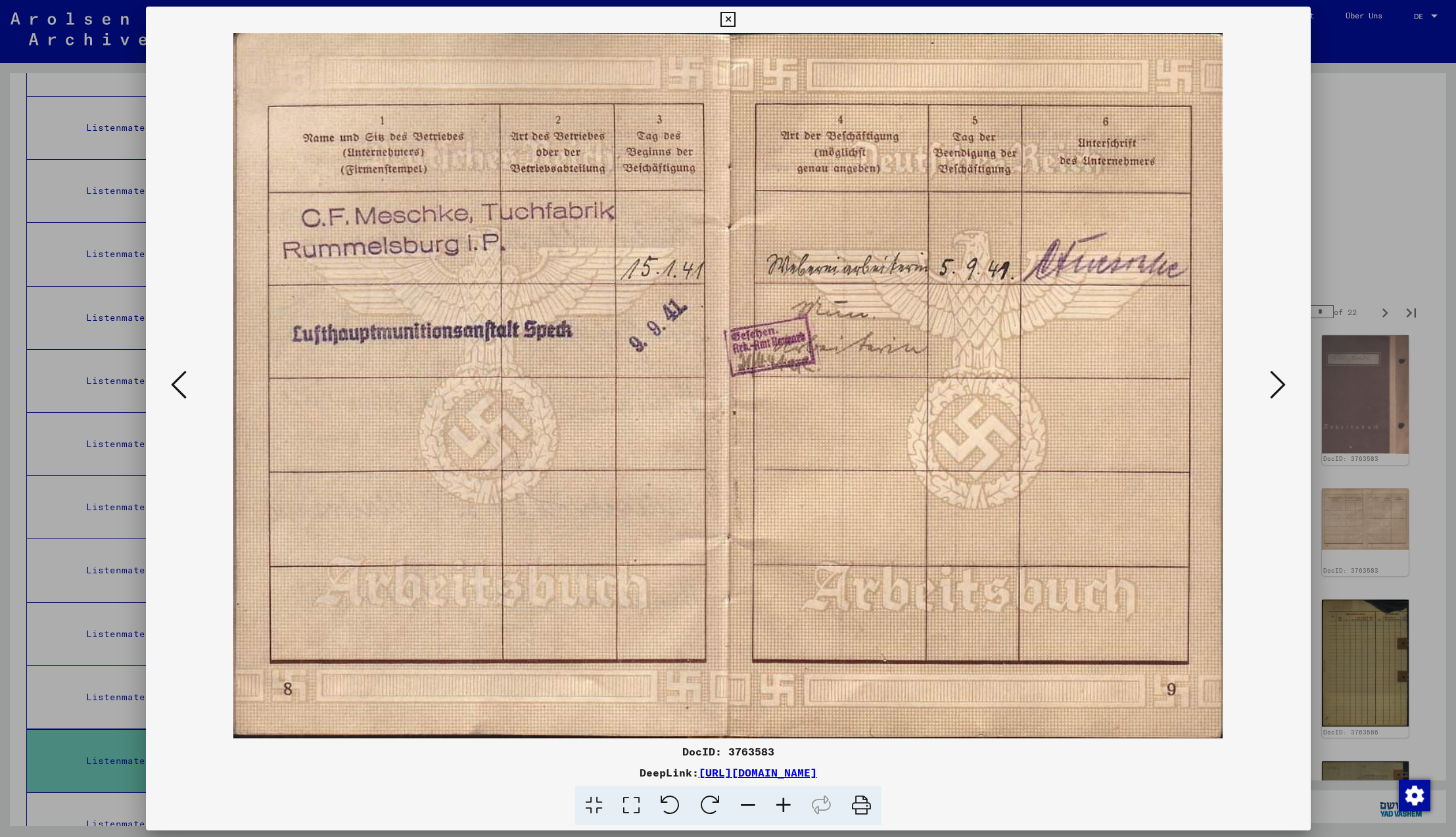
click at [1275, 383] on icon at bounding box center [1278, 385] width 16 height 32
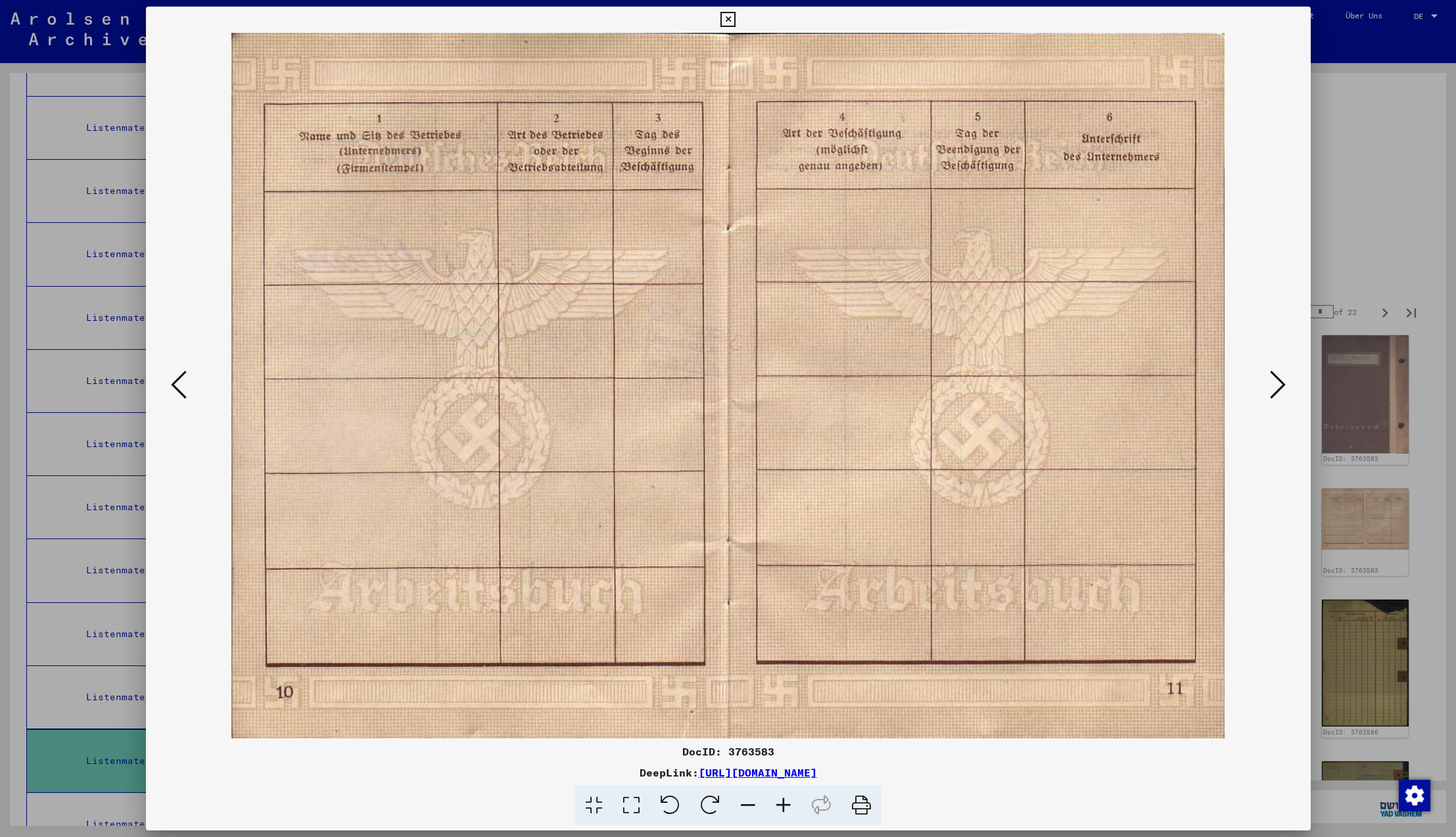
click at [1275, 383] on icon at bounding box center [1278, 385] width 16 height 32
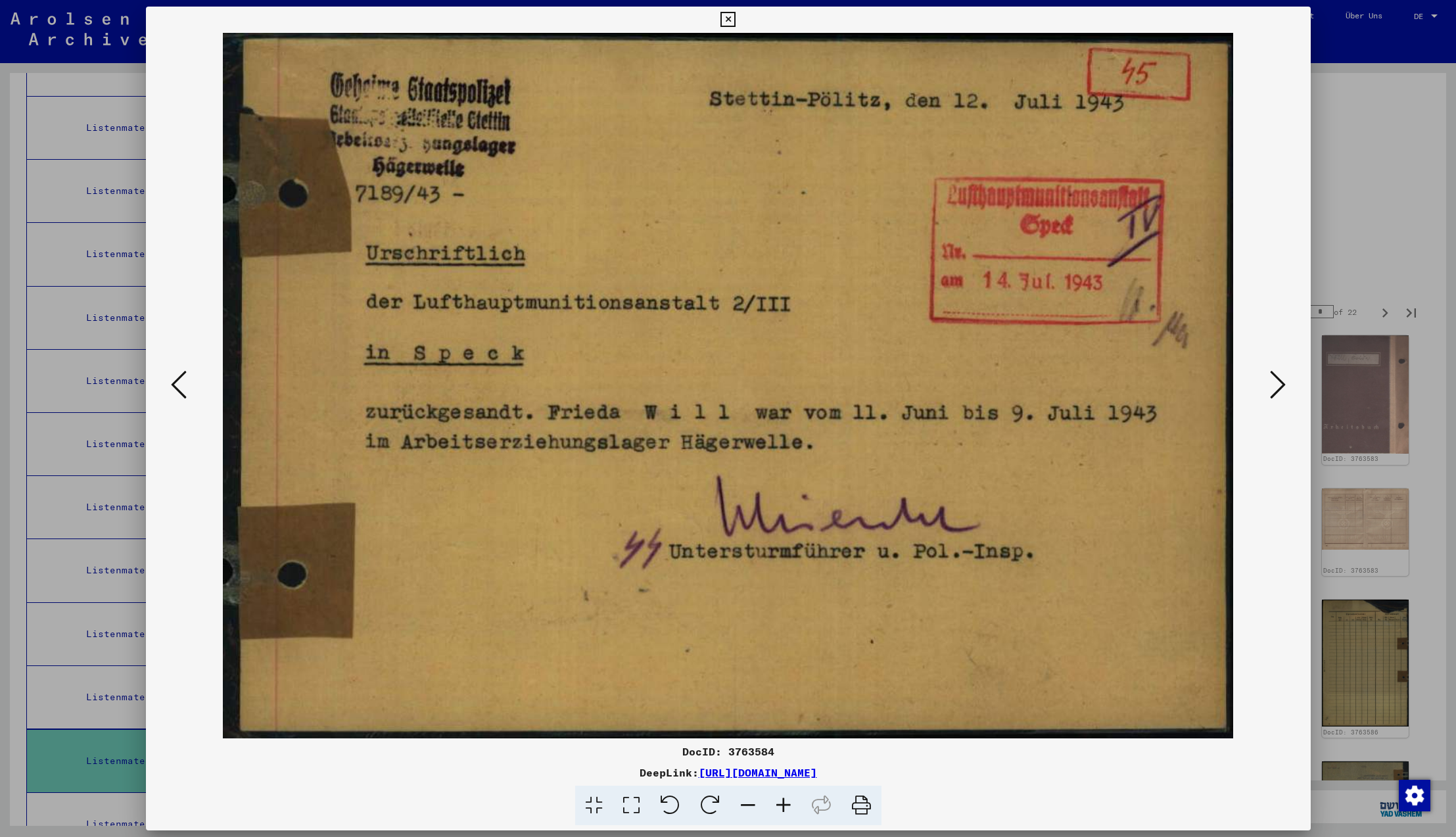
click at [1275, 383] on icon at bounding box center [1278, 385] width 16 height 32
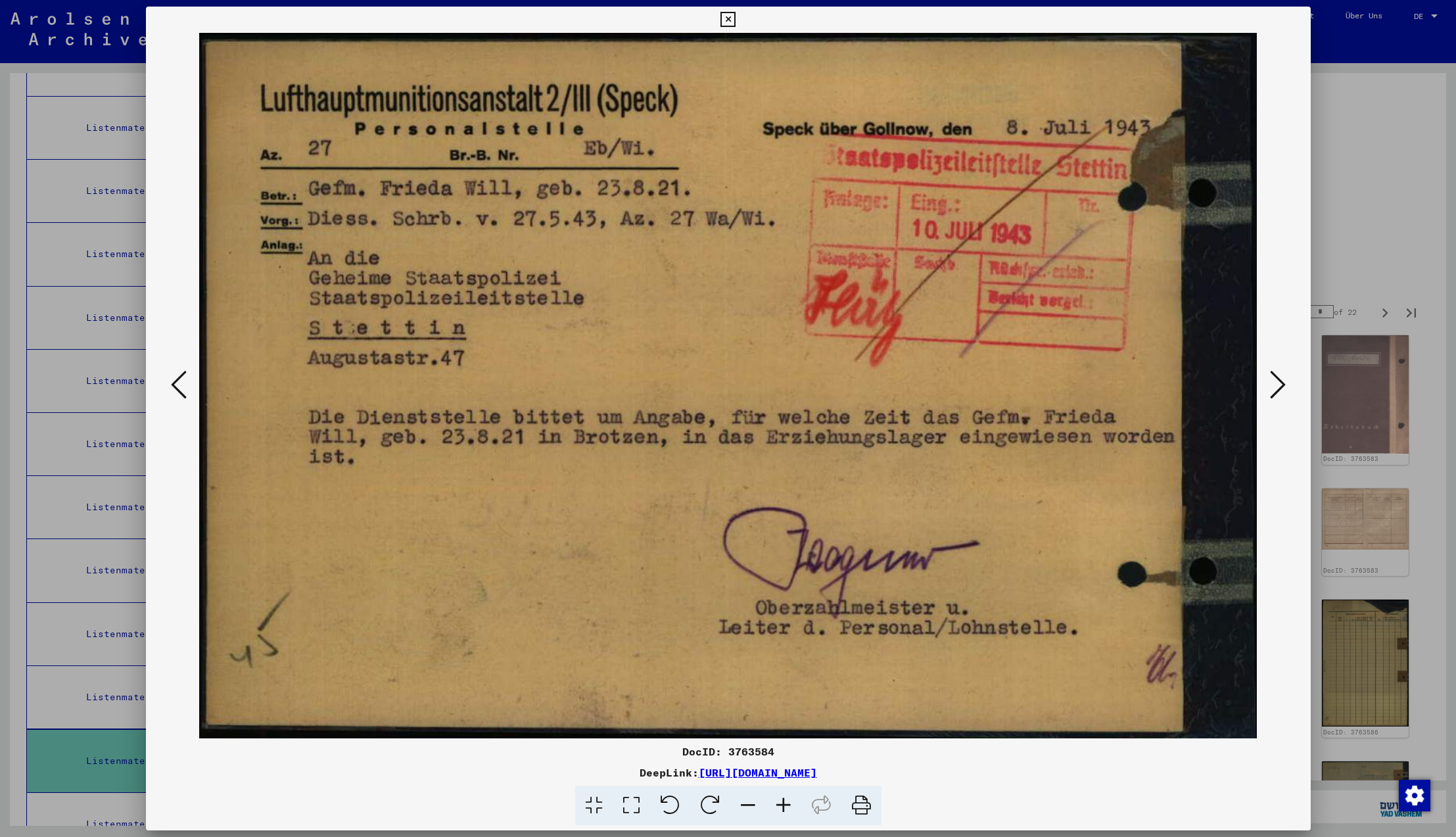
click at [1275, 383] on icon at bounding box center [1278, 385] width 16 height 32
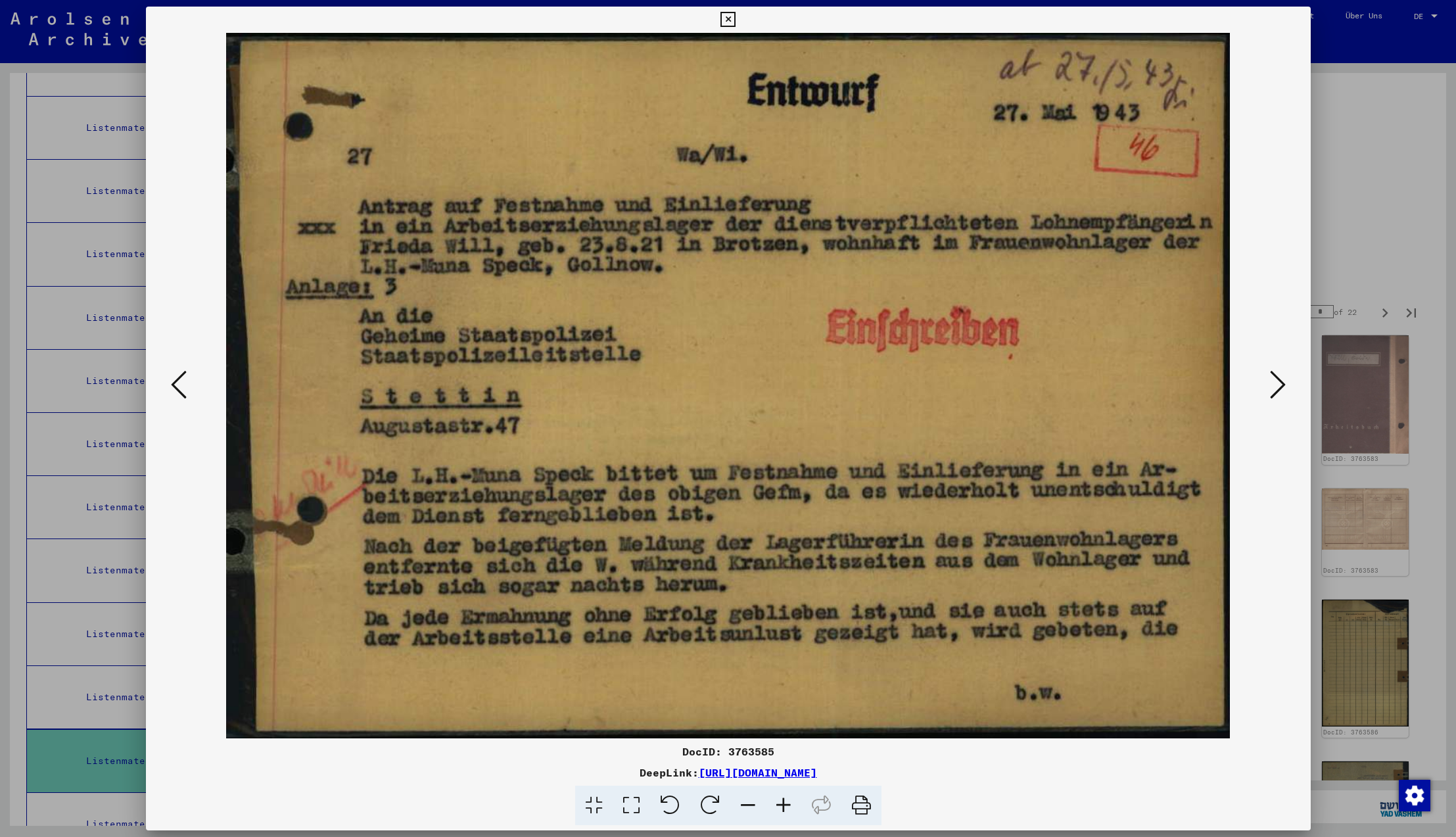
click at [1275, 383] on icon at bounding box center [1278, 385] width 16 height 32
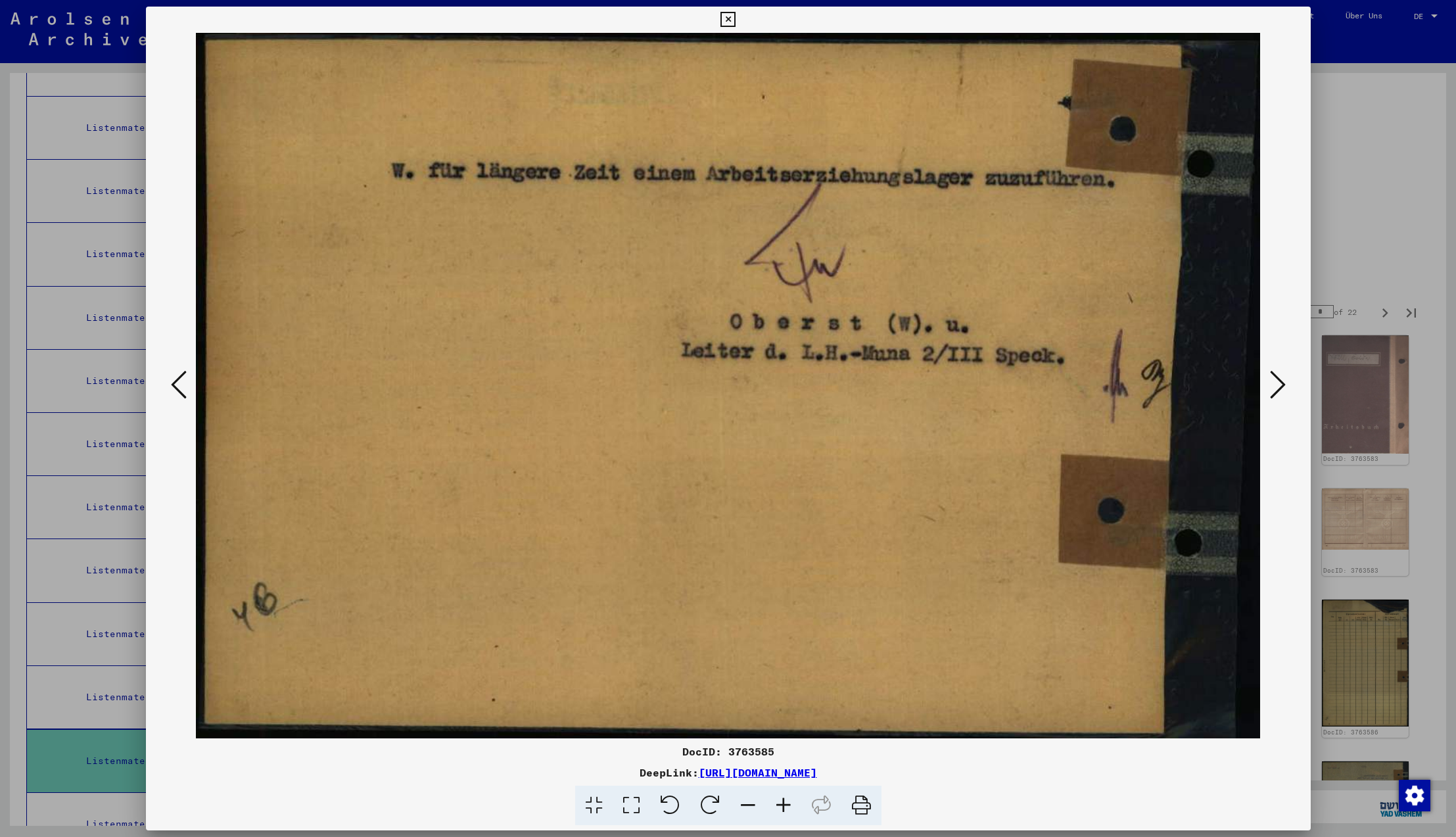
click at [1275, 383] on icon at bounding box center [1278, 385] width 16 height 32
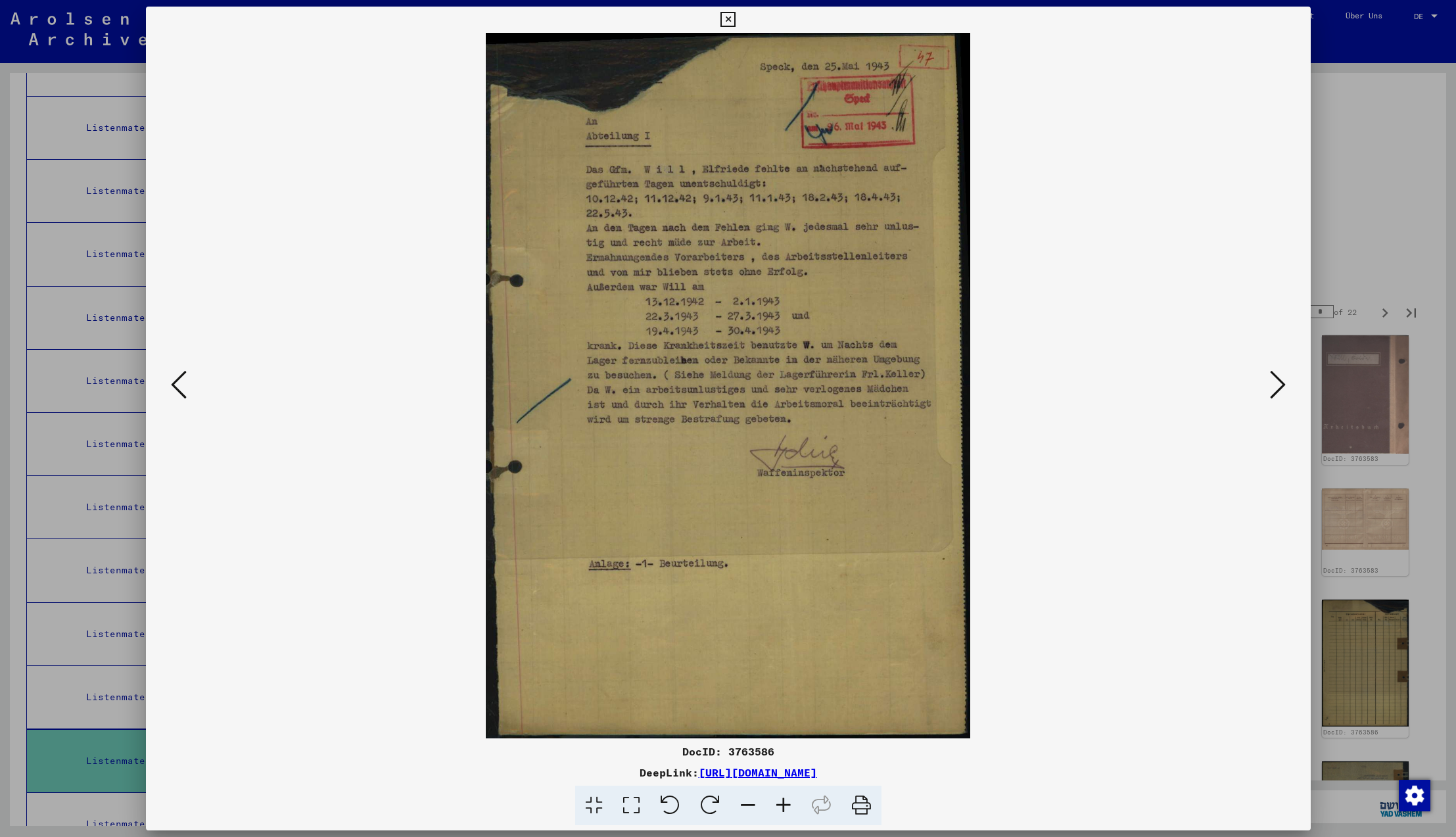
click at [1275, 383] on icon at bounding box center [1278, 385] width 16 height 32
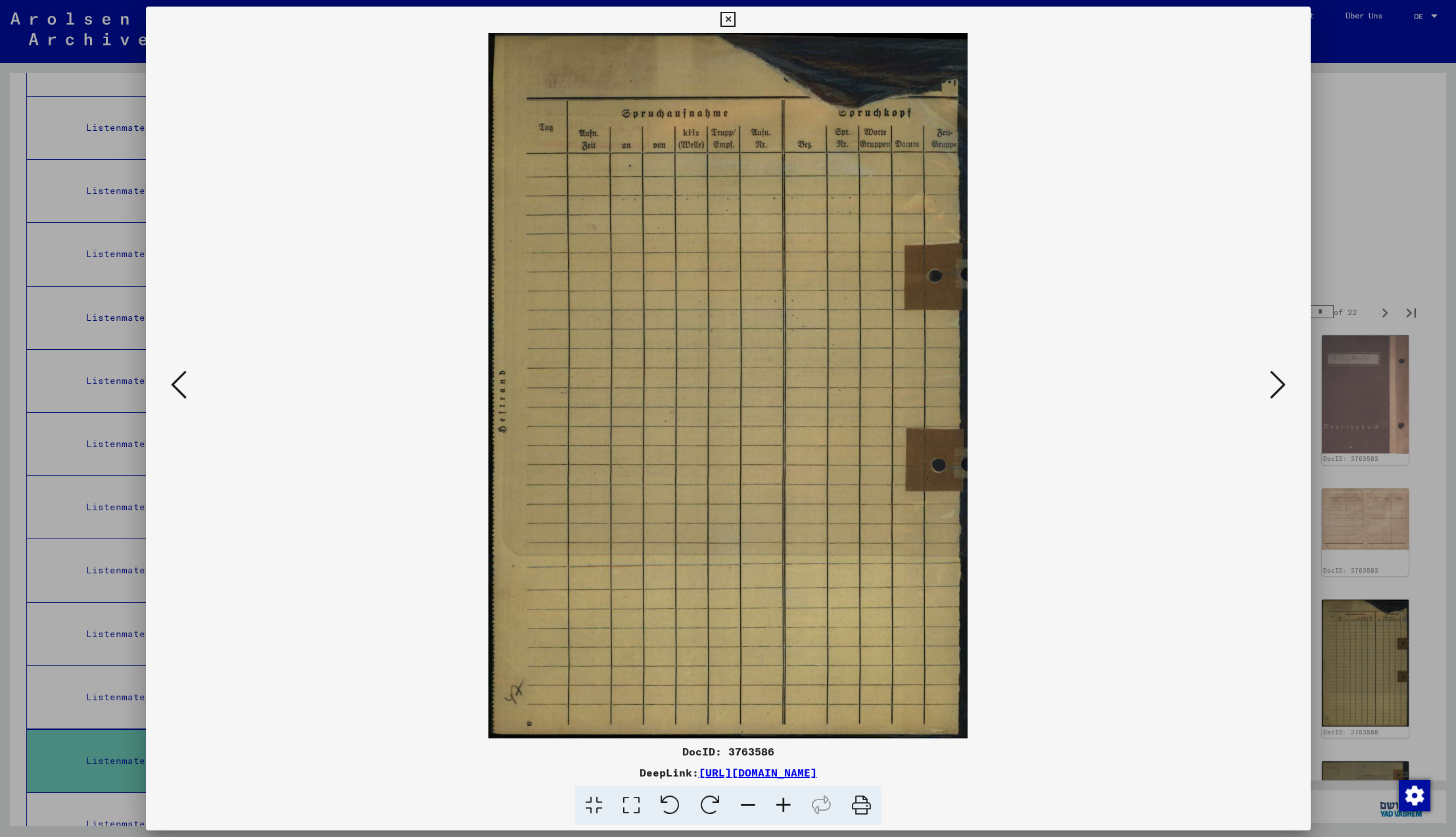
click at [1275, 383] on icon at bounding box center [1278, 385] width 16 height 32
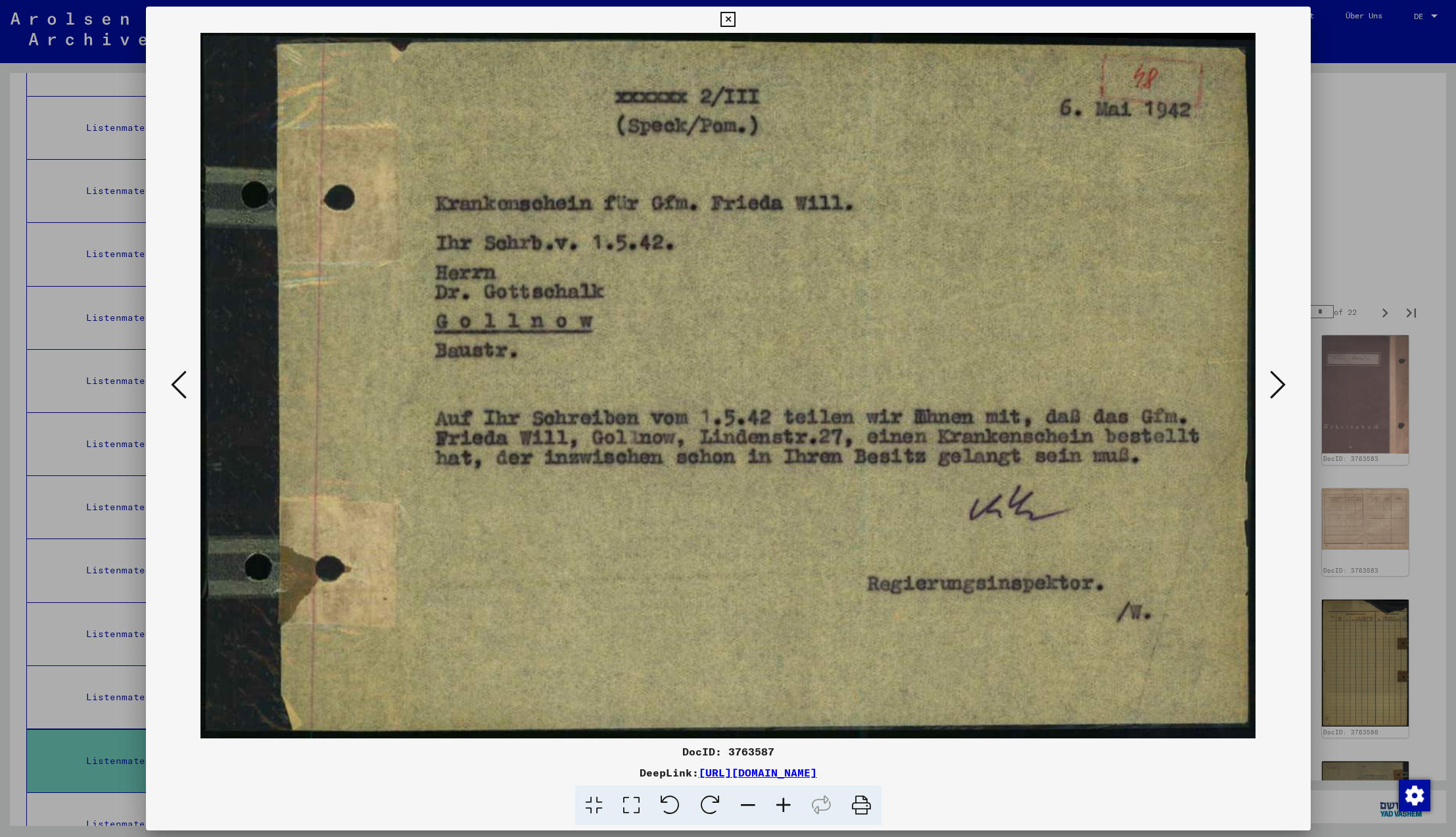
click at [1275, 383] on icon at bounding box center [1278, 385] width 16 height 32
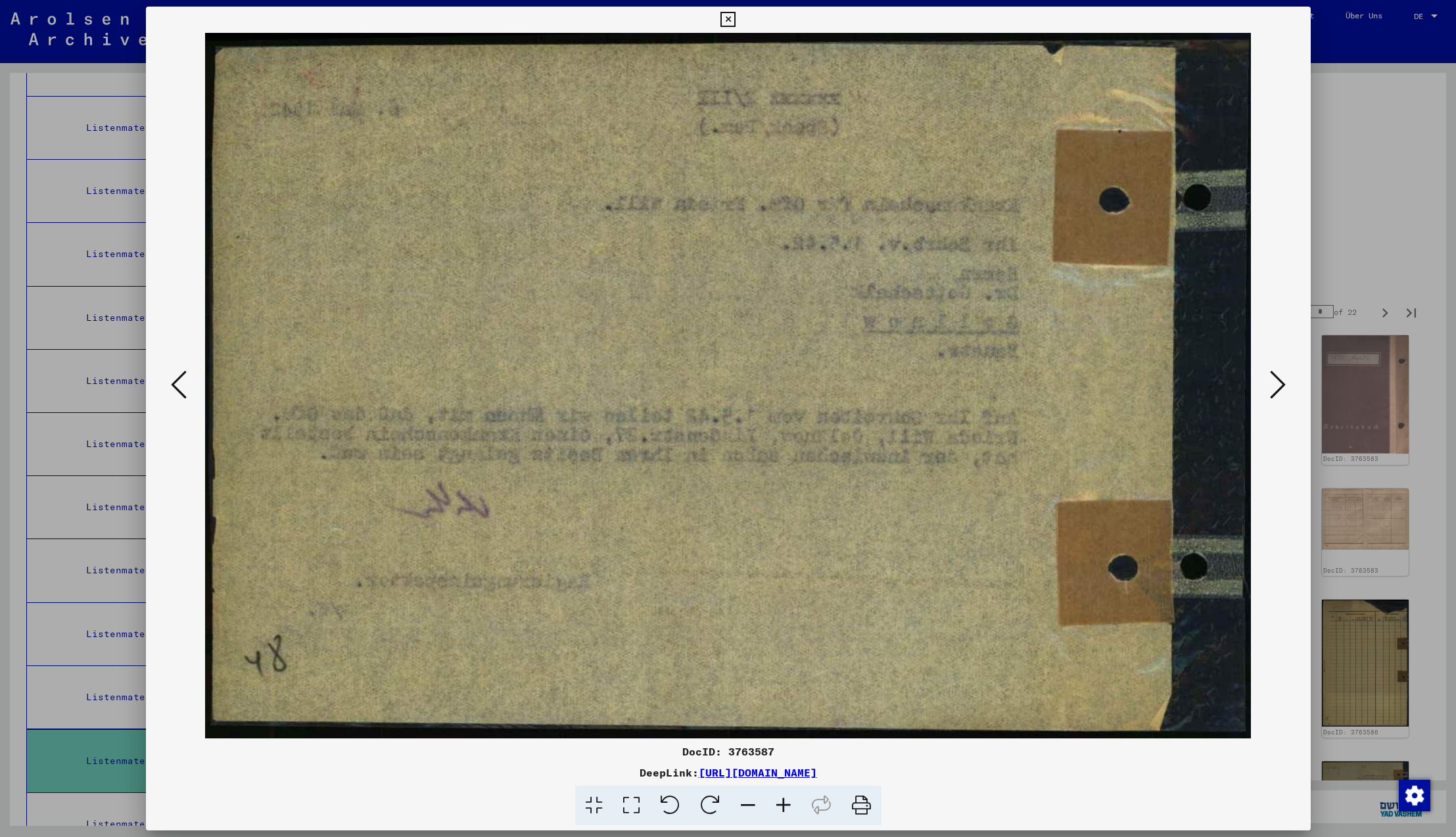
click at [1275, 383] on icon at bounding box center [1278, 385] width 16 height 32
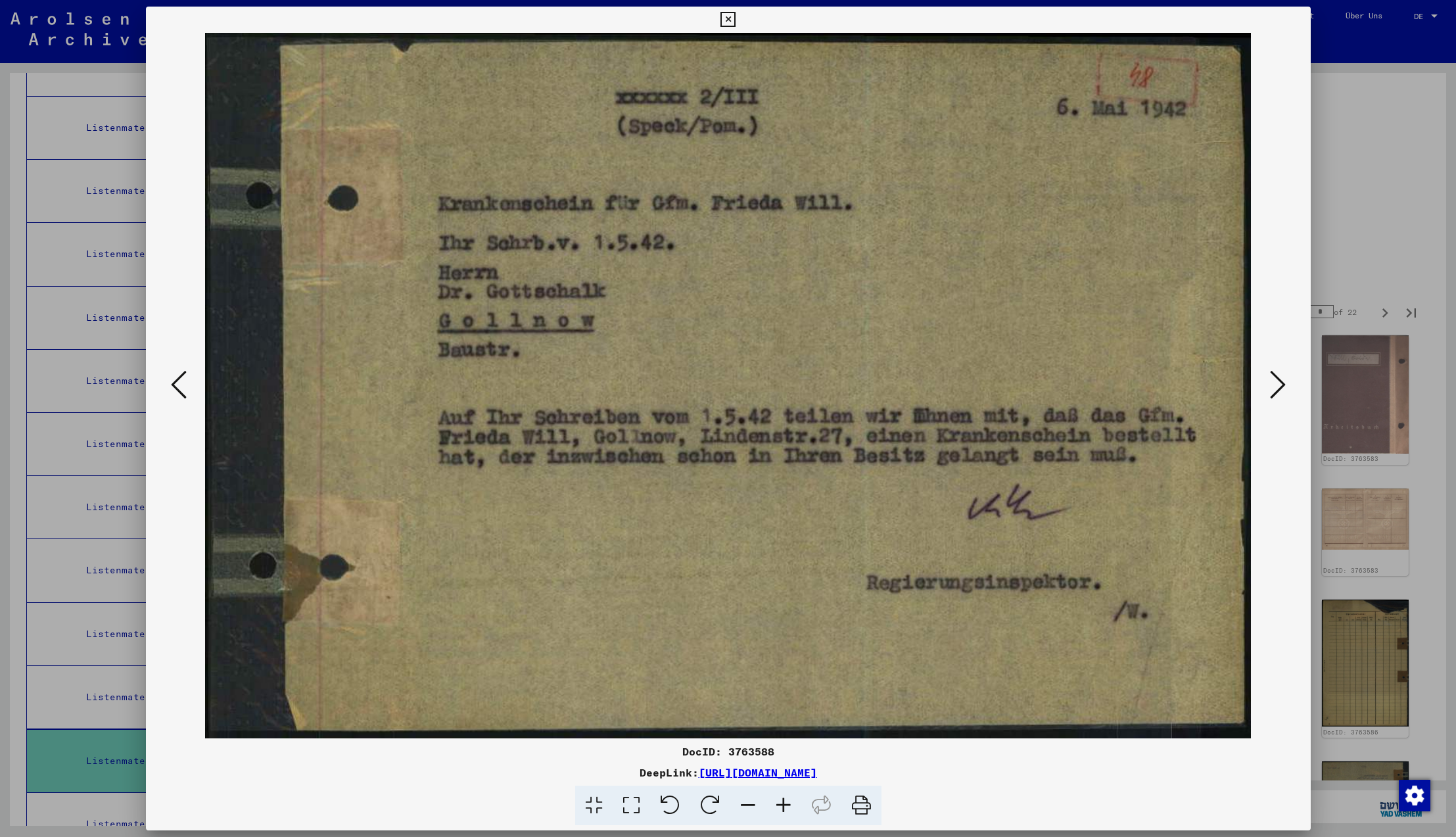
click at [1275, 383] on icon at bounding box center [1278, 385] width 16 height 32
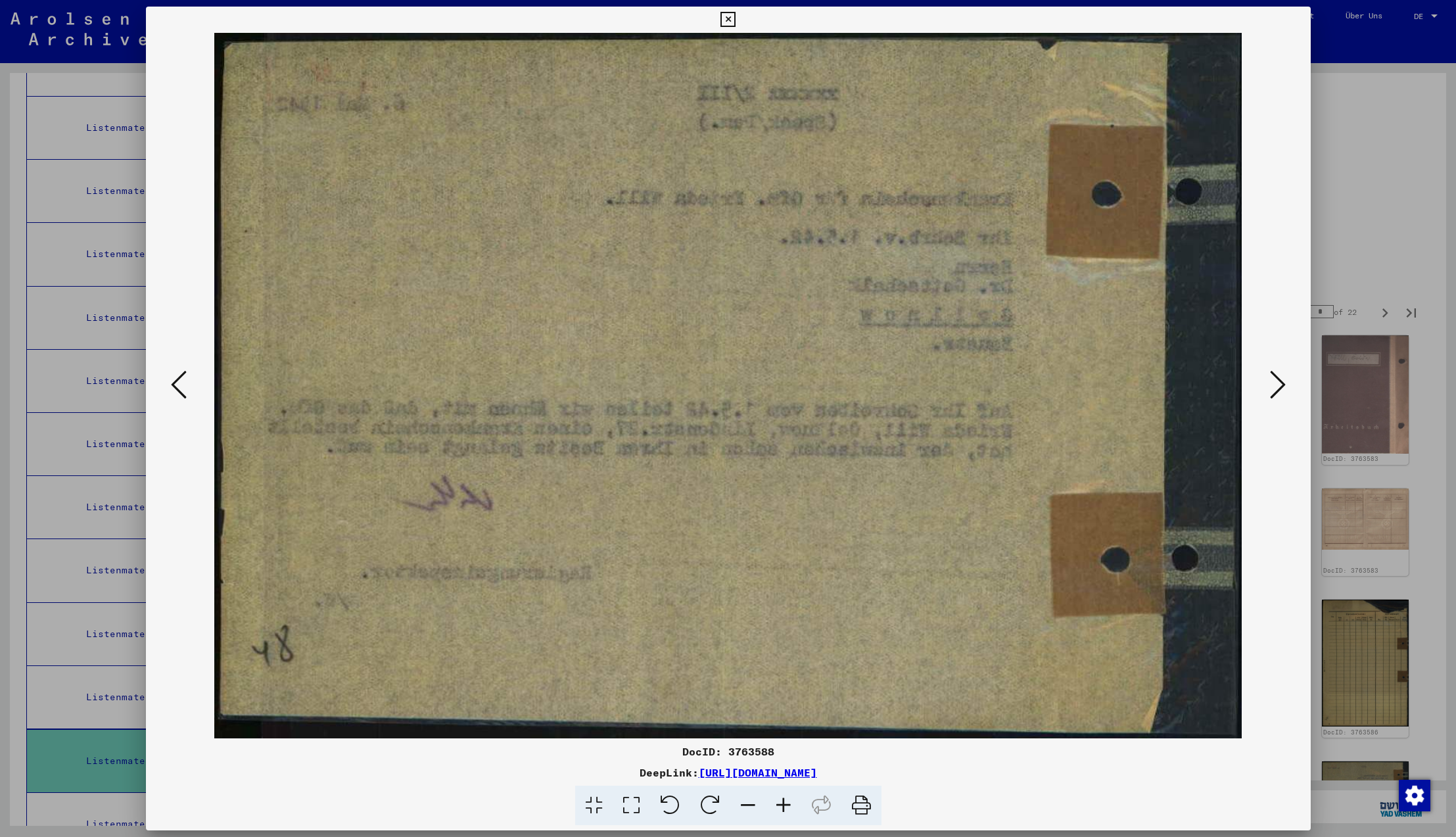
click at [1275, 383] on icon at bounding box center [1278, 385] width 16 height 32
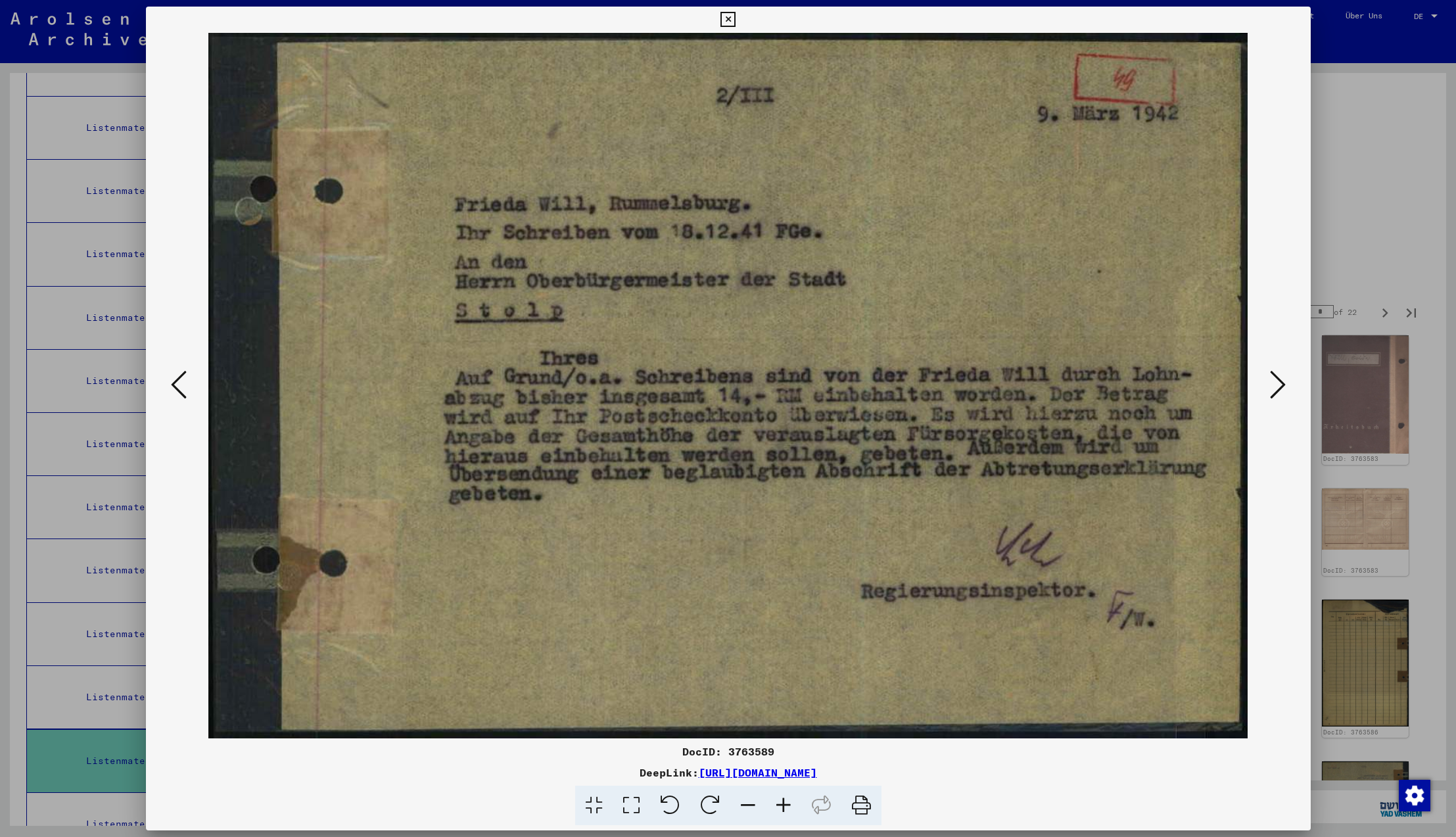
click at [1275, 383] on icon at bounding box center [1278, 385] width 16 height 32
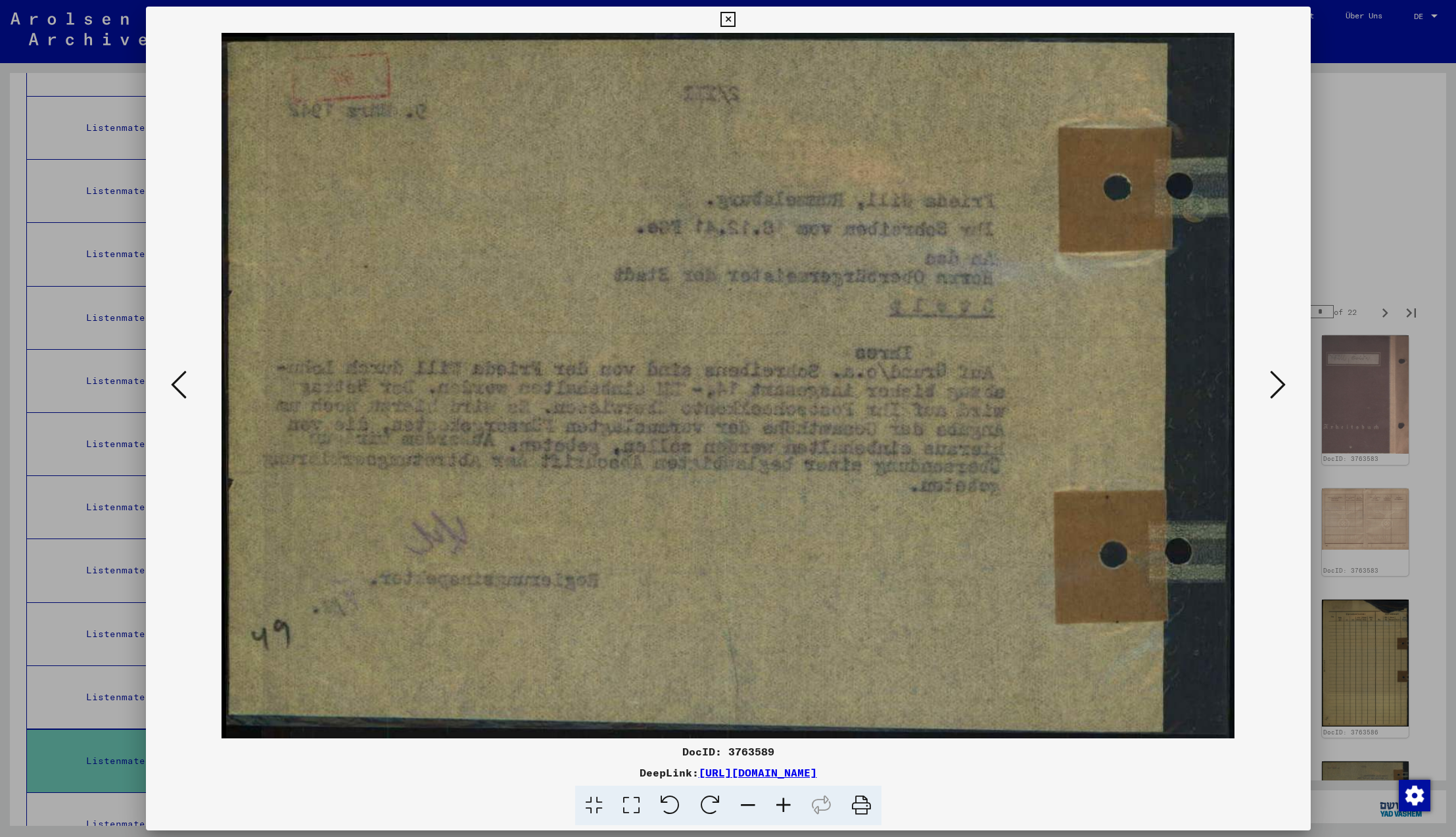
click at [1275, 383] on icon at bounding box center [1278, 385] width 16 height 32
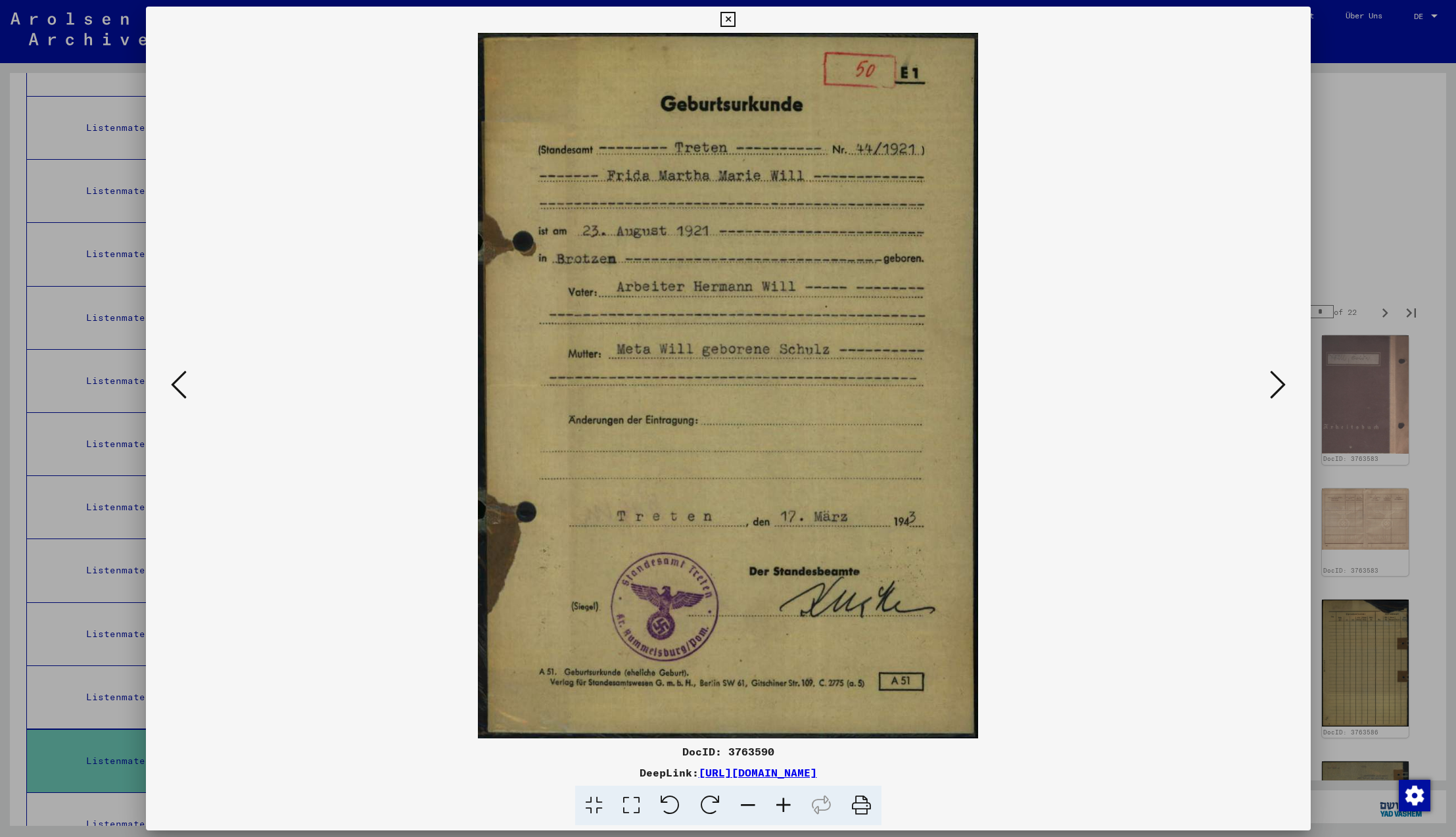
click at [1275, 383] on icon at bounding box center [1278, 385] width 16 height 32
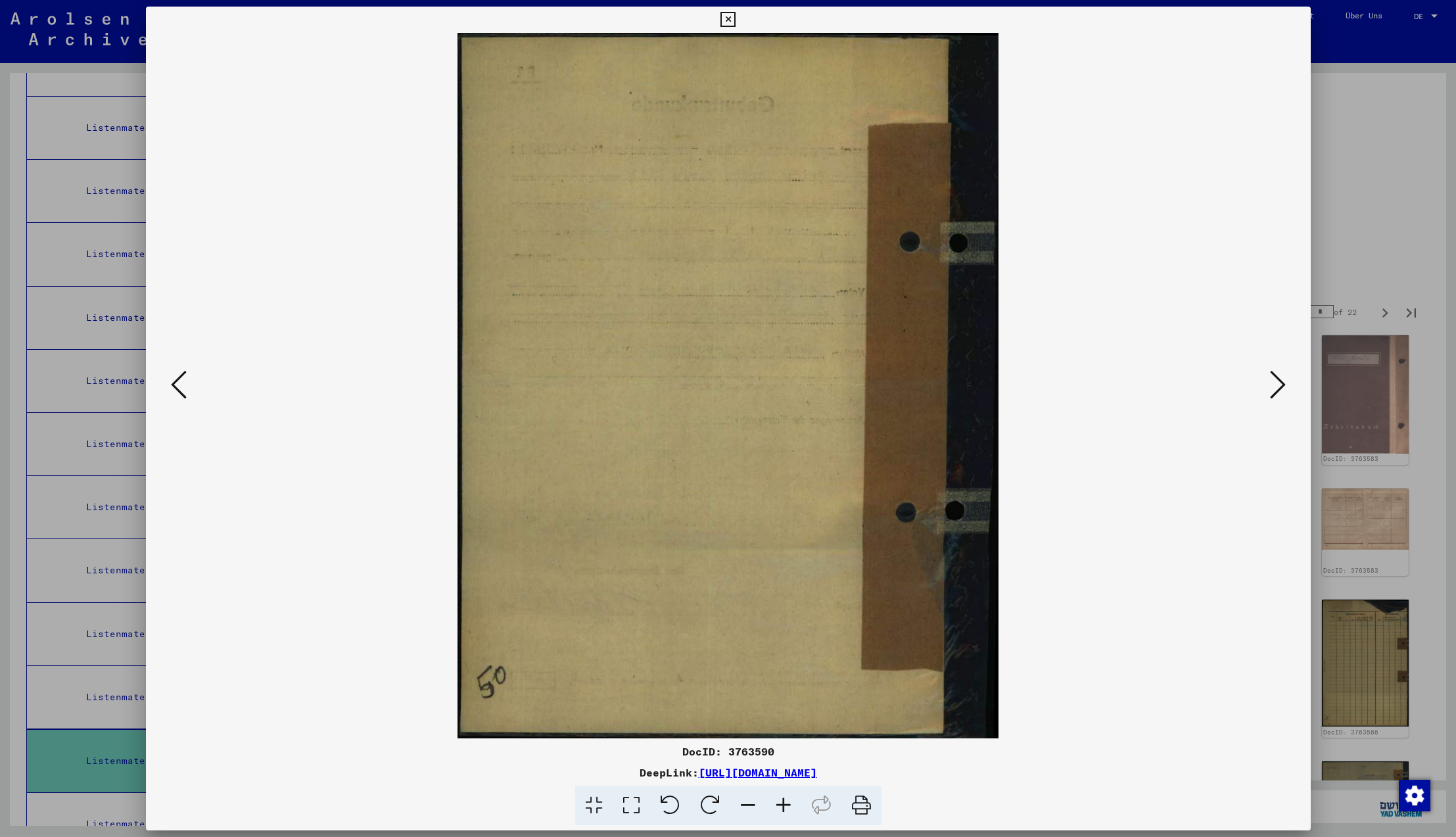
click at [1275, 383] on icon at bounding box center [1278, 385] width 16 height 32
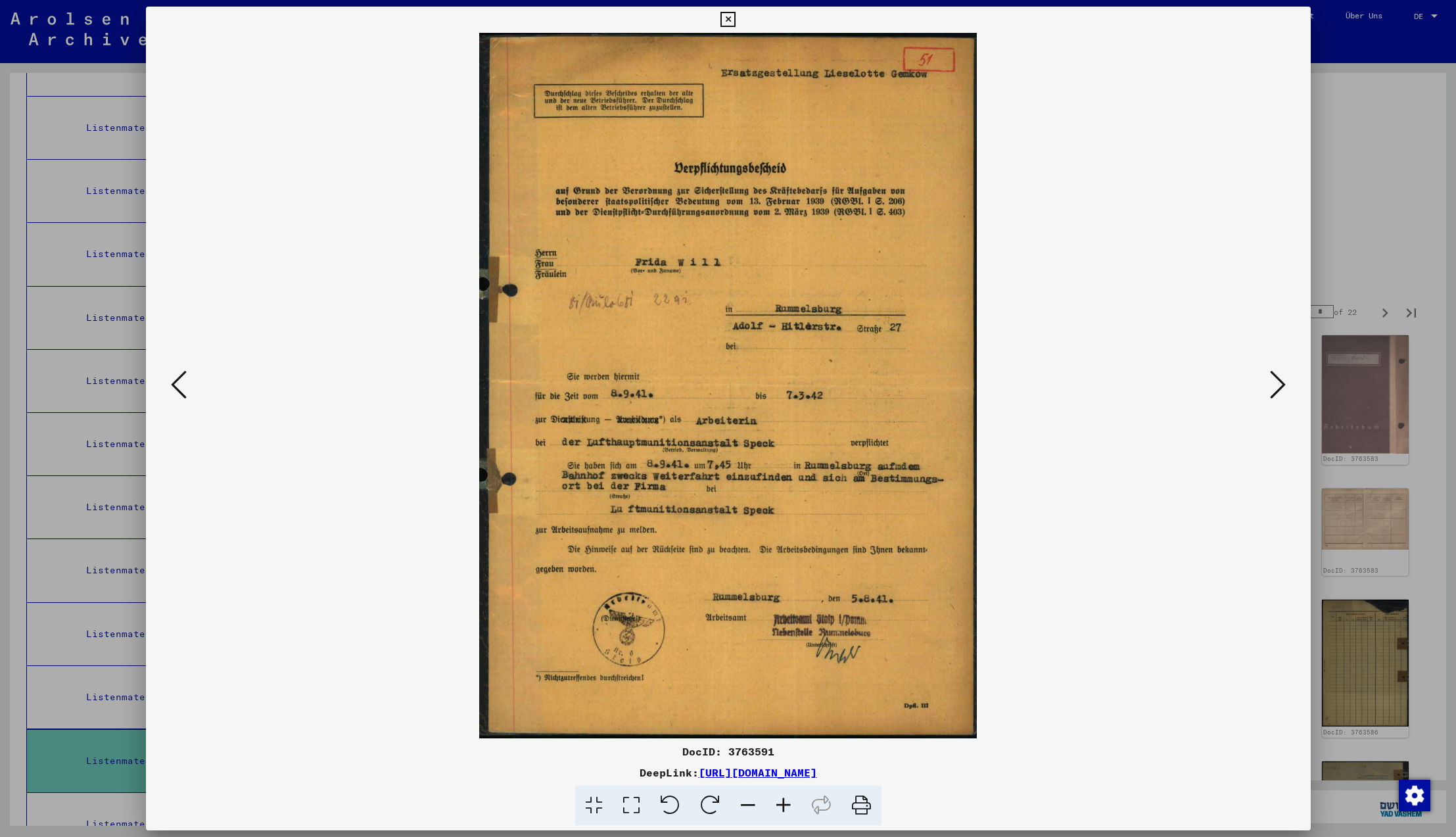
click at [1275, 383] on icon at bounding box center [1278, 385] width 16 height 32
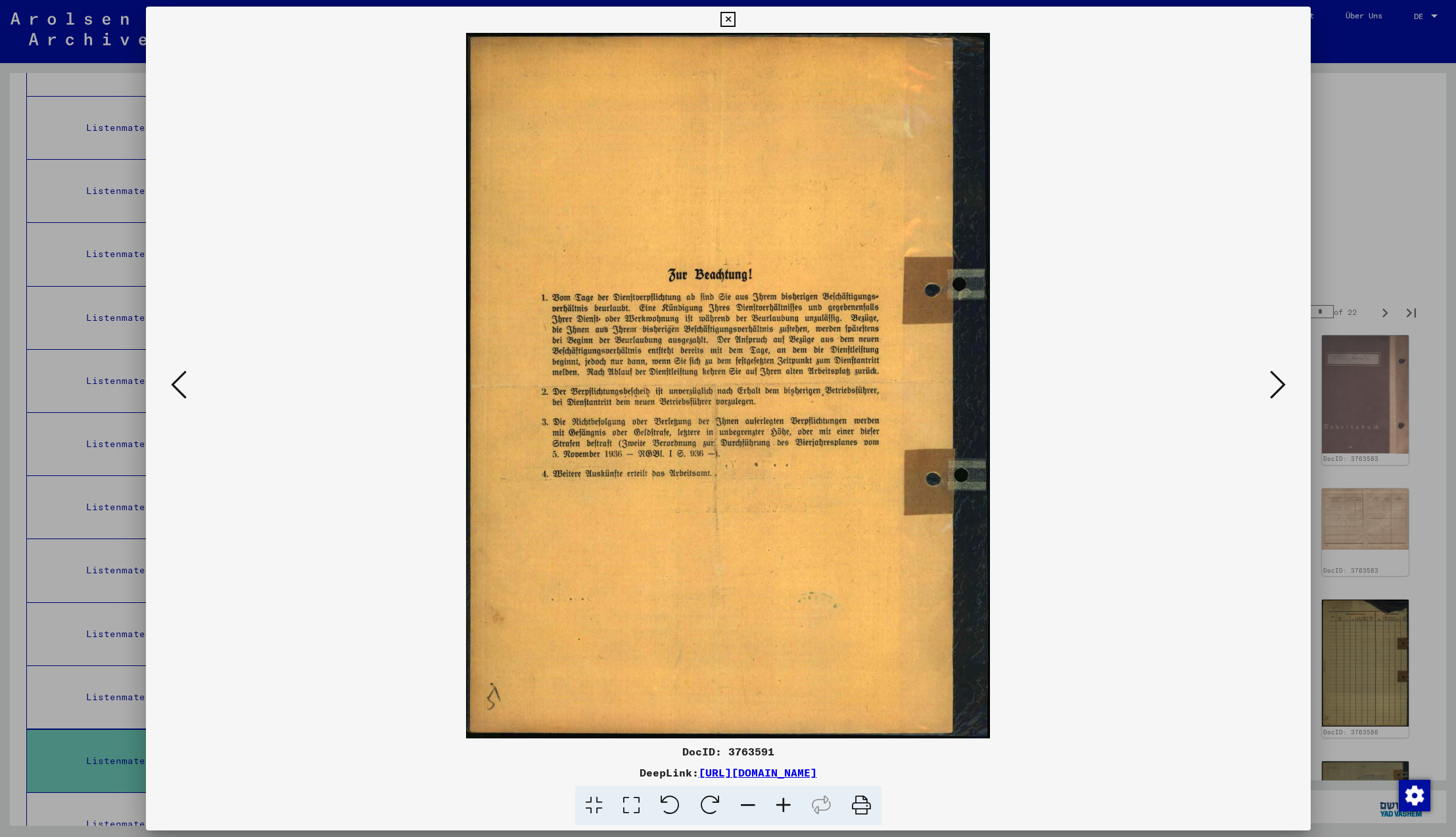
click at [1275, 383] on icon at bounding box center [1278, 385] width 16 height 32
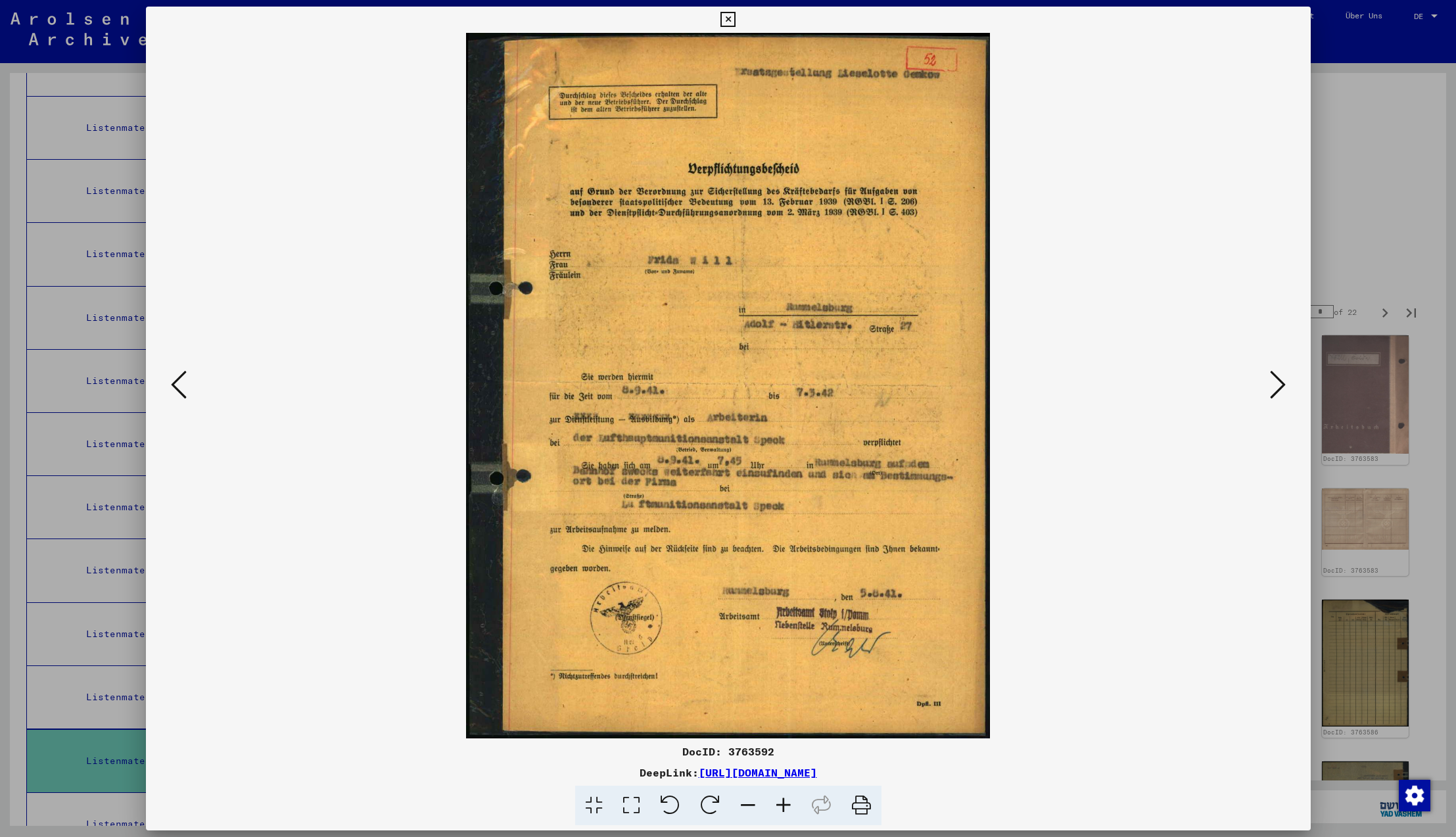
click at [1275, 383] on icon at bounding box center [1278, 385] width 16 height 32
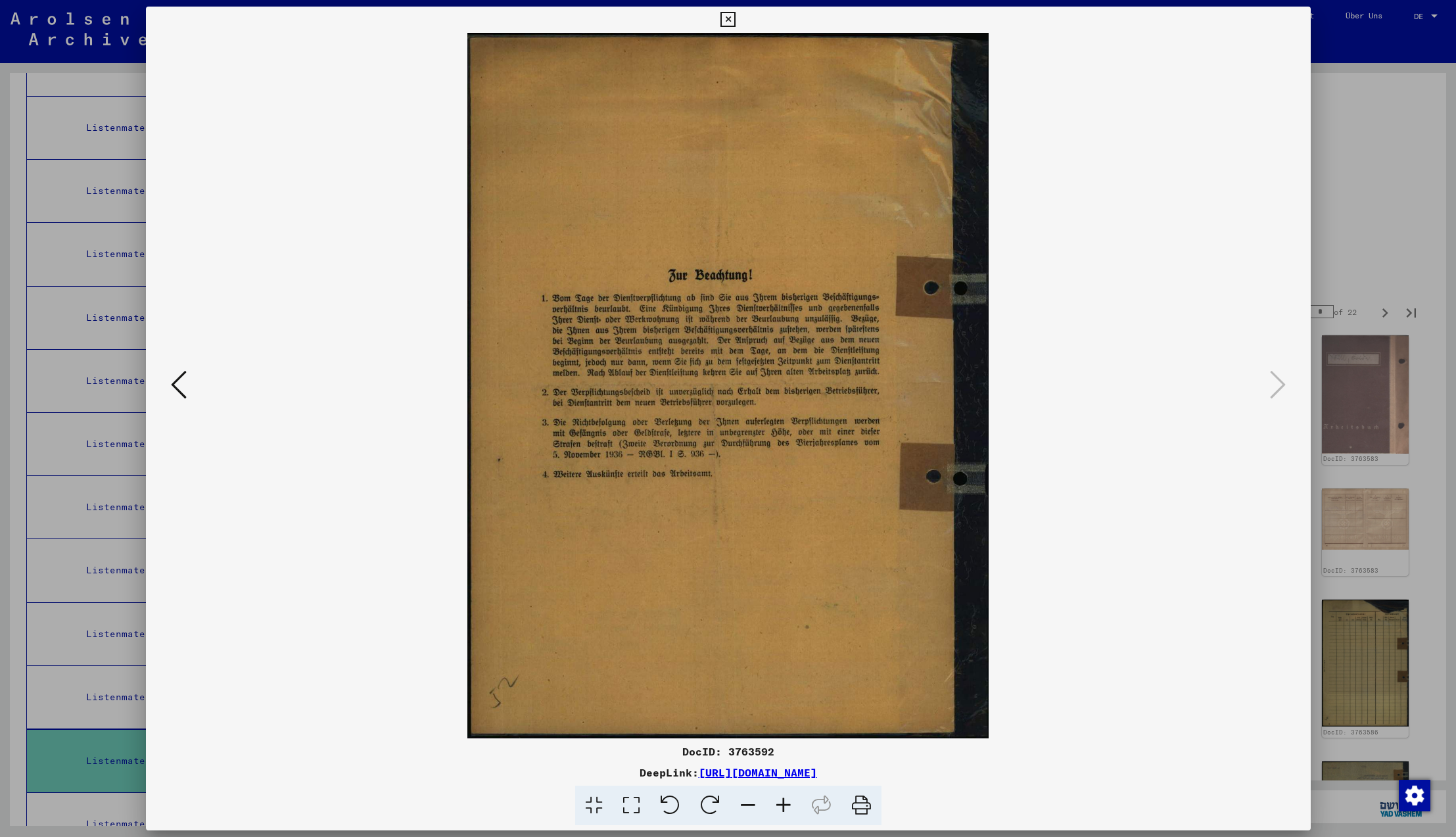
click at [1275, 383] on icon at bounding box center [1278, 385] width 16 height 32
click at [736, 19] on icon at bounding box center [728, 20] width 15 height 16
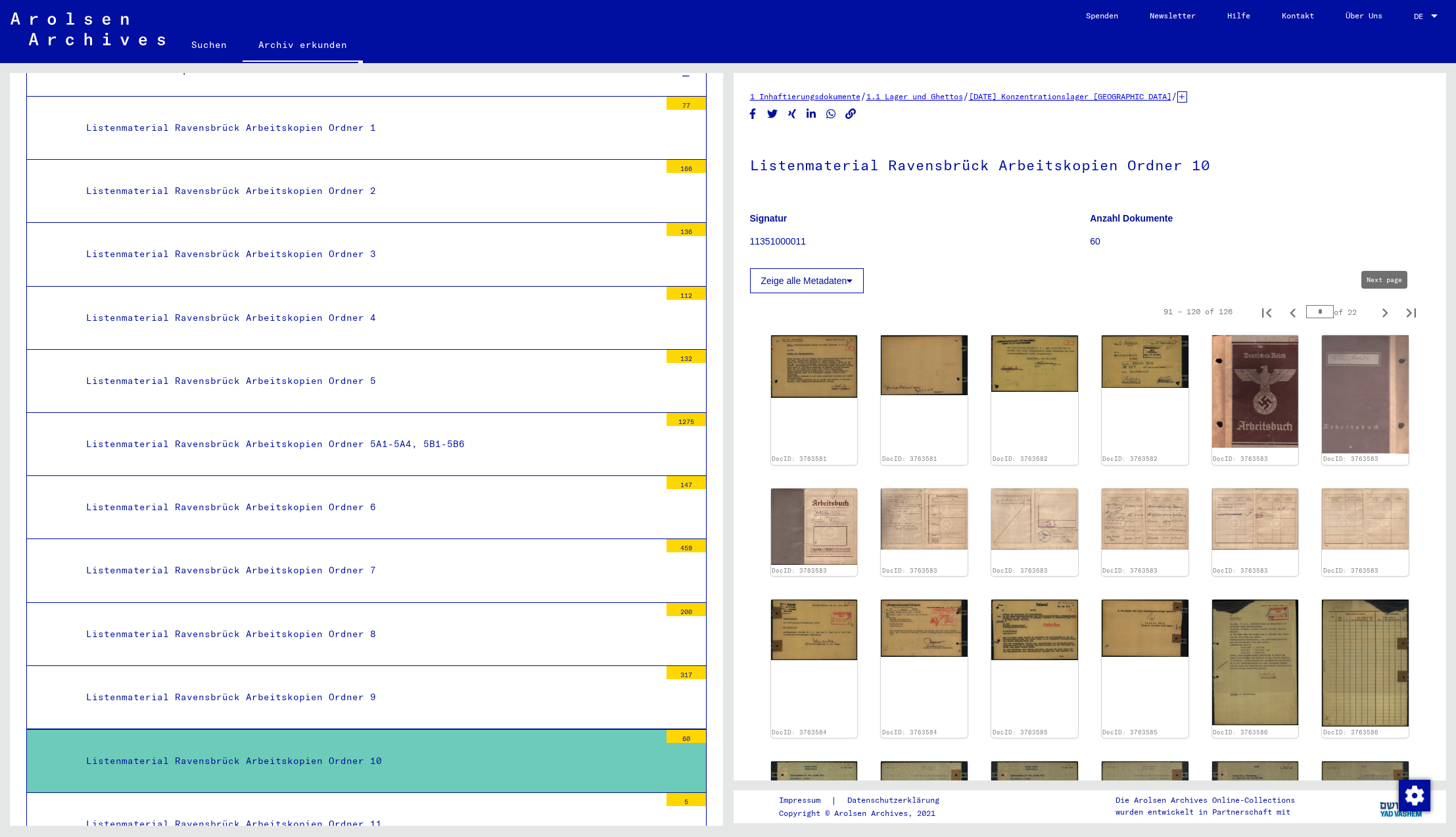
click at [1387, 313] on icon "Next page" at bounding box center [1385, 313] width 6 height 9
type input "*"
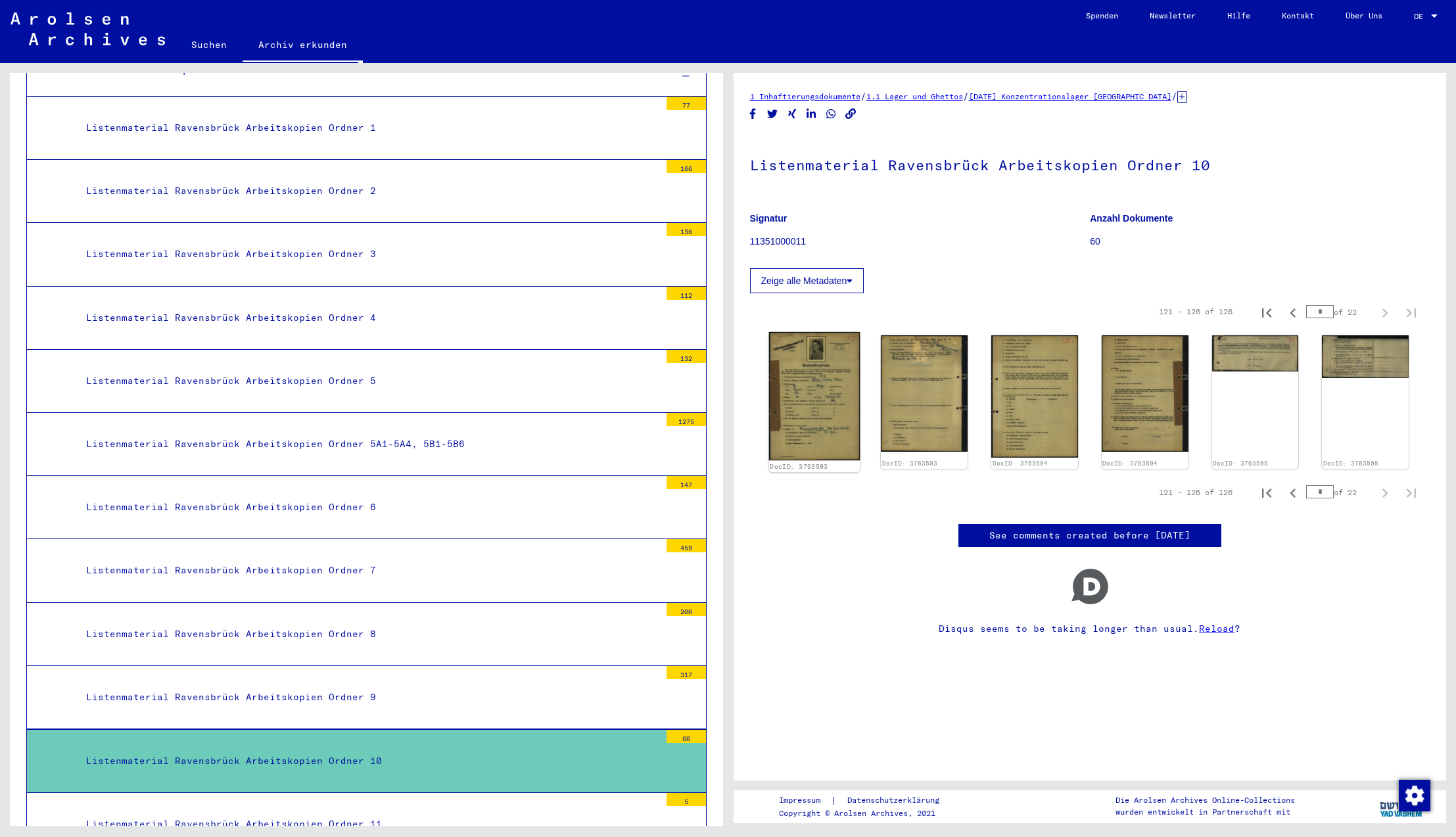
click at [827, 405] on img at bounding box center [814, 396] width 91 height 128
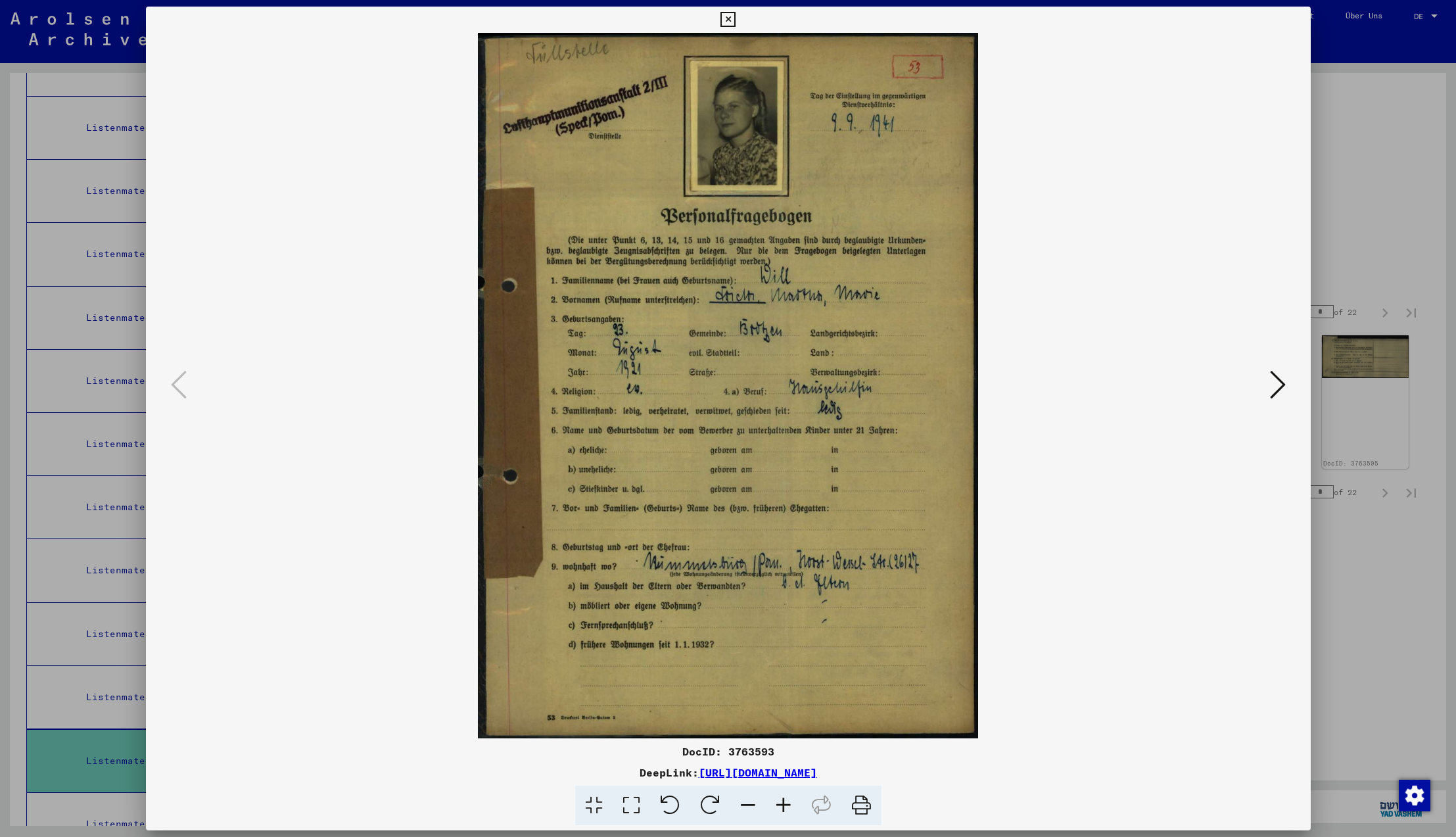
click at [1274, 385] on icon at bounding box center [1278, 385] width 16 height 32
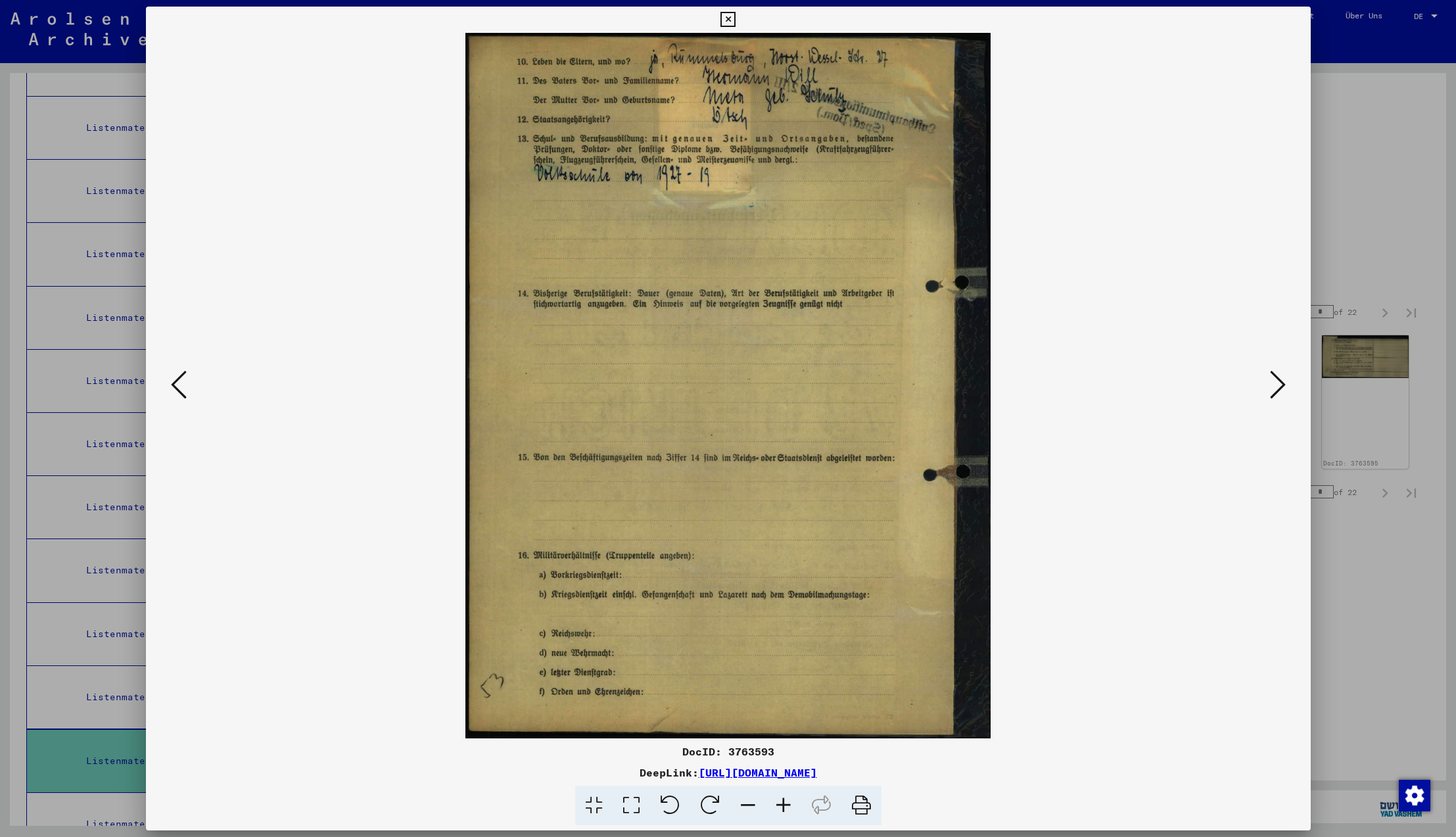
click at [1274, 385] on icon at bounding box center [1278, 385] width 16 height 32
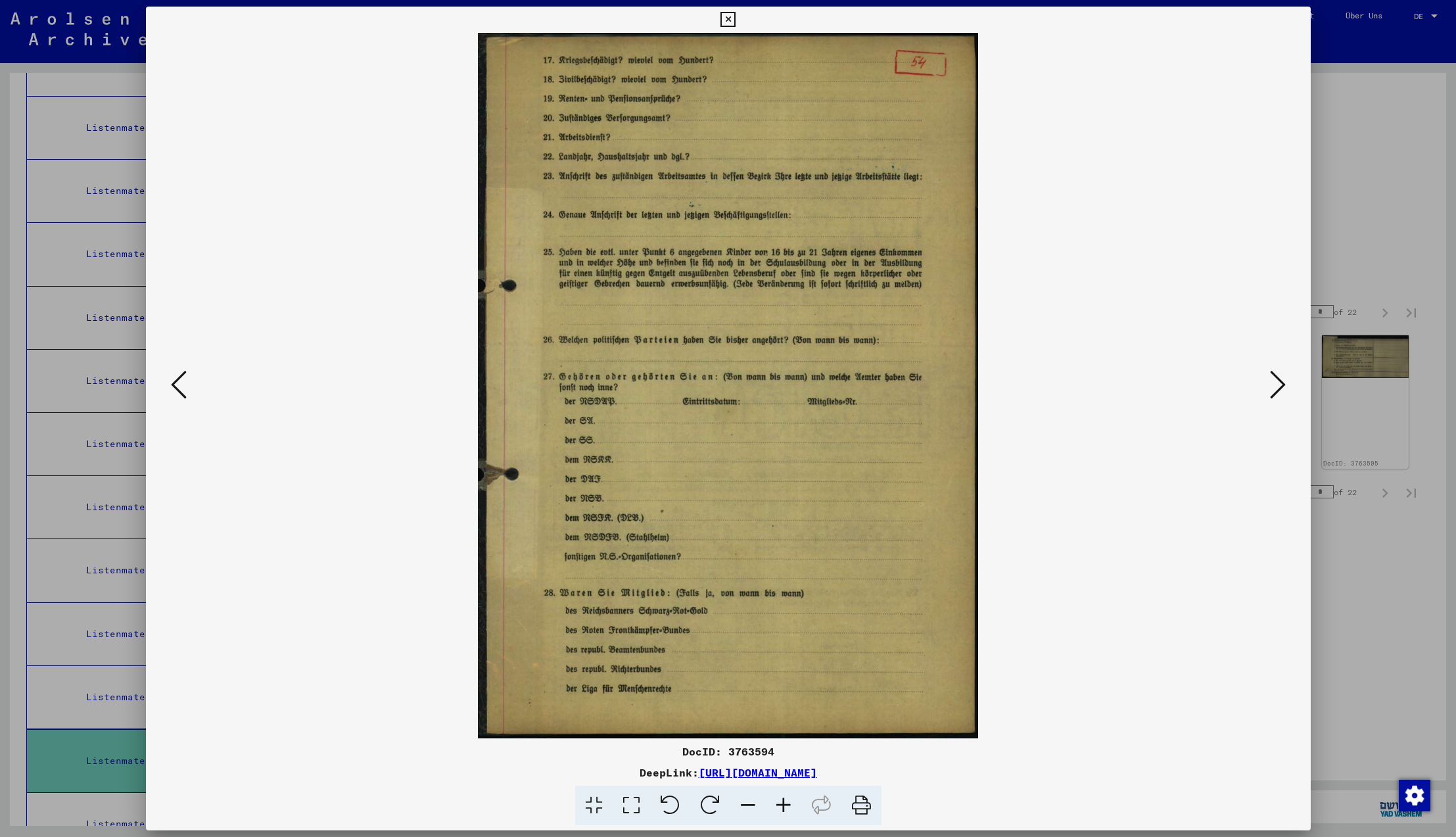
click at [1274, 385] on icon at bounding box center [1278, 385] width 16 height 32
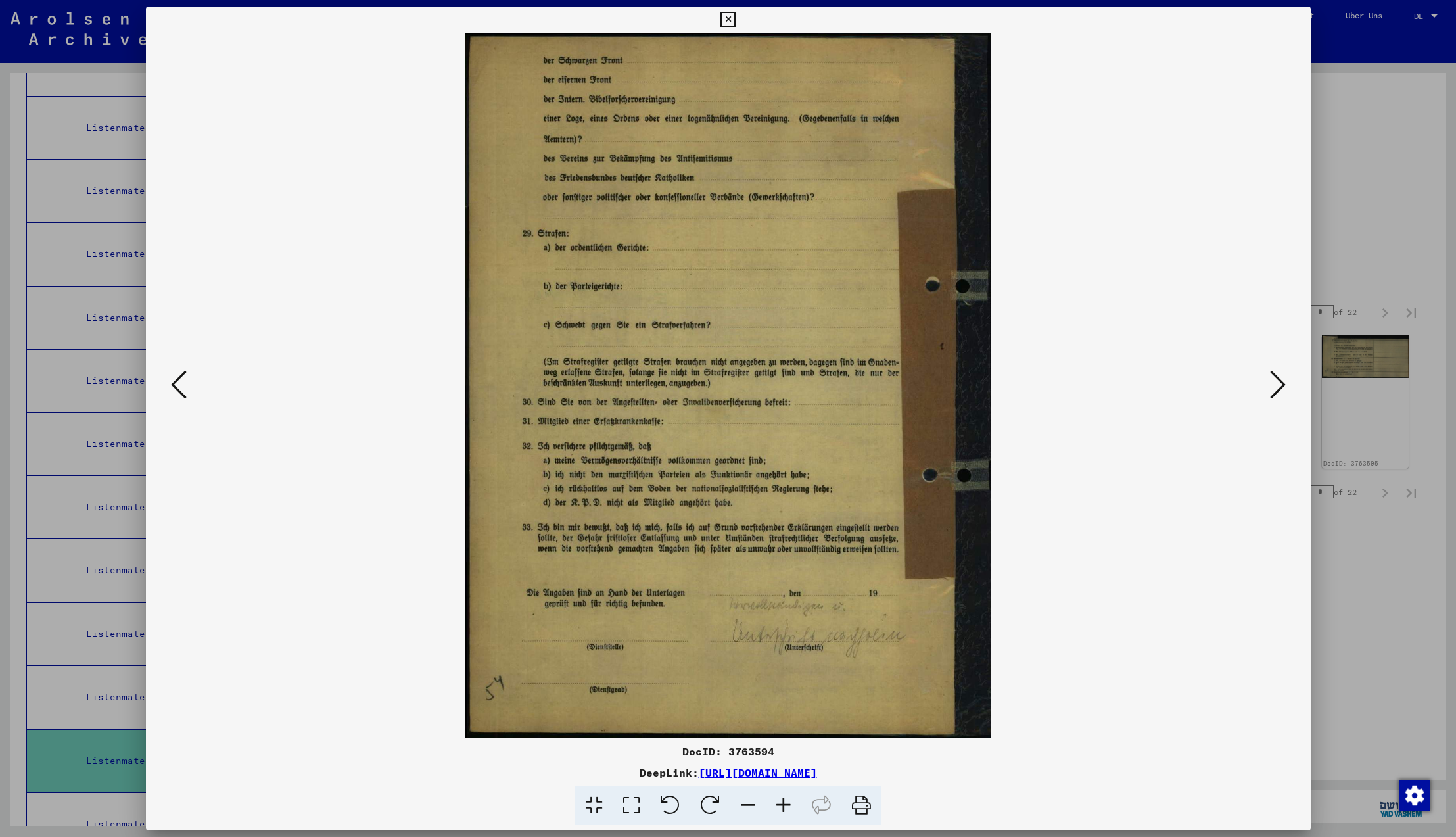
click at [1274, 385] on icon at bounding box center [1278, 385] width 16 height 32
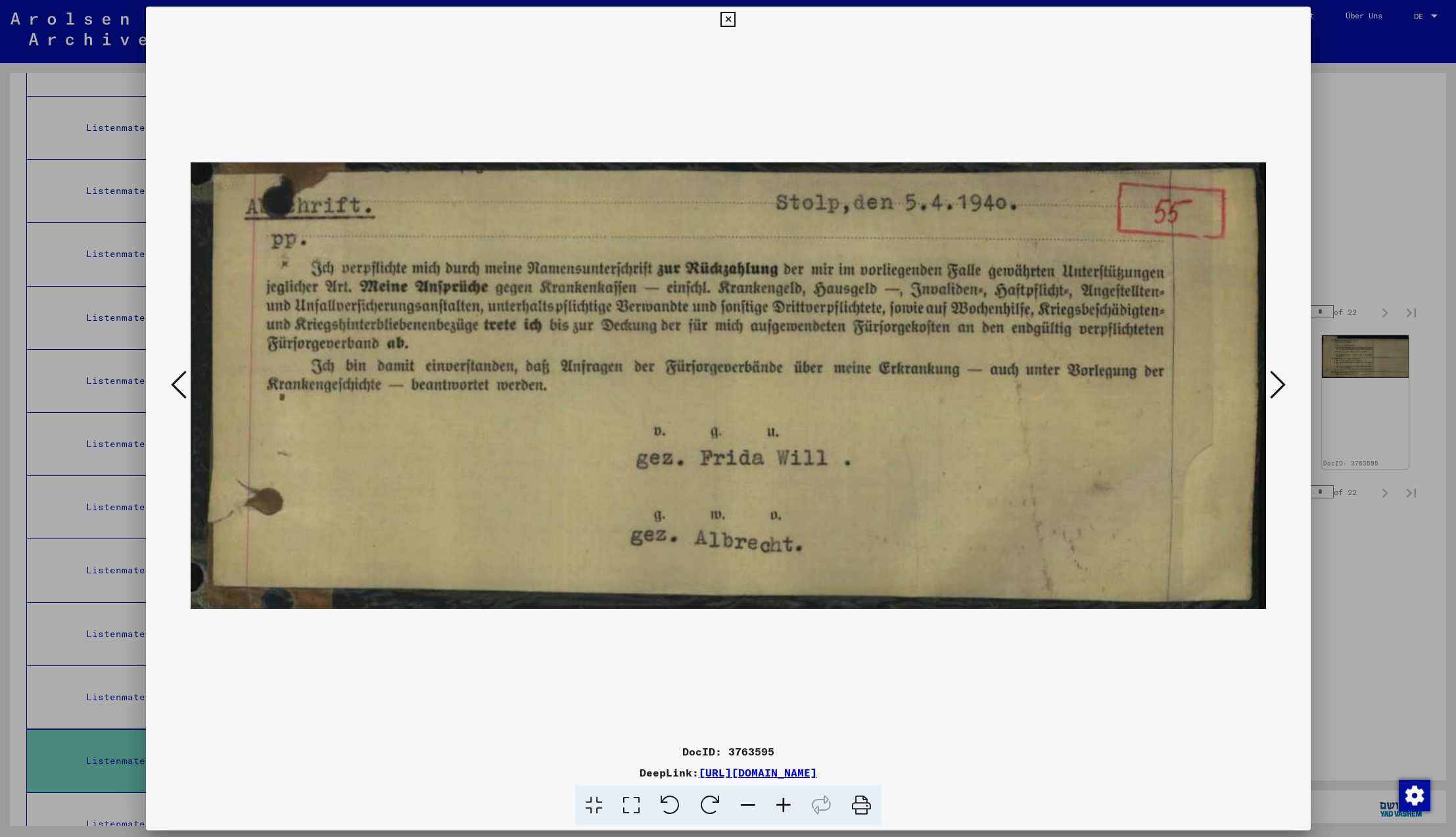
click at [1274, 385] on icon at bounding box center [1278, 385] width 16 height 32
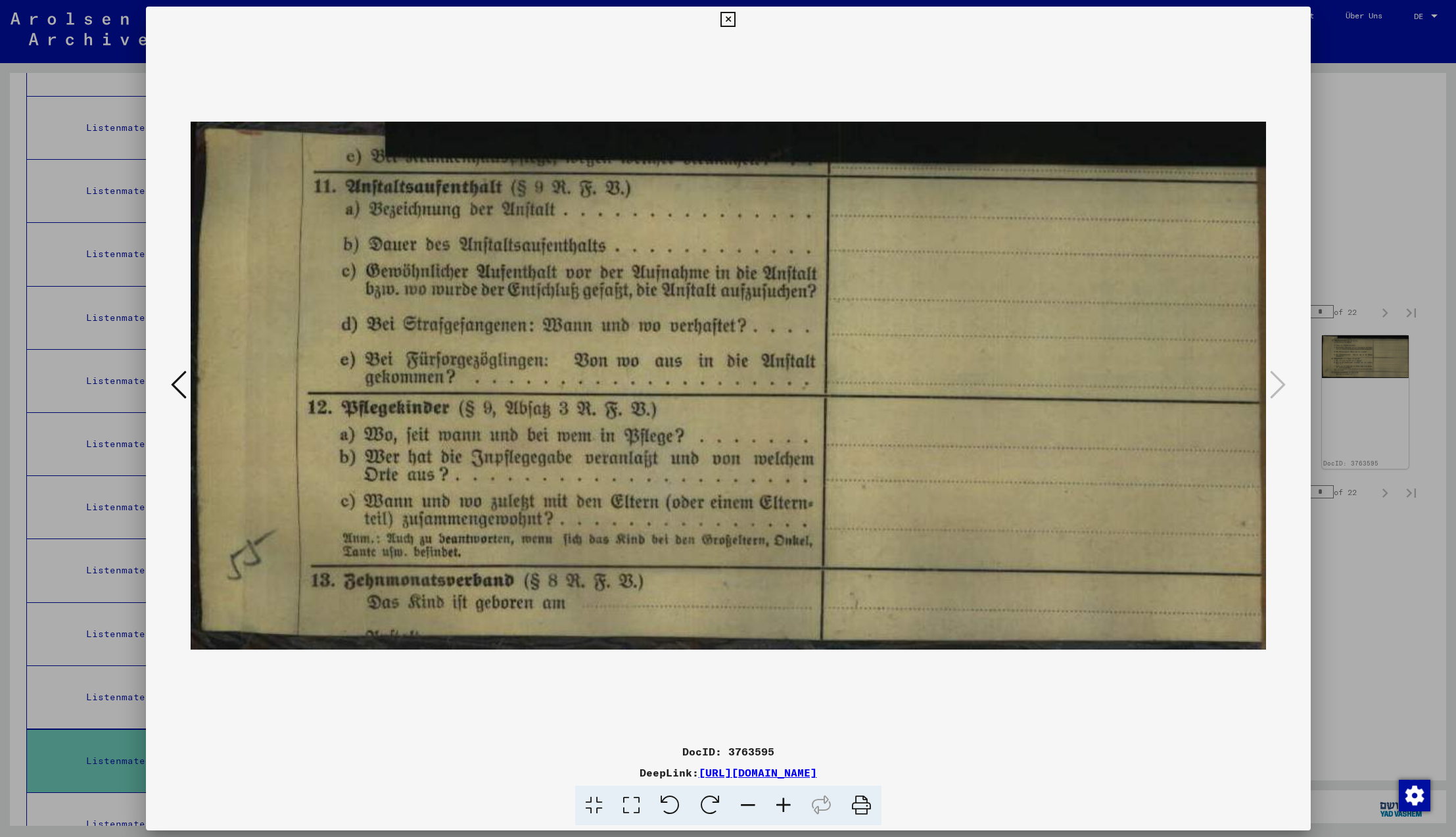
click at [1274, 385] on icon at bounding box center [1278, 385] width 16 height 32
click at [736, 18] on icon at bounding box center [728, 20] width 15 height 16
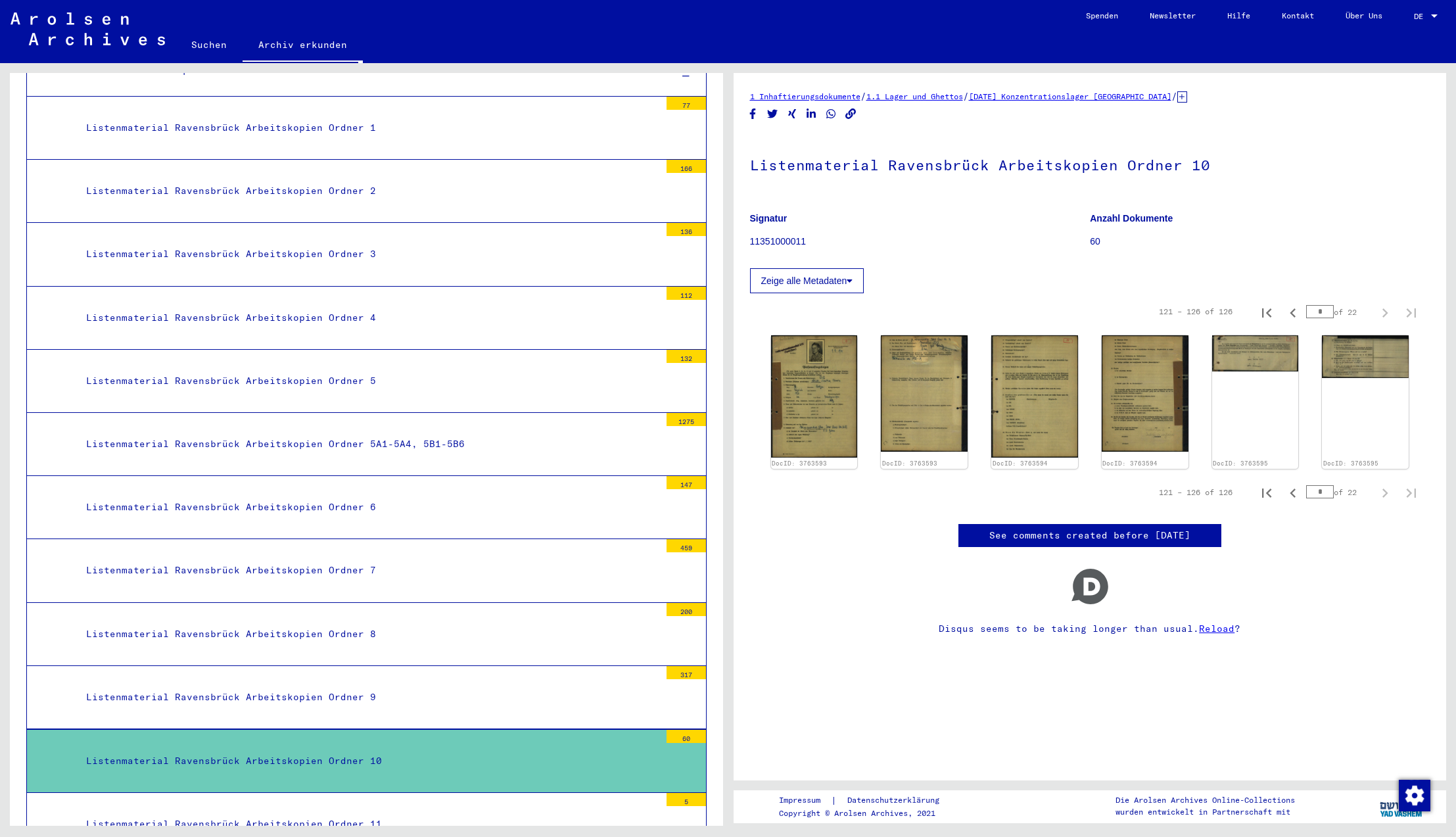
click at [1385, 313] on icon "Next page" at bounding box center [1385, 313] width 19 height 19
click at [1387, 313] on icon "Next page" at bounding box center [1385, 313] width 6 height 9
click at [153, 812] on div "Listenmaterial Ravensbrück Arbeitskopien Ordner 11" at bounding box center [367, 824] width 584 height 26
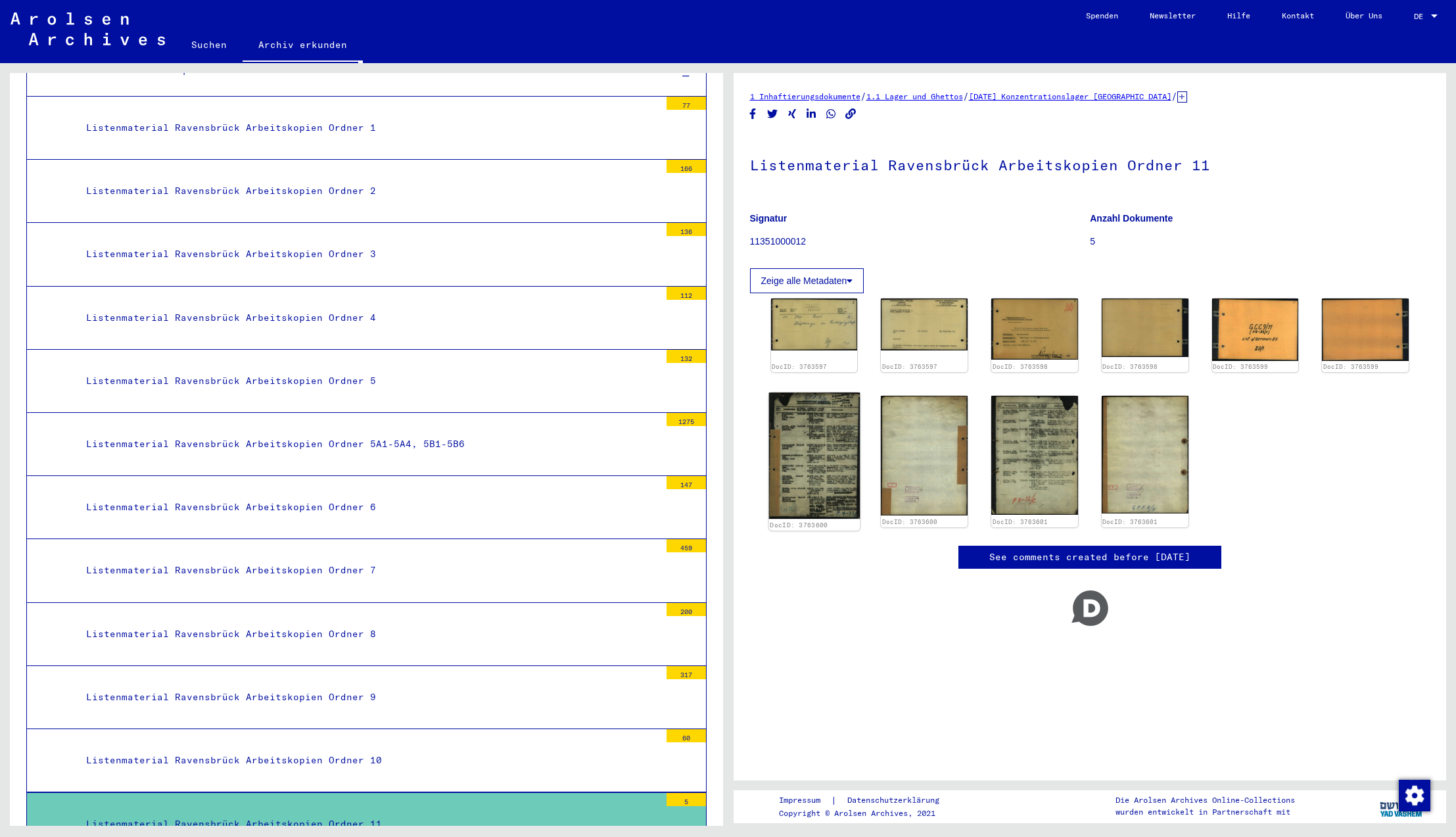
click at [857, 456] on img at bounding box center [814, 456] width 91 height 126
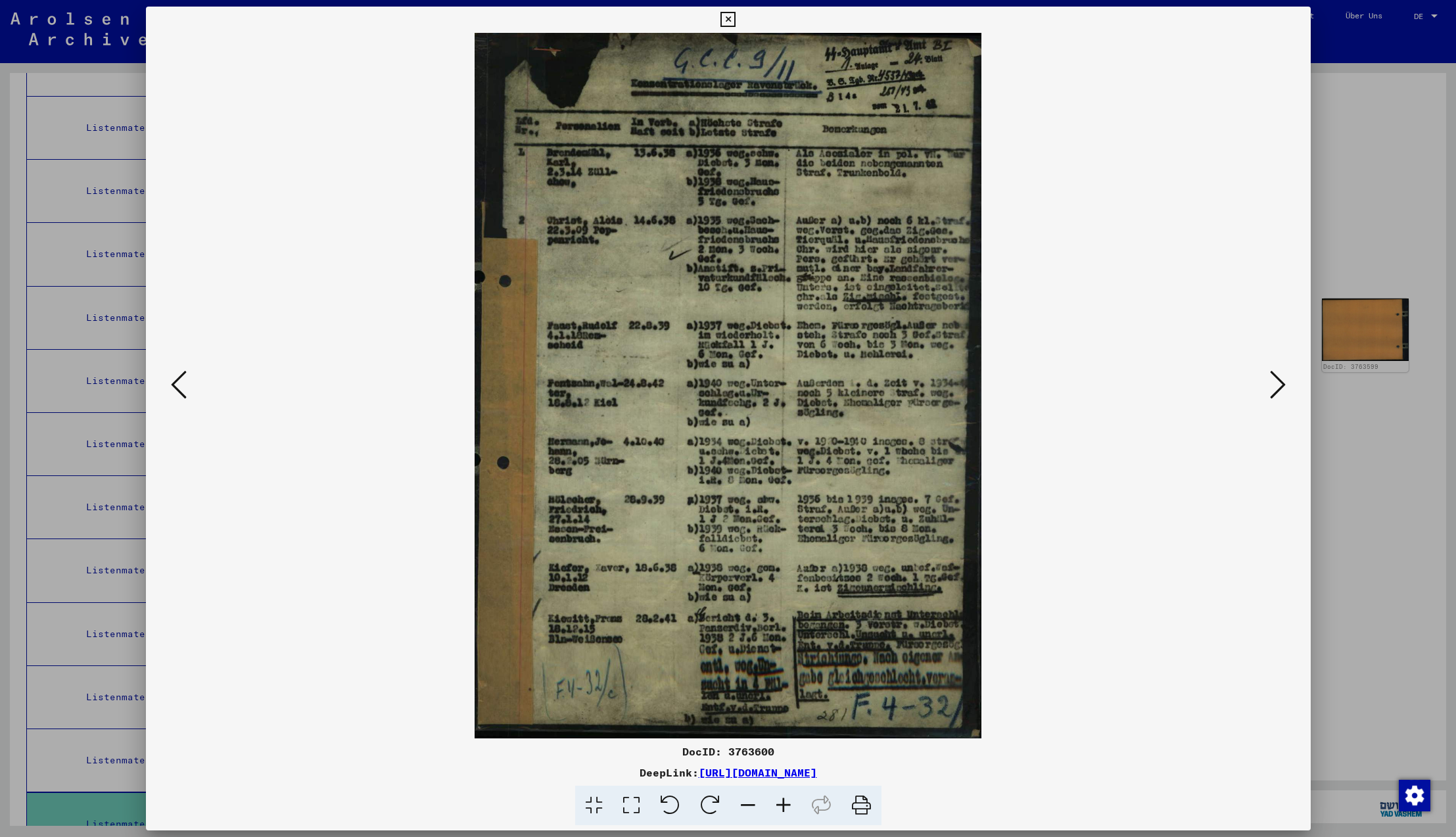
click at [736, 19] on icon at bounding box center [728, 20] width 15 height 16
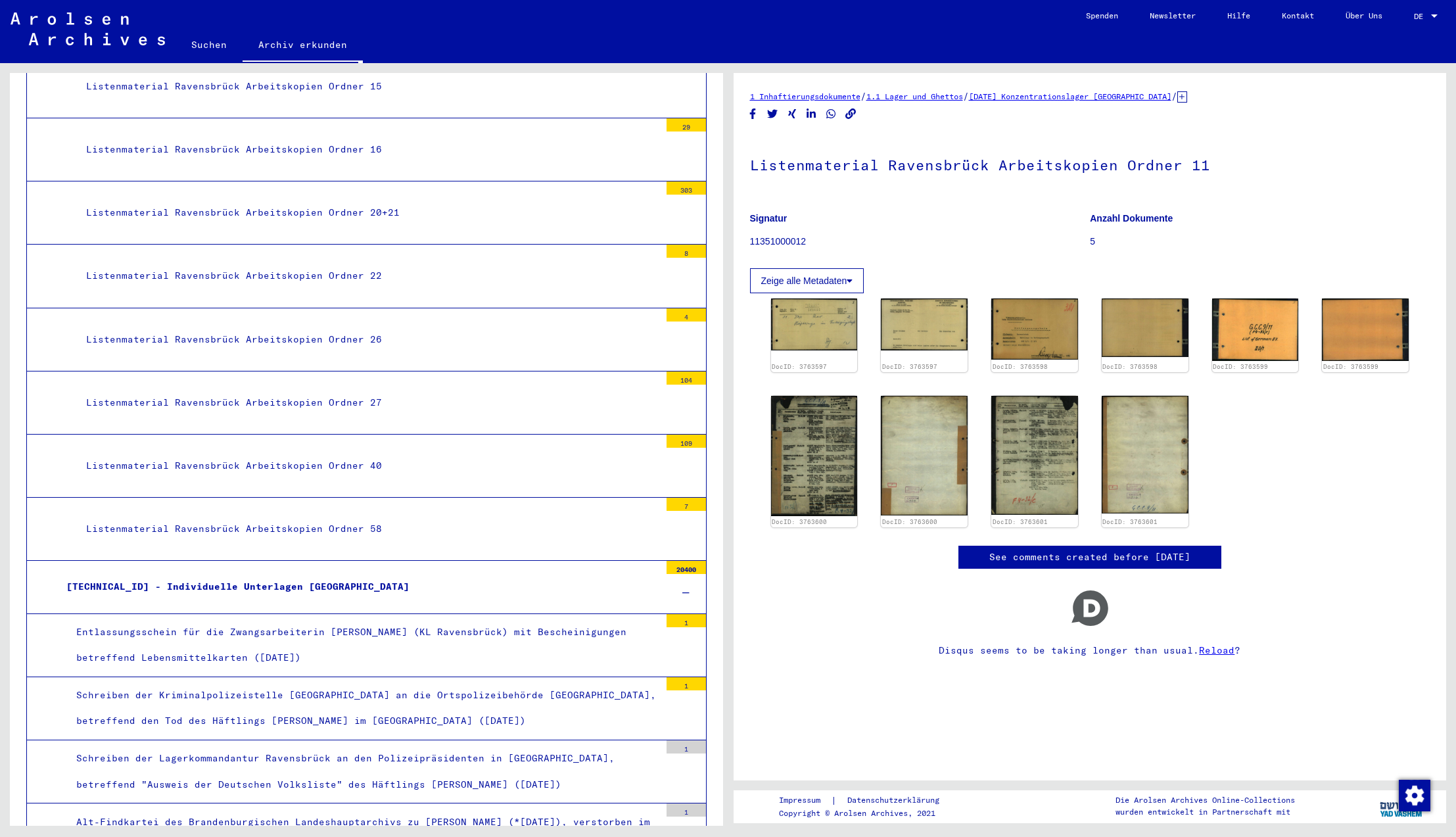
scroll to position [7571, 0]
